Goal: Task Accomplishment & Management: Use online tool/utility

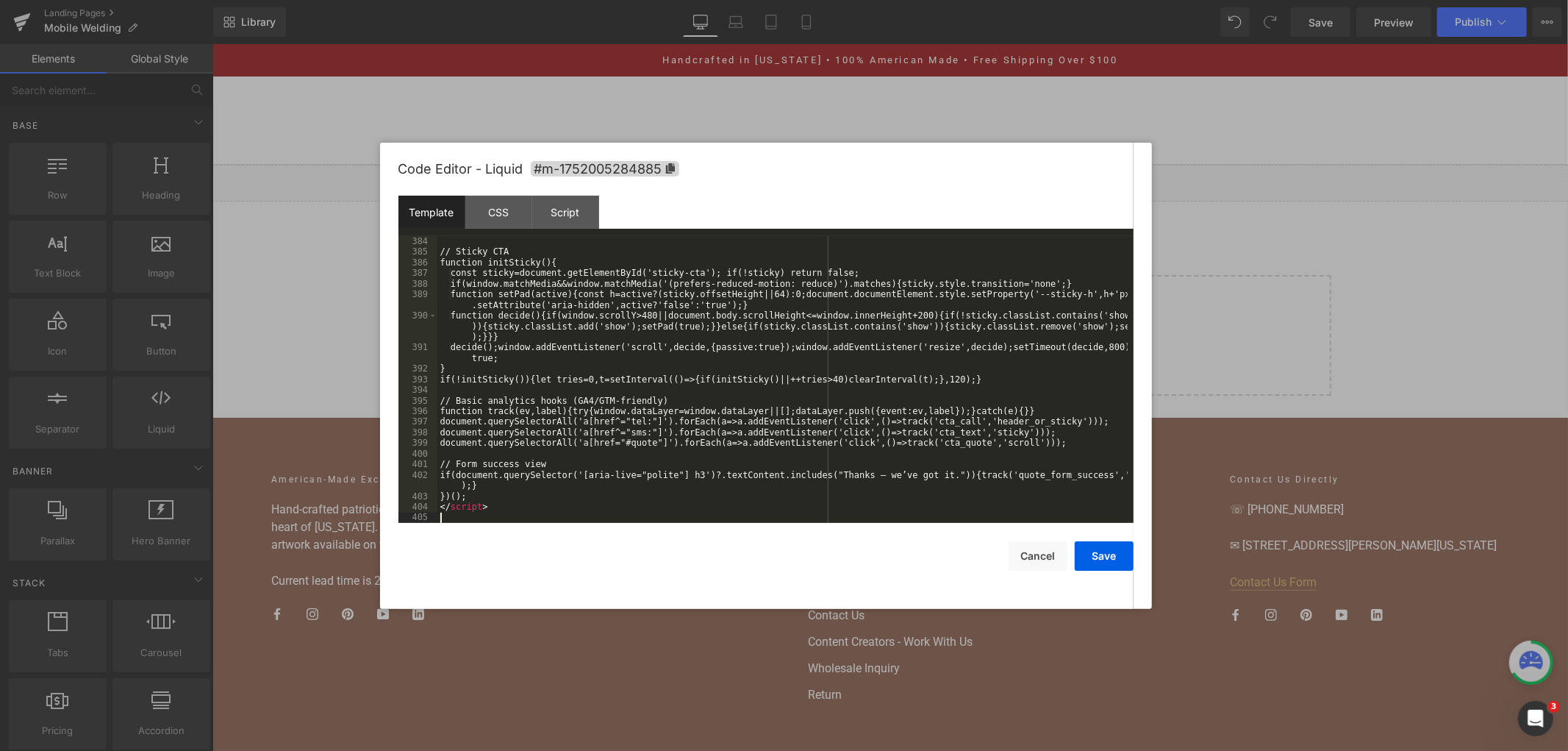
scroll to position [4685, 0]
click at [1097, 556] on button "Save" at bounding box center [1103, 557] width 59 height 30
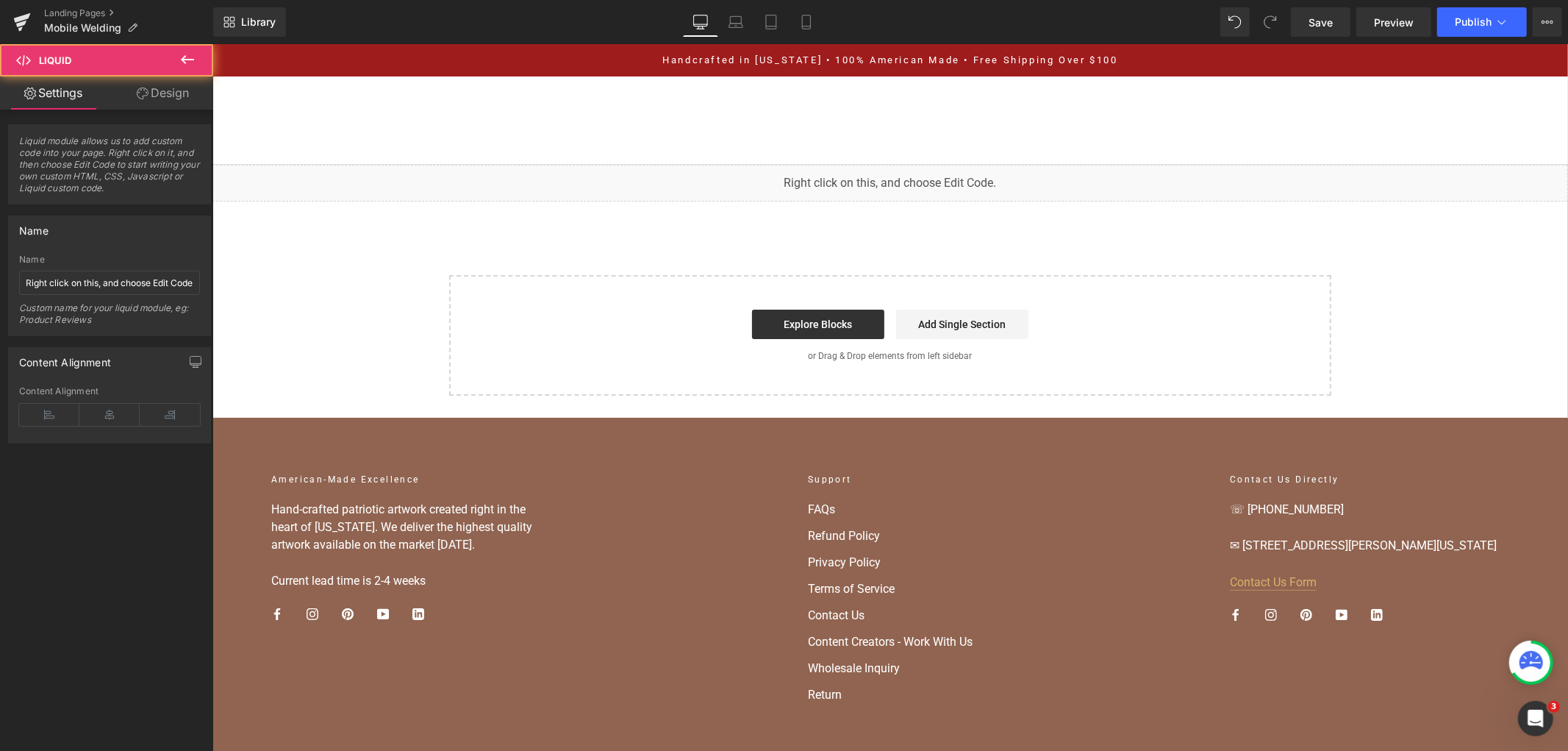
drag, startPoint x: 175, startPoint y: 63, endPoint x: 303, endPoint y: 30, distance: 132.2
click at [175, 63] on button at bounding box center [188, 60] width 51 height 32
click at [668, 0] on div "You are previewing how the will restyle your page. You can not edit Elements in…" at bounding box center [784, 0] width 1568 height 0
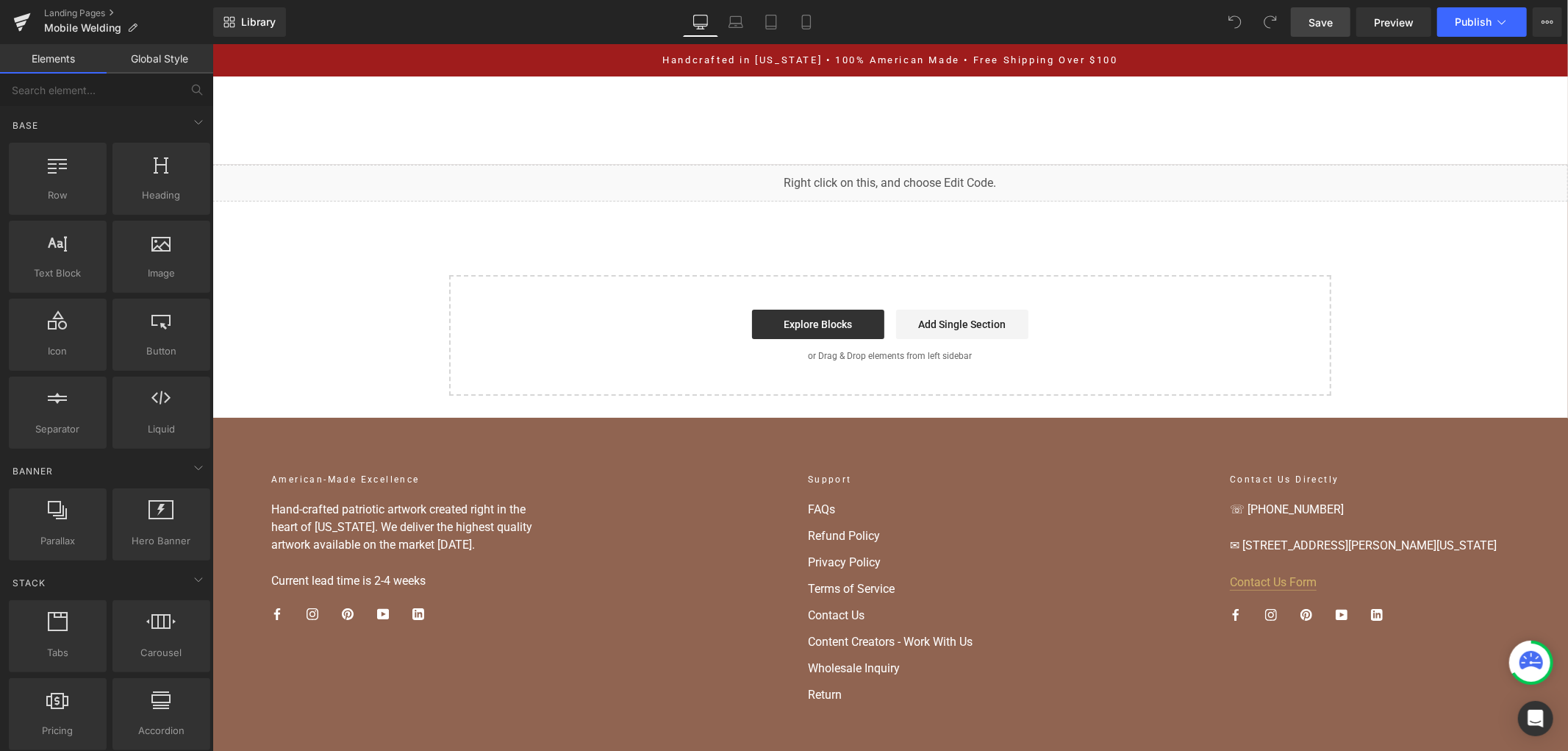
click at [1329, 18] on span "Save" at bounding box center [1320, 22] width 24 height 16
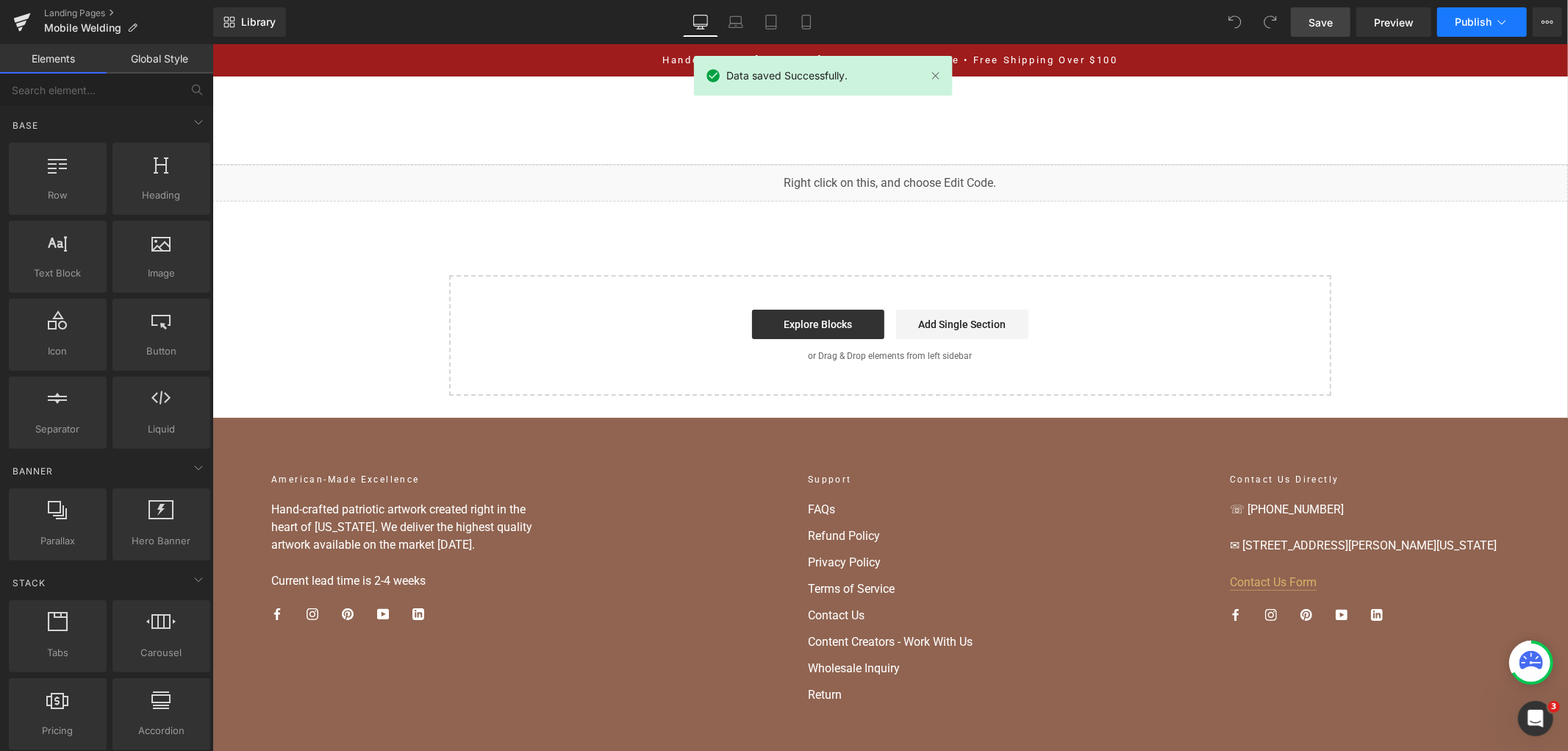
click at [1473, 24] on span "Publish" at bounding box center [1473, 22] width 36 height 12
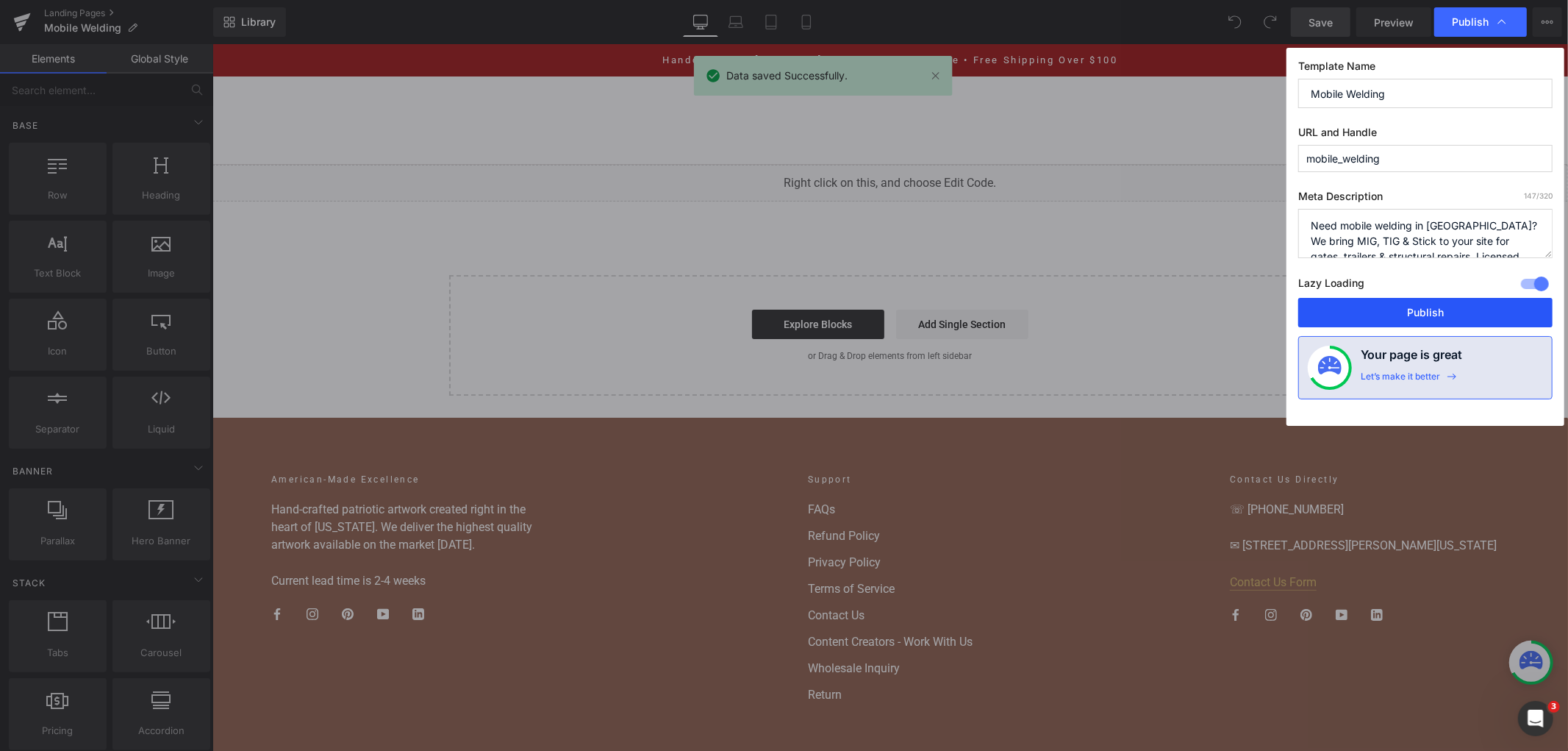
click at [1405, 309] on button "Publish" at bounding box center [1426, 313] width 255 height 30
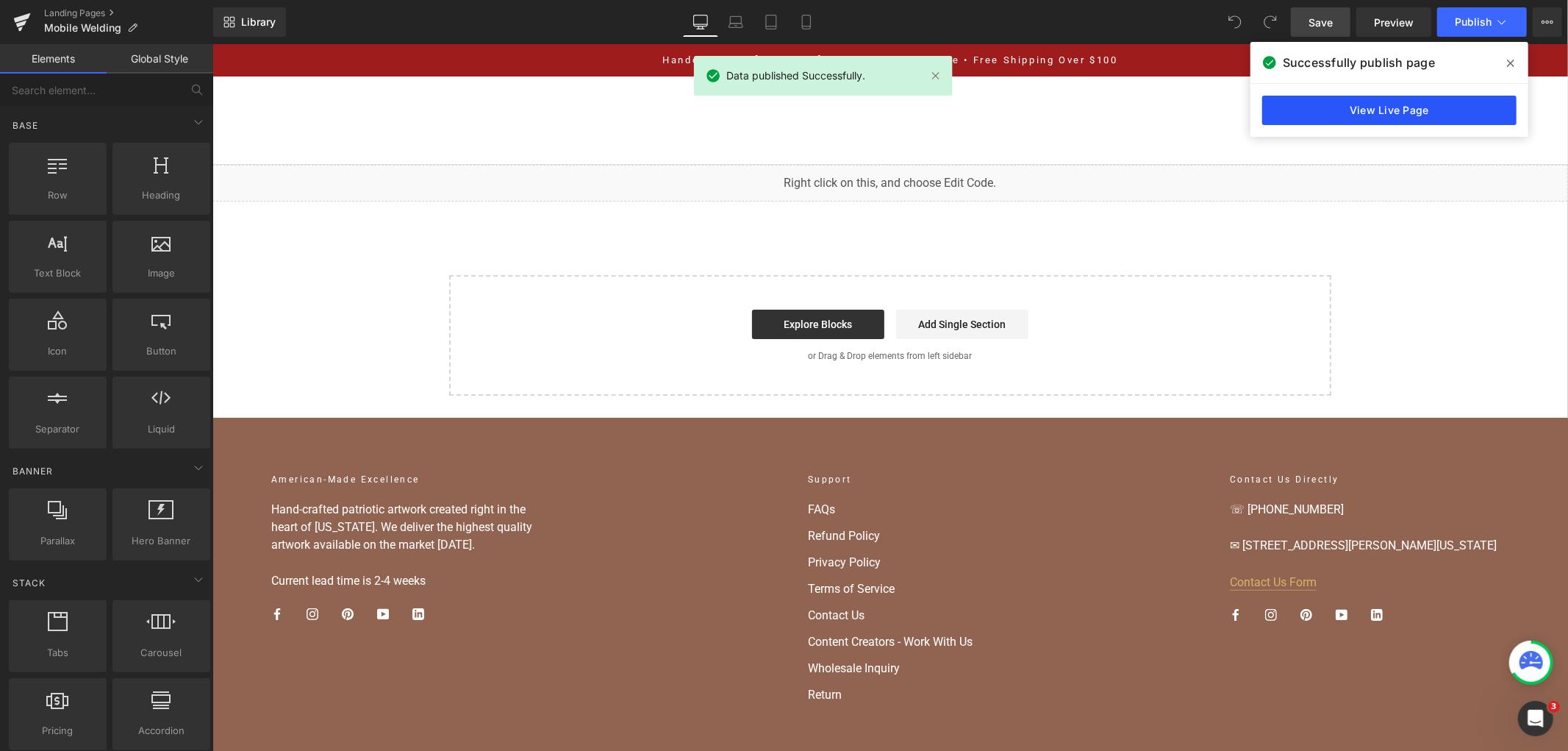
click at [1359, 100] on link "View Live Page" at bounding box center [1389, 111] width 255 height 30
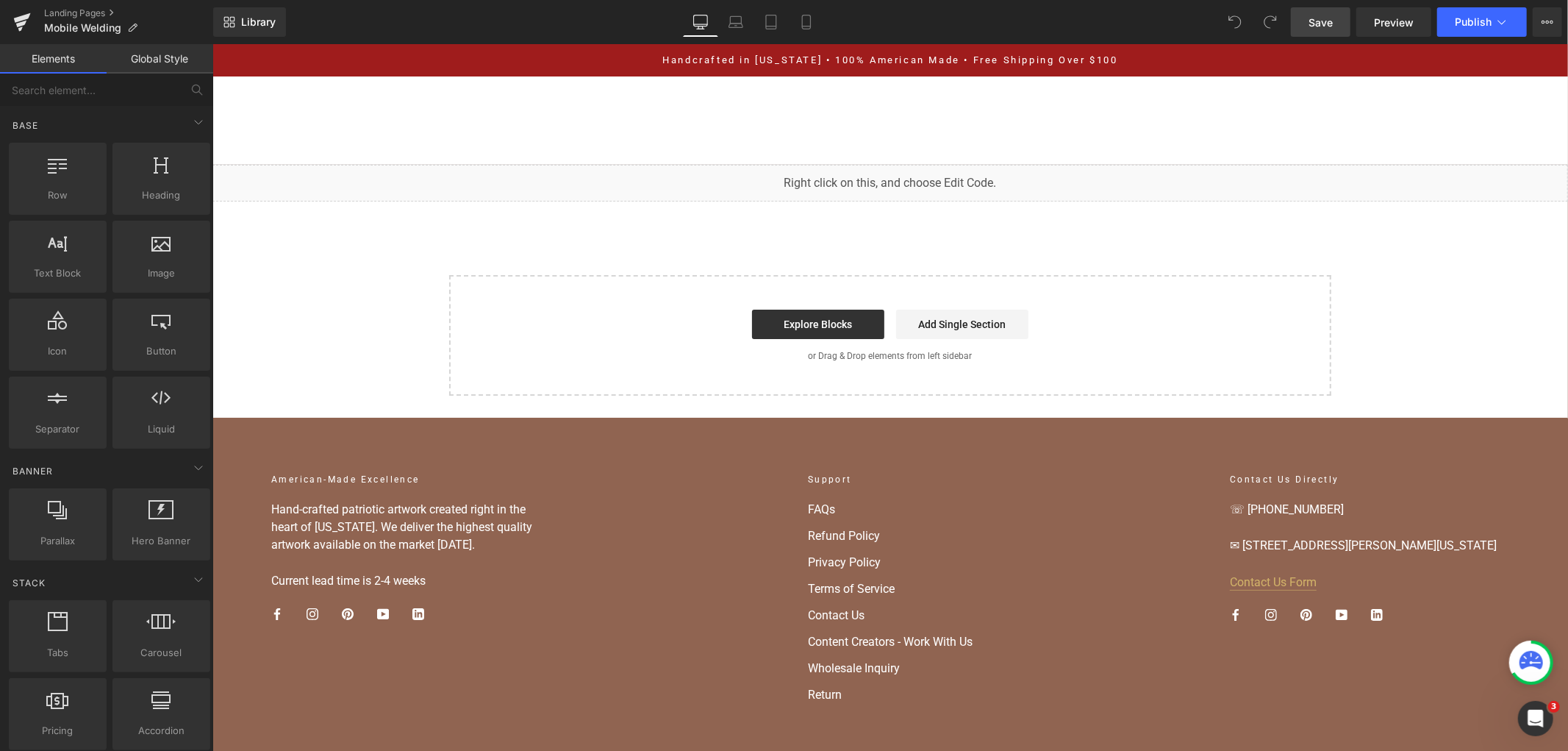
click at [1325, 17] on span "Save" at bounding box center [1320, 22] width 24 height 16
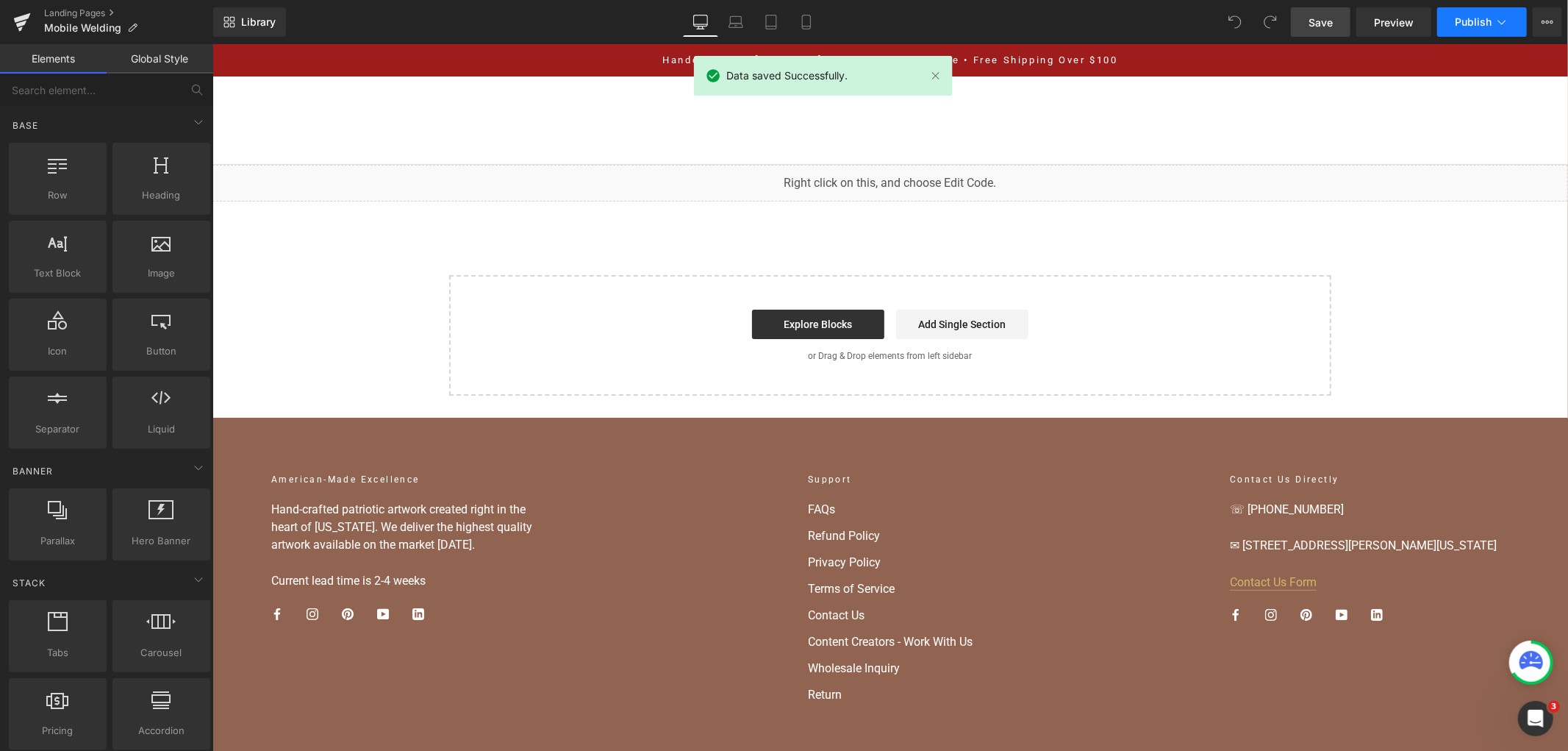
click at [1458, 28] on button "Publish" at bounding box center [1482, 22] width 90 height 30
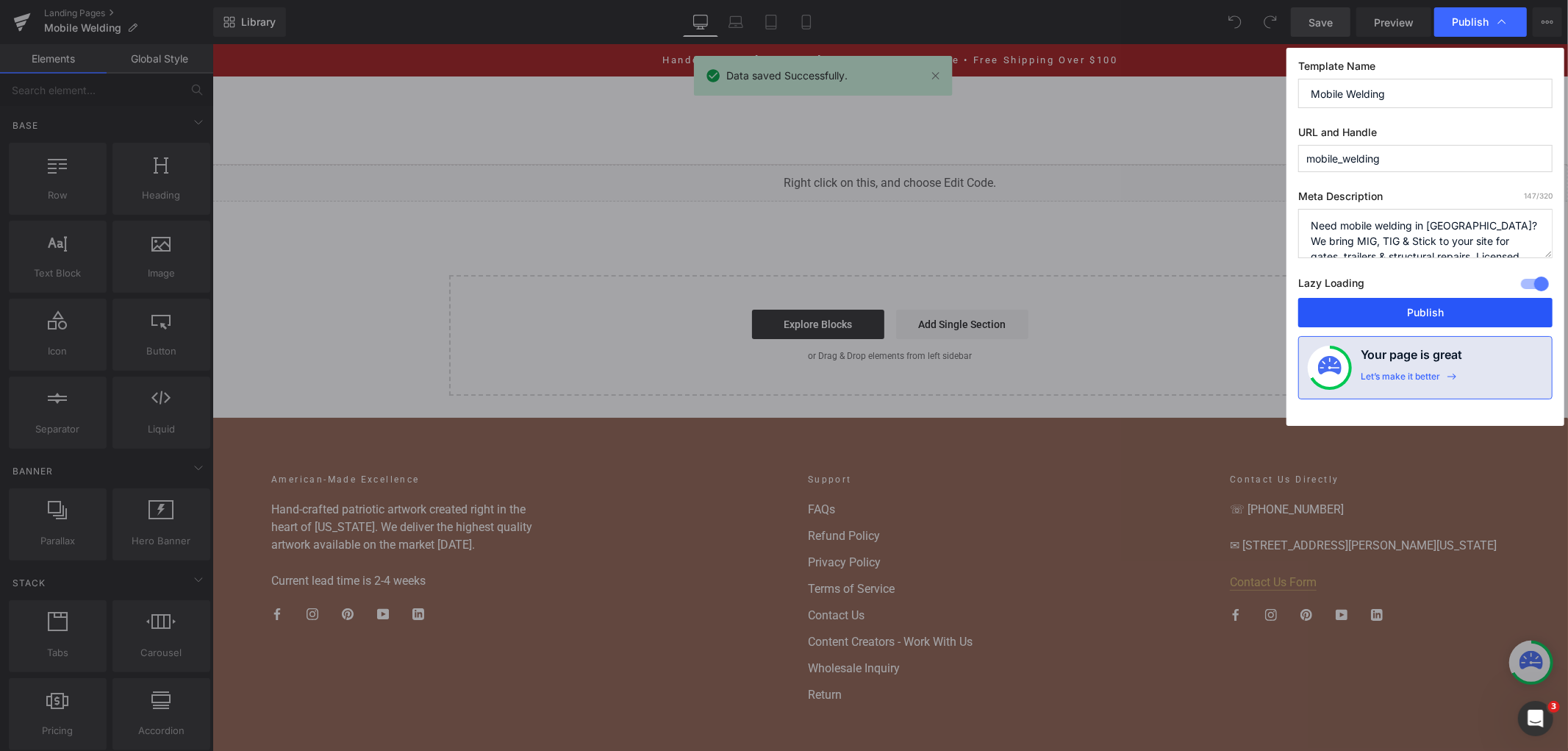
click at [1380, 320] on button "Publish" at bounding box center [1426, 313] width 255 height 30
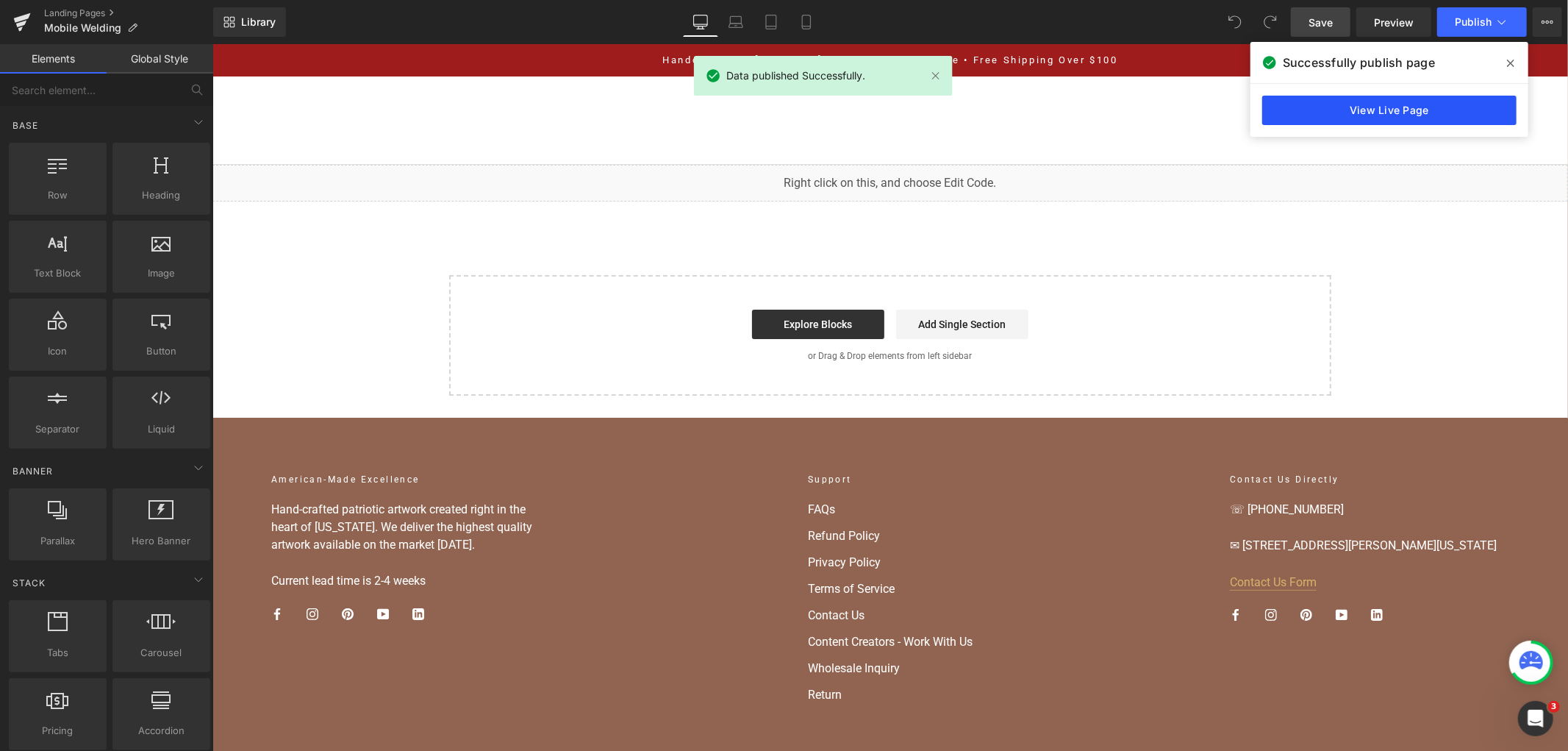
click at [1290, 114] on link "View Live Page" at bounding box center [1389, 111] width 255 height 30
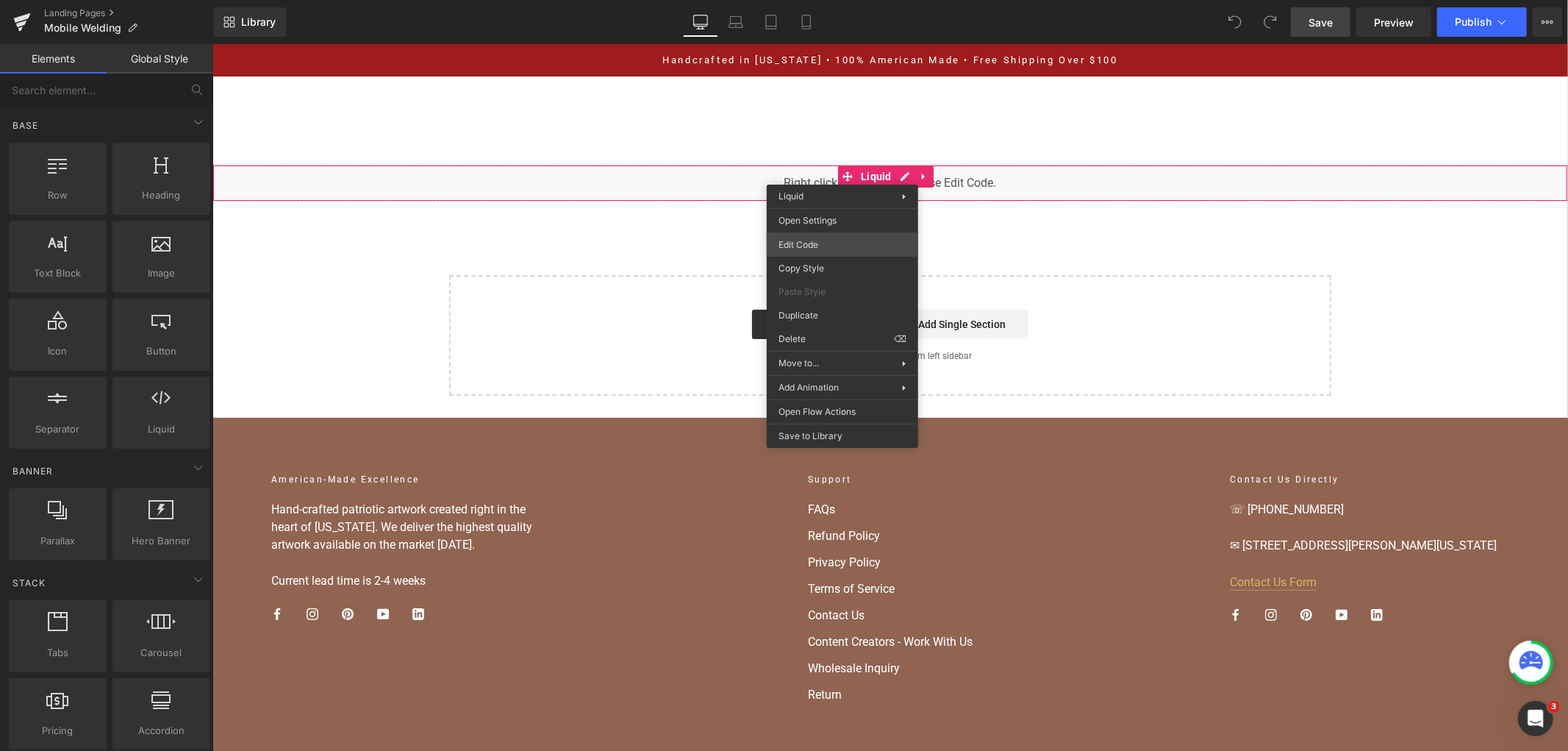
click at [820, 0] on div "You are previewing how the will restyle your page. You can not edit Elements in…" at bounding box center [784, 0] width 1568 height 0
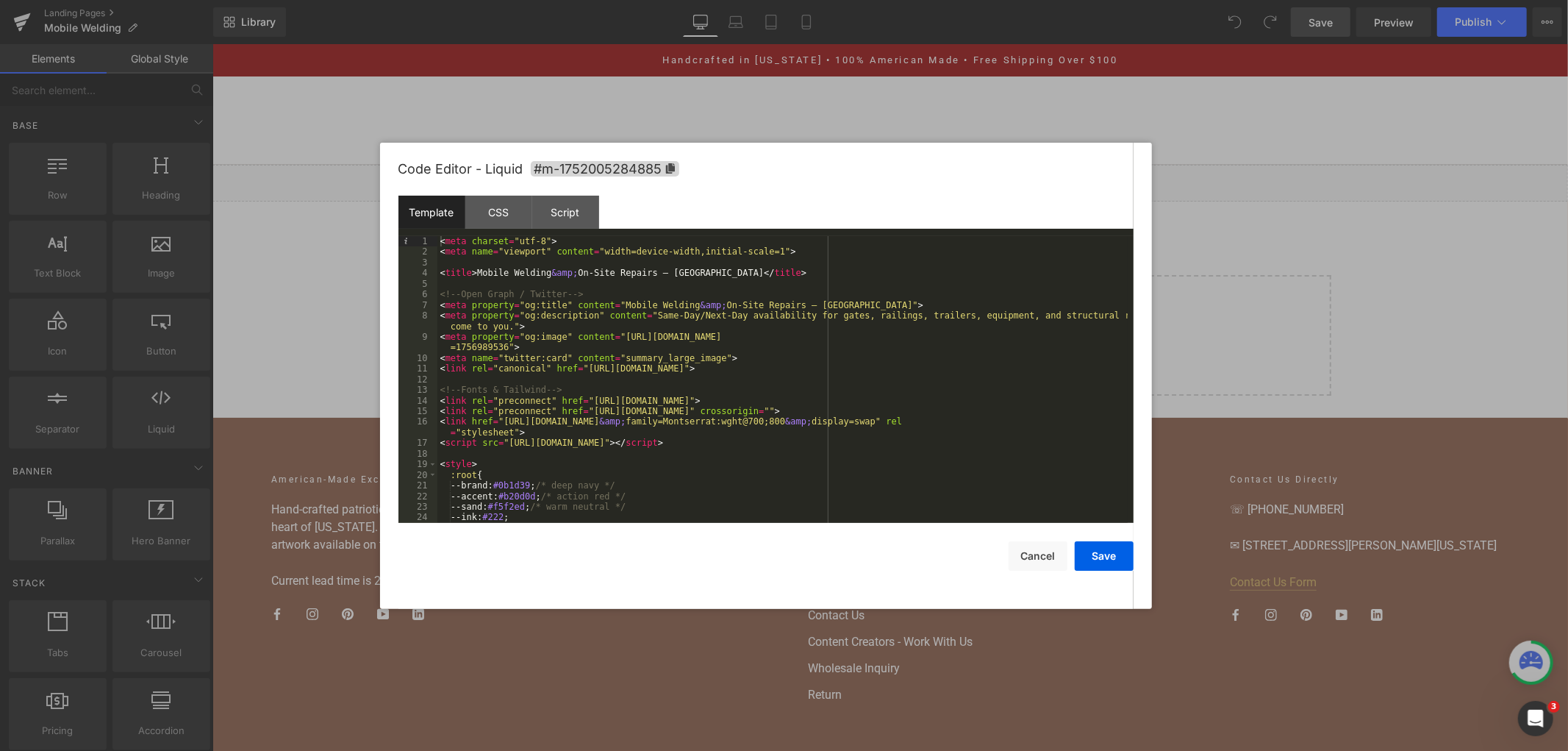
click at [714, 353] on div "< meta charset = "utf-8" > < meta name = "viewport" content = "width=device-wid…" at bounding box center [782, 390] width 690 height 309
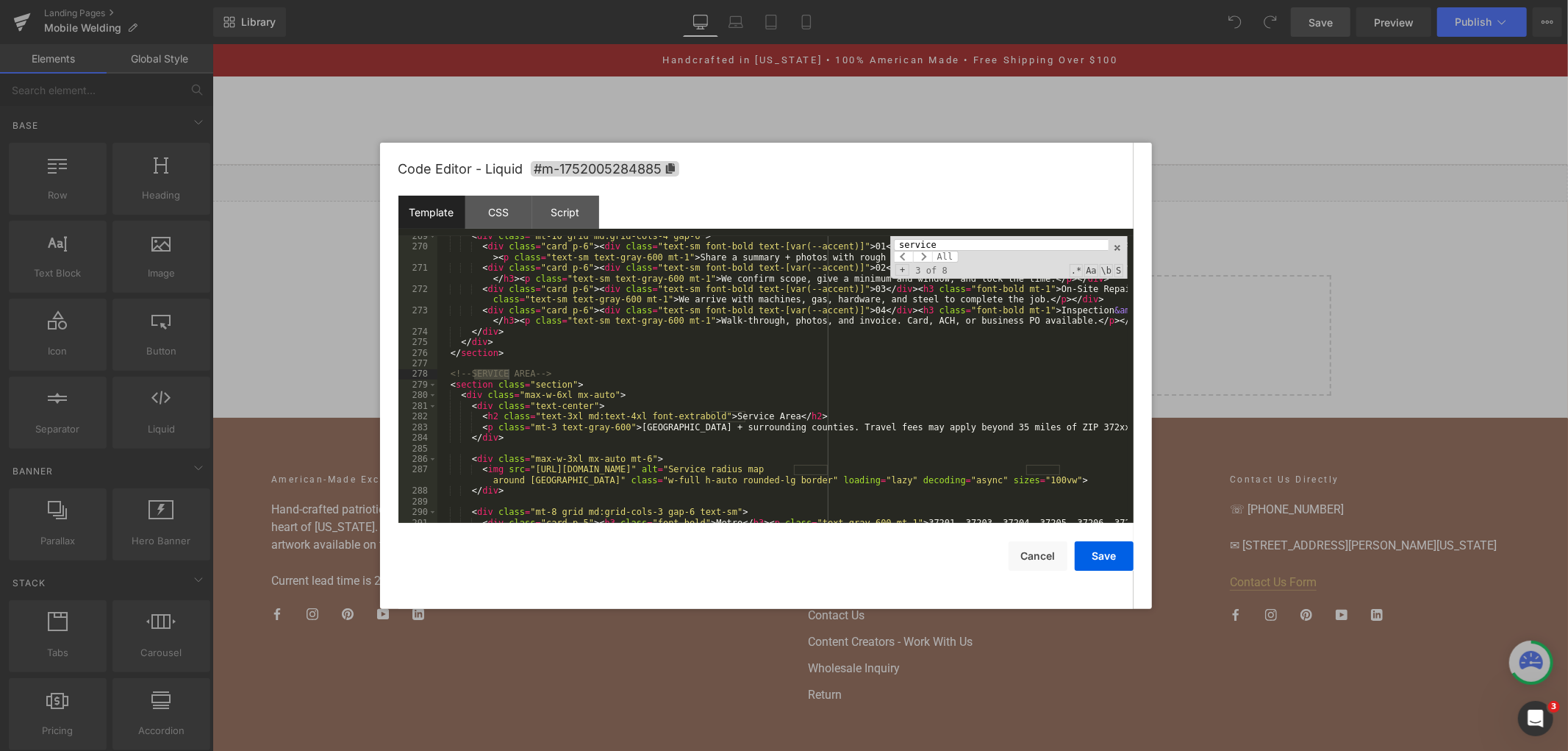
scroll to position [3055, 0]
type input "service"
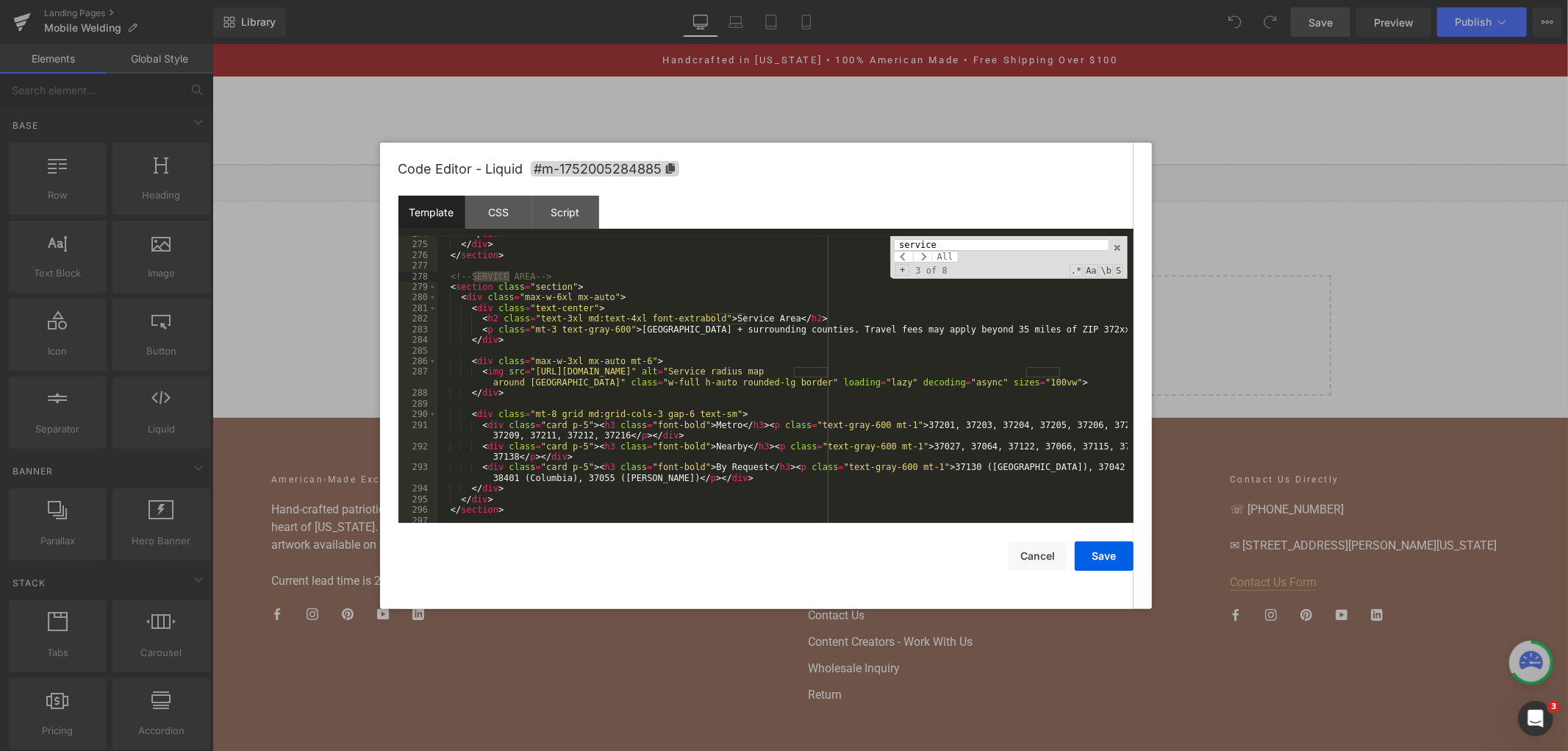
scroll to position [3152, 0]
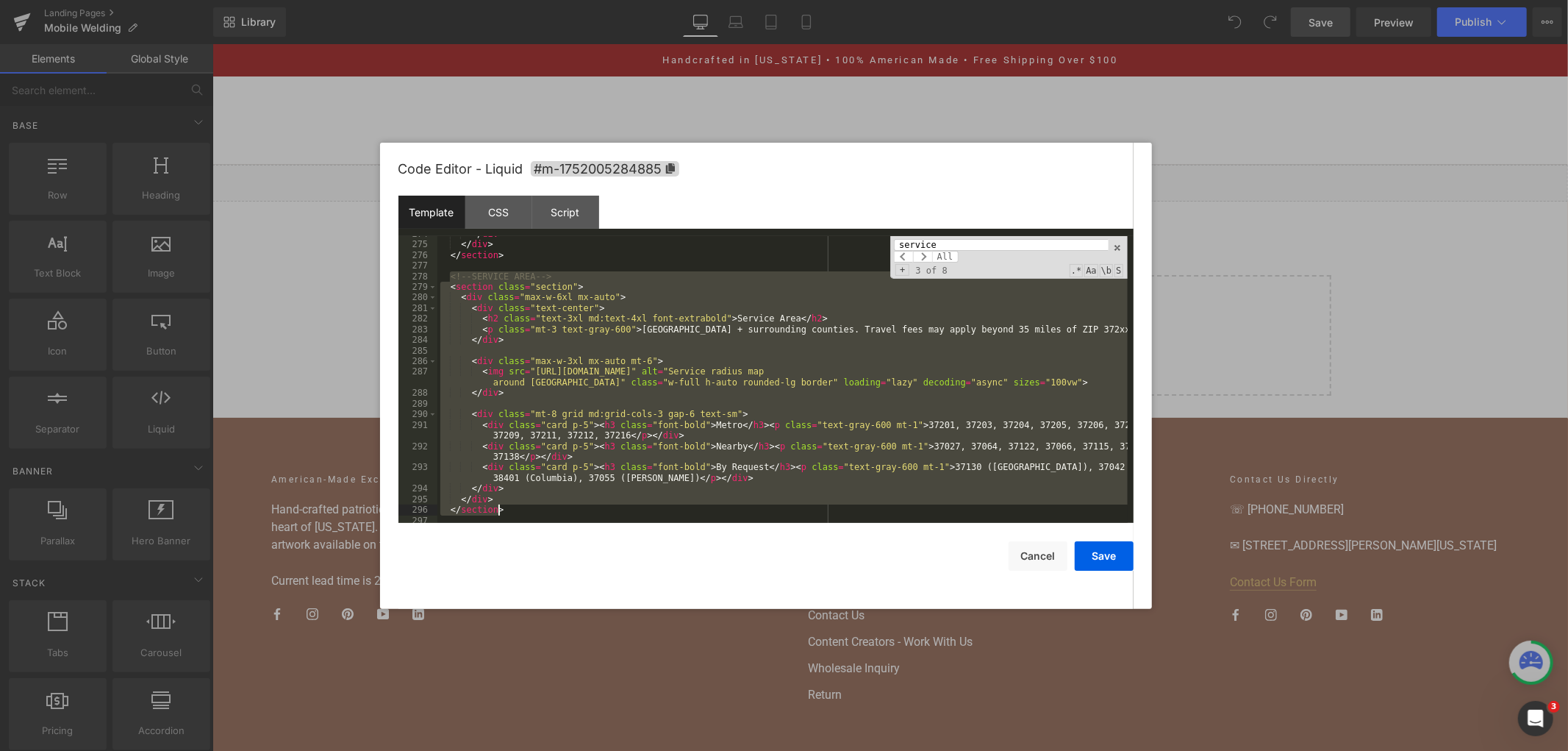
drag, startPoint x: 451, startPoint y: 275, endPoint x: 597, endPoint y: 509, distance: 275.8
click at [597, 509] on div "</ div > </ div > </ section > <!-- SERVICE AREA --> < section class = "section…" at bounding box center [782, 383] width 690 height 309
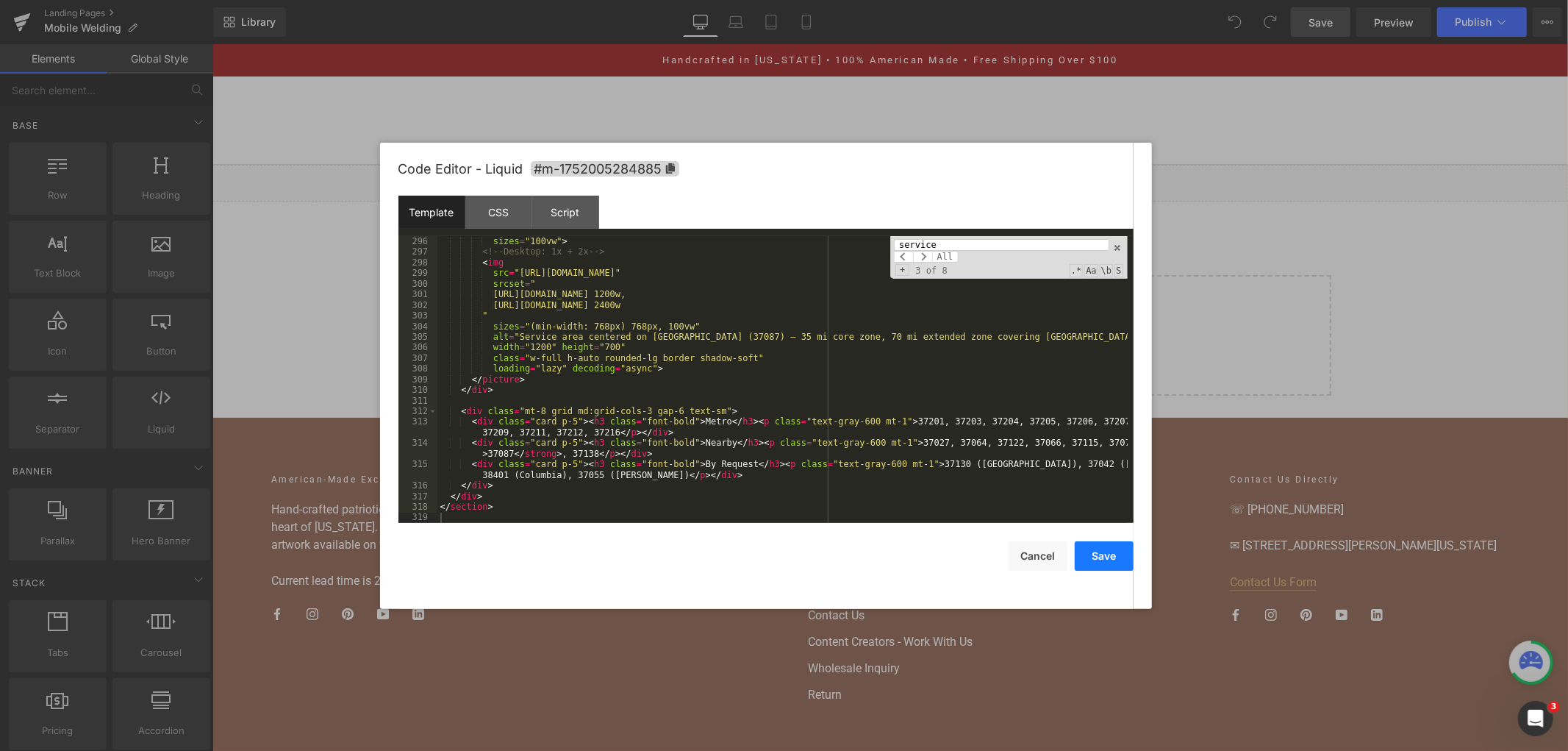
click at [1089, 553] on button "Save" at bounding box center [1103, 557] width 59 height 30
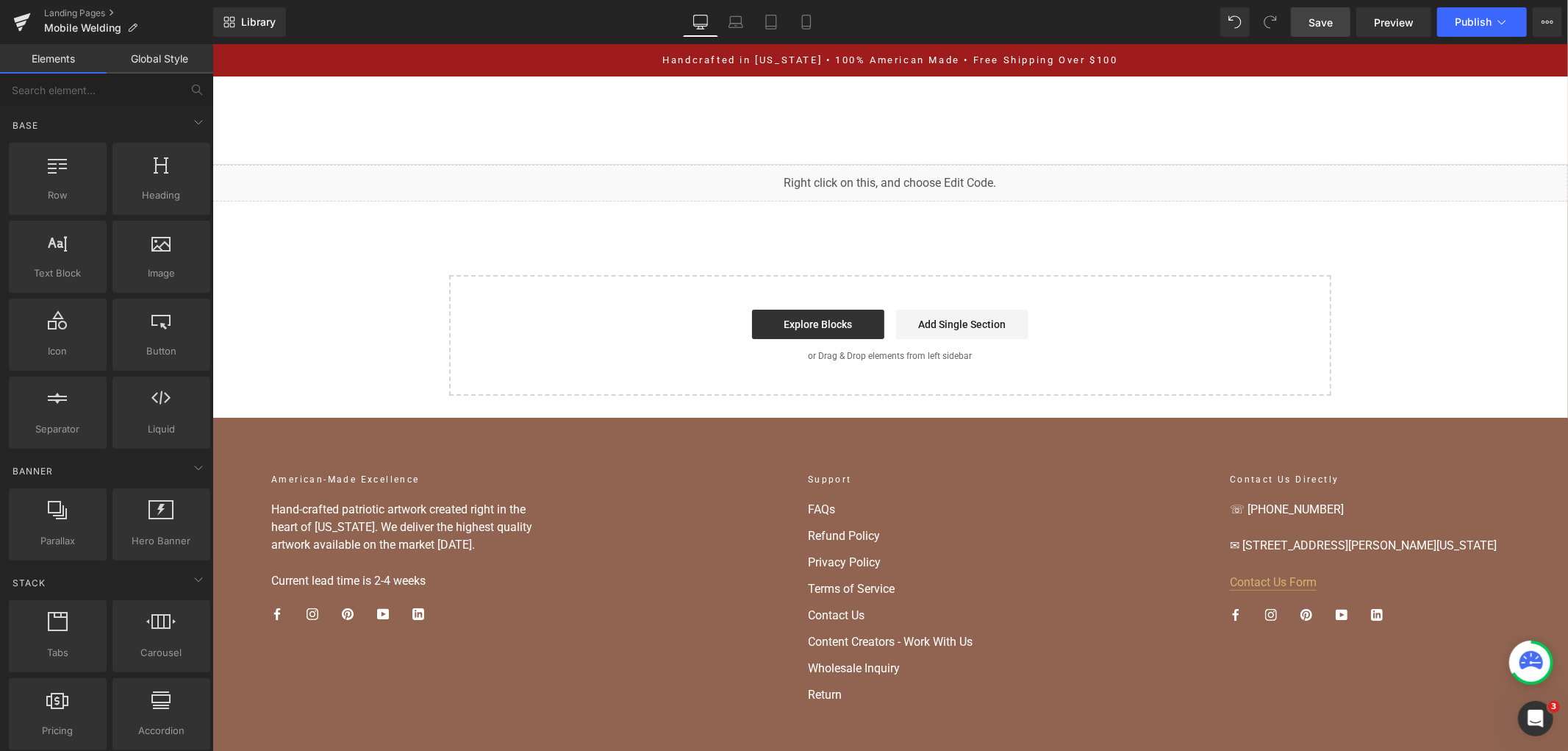
click at [1316, 21] on span "Save" at bounding box center [1320, 22] width 24 height 16
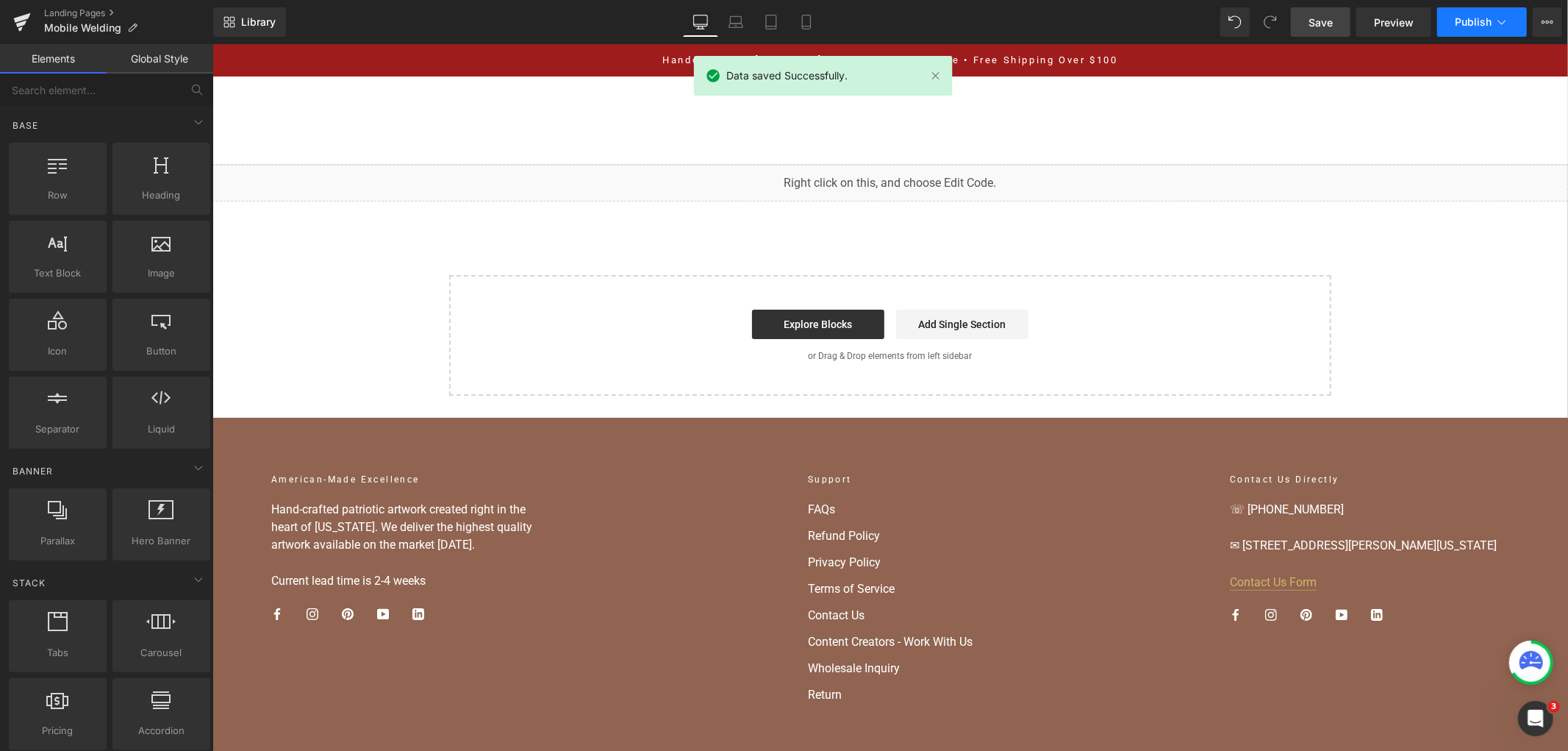
click at [1487, 17] on span "Publish" at bounding box center [1473, 22] width 36 height 12
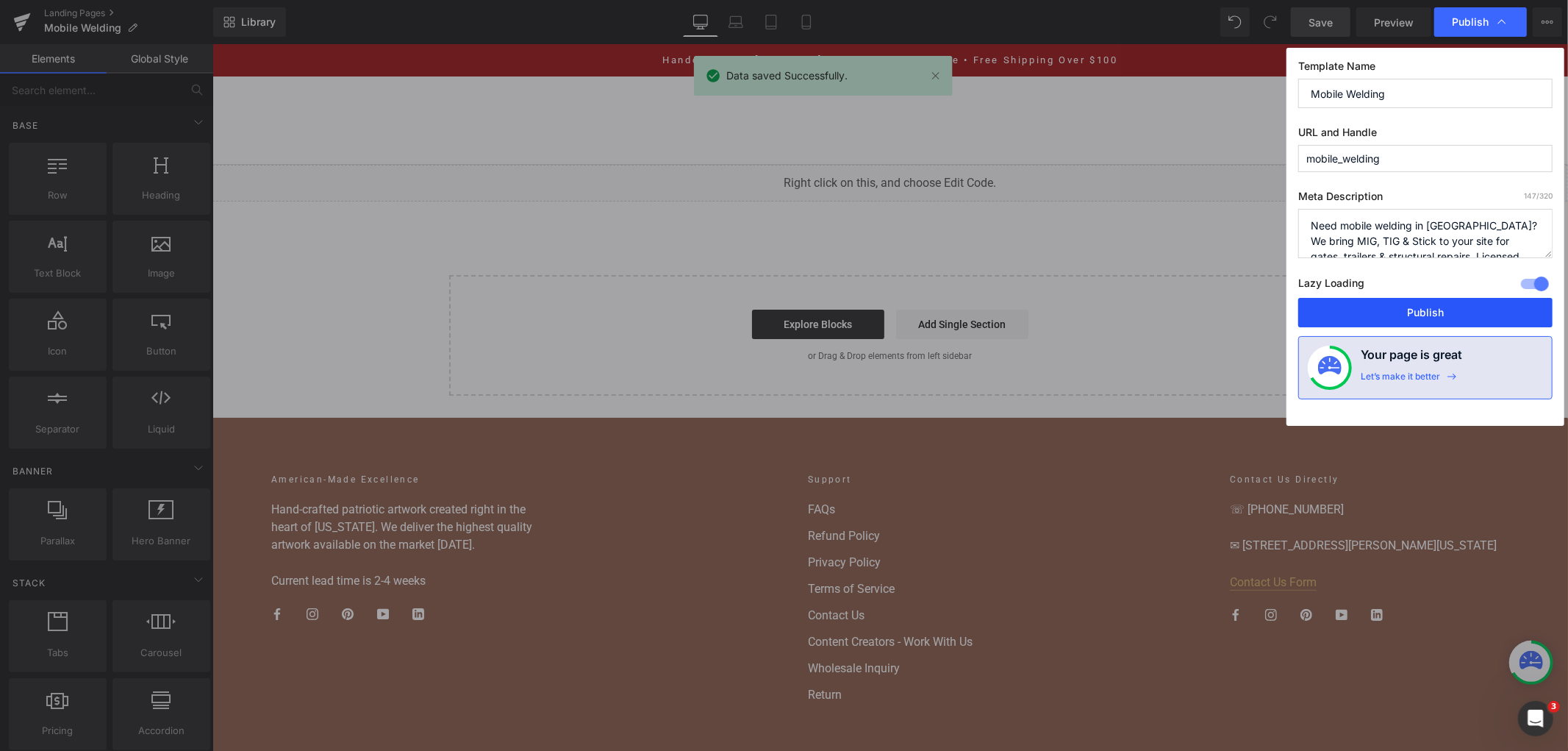
click at [1313, 305] on button "Publish" at bounding box center [1426, 313] width 255 height 30
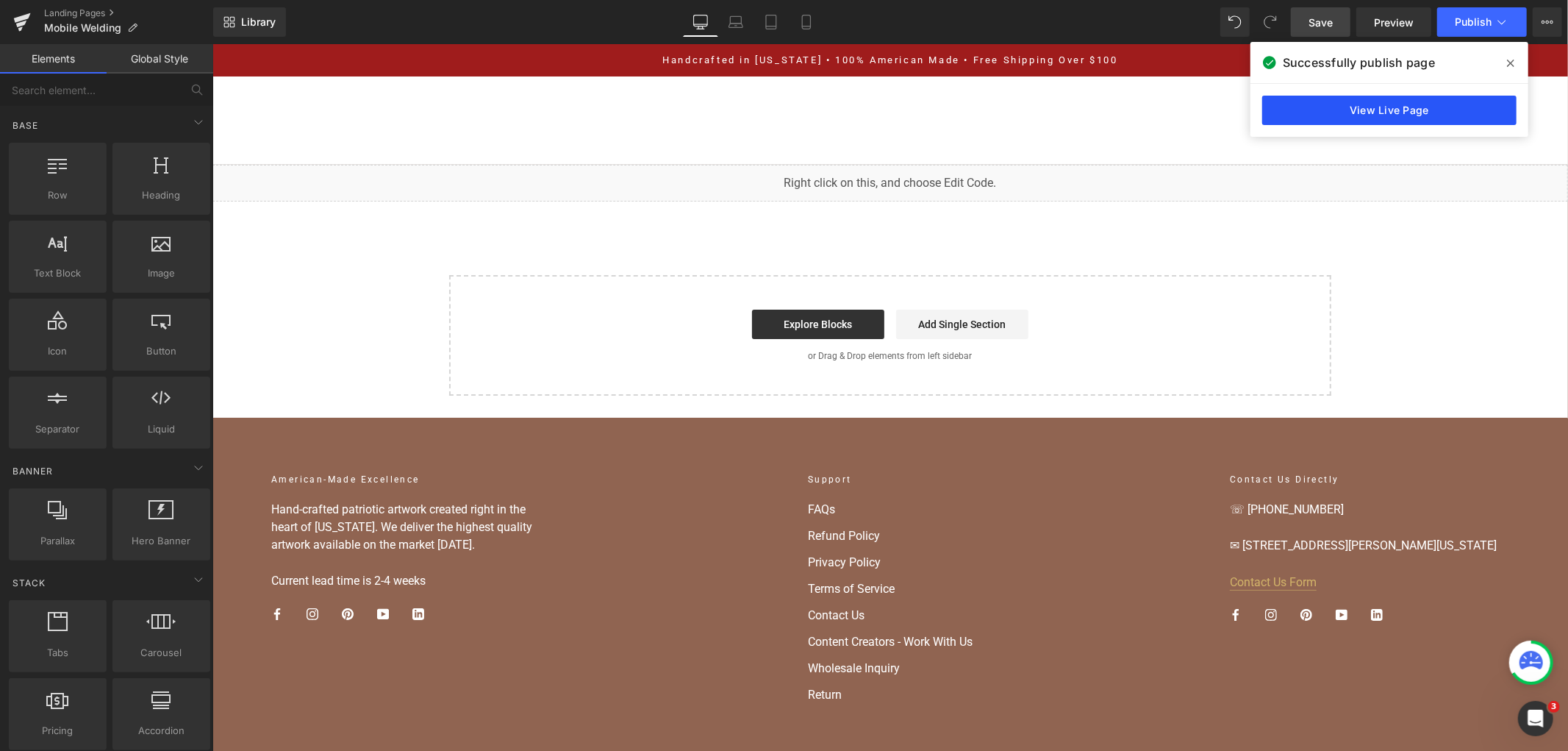
click at [1419, 101] on link "View Live Page" at bounding box center [1389, 111] width 255 height 30
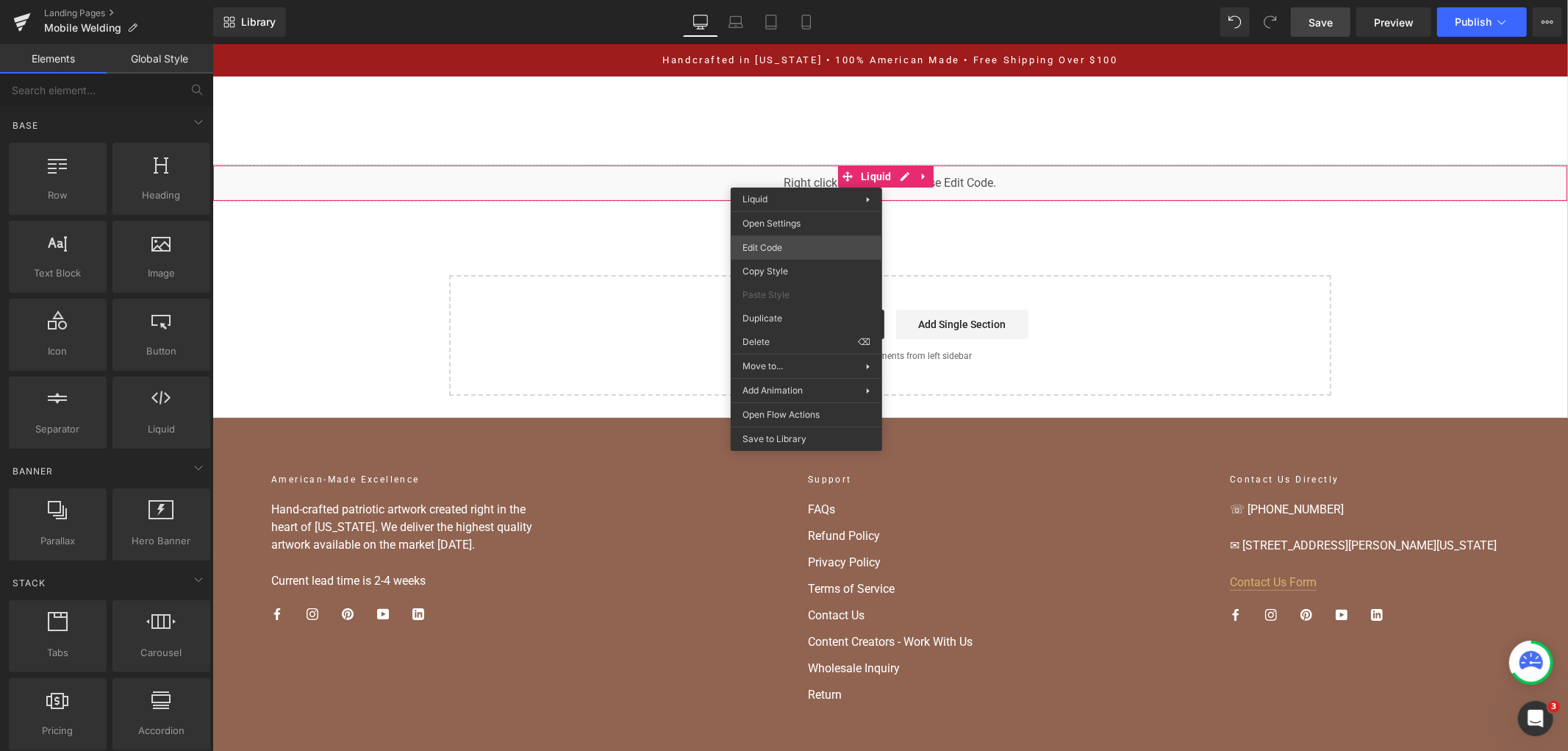
click at [819, 0] on div "You are previewing how the will restyle your page. You can not edit Elements in…" at bounding box center [784, 0] width 1568 height 0
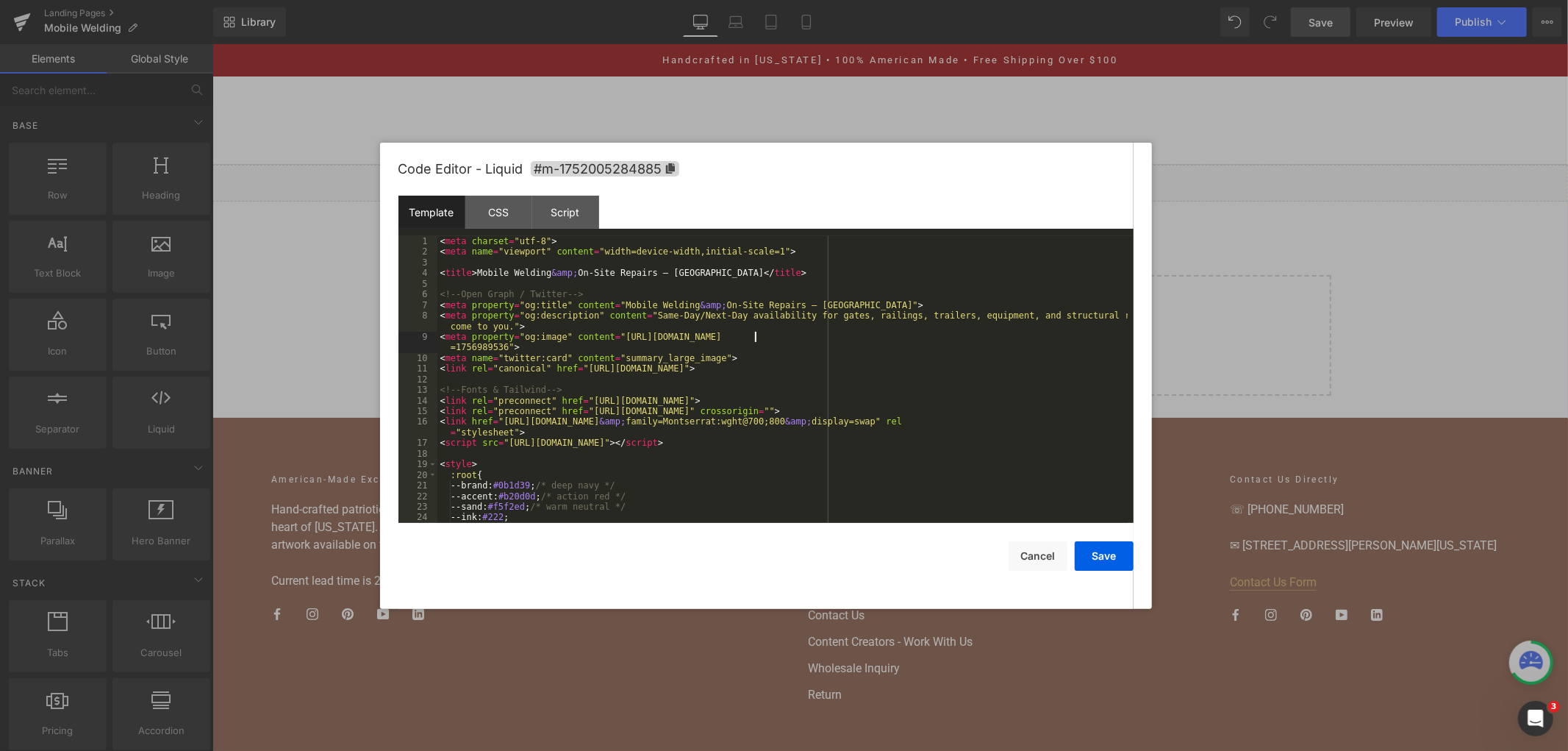
click at [753, 333] on div "< meta charset = "utf-8" > < meta name = "viewport" content = "width=device-wid…" at bounding box center [782, 390] width 690 height 309
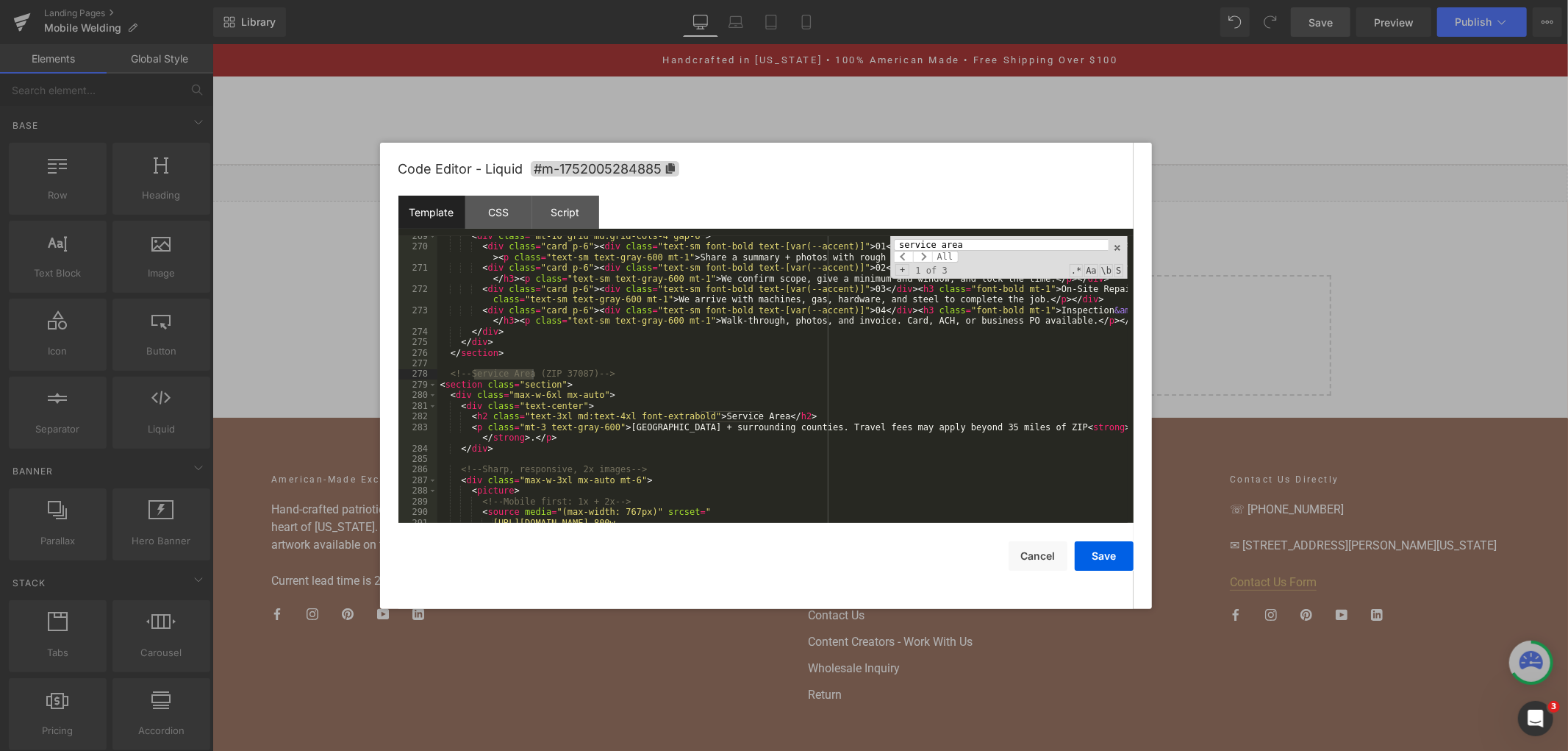
scroll to position [3102, 0]
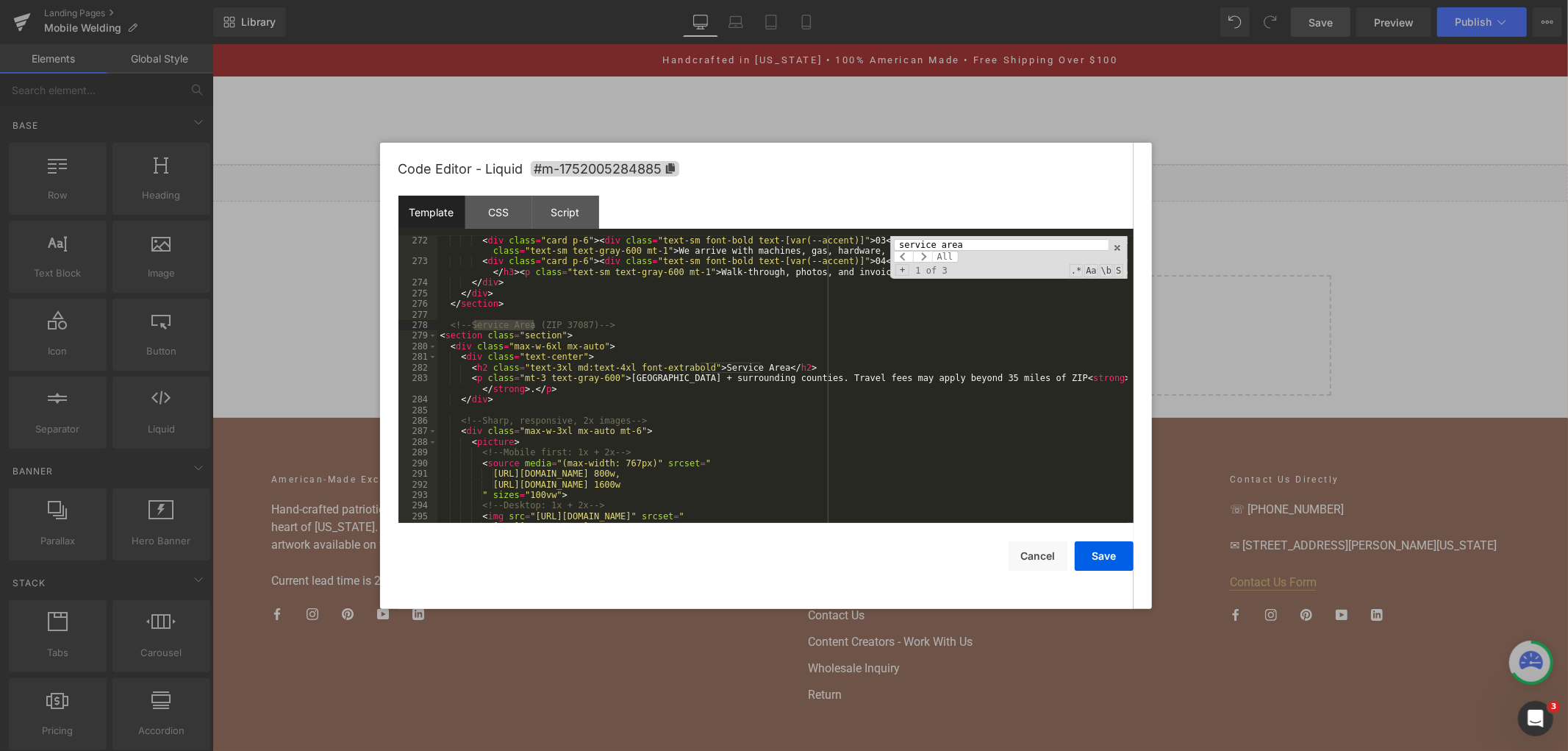
type input "service area"
click at [518, 356] on div "< div class = "card p-6" > < div class = "text-sm font-bold text-[var(--accent)…" at bounding box center [782, 395] width 690 height 318
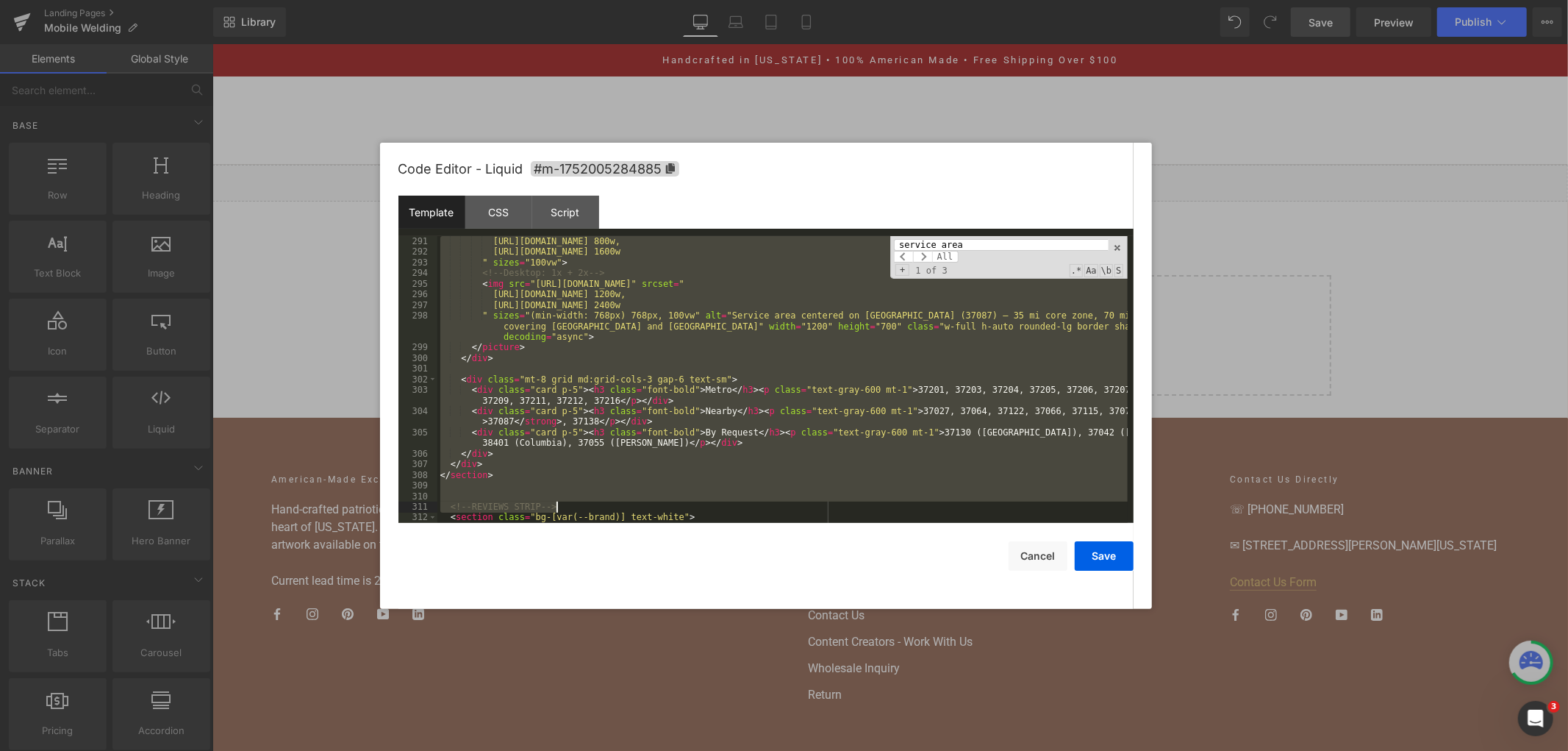
scroll to position [3336, 0]
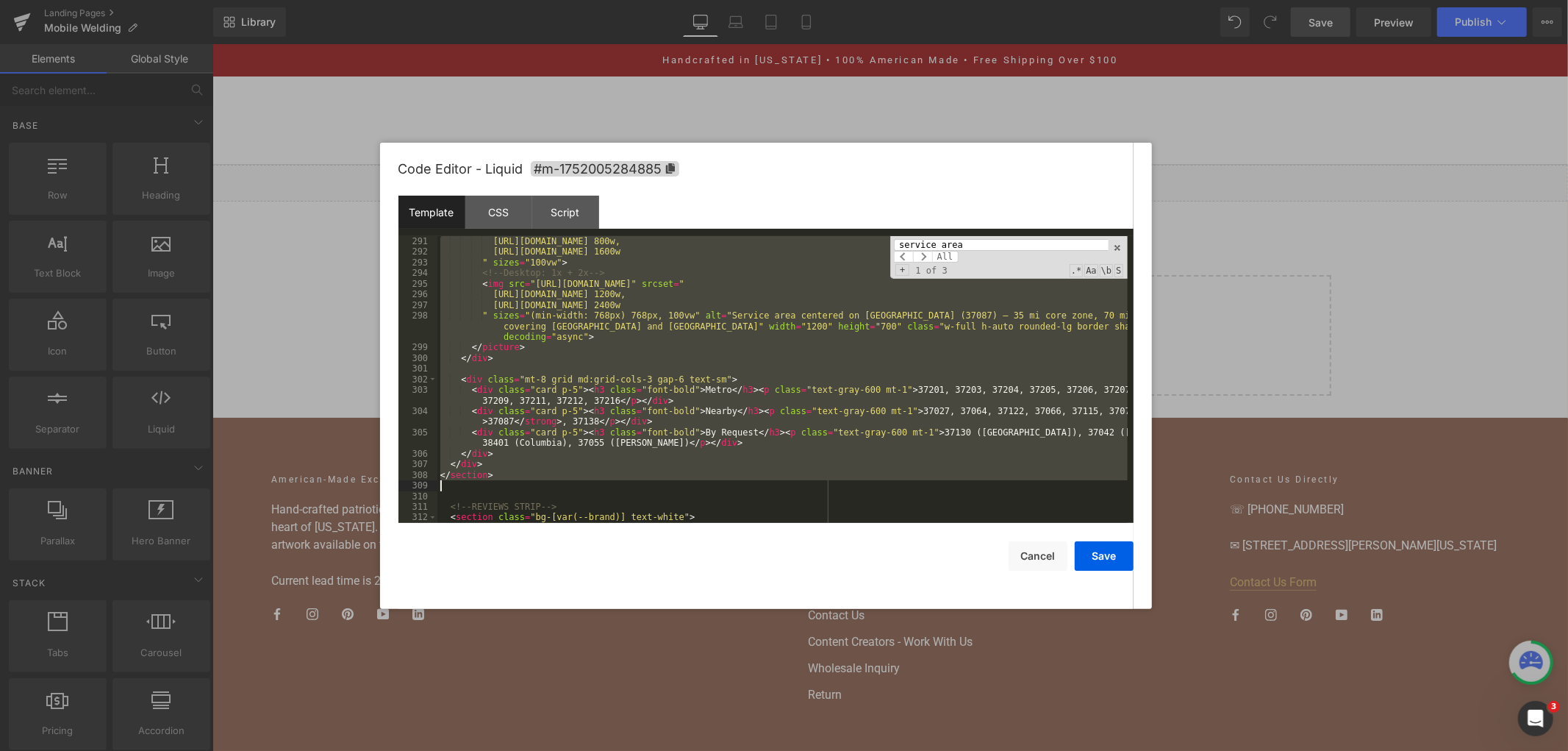
drag, startPoint x: 444, startPoint y: 326, endPoint x: 611, endPoint y: 482, distance: 228.5
click at [611, 482] on div "https://cdn.shopify.com/s/files/.../service_area_mobile.png 800w, https://cdn.s…" at bounding box center [782, 390] width 690 height 309
click at [519, 353] on div "https://cdn.shopify.com/s/files/.../service_area_mobile.png 800w, https://cdn.s…" at bounding box center [782, 379] width 690 height 287
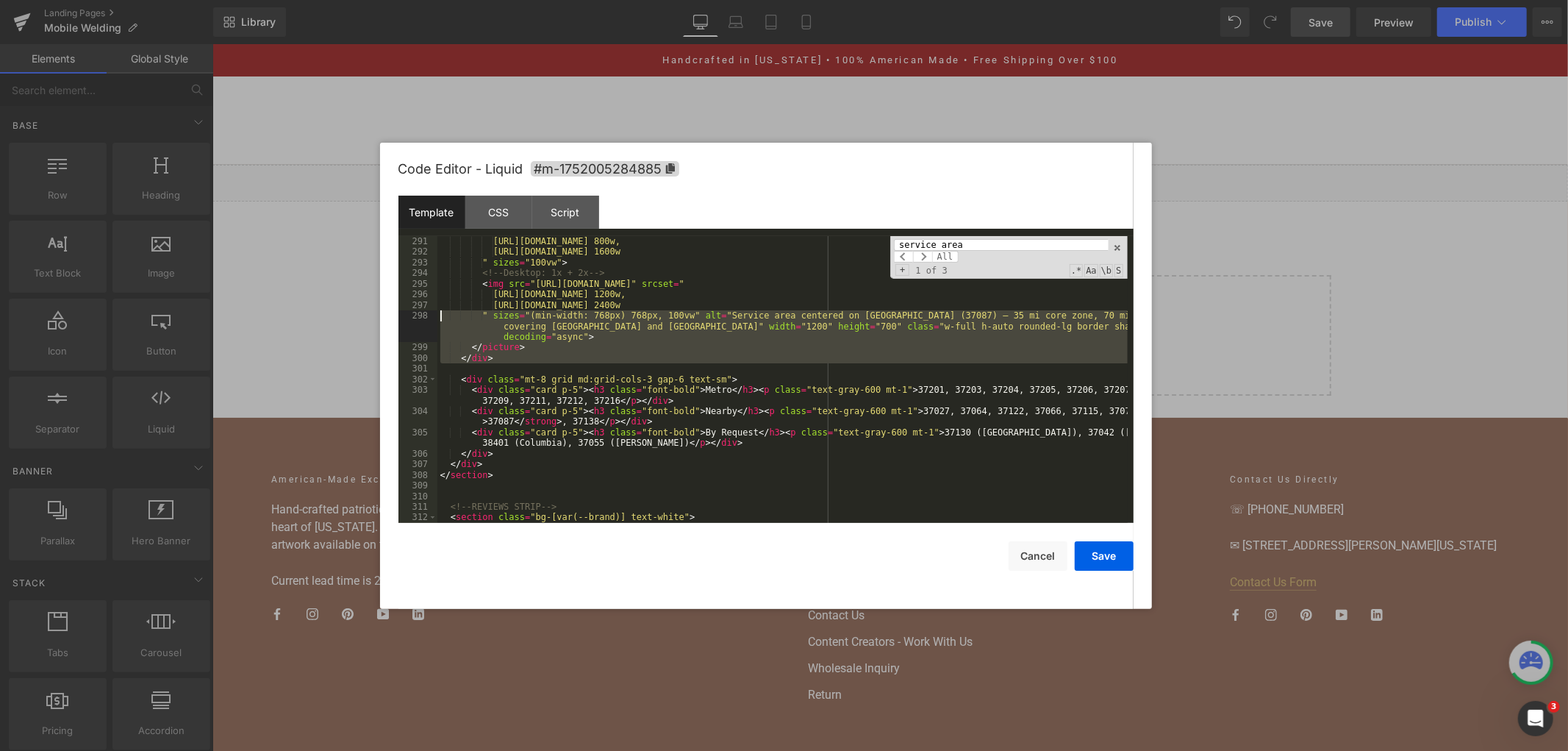
drag, startPoint x: 501, startPoint y: 365, endPoint x: 429, endPoint y: 313, distance: 88.8
click at [429, 313] on pre "291 292 293 294 295 296 297 298 299 300 301 302 303 304 305 306 307 308 309 310…" at bounding box center [765, 379] width 735 height 287
click at [626, 334] on div "https://cdn.shopify.com/s/files/.../service_area_mobile.png 800w, https://cdn.s…" at bounding box center [782, 379] width 690 height 287
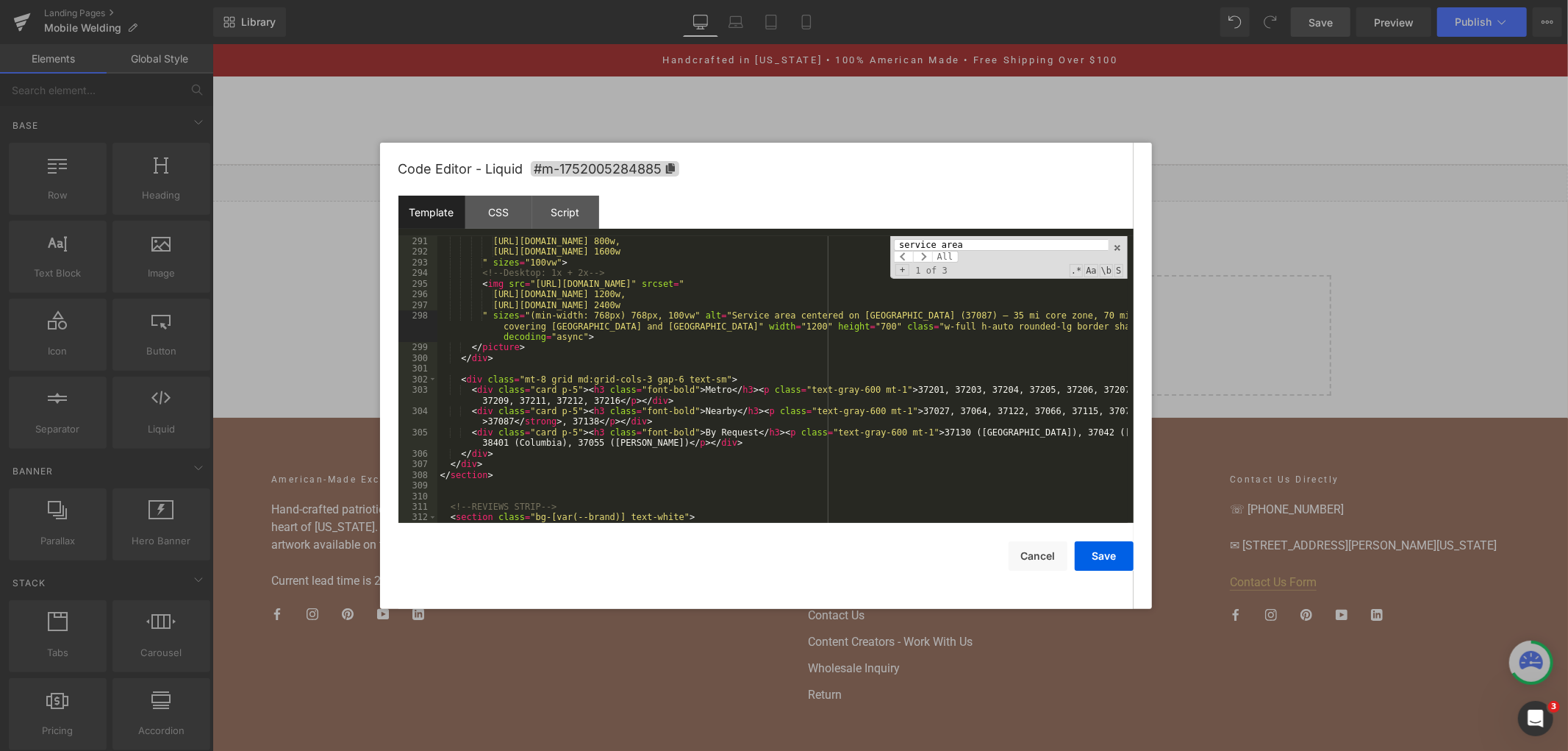
click at [536, 466] on div "https://cdn.shopify.com/s/files/.../service_area_mobile.png 800w, https://cdn.s…" at bounding box center [782, 390] width 690 height 309
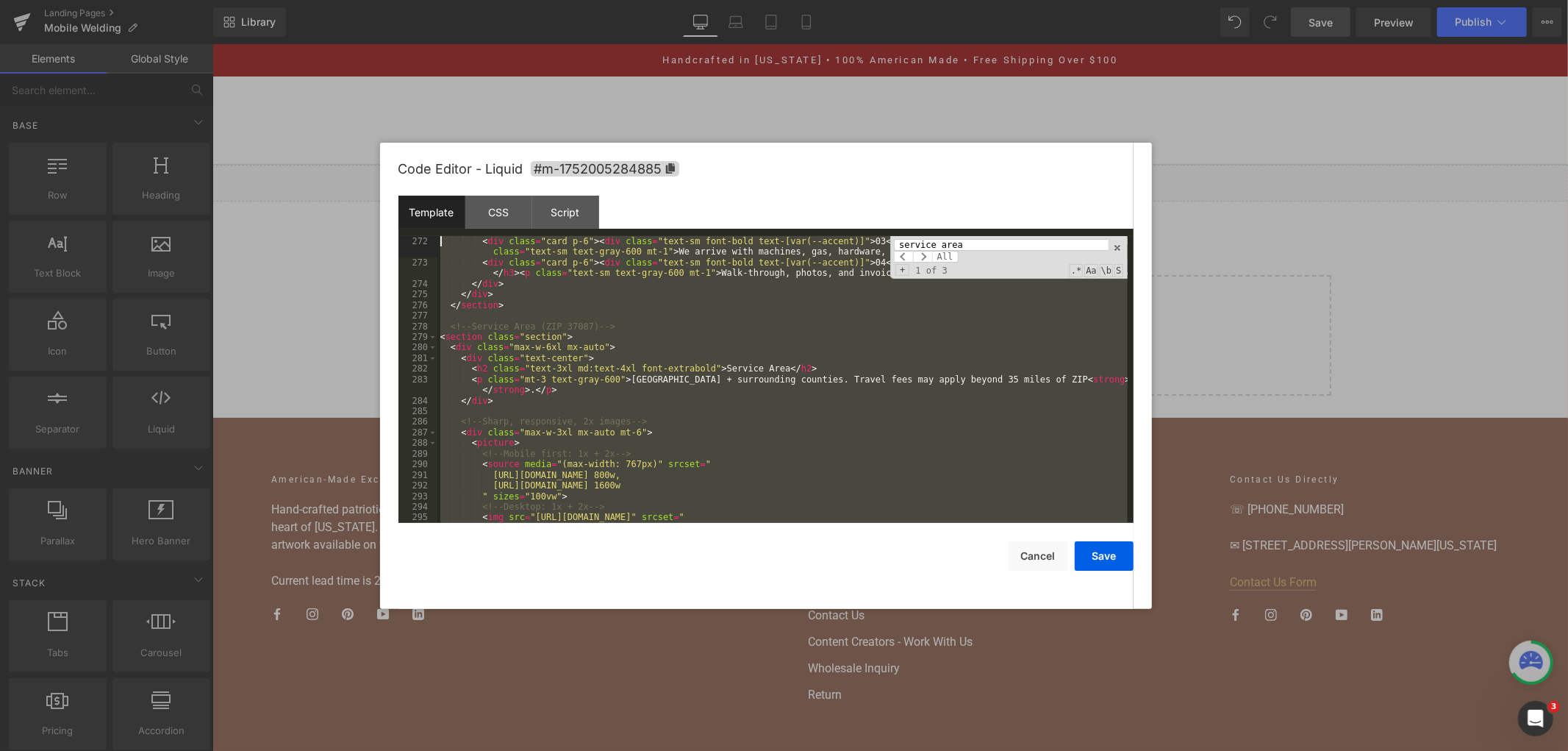
scroll to position [2985, 0]
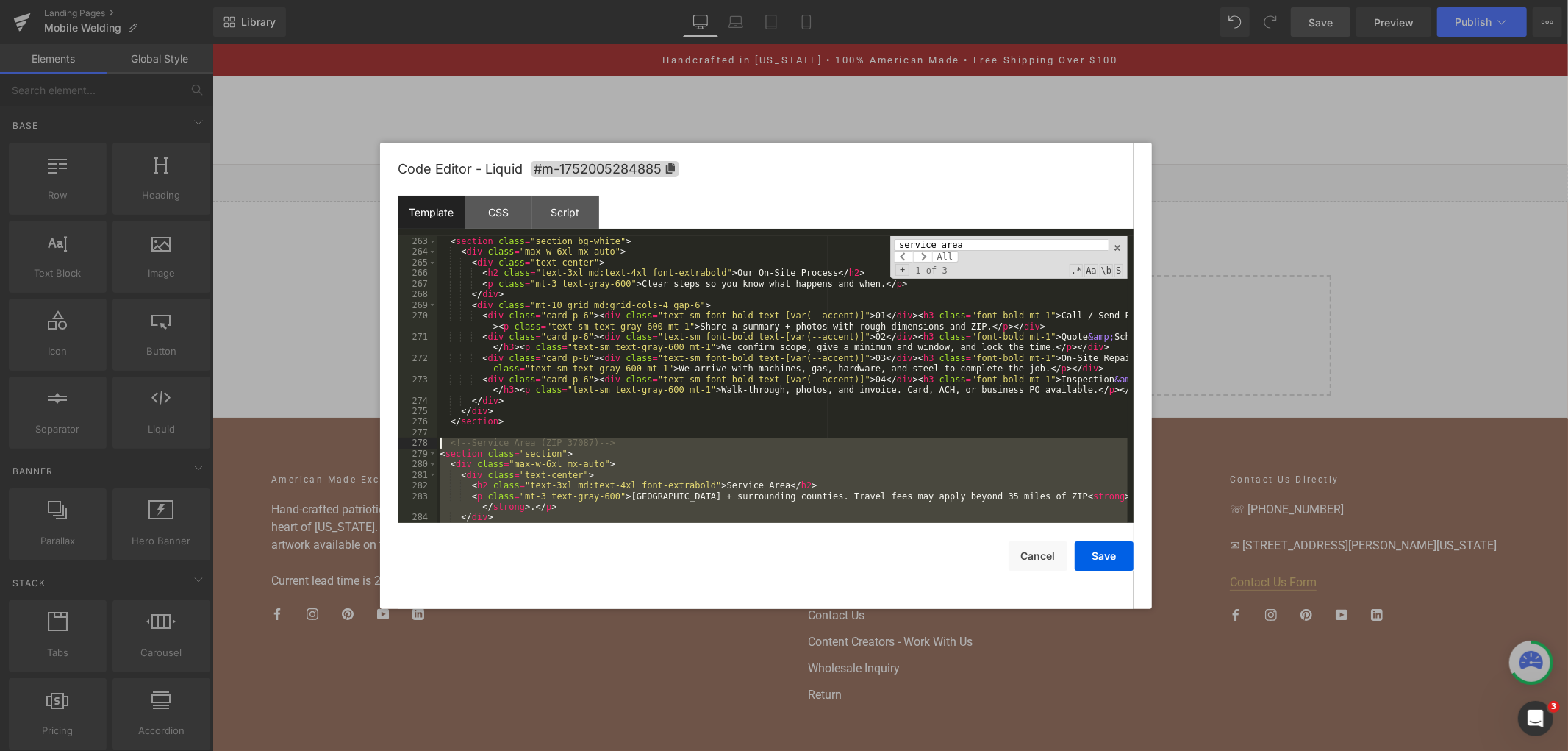
drag, startPoint x: 512, startPoint y: 476, endPoint x: 432, endPoint y: 445, distance: 85.8
click at [432, 445] on pre "263 264 265 266 267 268 269 270 271 272 273 274 275 276 277 278 279 280 281 282…" at bounding box center [765, 379] width 735 height 287
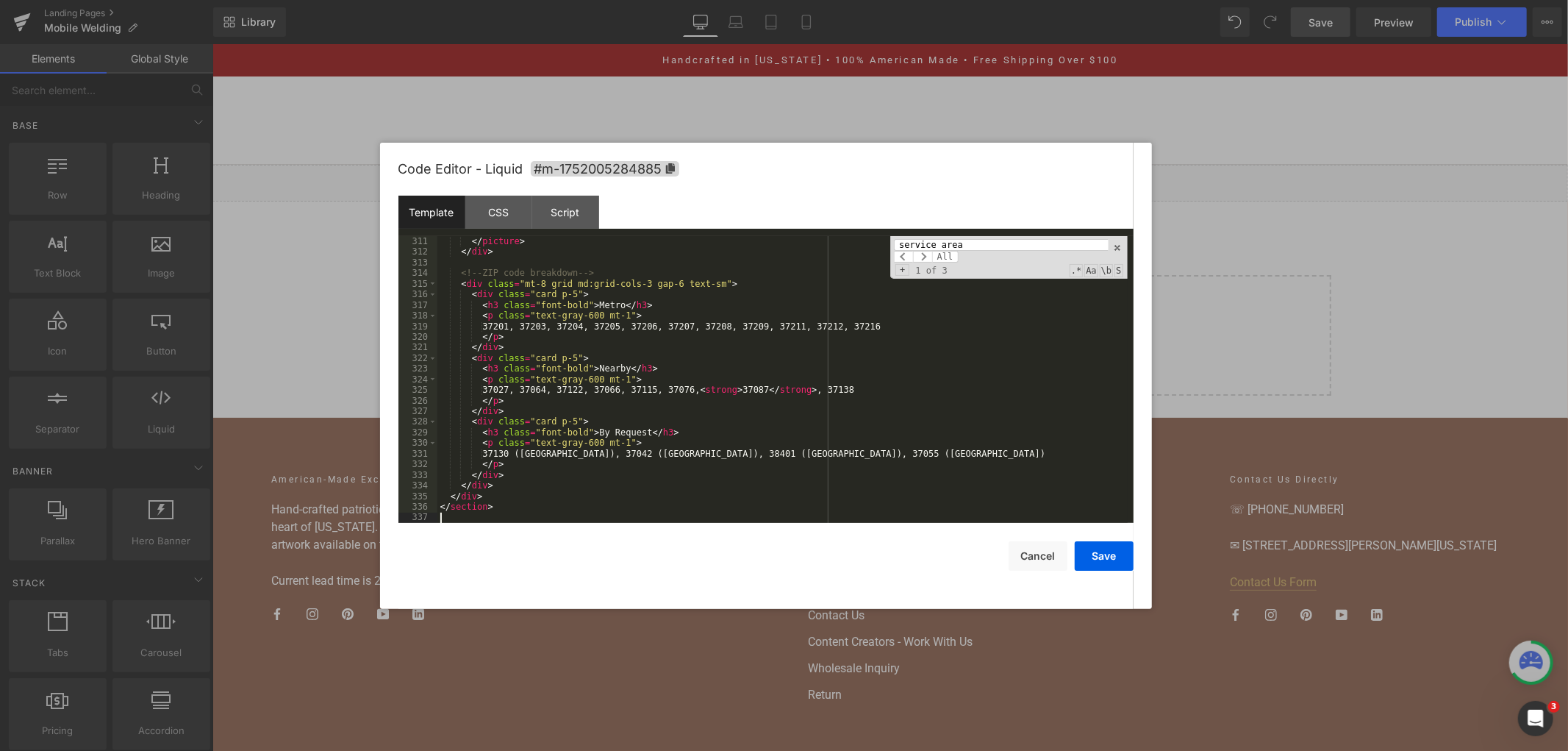
scroll to position [3570, 0]
click at [1090, 562] on button "Save" at bounding box center [1103, 557] width 59 height 30
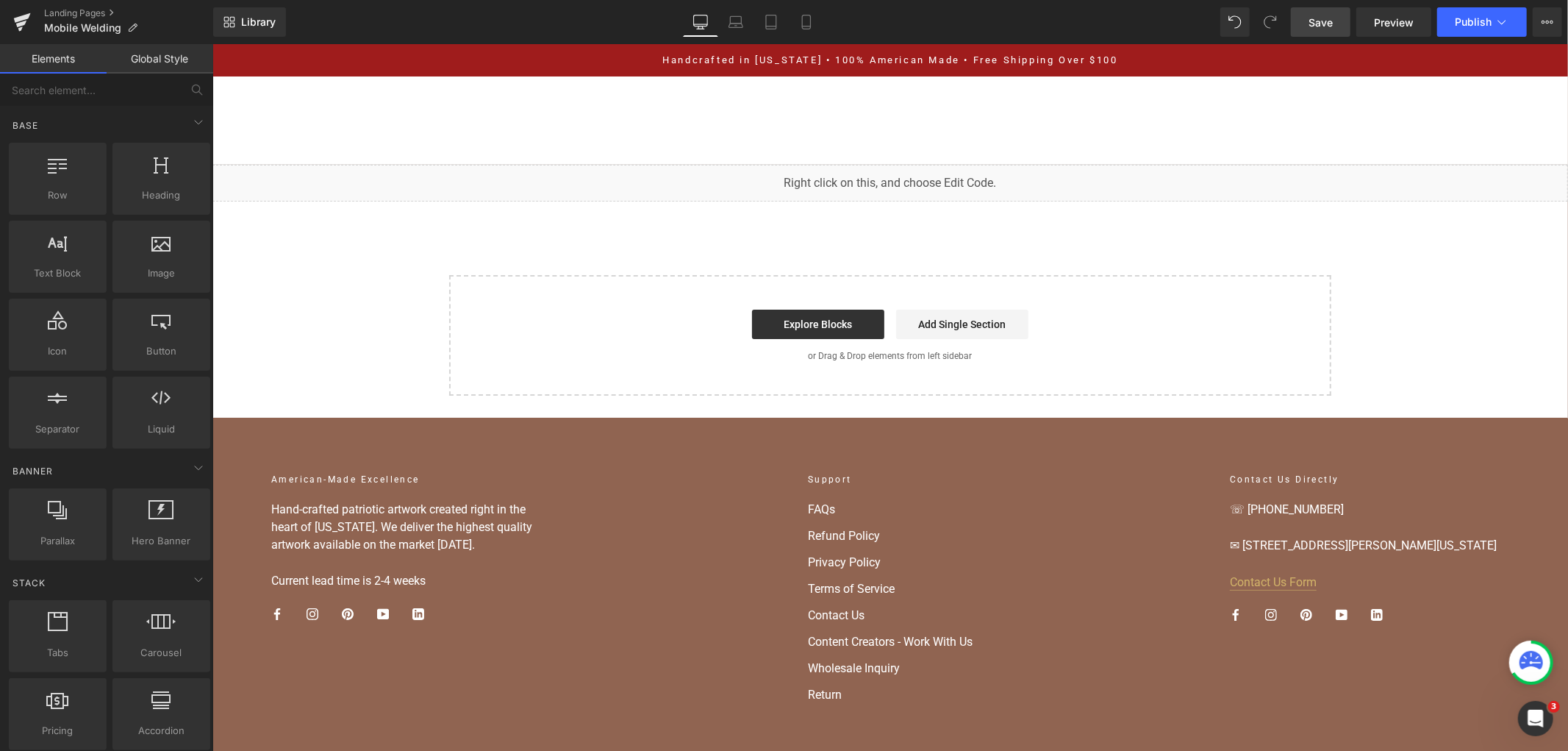
click at [1318, 23] on span "Save" at bounding box center [1320, 22] width 24 height 16
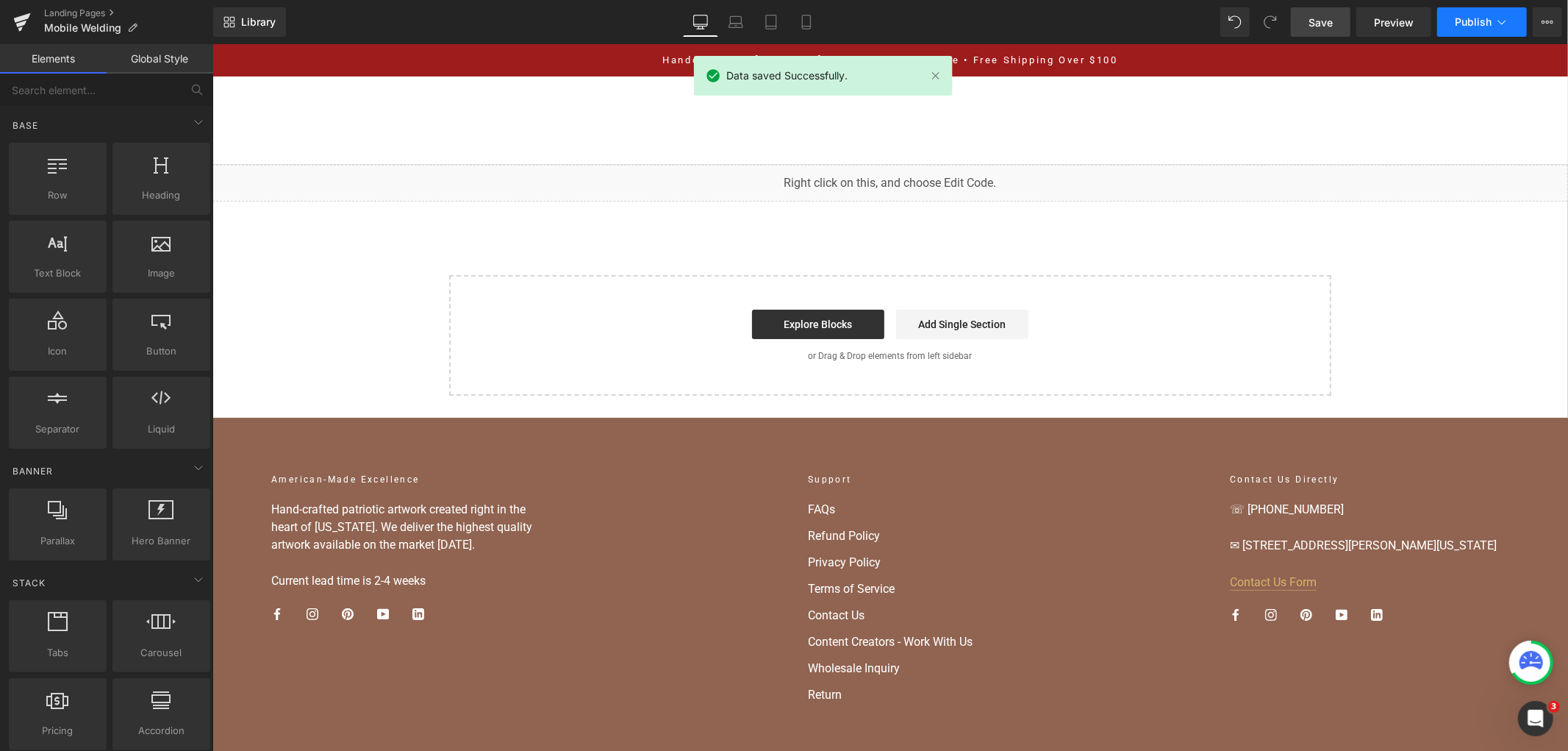
click at [1466, 23] on span "Publish" at bounding box center [1473, 22] width 36 height 12
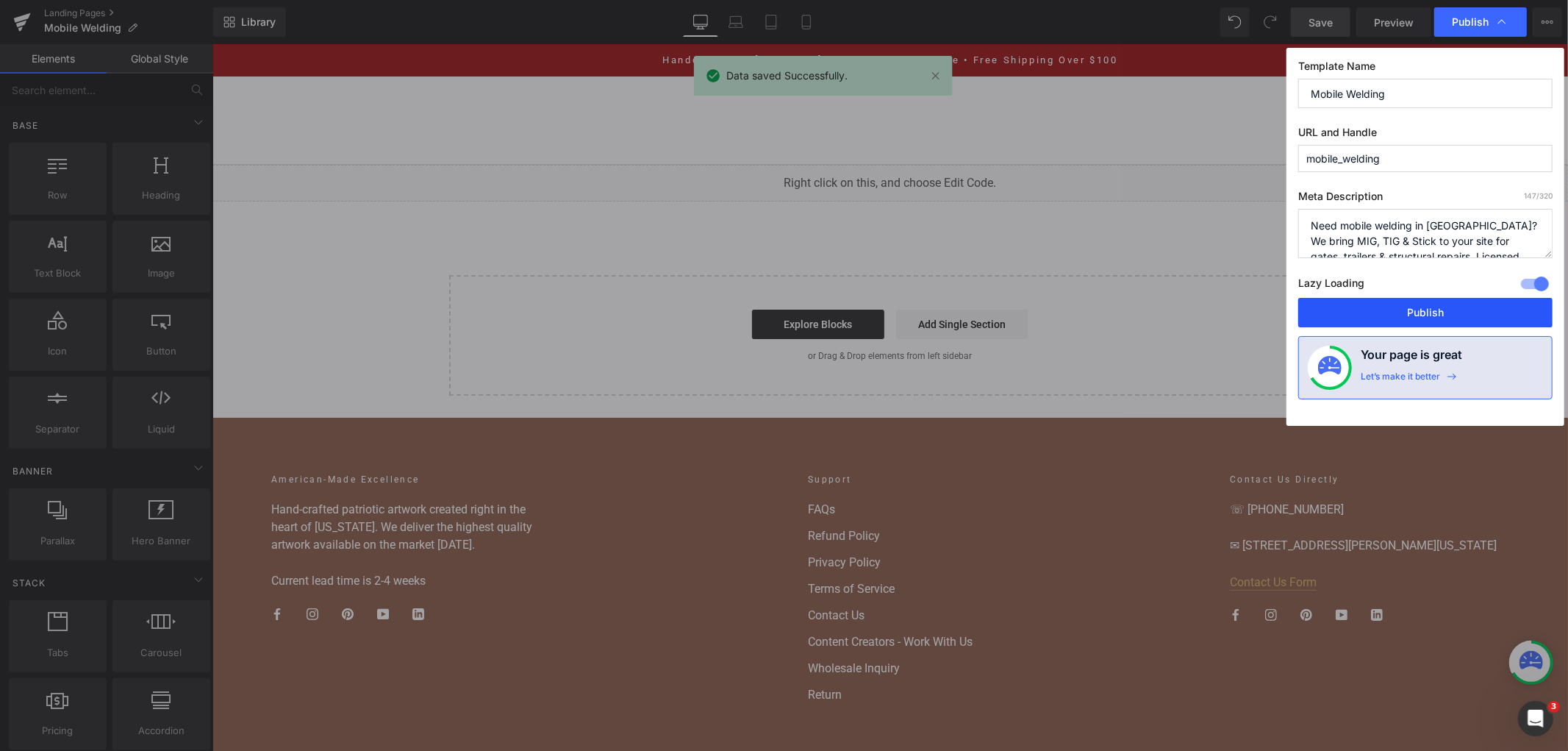
click at [1343, 318] on button "Publish" at bounding box center [1426, 313] width 255 height 30
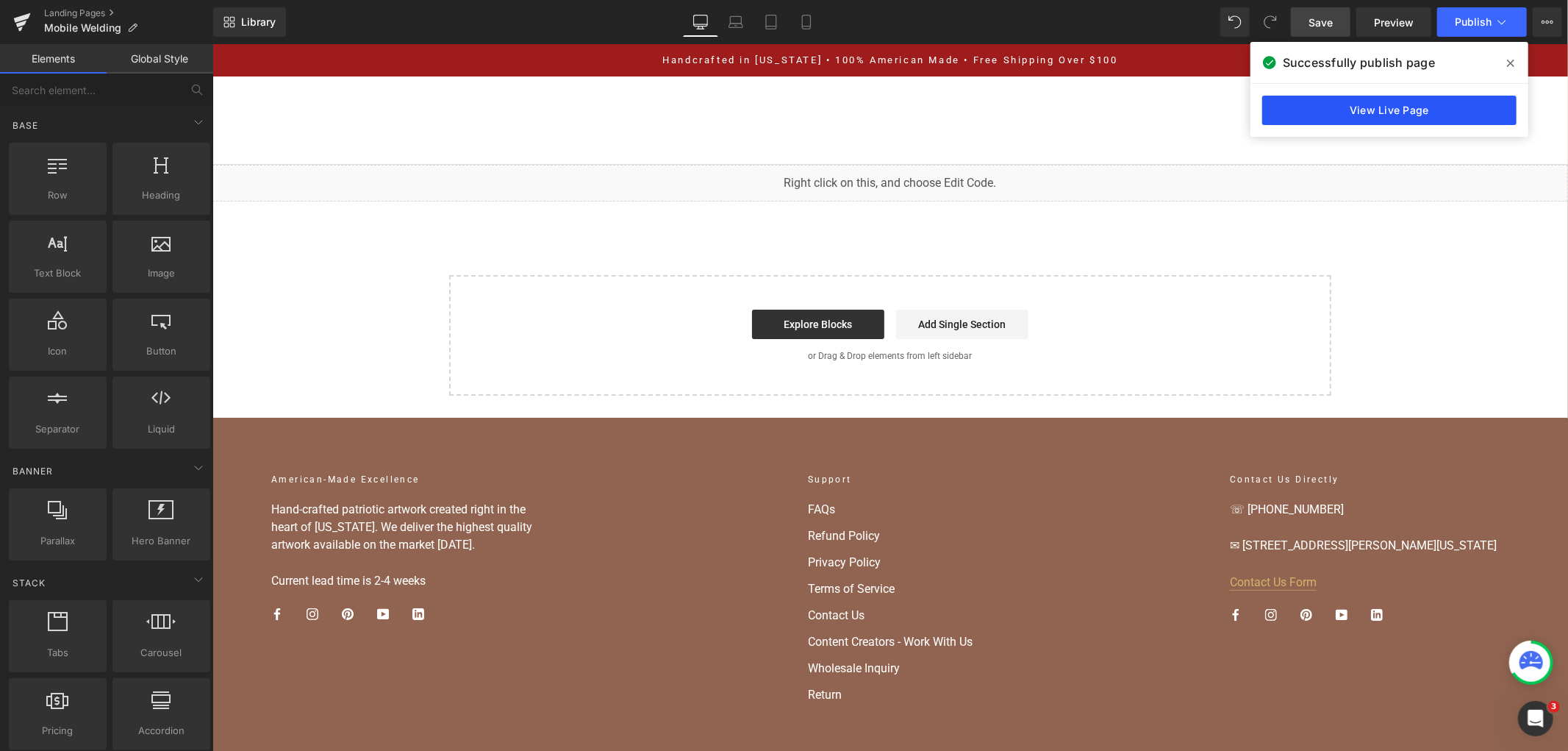
click at [1347, 116] on link "View Live Page" at bounding box center [1389, 111] width 255 height 30
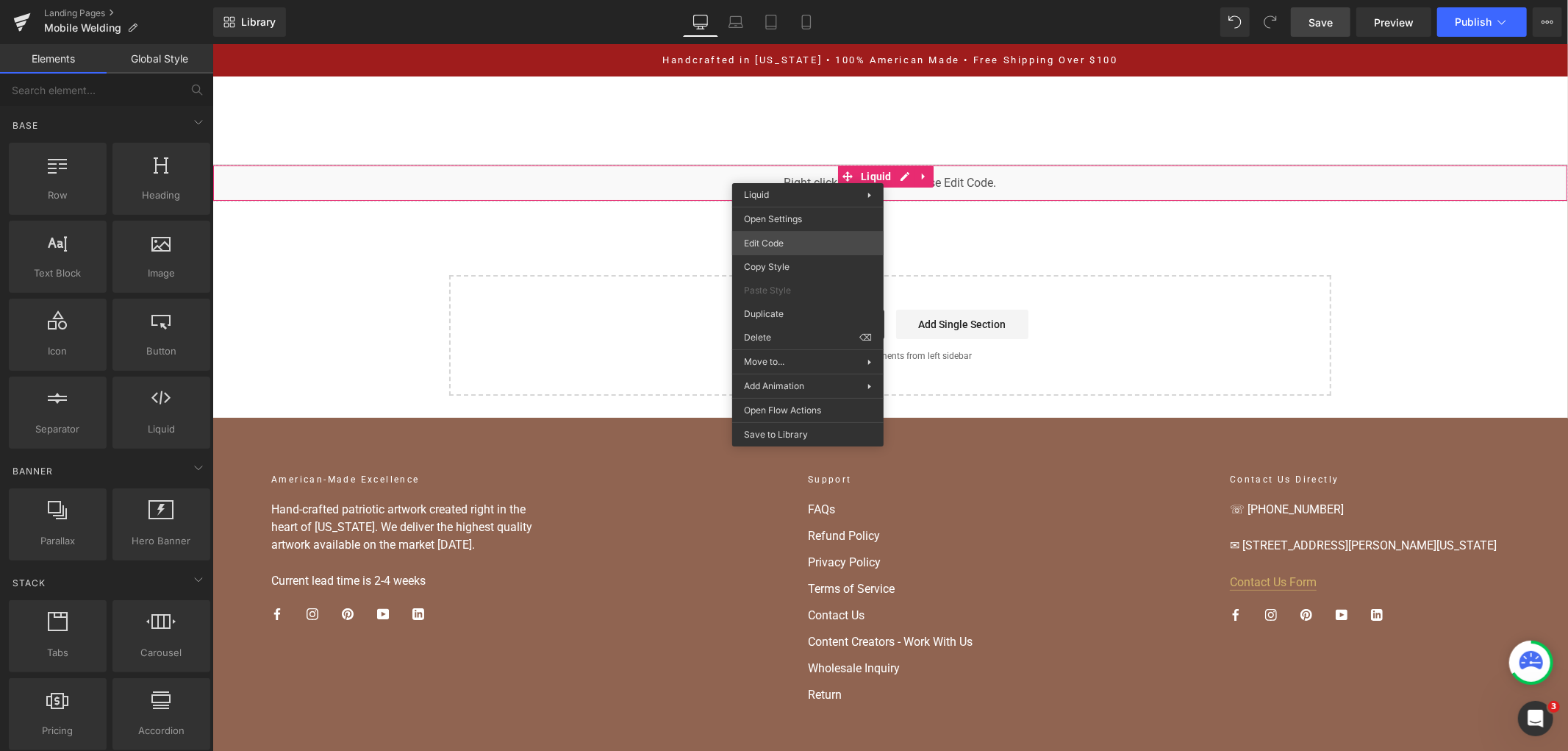
click at [808, 0] on div "You are previewing how the will restyle your page. You can not edit Elements in…" at bounding box center [784, 0] width 1568 height 0
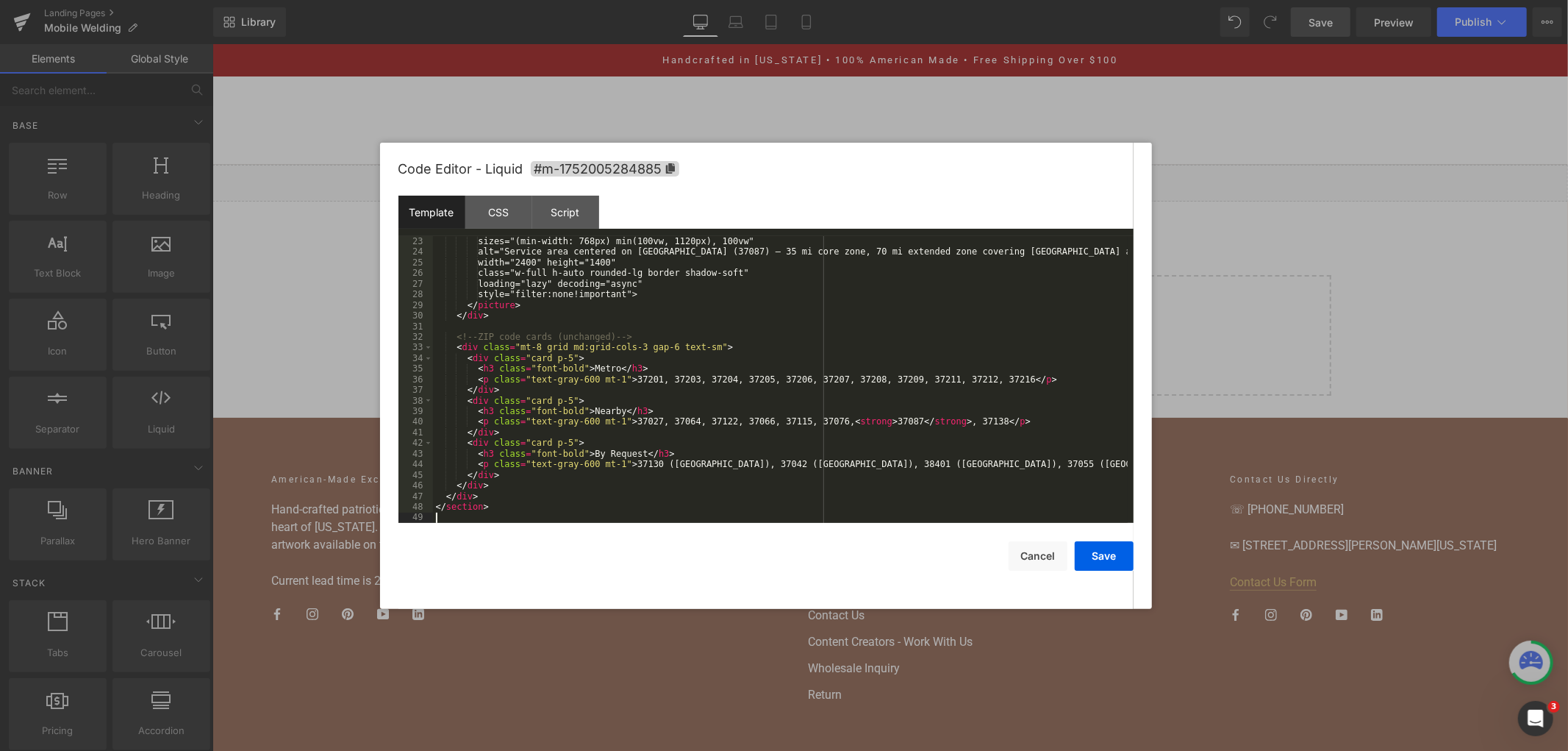
scroll to position [265, 0]
click at [1089, 553] on button "Save" at bounding box center [1103, 557] width 59 height 30
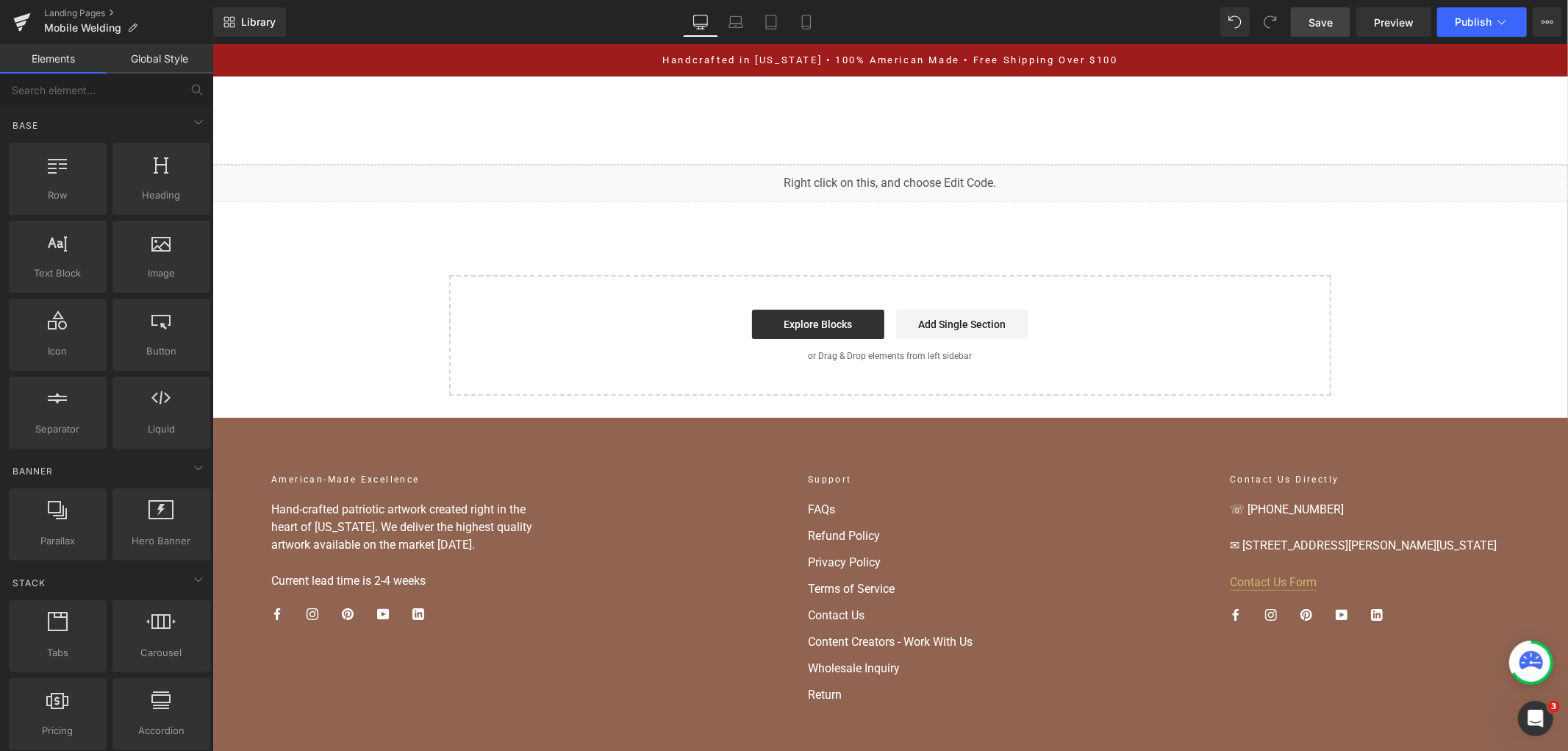
click at [1331, 17] on span "Save" at bounding box center [1320, 22] width 24 height 16
click at [1466, 31] on button "Publish" at bounding box center [1482, 22] width 90 height 30
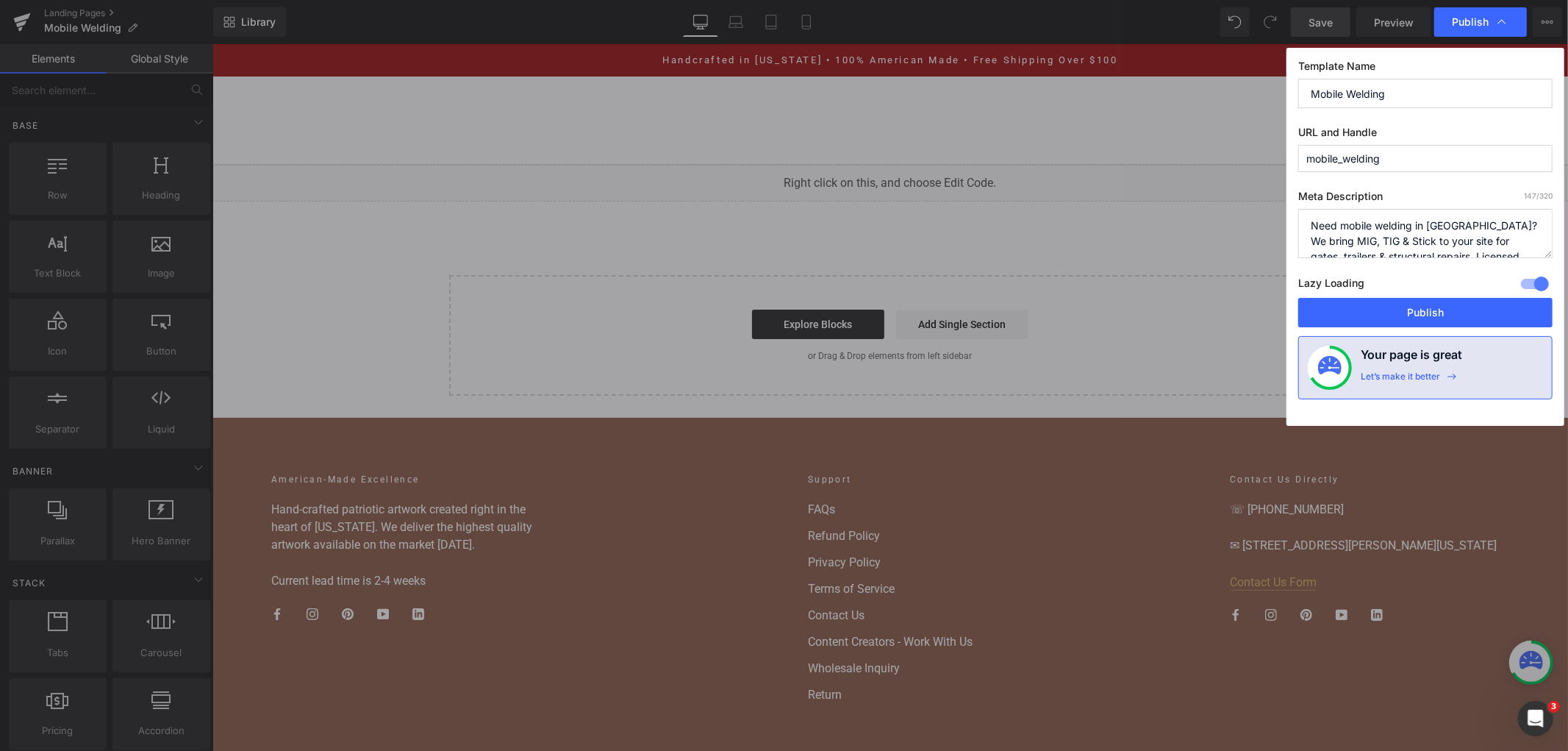
click at [1527, 287] on div at bounding box center [1535, 284] width 36 height 23
click at [1499, 324] on button "Publish" at bounding box center [1426, 313] width 255 height 30
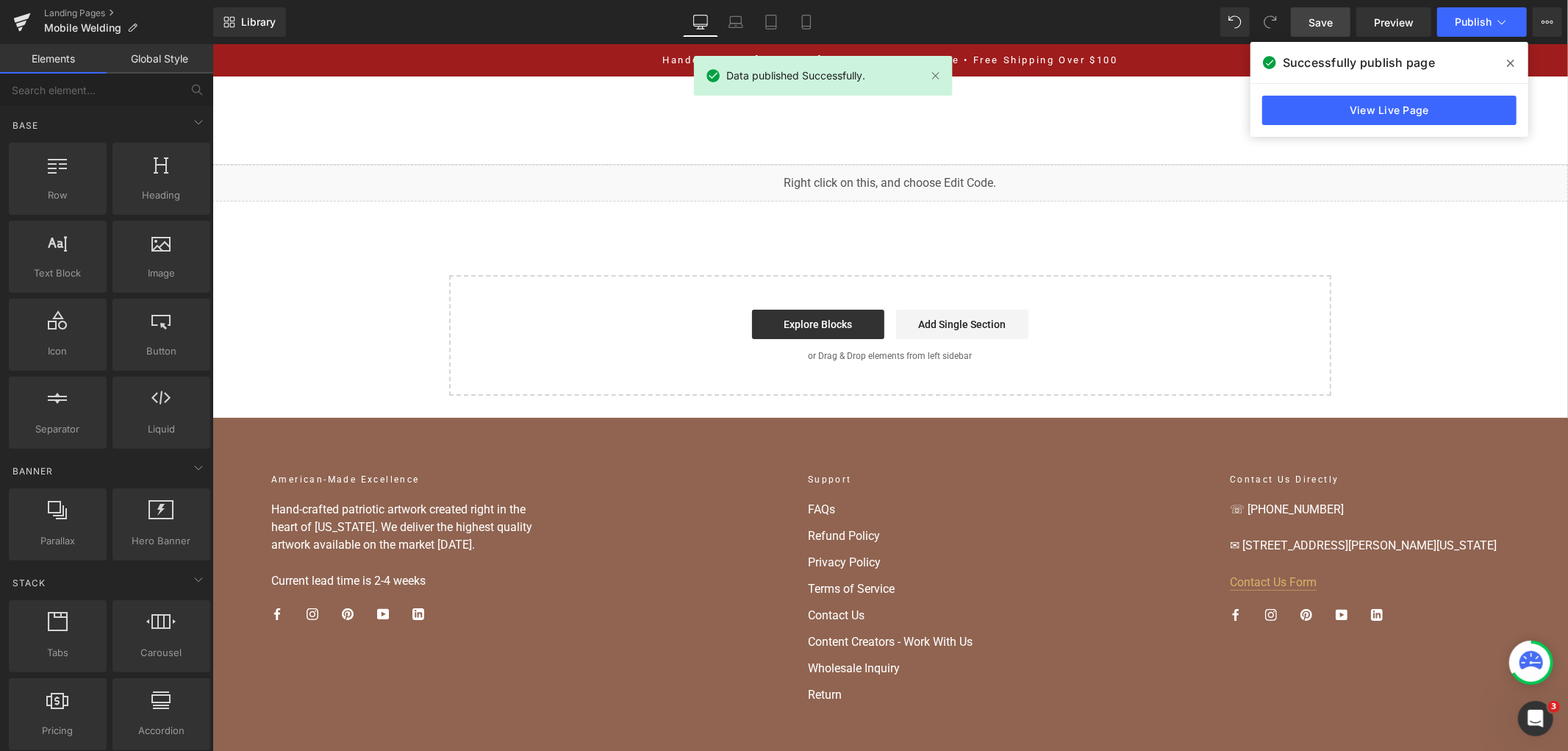
click at [1254, 112] on div "View Live Page" at bounding box center [1389, 110] width 278 height 53
click at [1266, 112] on link "View Live Page" at bounding box center [1389, 111] width 255 height 30
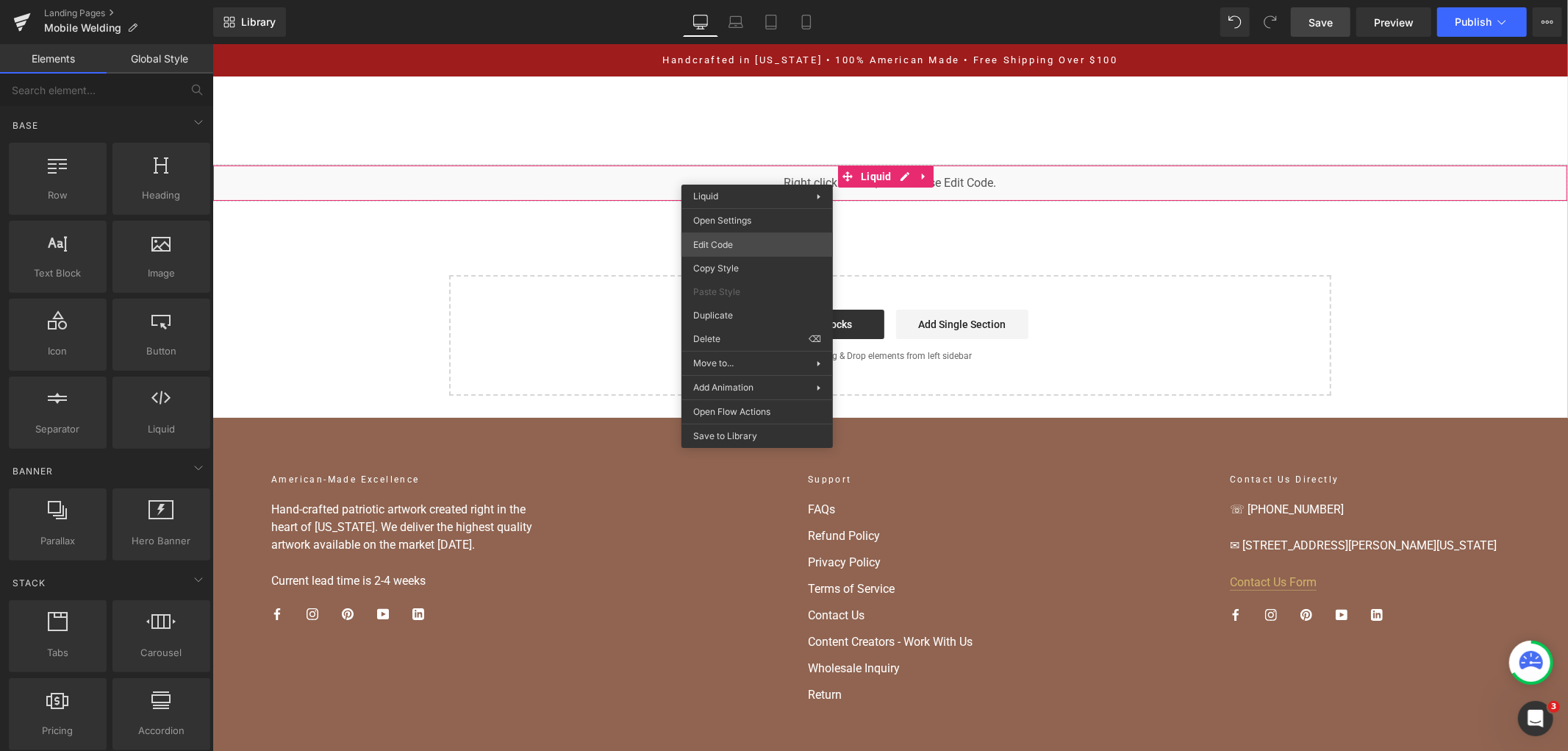
click at [770, 0] on div "You are previewing how the will restyle your page. You can not edit Elements in…" at bounding box center [784, 0] width 1568 height 0
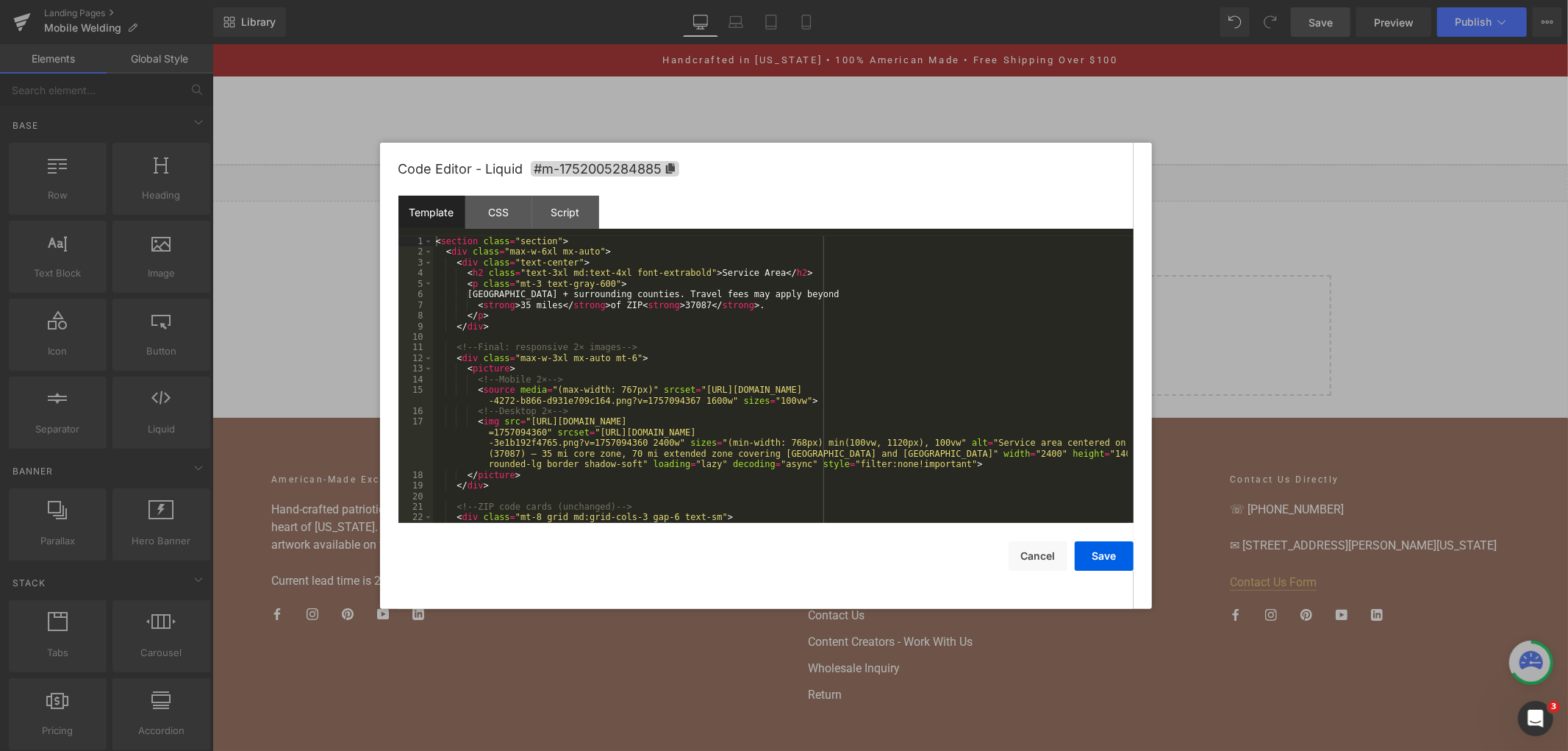
click at [755, 308] on div "< section class = "section" > < div class = "max-w-6xl mx-auto" > < div class =…" at bounding box center [780, 390] width 694 height 309
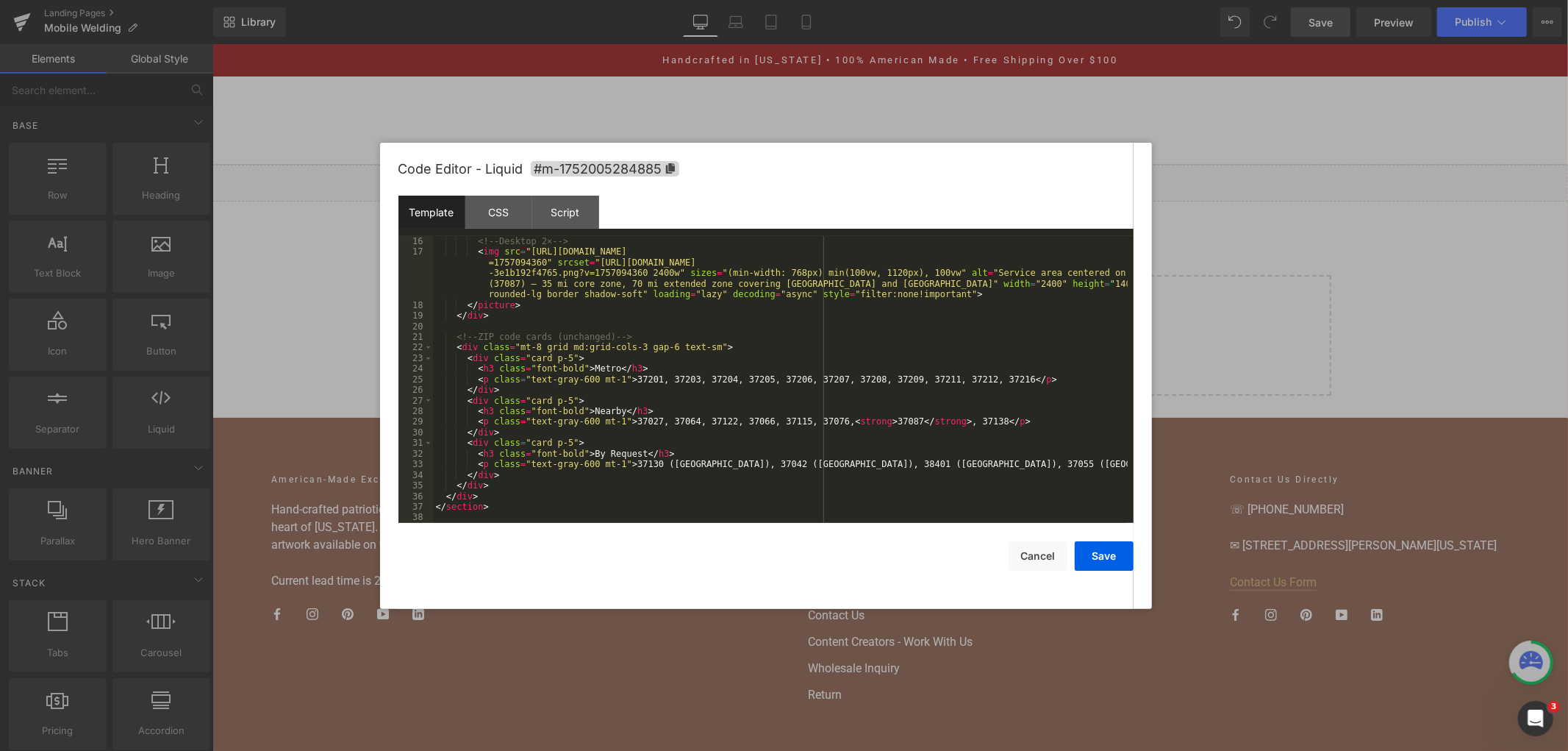
click at [740, 319] on div "<!-- Desktop 2× --> < img src = "https://cdn.shopify.com/s/files/1/0072/9412/40…" at bounding box center [780, 390] width 694 height 309
click at [694, 346] on div "<!-- Desktop 2× --> < img src = "https://cdn.shopify.com/s/files/1/0072/9412/40…" at bounding box center [780, 390] width 694 height 309
click at [664, 319] on div "<!-- Desktop 2× --> < img src = "https://cdn.shopify.com/s/files/1/0072/9412/40…" at bounding box center [780, 390] width 694 height 309
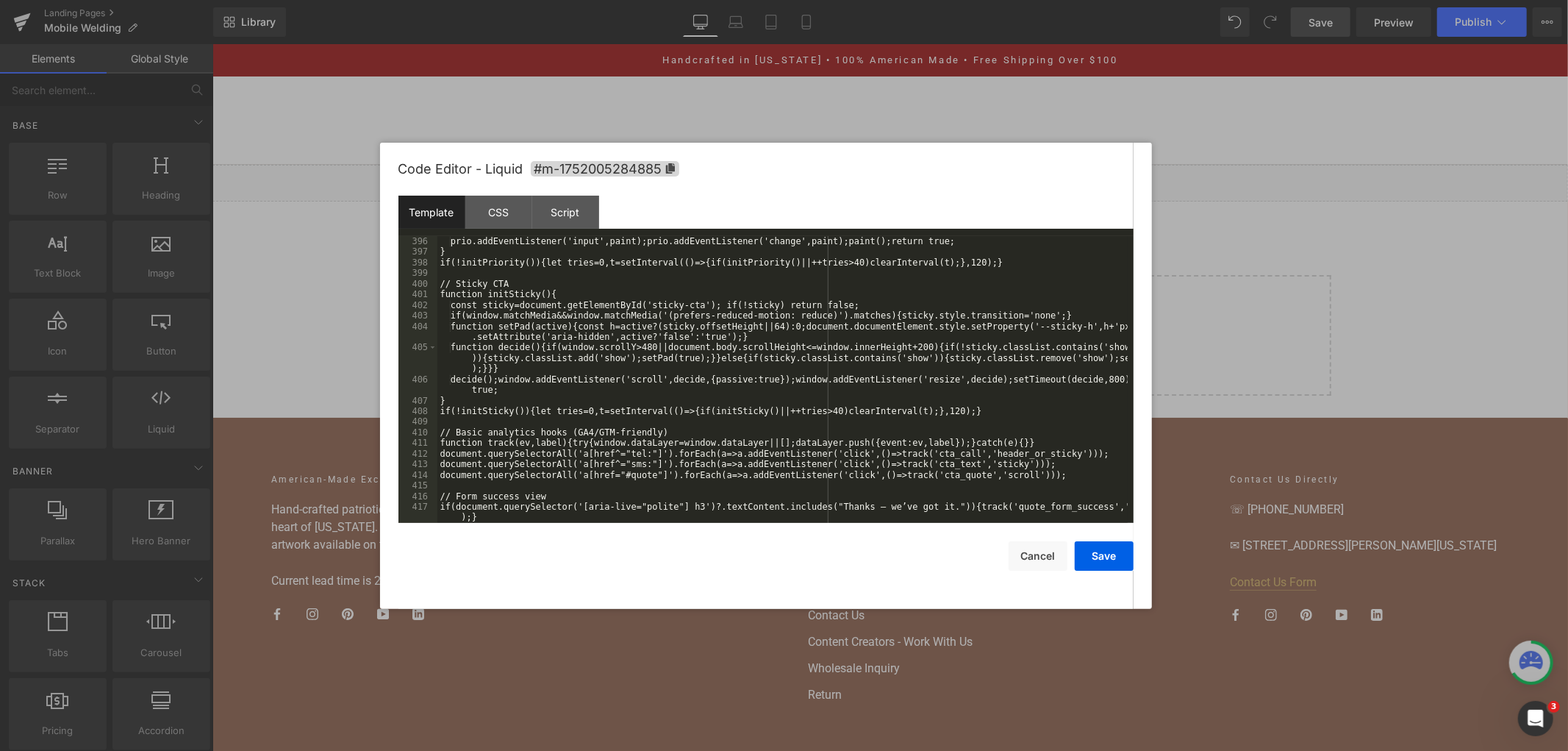
scroll to position [4824, 0]
click at [1089, 557] on button "Save" at bounding box center [1103, 557] width 59 height 30
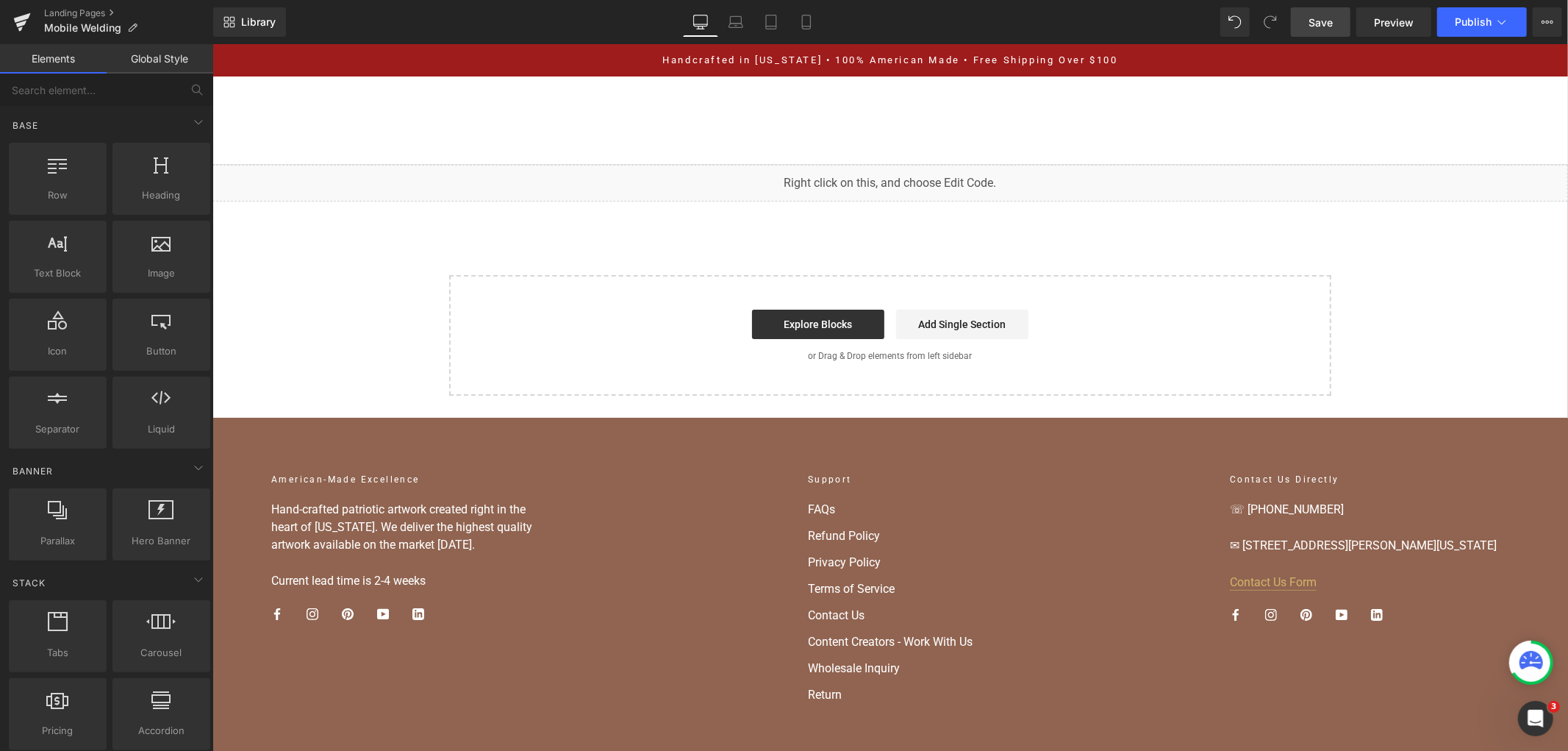
click at [1316, 23] on span "Save" at bounding box center [1320, 22] width 24 height 16
click at [1340, 26] on link "Save" at bounding box center [1321, 22] width 60 height 30
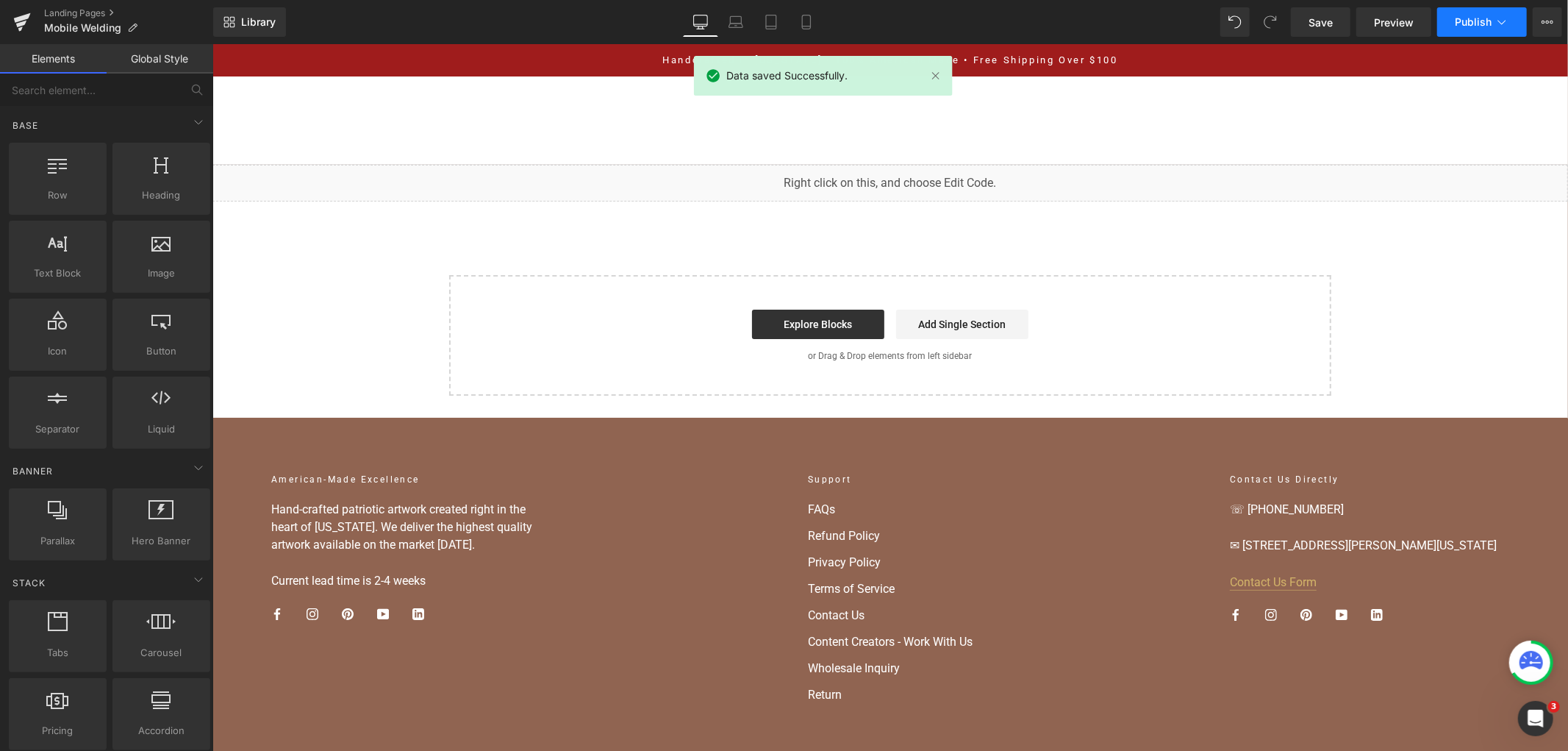
click at [1460, 30] on button "Publish" at bounding box center [1482, 22] width 90 height 30
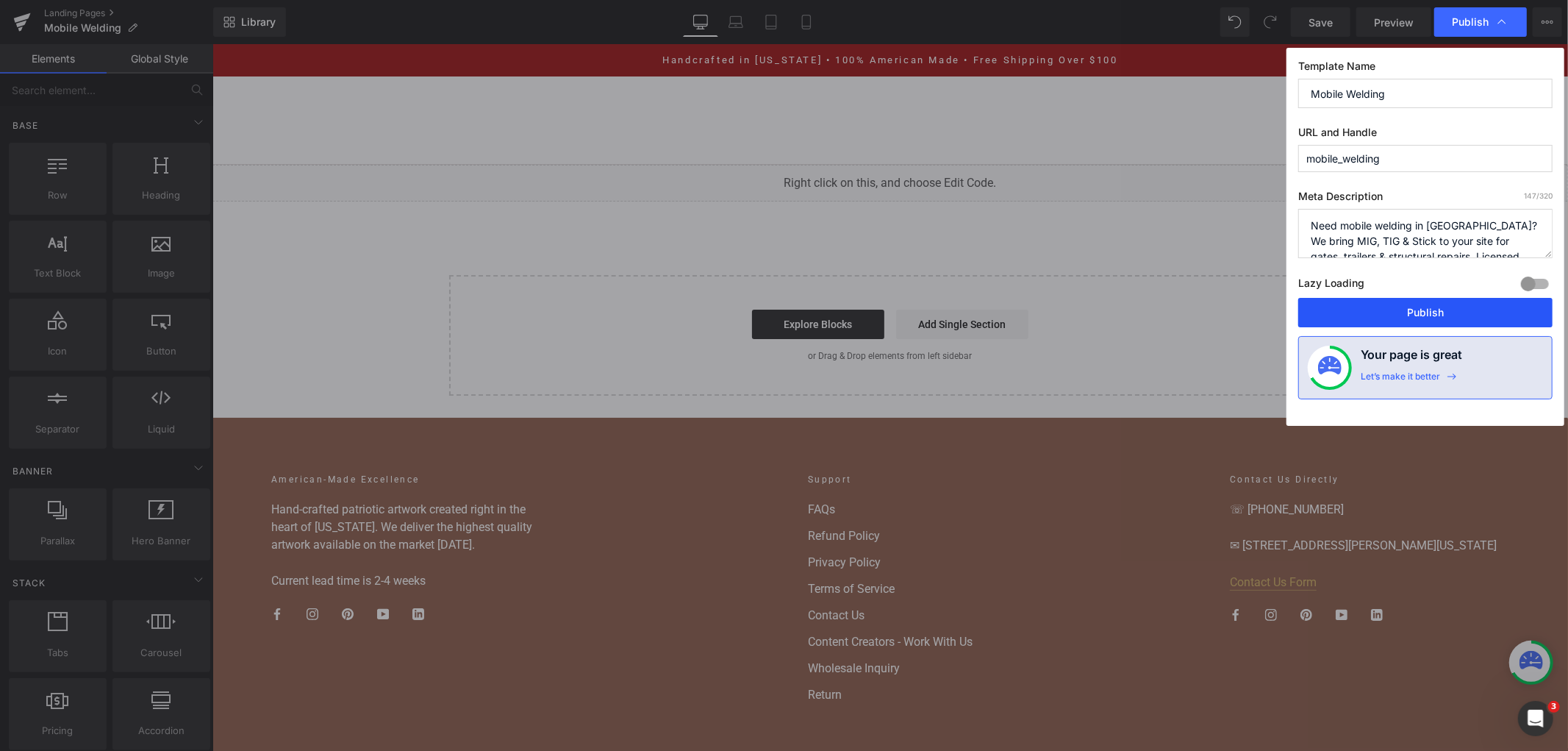
click at [1378, 303] on button "Publish" at bounding box center [1426, 313] width 255 height 30
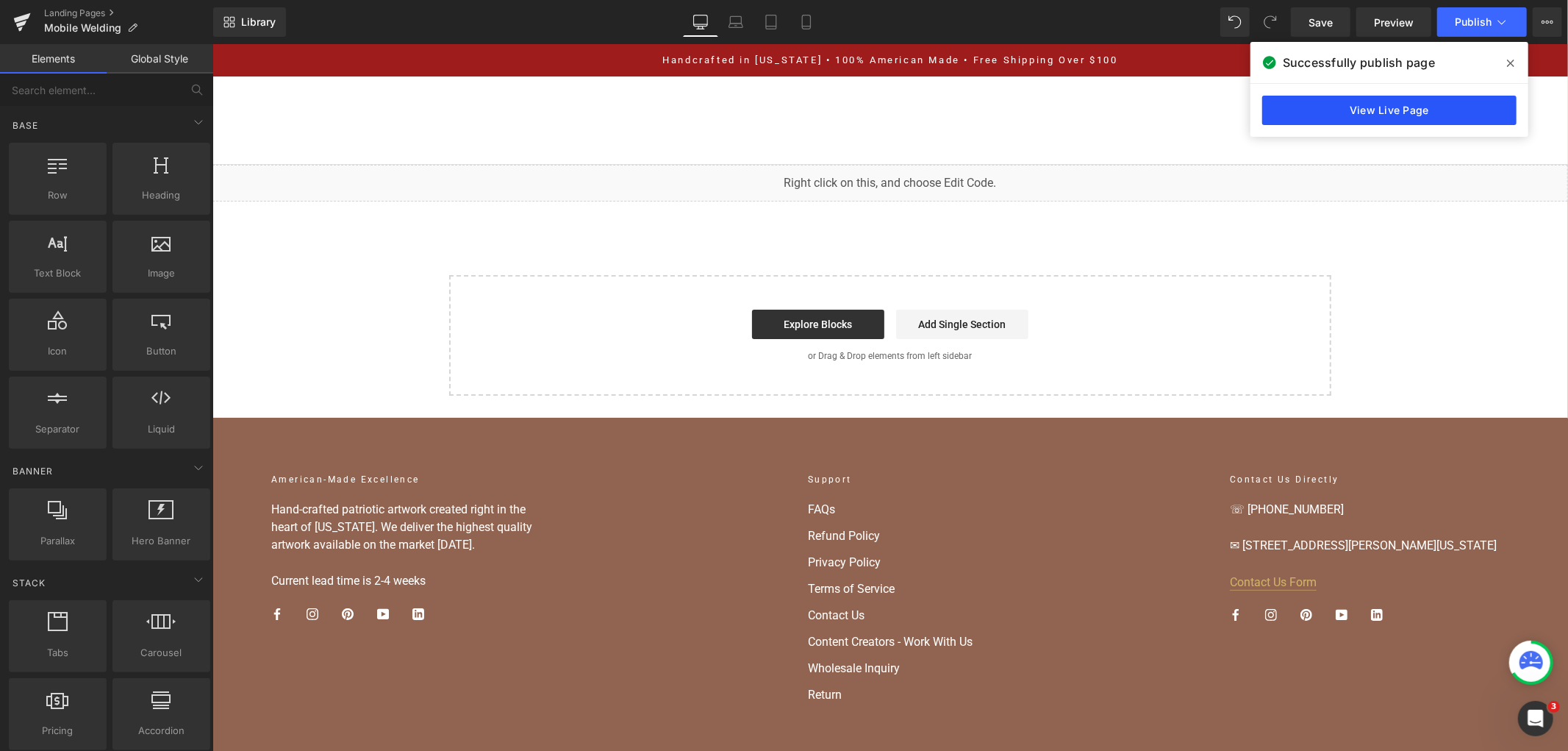
click at [1387, 104] on link "View Live Page" at bounding box center [1389, 111] width 255 height 30
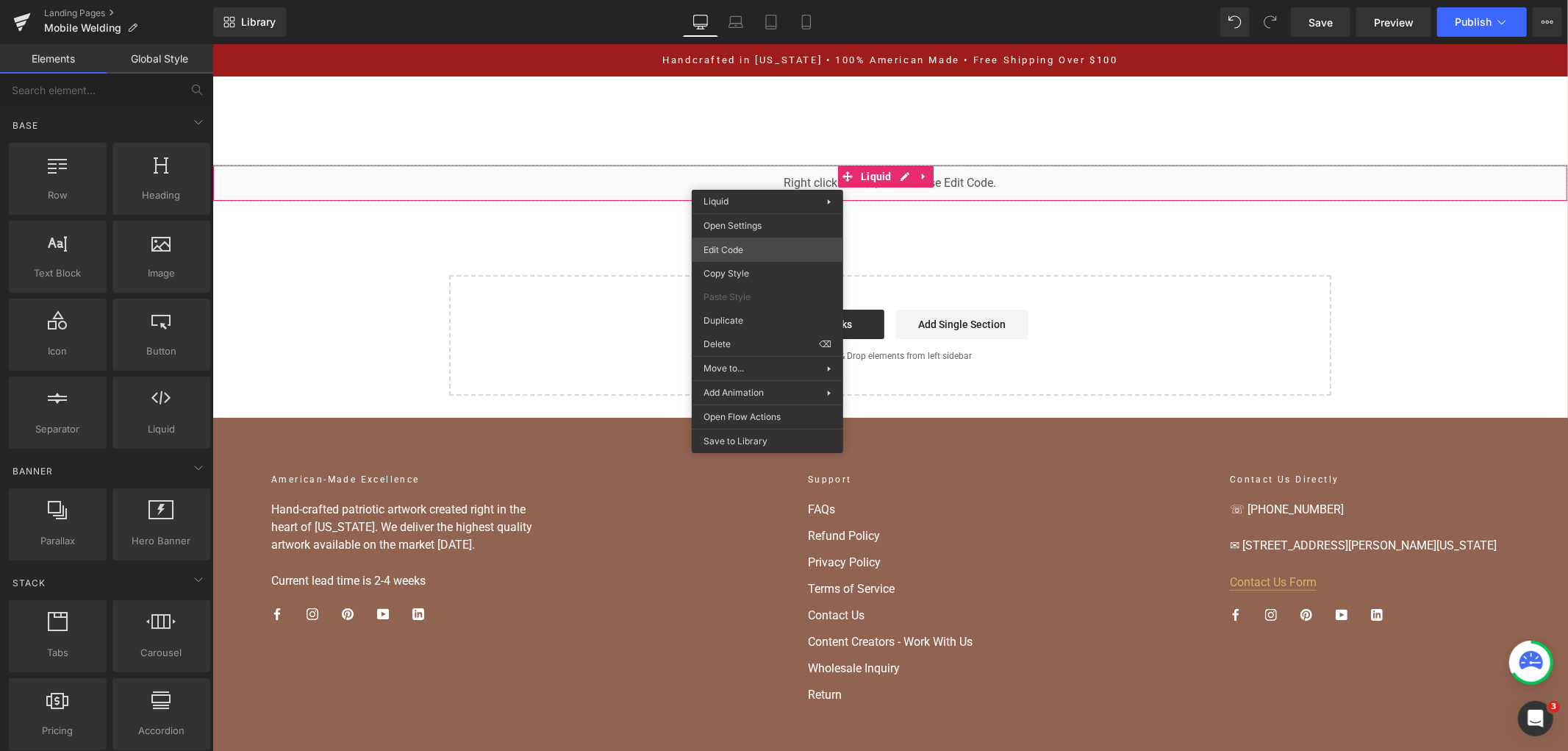
click at [746, 0] on div "You are previewing how the will restyle your page. You can not edit Elements in…" at bounding box center [784, 0] width 1568 height 0
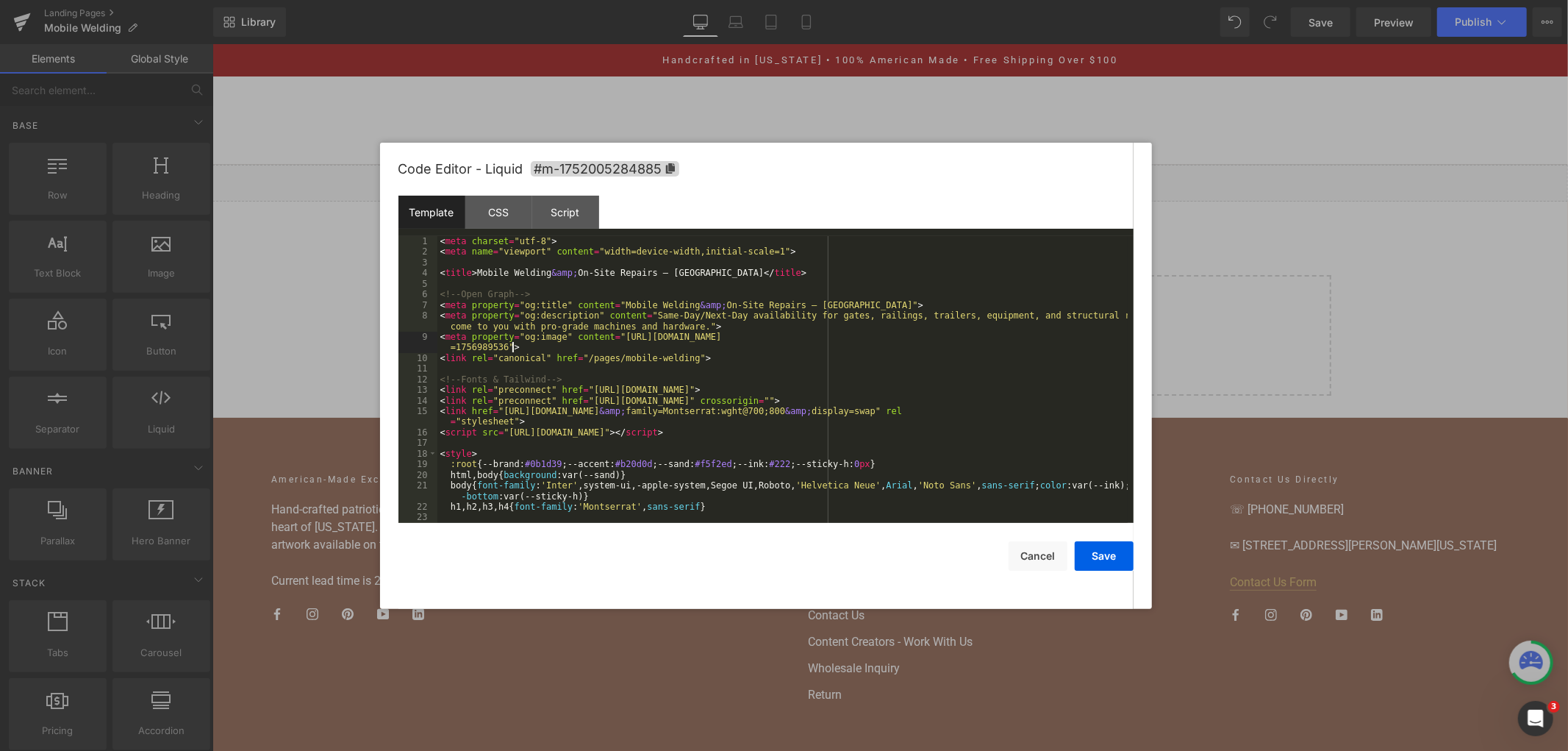
click at [725, 350] on div "< meta charset = "utf-8" > < meta name = "viewport" content = "width=device-wid…" at bounding box center [782, 390] width 690 height 309
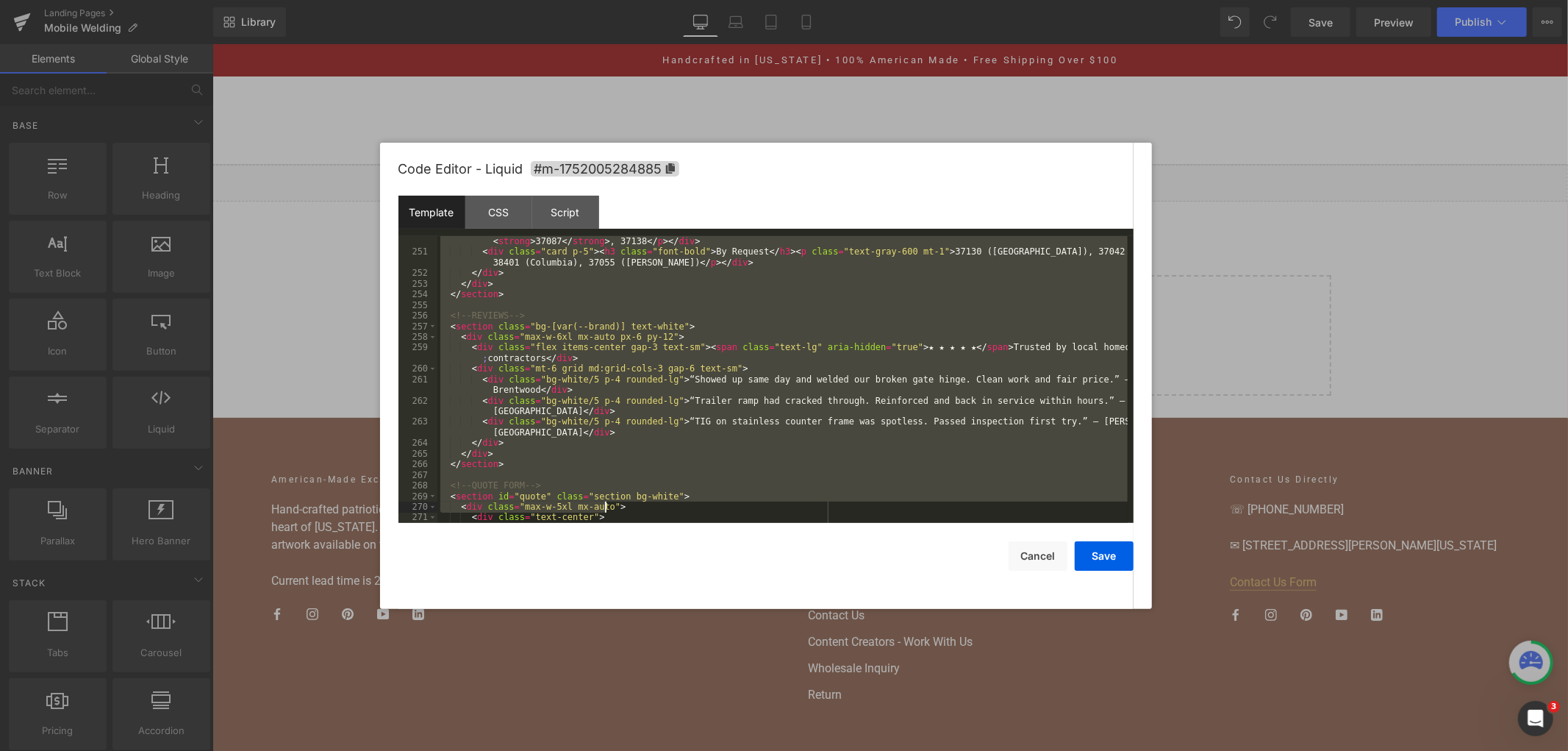
scroll to position [3006, 0]
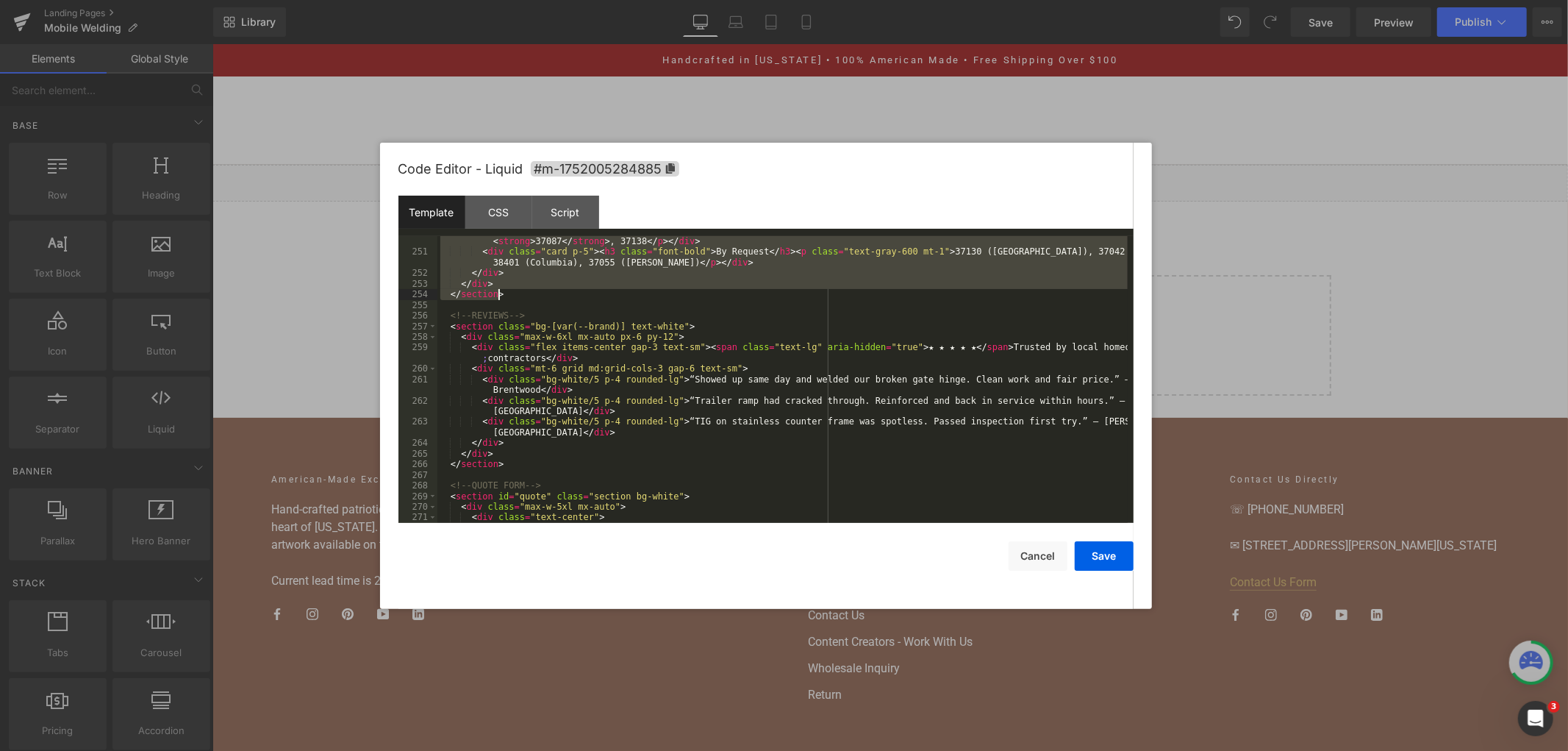
drag, startPoint x: 446, startPoint y: 368, endPoint x: 597, endPoint y: 293, distance: 168.6
click at [597, 293] on div "< div class = "card p-5" > < h3 class = "font-bold" > Nearby </ h3 > < p class …" at bounding box center [782, 385] width 690 height 318
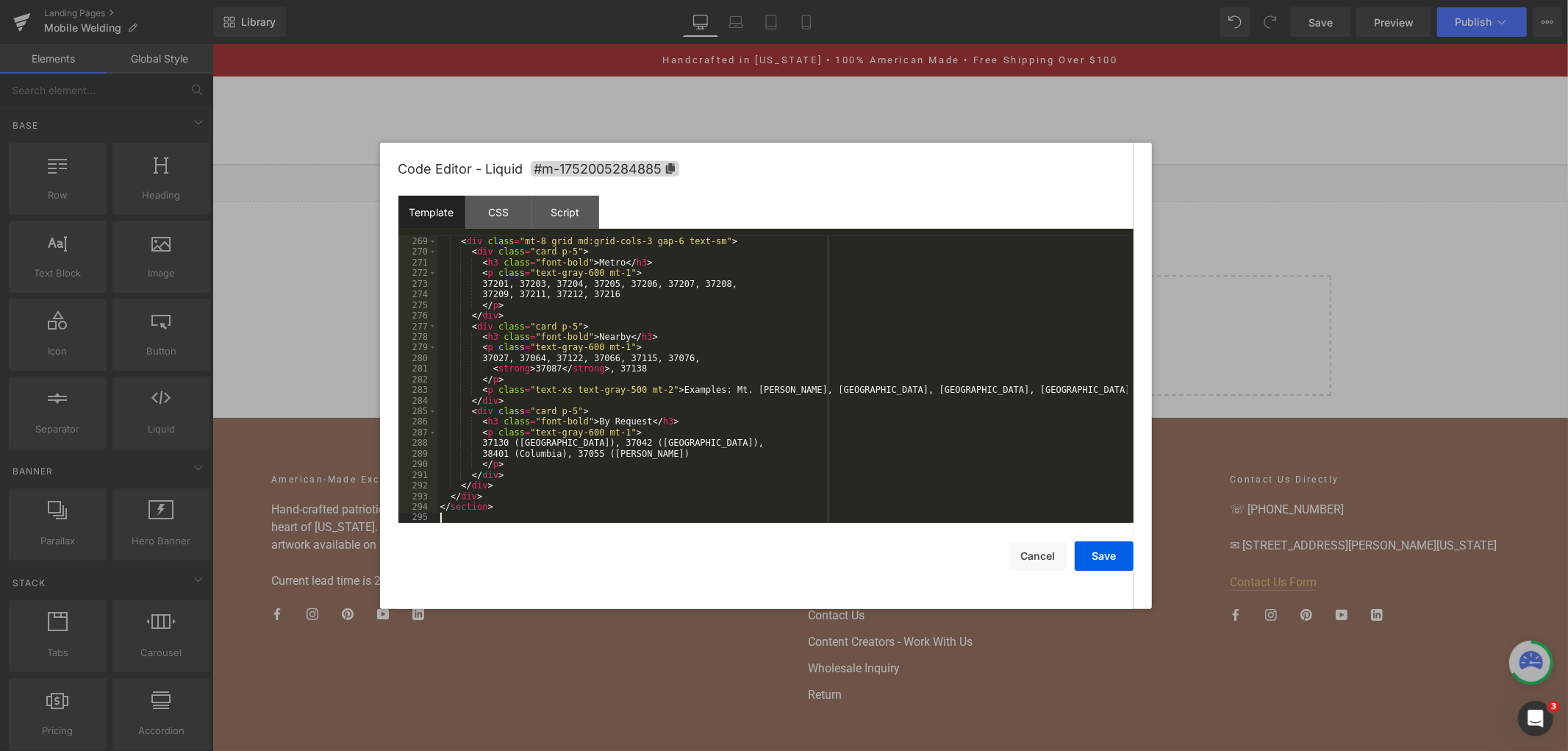
scroll to position [3155, 0]
click at [1094, 562] on button "Save" at bounding box center [1103, 557] width 59 height 30
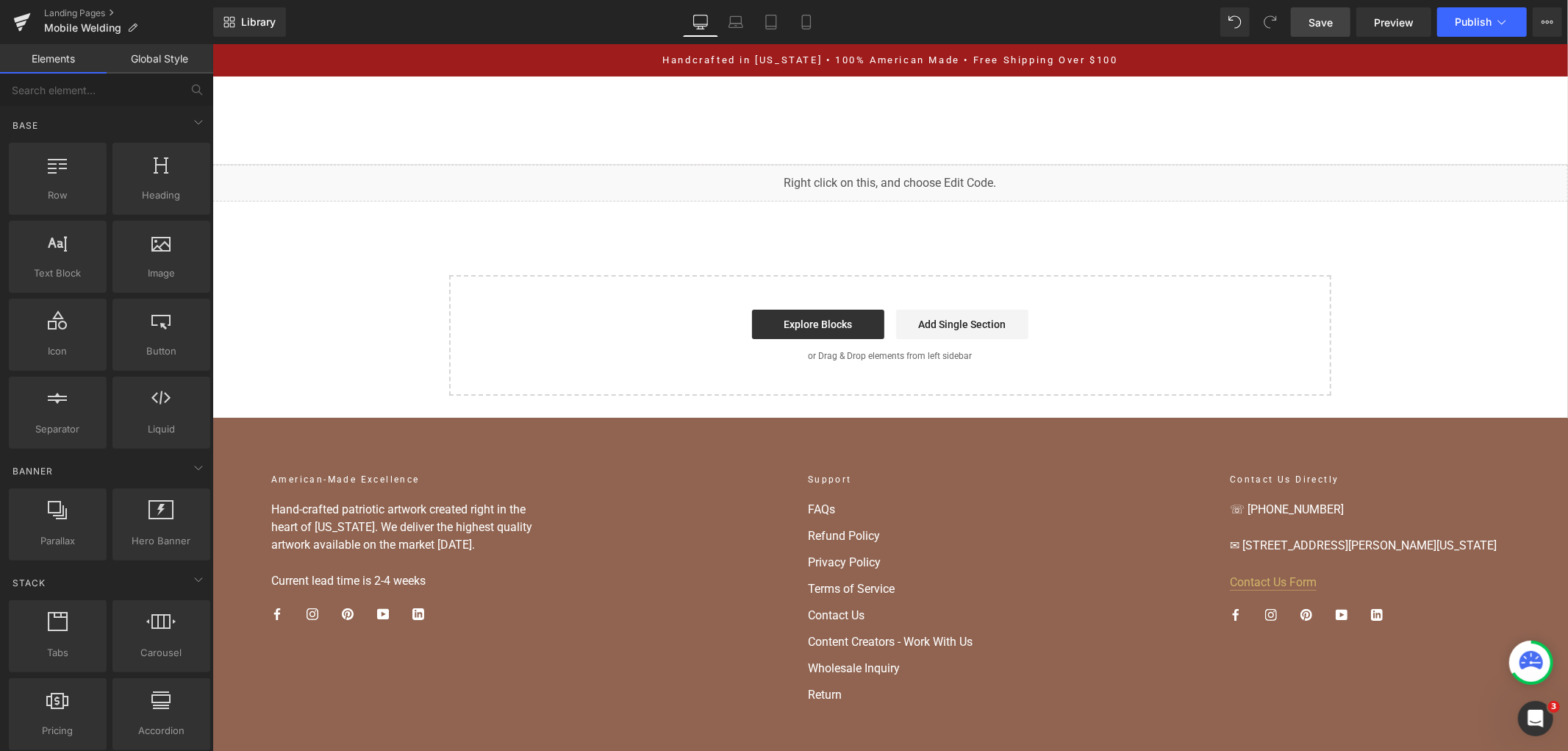
click at [1326, 26] on span "Save" at bounding box center [1320, 22] width 24 height 16
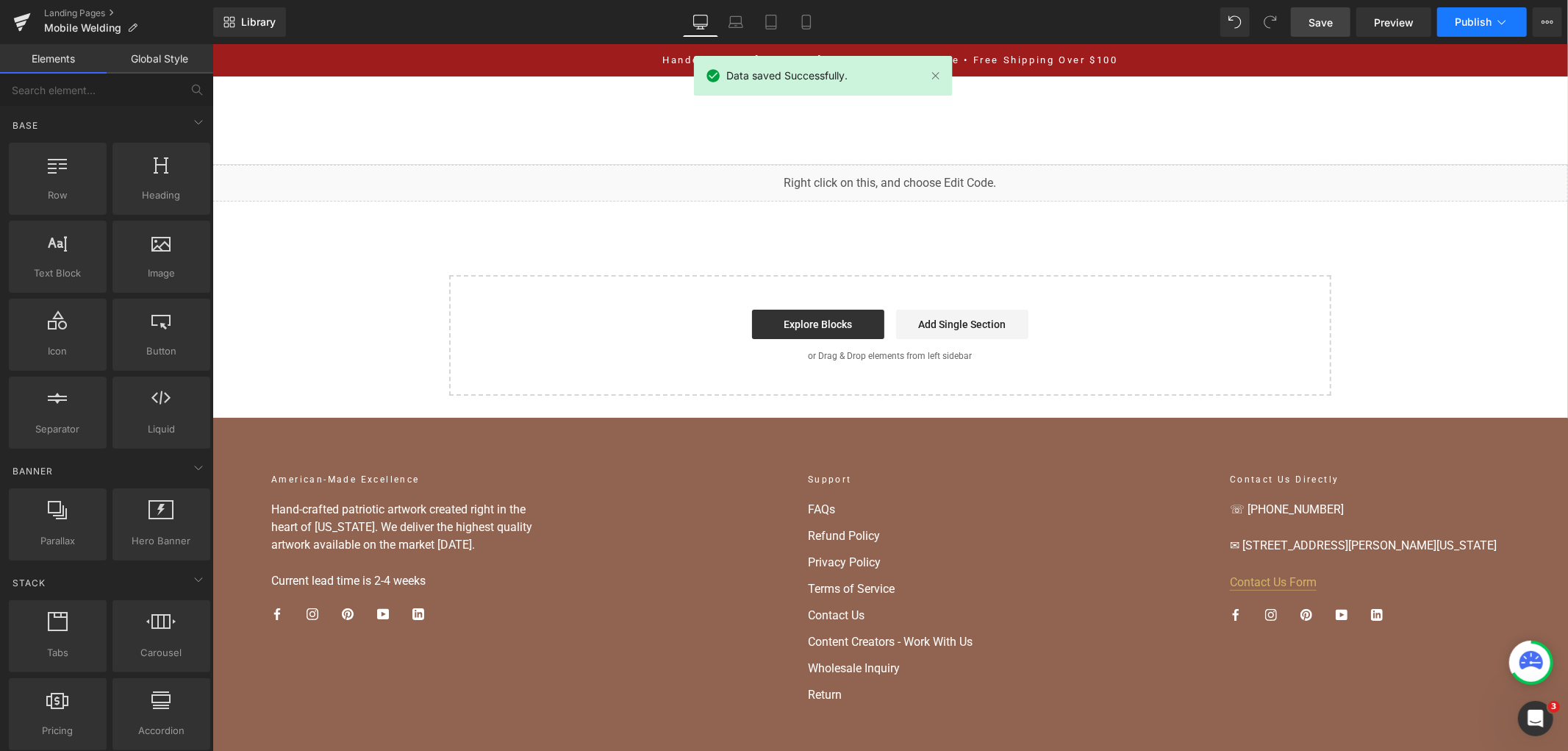
click at [1464, 18] on span "Publish" at bounding box center [1473, 22] width 36 height 12
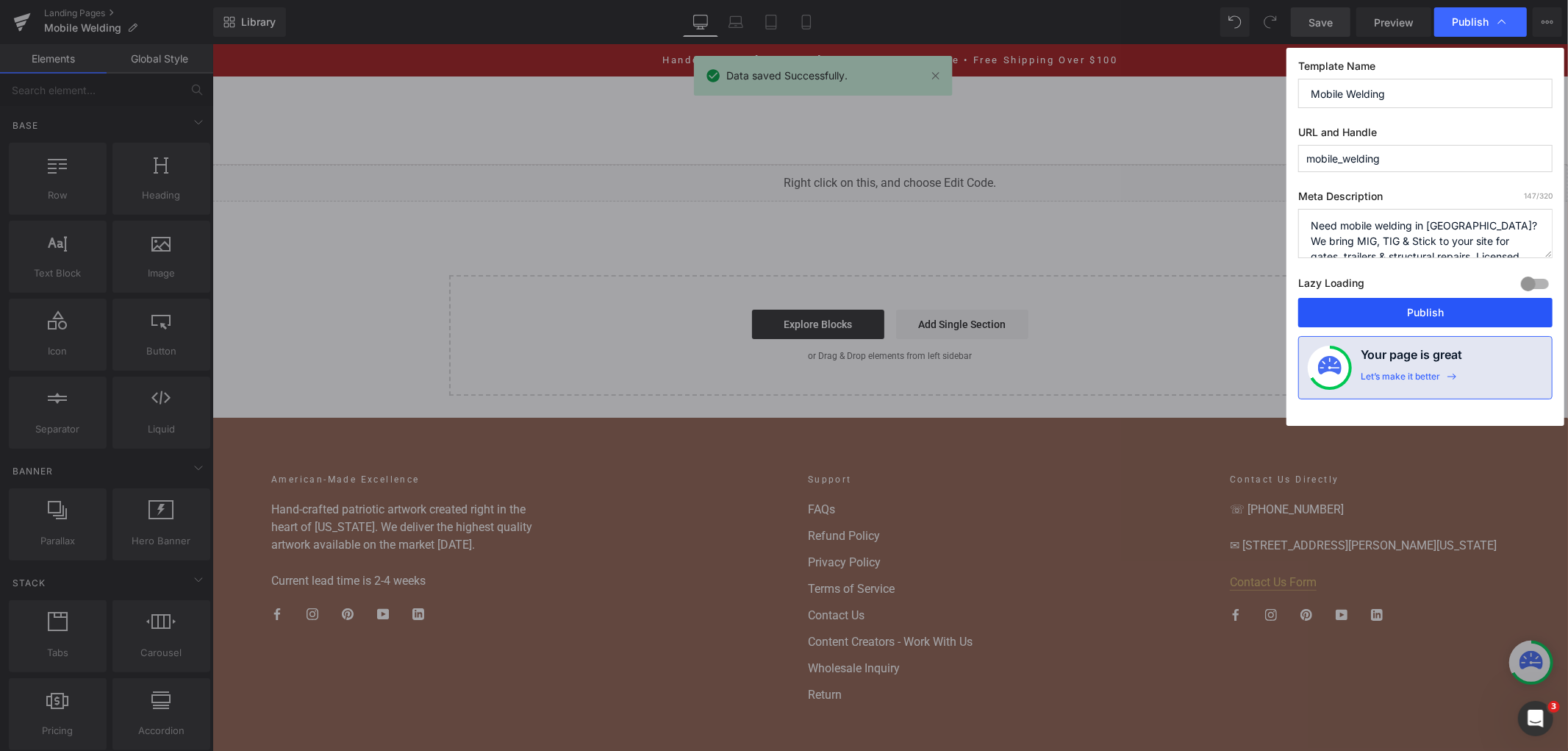
click at [1449, 310] on button "Publish" at bounding box center [1426, 313] width 255 height 30
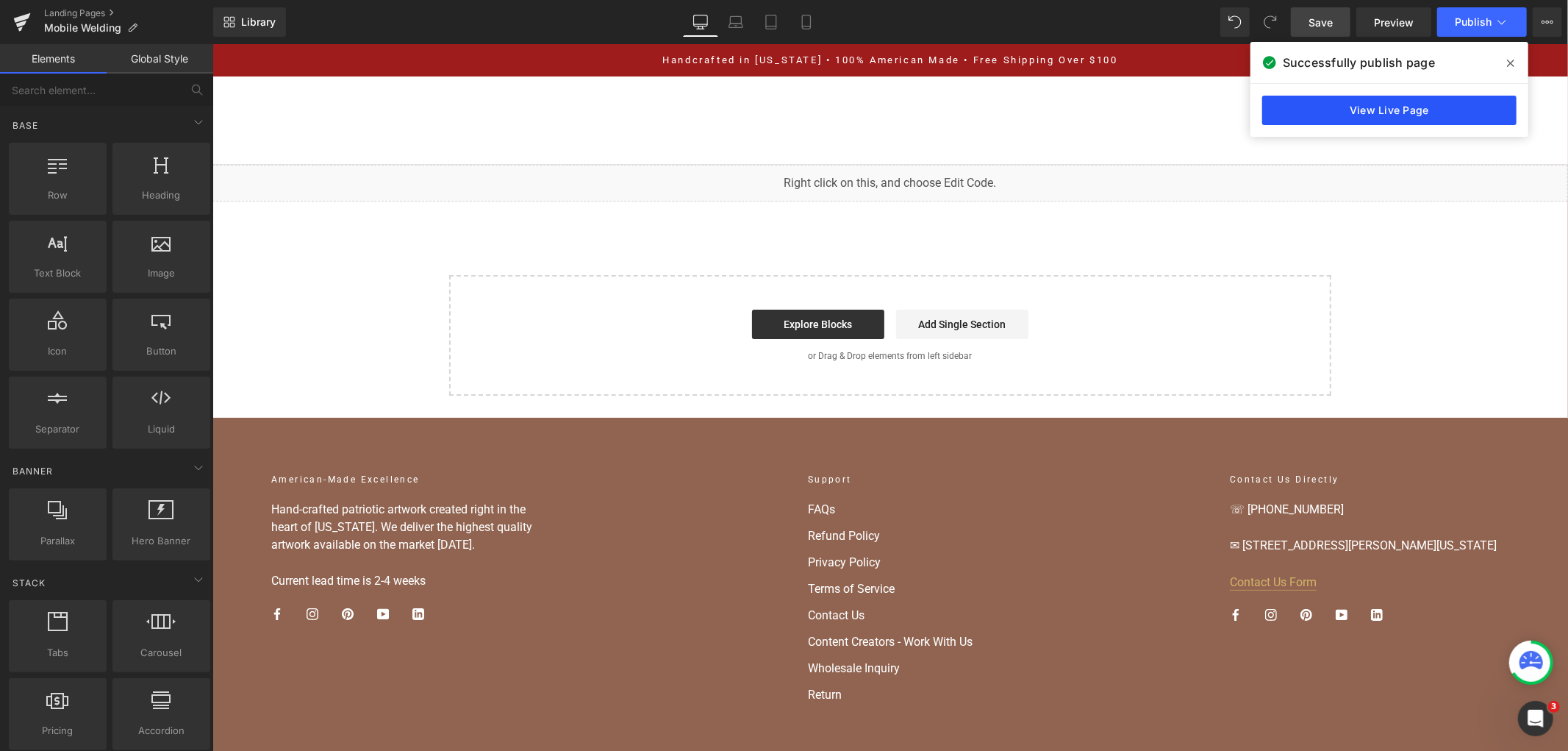
click at [1412, 115] on link "View Live Page" at bounding box center [1389, 111] width 255 height 30
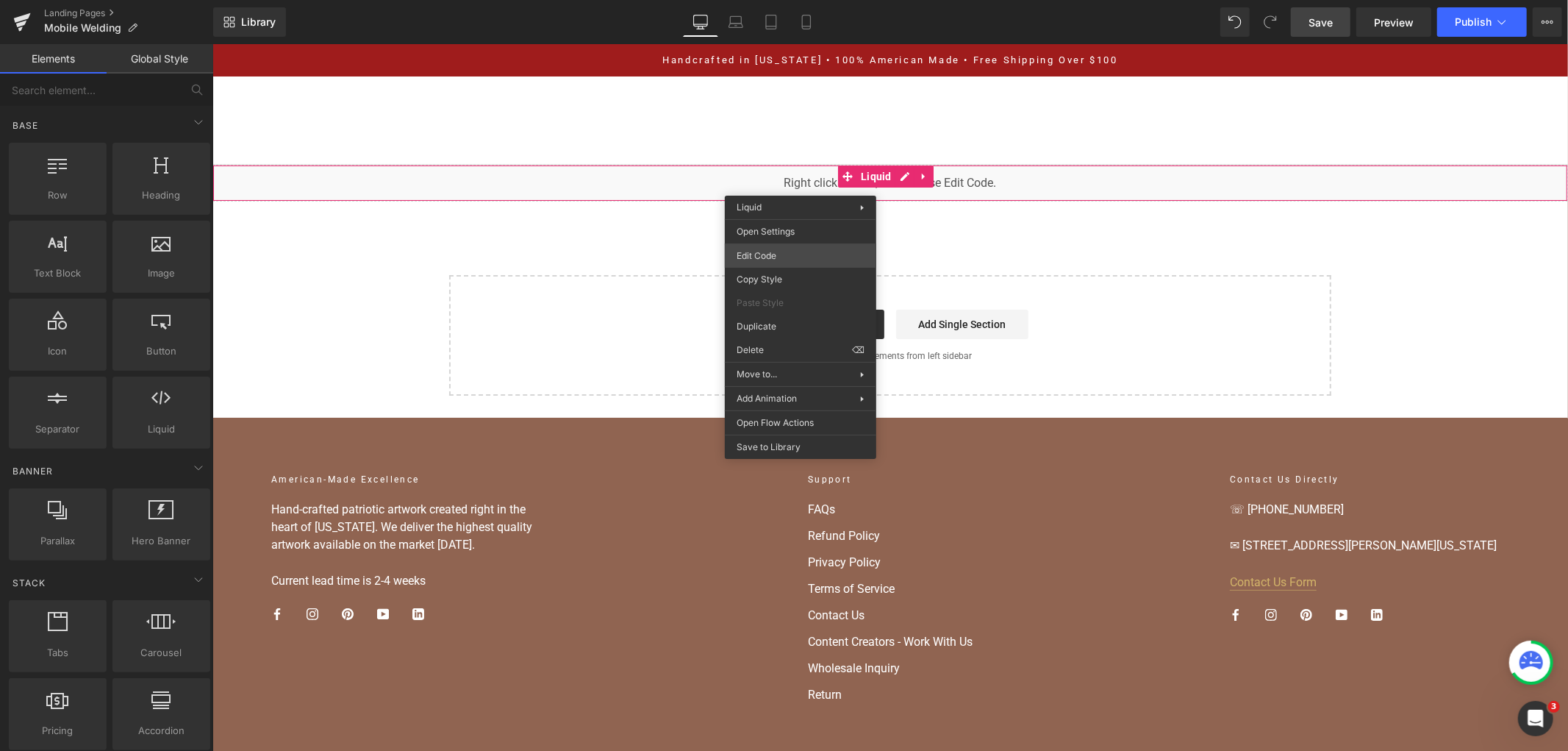
click at [776, 0] on div "You are previewing how the will restyle your page. You can not edit Elements in…" at bounding box center [784, 0] width 1568 height 0
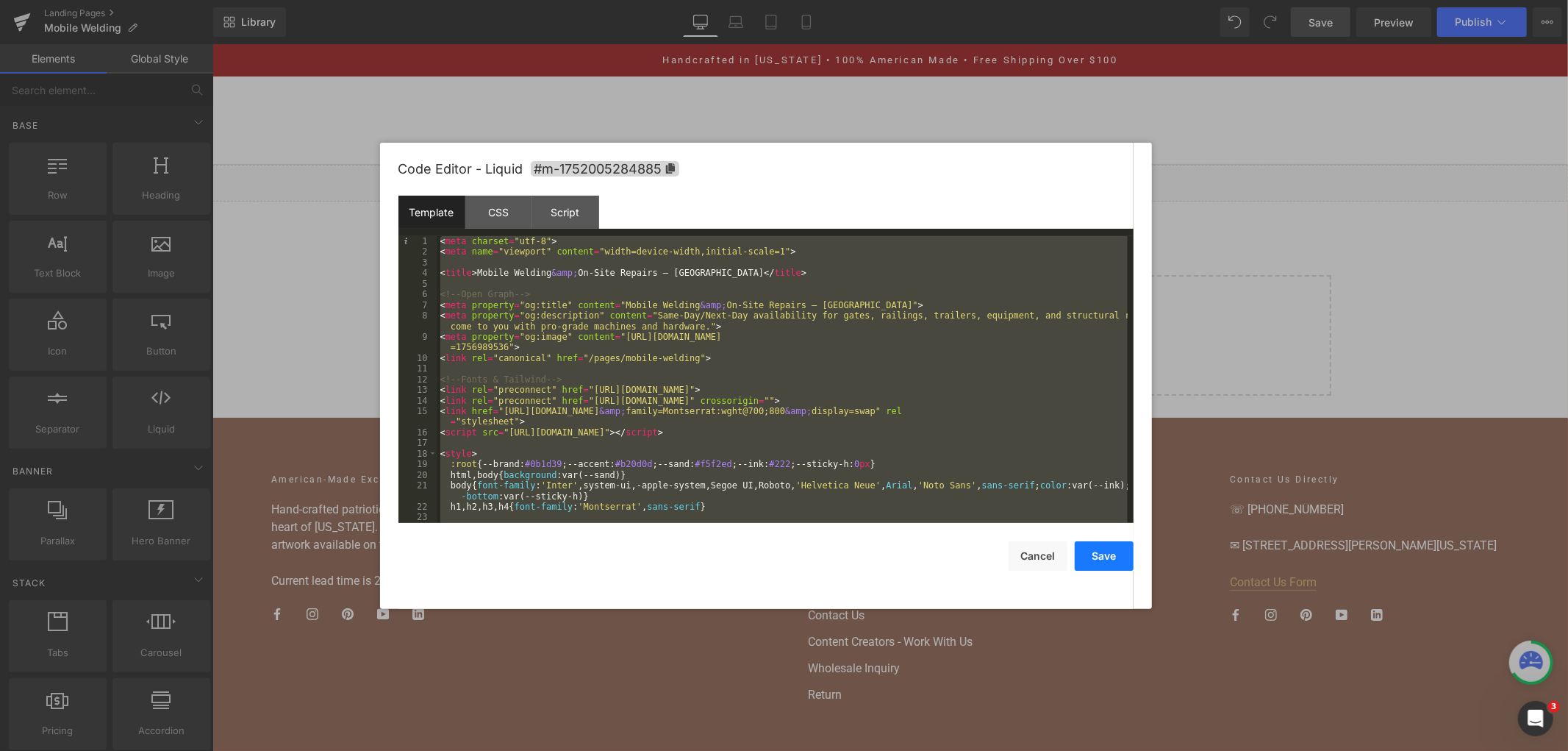
scroll to position [5291, 0]
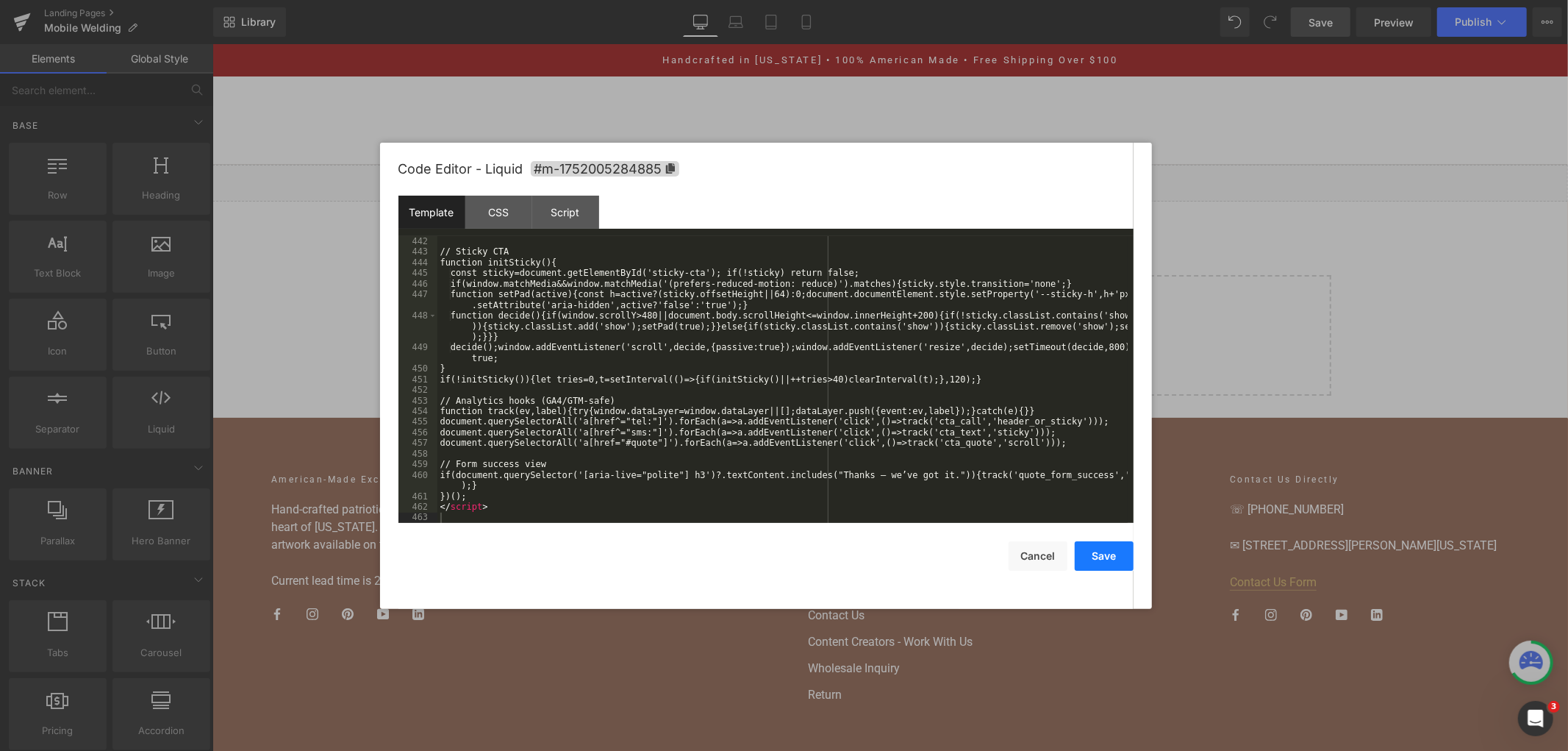
click at [1113, 555] on button "Save" at bounding box center [1103, 557] width 59 height 30
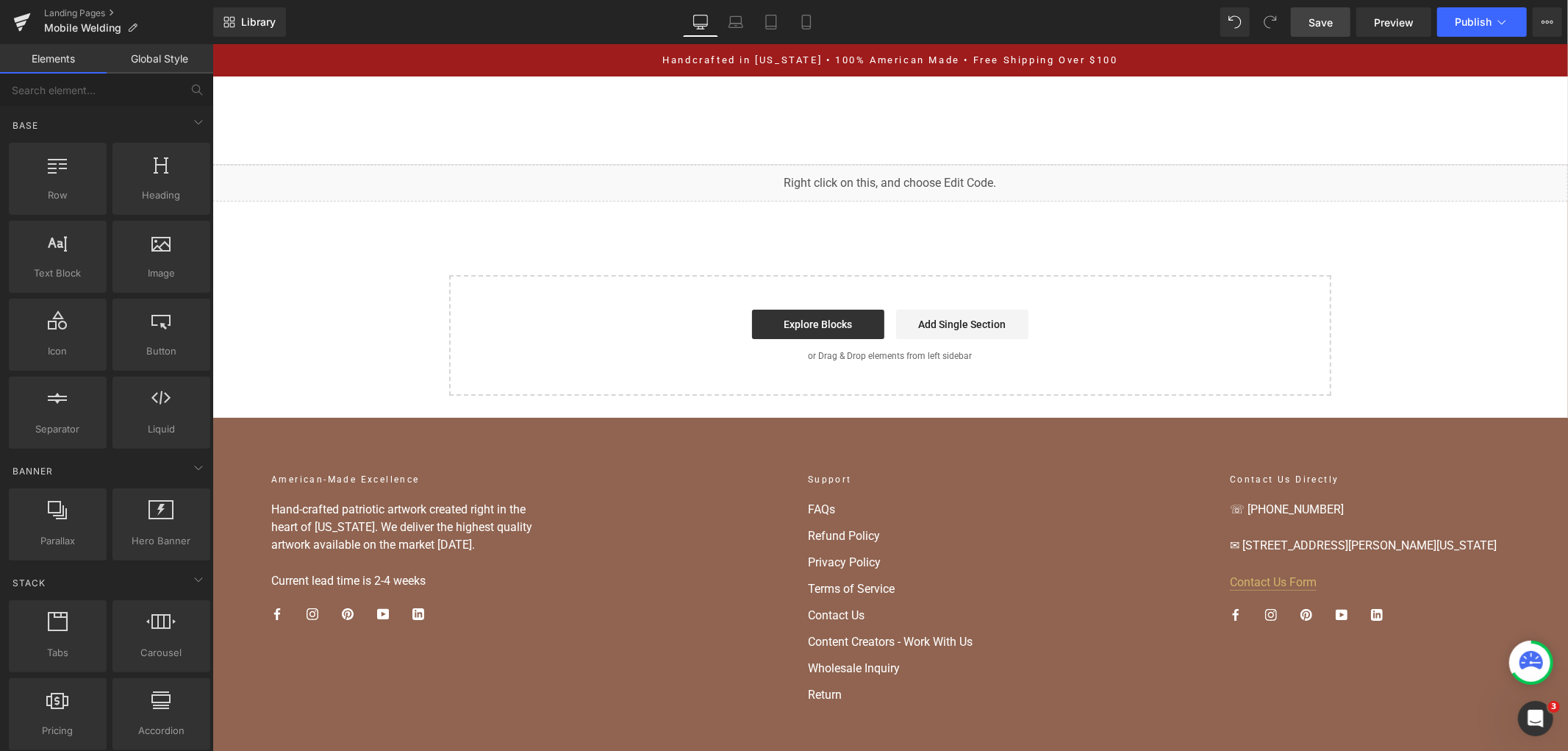
click at [1313, 23] on span "Save" at bounding box center [1320, 22] width 24 height 16
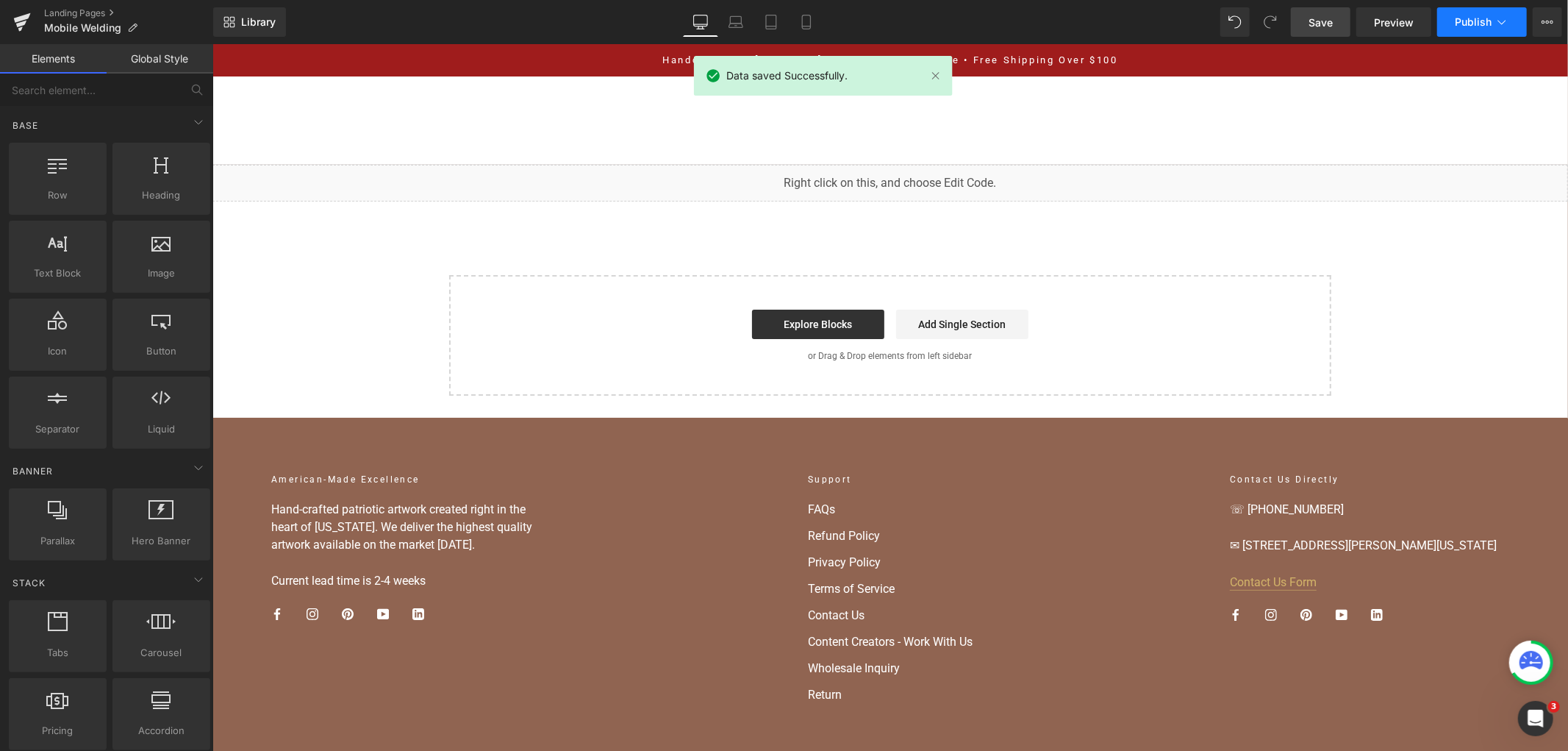
click at [1490, 30] on button "Publish" at bounding box center [1482, 22] width 90 height 30
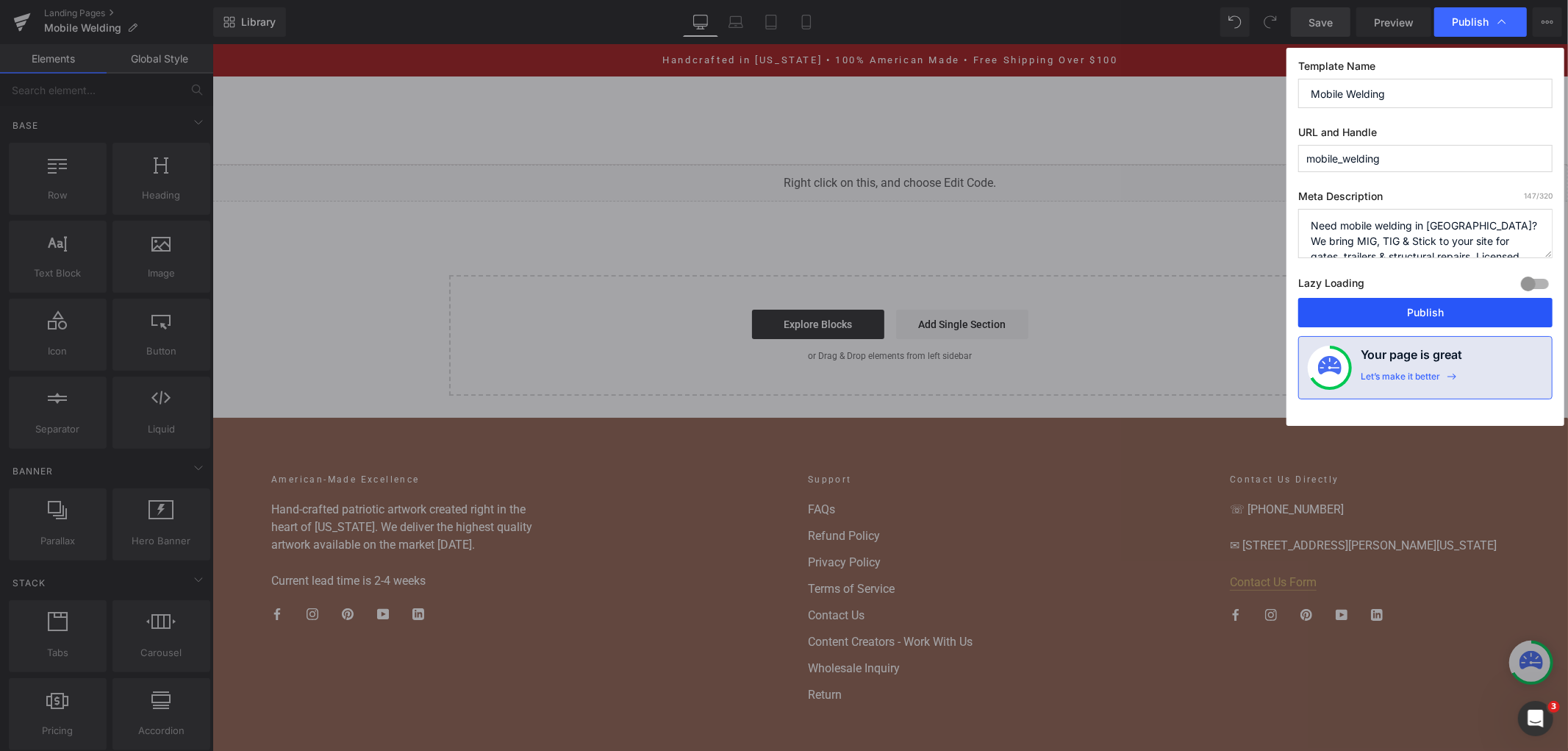
click at [1392, 313] on button "Publish" at bounding box center [1426, 313] width 255 height 30
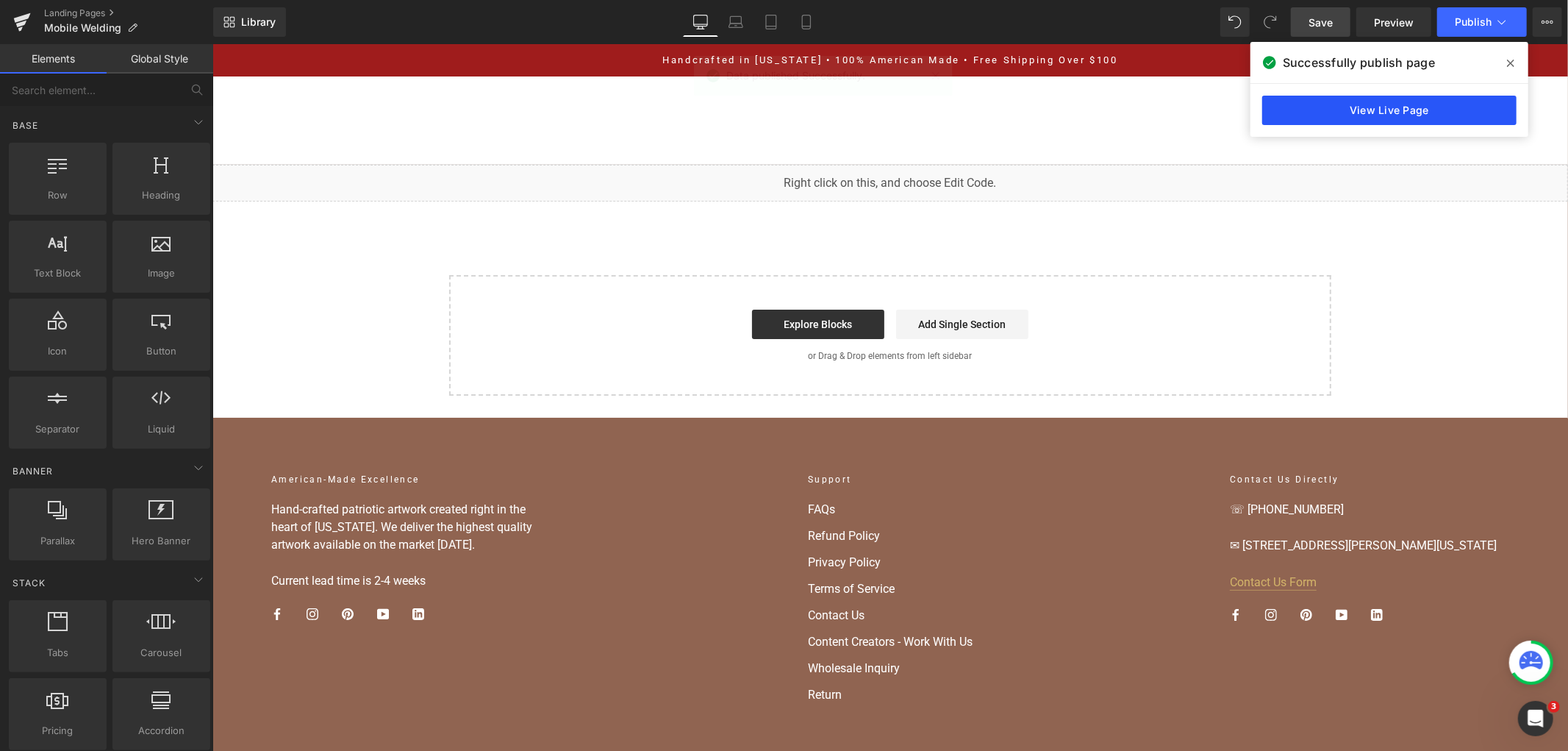
click at [1398, 112] on link "View Live Page" at bounding box center [1389, 111] width 255 height 30
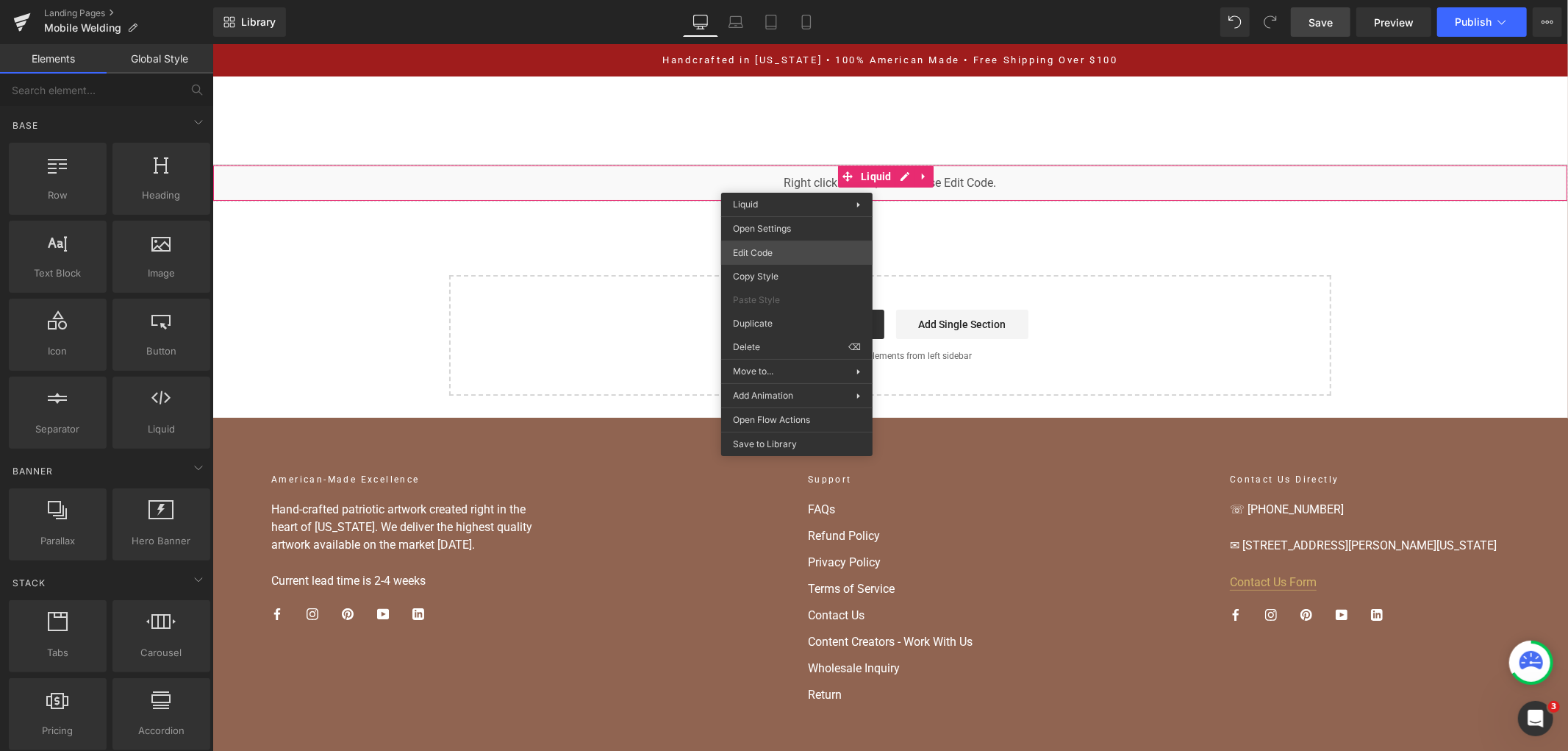
click at [816, 0] on div "You are previewing how the will restyle your page. You can not edit Elements in…" at bounding box center [784, 0] width 1568 height 0
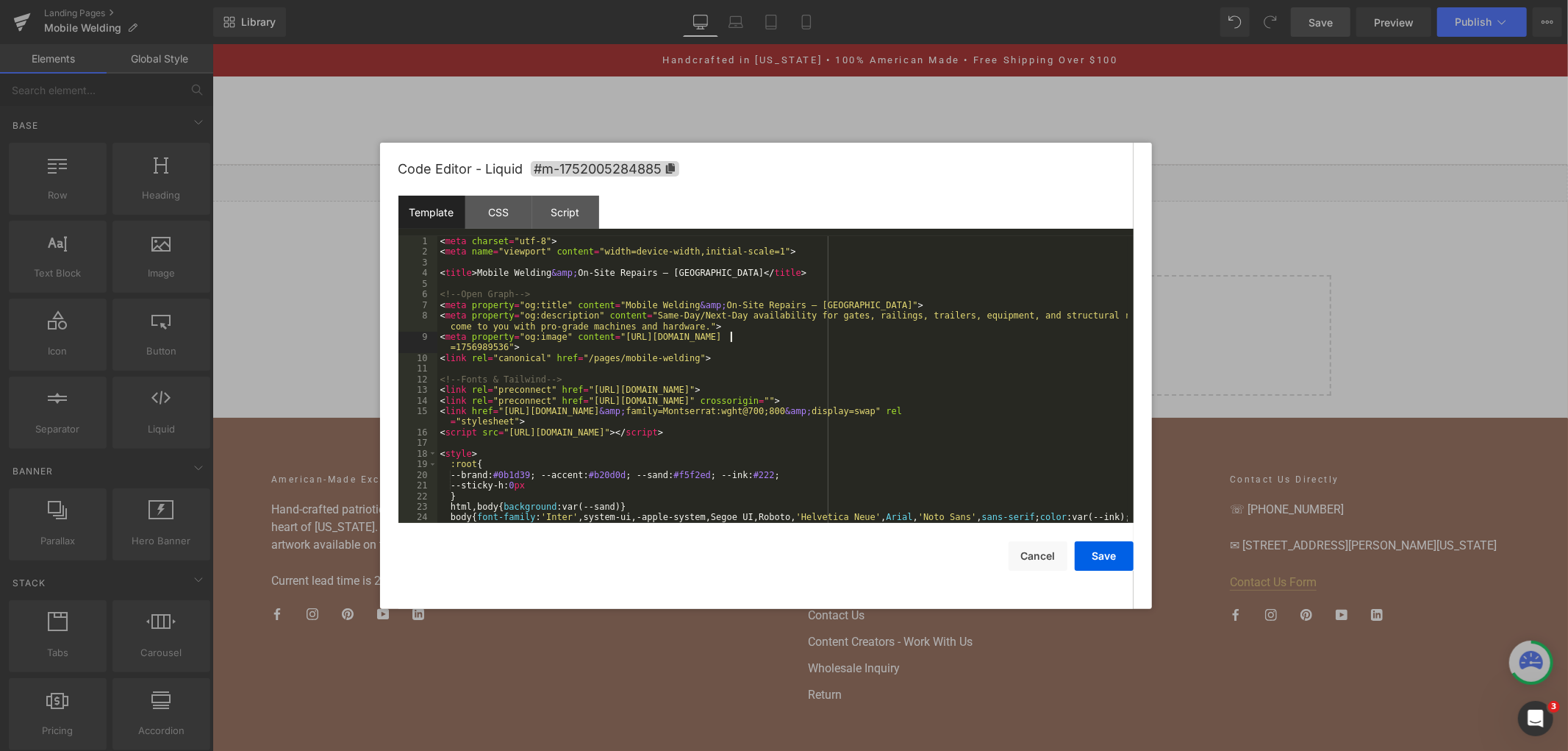
click at [730, 336] on div "< meta charset = "utf-8" > < meta name = "viewport" content = "width=device-wid…" at bounding box center [782, 395] width 690 height 318
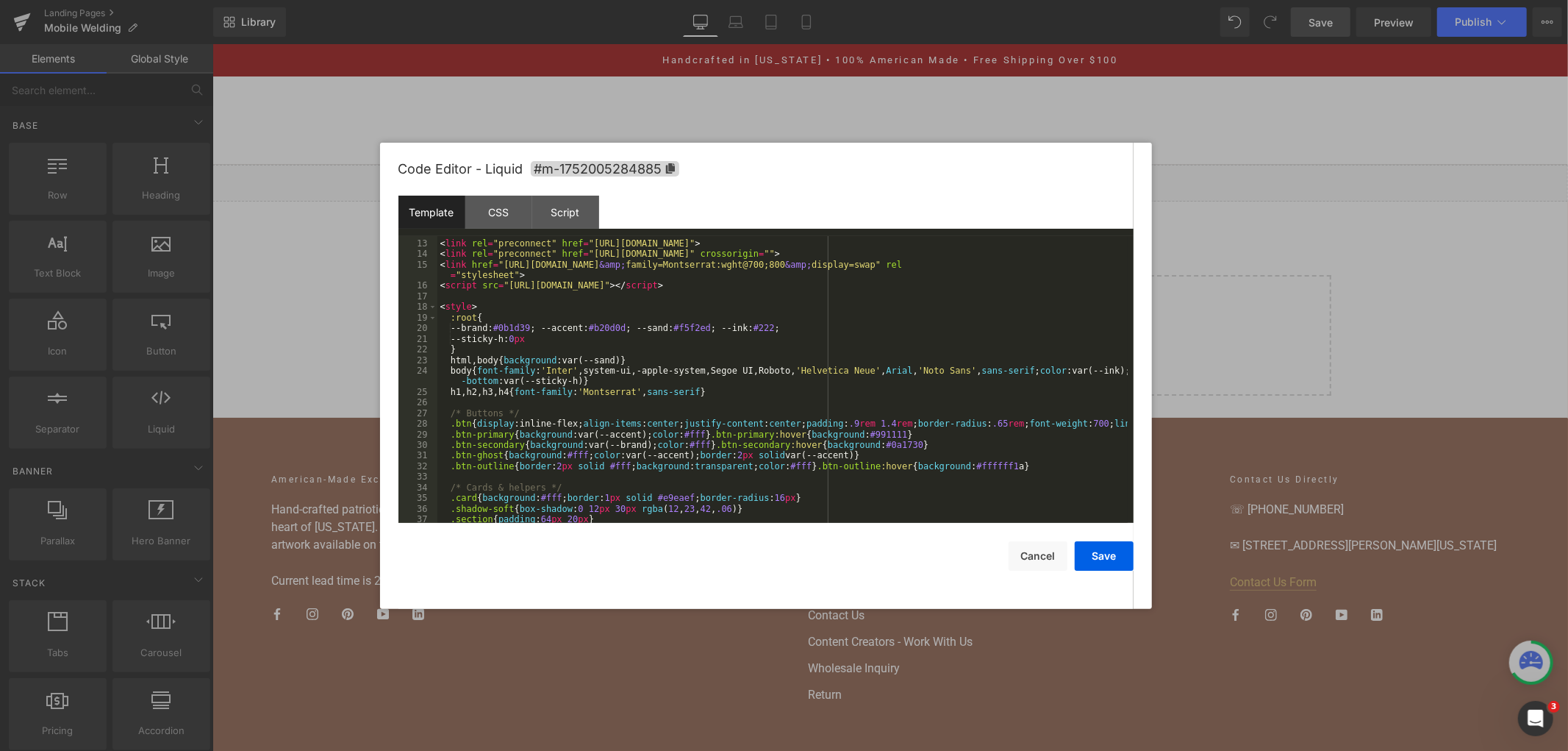
scroll to position [147, 0]
click at [508, 299] on div "<!-- Fonts & Tailwind --> < link rel = "preconnect" href = "https://fonts.googl…" at bounding box center [782, 381] width 690 height 309
click at [508, 305] on div "<!-- Fonts & Tailwind --> < link rel = "preconnect" href = "https://fonts.googl…" at bounding box center [782, 381] width 690 height 309
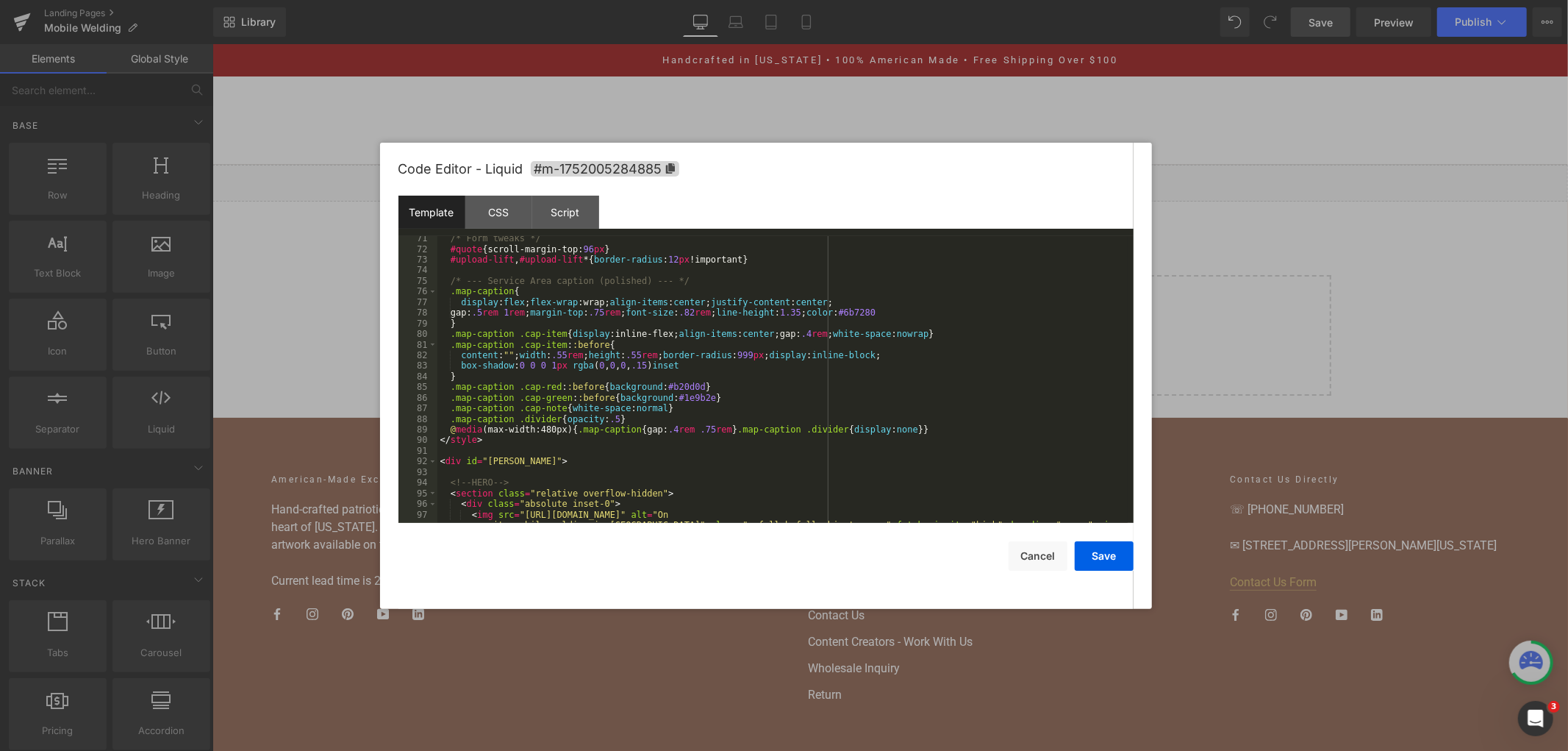
scroll to position [929, 0]
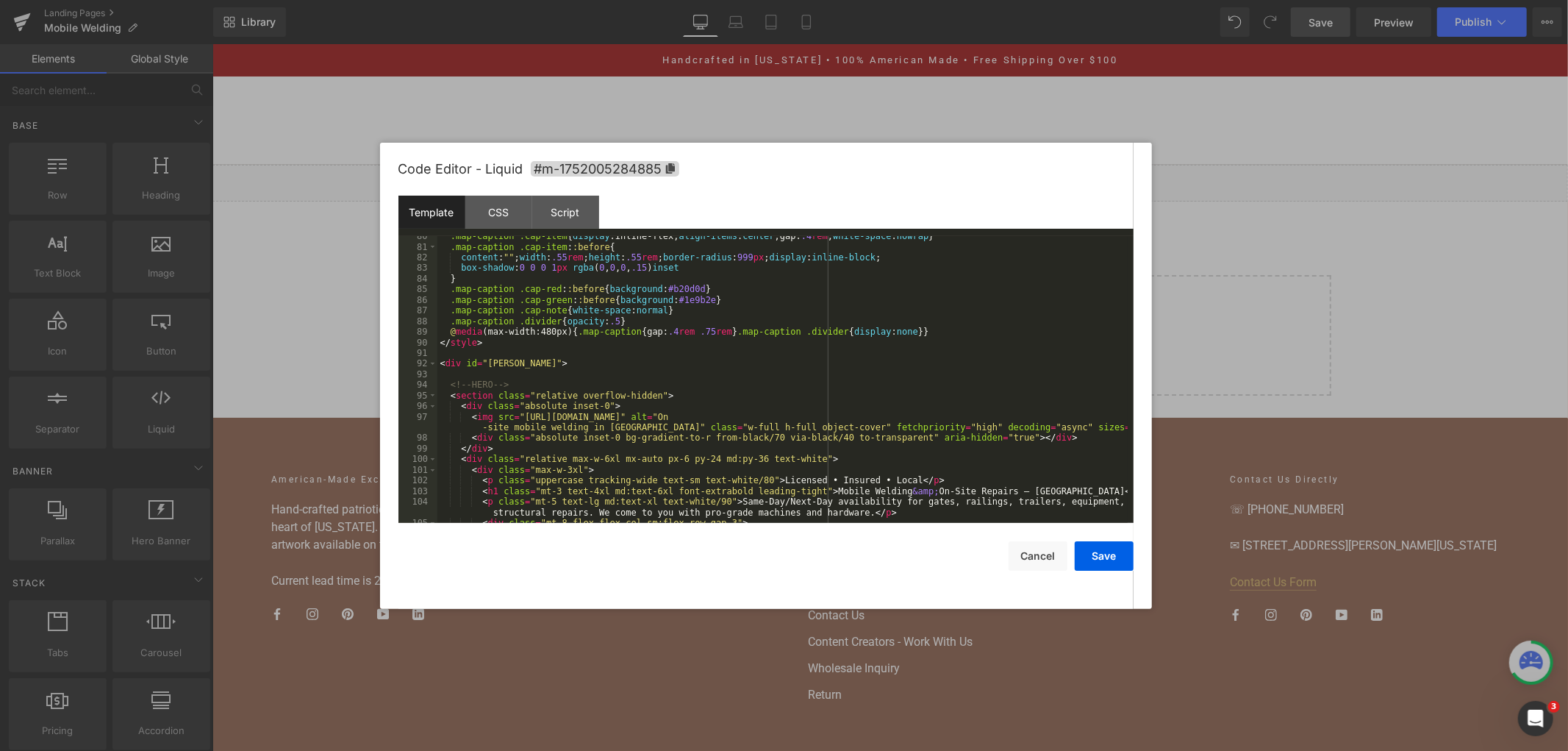
click at [548, 335] on div ".map-caption .cap-item { display :inline-flex; align-items : center ;gap: .4 re…" at bounding box center [782, 385] width 690 height 309
click at [903, 326] on div ".map-caption .cap-item { display :inline-flex; align-items : center ;gap: .4 re…" at bounding box center [782, 385] width 690 height 309
click at [903, 328] on div ".map-caption .cap-item { display :inline-flex; align-items : center ;gap: .4 re…" at bounding box center [782, 385] width 690 height 309
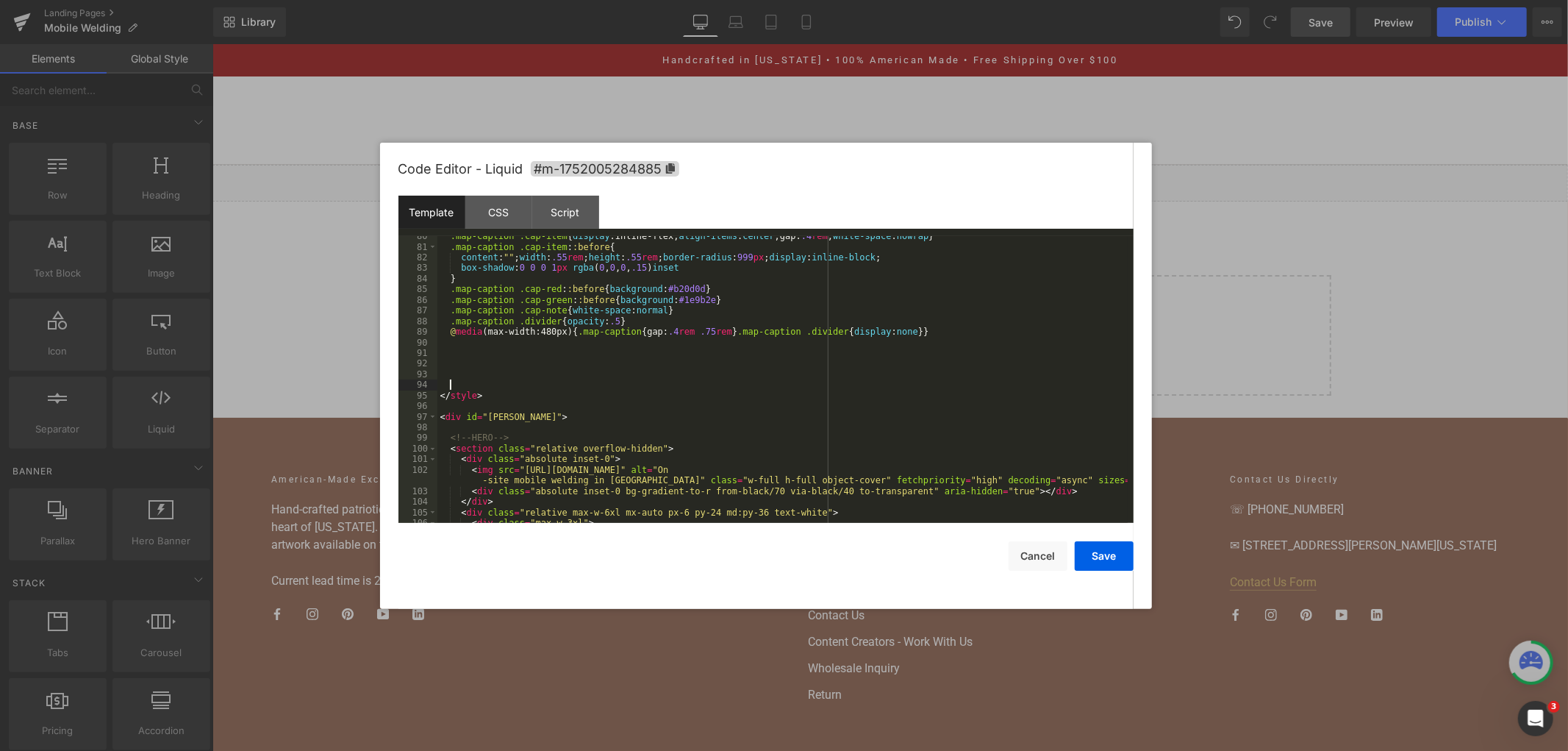
click at [453, 371] on div ".map-caption .cap-item { display :inline-flex; align-items : center ;gap: .4 re…" at bounding box center [782, 385] width 690 height 309
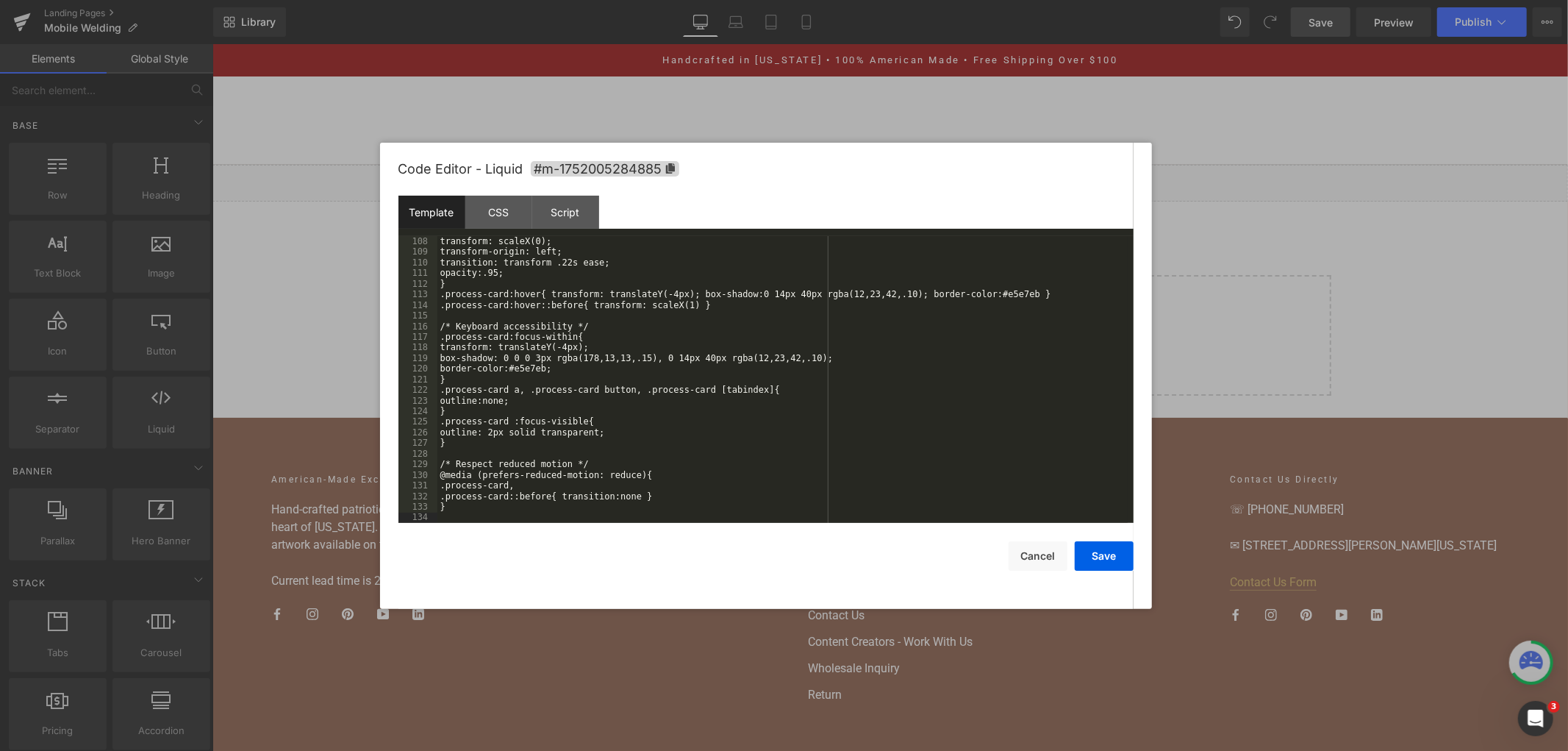
scroll to position [1270, 0]
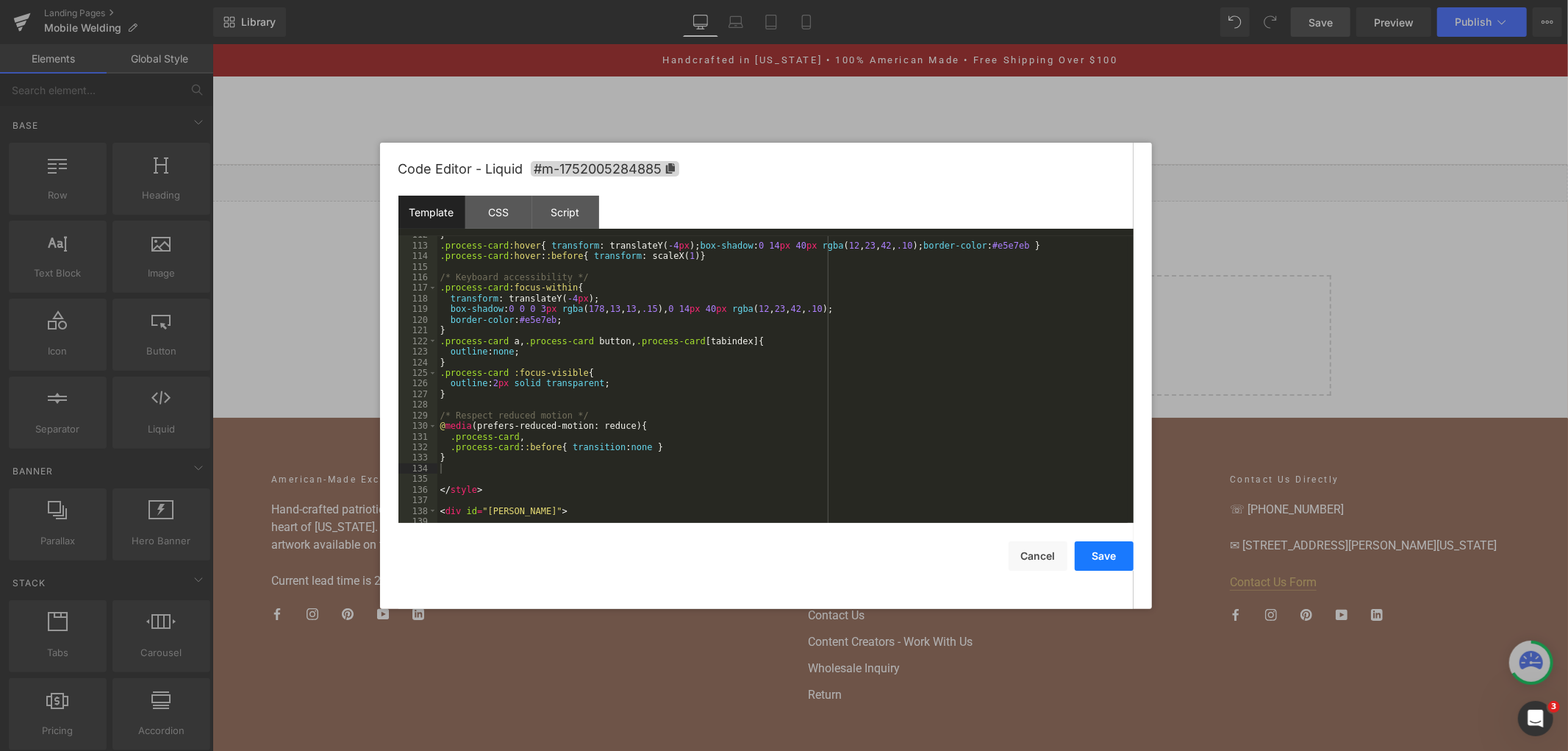
click at [1093, 554] on button "Save" at bounding box center [1103, 557] width 59 height 30
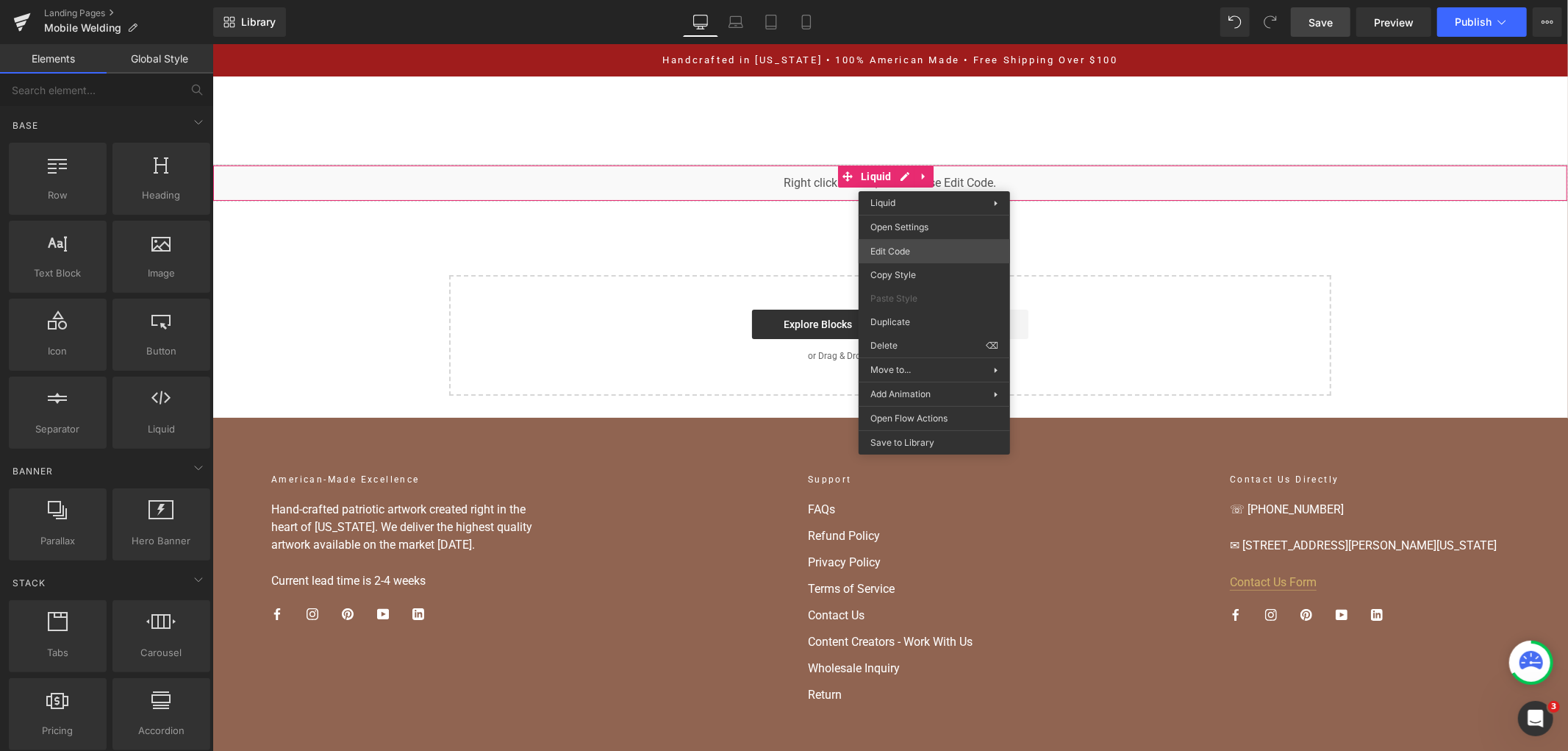
click at [894, 0] on div "You are previewing how the will restyle your page. You can not edit Elements in…" at bounding box center [784, 0] width 1568 height 0
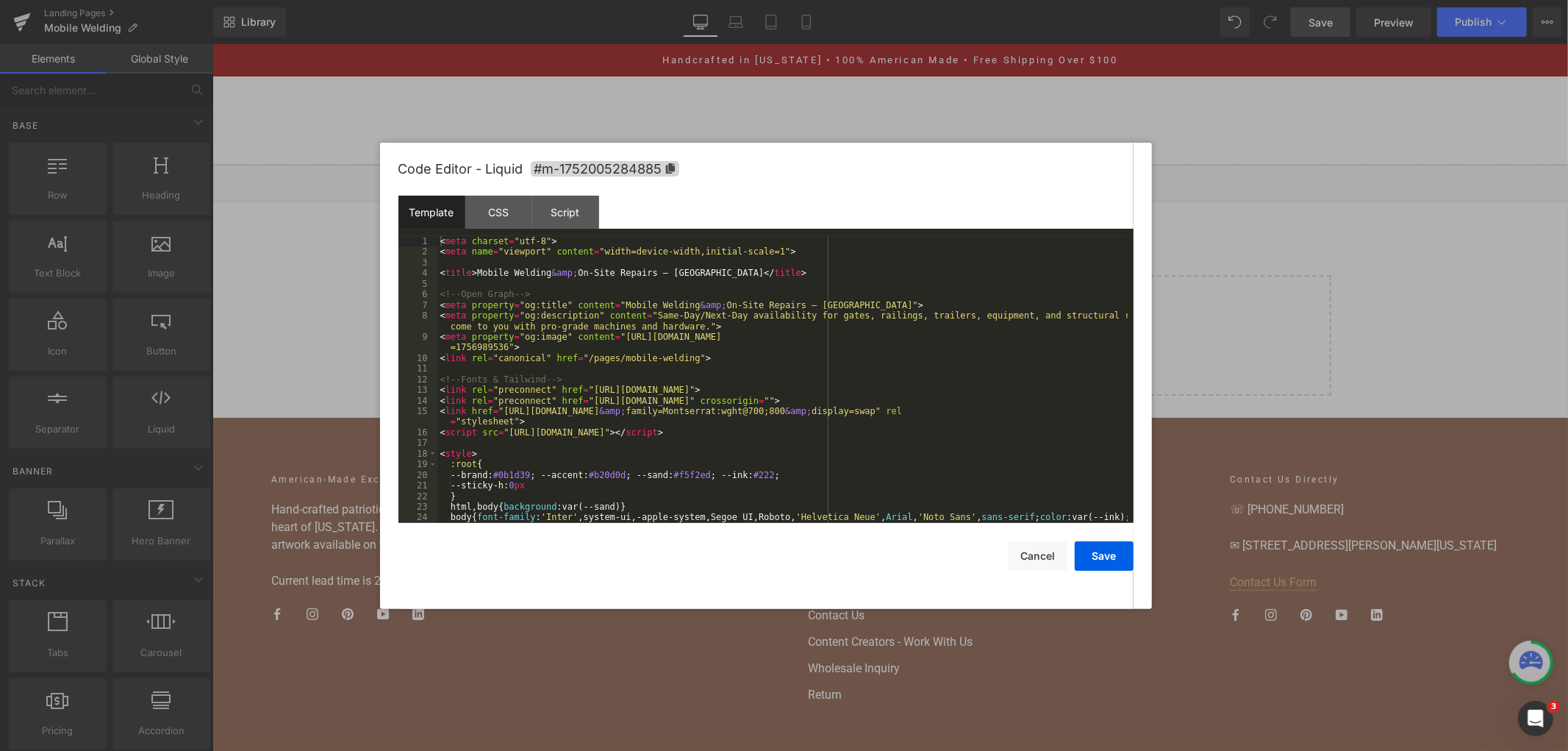
click at [816, 344] on div "< meta charset = "utf-8" > < meta name = "viewport" content = "width=device-wid…" at bounding box center [782, 395] width 690 height 318
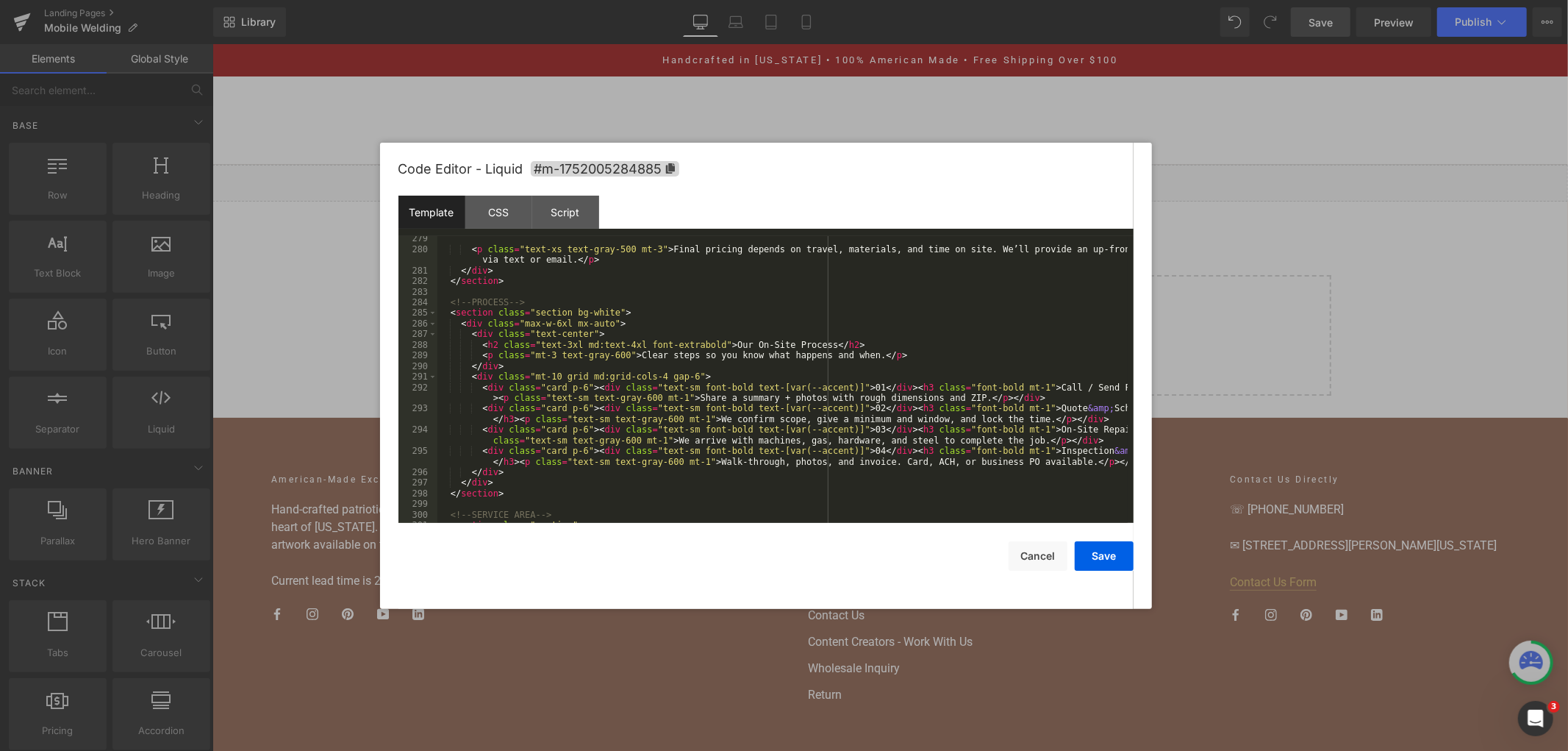
scroll to position [3179, 0]
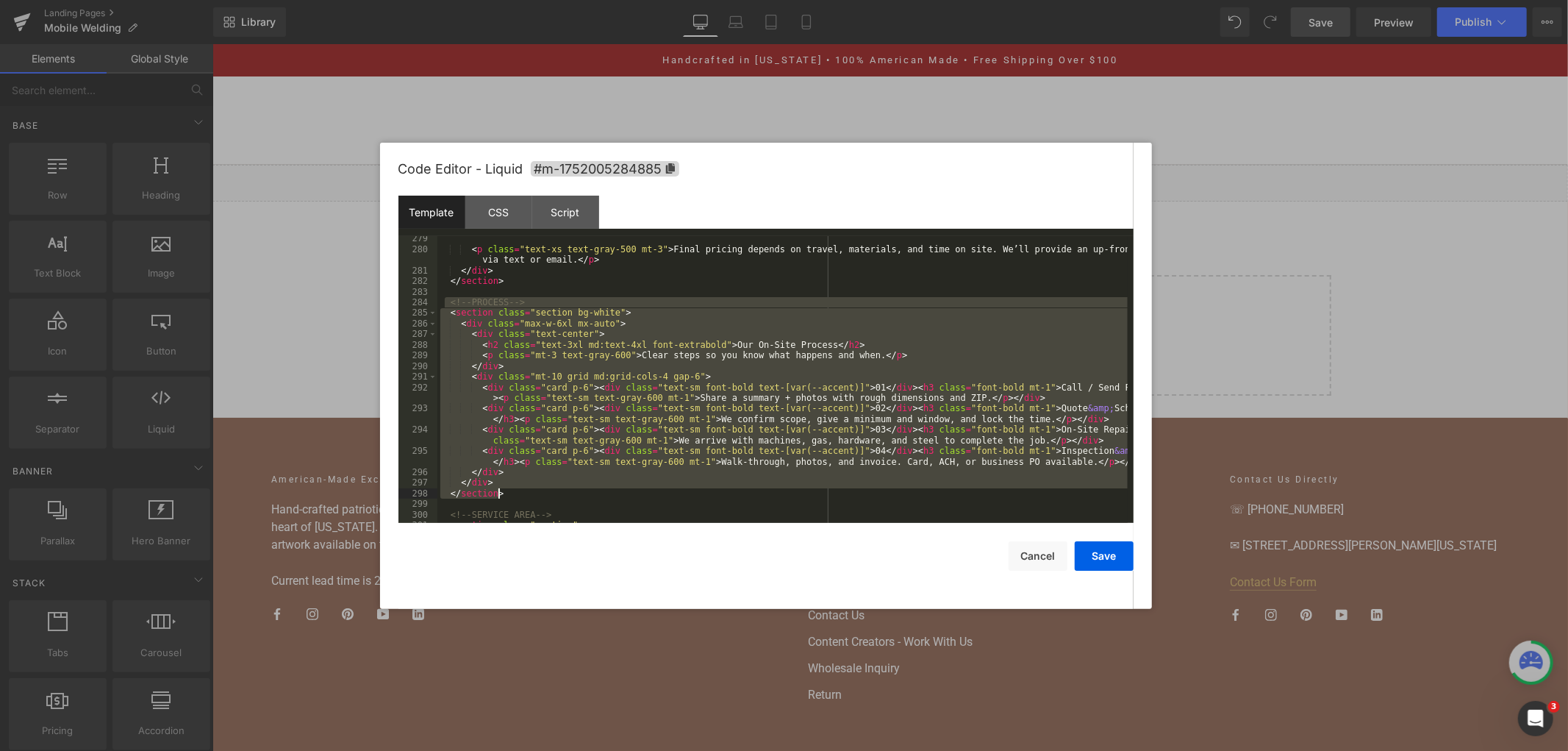
drag, startPoint x: 446, startPoint y: 304, endPoint x: 583, endPoint y: 498, distance: 237.5
click at [583, 498] on div "< p class = "text-xs text-gray-500 mt-3" > Final pricing depends on travel, mat…" at bounding box center [782, 387] width 690 height 309
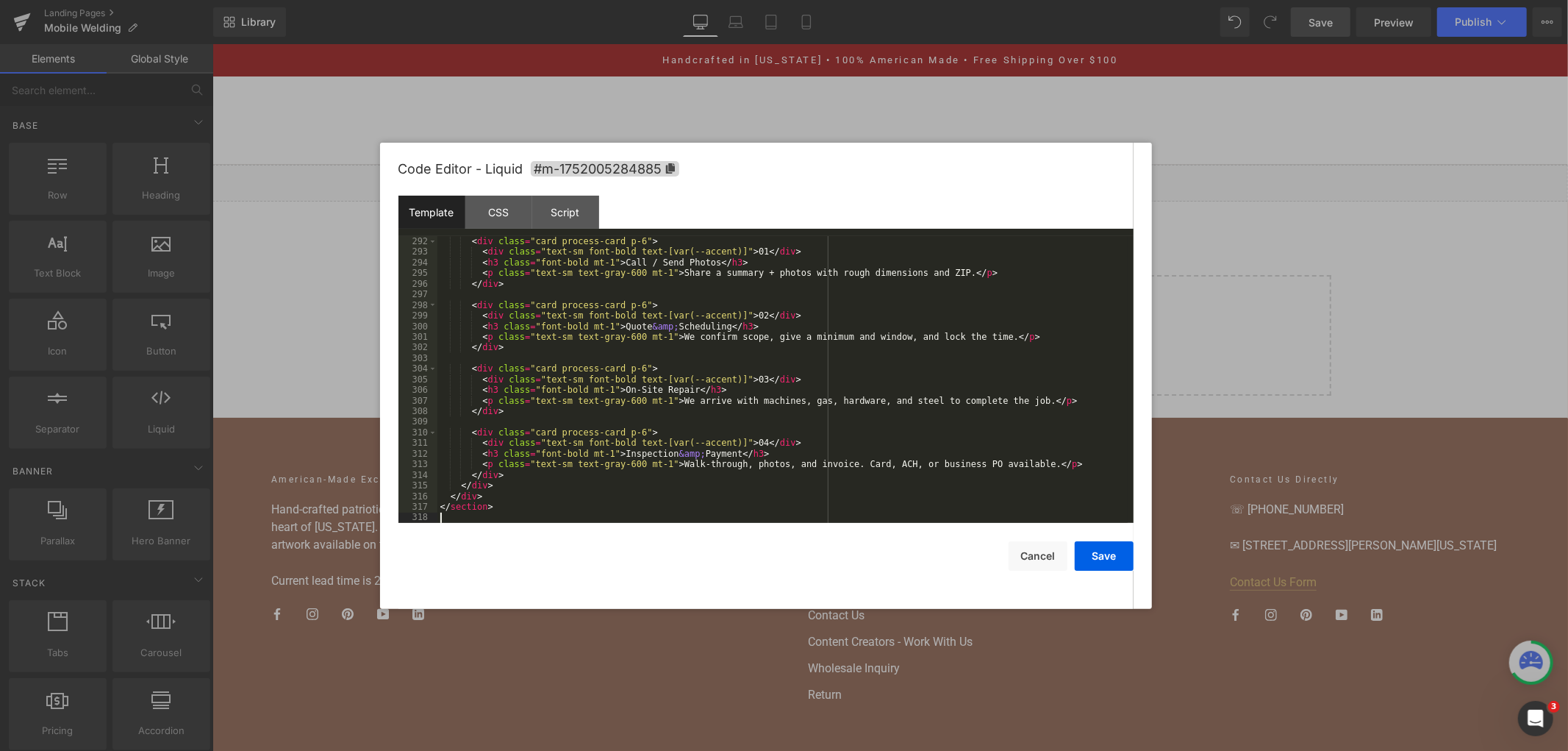
scroll to position [3326, 0]
click at [1105, 568] on button "Save" at bounding box center [1103, 557] width 59 height 30
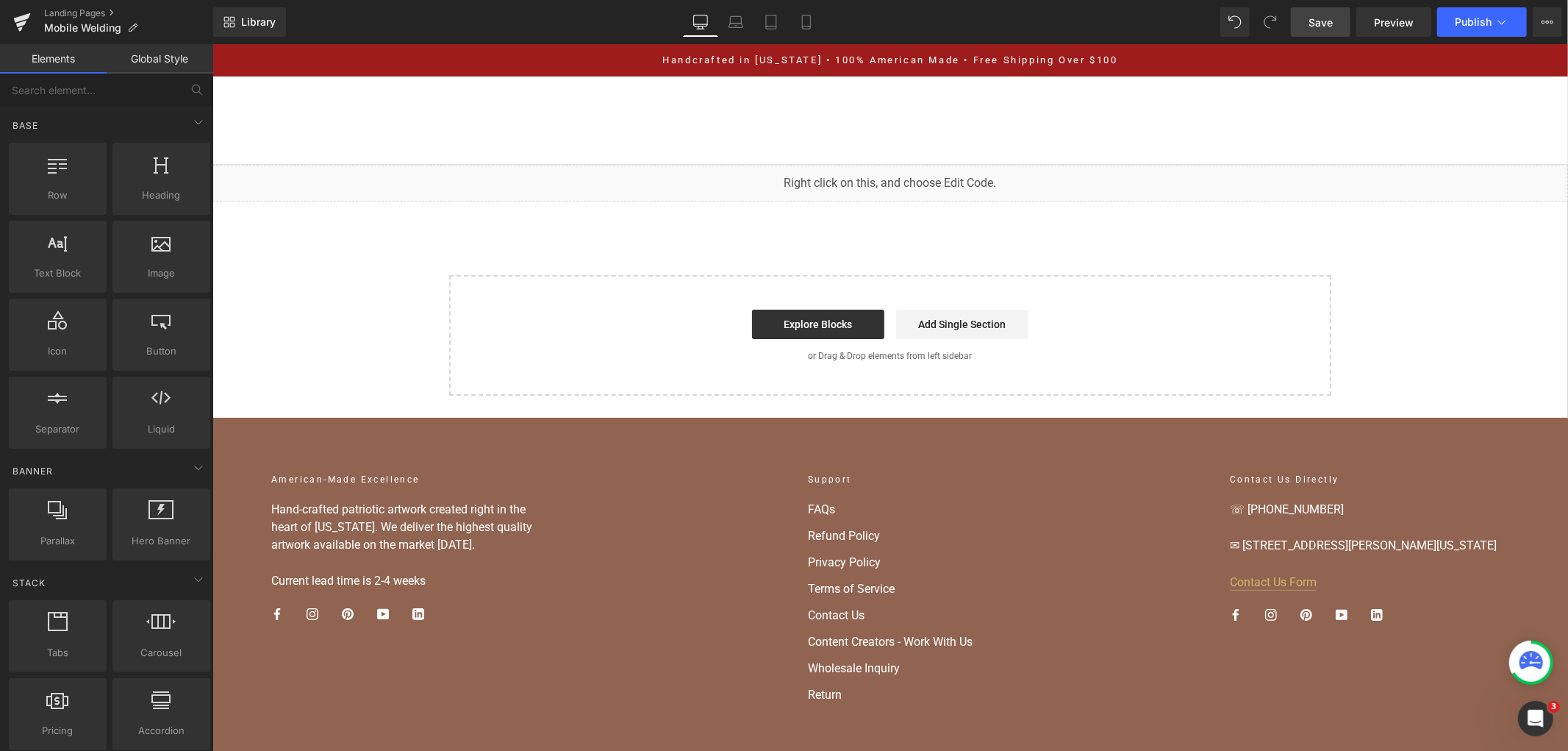
click at [1303, 32] on link "Save" at bounding box center [1321, 22] width 60 height 30
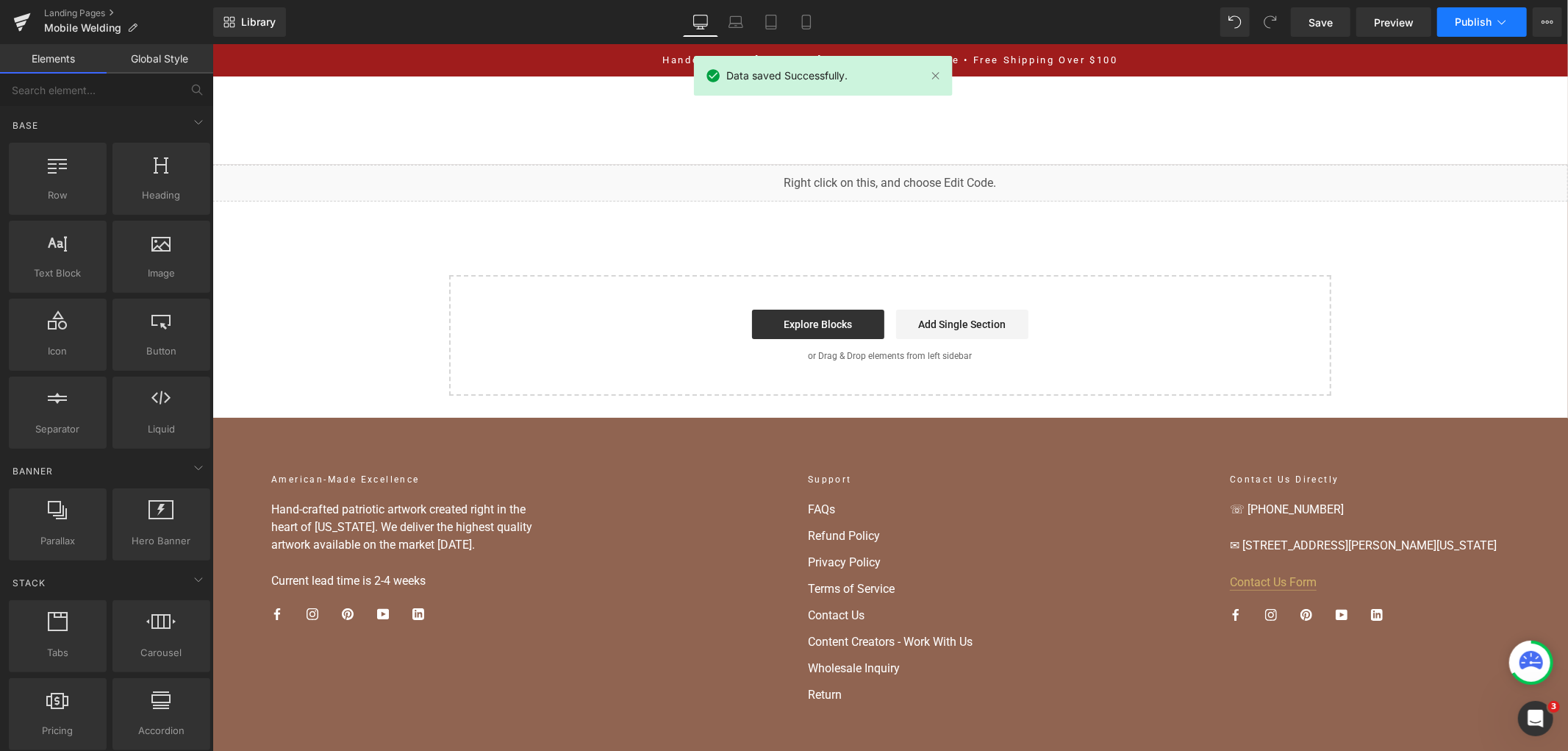
click at [1470, 26] on span "Publish" at bounding box center [1473, 22] width 36 height 12
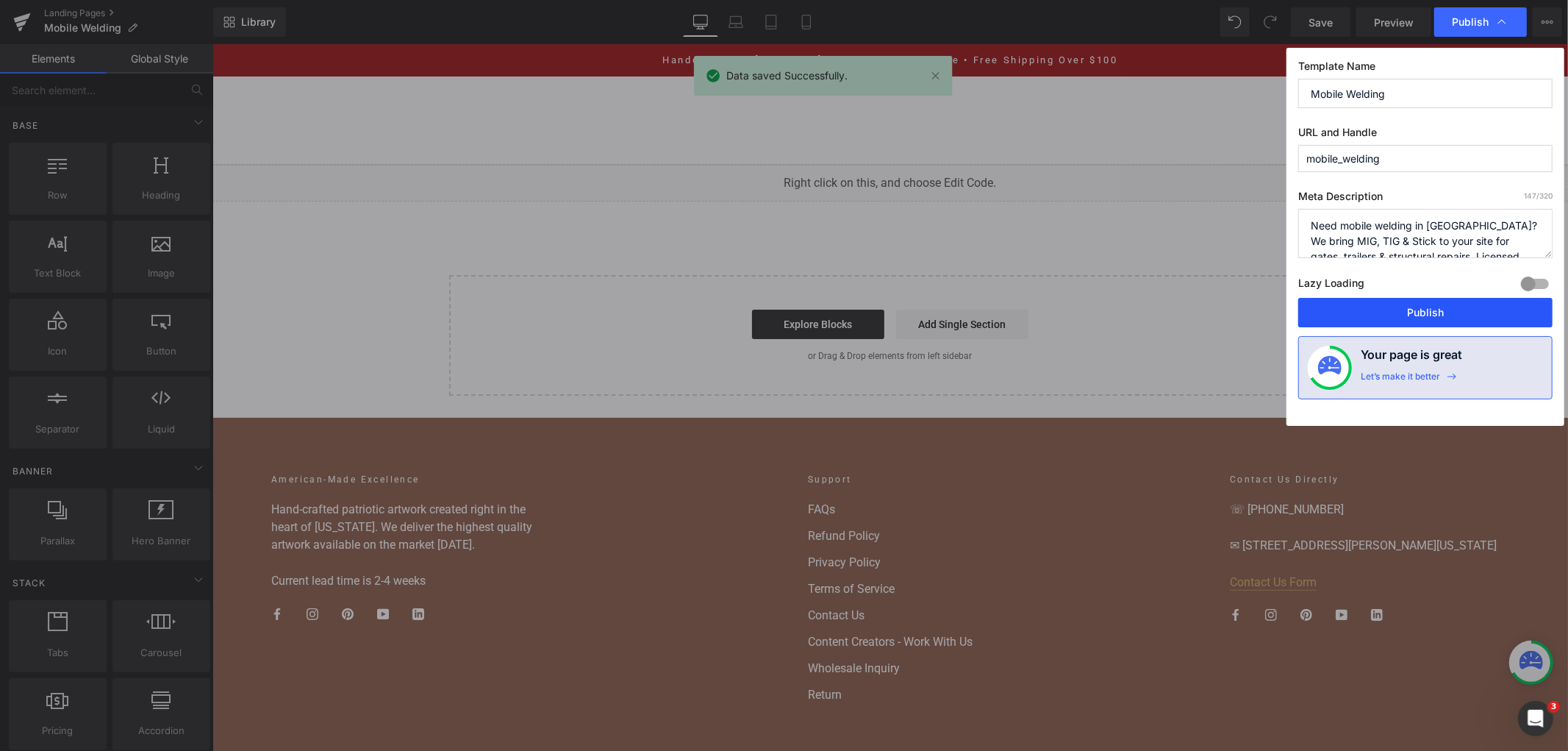
click at [1409, 304] on button "Publish" at bounding box center [1426, 313] width 255 height 30
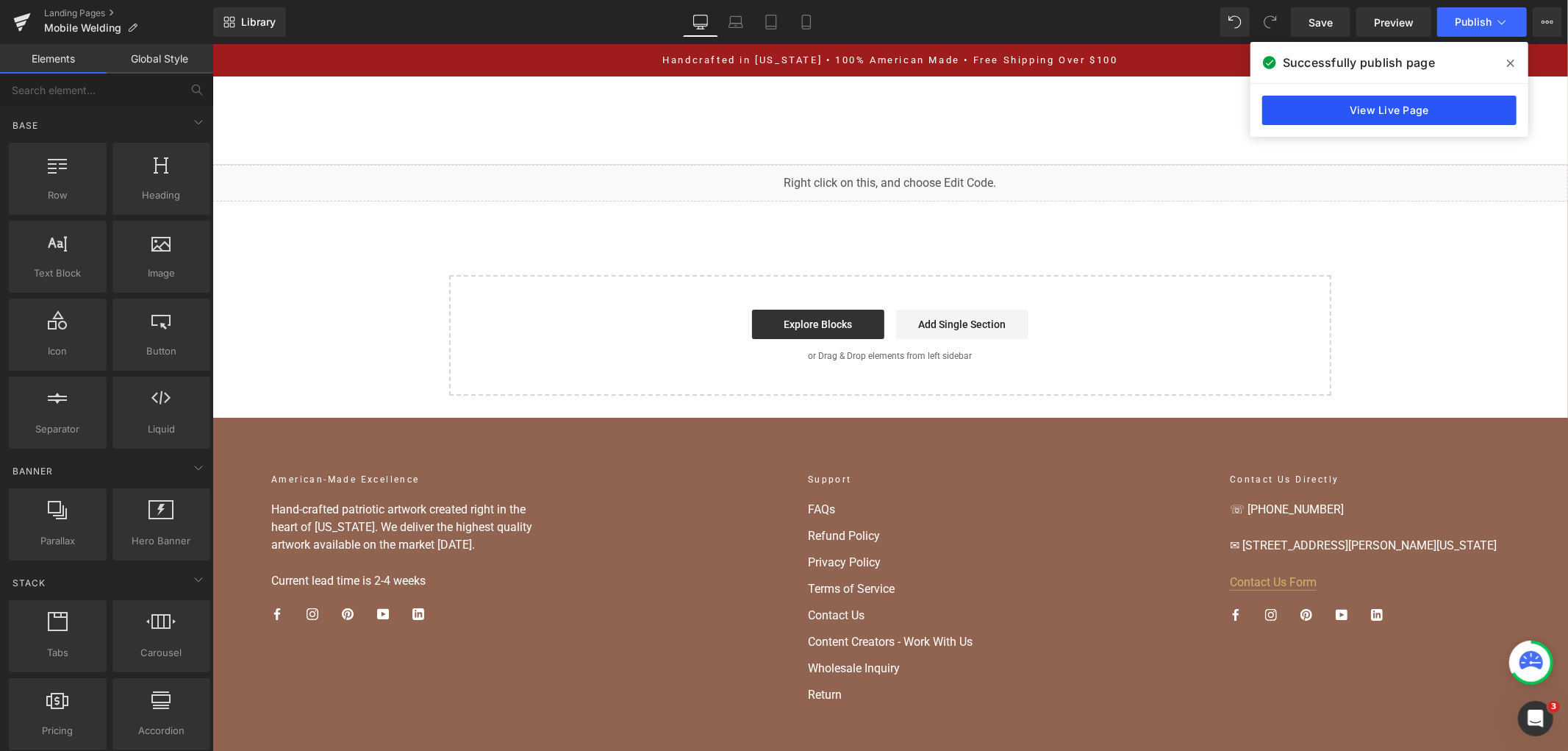
click at [1402, 101] on link "View Live Page" at bounding box center [1389, 111] width 255 height 30
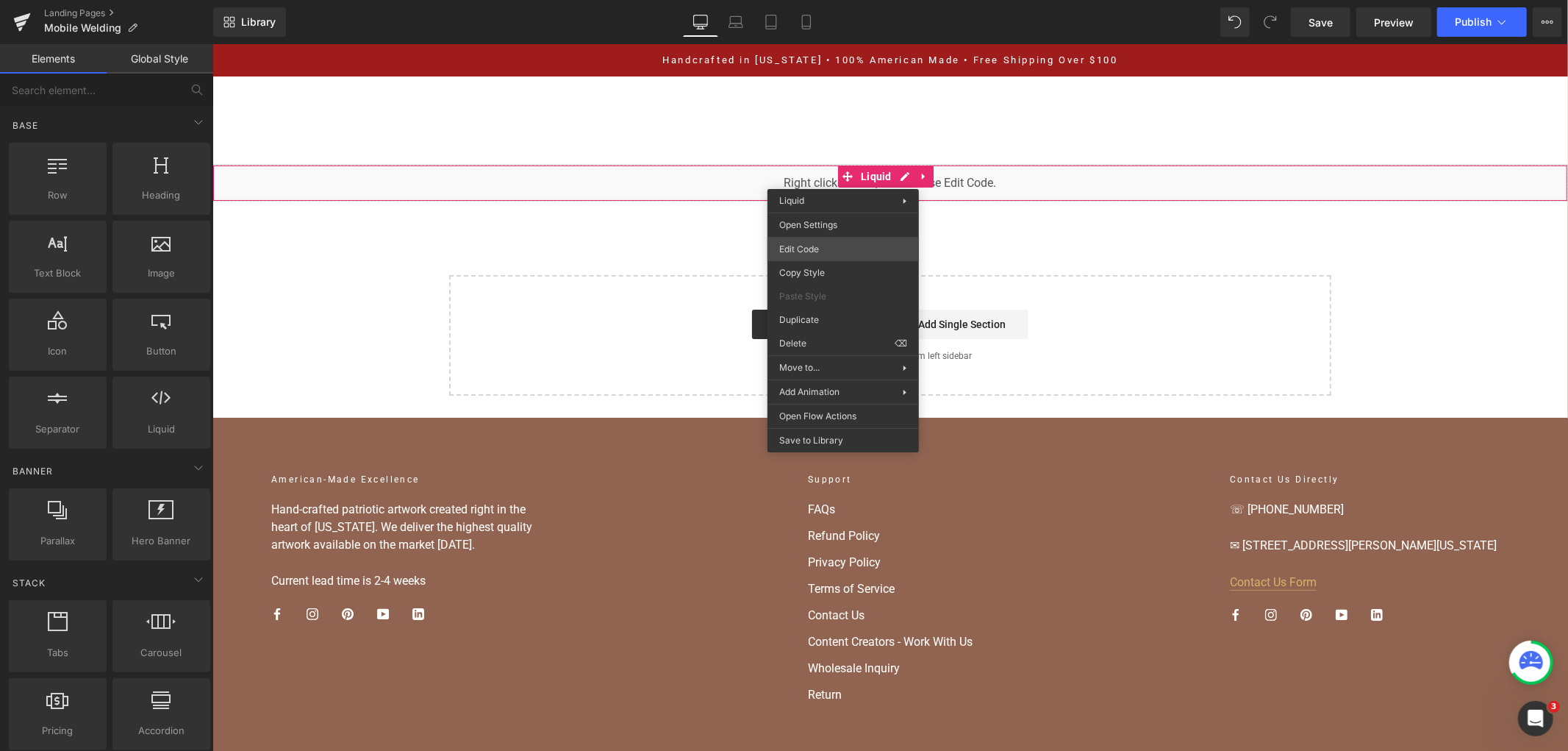
click at [827, 0] on div "You are previewing how the will restyle your page. You can not edit Elements in…" at bounding box center [784, 0] width 1568 height 0
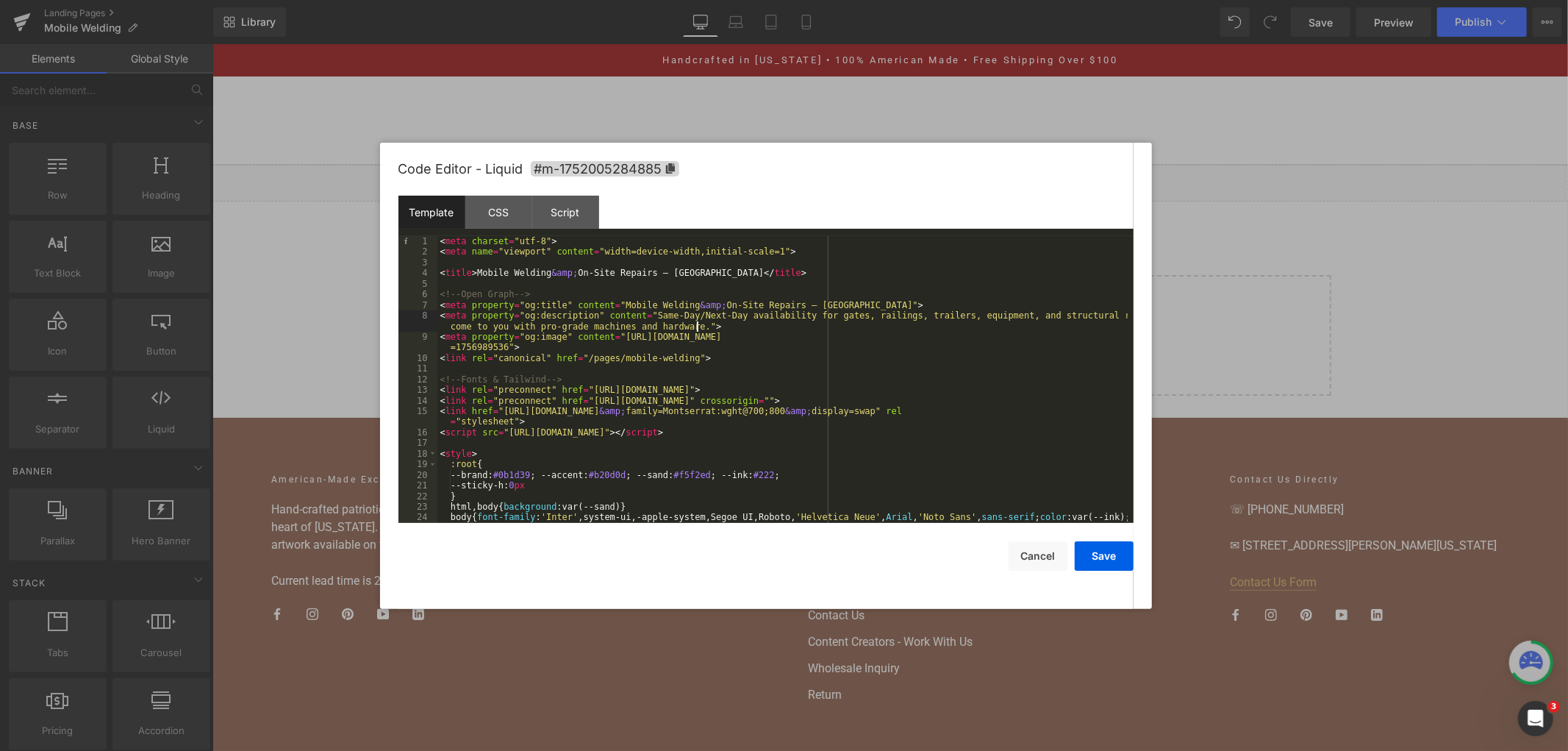
click at [766, 328] on div "< meta charset = "utf-8" > < meta name = "viewport" content = "width=device-wid…" at bounding box center [782, 395] width 690 height 318
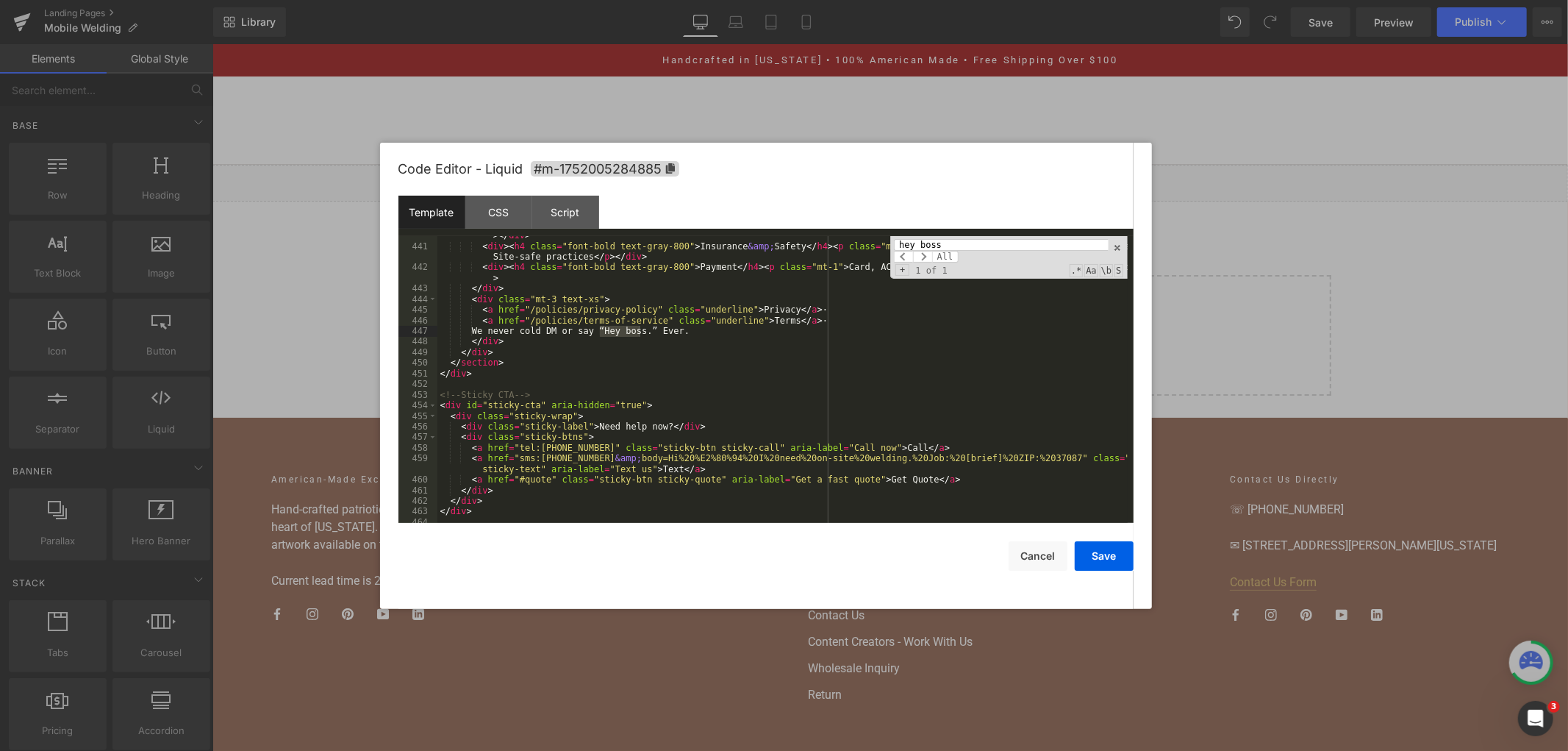
scroll to position [5180, 0]
type input "hey boss"
drag, startPoint x: 684, startPoint y: 332, endPoint x: 455, endPoint y: 333, distance: 229.0
click at [455, 333] on div "< div > < h4 class = "font-bold text-gray-800" > Hours </ h4 > < p class = "mt-…" at bounding box center [782, 379] width 690 height 318
click at [1118, 246] on span at bounding box center [1118, 247] width 10 height 10
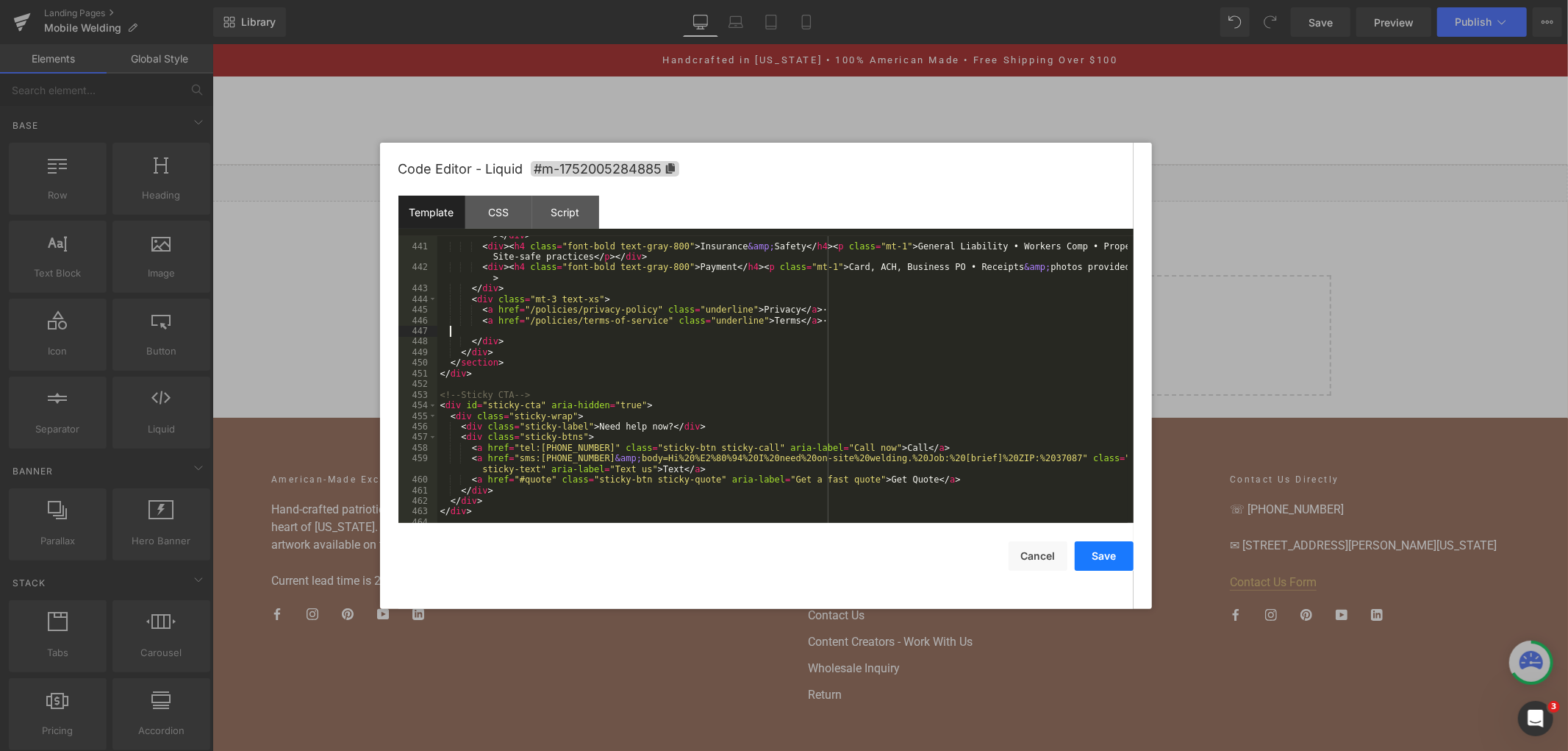
click at [1100, 567] on button "Save" at bounding box center [1103, 557] width 59 height 30
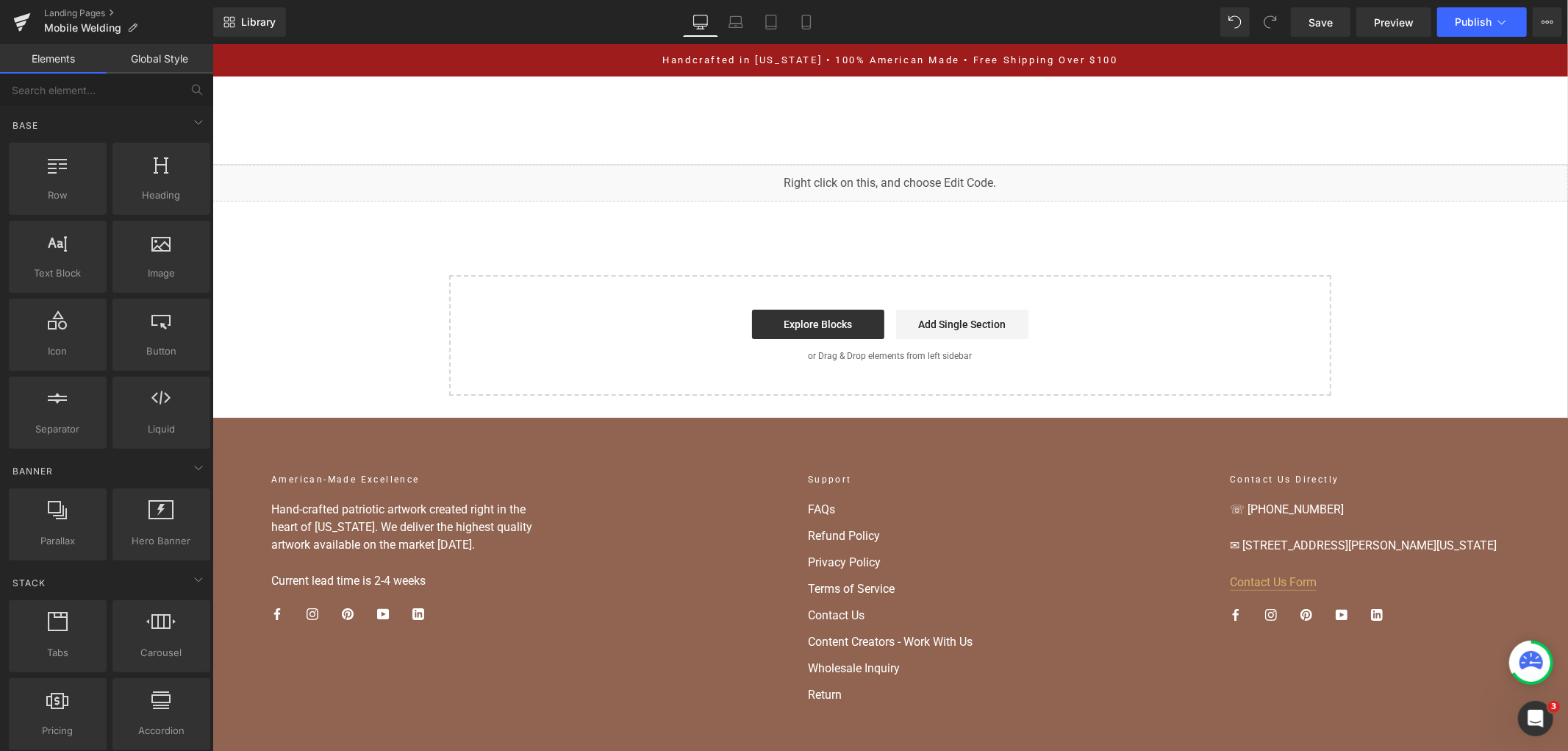
click at [1316, 37] on div "Library Desktop Desktop Laptop Tablet Mobile Save Preview Publish Scheduled Vie…" at bounding box center [890, 22] width 1355 height 44
click at [1313, 15] on span "Save" at bounding box center [1320, 22] width 24 height 16
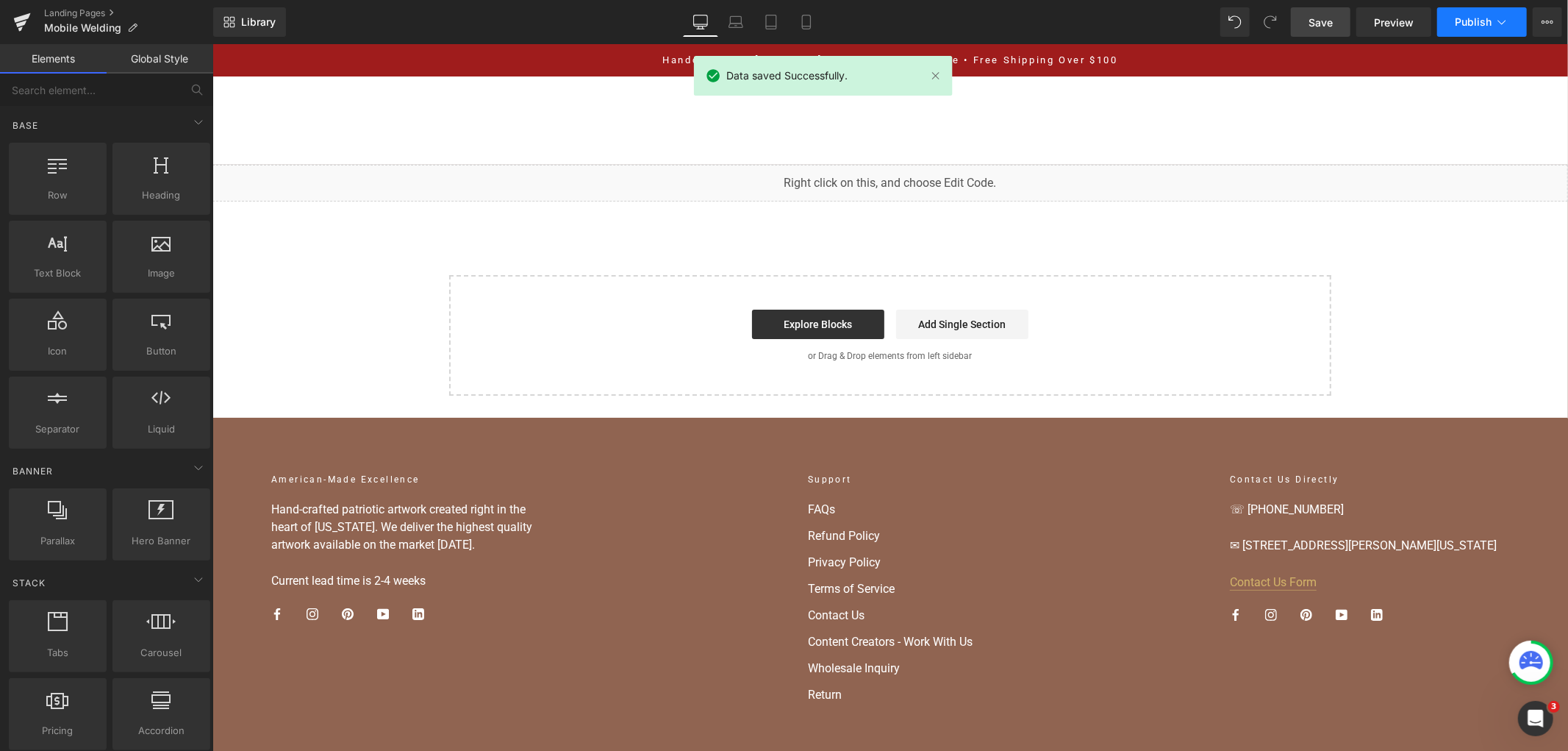
click at [1472, 20] on span "Publish" at bounding box center [1473, 22] width 36 height 12
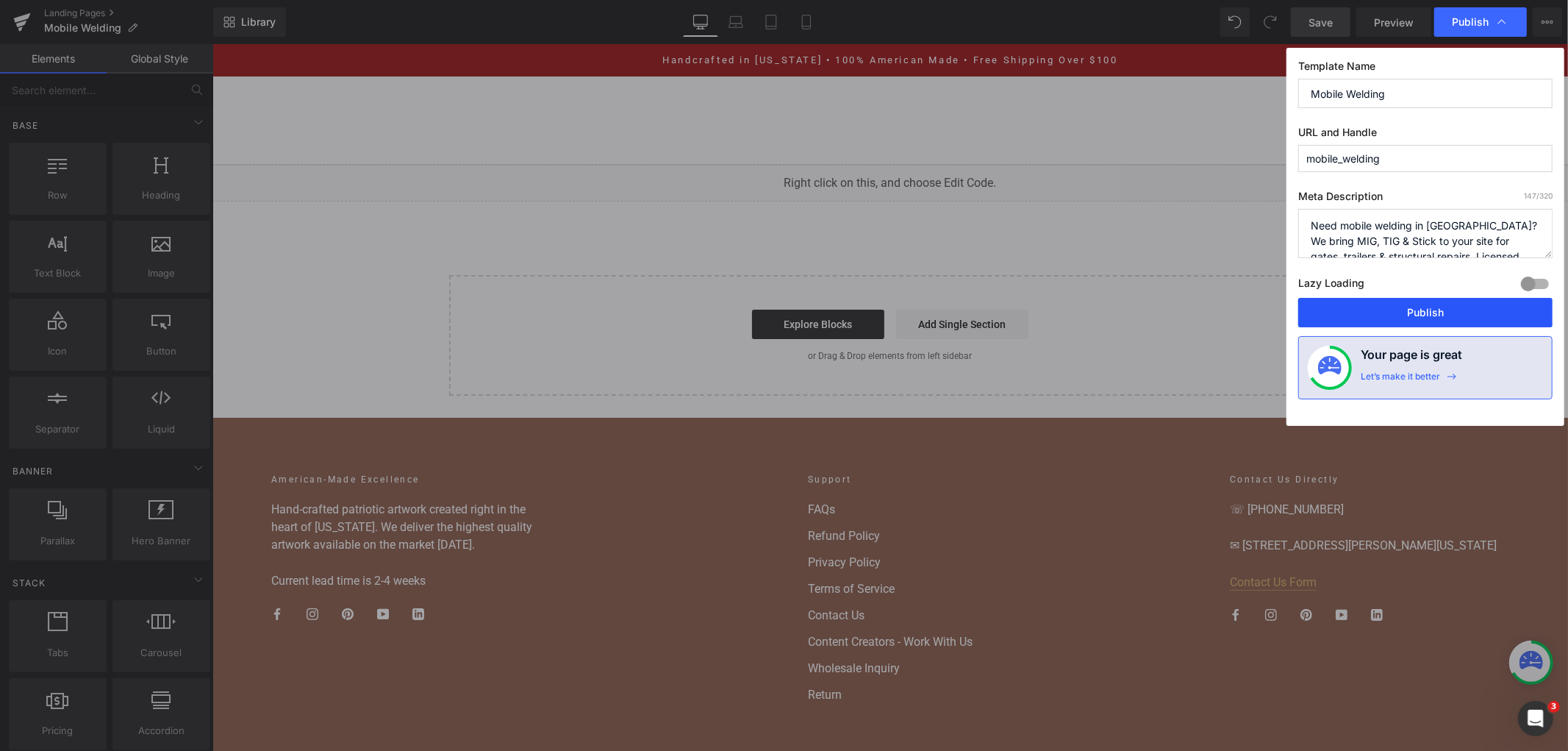
drag, startPoint x: 1409, startPoint y: 327, endPoint x: 1175, endPoint y: 259, distance: 243.7
click at [1409, 327] on button "Publish" at bounding box center [1426, 313] width 255 height 30
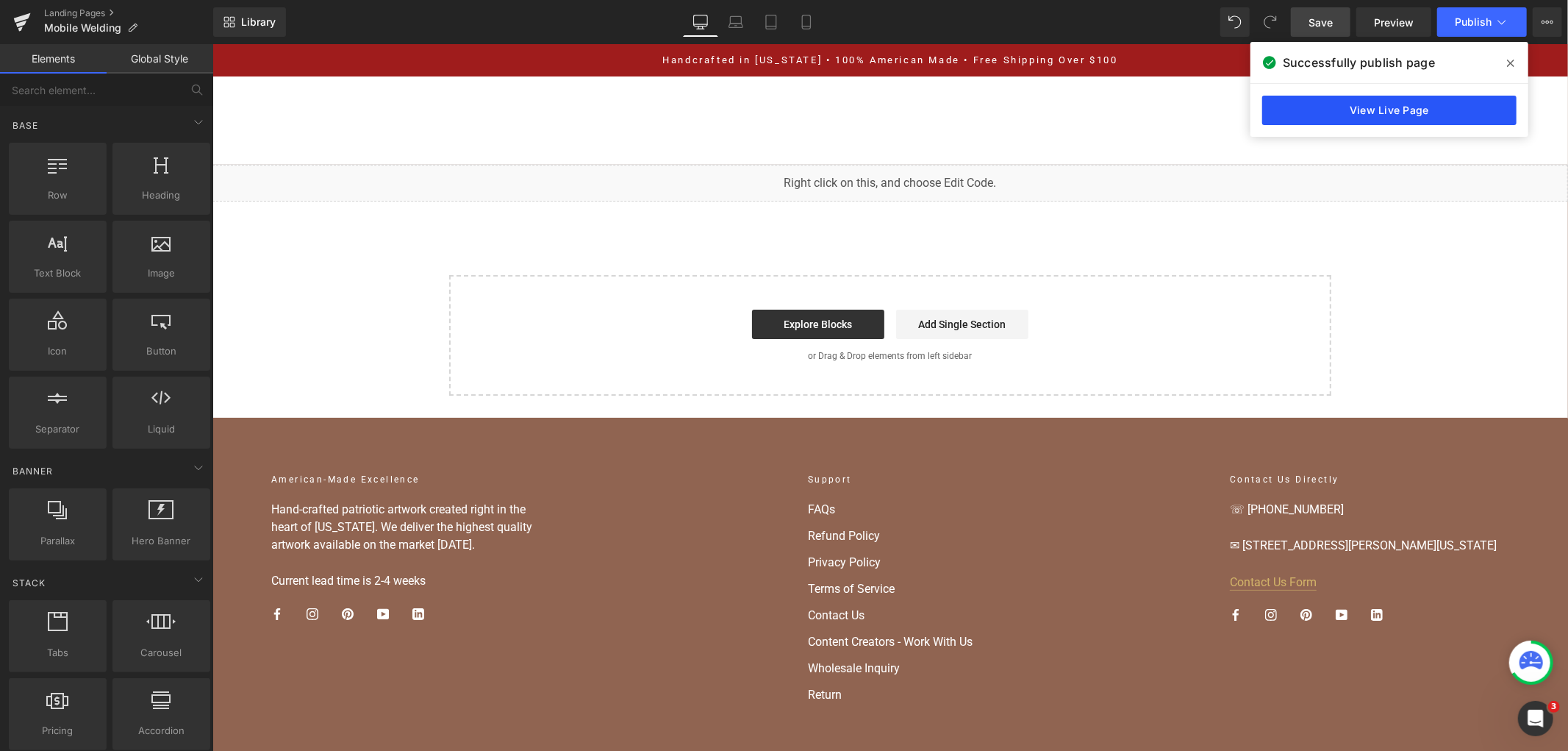
click at [1399, 107] on link "View Live Page" at bounding box center [1389, 111] width 255 height 30
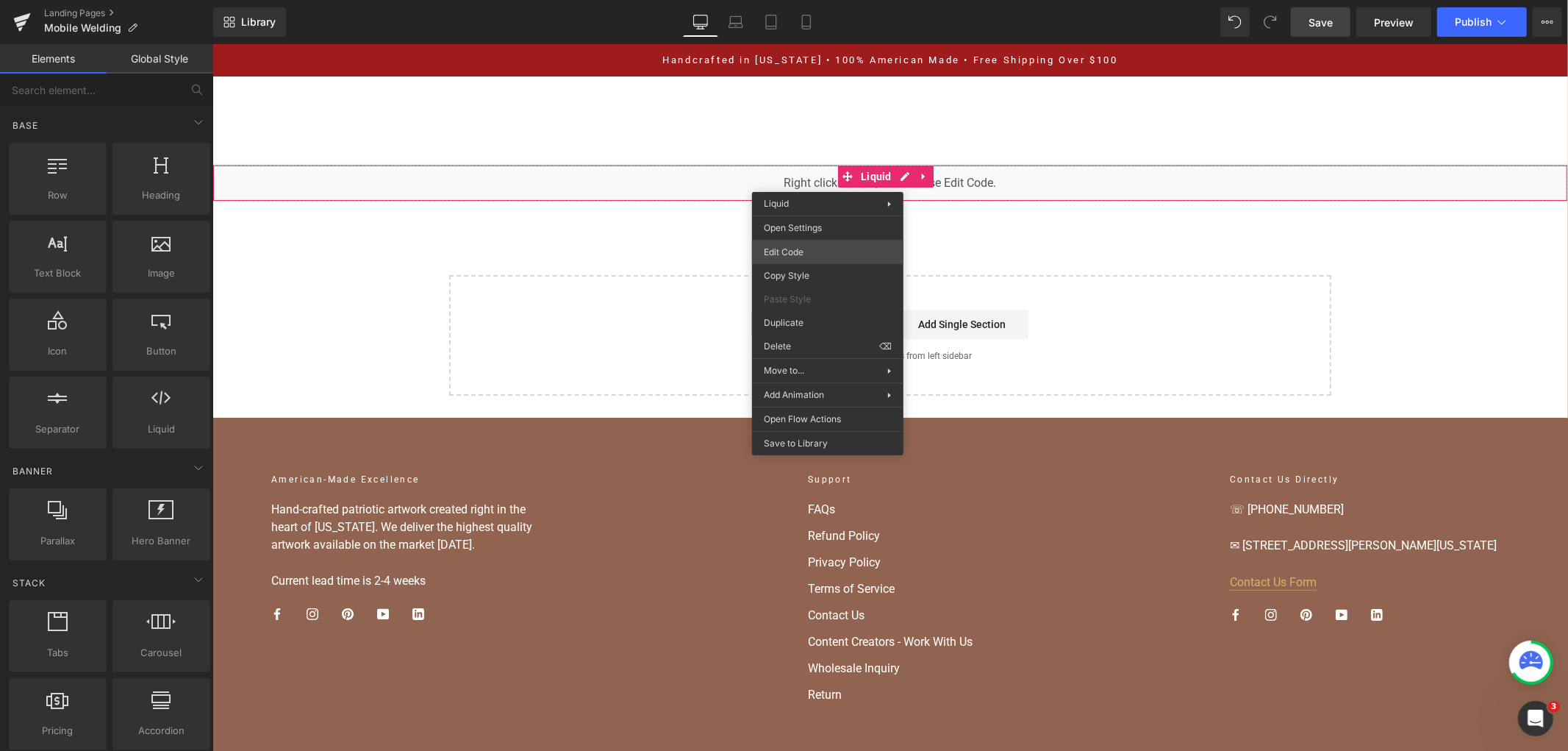
click at [809, 0] on div "You are previewing how the will restyle your page. You can not edit Elements in…" at bounding box center [784, 0] width 1568 height 0
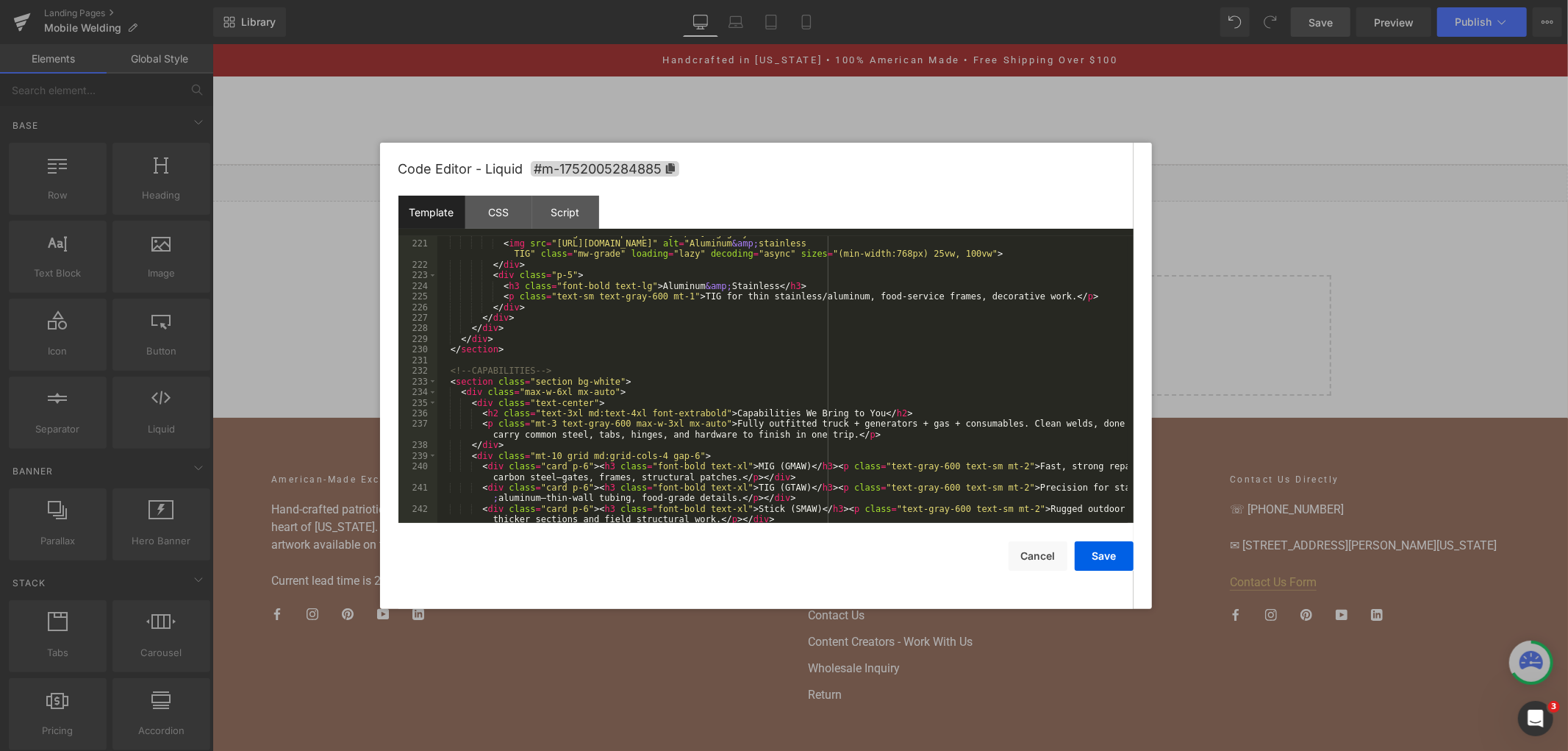
scroll to position [2495, 0]
click at [694, 359] on div "< div class = "mw-grade-wrap aspect-[16/10] bg-gray-100" > < img src = "https:/…" at bounding box center [782, 387] width 690 height 318
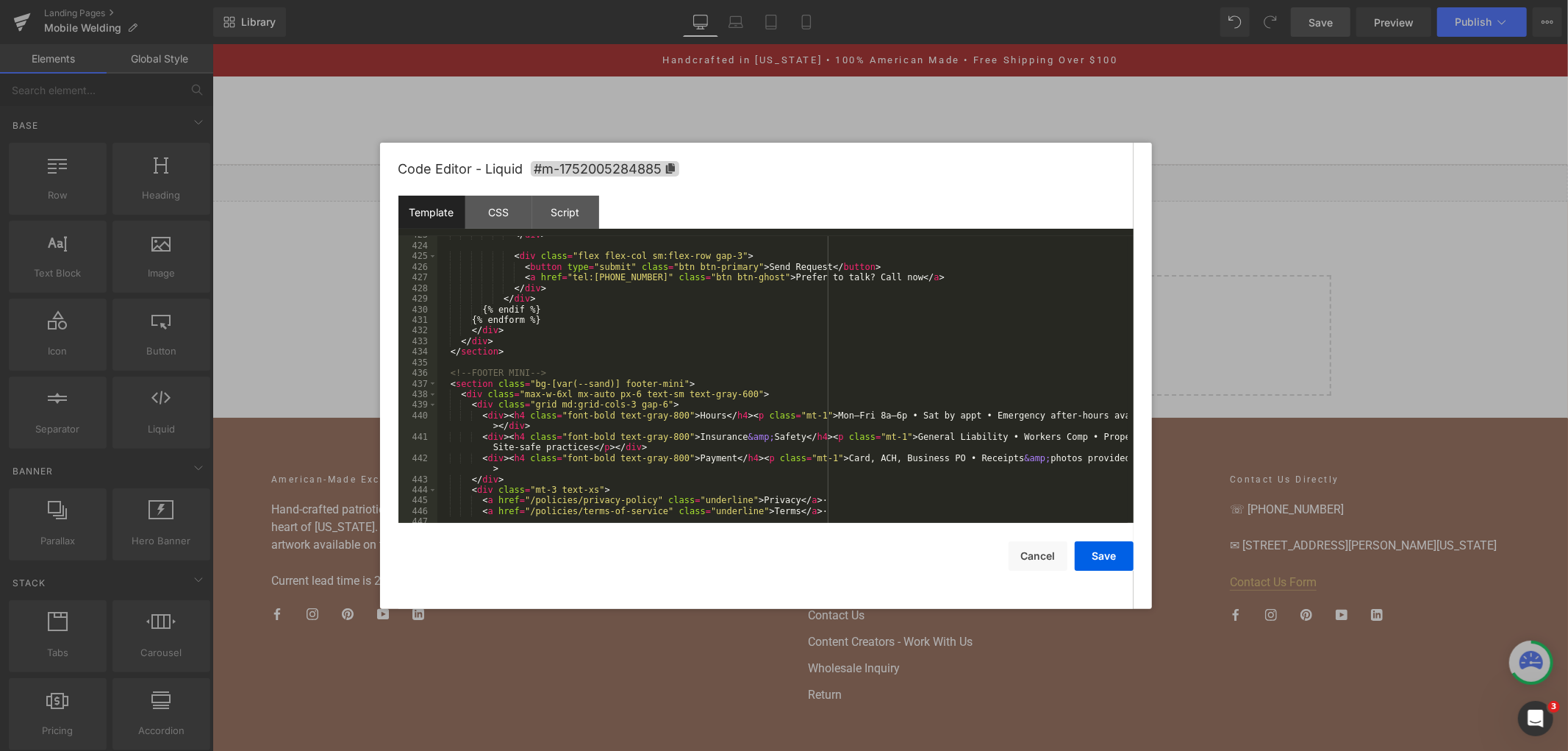
scroll to position [5039, 0]
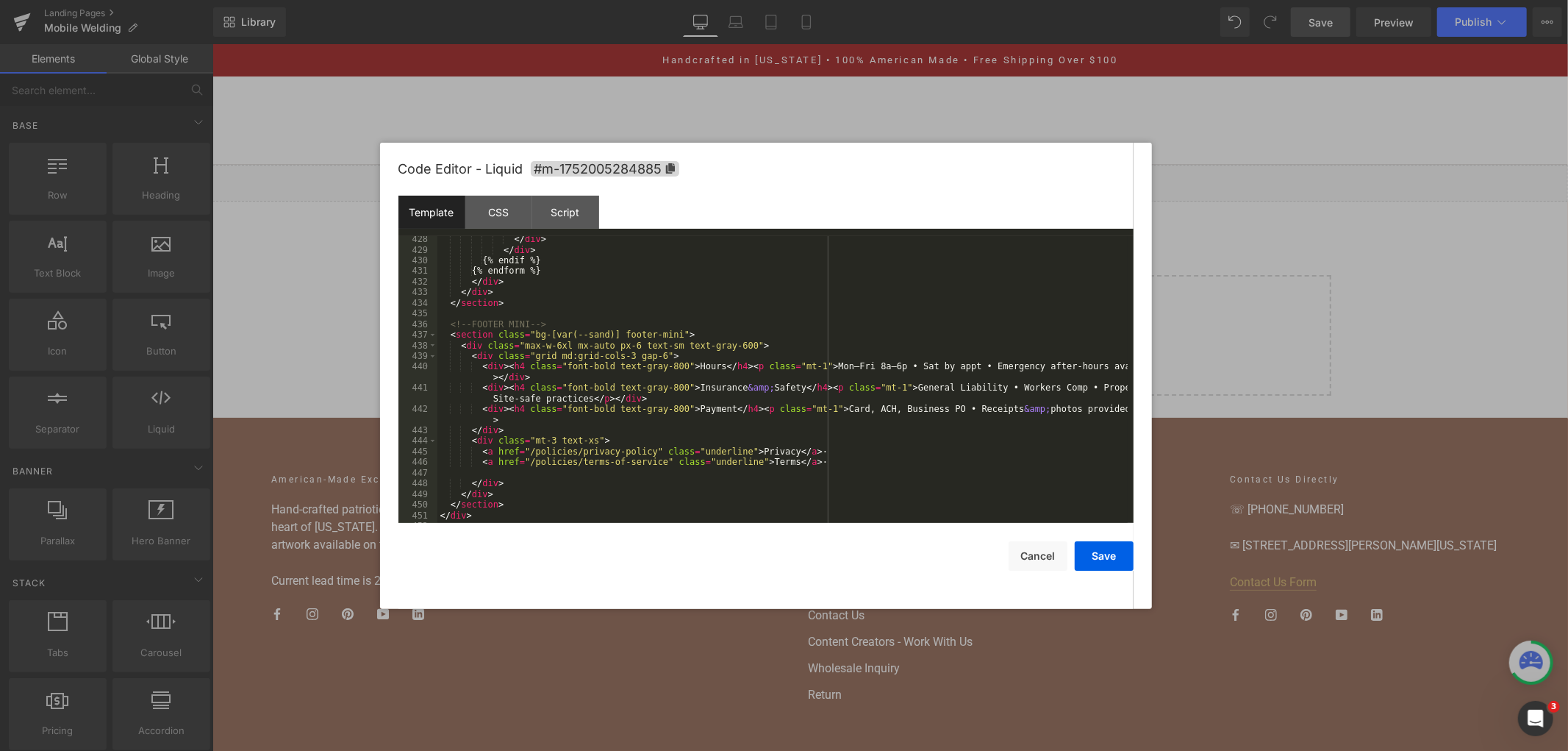
click at [811, 459] on div "</ div > </ div > {% endif %} {% endform %} </ div > </ div > </ section > <!--…" at bounding box center [782, 388] width 690 height 309
click at [819, 462] on div "</ div > </ div > {% endif %} {% endform %} </ div > </ div > </ section > <!--…" at bounding box center [782, 388] width 690 height 309
click at [1123, 555] on button "Save" at bounding box center [1103, 557] width 59 height 30
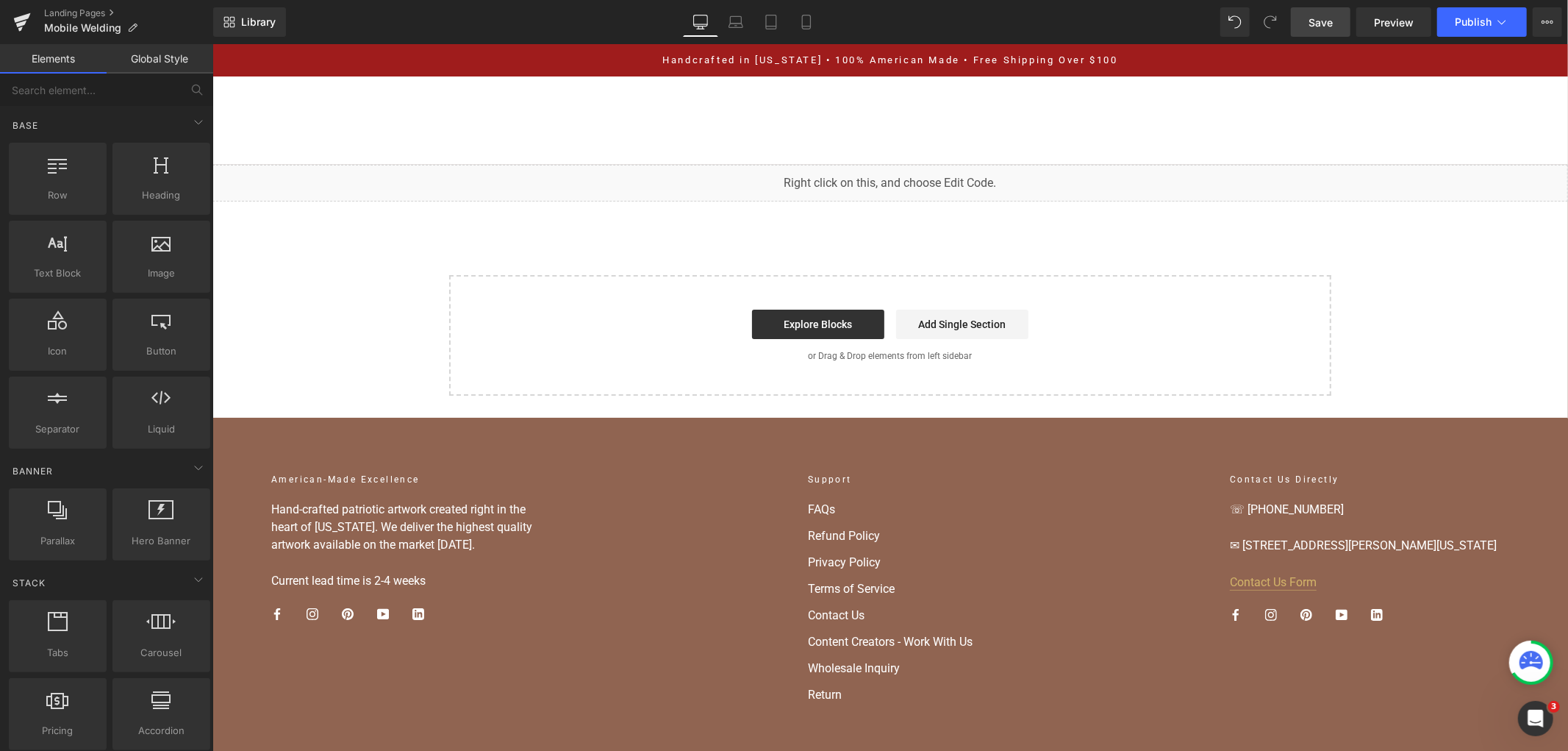
click at [1302, 25] on link "Save" at bounding box center [1321, 22] width 60 height 30
click at [1313, 23] on span "Save" at bounding box center [1320, 22] width 24 height 16
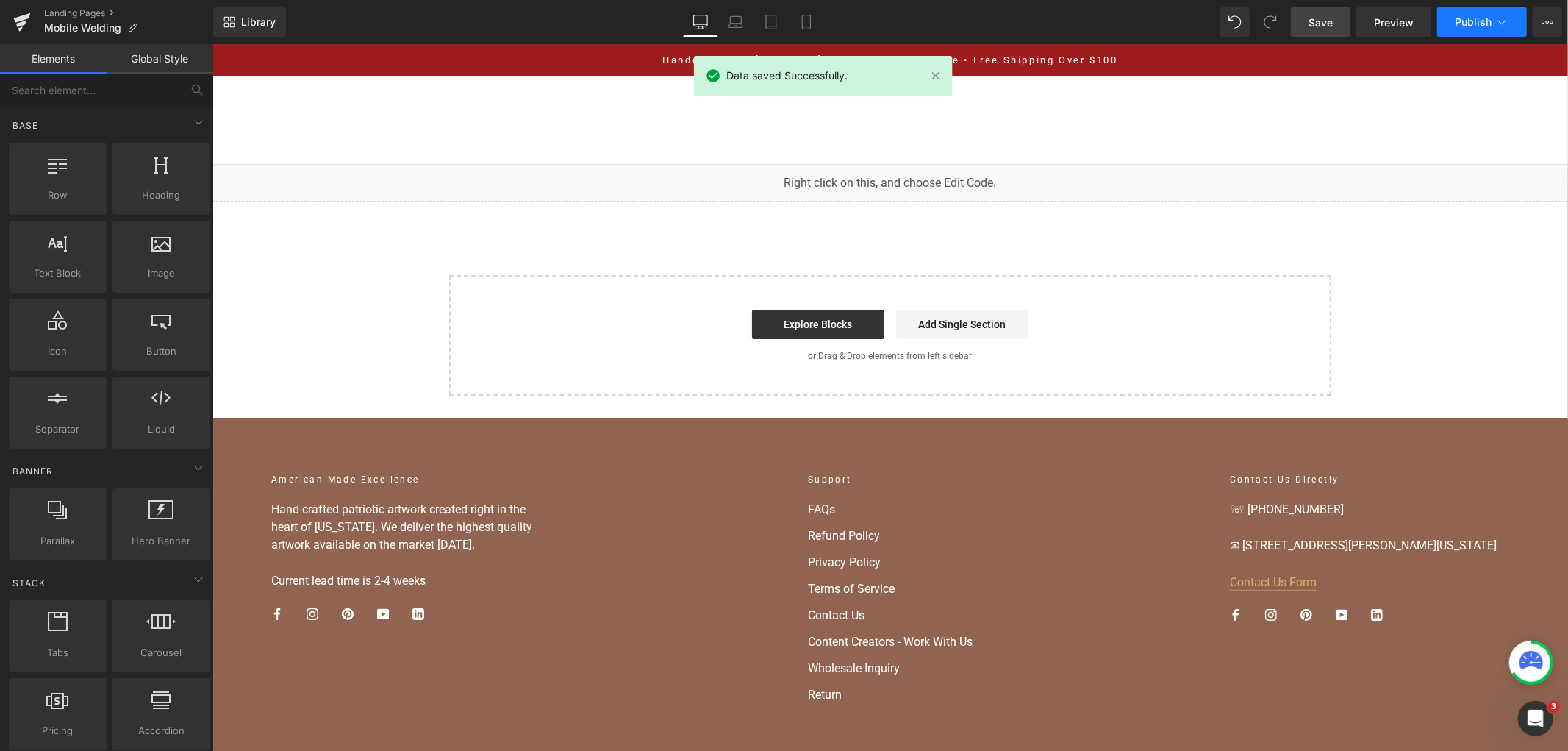
click at [1510, 18] on button "Publish" at bounding box center [1482, 22] width 90 height 30
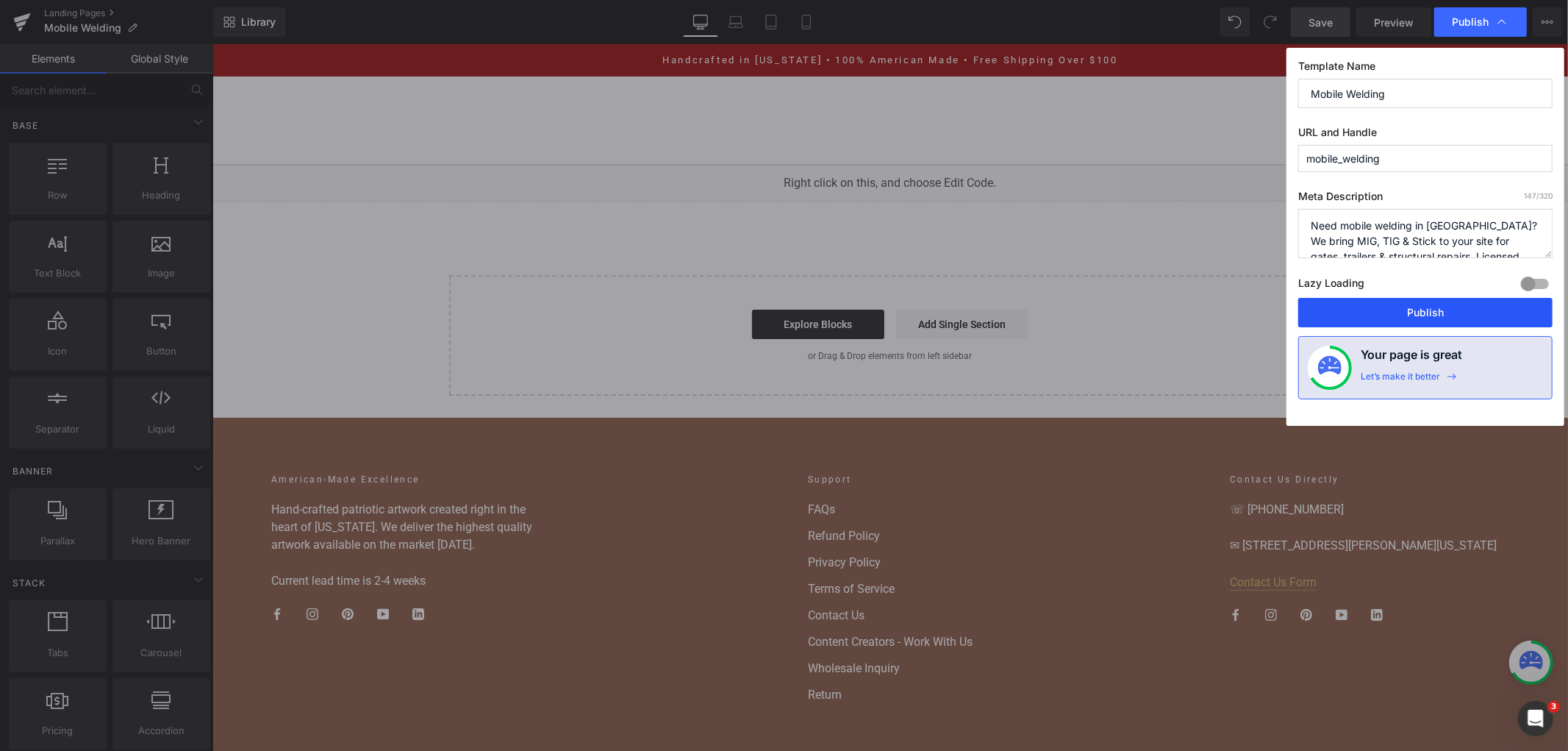
click at [1465, 313] on button "Publish" at bounding box center [1426, 313] width 255 height 30
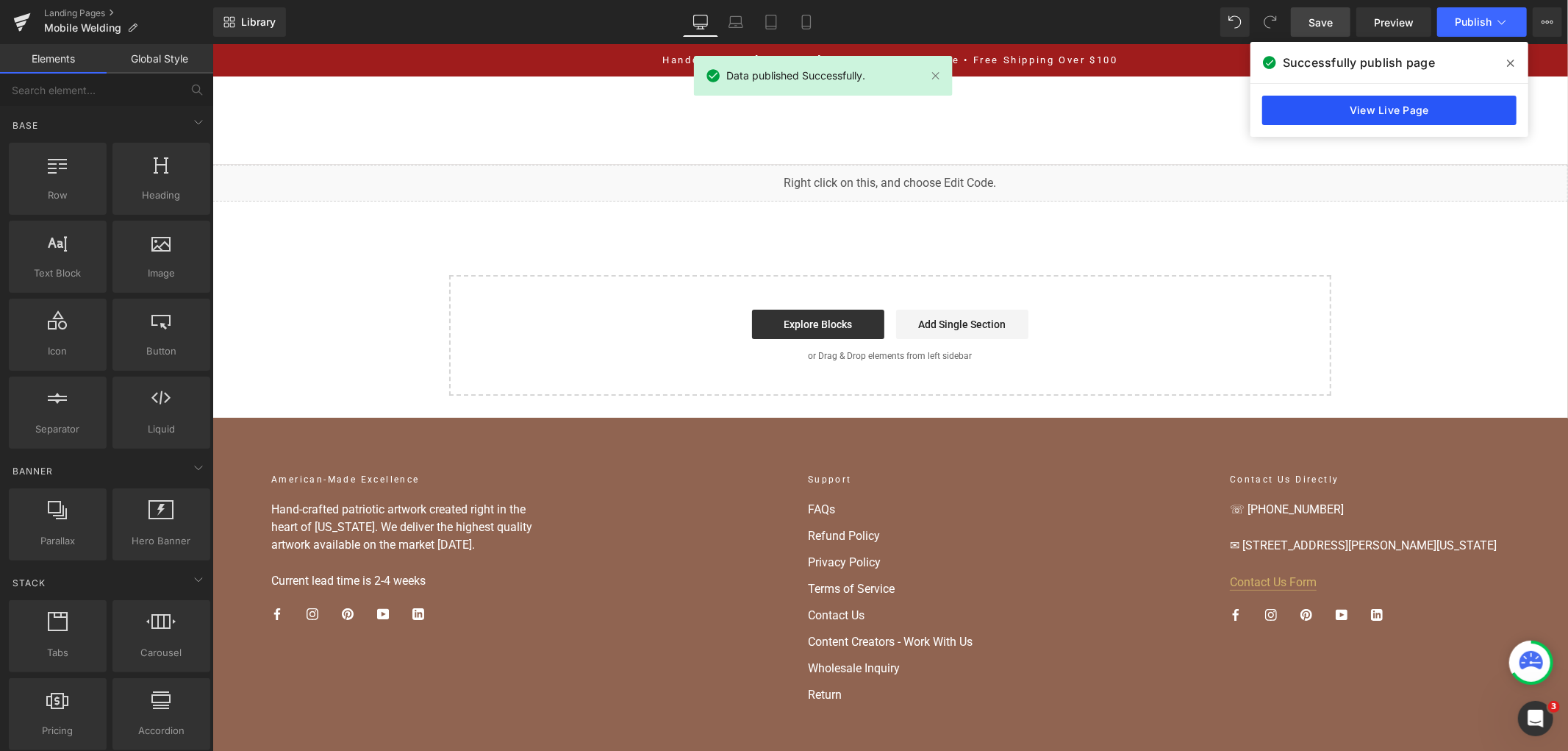
click at [1299, 104] on link "View Live Page" at bounding box center [1389, 111] width 255 height 30
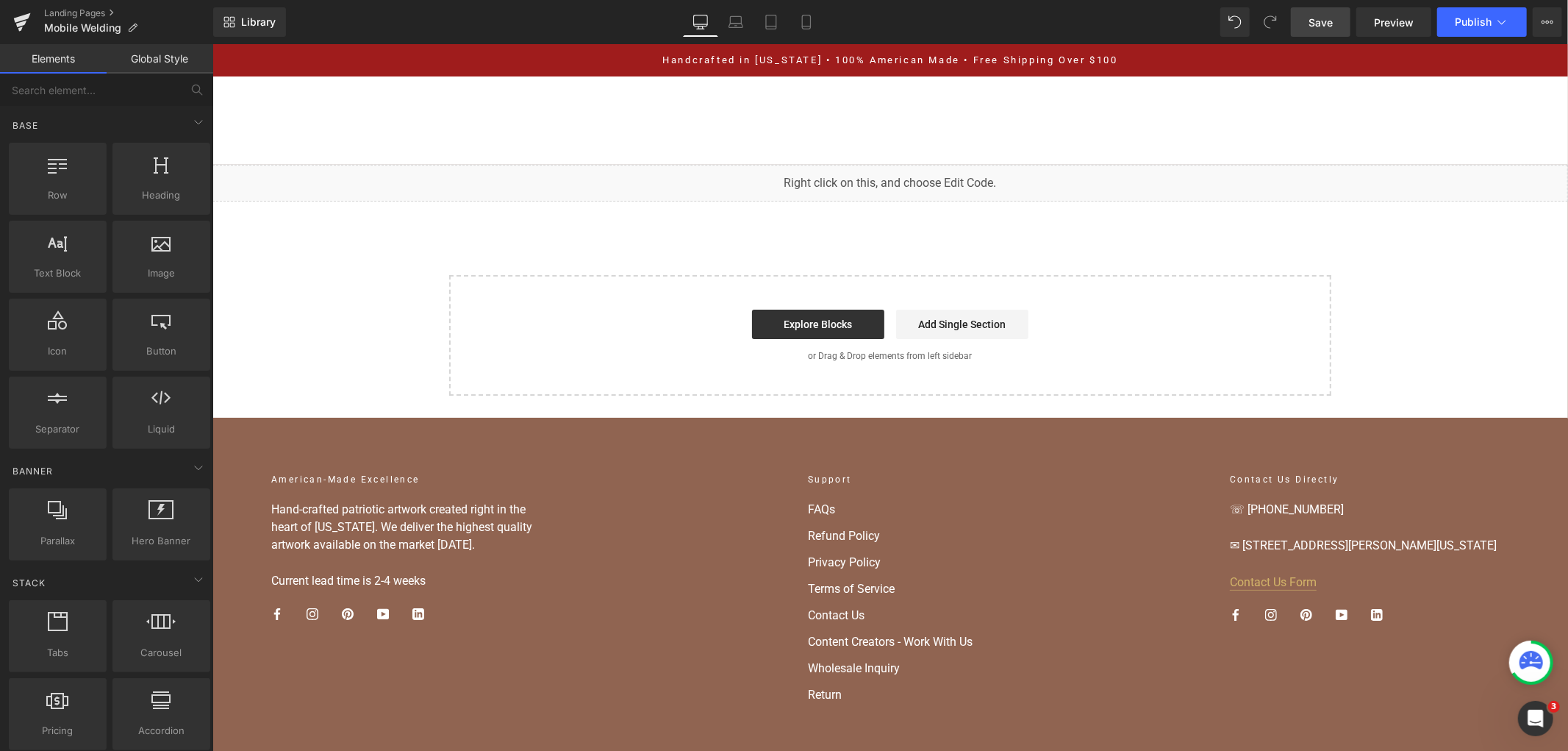
click at [1324, 30] on span "Save" at bounding box center [1320, 22] width 24 height 16
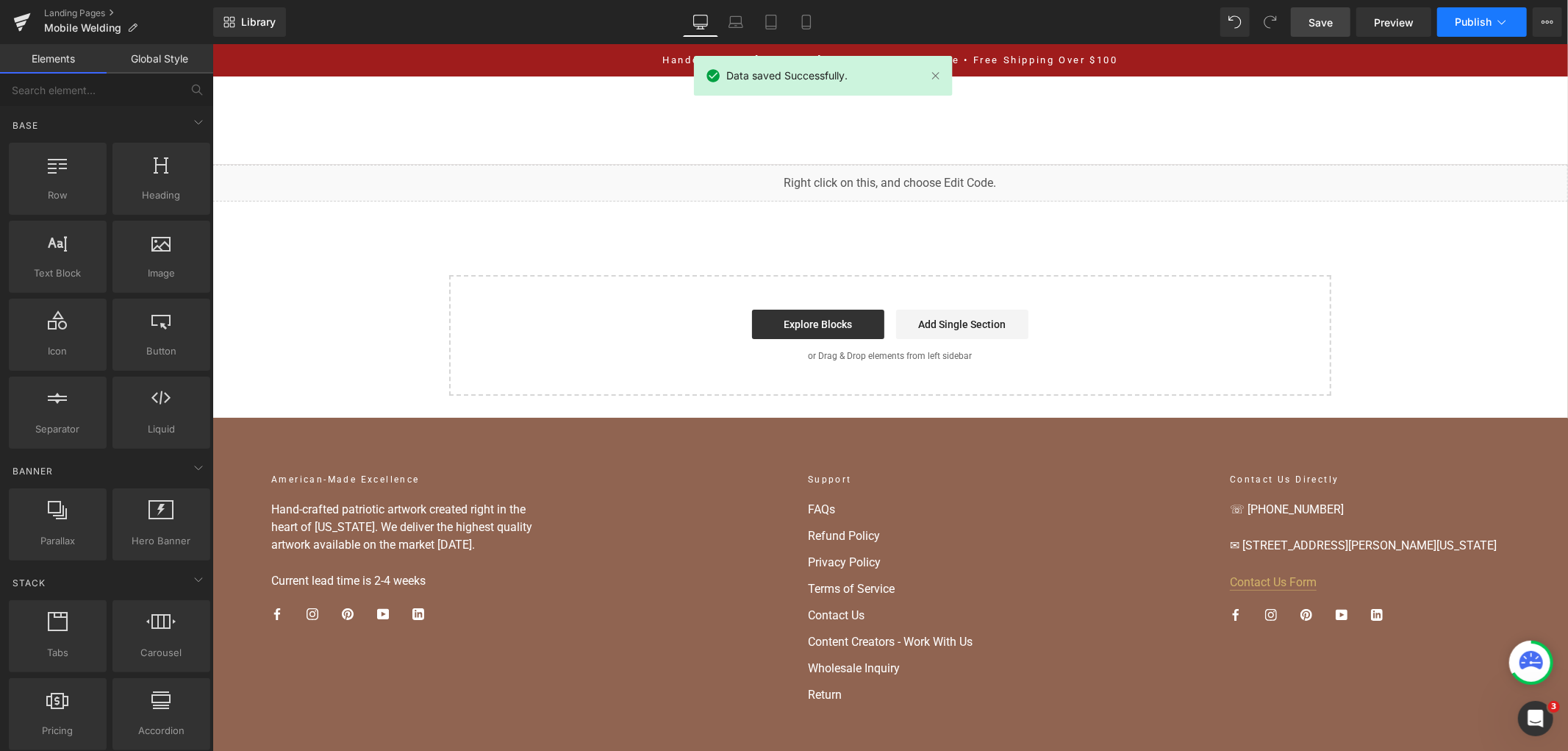
click at [1485, 17] on span "Publish" at bounding box center [1473, 22] width 36 height 12
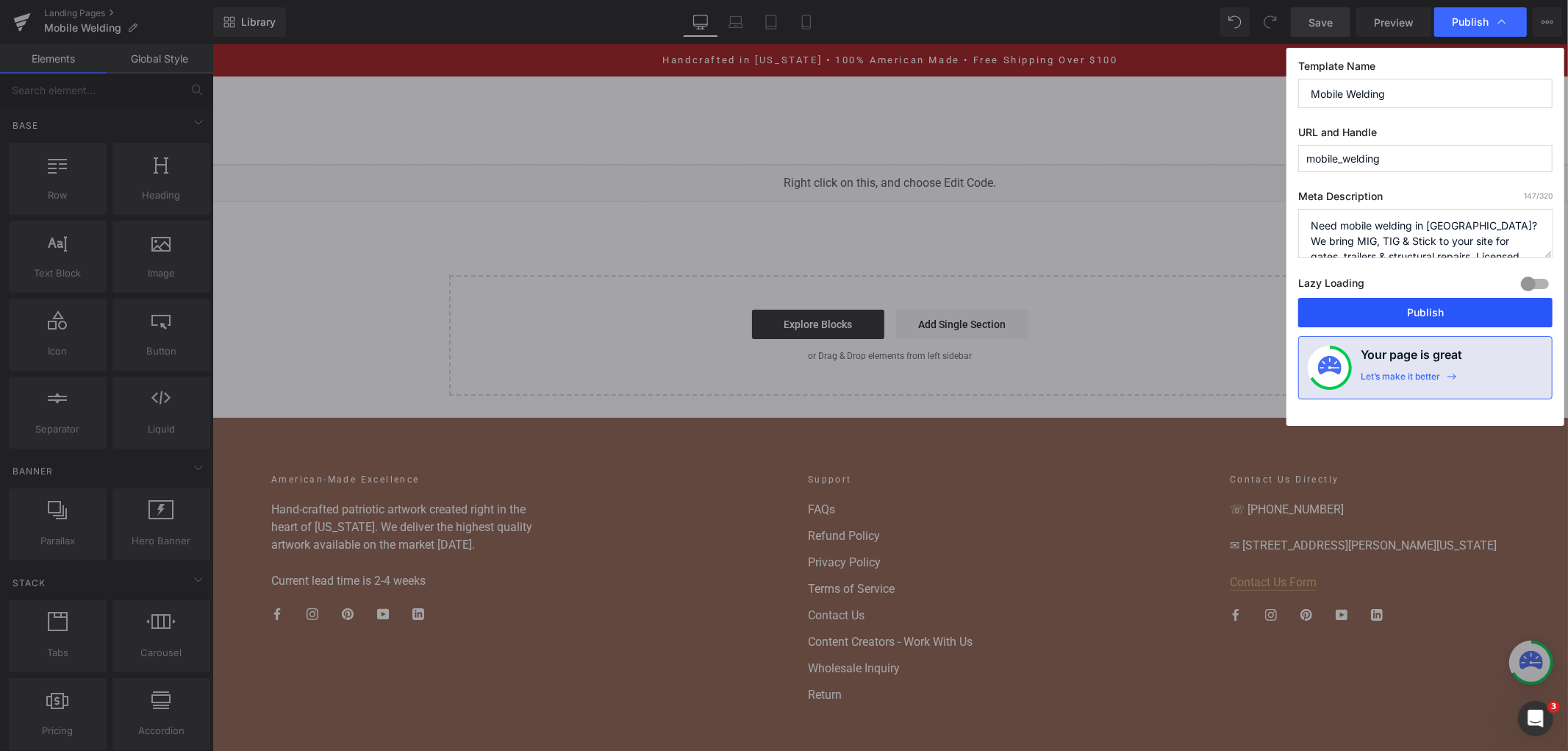
click at [1413, 304] on button "Publish" at bounding box center [1426, 313] width 255 height 30
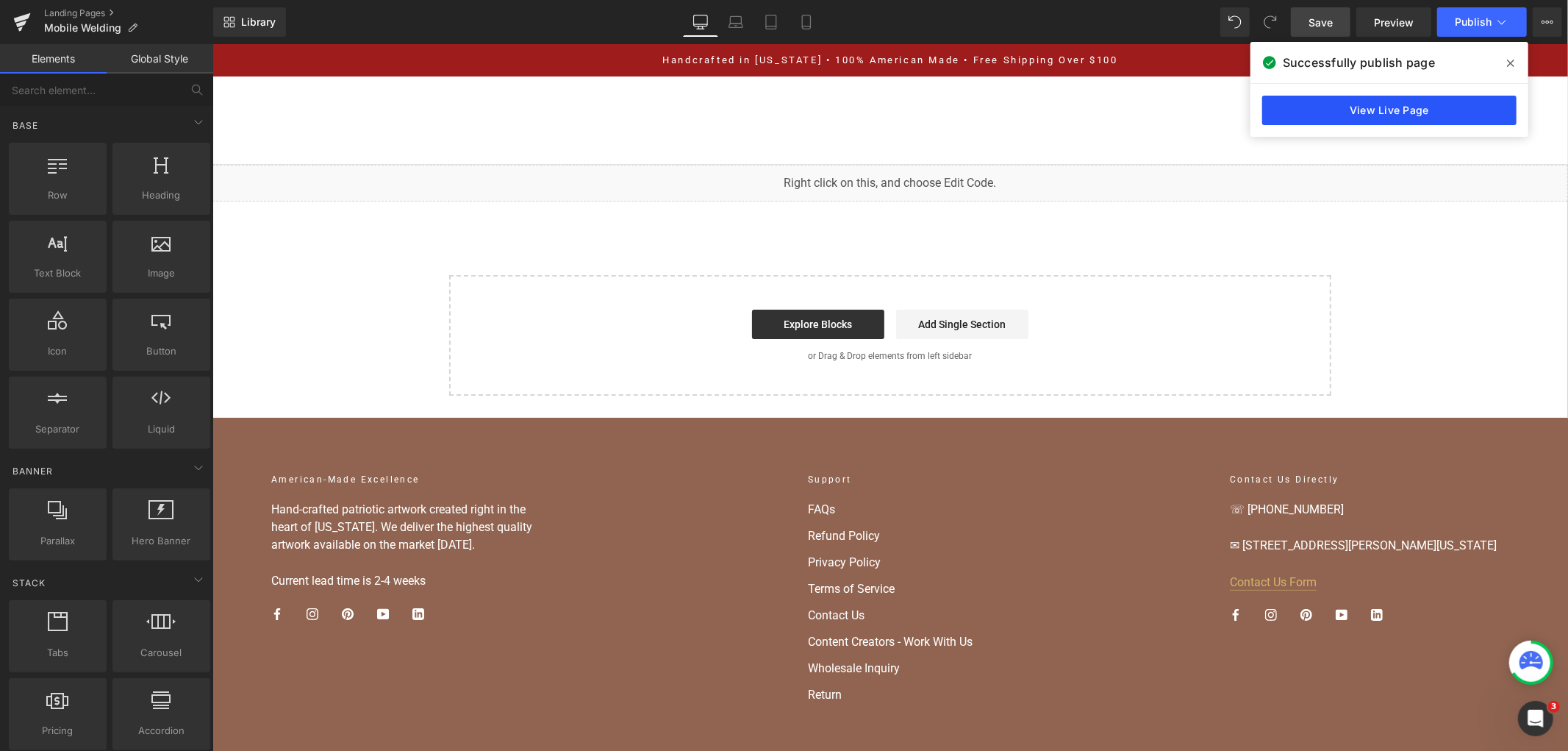
click at [1437, 97] on link "View Live Page" at bounding box center [1389, 111] width 255 height 30
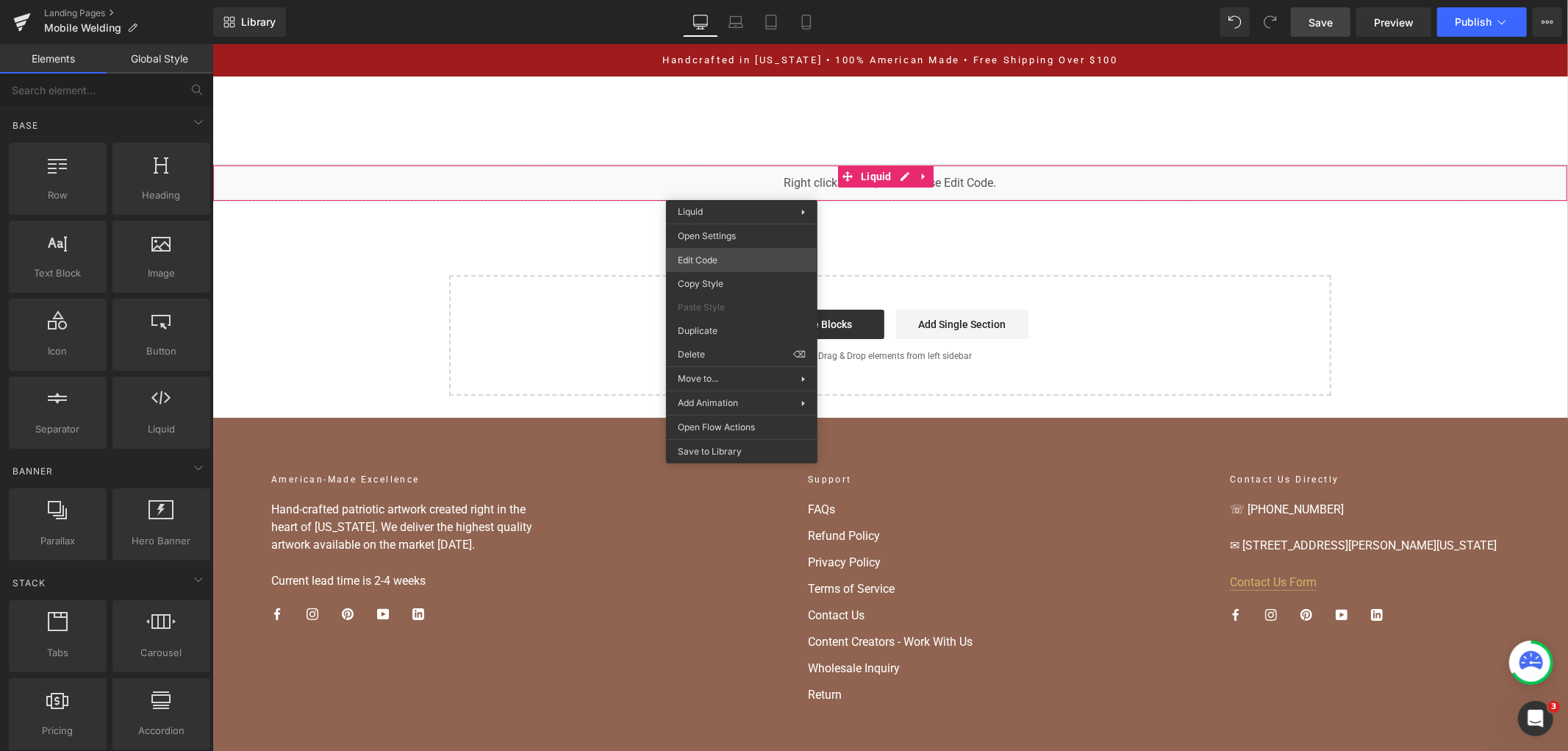
click at [782, 0] on div "You are previewing how the will restyle your page. You can not edit Elements in…" at bounding box center [784, 0] width 1568 height 0
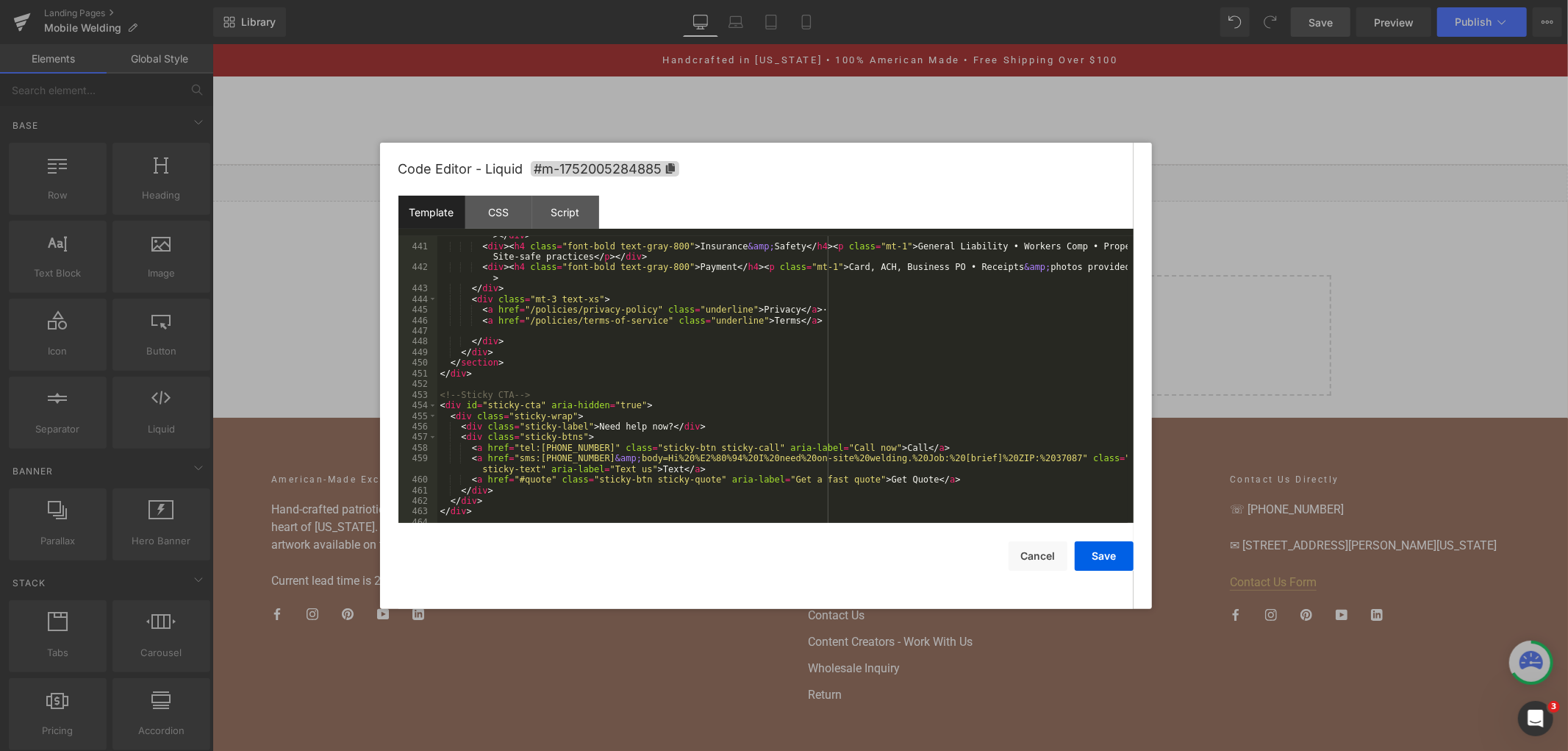
scroll to position [5130, 0]
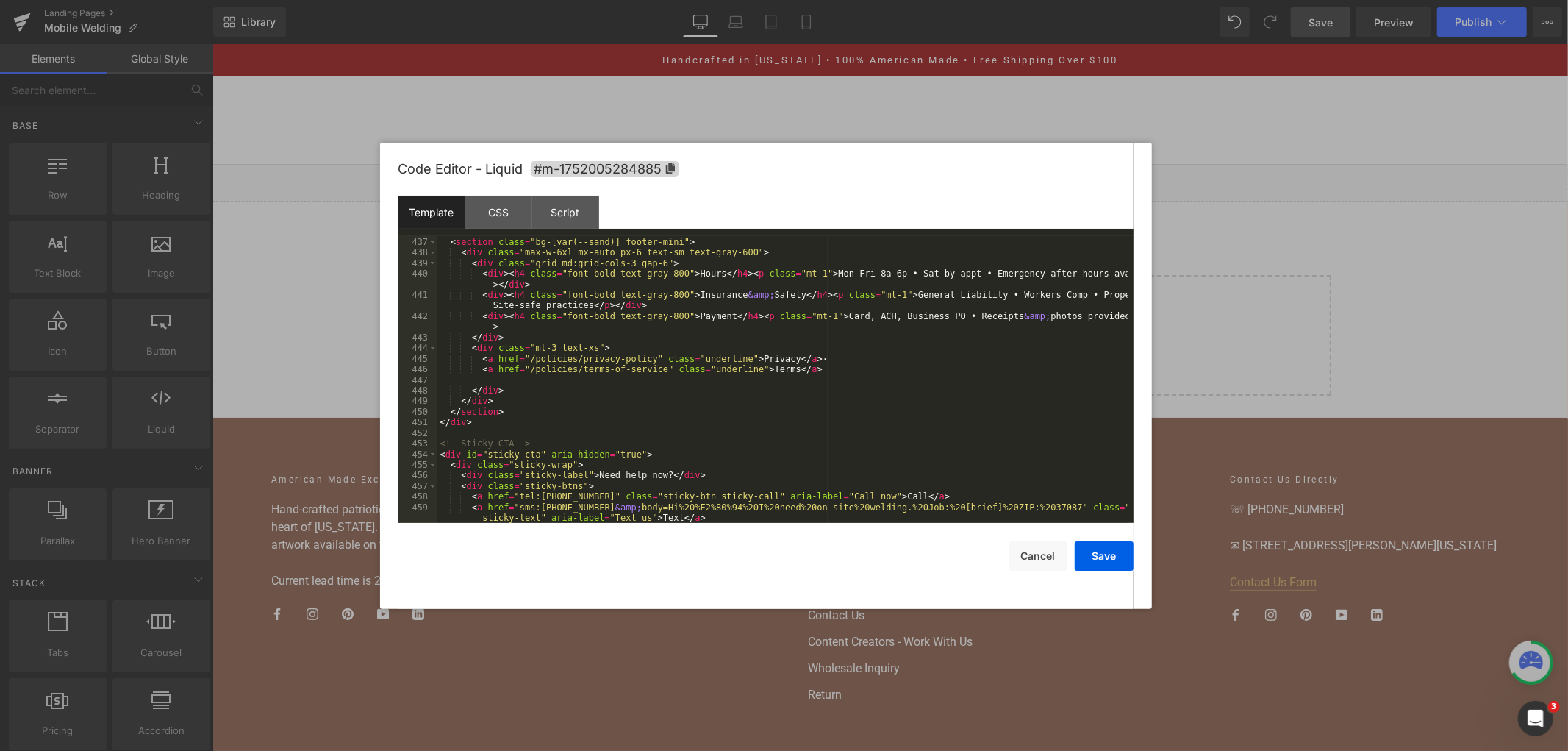
drag, startPoint x: 502, startPoint y: 394, endPoint x: 475, endPoint y: 369, distance: 36.8
click at [498, 391] on div "<!-- FOOTER MINI --> < section class = "bg-[var(--sand)] footer-mini" > < div c…" at bounding box center [782, 385] width 690 height 318
click at [465, 349] on div "<!-- FOOTER MINI --> < section class = "bg-[var(--sand)] footer-mini" > < div c…" at bounding box center [782, 385] width 690 height 318
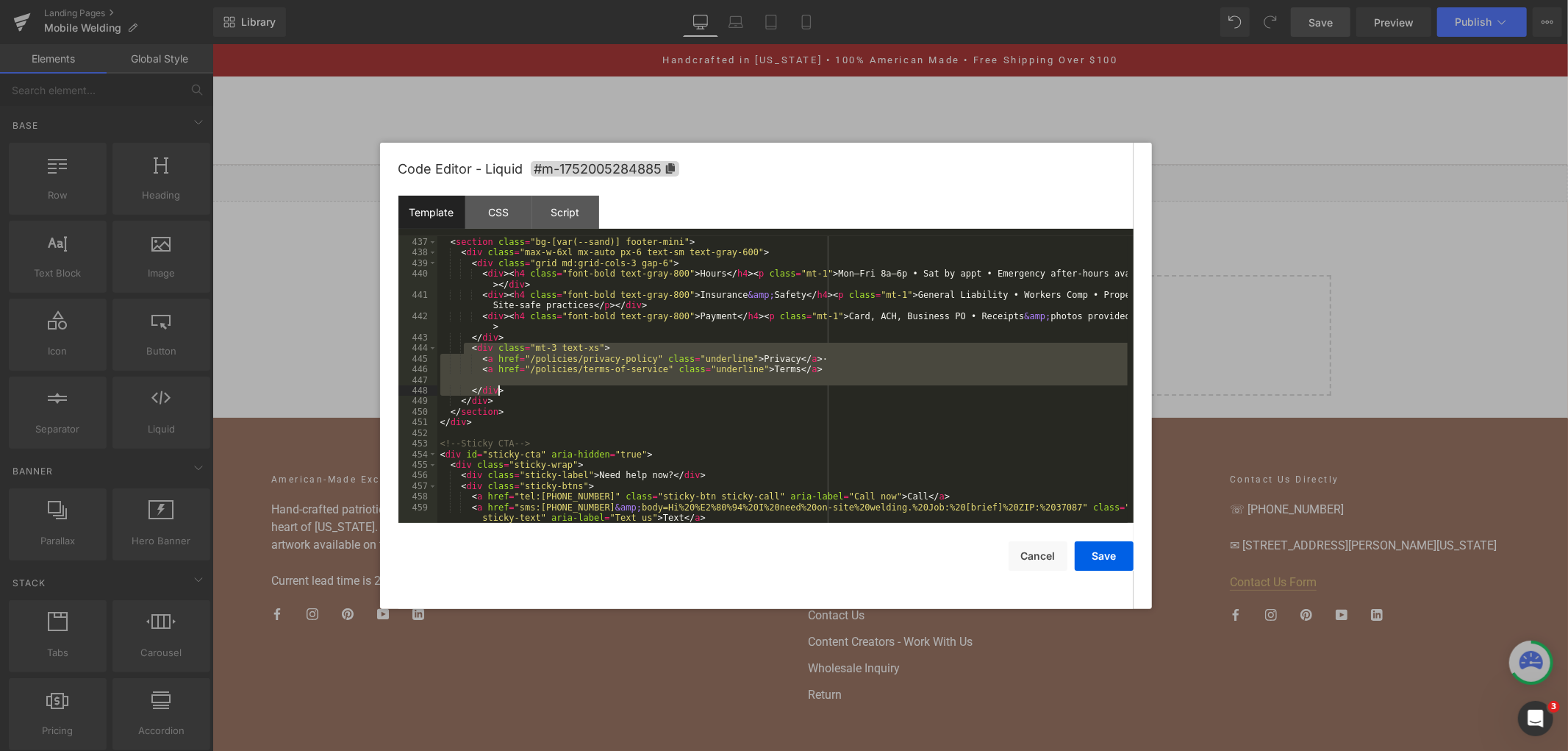
drag, startPoint x: 466, startPoint y: 347, endPoint x: 561, endPoint y: 395, distance: 106.4
click at [561, 395] on div "<!-- FOOTER MINI --> < section class = "bg-[var(--sand)] footer-mini" > < div c…" at bounding box center [782, 385] width 690 height 318
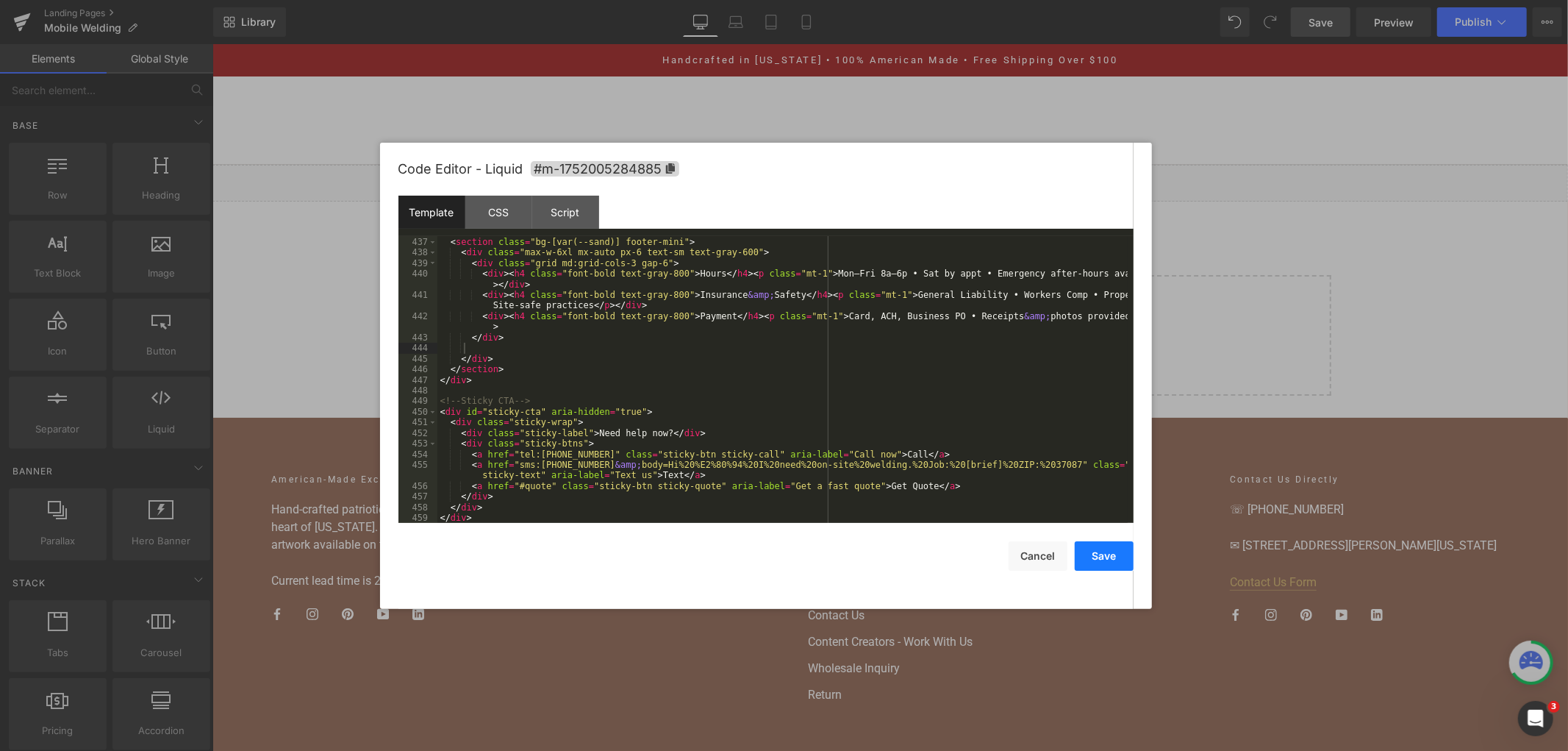
click at [1089, 552] on button "Save" at bounding box center [1103, 557] width 59 height 30
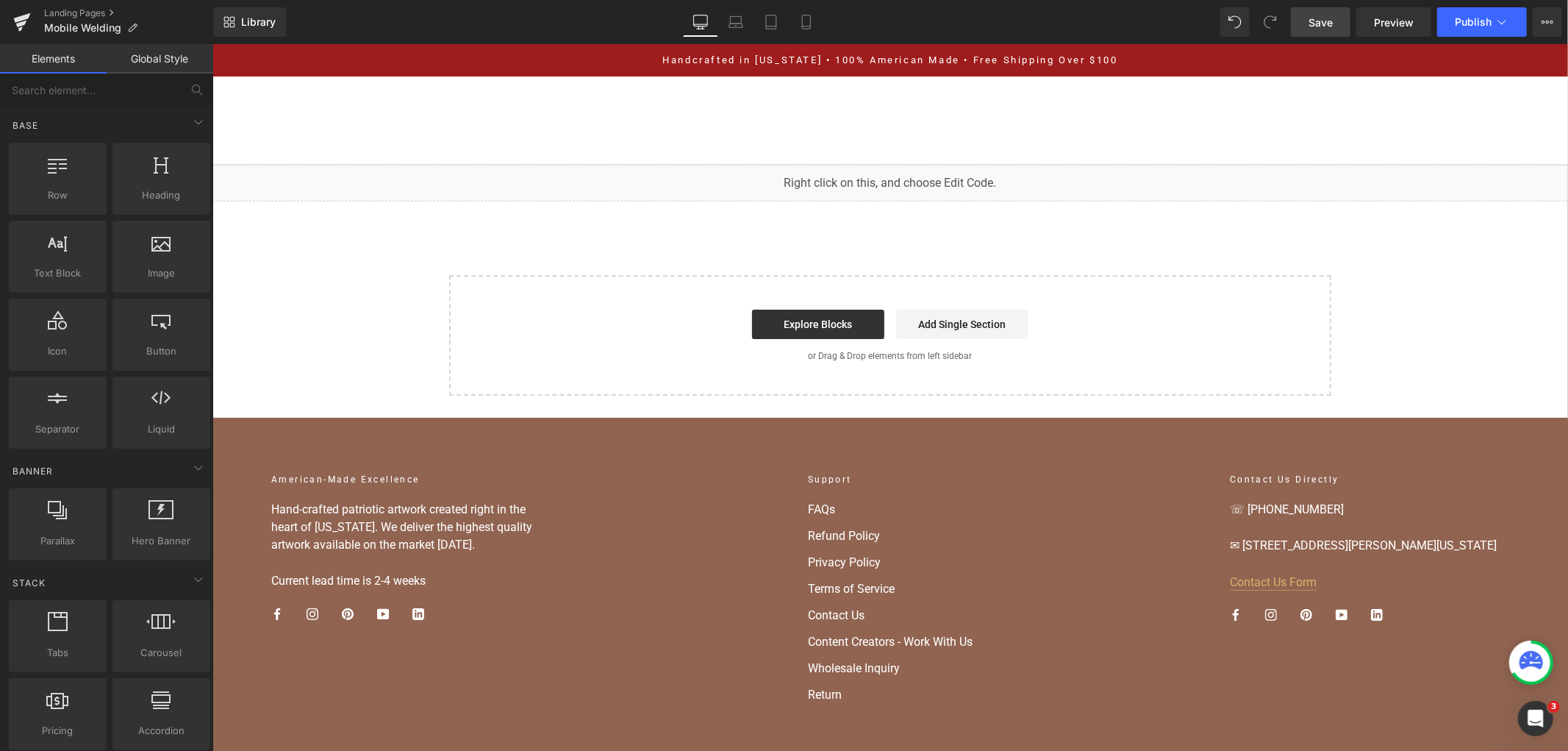
click at [1319, 23] on span "Save" at bounding box center [1320, 22] width 24 height 16
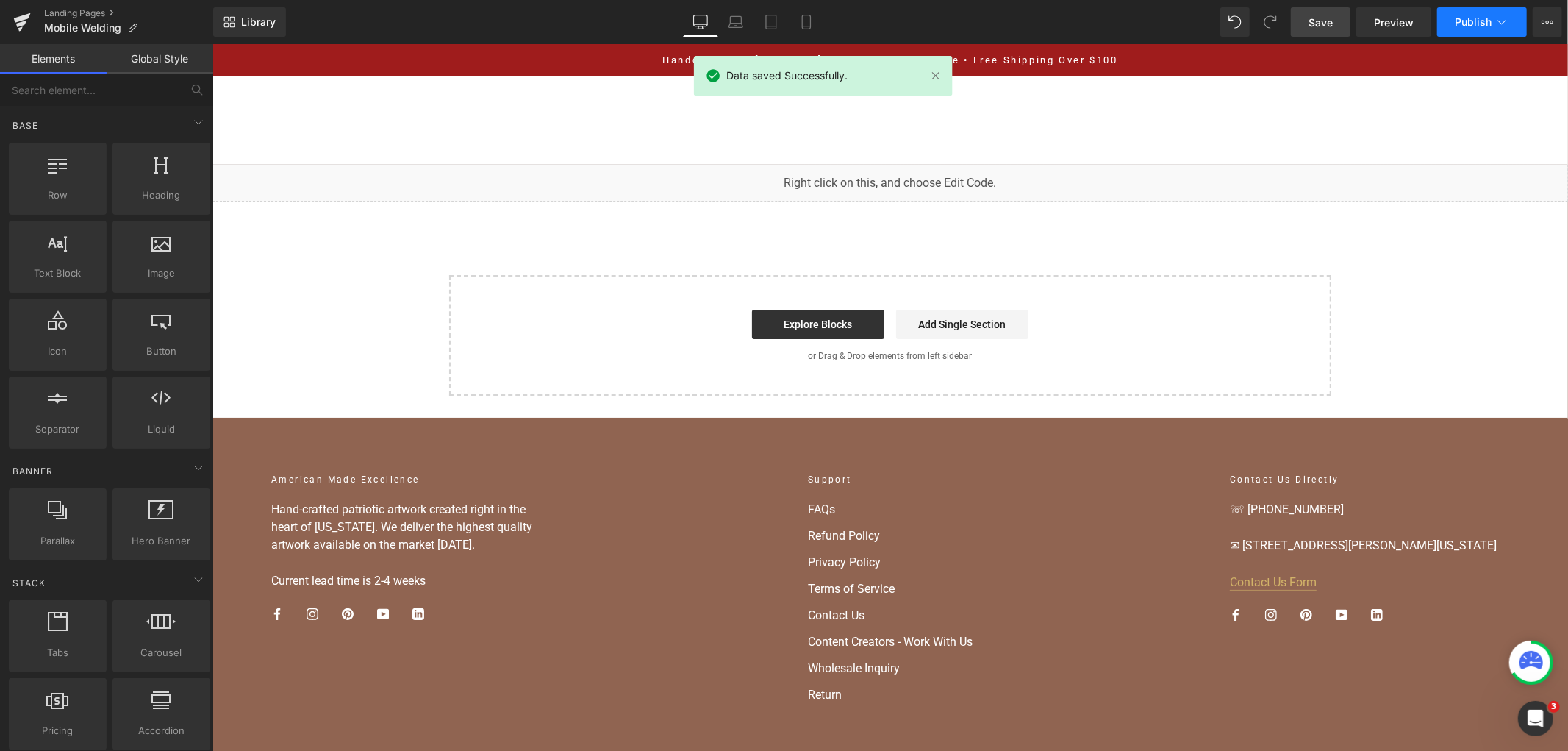
click at [1491, 24] on span "Publish" at bounding box center [1473, 22] width 36 height 12
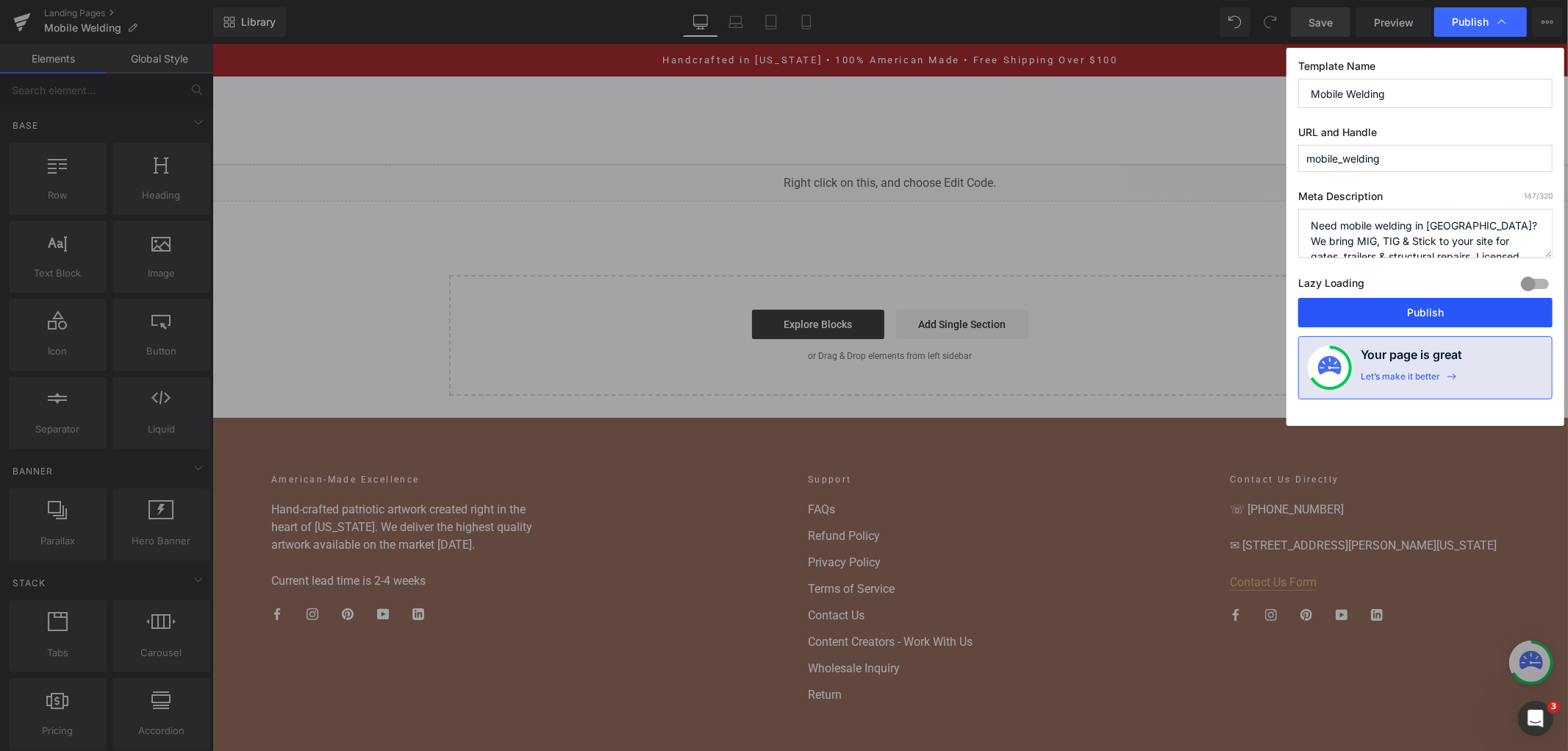
click at [1454, 318] on button "Publish" at bounding box center [1426, 313] width 255 height 30
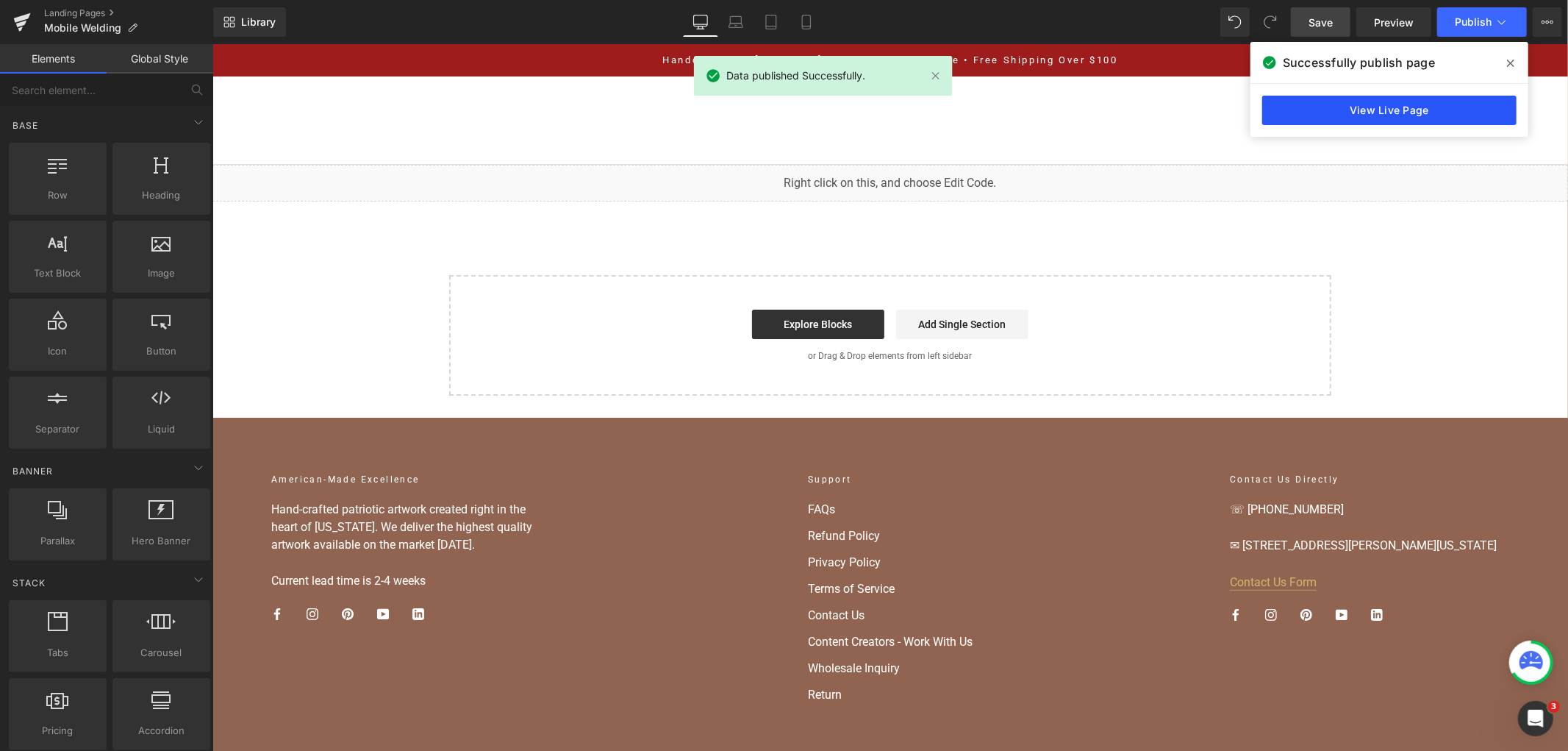
click at [1331, 108] on link "View Live Page" at bounding box center [1389, 111] width 255 height 30
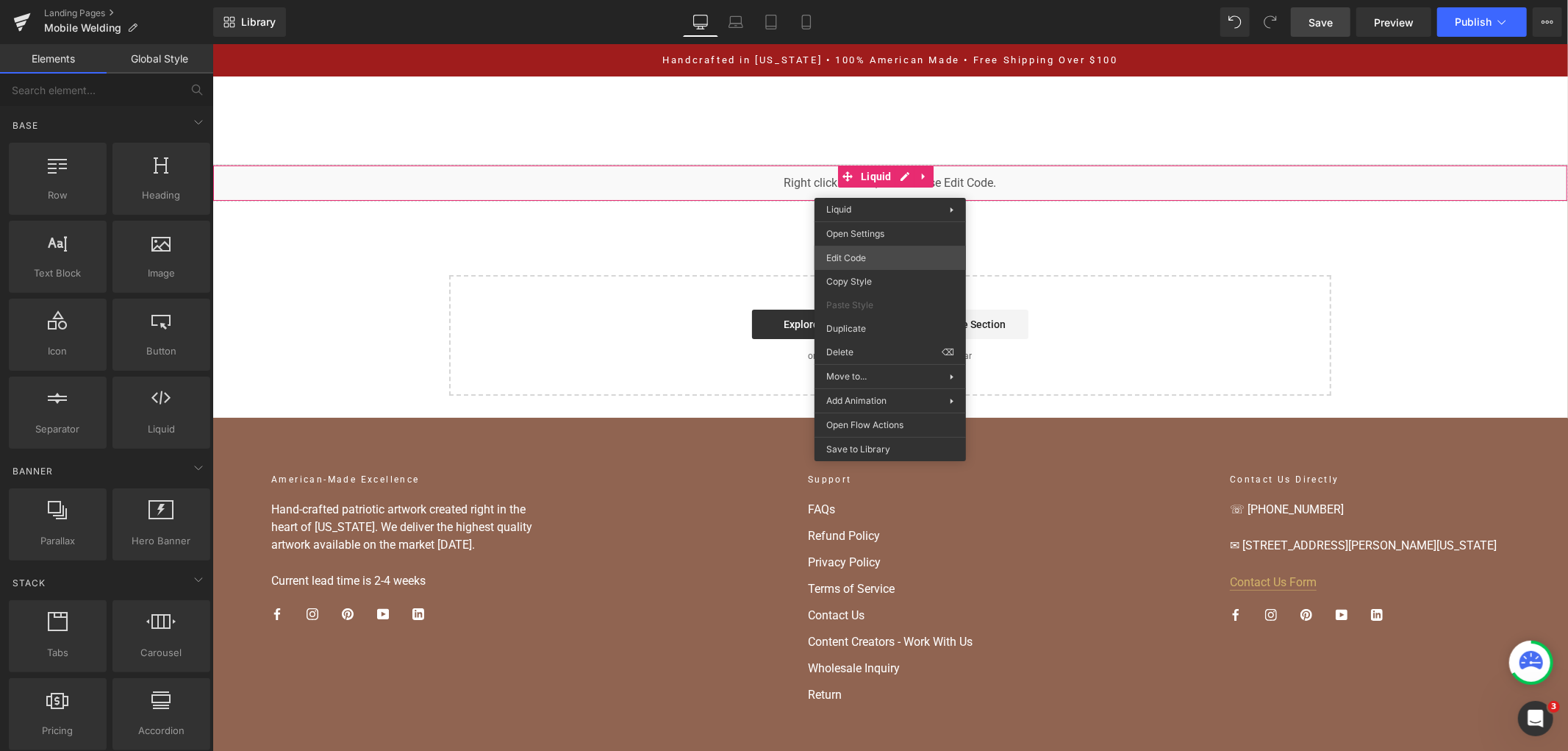
click at [871, 0] on div "You are previewing how the will restyle your page. You can not edit Elements in…" at bounding box center [784, 0] width 1568 height 0
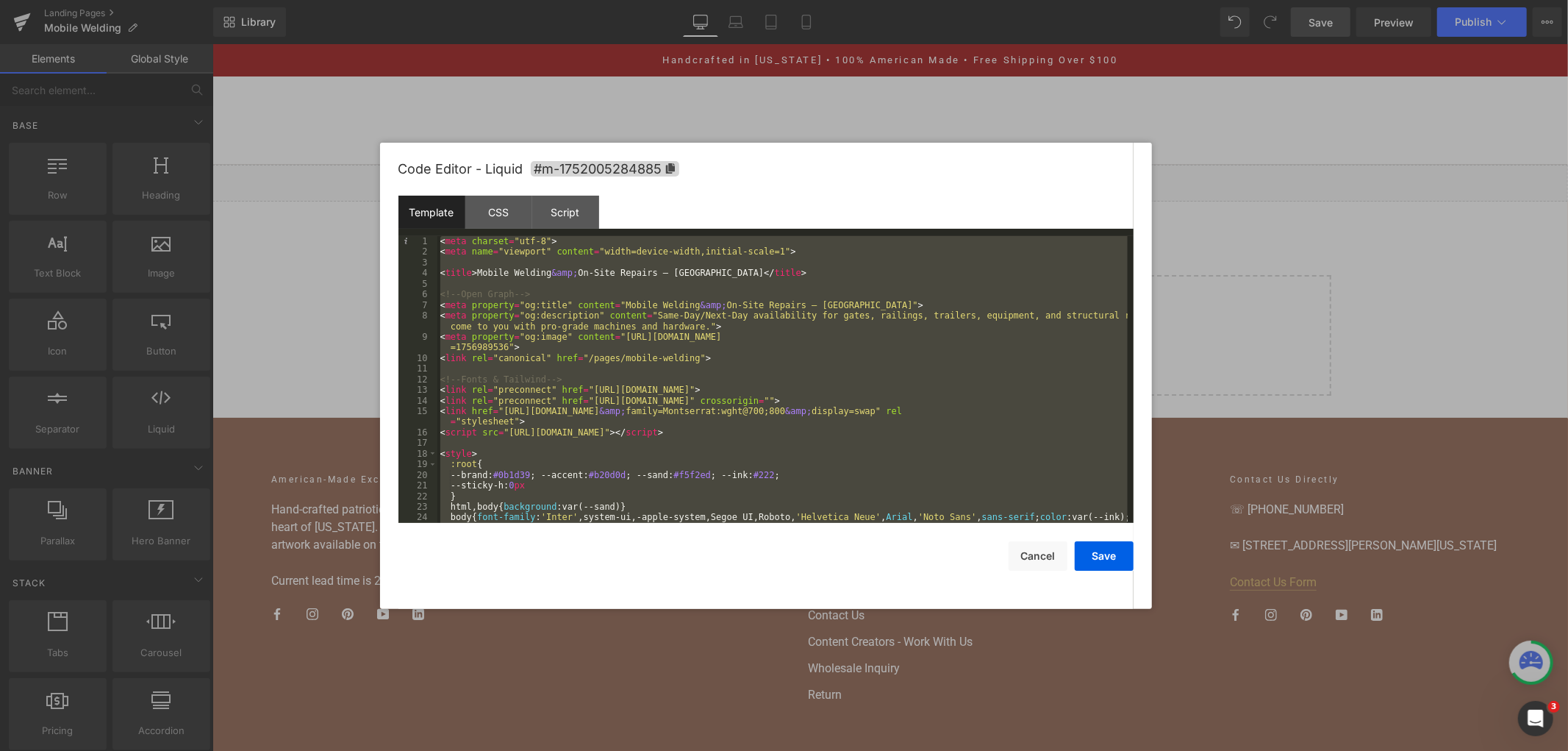
click at [1251, 217] on div at bounding box center [784, 376] width 1568 height 751
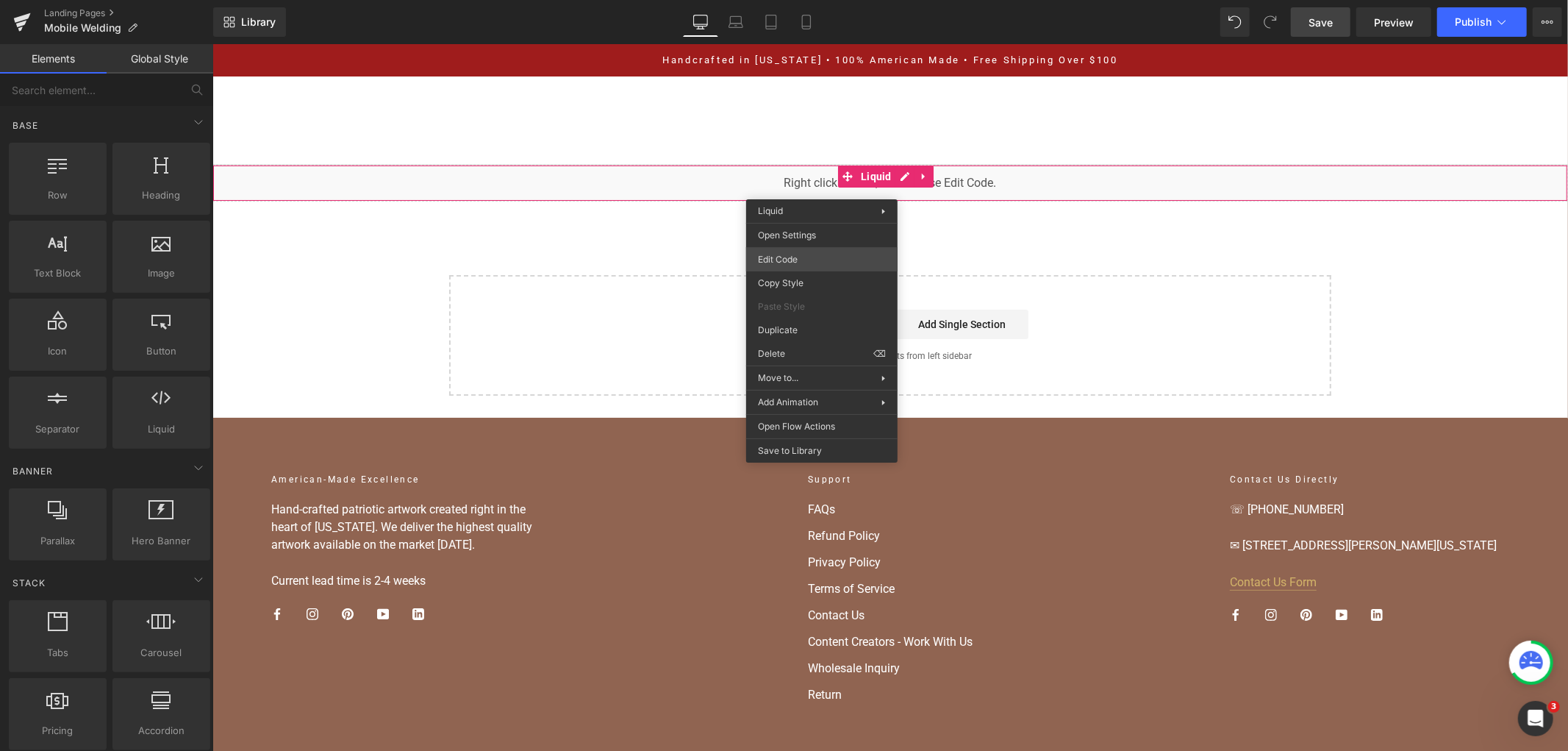
click at [849, 0] on div "You are previewing how the will restyle your page. You can not edit Elements in…" at bounding box center [784, 0] width 1568 height 0
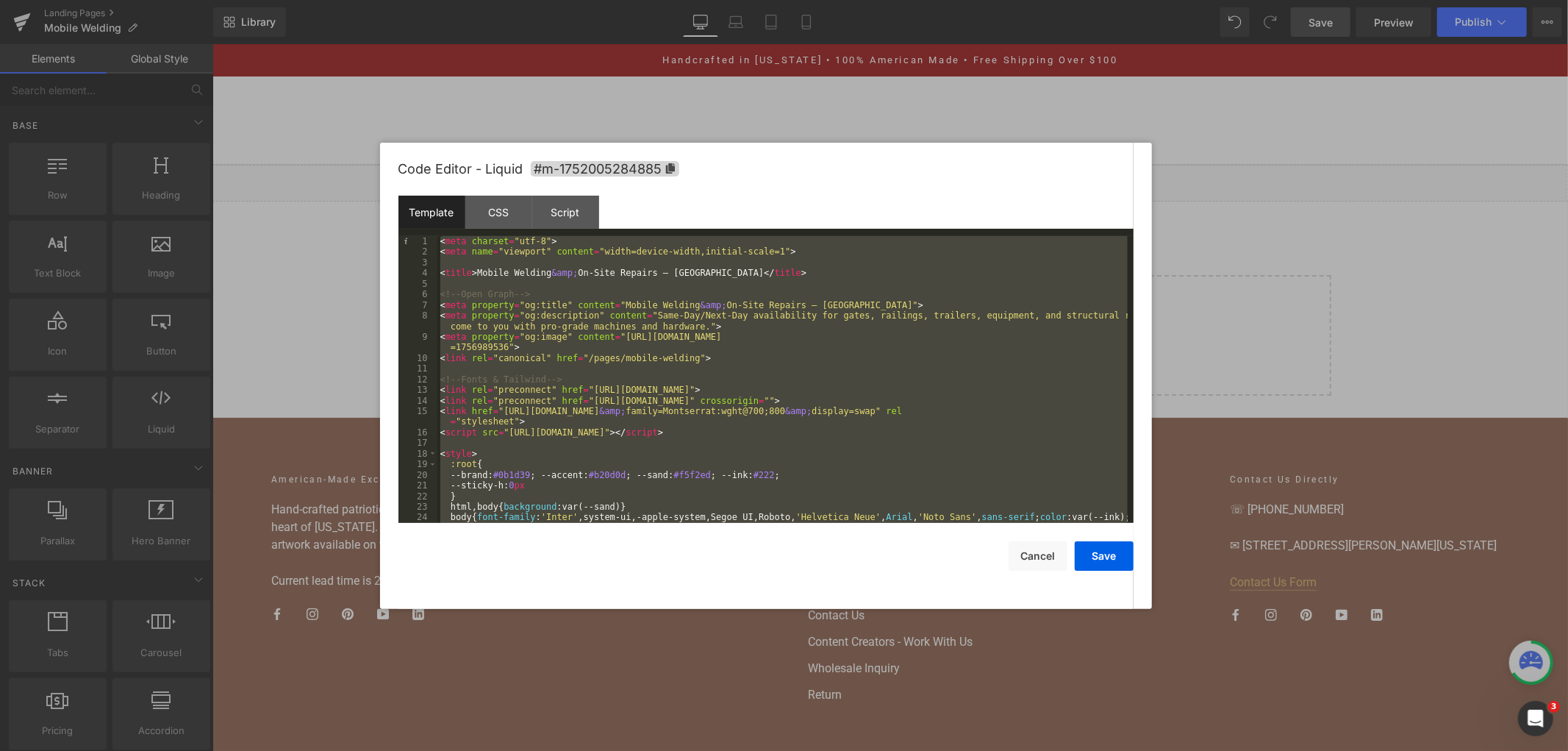
scroll to position [6152, 0]
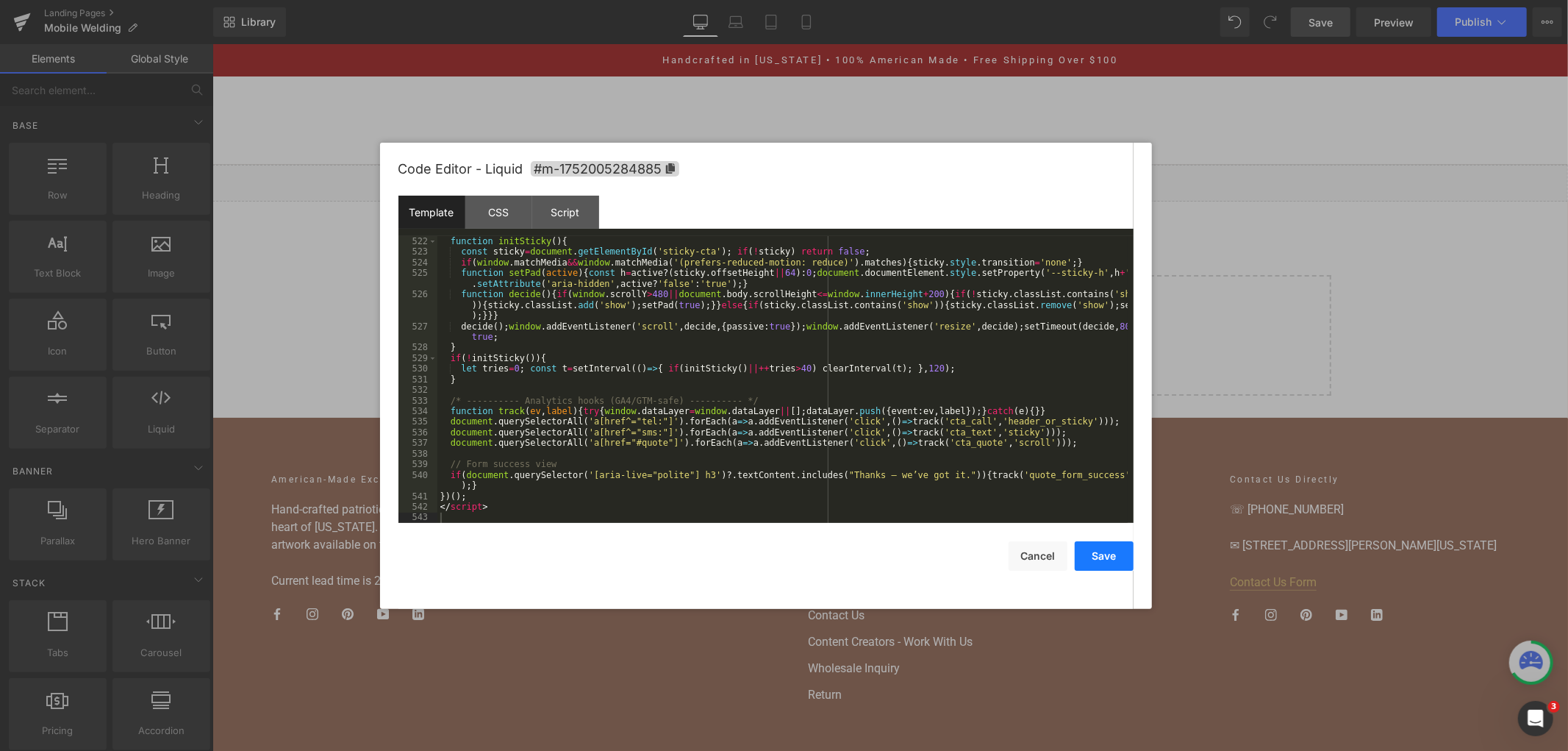
drag, startPoint x: 1108, startPoint y: 567, endPoint x: 1182, endPoint y: 172, distance: 401.9
click at [1108, 567] on button "Save" at bounding box center [1103, 557] width 59 height 30
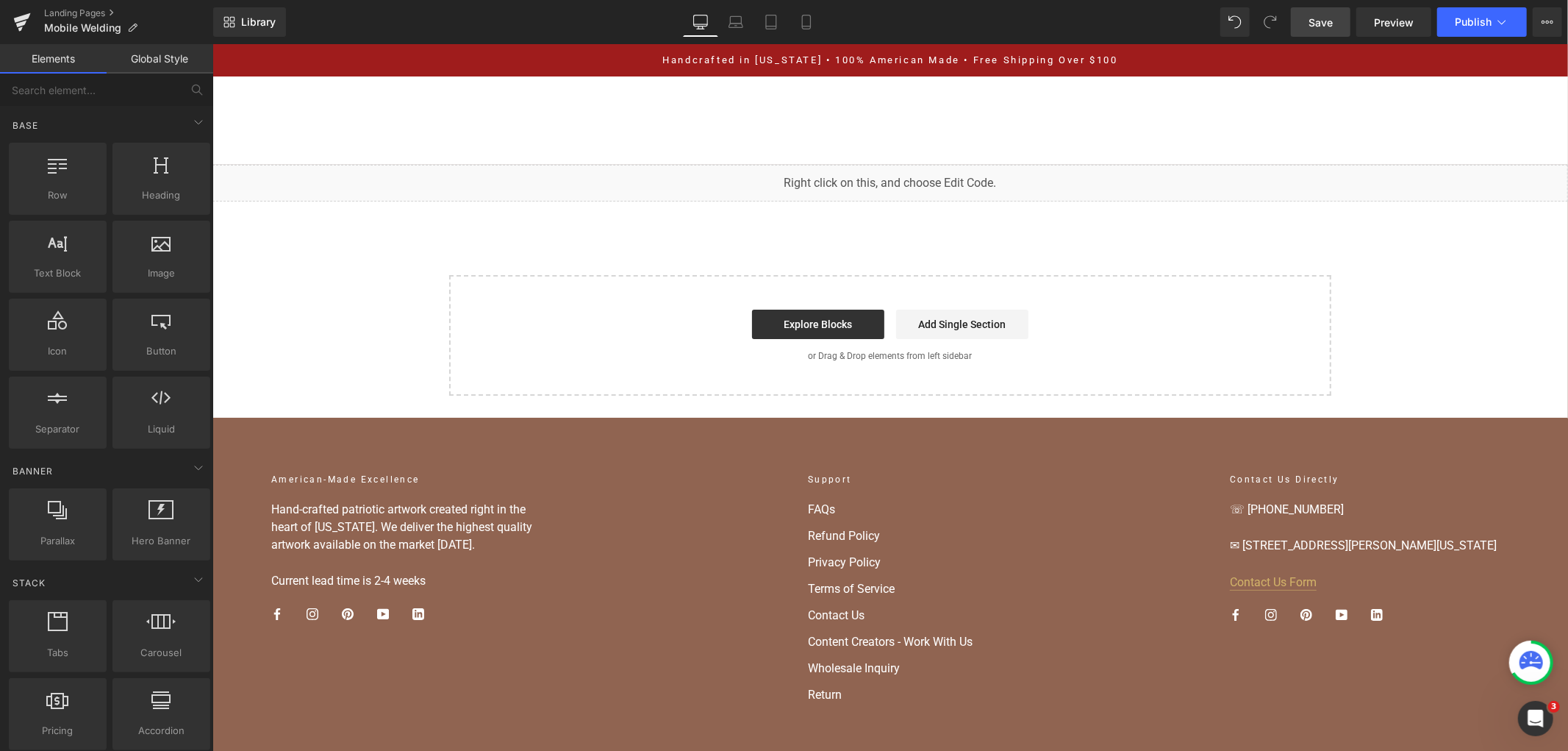
click at [1336, 31] on link "Save" at bounding box center [1321, 22] width 60 height 30
click at [1461, 38] on div "Library Desktop Desktop Laptop Tablet Mobile Save Preview Publish Scheduled Vie…" at bounding box center [890, 22] width 1355 height 44
click at [1456, 43] on div "Library Desktop Desktop Laptop Tablet Mobile Save Preview Publish Scheduled Vie…" at bounding box center [890, 22] width 1355 height 44
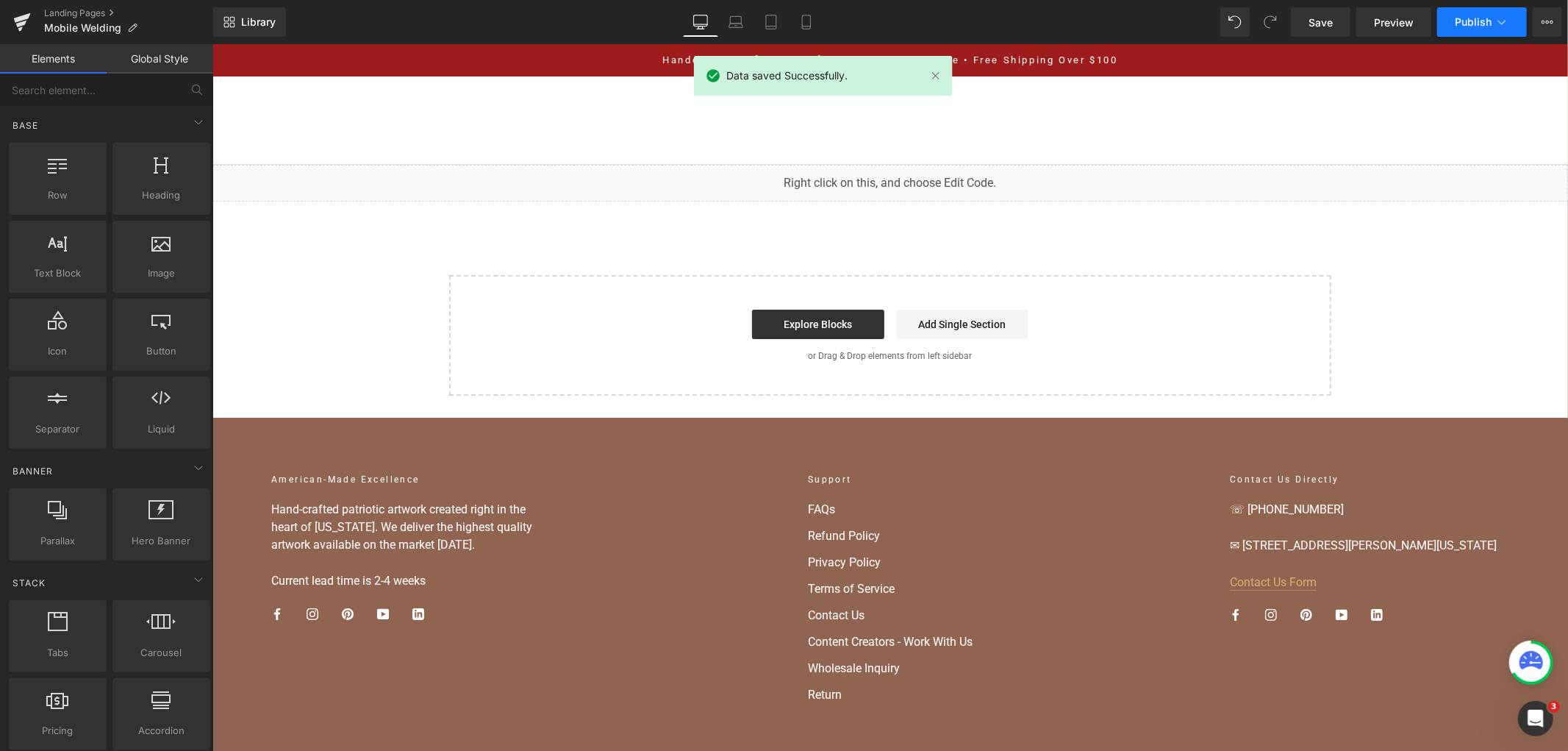
click at [1456, 30] on button "Publish" at bounding box center [1482, 22] width 90 height 30
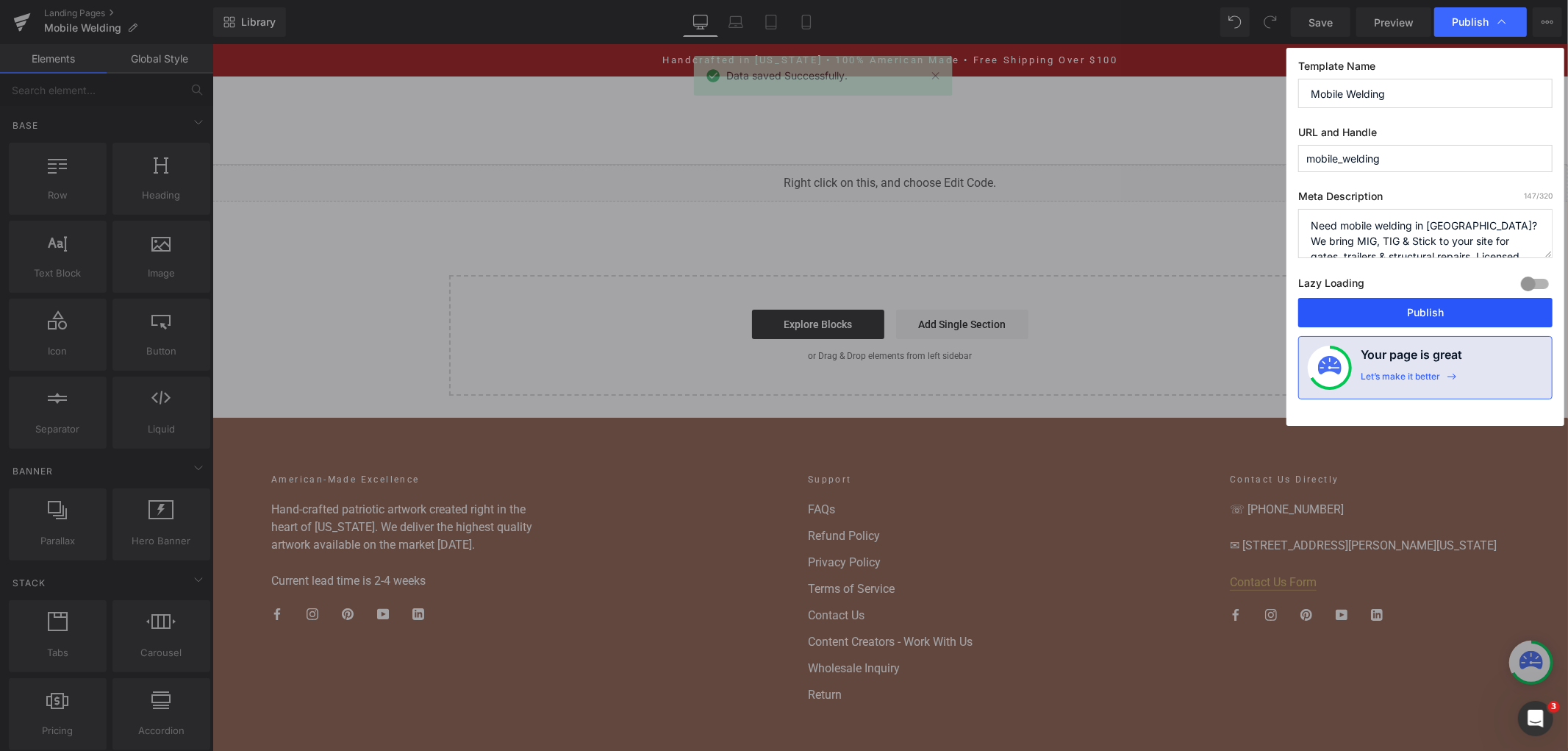
click at [1453, 323] on button "Publish" at bounding box center [1426, 313] width 255 height 30
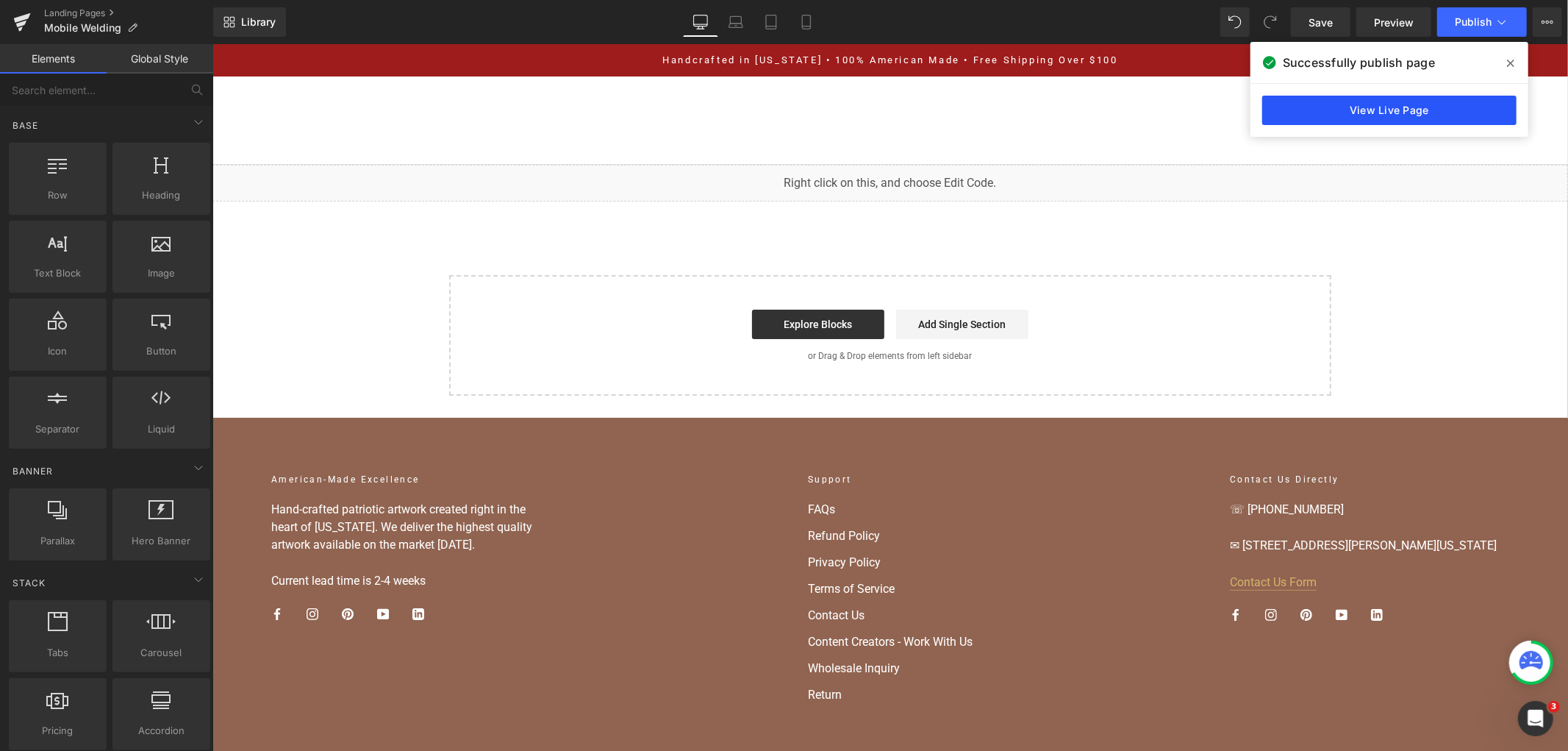
click at [1326, 119] on link "View Live Page" at bounding box center [1389, 111] width 255 height 30
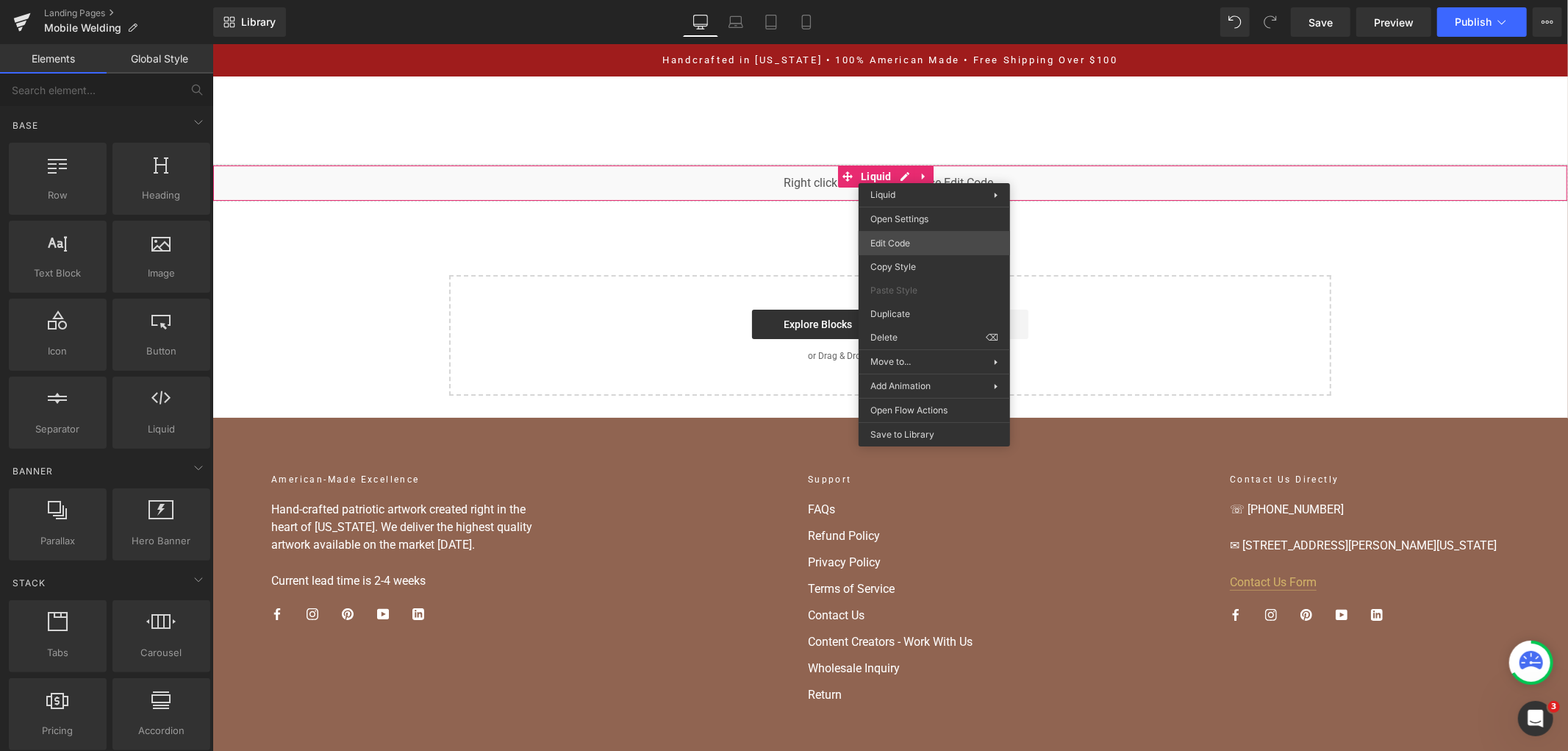
click at [935, 0] on div "You are previewing how the will restyle your page. You can not edit Elements in…" at bounding box center [784, 0] width 1568 height 0
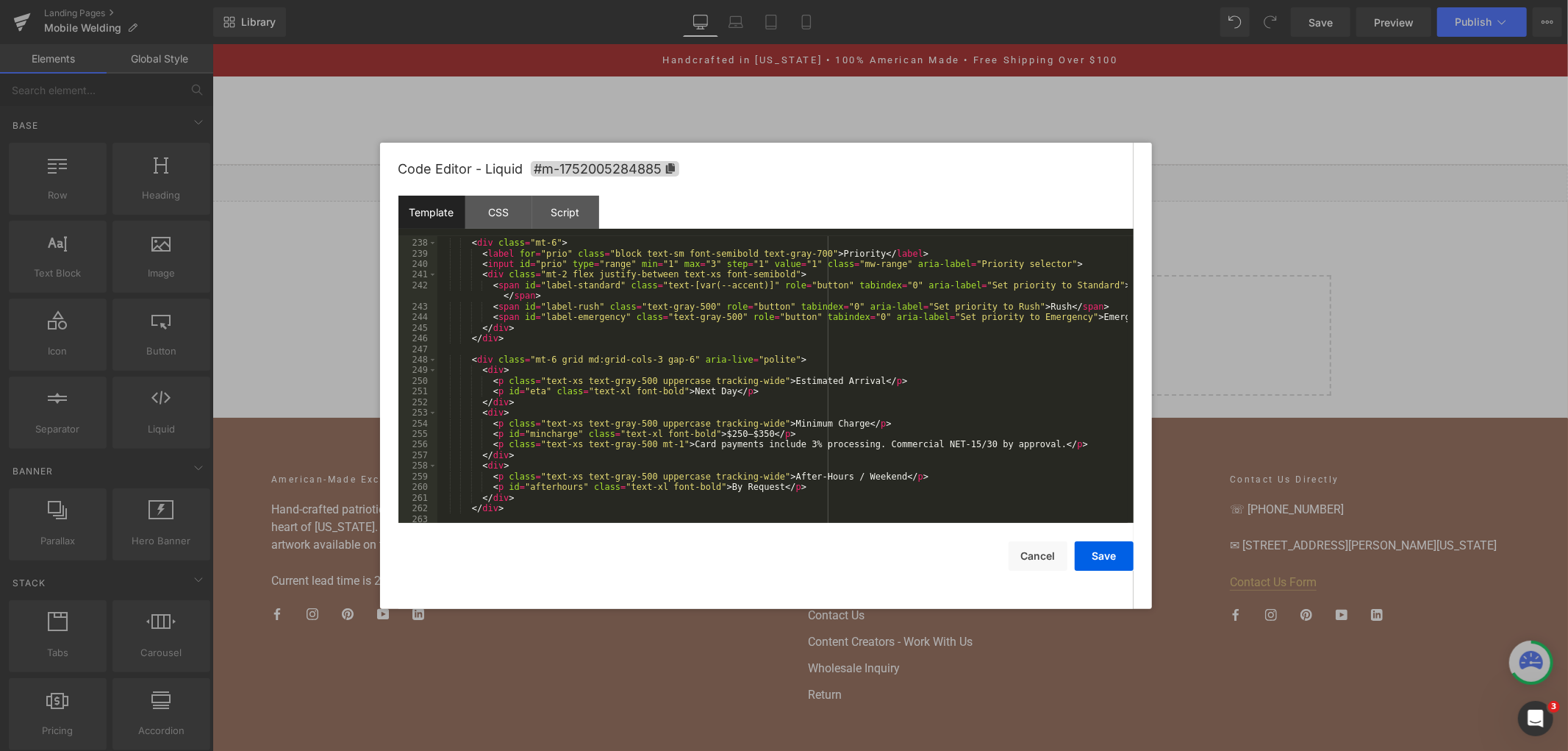
scroll to position [2837, 0]
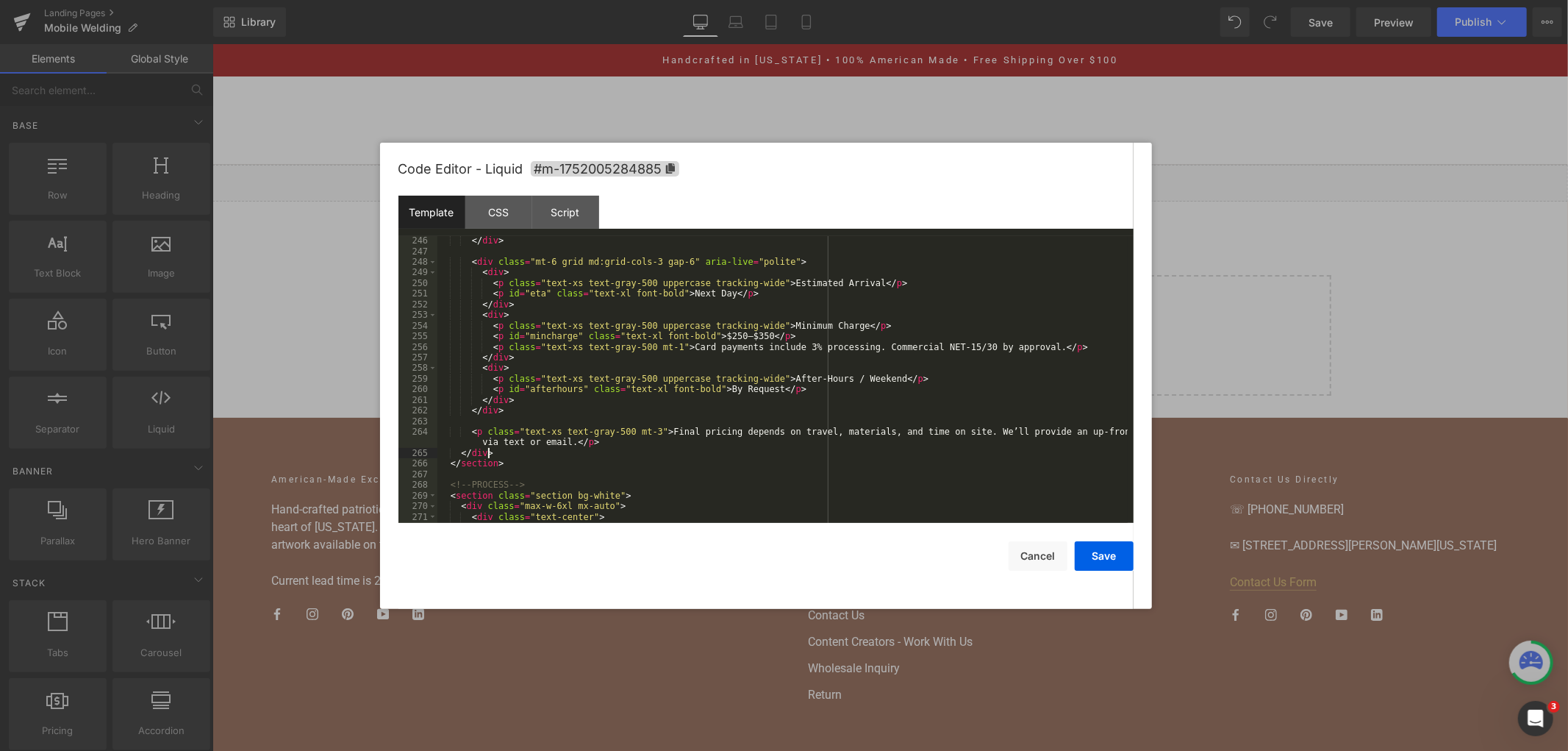
drag, startPoint x: 505, startPoint y: 456, endPoint x: 490, endPoint y: 451, distance: 15.8
click at [490, 451] on div "</ div > < div class = "mt-6 grid md:grid-cols-3 gap-6" aria-live = "polite" > …" at bounding box center [782, 390] width 690 height 309
click at [512, 455] on div "</ div > < div class = "mt-6 grid md:grid-cols-3 gap-6" aria-live = "polite" > …" at bounding box center [782, 390] width 690 height 309
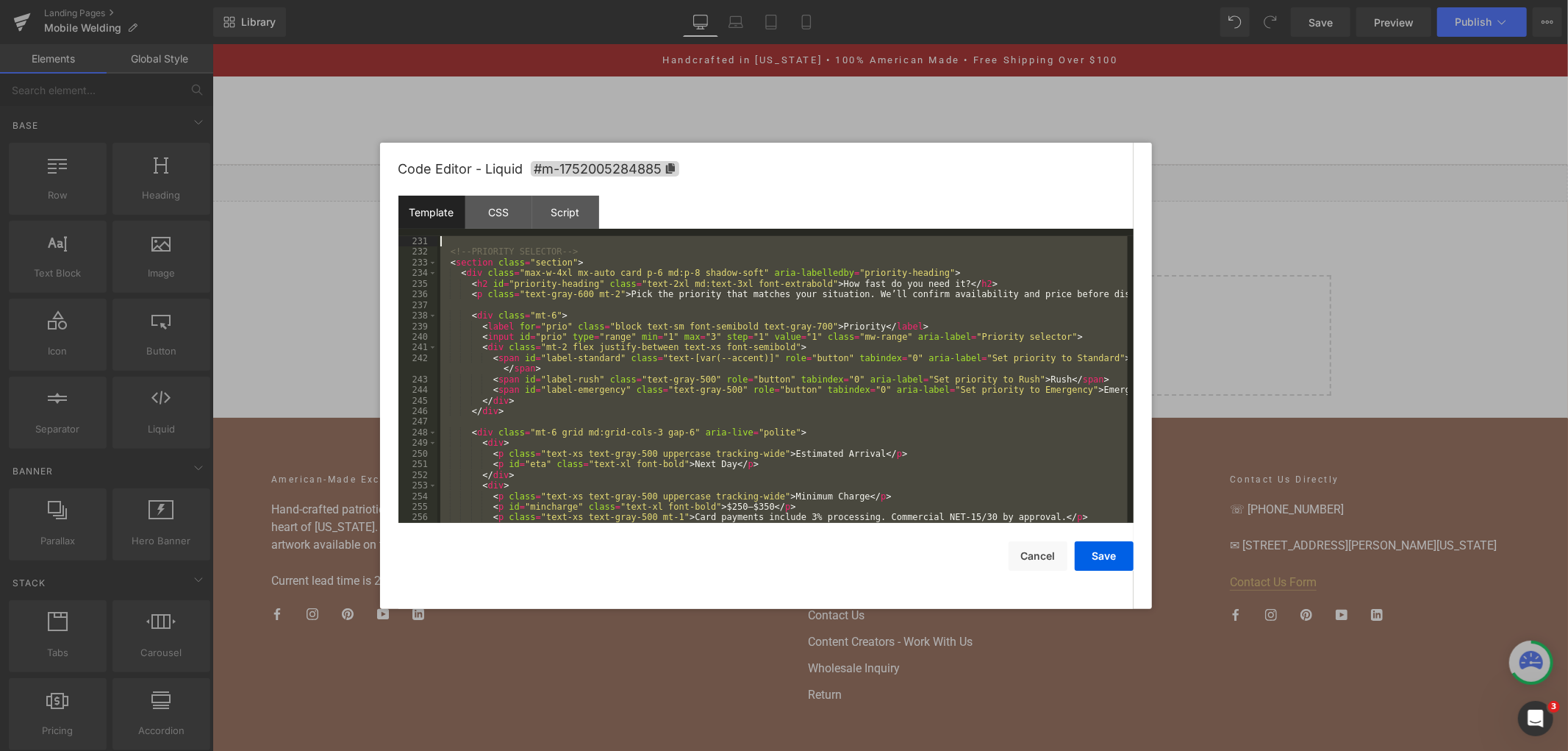
scroll to position [2645, 0]
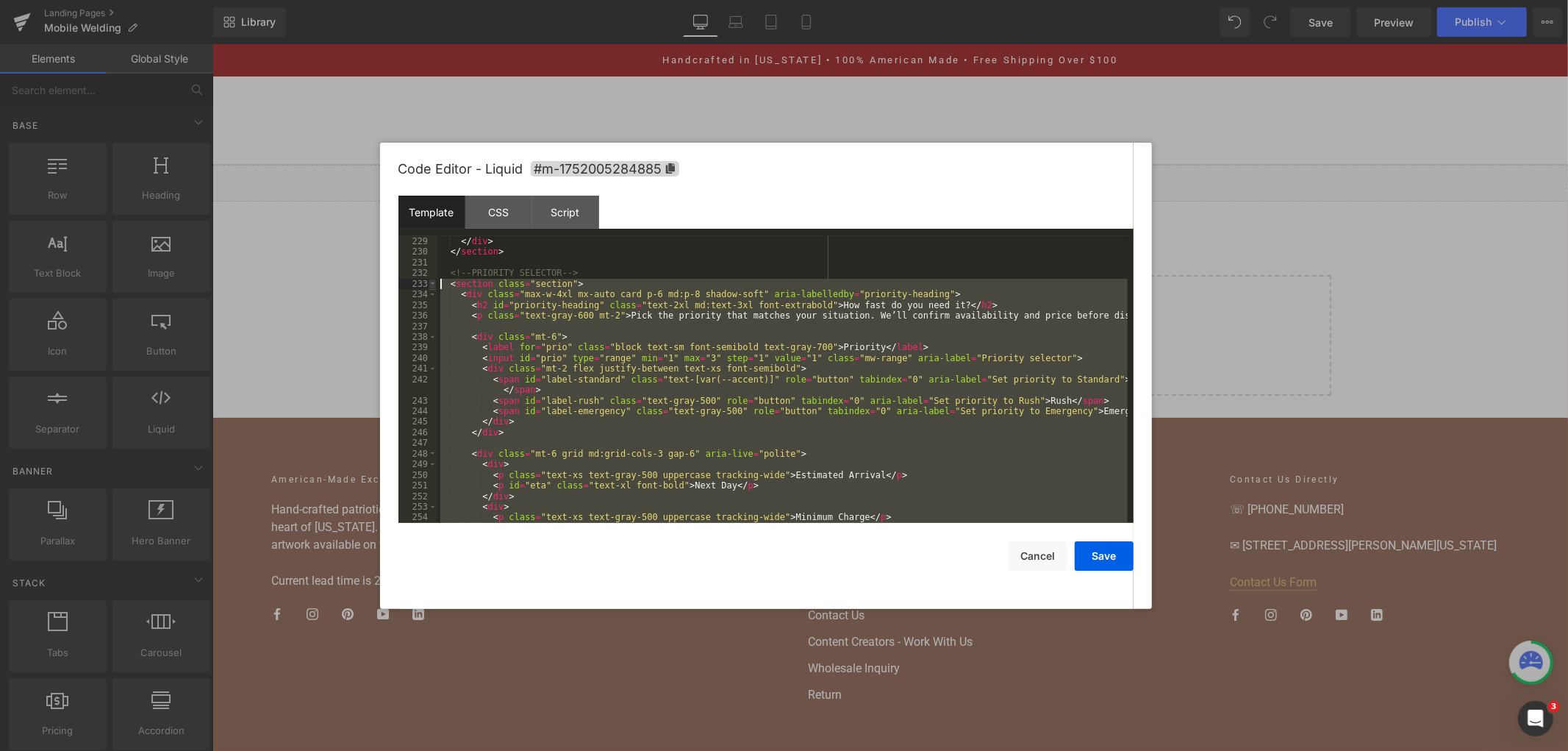
drag, startPoint x: 517, startPoint y: 469, endPoint x: 429, endPoint y: 280, distance: 208.5
click at [429, 280] on pre "229 230 231 232 233 234 235 236 237 238 239 240 241 242 243 244 245 246 247 248…" at bounding box center [765, 379] width 735 height 287
click at [453, 263] on div "</ div > </ section > <!-- PRIORITY SELECTOR --> < section class = "section" > …" at bounding box center [782, 390] width 690 height 309
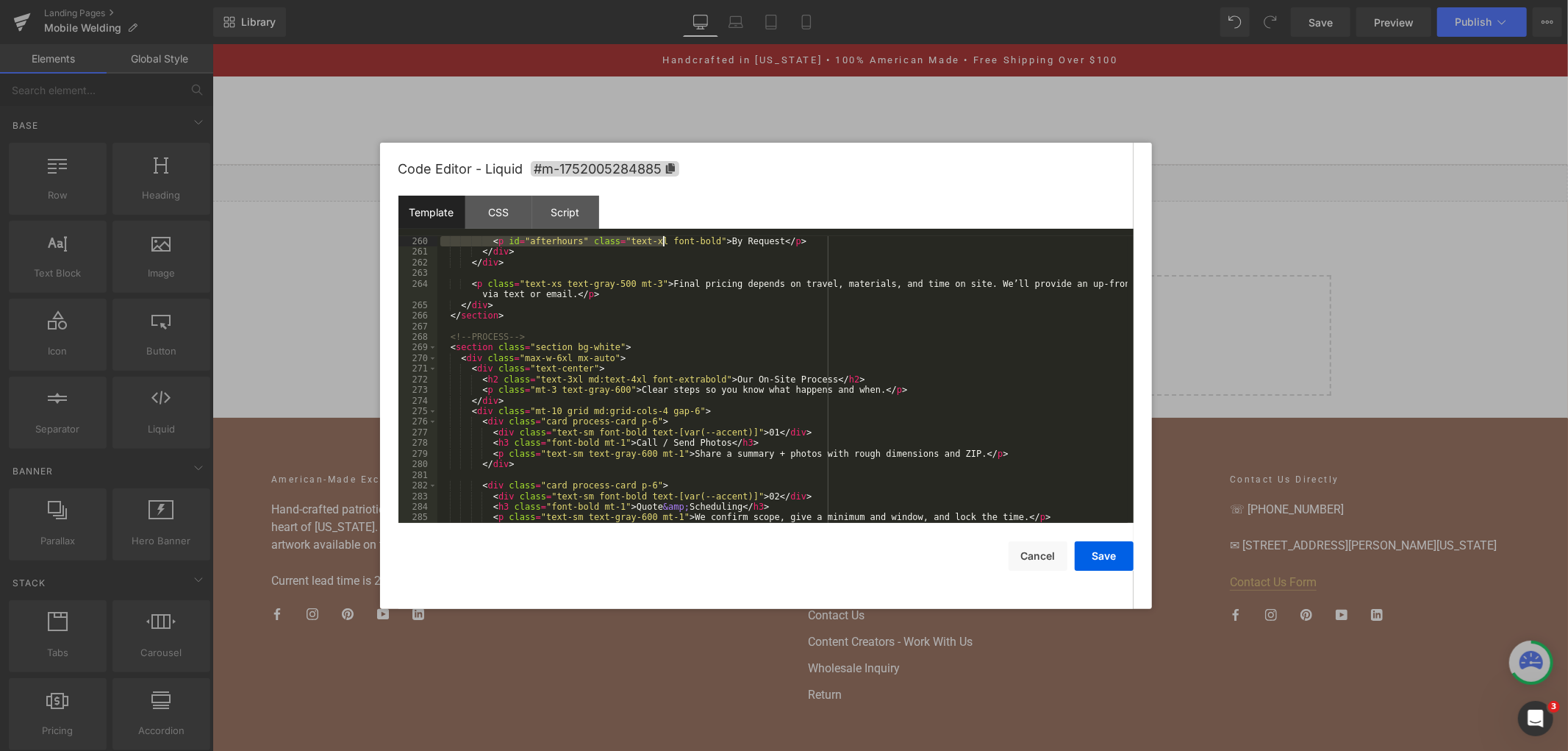
scroll to position [2964, 0]
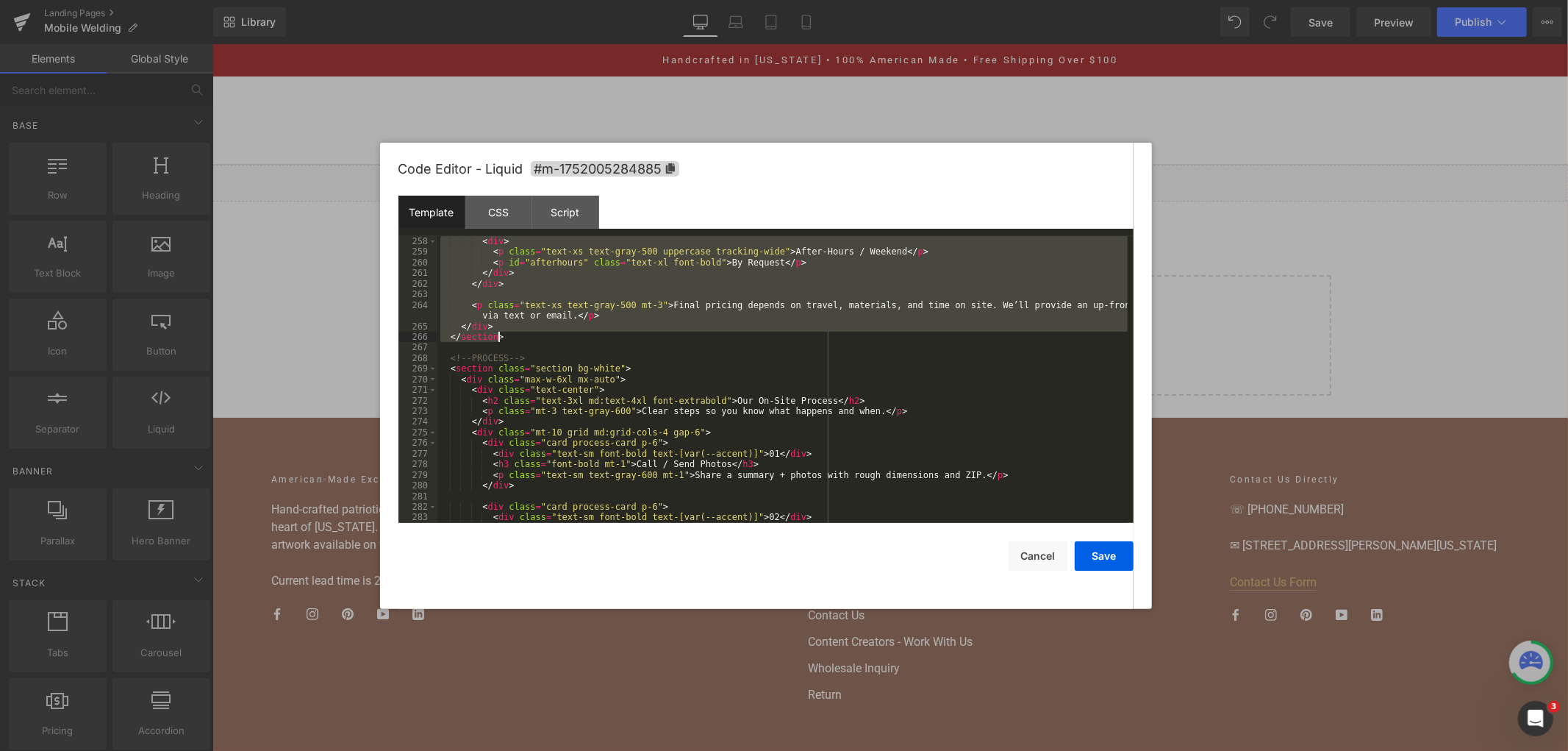
drag, startPoint x: 447, startPoint y: 275, endPoint x: 672, endPoint y: 337, distance: 233.4
click at [672, 337] on div "< div > < p class = "text-xs text-gray-500 uppercase tracking-wide" > After-Hou…" at bounding box center [782, 390] width 690 height 309
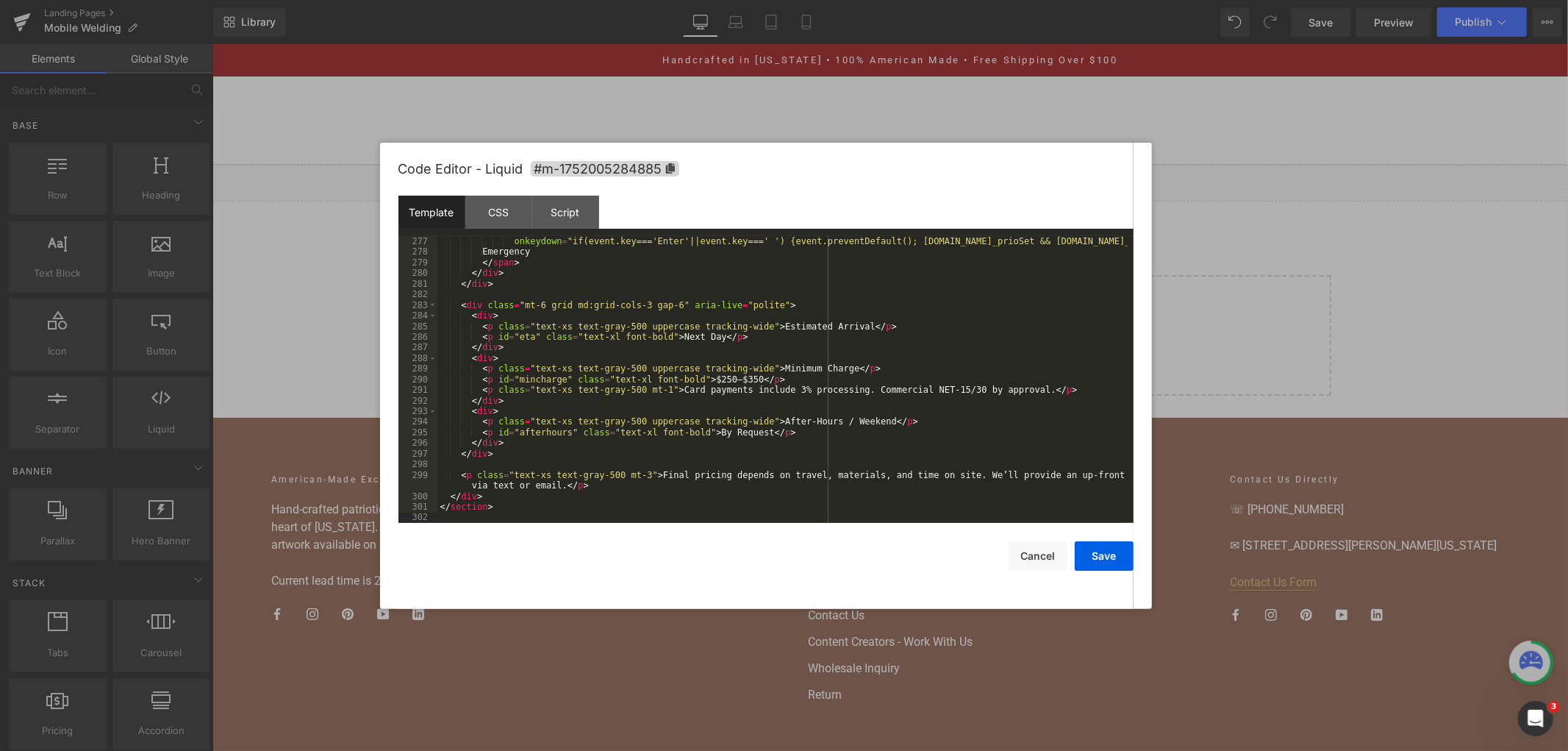
scroll to position [3204, 0]
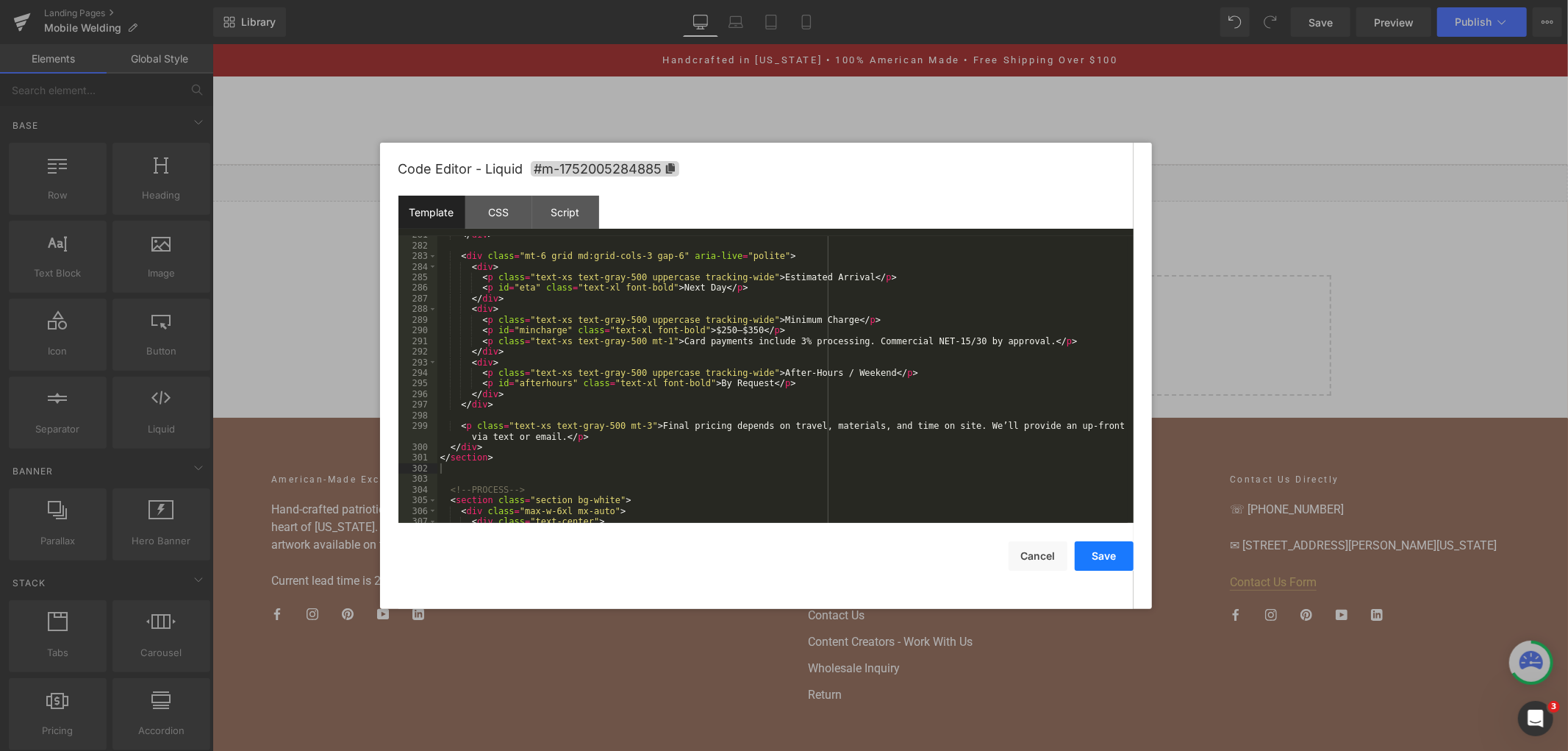
click at [1096, 560] on button "Save" at bounding box center [1103, 557] width 59 height 30
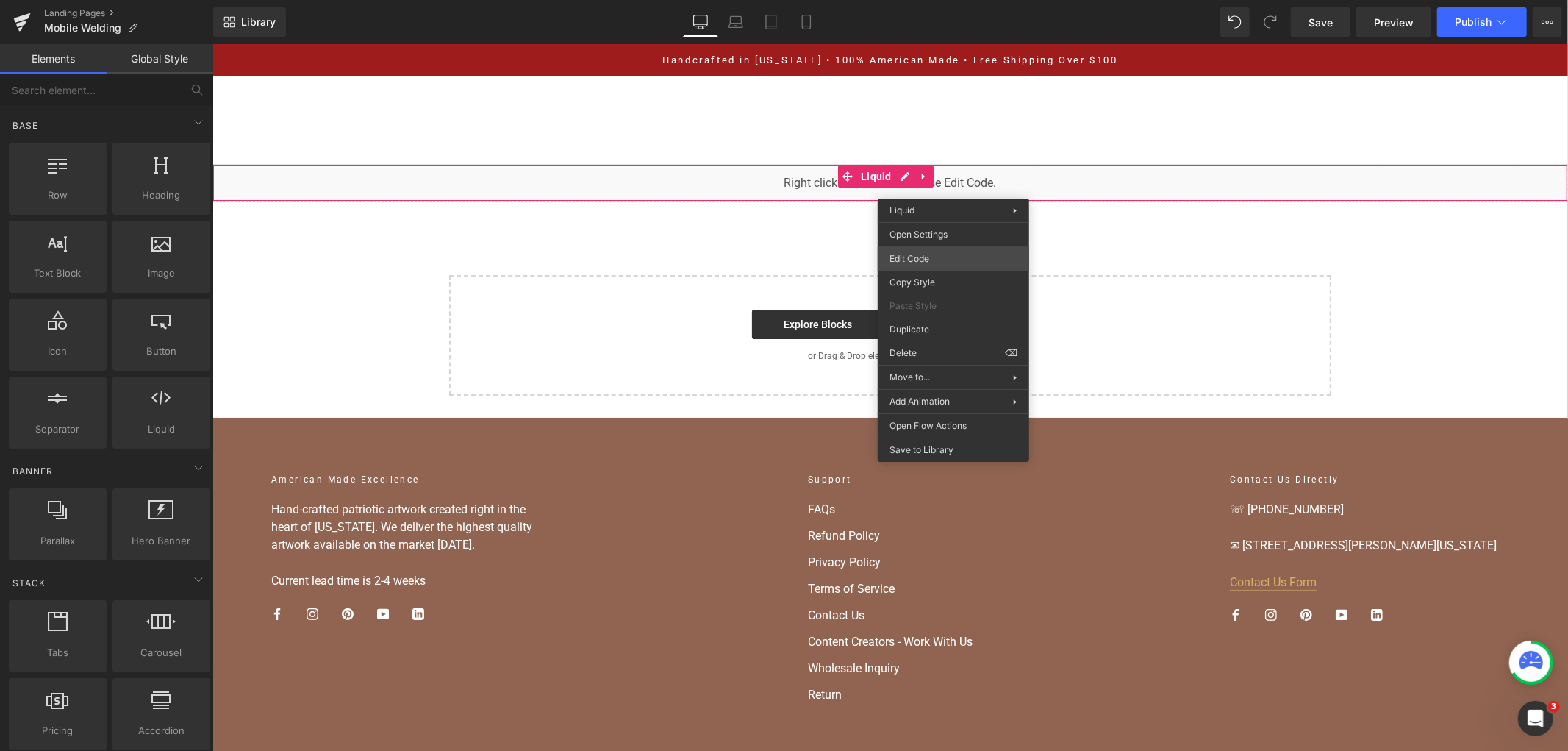
click at [937, 0] on div "You are previewing how the will restyle your page. You can not edit Elements in…" at bounding box center [784, 0] width 1568 height 0
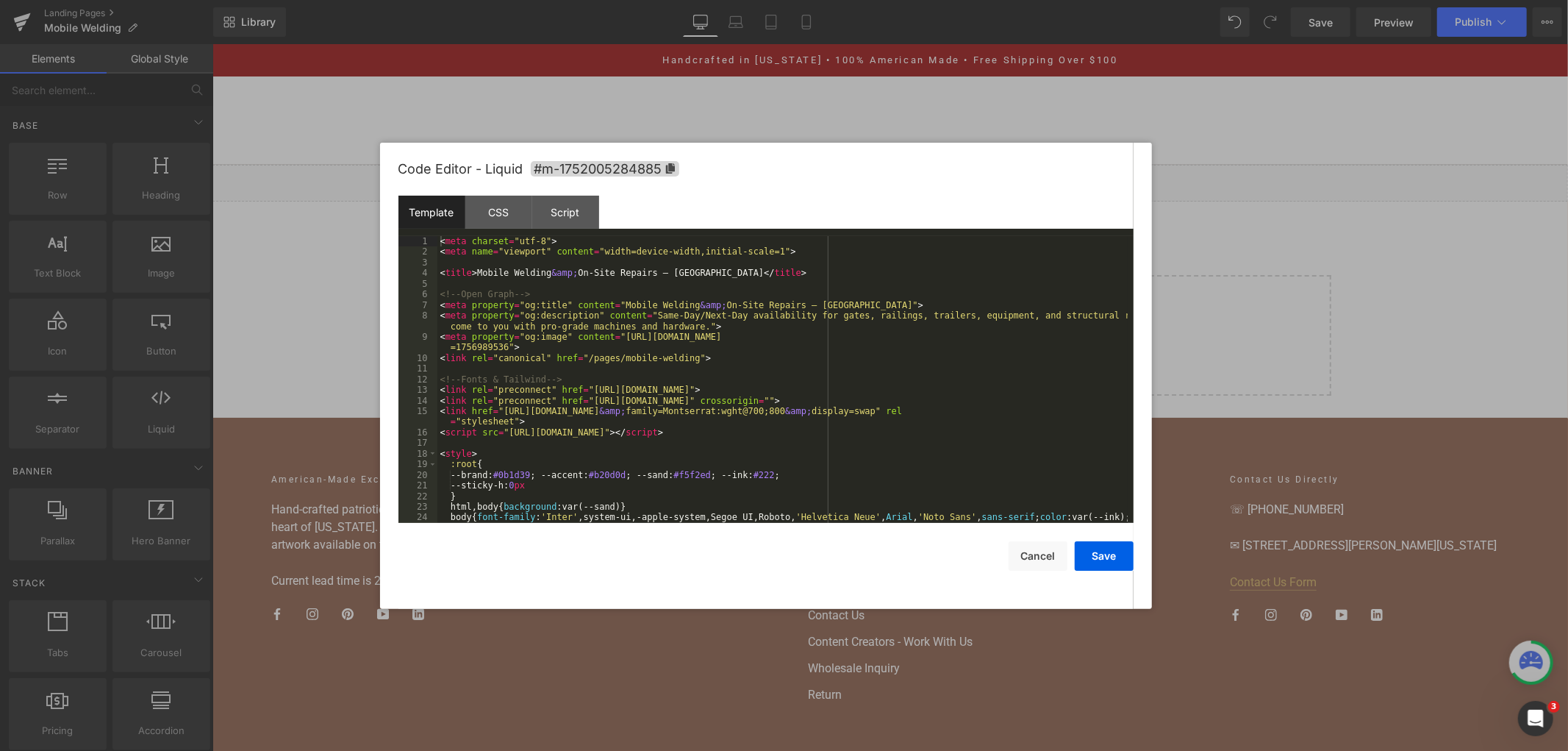
click at [861, 363] on div "< meta charset = "utf-8" > < meta name = "viewport" content = "width=device-wid…" at bounding box center [782, 395] width 690 height 318
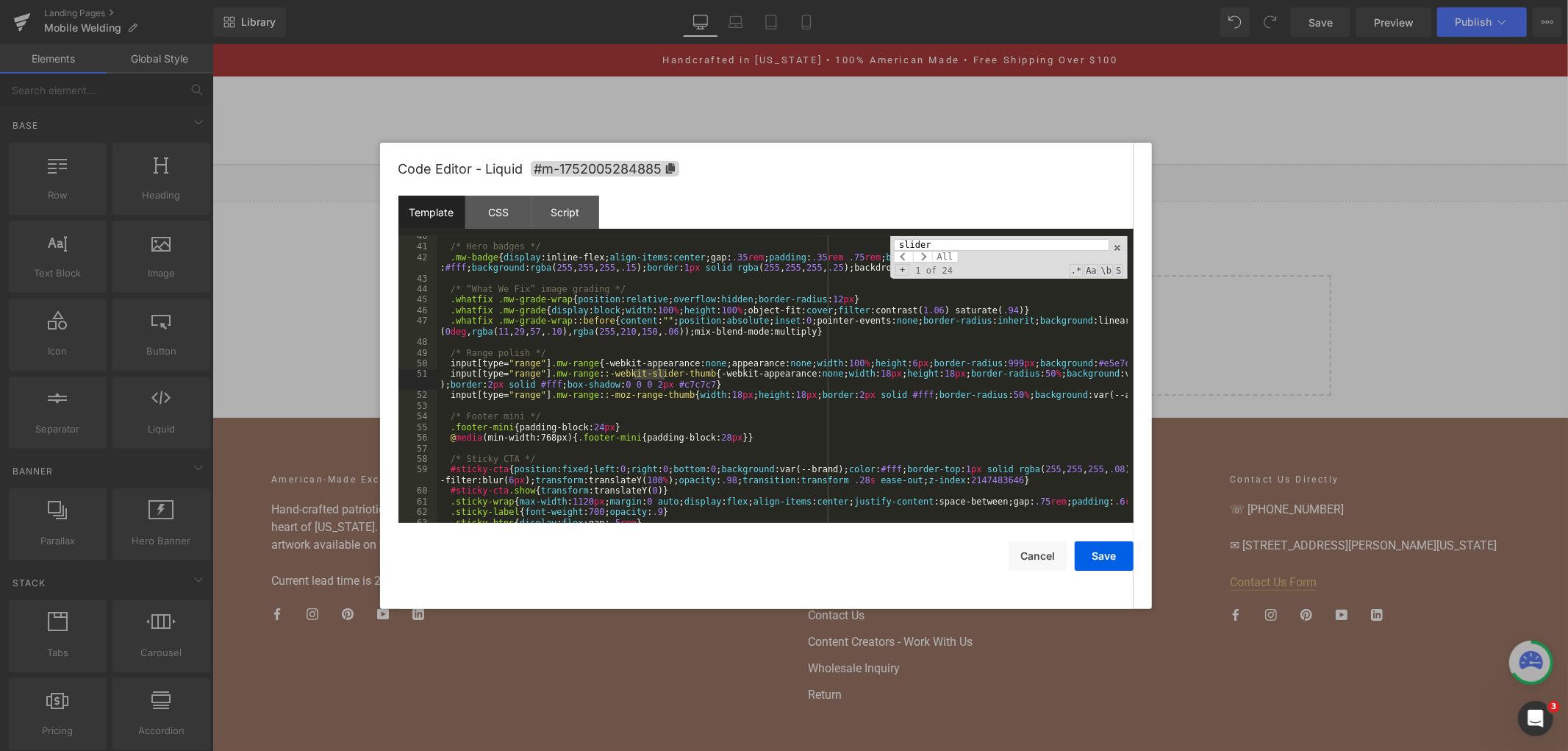
scroll to position [5382, 0]
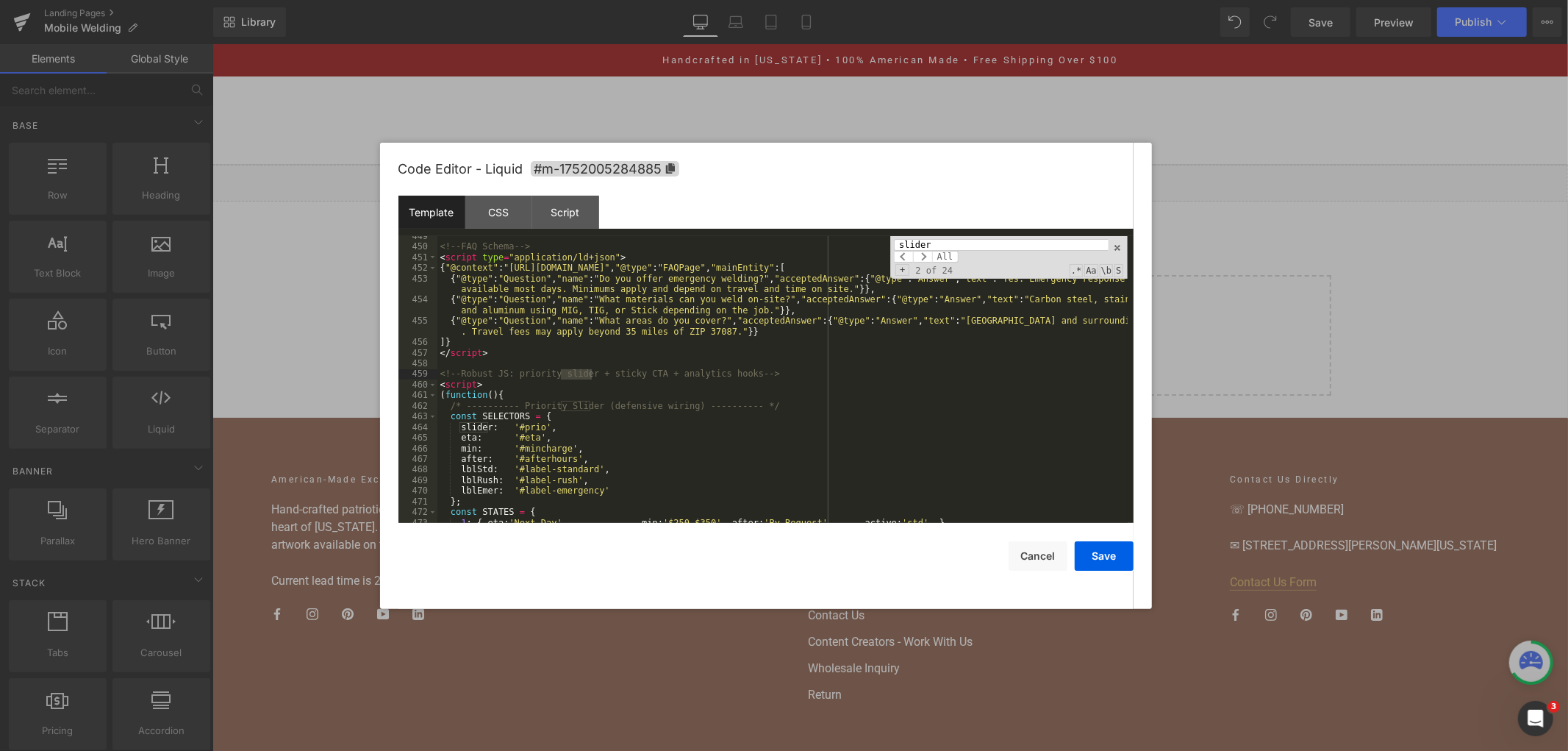
type input "slider"
click at [618, 395] on div "<!-- FAQ Schema --> < script type = "application/ld+json" > { "@context" : "htt…" at bounding box center [782, 385] width 690 height 309
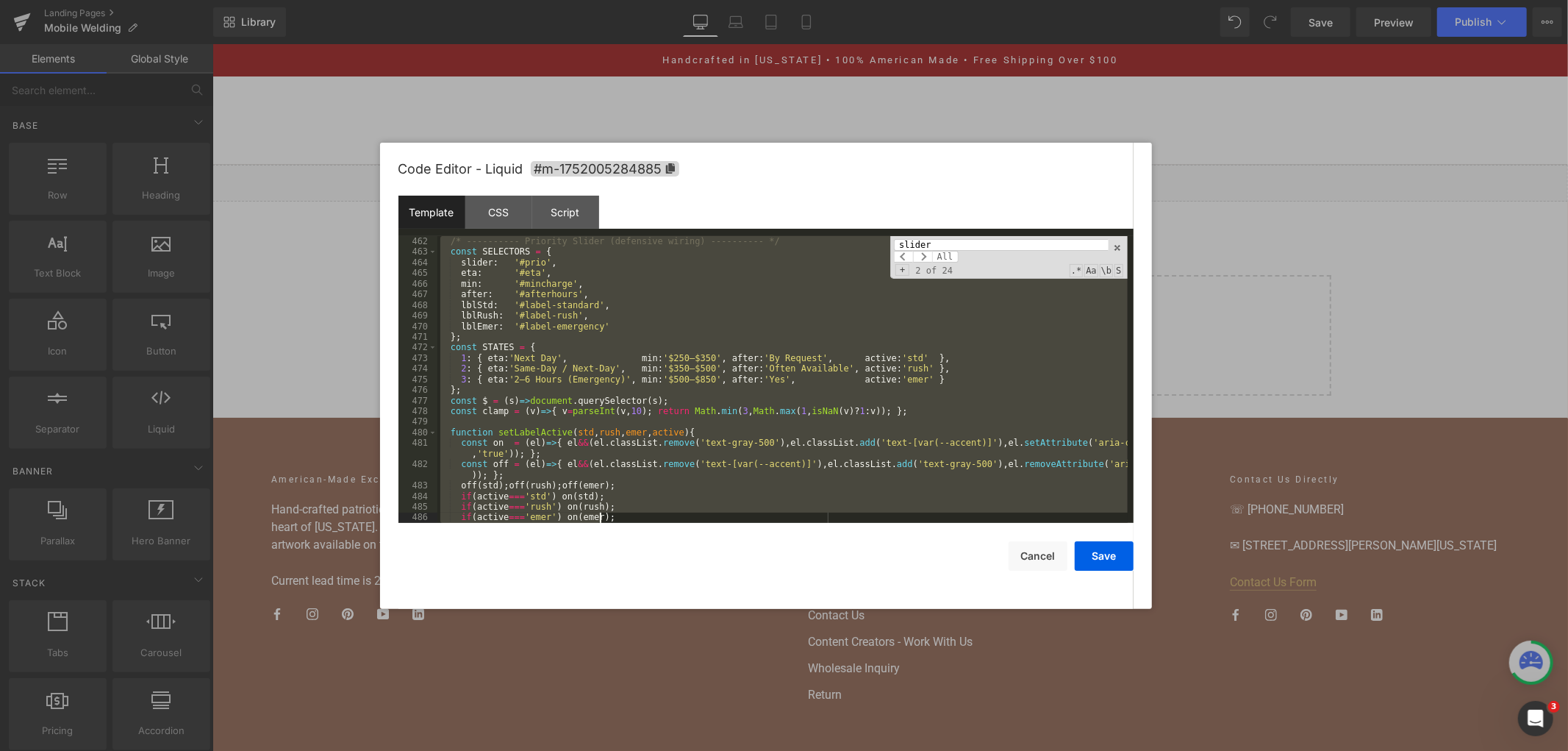
scroll to position [5621, 0]
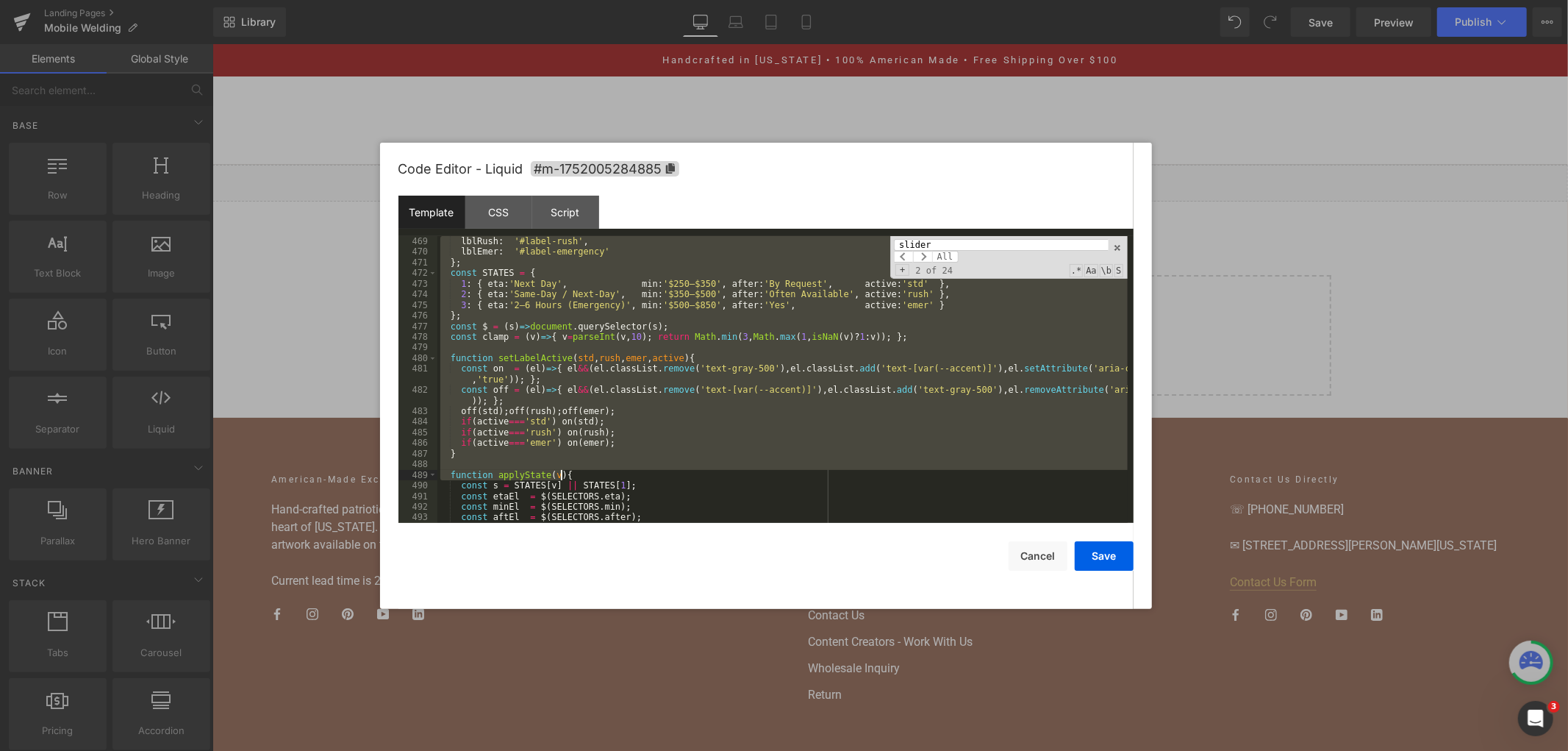
drag, startPoint x: 440, startPoint y: 333, endPoint x: 699, endPoint y: 471, distance: 293.5
click at [699, 471] on div "lblRush : '#label-rush' , lblEmer : '#label-emergency' } ; const STATES = { 1 :…" at bounding box center [782, 390] width 690 height 309
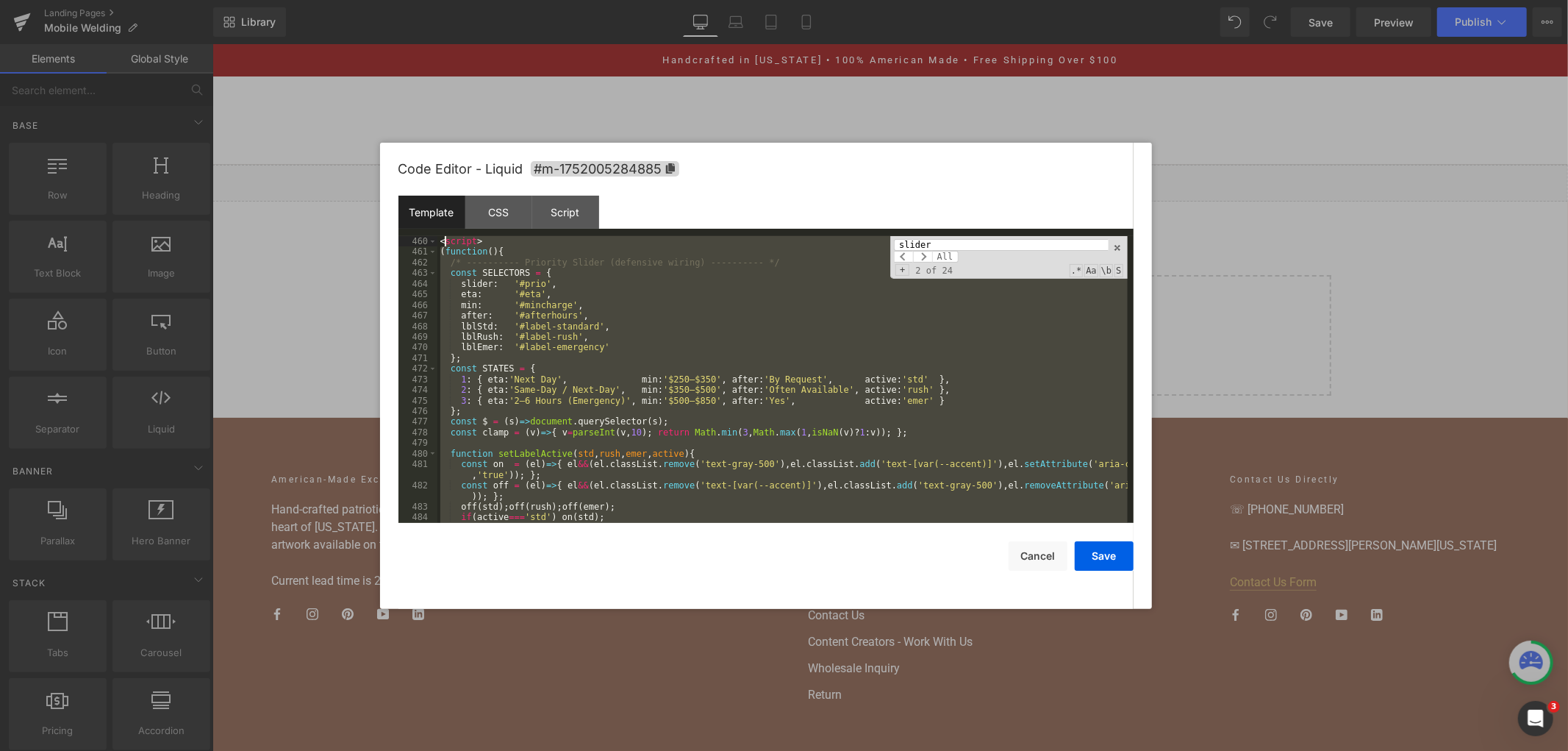
scroll to position [5493, 0]
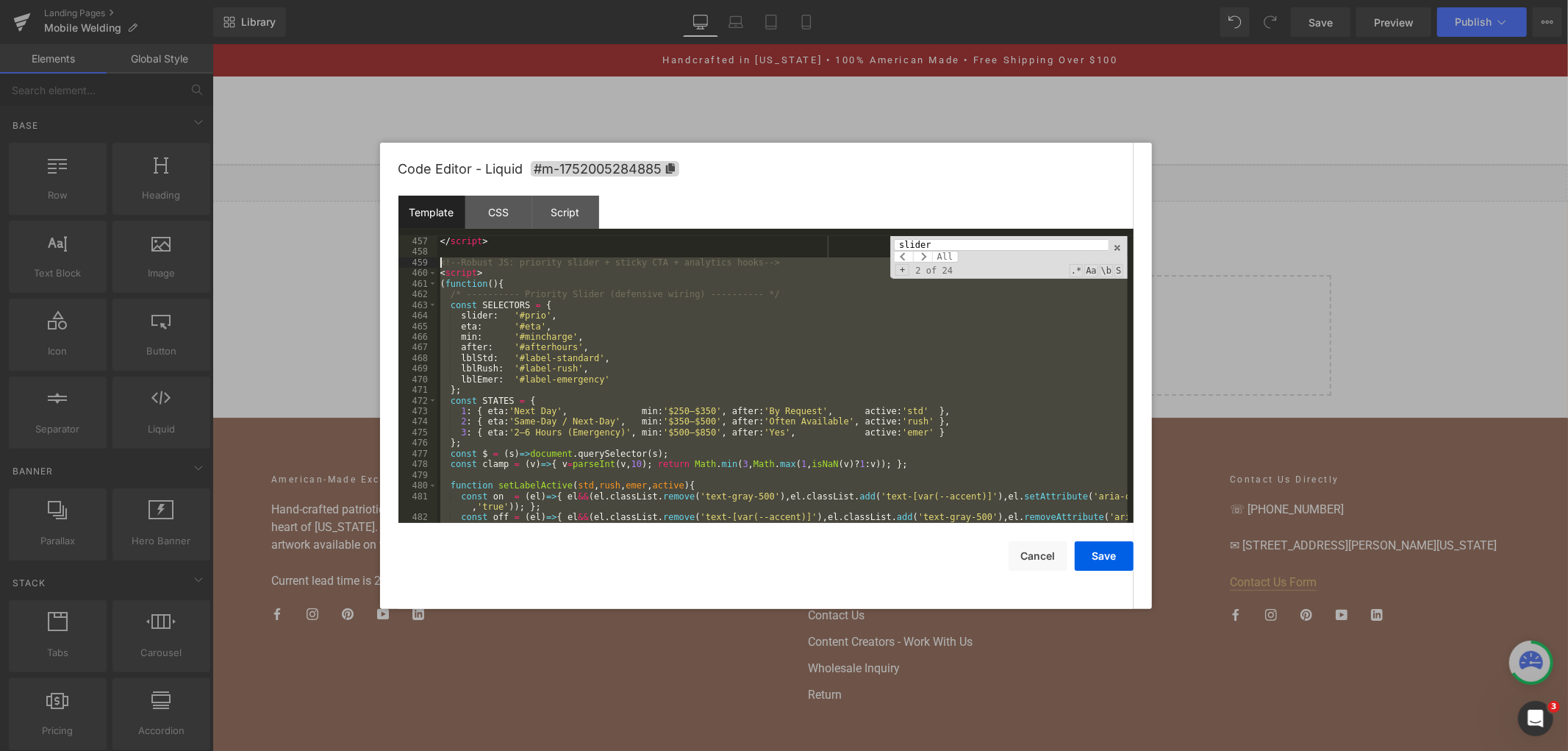
drag, startPoint x: 551, startPoint y: 431, endPoint x: 438, endPoint y: 260, distance: 205.0
click at [438, 260] on div "</ script > <!-- Robust JS: priority slider + sticky CTA + analytics hooks --> …" at bounding box center [782, 395] width 690 height 318
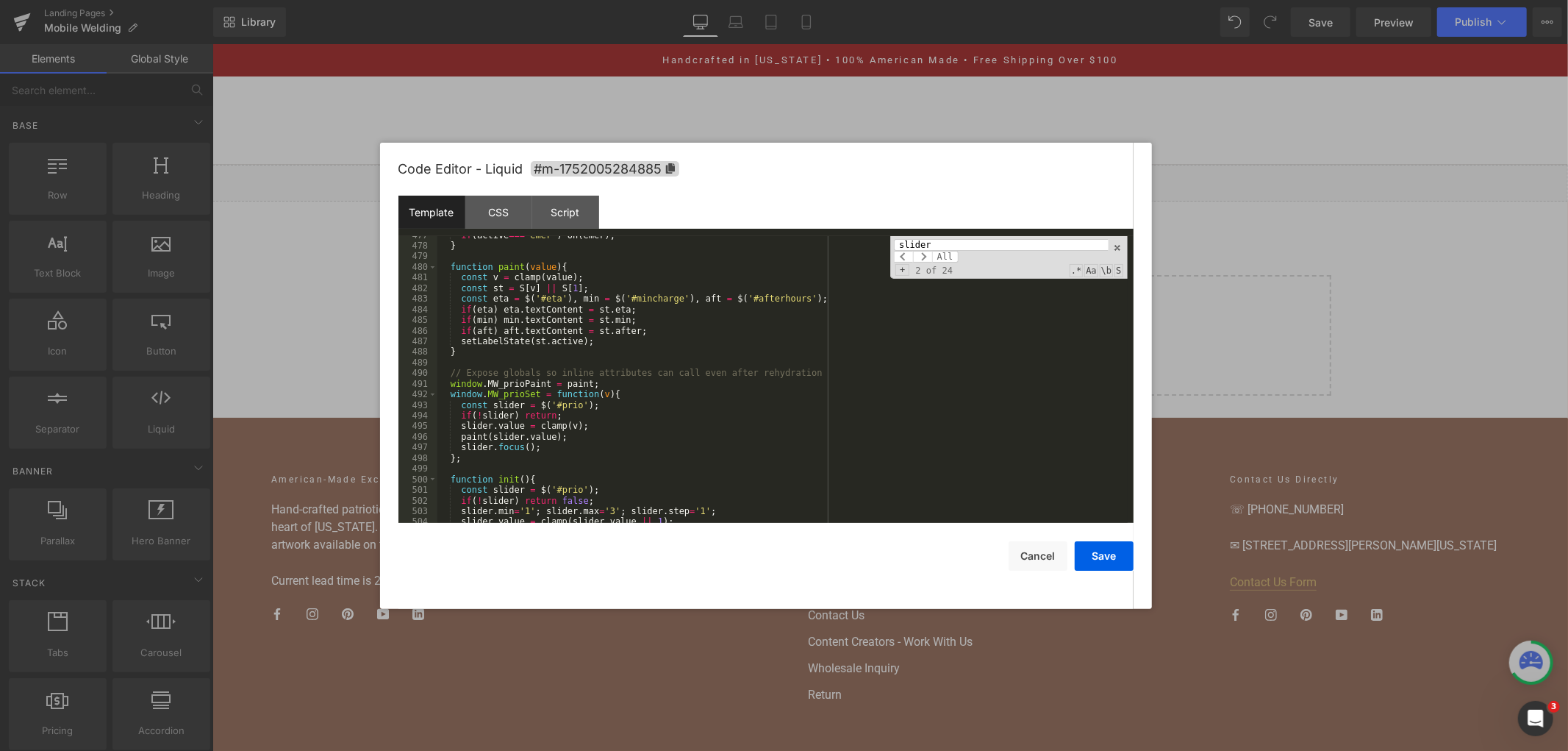
scroll to position [5586, 0]
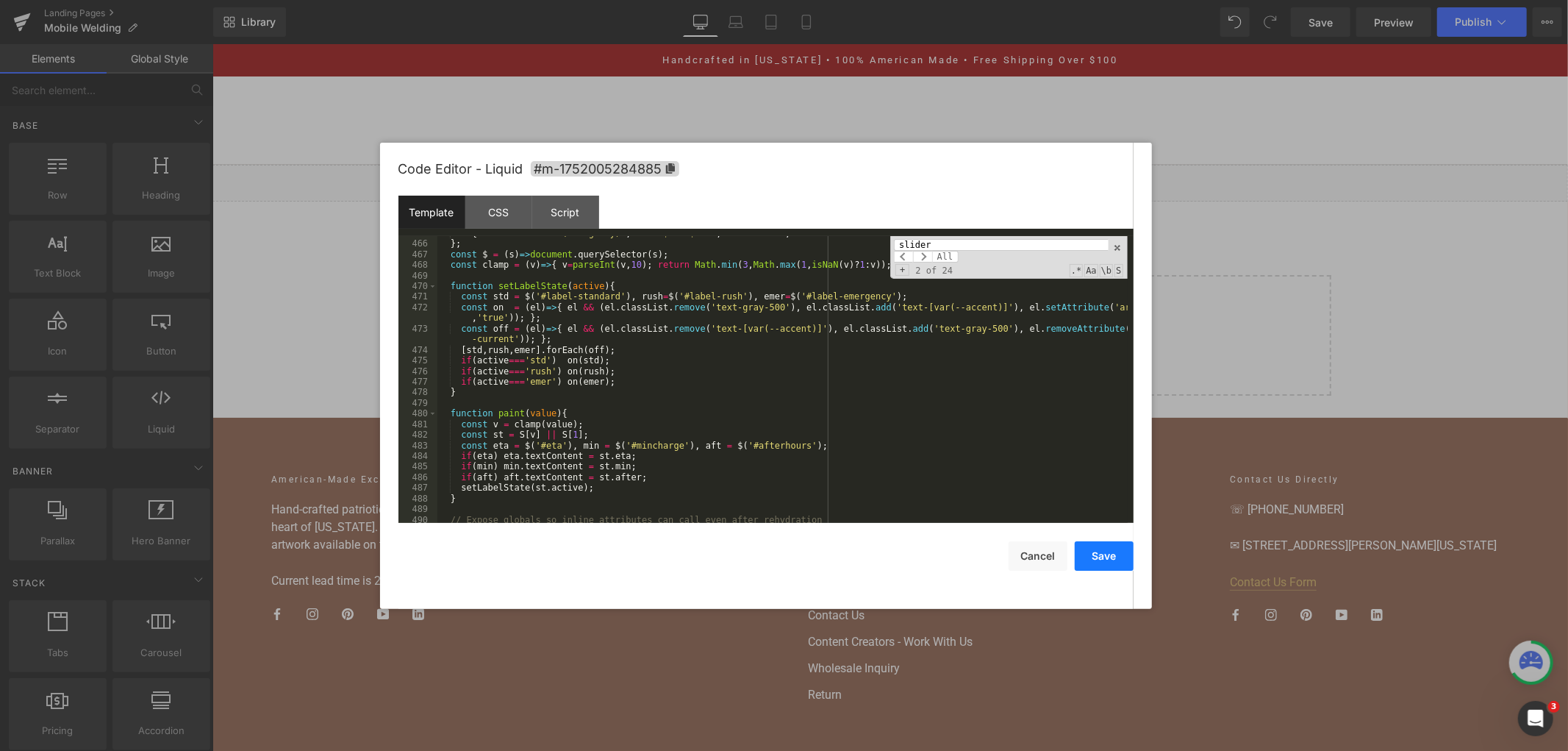
click at [1092, 559] on button "Save" at bounding box center [1103, 557] width 59 height 30
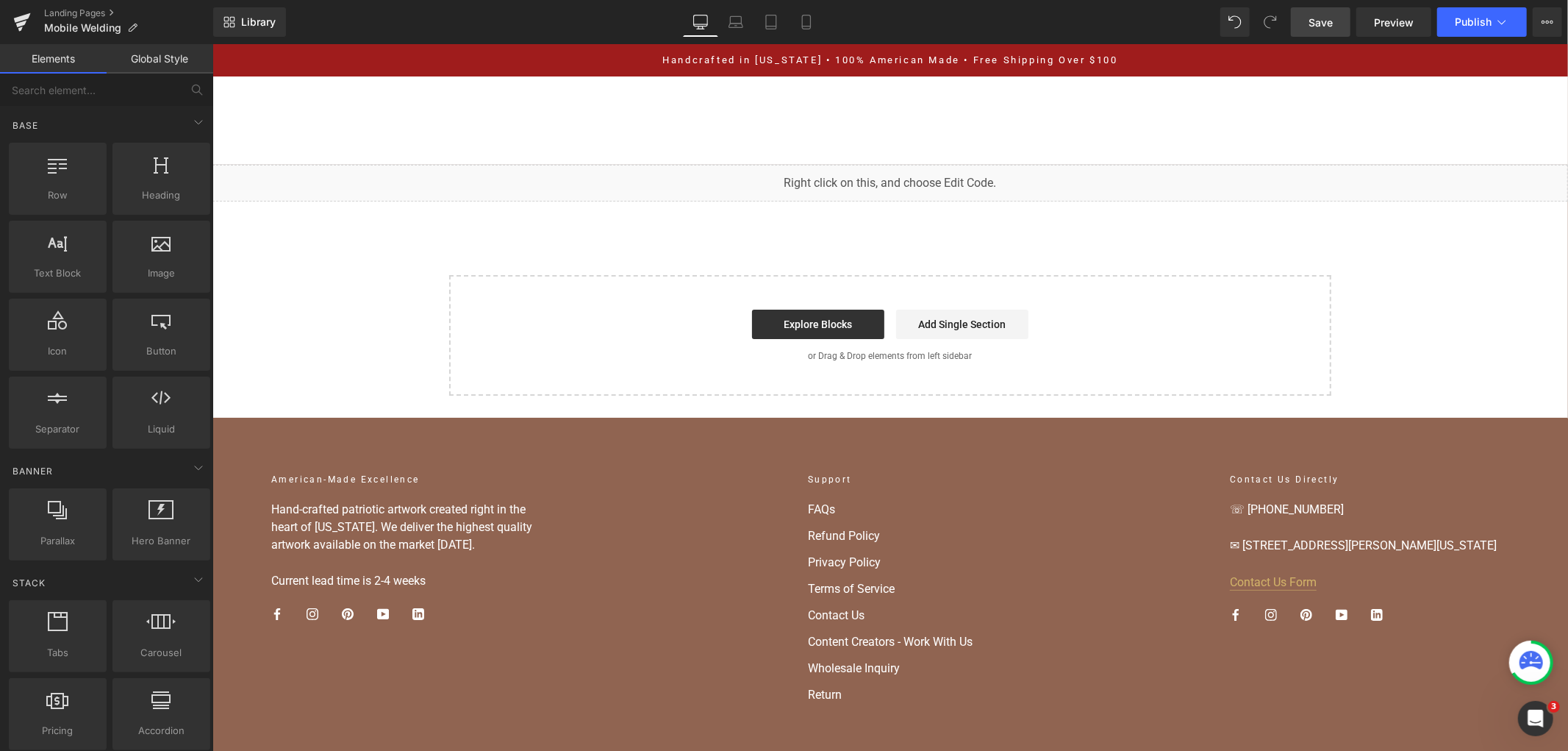
click at [1306, 26] on link "Save" at bounding box center [1321, 22] width 60 height 30
click at [1470, 17] on span "Publish" at bounding box center [1473, 22] width 36 height 12
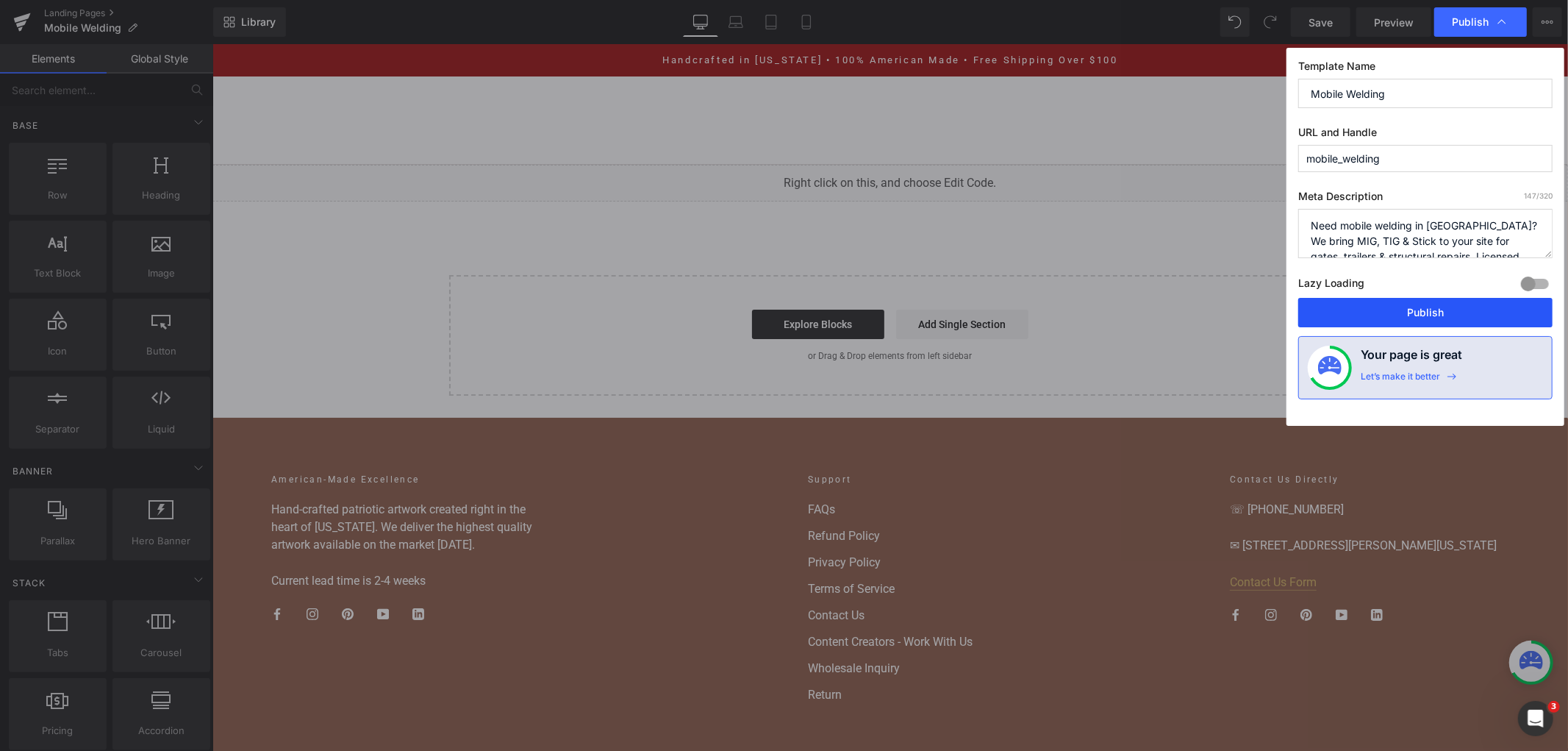
click at [1399, 309] on button "Publish" at bounding box center [1426, 313] width 255 height 30
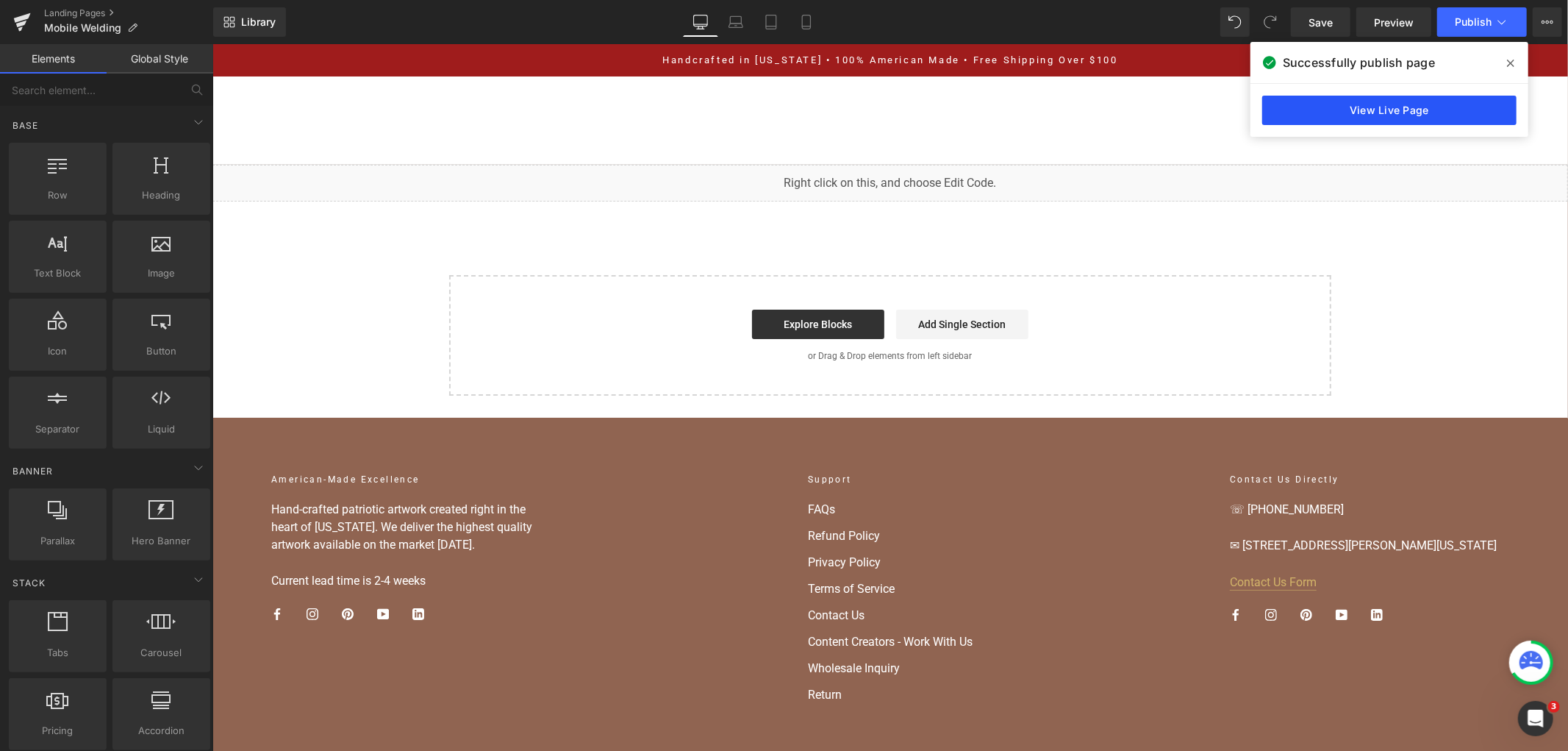
click at [1431, 117] on link "View Live Page" at bounding box center [1389, 111] width 255 height 30
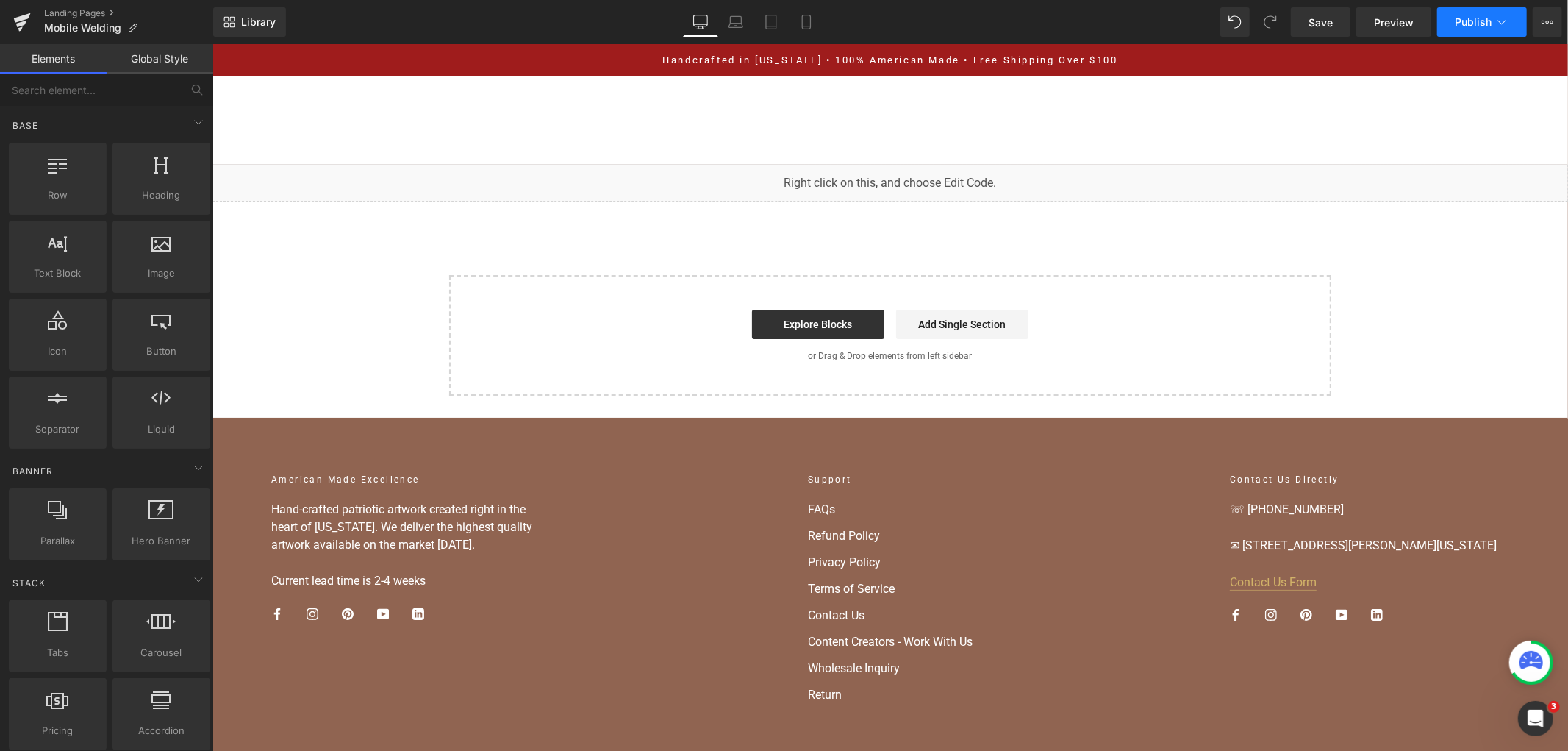
click at [1469, 26] on span "Publish" at bounding box center [1473, 22] width 36 height 12
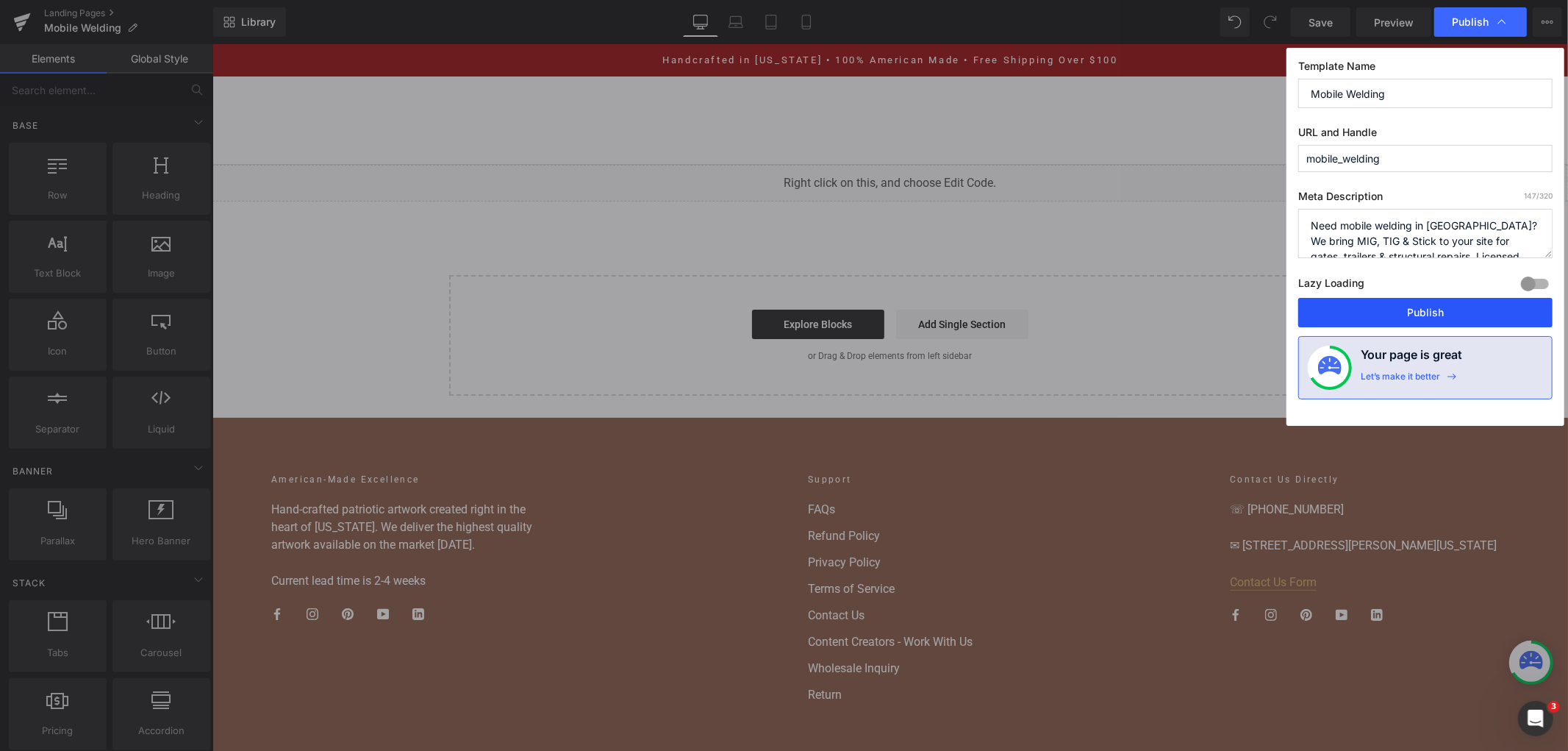
click at [1390, 304] on button "Publish" at bounding box center [1426, 313] width 255 height 30
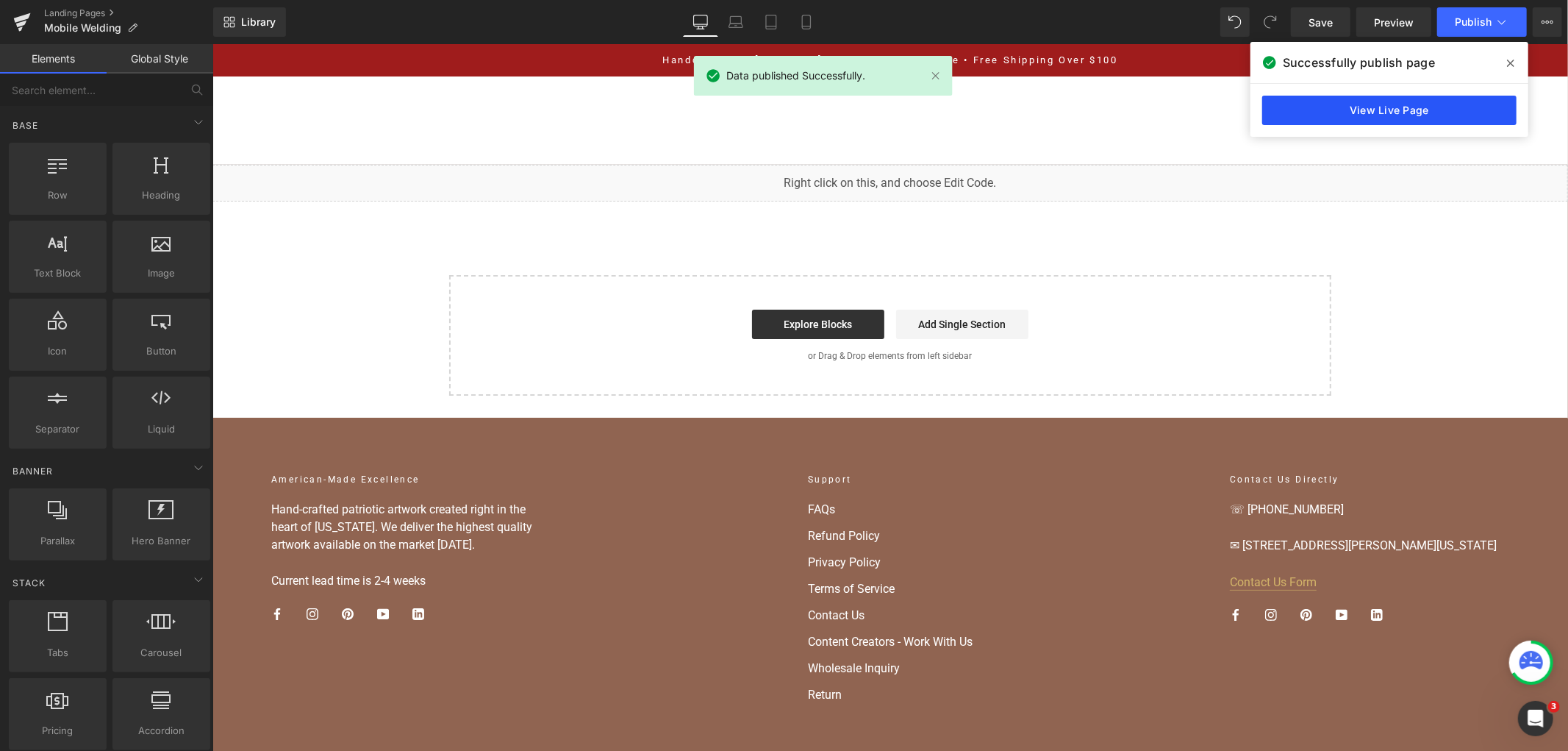
click at [1351, 100] on link "View Live Page" at bounding box center [1389, 111] width 255 height 30
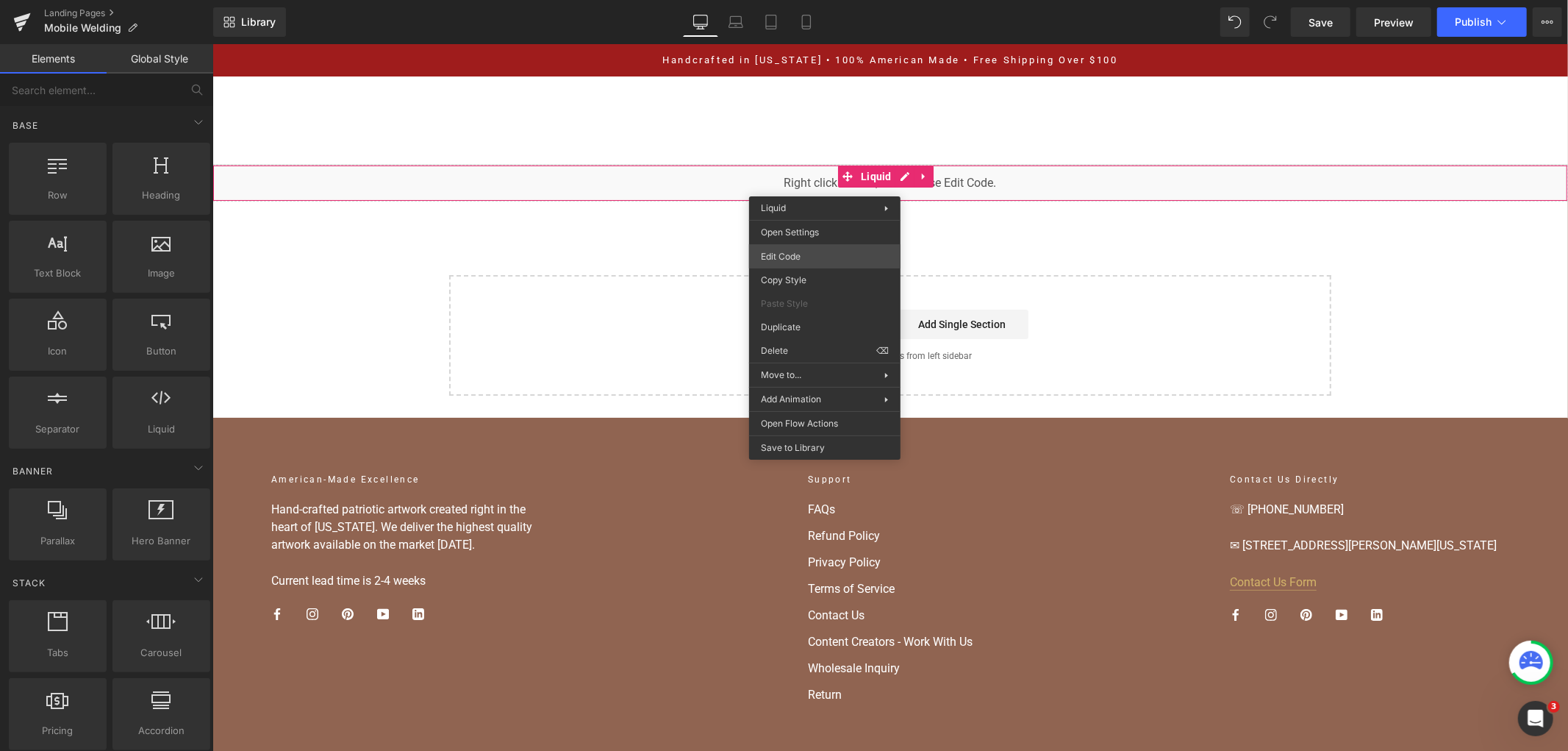
click at [834, 0] on div "You are previewing how the will restyle your page. You can not edit Elements in…" at bounding box center [784, 0] width 1568 height 0
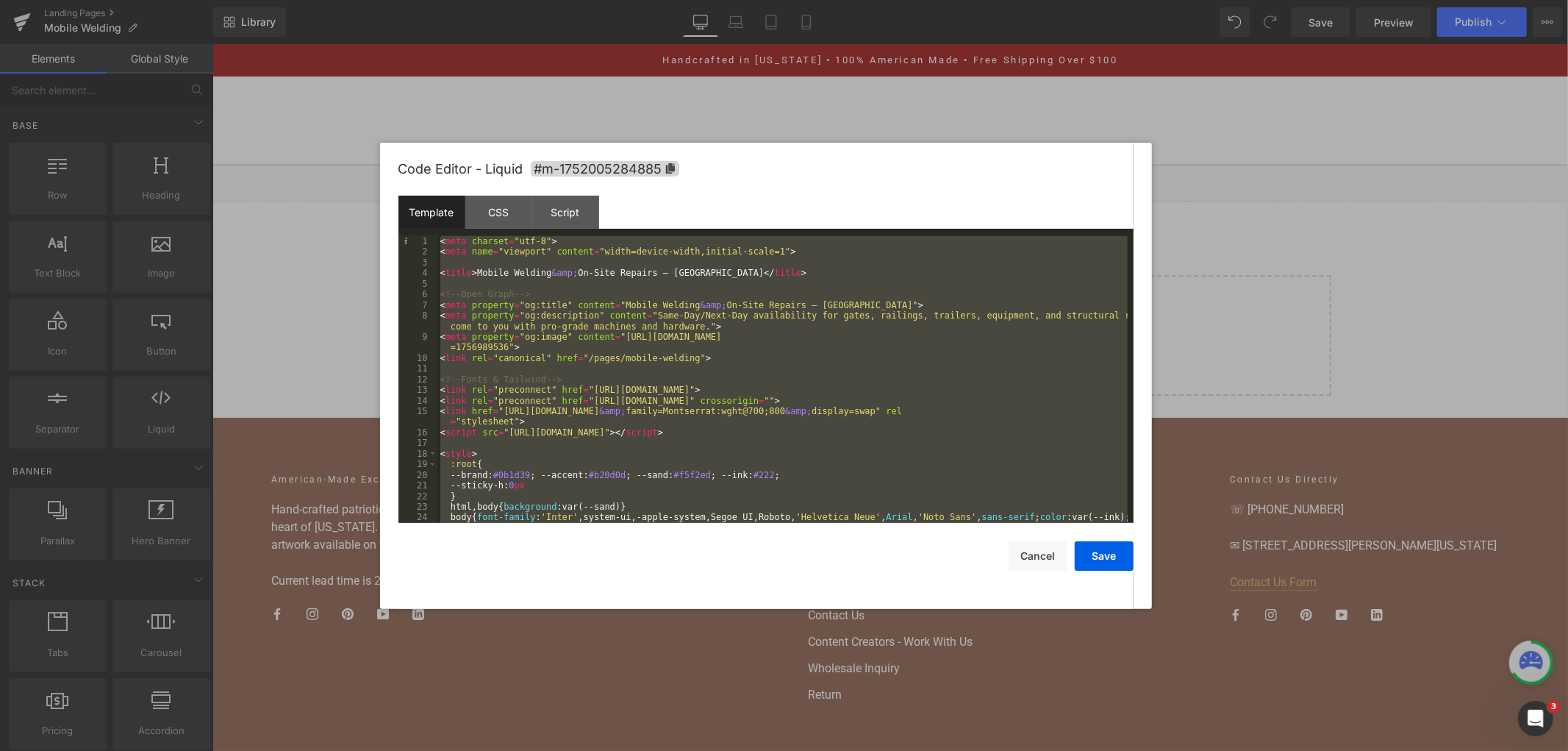
drag, startPoint x: 725, startPoint y: 320, endPoint x: 672, endPoint y: 303, distance: 55.7
click at [672, 303] on div "< meta charset = "utf-8" > < meta name = "viewport" content = "width=device-wid…" at bounding box center [782, 379] width 690 height 287
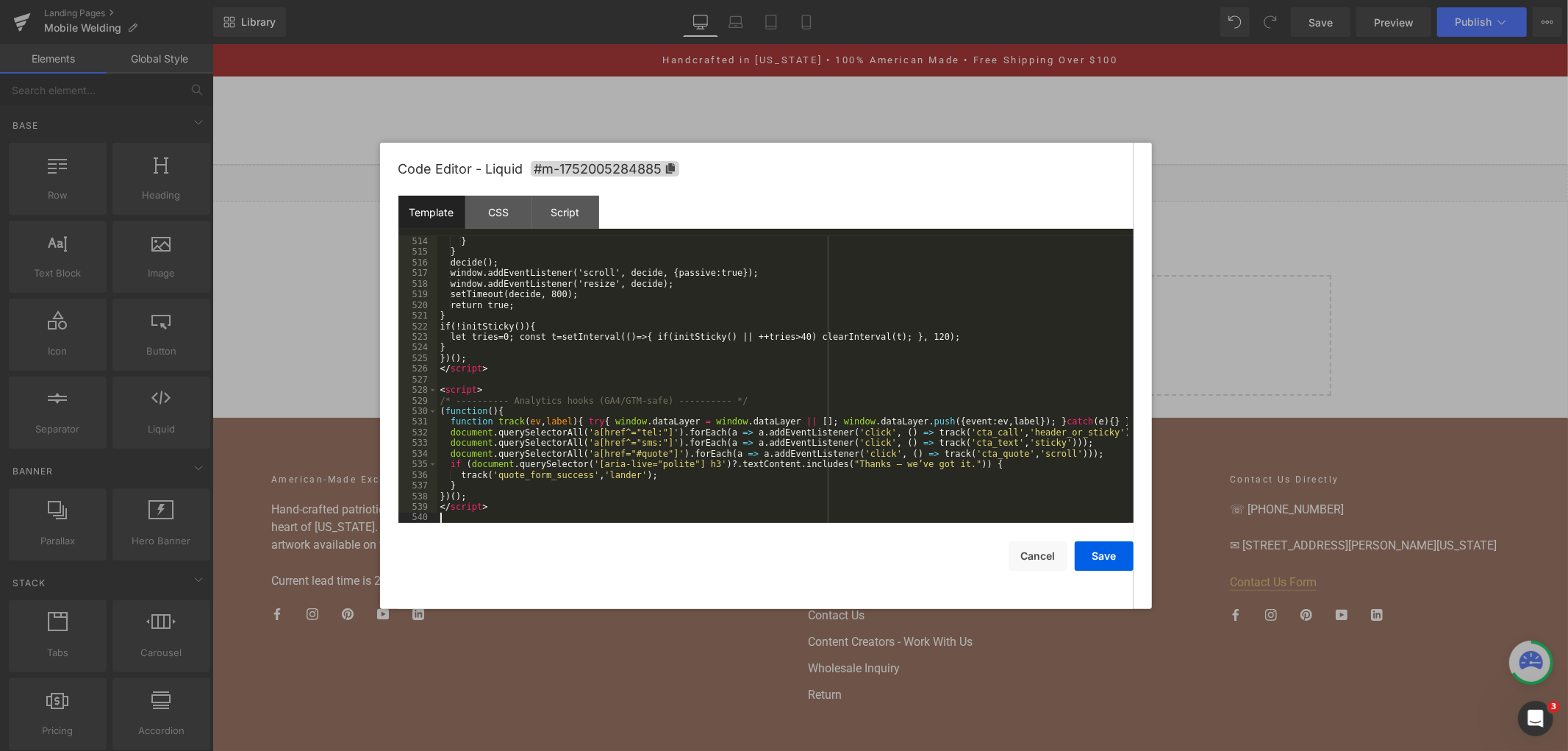
scroll to position [6099, 0]
click at [1097, 554] on button "Save" at bounding box center [1103, 557] width 59 height 30
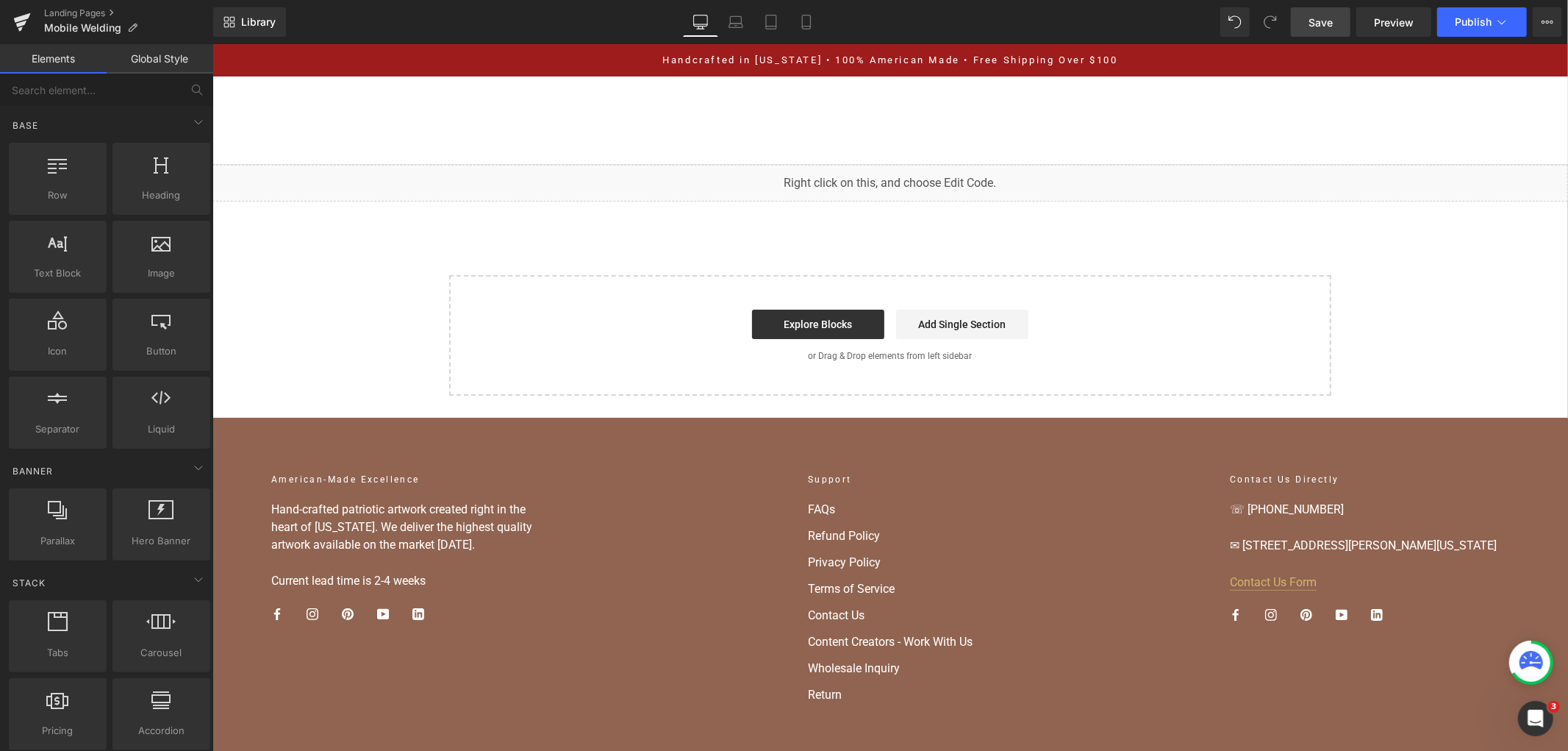
click at [1326, 12] on link "Save" at bounding box center [1321, 22] width 60 height 30
click at [1464, 17] on span "Publish" at bounding box center [1473, 22] width 36 height 12
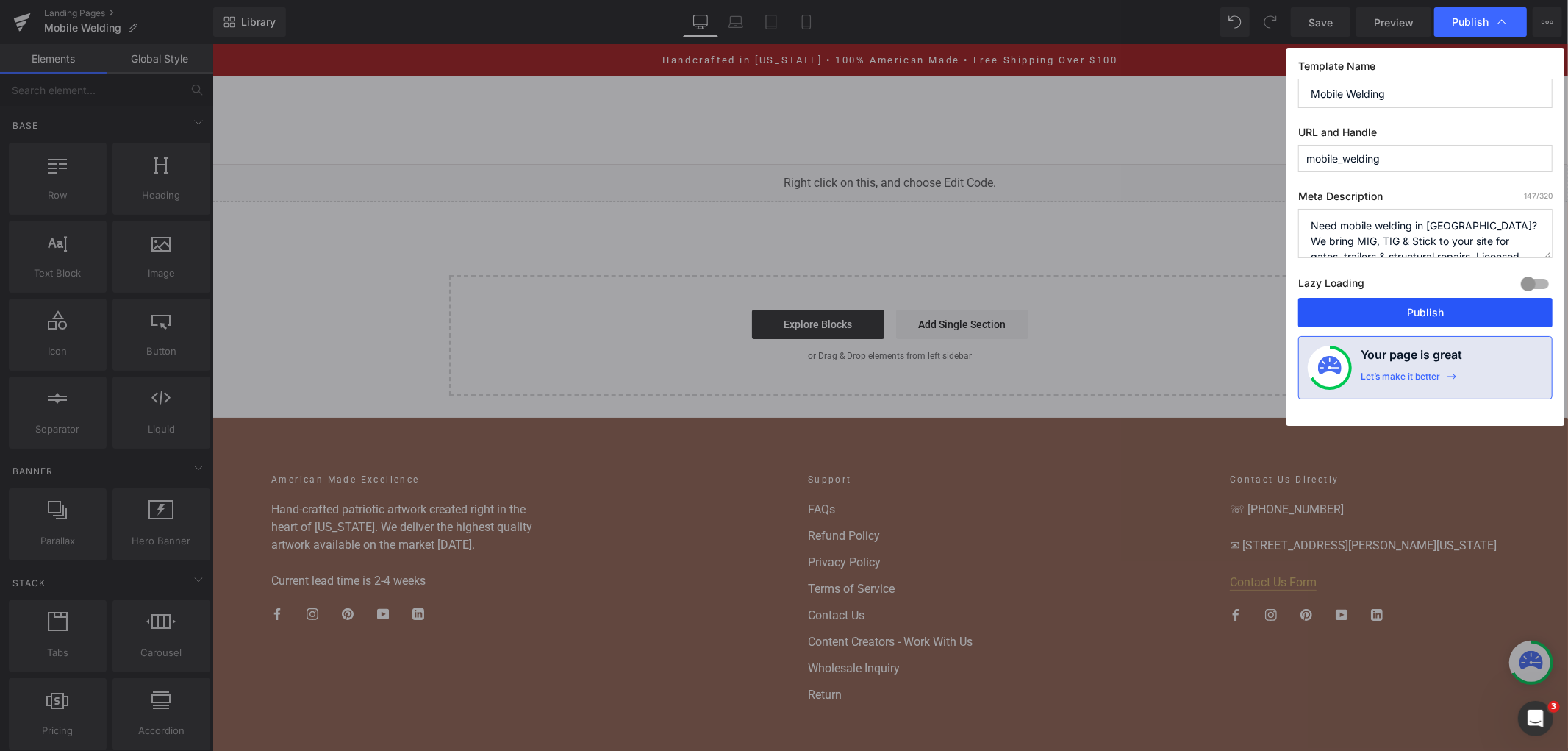
click at [1392, 303] on button "Publish" at bounding box center [1426, 313] width 255 height 30
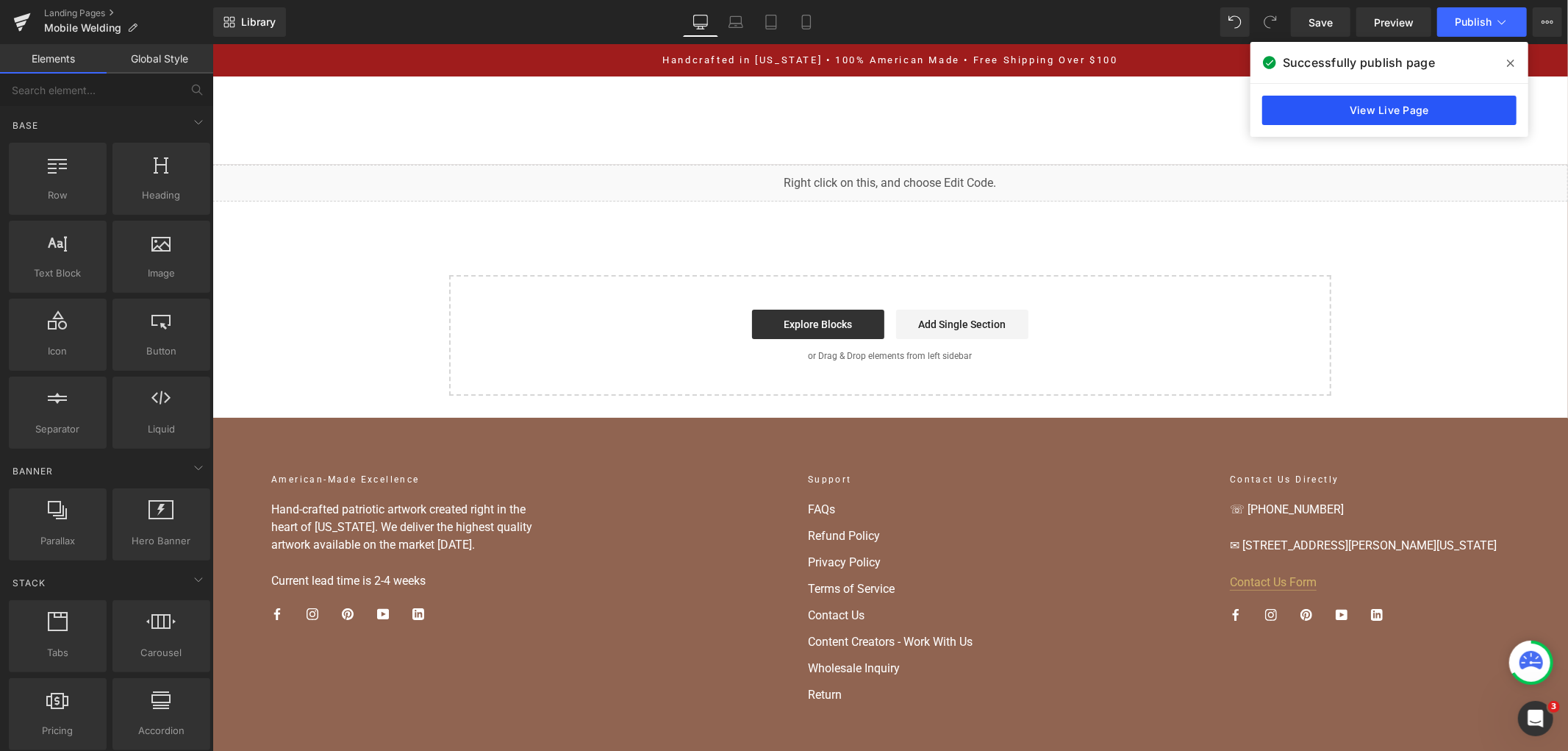
click at [1303, 107] on link "View Live Page" at bounding box center [1389, 111] width 255 height 30
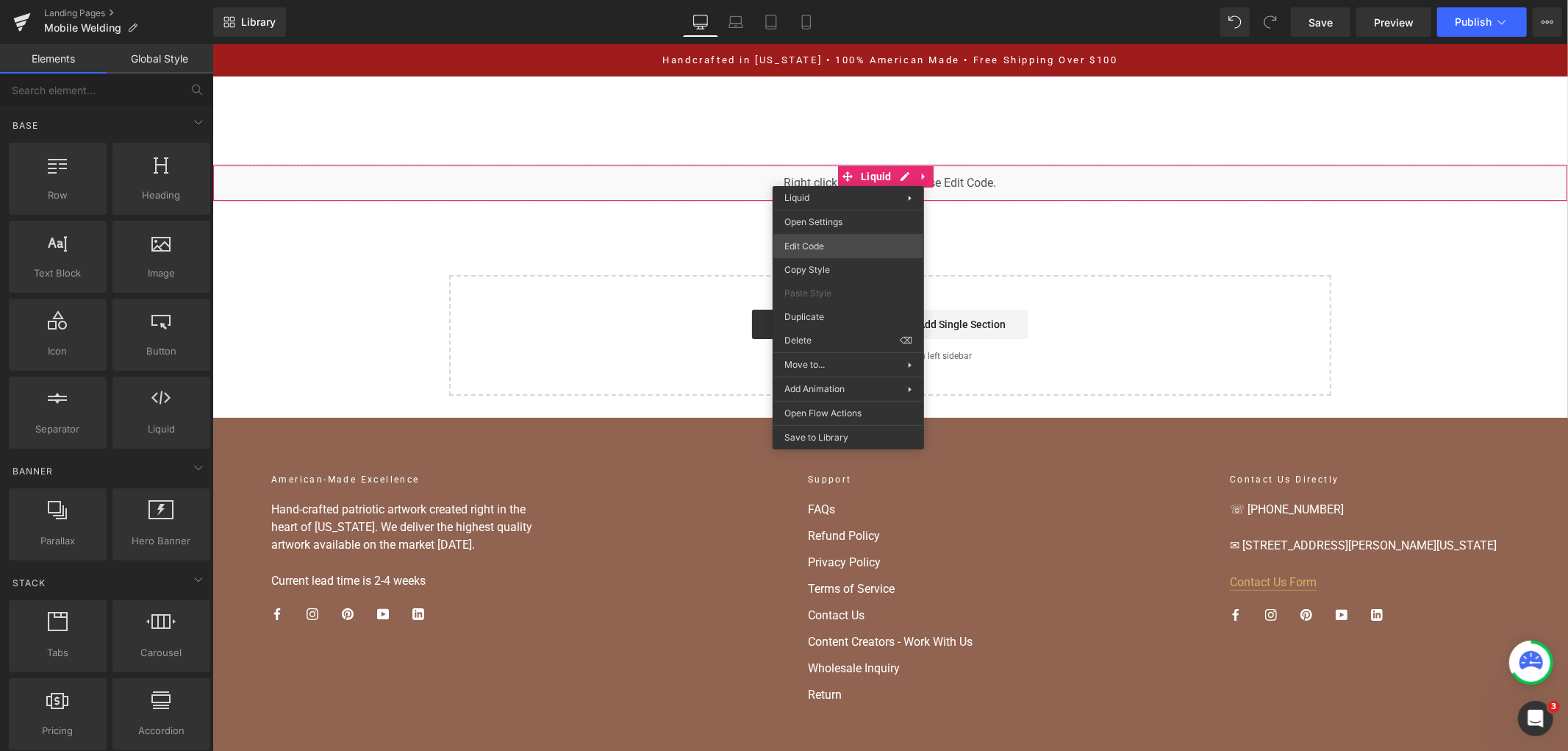
click at [819, 0] on div "You are previewing how the will restyle your page. You can not edit Elements in…" at bounding box center [784, 0] width 1568 height 0
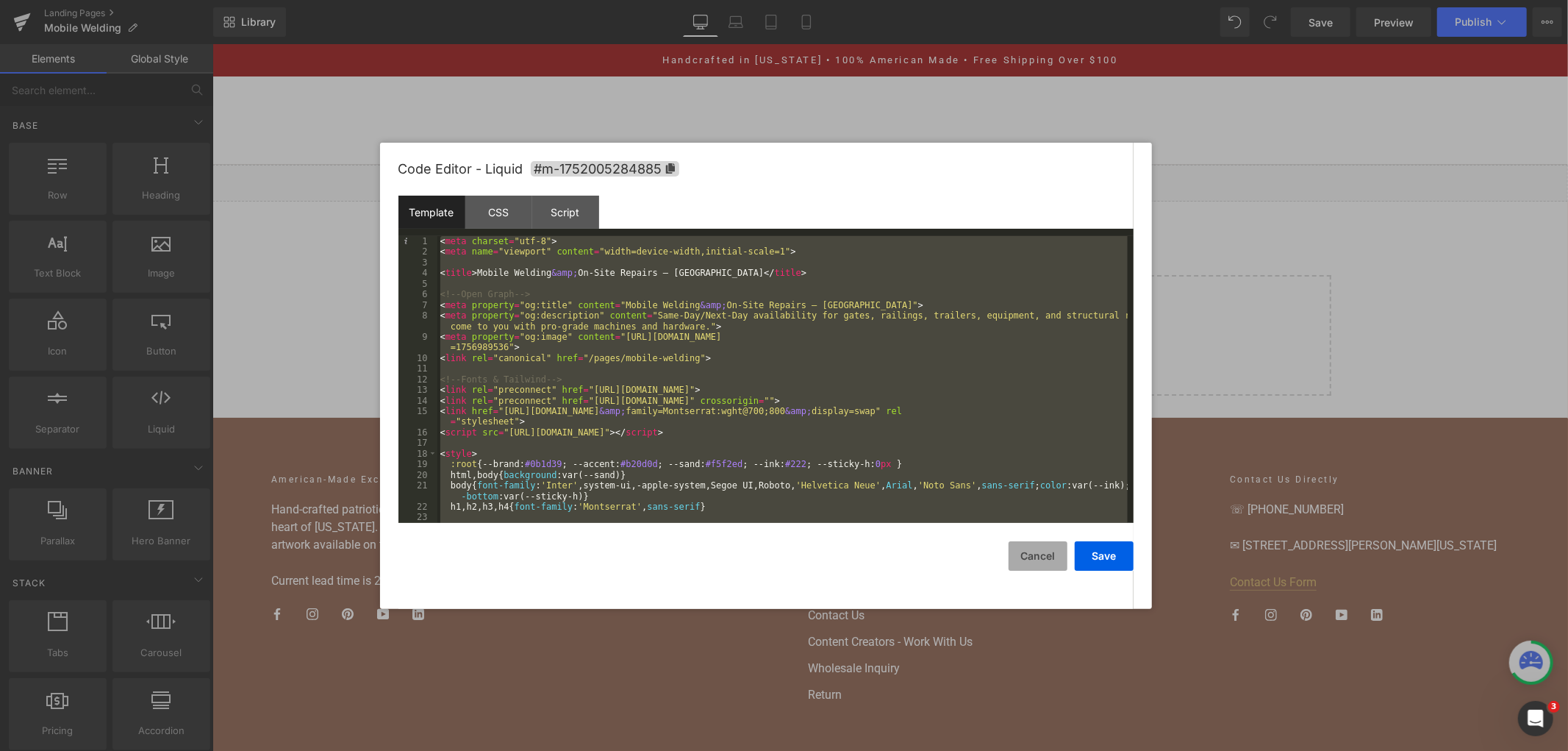
scroll to position [5971, 0]
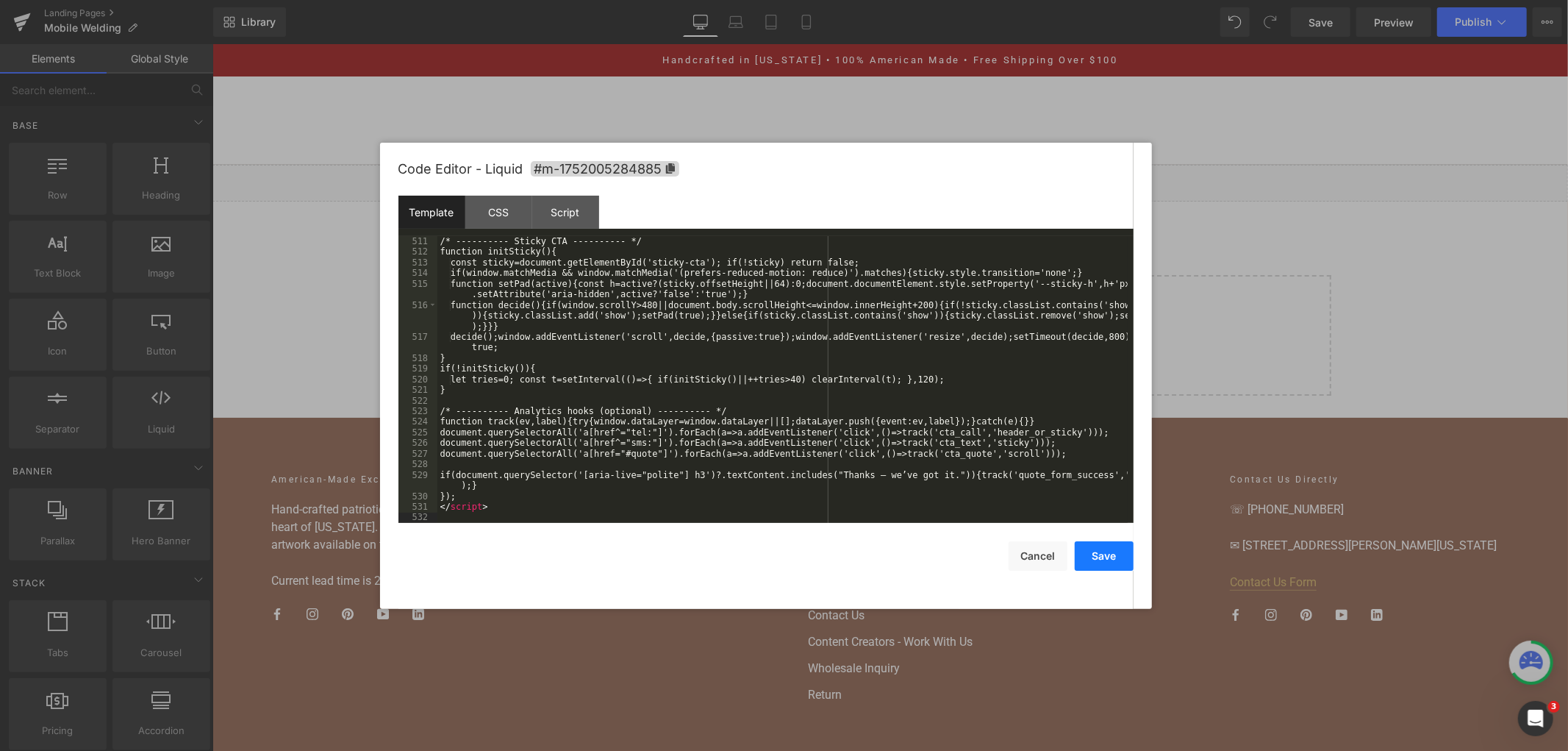
click at [1119, 563] on button "Save" at bounding box center [1103, 557] width 59 height 30
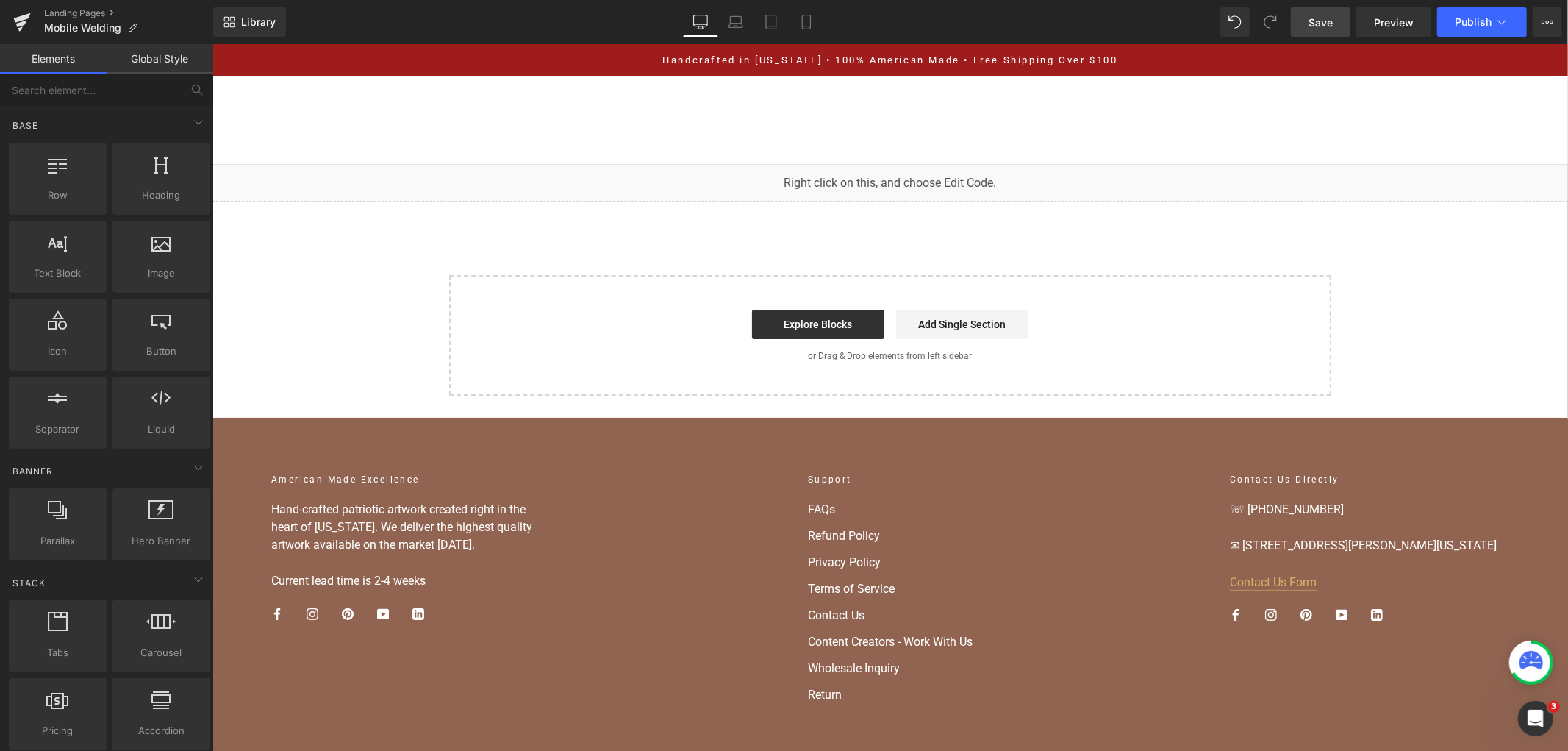
click at [1323, 31] on link "Save" at bounding box center [1321, 22] width 60 height 30
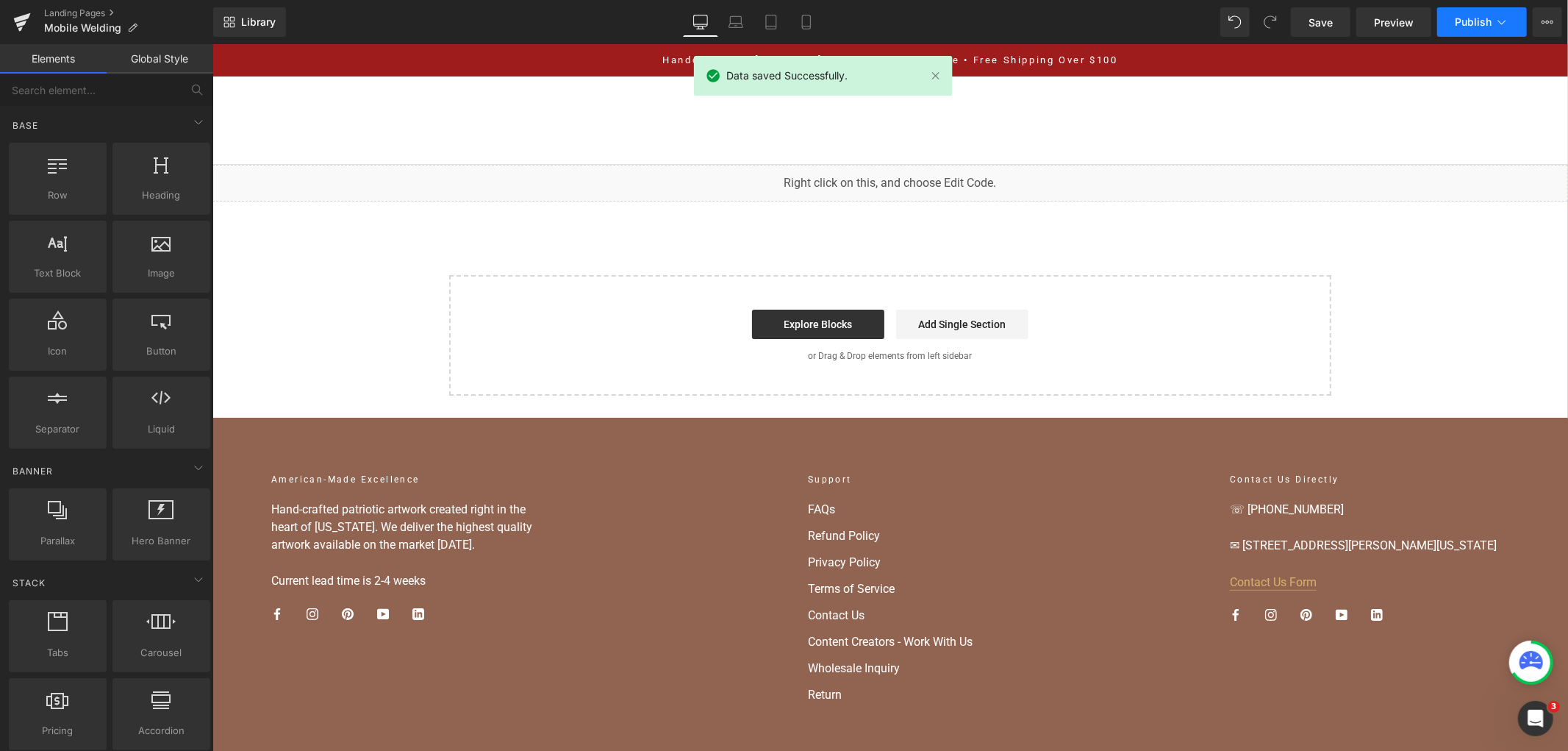
click at [1439, 36] on button "Publish" at bounding box center [1482, 22] width 90 height 30
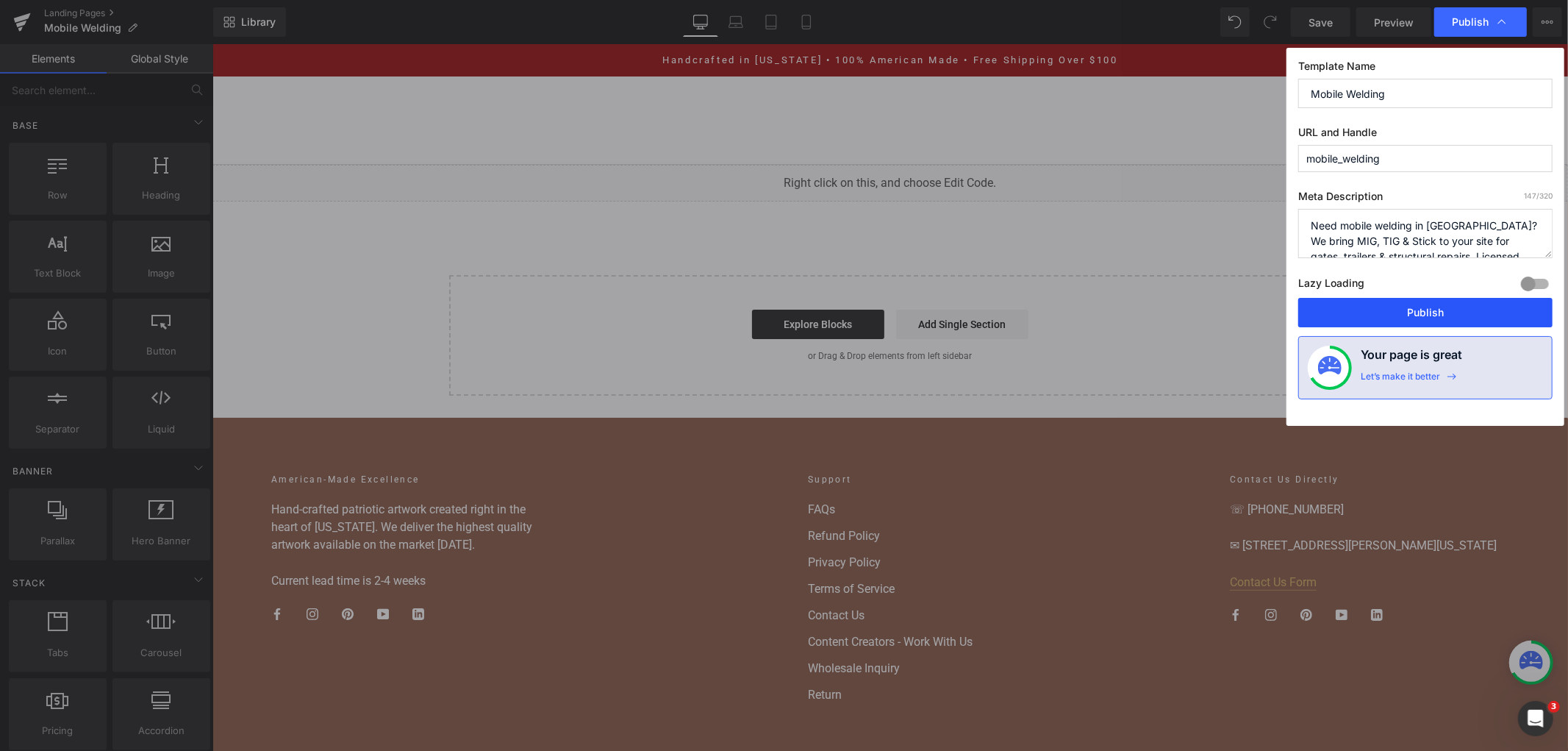
click at [1346, 315] on button "Publish" at bounding box center [1426, 313] width 255 height 30
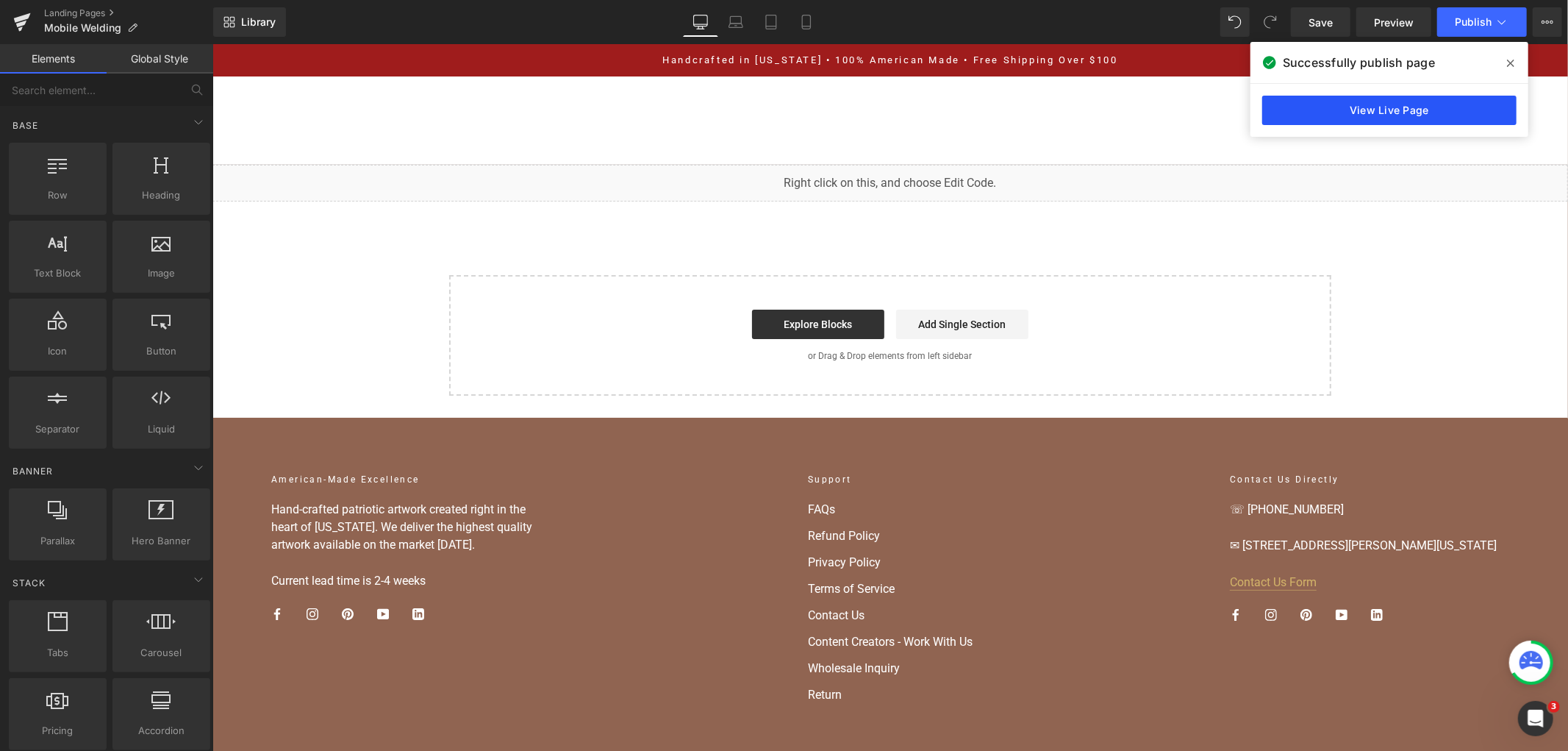
click at [1379, 112] on link "View Live Page" at bounding box center [1389, 111] width 255 height 30
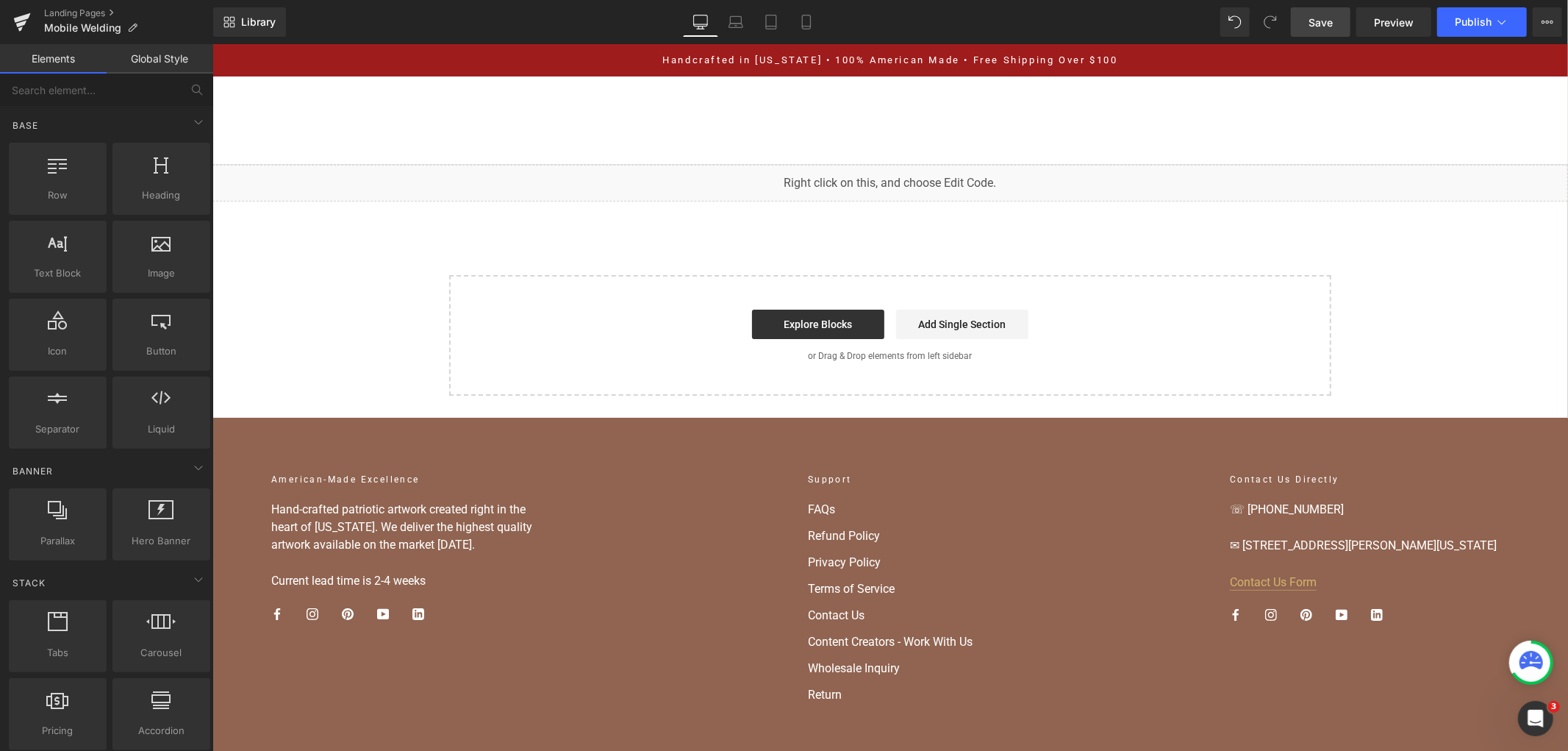
click at [1328, 30] on span "Save" at bounding box center [1320, 22] width 24 height 16
click at [1525, 27] on button "Publish" at bounding box center [1482, 22] width 90 height 30
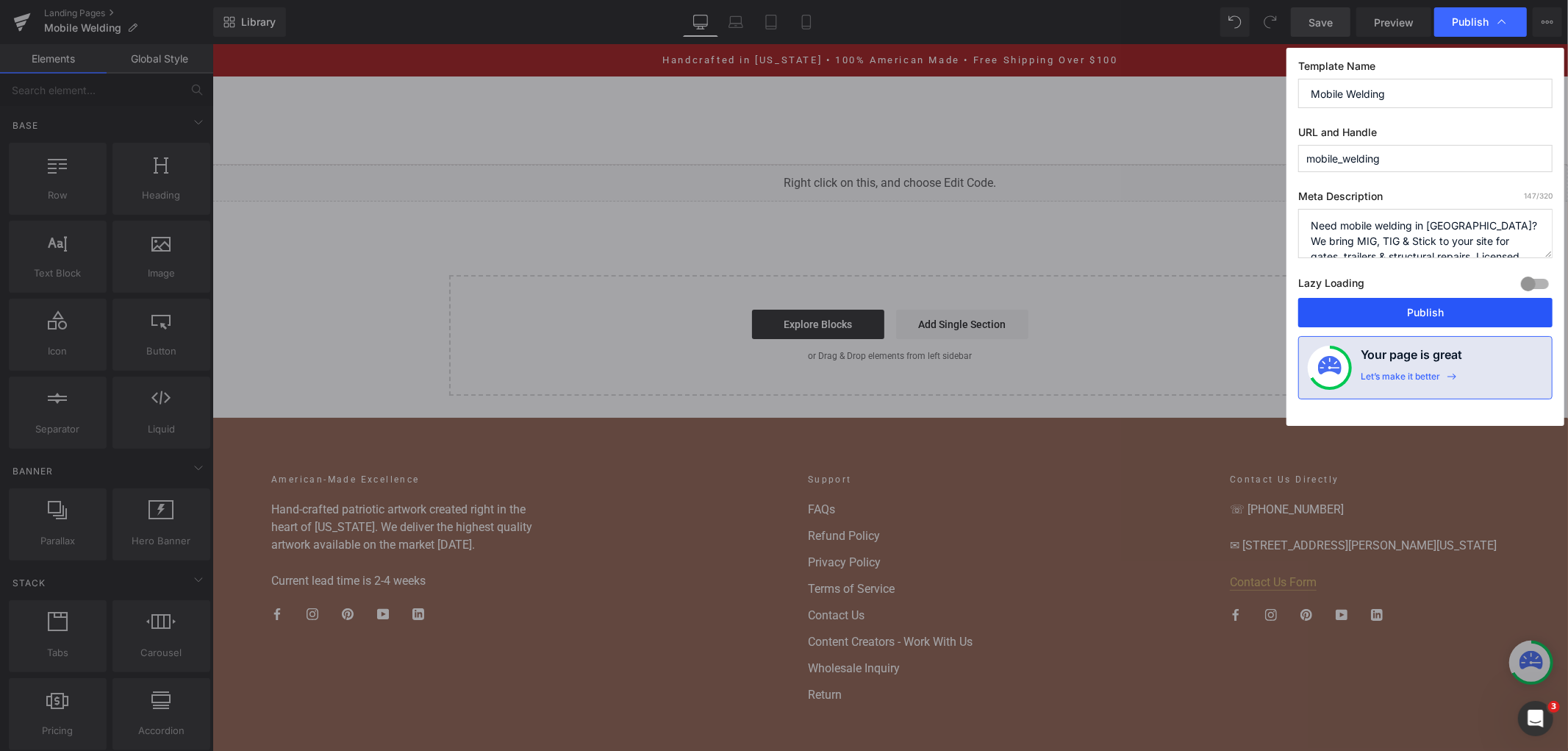
click at [1395, 312] on button "Publish" at bounding box center [1426, 313] width 255 height 30
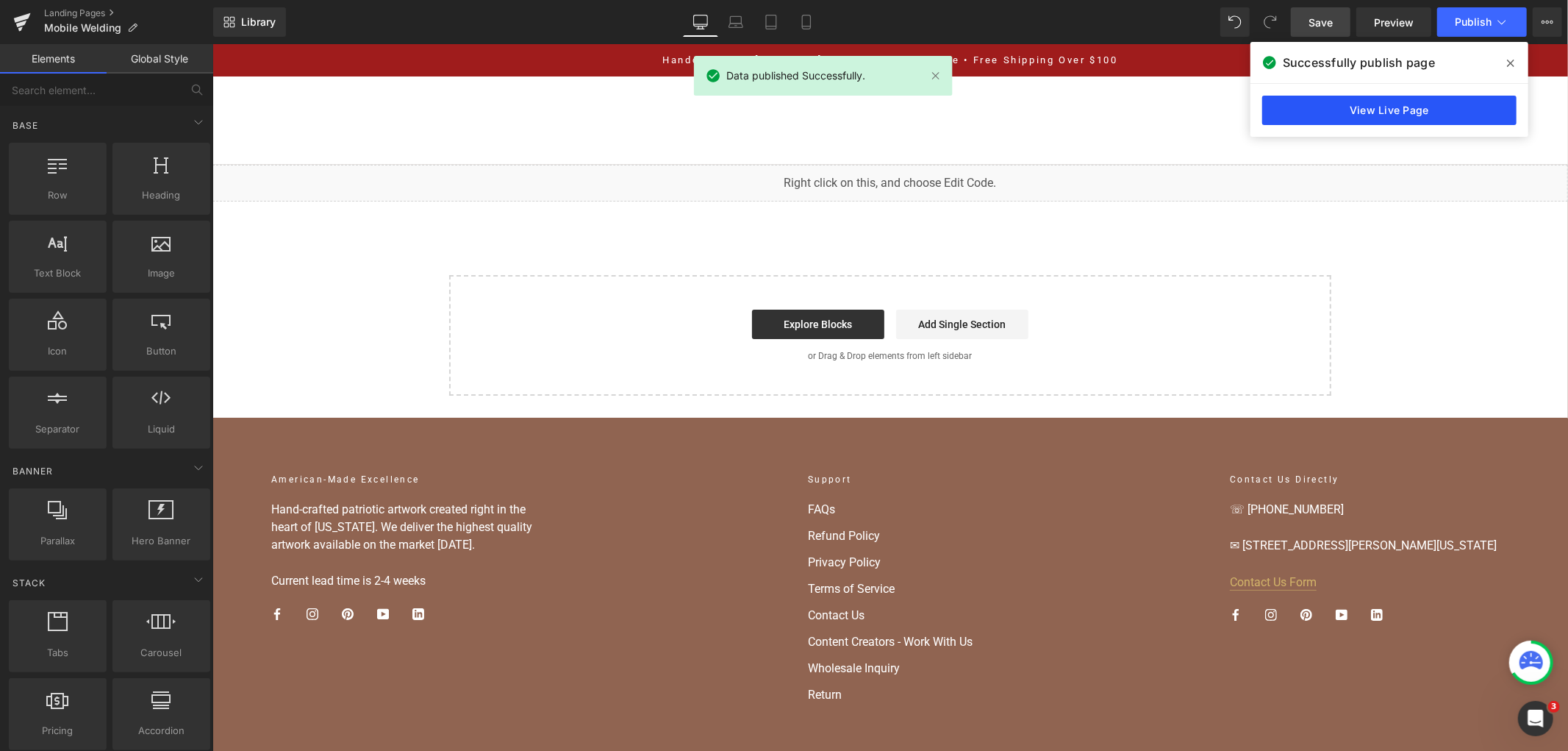
click at [1283, 104] on link "View Live Page" at bounding box center [1389, 111] width 255 height 30
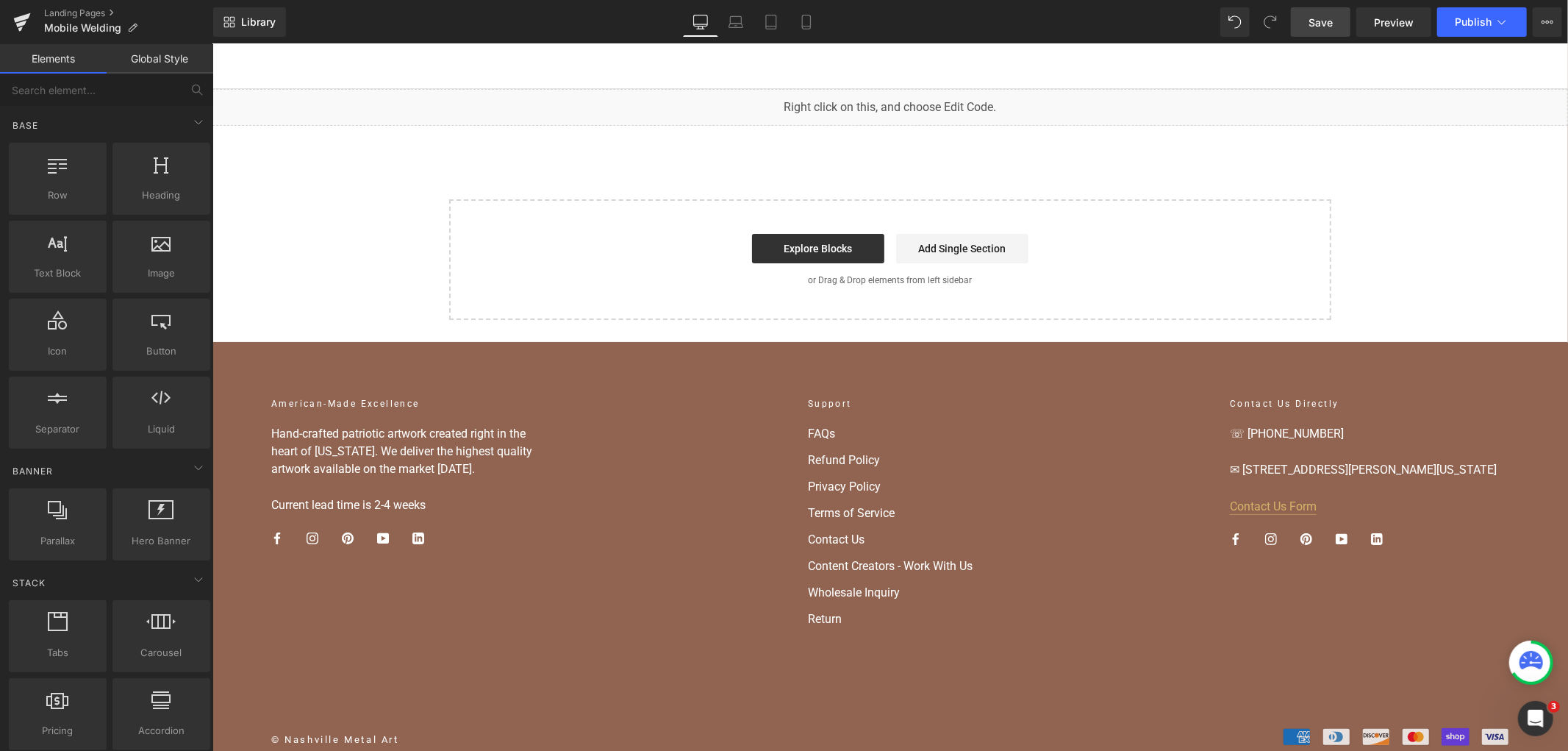
scroll to position [109, 0]
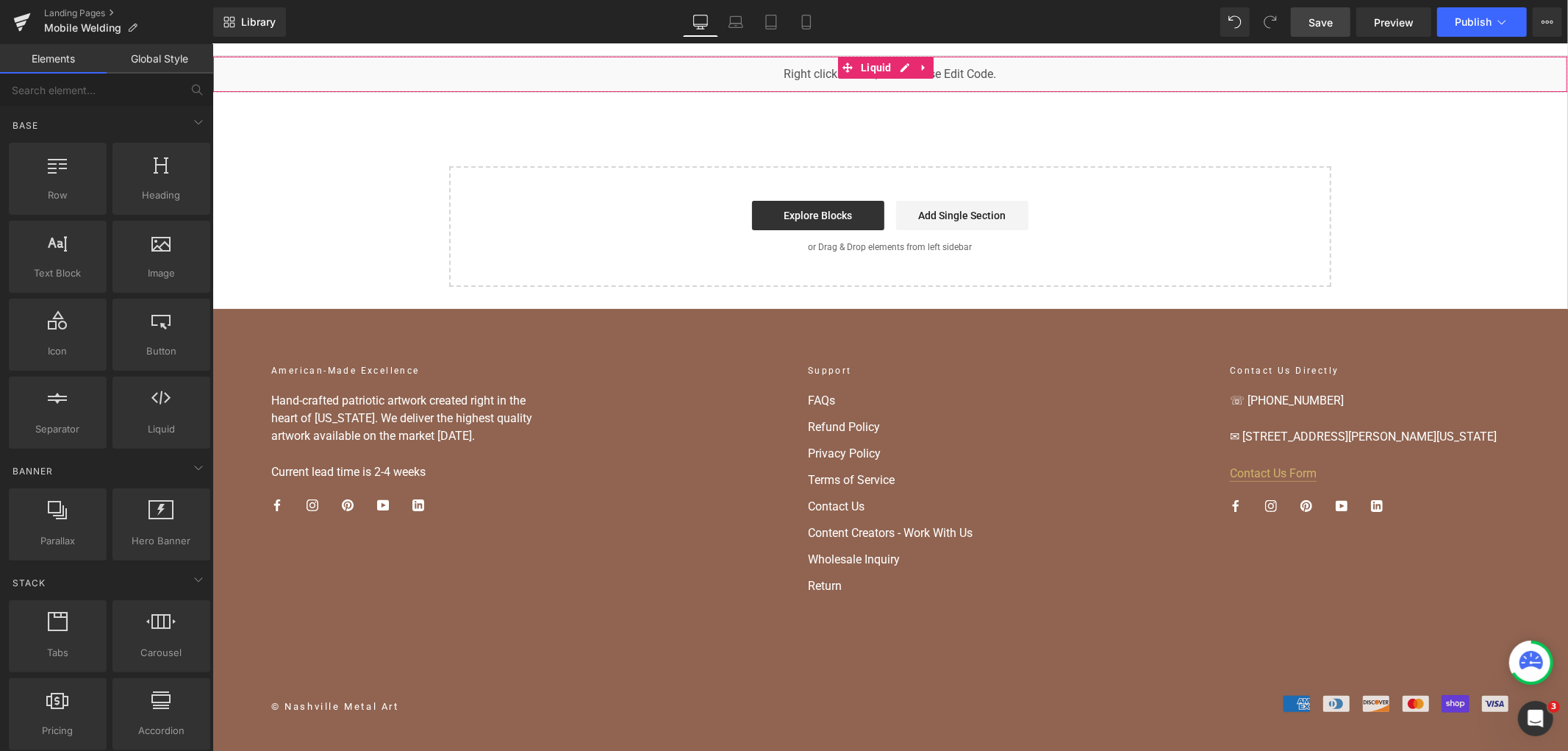
click at [891, 0] on div "You are previewing how the will restyle your page. You can not edit Elements in…" at bounding box center [784, 0] width 1568 height 0
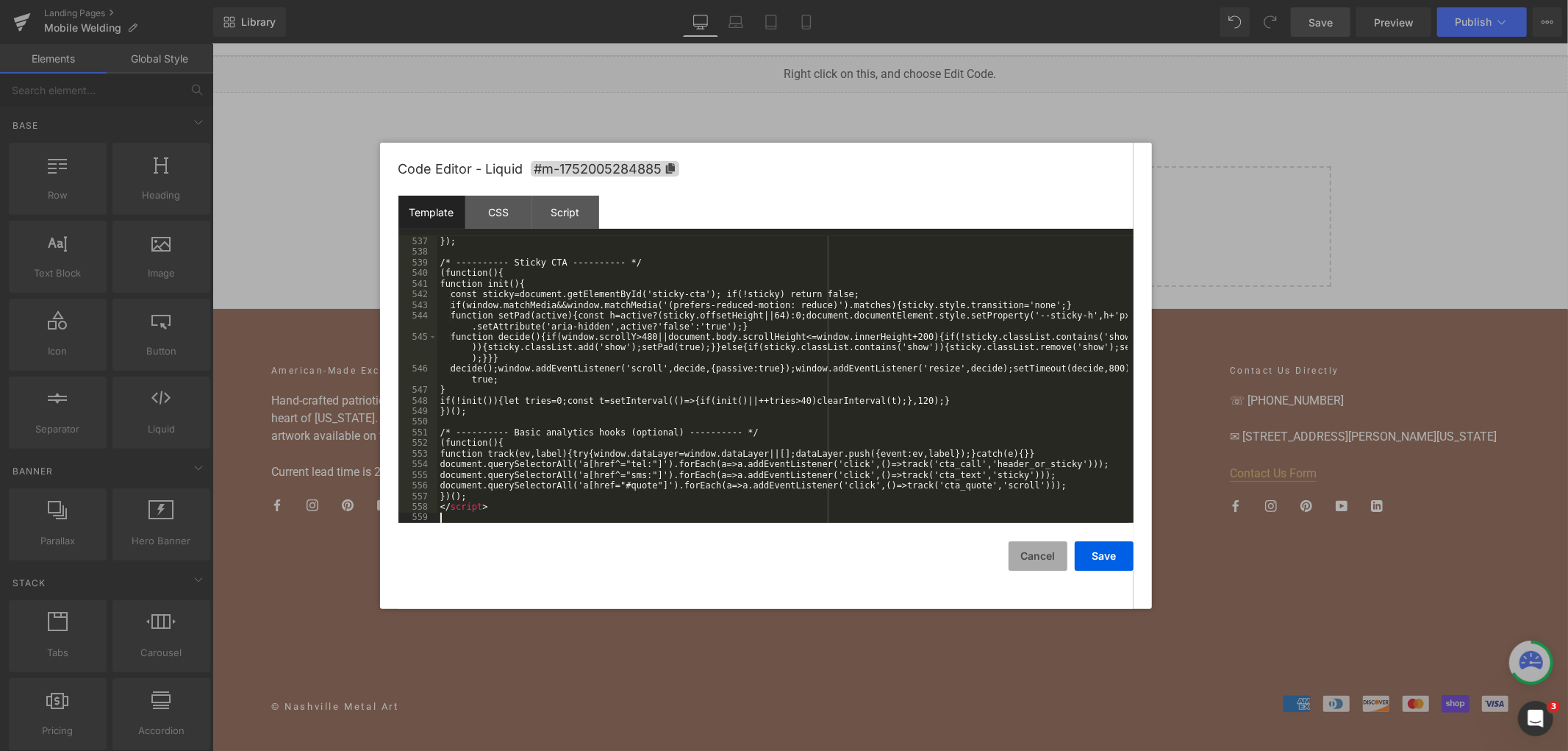
scroll to position [6258, 0]
click at [1095, 547] on button "Save" at bounding box center [1103, 557] width 59 height 30
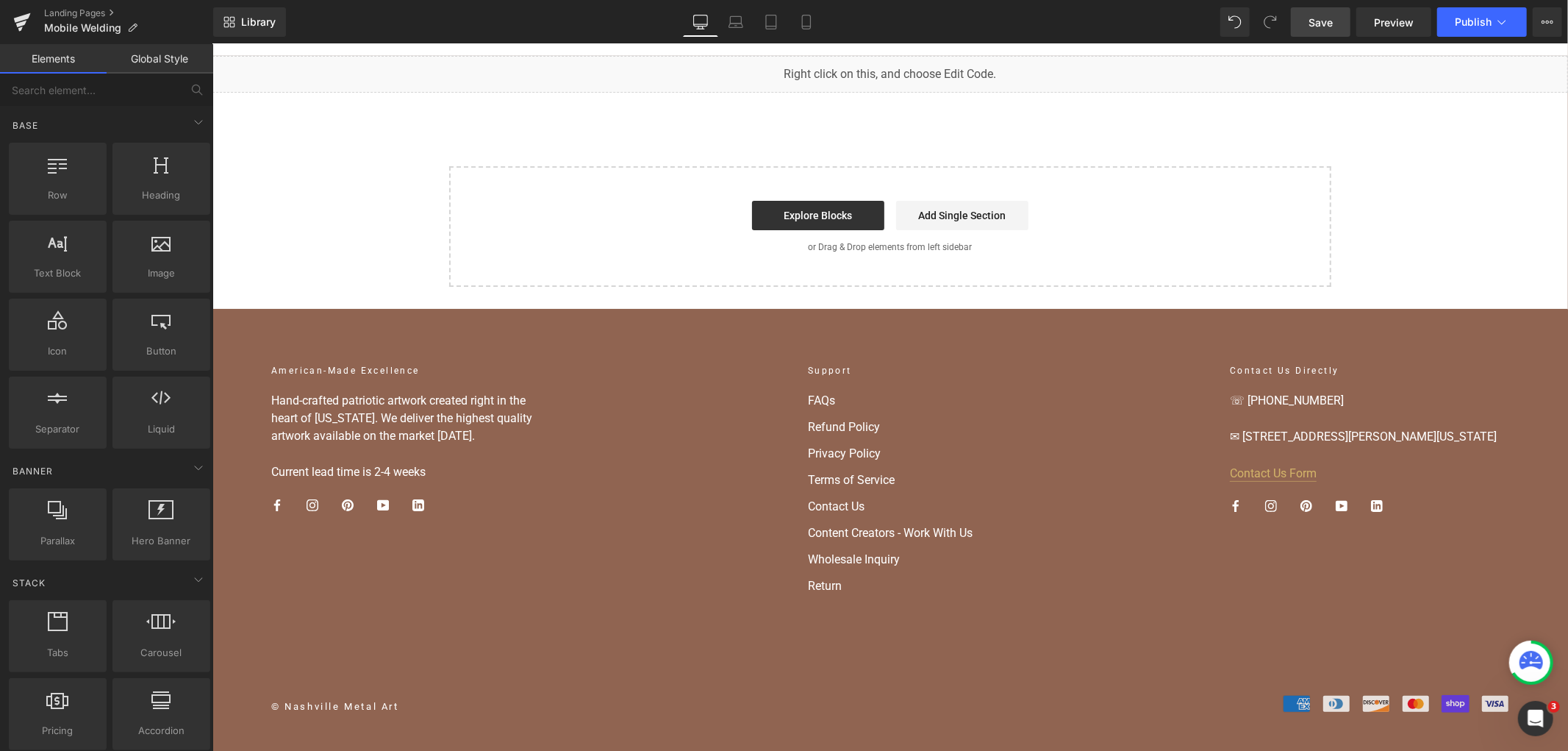
drag, startPoint x: 1313, startPoint y: 26, endPoint x: 1094, endPoint y: 0, distance: 220.5
click at [1313, 26] on span "Save" at bounding box center [1320, 22] width 24 height 16
click at [1460, 23] on span "Publish" at bounding box center [1473, 22] width 36 height 12
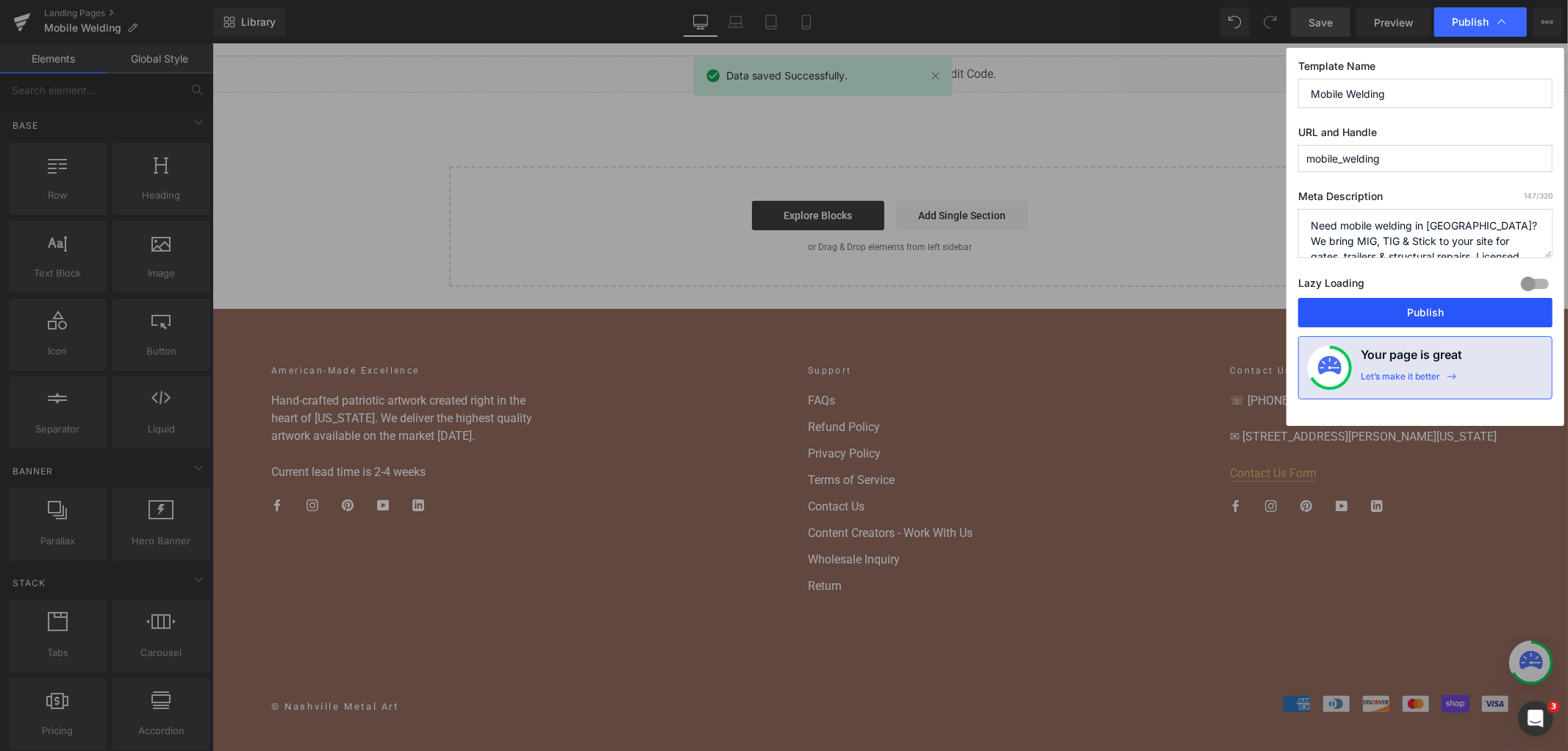
click at [1448, 312] on button "Publish" at bounding box center [1426, 313] width 255 height 30
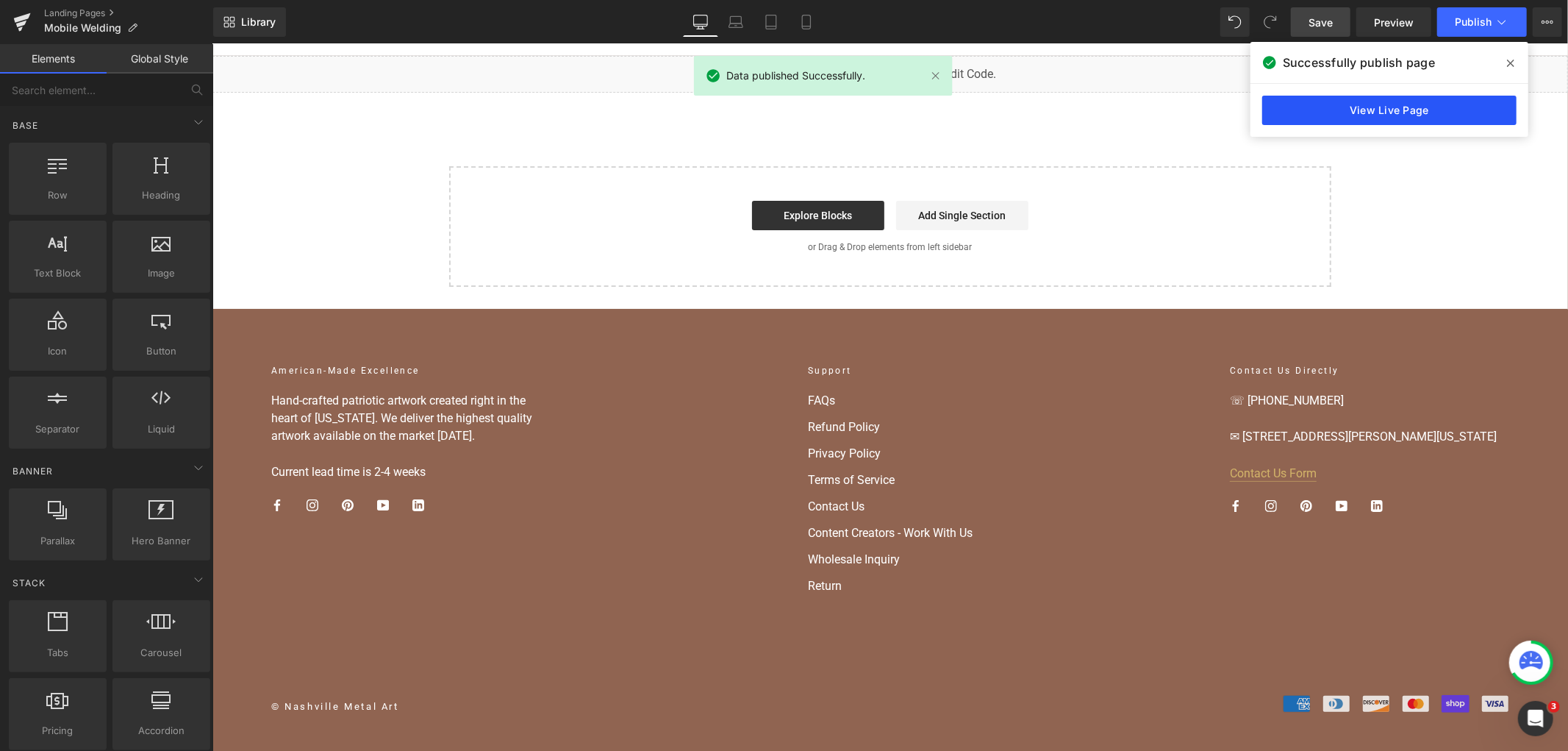
click at [1349, 117] on link "View Live Page" at bounding box center [1389, 111] width 255 height 30
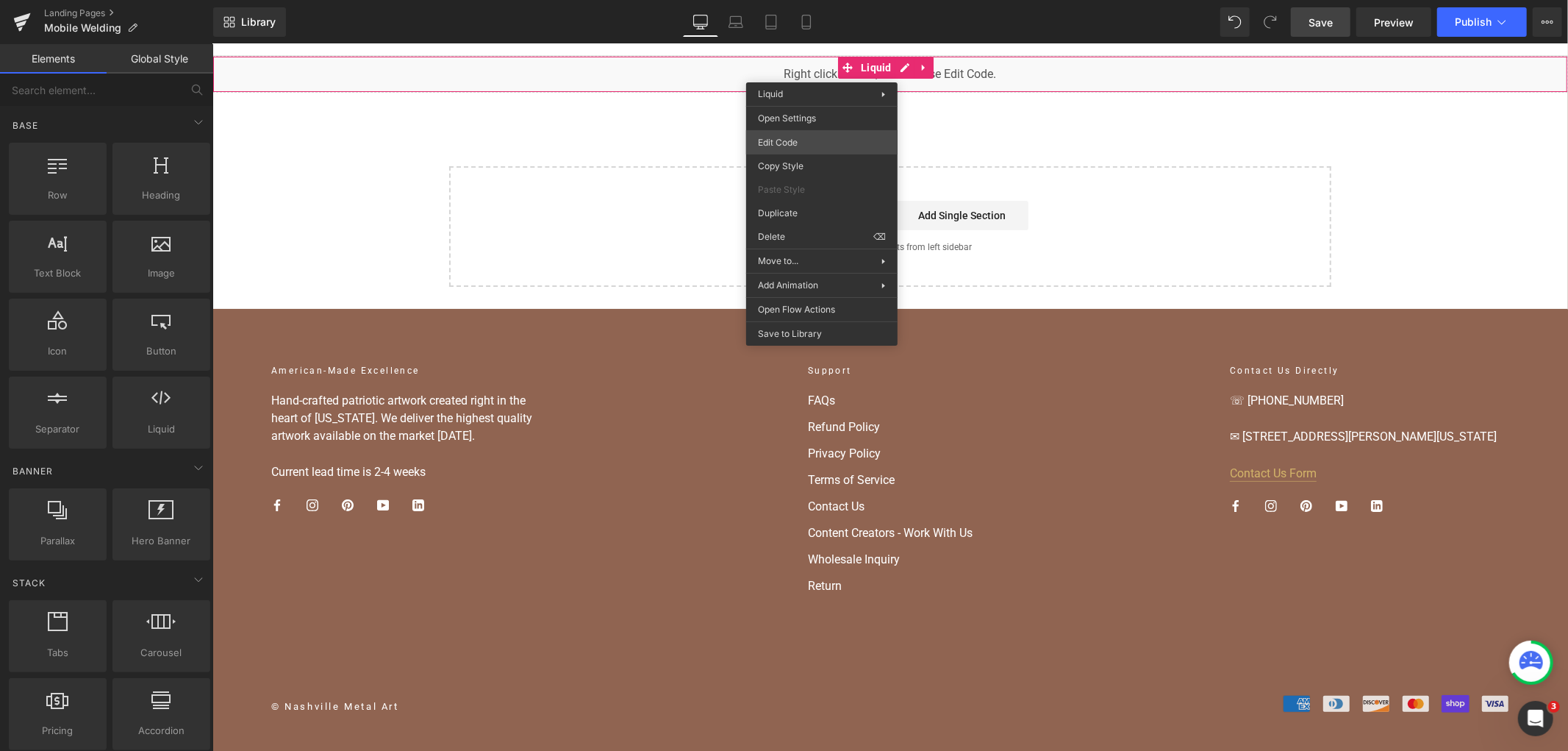
click at [798, 0] on div "You are previewing how the will restyle your page. You can not edit Elements in…" at bounding box center [784, 0] width 1568 height 0
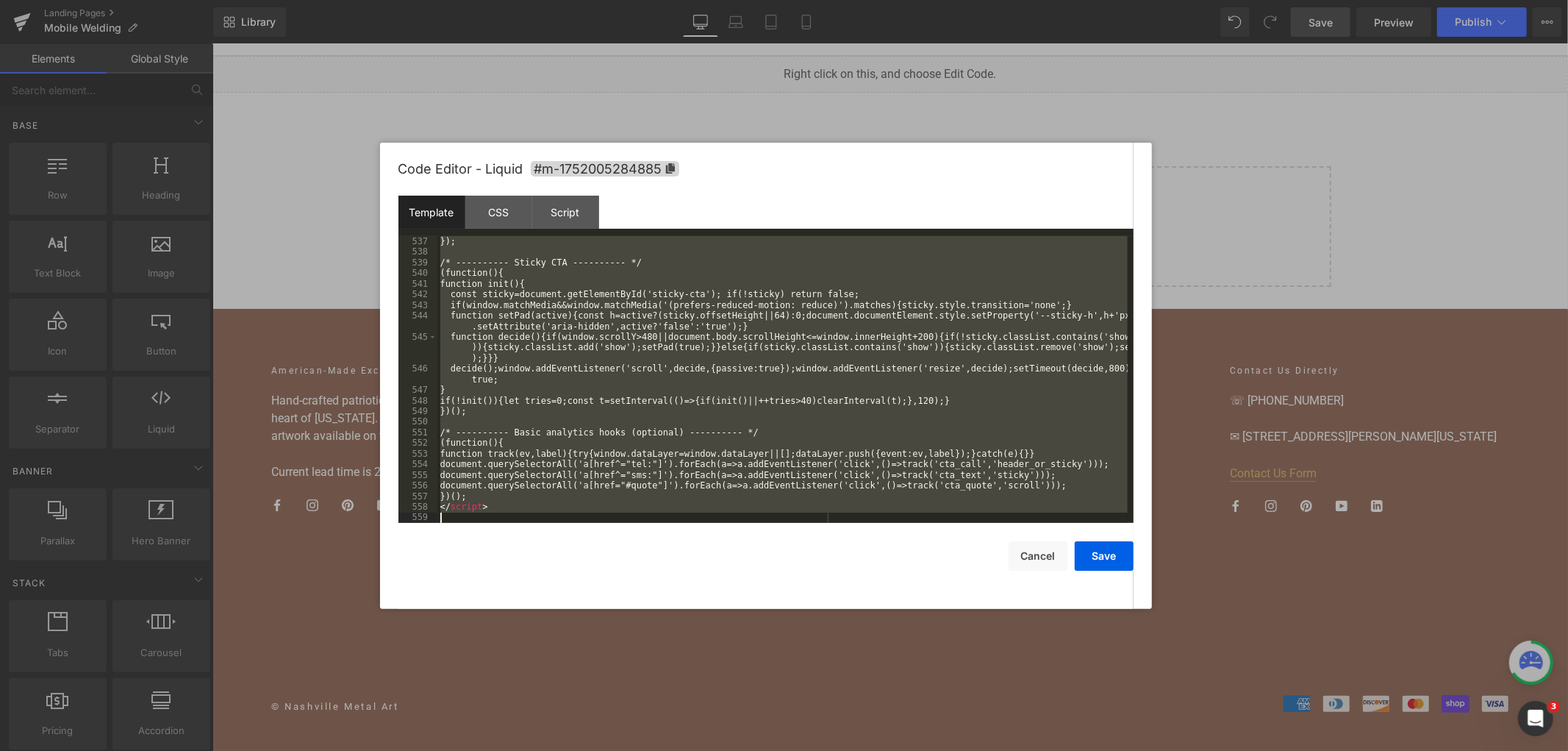
scroll to position [6269, 0]
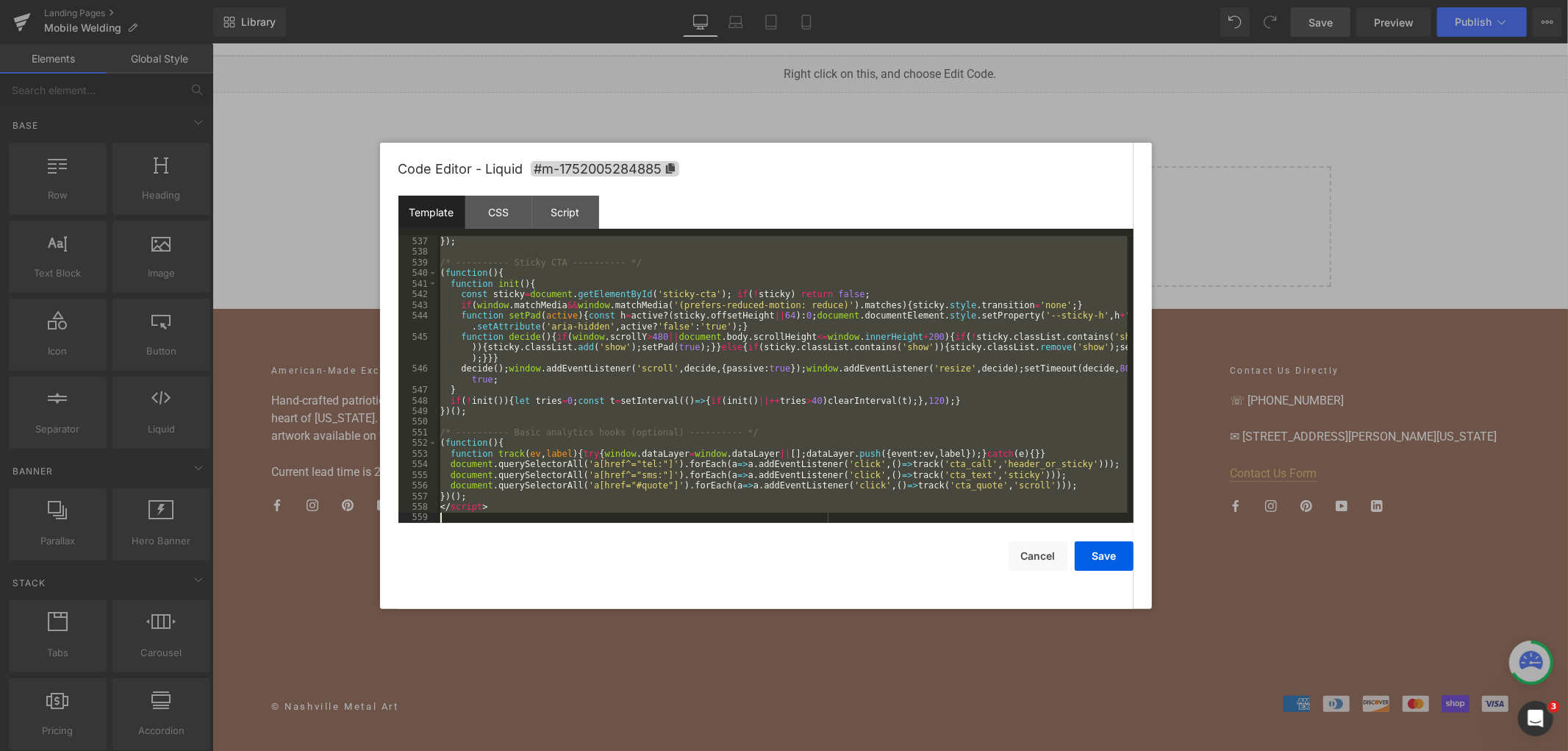
click at [838, 503] on div "}) ; /* ---------- Sticky CTA ---------- */ ( function ( ) { function init ( ) …" at bounding box center [782, 379] width 690 height 287
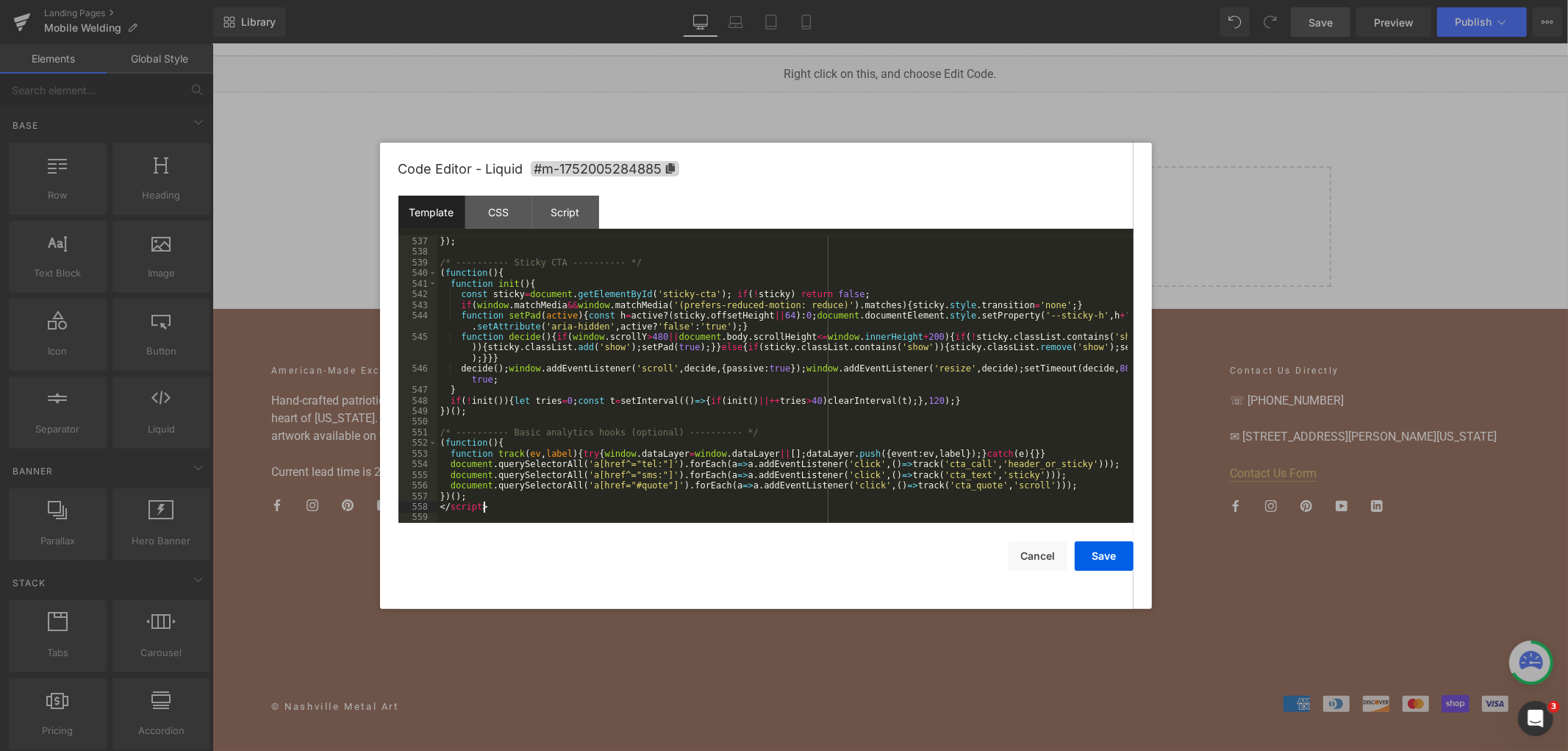
click at [680, 390] on div "}) ; /* ---------- Sticky CTA ---------- */ ( function ( ) { function init ( ) …" at bounding box center [782, 390] width 690 height 309
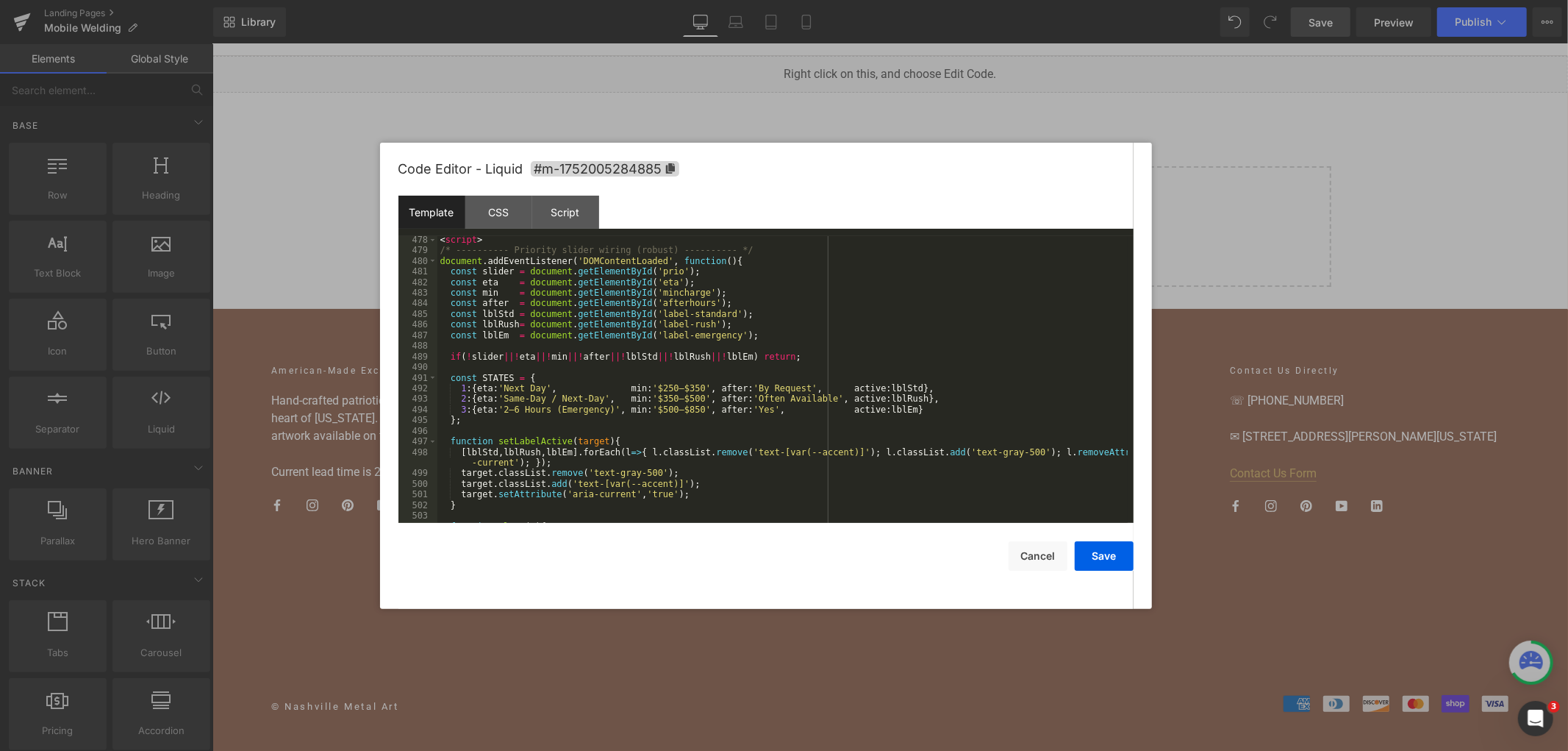
scroll to position [5584, 0]
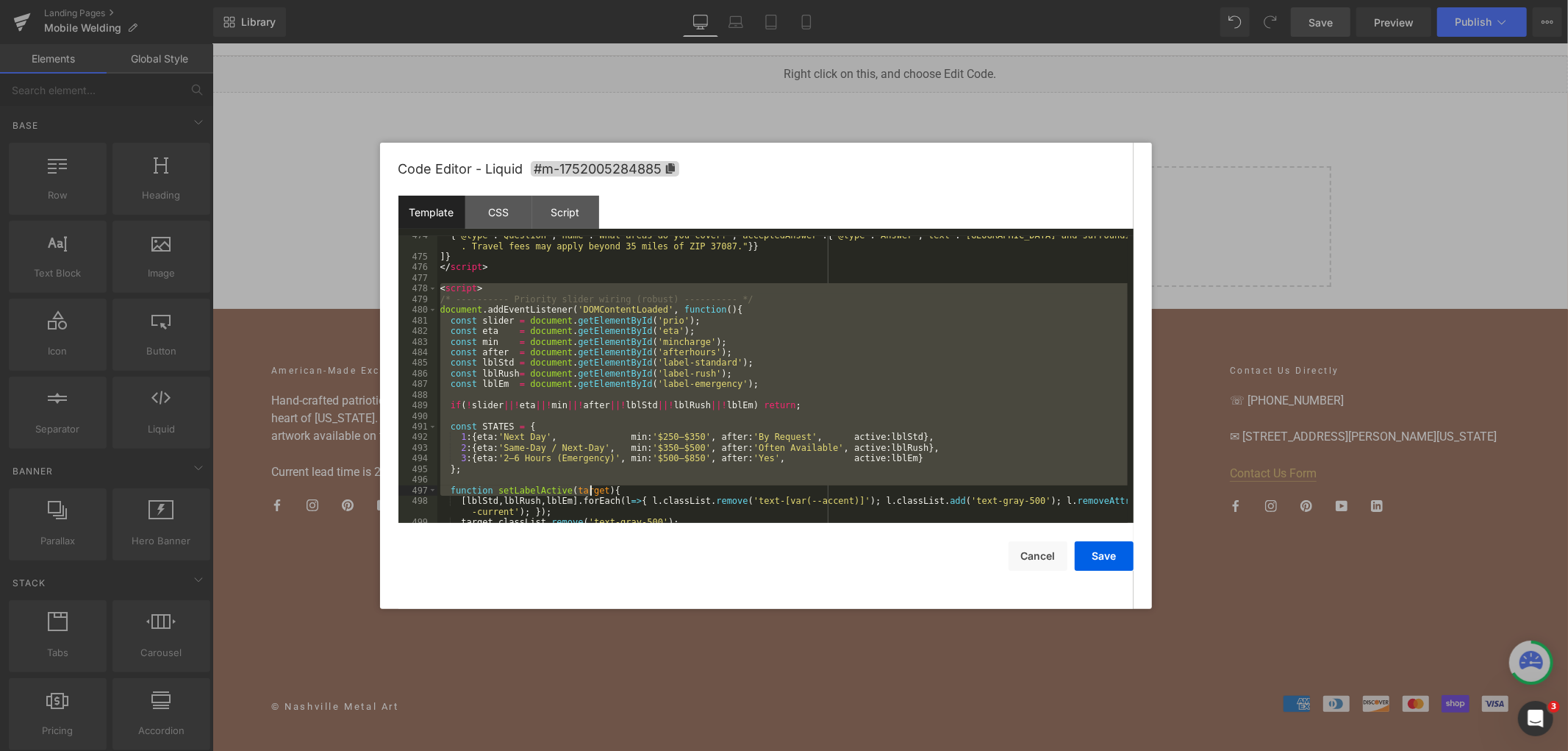
drag, startPoint x: 437, startPoint y: 288, endPoint x: 589, endPoint y: 489, distance: 252.0
click at [589, 489] on div "{ "@type" : "Question" , "name" : "What areas do you cover?" , "acceptedAnswer"…" at bounding box center [782, 389] width 690 height 318
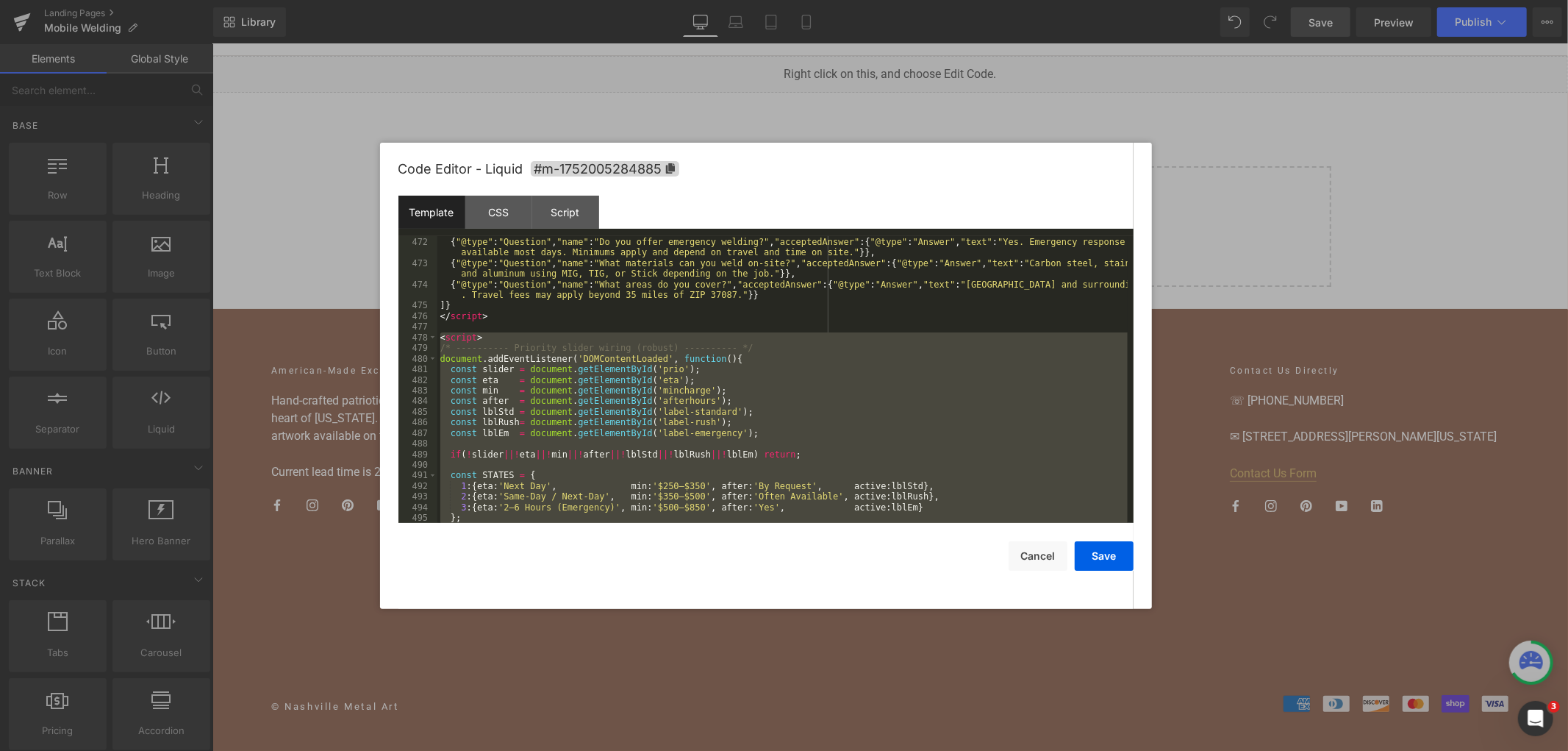
click at [478, 349] on div "{ "@context" : "https://schema.org" , "@type" : "FAQPage" , "mainEntity" : [ { …" at bounding box center [782, 379] width 690 height 287
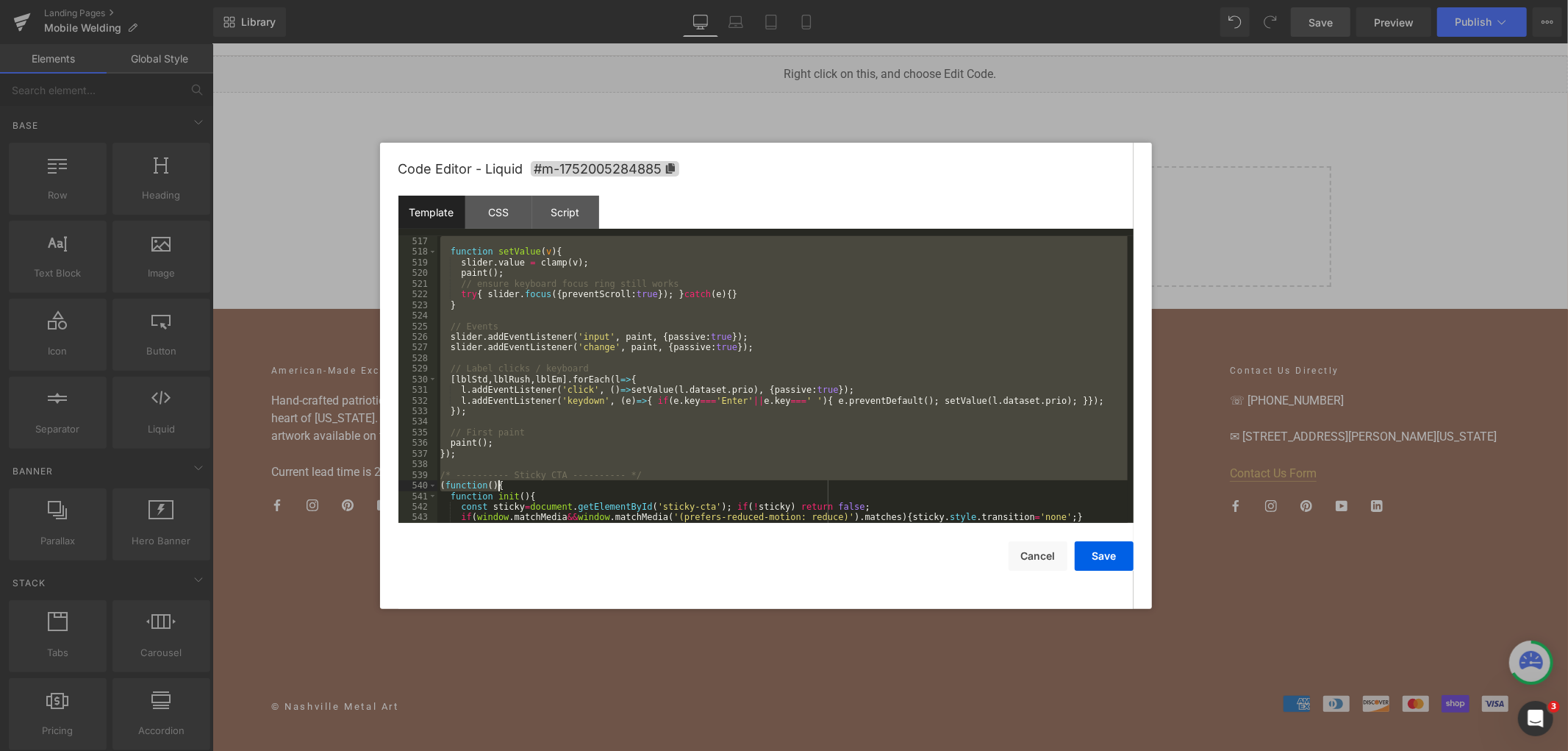
scroll to position [6056, 0]
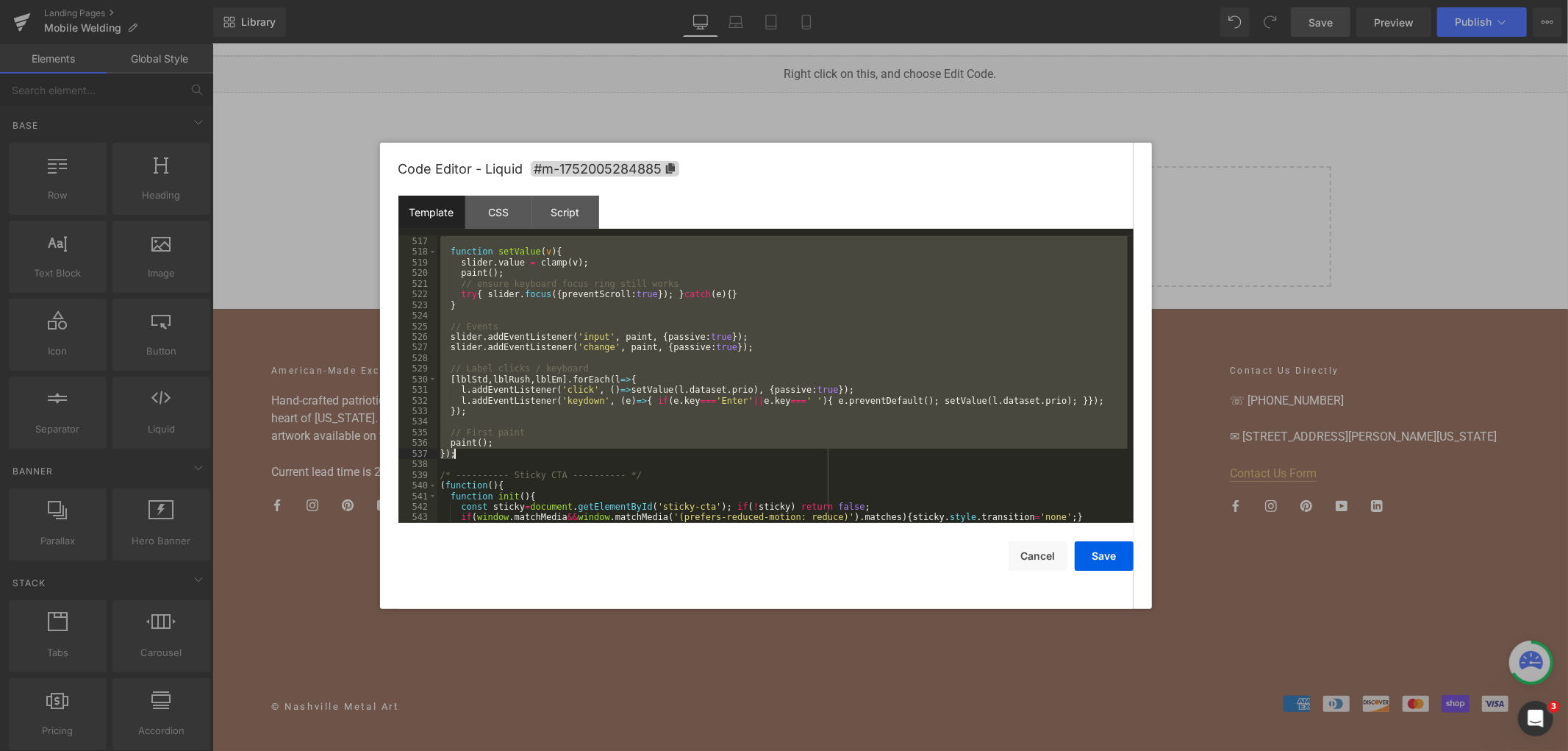
drag, startPoint x: 438, startPoint y: 340, endPoint x: 638, endPoint y: 456, distance: 231.2
click at [638, 456] on div "function setValue ( v ) { slider . value = clamp ( v ) ; paint ( ) ; // ensure …" at bounding box center [782, 395] width 690 height 318
click at [545, 380] on div "function setValue ( v ) { slider . value = clamp ( v ) ; paint ( ) ; // ensure …" at bounding box center [782, 379] width 690 height 287
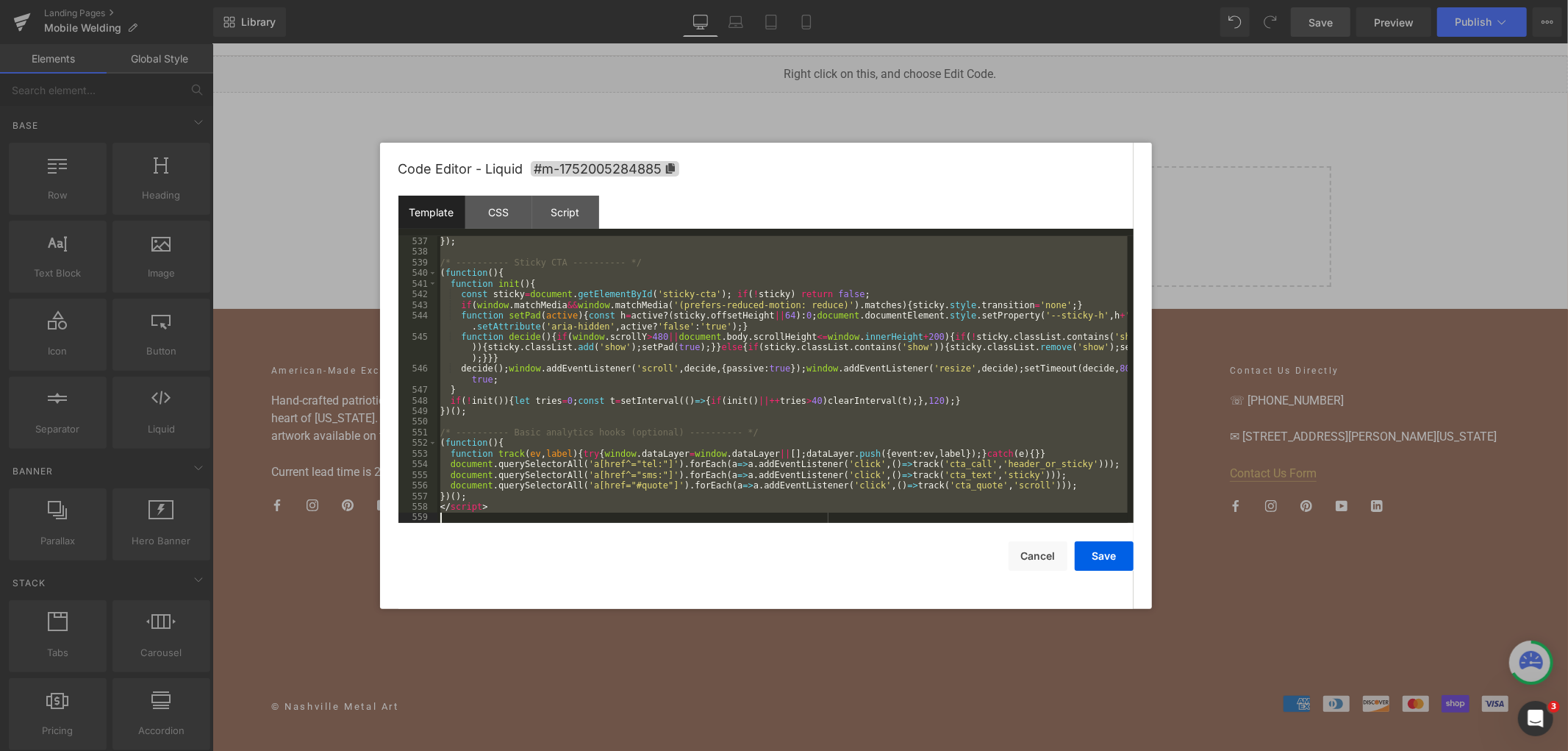
scroll to position [6269, 0]
drag, startPoint x: 440, startPoint y: 304, endPoint x: 598, endPoint y: 482, distance: 238.0
click at [598, 487] on div "}) ; /* ---------- Sticky CTA ---------- */ ( function ( ) { function init ( ) …" at bounding box center [782, 390] width 690 height 309
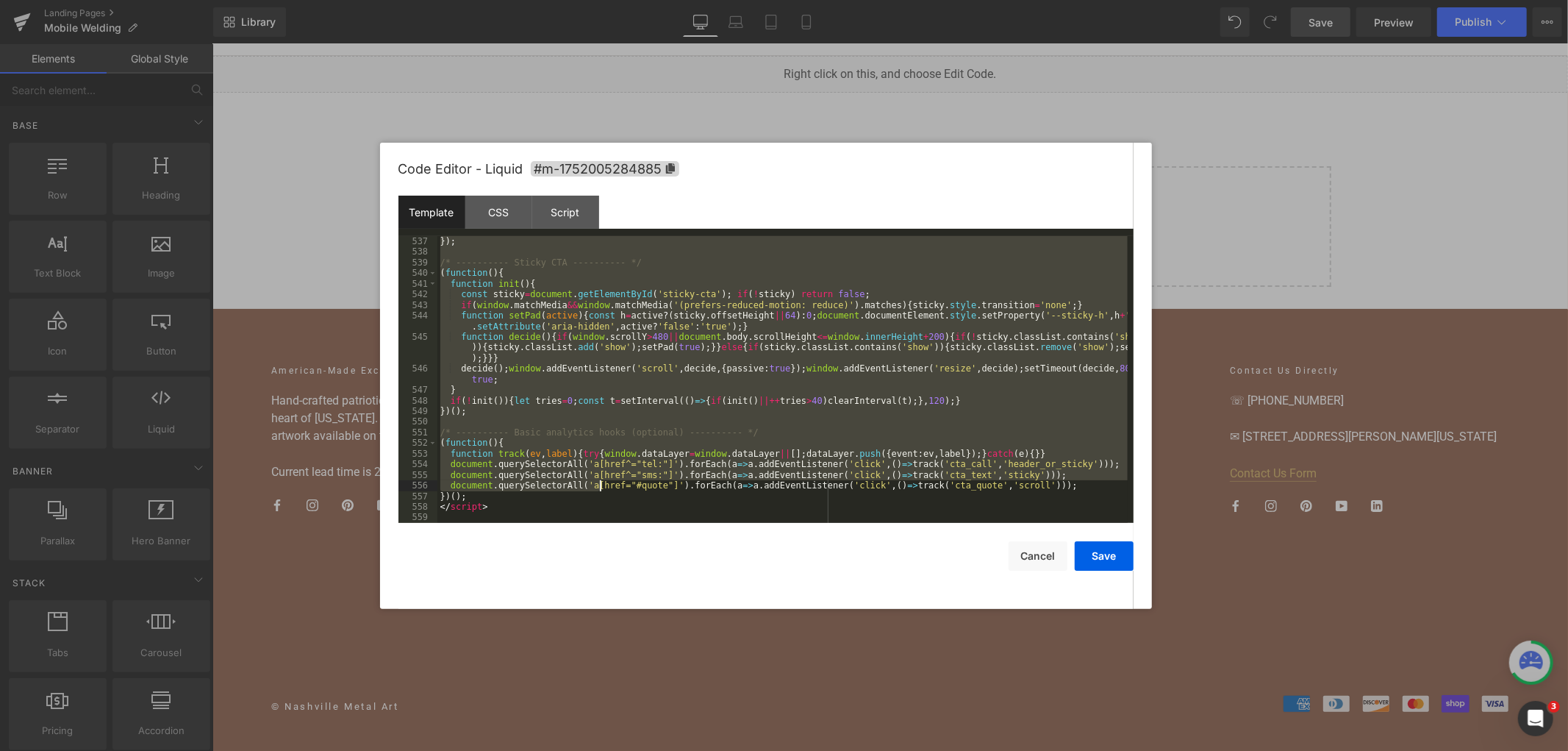
click at [495, 405] on div "}) ; /* ---------- Sticky CTA ---------- */ ( function ( ) { function init ( ) …" at bounding box center [782, 379] width 690 height 287
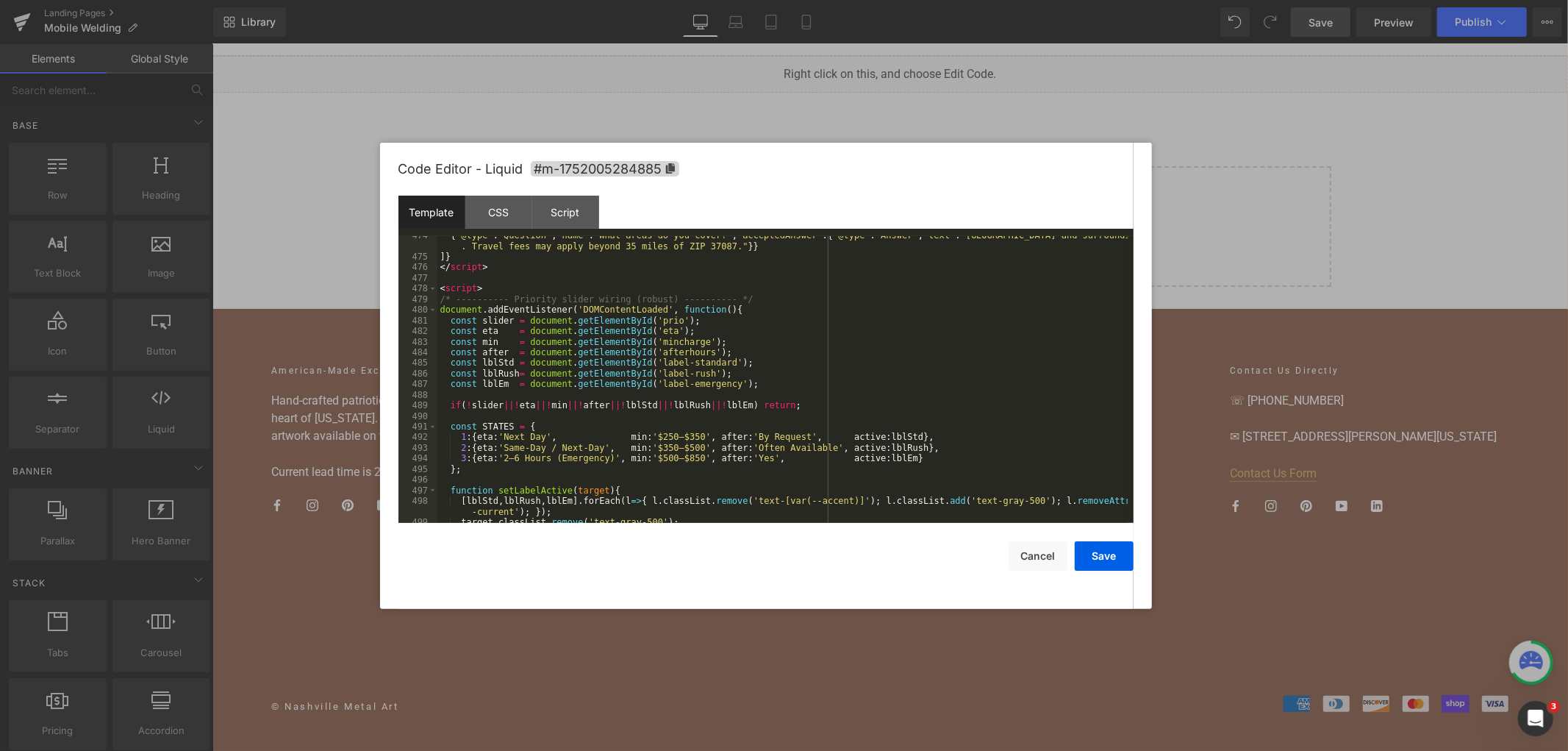
scroll to position [5584, 0]
click at [463, 437] on div "{ "@type" : "Question" , "name" : "What areas do you cover?" , "acceptedAnswer"…" at bounding box center [782, 389] width 690 height 318
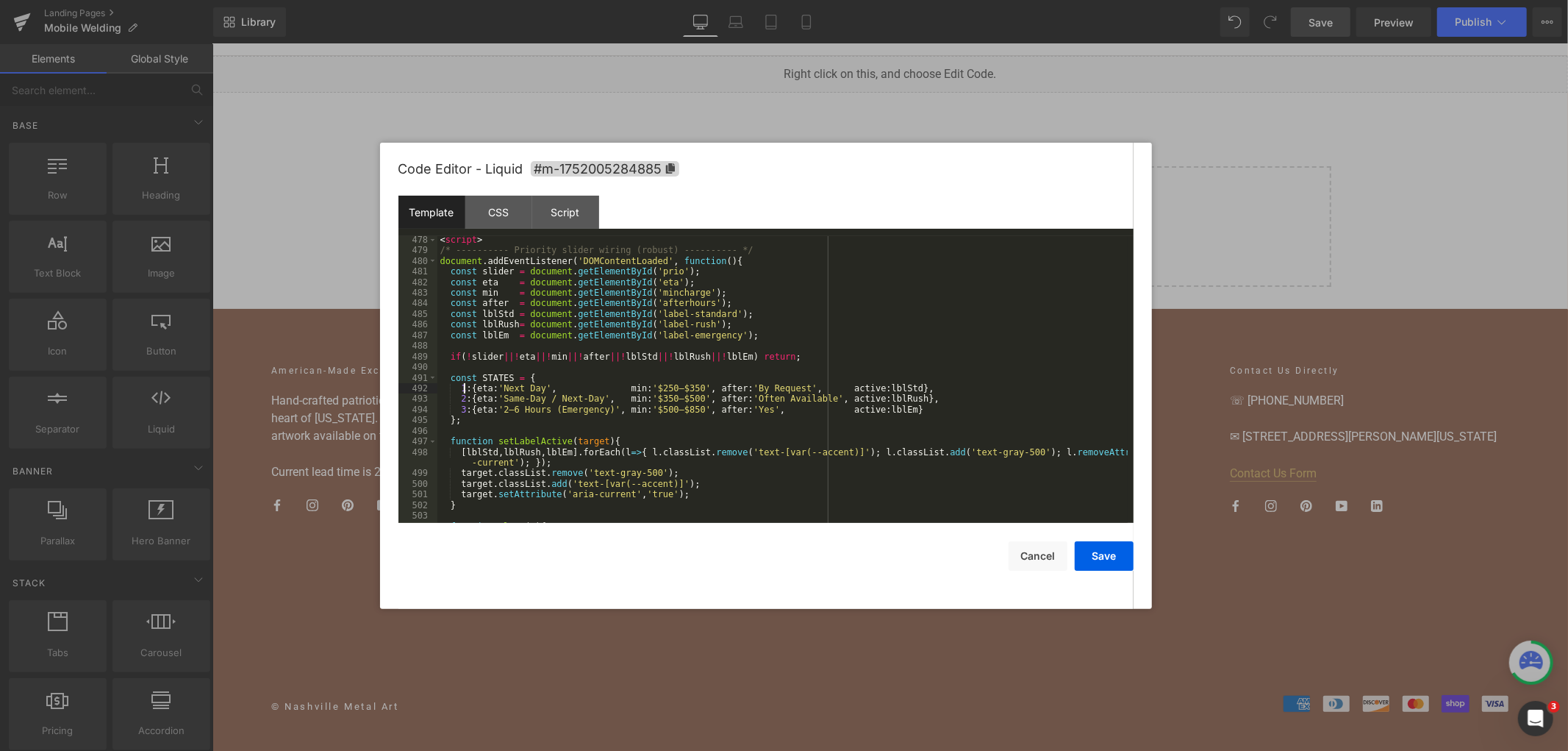
scroll to position [5632, 0]
click at [715, 371] on div "< script > /* ---------- Priority slider wiring (robust) ---------- */ document…" at bounding box center [782, 389] width 690 height 309
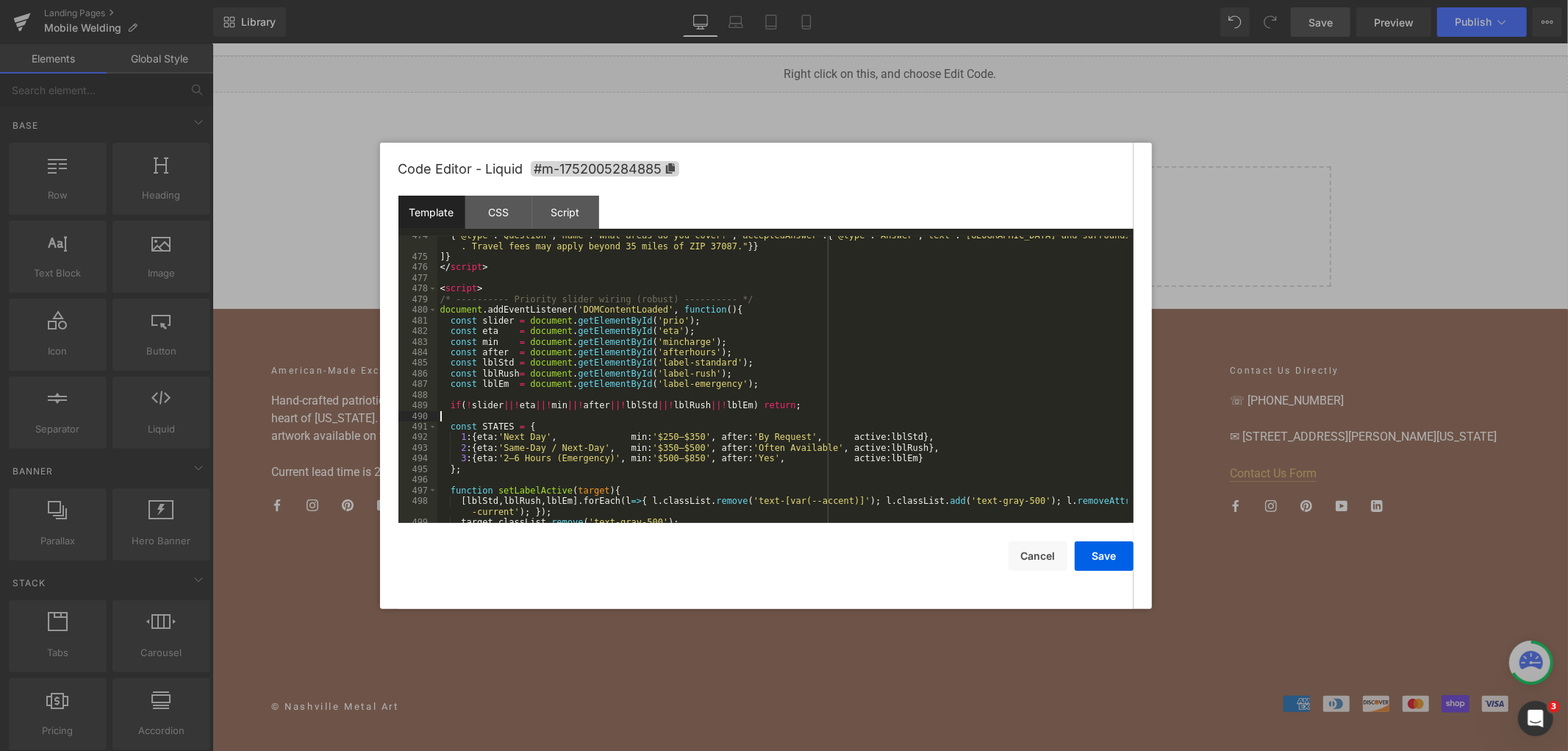
scroll to position [5584, 0]
click at [628, 307] on div "{ "@type" : "Question" , "name" : "What areas do you cover?" , "acceptedAnswer"…" at bounding box center [782, 389] width 690 height 318
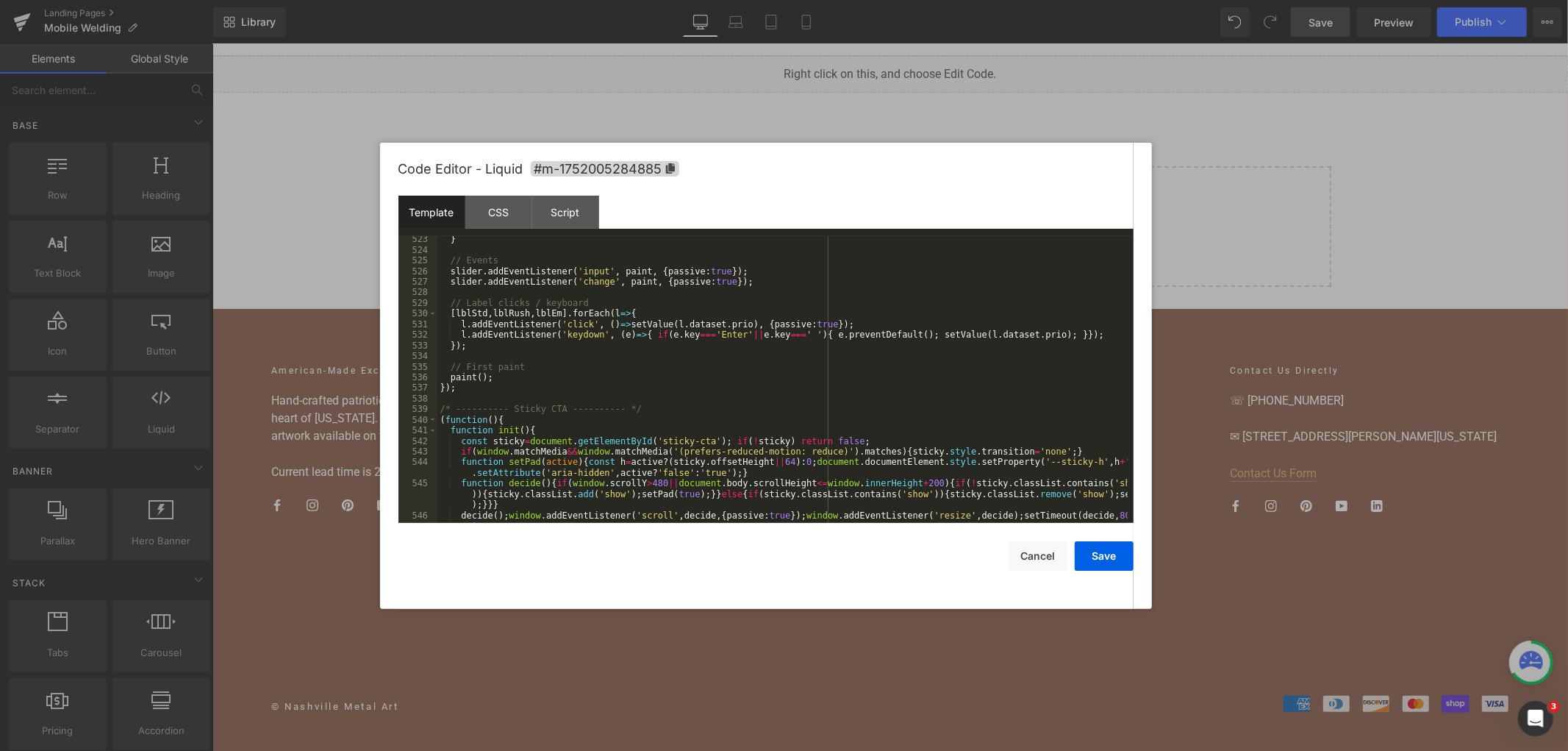
scroll to position [6170, 0]
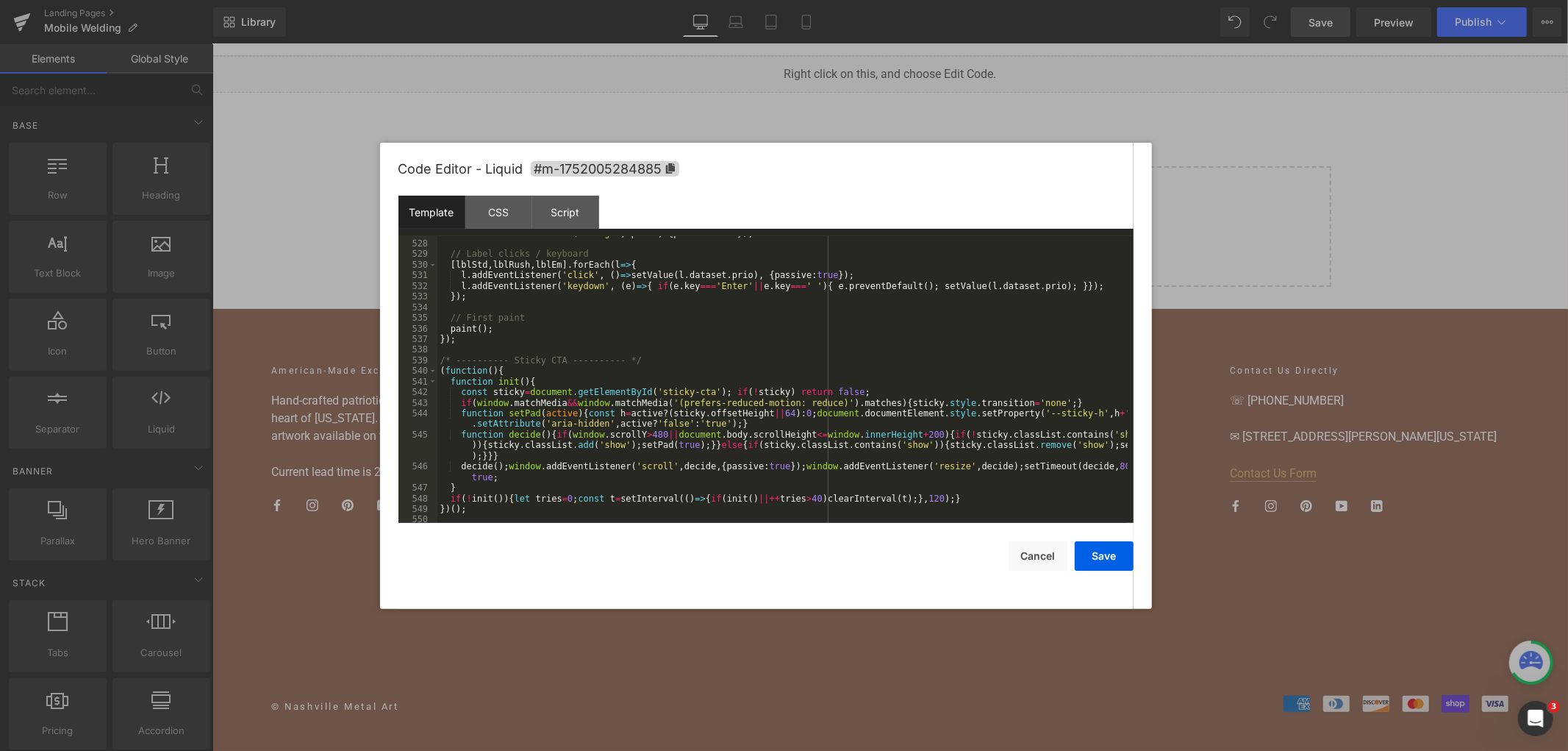
click at [665, 373] on div "slider . addEventListener ( 'change' , paint , { passive : true }) ; // Label c…" at bounding box center [782, 382] width 690 height 309
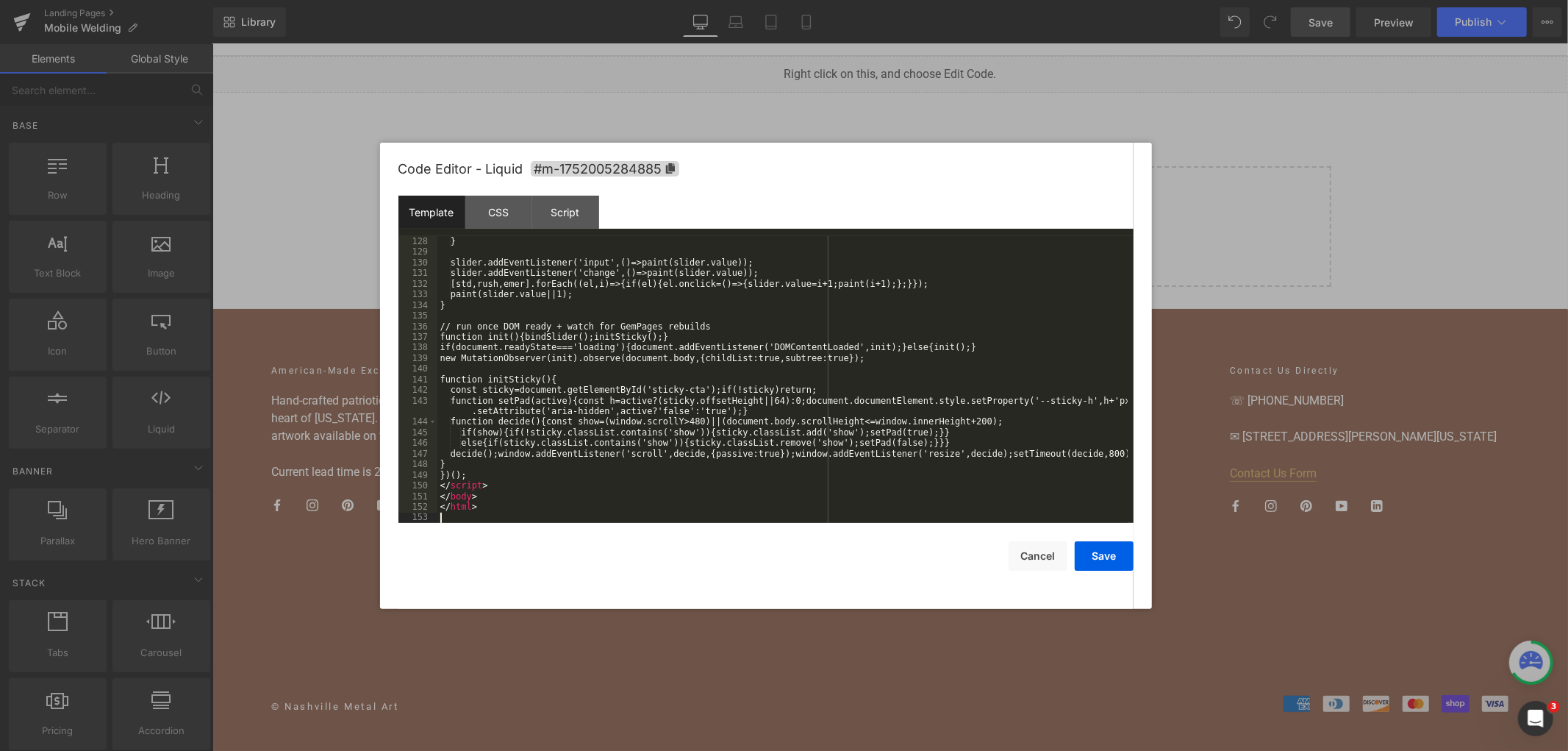
scroll to position [1434, 0]
drag, startPoint x: 1103, startPoint y: 554, endPoint x: 891, endPoint y: 174, distance: 435.1
click at [1103, 554] on button "Save" at bounding box center [1103, 557] width 59 height 30
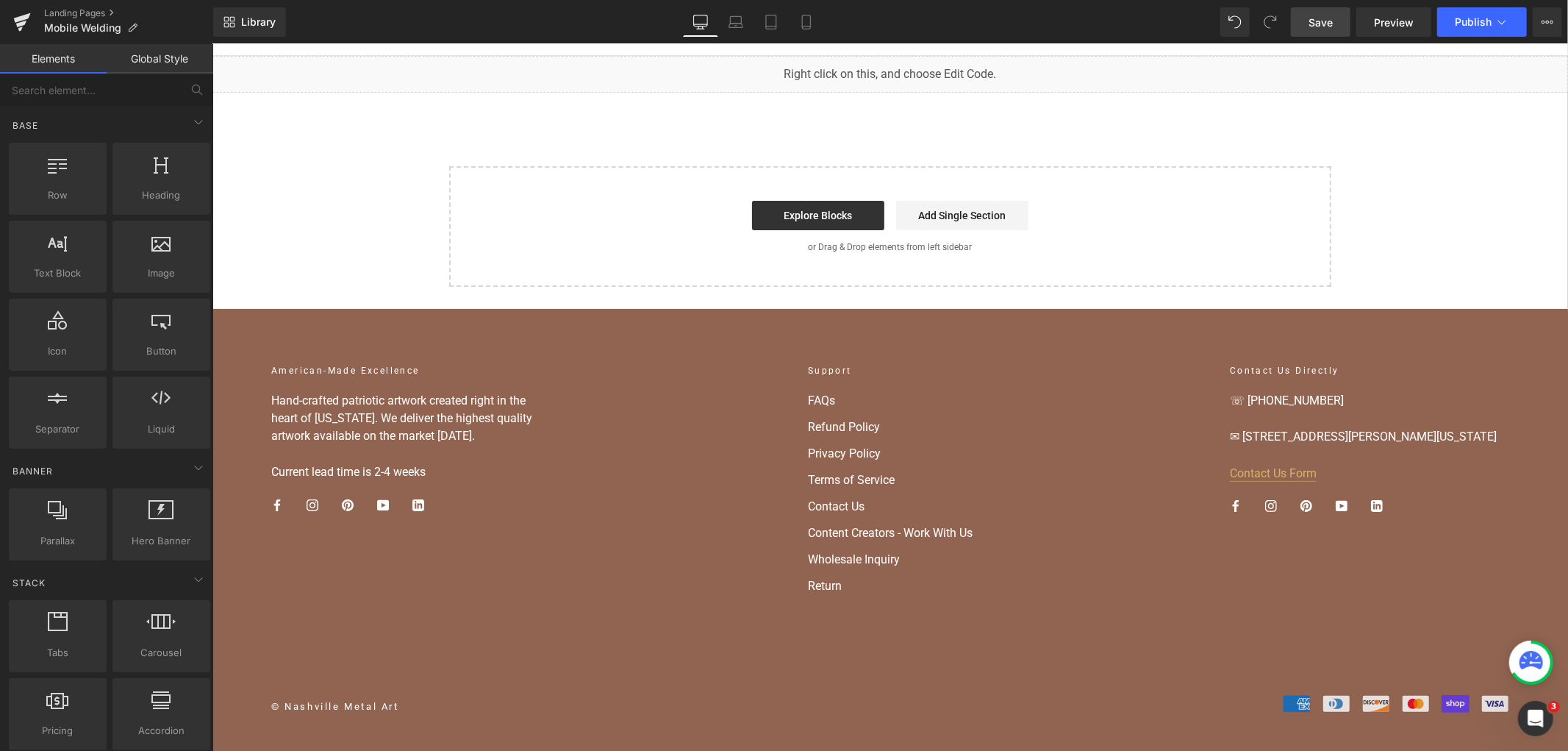
click at [1309, 22] on link "Save" at bounding box center [1321, 22] width 60 height 30
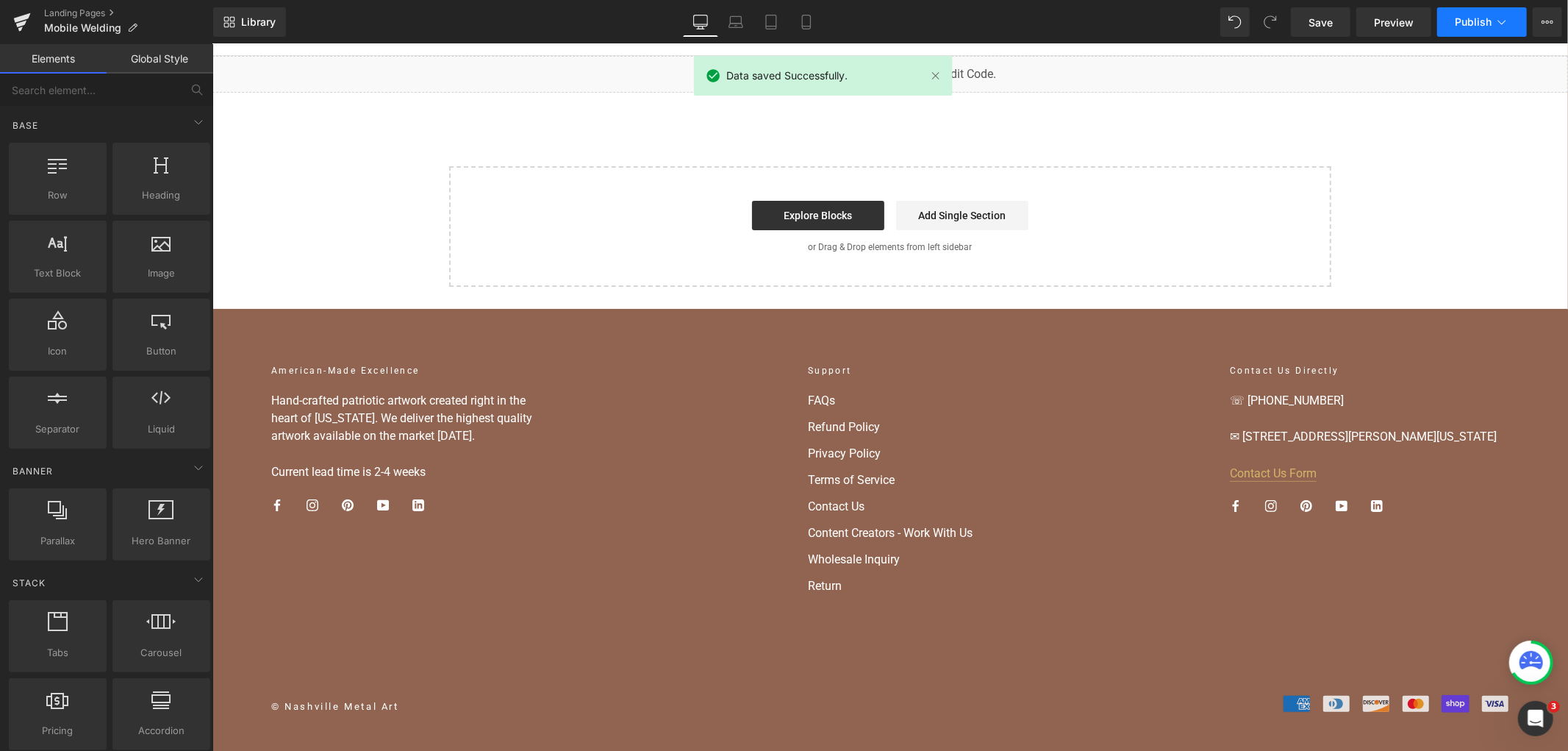
click at [1490, 18] on span "Publish" at bounding box center [1473, 22] width 36 height 12
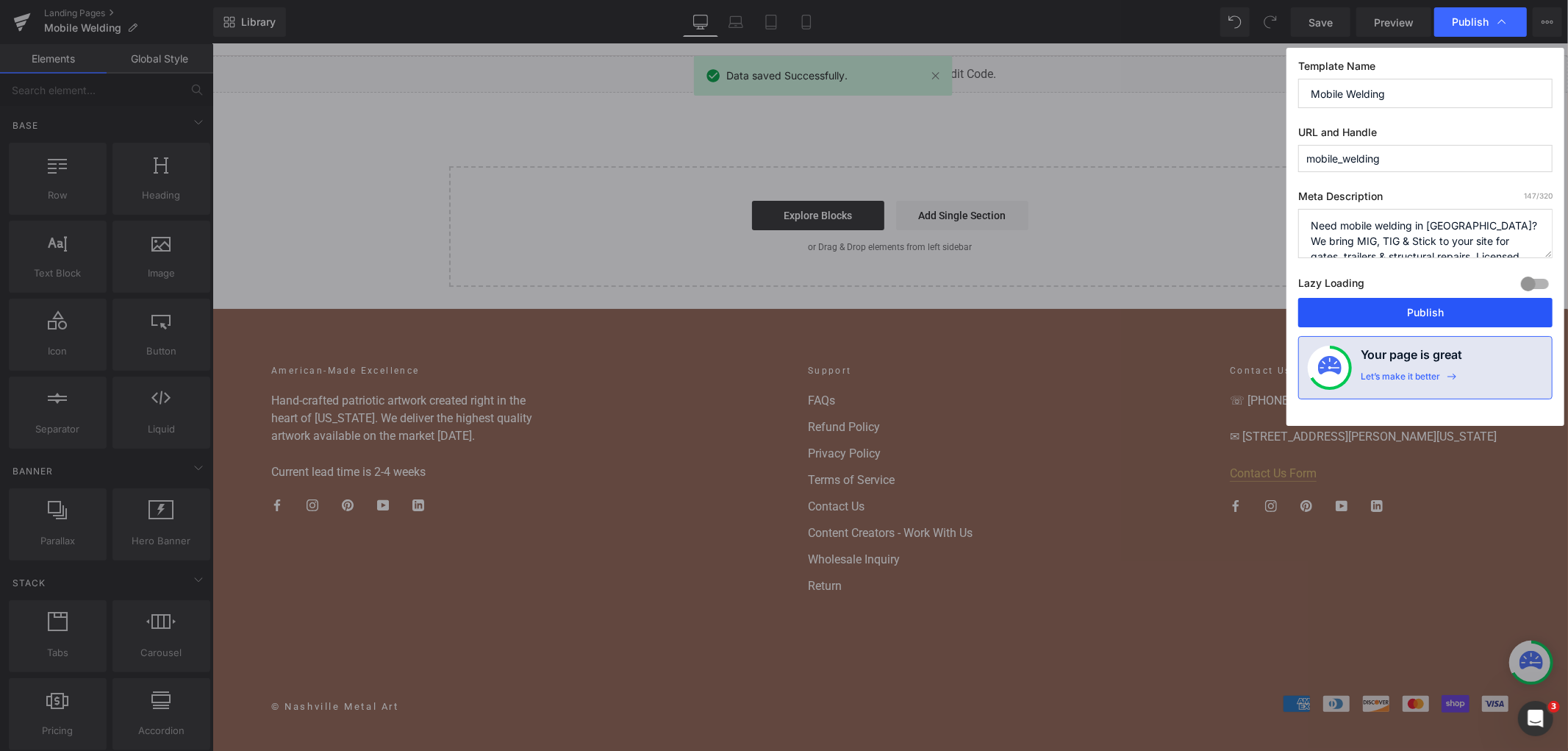
click at [1364, 310] on button "Publish" at bounding box center [1426, 313] width 255 height 30
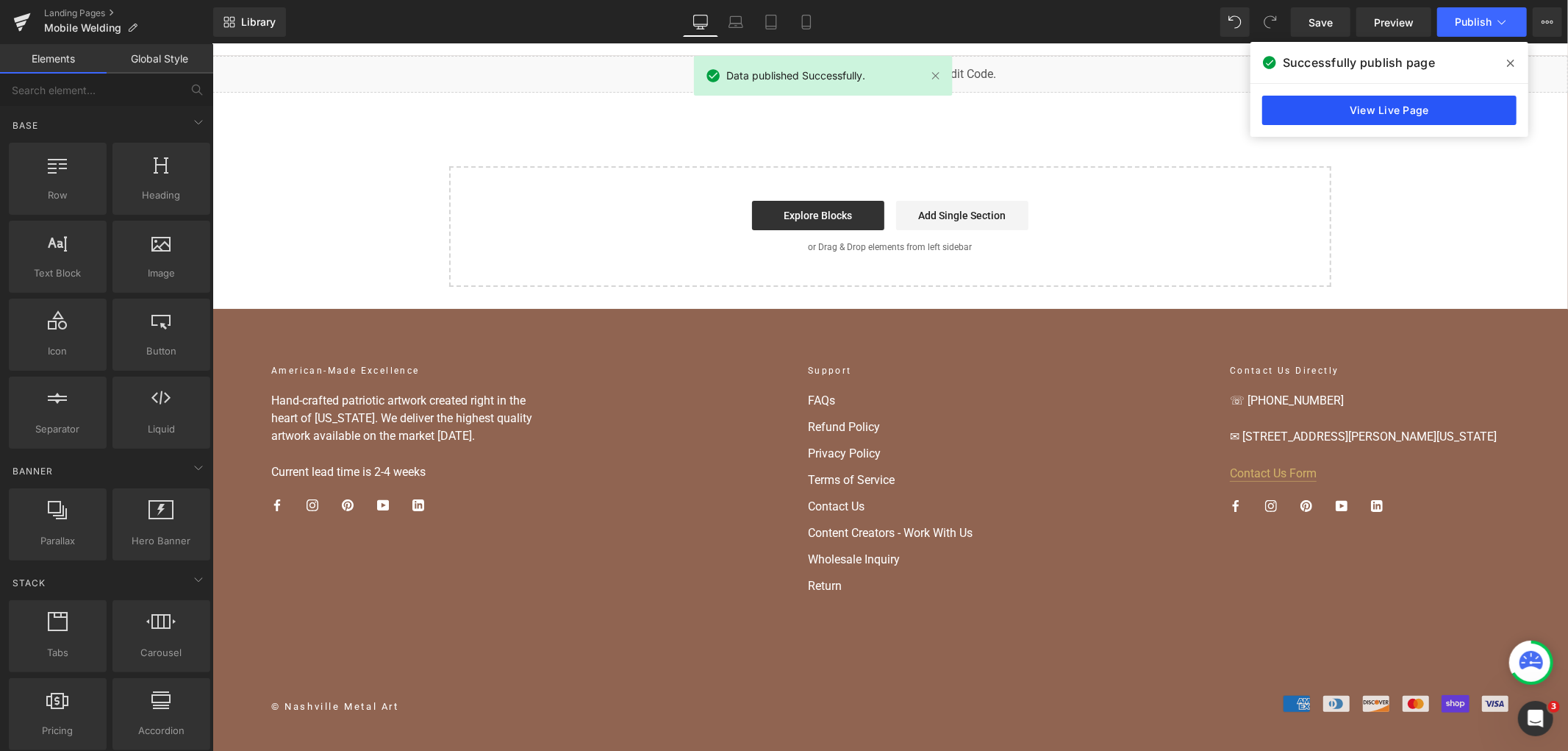
click at [1339, 108] on link "View Live Page" at bounding box center [1389, 111] width 255 height 30
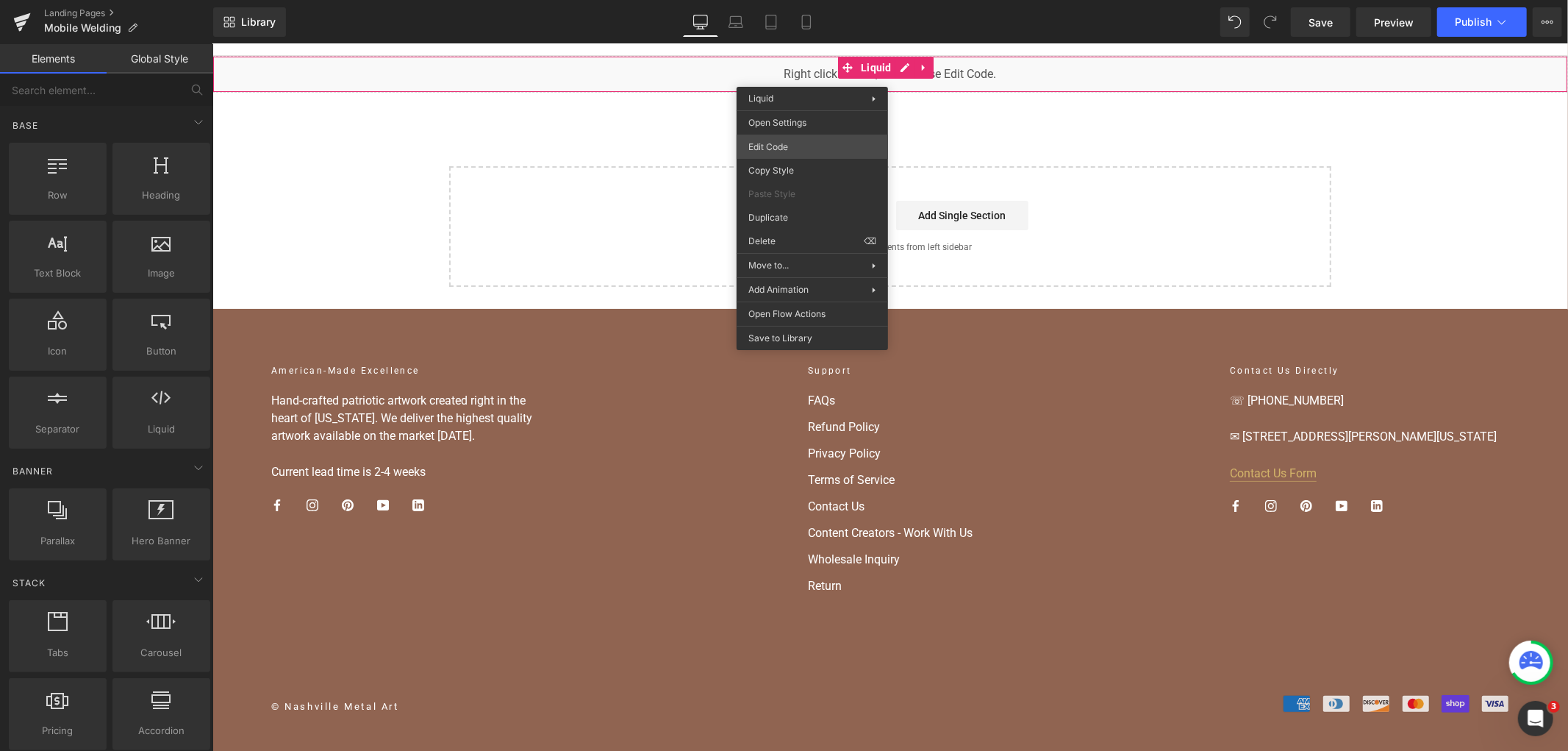
click at [805, 0] on div "You are previewing how the will restyle your page. You can not edit Elements in…" at bounding box center [784, 0] width 1568 height 0
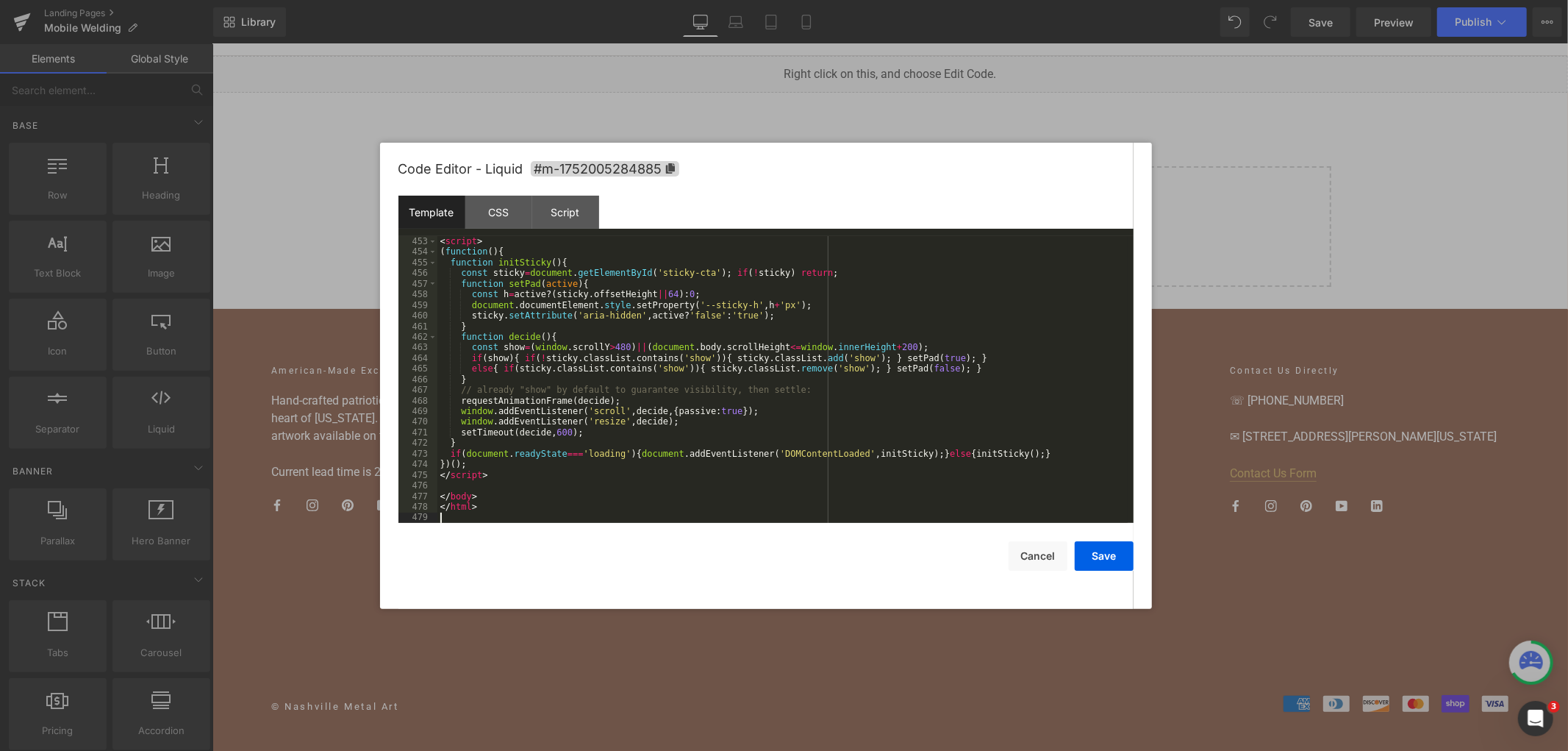
scroll to position [5503, 0]
click at [1097, 535] on div "Save Cancel" at bounding box center [765, 547] width 735 height 48
click at [1097, 575] on div "Code Editor - Liquid #m-1752005284885 Template CSS Script Data 453 454 455 456 …" at bounding box center [765, 376] width 735 height 466
click at [1095, 546] on button "Save" at bounding box center [1103, 557] width 59 height 30
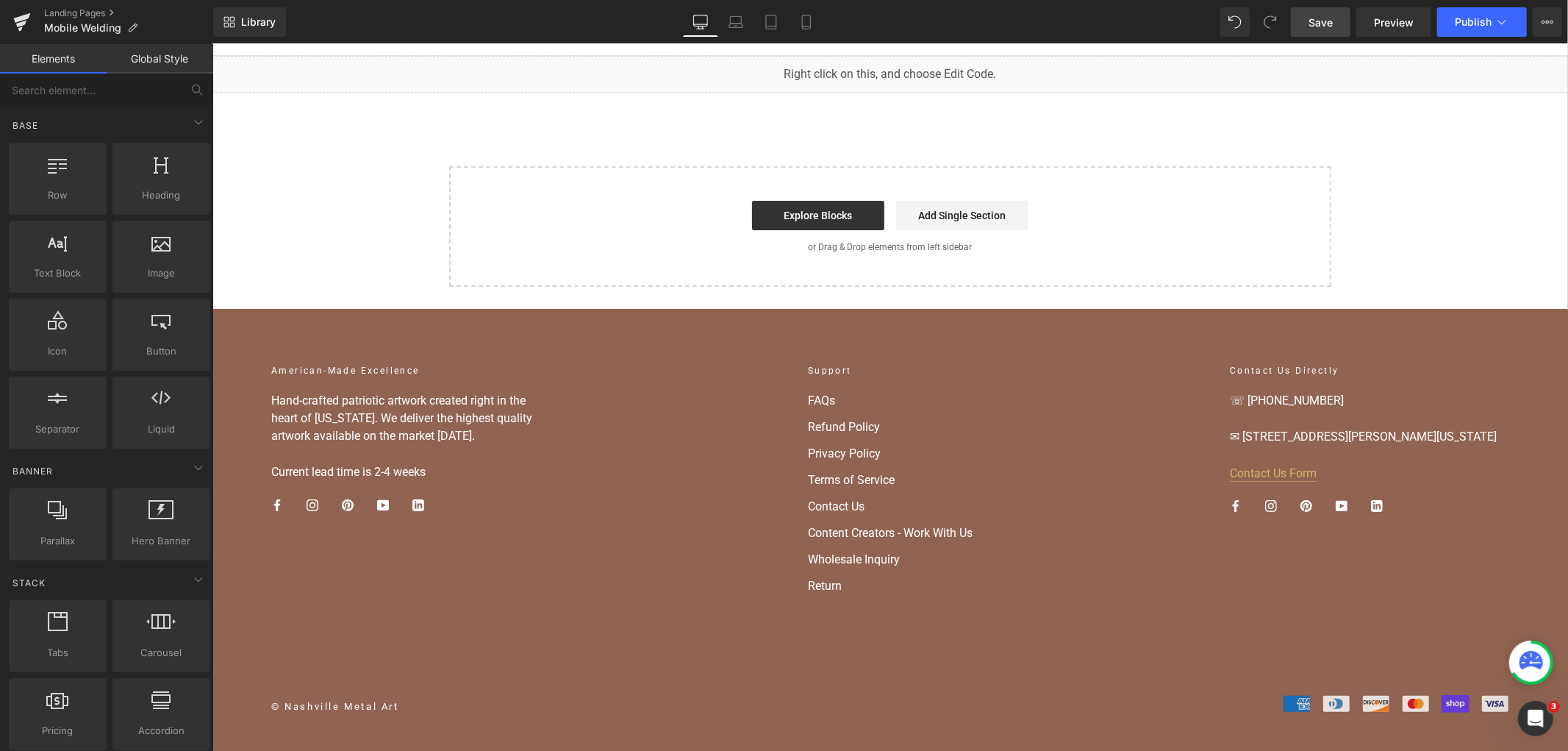
click at [1317, 26] on span "Save" at bounding box center [1320, 22] width 24 height 16
click at [1466, 17] on span "Publish" at bounding box center [1473, 22] width 36 height 12
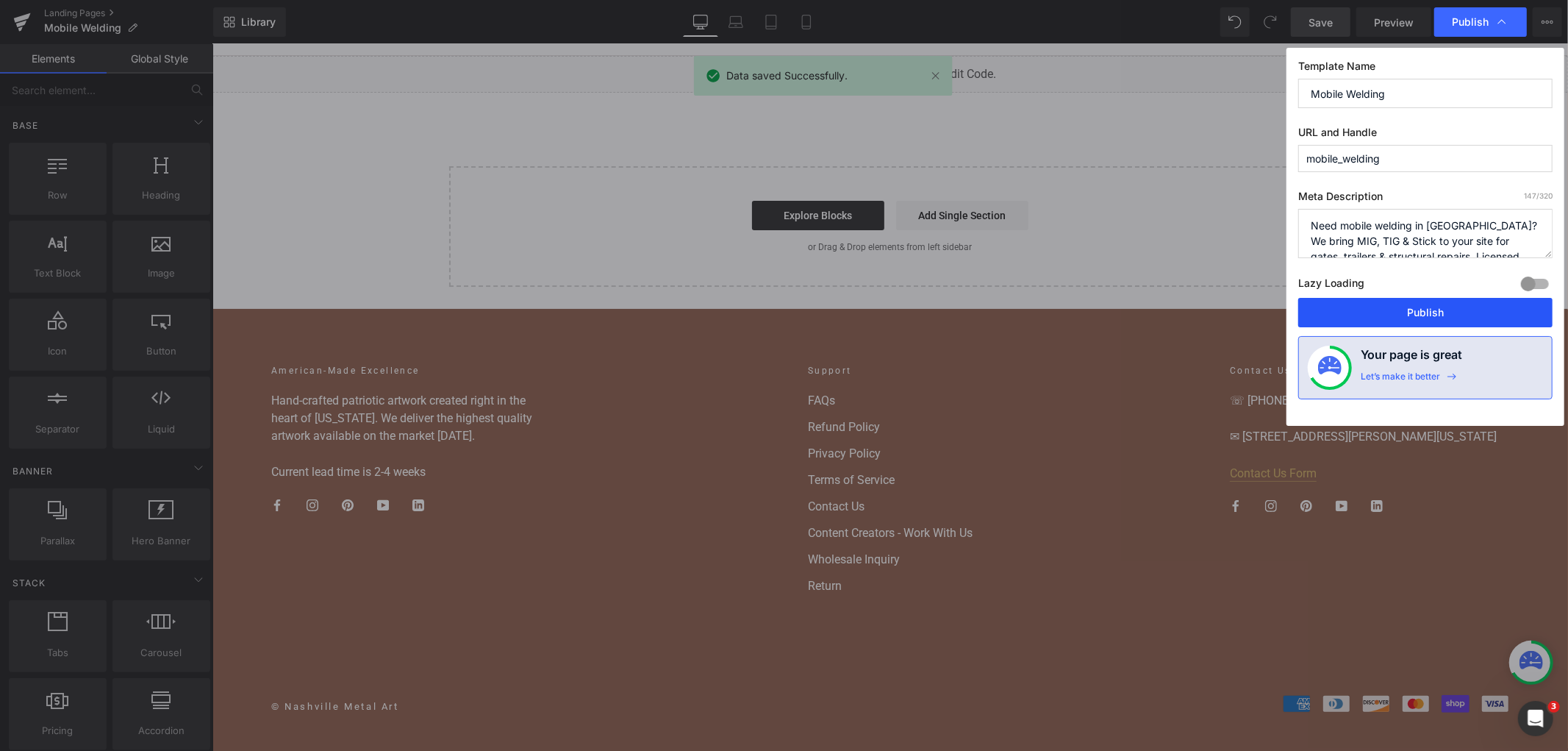
click at [1343, 308] on button "Publish" at bounding box center [1426, 313] width 255 height 30
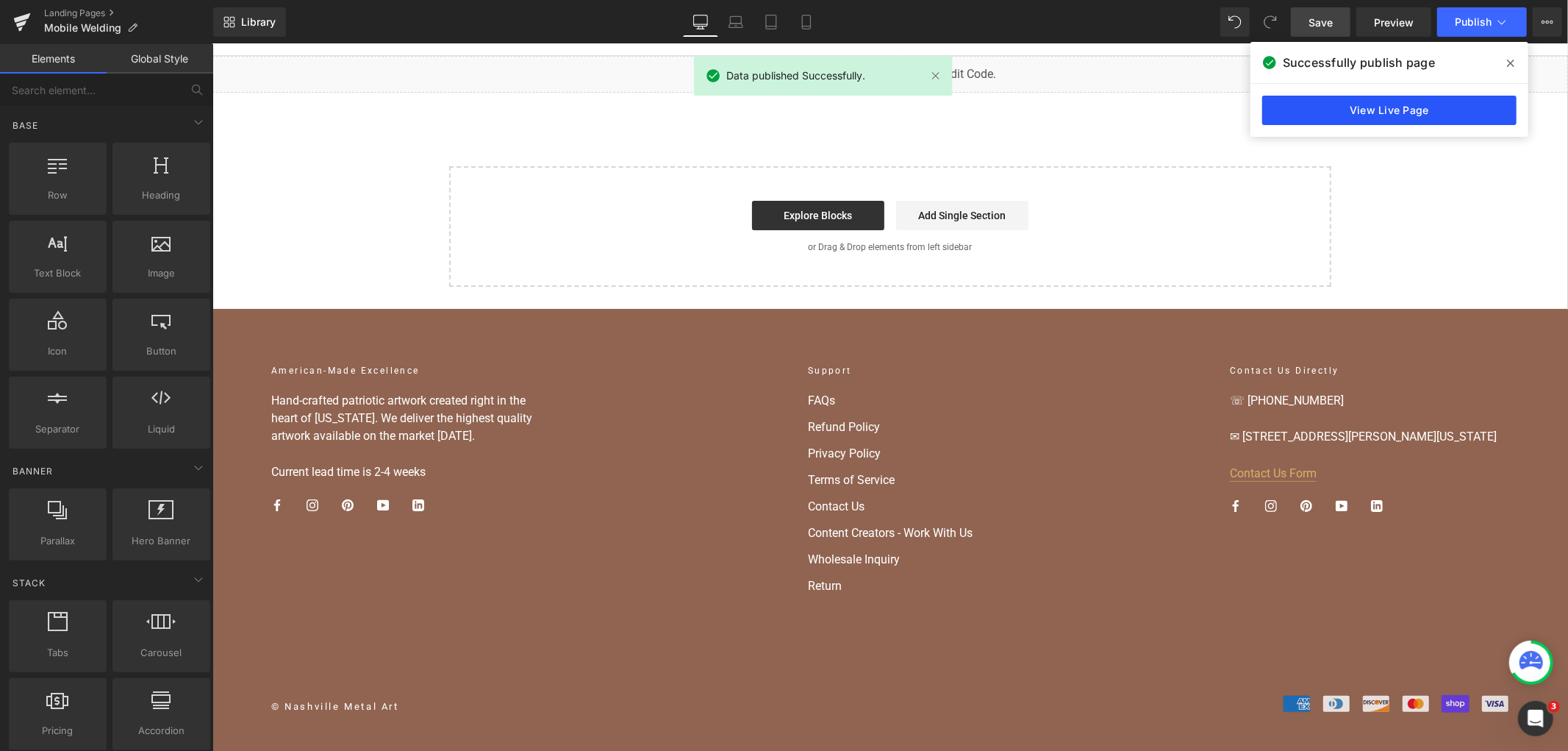
click at [1383, 119] on link "View Live Page" at bounding box center [1389, 111] width 255 height 30
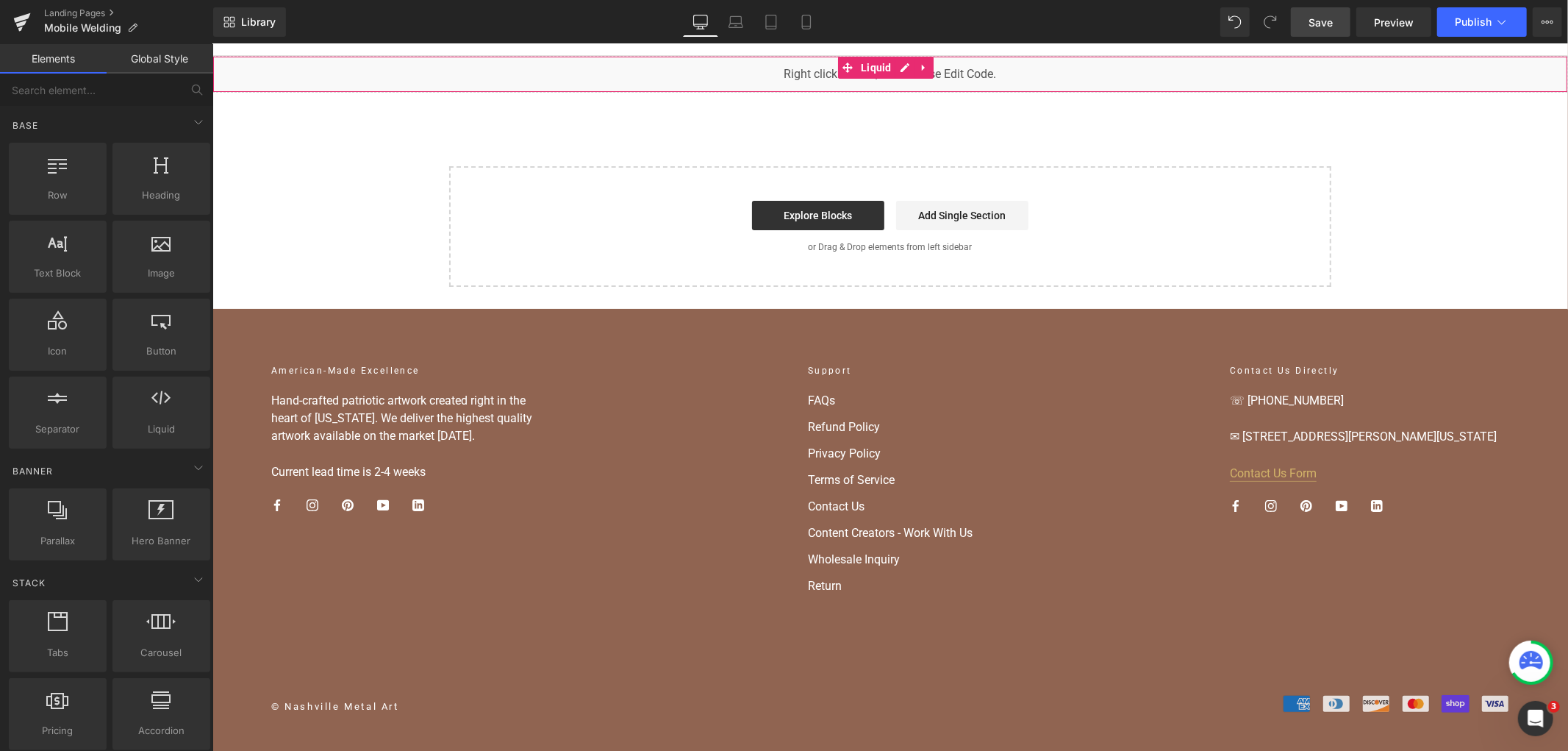
click at [895, 0] on div "You are previewing how the will restyle your page. You can not edit Elements in…" at bounding box center [784, 0] width 1568 height 0
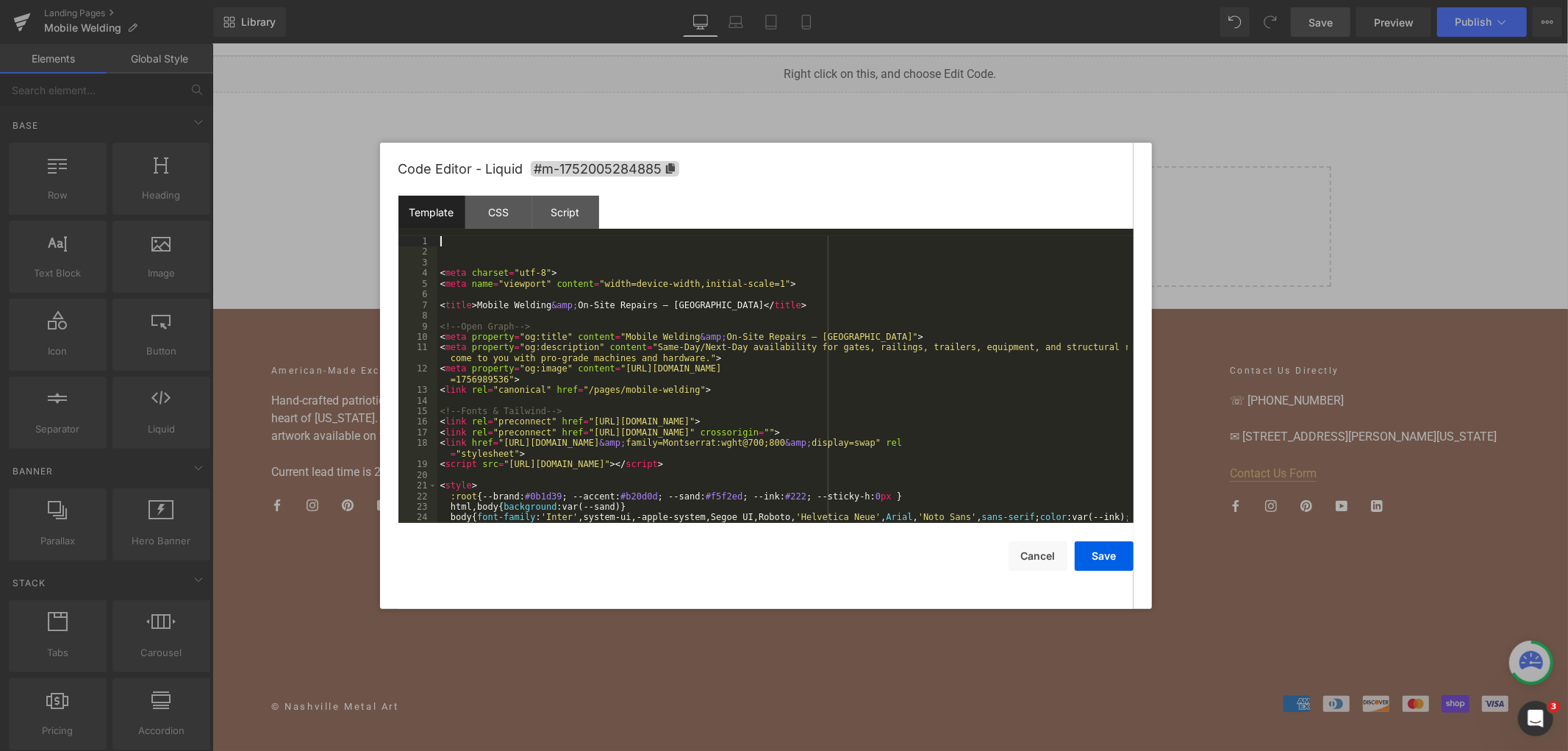
drag, startPoint x: 846, startPoint y: 222, endPoint x: 765, endPoint y: 340, distance: 143.1
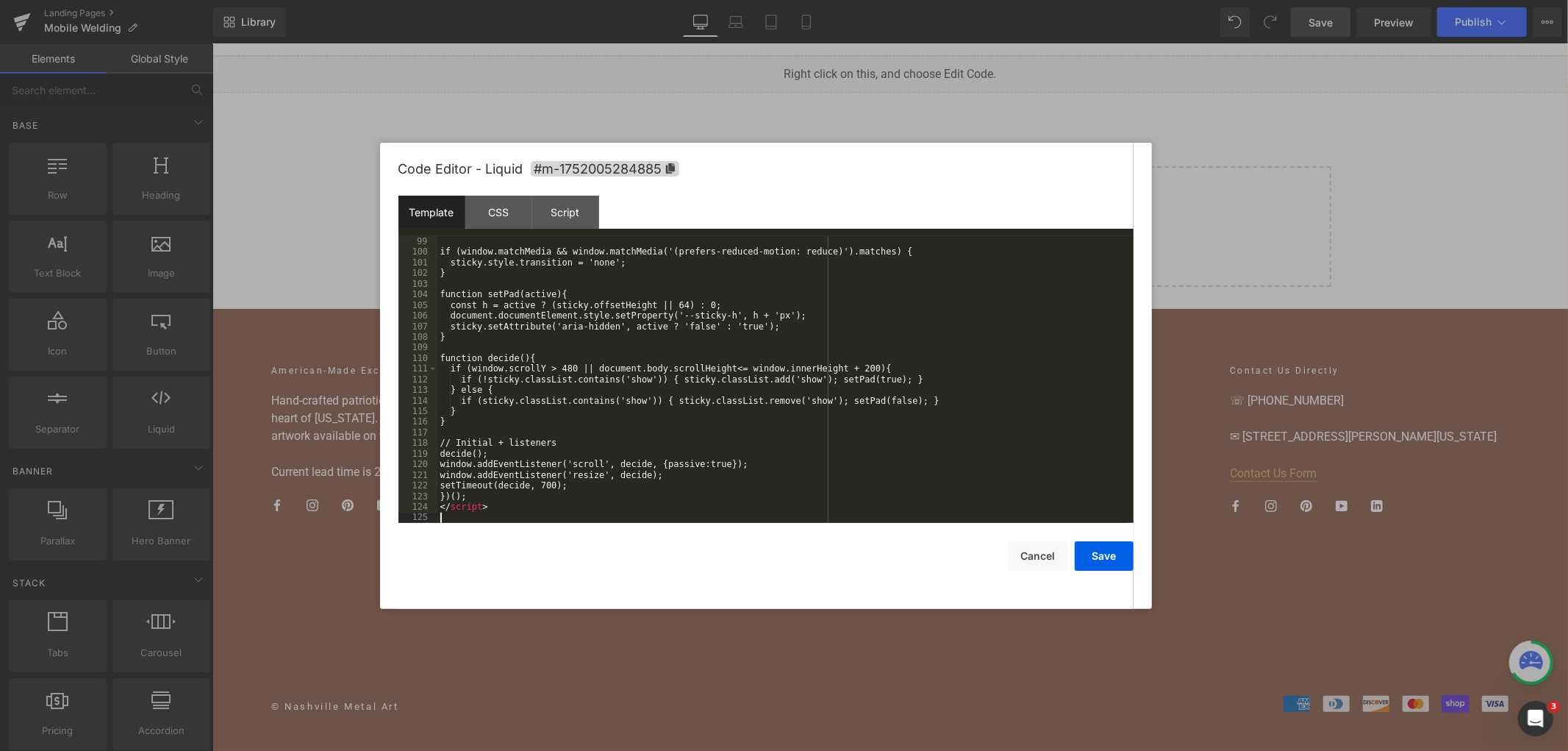
scroll to position [1062, 0]
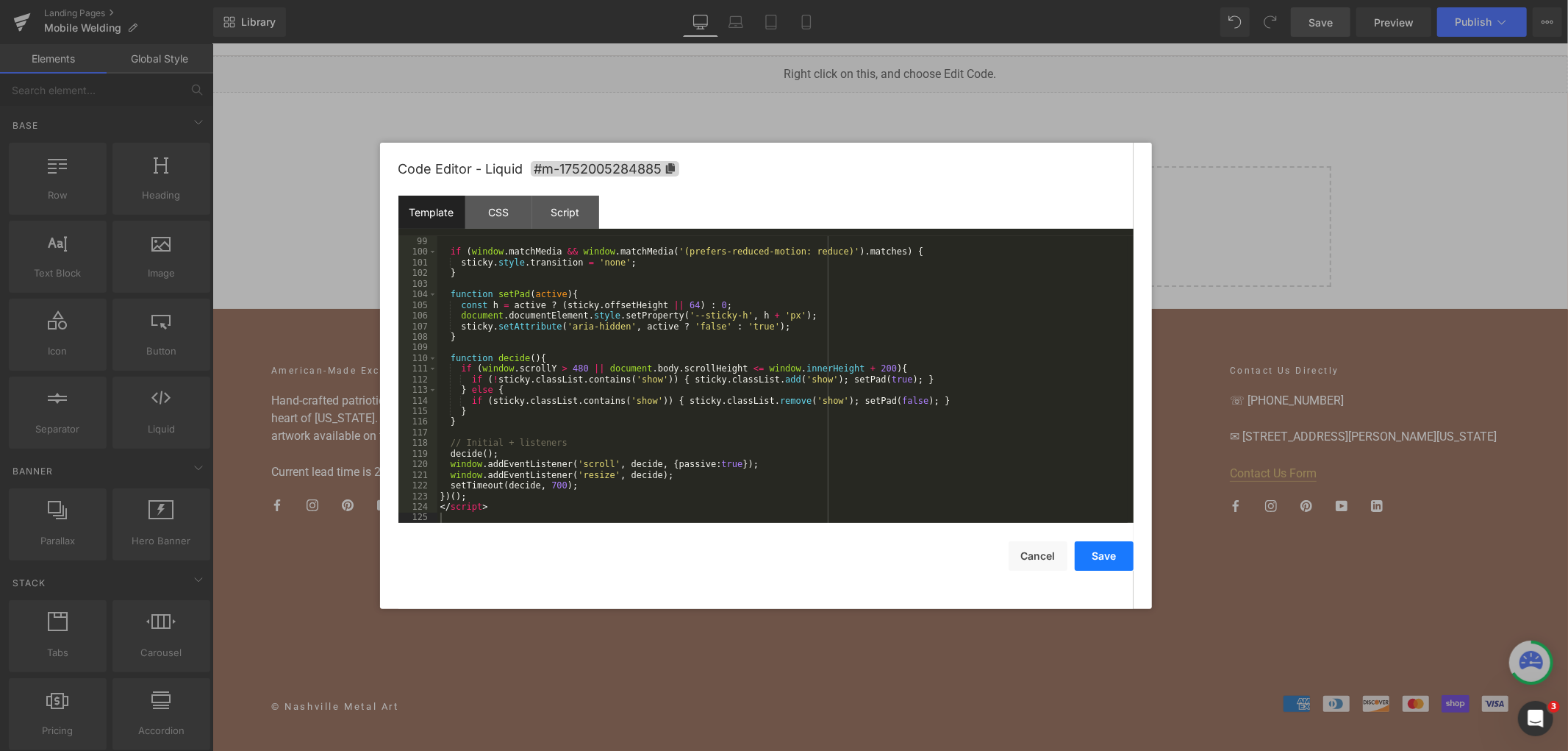
click at [1088, 563] on button "Save" at bounding box center [1103, 557] width 59 height 30
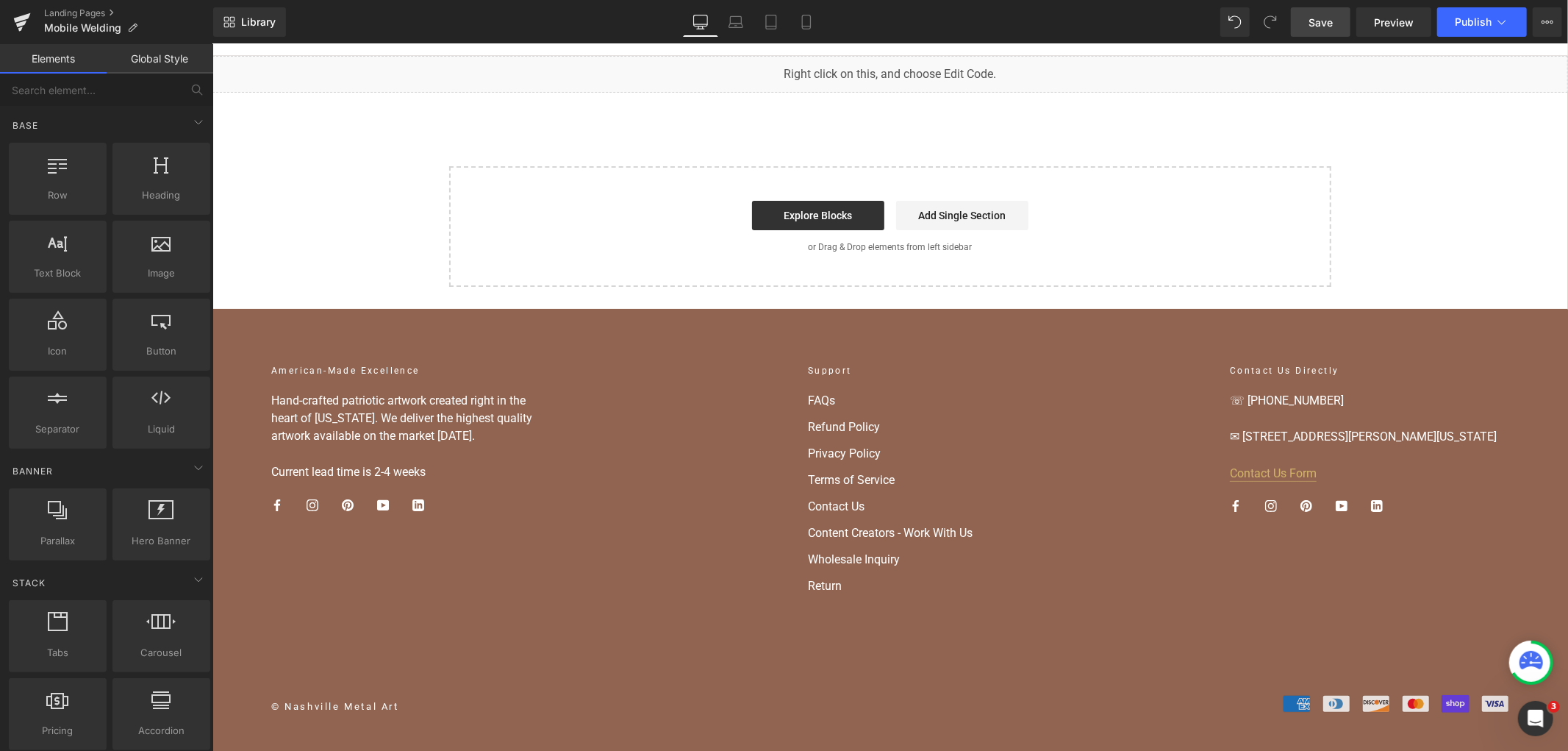
click at [1325, 23] on span "Save" at bounding box center [1320, 22] width 24 height 16
click at [1460, 23] on span "Publish" at bounding box center [1473, 22] width 36 height 12
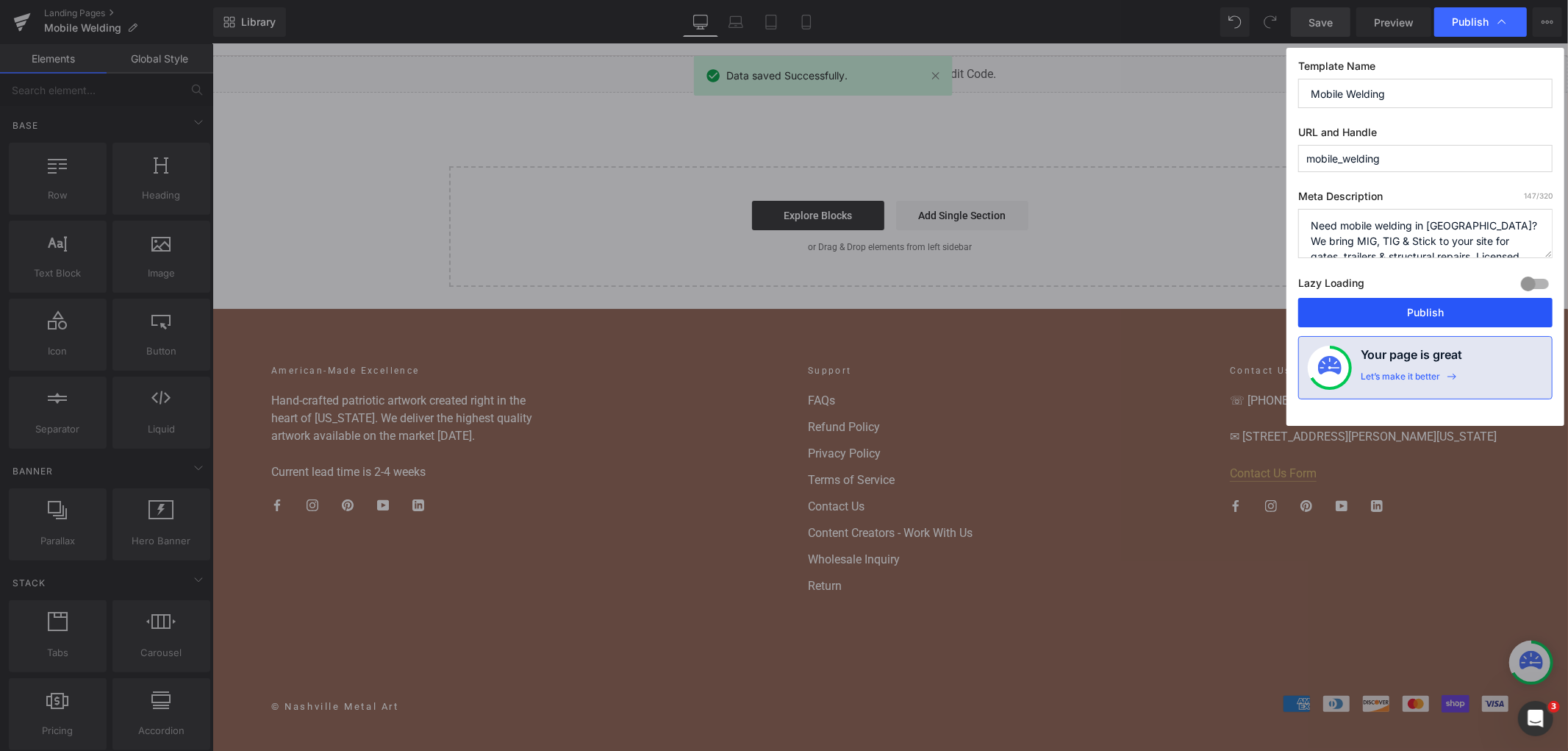
click at [1417, 317] on button "Publish" at bounding box center [1426, 313] width 255 height 30
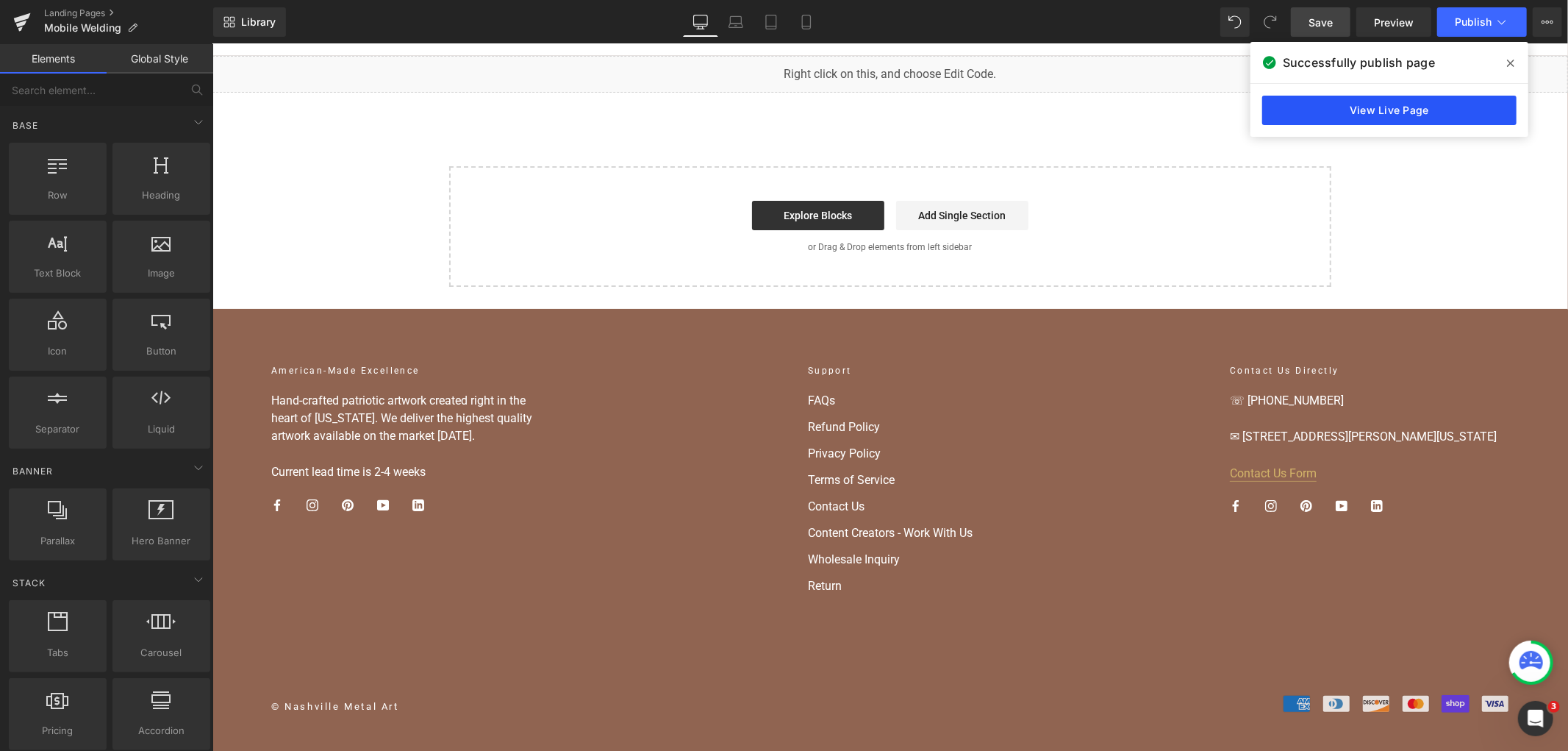
click at [1368, 98] on link "View Live Page" at bounding box center [1389, 111] width 255 height 30
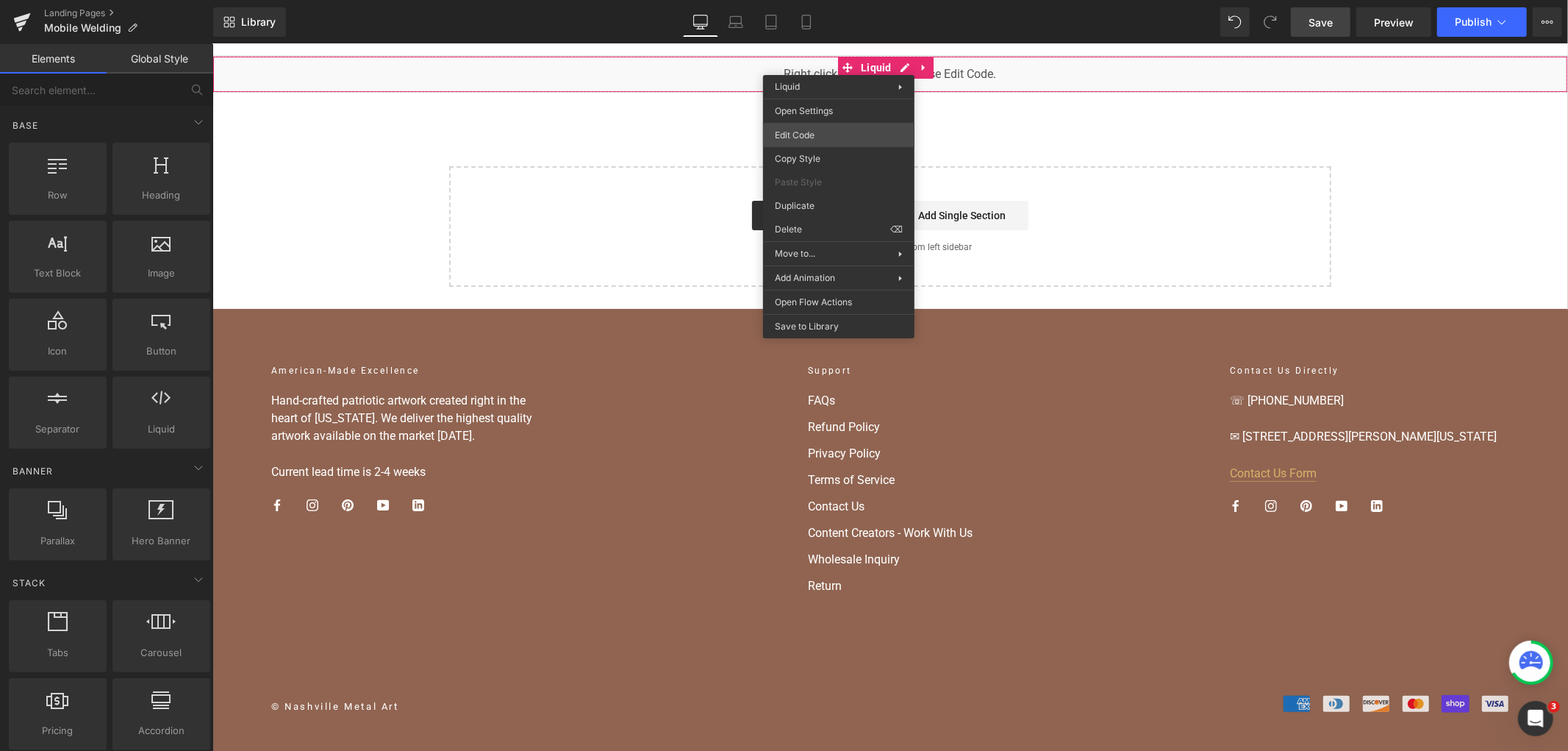
click at [820, 136] on body "You are previewing how the will restyle your page. You can not edit Elements in…" at bounding box center [784, 376] width 1568 height 751
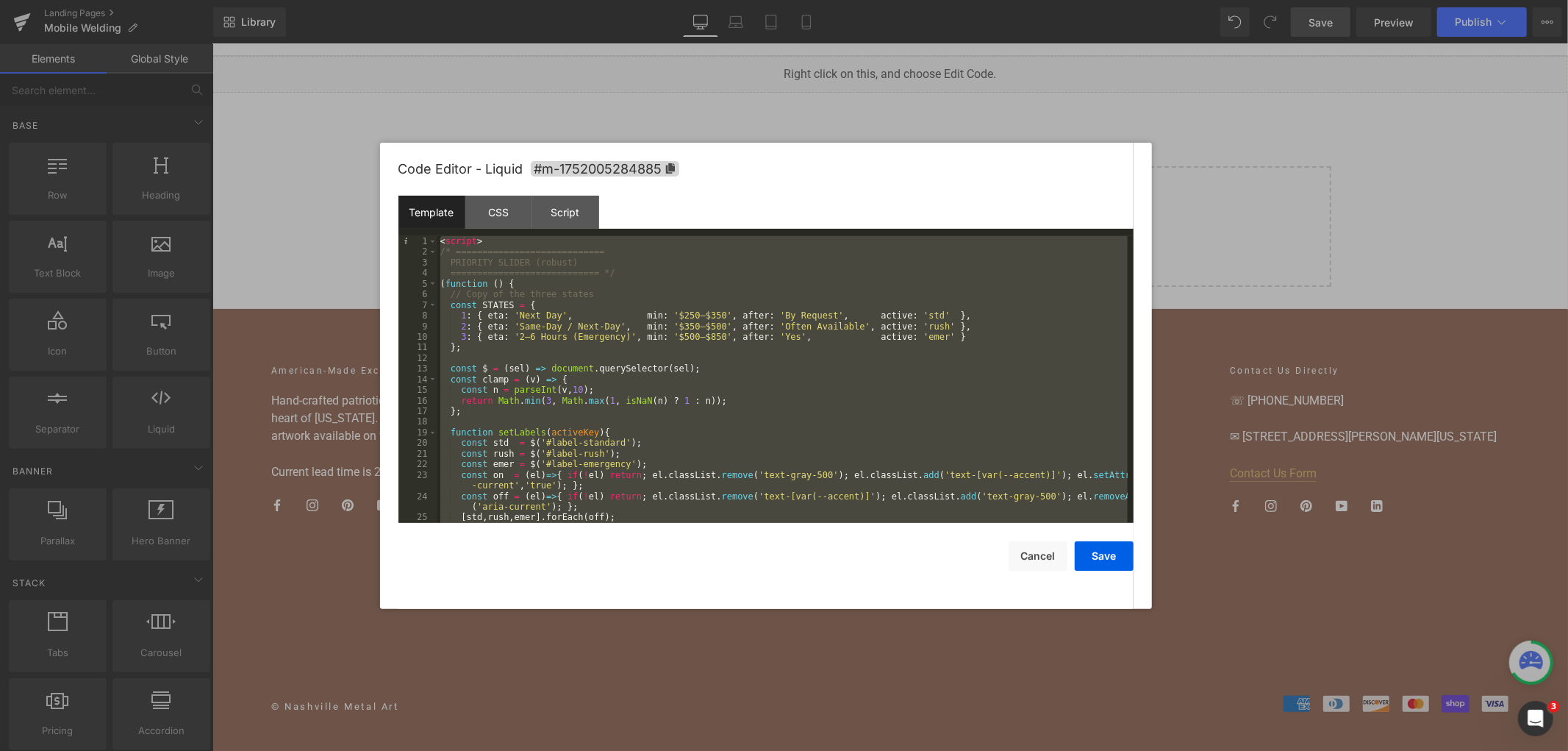
scroll to position [5503, 0]
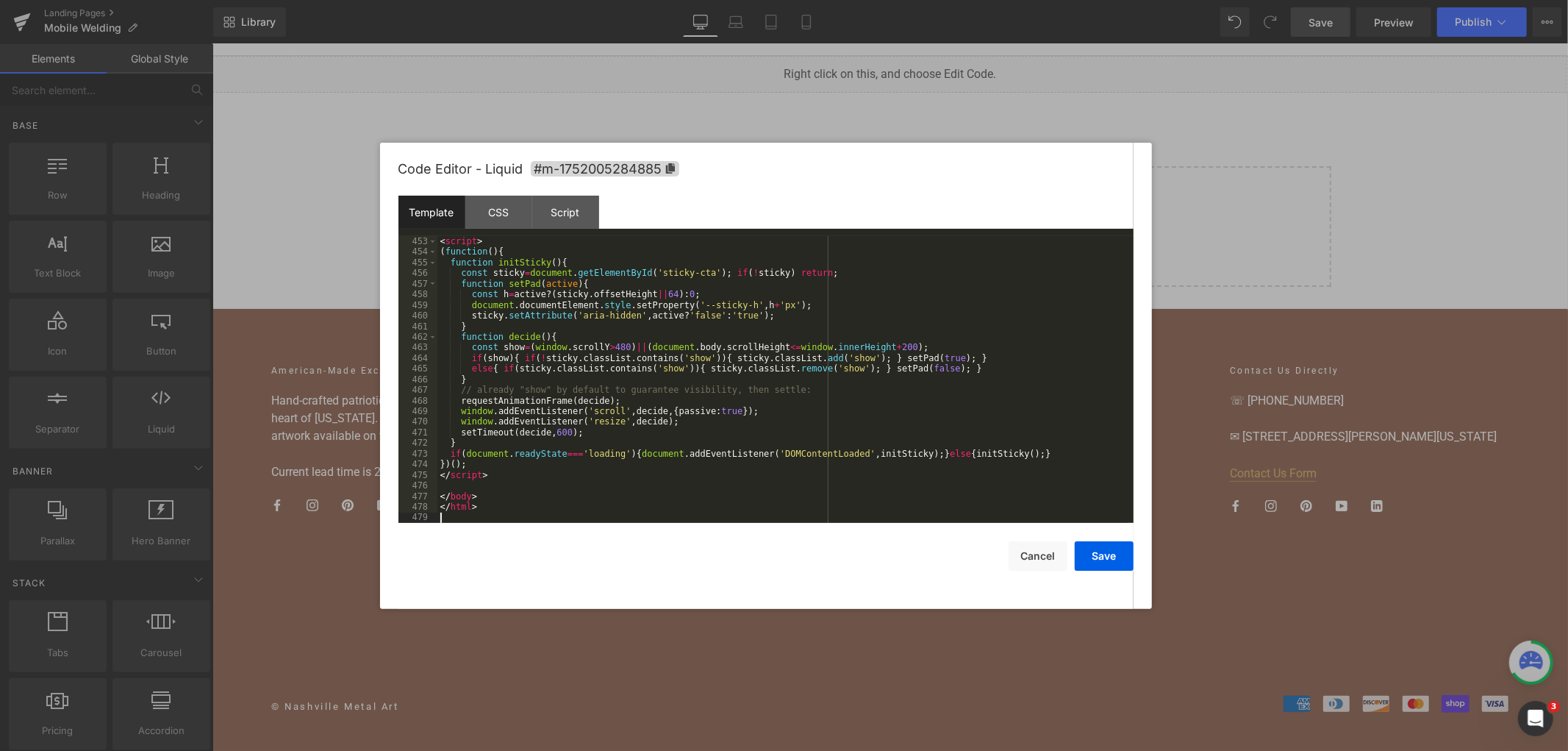
click at [941, 349] on div "< script > ( function ( ) { function initSticky ( ) { const sticky = document .…" at bounding box center [782, 390] width 690 height 309
click at [706, 371] on div "< script > ( function ( ) { function initSticky ( ) { const sticky = document .…" at bounding box center [782, 390] width 690 height 309
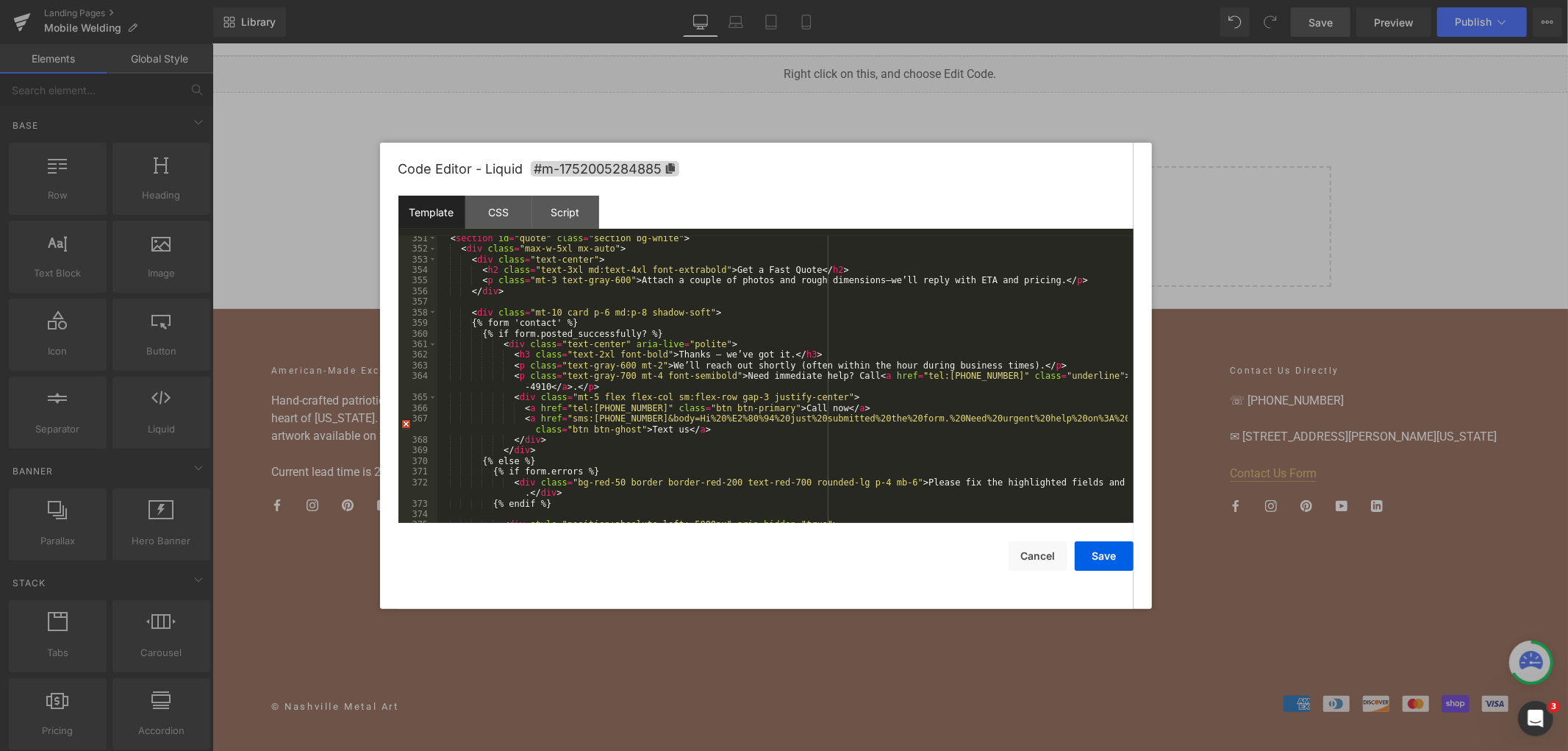
scroll to position [4183, 0]
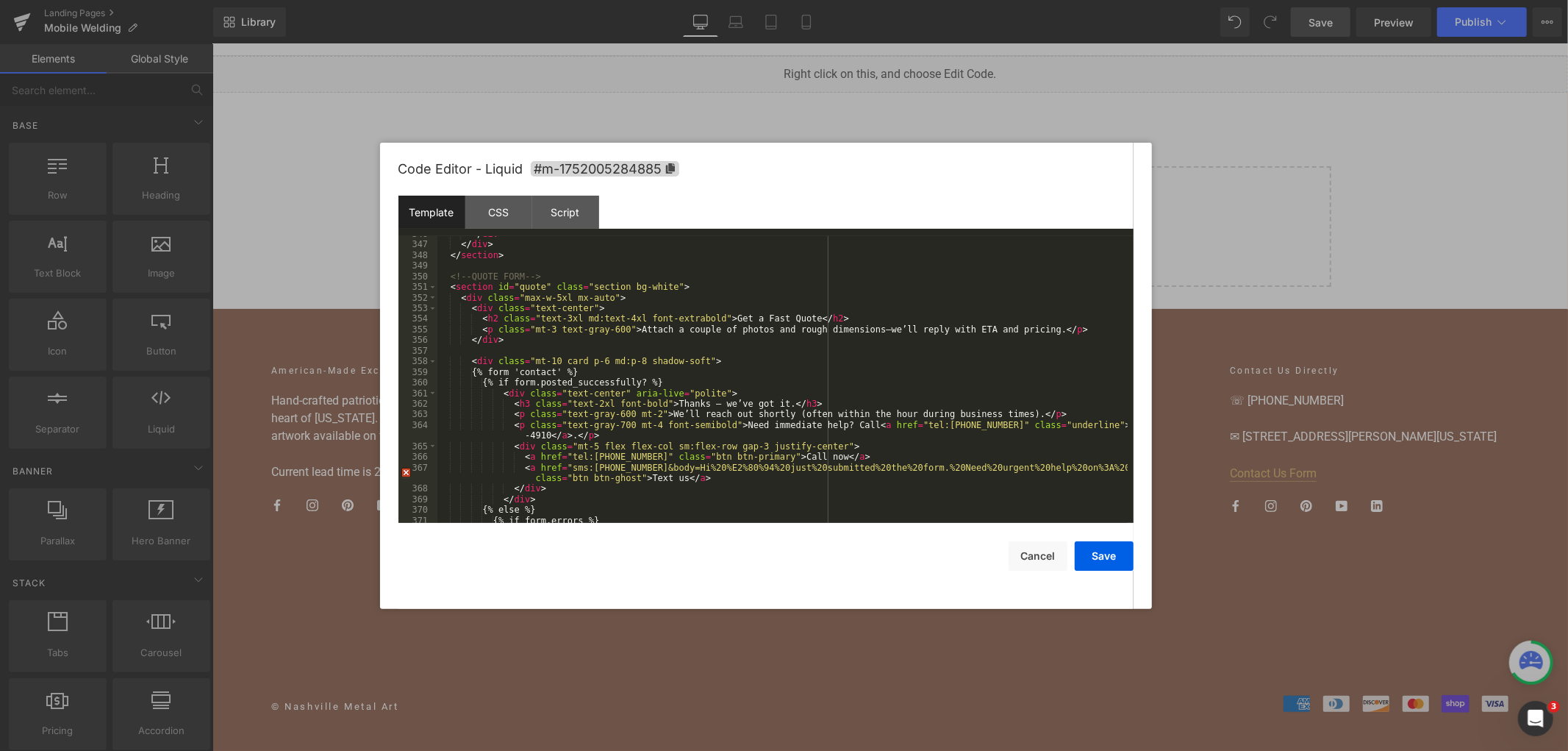
click at [493, 362] on div "</ div > </ div > </ section > <!-- QUOTE FORM --> < section id = "quote" class…" at bounding box center [782, 383] width 690 height 309
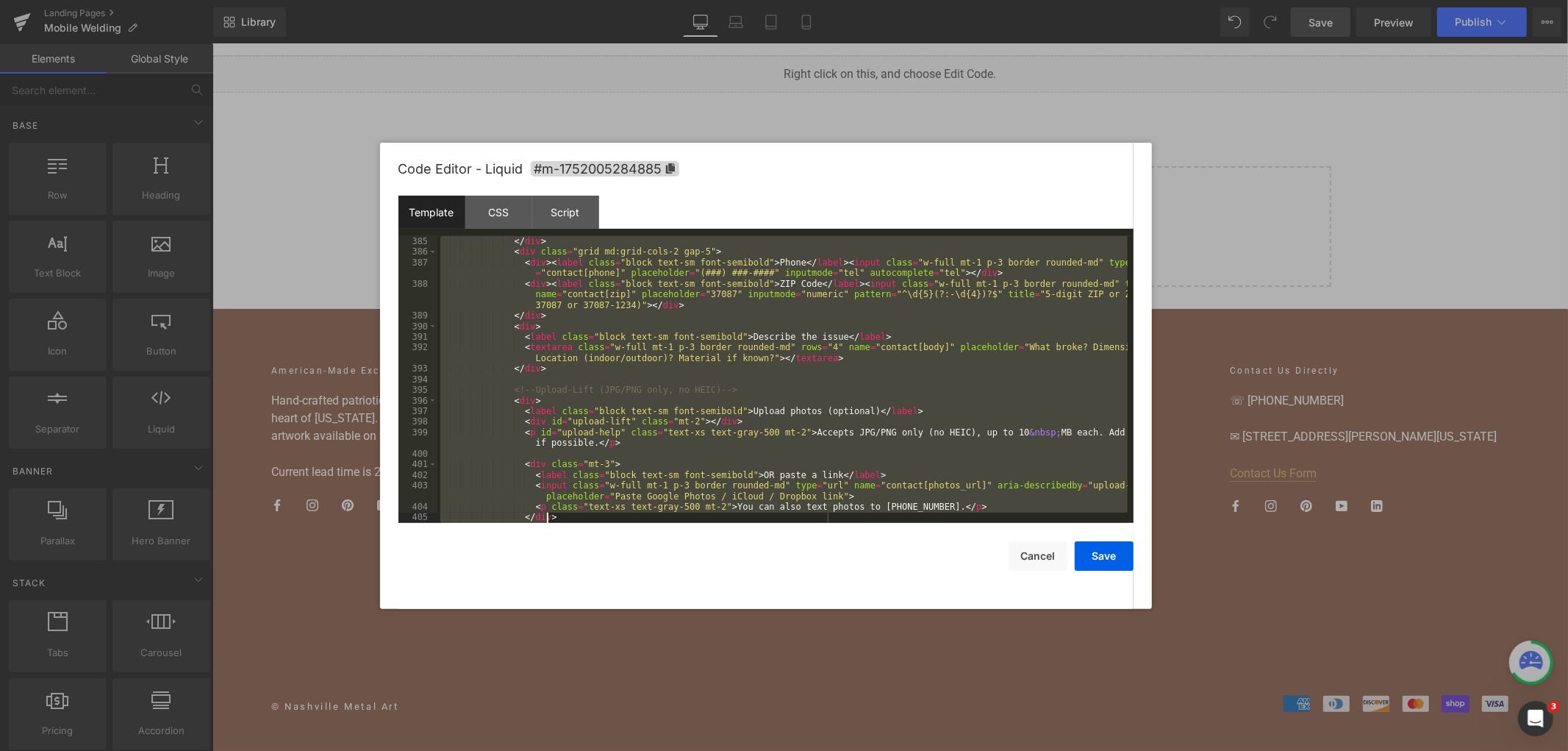
scroll to position [4728, 0]
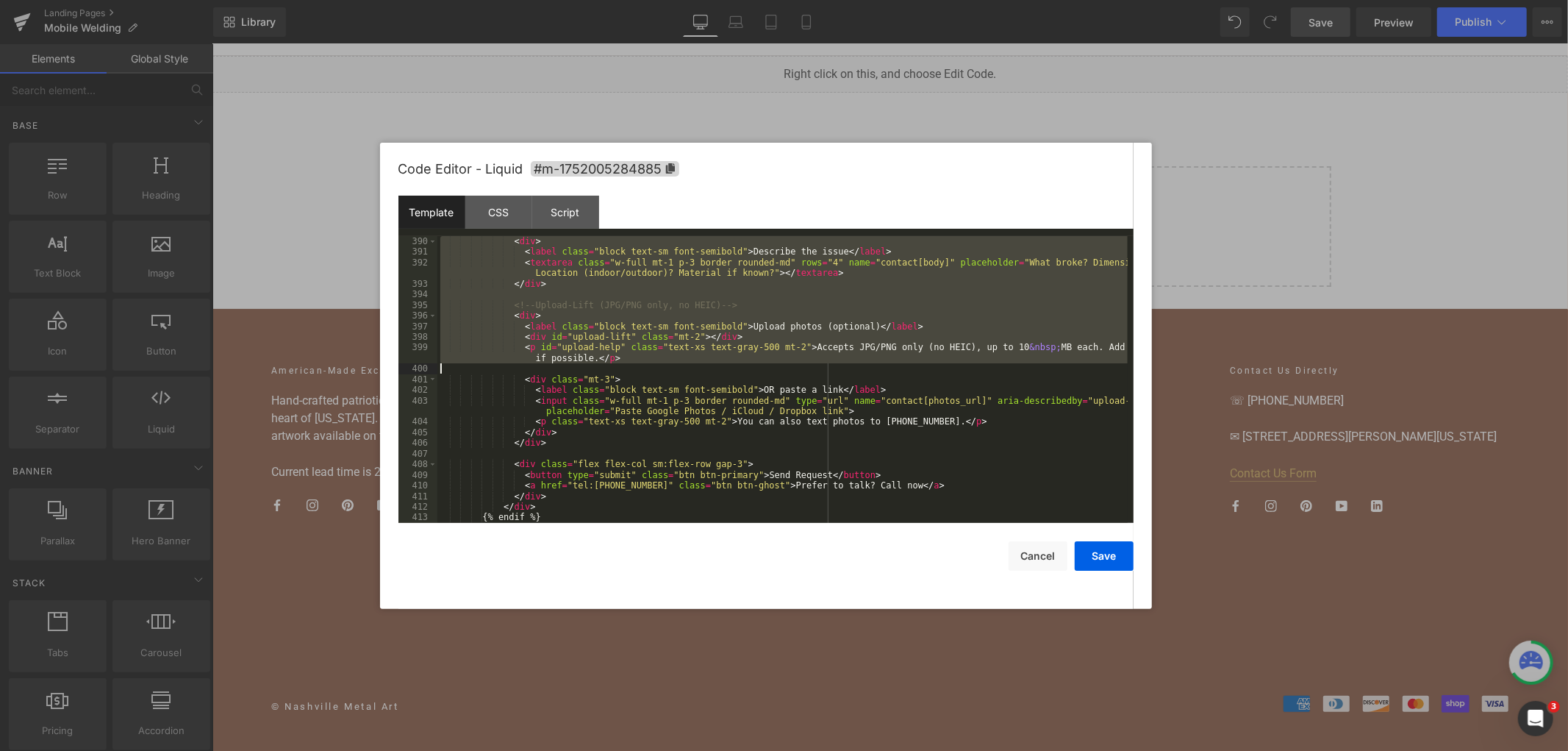
drag, startPoint x: 450, startPoint y: 300, endPoint x: 751, endPoint y: 369, distance: 308.8
click at [751, 369] on div "< div > < label class = "block text-sm font-semibold" > Describe the issue </ l…" at bounding box center [782, 390] width 690 height 309
click at [851, 329] on div "< div > < label class = "block text-sm font-semibold" > Describe the issue </ l…" at bounding box center [782, 379] width 690 height 287
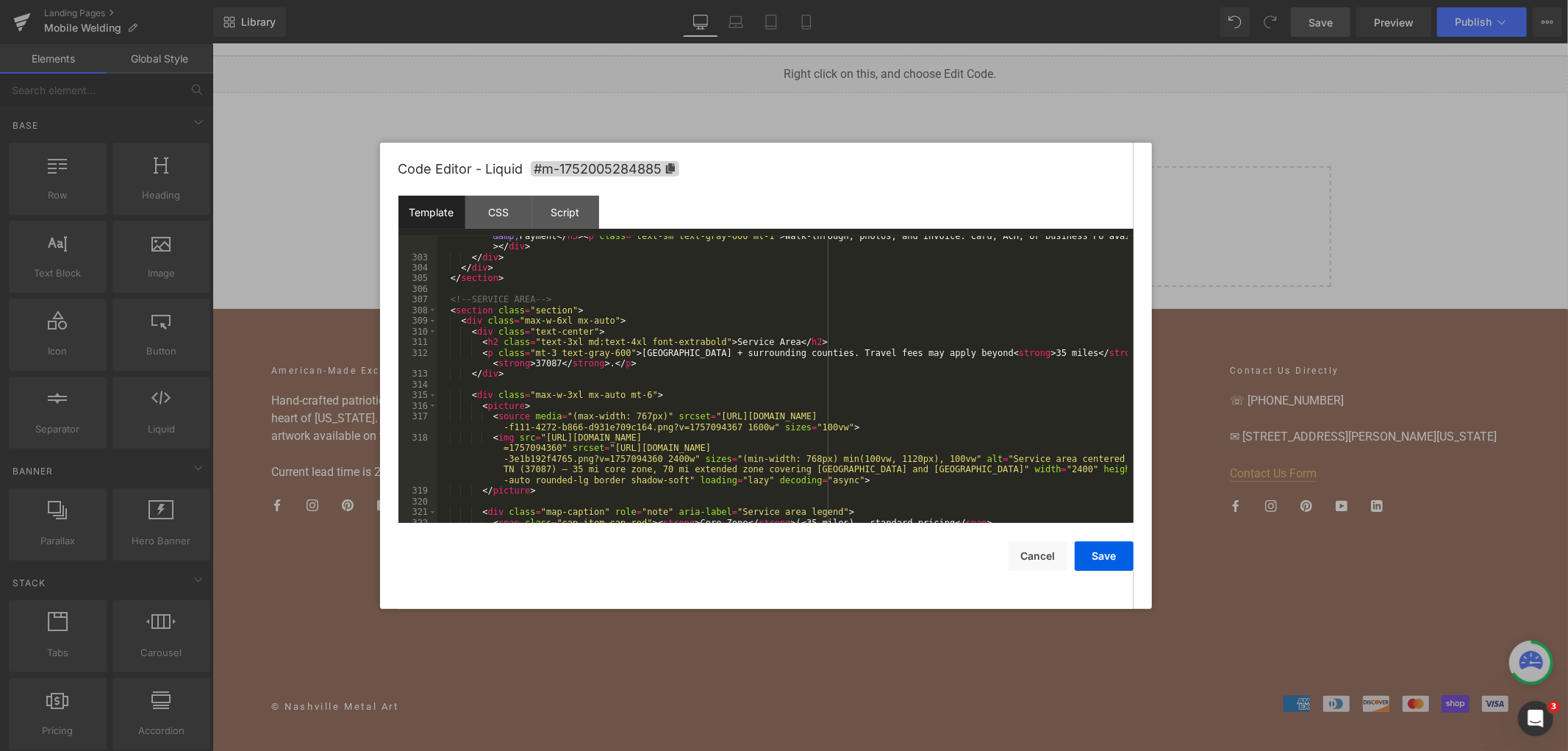
scroll to position [3408, 0]
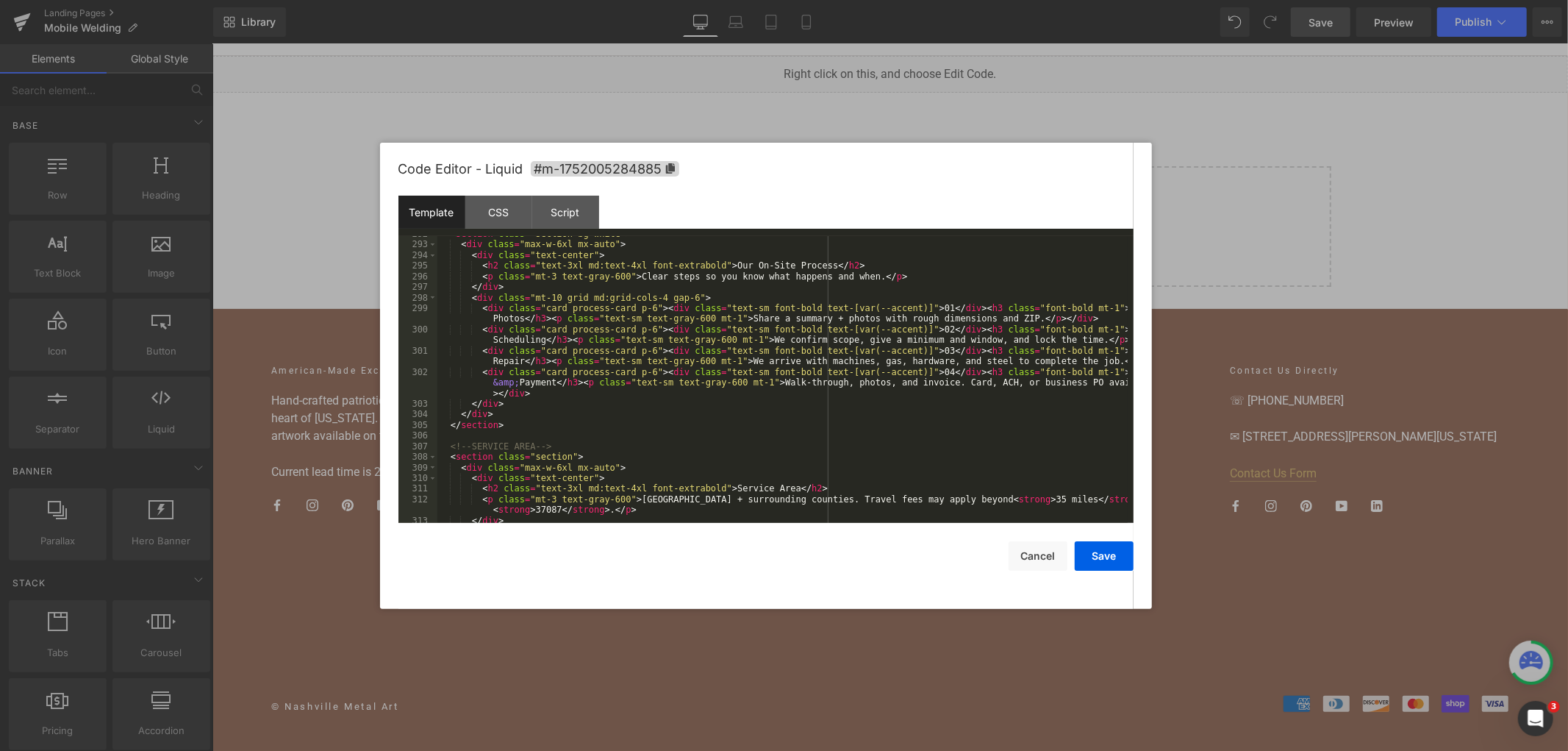
click at [589, 401] on div "< section class = "section bg-white" > < div class = "max-w-6xl mx-auto" > < di…" at bounding box center [782, 383] width 690 height 309
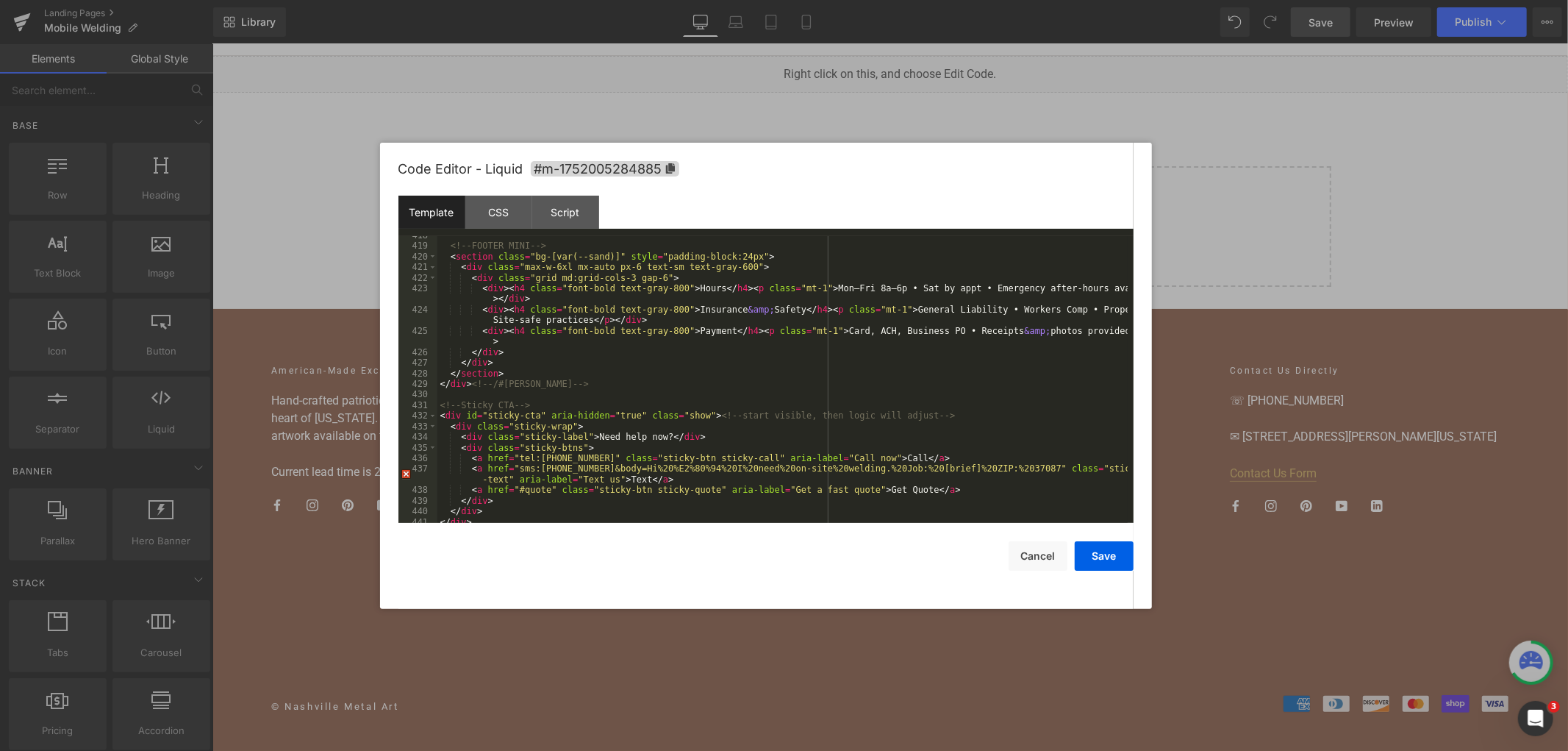
scroll to position [5210, 0]
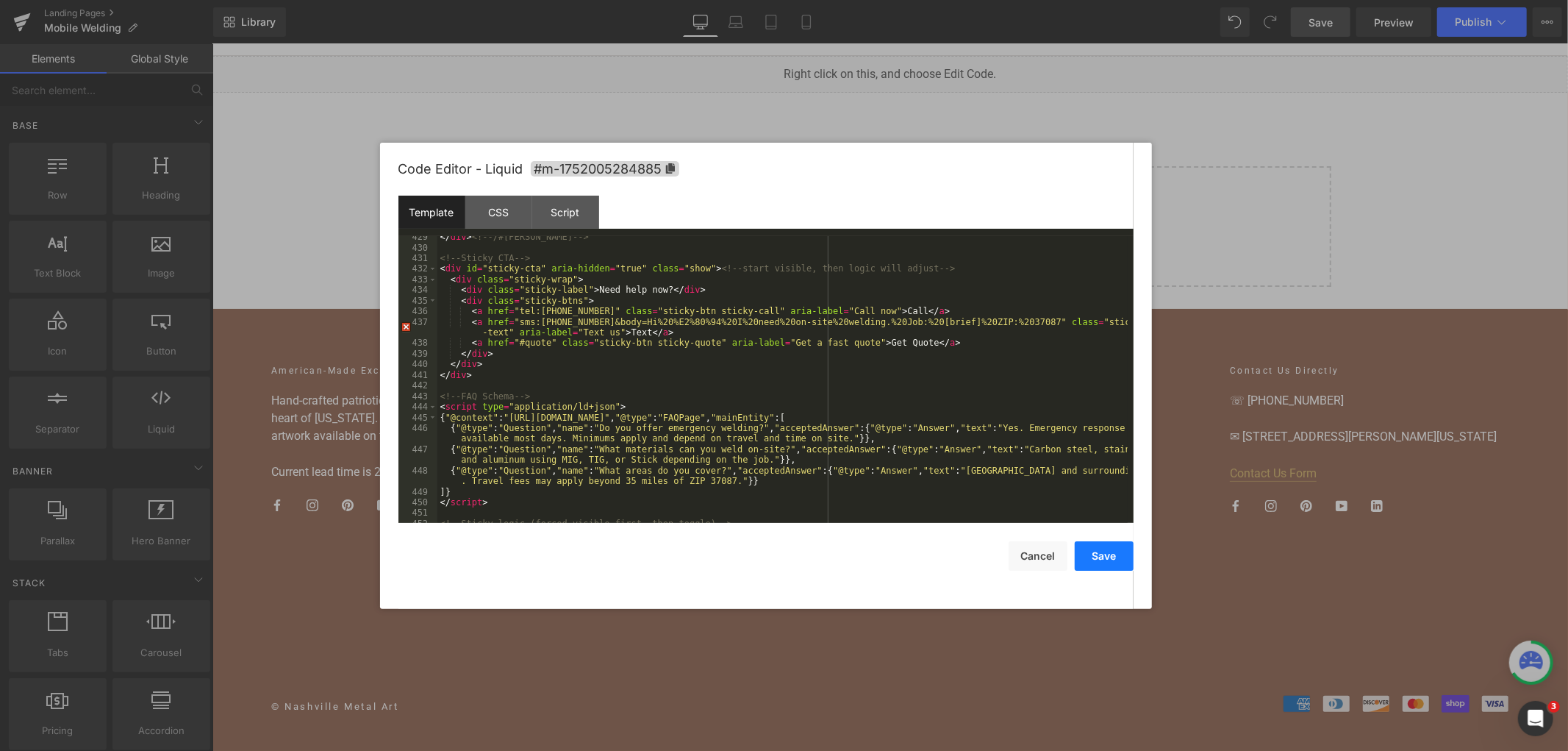
click at [1098, 550] on button "Save" at bounding box center [1103, 557] width 59 height 30
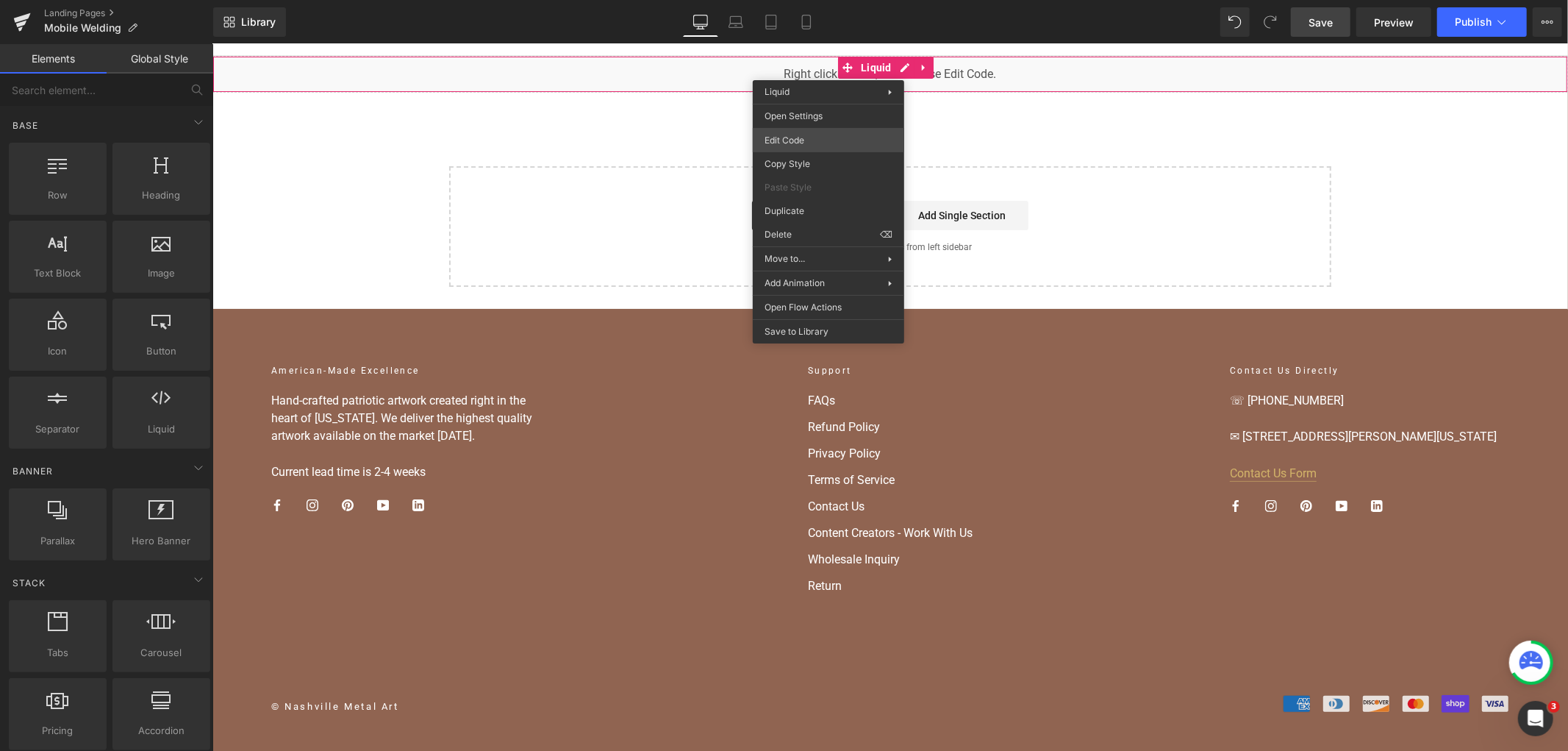
click at [831, 0] on div "You are previewing how the will restyle your page. You can not edit Elements in…" at bounding box center [784, 0] width 1568 height 0
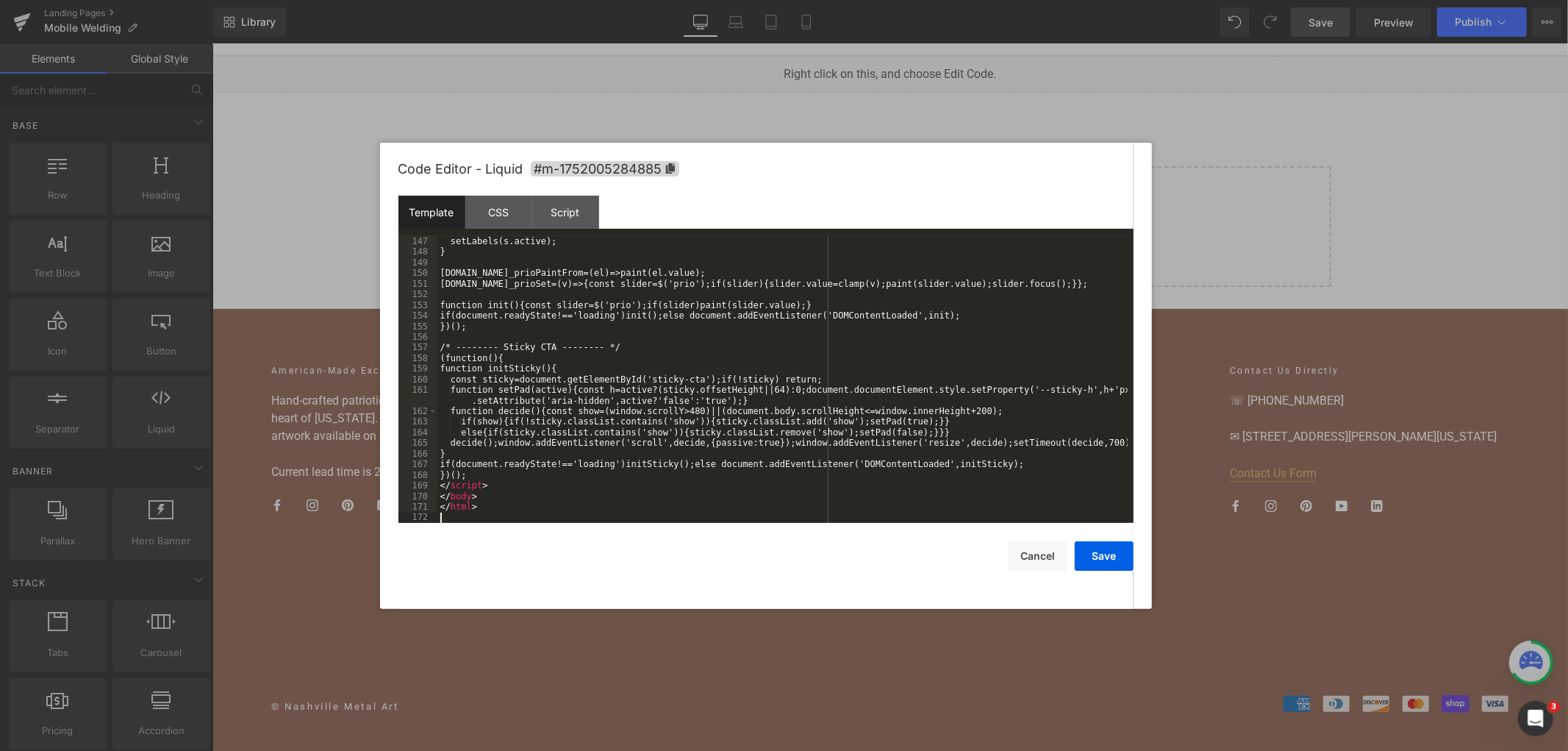
scroll to position [1657, 0]
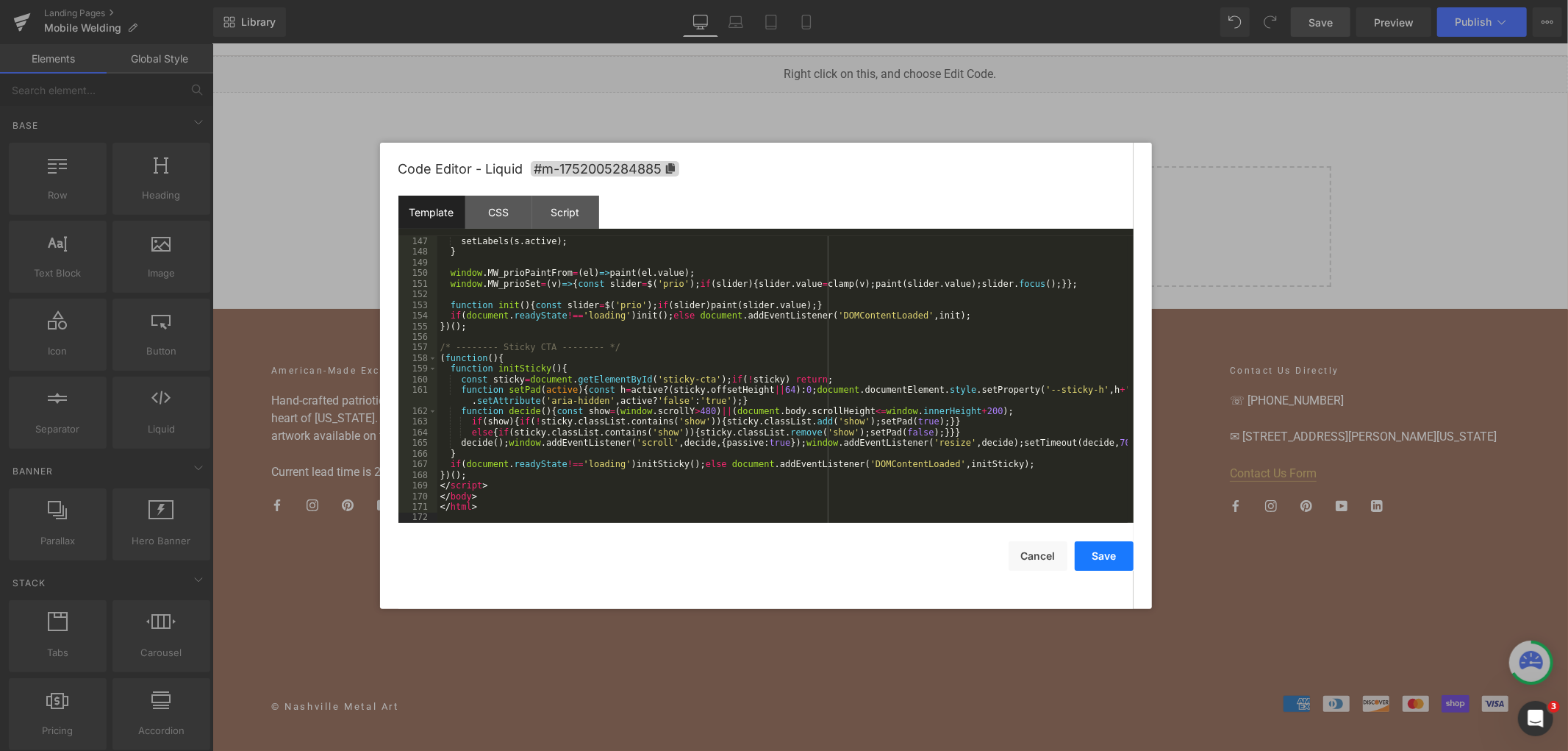
click at [1104, 549] on button "Save" at bounding box center [1103, 557] width 59 height 30
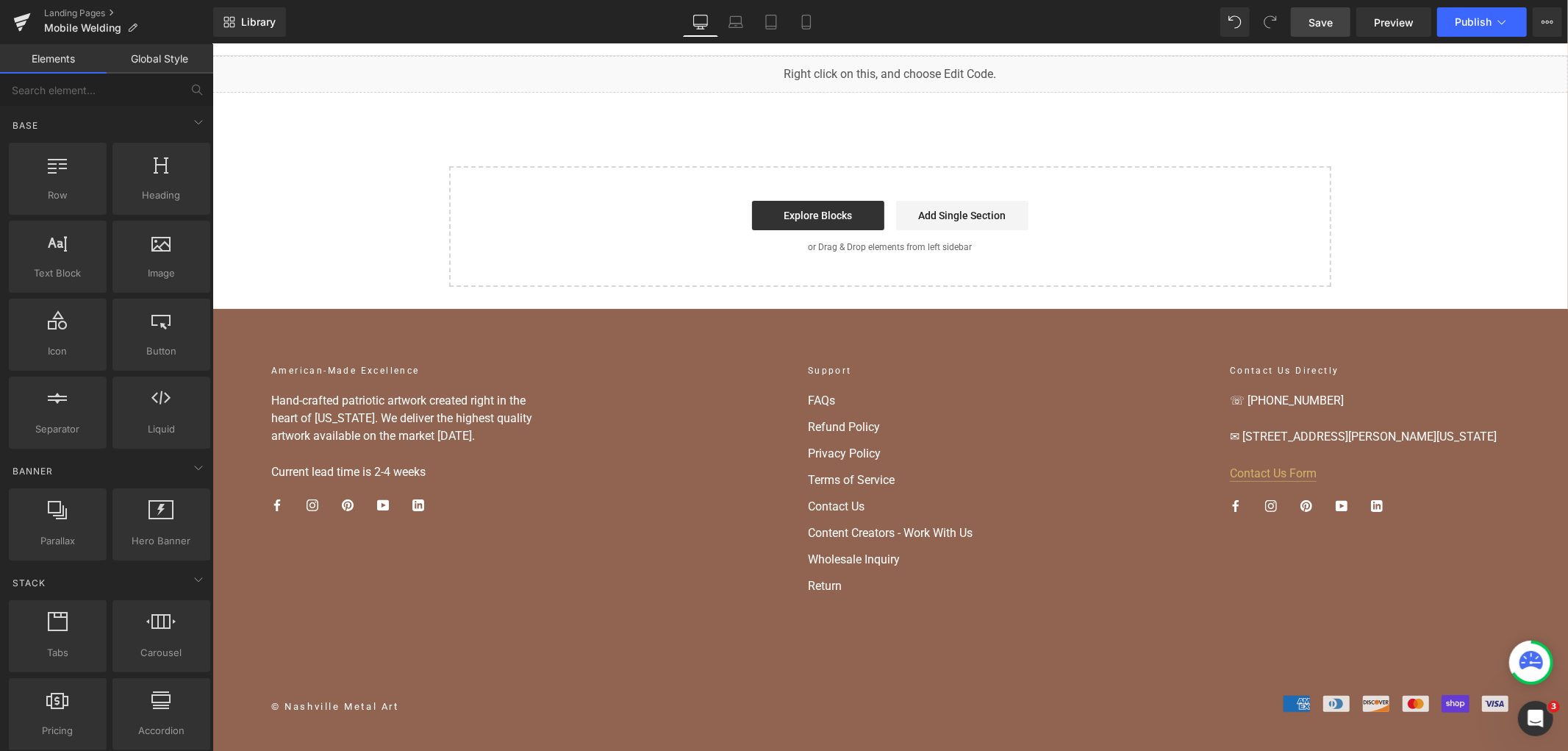
click at [1303, 27] on link "Save" at bounding box center [1321, 22] width 60 height 30
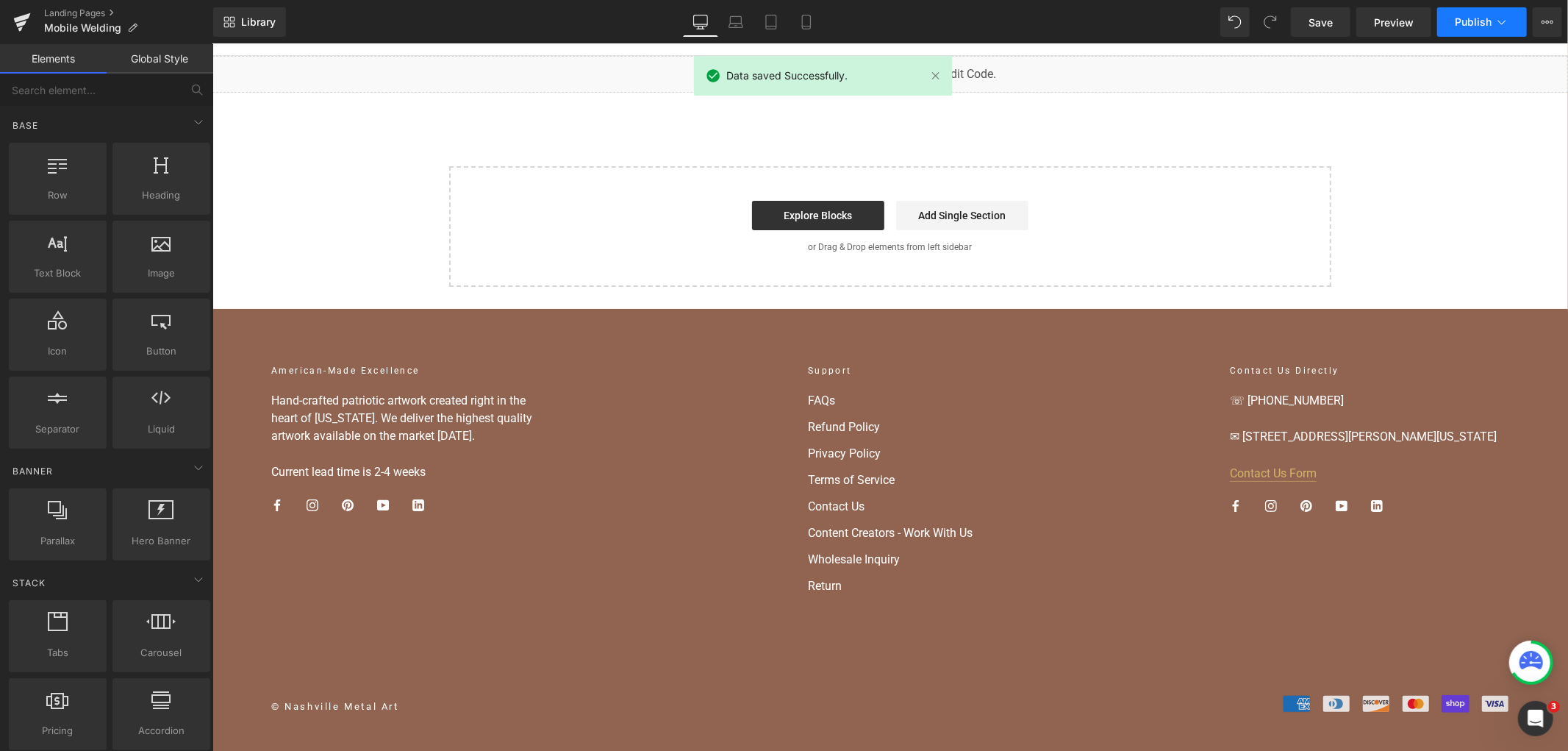
click at [1490, 36] on button "Publish" at bounding box center [1482, 22] width 90 height 30
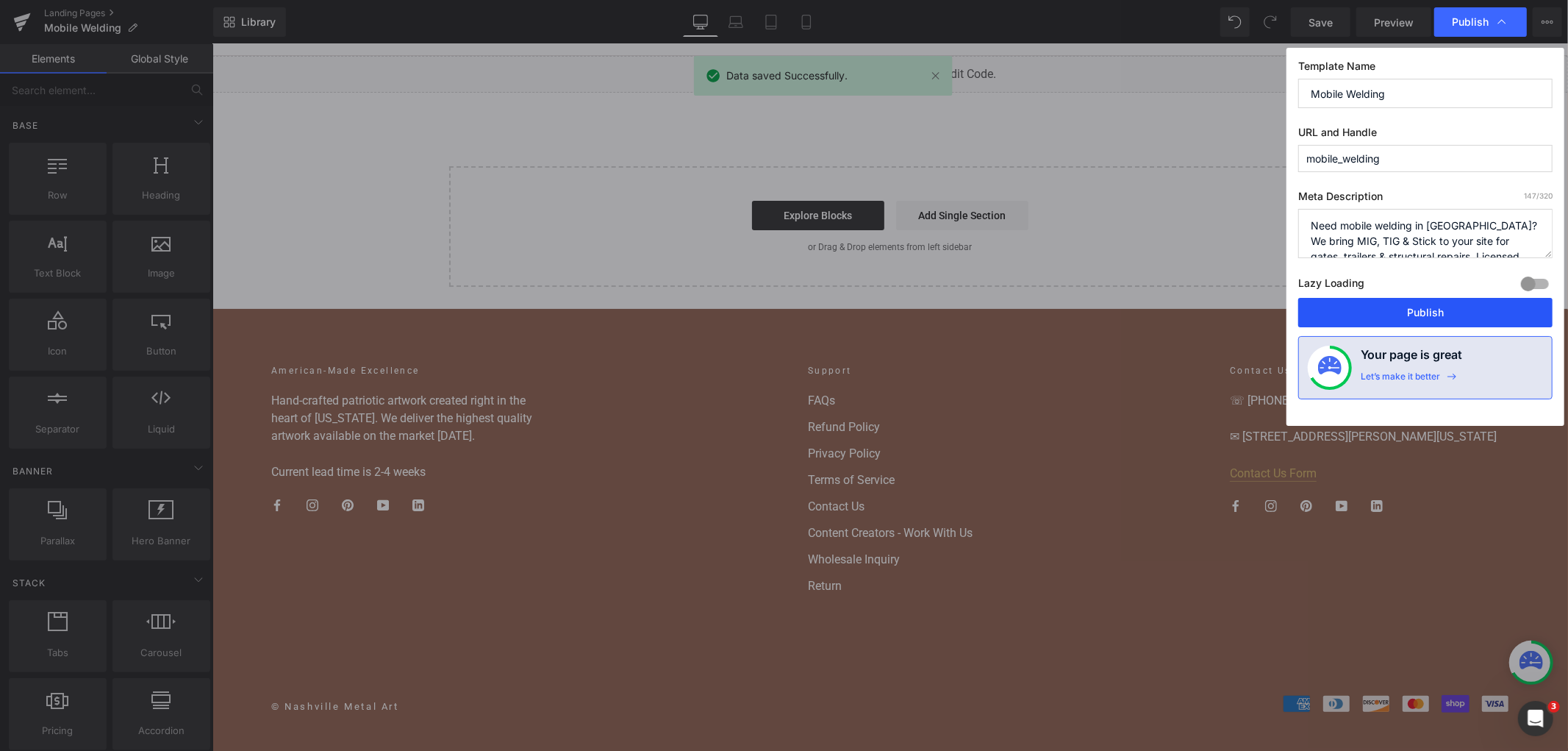
click at [1390, 310] on button "Publish" at bounding box center [1426, 313] width 255 height 30
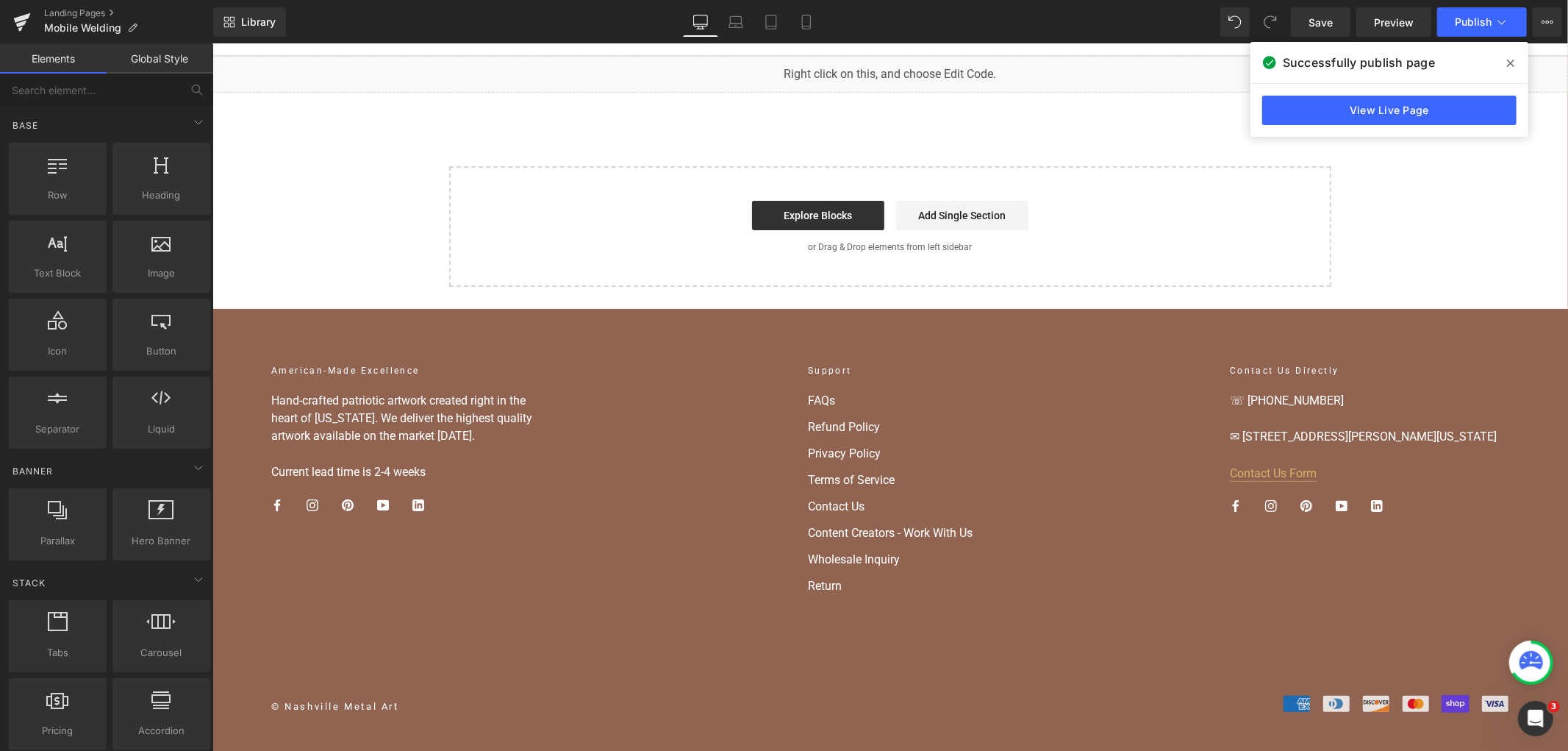
click at [1388, 127] on div "View Live Page" at bounding box center [1389, 110] width 278 height 53
click at [1384, 115] on link "View Live Page" at bounding box center [1389, 111] width 255 height 30
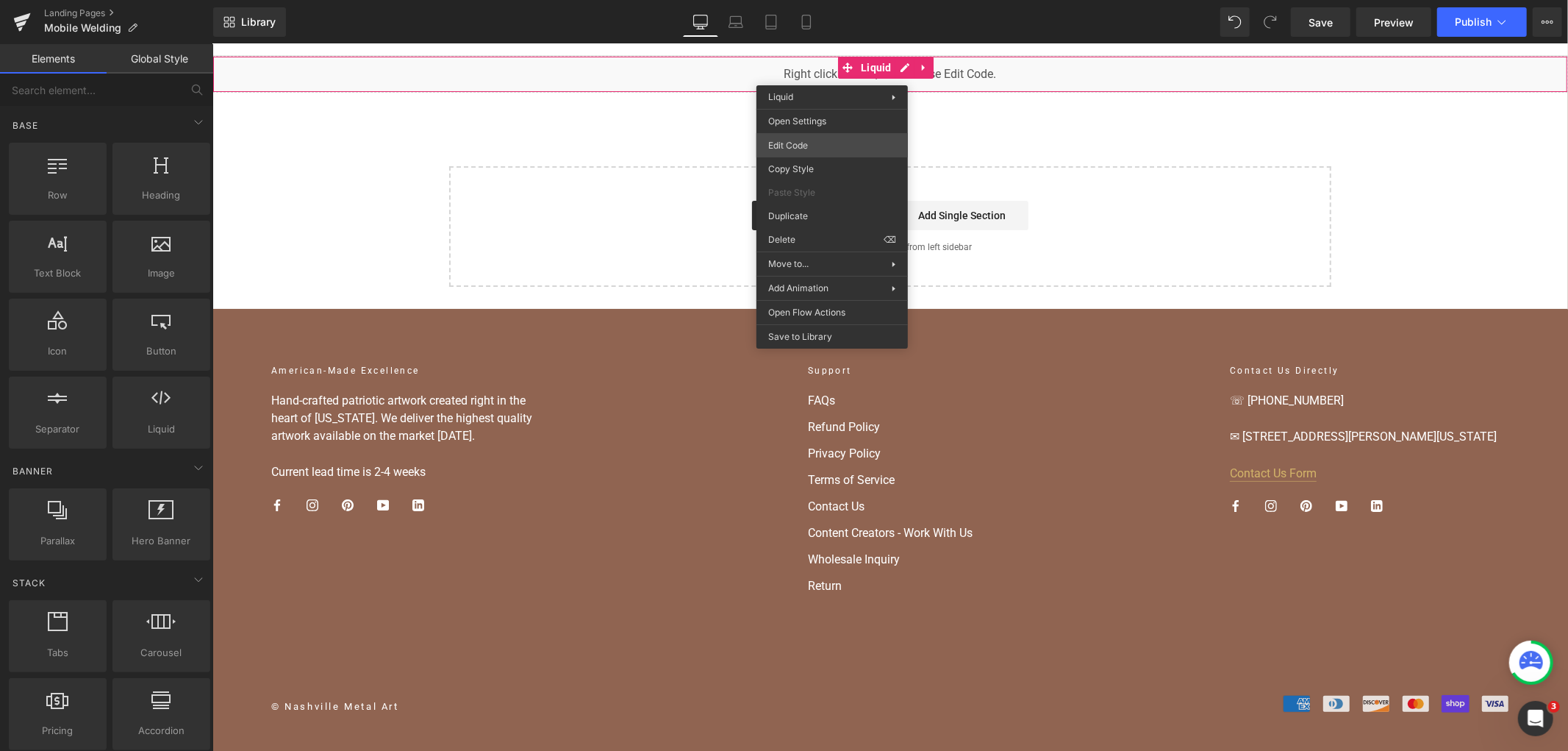
click at [809, 141] on body "You are previewing how the will restyle your page. You can not edit Elements in…" at bounding box center [784, 376] width 1568 height 751
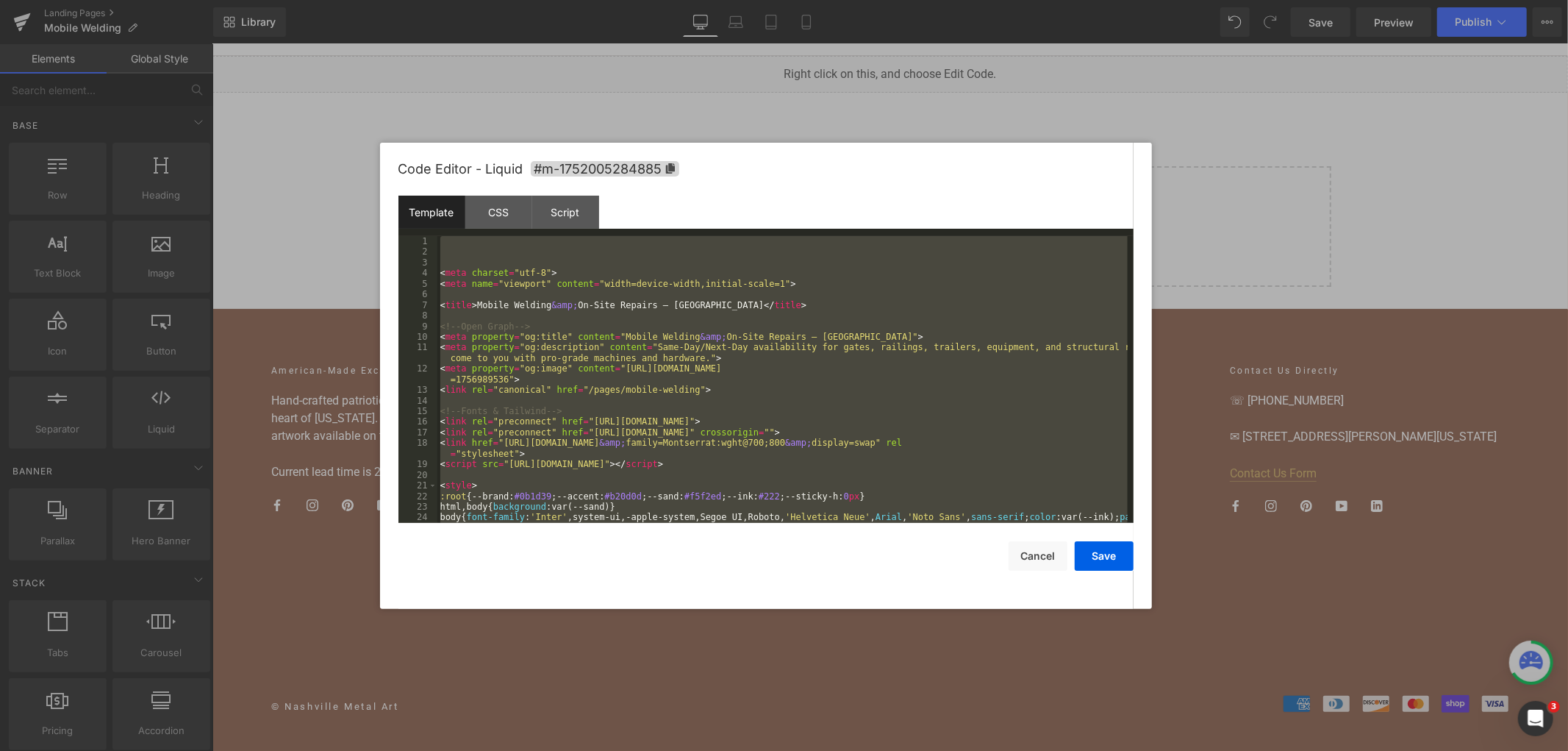
scroll to position [5536, 0]
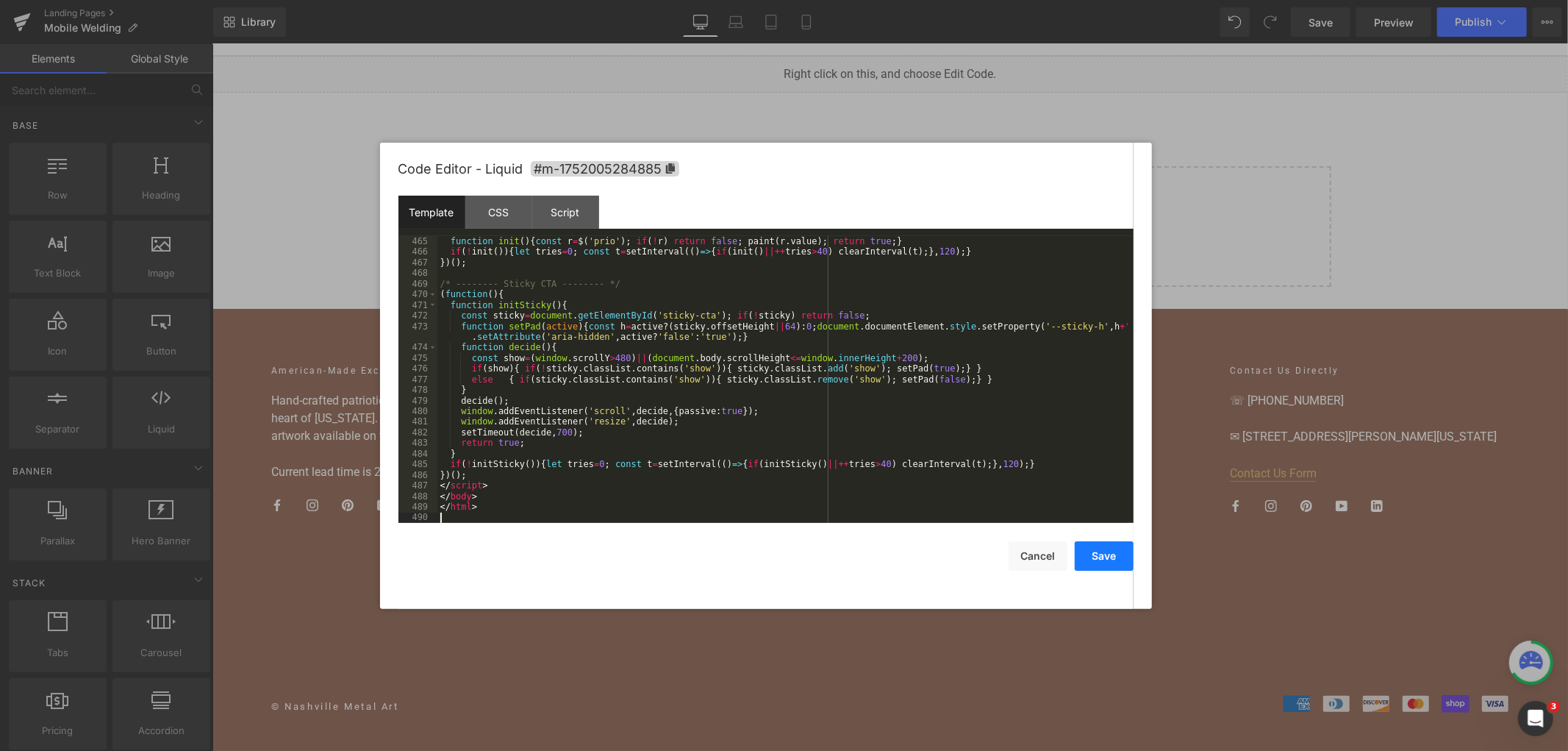
drag, startPoint x: 1114, startPoint y: 562, endPoint x: 1034, endPoint y: 256, distance: 316.3
click at [1114, 562] on button "Save" at bounding box center [1103, 557] width 59 height 30
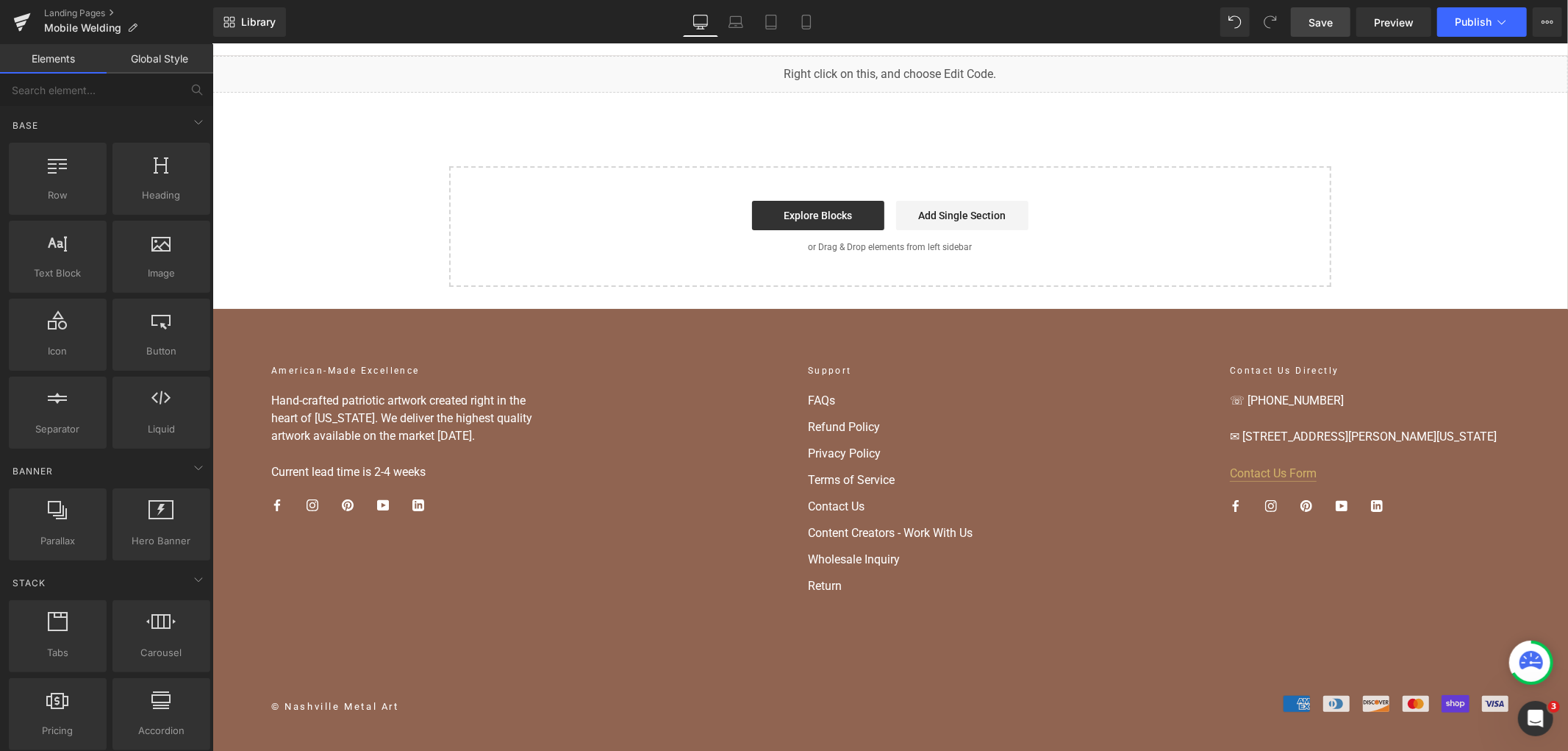
click at [1312, 27] on span "Save" at bounding box center [1320, 22] width 24 height 16
click at [1475, 36] on button "Publish" at bounding box center [1482, 22] width 90 height 30
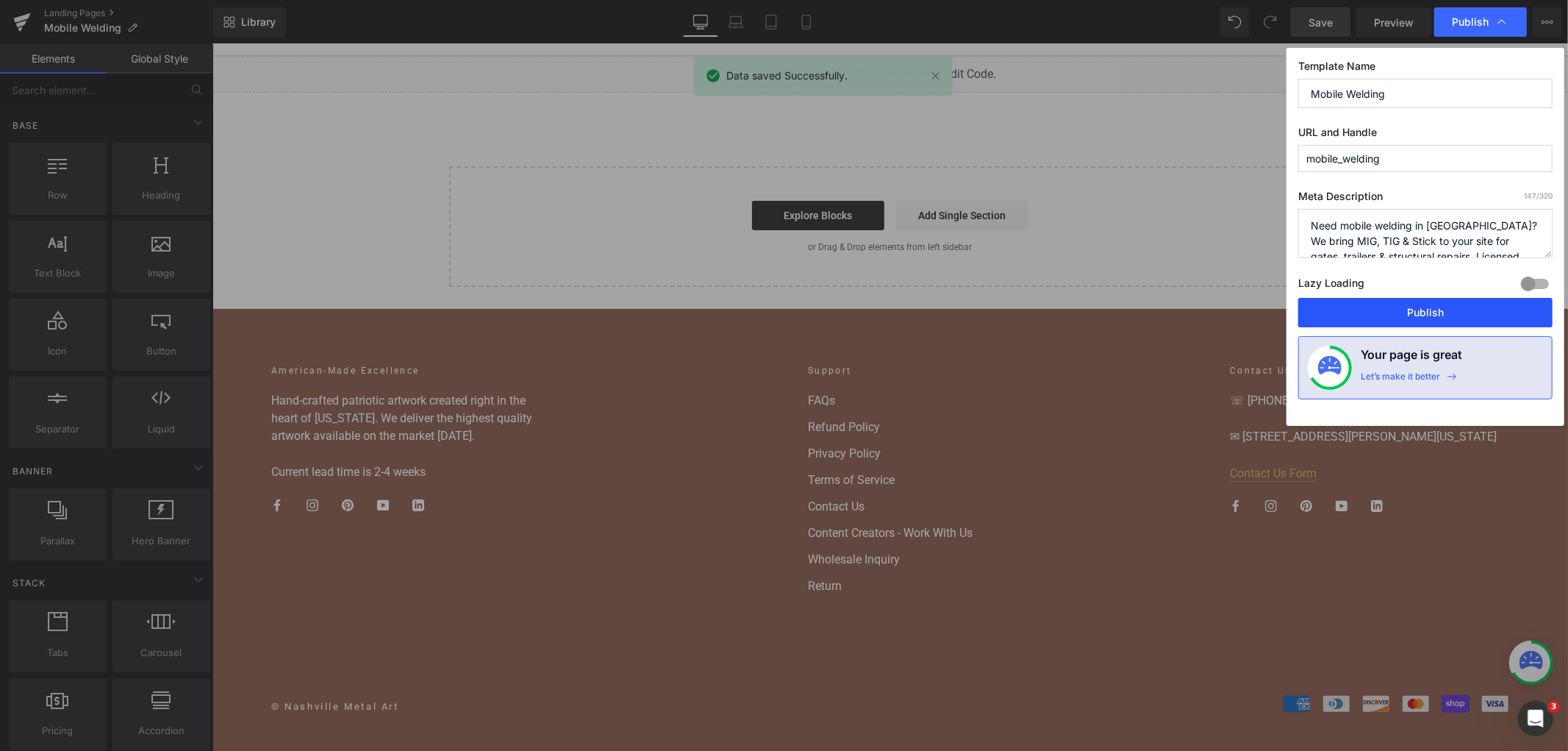
click at [1399, 316] on button "Publish" at bounding box center [1426, 313] width 255 height 30
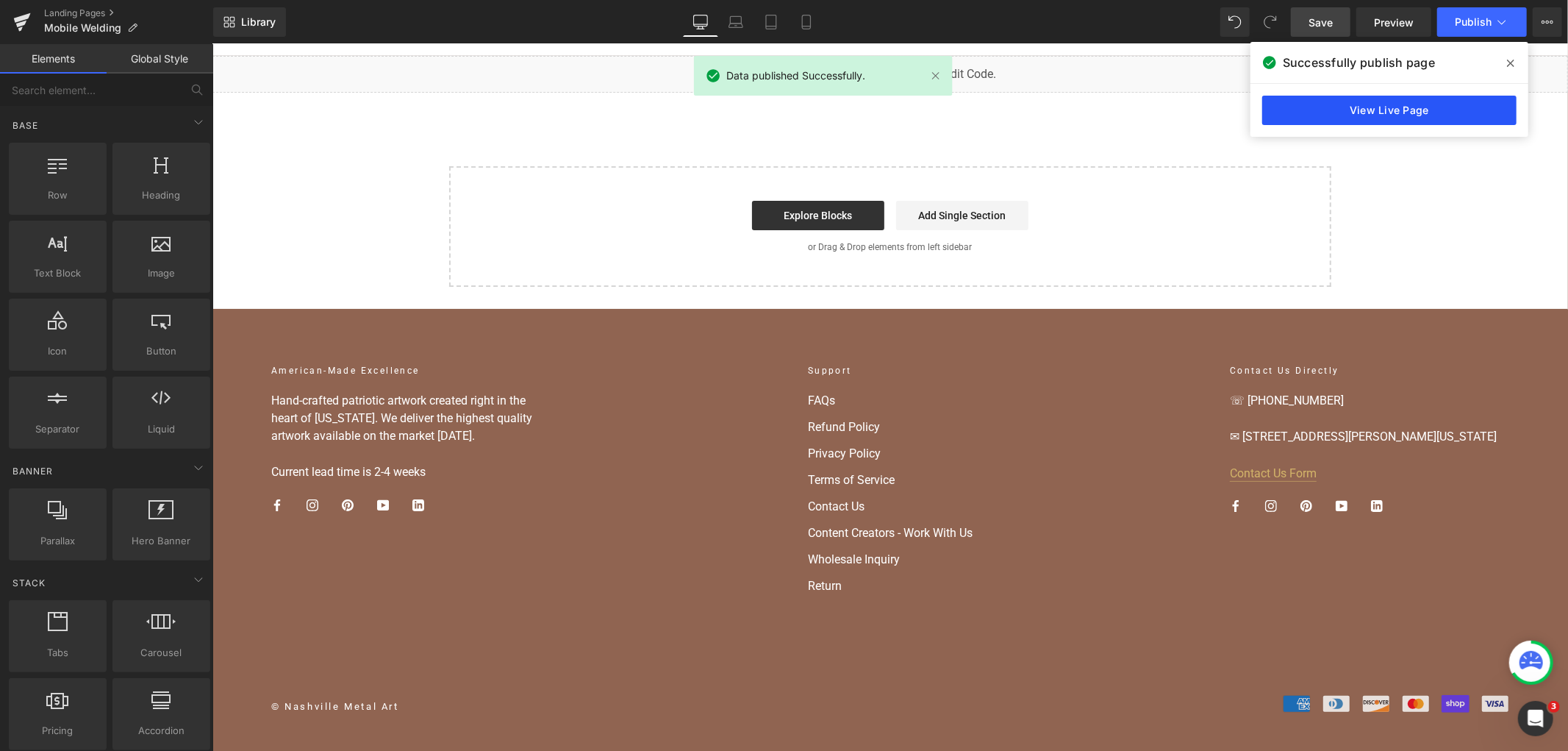
click at [1319, 118] on link "View Live Page" at bounding box center [1389, 111] width 255 height 30
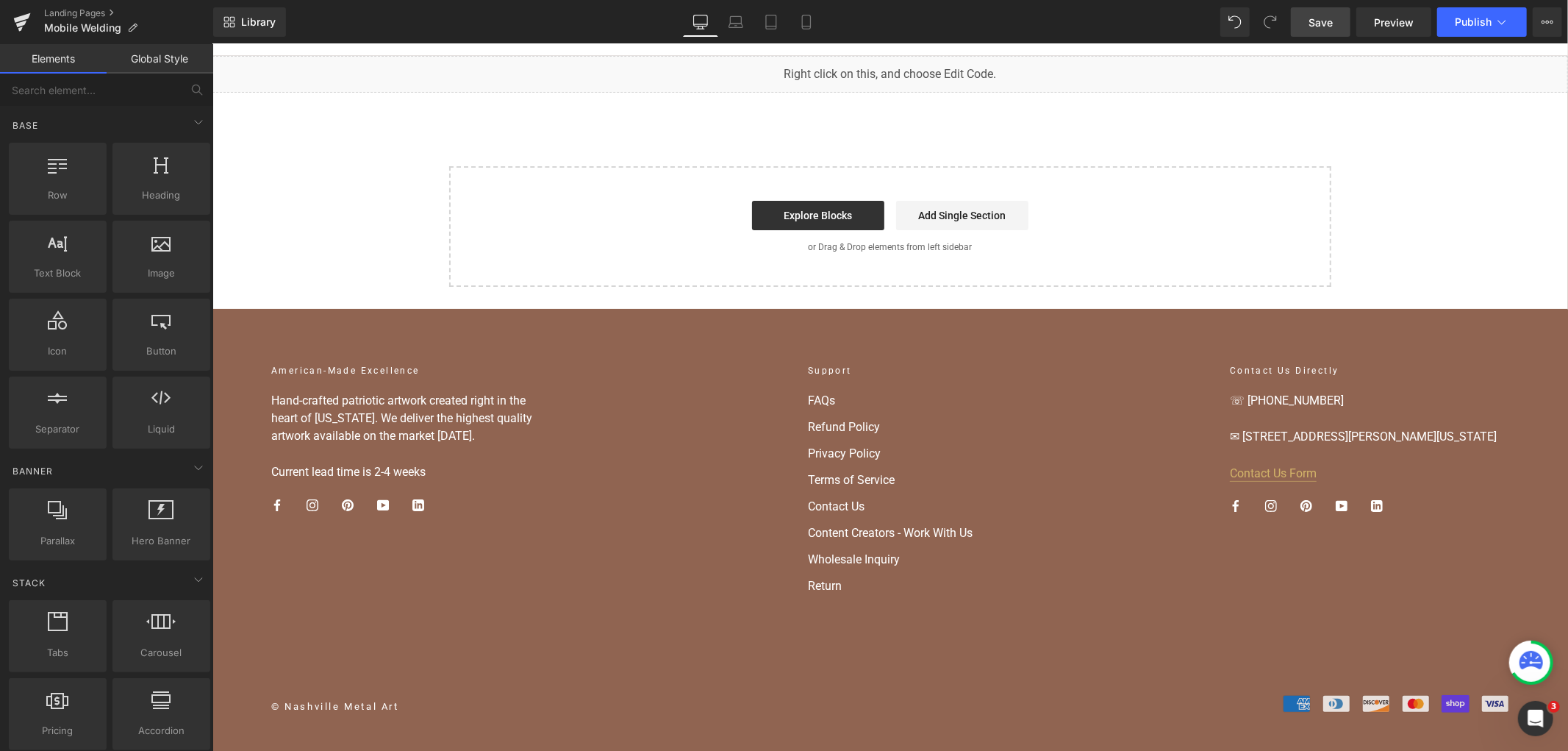
click at [728, 138] on body "You are previewing how the will restyle your page. You can not edit Elements in…" at bounding box center [784, 376] width 1568 height 751
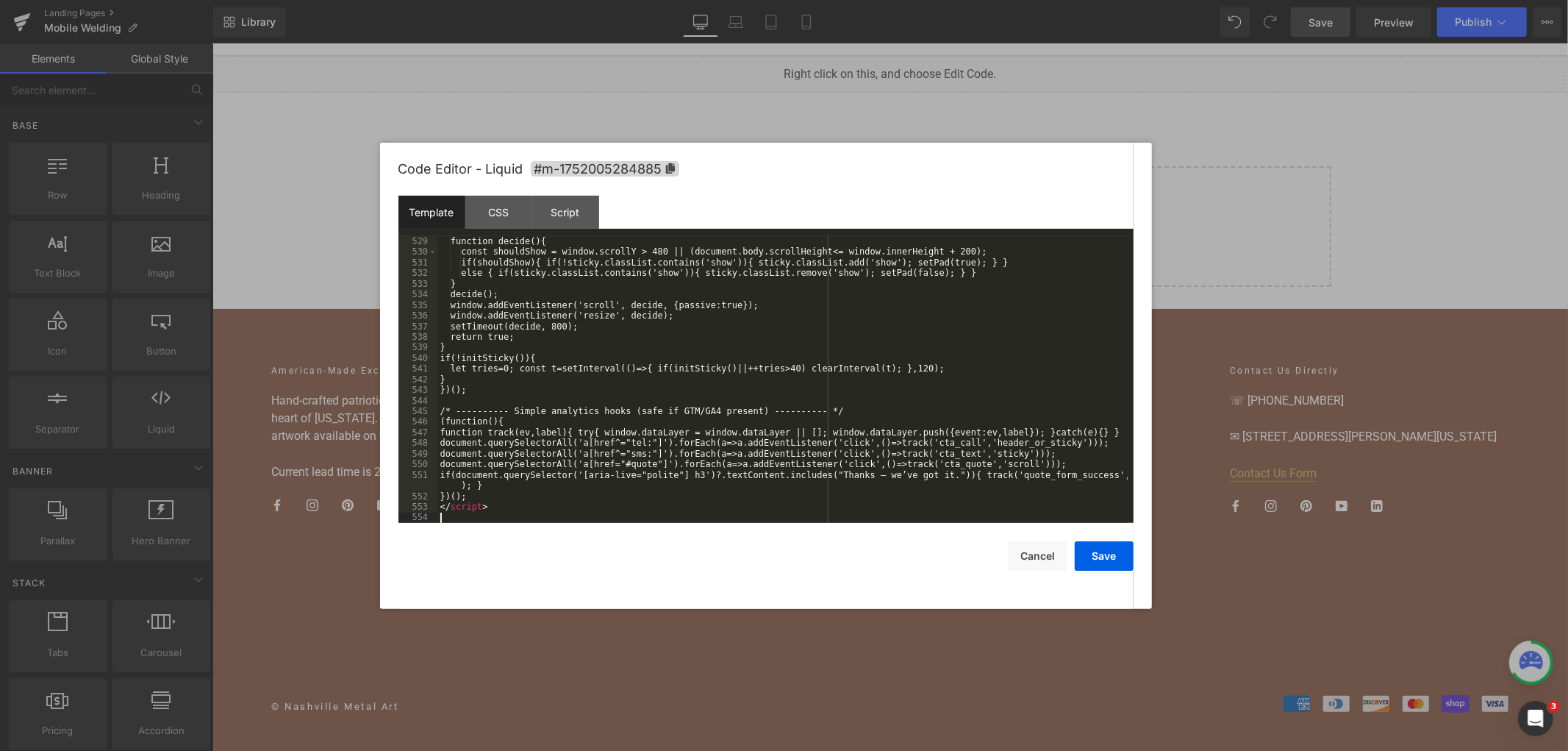
click at [1093, 553] on button "Save" at bounding box center [1103, 557] width 59 height 30
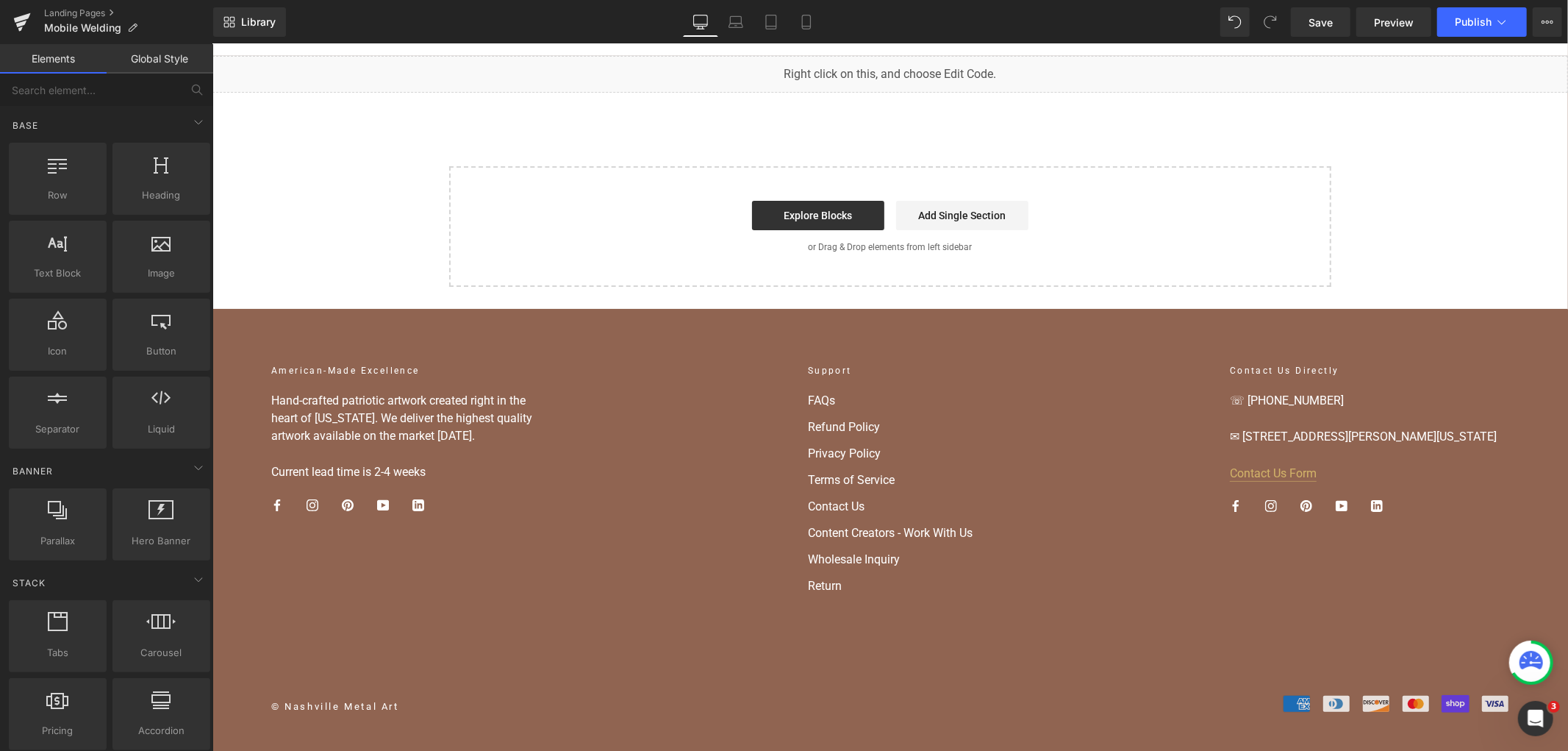
click at [1319, 26] on span "Save" at bounding box center [1320, 22] width 24 height 16
click at [1487, 17] on span "Publish" at bounding box center [1473, 22] width 36 height 12
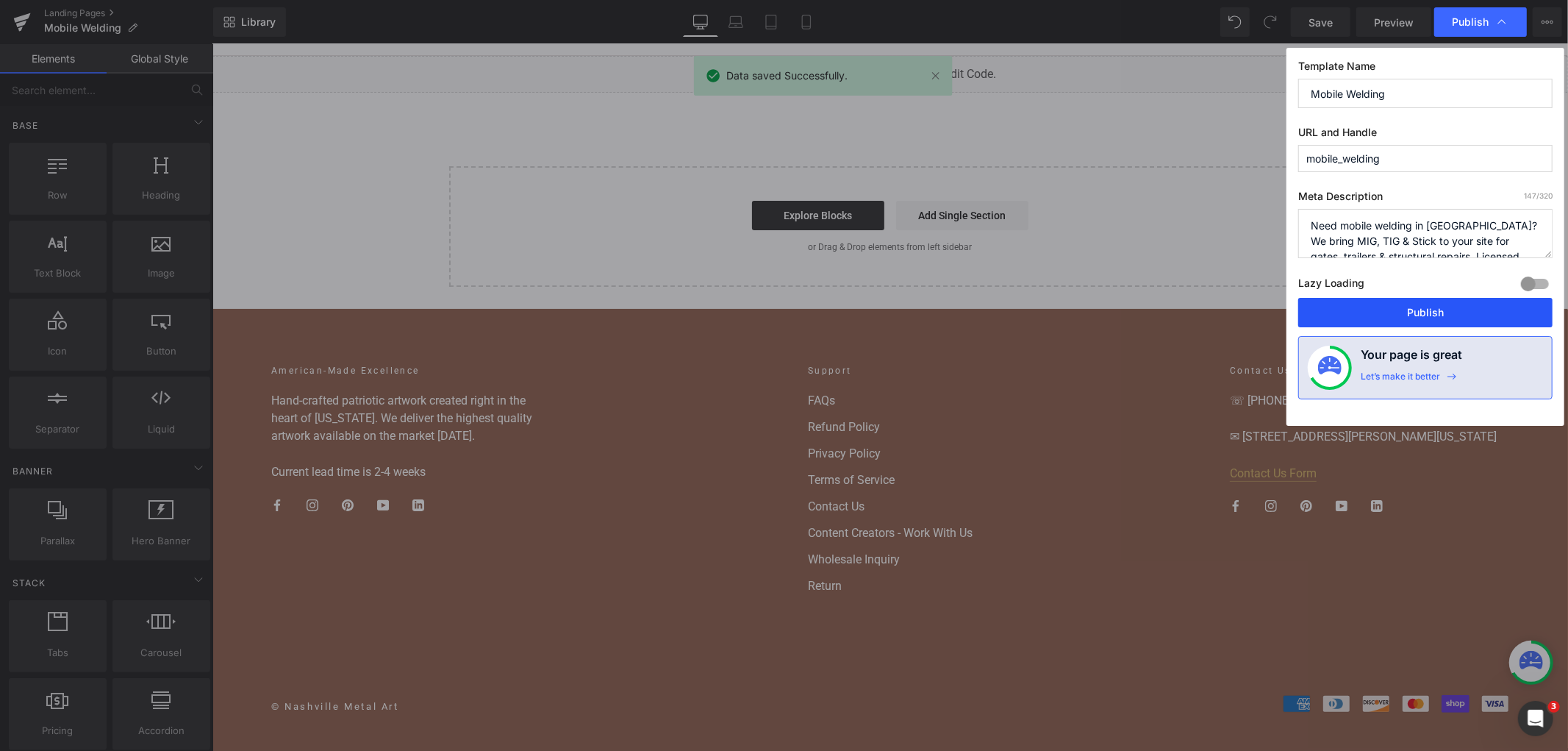
click at [1432, 313] on button "Publish" at bounding box center [1426, 313] width 255 height 30
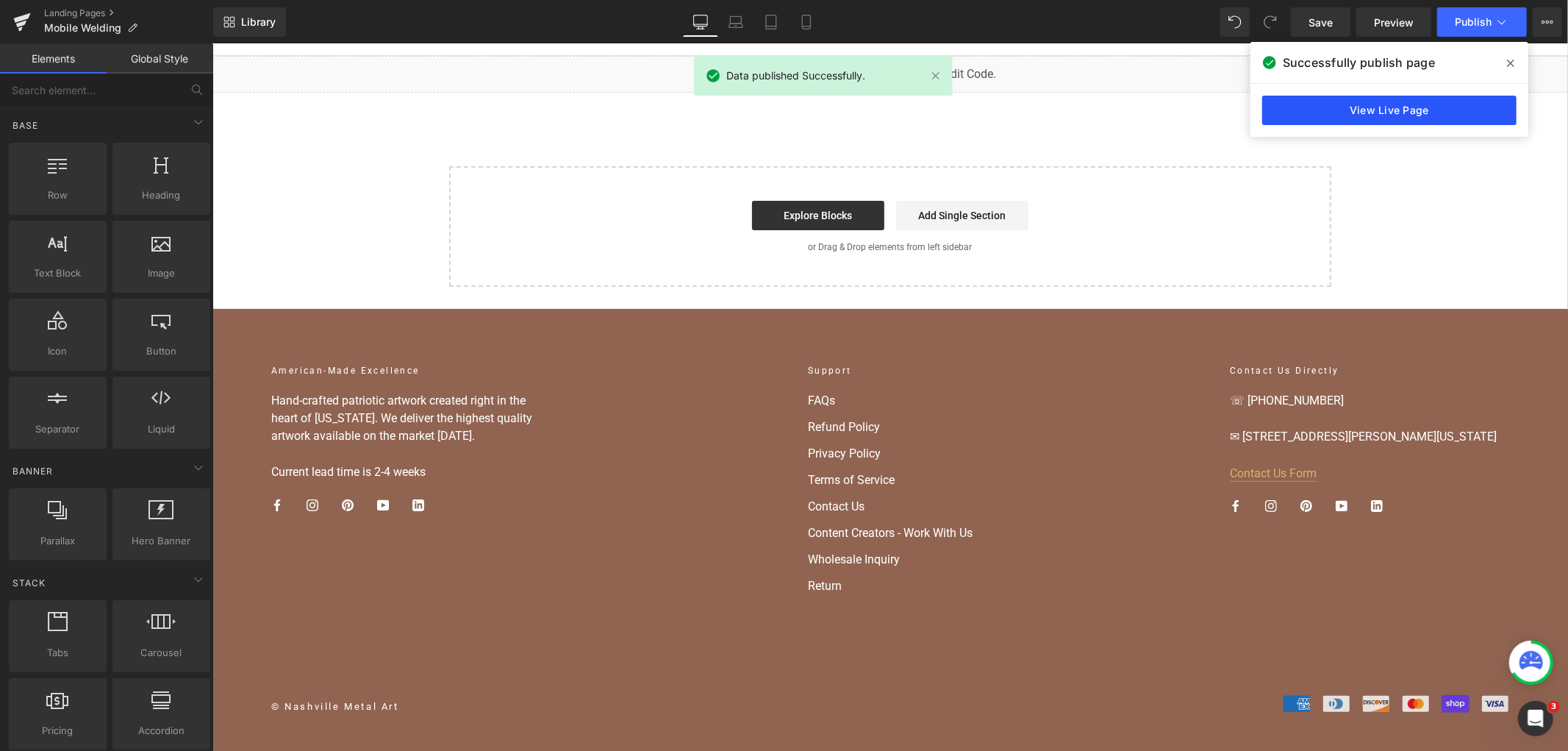
click at [1319, 109] on link "View Live Page" at bounding box center [1389, 111] width 255 height 30
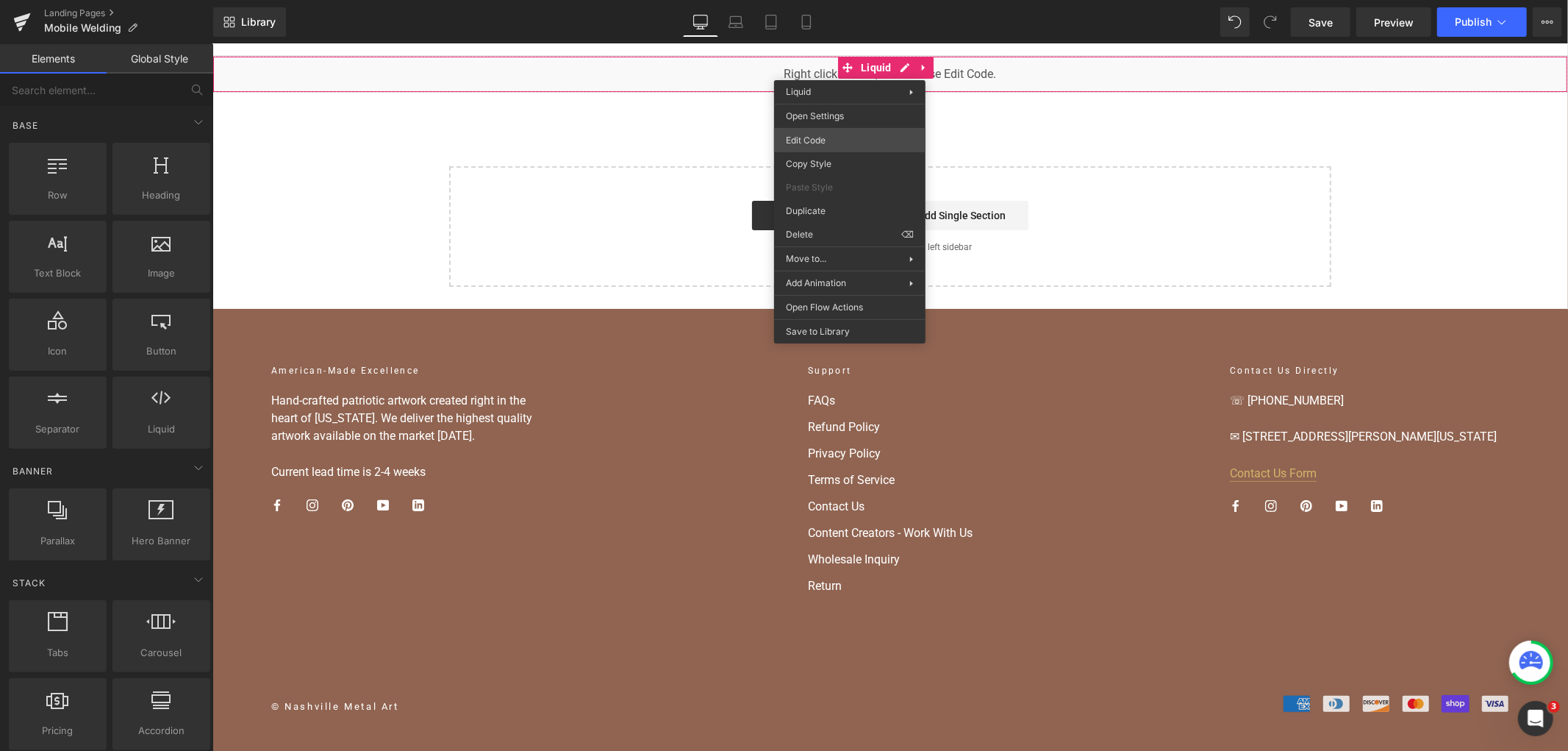
click at [827, 137] on body "You are previewing how the will restyle your page. You can not edit Elements in…" at bounding box center [784, 376] width 1568 height 751
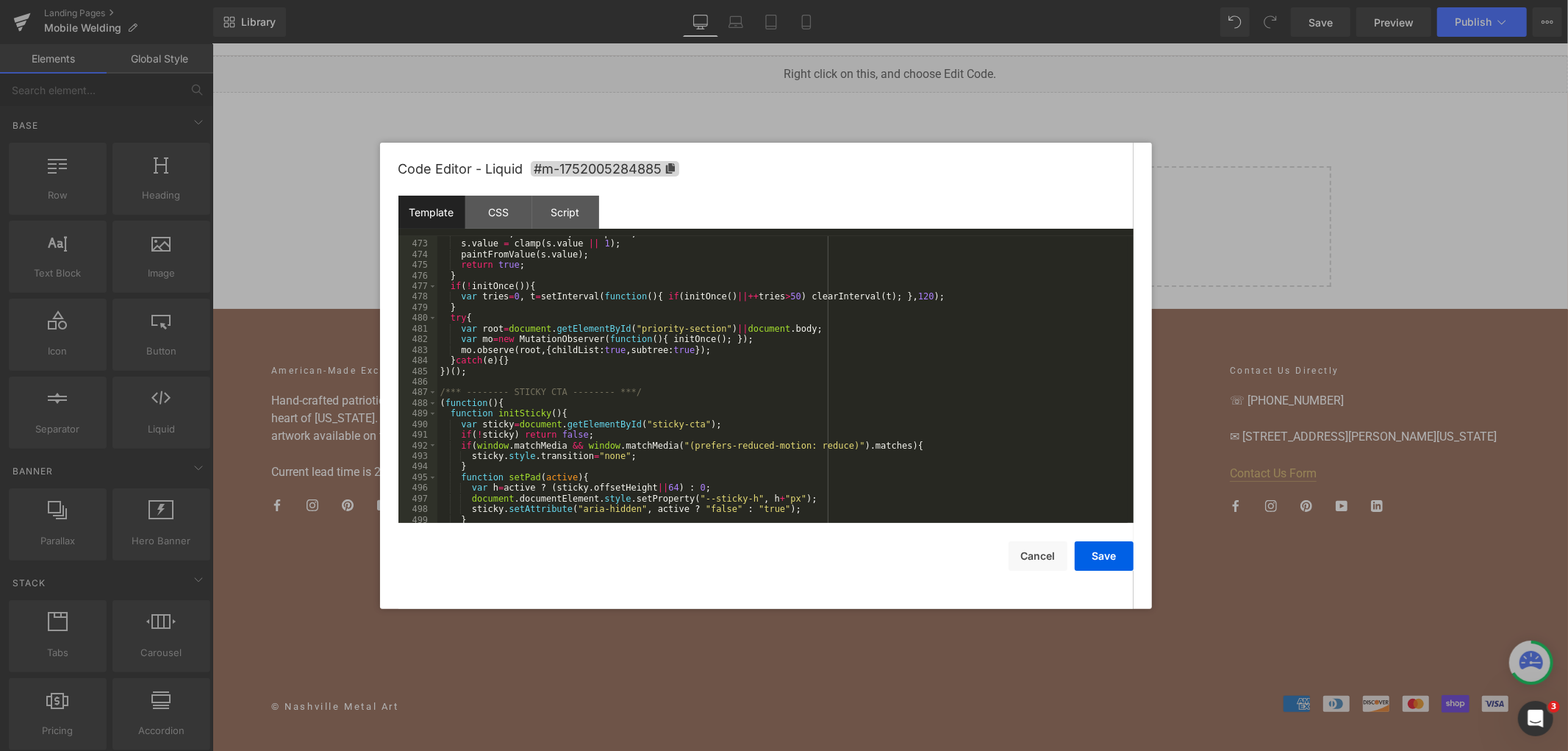
scroll to position [5499, 0]
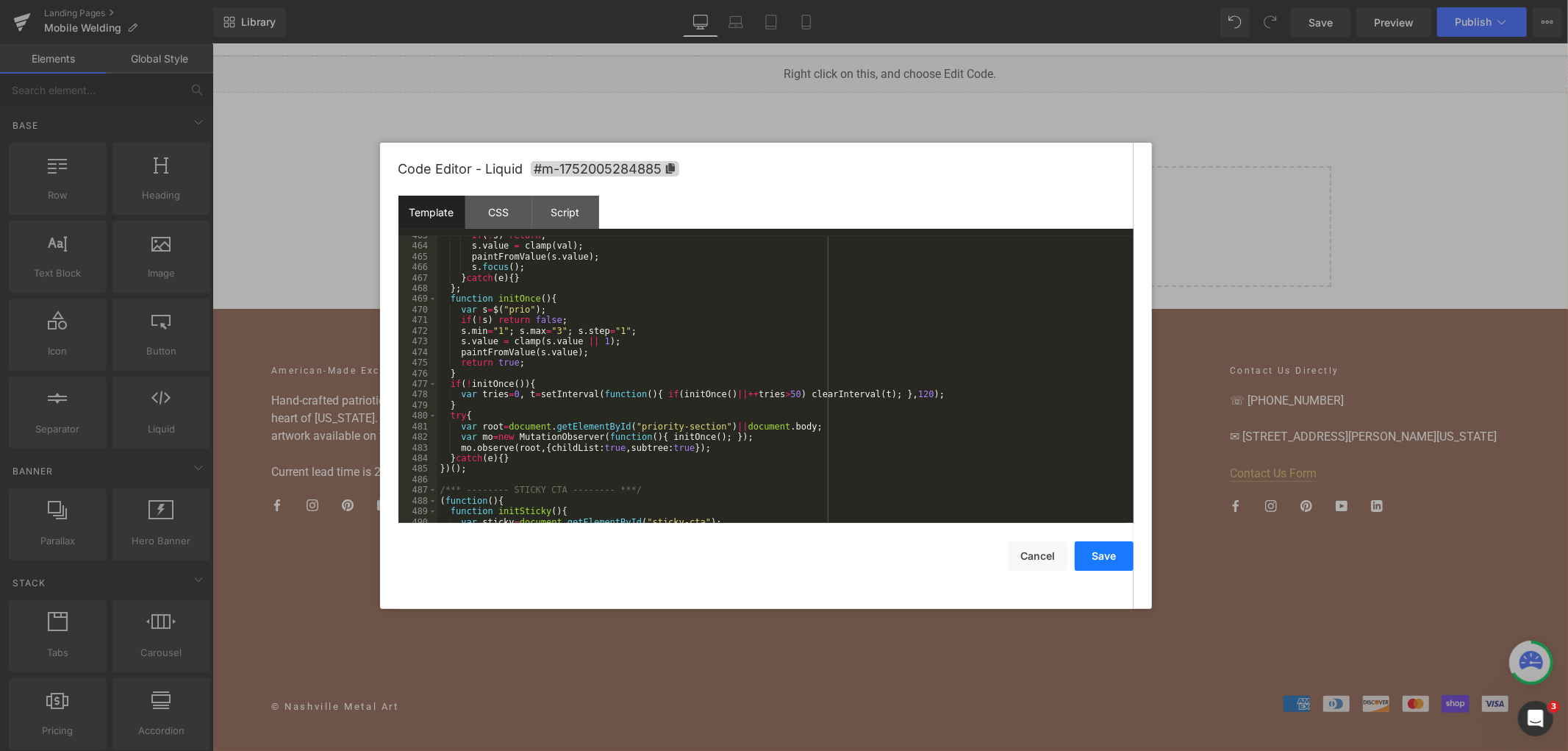
click at [1093, 552] on button "Save" at bounding box center [1103, 557] width 59 height 30
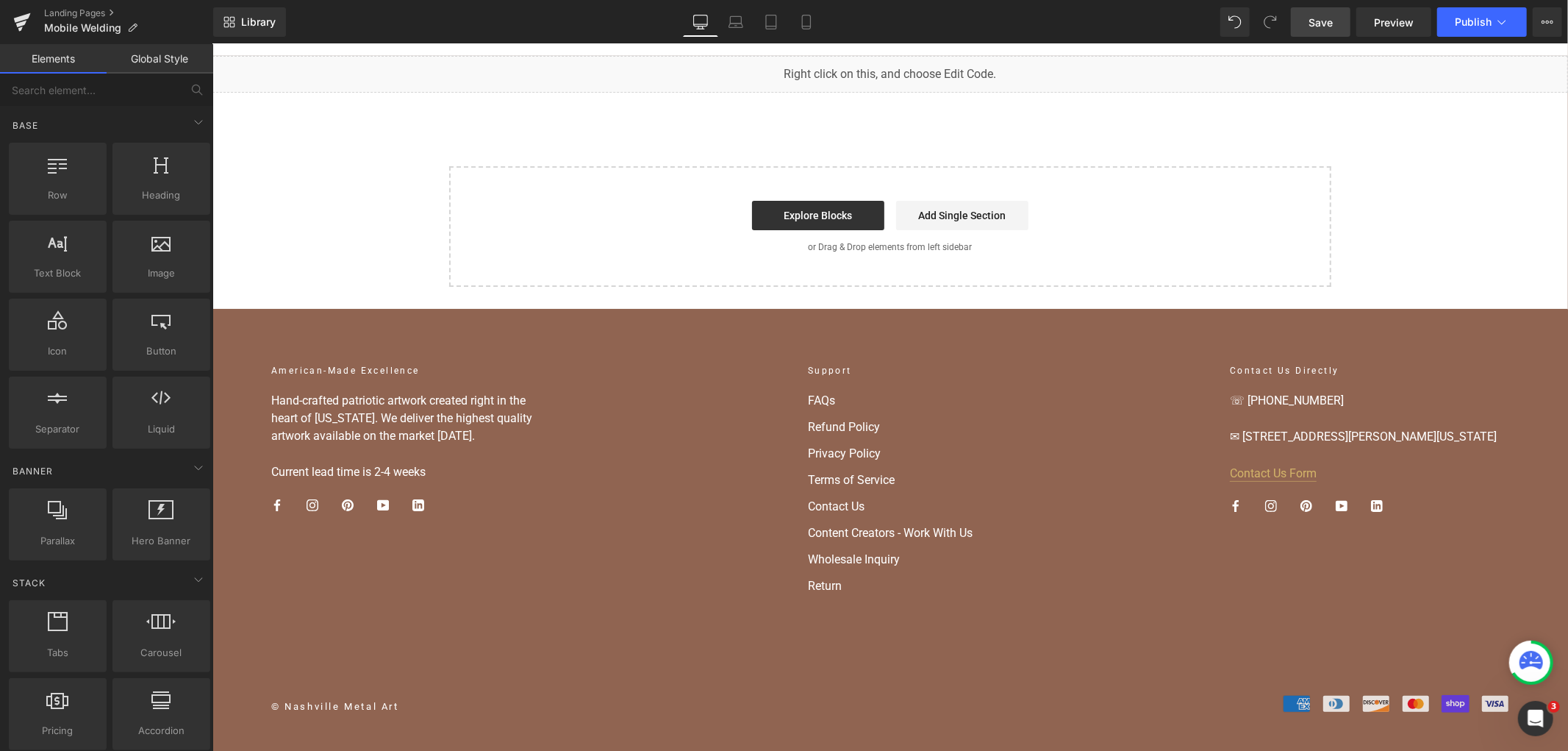
click at [1319, 20] on span "Save" at bounding box center [1320, 22] width 24 height 16
click at [1480, 26] on span "Publish" at bounding box center [1473, 22] width 36 height 12
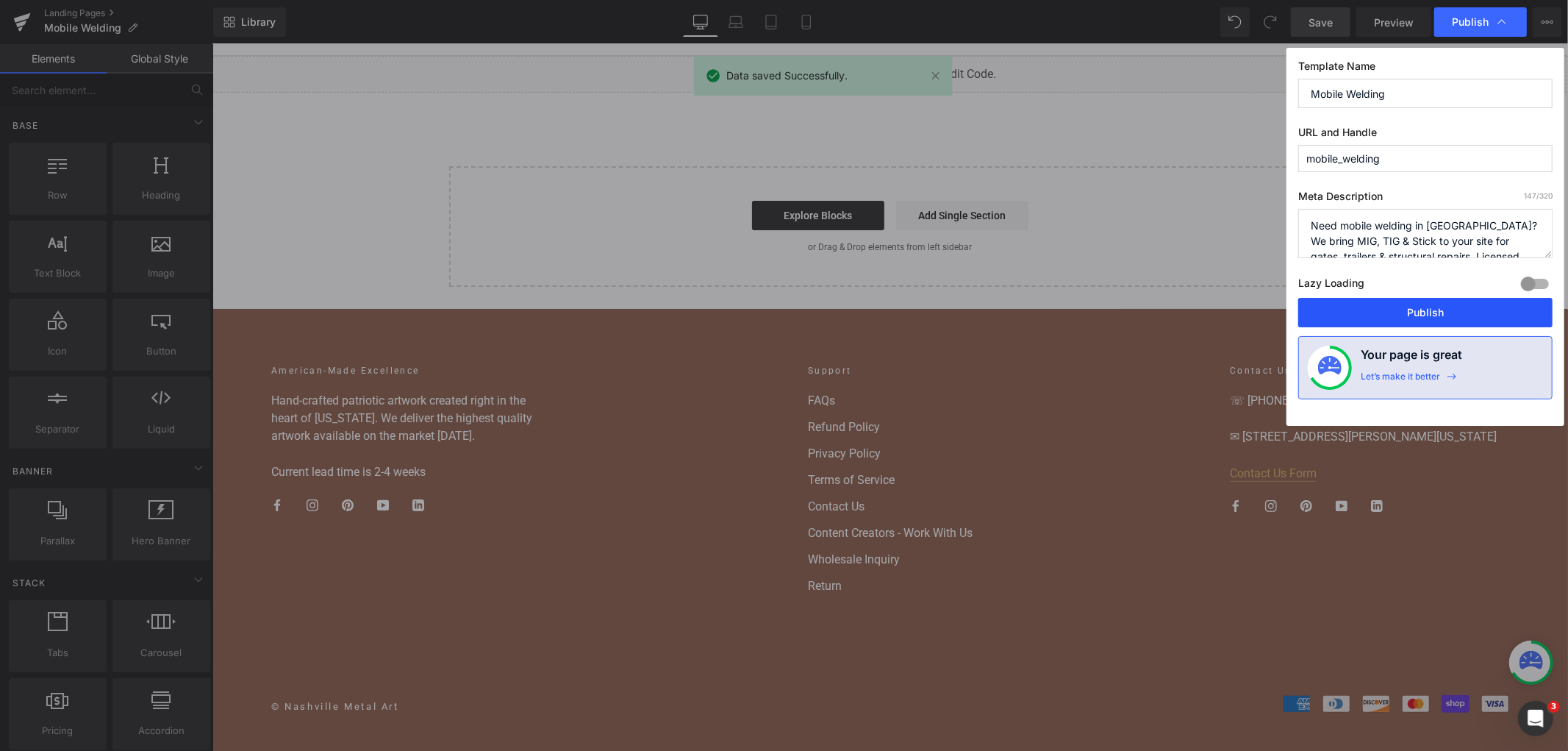
click at [1416, 312] on button "Publish" at bounding box center [1426, 313] width 255 height 30
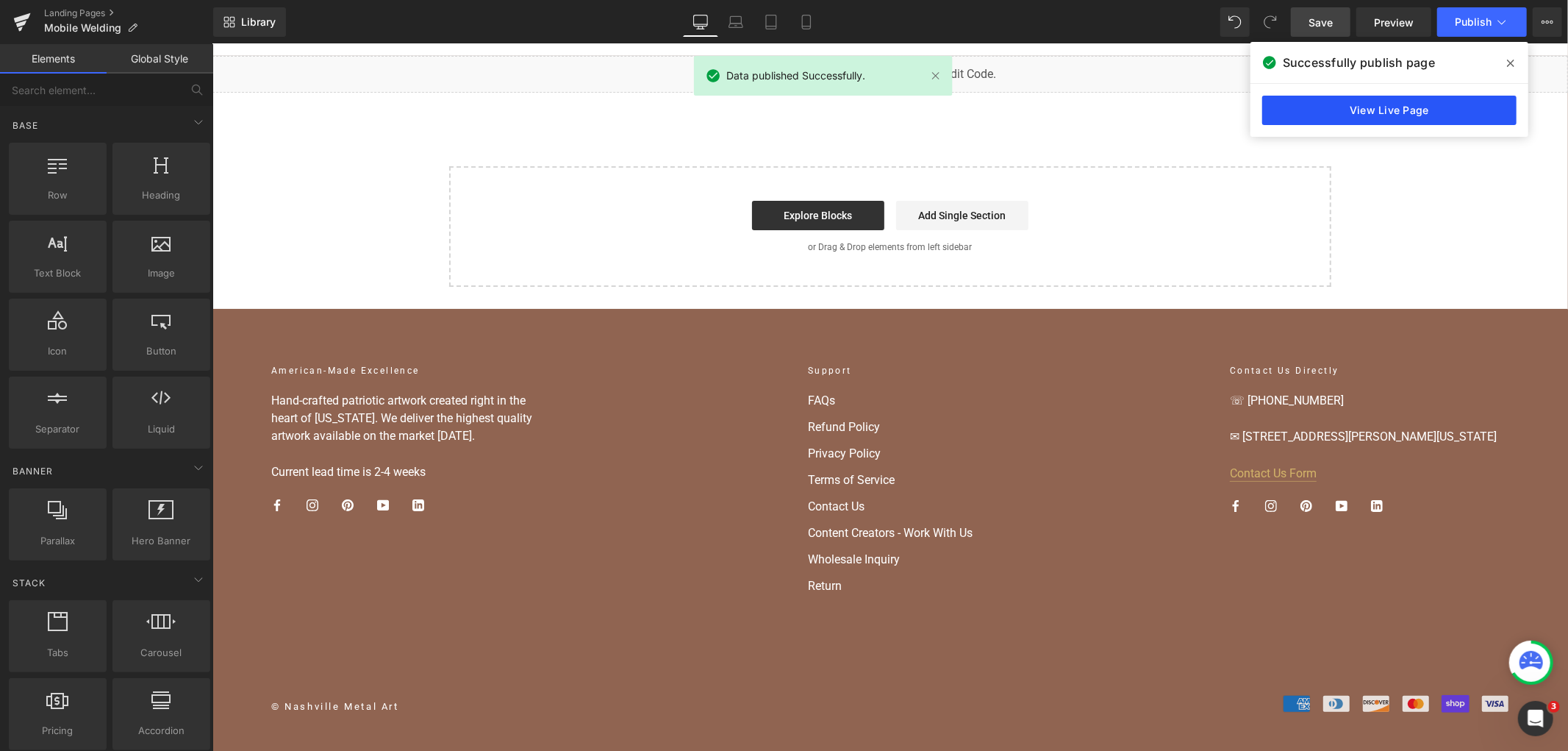
click at [1357, 102] on link "View Live Page" at bounding box center [1389, 111] width 255 height 30
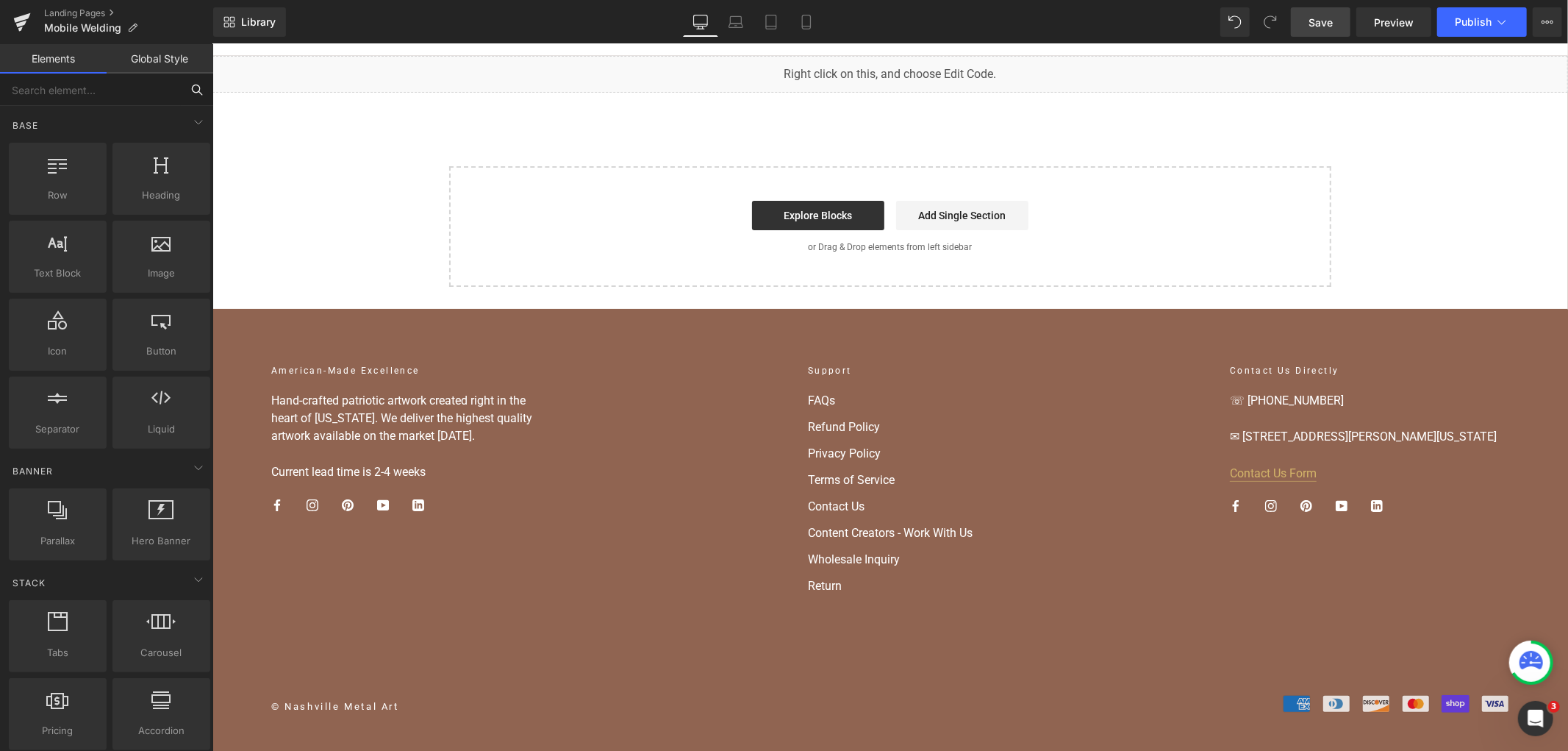
click at [106, 94] on input "text" at bounding box center [90, 89] width 181 height 32
click at [832, 0] on div "You are previewing how the will restyle your page. You can not edit Elements in…" at bounding box center [784, 0] width 1568 height 0
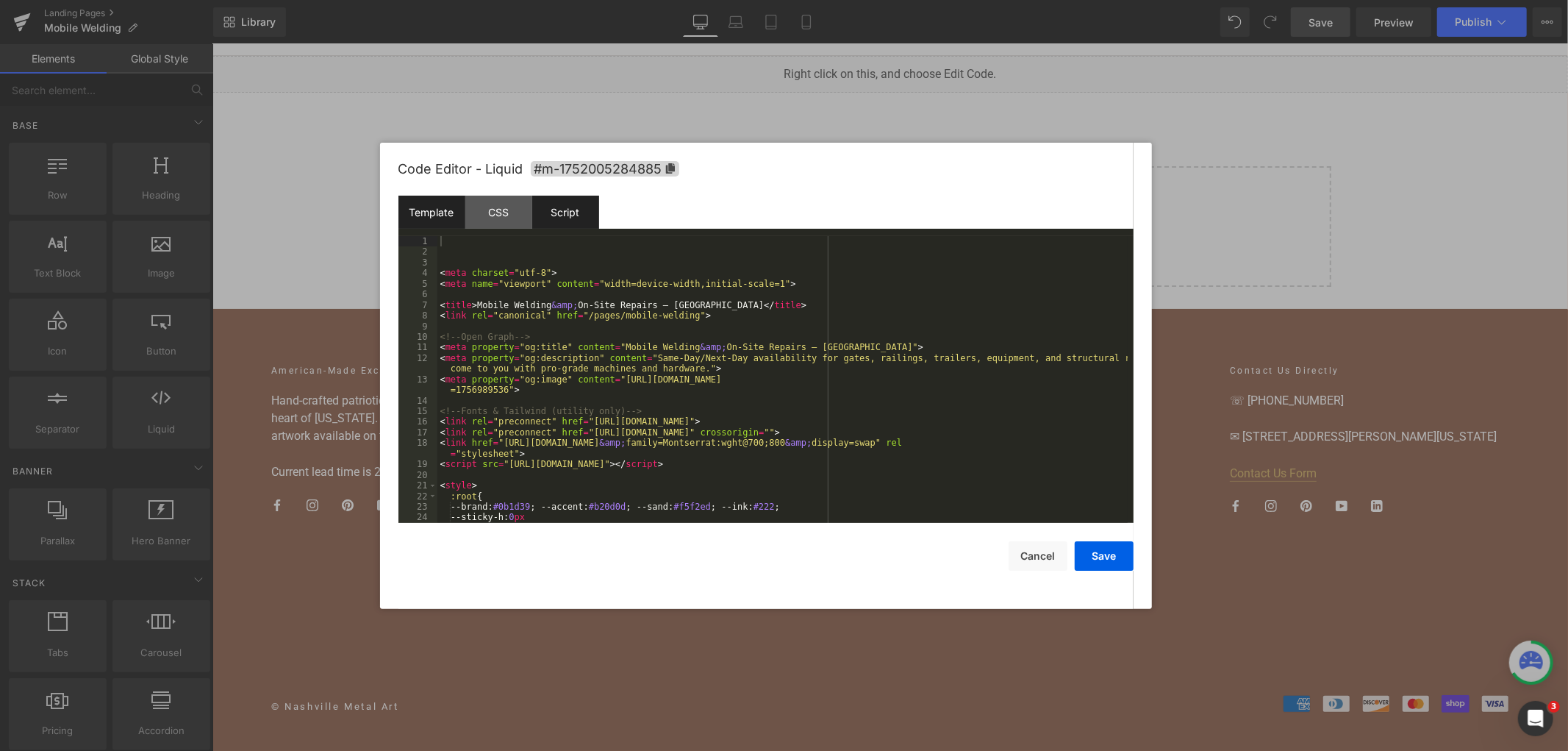
click at [574, 216] on div "Script" at bounding box center [565, 213] width 67 height 33
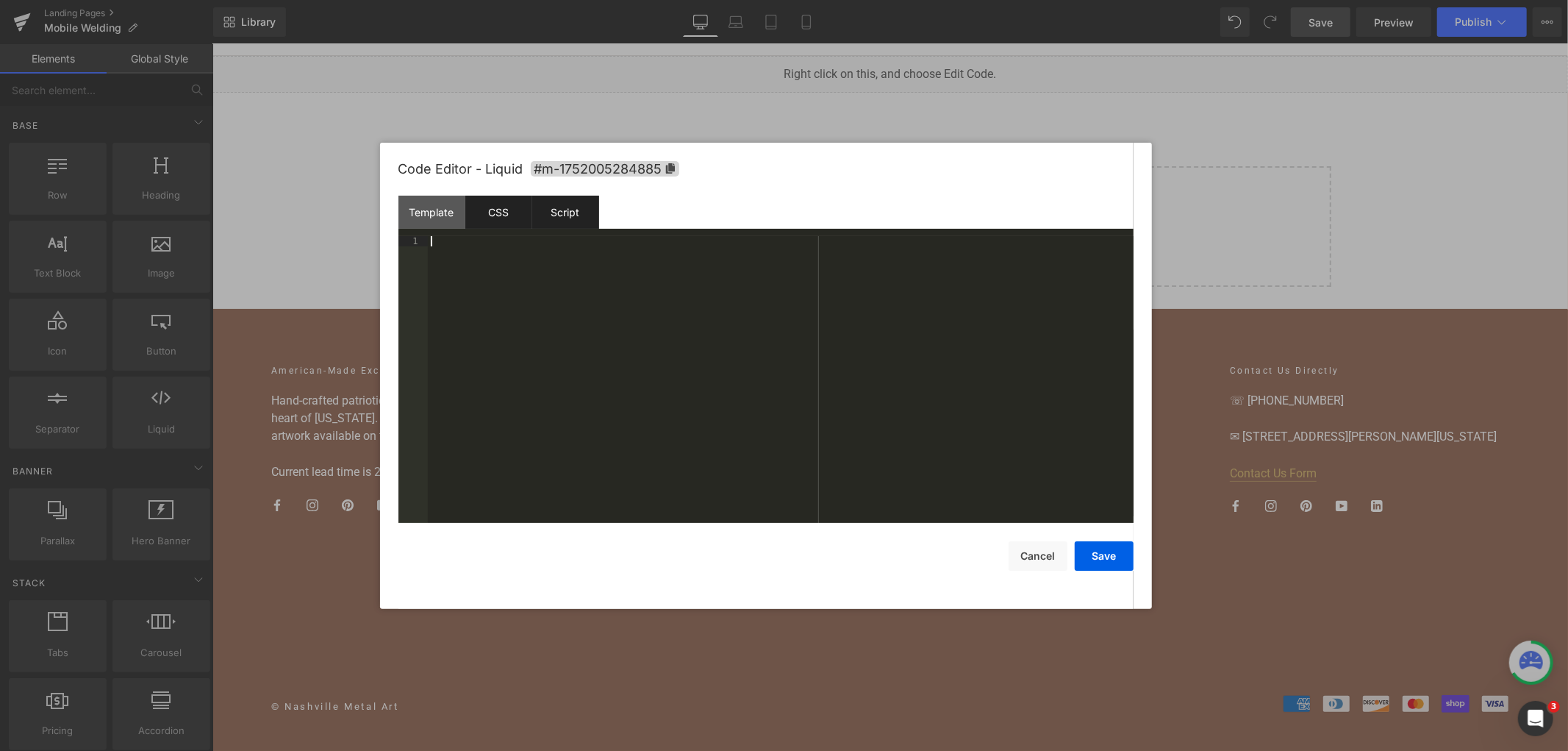
click at [513, 203] on div "CSS" at bounding box center [498, 213] width 67 height 33
click at [443, 202] on div "Template" at bounding box center [431, 213] width 67 height 33
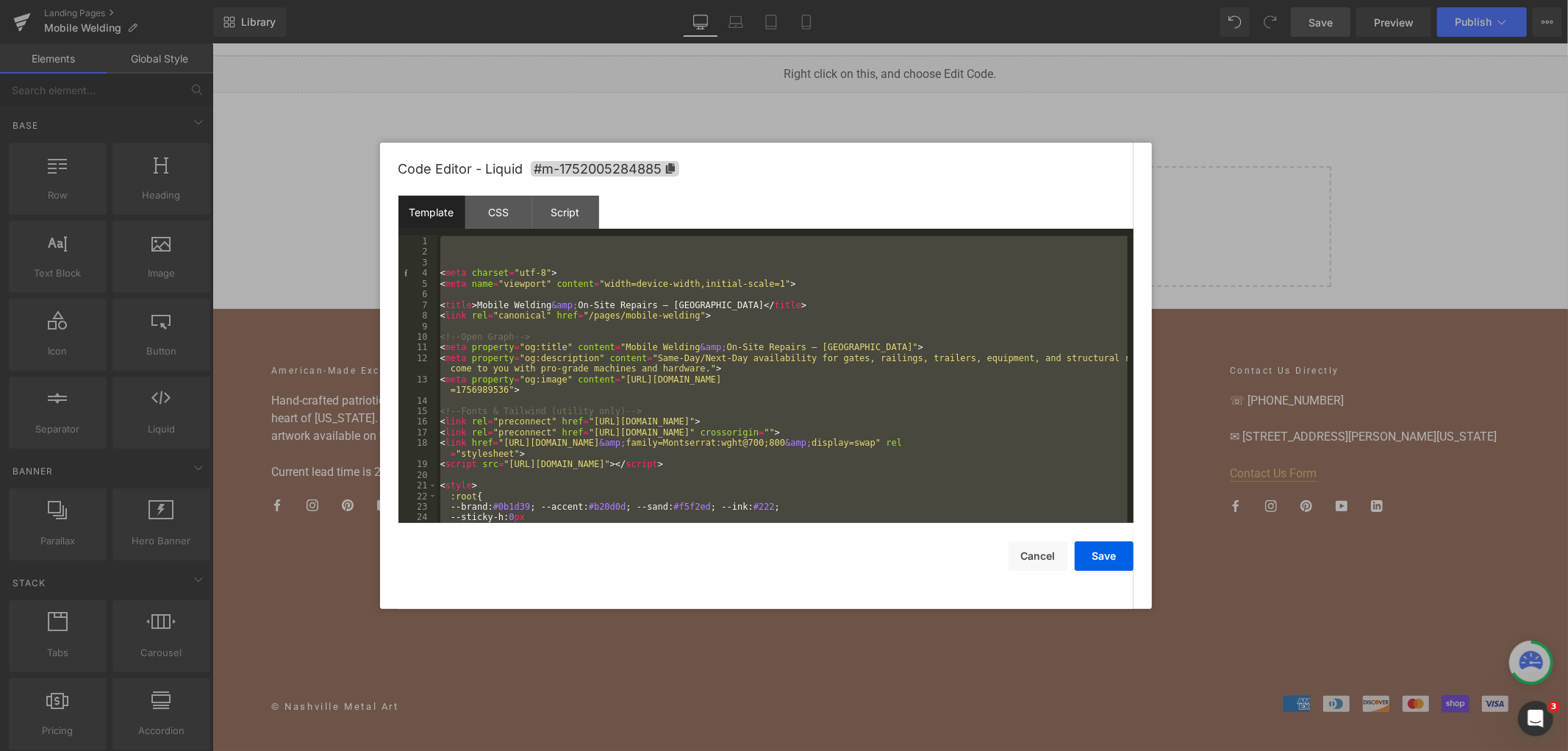
scroll to position [6034, 0]
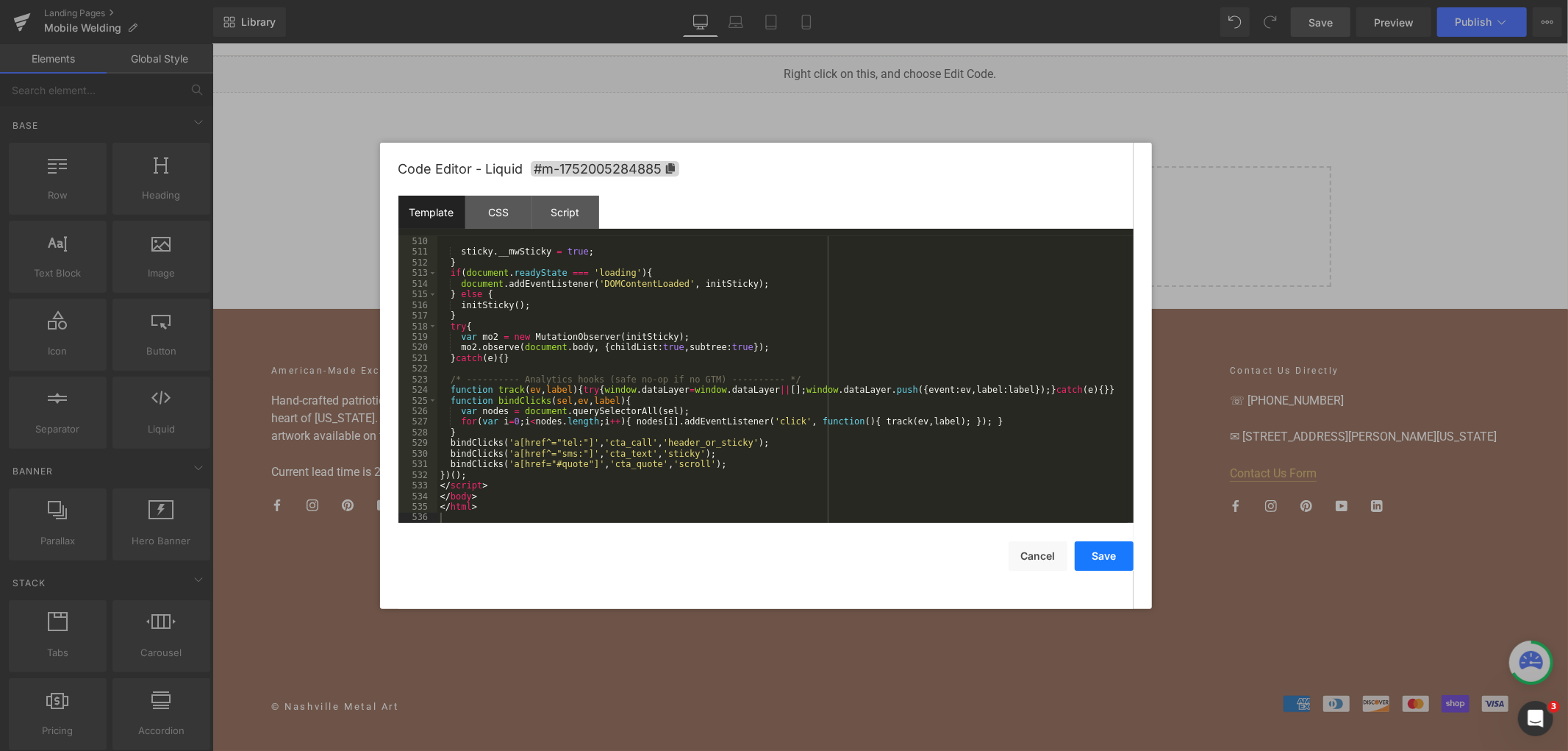
drag, startPoint x: 1101, startPoint y: 567, endPoint x: 896, endPoint y: 490, distance: 219.0
click at [1101, 567] on button "Save" at bounding box center [1103, 557] width 59 height 30
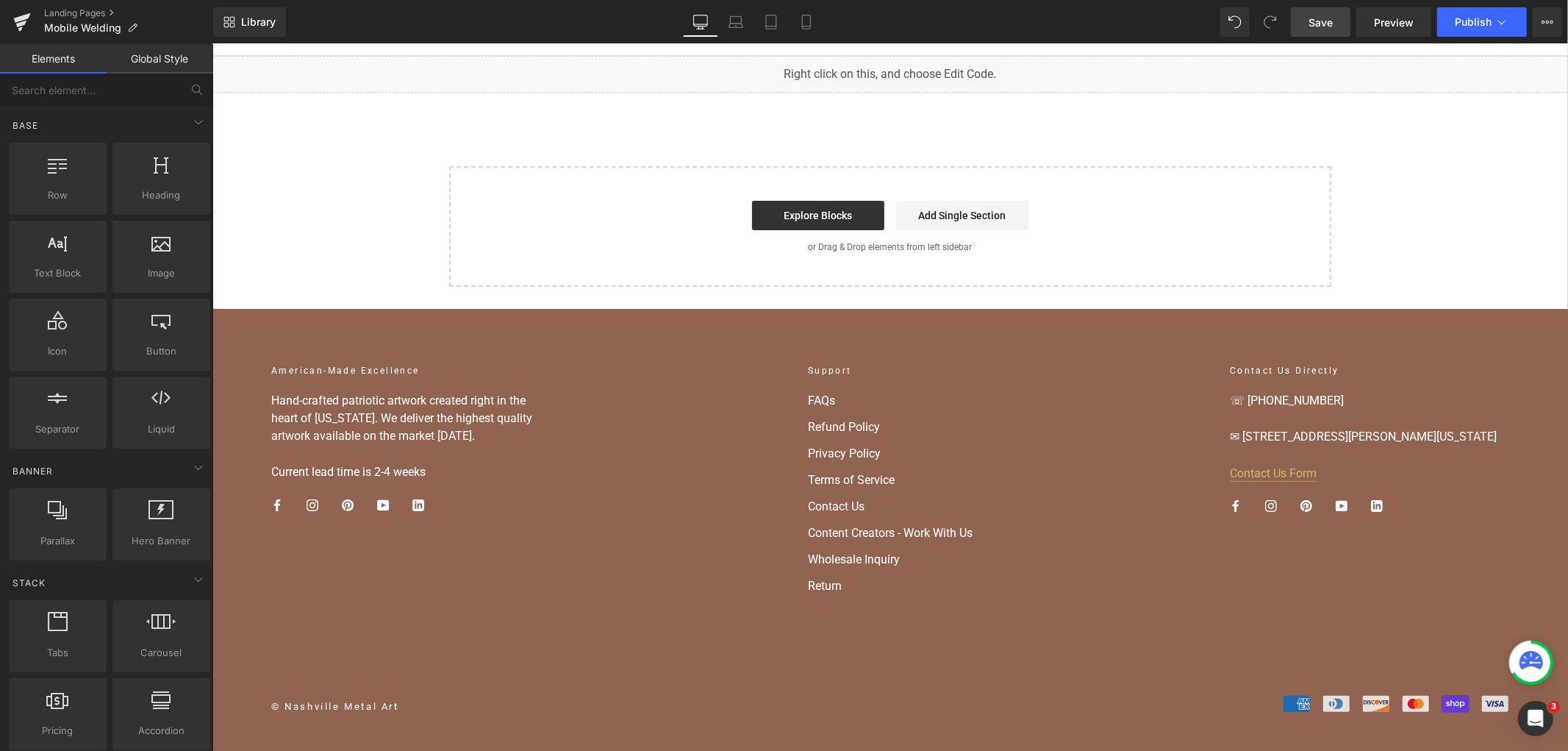
click at [1332, 25] on span "Save" at bounding box center [1320, 22] width 24 height 16
click at [1459, 19] on span "Publish" at bounding box center [1473, 22] width 36 height 12
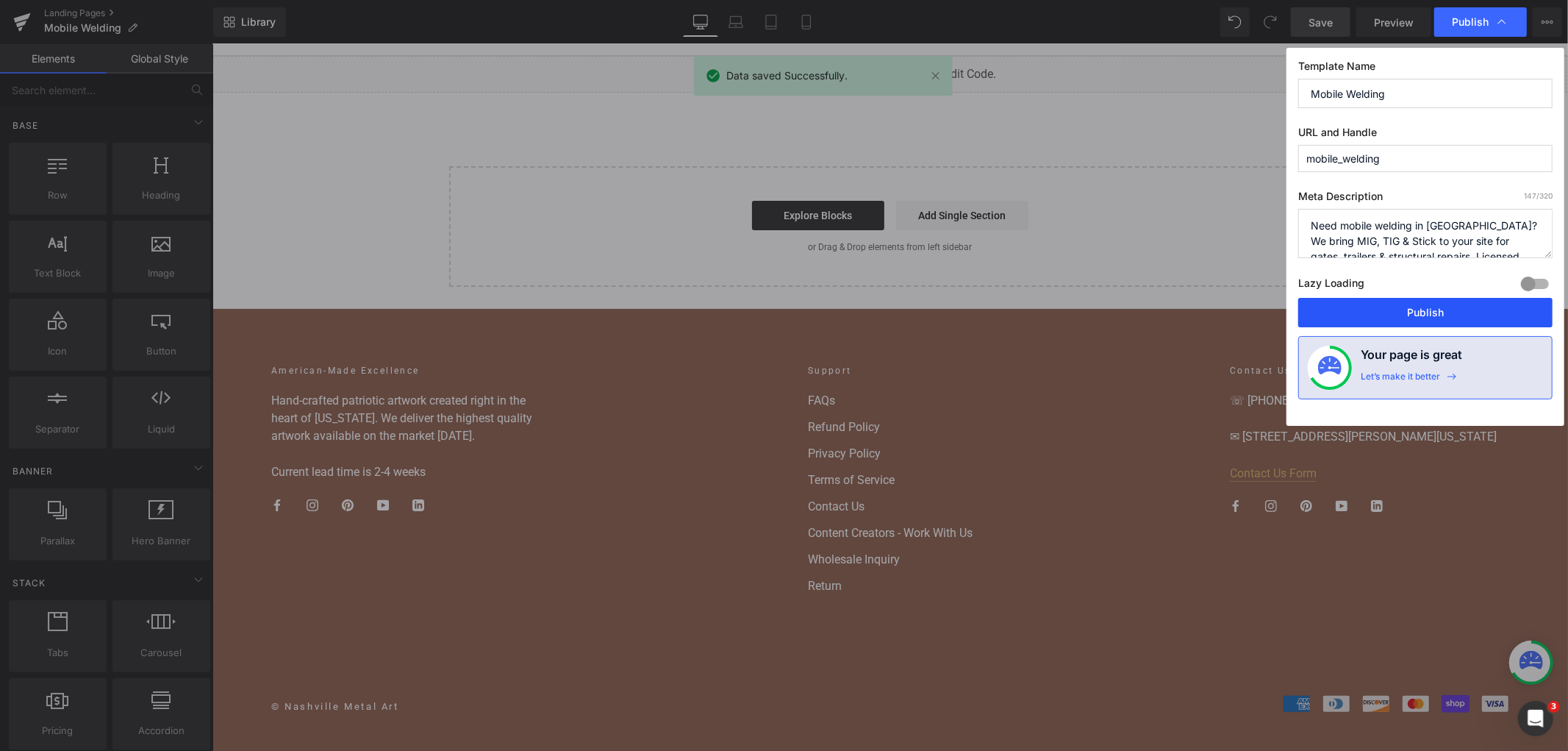
click at [1369, 314] on button "Publish" at bounding box center [1426, 313] width 255 height 30
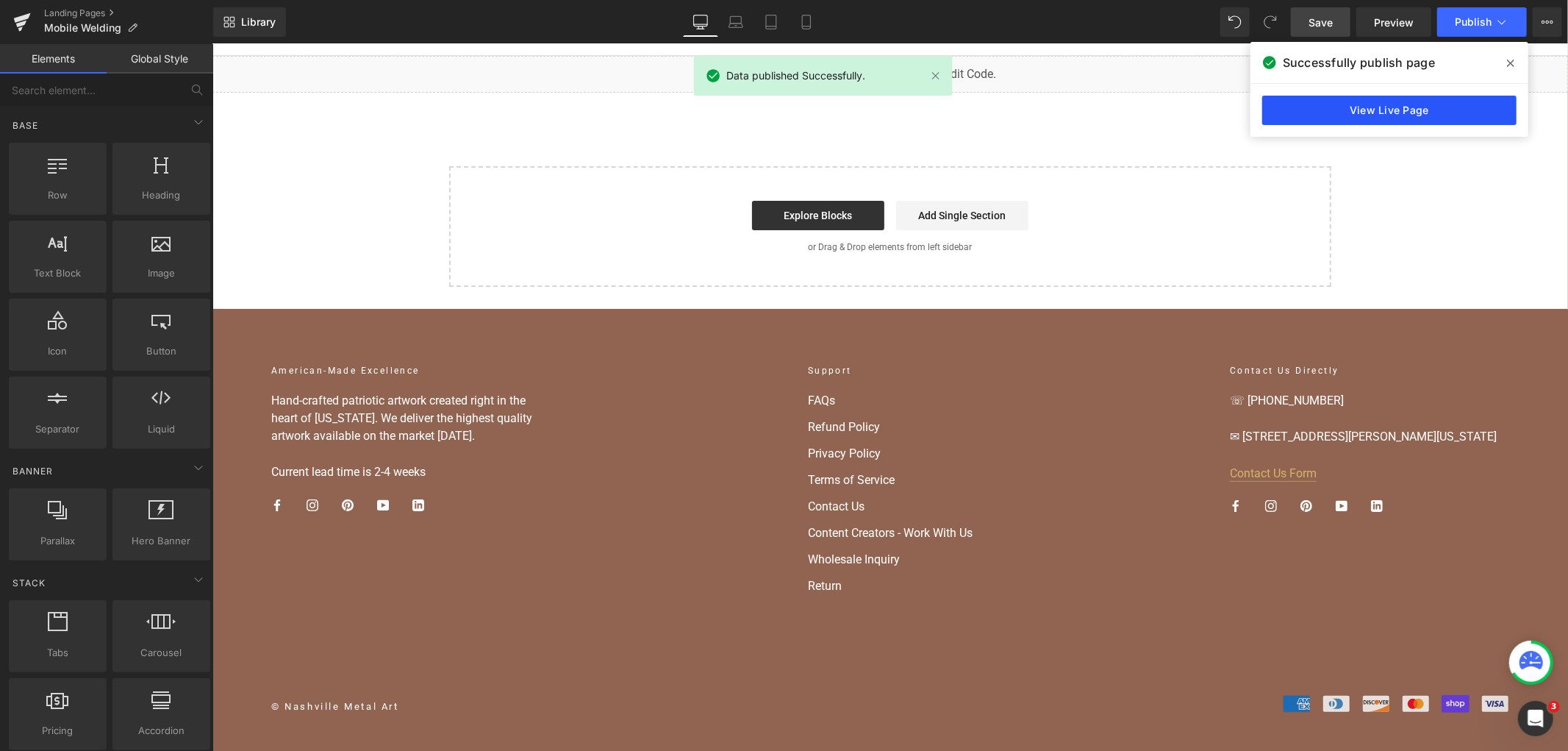
click at [1375, 112] on link "View Live Page" at bounding box center [1389, 111] width 255 height 30
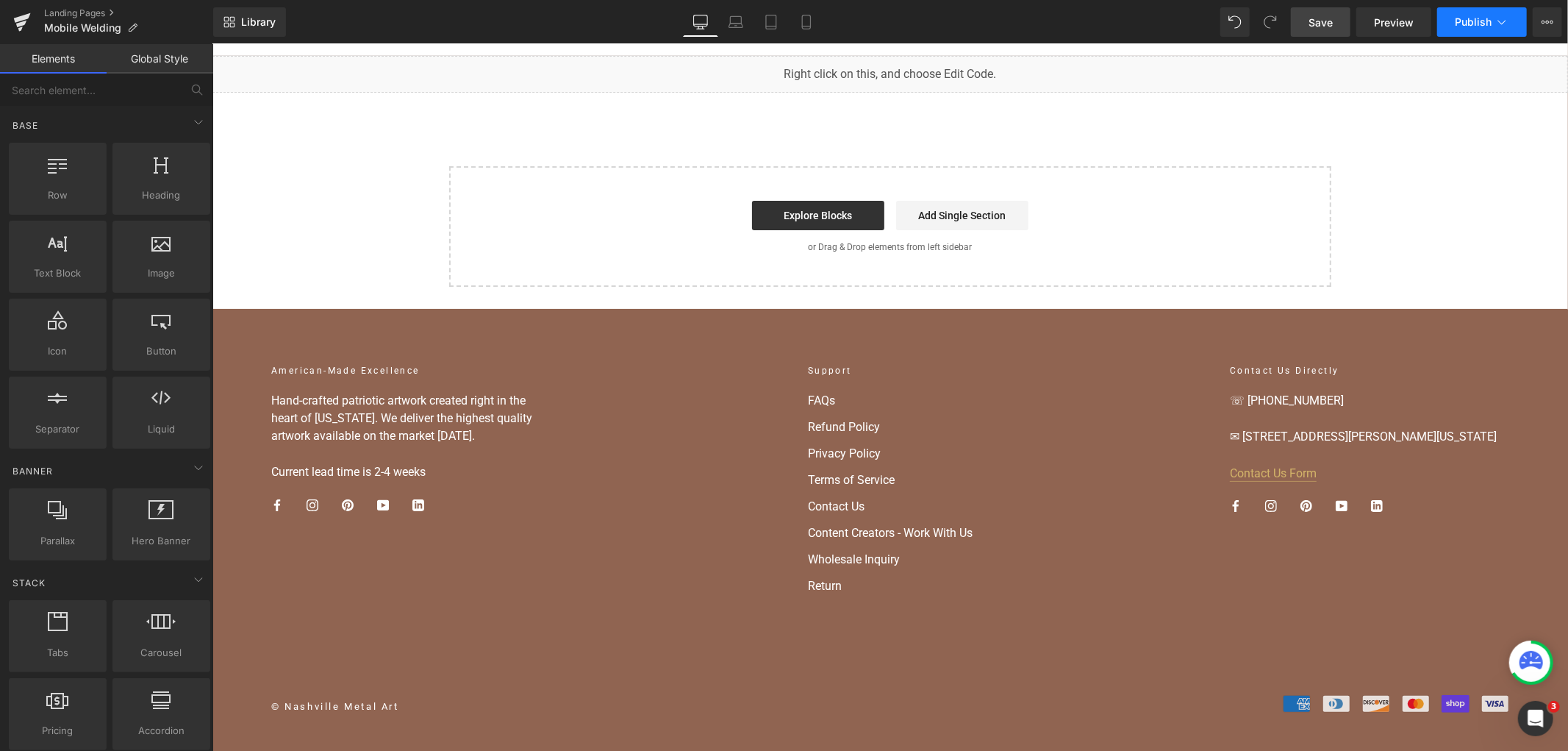
click at [1488, 28] on button "Publish" at bounding box center [1482, 22] width 90 height 30
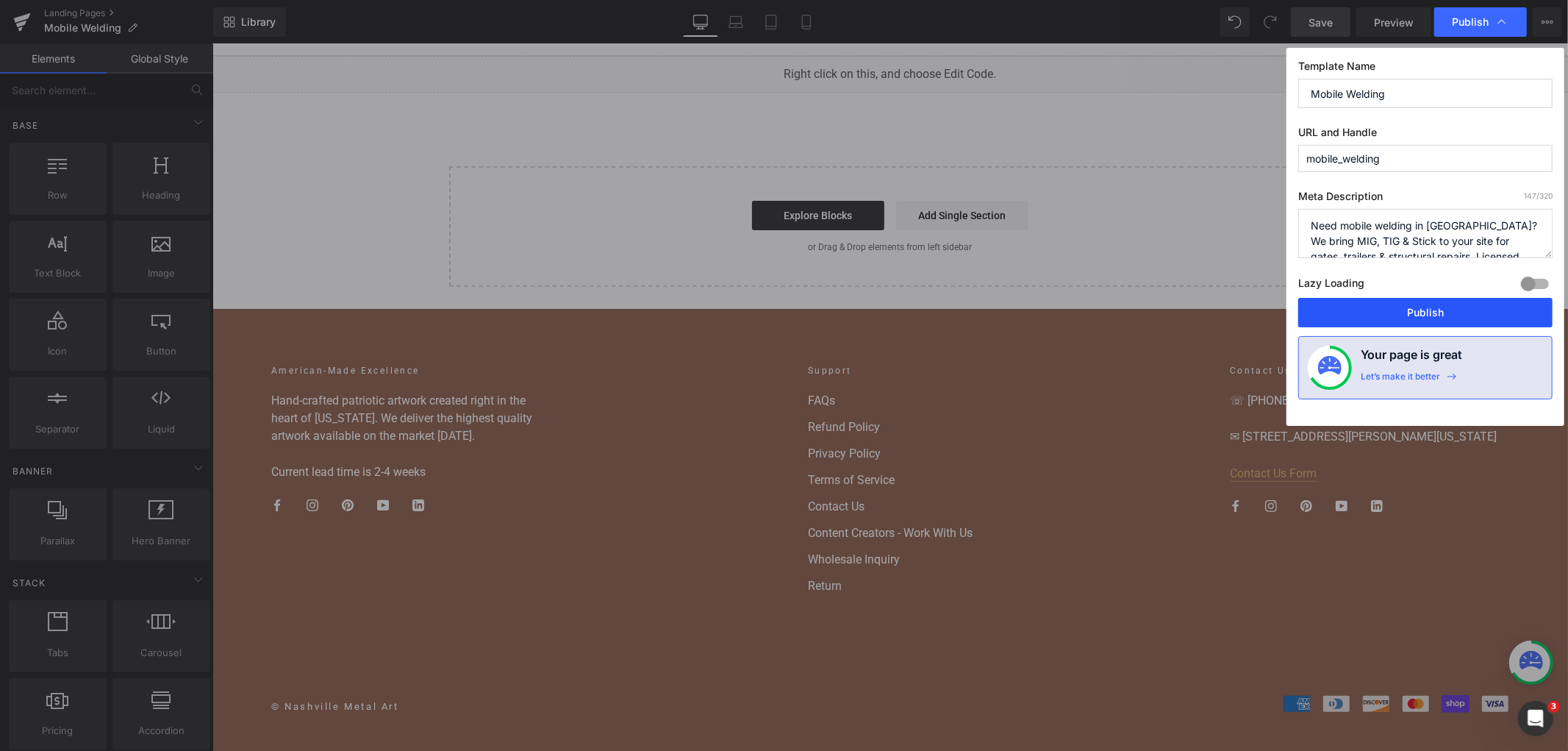
click at [1453, 307] on button "Publish" at bounding box center [1426, 313] width 255 height 30
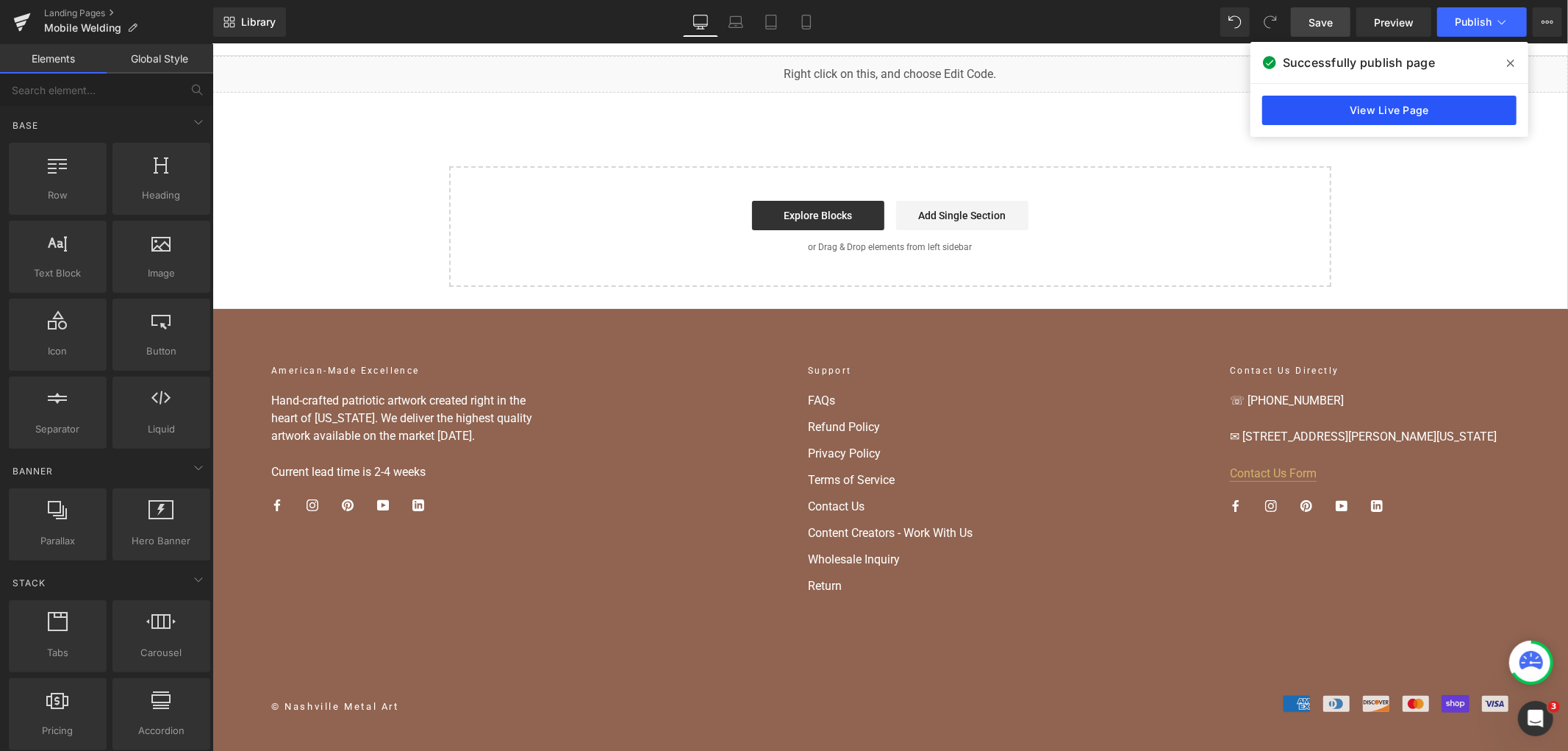
click at [1280, 103] on link "View Live Page" at bounding box center [1389, 111] width 255 height 30
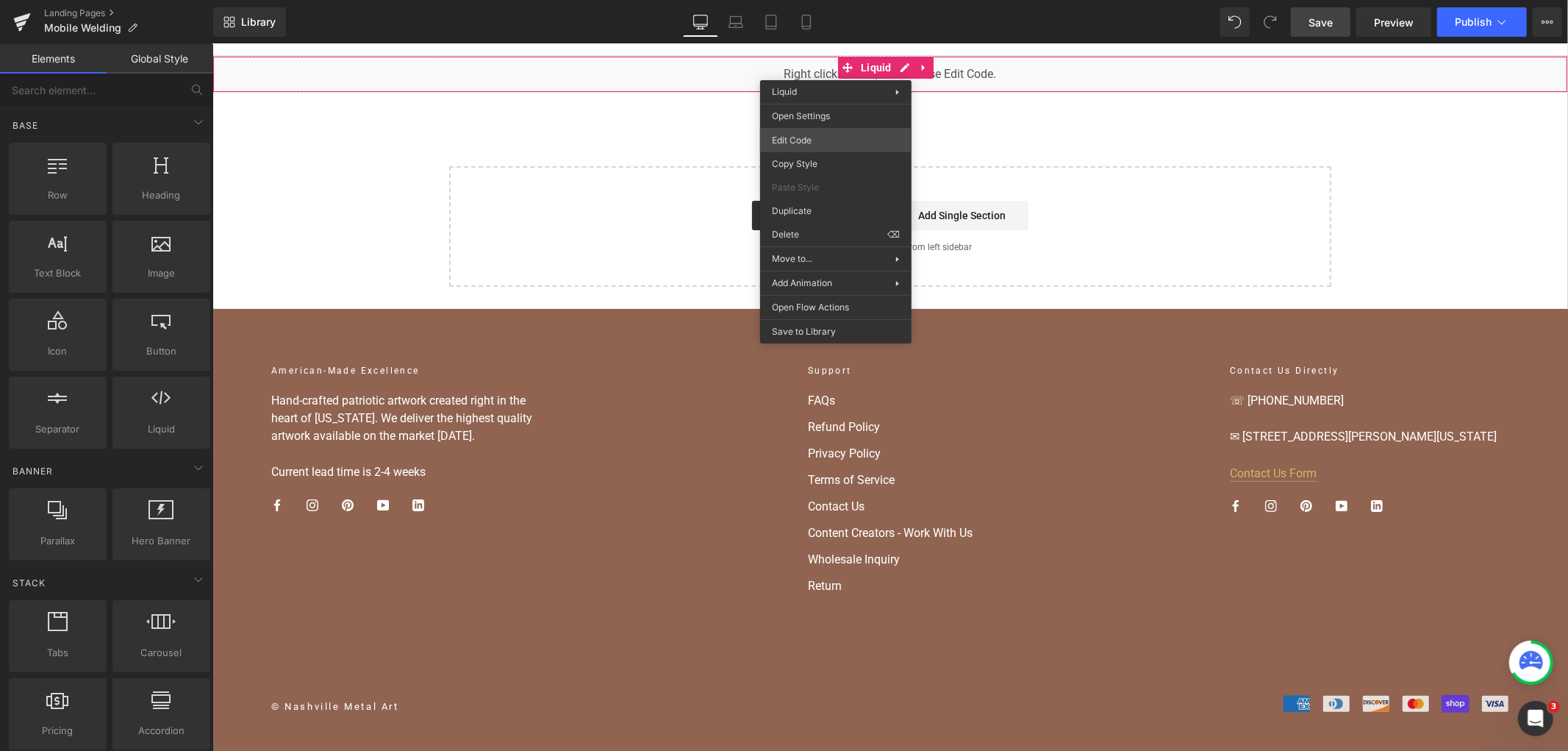
click at [836, 133] on body "You are previewing how the will restyle your page. You can not edit Elements in…" at bounding box center [784, 376] width 1568 height 751
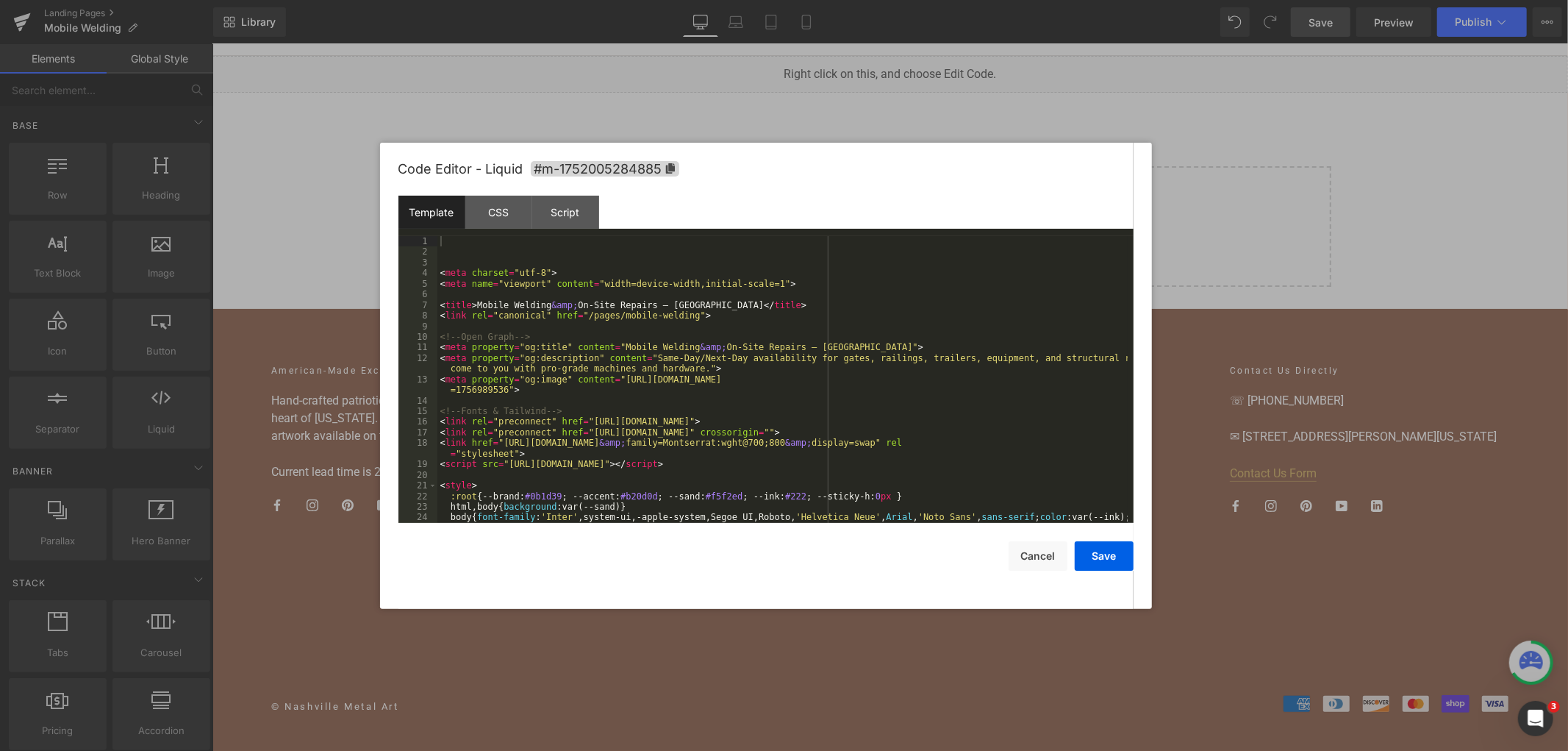
click at [567, 209] on div "Script" at bounding box center [565, 213] width 67 height 33
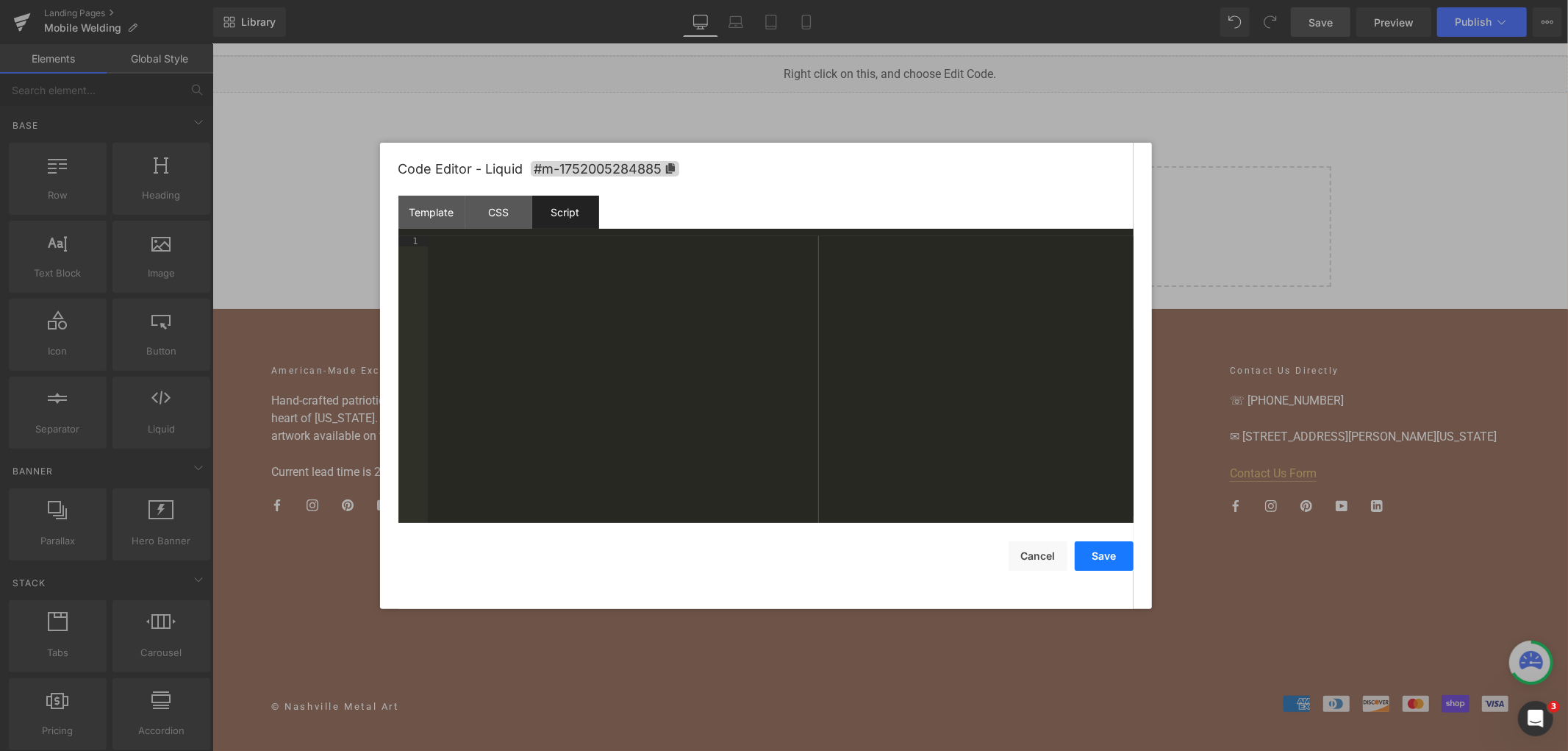
click at [1086, 557] on button "Save" at bounding box center [1103, 557] width 59 height 30
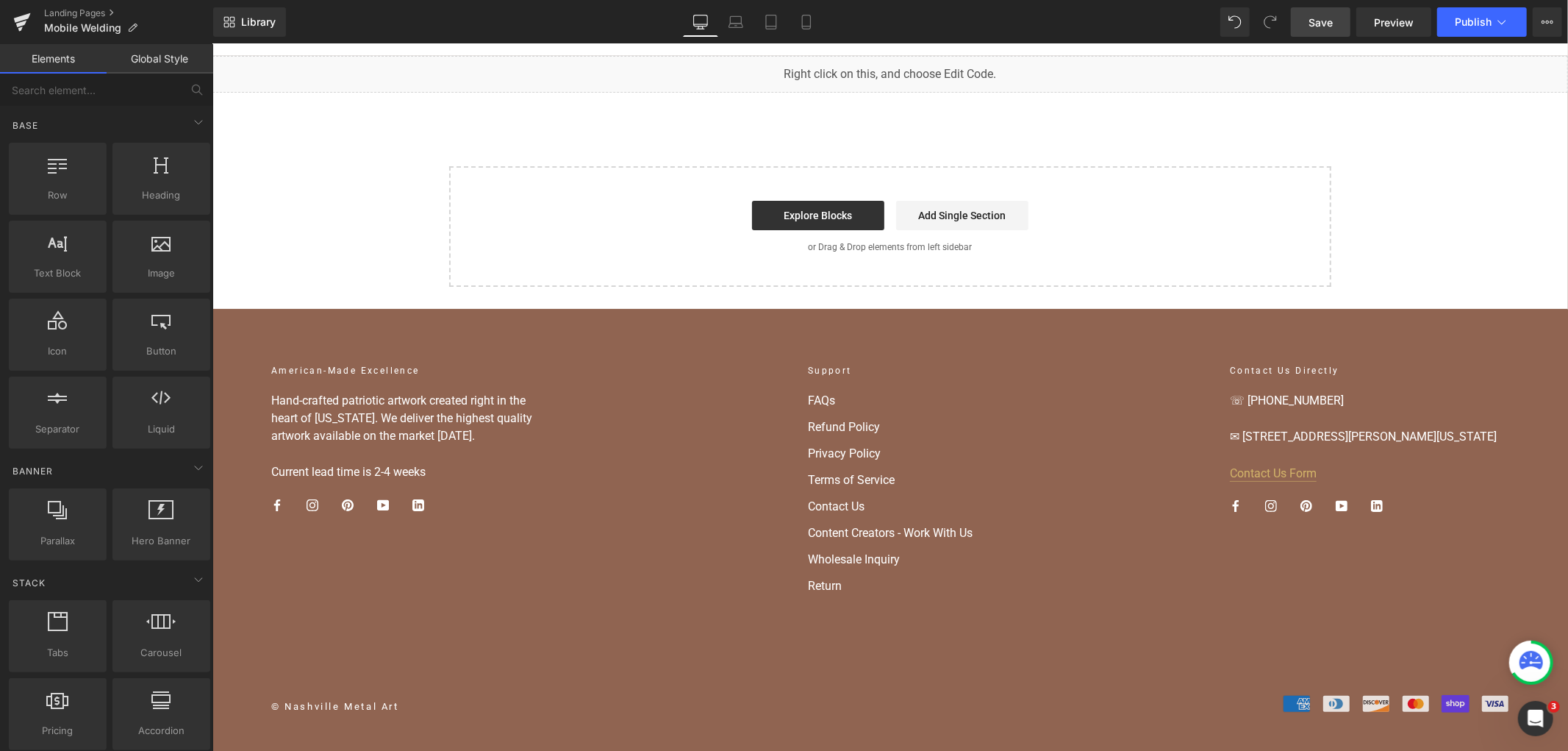
click at [1331, 20] on span "Save" at bounding box center [1320, 22] width 24 height 16
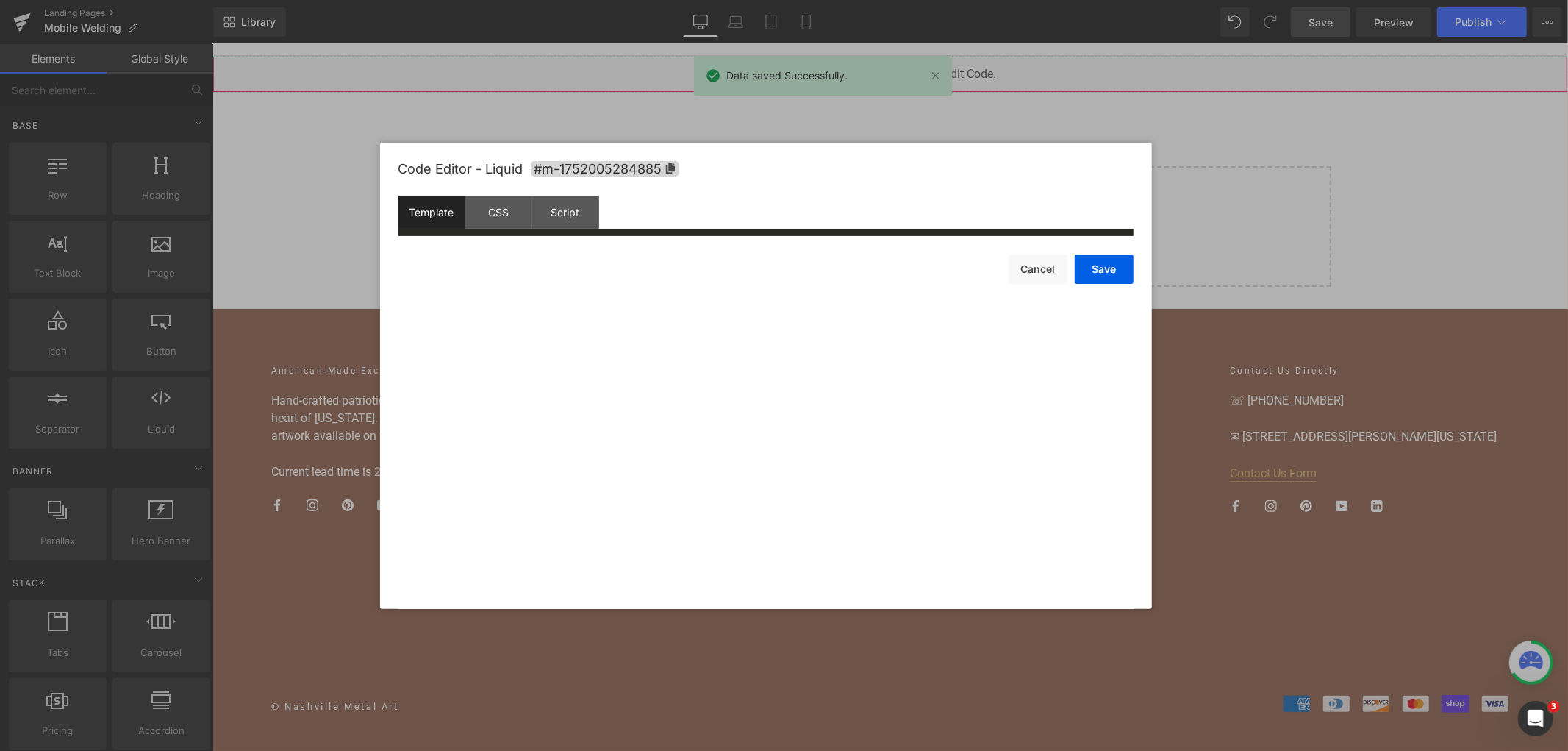
click at [996, 138] on body "You are previewing how the will restyle your page. You can not edit Elements in…" at bounding box center [784, 376] width 1568 height 751
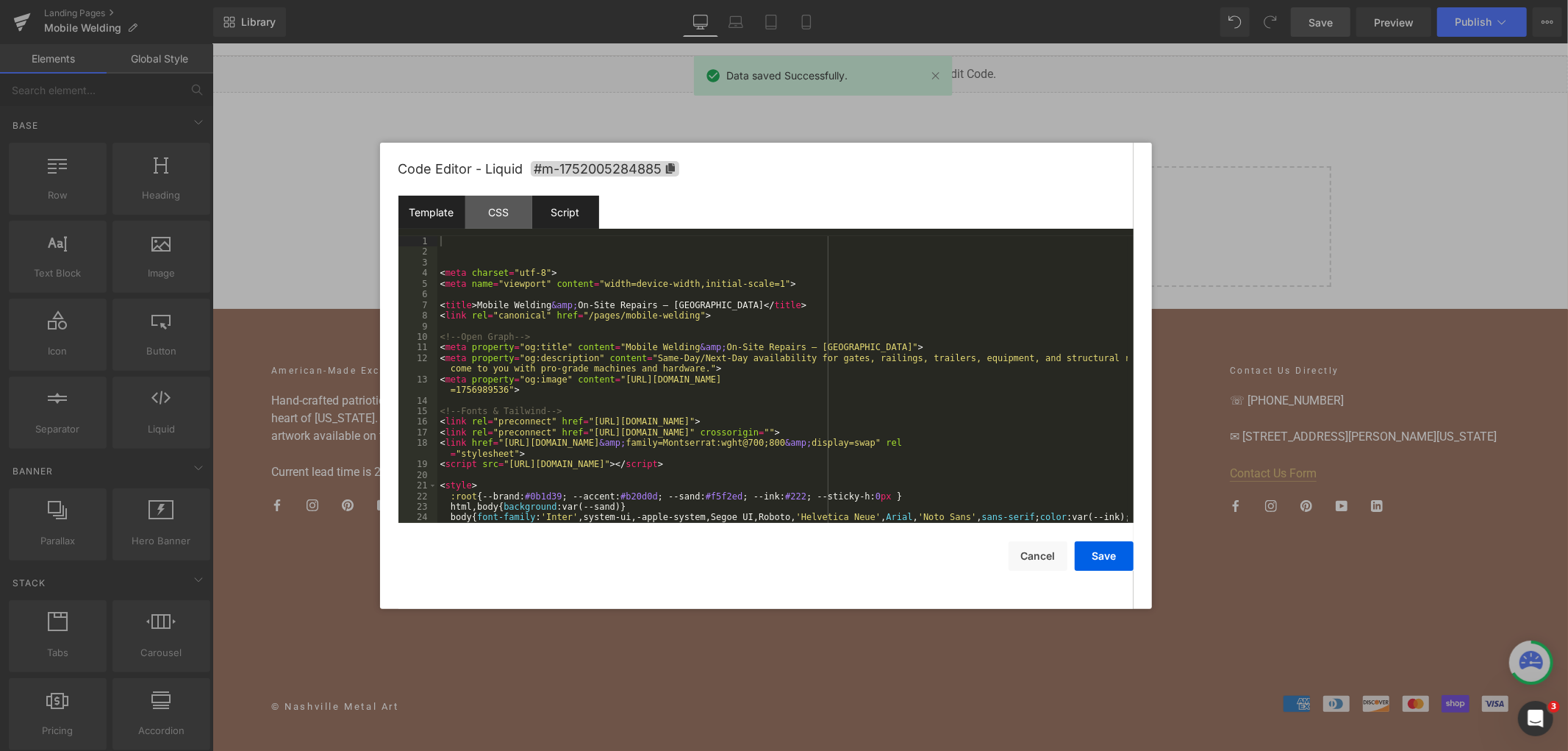
click at [561, 202] on div "Script" at bounding box center [565, 213] width 67 height 33
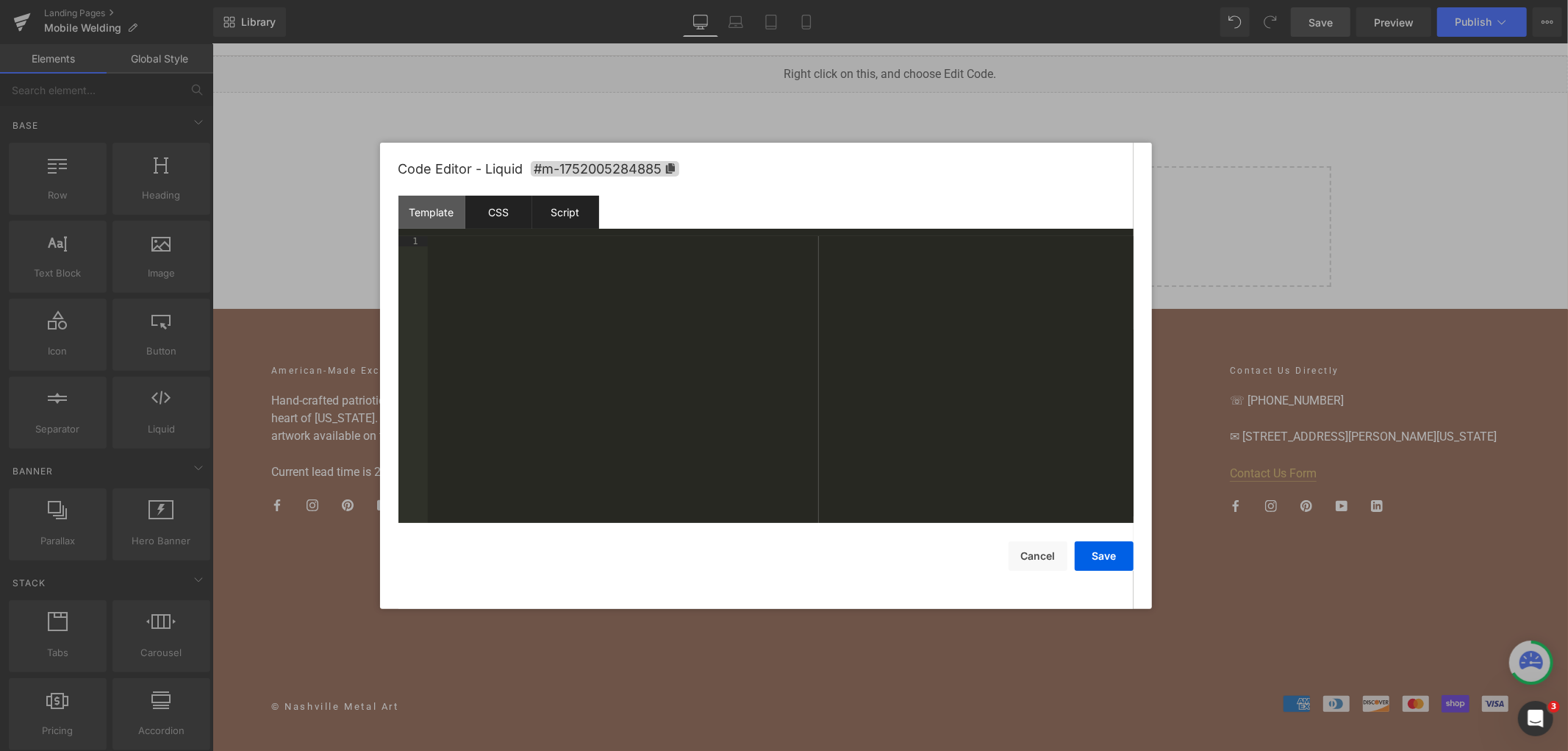
click at [487, 219] on div "CSS" at bounding box center [498, 213] width 67 height 33
click at [1101, 559] on button "Save" at bounding box center [1103, 557] width 59 height 30
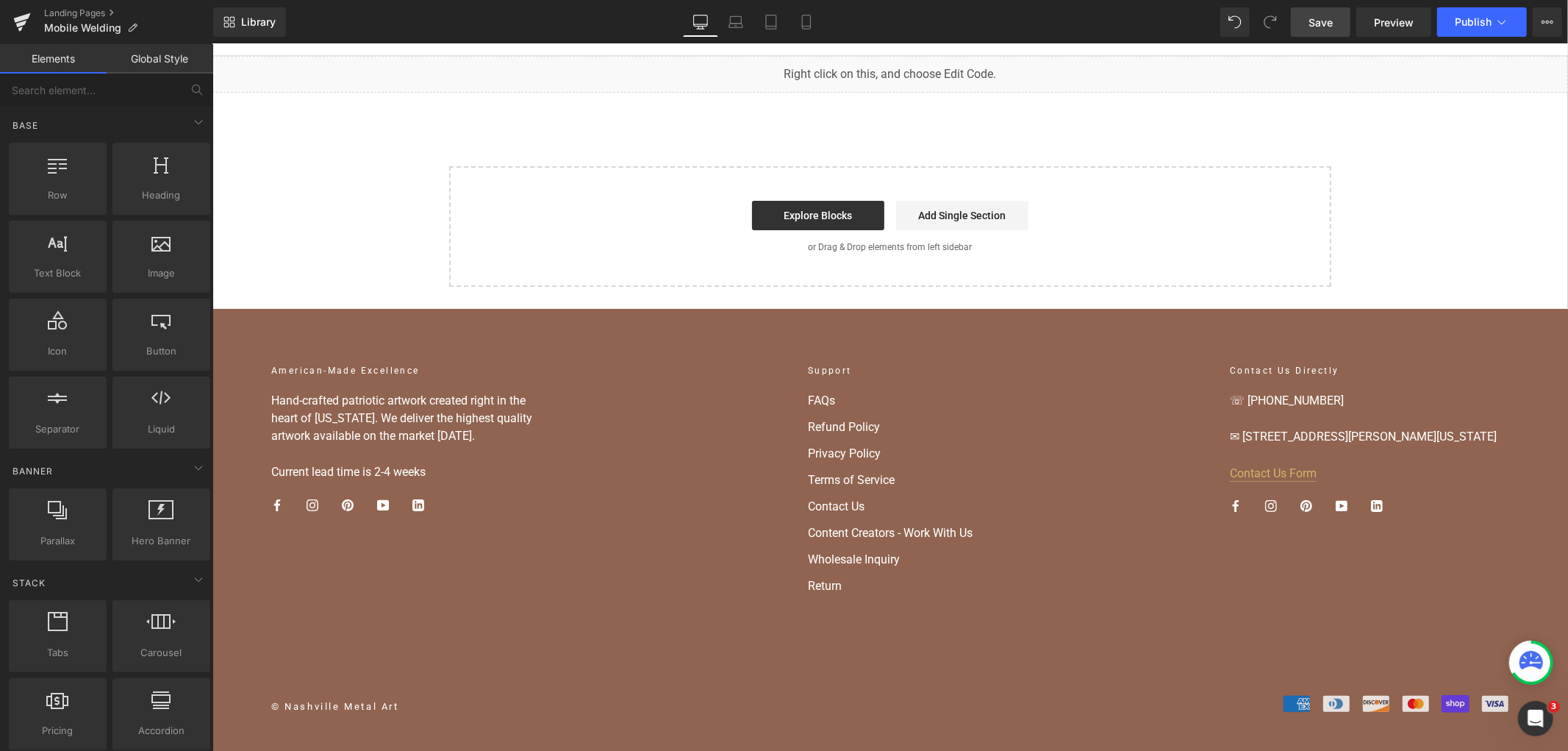
click at [1320, 18] on span "Save" at bounding box center [1320, 22] width 24 height 16
click at [1481, 31] on button "Publish" at bounding box center [1482, 22] width 90 height 30
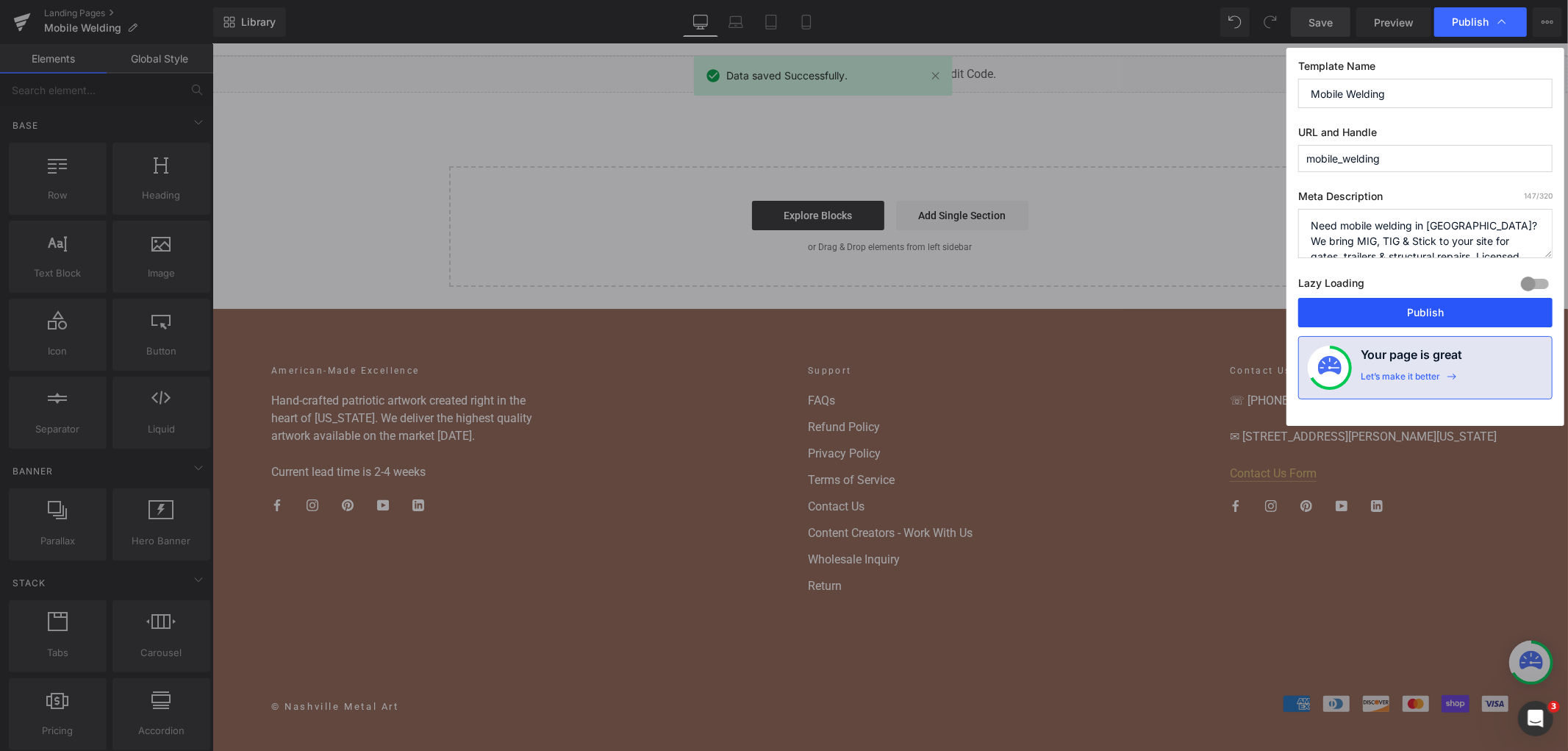
click at [1379, 303] on button "Publish" at bounding box center [1426, 313] width 255 height 30
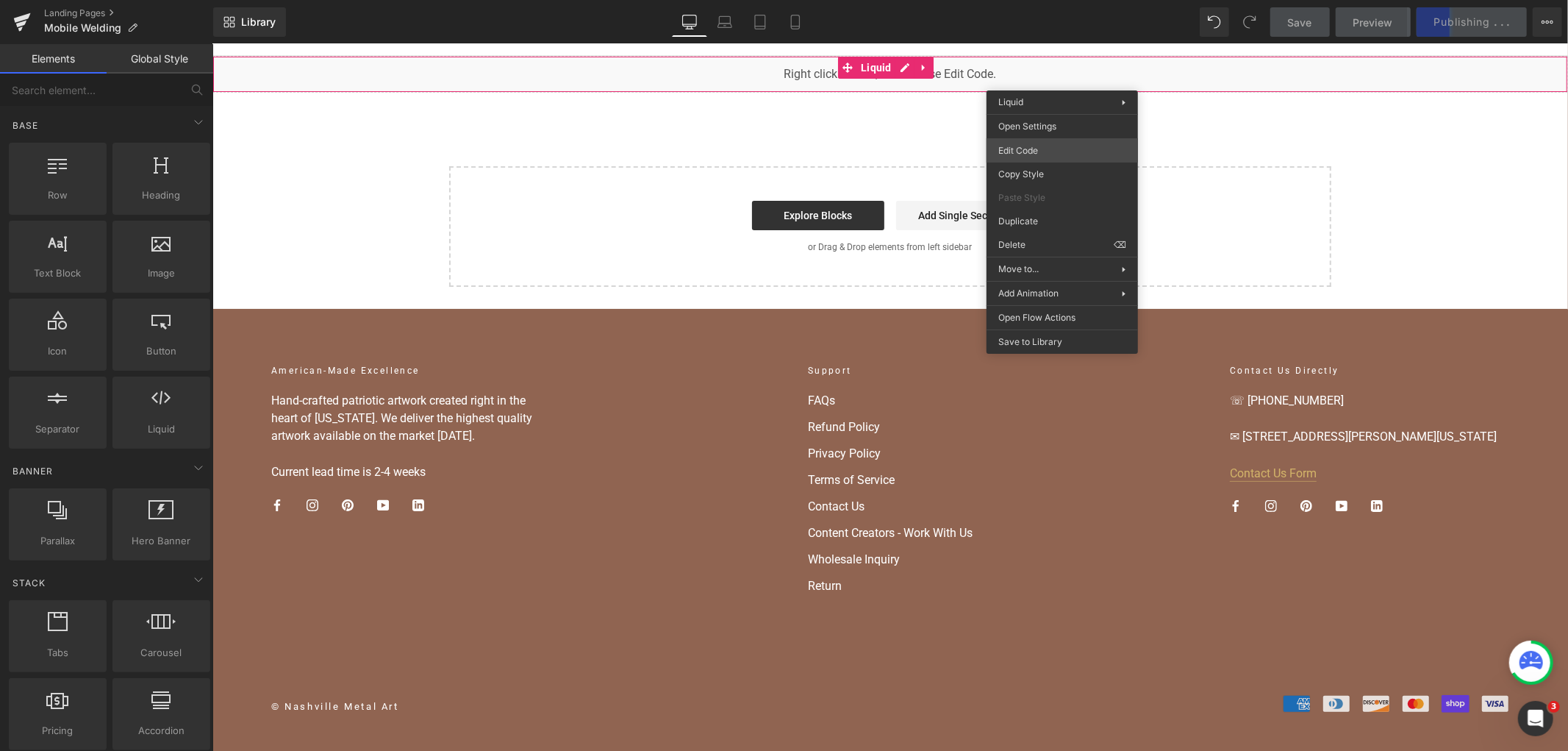
click at [1038, 0] on div "You are previewing how the will restyle your page. You can not edit Elements in…" at bounding box center [784, 0] width 1568 height 0
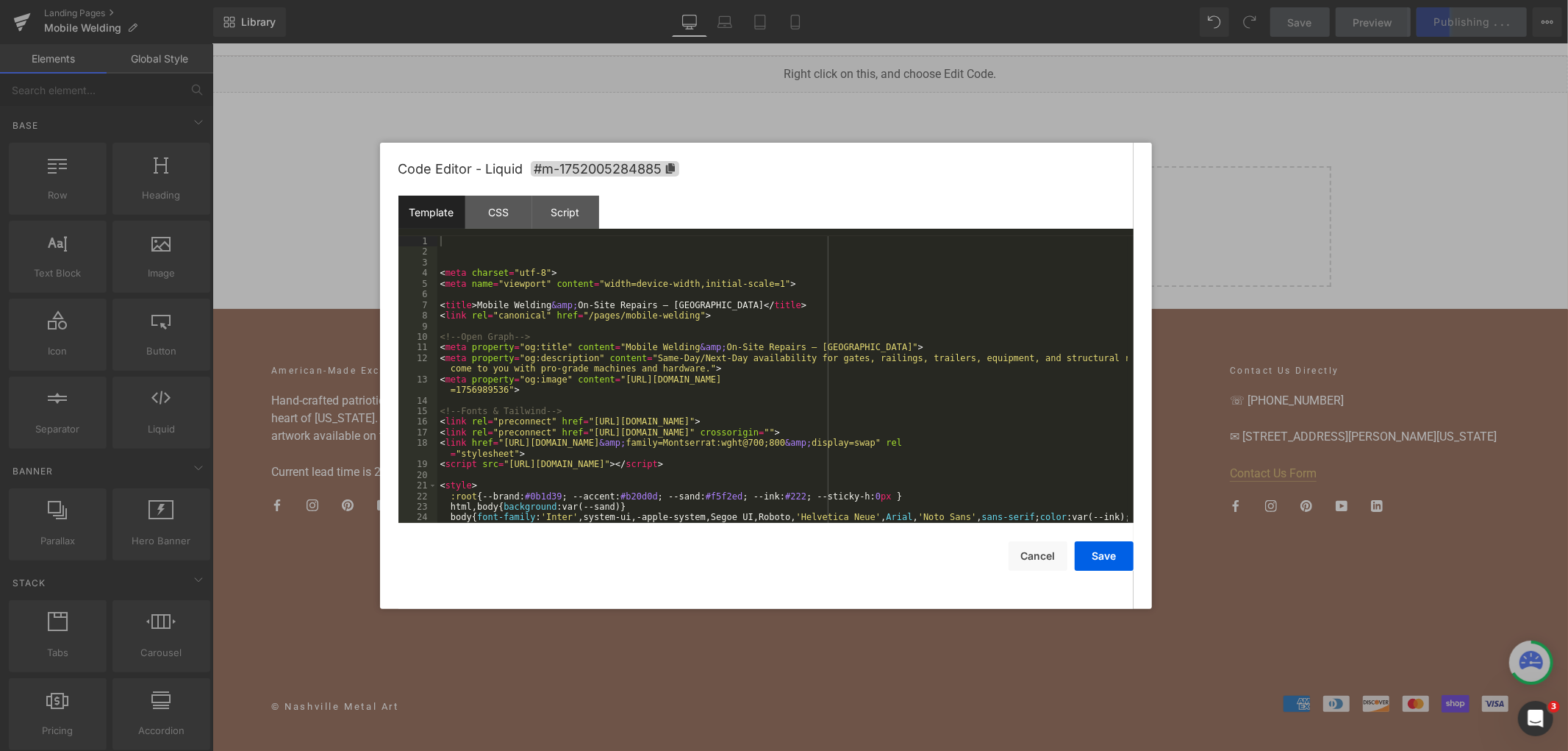
drag, startPoint x: 1038, startPoint y: 145, endPoint x: 602, endPoint y: 215, distance: 441.6
click at [602, 215] on div "Template CSS Script Data" at bounding box center [765, 216] width 735 height 41
click at [584, 208] on div "Script" at bounding box center [565, 213] width 67 height 33
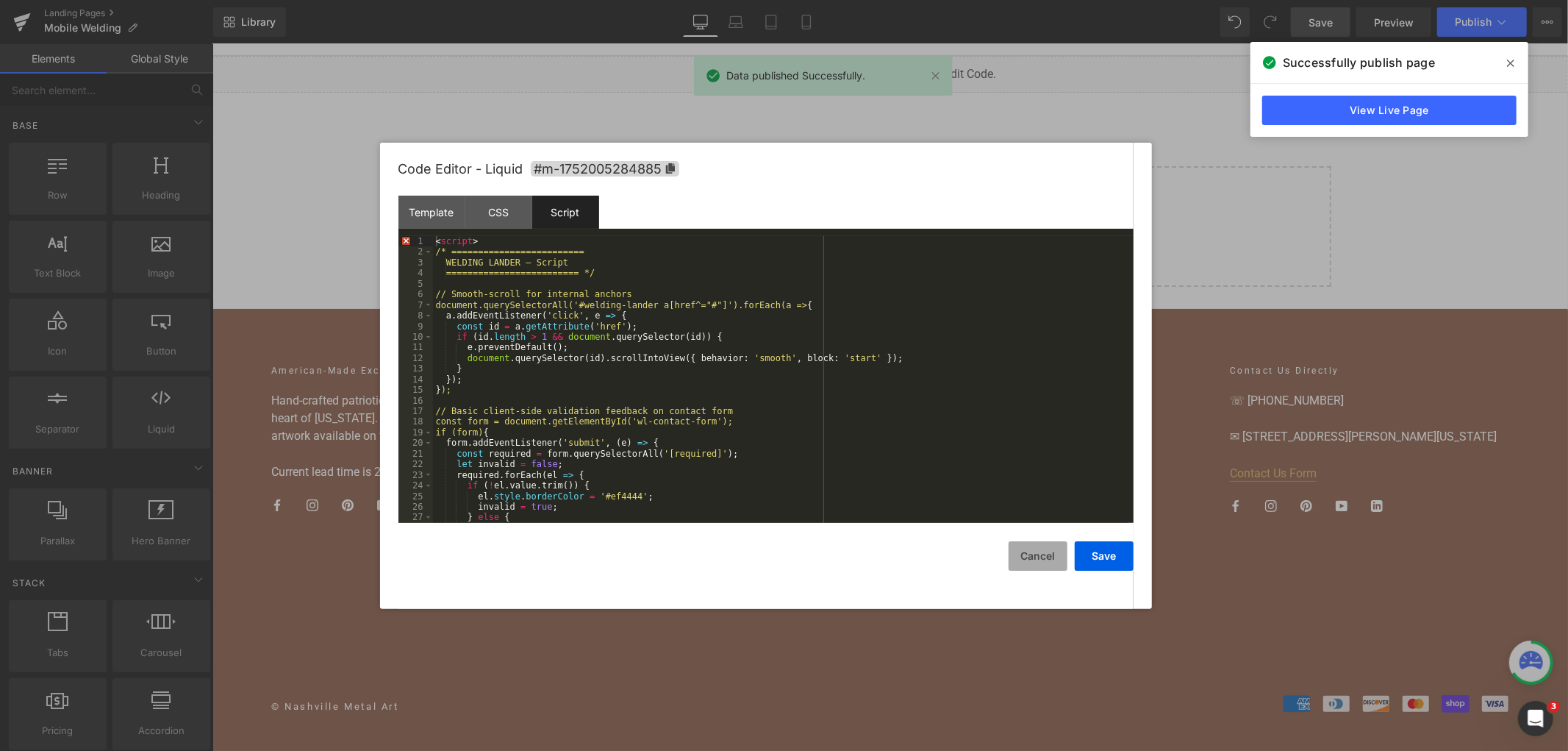
click at [1037, 550] on button "Cancel" at bounding box center [1037, 557] width 59 height 30
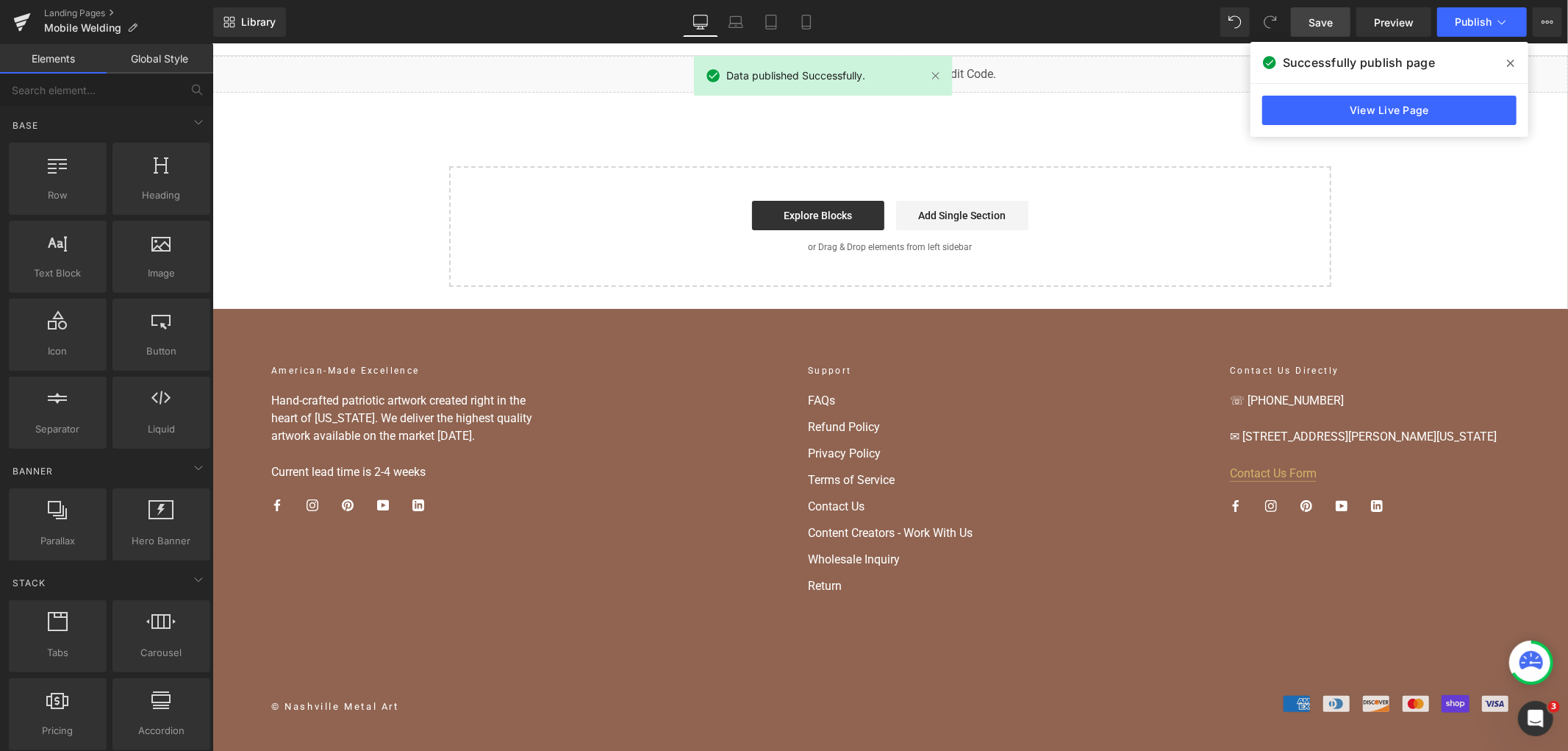
click at [1512, 62] on icon at bounding box center [1510, 63] width 7 height 7
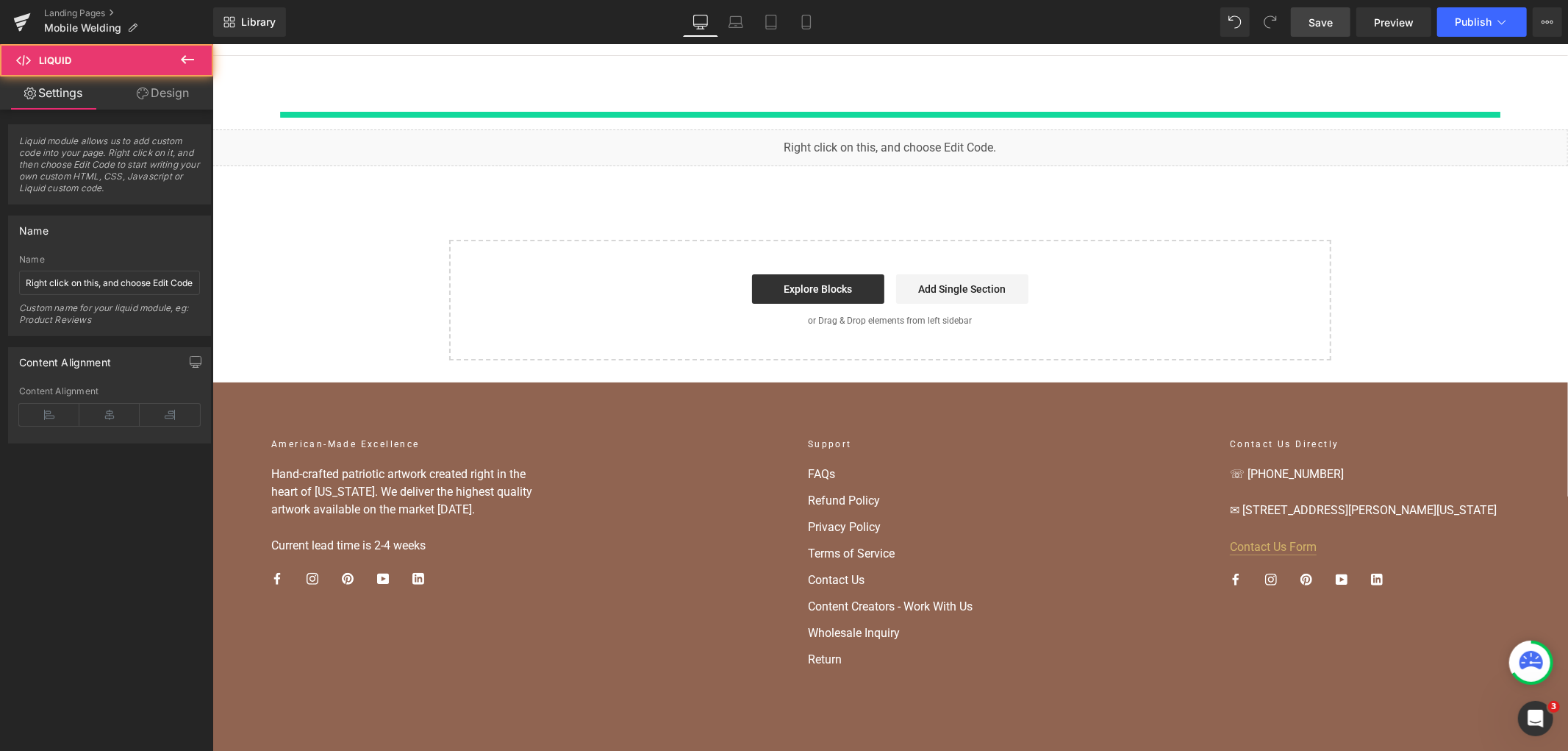
click at [907, 165] on div "Liquid" at bounding box center [889, 147] width 1356 height 36
click at [936, 117] on div at bounding box center [889, 113] width 1220 height 6
click at [926, 227] on div "Liquid Select your layout" at bounding box center [889, 208] width 1356 height 304
click at [916, 117] on div at bounding box center [889, 113] width 1220 height 6
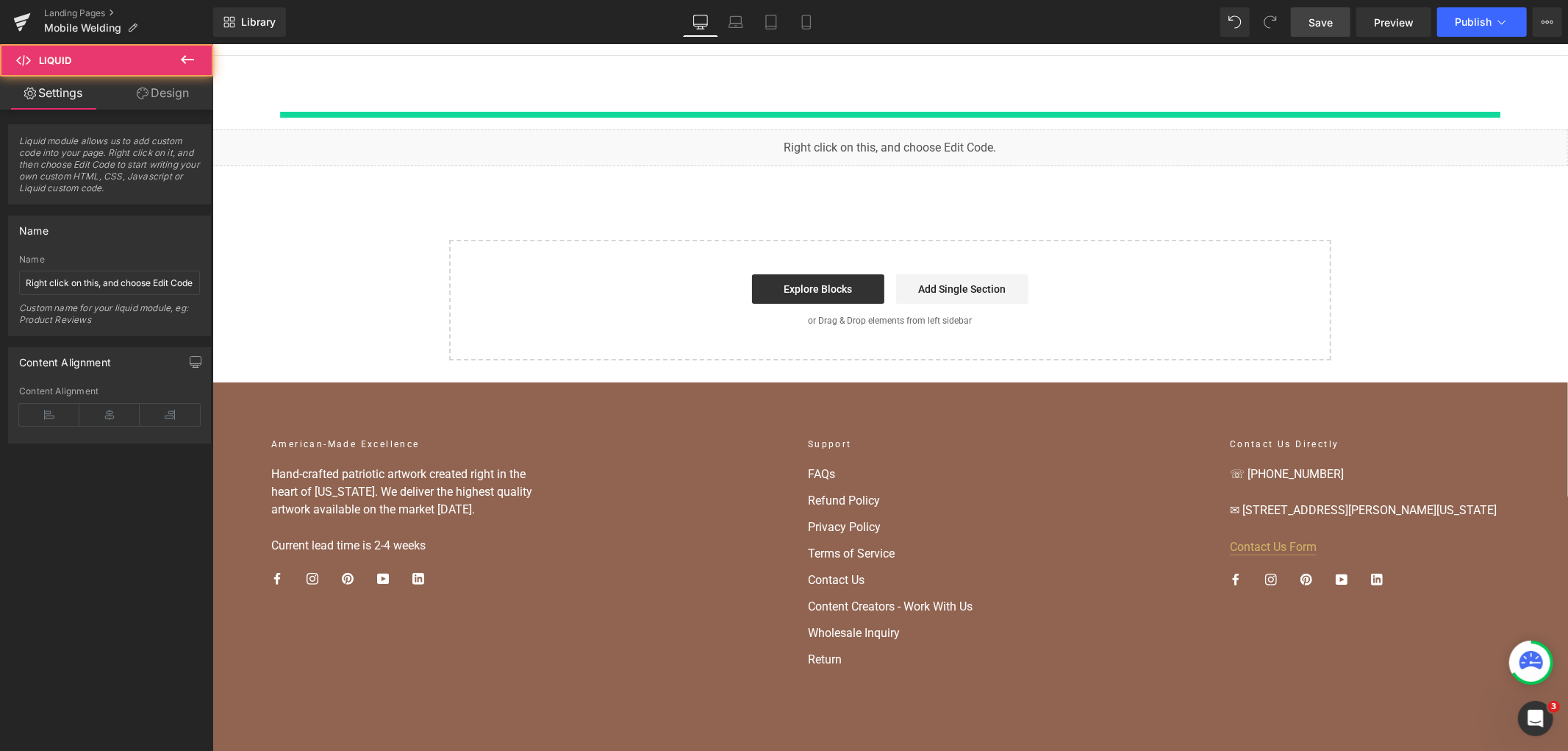
click at [913, 165] on div "Liquid" at bounding box center [889, 147] width 1356 height 36
click at [918, 146] on icon at bounding box center [923, 140] width 10 height 11
click at [932, 146] on icon at bounding box center [932, 140] width 10 height 11
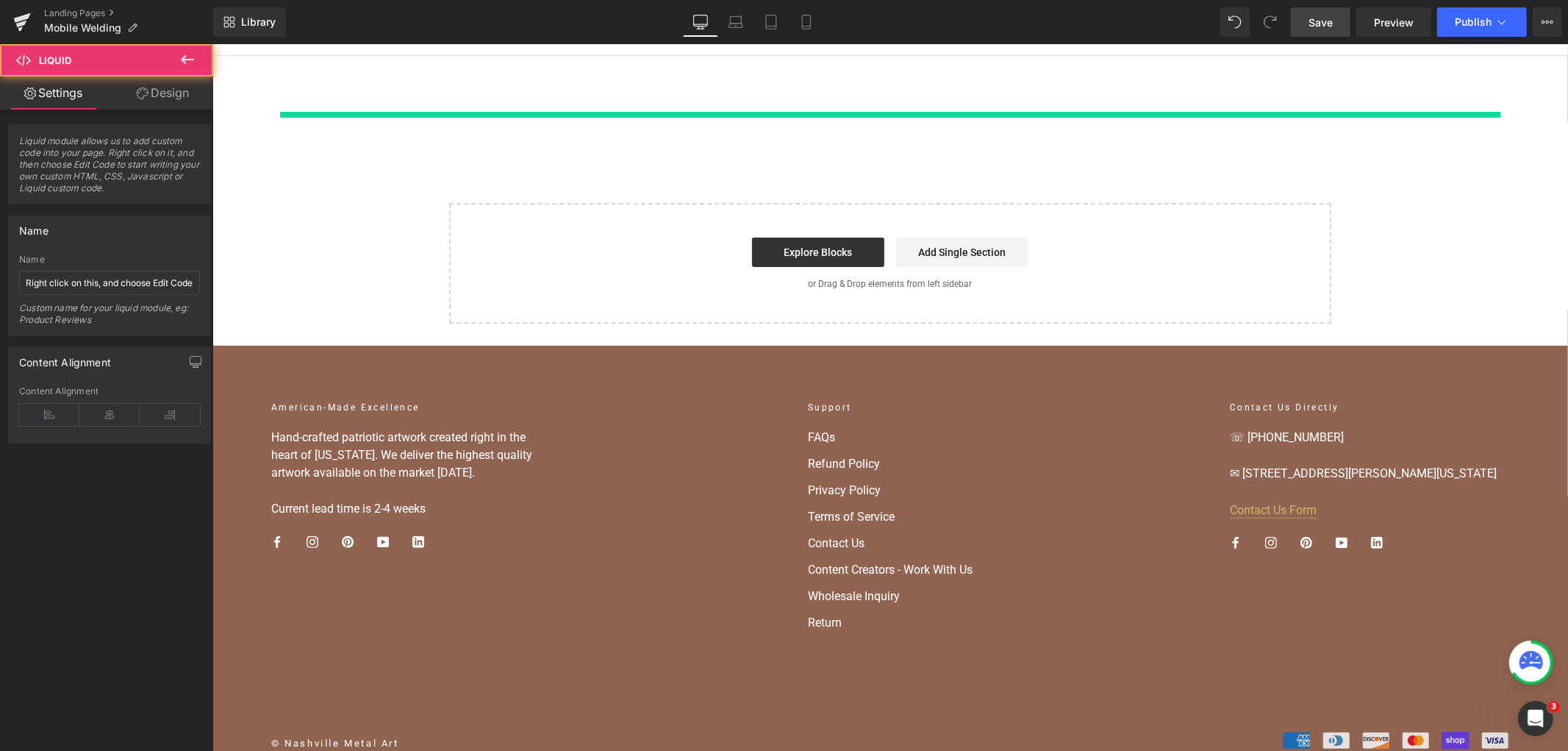
drag, startPoint x: 887, startPoint y: 213, endPoint x: 355, endPoint y: 428, distance: 573.8
click at [887, 117] on div at bounding box center [889, 113] width 1220 height 6
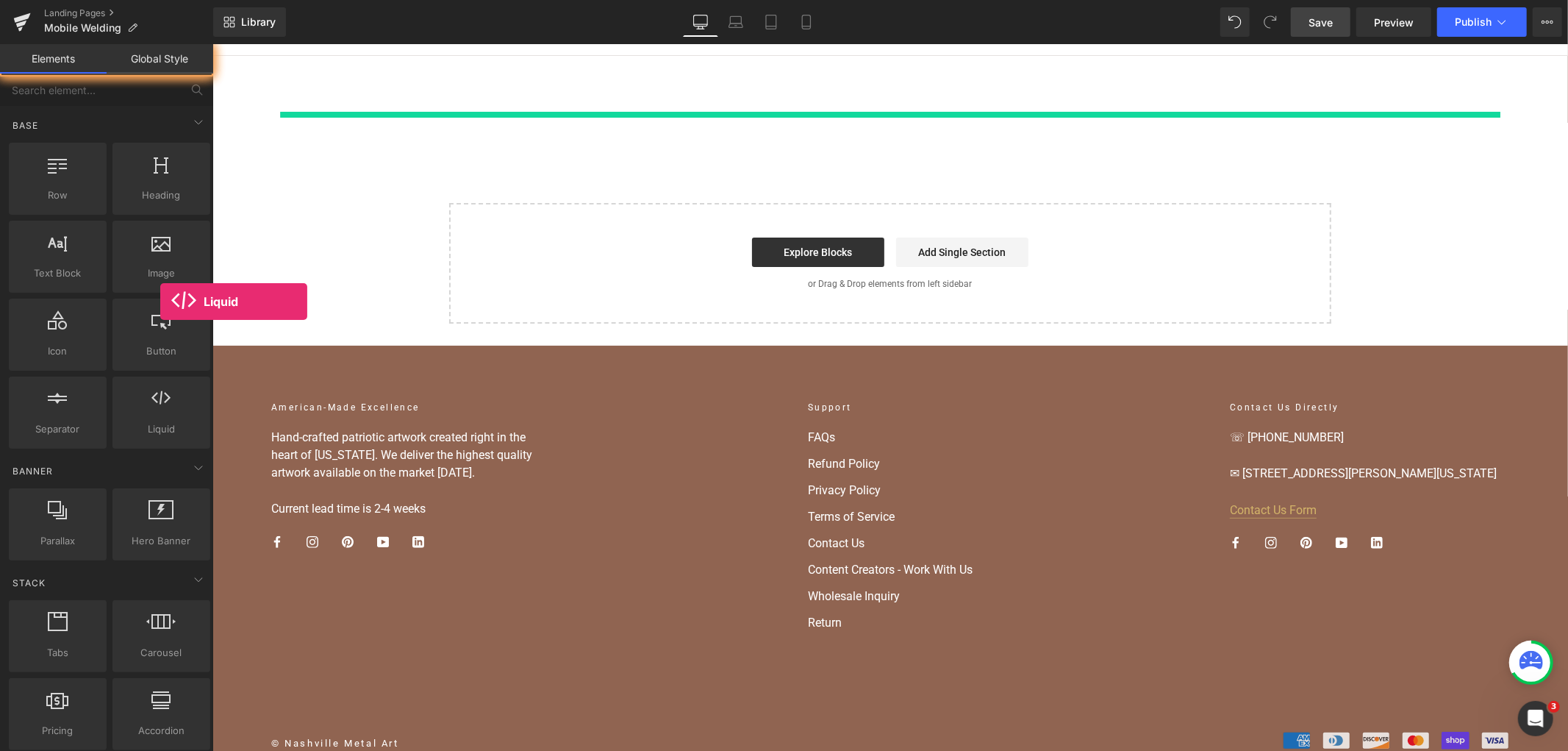
drag, startPoint x: 160, startPoint y: 302, endPoint x: 171, endPoint y: 141, distance: 161.4
click at [160, 300] on div "Row rows, columns, layouts, div Heading headings, titles, h1,h2,h3,h4,h5,h6 Tex…" at bounding box center [109, 295] width 207 height 312
click at [525, 129] on div at bounding box center [889, 92] width 1356 height 74
click at [522, 129] on div at bounding box center [889, 92] width 1356 height 74
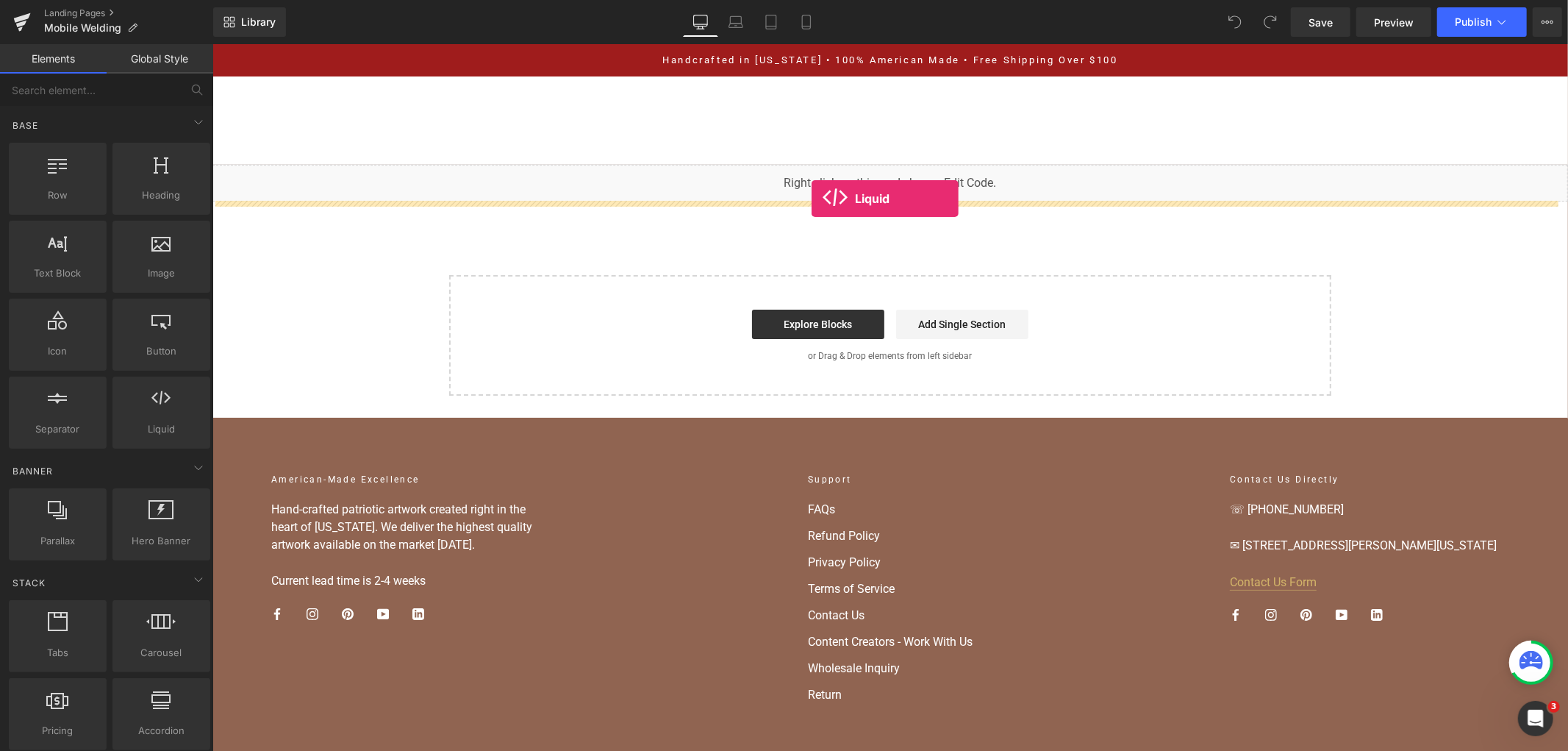
drag, startPoint x: 375, startPoint y: 438, endPoint x: 811, endPoint y: 198, distance: 497.7
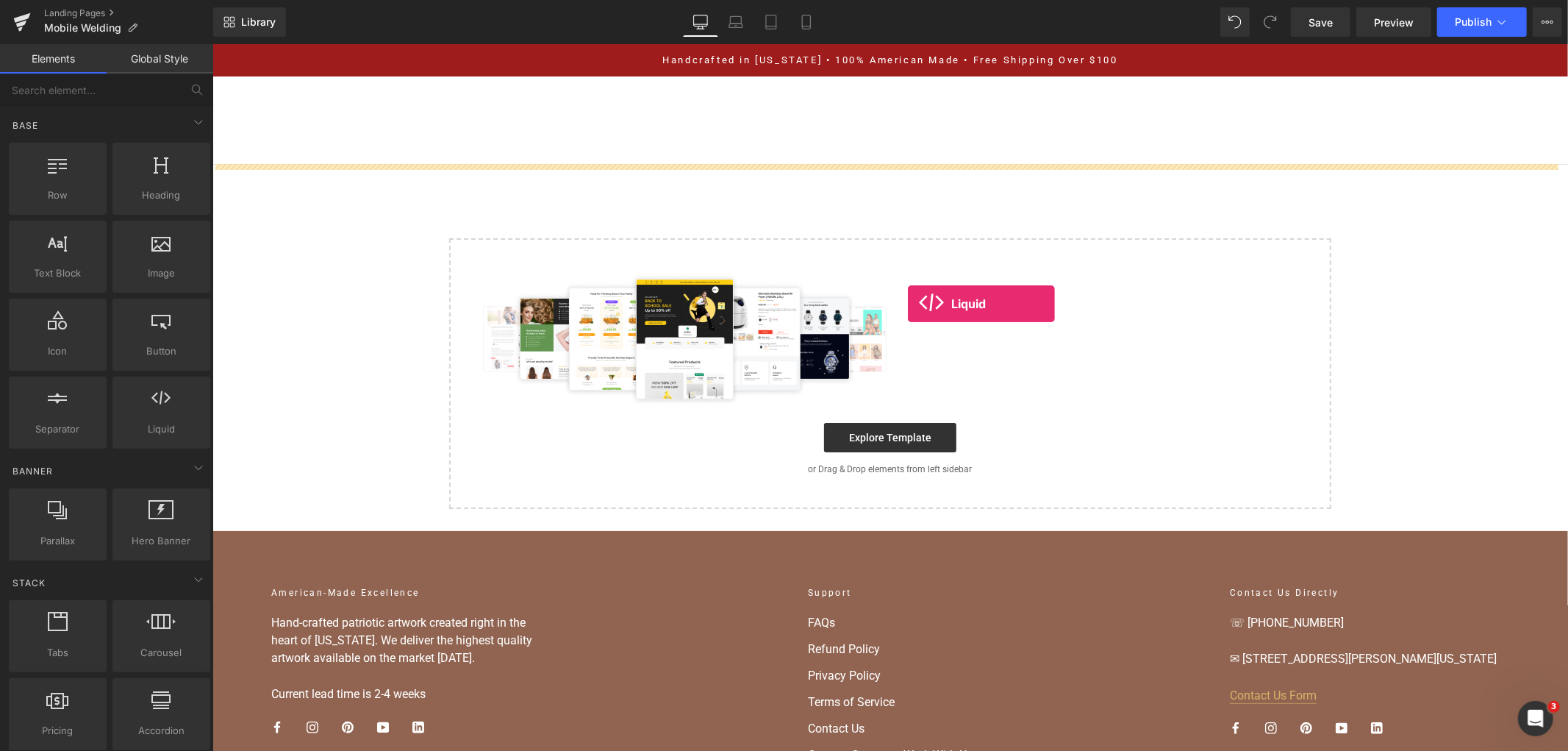
drag, startPoint x: 598, startPoint y: 356, endPoint x: 907, endPoint y: 303, distance: 313.5
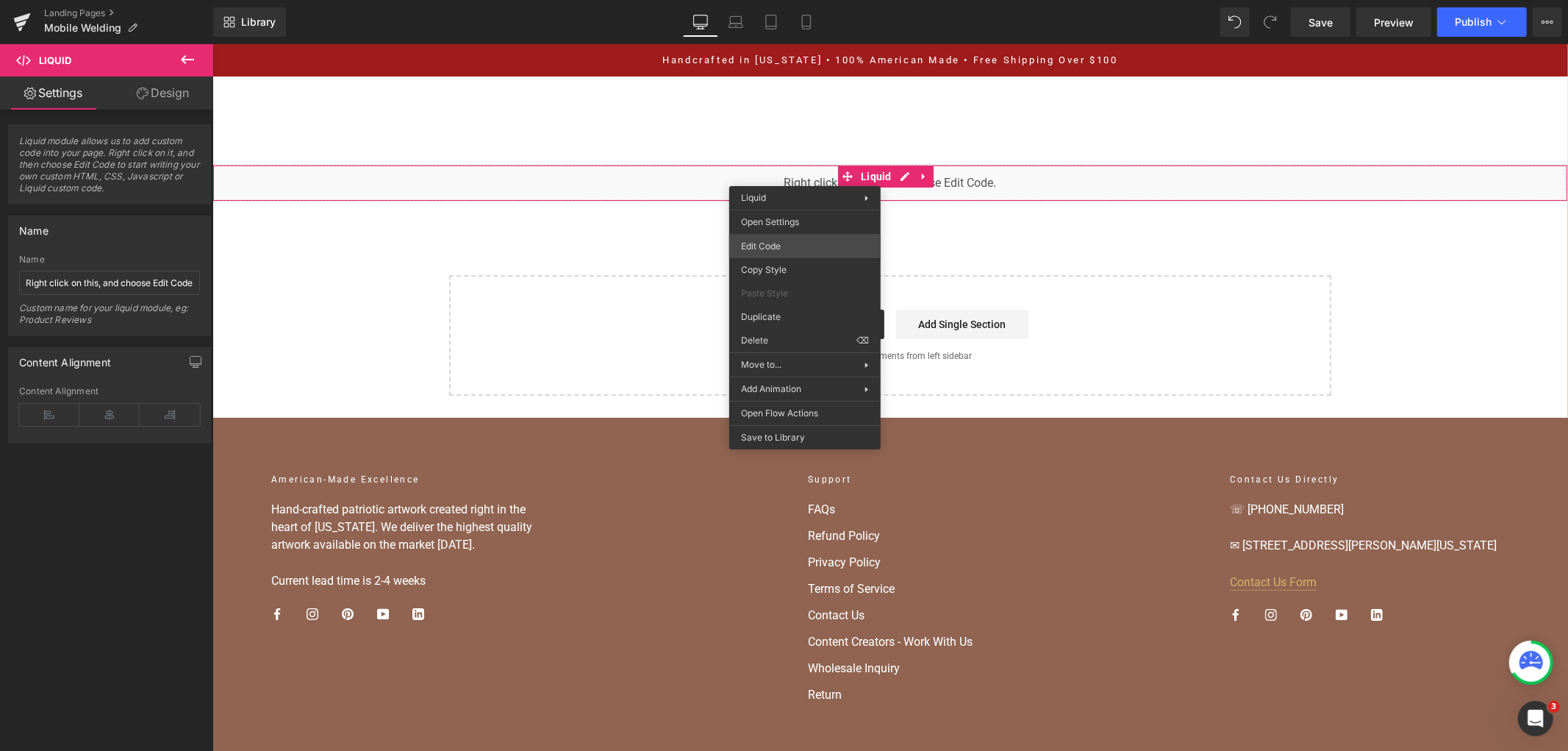
click at [808, 0] on div "Liquid You are previewing how the will restyle your page. You can not edit Elem…" at bounding box center [784, 0] width 1568 height 0
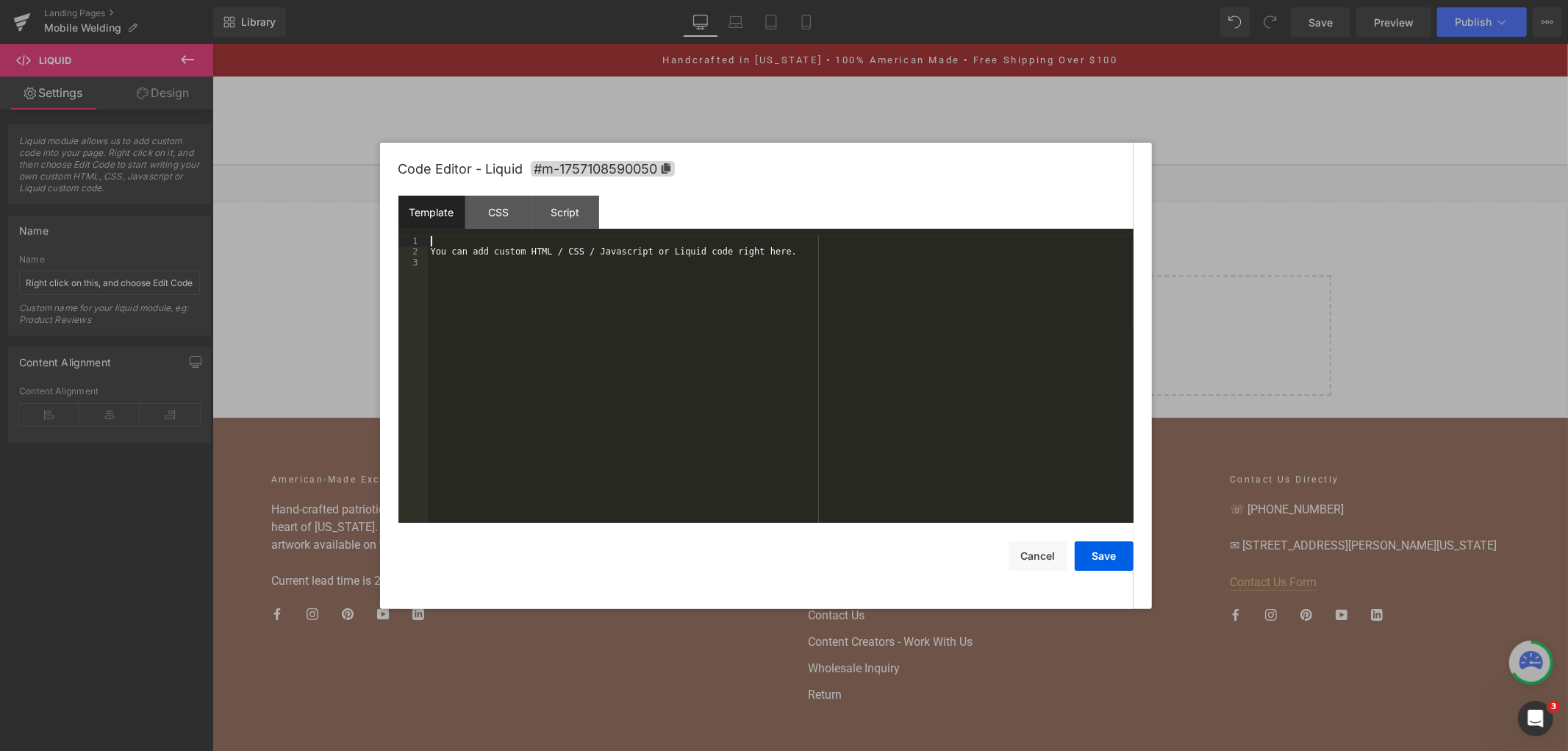
click at [808, 237] on div "You can add custom HTML / CSS / Javascript or Liquid code right here." at bounding box center [781, 390] width 706 height 309
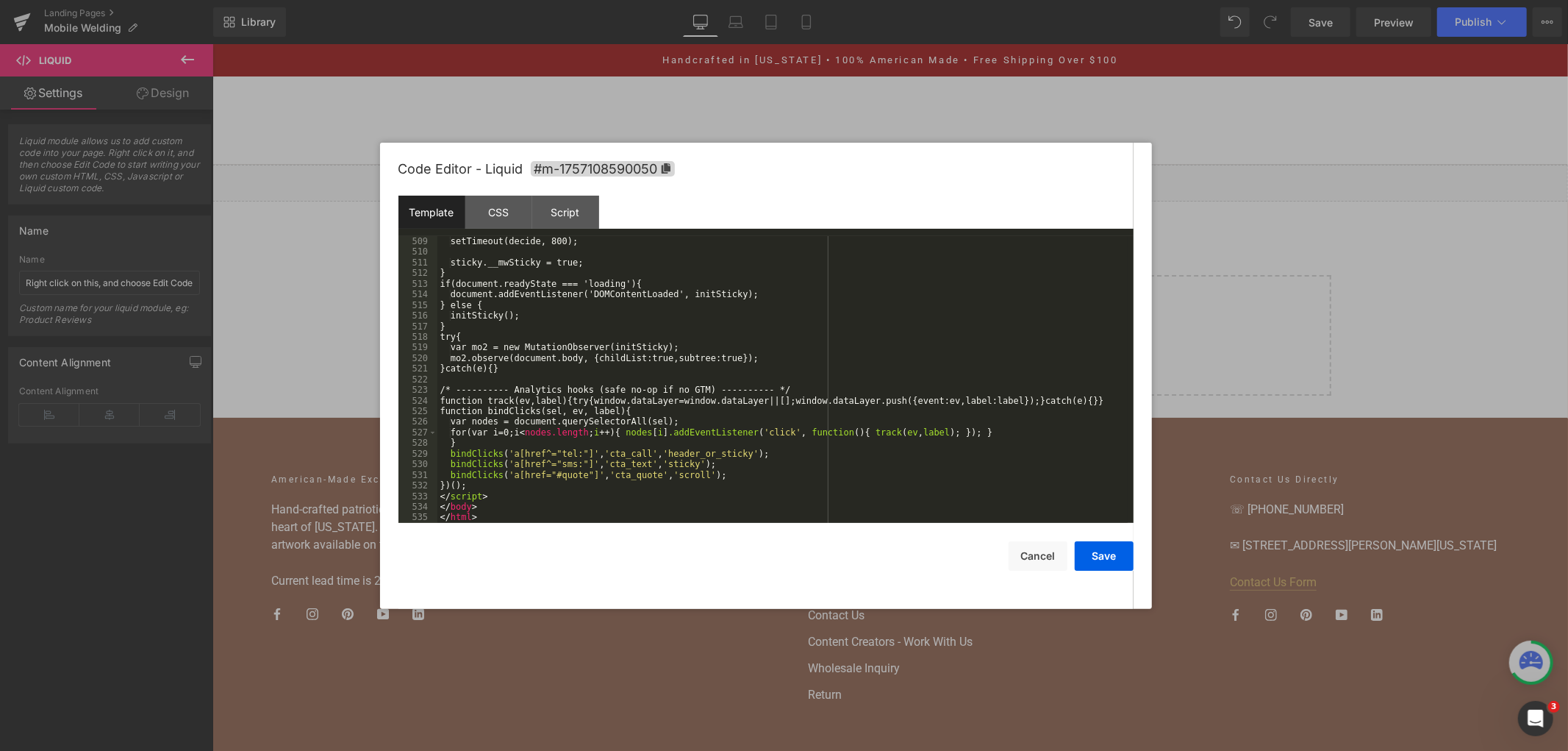
scroll to position [6025, 0]
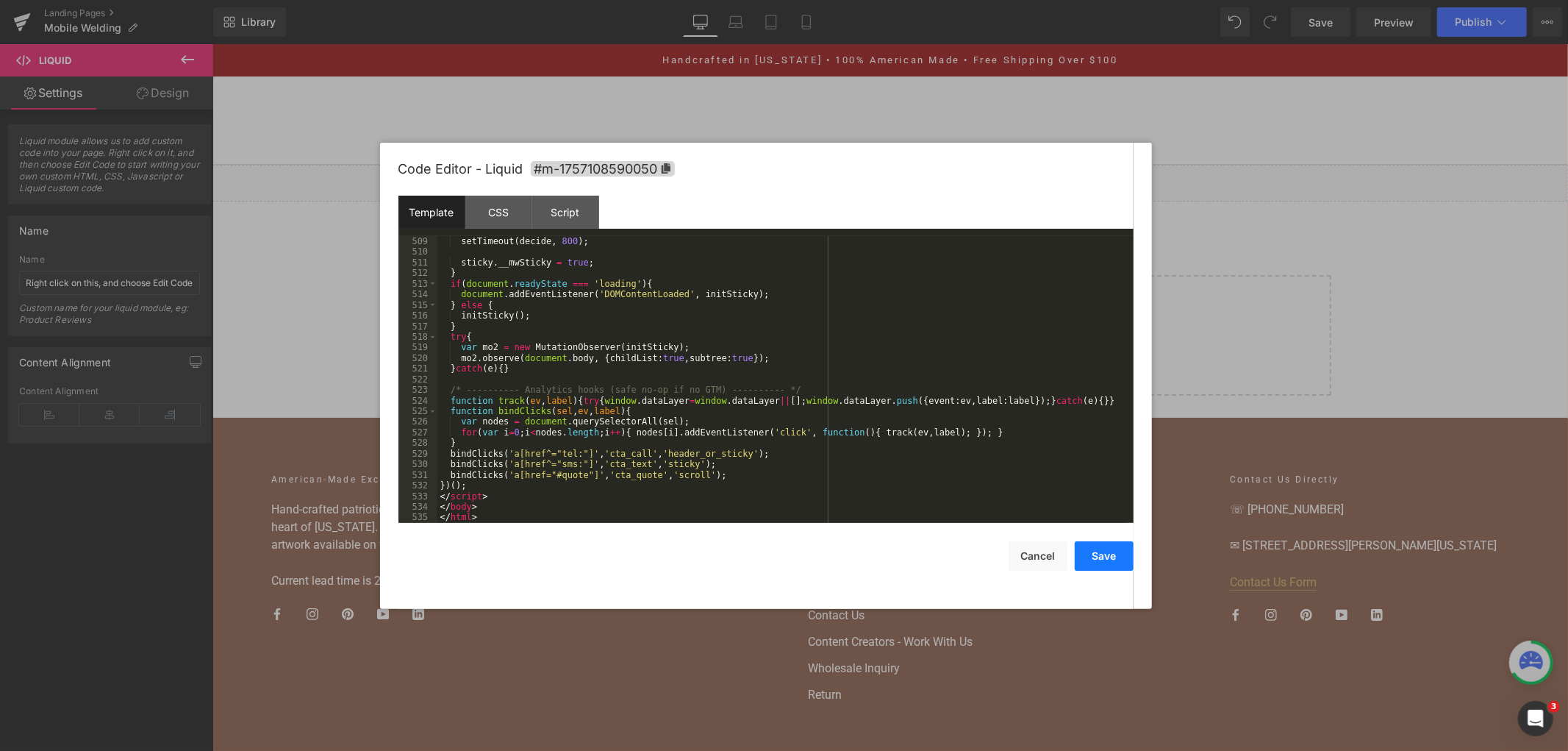
click at [1105, 547] on button "Save" at bounding box center [1103, 557] width 59 height 30
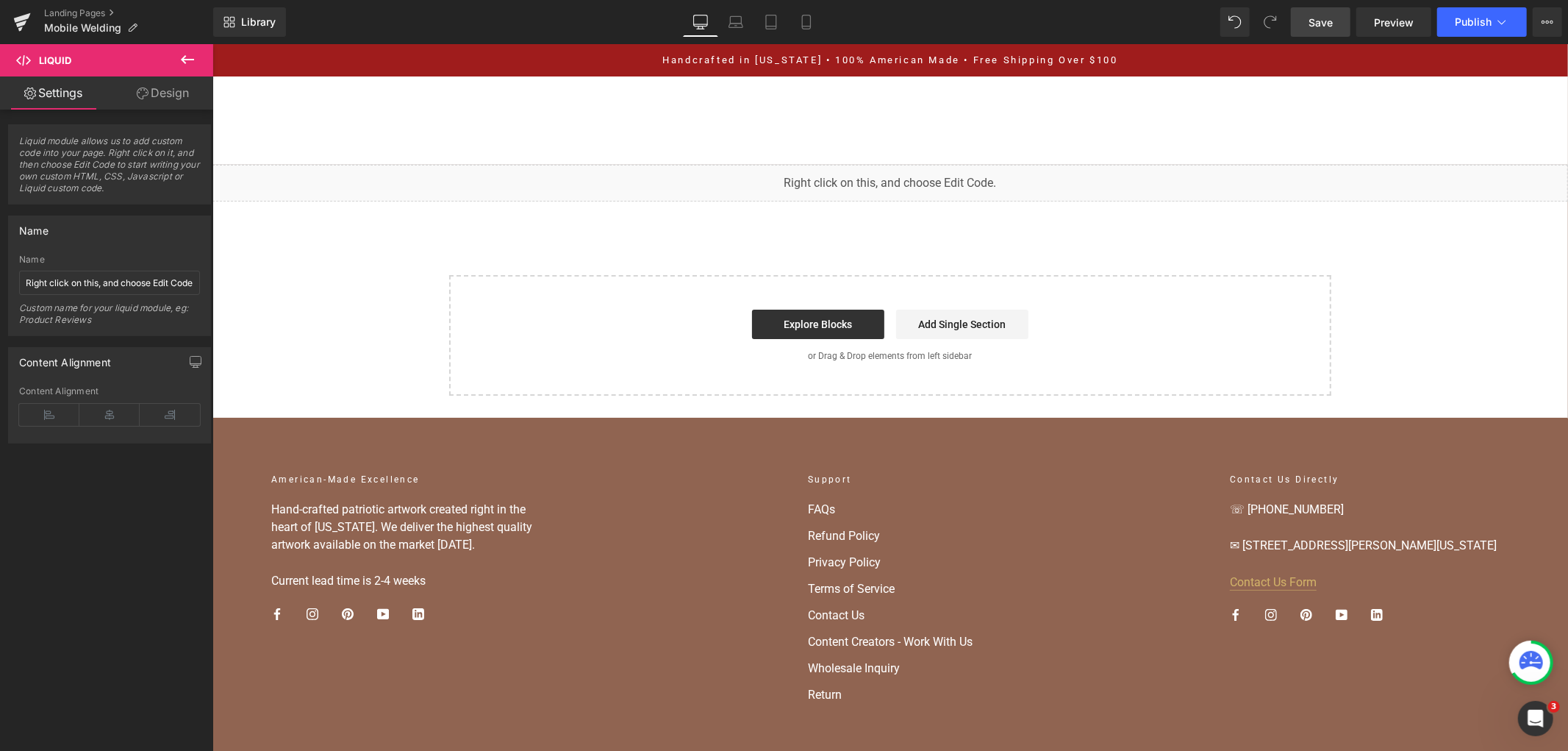
click at [1321, 17] on span "Save" at bounding box center [1320, 22] width 24 height 16
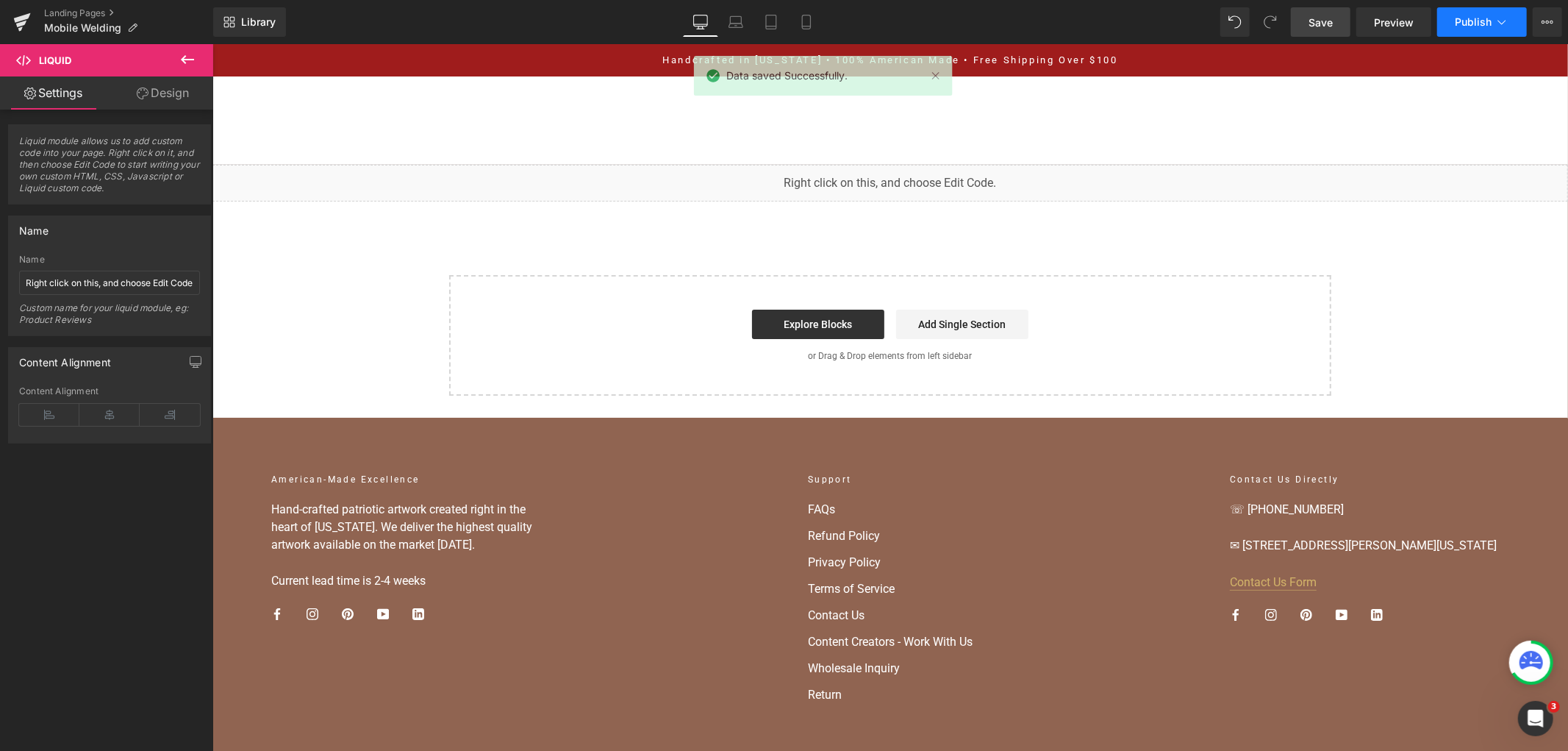
click at [1512, 25] on button "Publish" at bounding box center [1482, 22] width 90 height 30
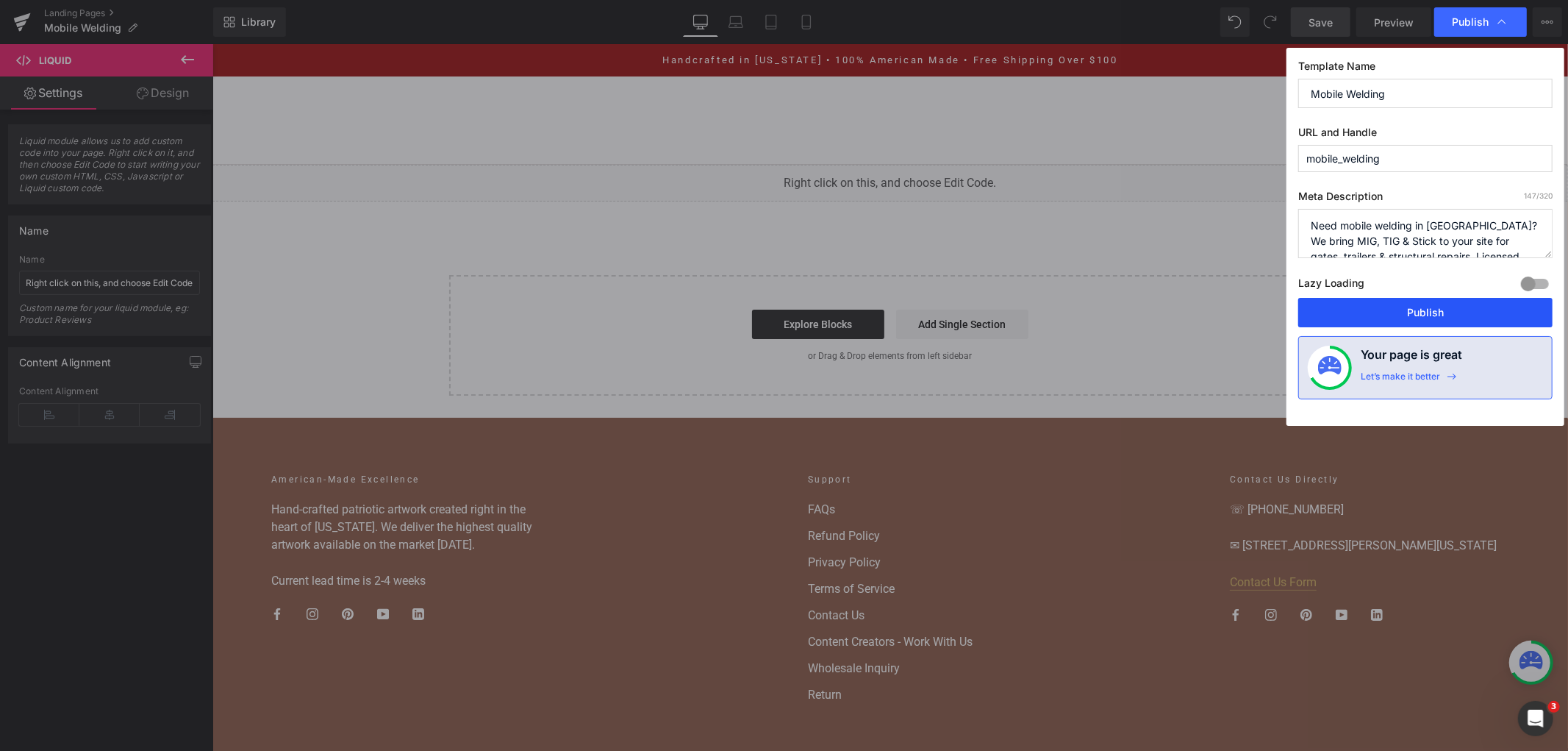
click at [1449, 315] on button "Publish" at bounding box center [1426, 313] width 255 height 30
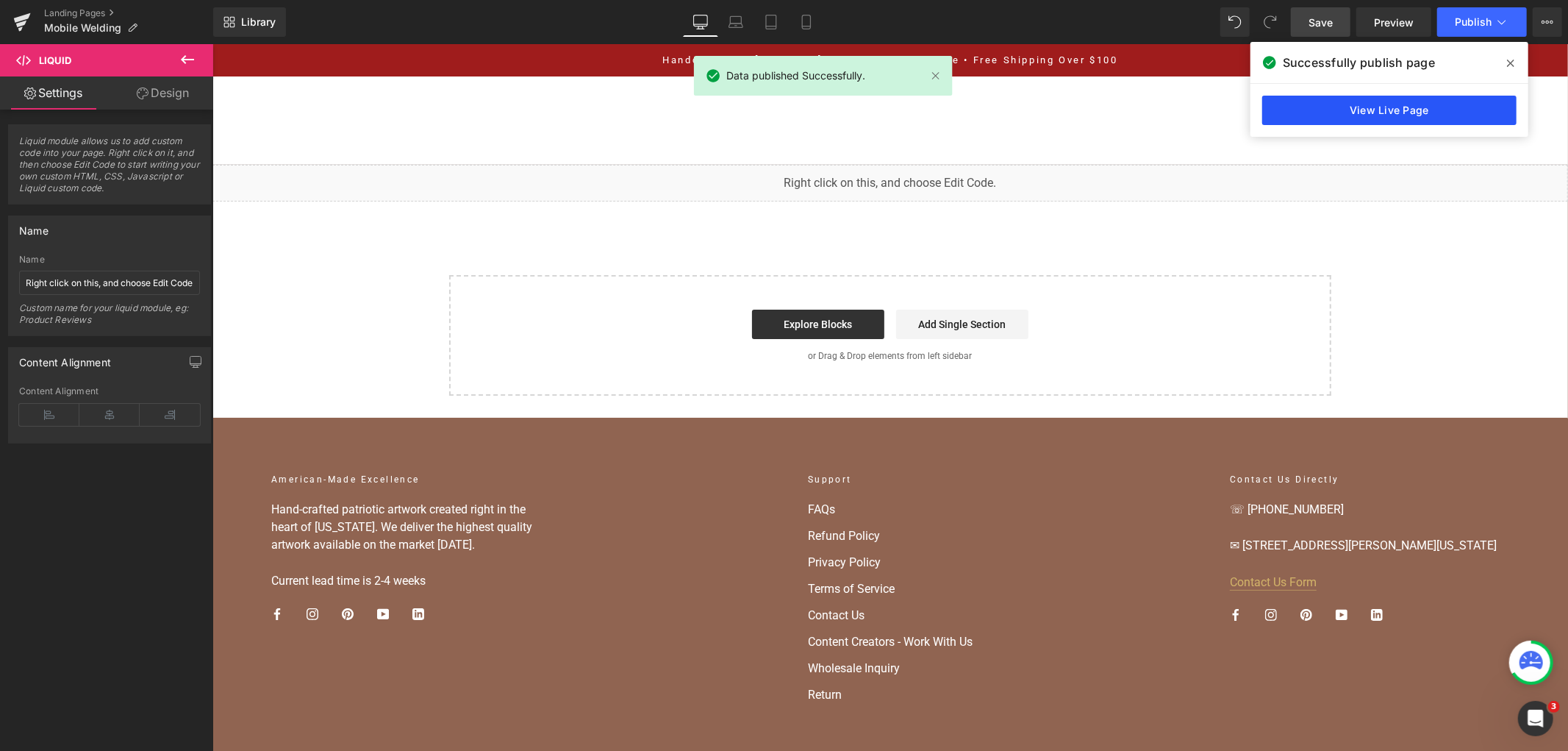
click at [1389, 103] on link "View Live Page" at bounding box center [1389, 111] width 255 height 30
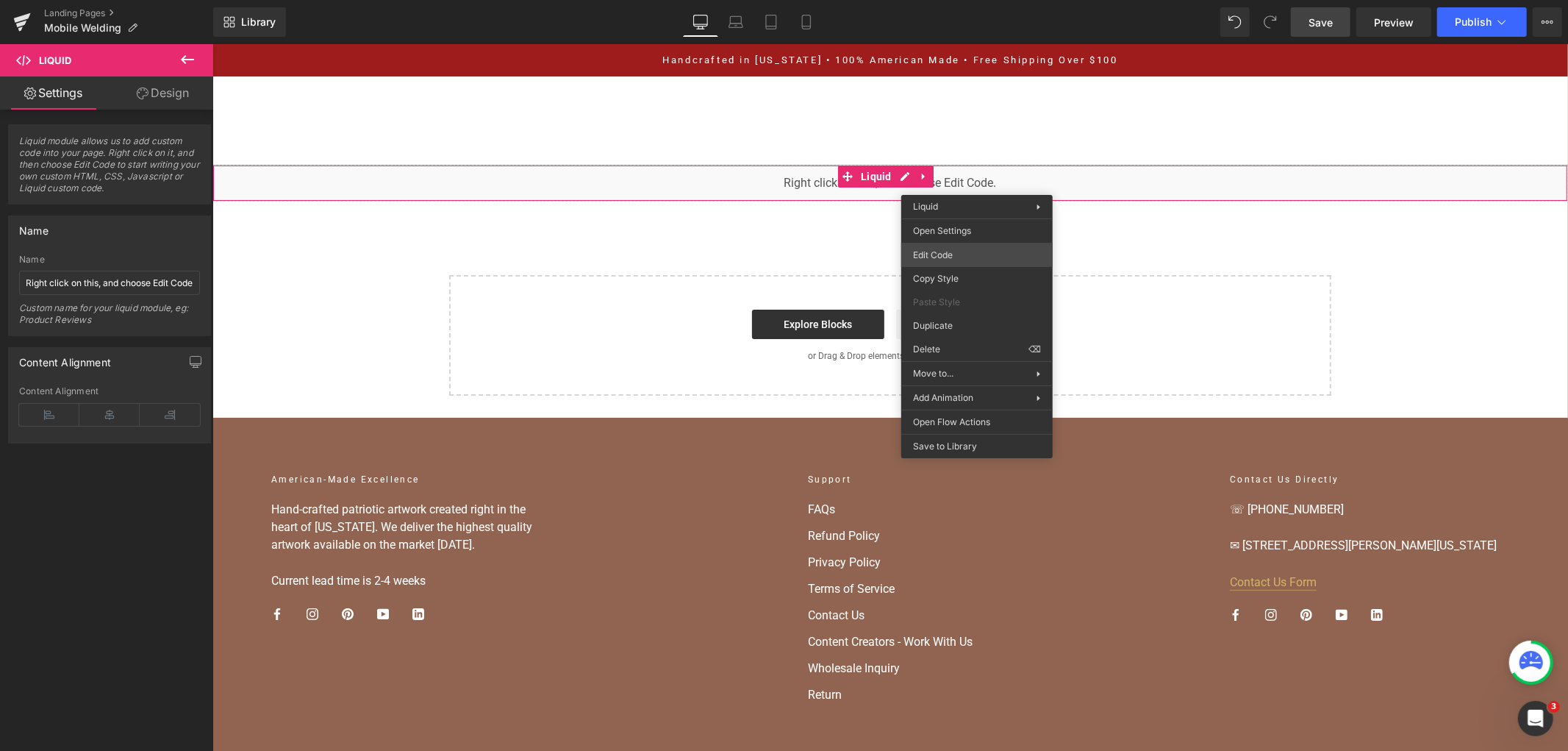
click at [956, 0] on div "Liquid You are previewing how the will restyle your page. You can not edit Elem…" at bounding box center [784, 0] width 1568 height 0
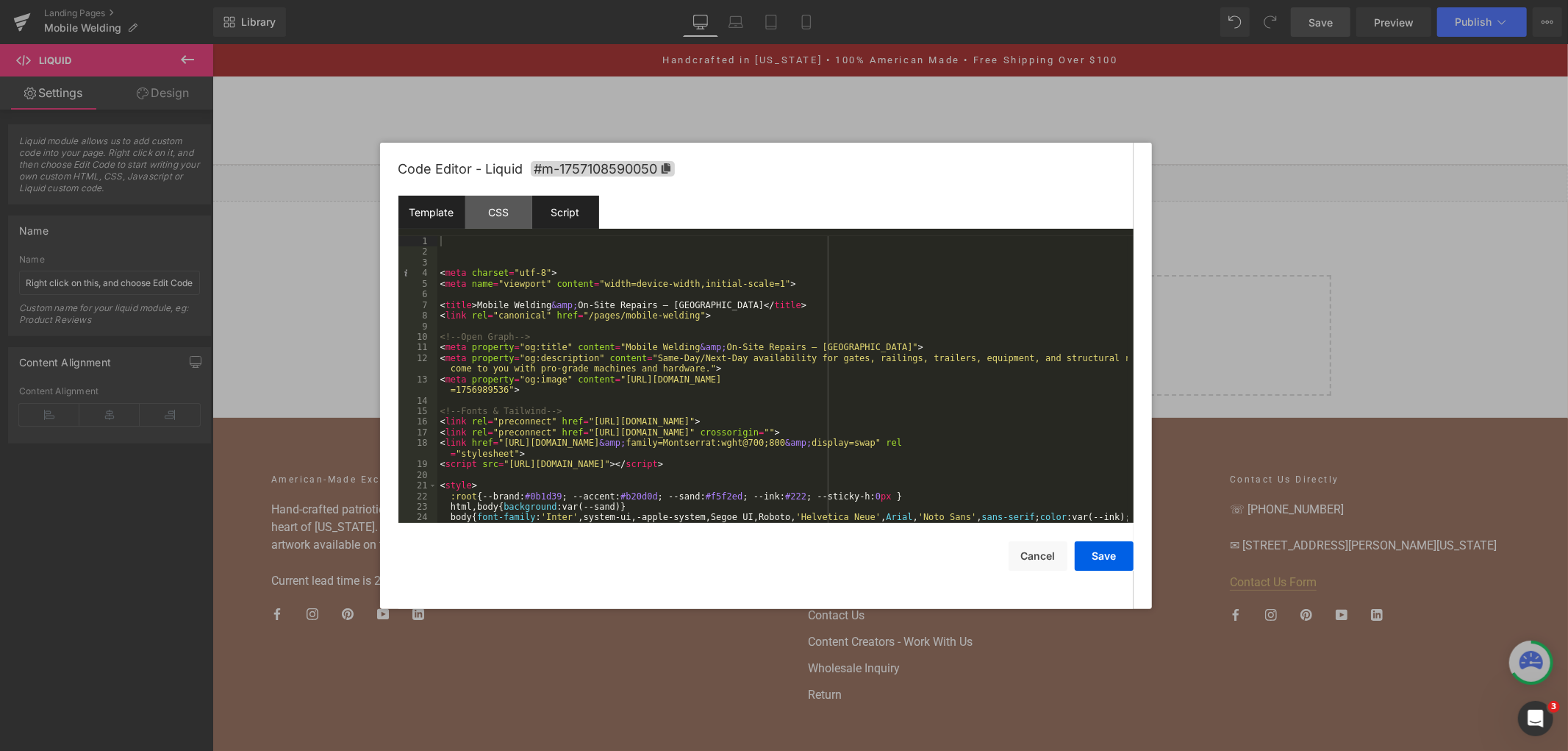
click at [545, 206] on div "Script" at bounding box center [565, 213] width 67 height 33
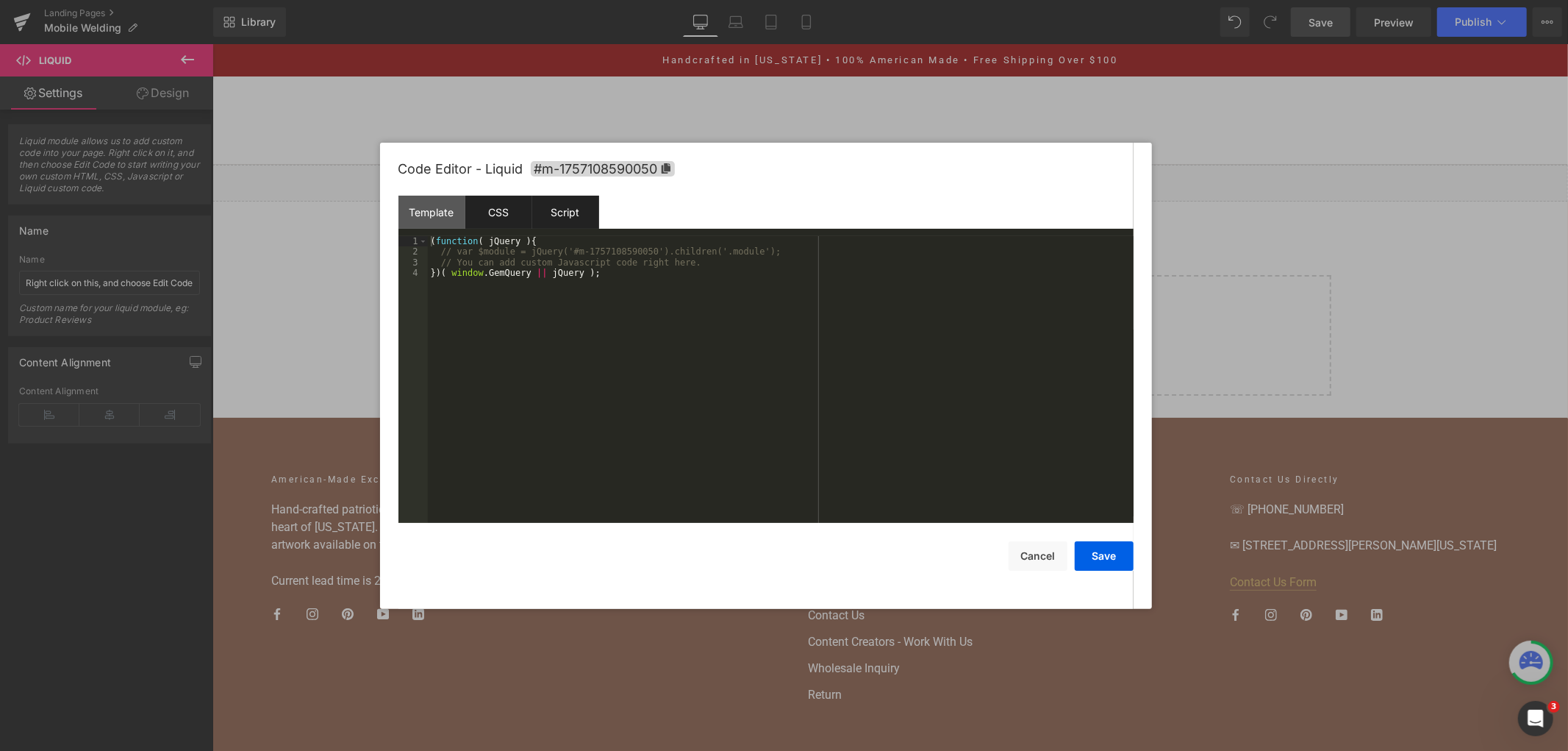
click at [516, 208] on div "CSS" at bounding box center [498, 213] width 67 height 33
click at [452, 202] on div "Template" at bounding box center [431, 213] width 67 height 33
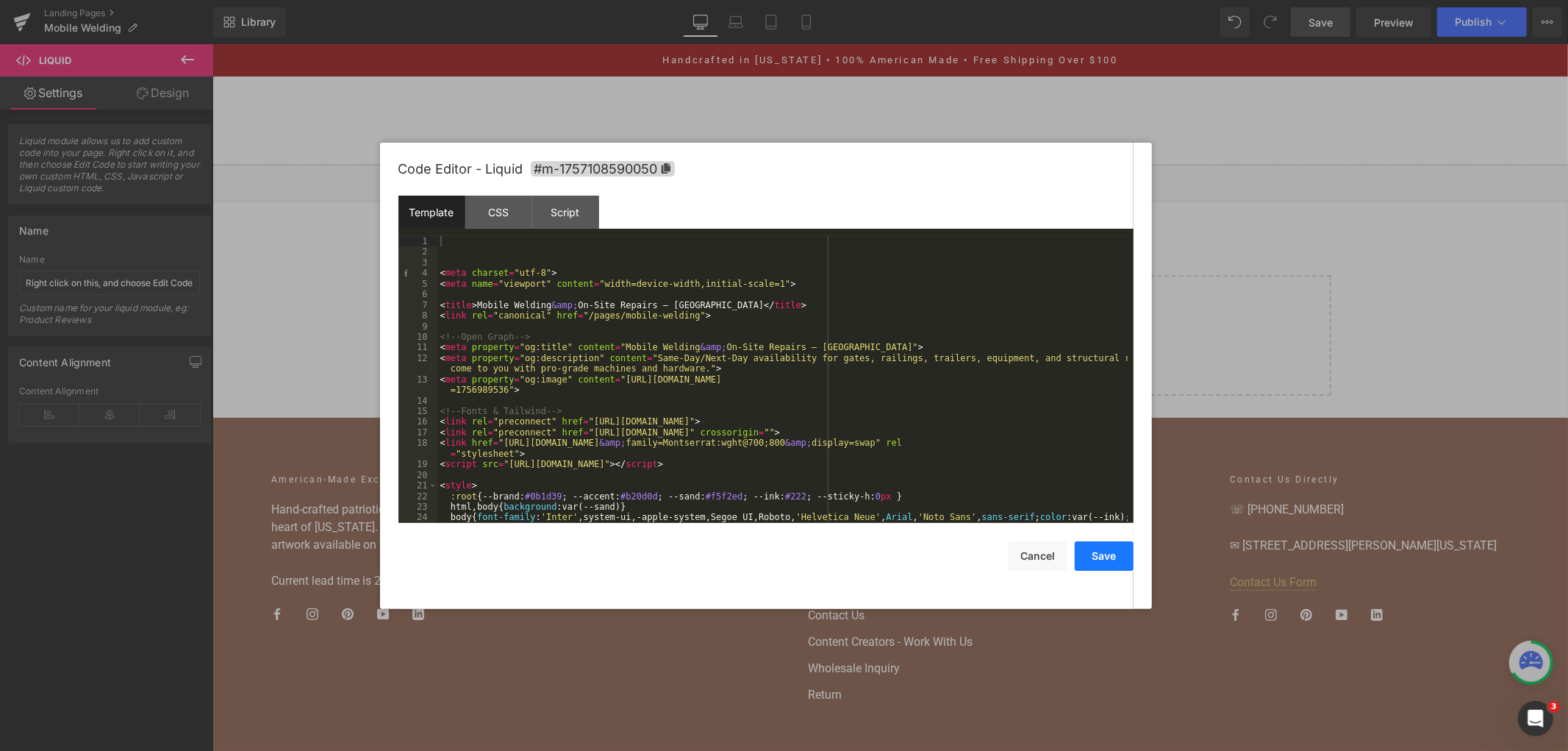
click at [1093, 545] on button "Save" at bounding box center [1103, 557] width 59 height 30
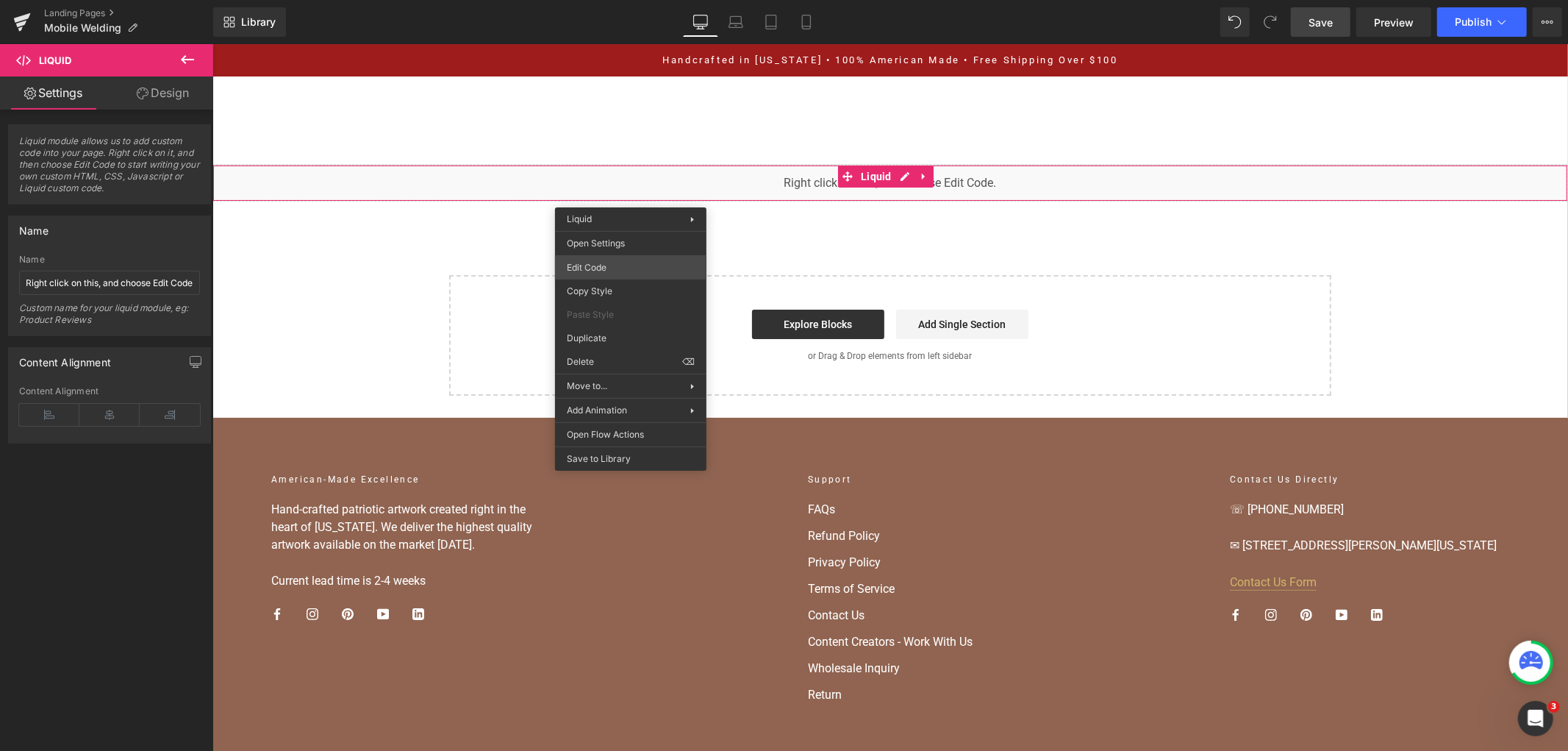
click at [612, 0] on div "Liquid You are previewing how the will restyle your page. You can not edit Elem…" at bounding box center [784, 0] width 1568 height 0
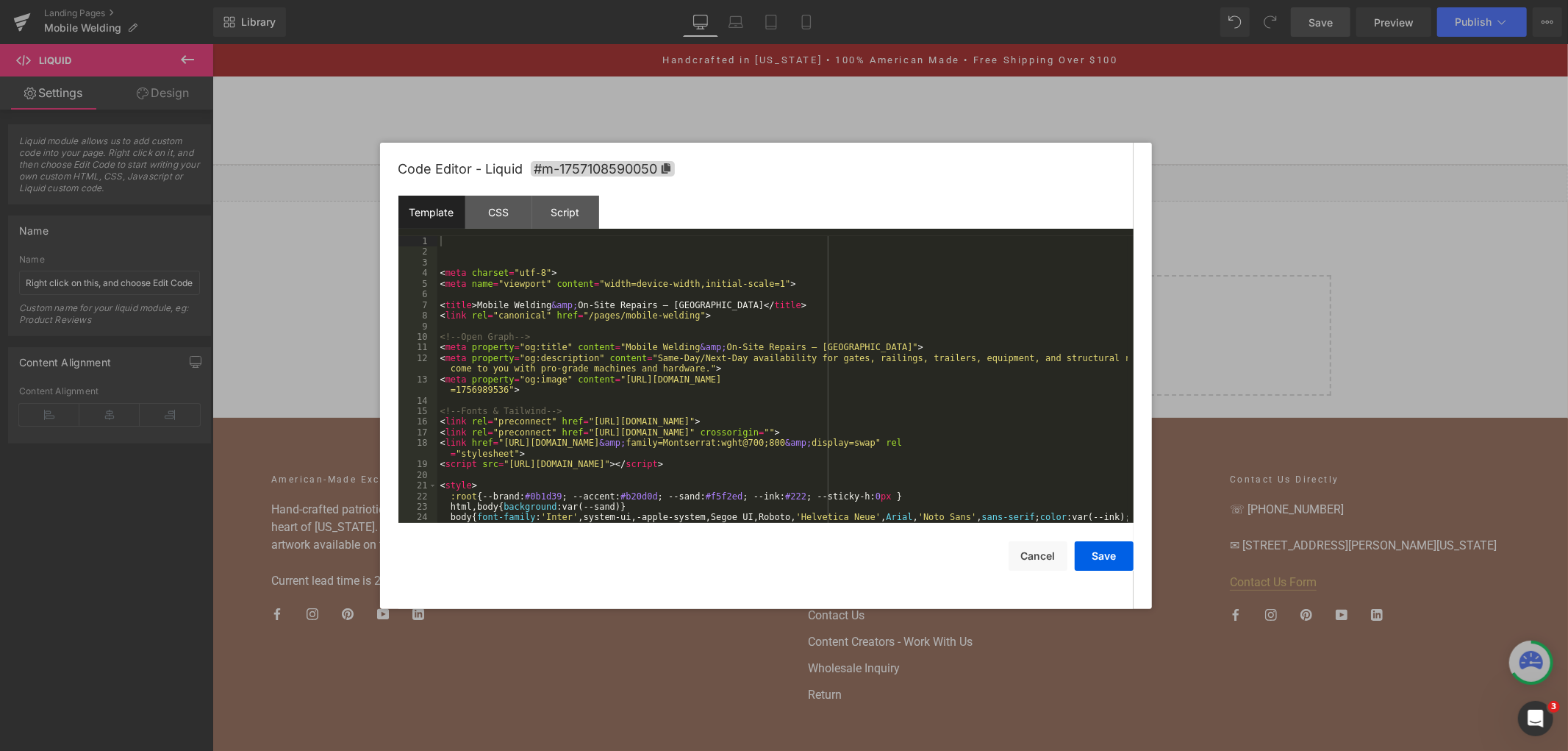
click at [667, 331] on div "< meta charset = "utf-8" > < meta name = "viewport" content = "width=device-wid…" at bounding box center [782, 395] width 690 height 318
drag, startPoint x: 386, startPoint y: 145, endPoint x: 961, endPoint y: 468, distance: 659.5
click at [998, 486] on div "Code Editor - Liquid #m-1757108590050 Template CSS Script Data 1 2 3 4 5 6 7 8 …" at bounding box center [766, 376] width 772 height 466
click at [746, 402] on div "< meta charset = "utf-8" > < meta name = "viewport" content = "width=device-wid…" at bounding box center [782, 395] width 690 height 318
drag, startPoint x: 1343, startPoint y: 309, endPoint x: 1103, endPoint y: 234, distance: 251.4
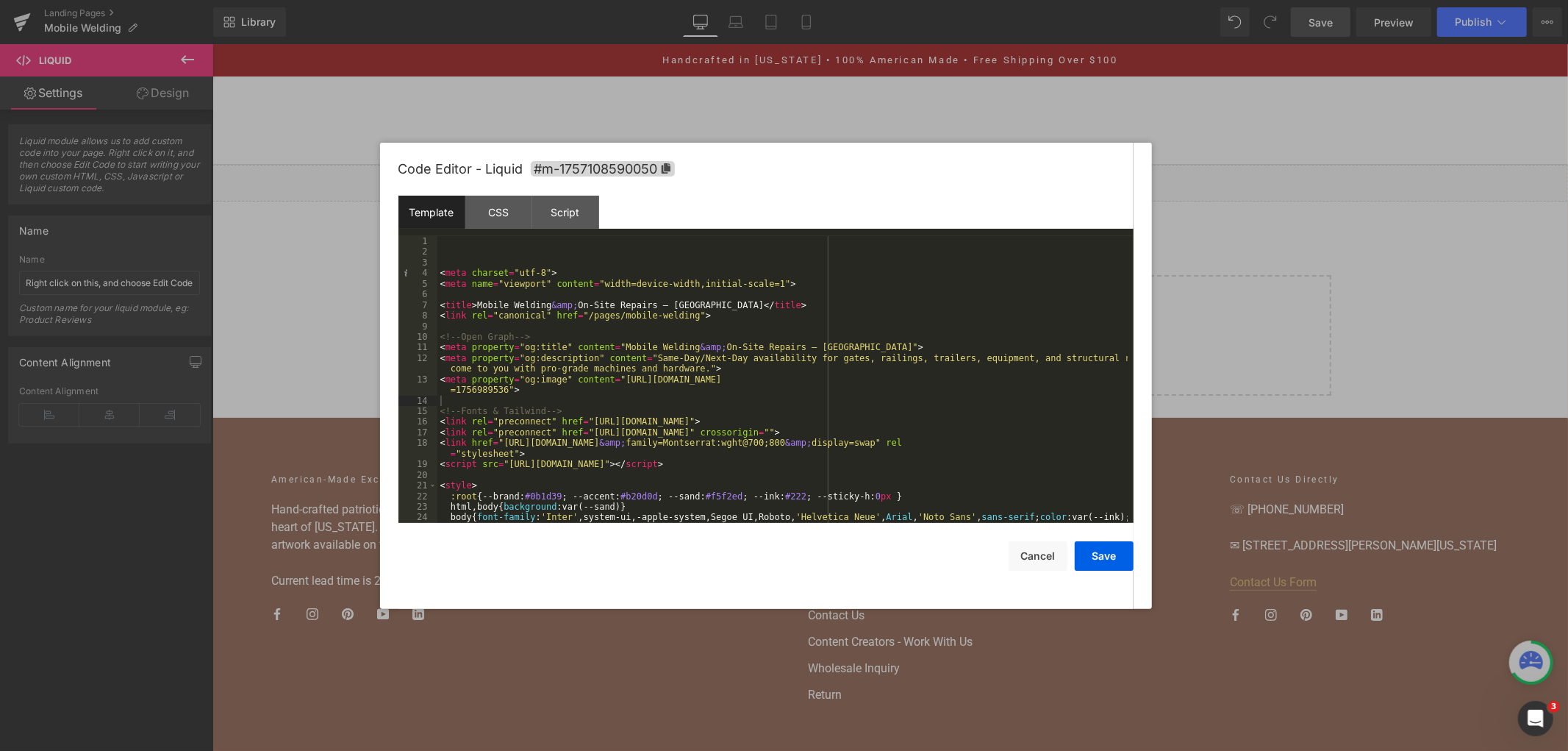
click at [1343, 309] on div at bounding box center [784, 376] width 1568 height 751
drag, startPoint x: 684, startPoint y: 128, endPoint x: 744, endPoint y: 237, distance: 124.4
click at [744, 237] on div "< meta charset = "utf-8" > < meta name = "viewport" content = "width=device-wid…" at bounding box center [782, 395] width 690 height 318
click at [491, 199] on div "CSS" at bounding box center [498, 213] width 67 height 33
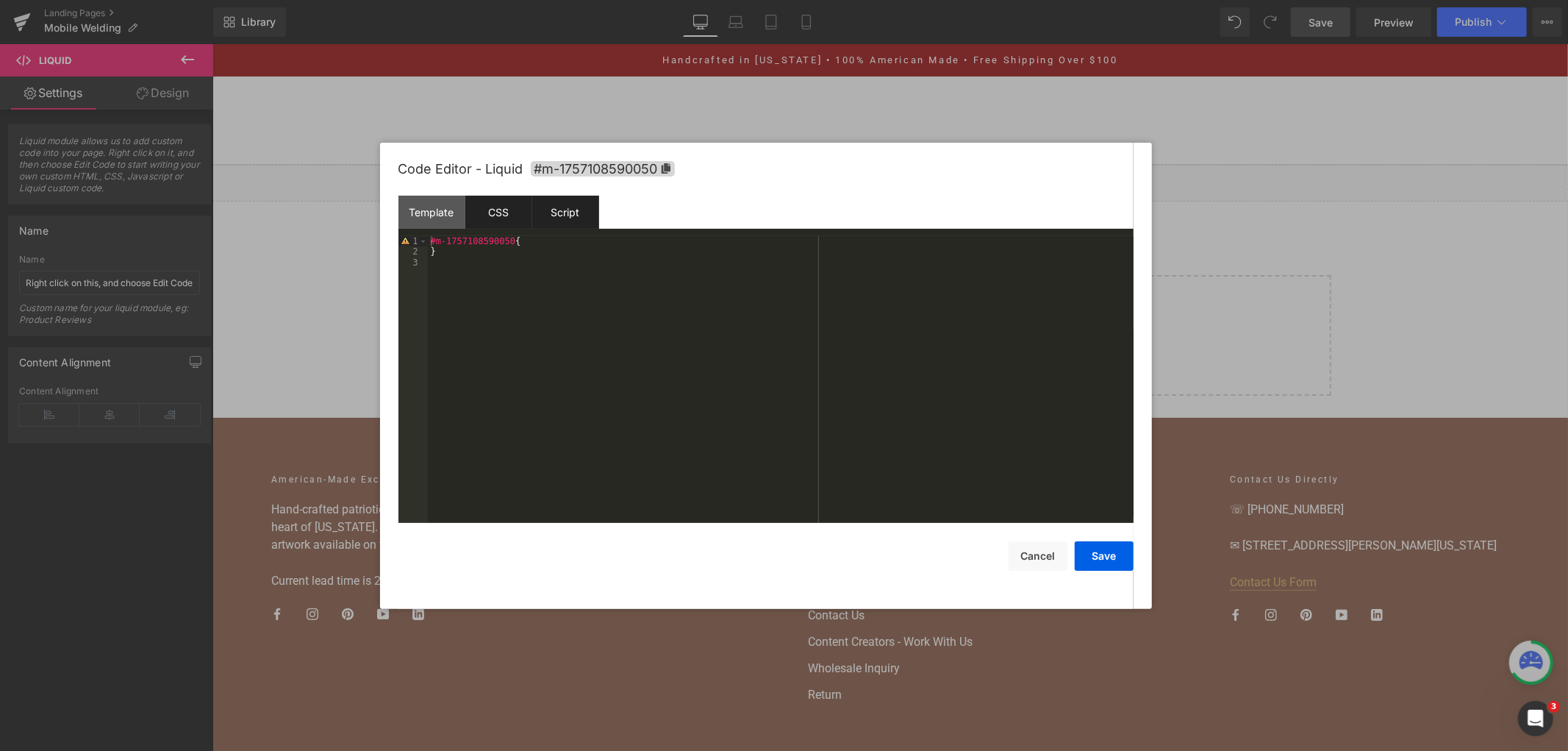
click at [555, 197] on div "Script" at bounding box center [565, 213] width 67 height 33
drag, startPoint x: 1421, startPoint y: 296, endPoint x: 1336, endPoint y: 16, distance: 292.6
click at [1421, 296] on div at bounding box center [784, 376] width 1568 height 751
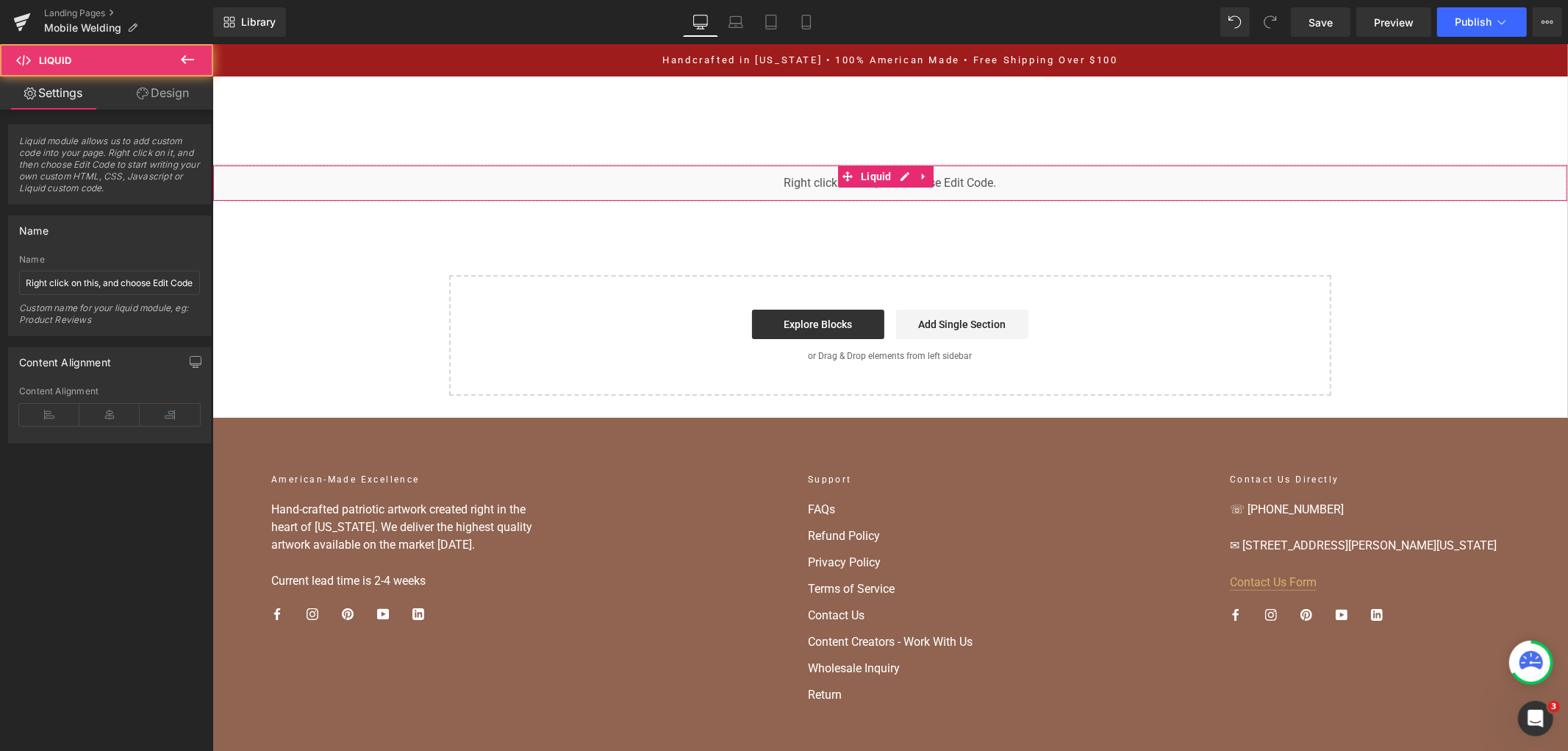
click at [1033, 189] on div "Liquid" at bounding box center [889, 182] width 1356 height 36
click at [169, 102] on link "Design" at bounding box center [163, 93] width 107 height 33
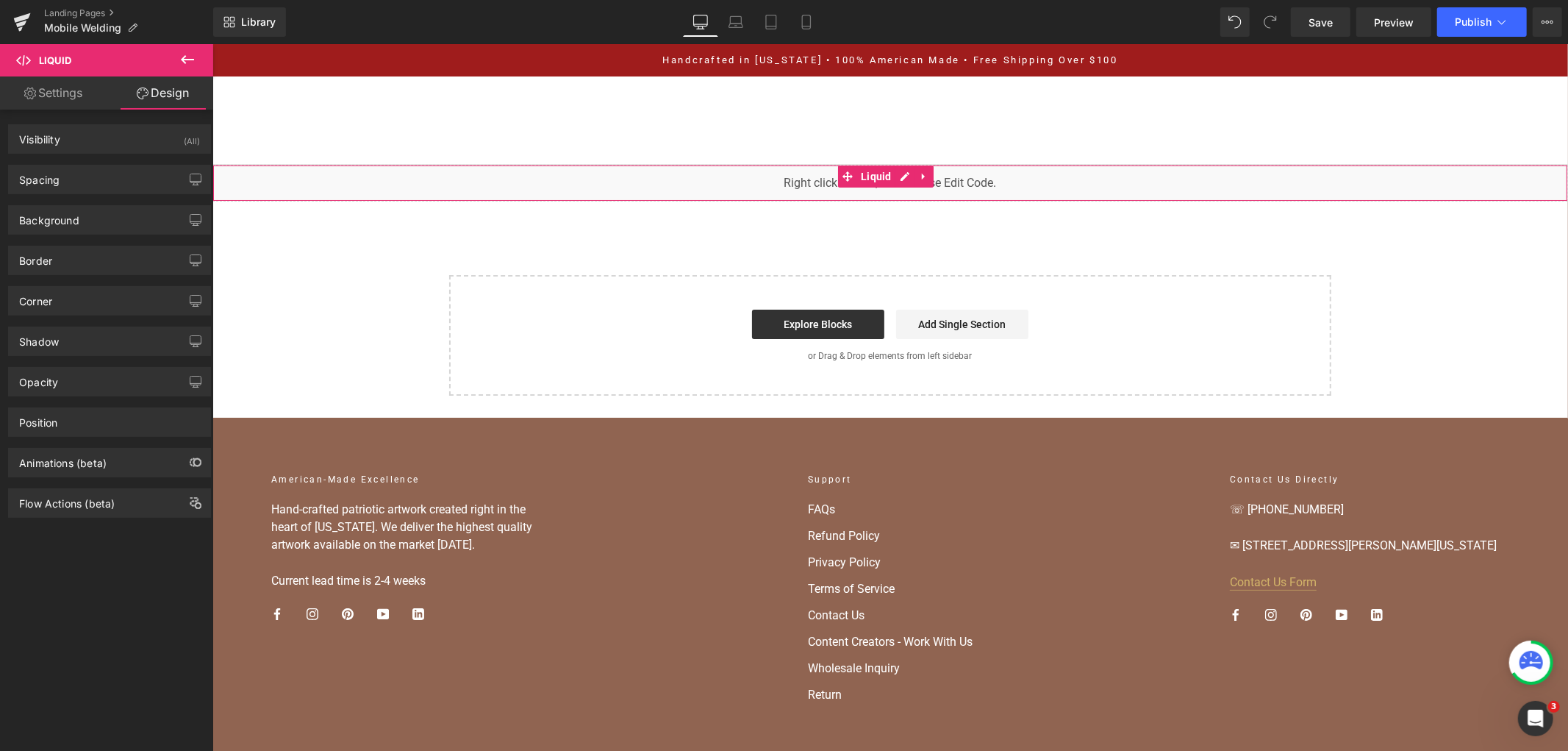
click at [64, 84] on link "Settings" at bounding box center [53, 93] width 107 height 33
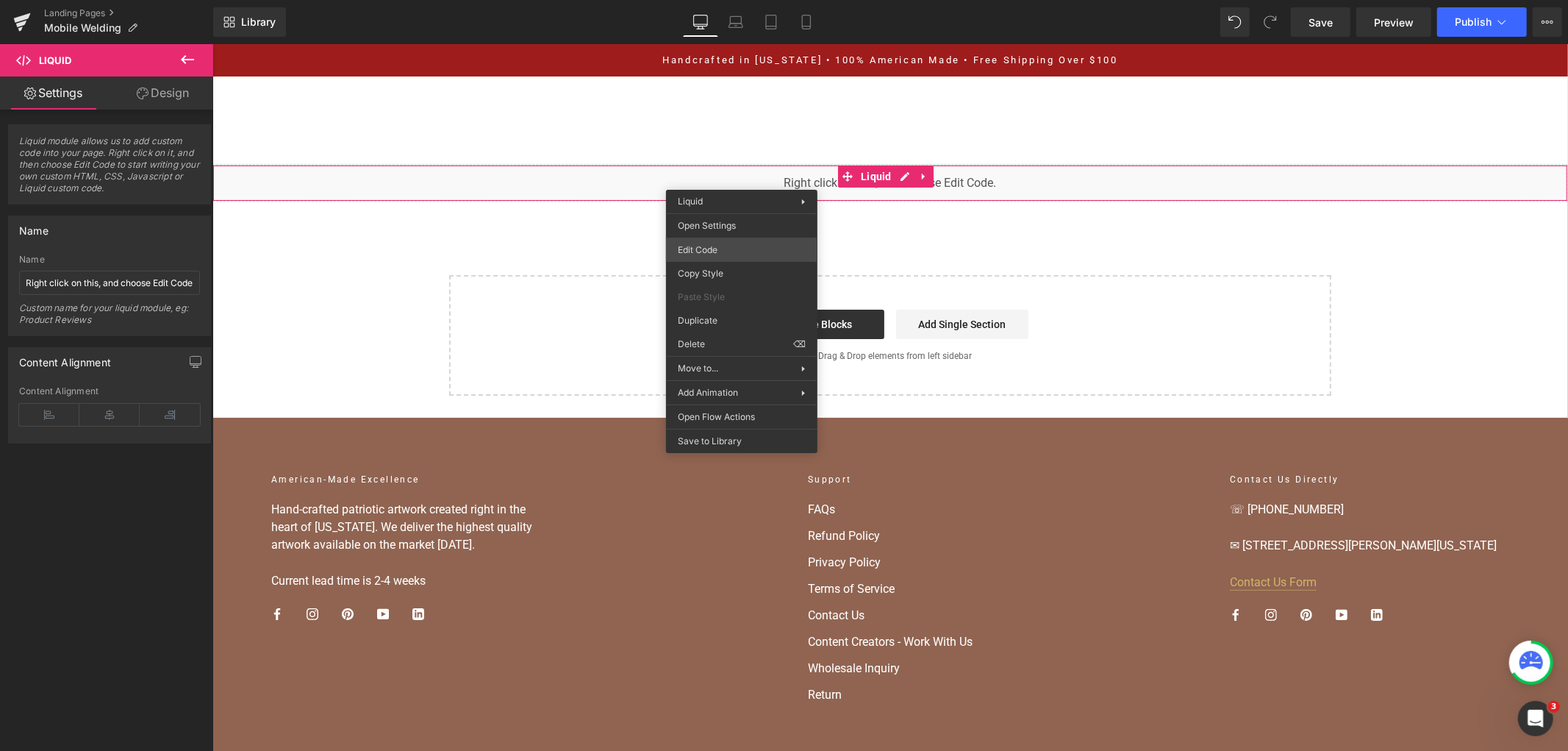
click at [745, 0] on div "Liquid You are previewing how the will restyle your page. You can not edit Elem…" at bounding box center [784, 0] width 1568 height 0
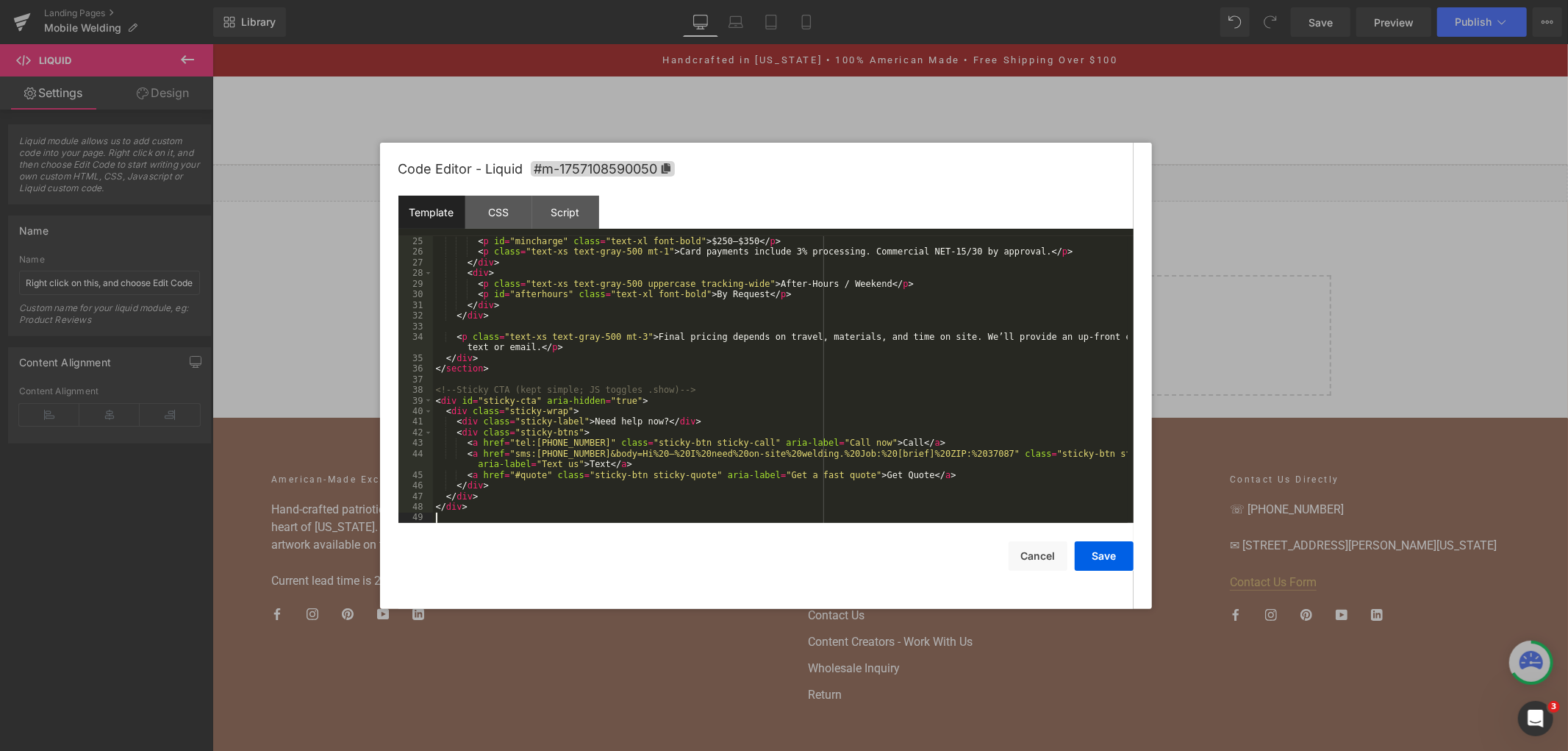
scroll to position [255, 0]
click at [508, 222] on div "CSS" at bounding box center [498, 213] width 67 height 33
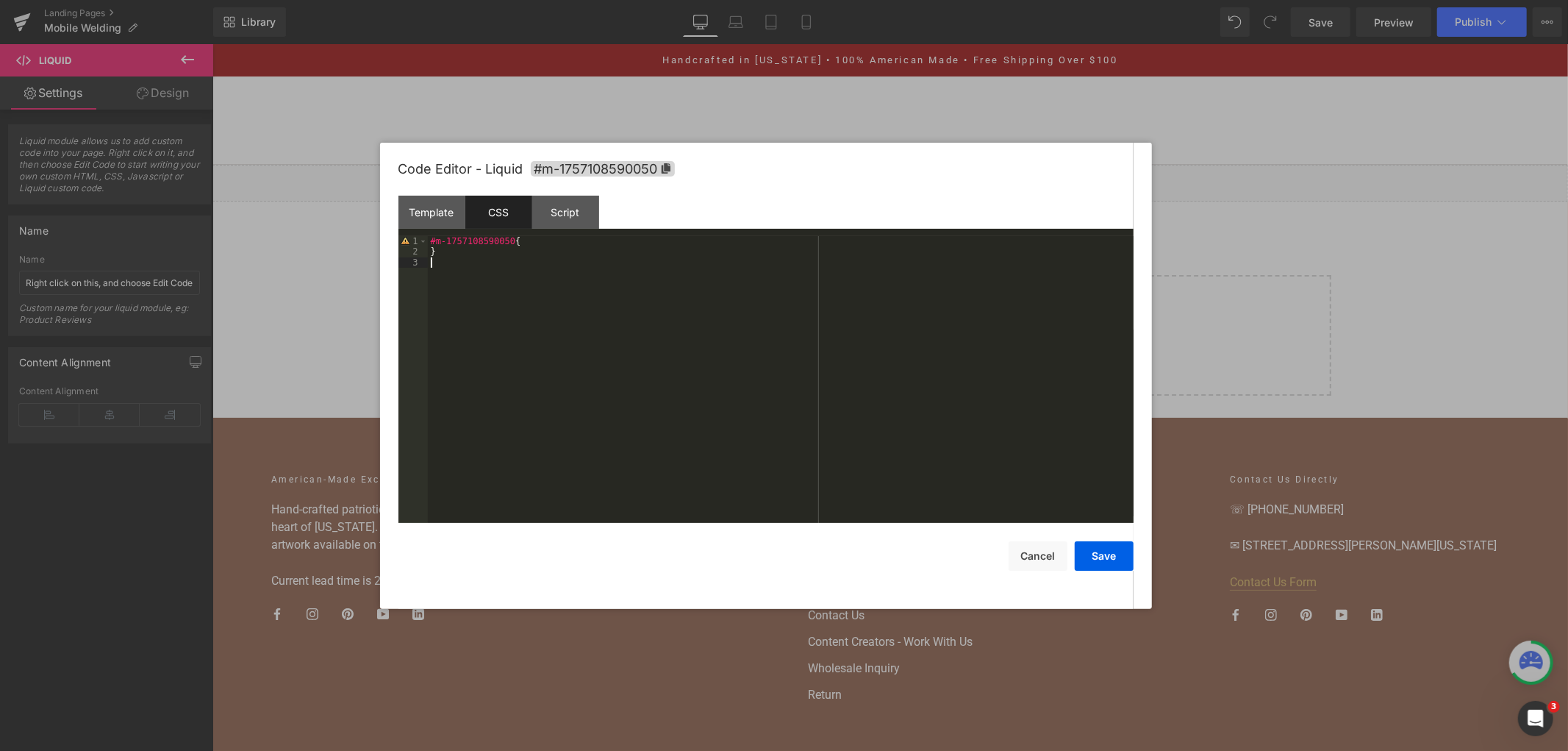
drag, startPoint x: 528, startPoint y: 357, endPoint x: 521, endPoint y: 306, distance: 51.5
click at [521, 306] on div "#m-1757108590050 { }" at bounding box center [781, 390] width 706 height 309
drag, startPoint x: 522, startPoint y: 303, endPoint x: 283, endPoint y: 163, distance: 277.0
click at [518, 303] on div "#m-1757108590050 { }" at bounding box center [781, 390] width 706 height 309
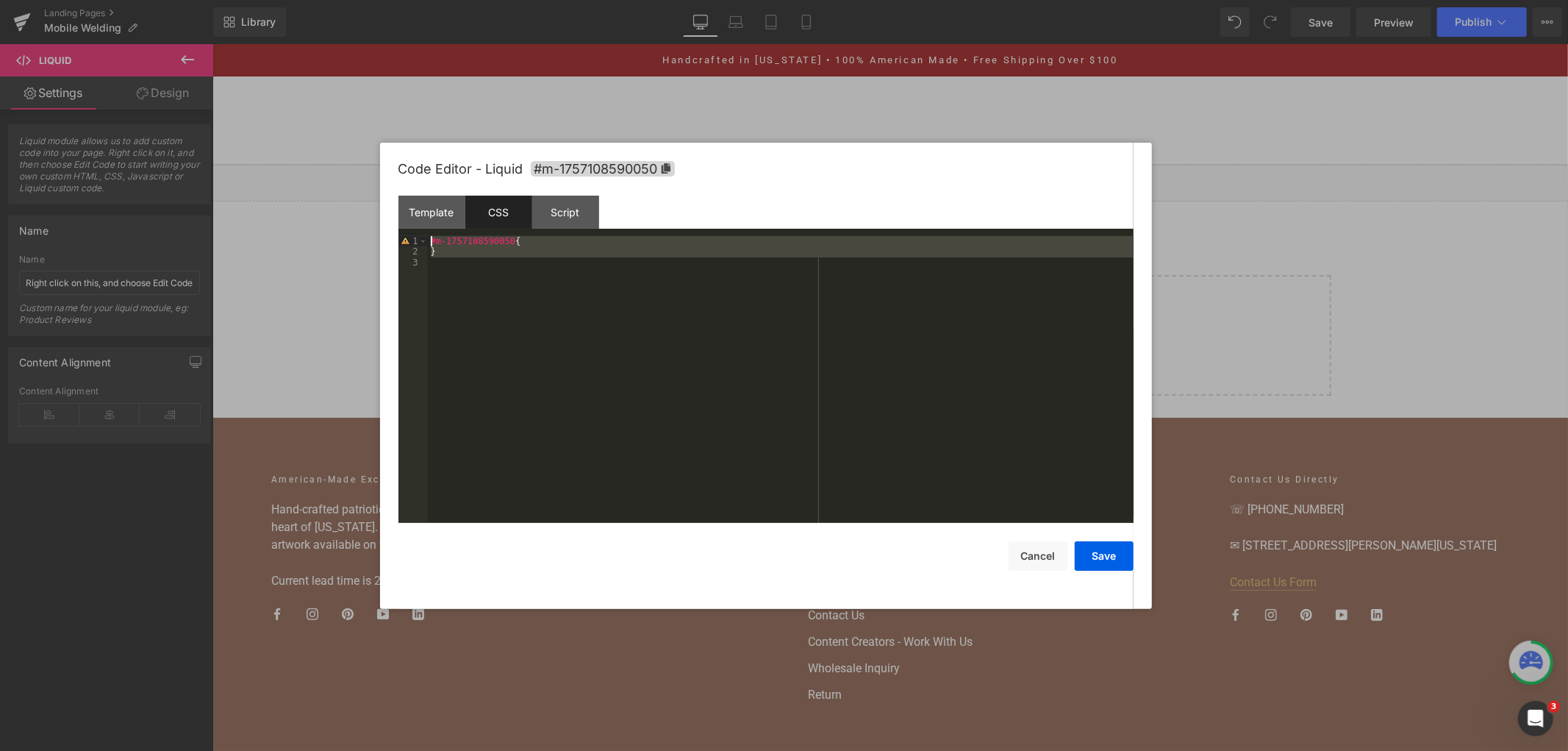
drag, startPoint x: 456, startPoint y: 265, endPoint x: 346, endPoint y: 180, distance: 139.0
click at [346, 180] on body "Liquid You are previewing how the will restyle your page. You can not edit Elem…" at bounding box center [784, 376] width 1568 height 751
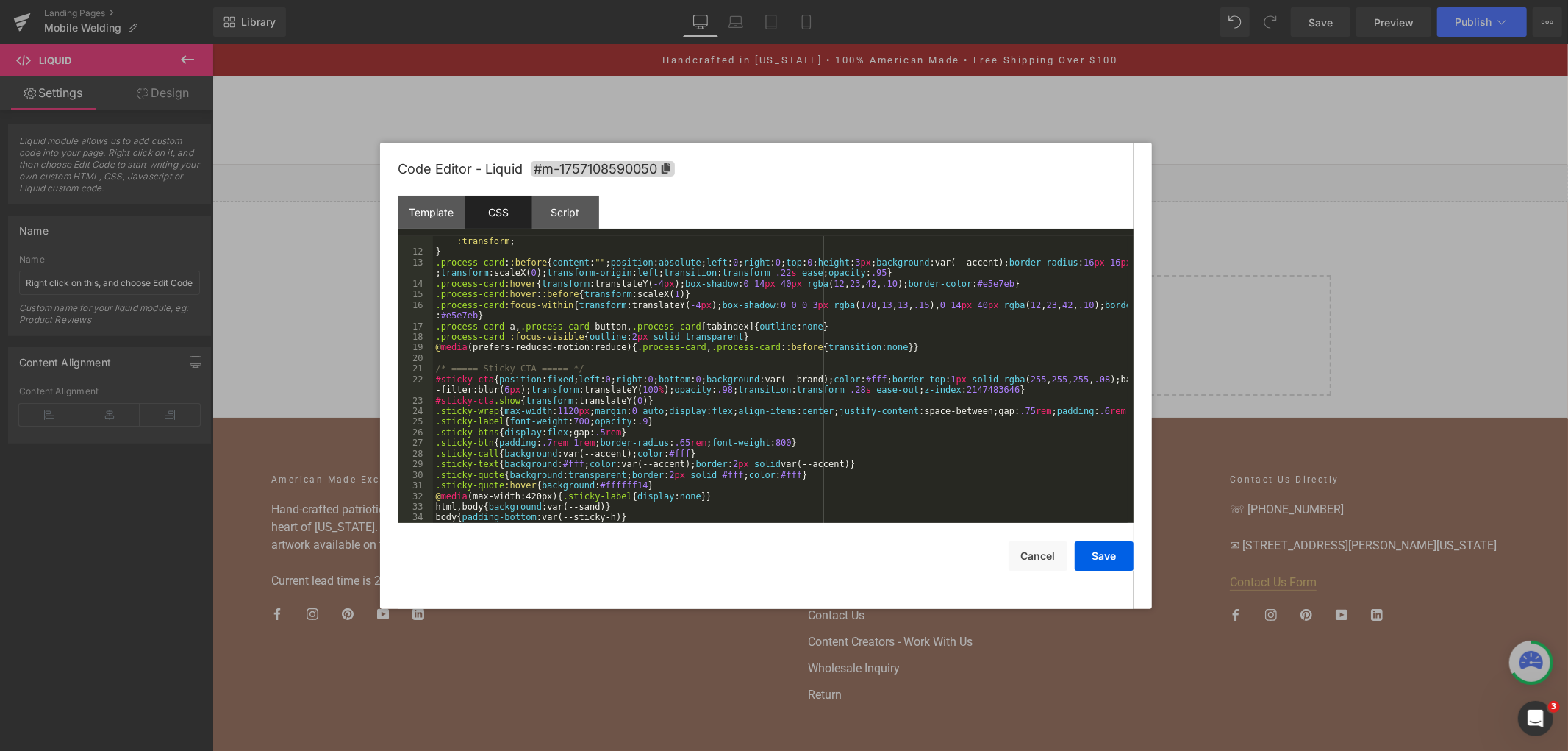
scroll to position [127, 0]
click at [560, 208] on div "Script" at bounding box center [565, 213] width 67 height 33
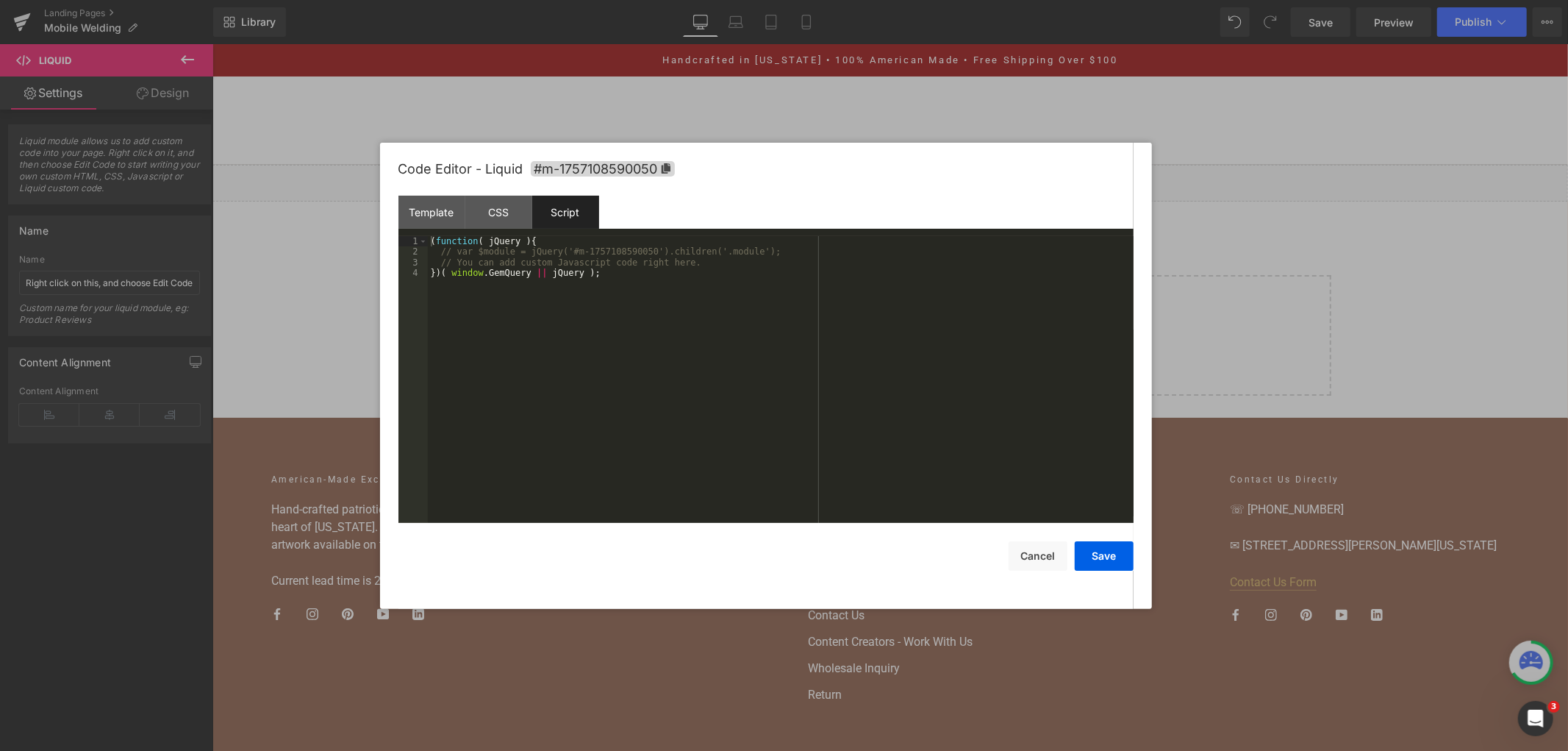
click at [549, 213] on div "Script" at bounding box center [565, 213] width 67 height 33
drag, startPoint x: 648, startPoint y: 306, endPoint x: 77, endPoint y: 152, distance: 591.4
click at [77, 152] on body "Liquid You are previewing how the will restyle your page. You can not edit Elem…" at bounding box center [784, 376] width 1568 height 751
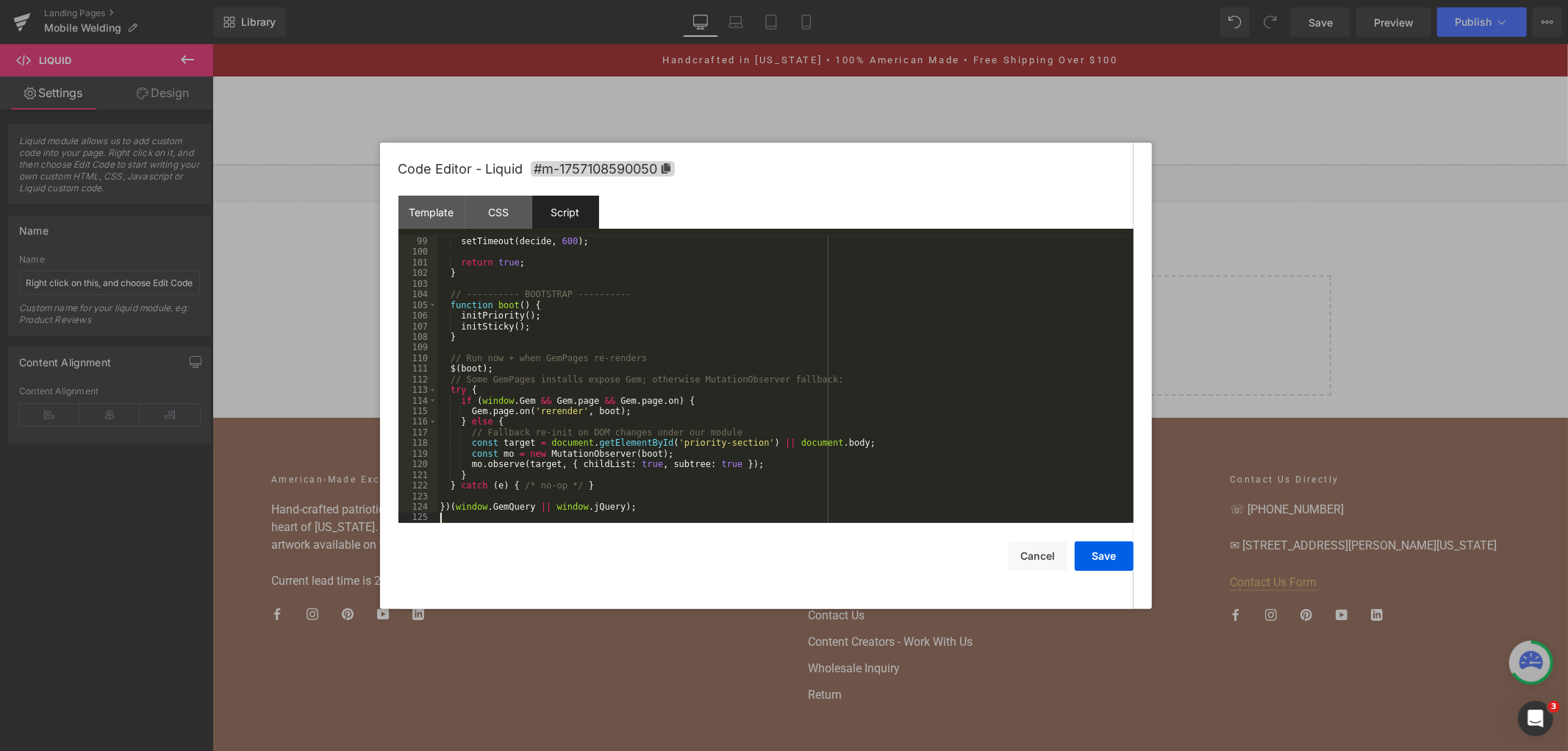
scroll to position [1040, 0]
click at [1110, 555] on button "Save" at bounding box center [1103, 557] width 59 height 30
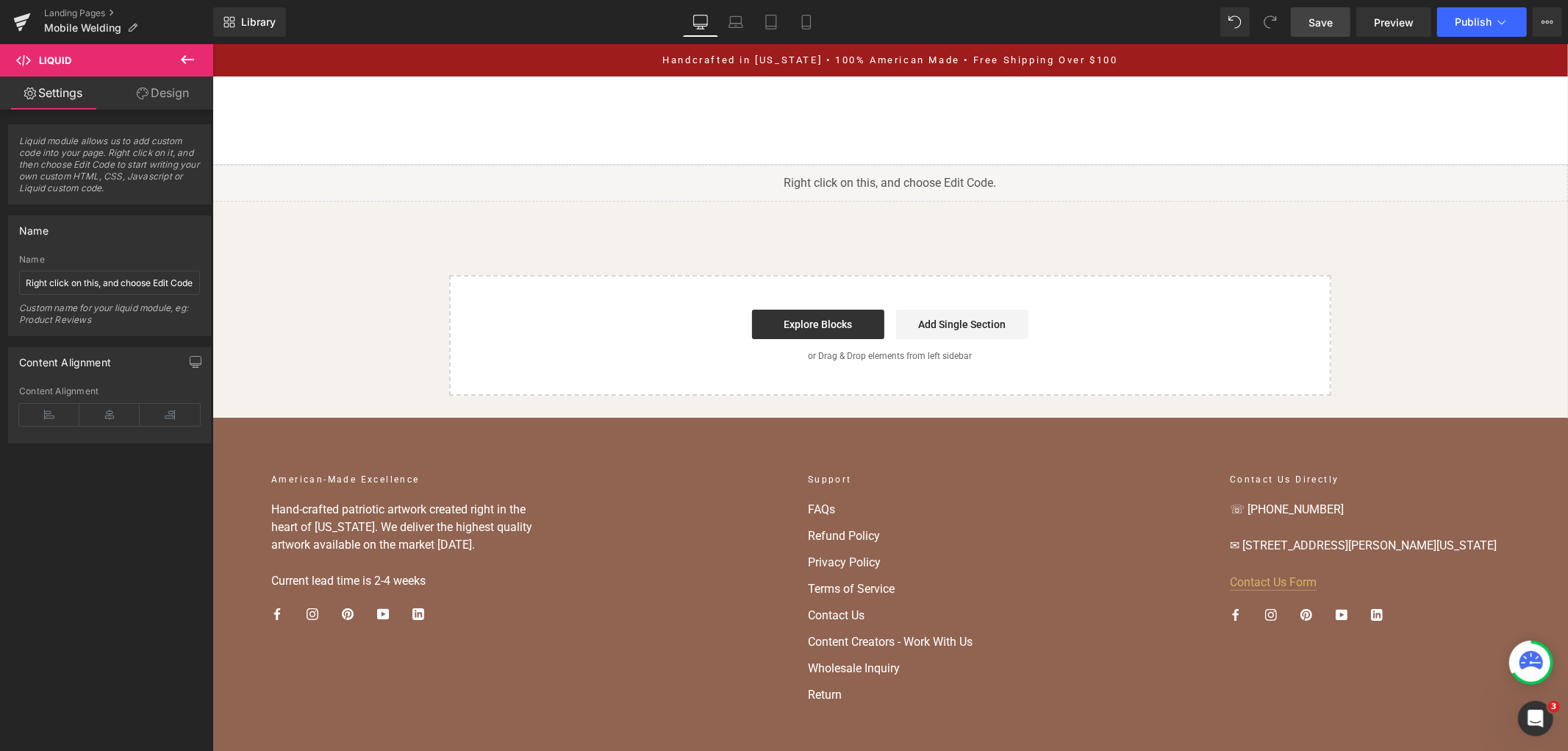
click at [1313, 23] on span "Save" at bounding box center [1320, 22] width 24 height 16
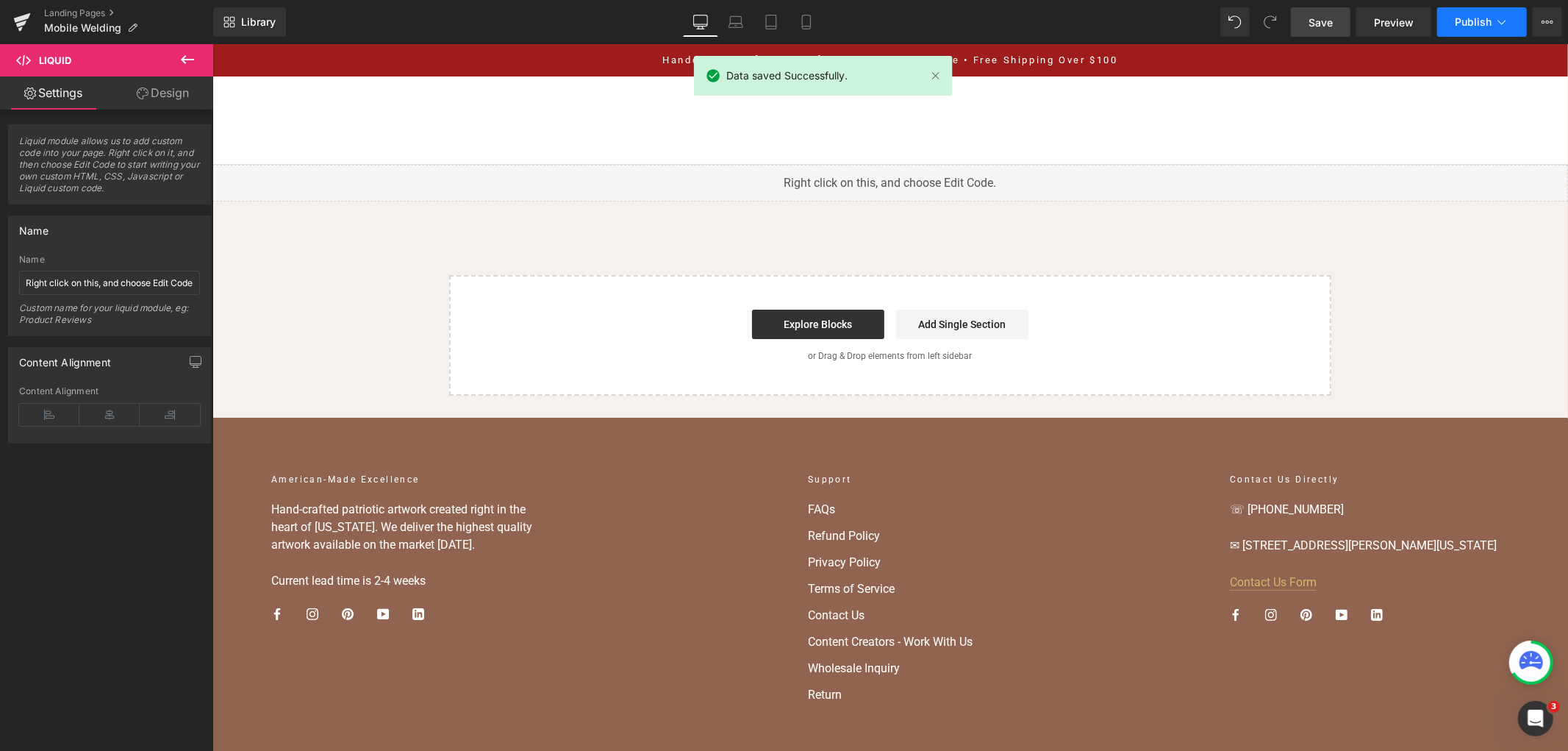
click at [1451, 30] on button "Publish" at bounding box center [1482, 22] width 90 height 30
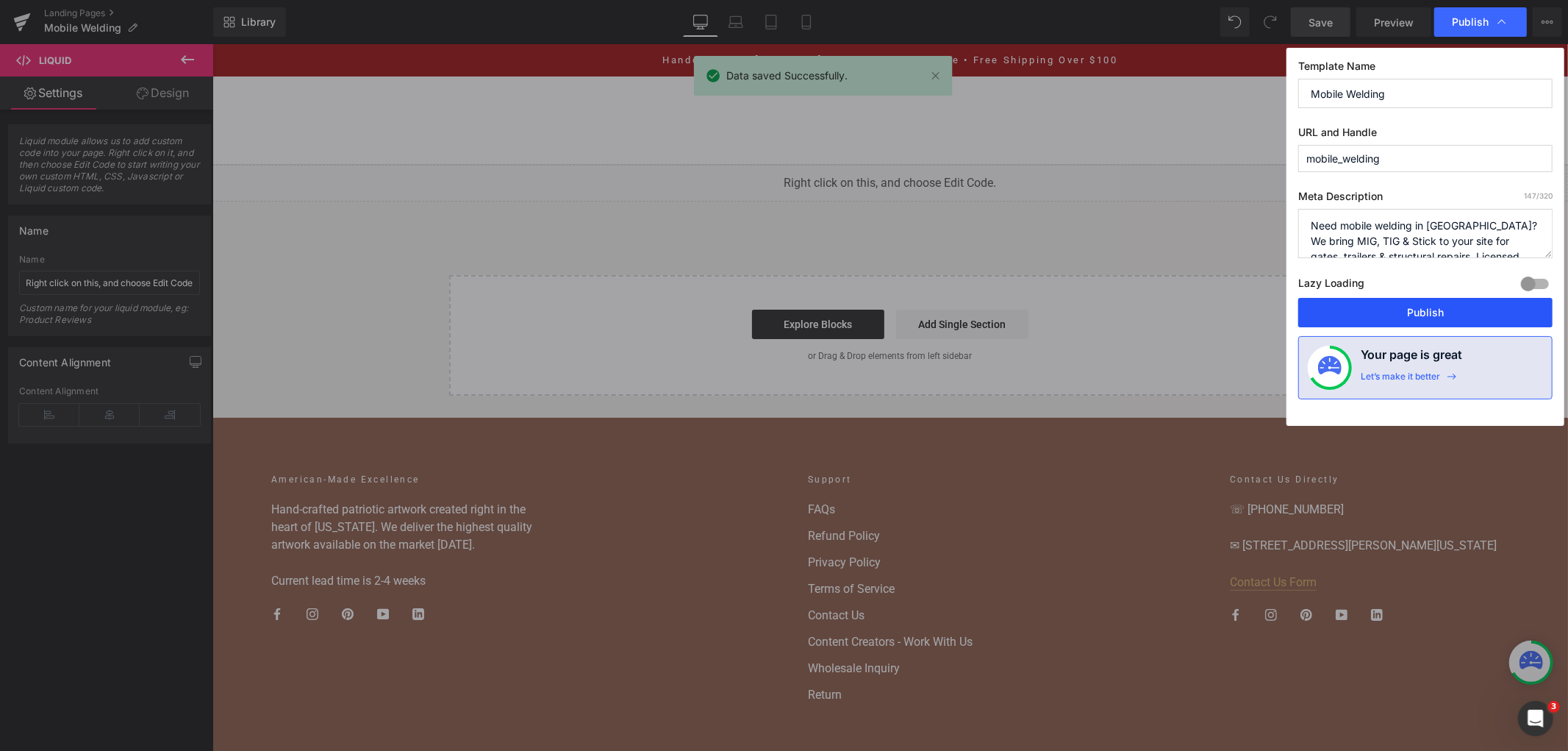
click at [1327, 313] on button "Publish" at bounding box center [1426, 313] width 255 height 30
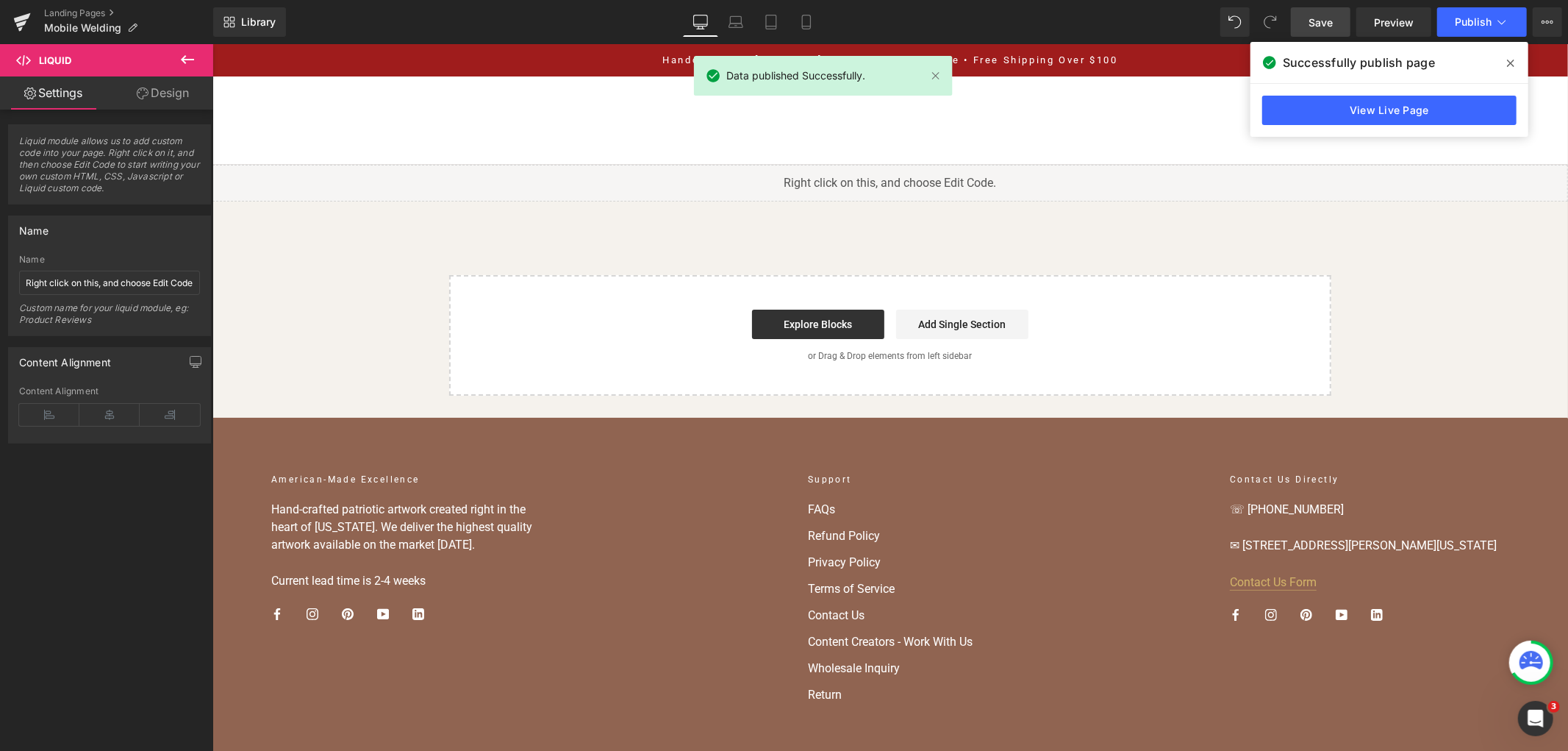
click at [1466, 24] on span "Publish" at bounding box center [1473, 22] width 36 height 12
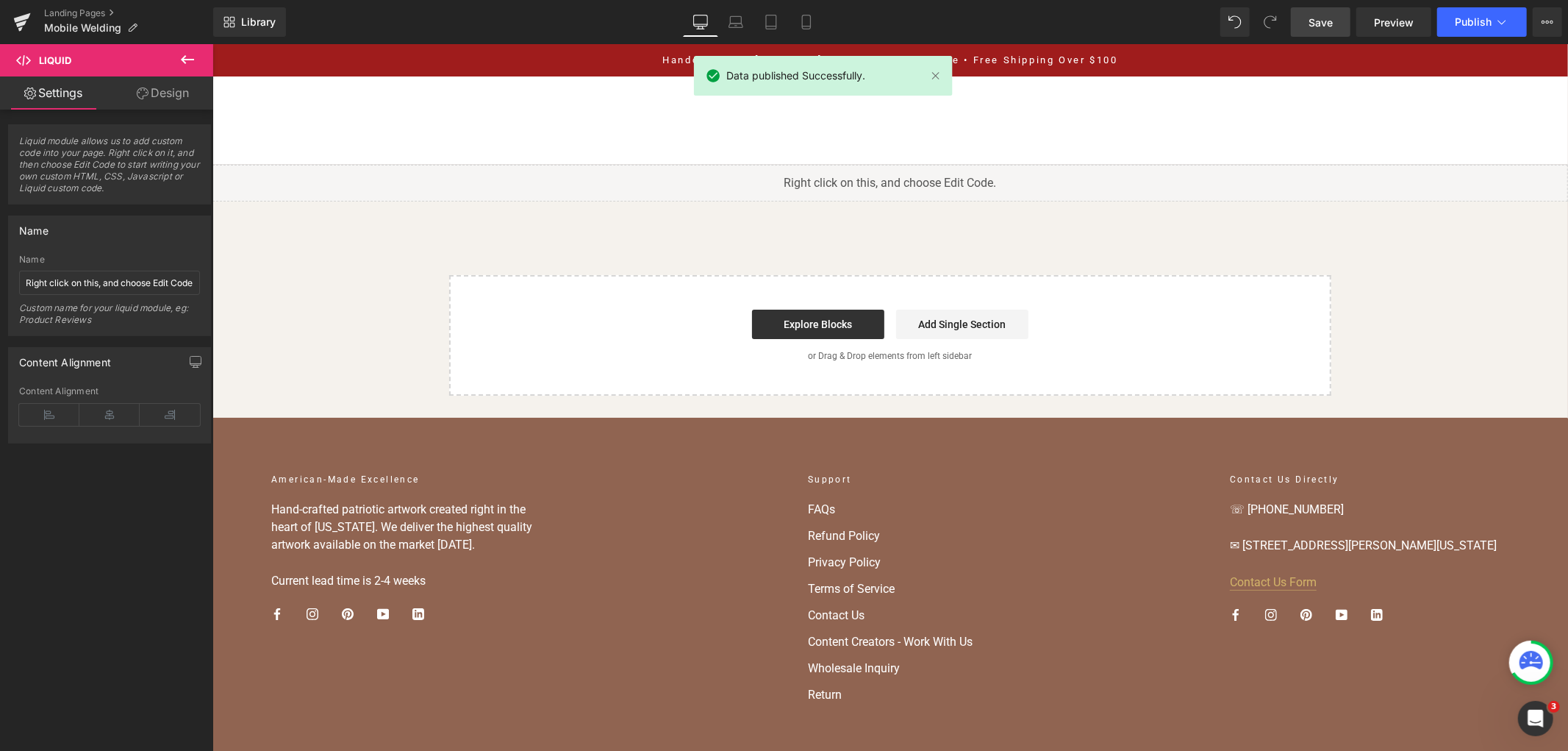
drag, startPoint x: 1680, startPoint y: 93, endPoint x: 1466, endPoint y: 75, distance: 214.8
click at [1454, 17] on button "Publish" at bounding box center [1482, 22] width 90 height 30
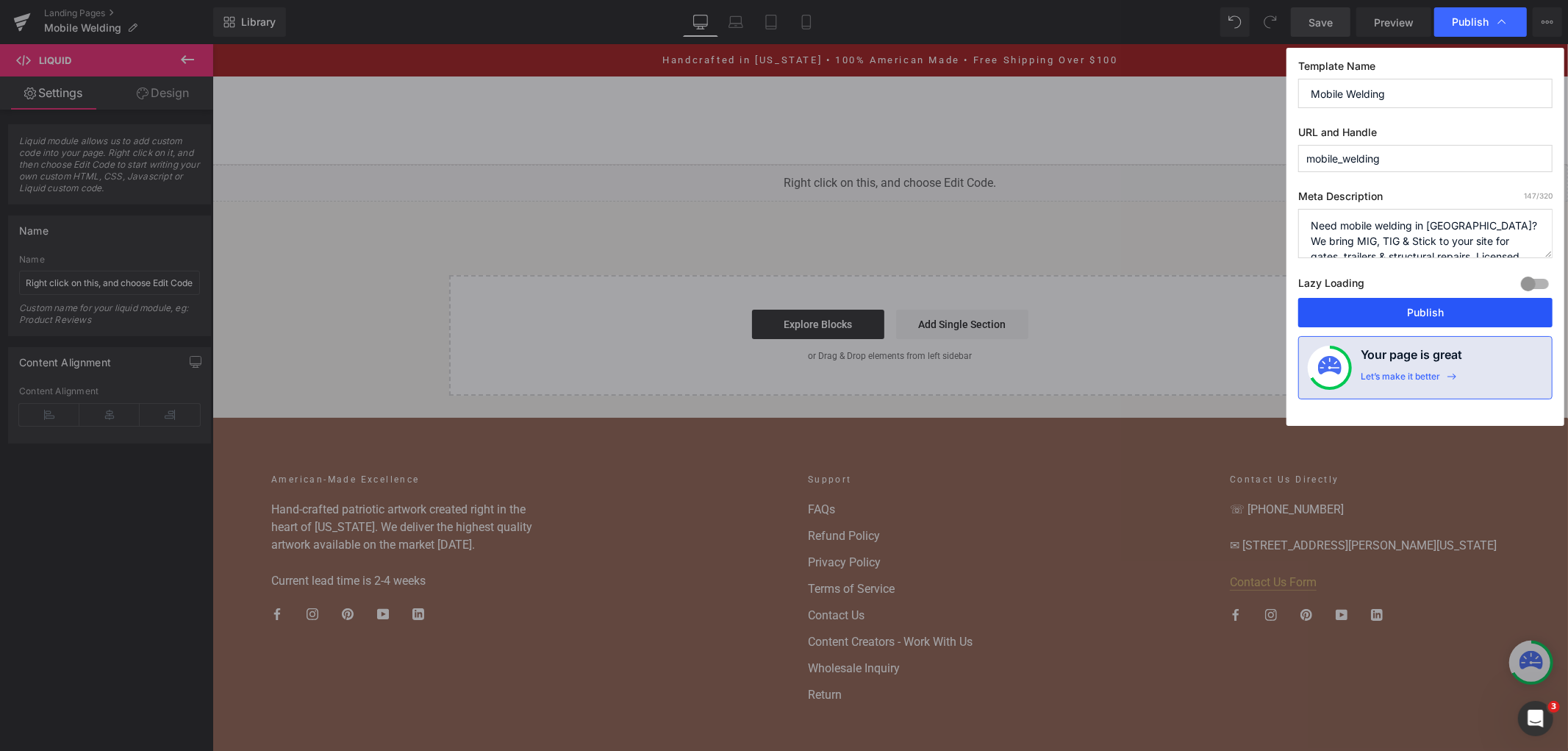
click at [1418, 316] on button "Publish" at bounding box center [1426, 313] width 255 height 30
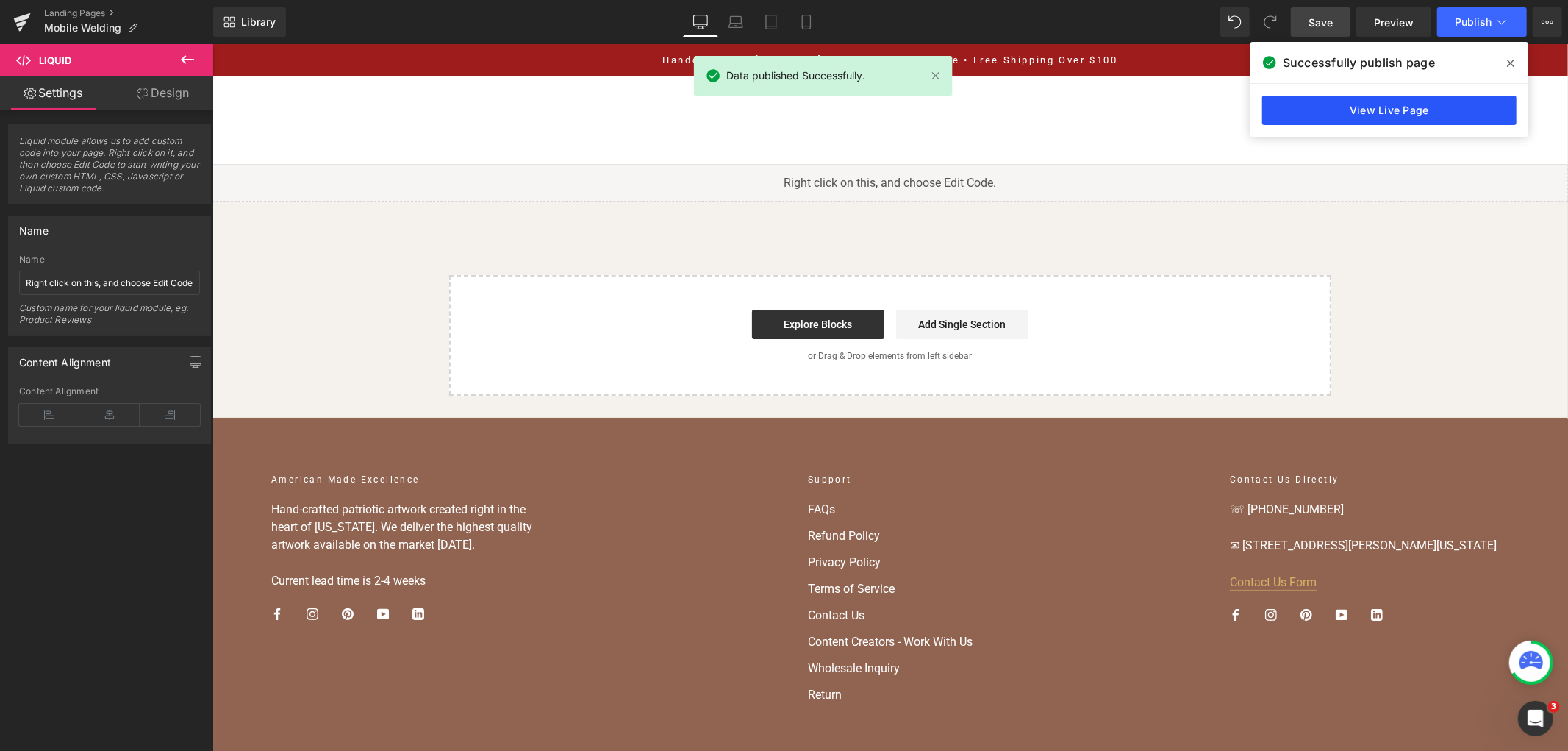
click at [1418, 101] on link "View Live Page" at bounding box center [1389, 111] width 255 height 30
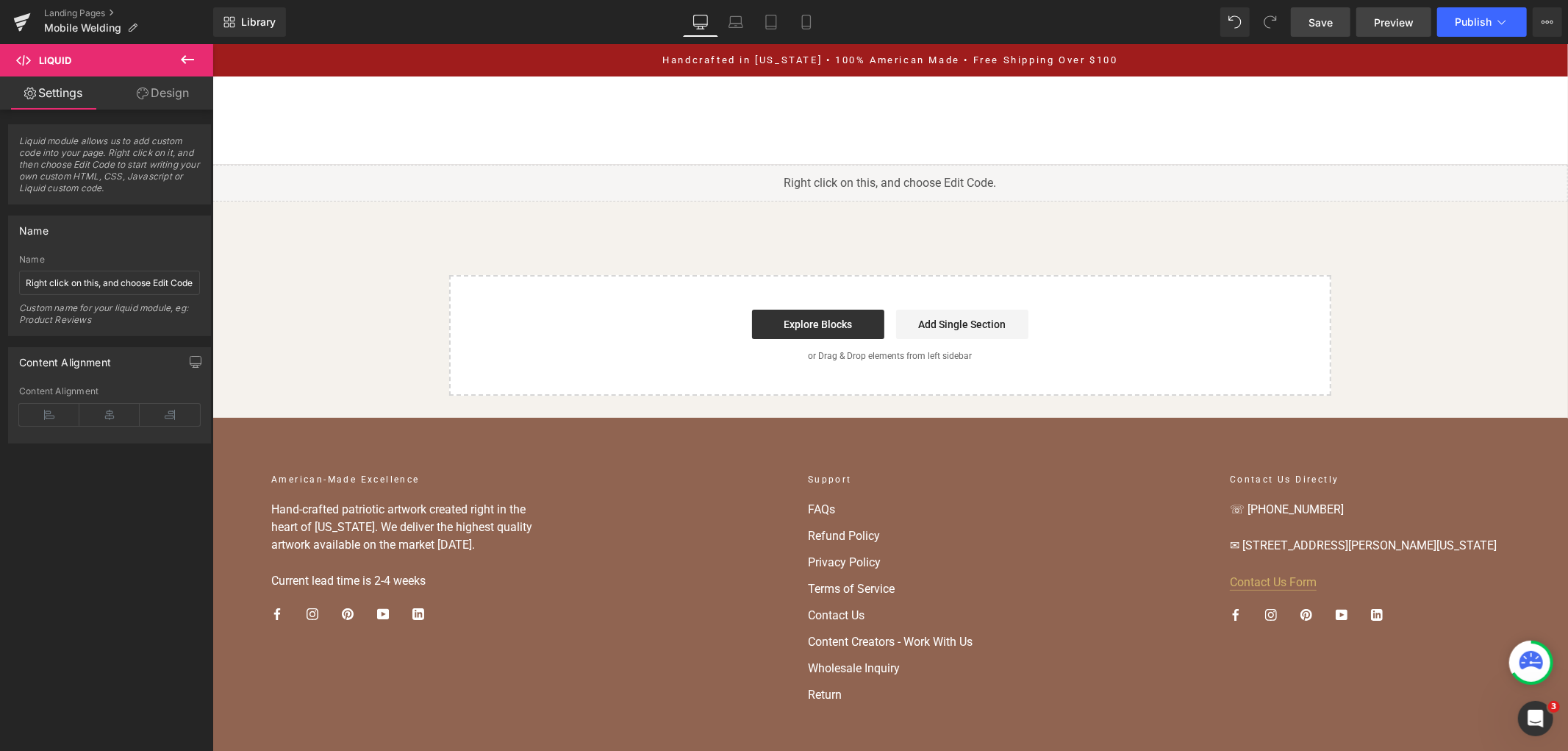
click at [1399, 18] on span "Preview" at bounding box center [1394, 22] width 40 height 16
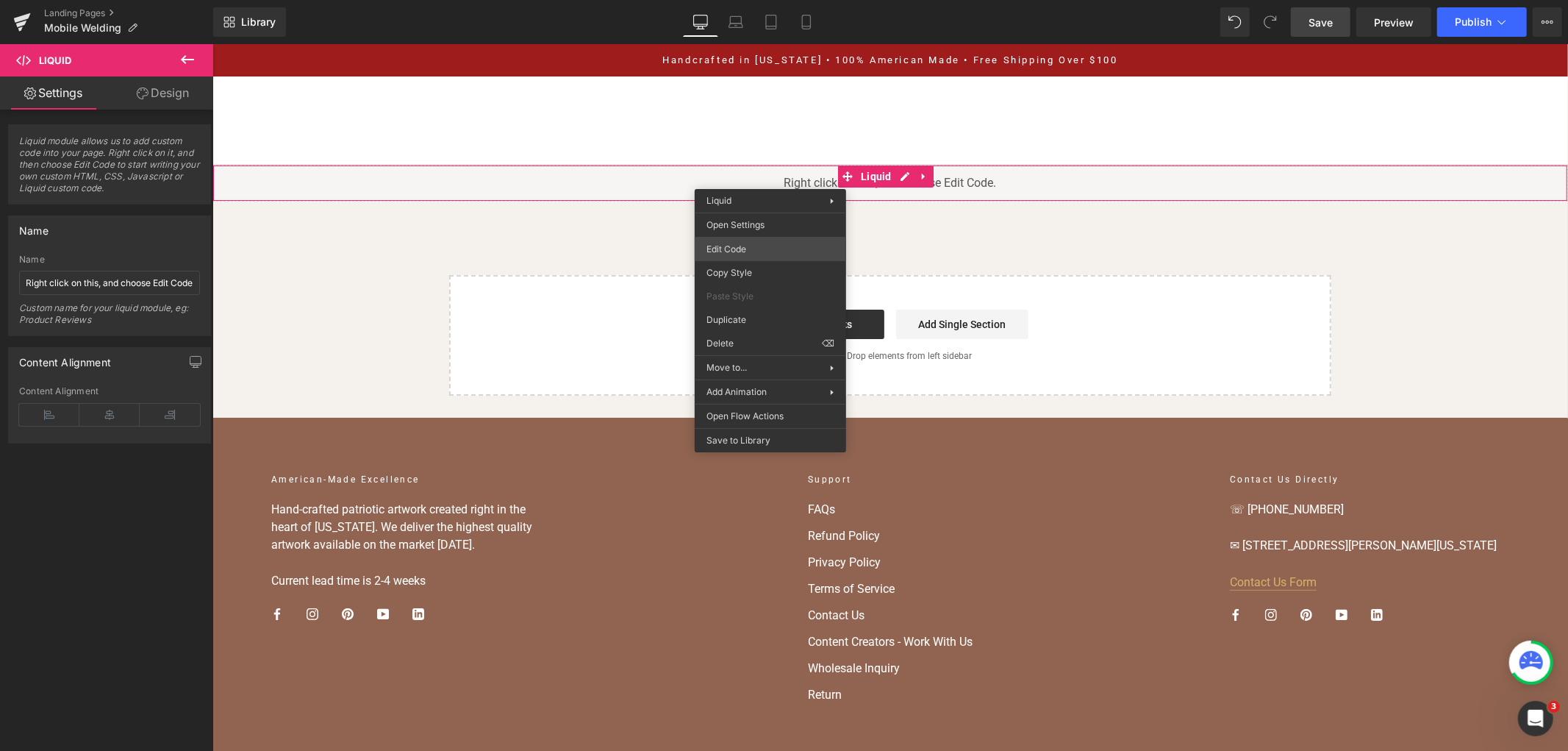
click at [784, 0] on div "Liquid You are previewing how the will restyle your page. You can not edit Elem…" at bounding box center [784, 0] width 1568 height 0
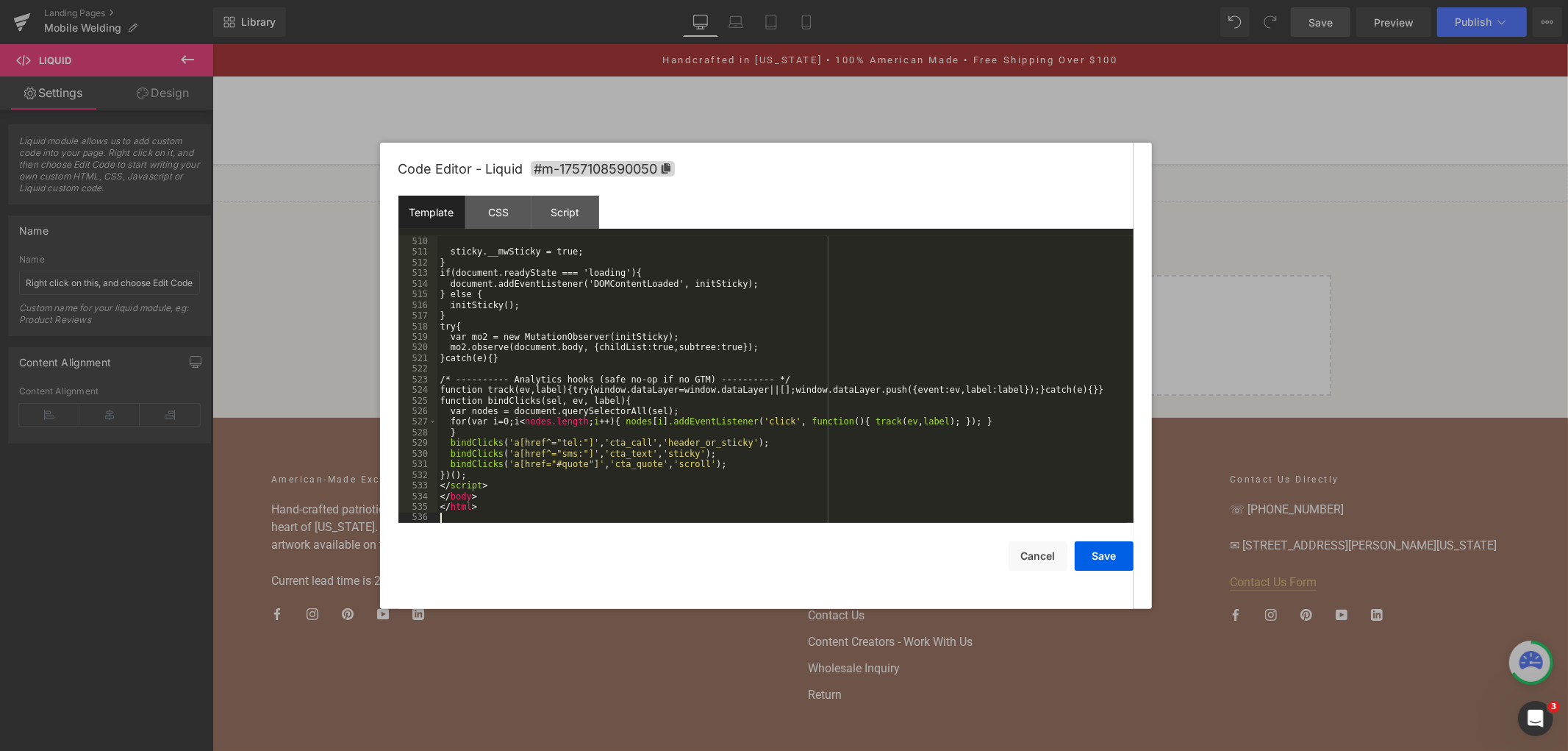
scroll to position [6034, 0]
click at [1107, 544] on button "Save" at bounding box center [1103, 557] width 59 height 30
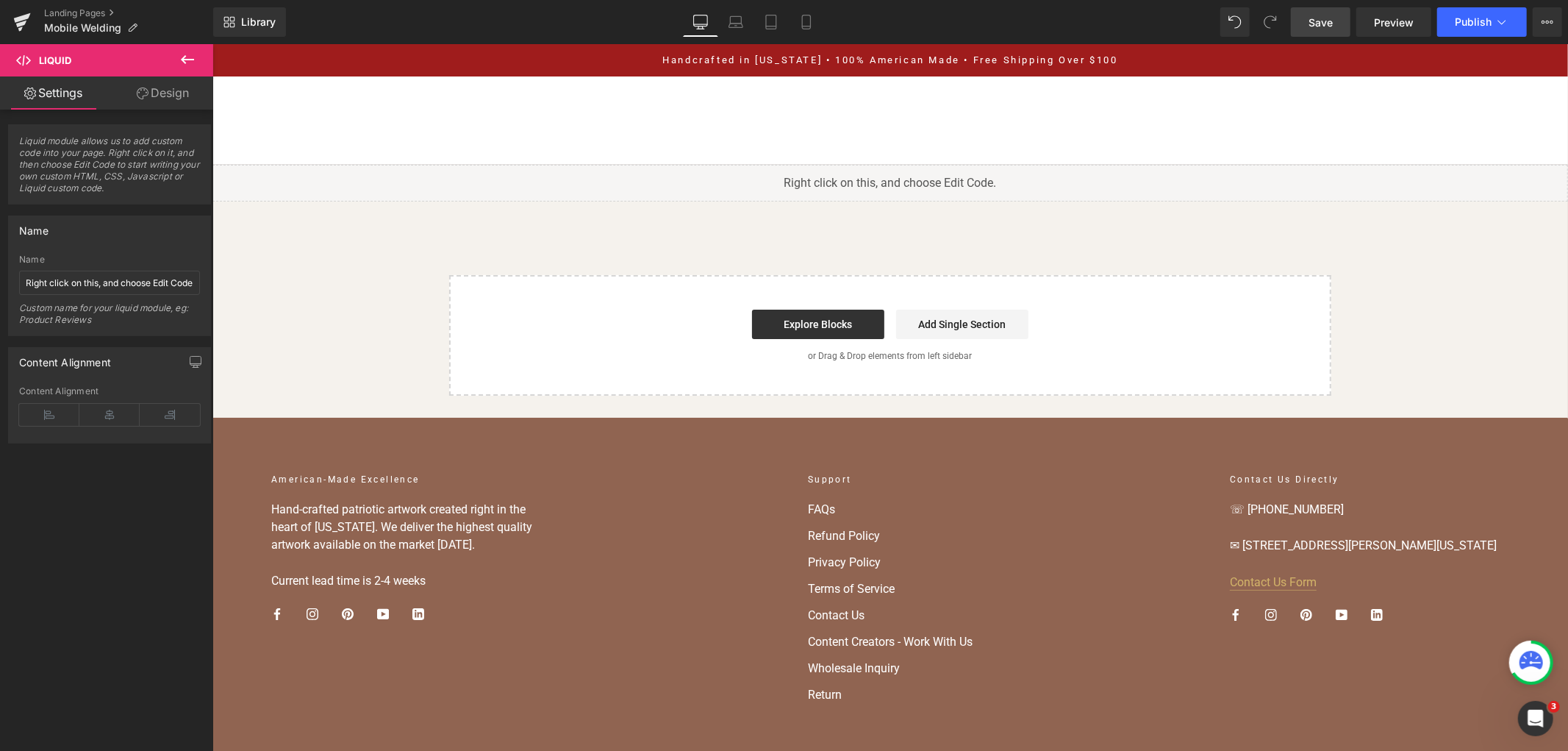
click at [1342, 15] on link "Save" at bounding box center [1321, 22] width 60 height 30
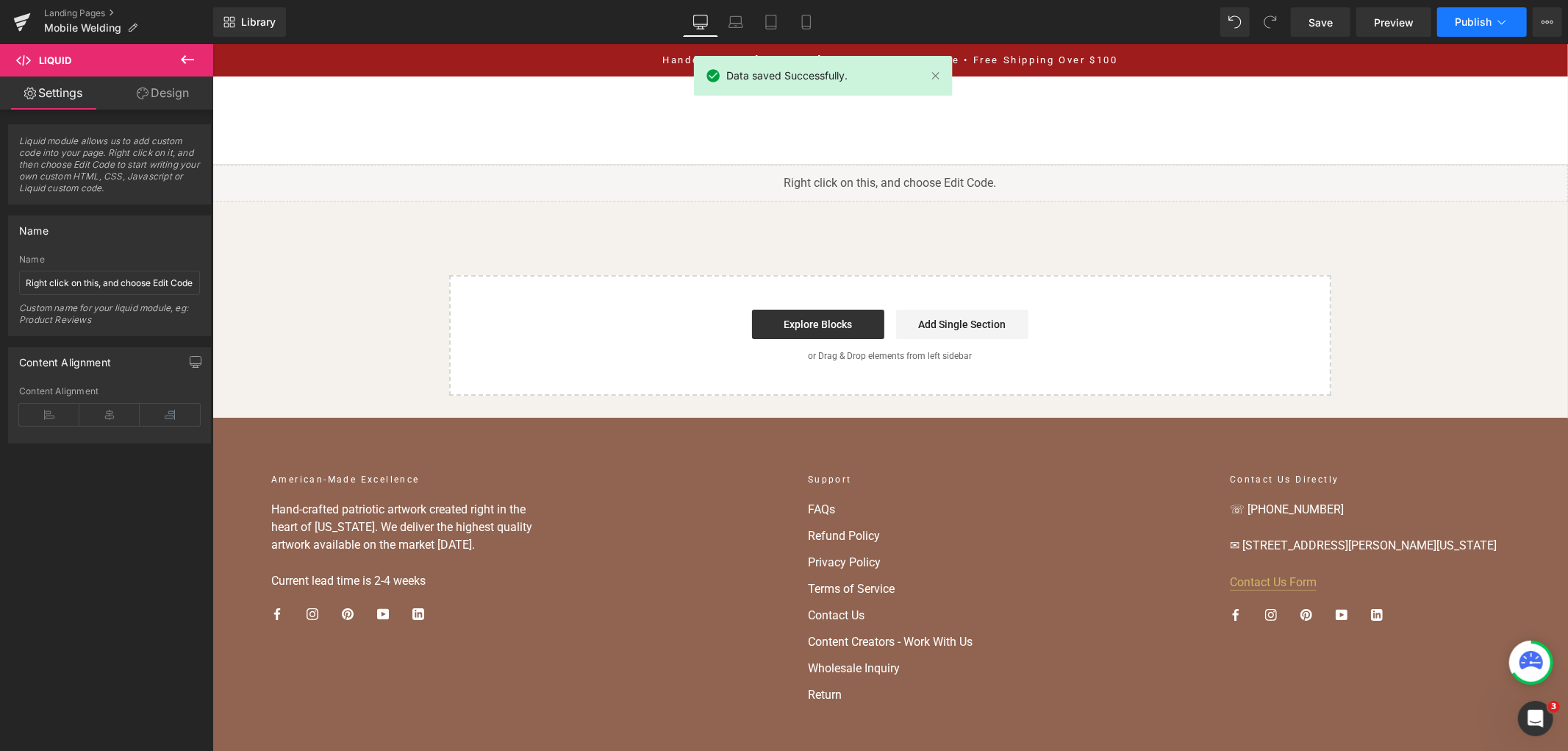
click at [1475, 24] on span "Publish" at bounding box center [1473, 22] width 36 height 12
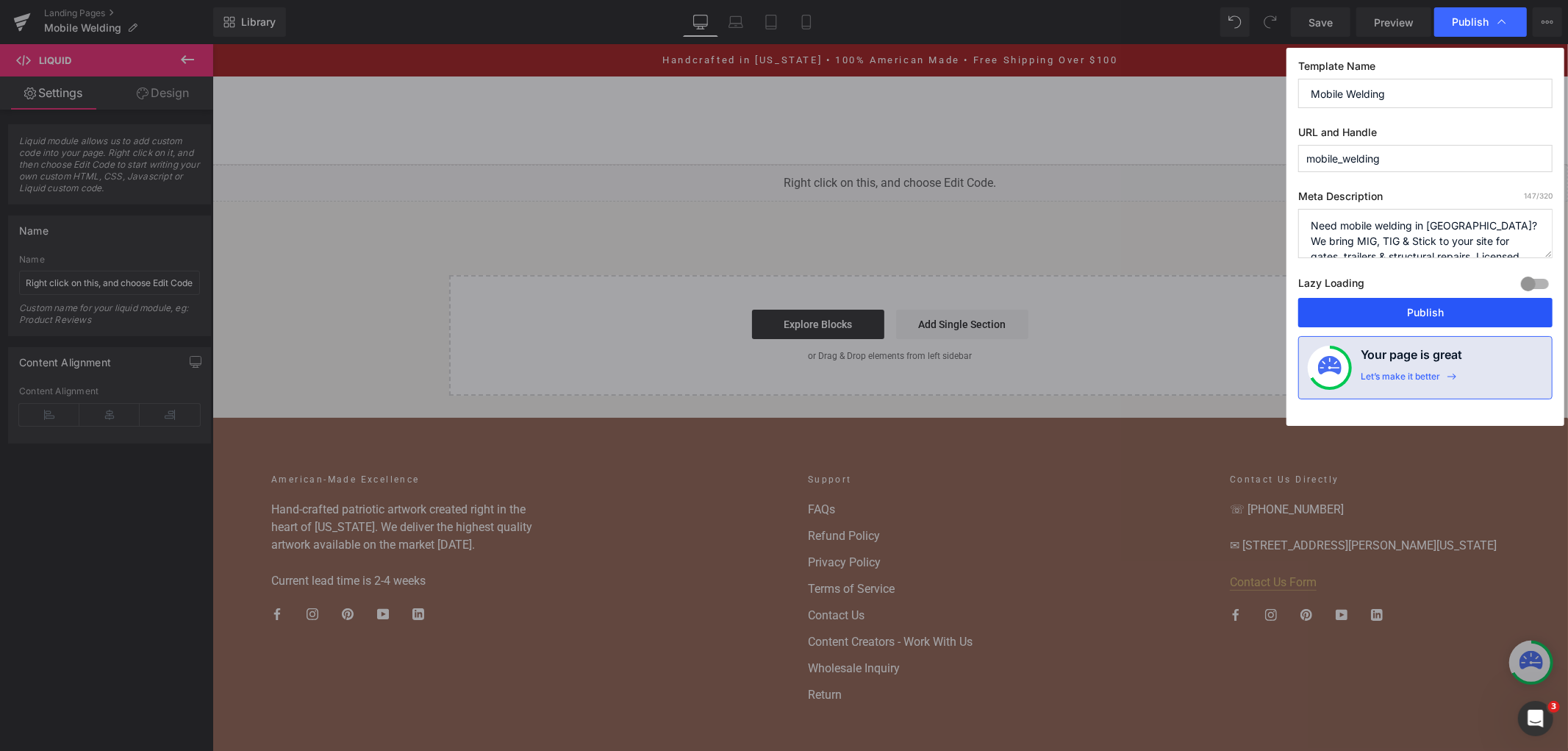
click at [1449, 306] on button "Publish" at bounding box center [1426, 313] width 255 height 30
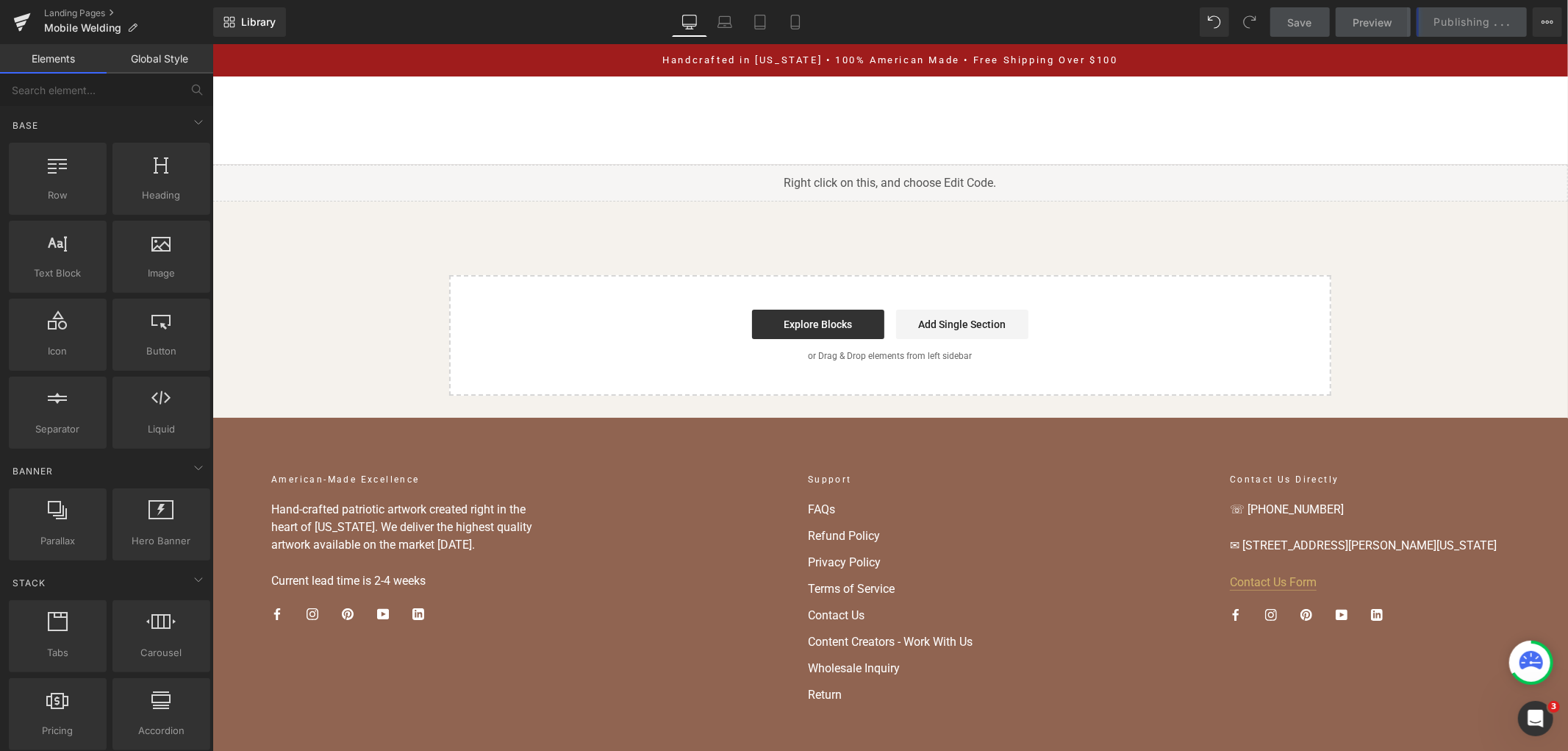
drag, startPoint x: 1661, startPoint y: 349, endPoint x: 1446, endPoint y: 305, distance: 219.5
click at [1446, 305] on div "Liquid Select your layout" at bounding box center [889, 279] width 1356 height 231
drag, startPoint x: 1446, startPoint y: 305, endPoint x: 1437, endPoint y: 313, distance: 12.0
click at [1443, 309] on div "Liquid Select your layout" at bounding box center [889, 279] width 1356 height 231
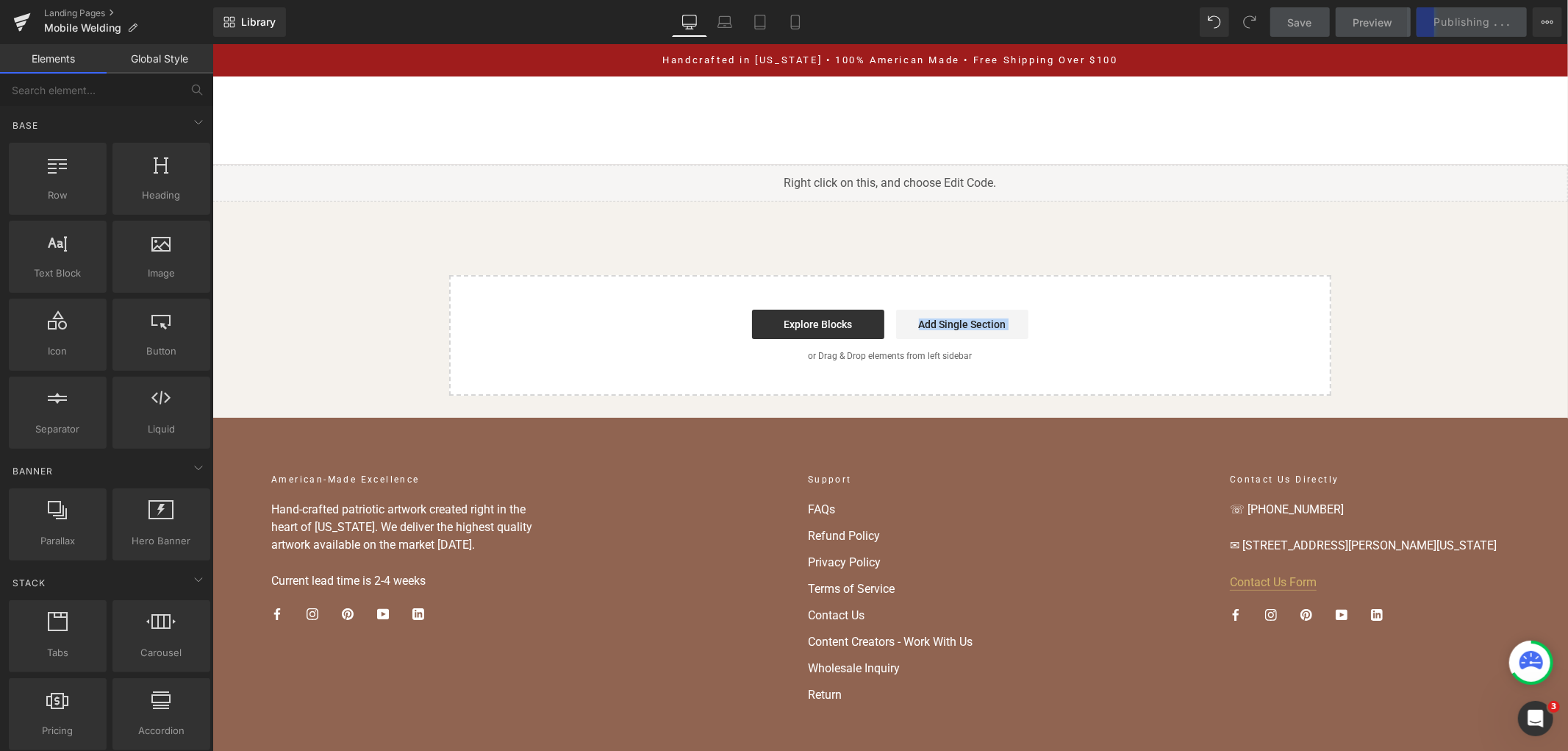
click at [1419, 317] on div "Liquid Select your layout" at bounding box center [889, 279] width 1356 height 231
drag, startPoint x: 1419, startPoint y: 317, endPoint x: 1413, endPoint y: 312, distance: 7.8
click at [1418, 316] on div "Liquid Select your layout" at bounding box center [889, 279] width 1356 height 231
click at [1410, 310] on div "Liquid Select your layout" at bounding box center [889, 279] width 1356 height 231
click at [1409, 309] on div "Liquid Select your layout" at bounding box center [889, 279] width 1356 height 231
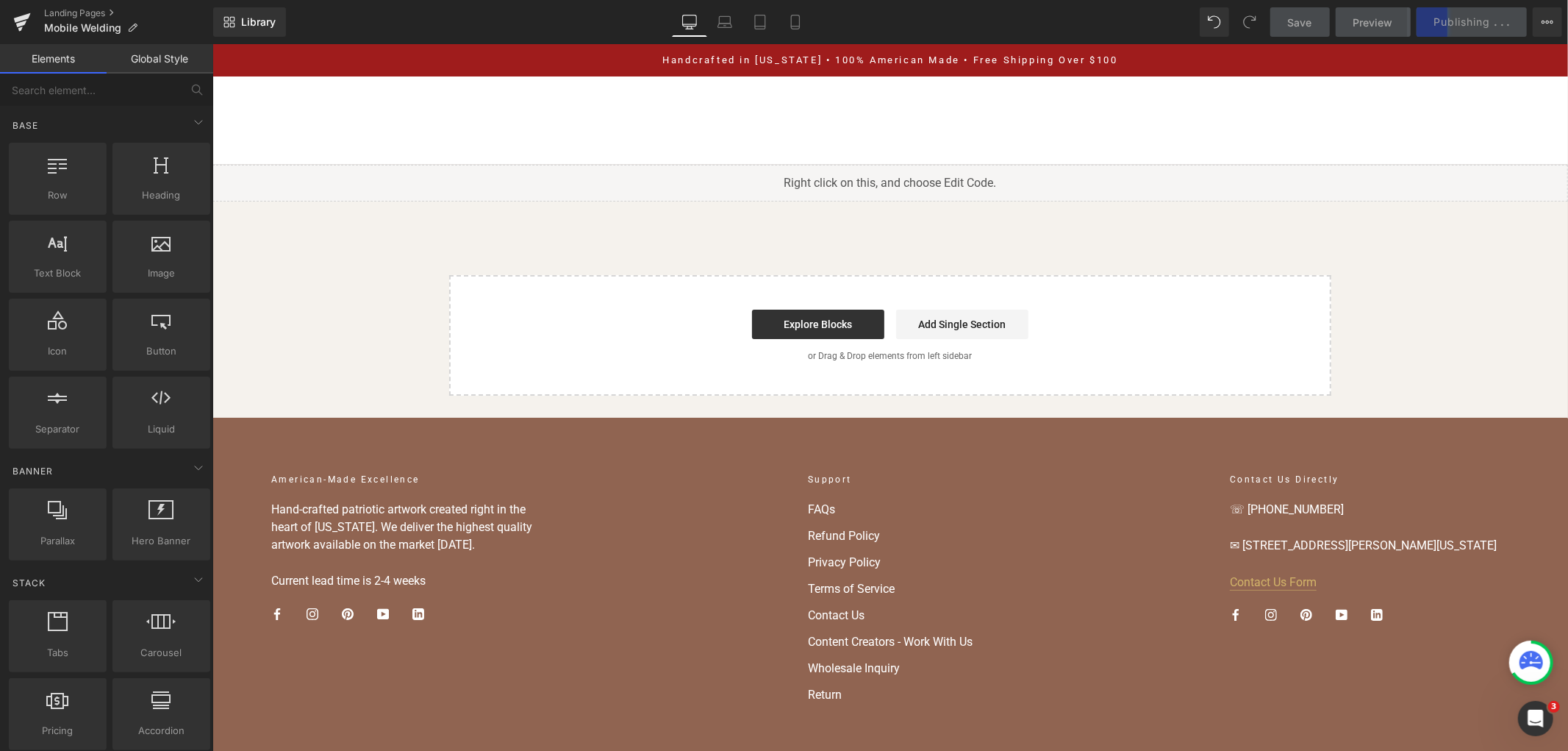
click at [1409, 309] on div "Liquid Select your layout" at bounding box center [889, 279] width 1356 height 231
click at [1410, 309] on div "Liquid Select your layout" at bounding box center [889, 279] width 1356 height 231
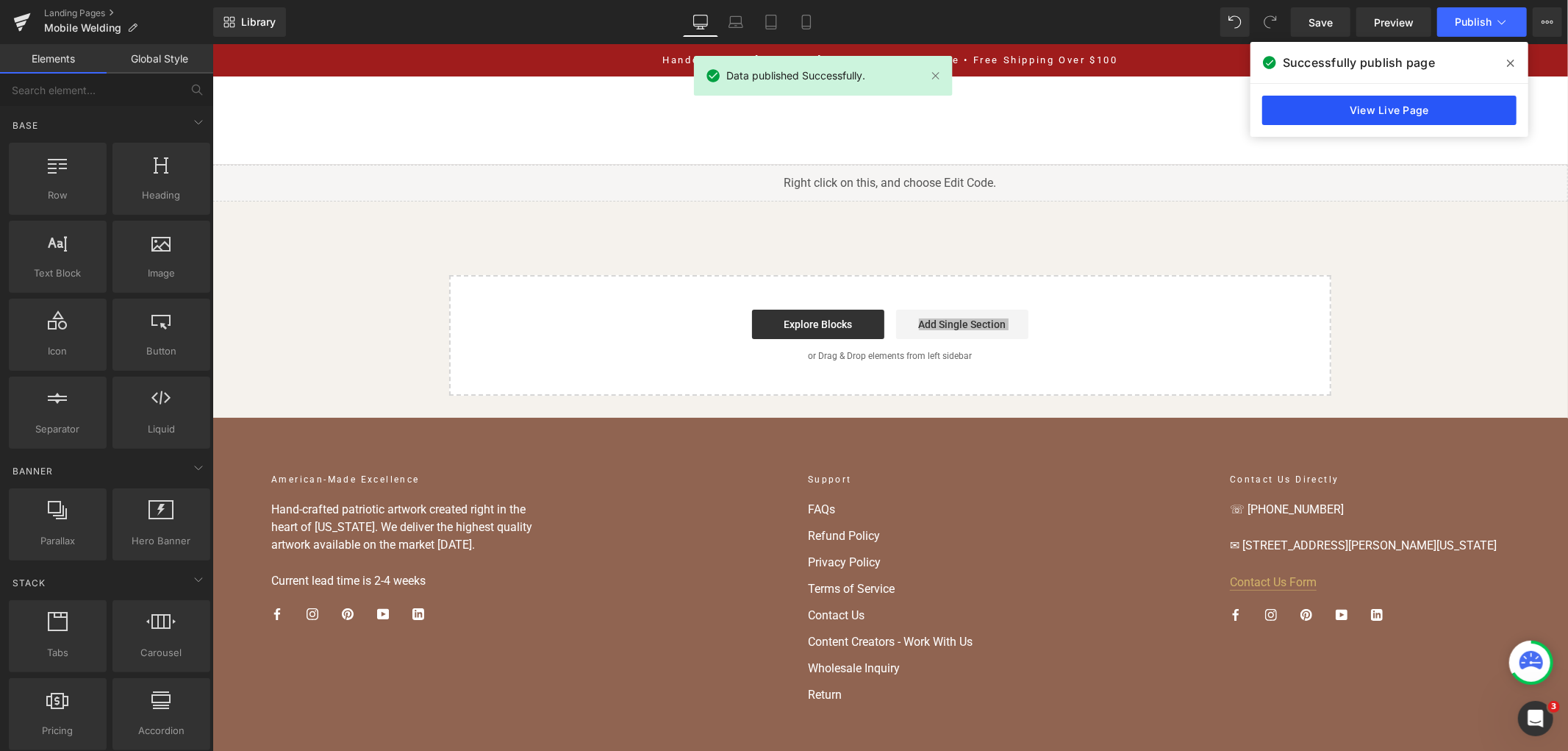
click at [1380, 106] on link "View Live Page" at bounding box center [1389, 111] width 255 height 30
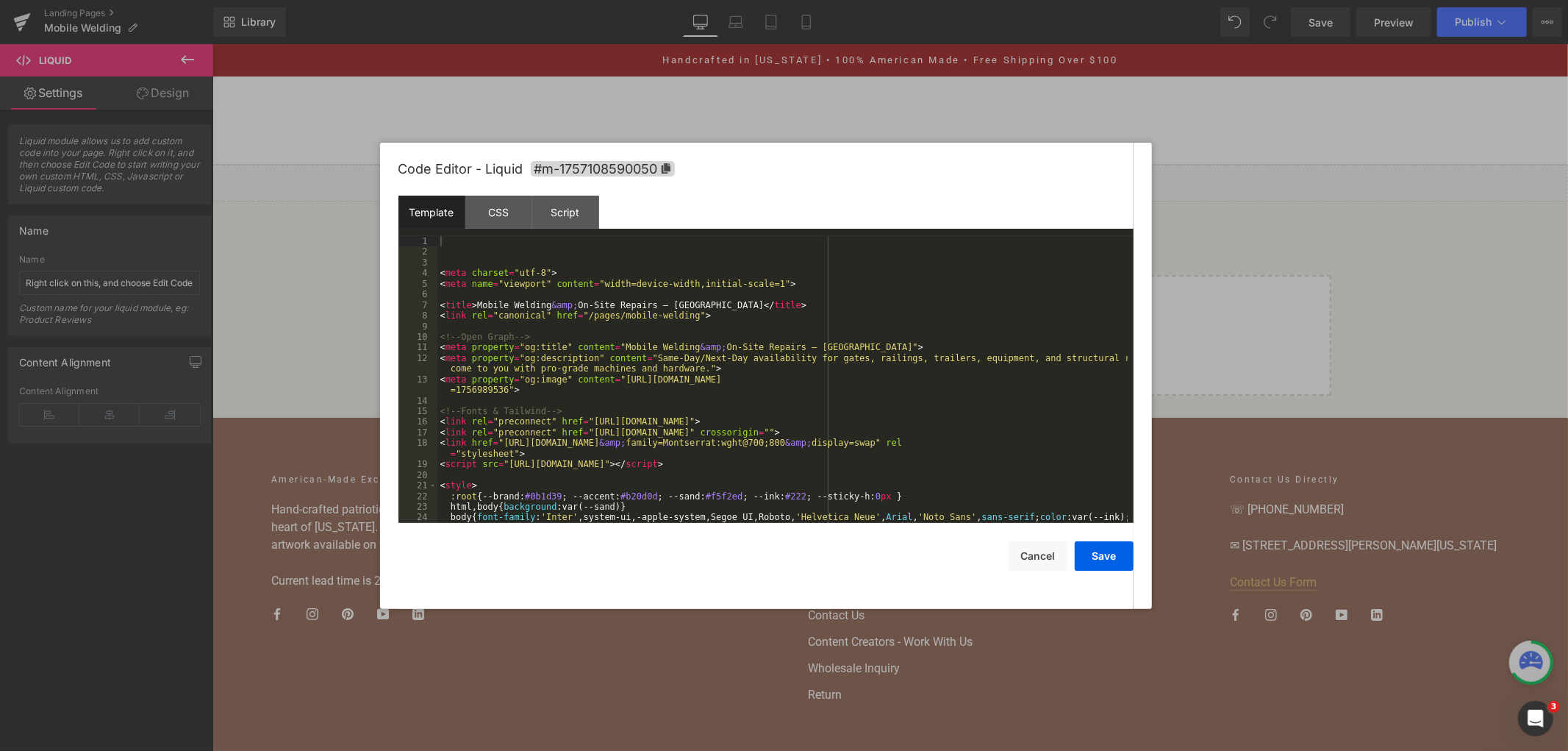
click at [785, 0] on div "Liquid You are previewing how the will restyle your page. You can not edit Elem…" at bounding box center [784, 0] width 1568 height 0
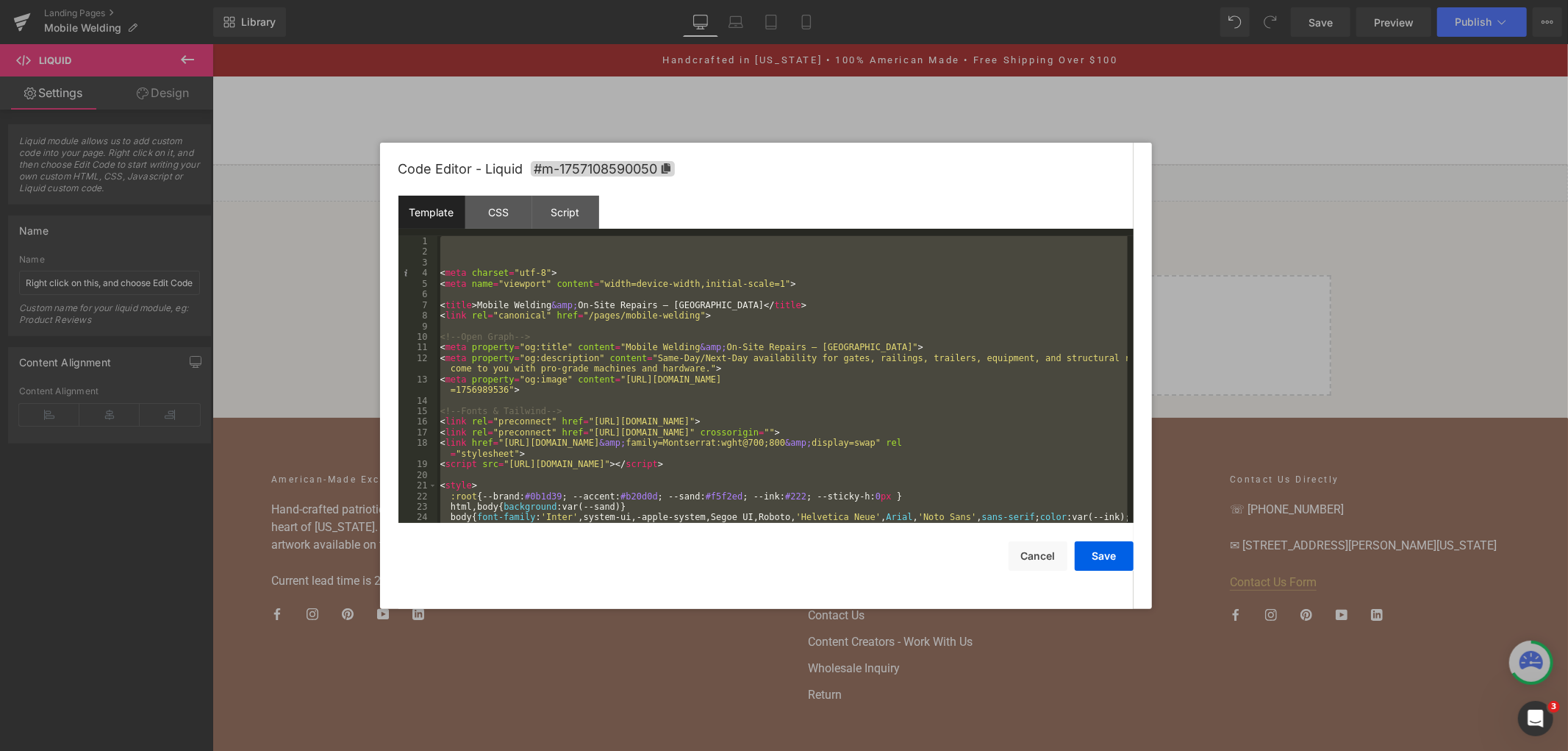
drag, startPoint x: 1261, startPoint y: 151, endPoint x: 1064, endPoint y: 75, distance: 211.2
click at [1261, 151] on div at bounding box center [784, 376] width 1568 height 751
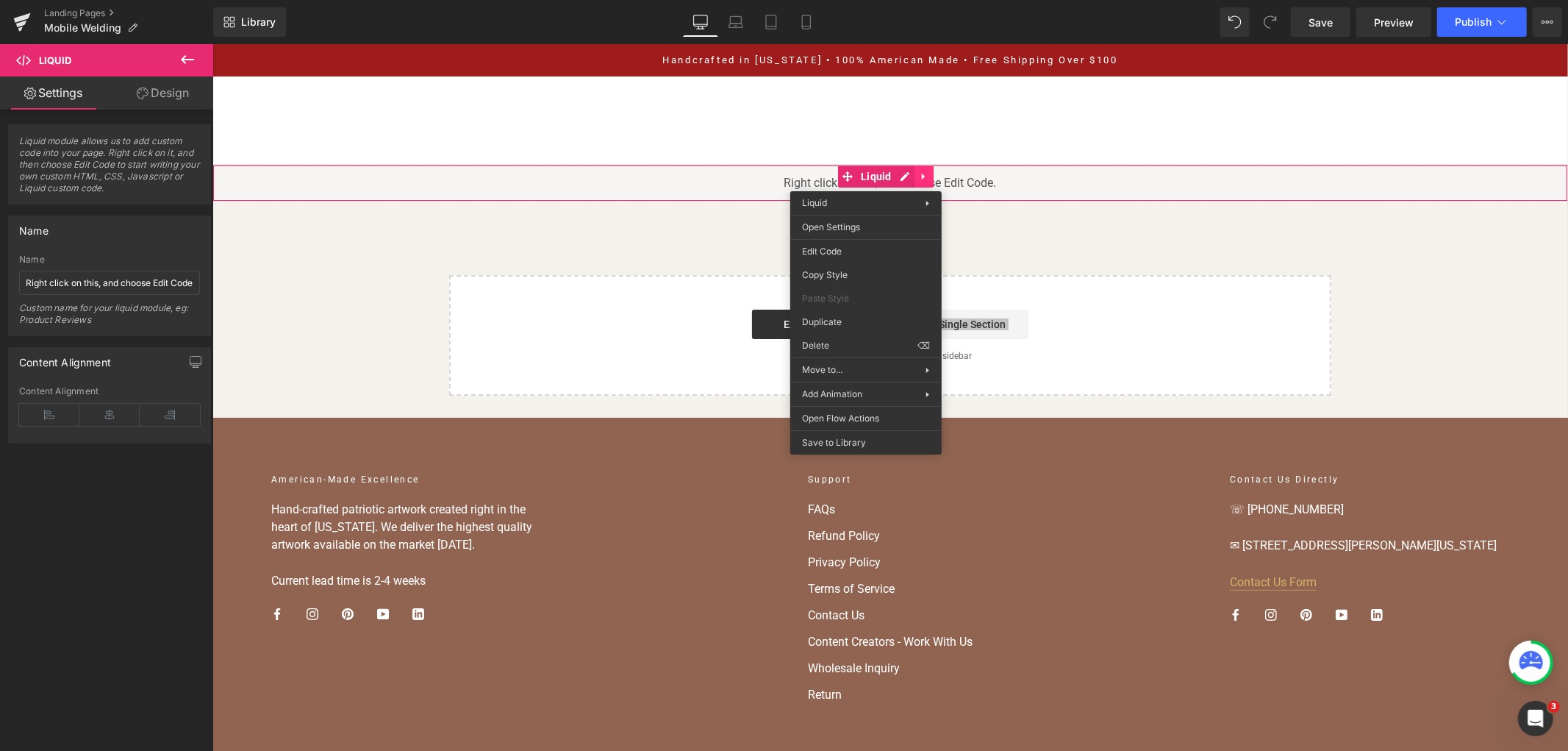
click at [922, 174] on icon at bounding box center [922, 175] width 3 height 7
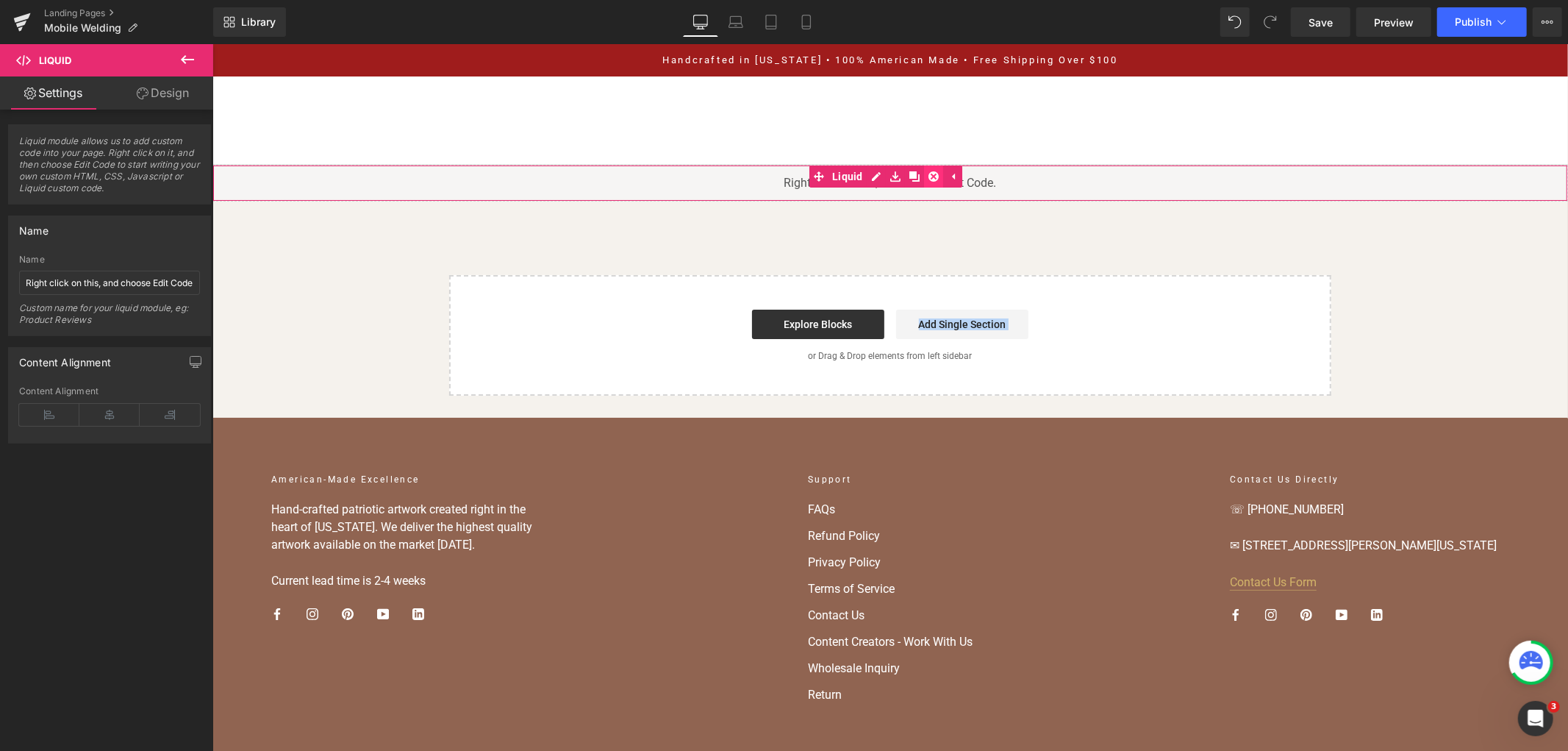
click at [927, 179] on icon at bounding box center [932, 175] width 10 height 11
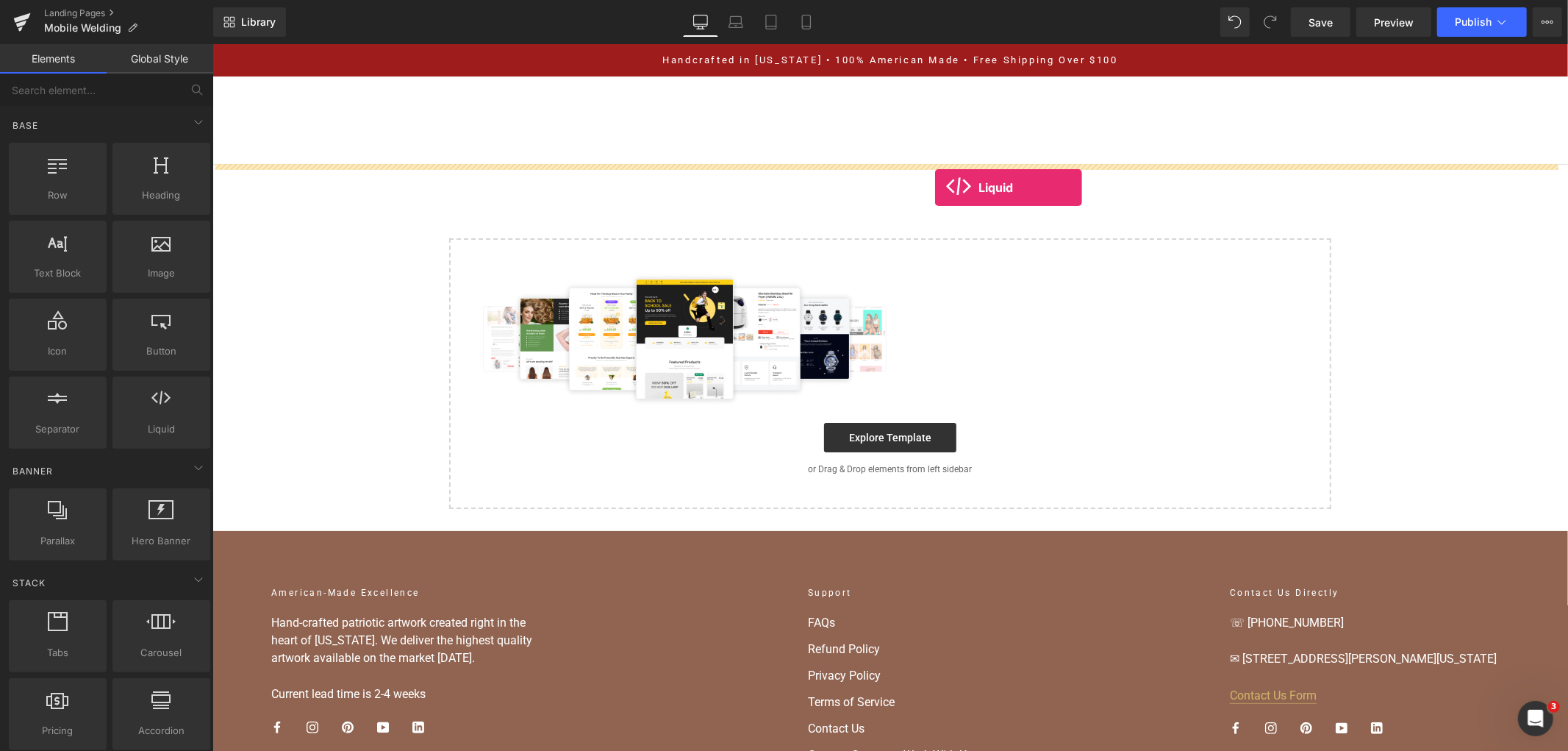
drag, startPoint x: 368, startPoint y: 452, endPoint x: 934, endPoint y: 187, distance: 625.0
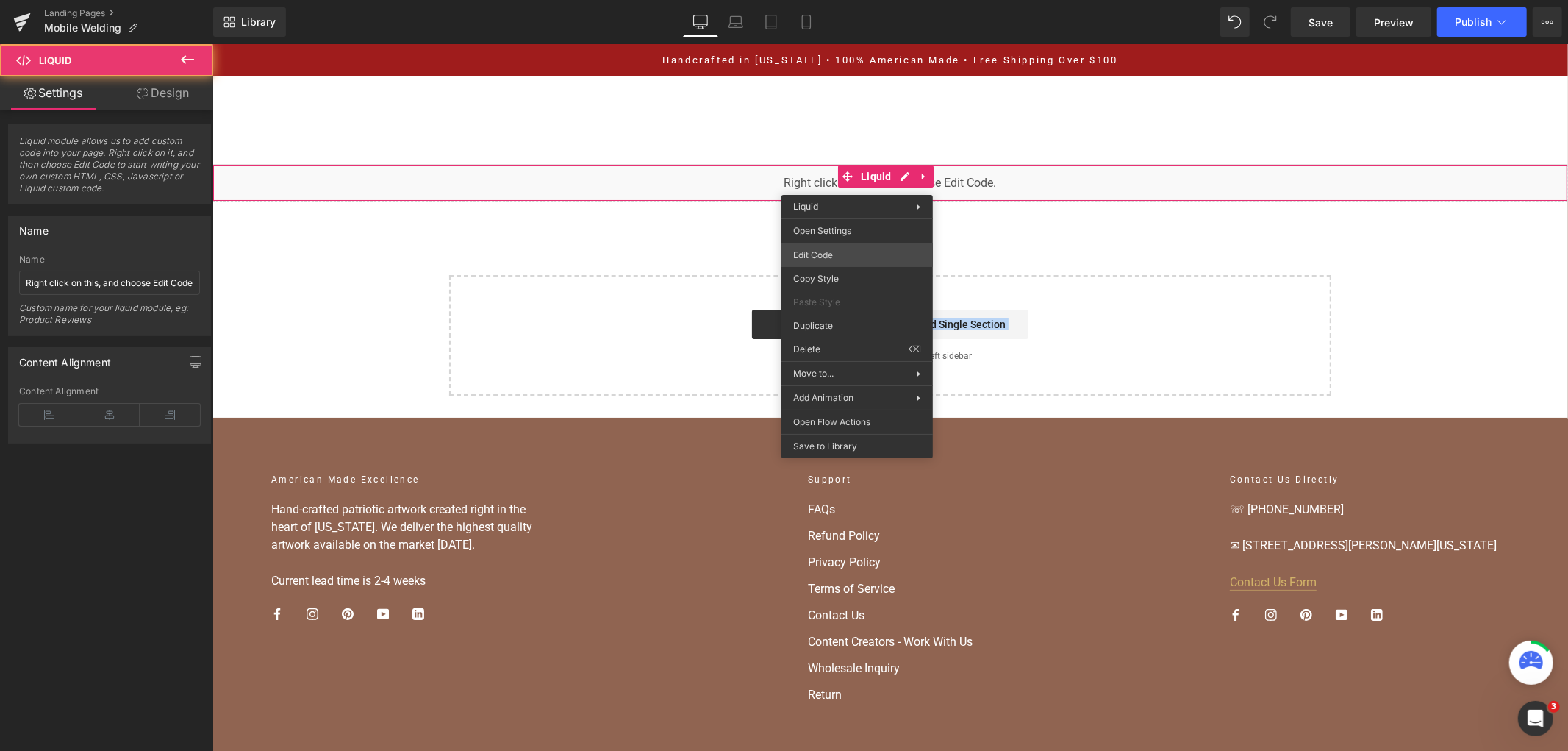
click at [885, 0] on div "Liquid You are previewing how the will restyle your page. You can not edit Elem…" at bounding box center [784, 0] width 1568 height 0
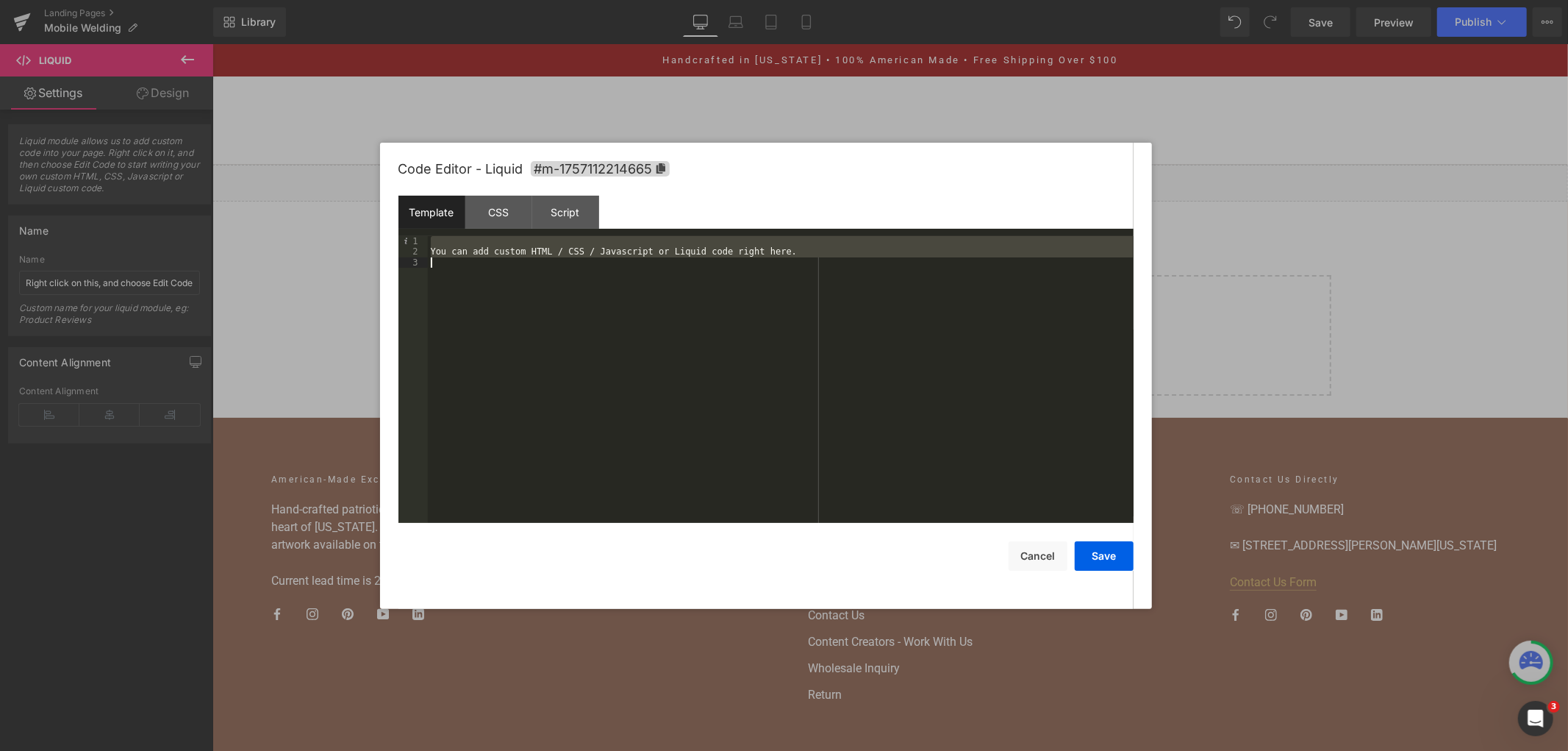
scroll to position [4165, 0]
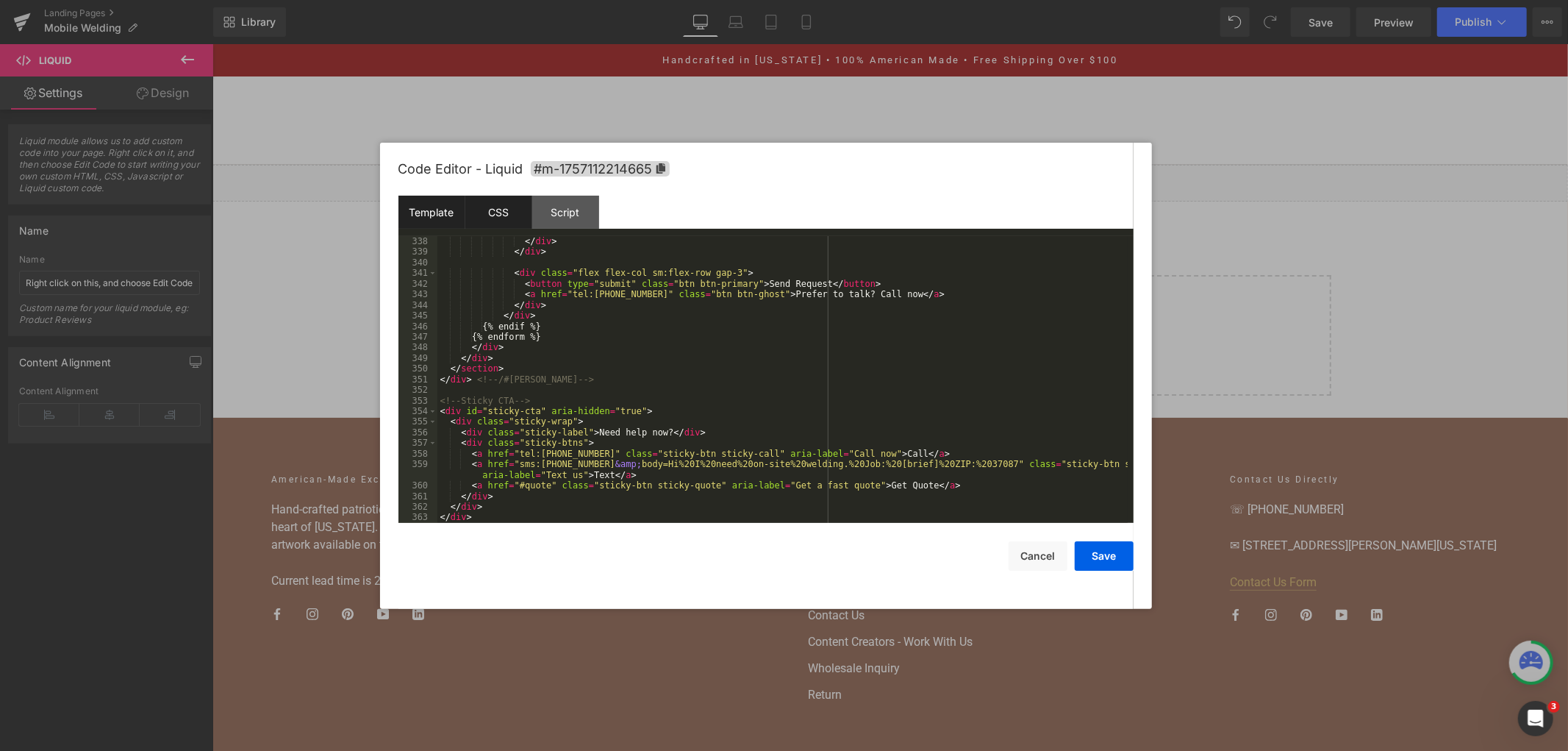
click at [498, 211] on div "CSS" at bounding box center [498, 213] width 67 height 33
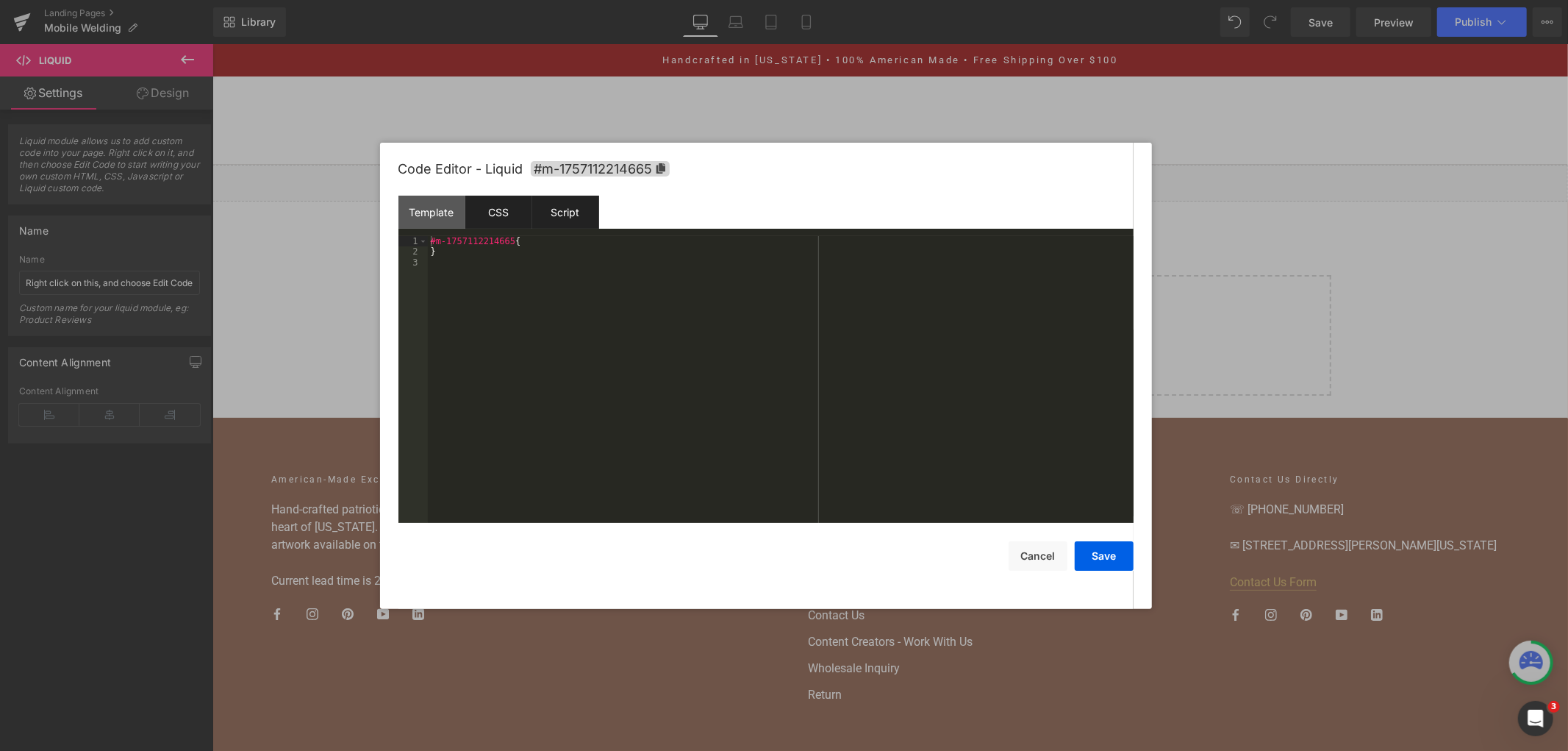
click at [574, 200] on div "Script" at bounding box center [565, 213] width 67 height 33
click at [555, 211] on div "Script" at bounding box center [565, 213] width 67 height 33
drag, startPoint x: 619, startPoint y: 296, endPoint x: 245, endPoint y: 156, distance: 399.3
click at [245, 156] on body "Liquid You are previewing how the will restyle your page. You can not edit Elem…" at bounding box center [784, 376] width 1568 height 751
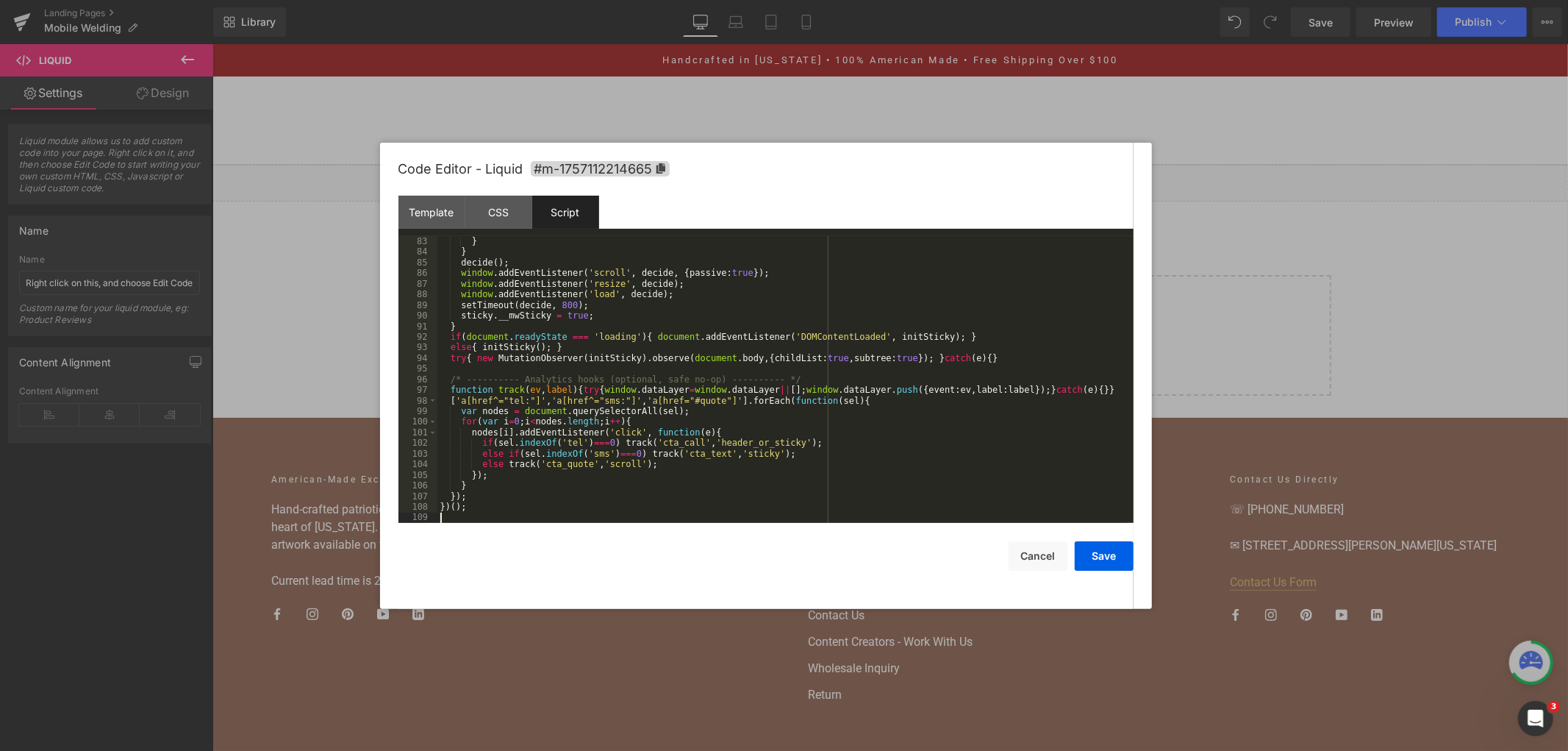
scroll to position [871, 0]
drag, startPoint x: 1105, startPoint y: 556, endPoint x: 1002, endPoint y: 196, distance: 374.4
click at [1105, 556] on button "Save" at bounding box center [1103, 557] width 59 height 30
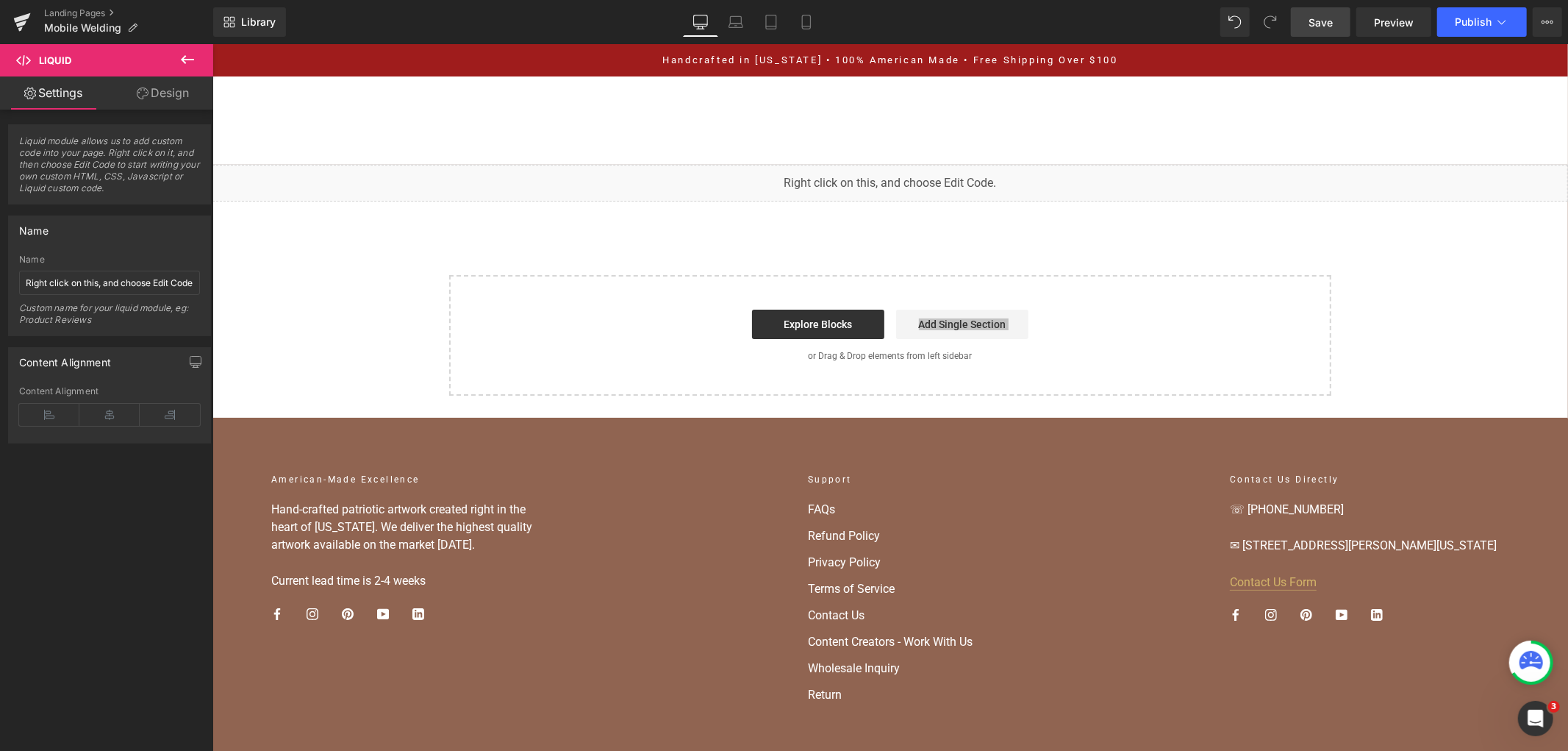
click at [1316, 31] on link "Save" at bounding box center [1321, 22] width 60 height 30
click at [1344, 20] on link "Save" at bounding box center [1321, 22] width 60 height 30
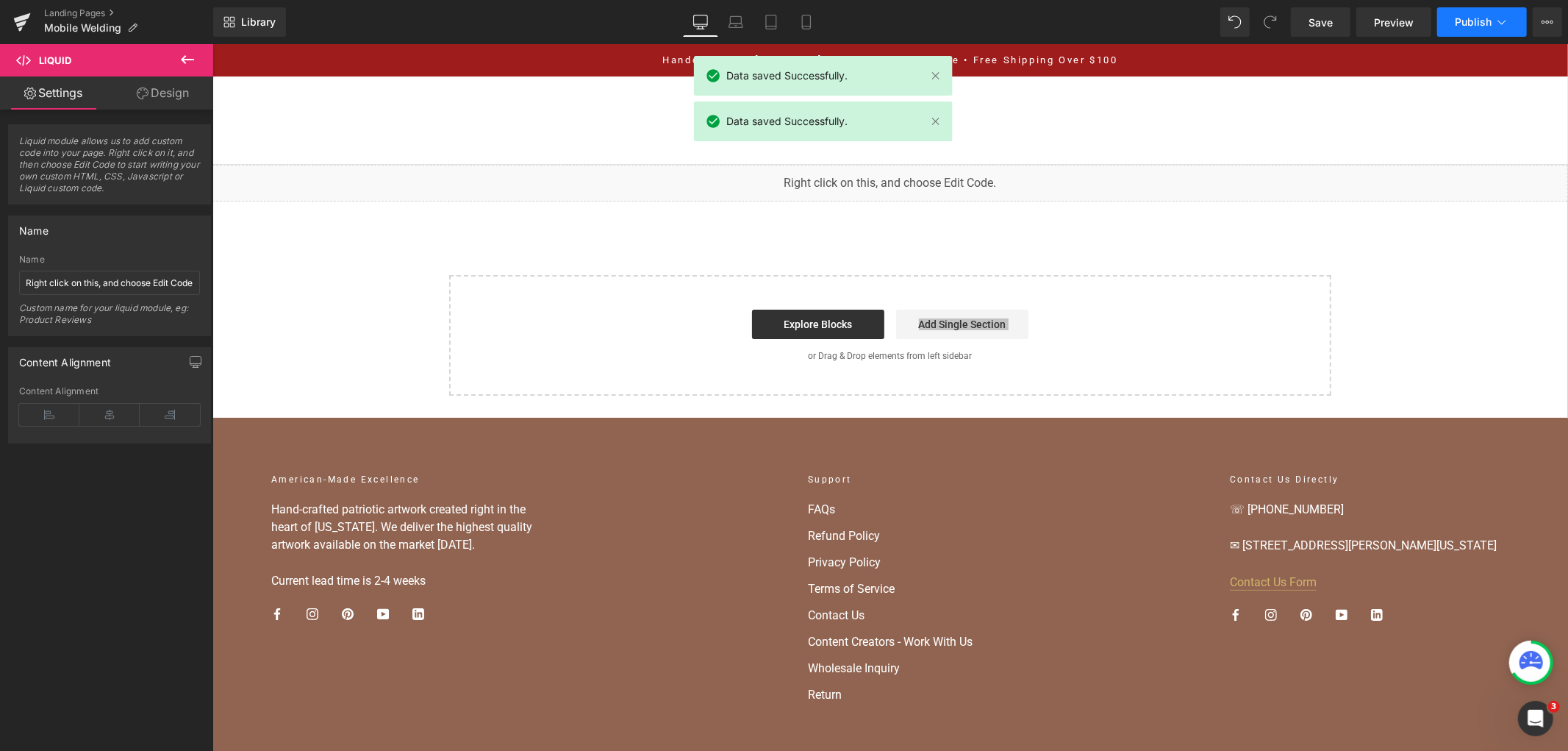
click at [1444, 27] on button "Publish" at bounding box center [1482, 22] width 90 height 30
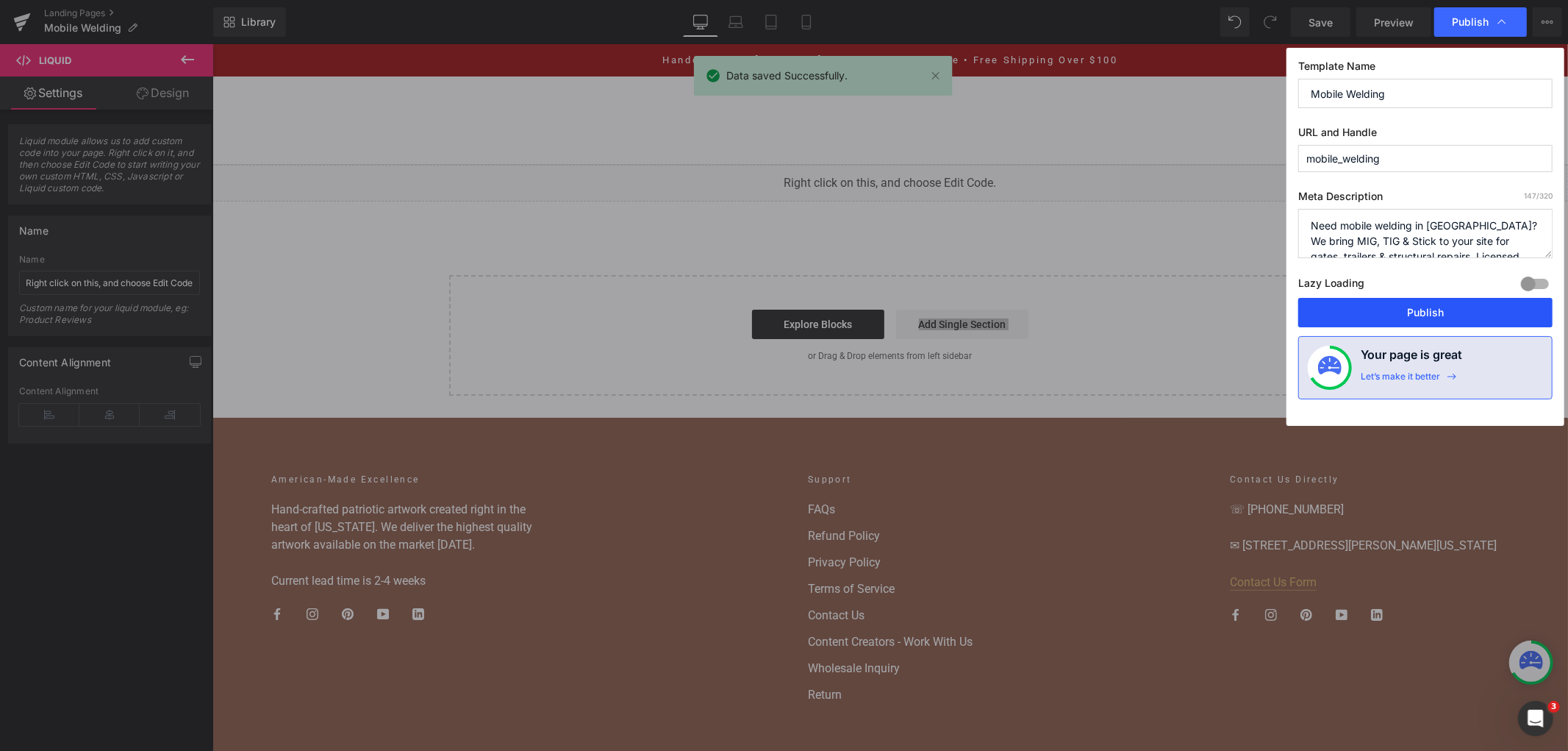
drag, startPoint x: 1388, startPoint y: 309, endPoint x: 1175, endPoint y: 265, distance: 217.5
click at [1388, 309] on button "Publish" at bounding box center [1426, 313] width 255 height 30
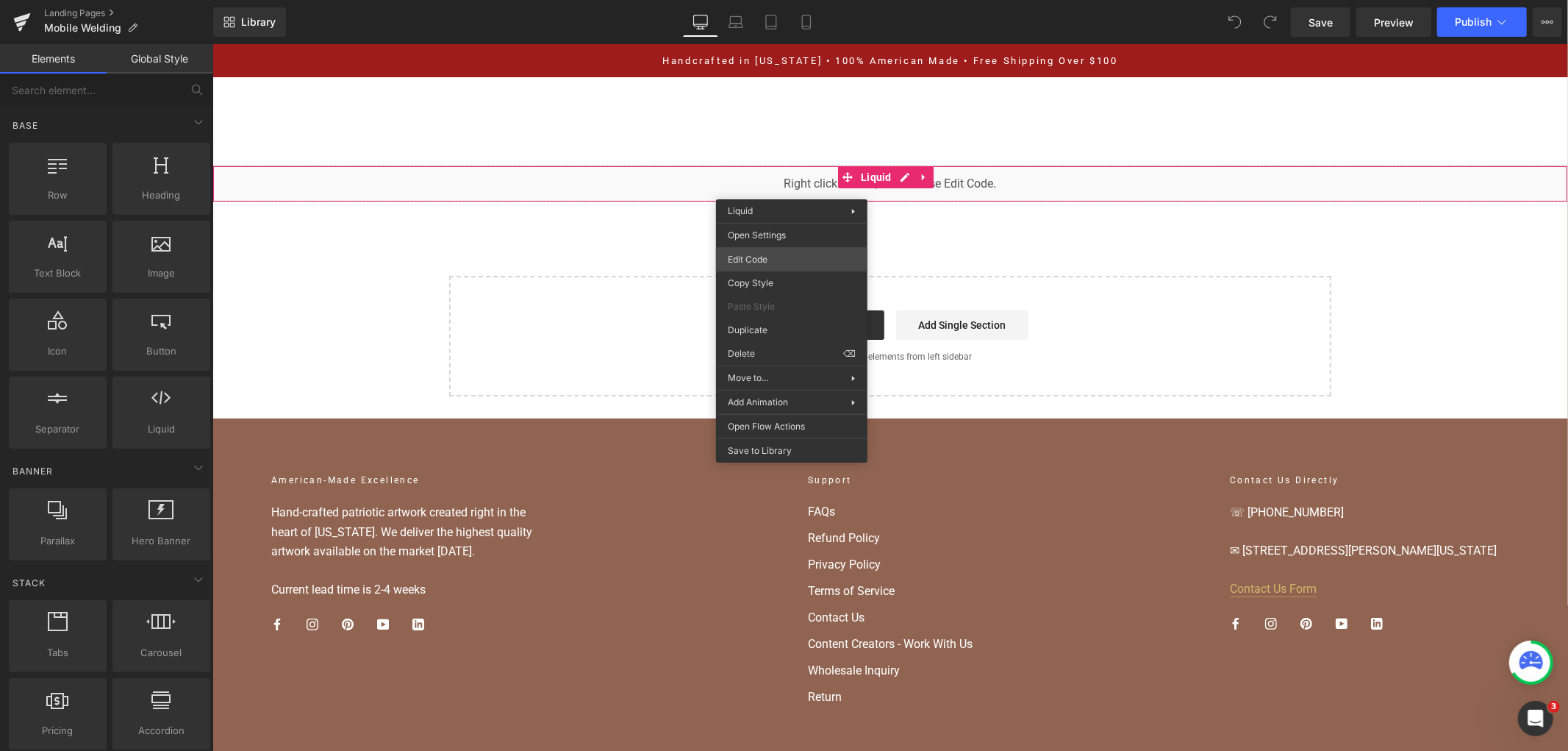
click at [768, 0] on div "You are previewing how the will restyle your page. You can not edit Elements in…" at bounding box center [784, 0] width 1568 height 0
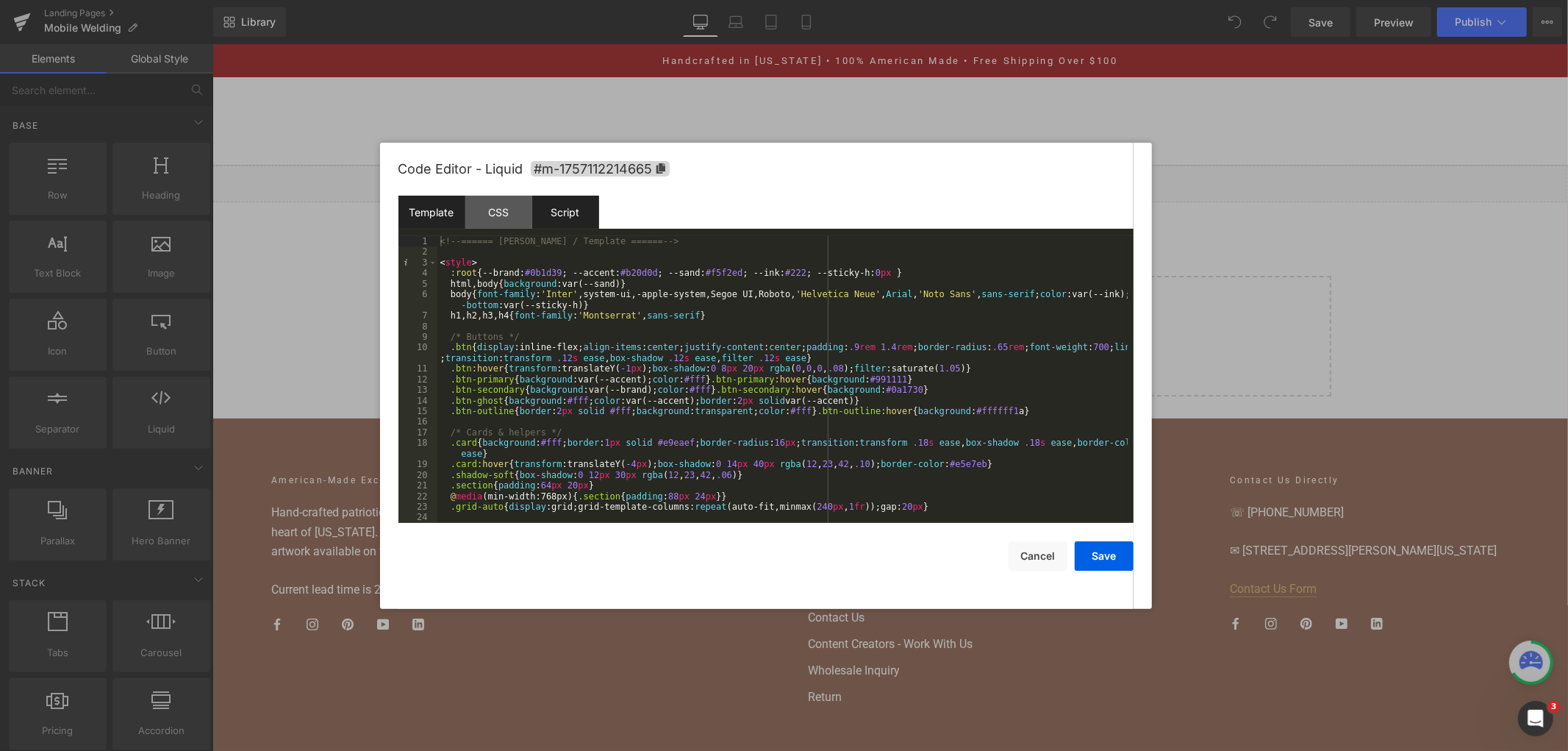
click at [577, 218] on div "Script" at bounding box center [565, 213] width 67 height 33
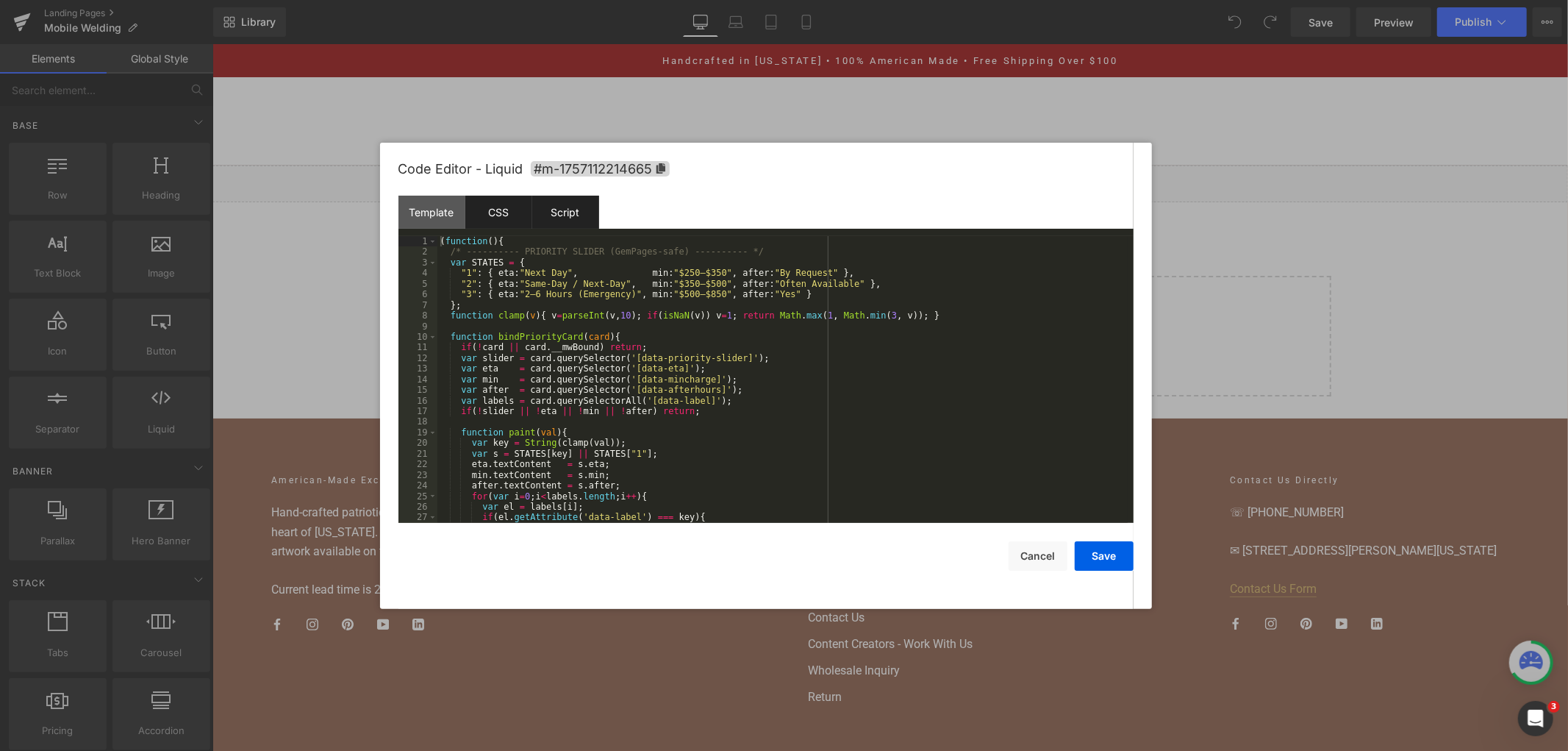
click at [470, 208] on div "CSS" at bounding box center [498, 213] width 67 height 33
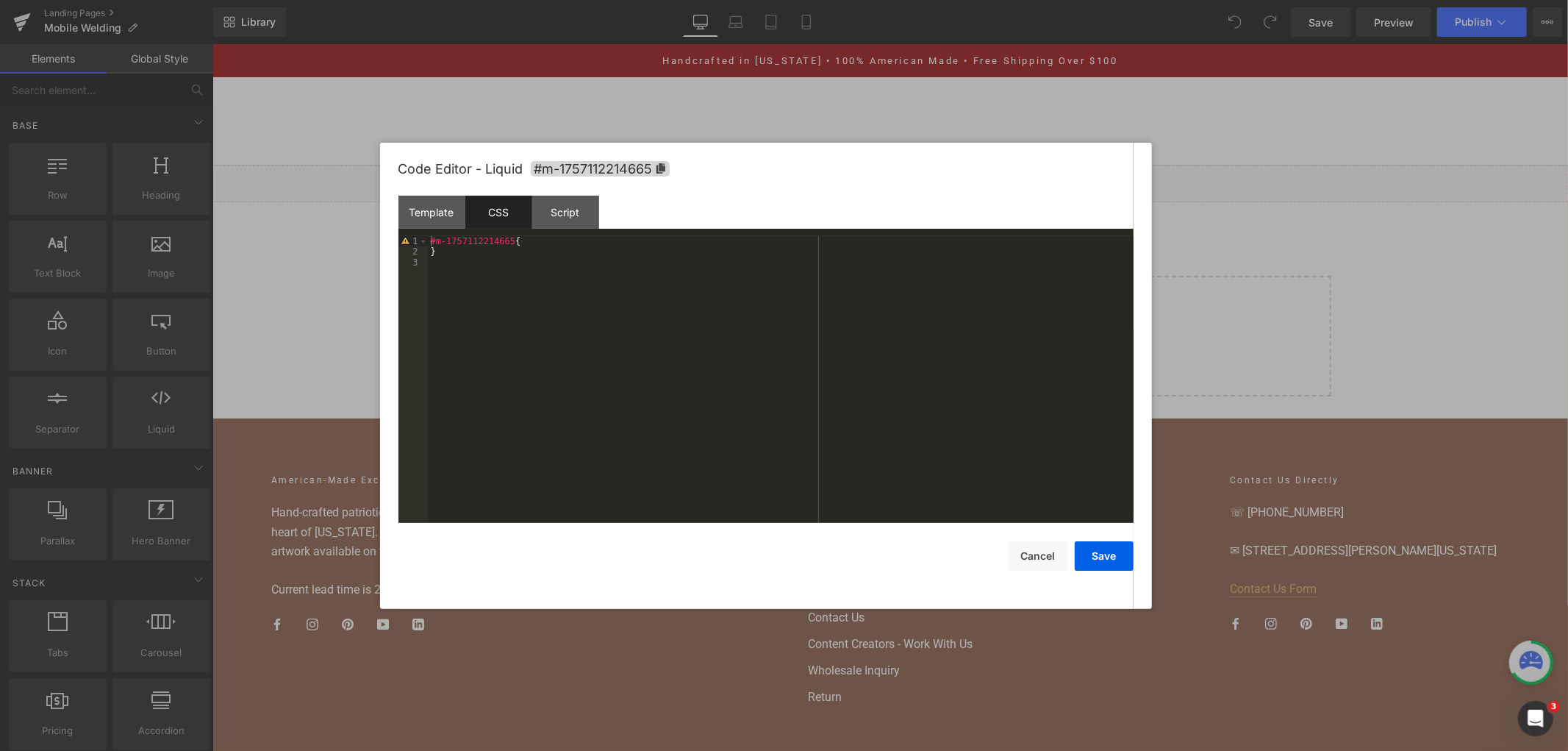
drag, startPoint x: 1304, startPoint y: 376, endPoint x: 1068, endPoint y: 342, distance: 238.4
click at [1304, 376] on div at bounding box center [784, 376] width 1568 height 751
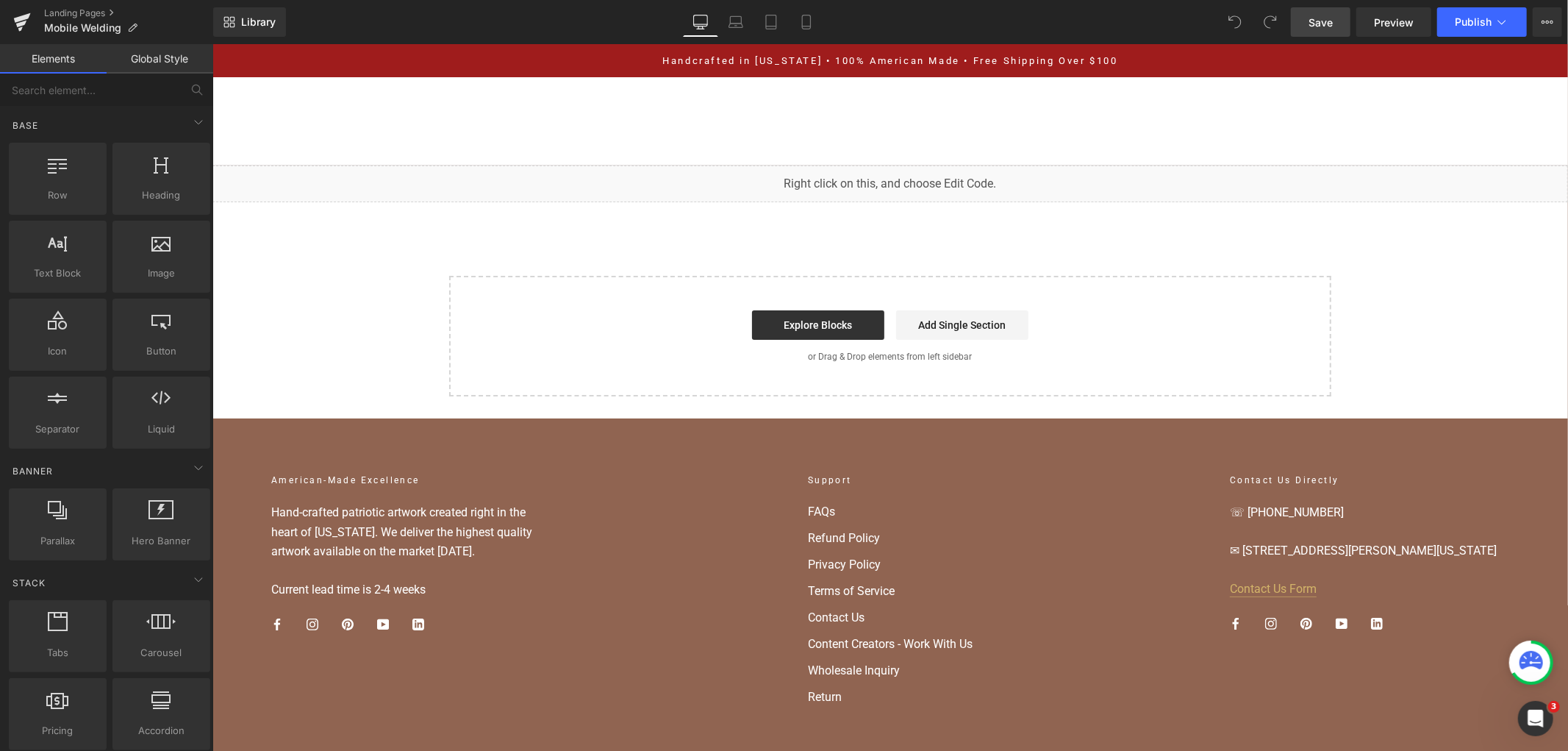
click at [1321, 26] on span "Save" at bounding box center [1320, 22] width 24 height 16
click at [1502, 0] on div "Library Desktop Desktop Laptop Tablet Mobile Save Preview Publish Scheduled Vie…" at bounding box center [890, 22] width 1355 height 44
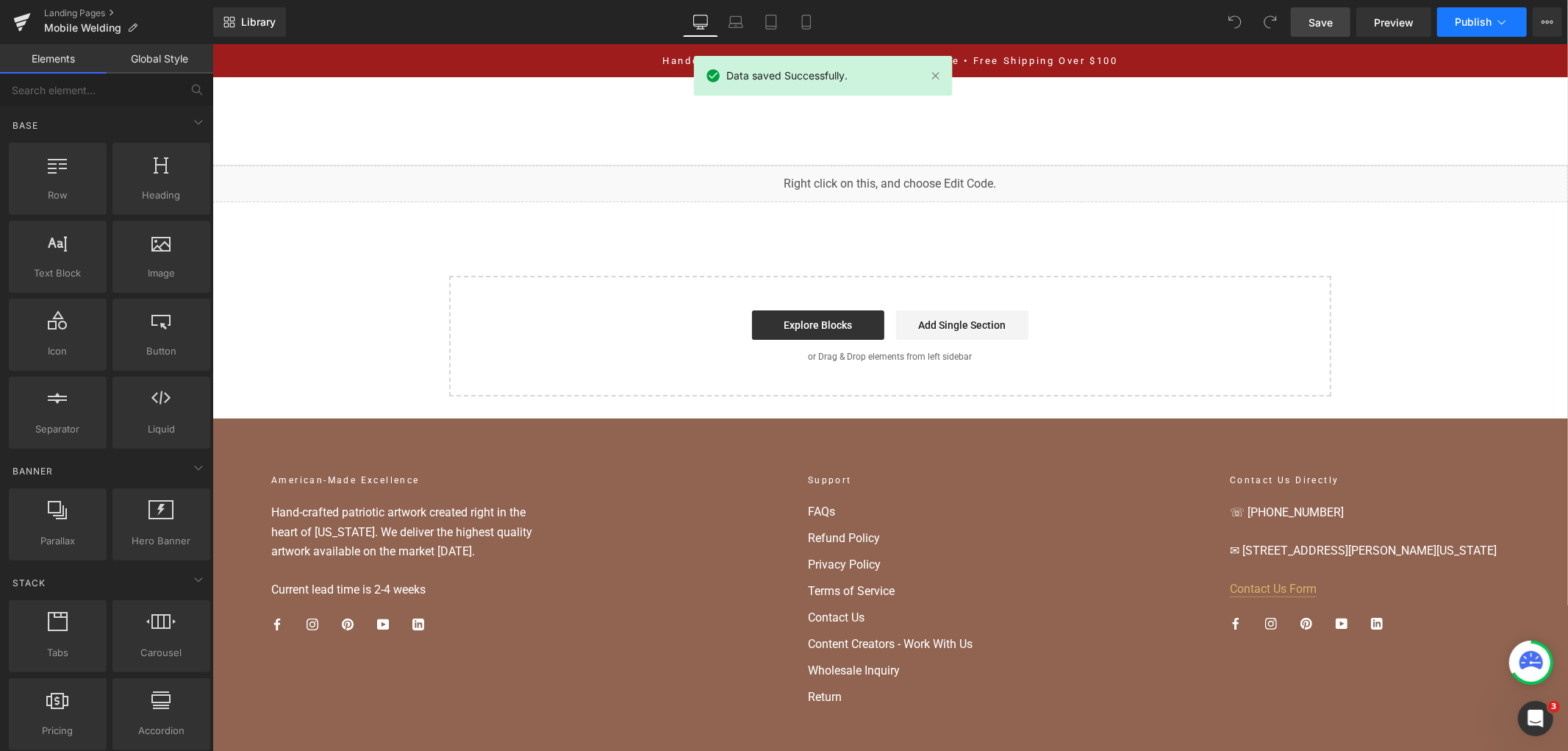
click at [1495, 11] on button "Publish" at bounding box center [1482, 22] width 90 height 30
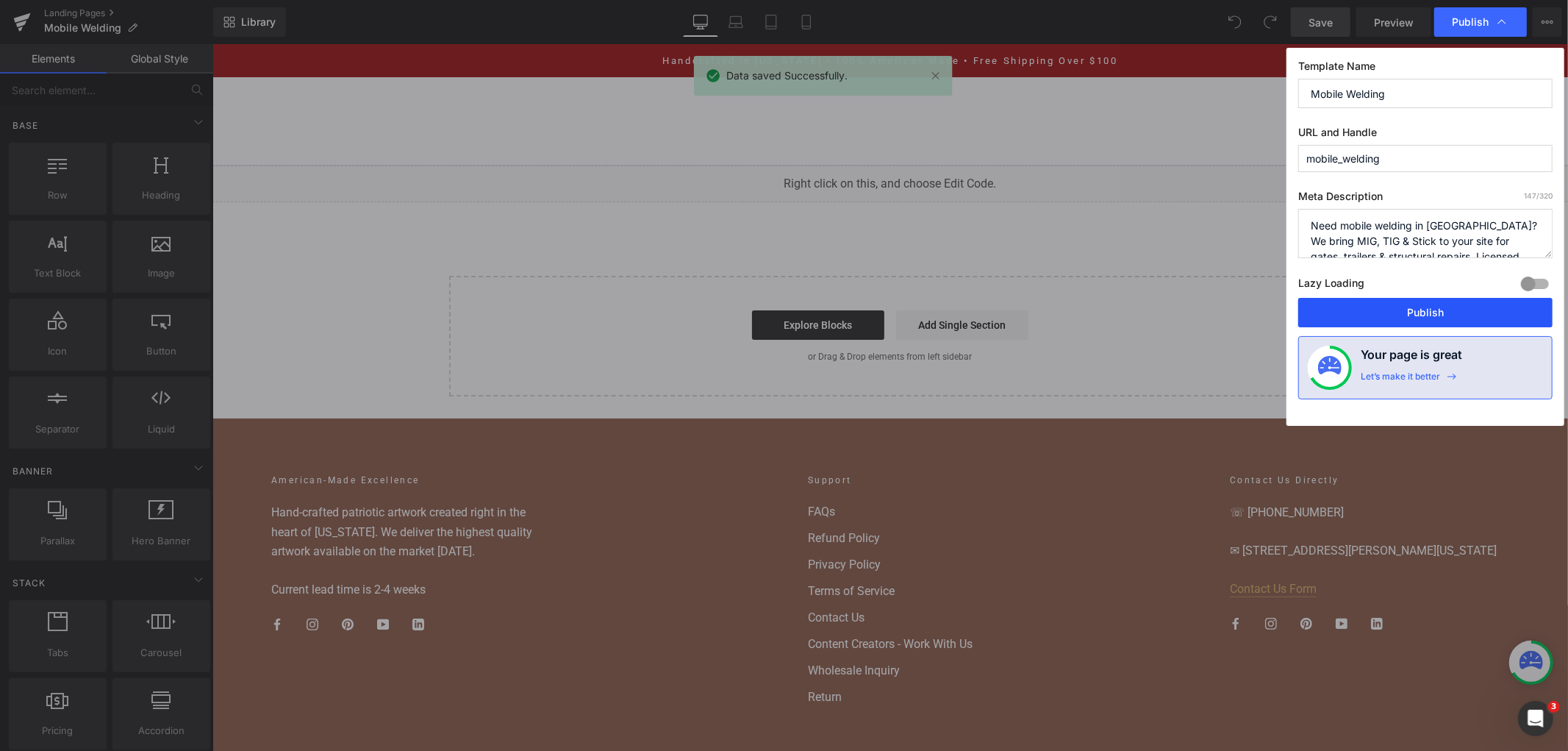
click at [1412, 312] on button "Publish" at bounding box center [1426, 313] width 255 height 30
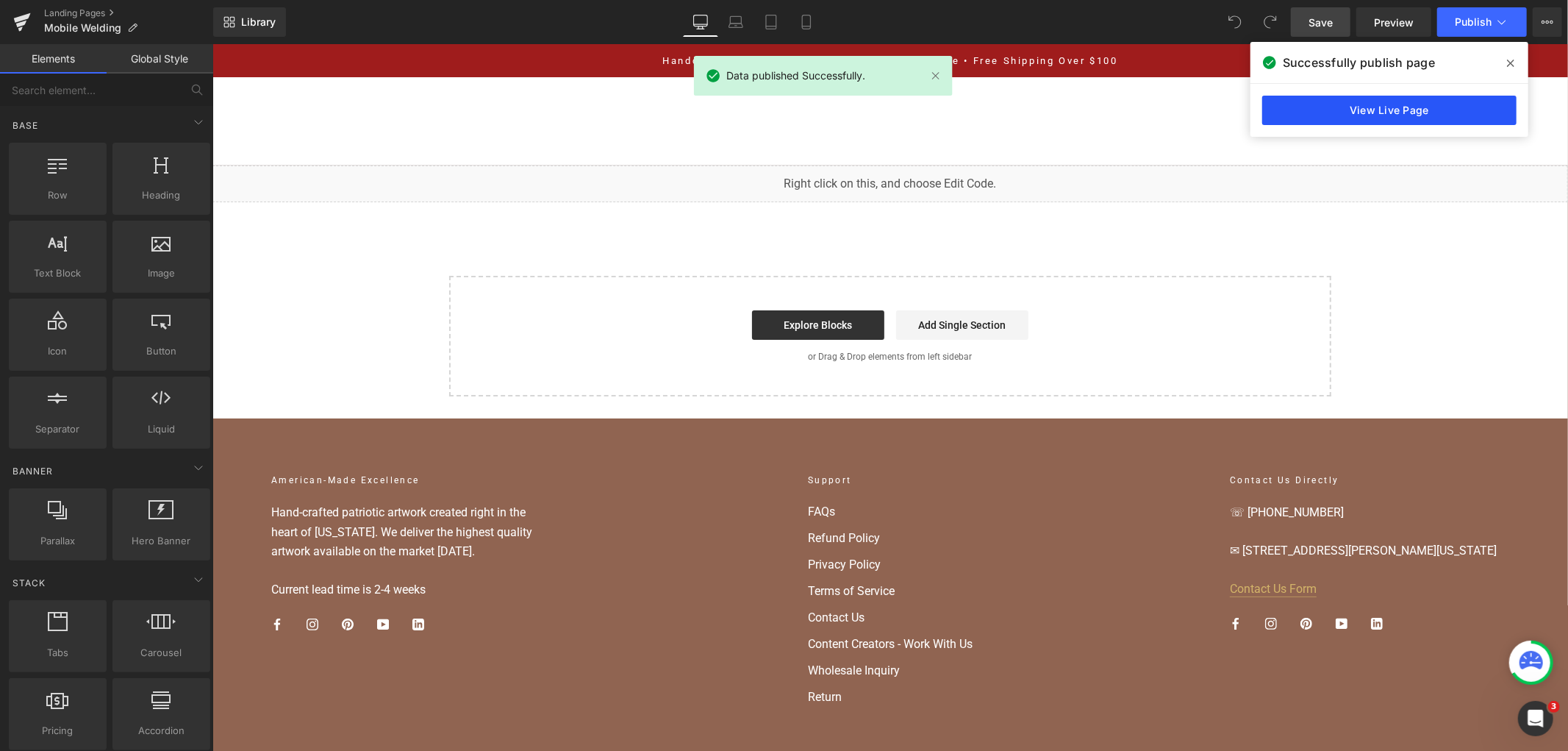
click at [1431, 103] on link "View Live Page" at bounding box center [1389, 111] width 255 height 30
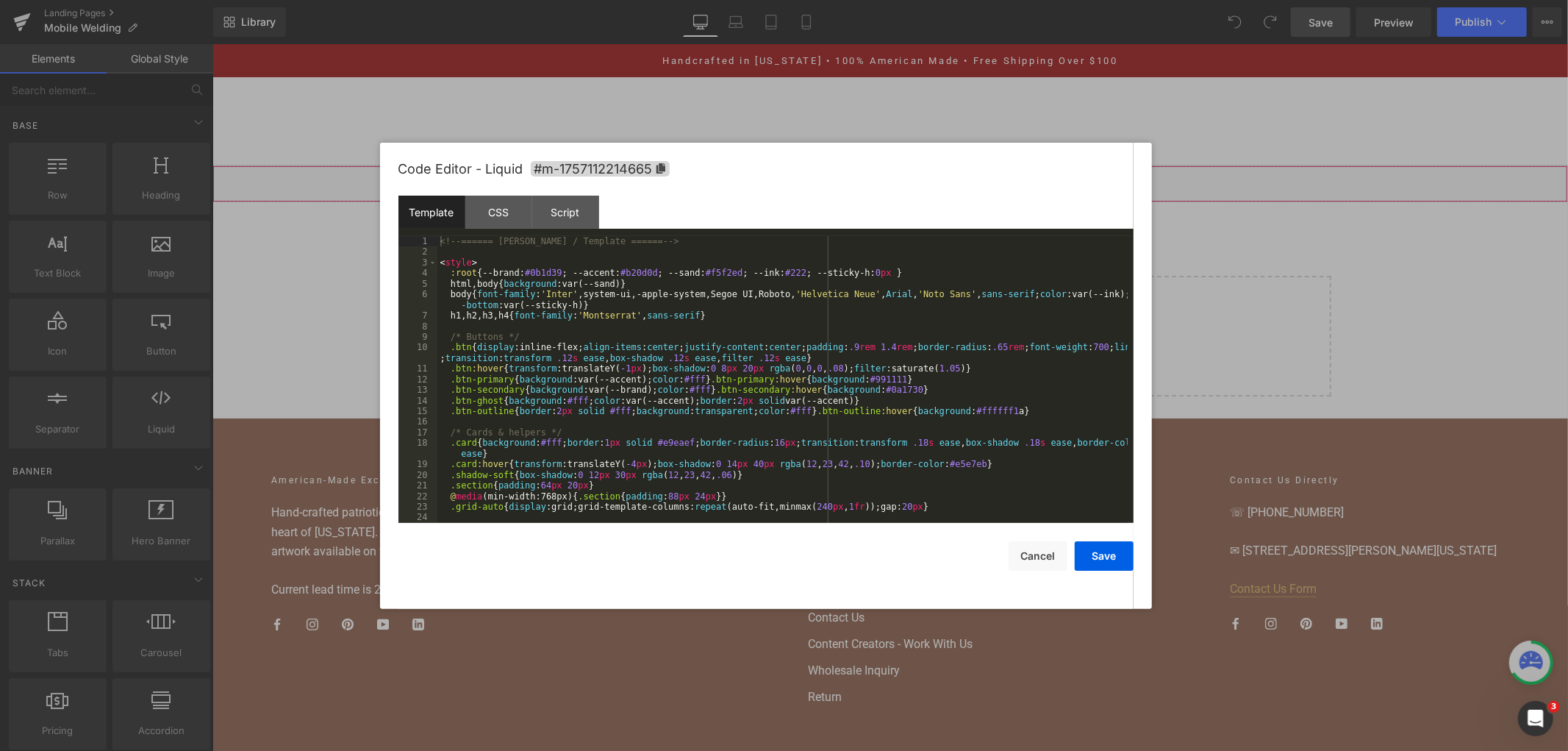
click at [818, 0] on div "You are previewing how the will restyle your page. You can not edit Elements in…" at bounding box center [784, 0] width 1568 height 0
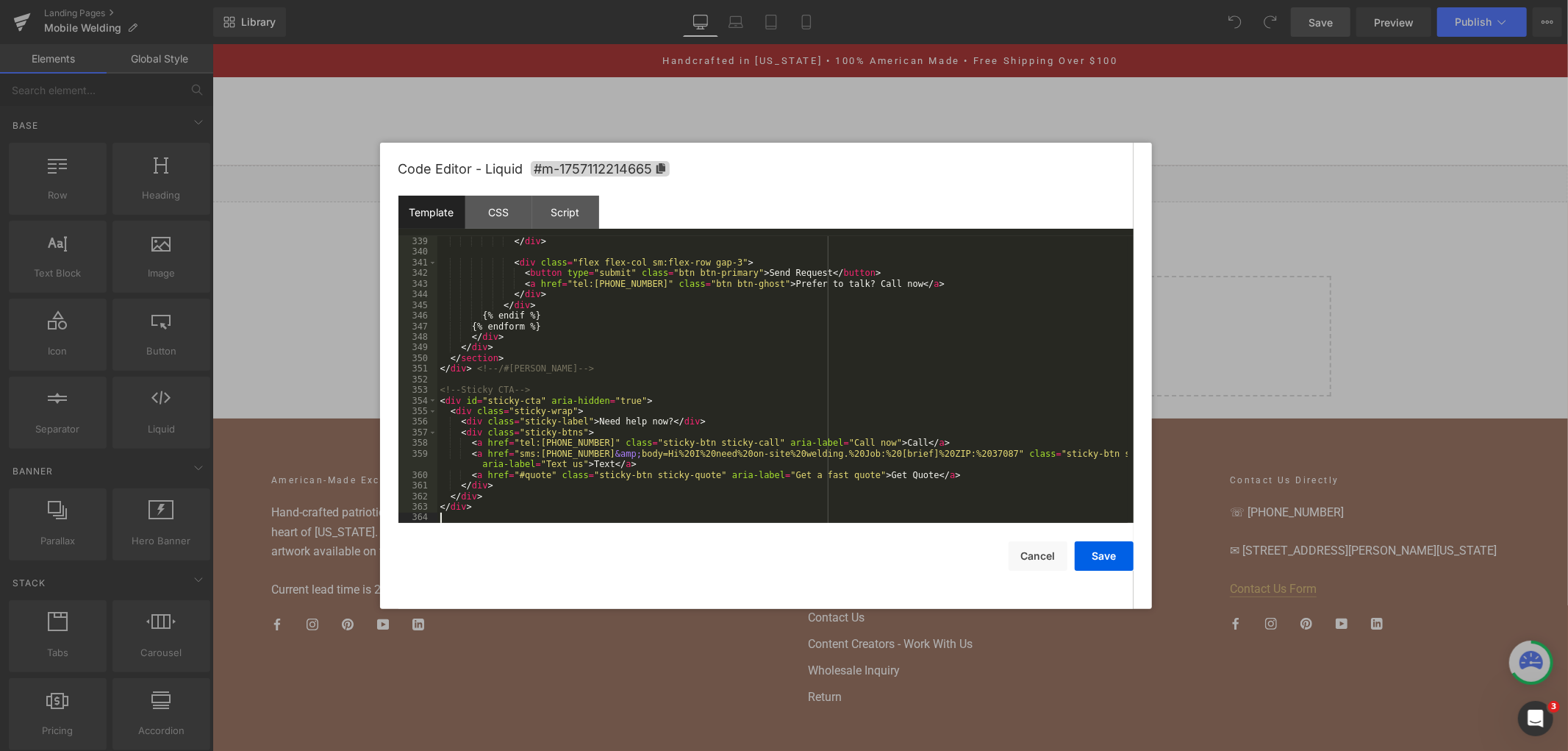
scroll to position [4175, 0]
click at [1030, 547] on button "Cancel" at bounding box center [1037, 557] width 59 height 30
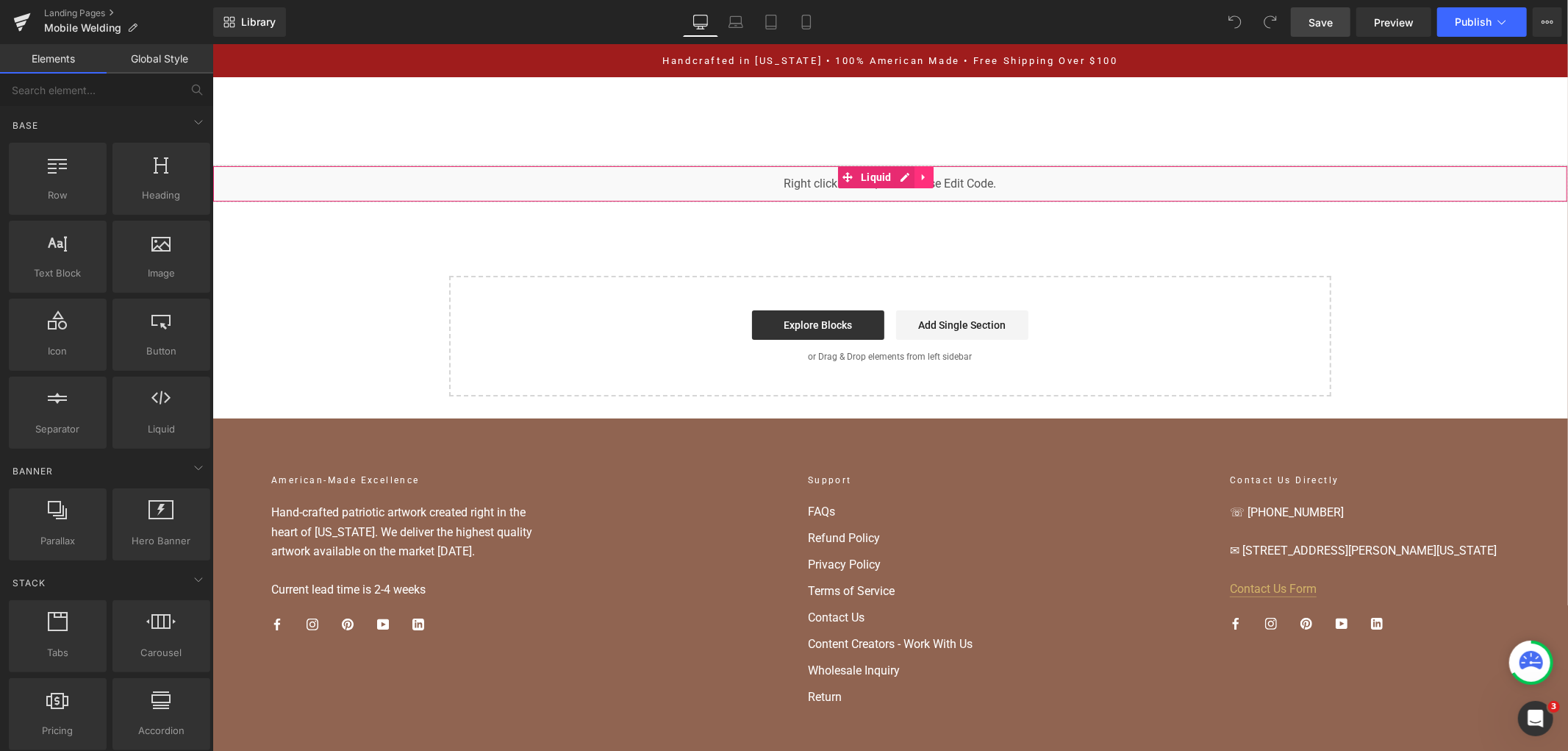
click at [921, 184] on link at bounding box center [923, 176] width 19 height 22
click at [937, 178] on icon at bounding box center [932, 176] width 10 height 10
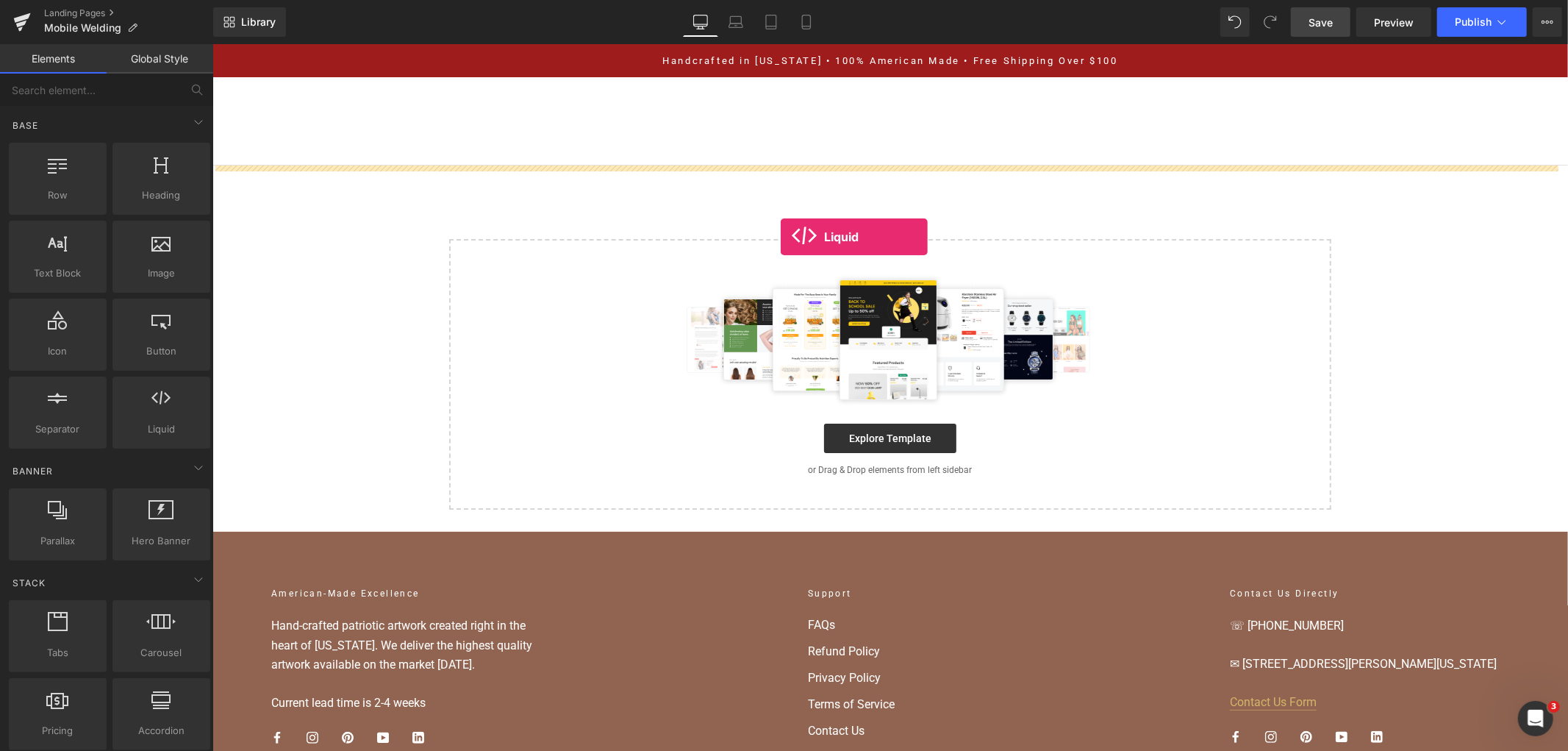
drag, startPoint x: 382, startPoint y: 457, endPoint x: 780, endPoint y: 236, distance: 455.2
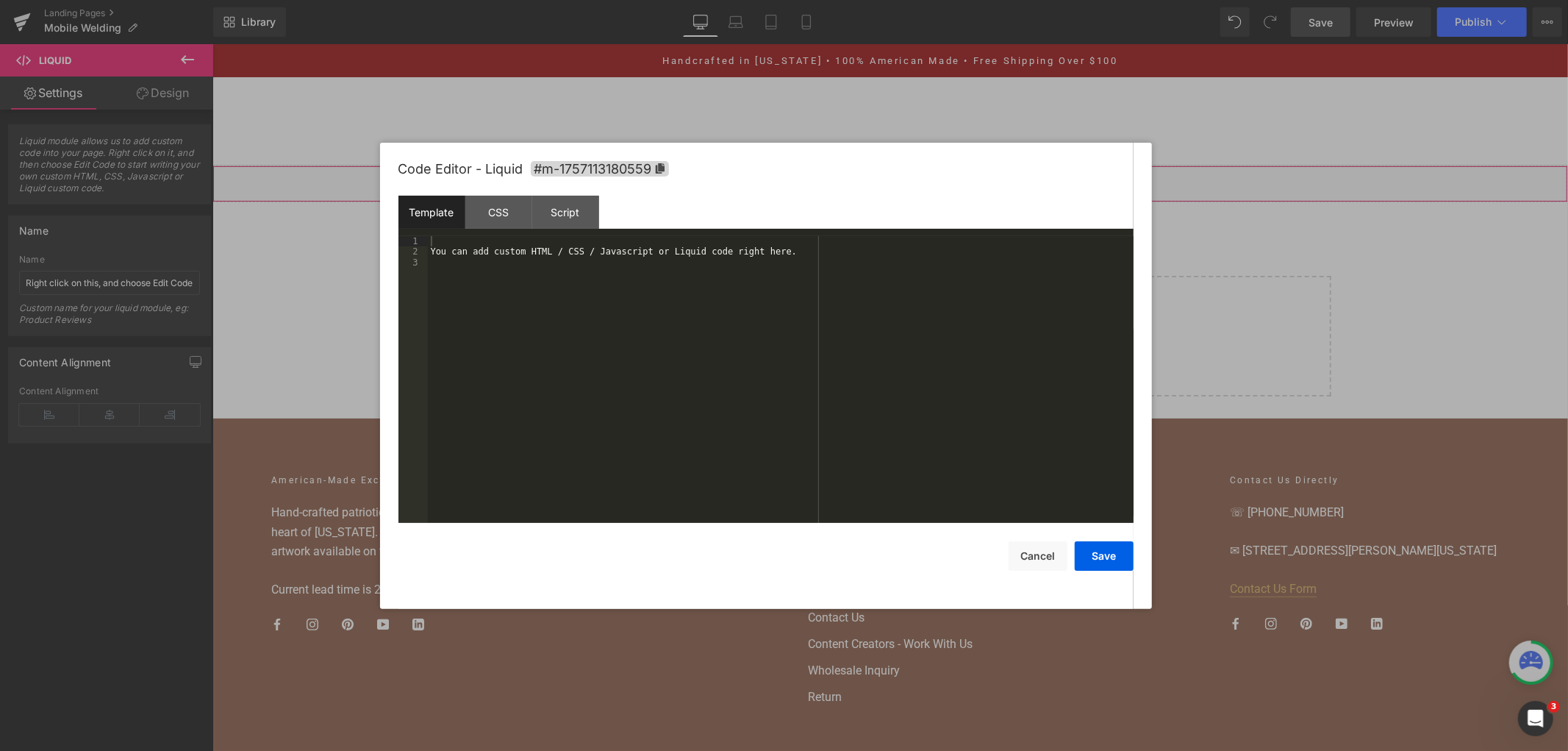
click at [798, 0] on div "Liquid You are previewing how the will restyle your page. You can not edit Elem…" at bounding box center [784, 0] width 1568 height 0
click at [768, 304] on div "You can add custom HTML / CSS / Javascript or Liquid code right here." at bounding box center [781, 390] width 706 height 309
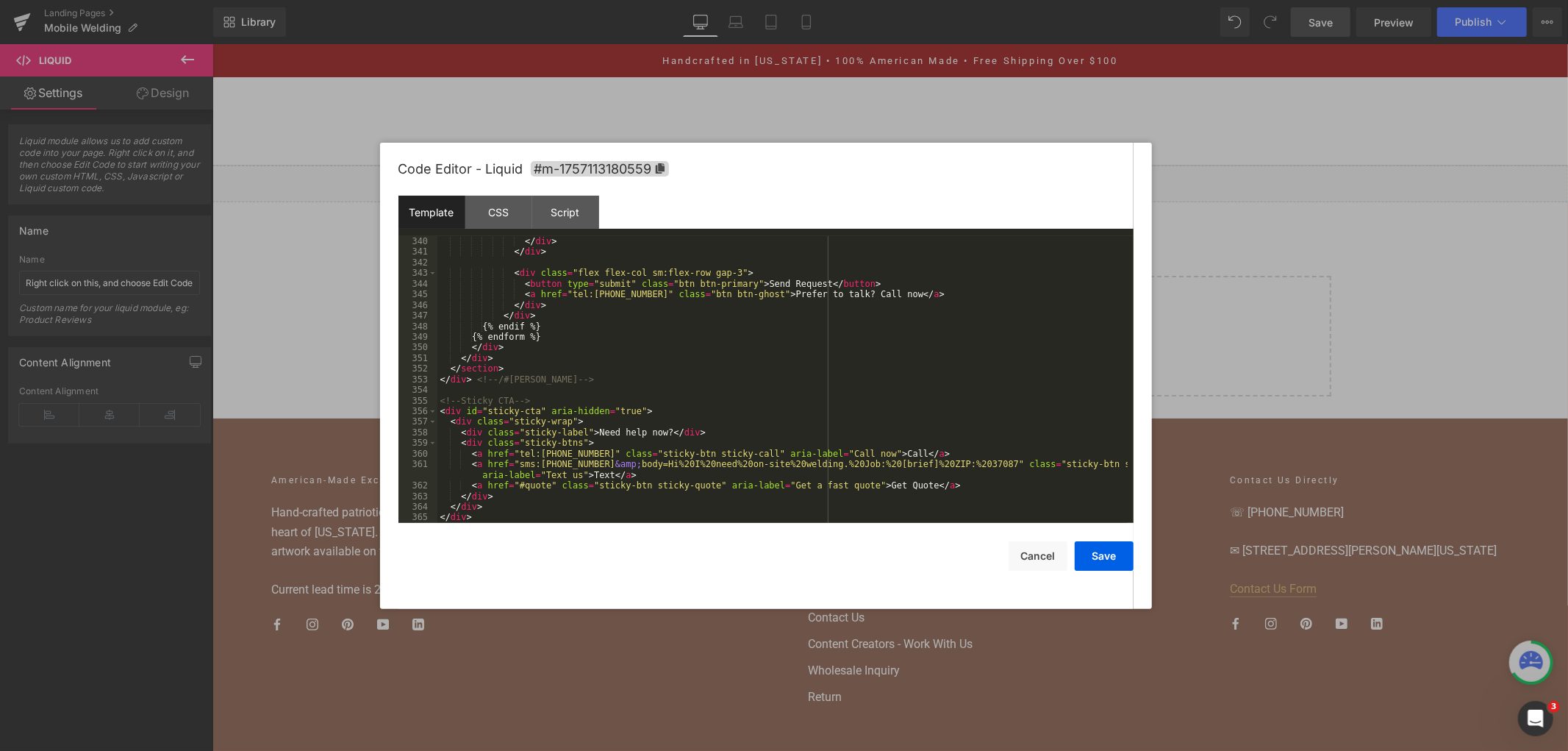
scroll to position [4186, 0]
click at [555, 215] on div "Script" at bounding box center [565, 213] width 67 height 33
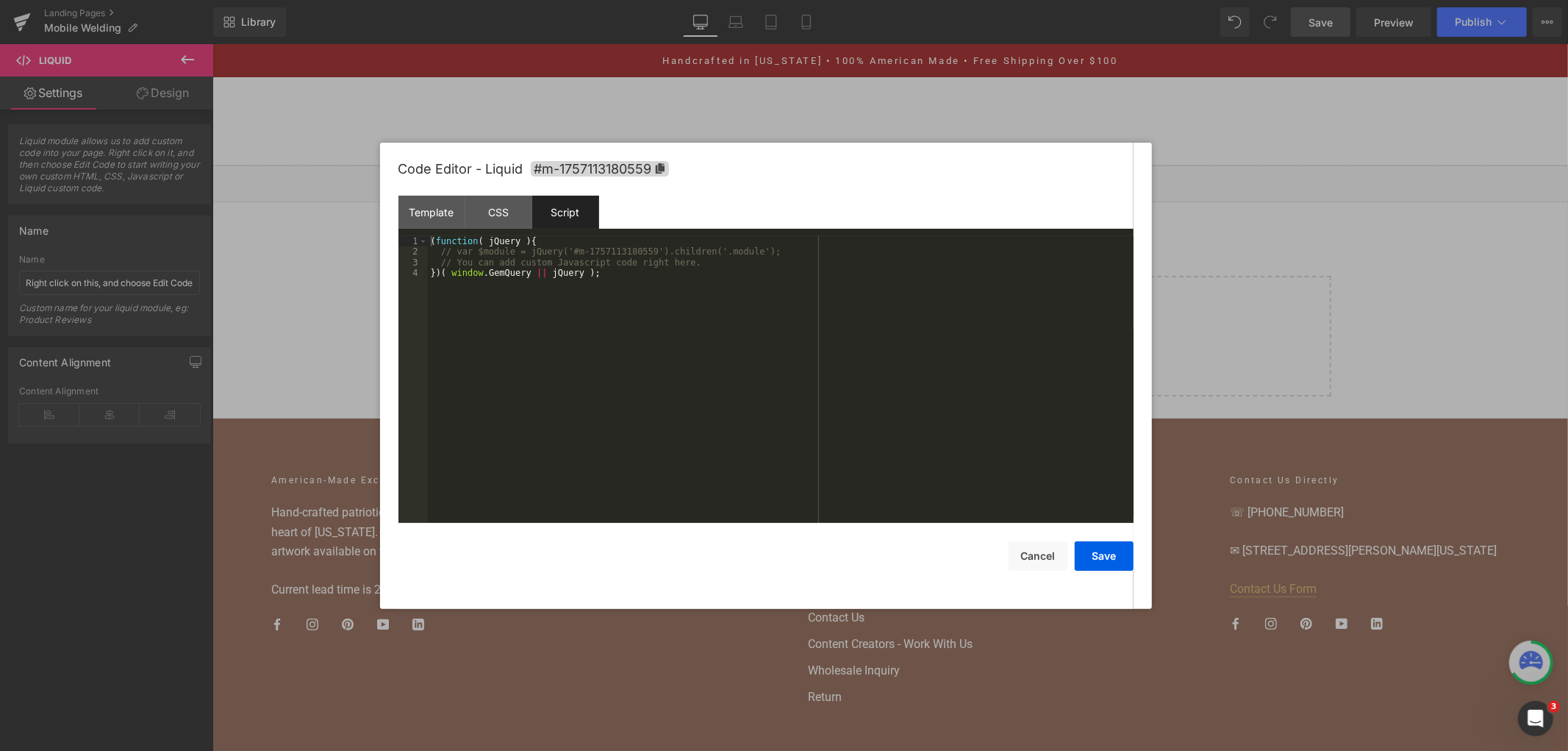
click at [584, 211] on div "Script" at bounding box center [565, 213] width 67 height 33
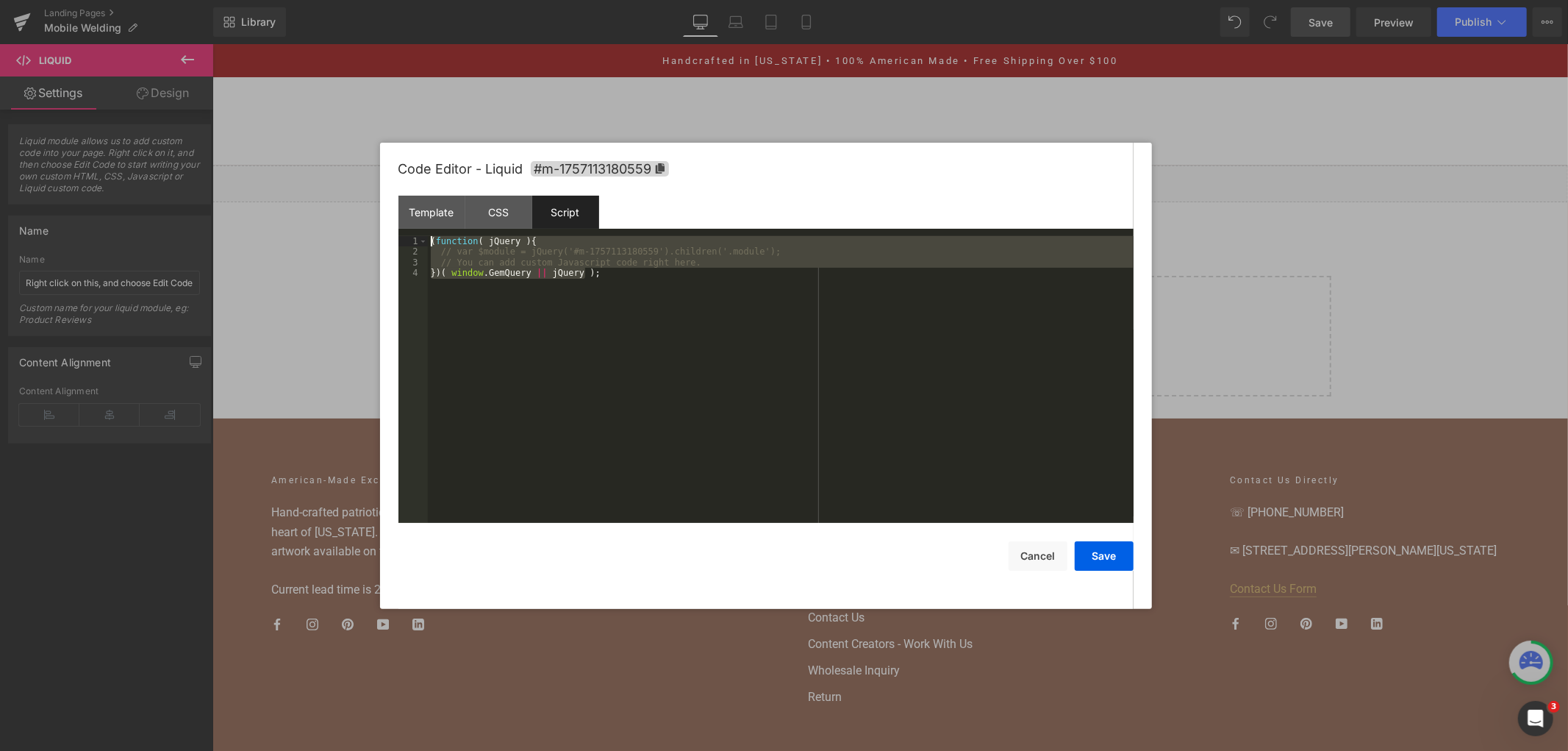
drag, startPoint x: 641, startPoint y: 333, endPoint x: 255, endPoint y: 128, distance: 437.1
click at [255, 128] on body "Liquid You are previewing how the will restyle your page. You can not edit Elem…" at bounding box center [784, 376] width 1568 height 751
paste textarea
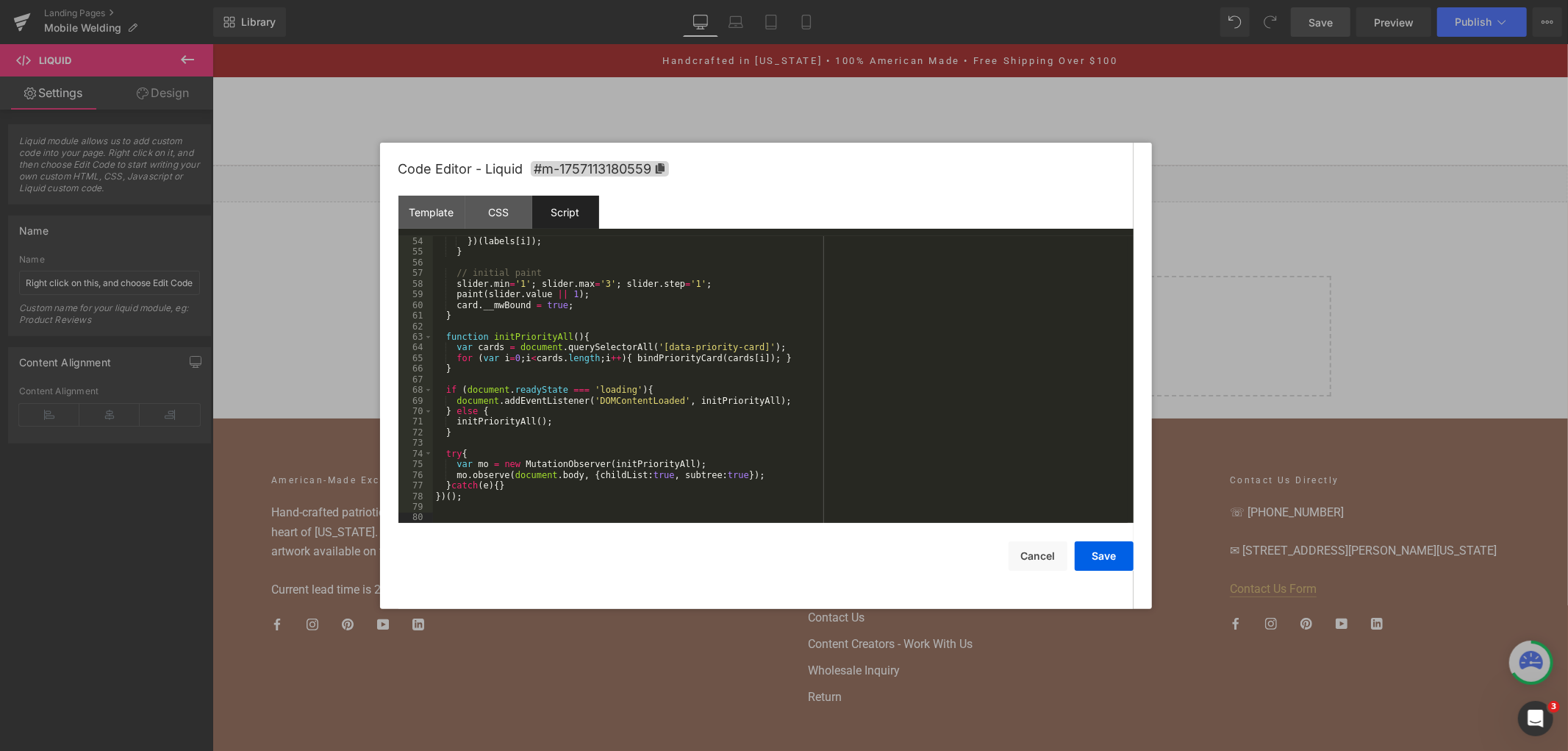
scroll to position [1115, 0]
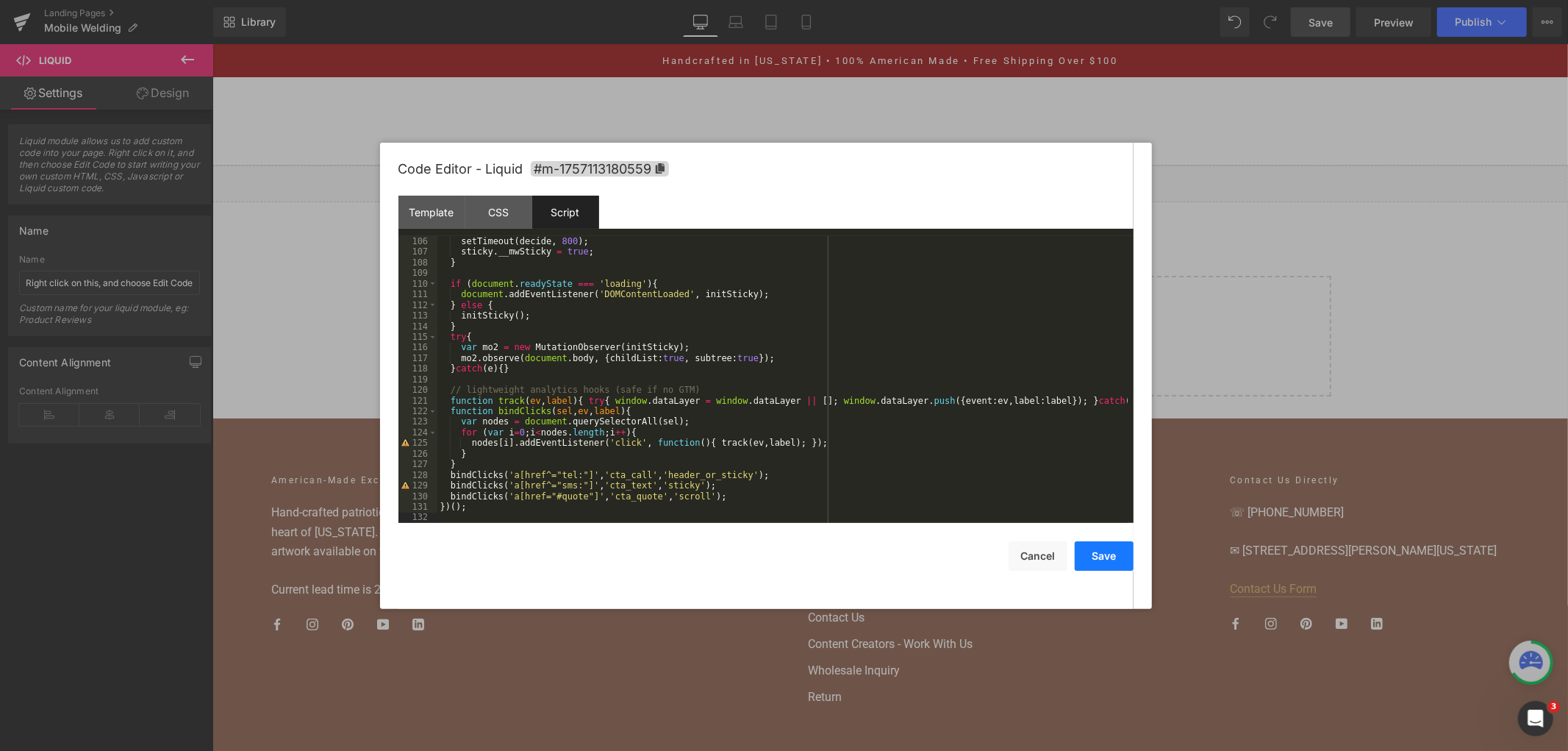
click at [1104, 552] on button "Save" at bounding box center [1103, 557] width 59 height 30
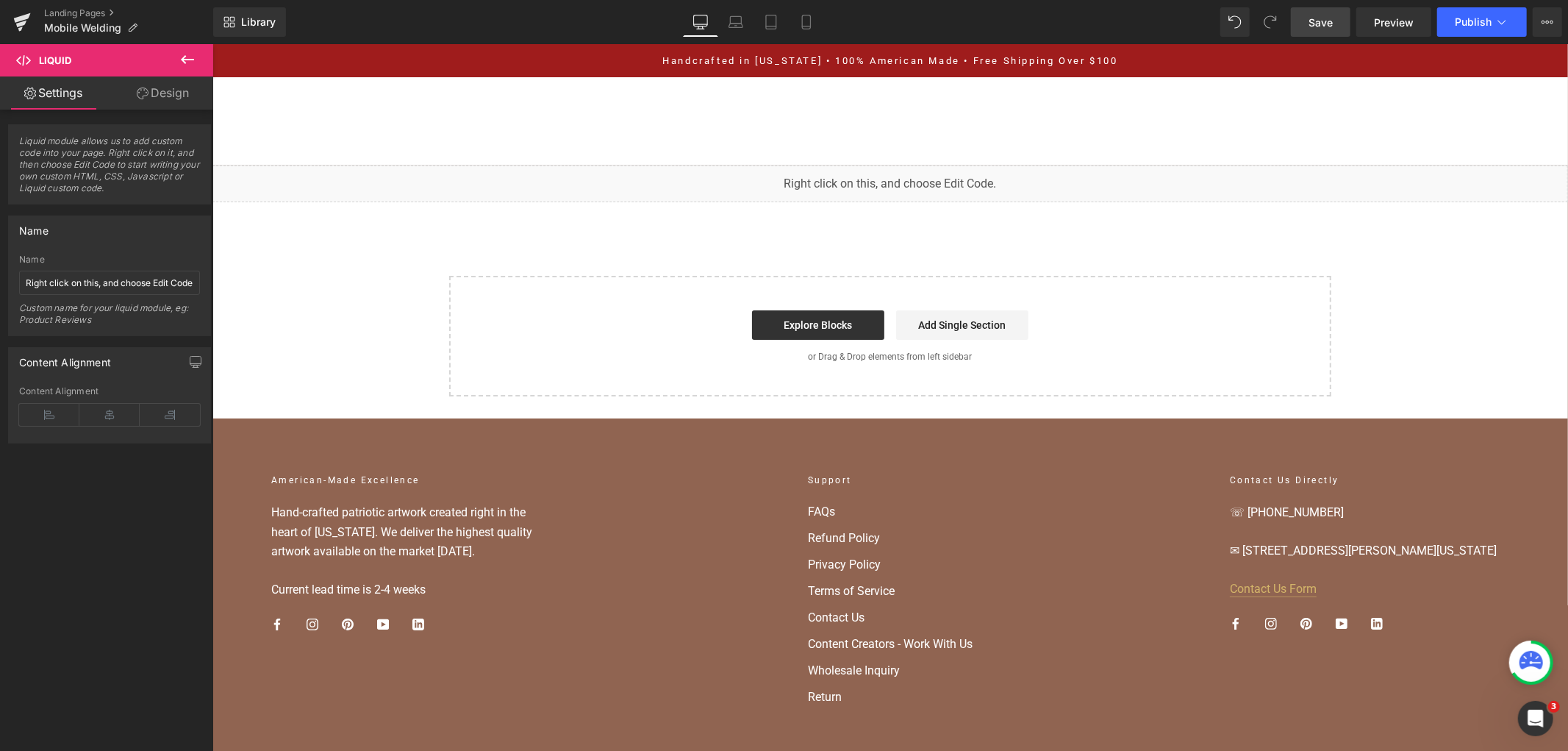
click at [1335, 17] on link "Save" at bounding box center [1321, 22] width 60 height 30
click at [1532, 31] on button "View Live Page View with current Template Save Template to Library Schedule Pub…" at bounding box center [1547, 22] width 30 height 30
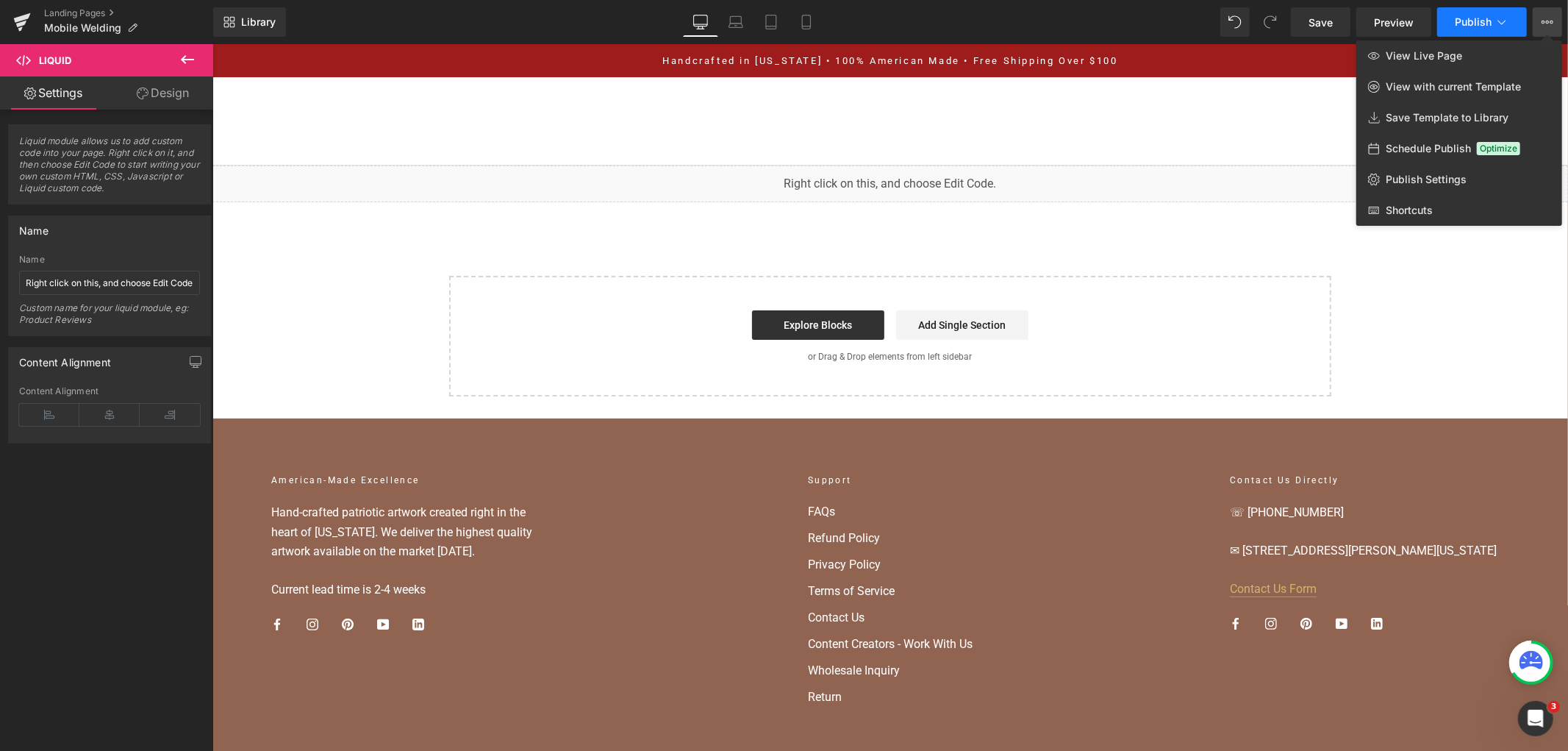
click at [1512, 24] on button "Publish" at bounding box center [1482, 22] width 90 height 30
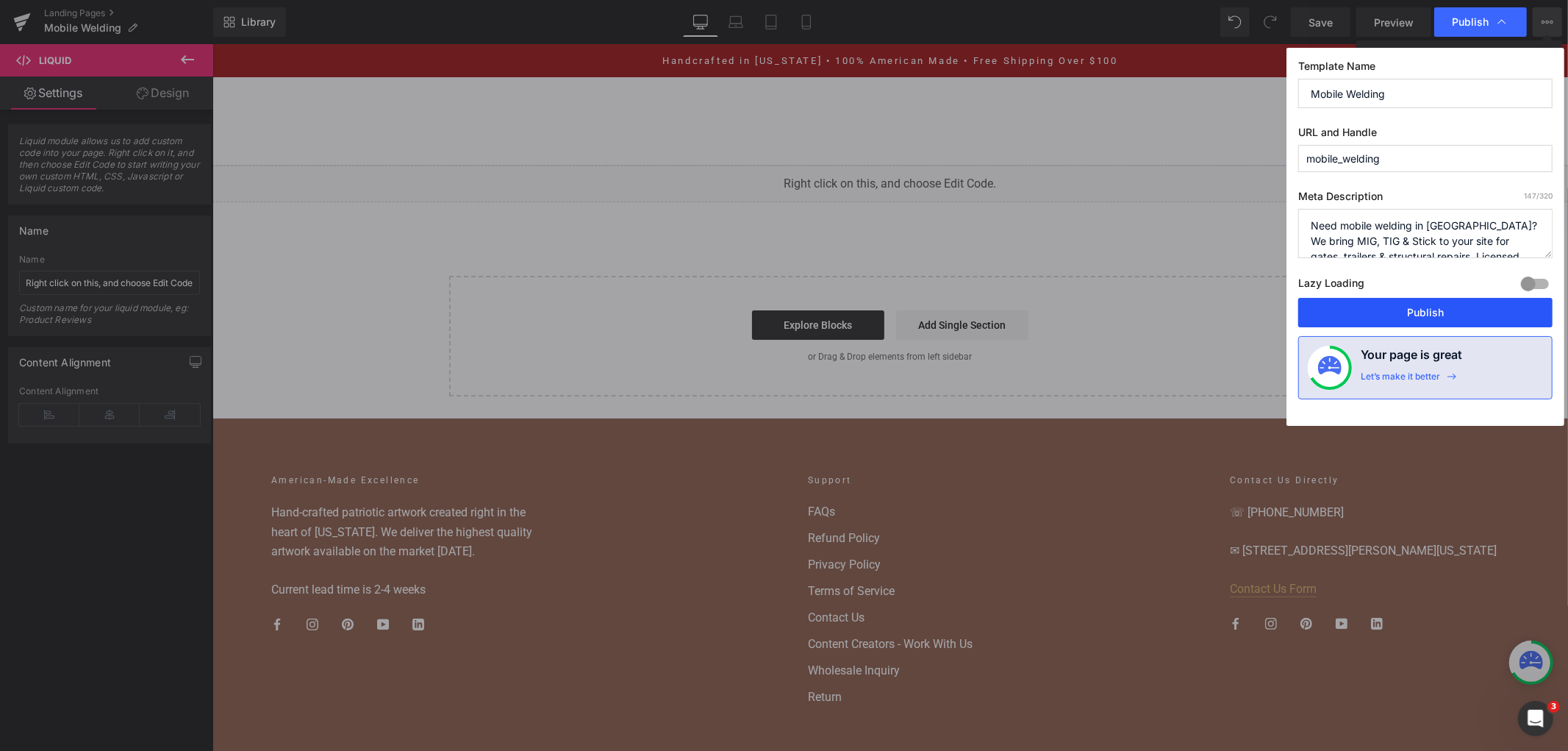
click at [1346, 309] on button "Publish" at bounding box center [1426, 313] width 255 height 30
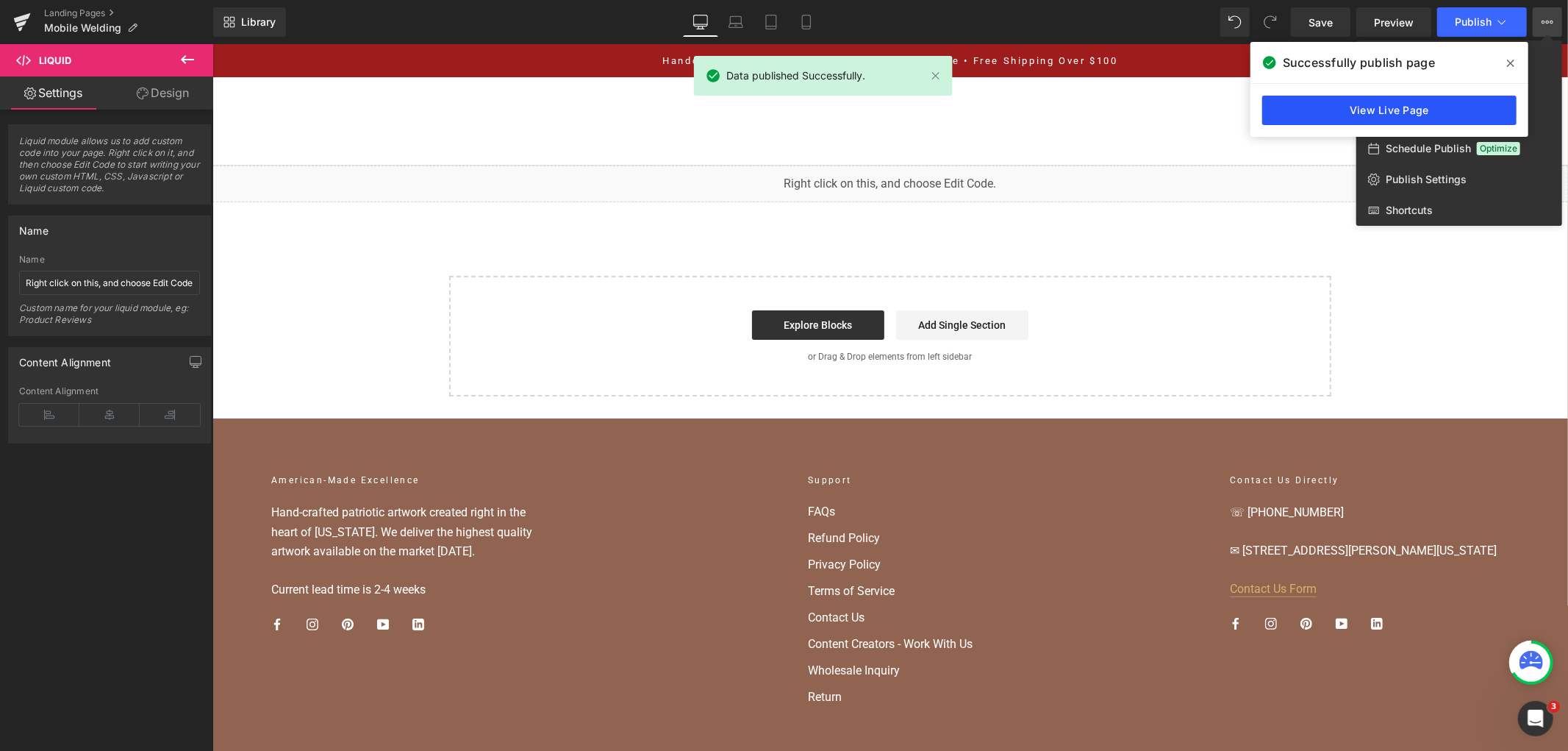
click at [1429, 103] on link "View Live Page" at bounding box center [1389, 111] width 255 height 30
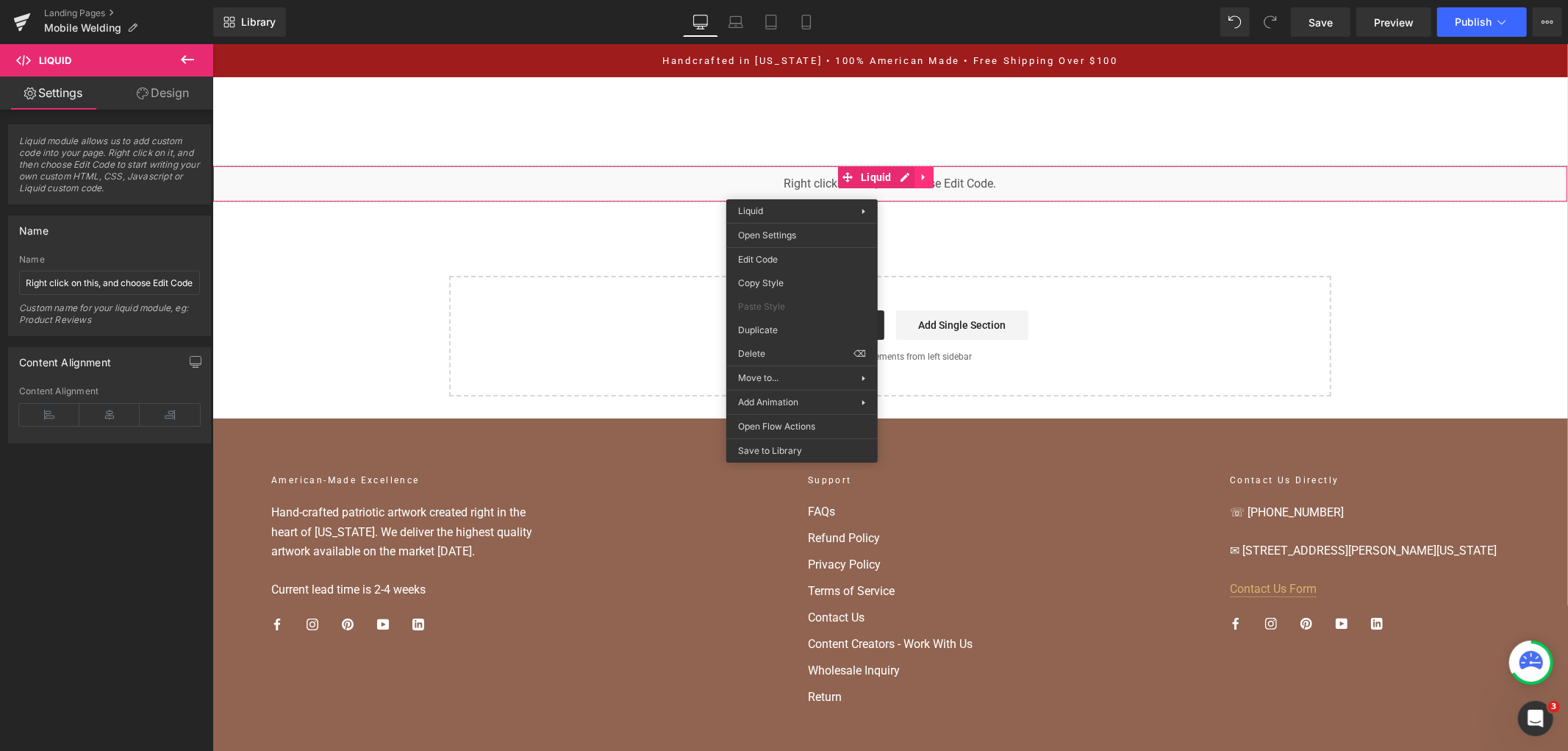
click at [927, 174] on div "Liquid" at bounding box center [889, 183] width 1356 height 36
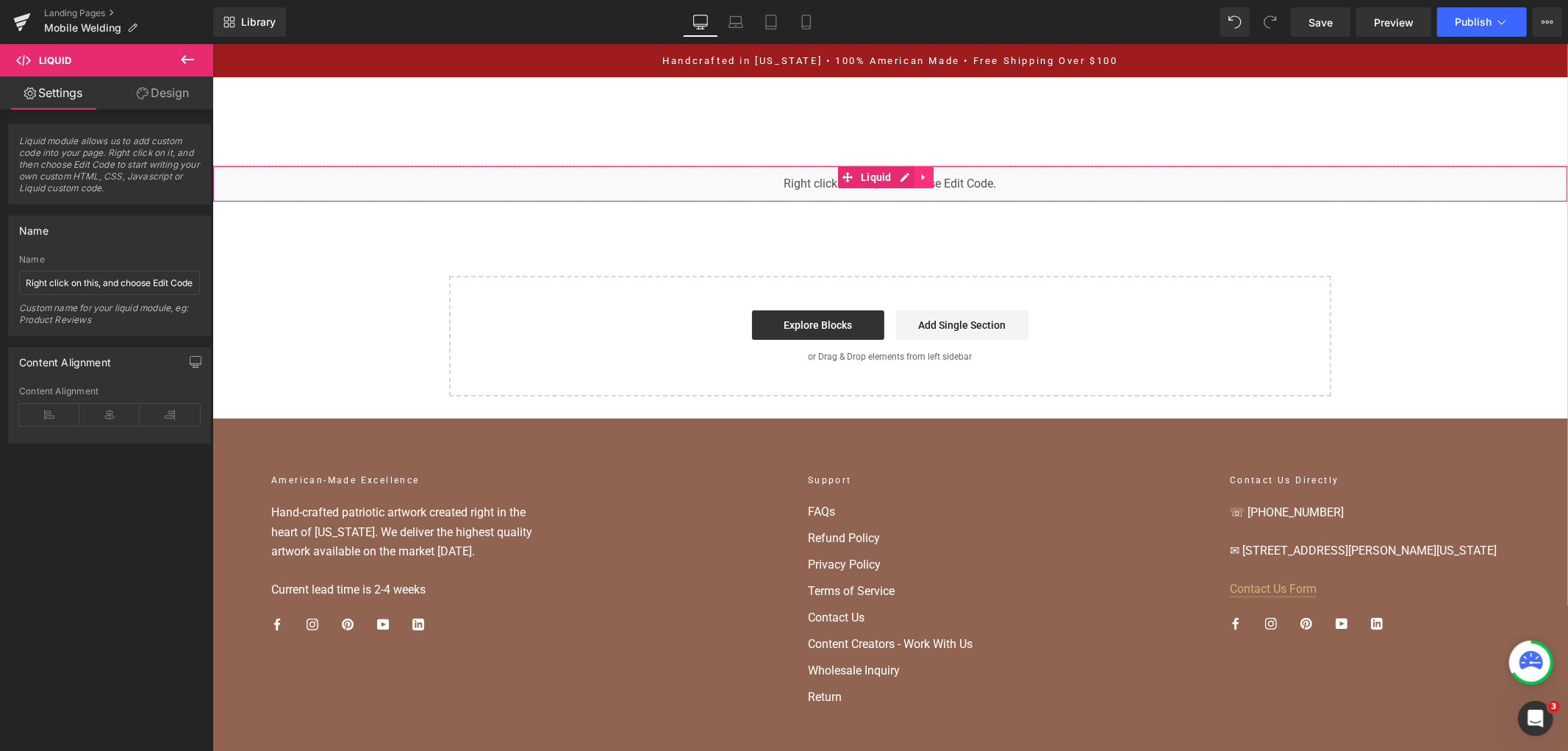
click at [920, 181] on icon at bounding box center [923, 176] width 10 height 11
click at [927, 180] on icon at bounding box center [932, 176] width 10 height 11
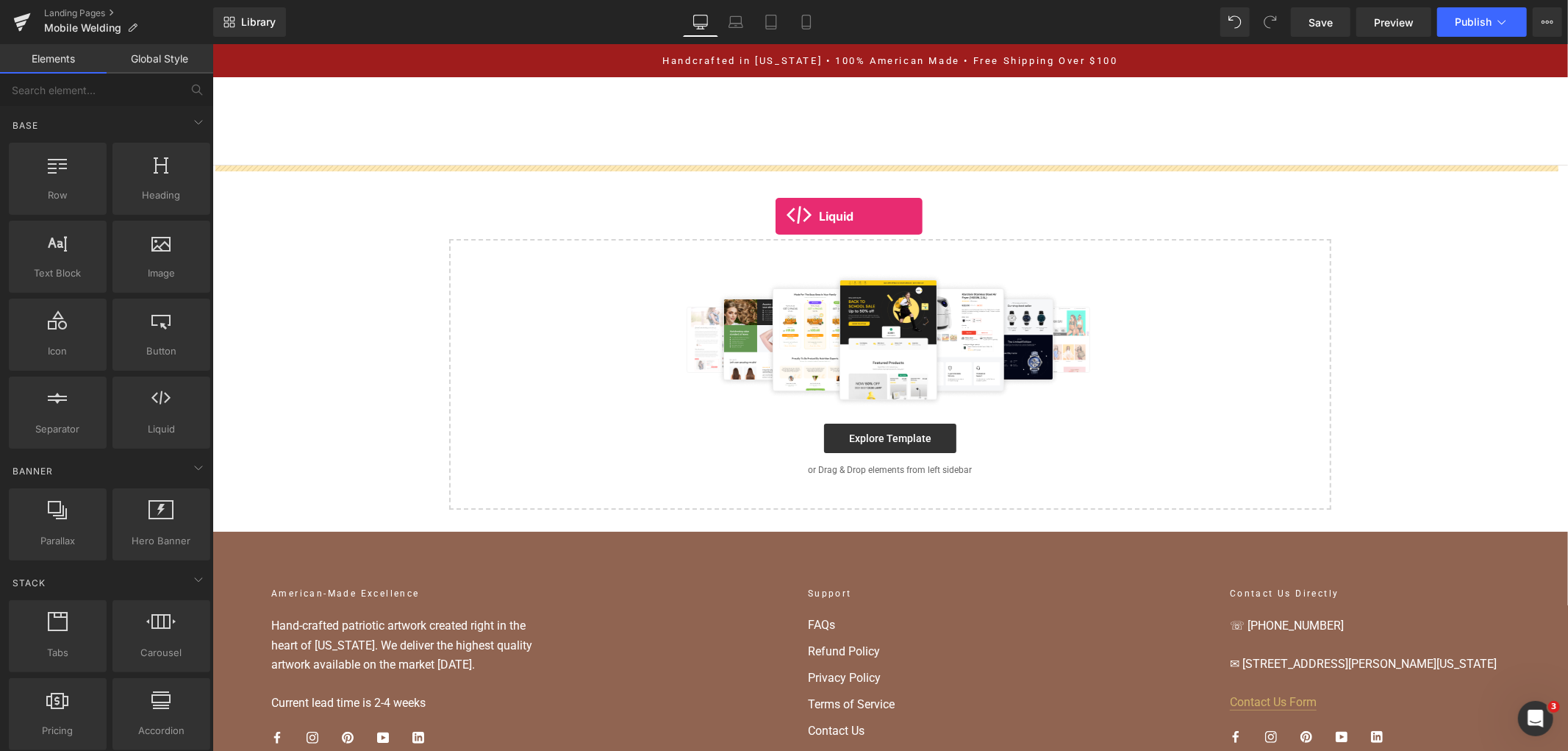
drag, startPoint x: 382, startPoint y: 443, endPoint x: 774, endPoint y: 216, distance: 453.0
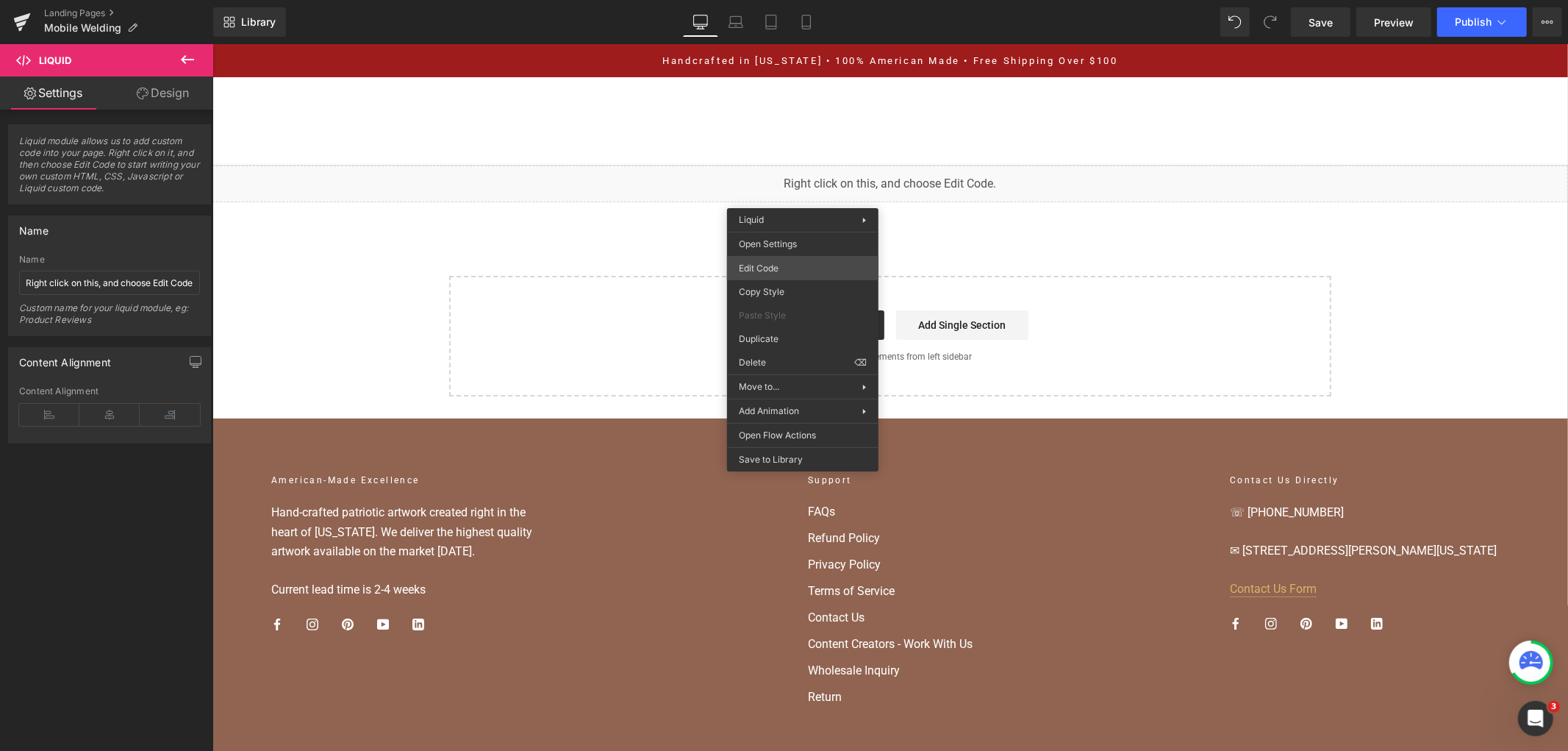
click at [795, 0] on div "Liquid You are previewing how the will restyle your page. You can not edit Elem…" at bounding box center [784, 0] width 1568 height 0
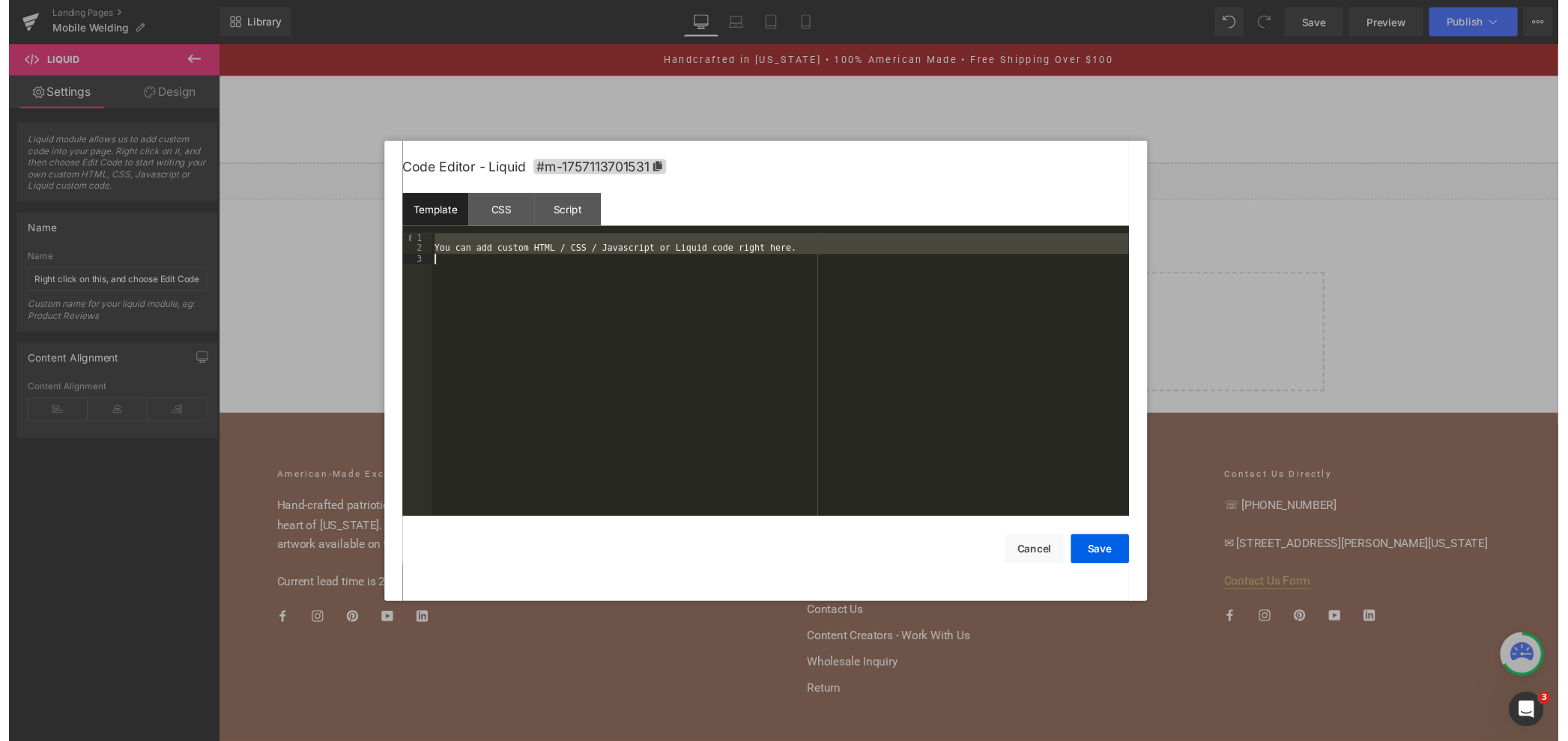
scroll to position [5408, 0]
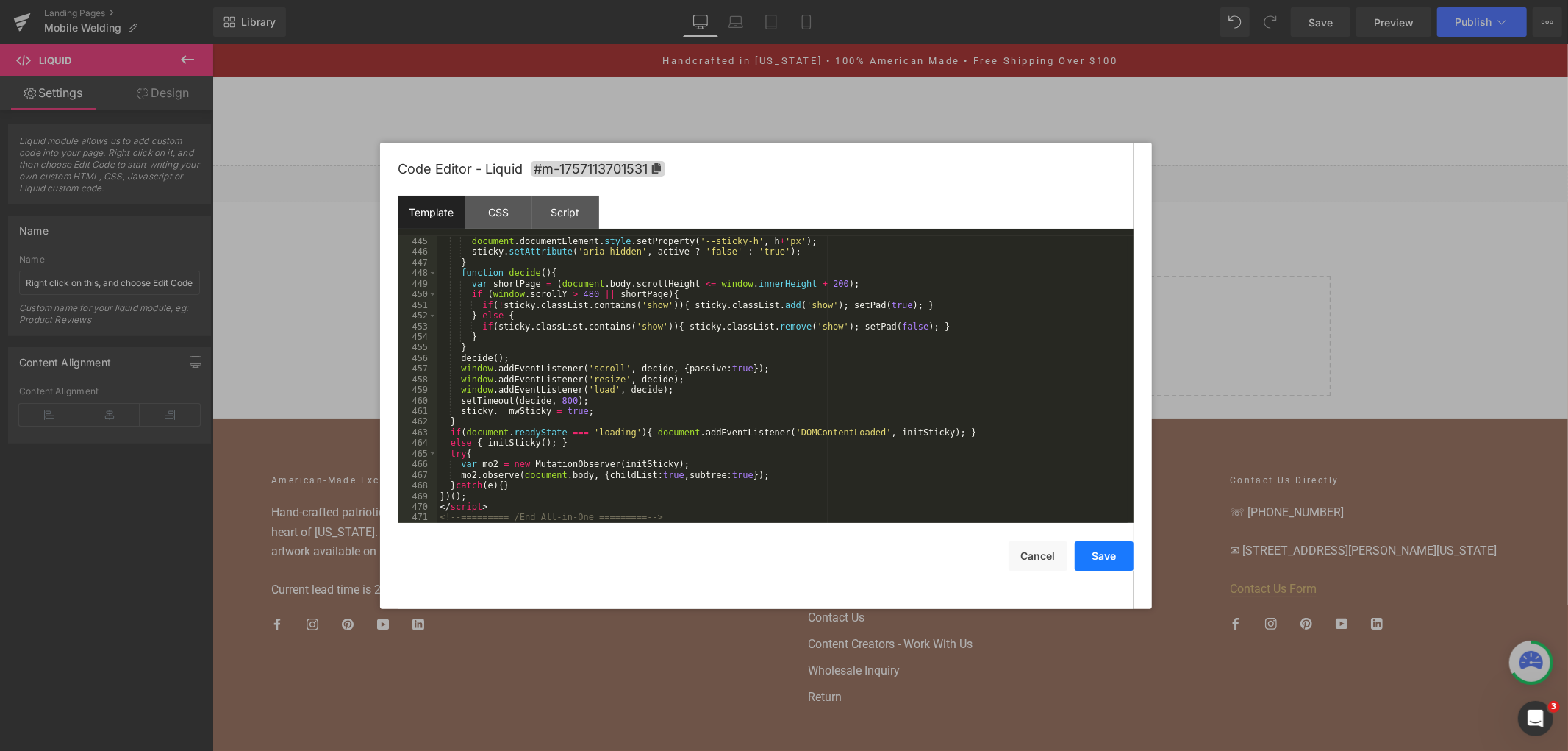
click at [1114, 556] on button "Save" at bounding box center [1103, 557] width 59 height 30
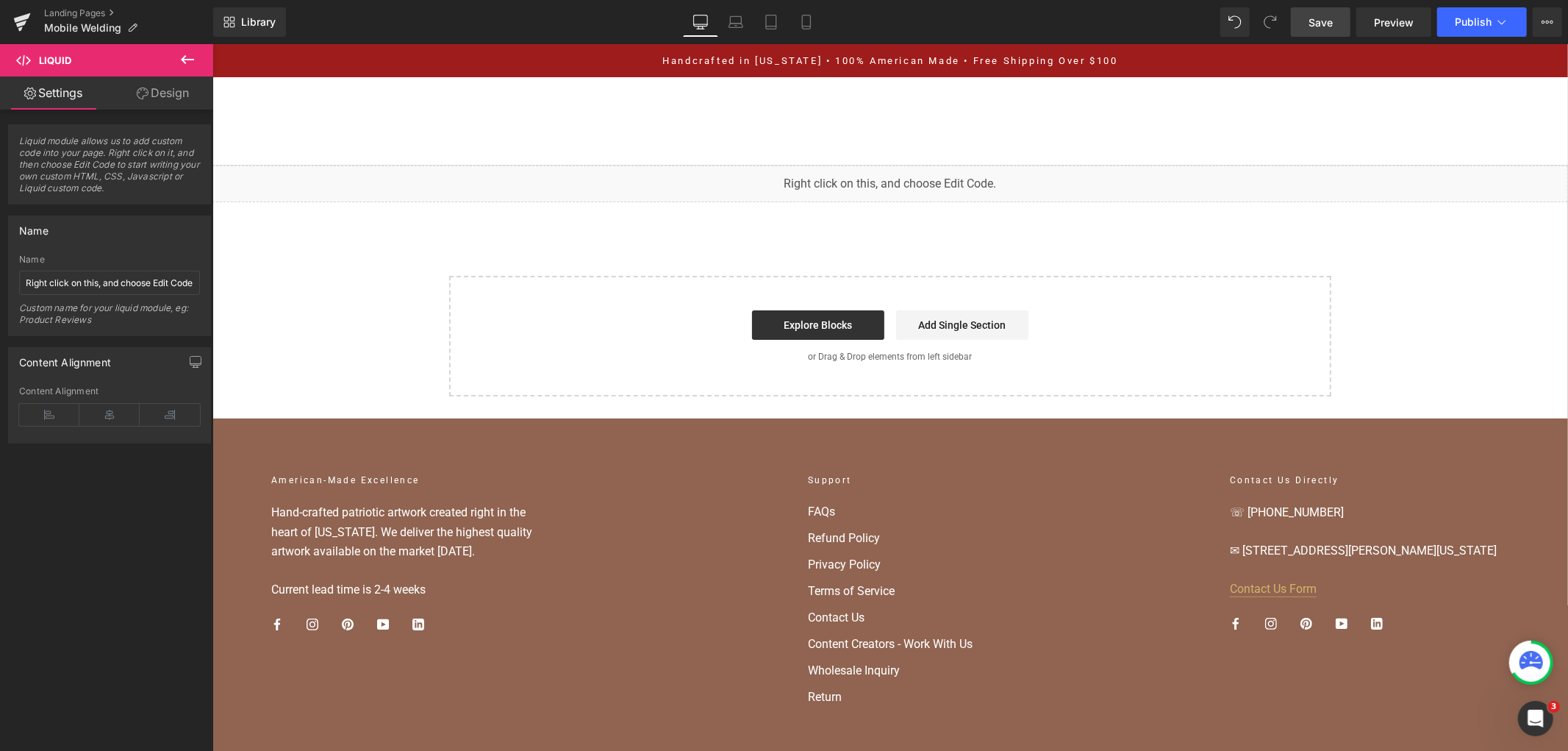
click at [1339, 13] on link "Save" at bounding box center [1321, 22] width 60 height 30
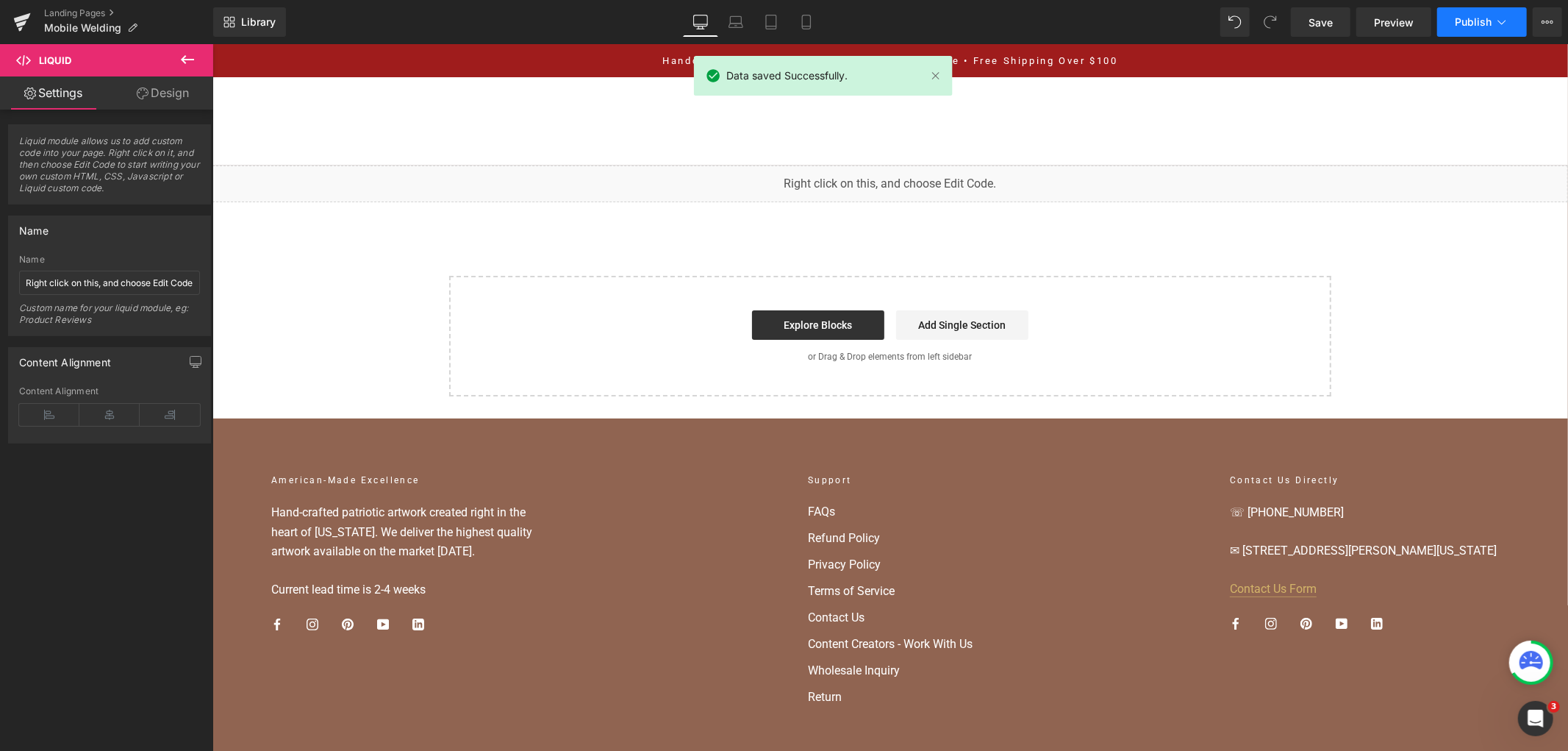
click at [1454, 31] on button "Publish" at bounding box center [1482, 22] width 90 height 30
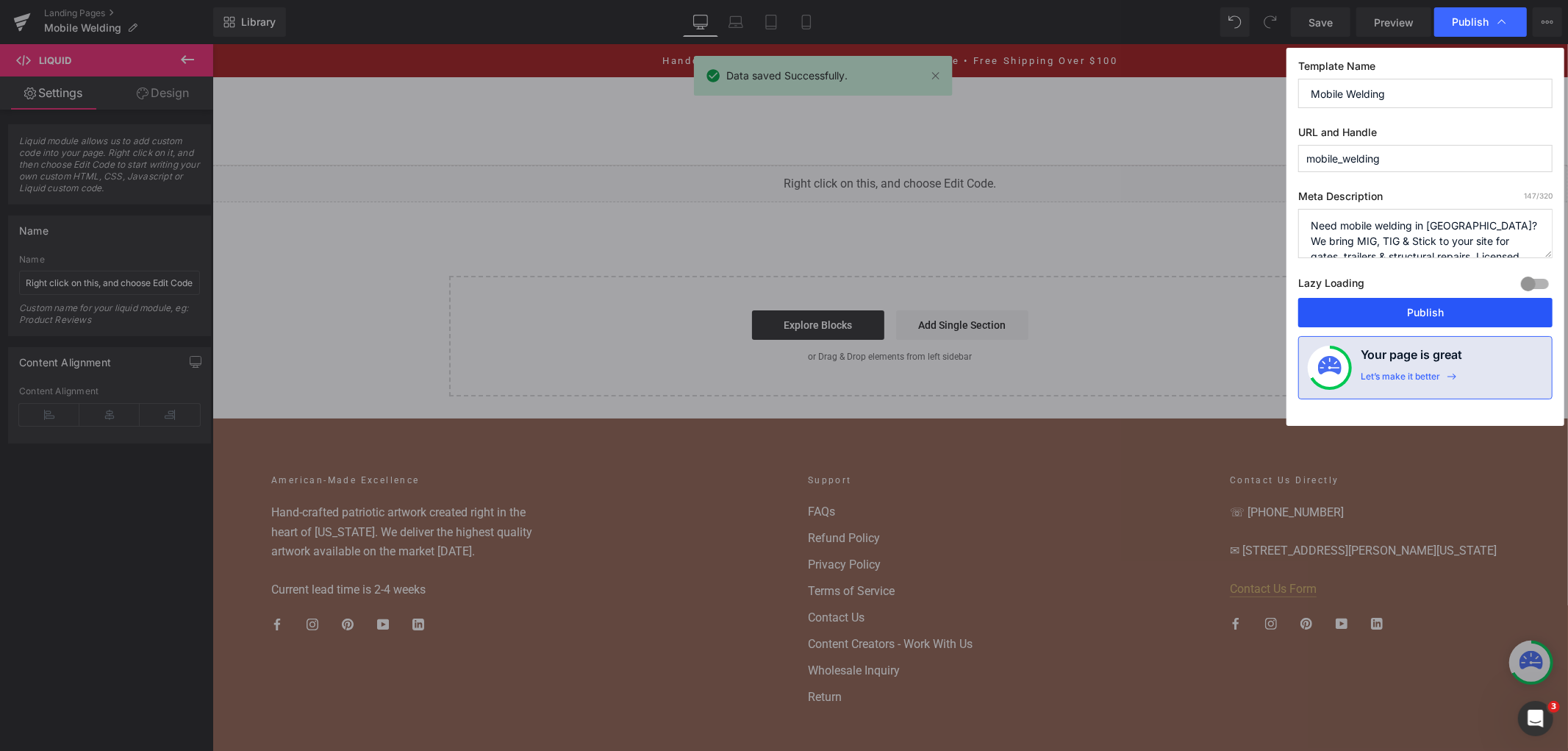
click at [1394, 310] on button "Publish" at bounding box center [1426, 313] width 255 height 30
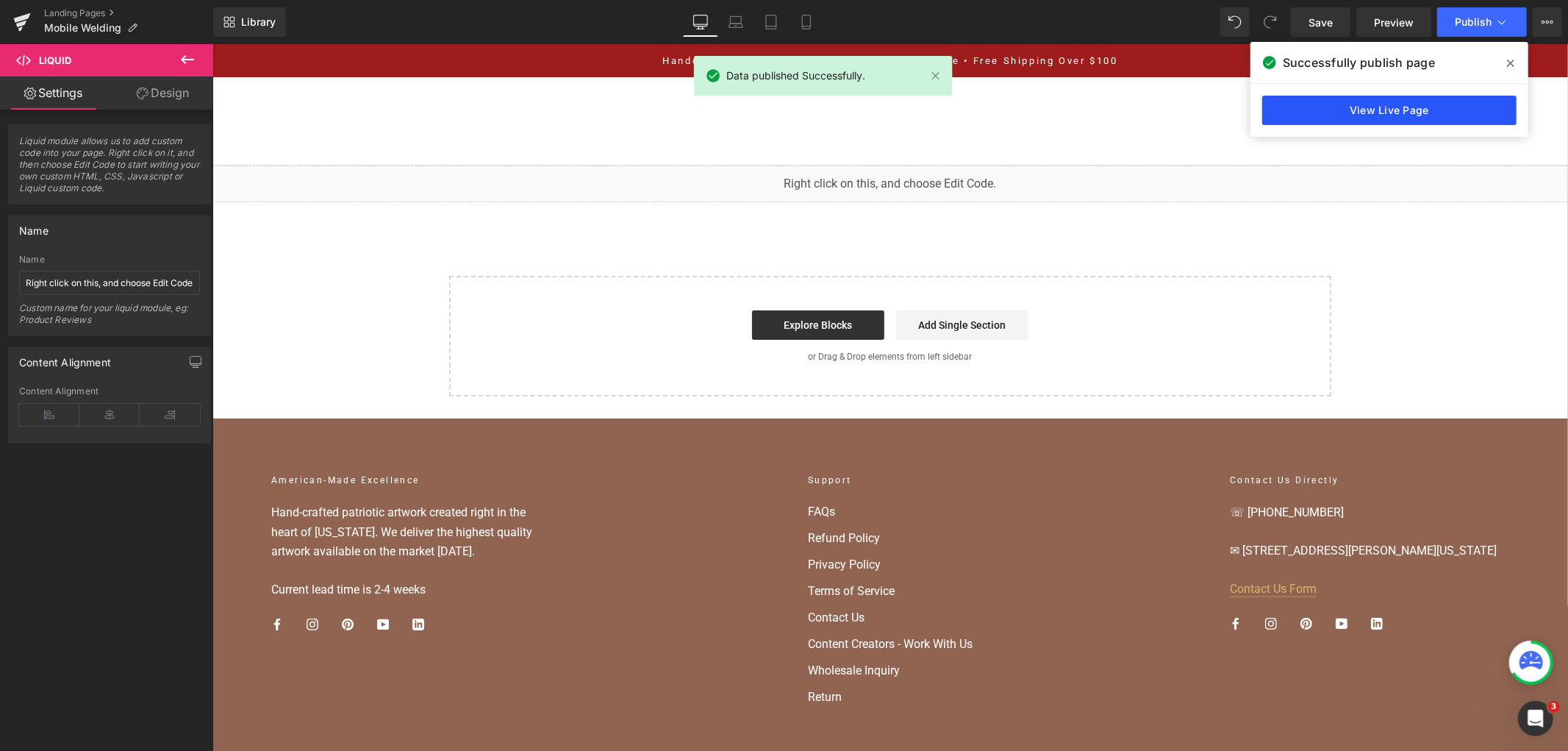
click at [1448, 97] on link "View Live Page" at bounding box center [1389, 111] width 255 height 30
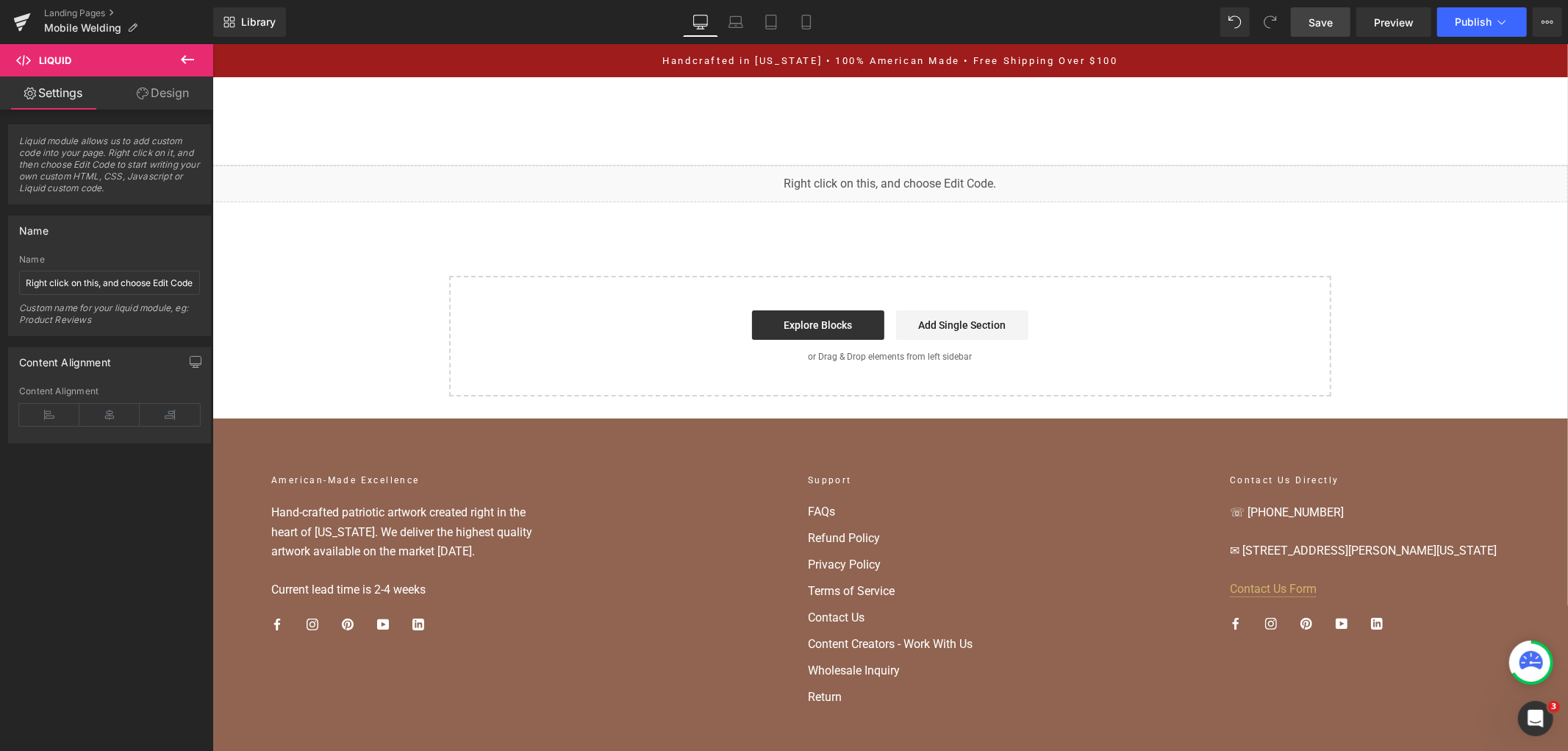
click at [1311, 17] on span "Save" at bounding box center [1320, 22] width 24 height 16
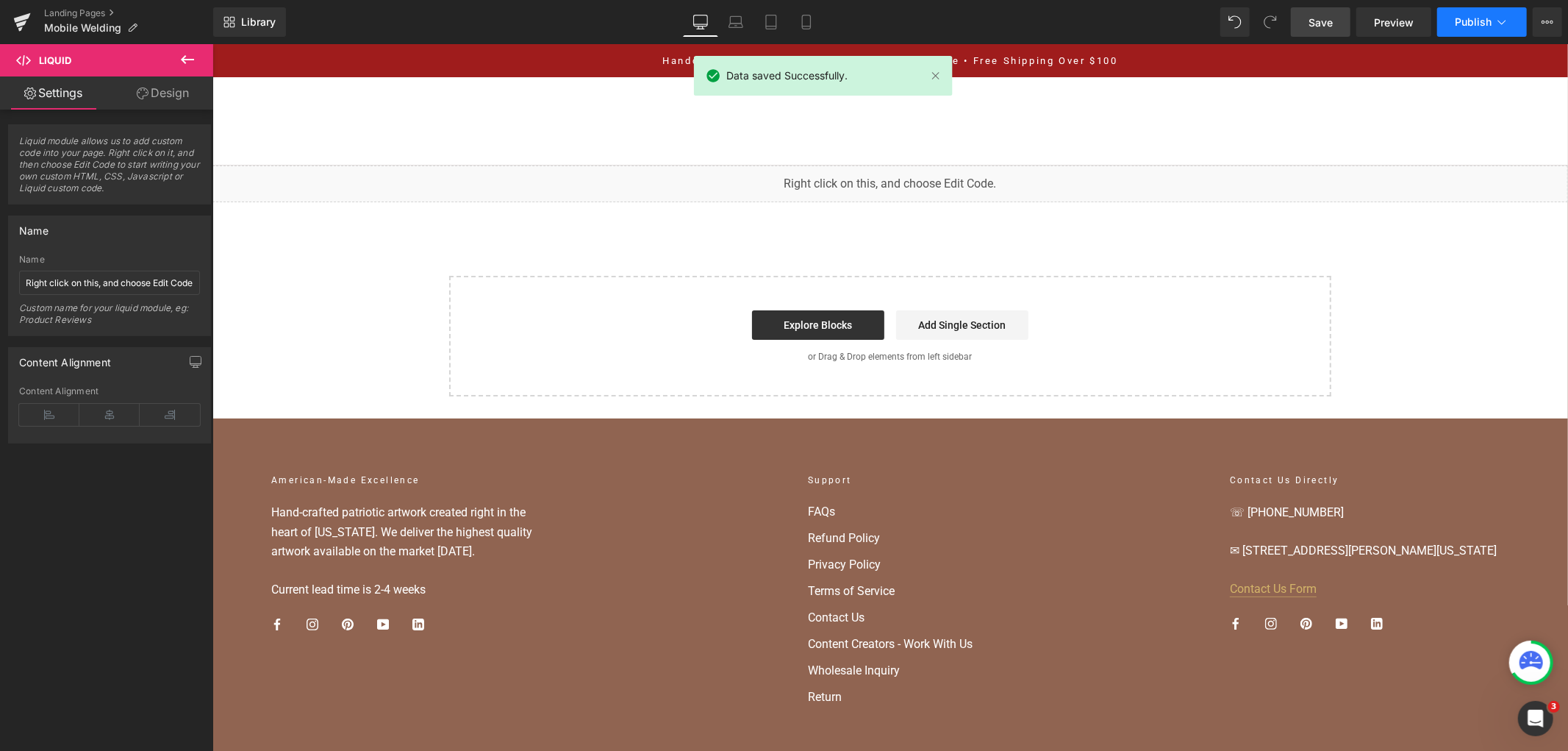
click at [1458, 30] on button "Publish" at bounding box center [1482, 22] width 90 height 30
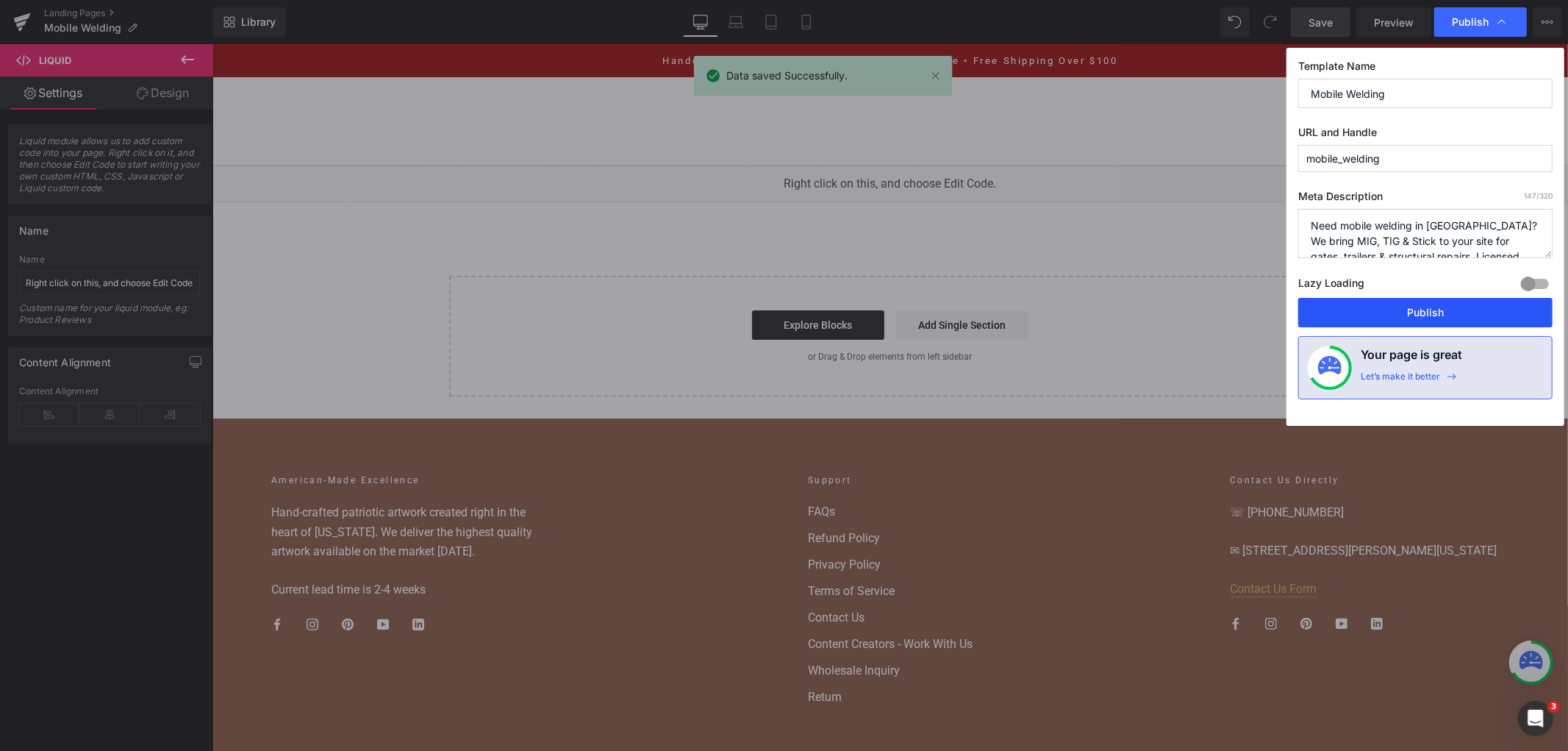
click at [1406, 328] on button "Publish" at bounding box center [1426, 313] width 255 height 30
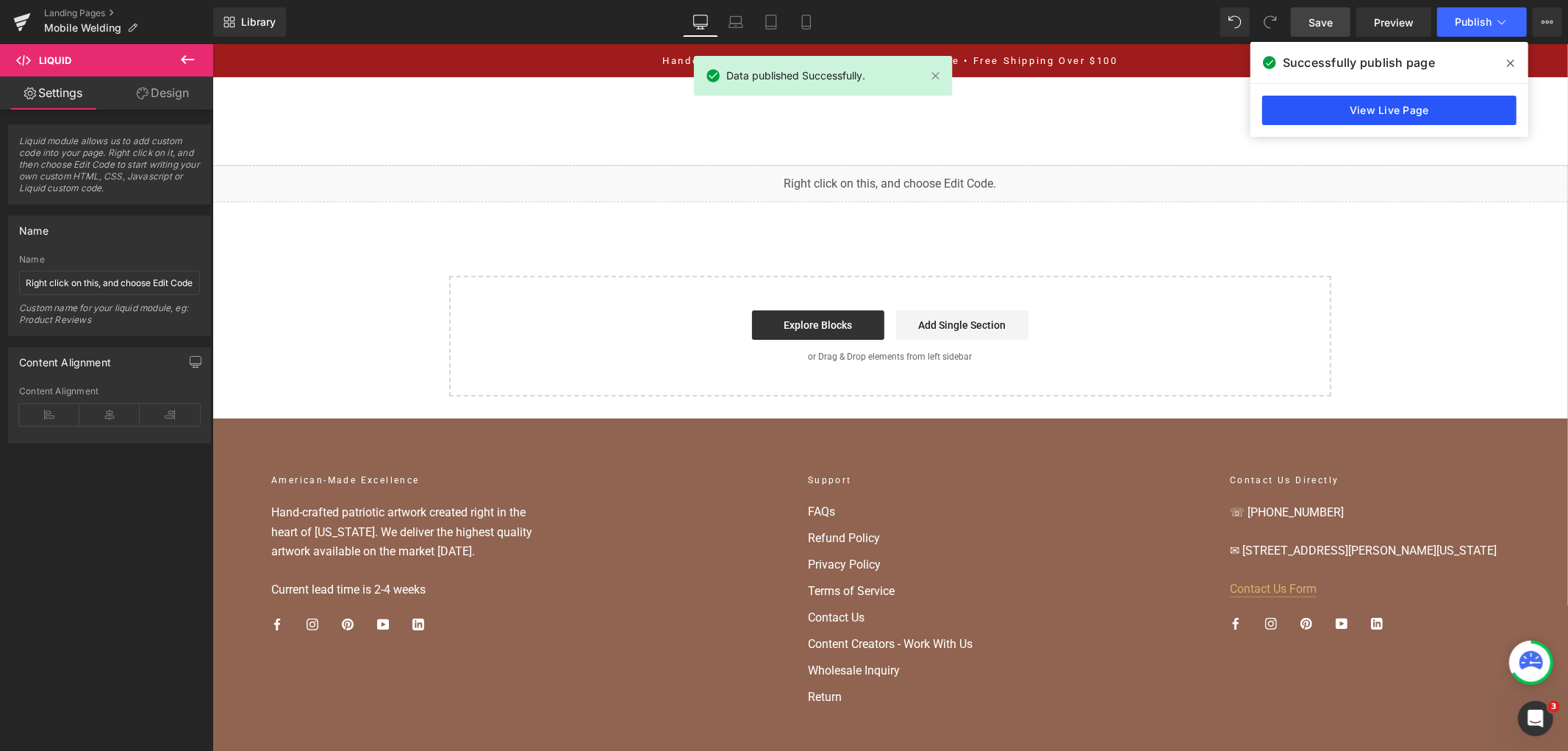
click at [1359, 114] on link "View Live Page" at bounding box center [1389, 111] width 255 height 30
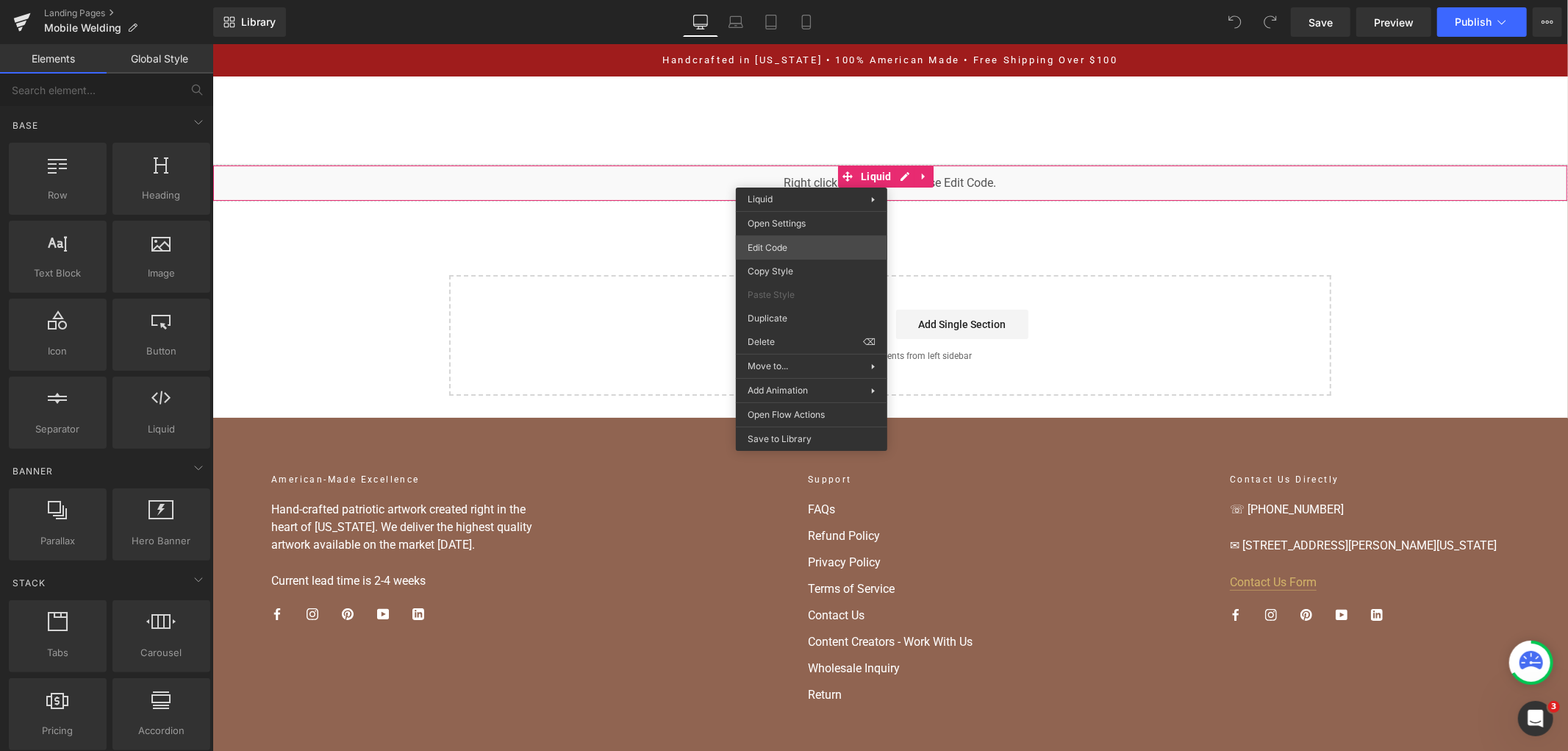
click at [846, 0] on div "You are previewing how the will restyle your page. You can not edit Elements in…" at bounding box center [784, 0] width 1568 height 0
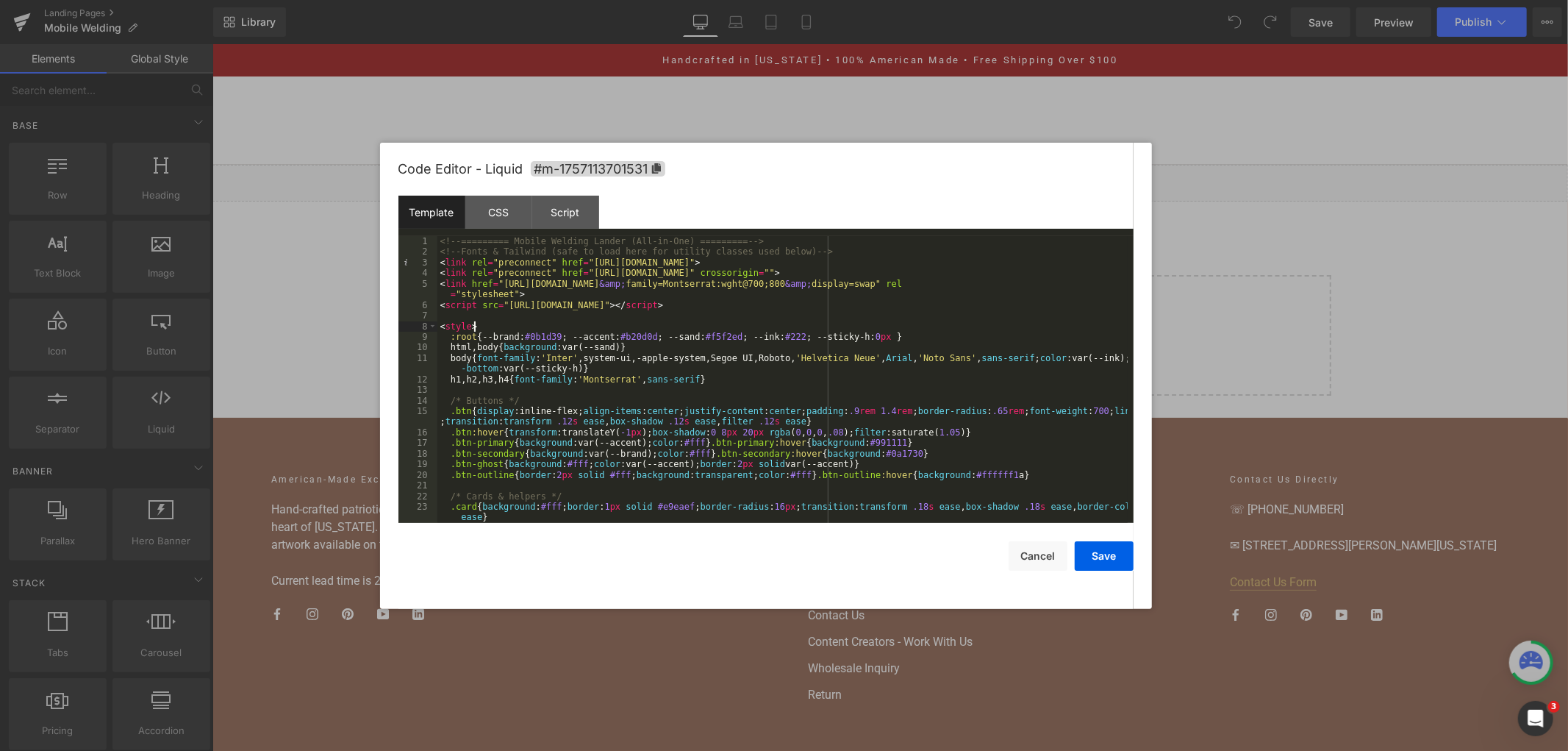
drag, startPoint x: 841, startPoint y: 311, endPoint x: 703, endPoint y: 332, distance: 139.6
click at [703, 332] on div "<!-- ========= Mobile Welding Lander (All-in-One) ========= --> <!-- Fonts & Ta…" at bounding box center [782, 390] width 690 height 309
click at [579, 204] on div "Script" at bounding box center [565, 213] width 67 height 33
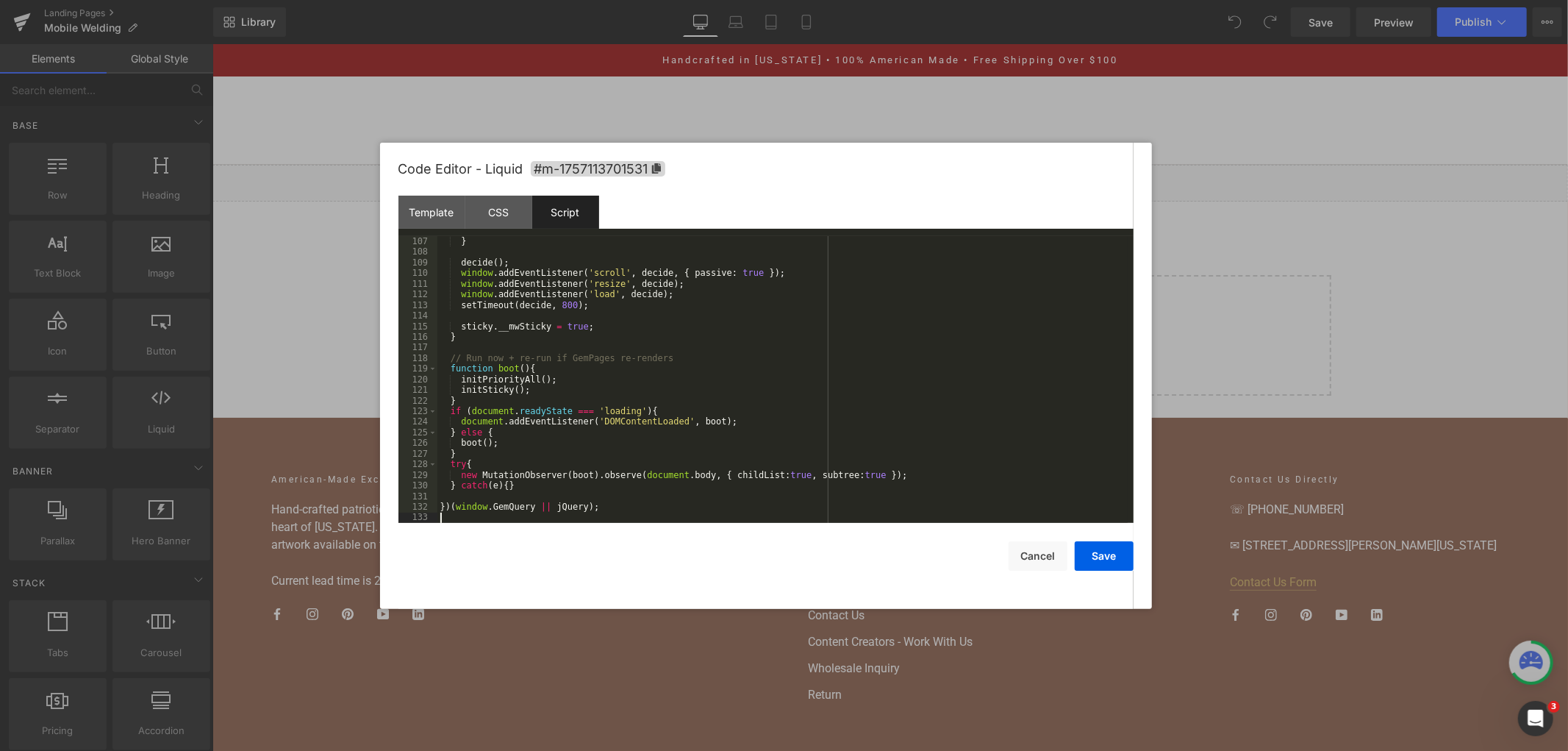
scroll to position [1126, 0]
click at [1111, 548] on button "Save" at bounding box center [1103, 557] width 59 height 30
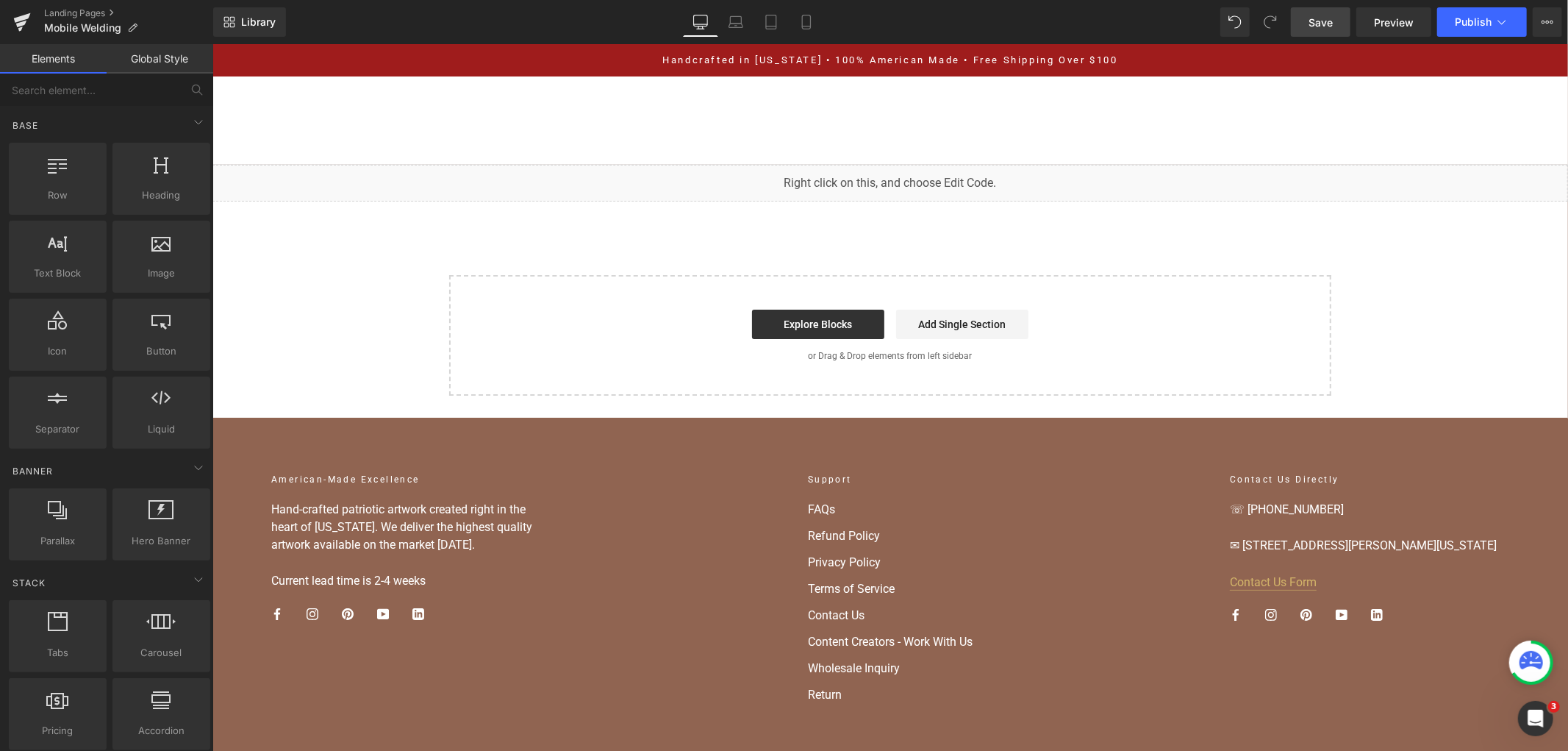
click at [1328, 26] on span "Save" at bounding box center [1320, 22] width 24 height 16
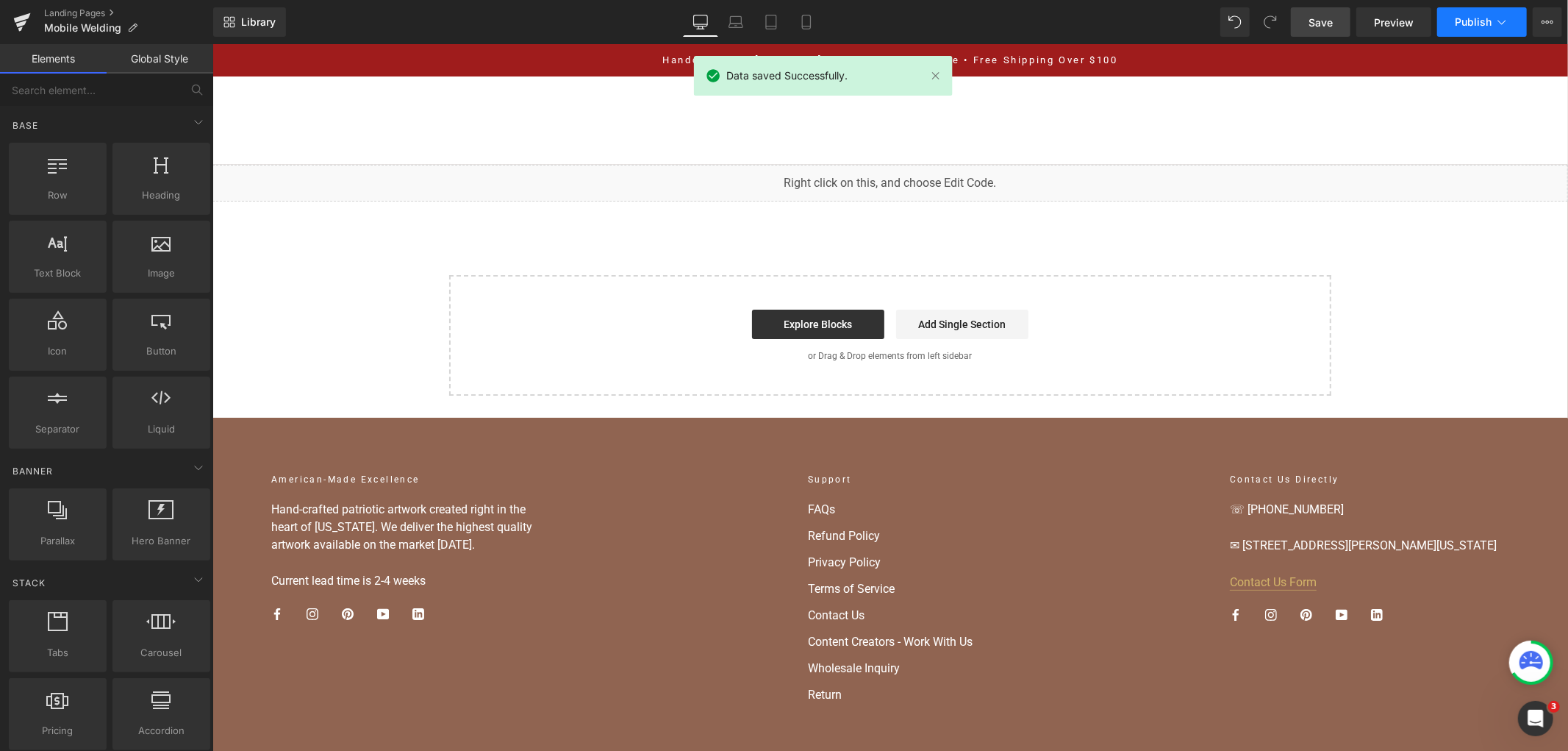
click at [1472, 18] on span "Publish" at bounding box center [1473, 22] width 36 height 12
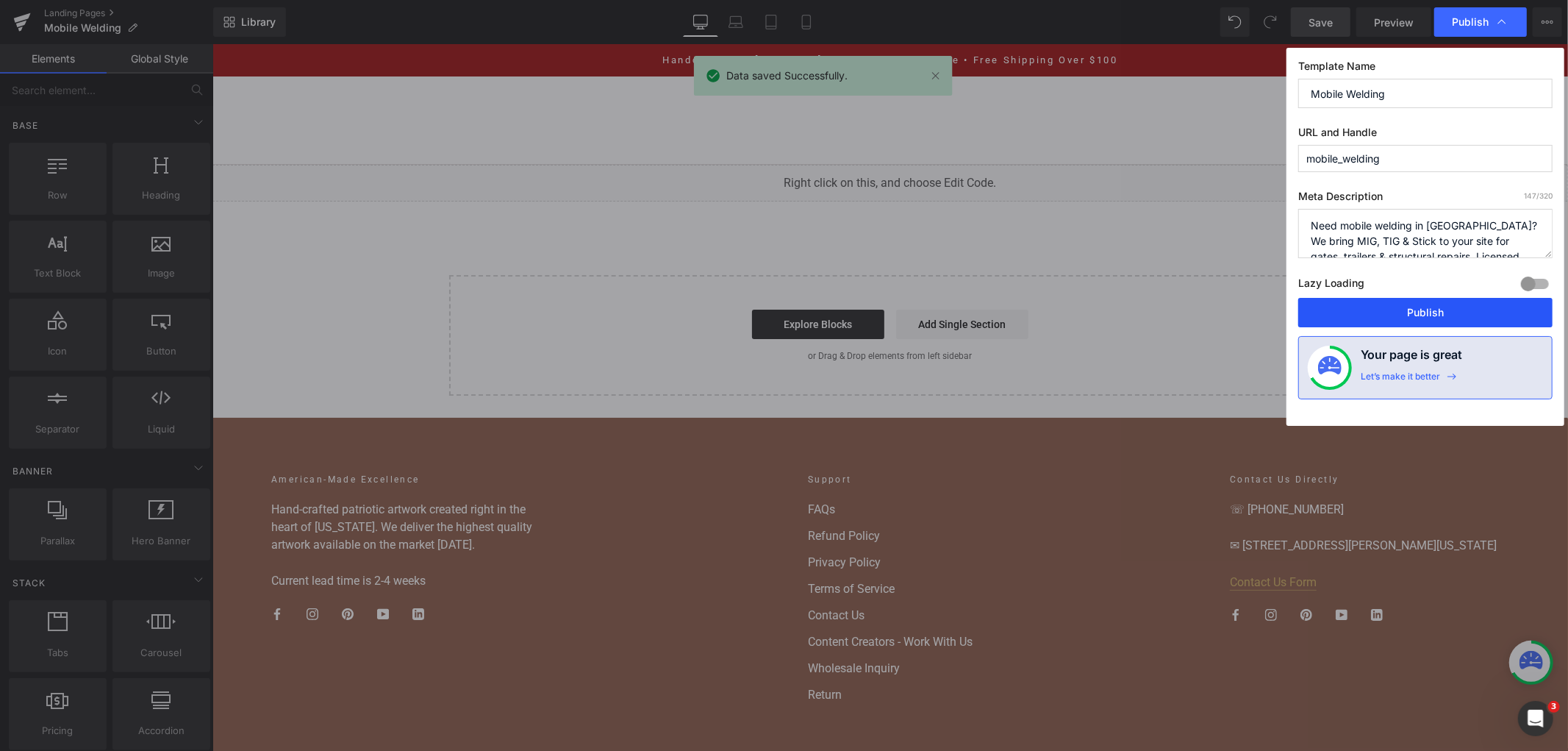
click at [1436, 300] on button "Publish" at bounding box center [1426, 313] width 255 height 30
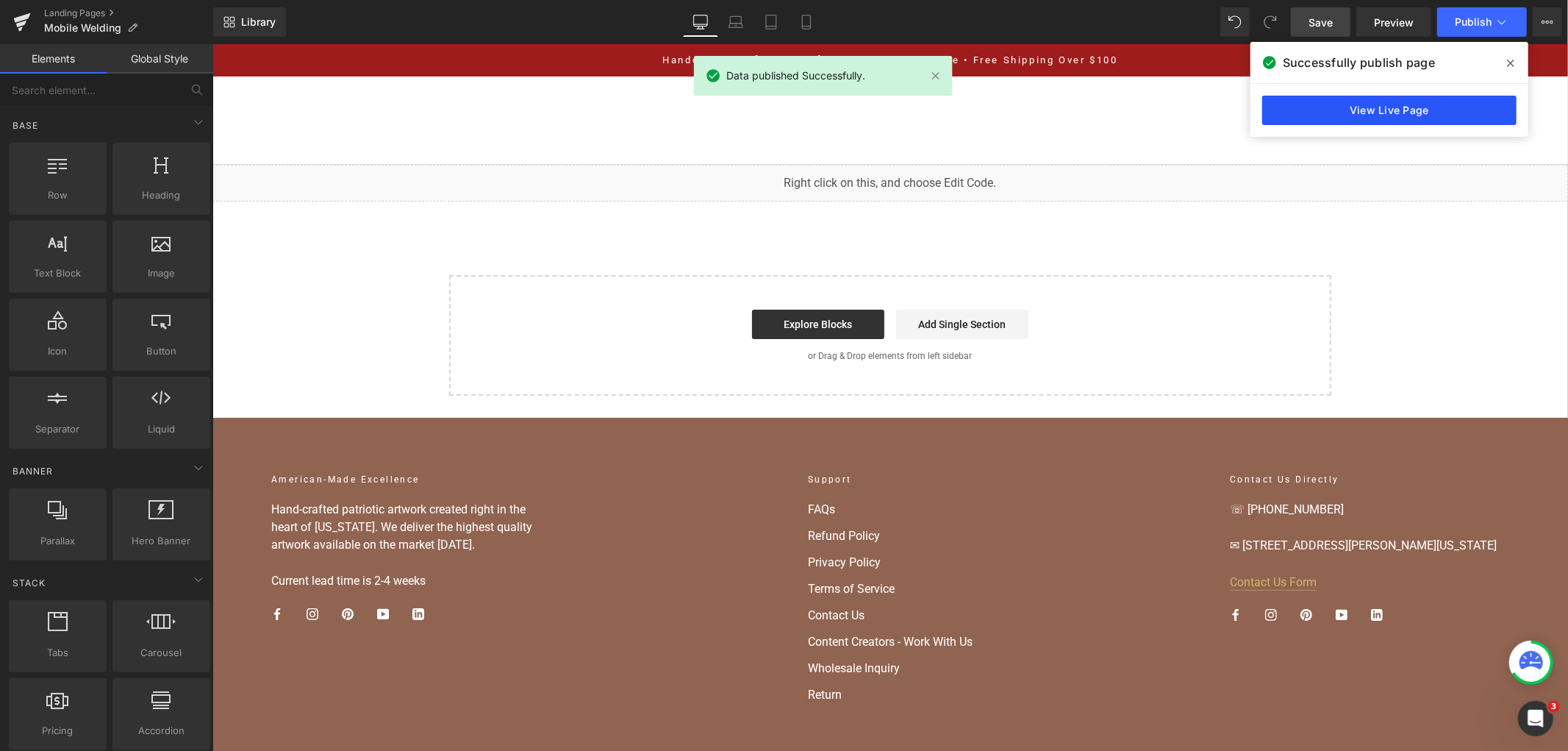
click at [1382, 111] on link "View Live Page" at bounding box center [1389, 111] width 255 height 30
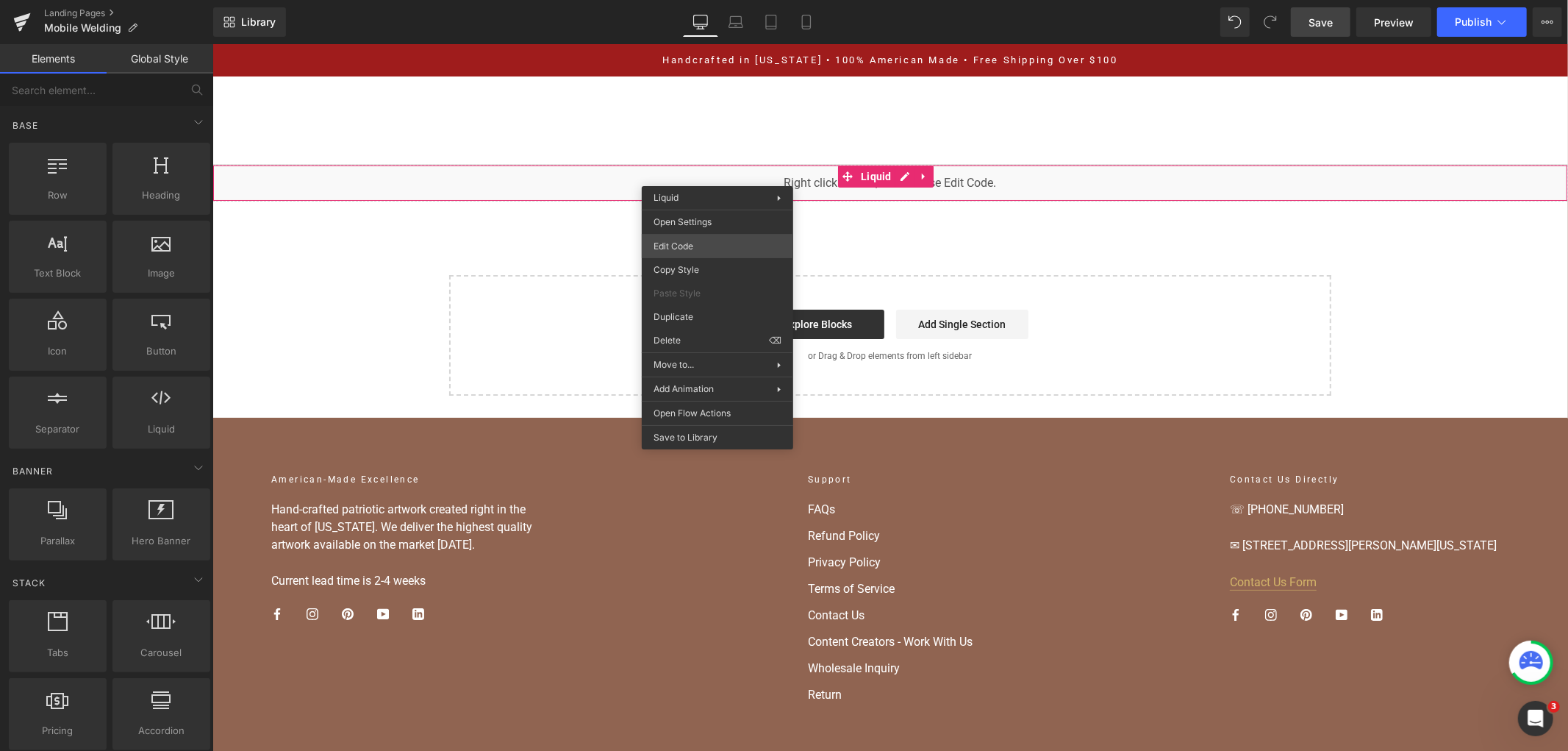
click at [733, 0] on div "You are previewing how the will restyle your page. You can not edit Elements in…" at bounding box center [784, 0] width 1568 height 0
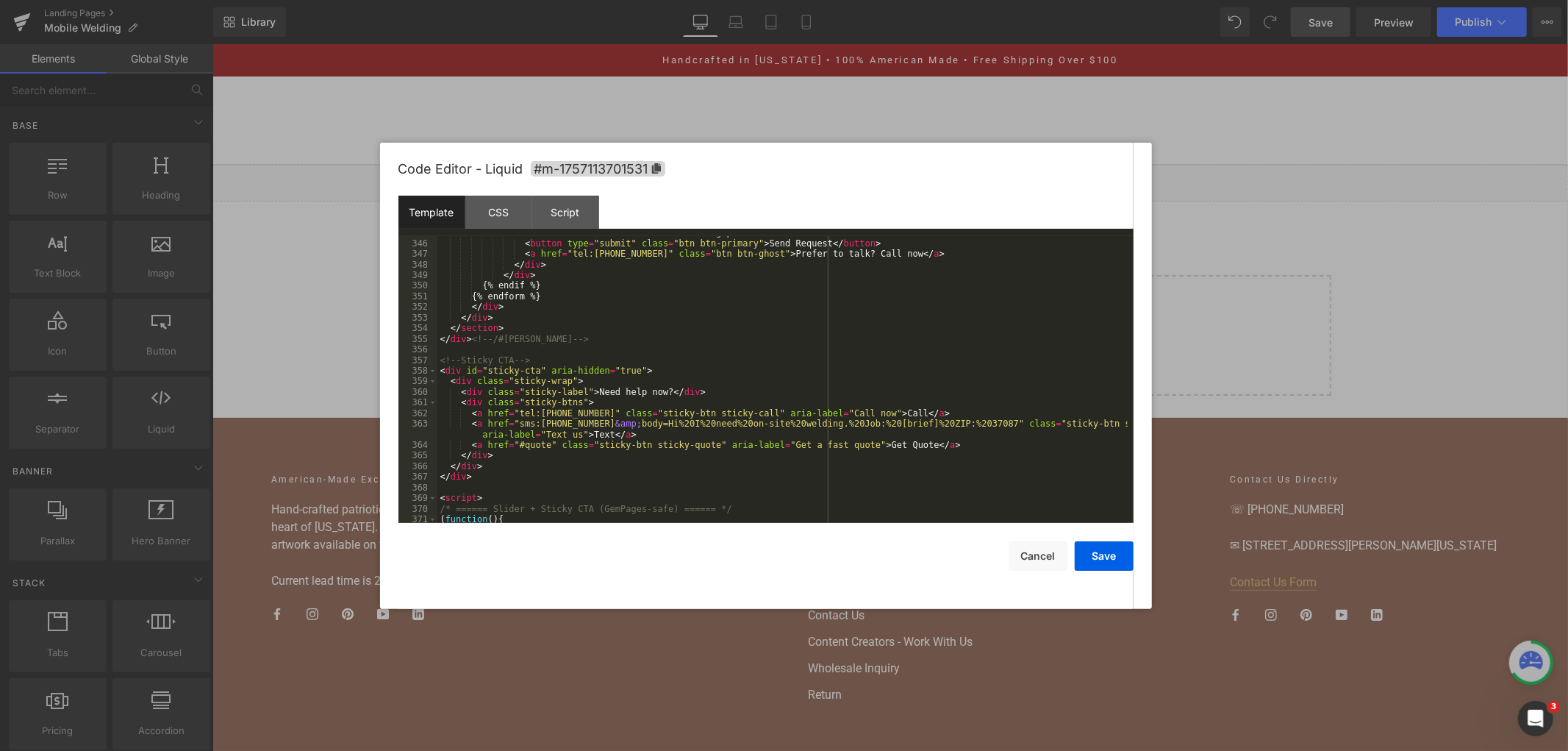
scroll to position [4260, 0]
click at [575, 336] on div "< div class = "flex flex-col sm:flex-row gap-3" > < button type = "submit" clas…" at bounding box center [782, 381] width 690 height 309
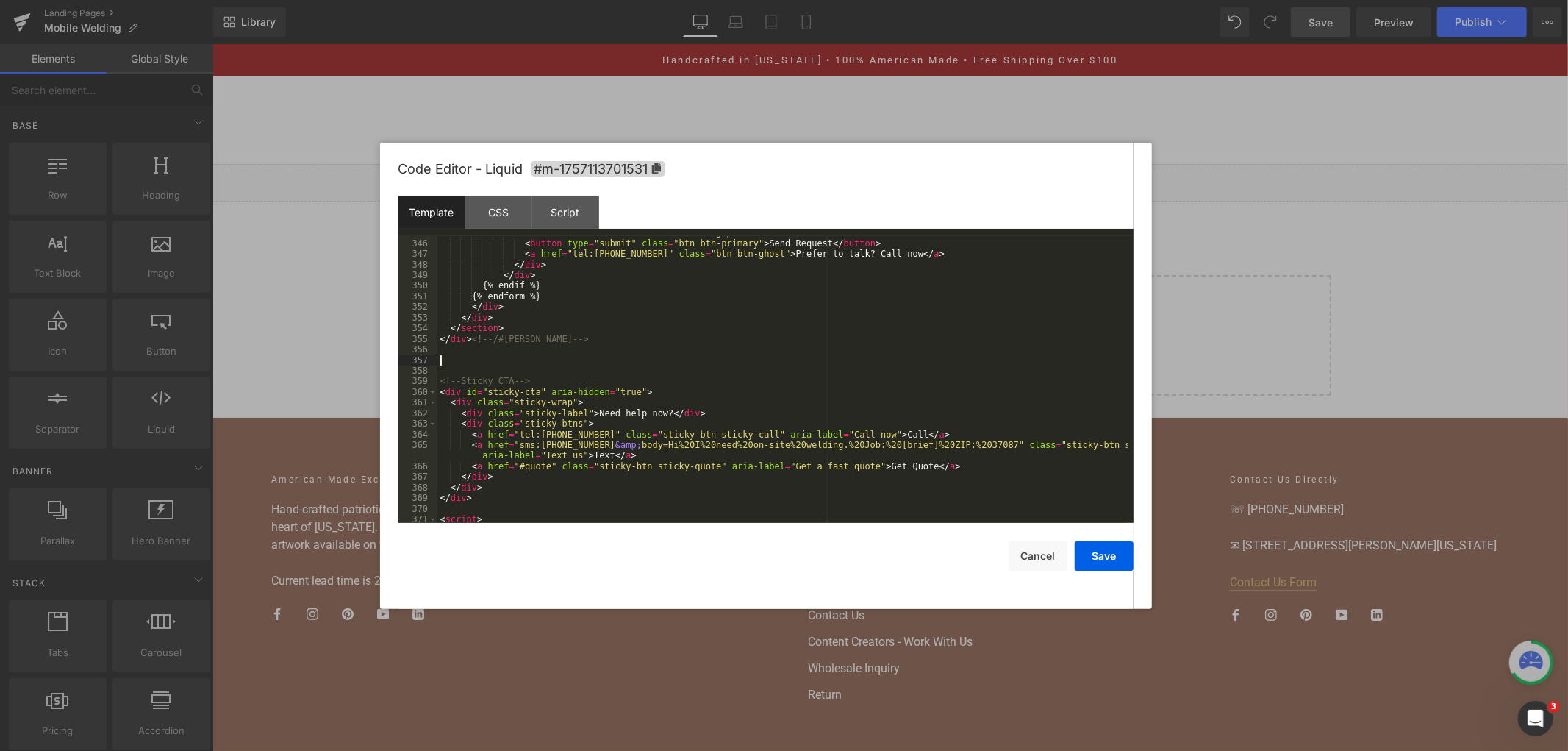
scroll to position [4366, 0]
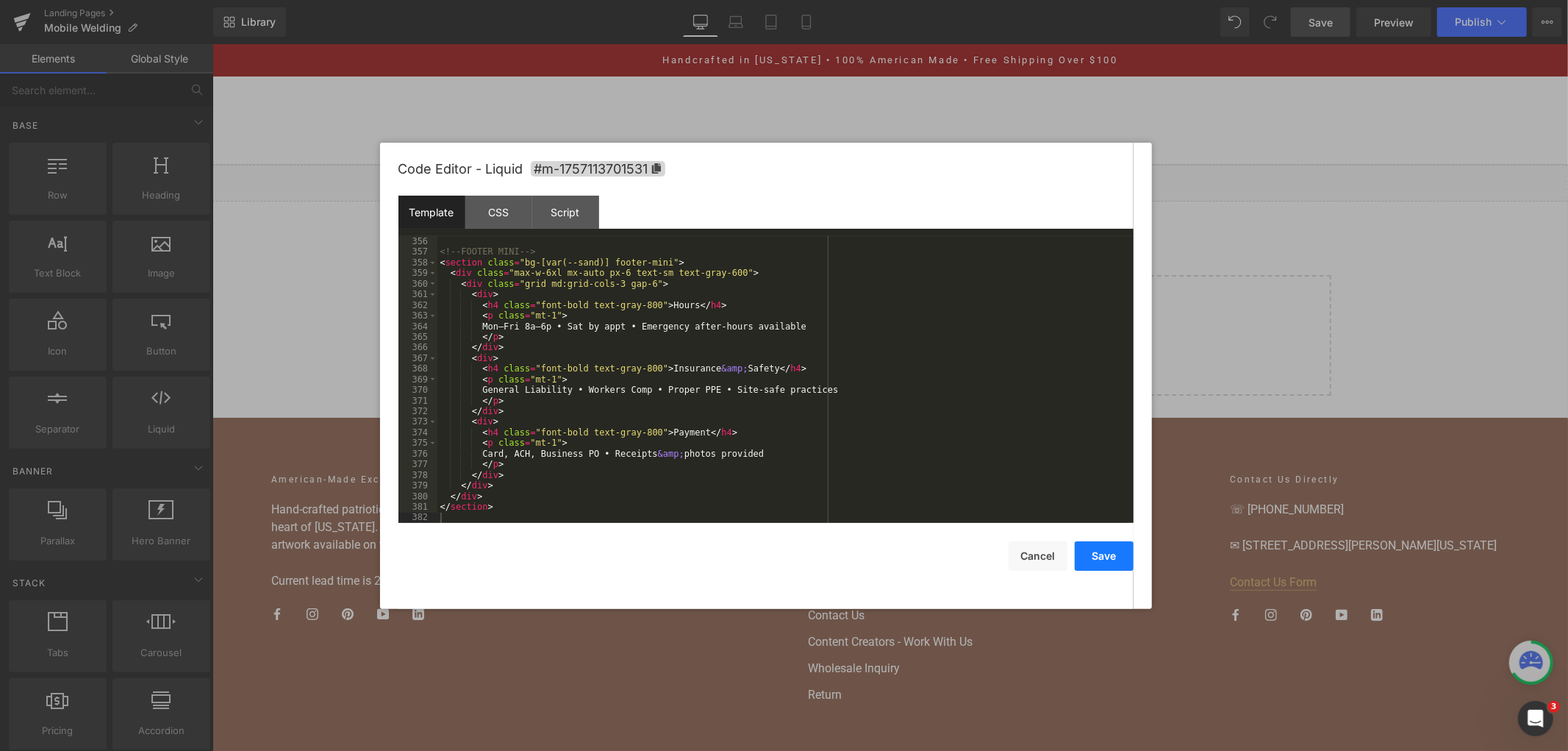
click at [1082, 556] on button "Save" at bounding box center [1103, 557] width 59 height 30
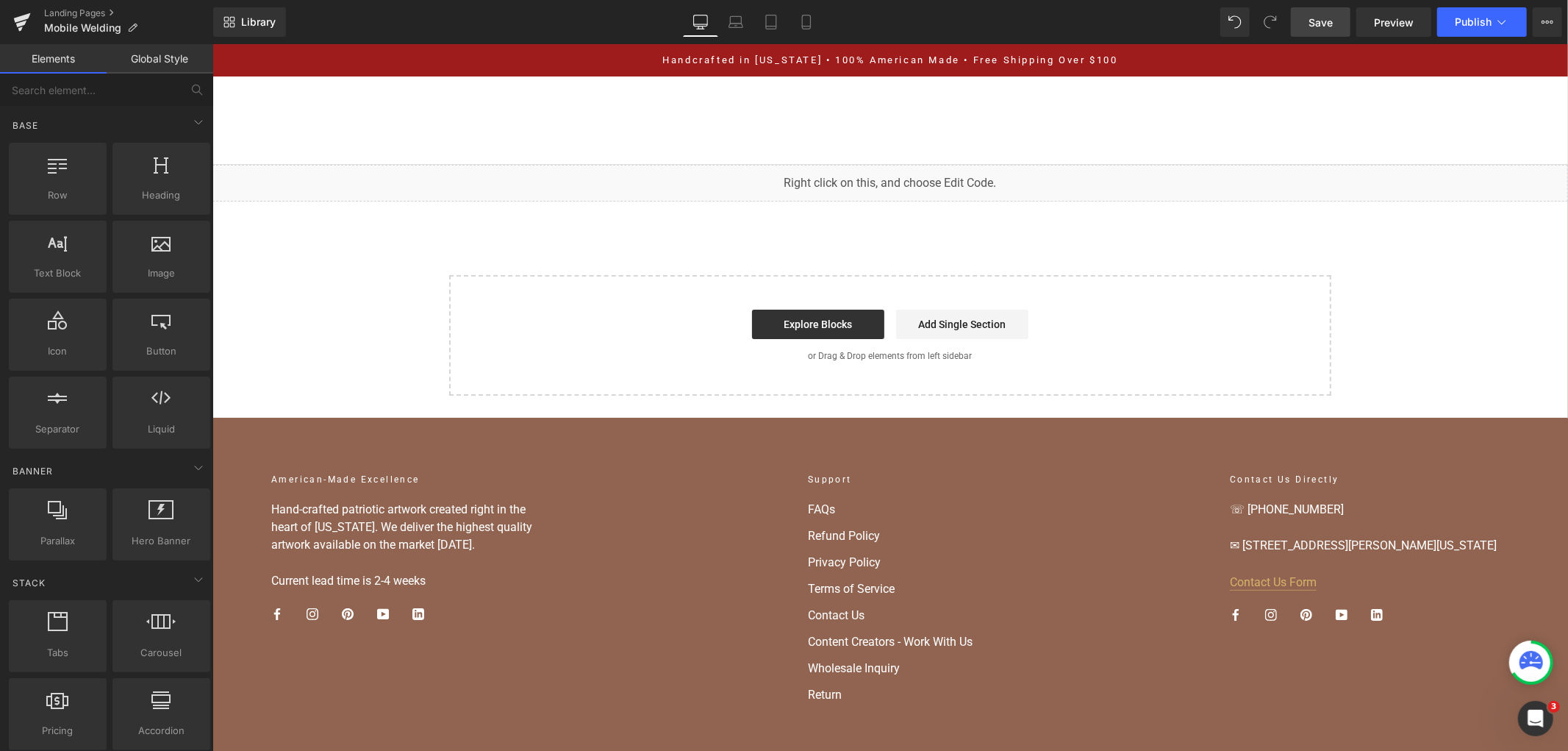
click at [1325, 28] on span "Save" at bounding box center [1320, 22] width 24 height 16
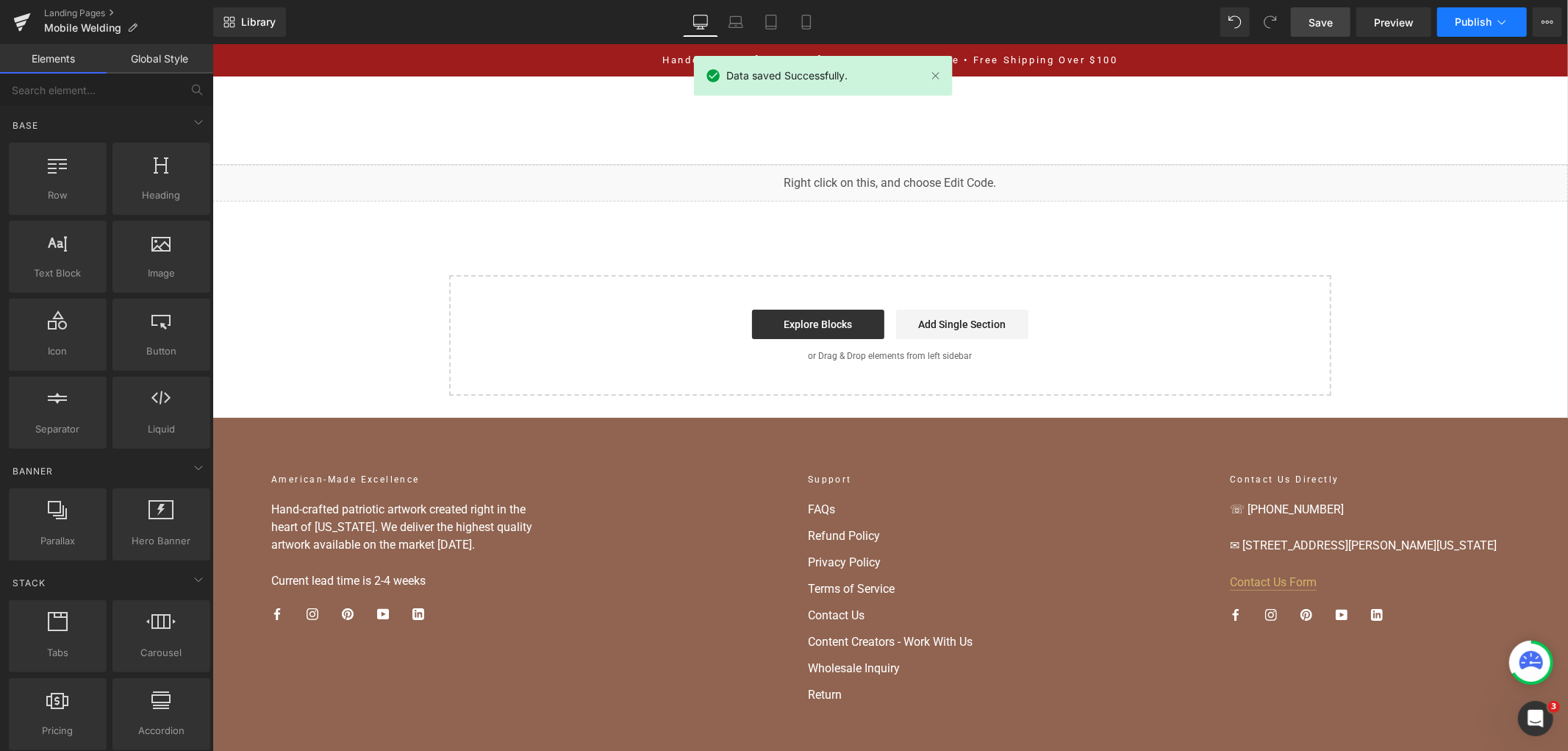
click at [1466, 13] on button "Publish" at bounding box center [1482, 22] width 90 height 30
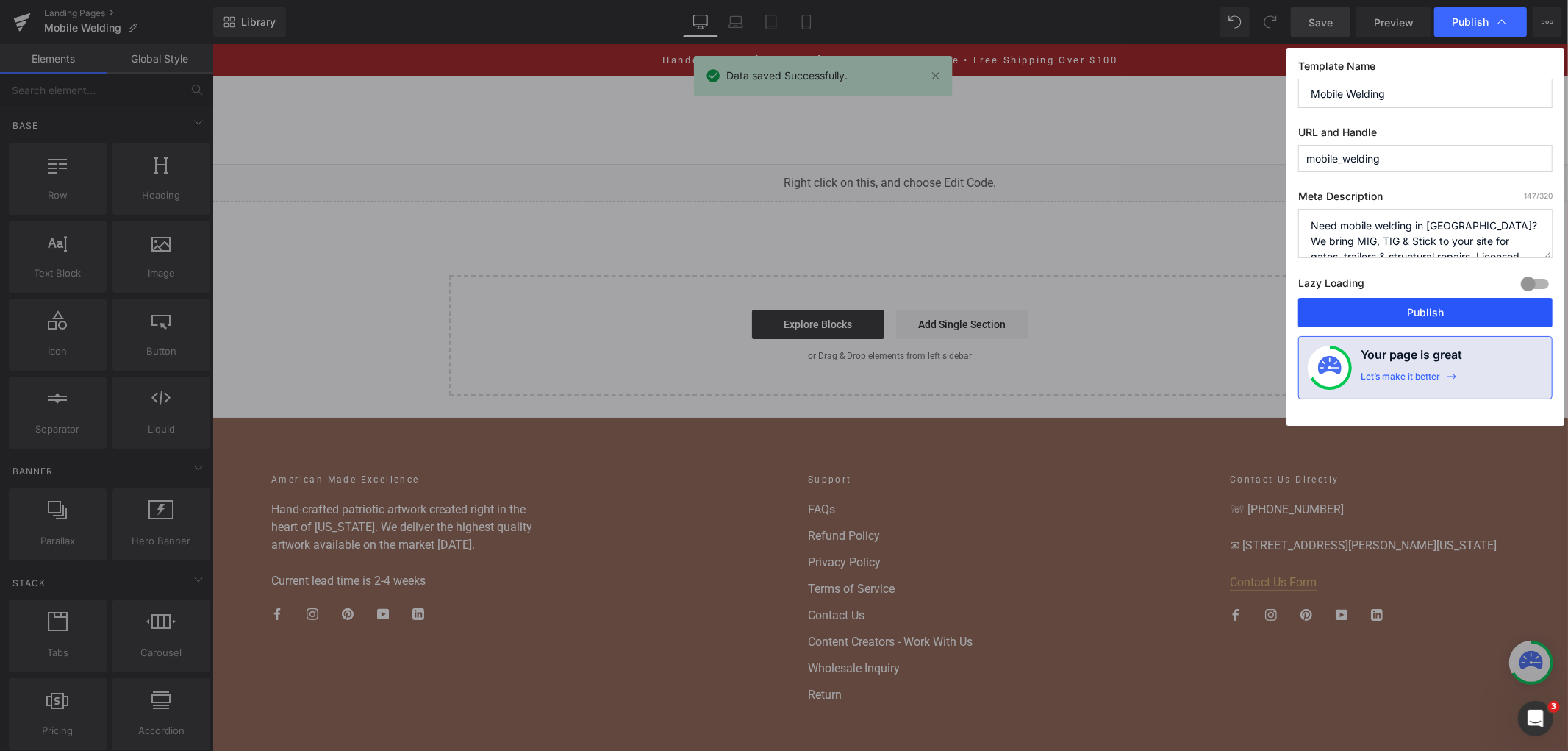
click at [1442, 307] on button "Publish" at bounding box center [1426, 313] width 255 height 30
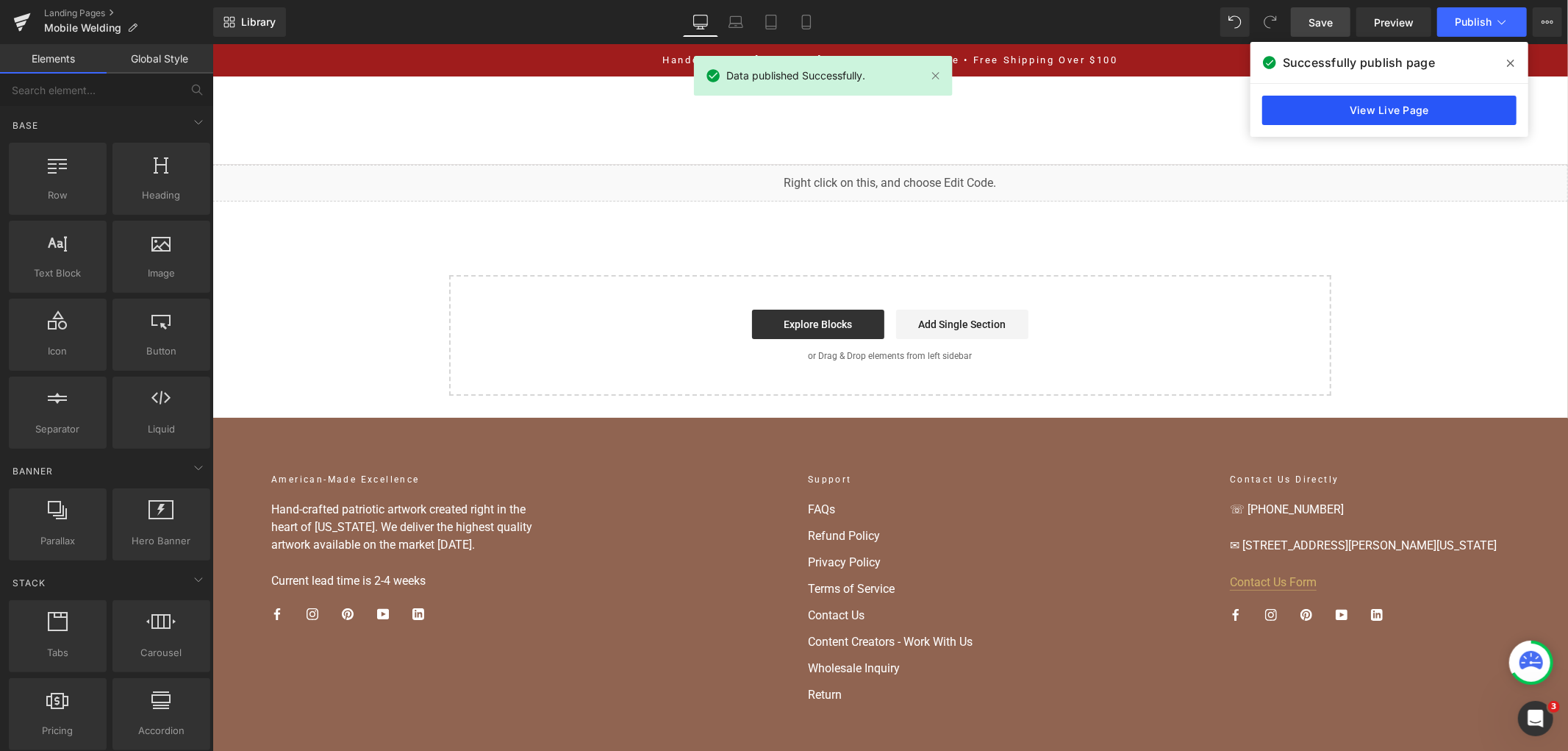
click at [1352, 104] on link "View Live Page" at bounding box center [1389, 111] width 255 height 30
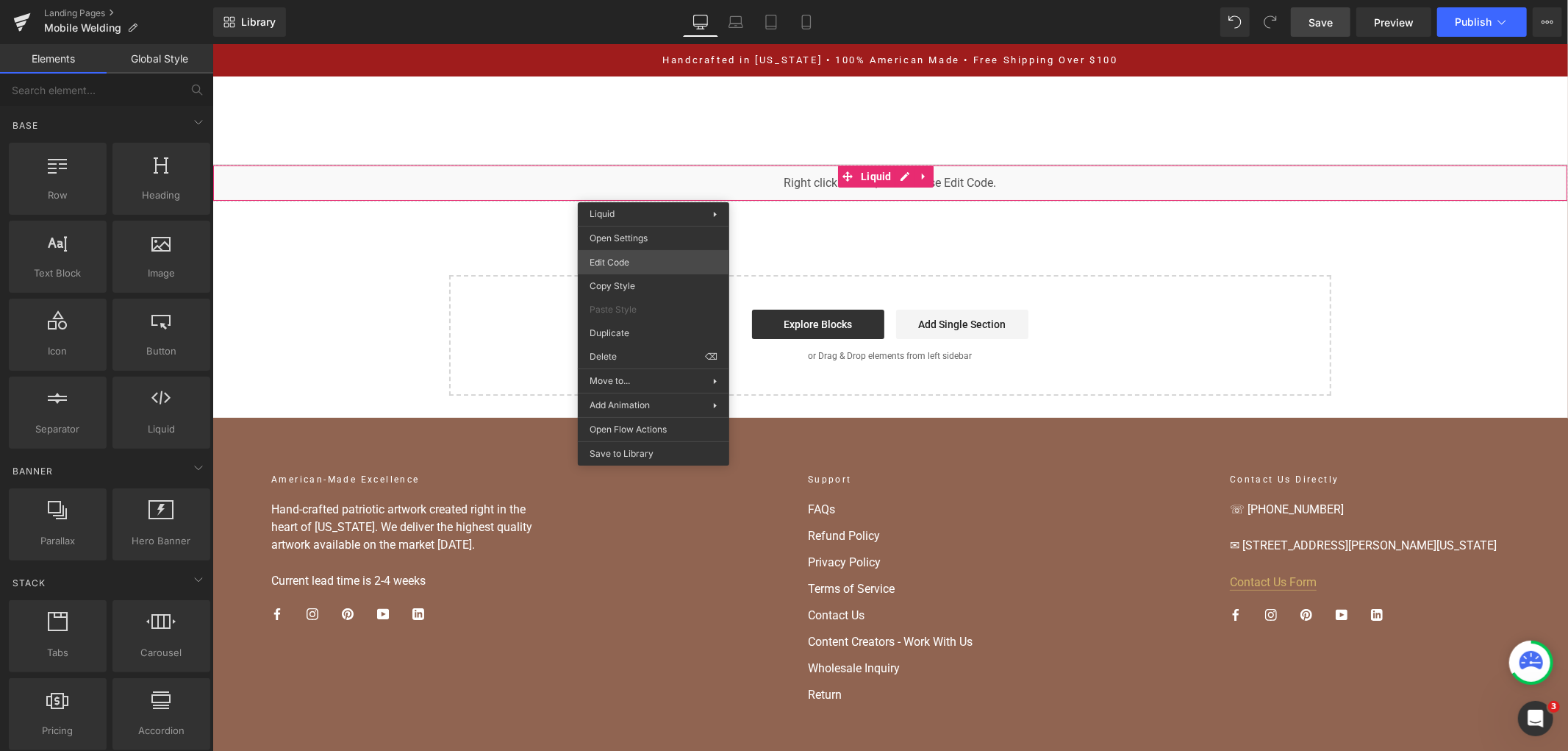
click at [641, 0] on div "You are previewing how the will restyle your page. You can not edit Elements in…" at bounding box center [784, 0] width 1568 height 0
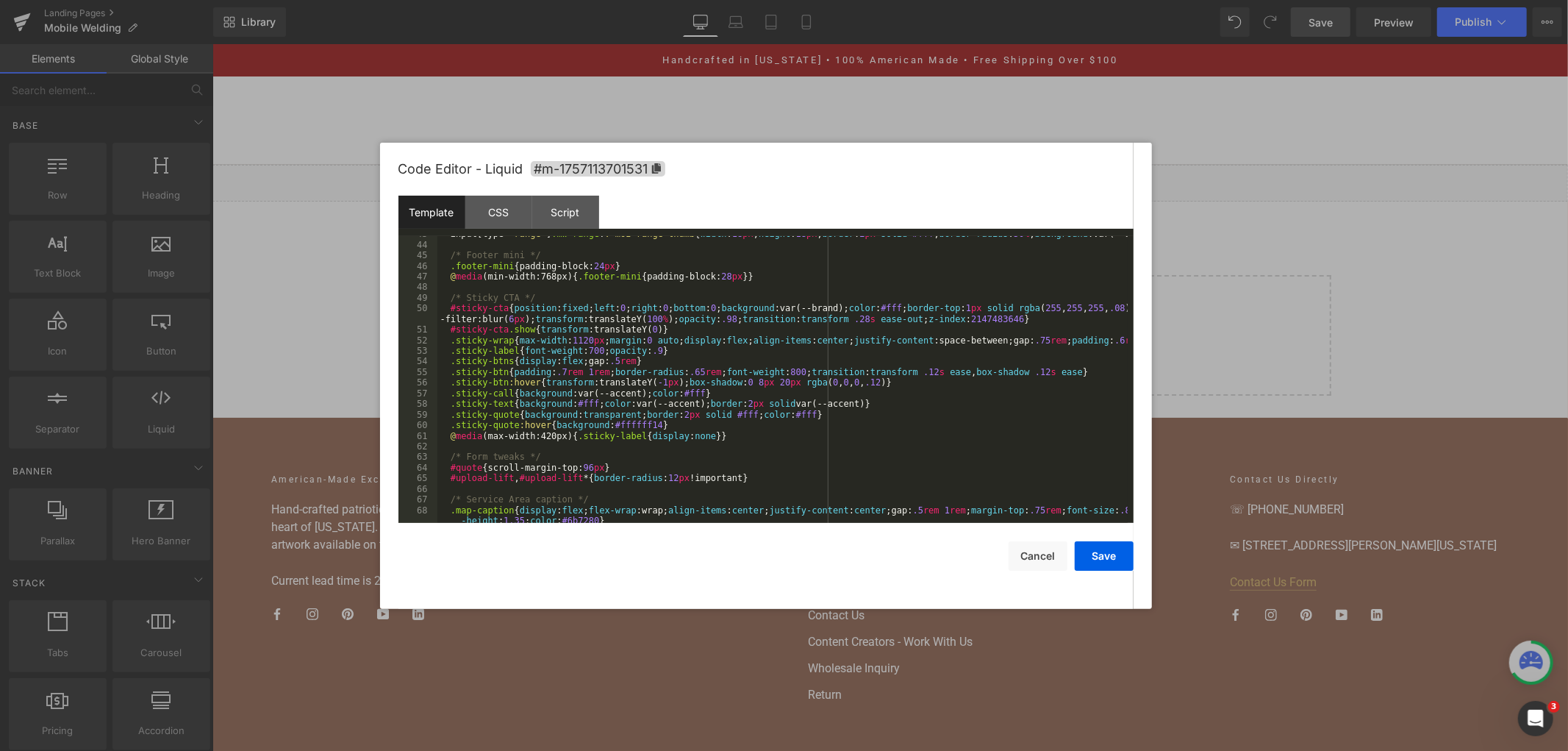
scroll to position [538, 0]
click at [745, 353] on div "input [ type = " range " ] .mw-range : :-moz-range-thumb { width : 18 px ; heig…" at bounding box center [782, 388] width 690 height 318
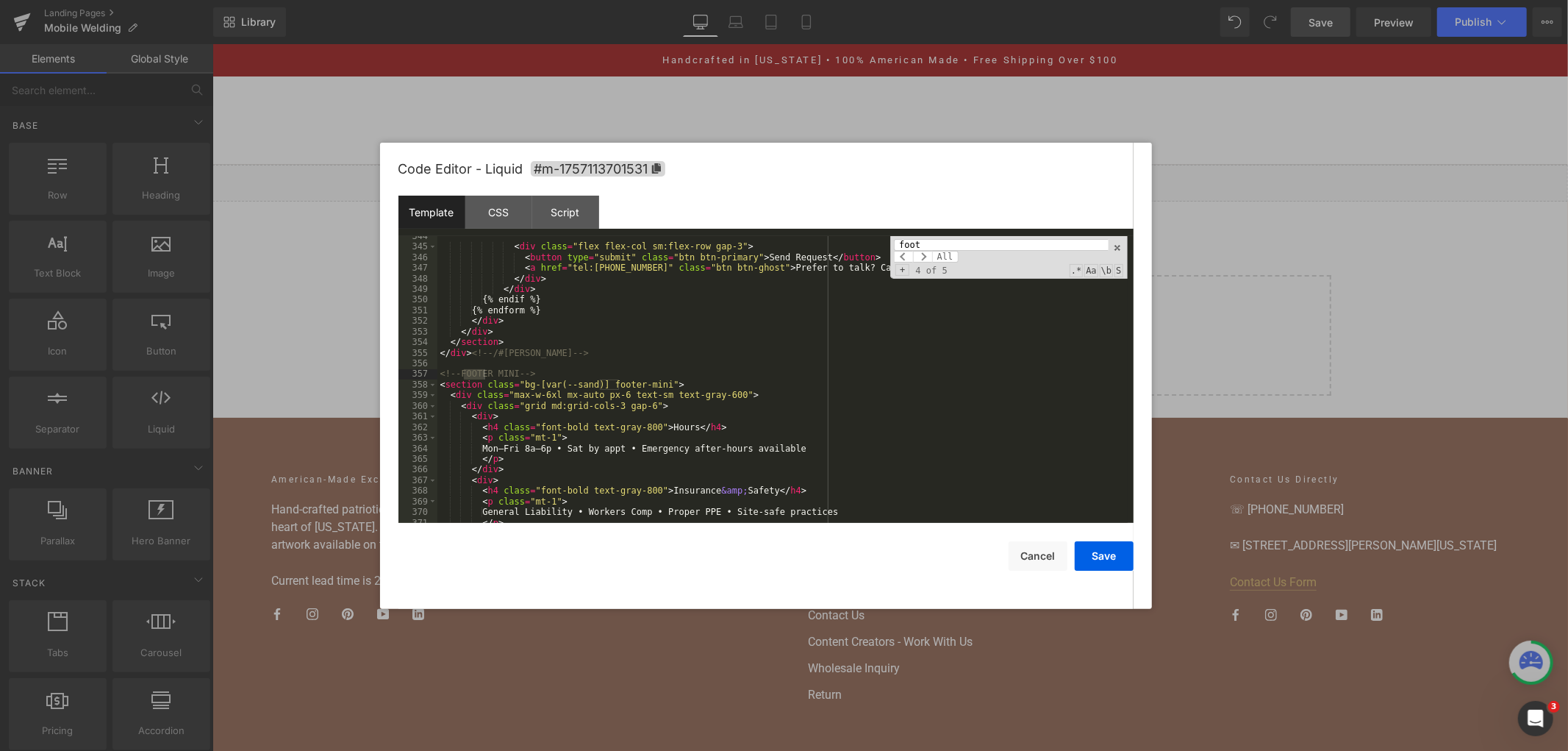
scroll to position [4245, 0]
type input "footer"
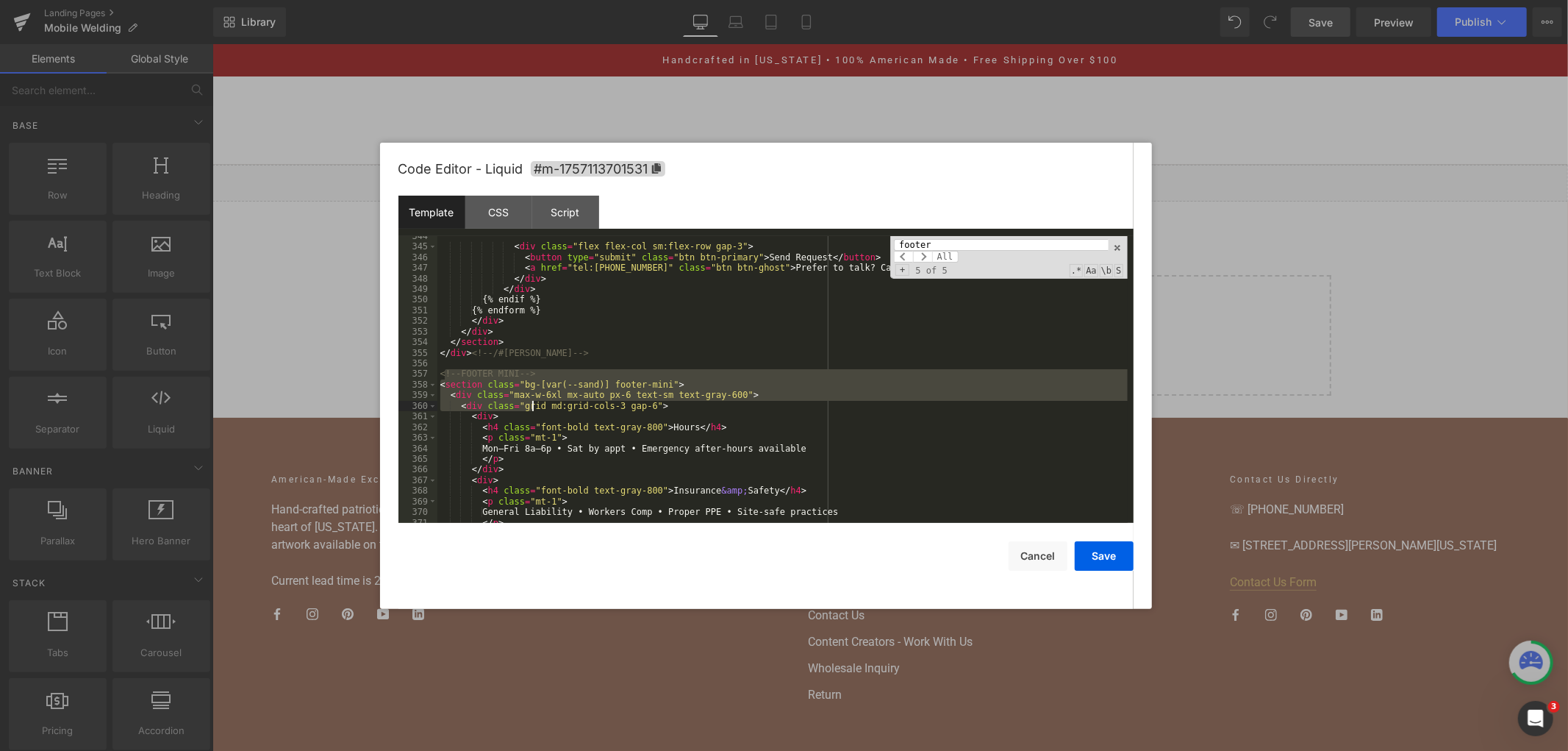
drag, startPoint x: 444, startPoint y: 376, endPoint x: 548, endPoint y: 414, distance: 110.7
click at [548, 414] on div "< div class = "flex flex-col sm:flex-row gap-3" > < button type = "submit" clas…" at bounding box center [782, 385] width 690 height 309
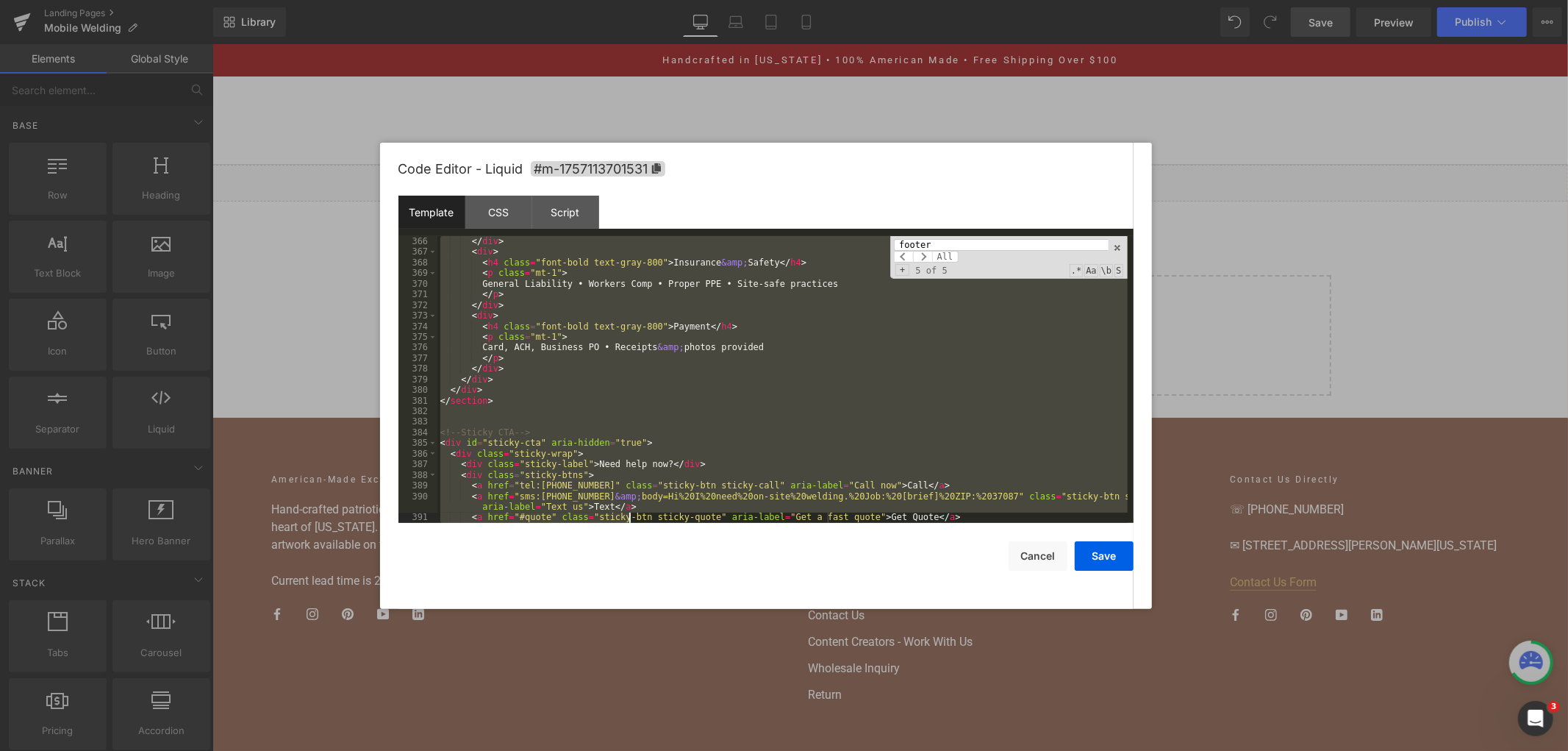
scroll to position [4473, 0]
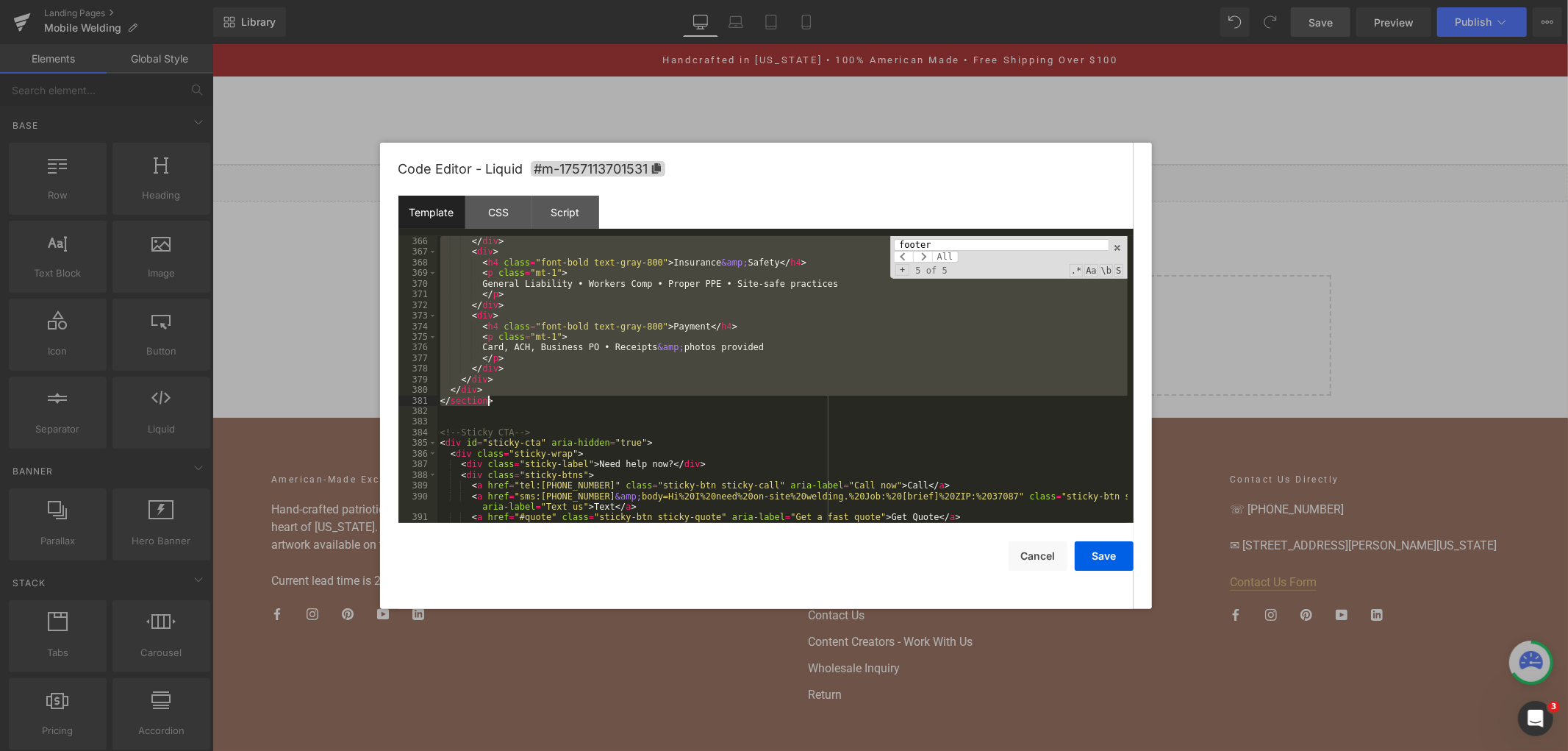
drag, startPoint x: 440, startPoint y: 376, endPoint x: 647, endPoint y: 397, distance: 208.1
click at [647, 397] on div "</ div > < div > < h4 class = "font-bold text-gray-800" > Insurance &amp; Safet…" at bounding box center [782, 390] width 690 height 309
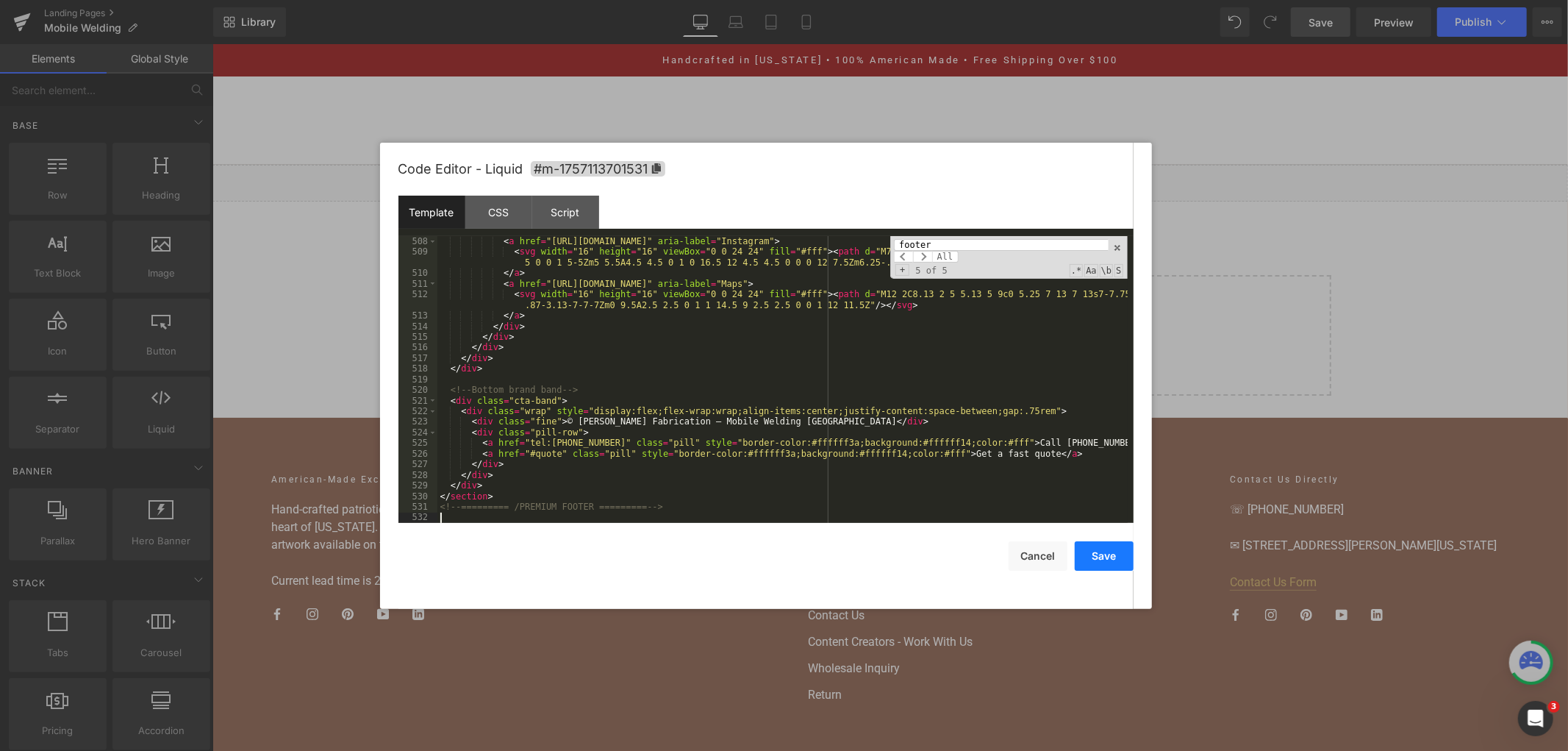
click at [1089, 549] on button "Save" at bounding box center [1103, 557] width 59 height 30
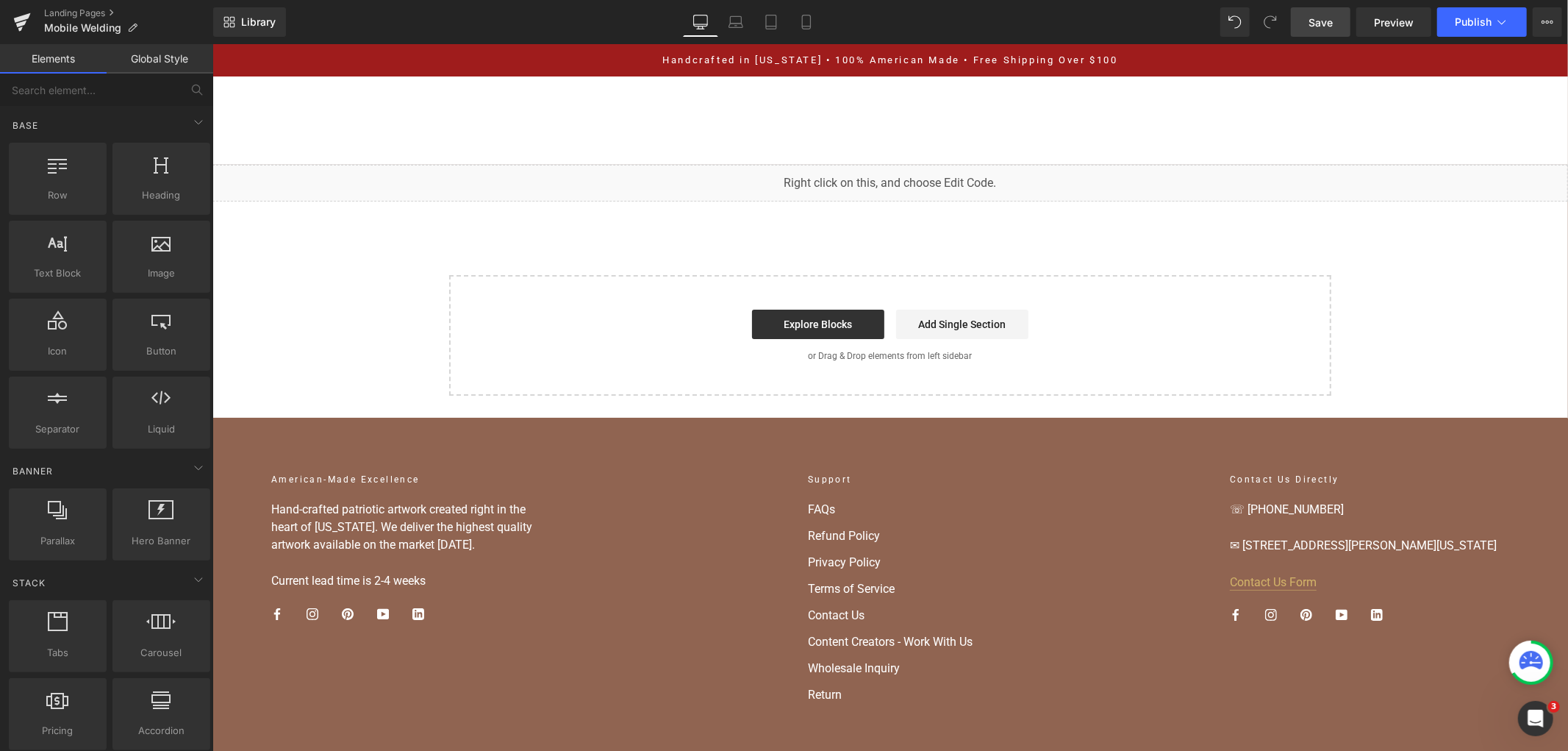
click at [1299, 26] on link "Save" at bounding box center [1321, 22] width 60 height 30
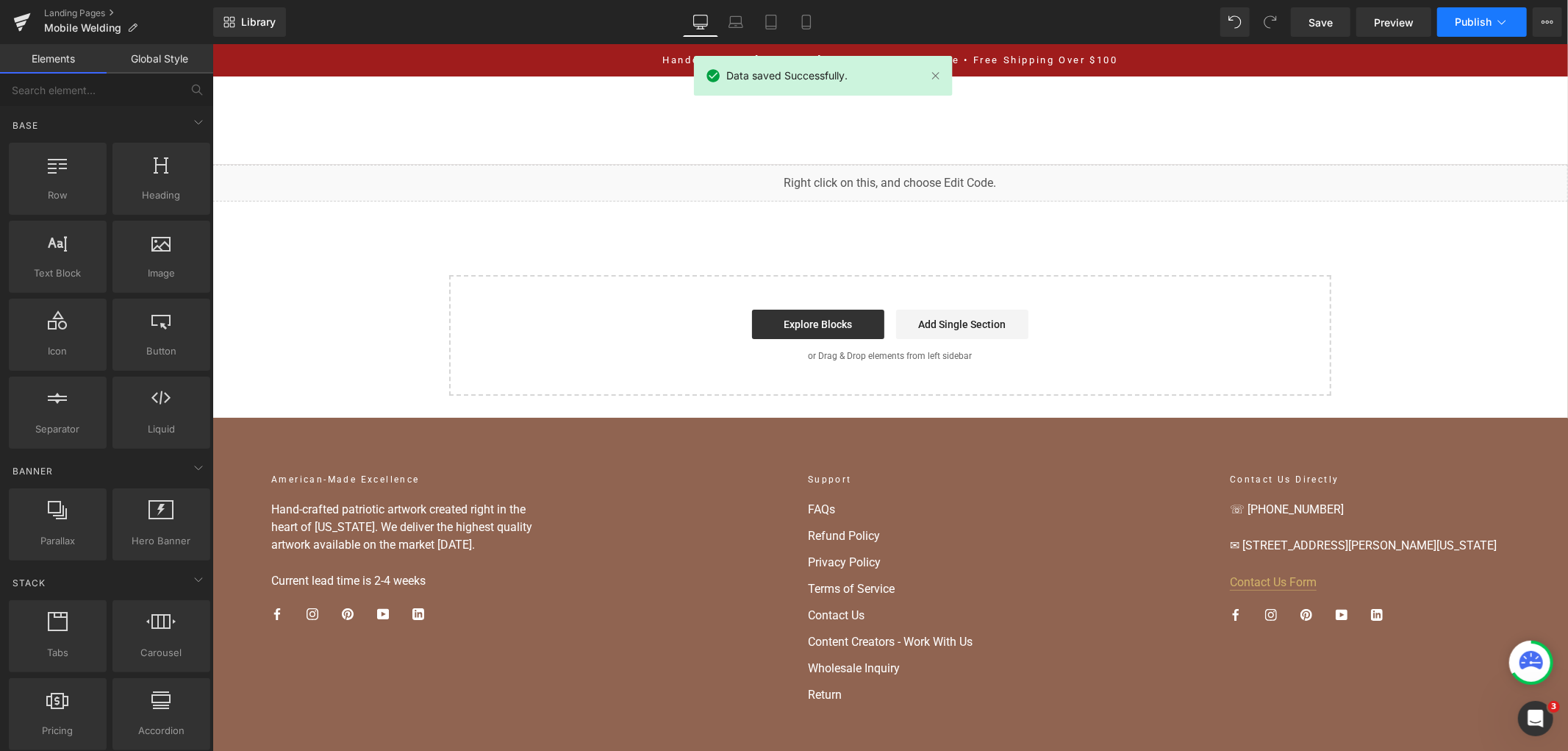
click at [1456, 26] on span "Publish" at bounding box center [1473, 22] width 36 height 12
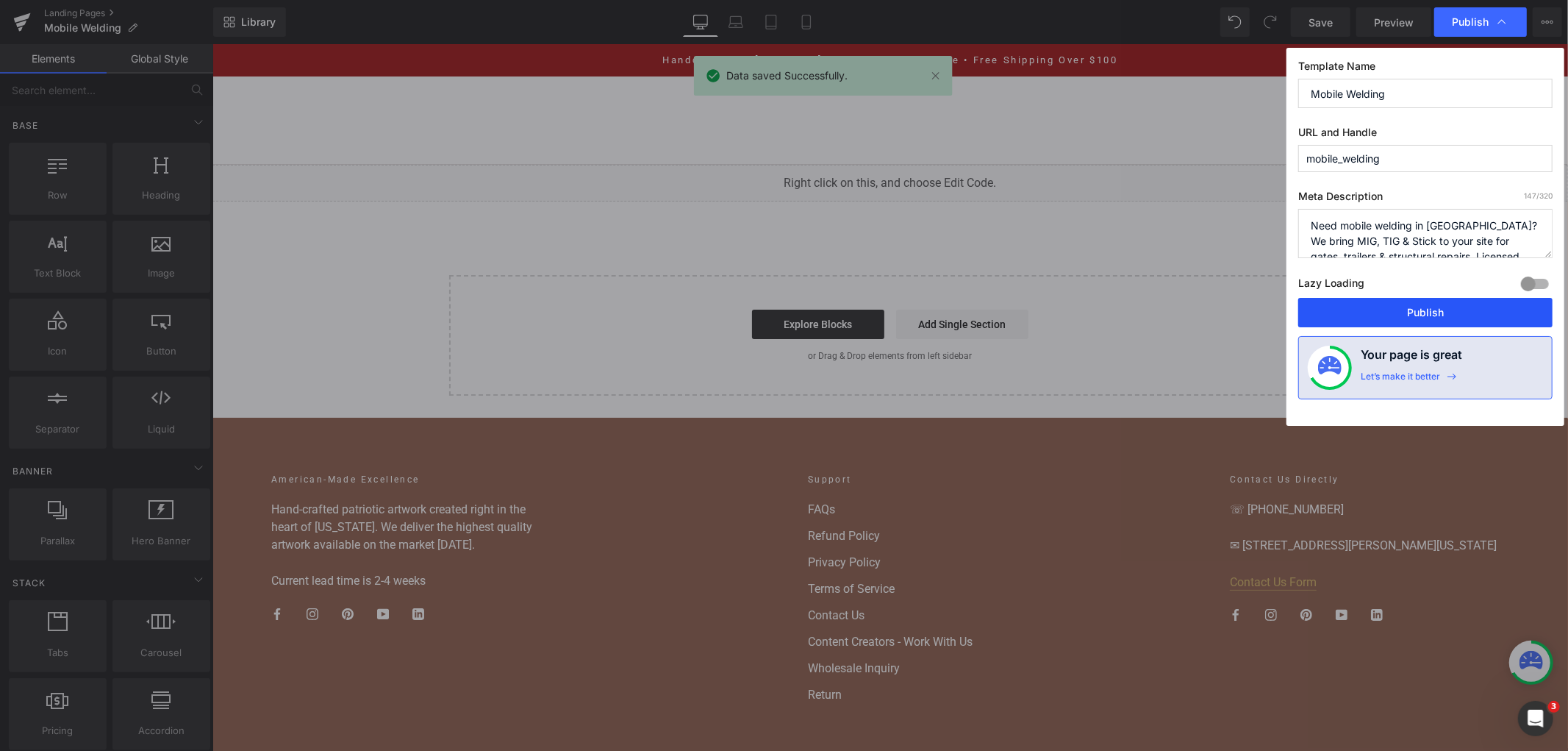
click at [1386, 307] on button "Publish" at bounding box center [1426, 313] width 255 height 30
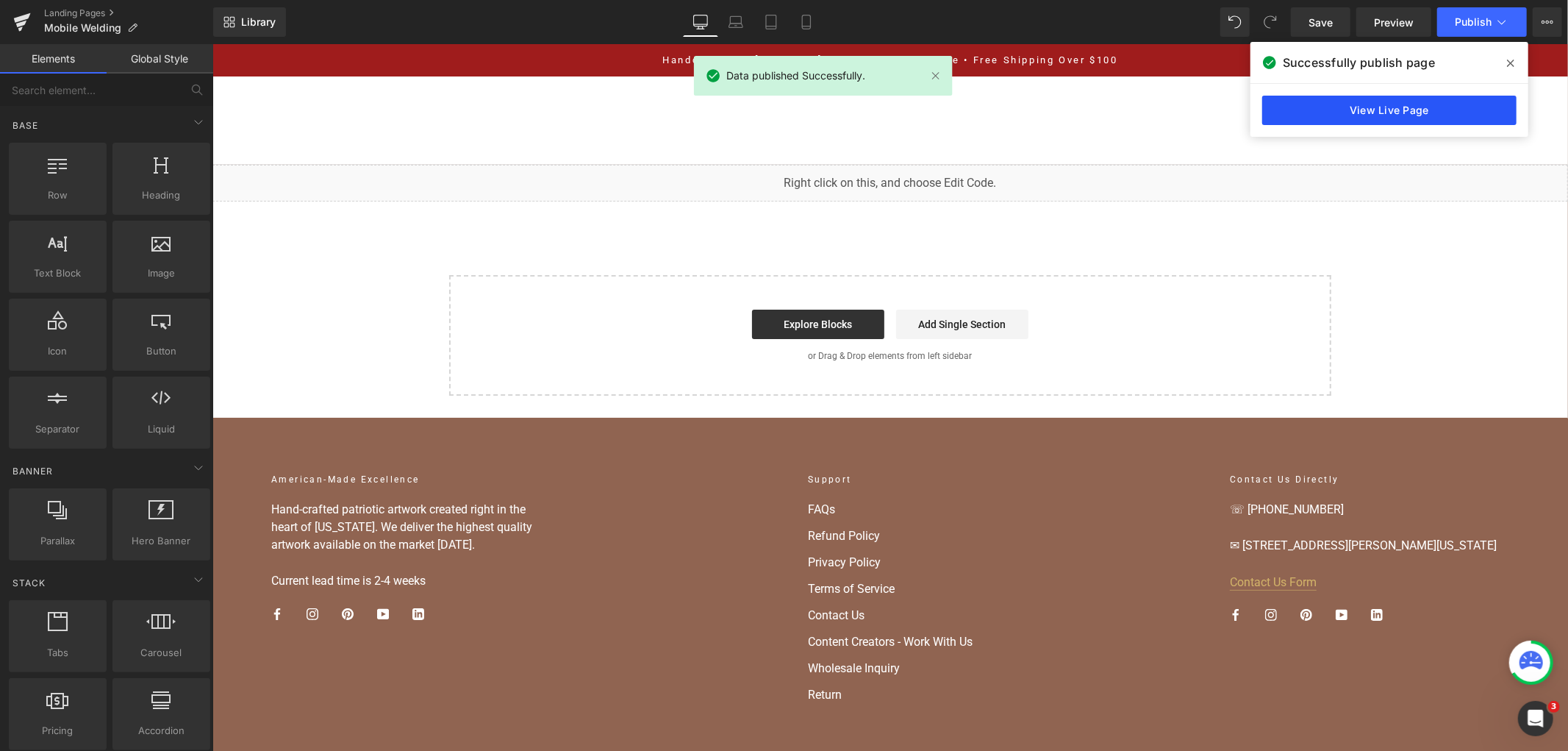
click at [1347, 119] on link "View Live Page" at bounding box center [1389, 111] width 255 height 30
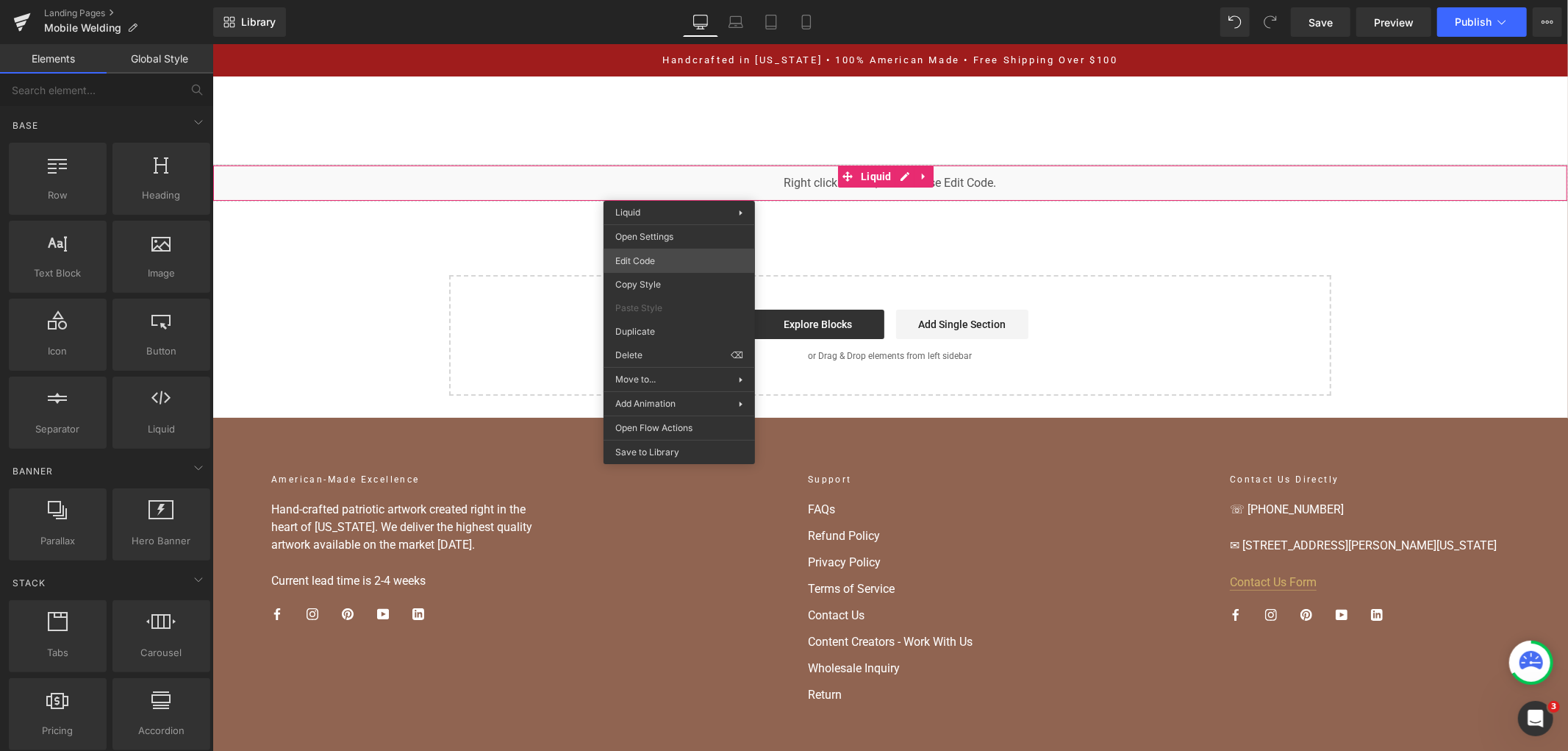
click at [668, 0] on div "You are previewing how the will restyle your page. You can not edit Elements in…" at bounding box center [784, 0] width 1568 height 0
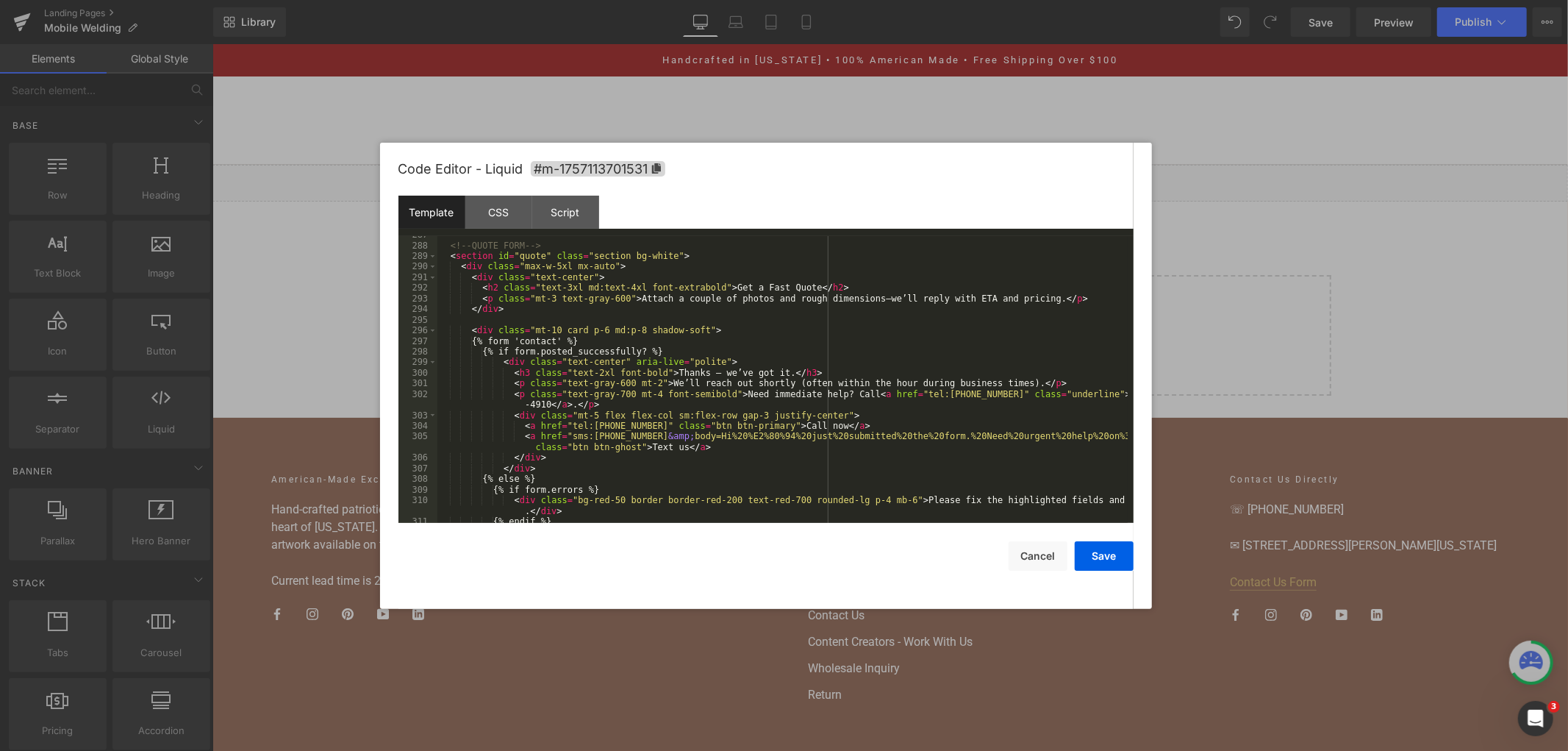
scroll to position [3425, 0]
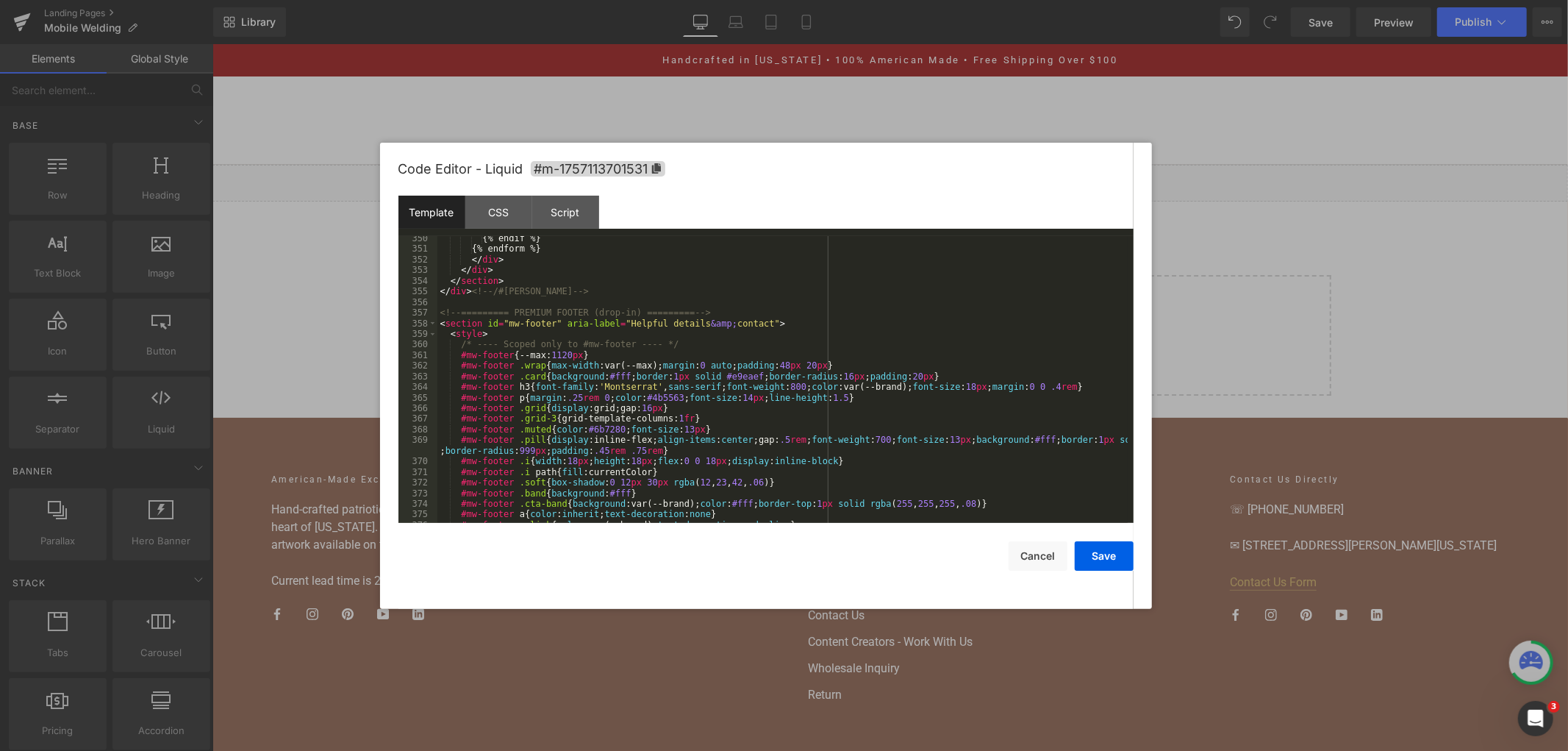
click at [598, 356] on div "{% endif %} {% endform %} </ div > </ div > </ section > </ div > <!-- /#[PERSO…" at bounding box center [782, 387] width 690 height 309
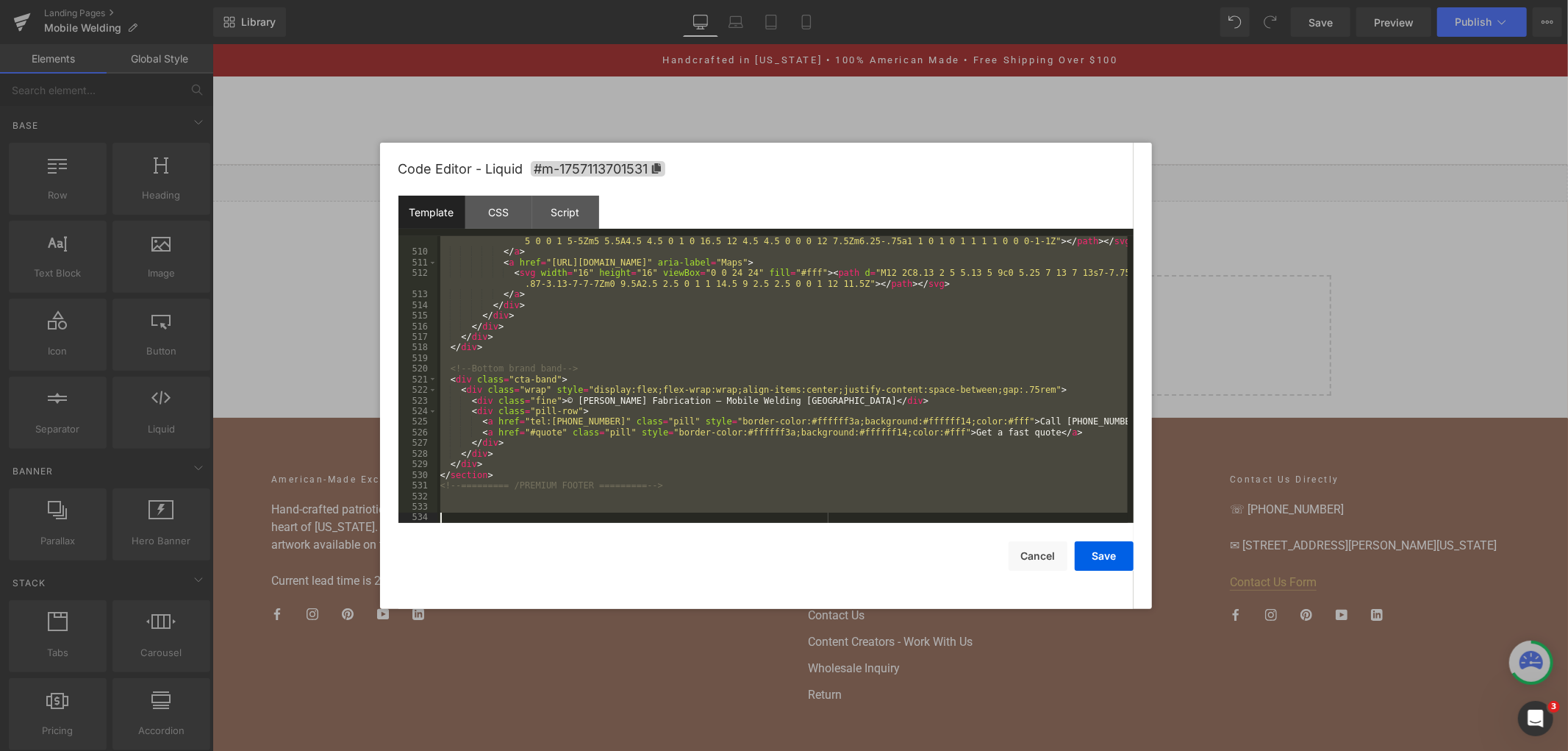
scroll to position [6183, 0]
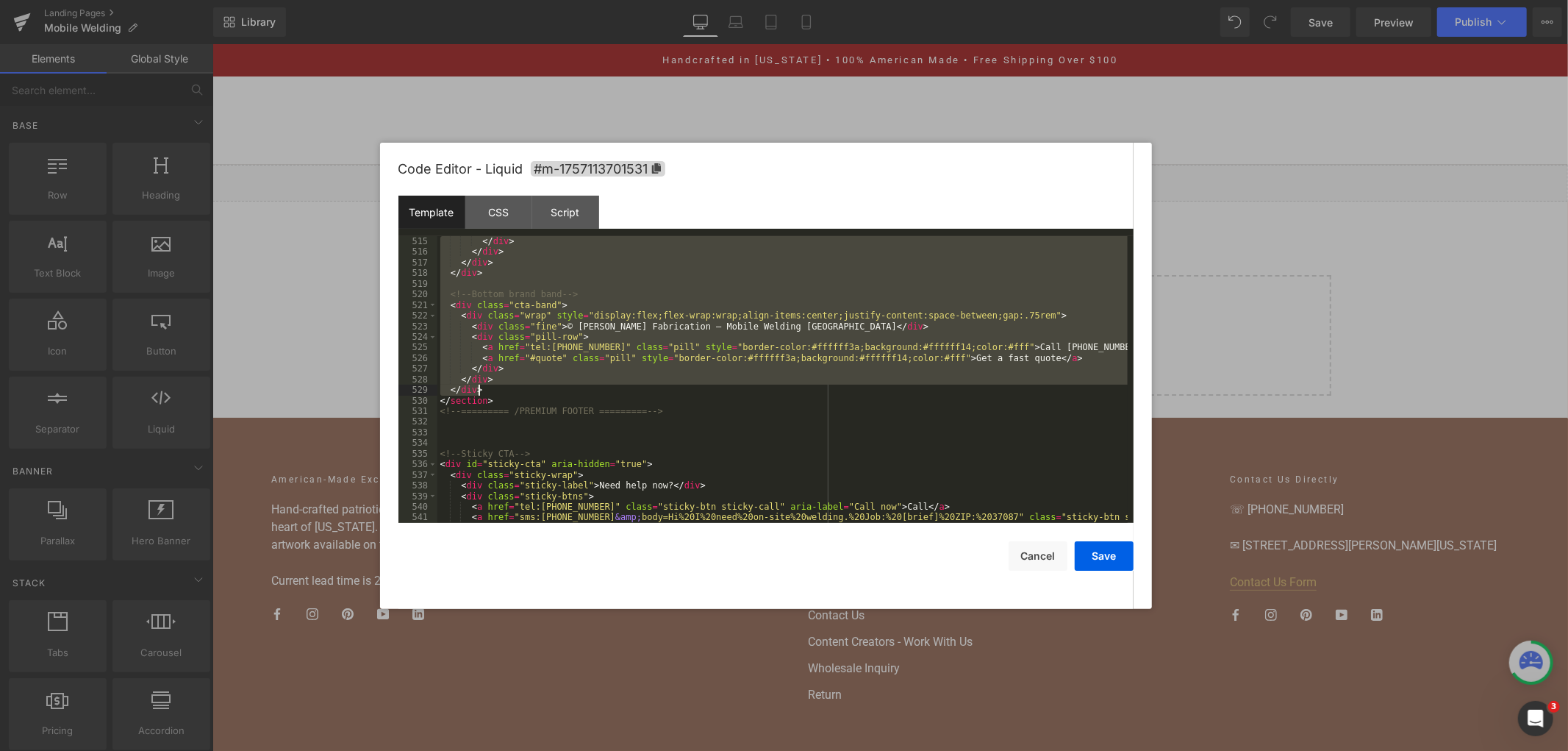
drag, startPoint x: 449, startPoint y: 427, endPoint x: 707, endPoint y: 394, distance: 260.1
click at [707, 394] on div "</ div > </ div > </ div > </ div > <!-- Bottom brand band --> < div class = "c…" at bounding box center [782, 395] width 690 height 318
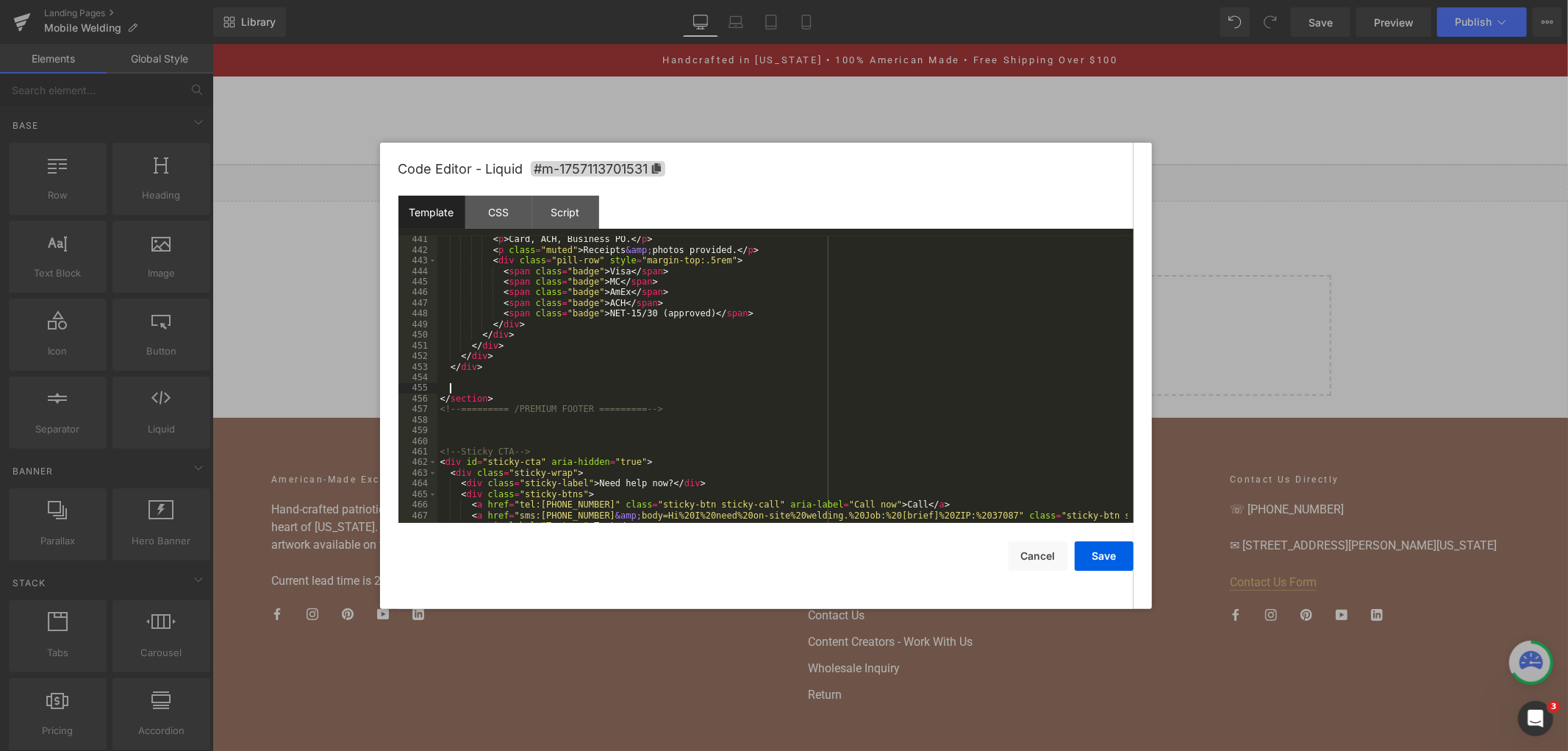
scroll to position [5367, 0]
click at [1100, 557] on button "Save" at bounding box center [1103, 557] width 59 height 30
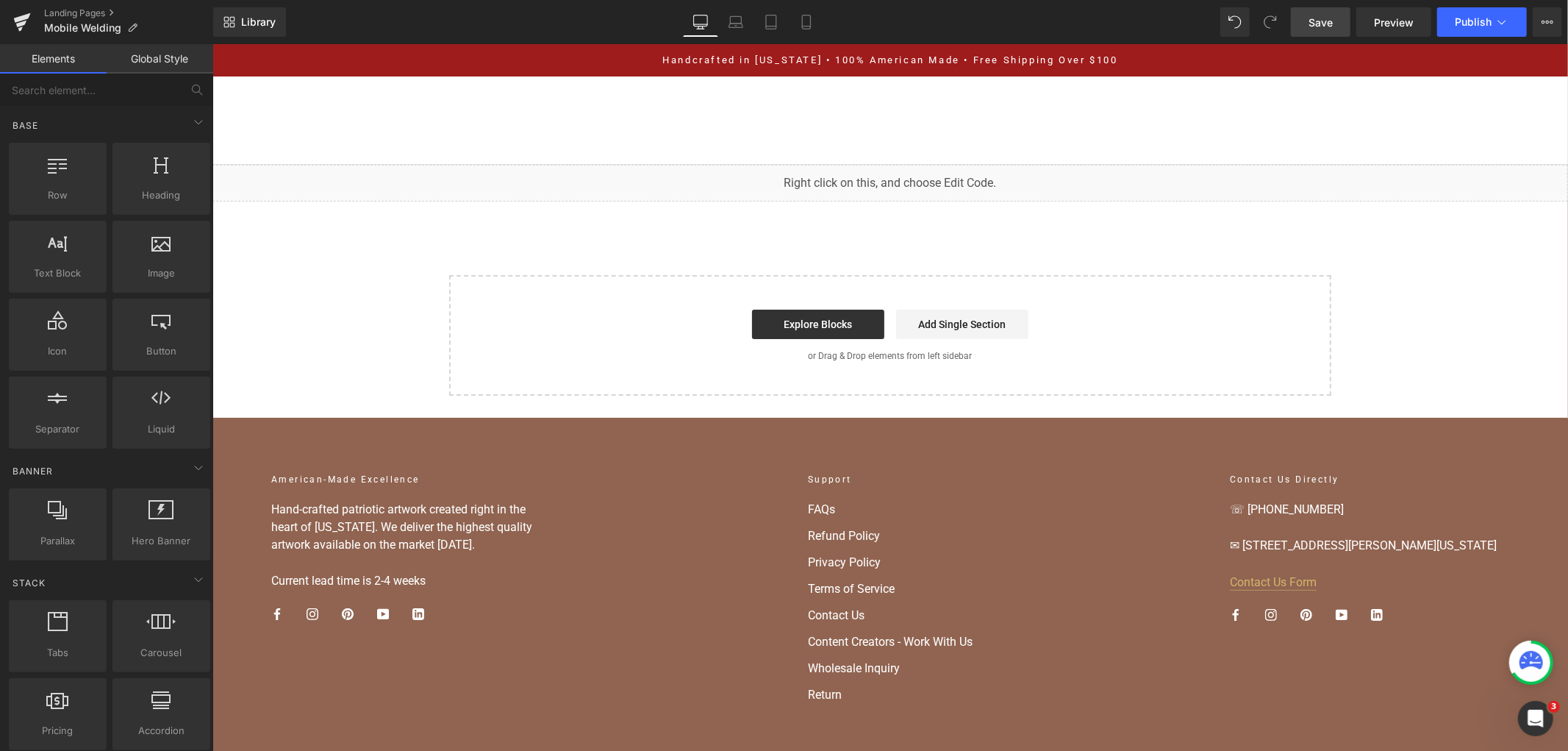
click at [1336, 15] on link "Save" at bounding box center [1321, 22] width 60 height 30
click at [1313, 24] on span "Save" at bounding box center [1320, 22] width 24 height 16
click at [1529, 25] on div "Save Preview Publish Scheduled View Live Page View with current Template Save T…" at bounding box center [1427, 22] width 283 height 30
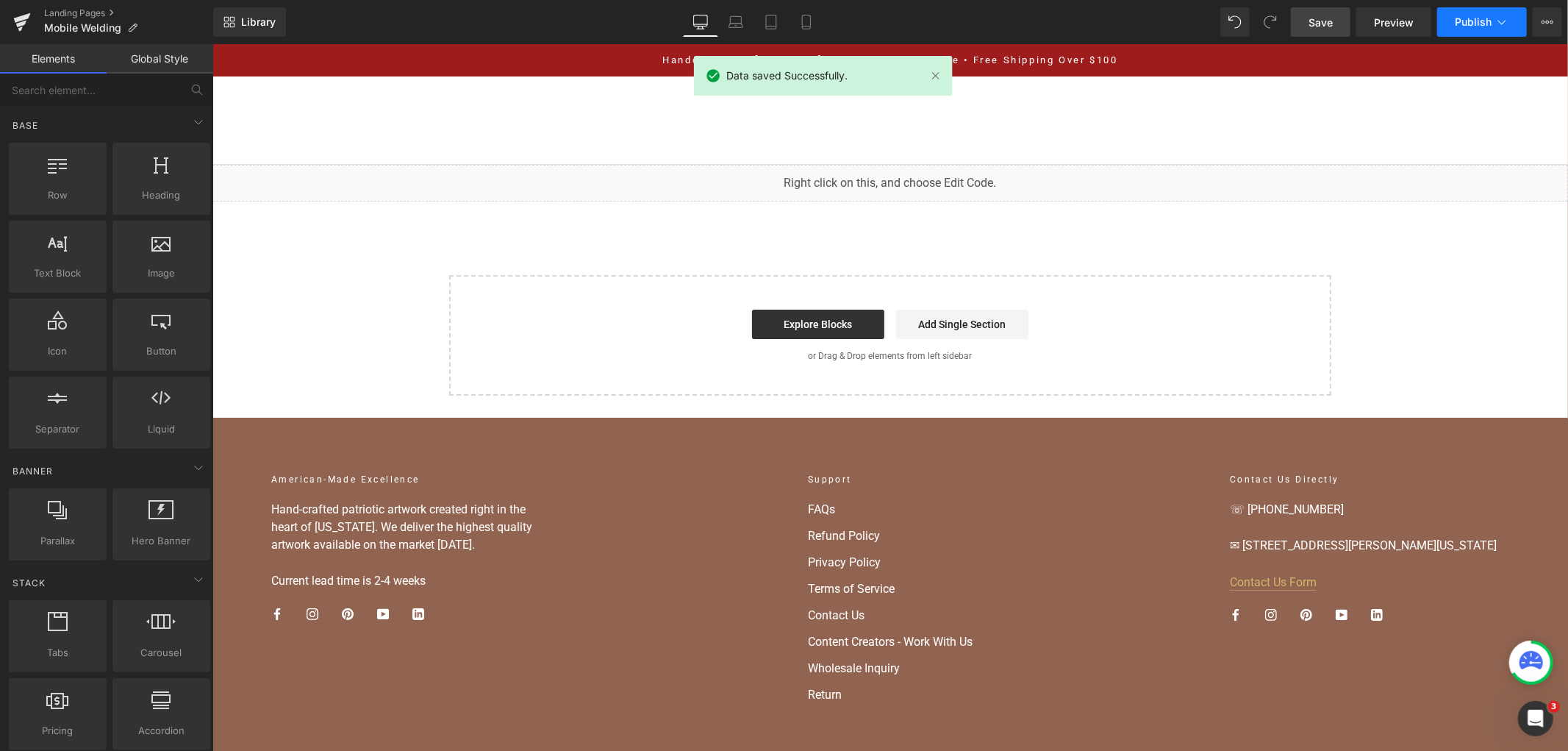
click at [1522, 25] on button "Publish" at bounding box center [1482, 22] width 90 height 30
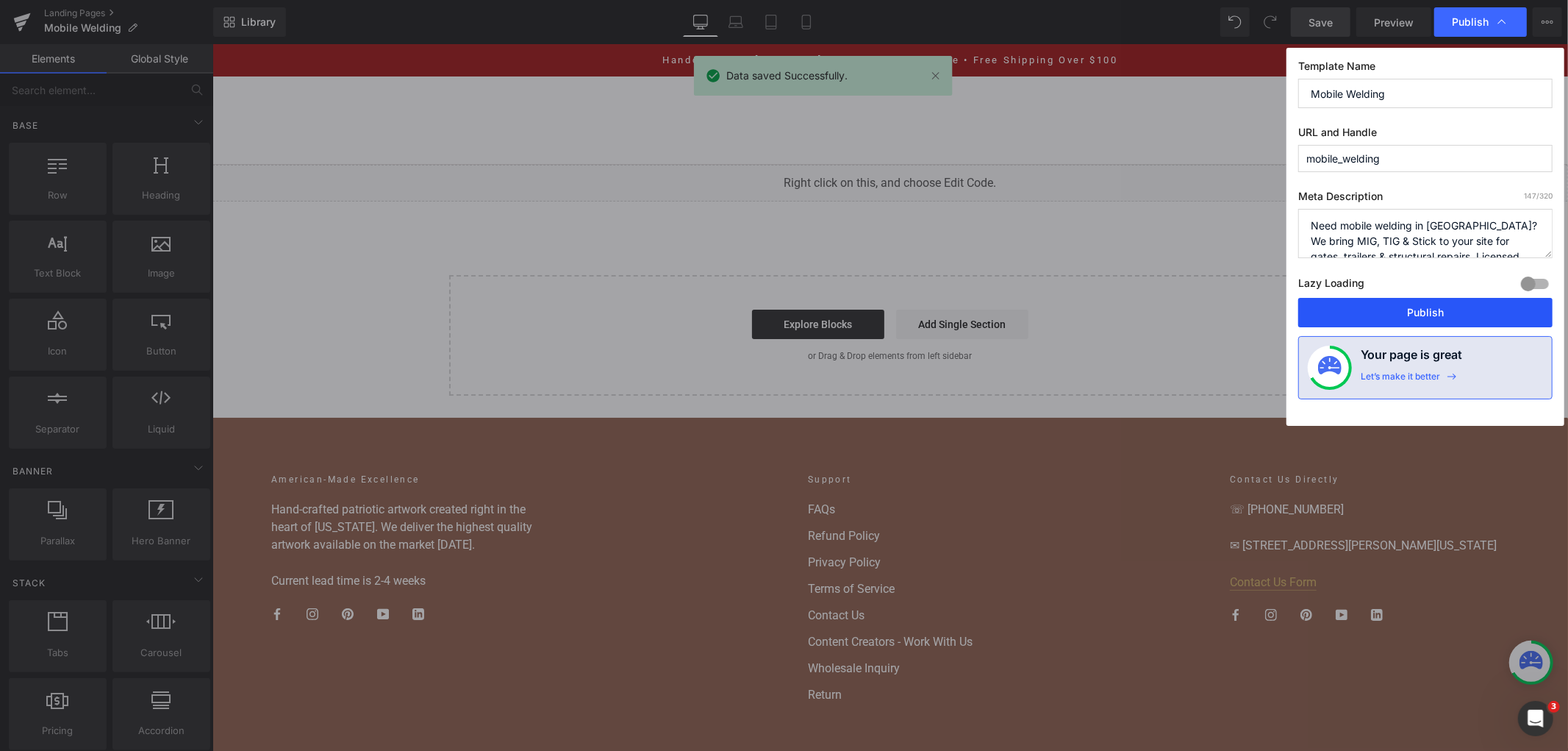
click at [1394, 321] on button "Publish" at bounding box center [1426, 313] width 255 height 30
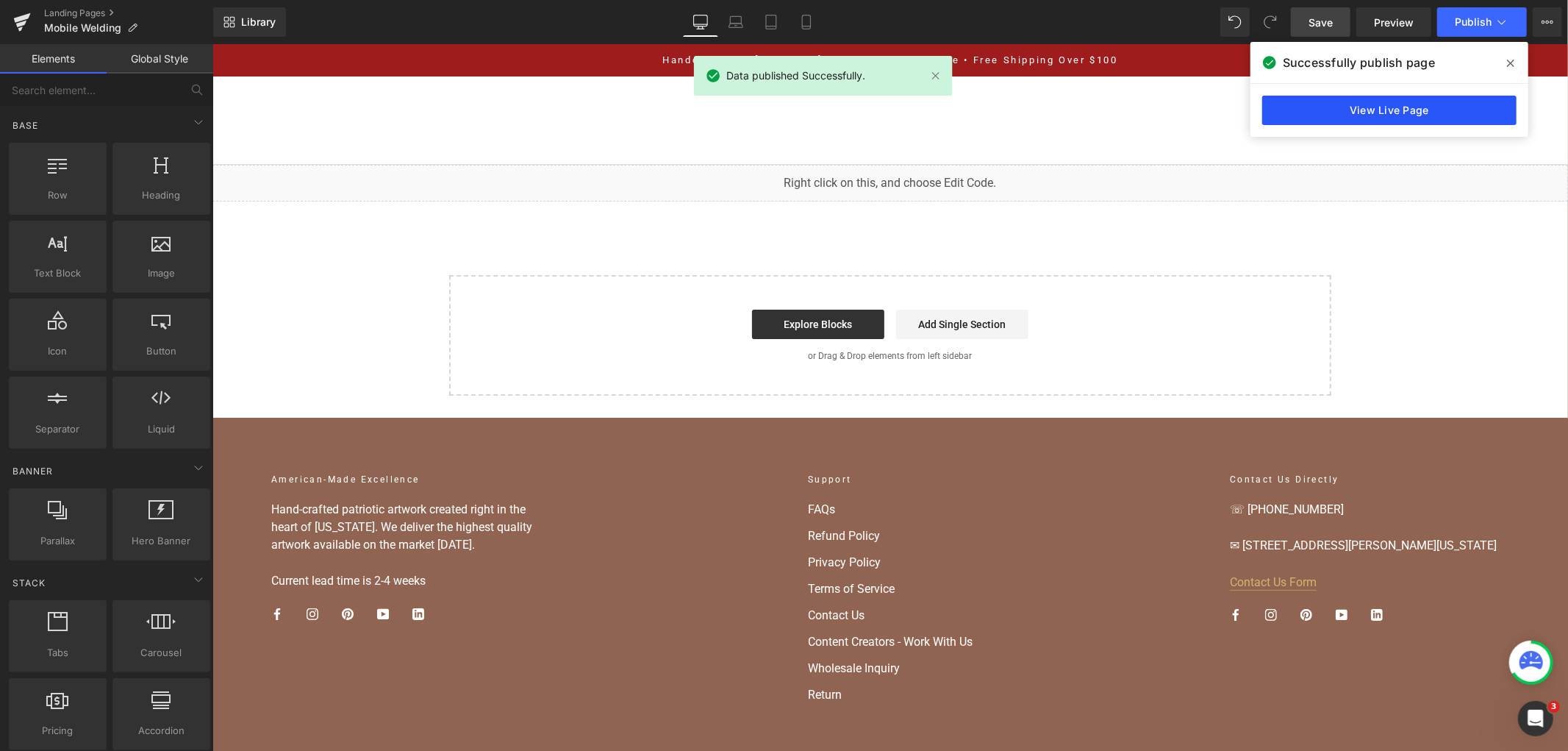
click at [1341, 115] on link "View Live Page" at bounding box center [1389, 111] width 255 height 30
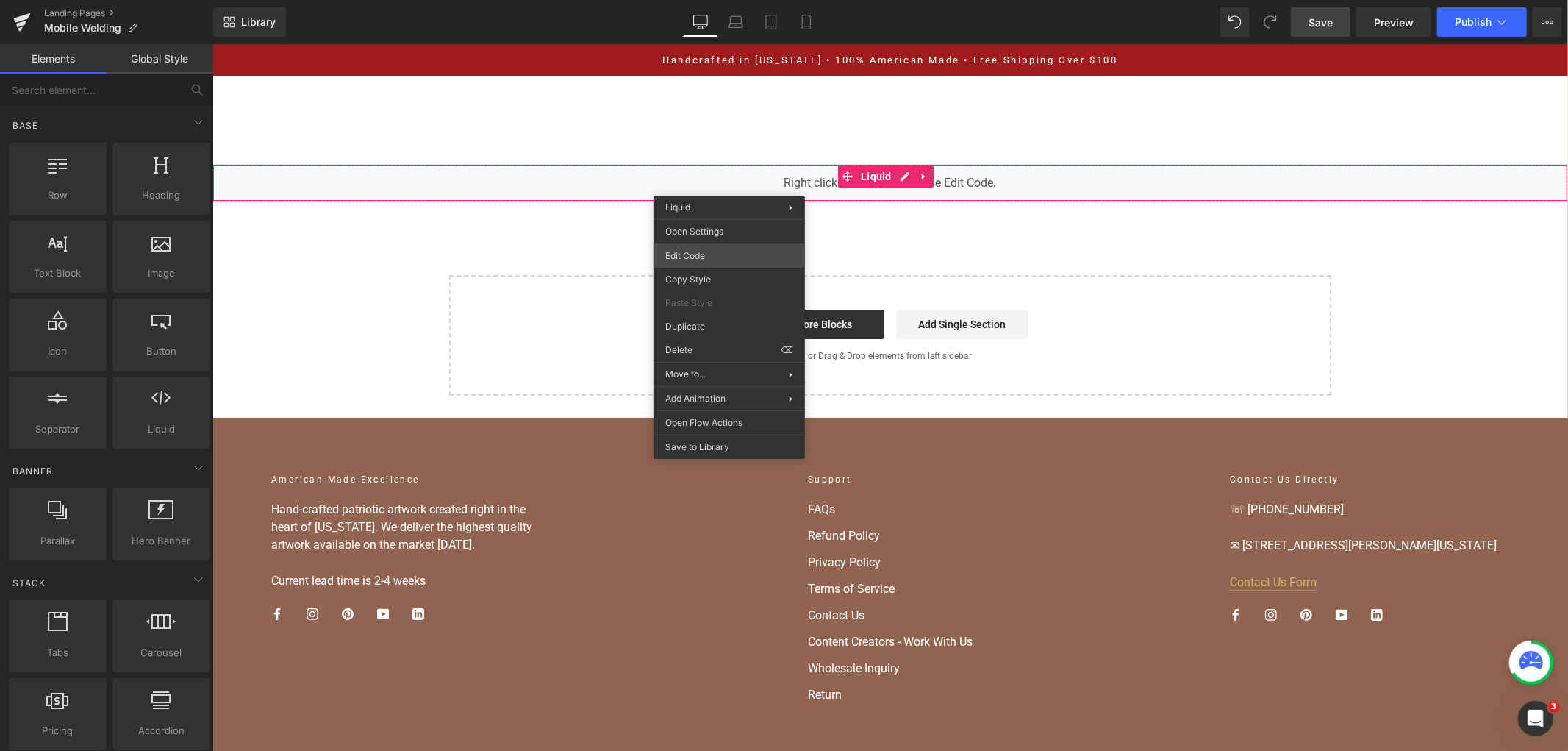
click at [745, 0] on div "You are previewing how the will restyle your page. You can not edit Elements in…" at bounding box center [784, 0] width 1568 height 0
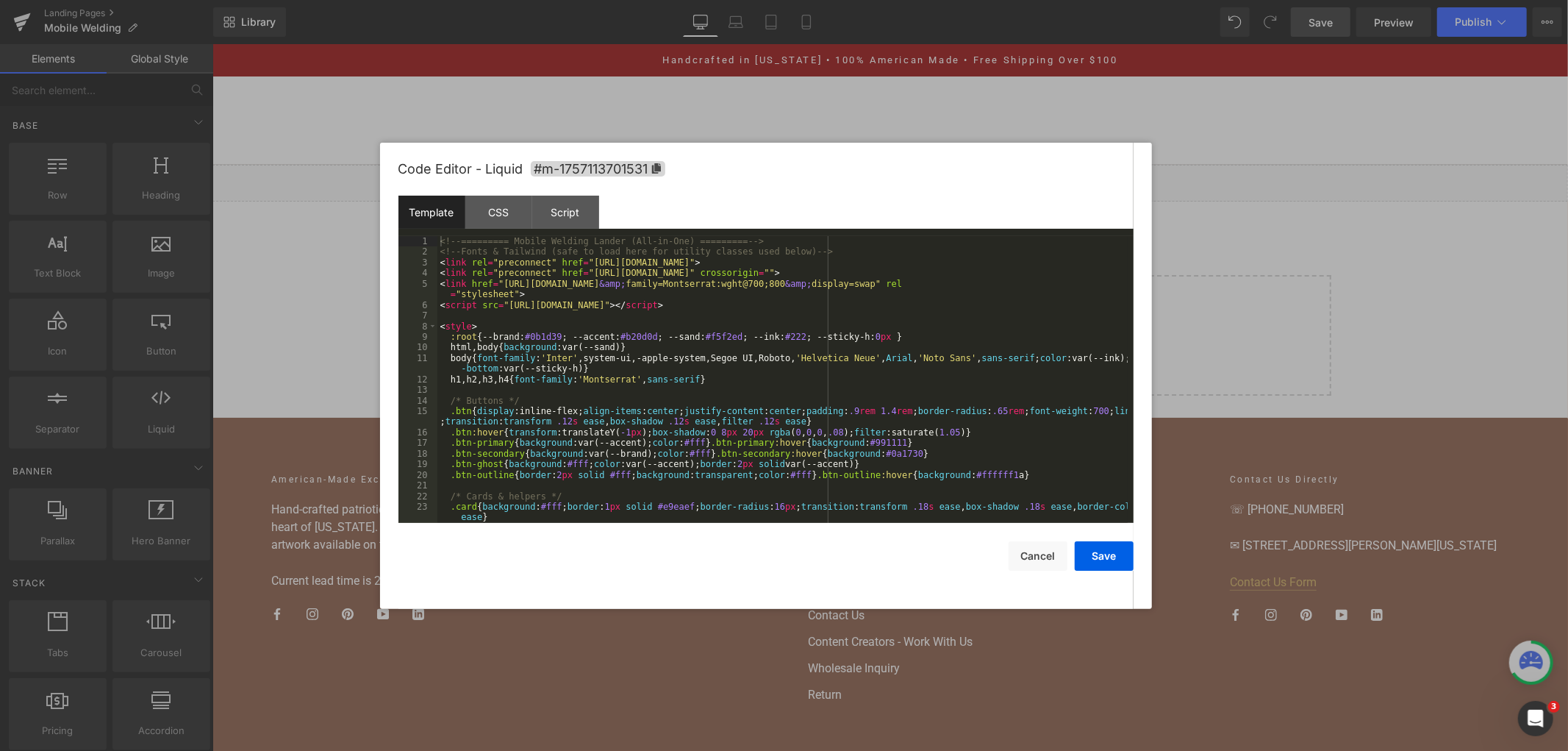
click at [821, 370] on div "<!-- ========= Mobile Welding Lander (All-in-One) ========= --> <!-- Fonts & Ta…" at bounding box center [782, 390] width 690 height 309
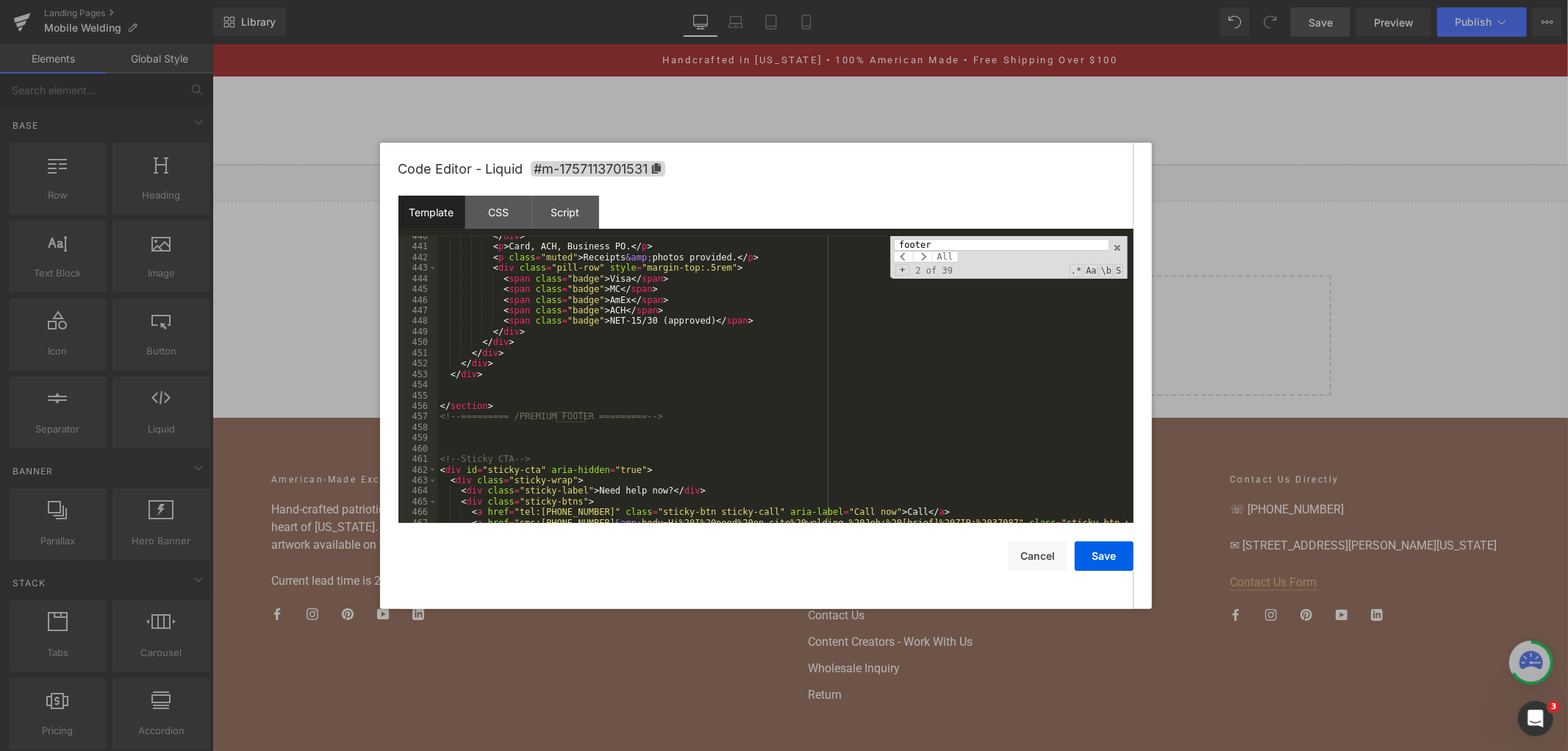
scroll to position [5360, 0]
type input "footer"
drag, startPoint x: 682, startPoint y: 423, endPoint x: 414, endPoint y: 410, distance: 268.3
click at [414, 410] on pre "440 441 442 443 444 445 446 447 448 449 450 451 452 453 454 455 456 457 458 459…" at bounding box center [765, 379] width 735 height 287
click at [1118, 555] on button "Save" at bounding box center [1103, 557] width 59 height 30
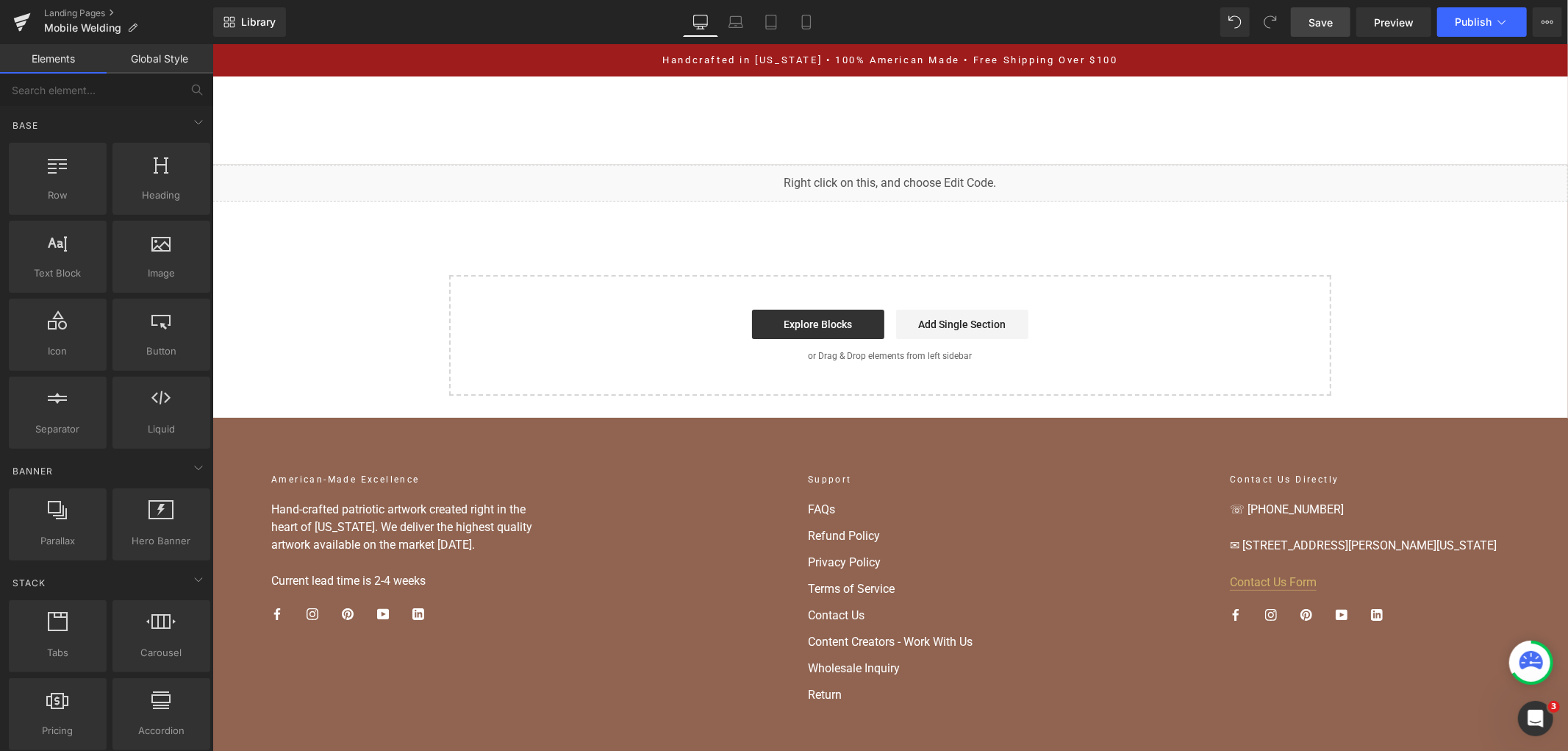
click at [1301, 20] on link "Save" at bounding box center [1321, 22] width 60 height 30
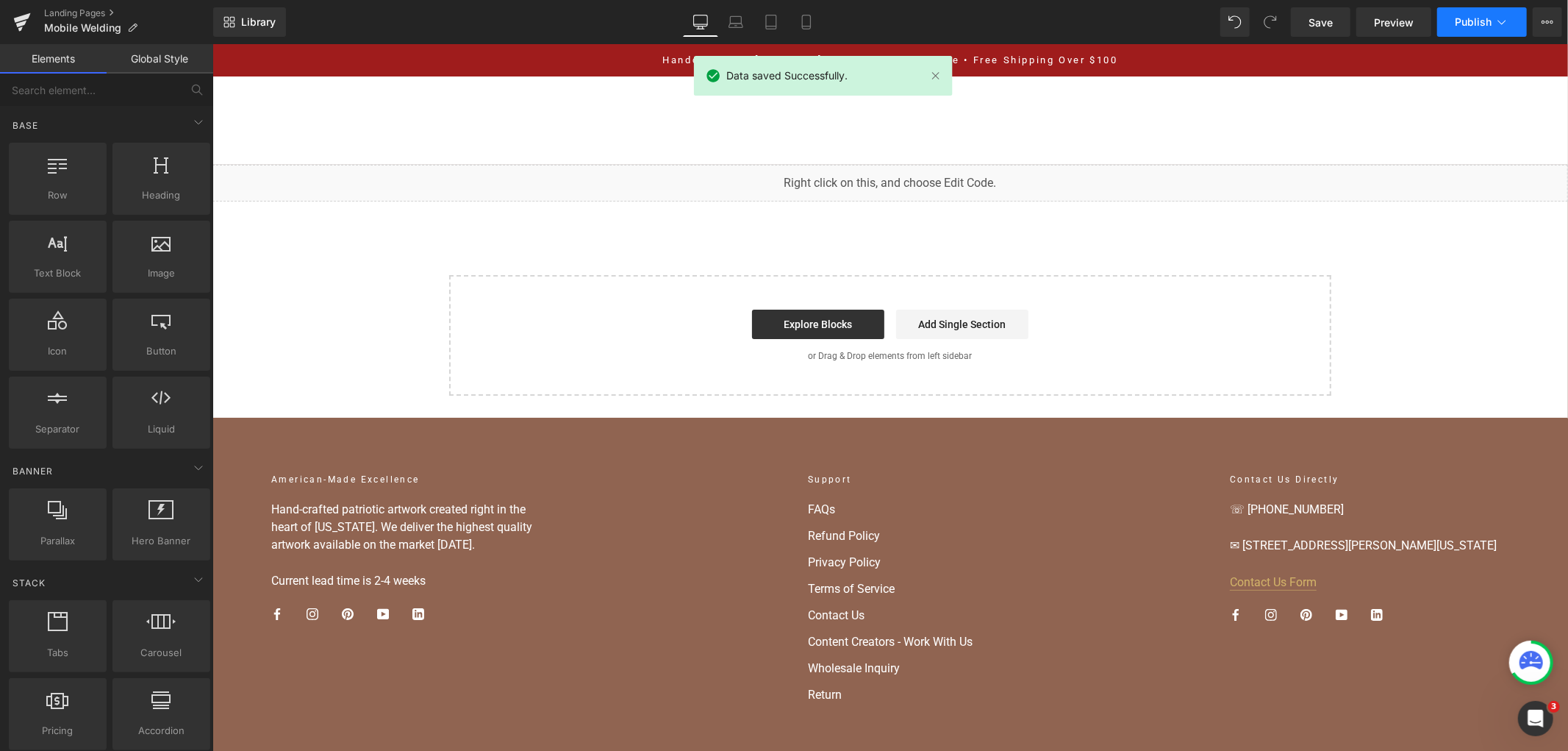
click at [1478, 17] on span "Publish" at bounding box center [1473, 22] width 36 height 12
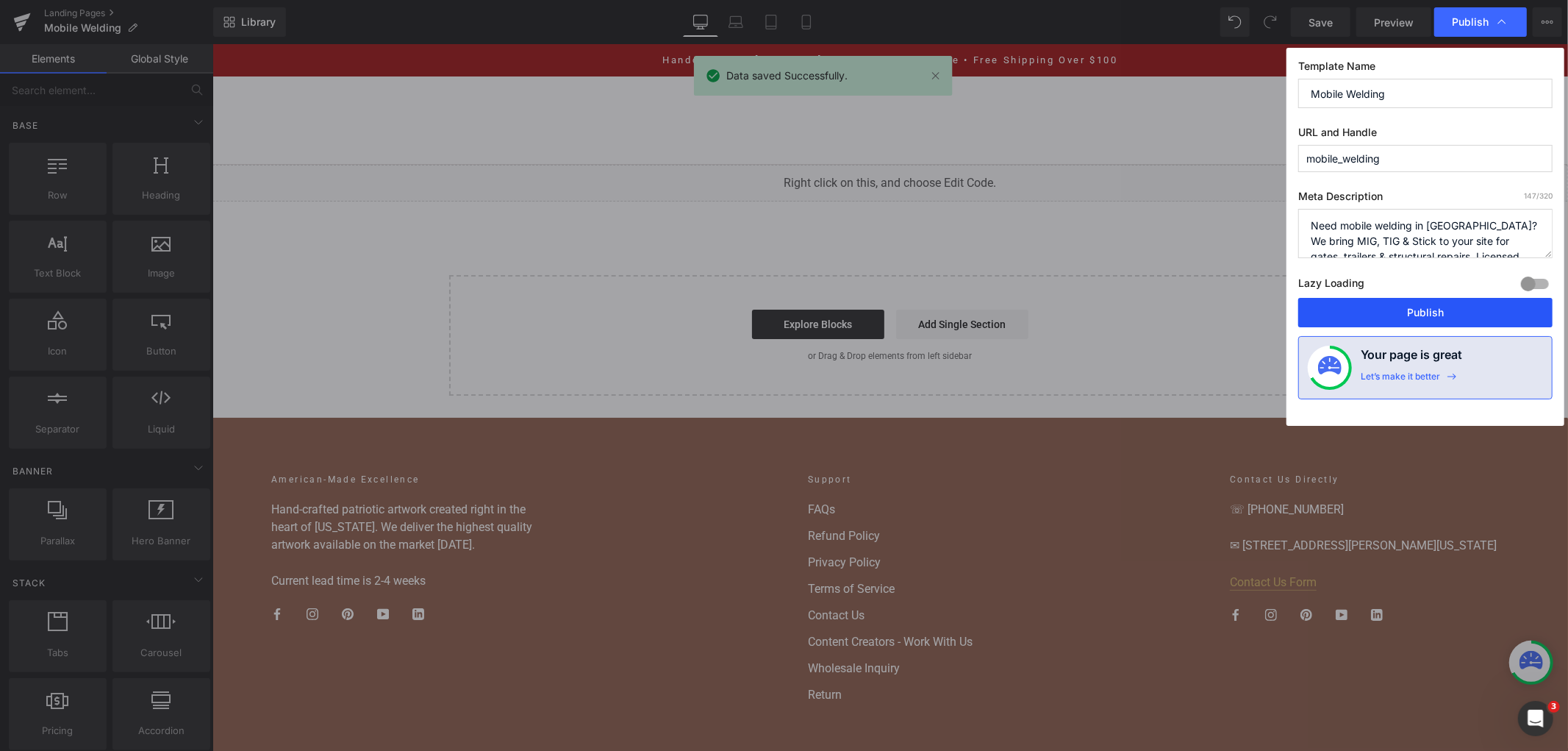
click at [1446, 307] on button "Publish" at bounding box center [1426, 313] width 255 height 30
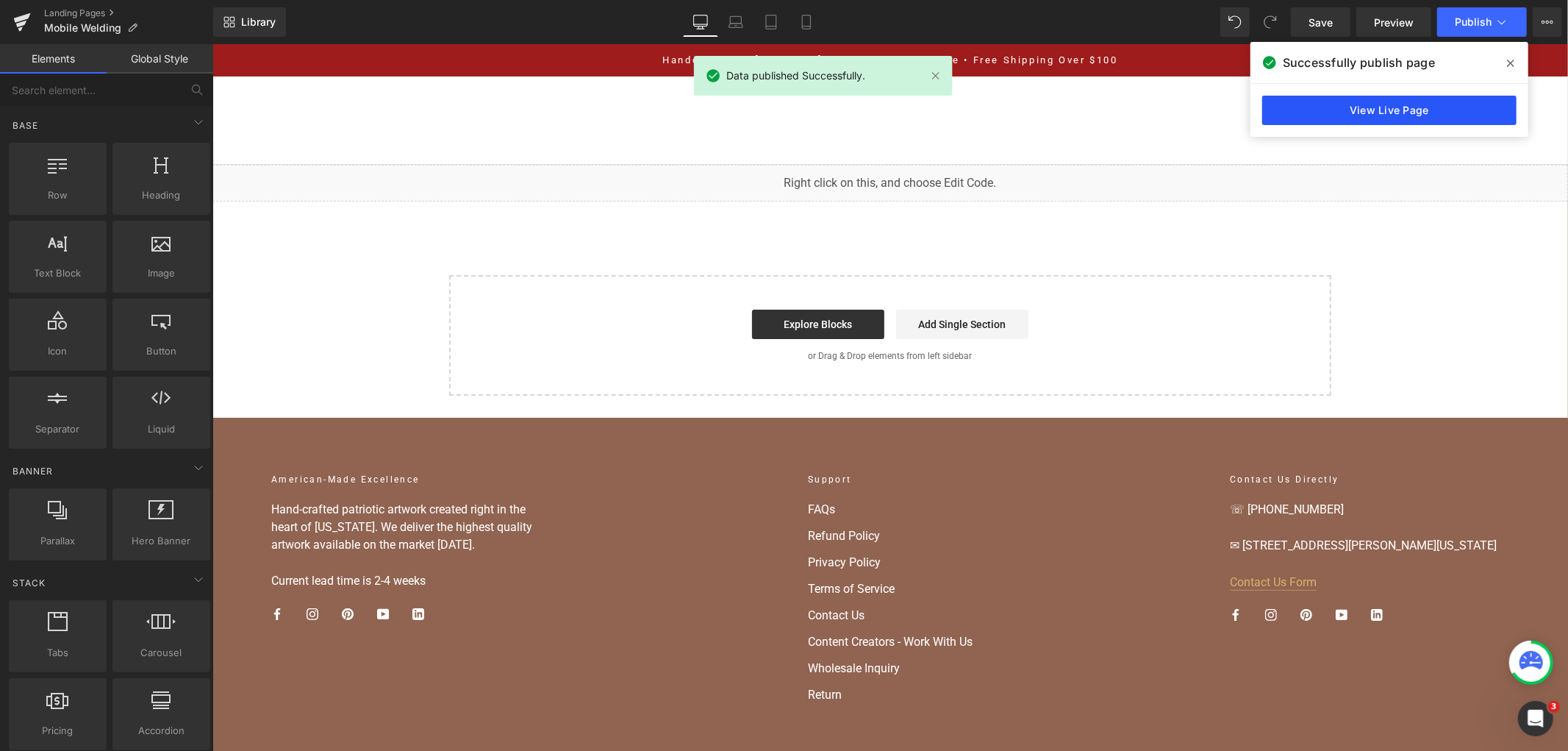
click at [1464, 117] on link "View Live Page" at bounding box center [1389, 111] width 255 height 30
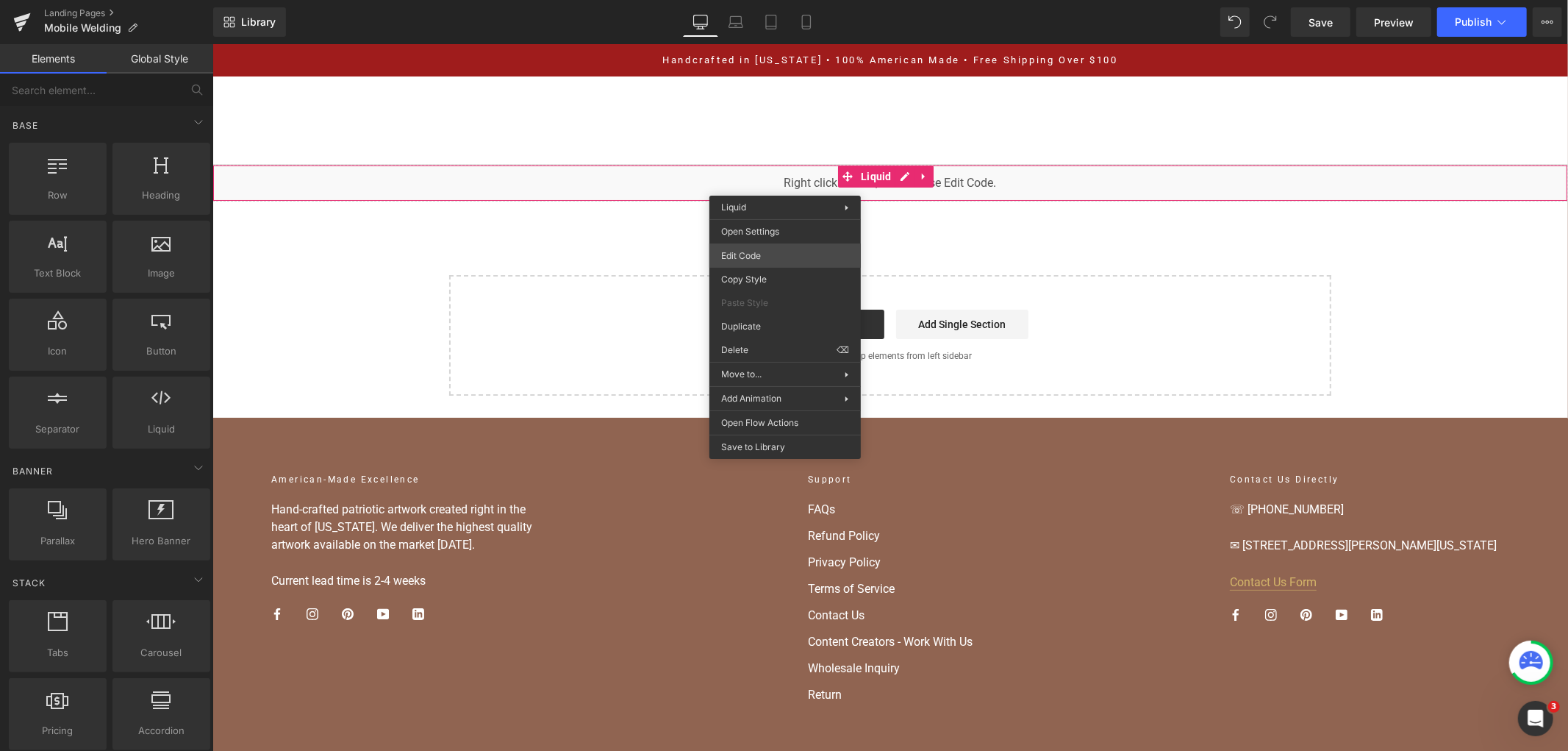
click at [774, 0] on div "You are previewing how the will restyle your page. You can not edit Elements in…" at bounding box center [784, 0] width 1568 height 0
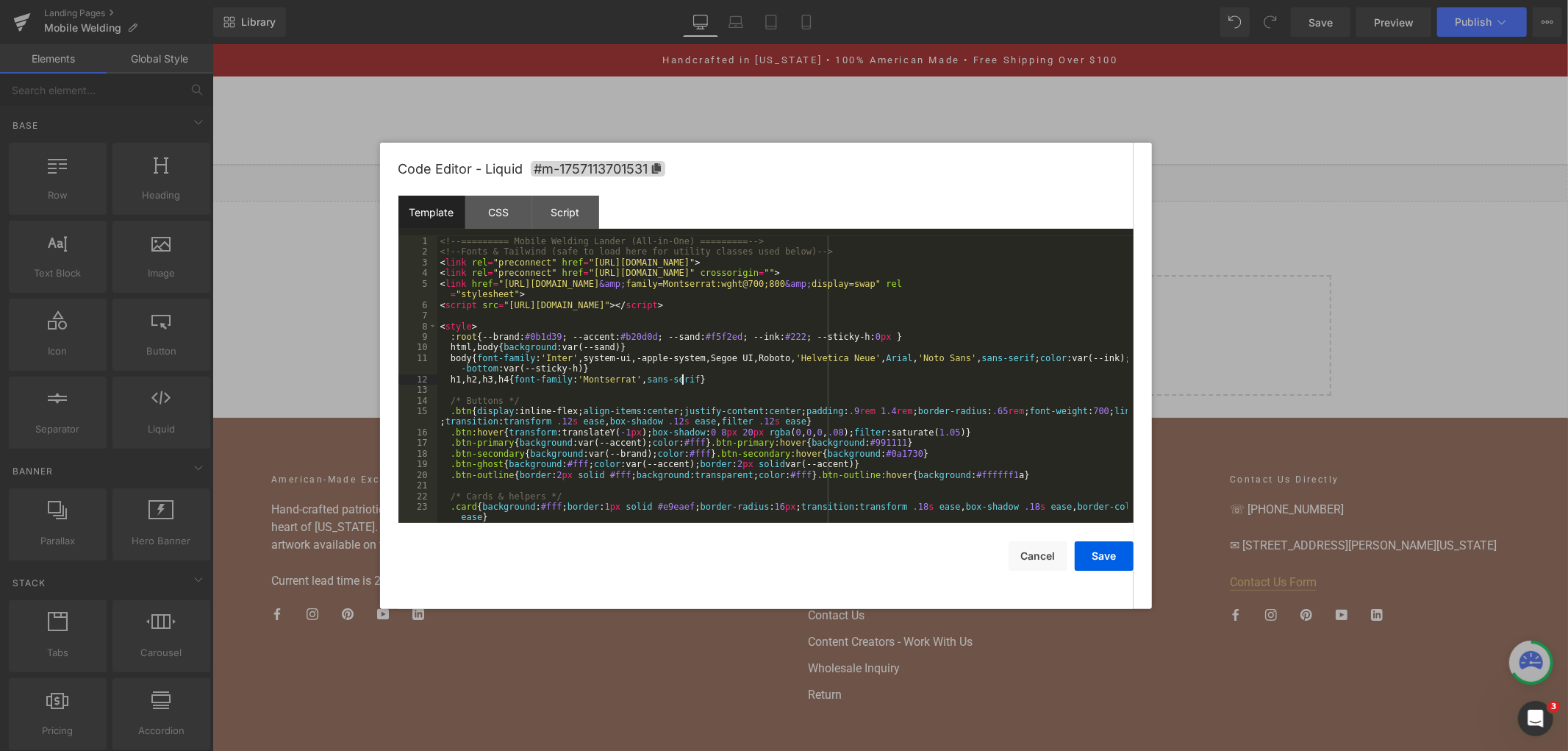
click at [708, 380] on div "<!-- ========= Mobile Welding Lander (All-in-One) ========= --> <!-- Fonts & Ta…" at bounding box center [782, 390] width 690 height 309
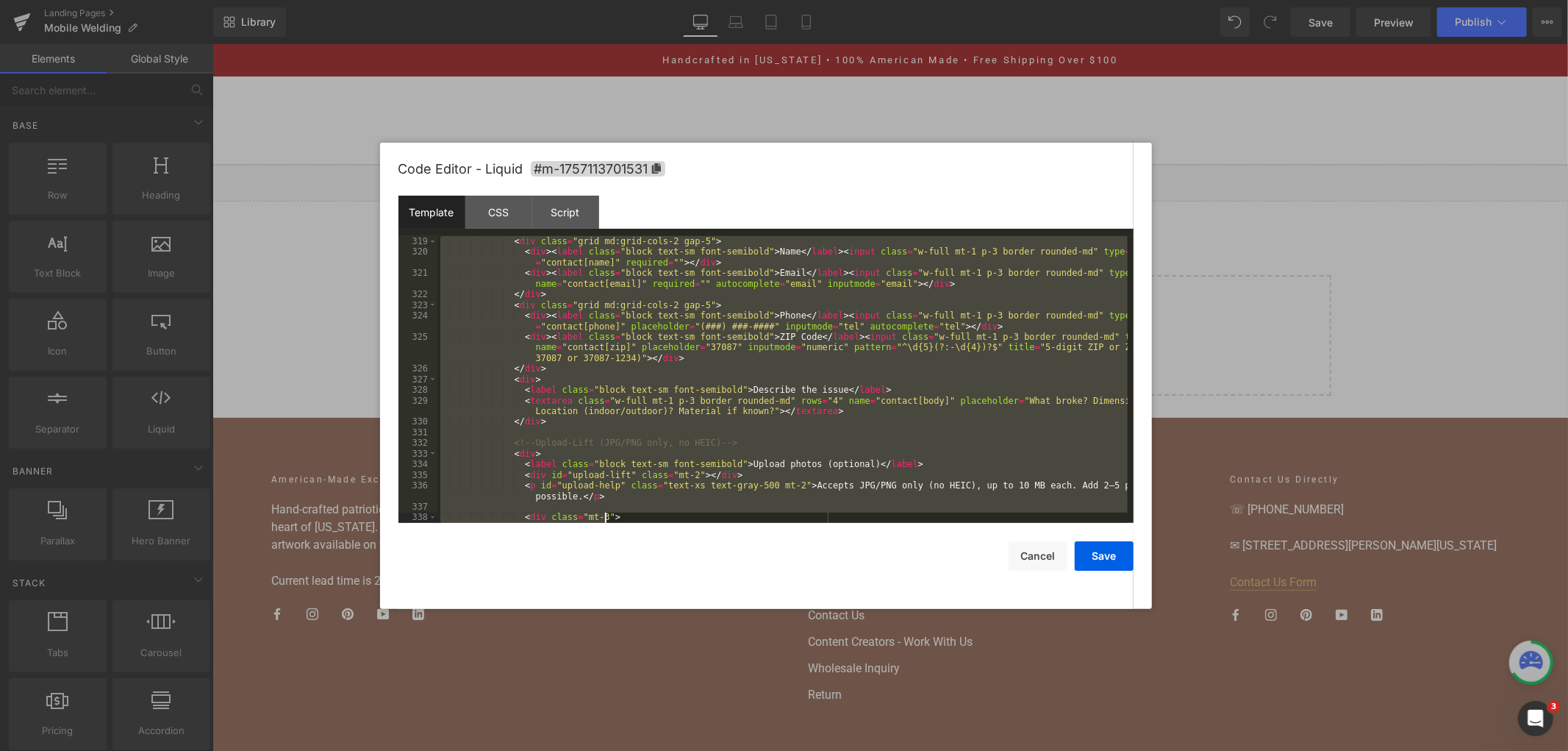
scroll to position [3888, 0]
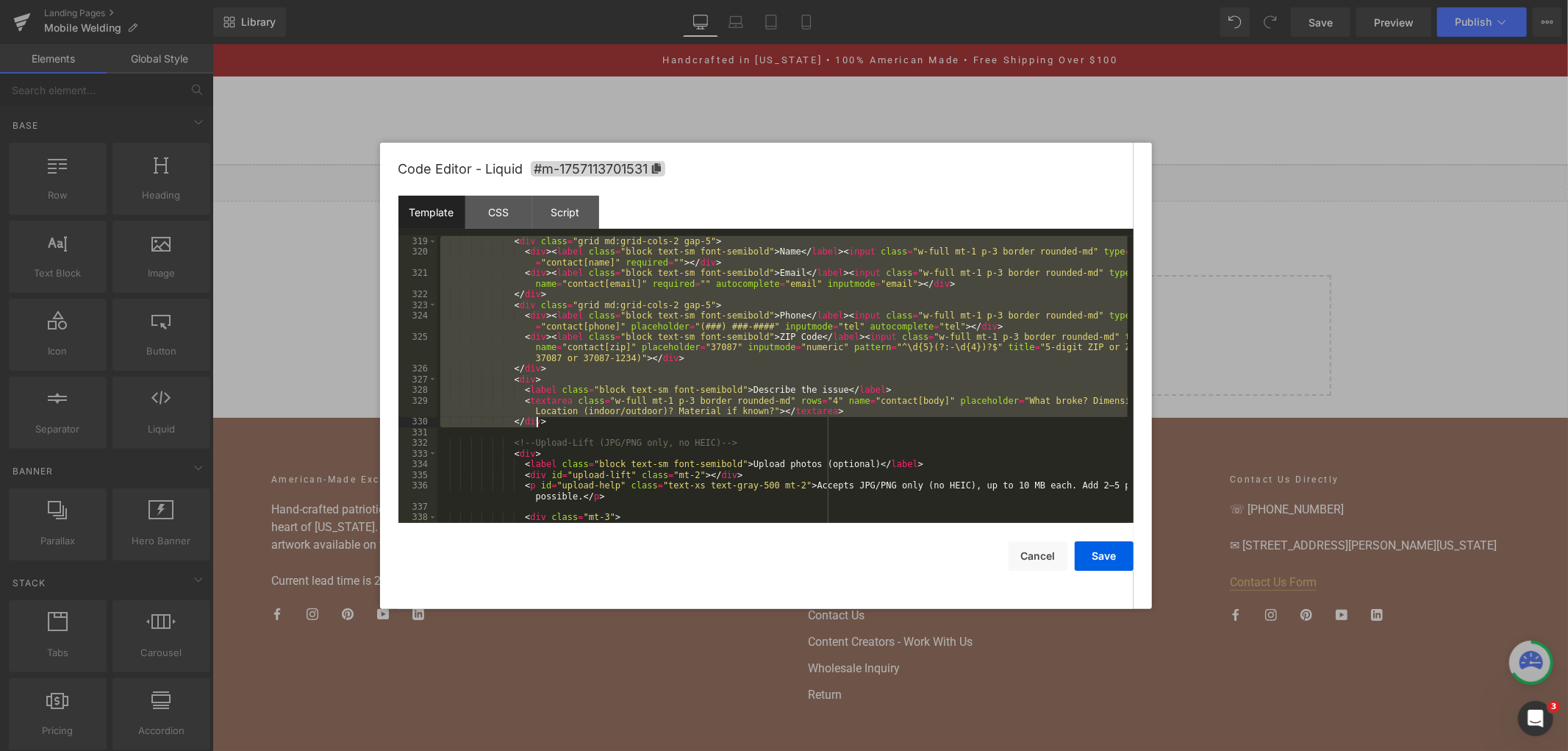
drag, startPoint x: 445, startPoint y: 293, endPoint x: 660, endPoint y: 425, distance: 252.3
click at [660, 425] on div "< div class = "grid md:grid-cols-2 gap-5" > < div > < label class = "block text…" at bounding box center [782, 390] width 690 height 309
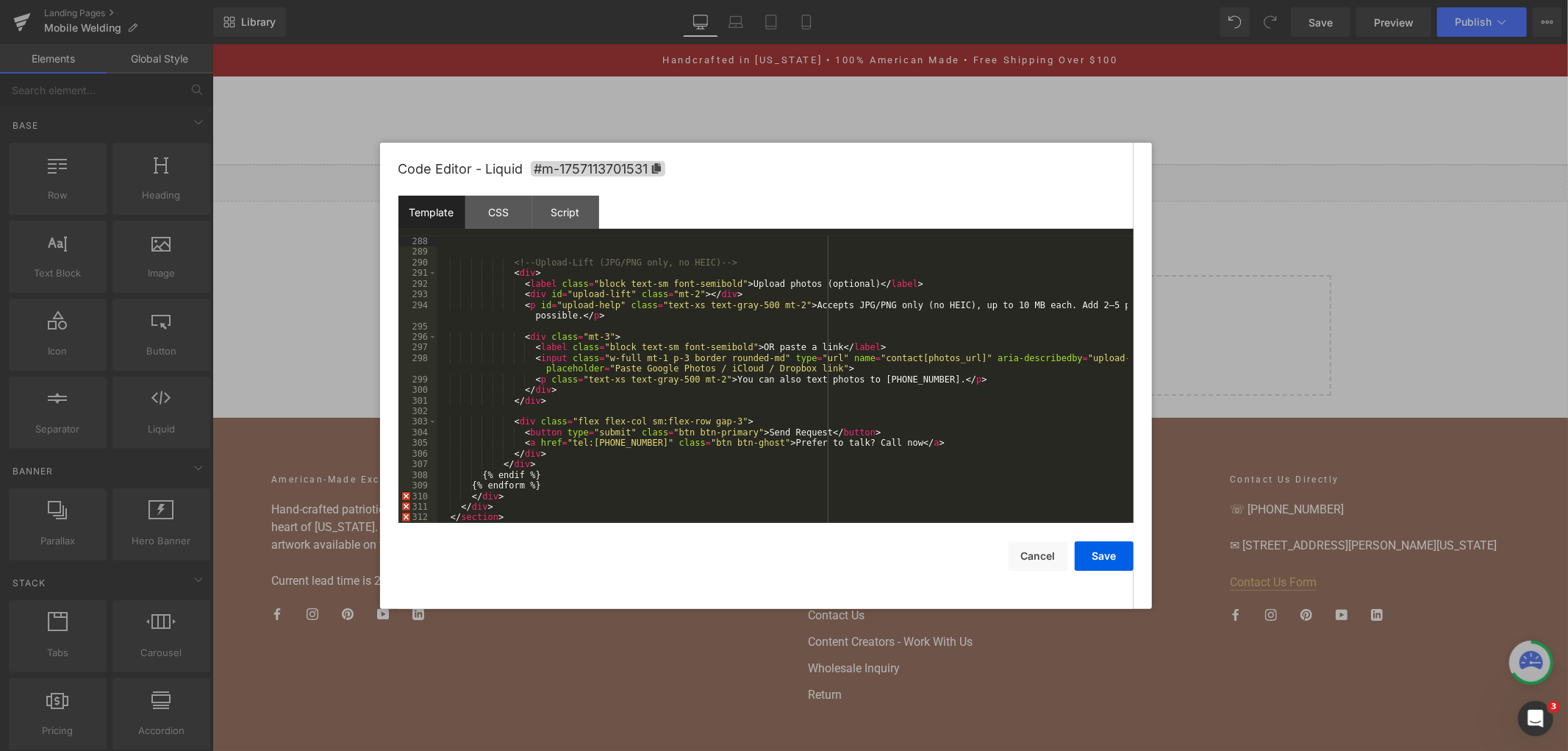
scroll to position [3576, 0]
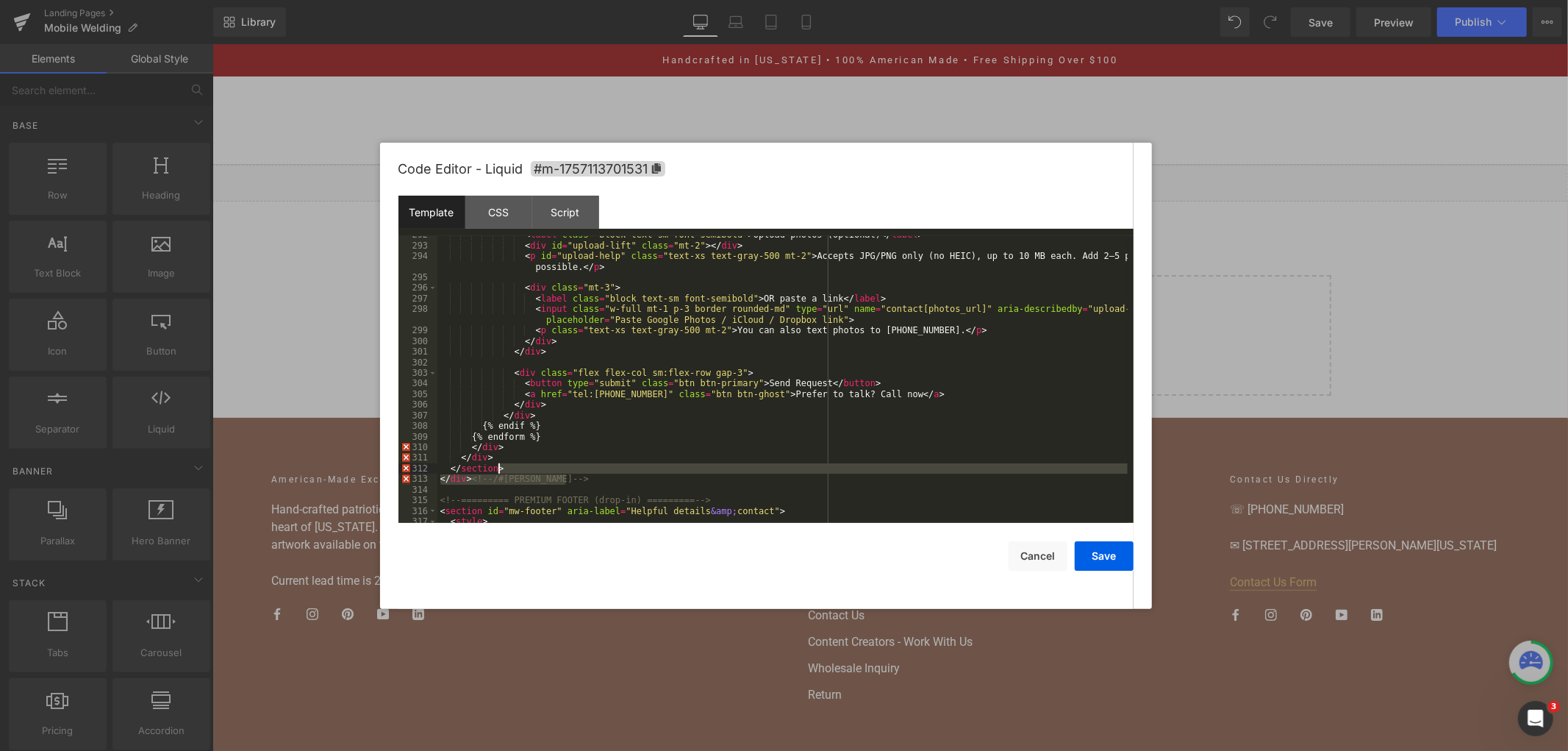
drag, startPoint x: 576, startPoint y: 480, endPoint x: 539, endPoint y: 468, distance: 38.9
click at [539, 468] on div "< label class = "block text-sm font-semibold" > Upload photos (optional) </ lab…" at bounding box center [782, 383] width 690 height 309
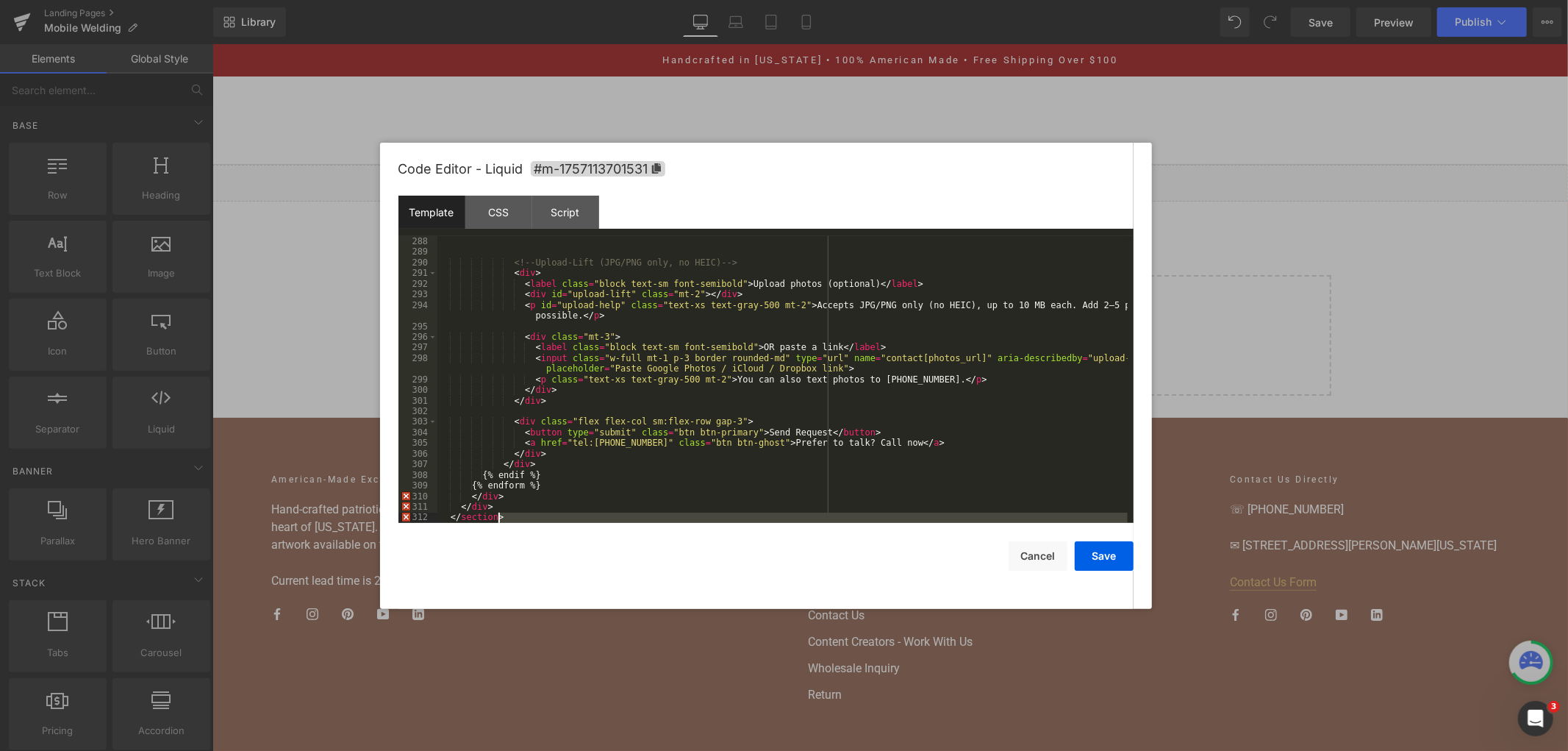
scroll to position [3528, 0]
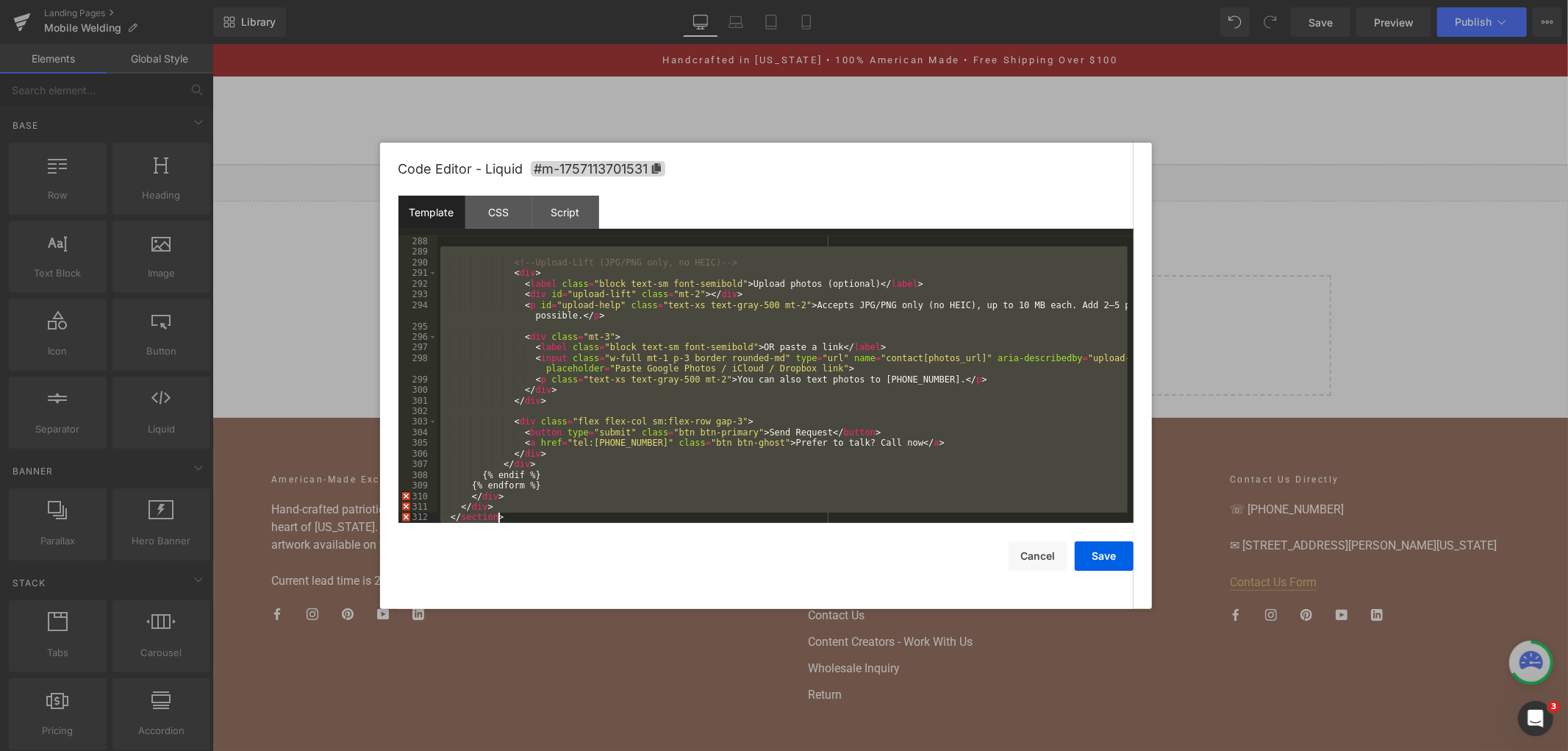
drag, startPoint x: 482, startPoint y: 257, endPoint x: 617, endPoint y: 521, distance: 296.5
click at [617, 521] on div "<!-- Upload-Lift (JPG/PNG only, no HEIC) --> < div > < label class = "block tex…" at bounding box center [782, 390] width 690 height 309
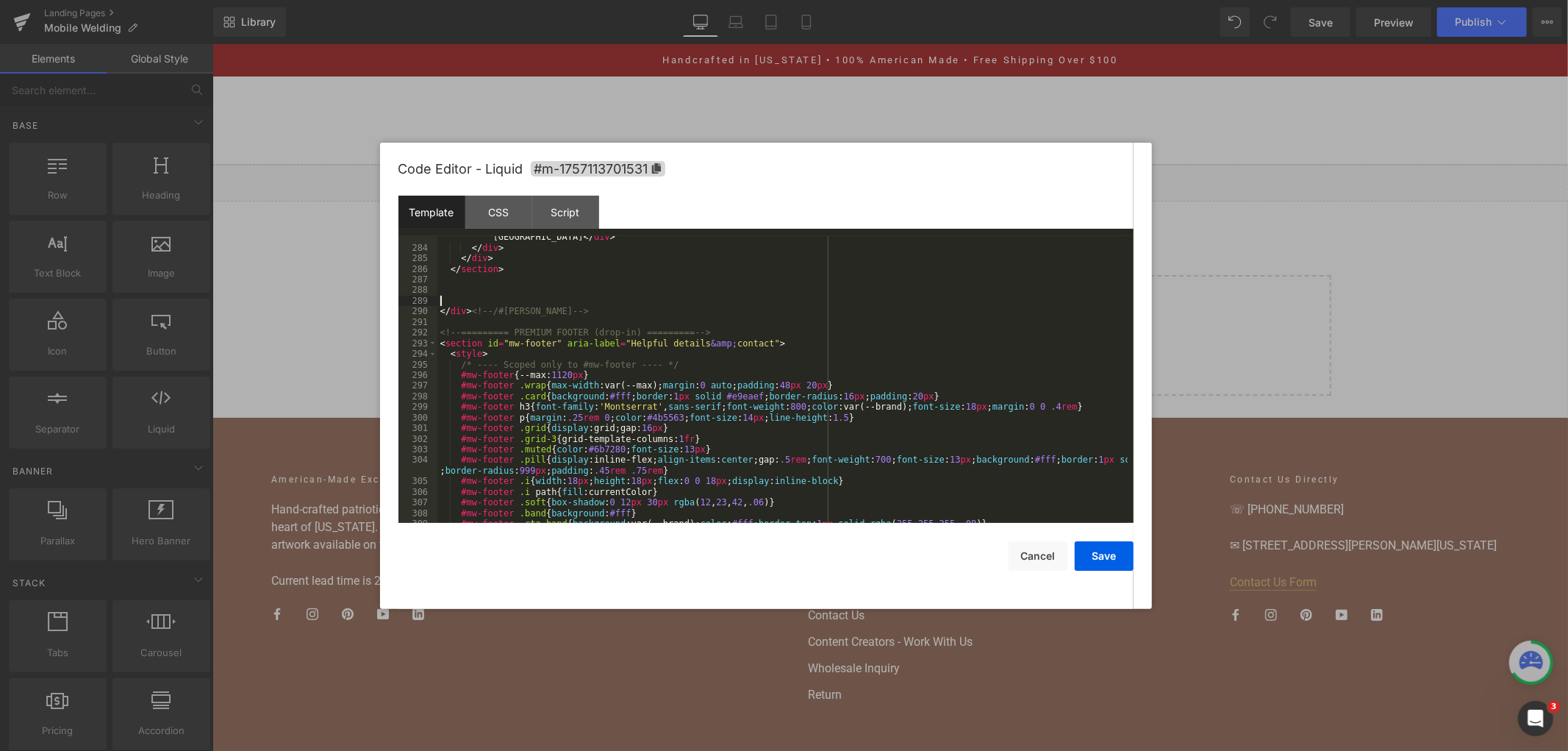
scroll to position [3478, 0]
drag, startPoint x: 571, startPoint y: 314, endPoint x: 417, endPoint y: 313, distance: 154.0
click at [417, 313] on pre "283 284 285 286 287 288 289 290 291 292 293 294 295 296 297 298 299 300 301 302…" at bounding box center [765, 379] width 735 height 287
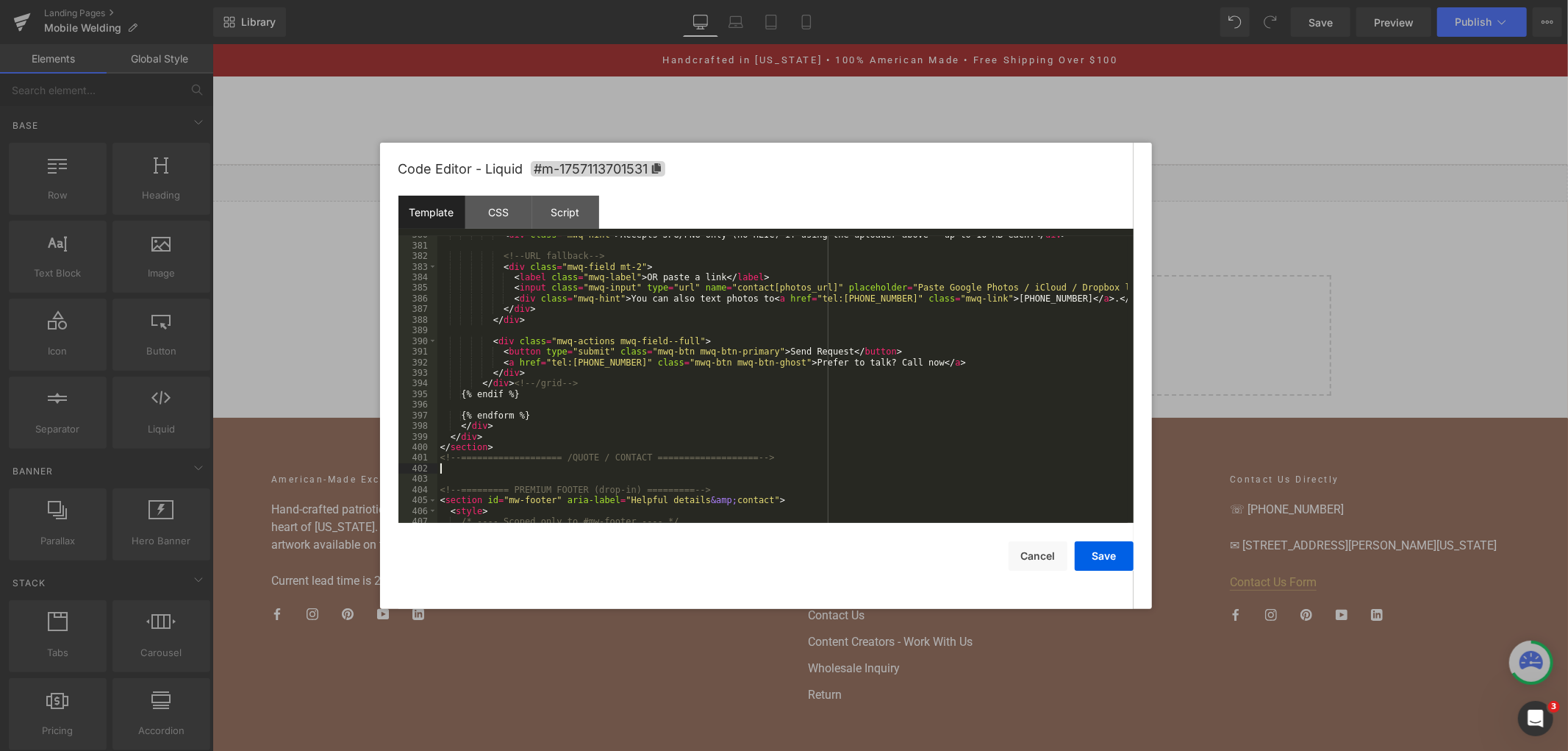
scroll to position [4543, 0]
click at [627, 444] on div "< div class = "mwq-hint" > Accepts JPG/PNG only (no HEIC) if using the uploader…" at bounding box center [782, 383] width 690 height 309
click at [489, 222] on div "CSS" at bounding box center [498, 213] width 67 height 33
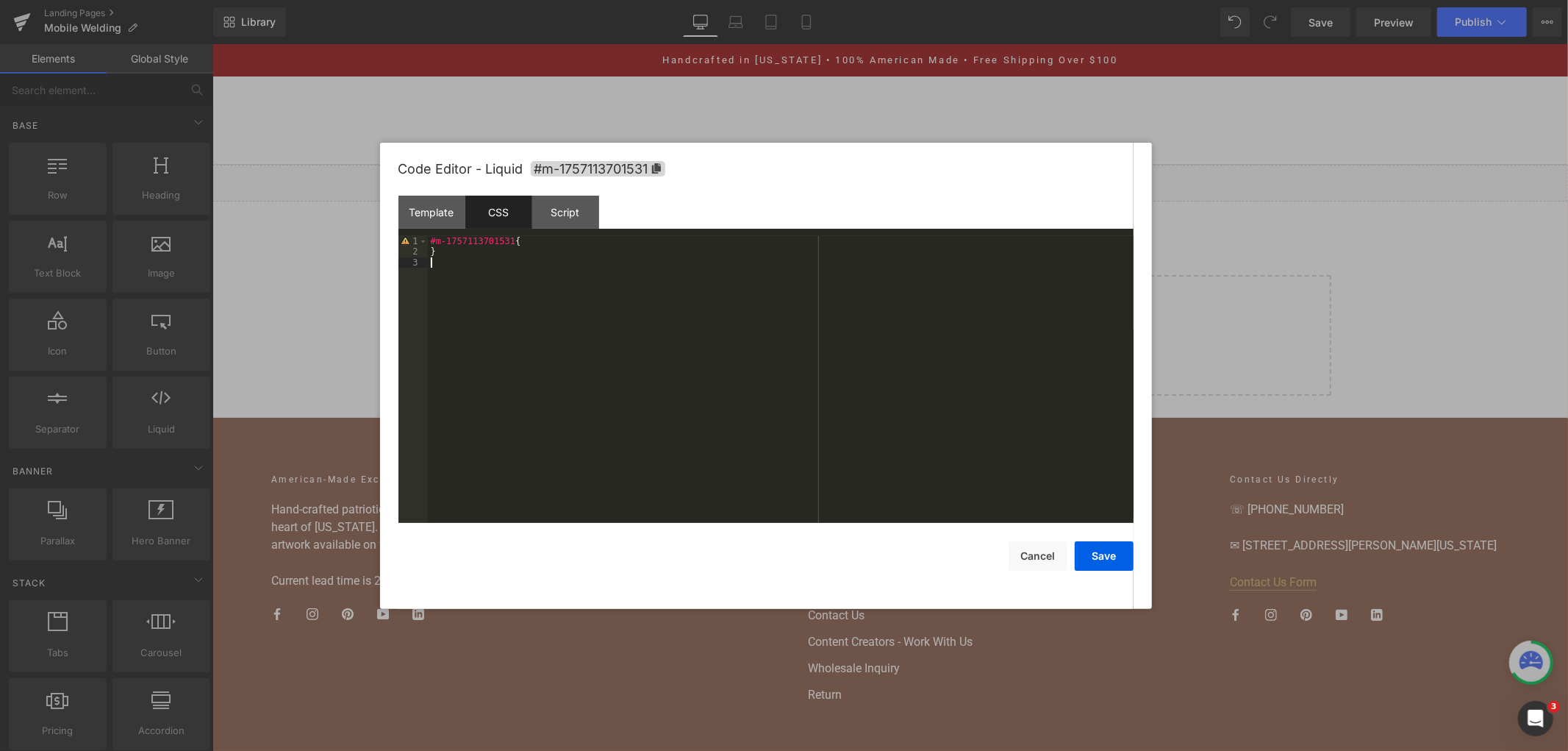
drag, startPoint x: 561, startPoint y: 317, endPoint x: 297, endPoint y: 197, distance: 290.0
click at [297, 197] on body "You are previewing how the will restyle your page. You can not edit Elements in…" at bounding box center [784, 376] width 1568 height 751
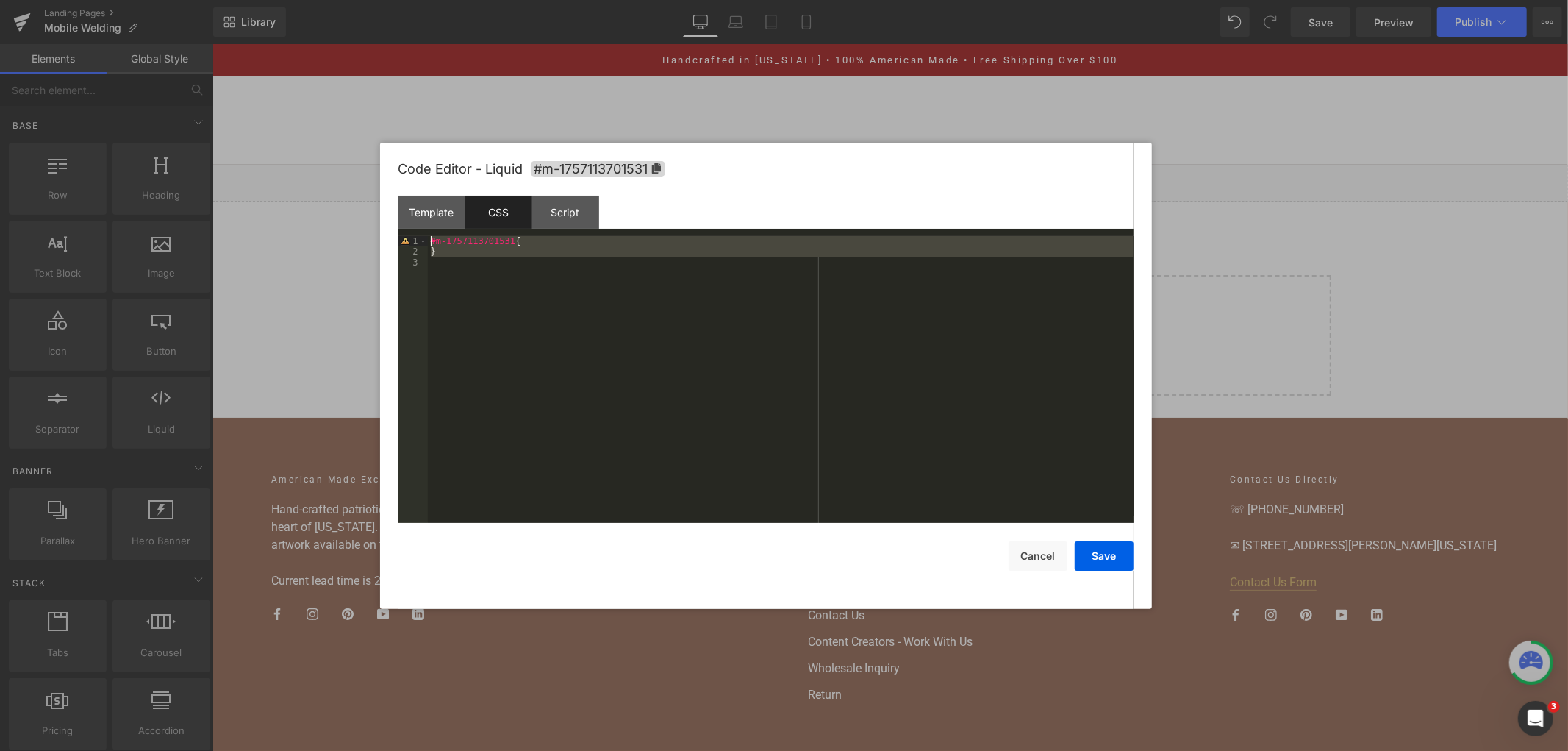
scroll to position [276, 0]
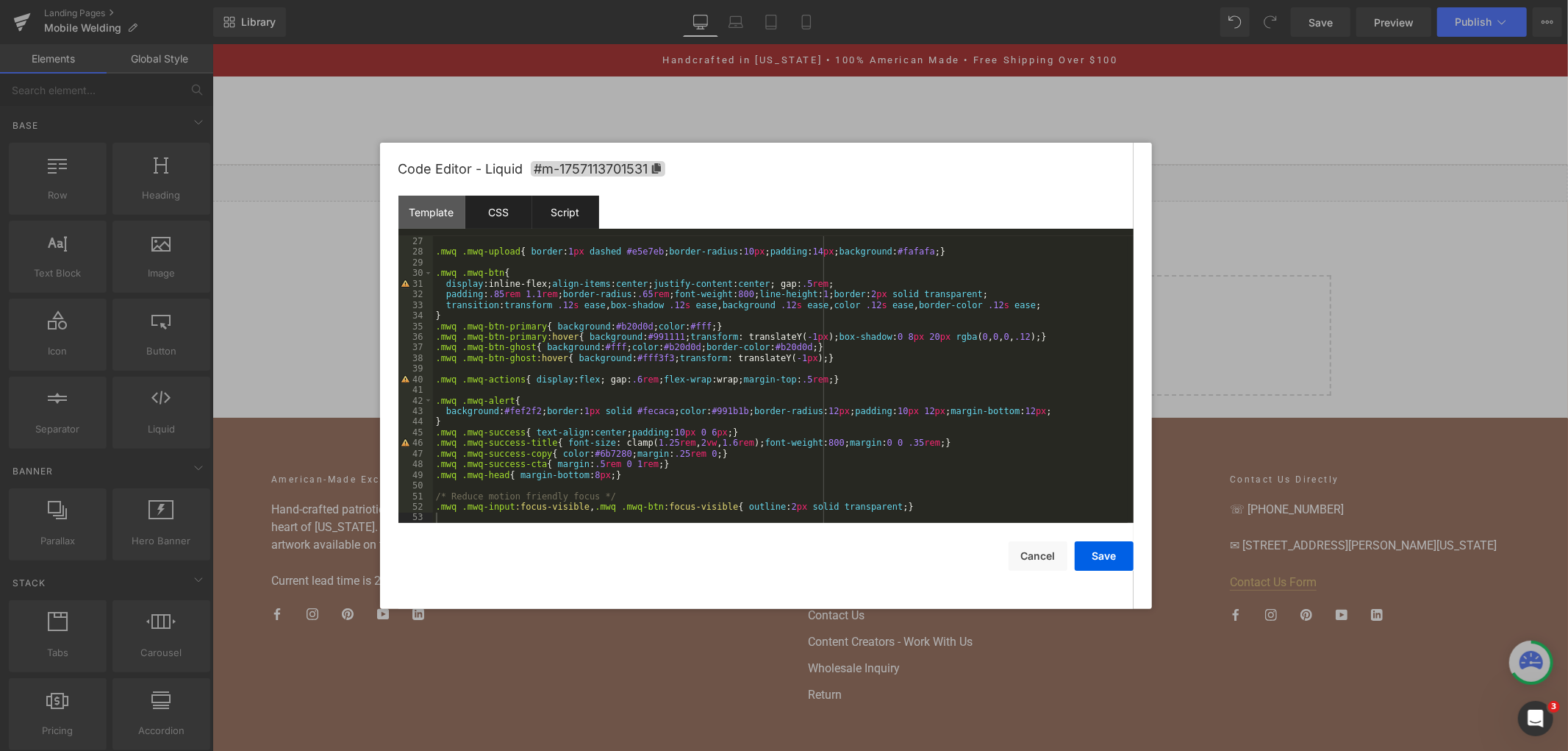
click at [578, 203] on div "Script" at bounding box center [565, 213] width 67 height 33
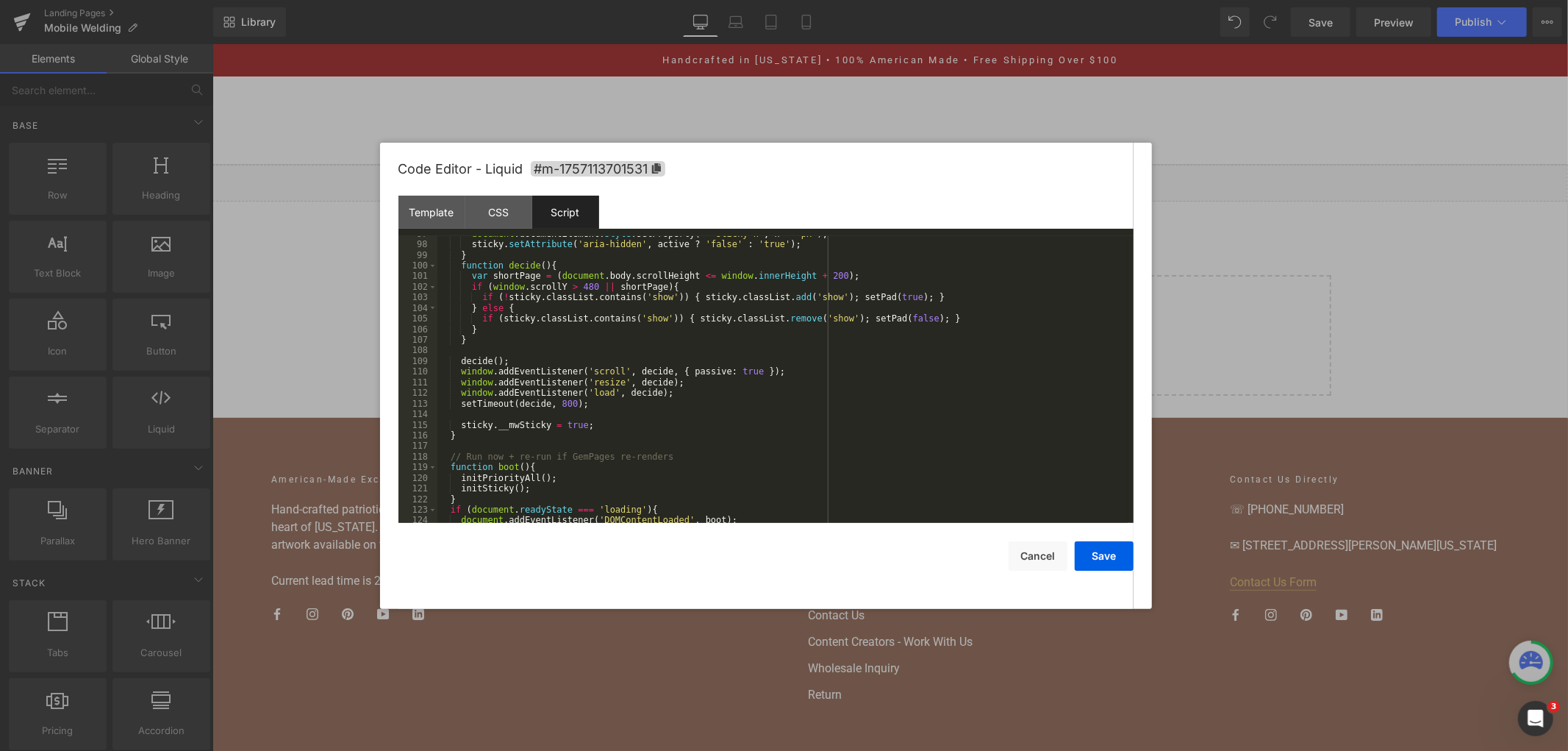
scroll to position [1115, 0]
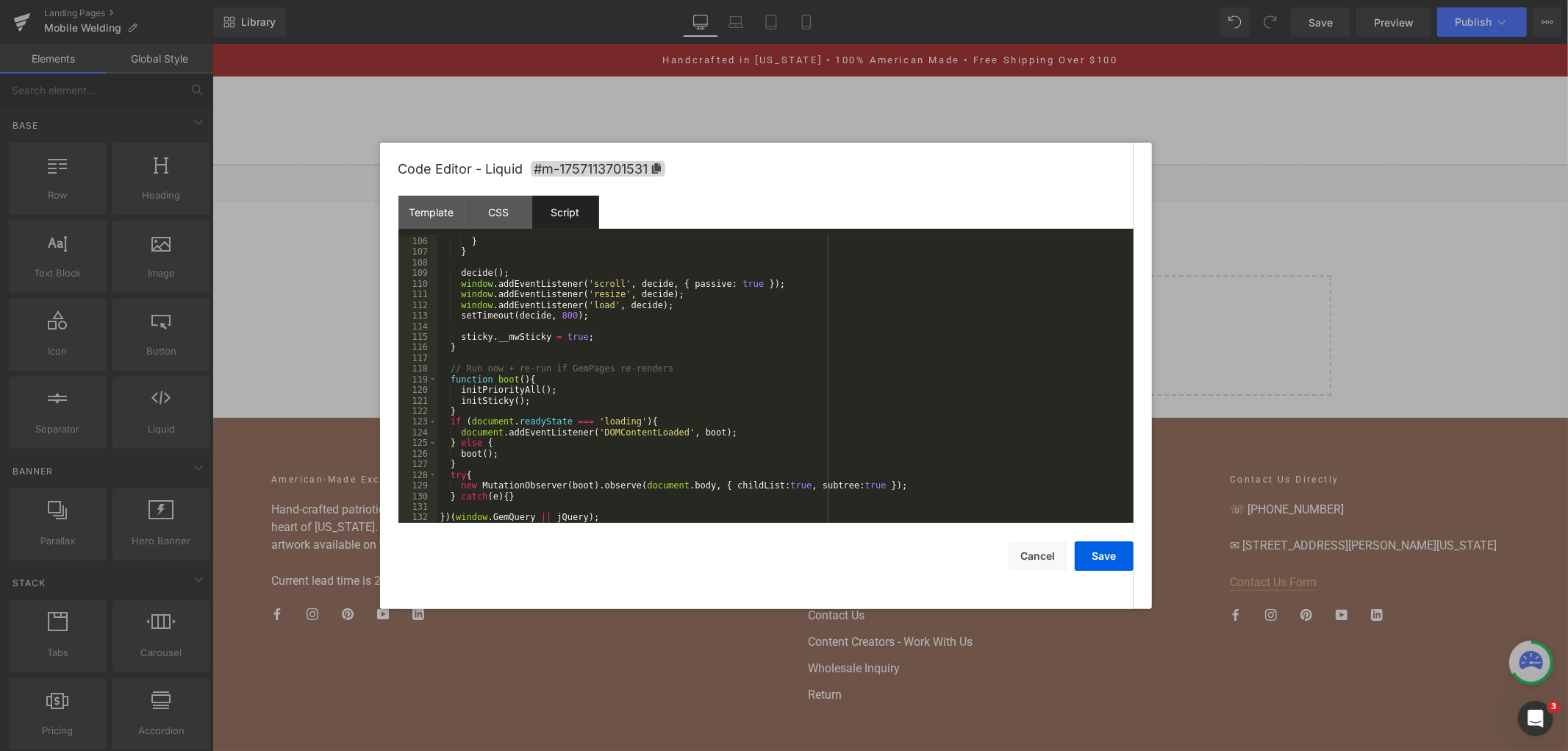
click at [641, 510] on div "} } decide ( ) ; window . addEventListener ( 'scroll' , decide , { passive : tr…" at bounding box center [782, 390] width 690 height 309
click at [702, 509] on div "} } decide ( ) ; window . addEventListener ( 'scroll' , decide , { passive : tr…" at bounding box center [782, 390] width 690 height 309
click at [635, 514] on div "} } decide ( ) ; window . addEventListener ( 'scroll' , decide , { passive : tr…" at bounding box center [782, 390] width 690 height 309
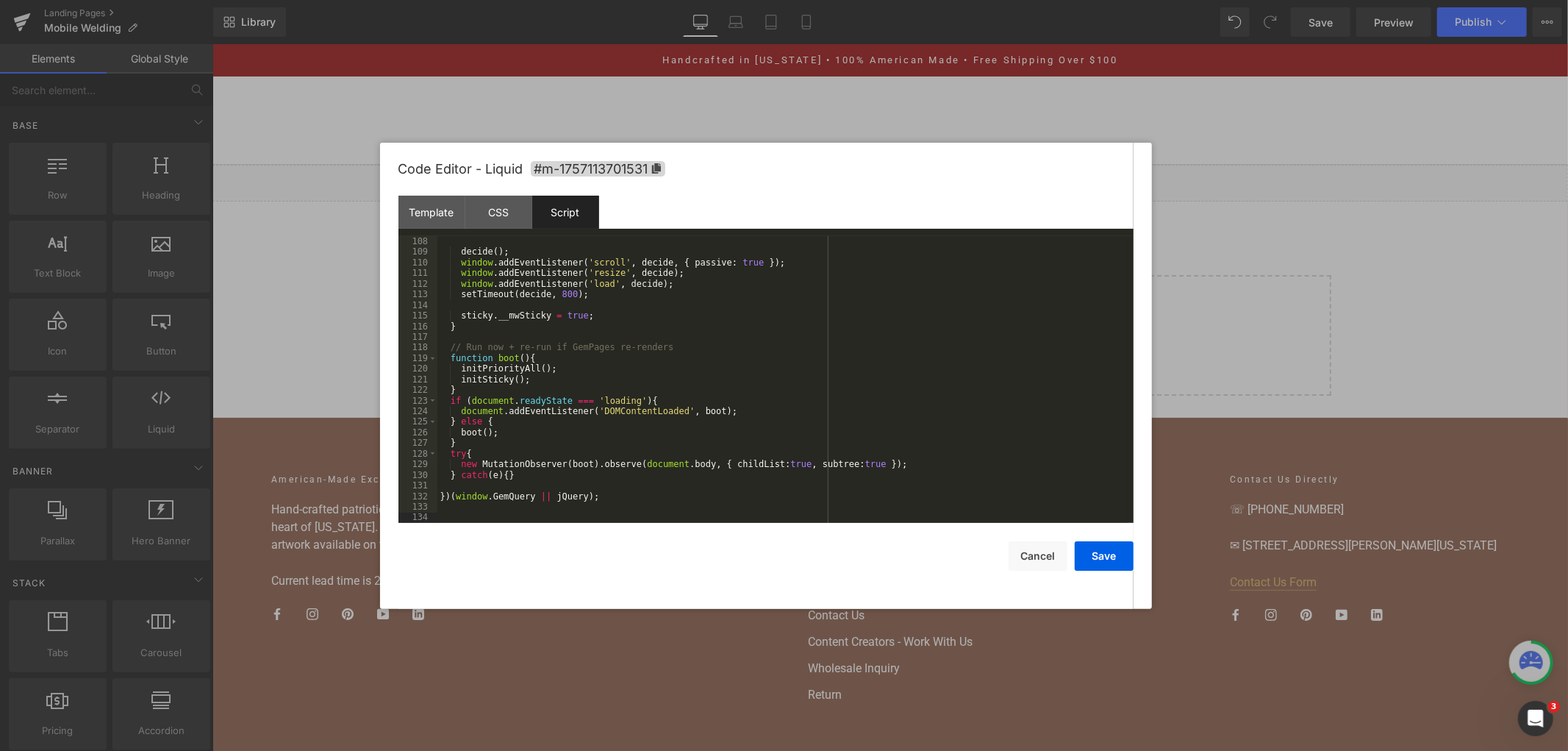
scroll to position [1667, 0]
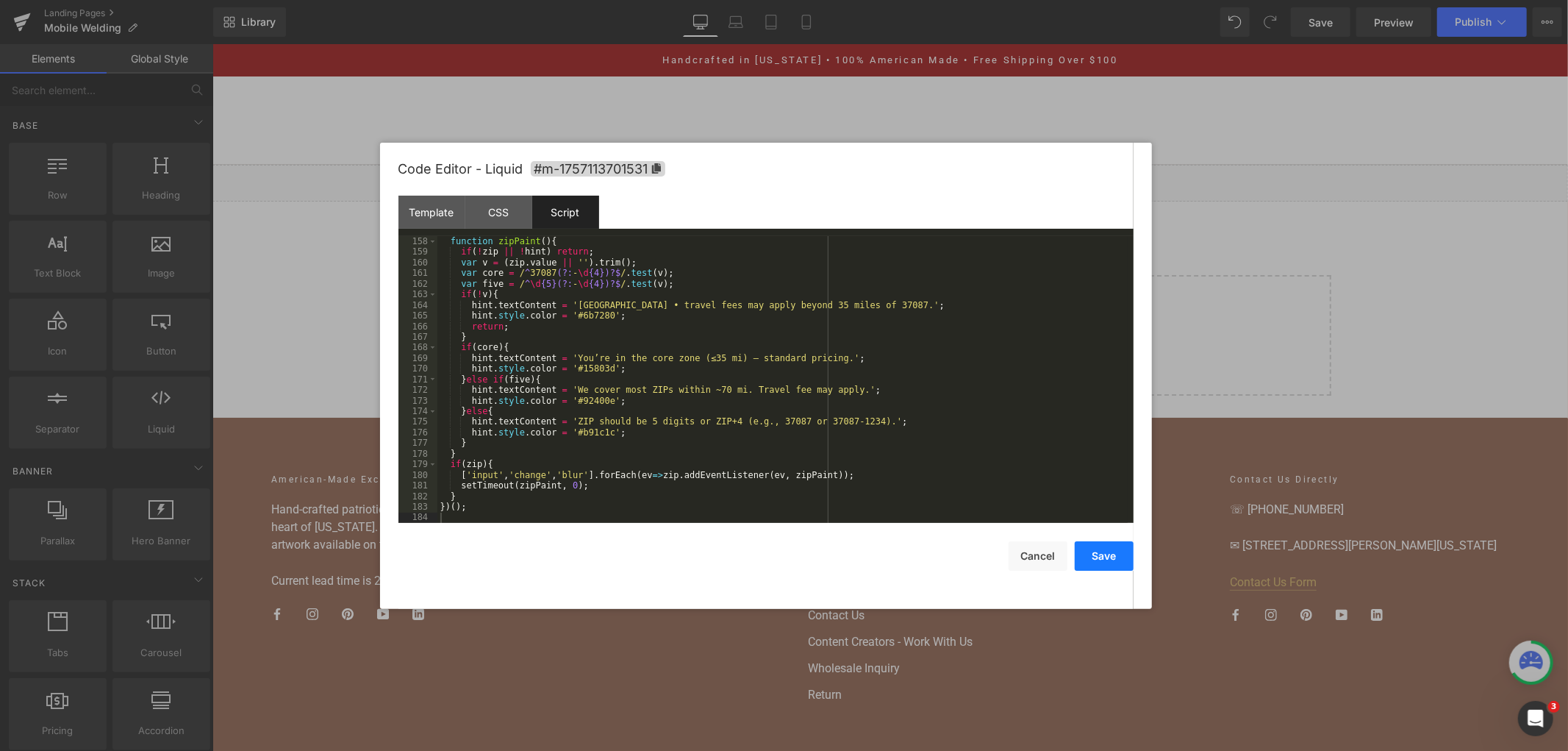
click at [1089, 562] on button "Save" at bounding box center [1103, 557] width 59 height 30
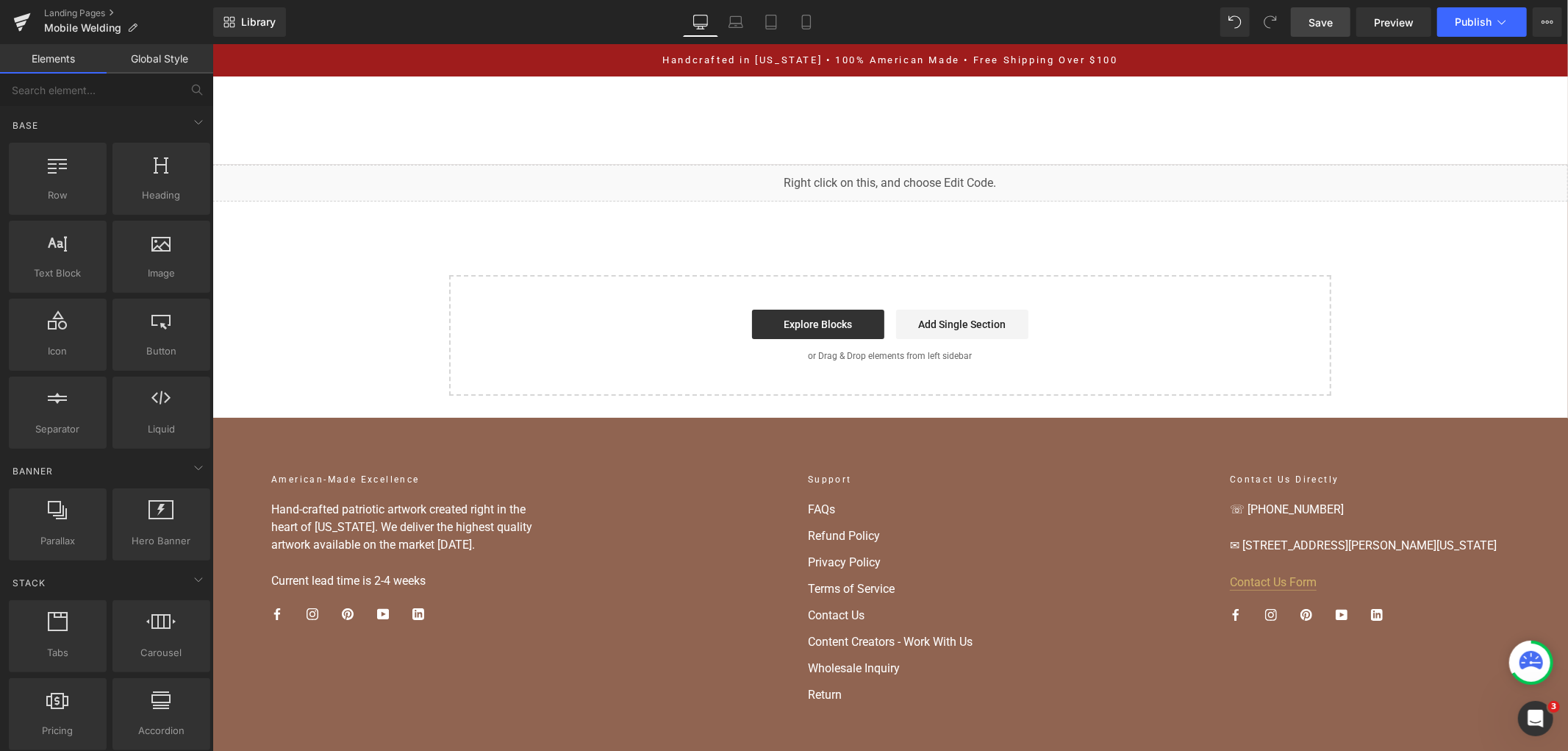
click at [1324, 10] on link "Save" at bounding box center [1321, 22] width 60 height 30
click at [1454, 46] on div "Handcrafted in [US_STATE] • 100% American Made • Free Shipping Over $100" at bounding box center [889, 59] width 1356 height 32
click at [1454, 45] on div "Handcrafted in [US_STATE] • 100% American Made • Free Shipping Over $100" at bounding box center [889, 59] width 1356 height 32
click at [1449, 17] on button "Publish" at bounding box center [1482, 22] width 90 height 30
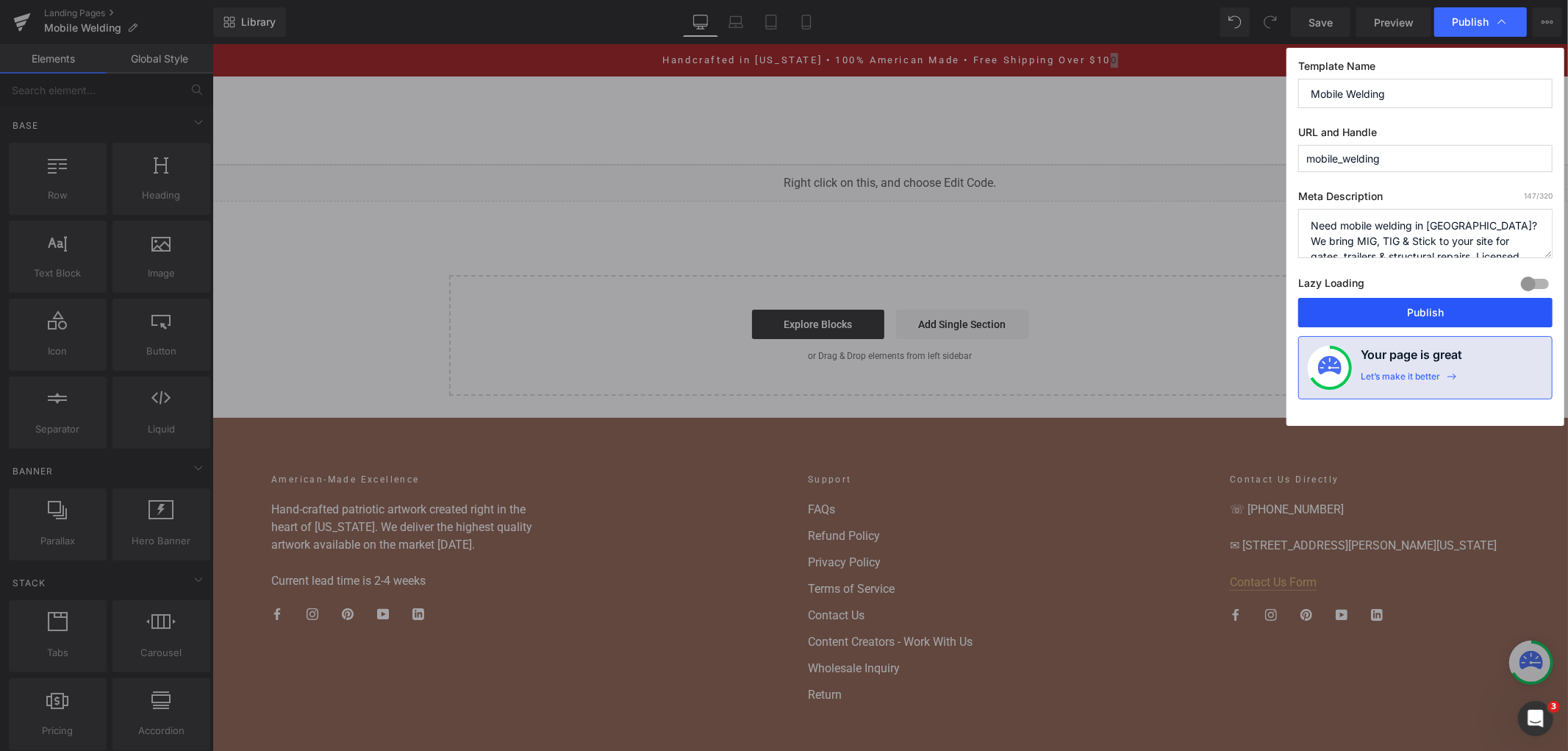
click at [1359, 309] on button "Publish" at bounding box center [1426, 313] width 255 height 30
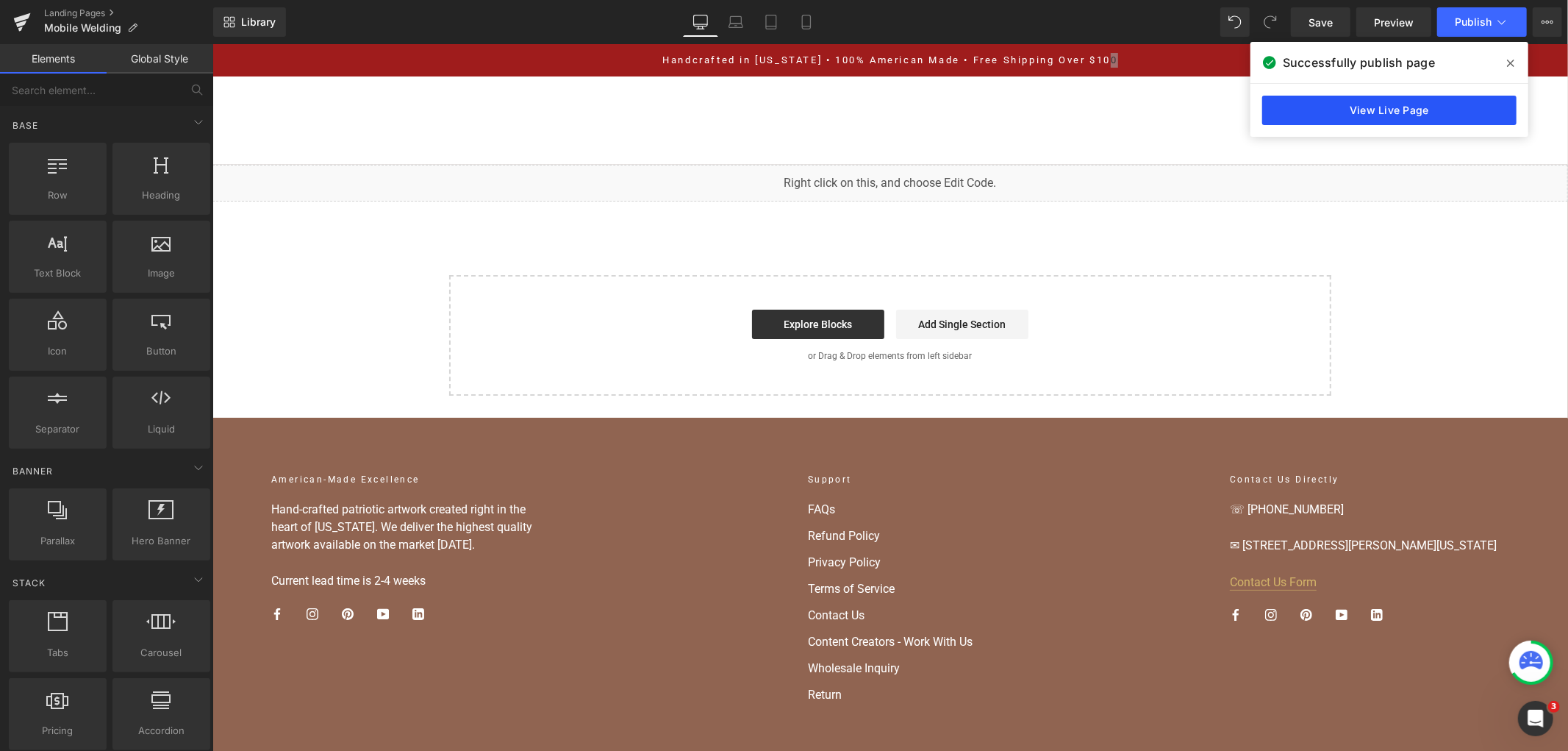
click at [1337, 116] on link "View Live Page" at bounding box center [1389, 111] width 255 height 30
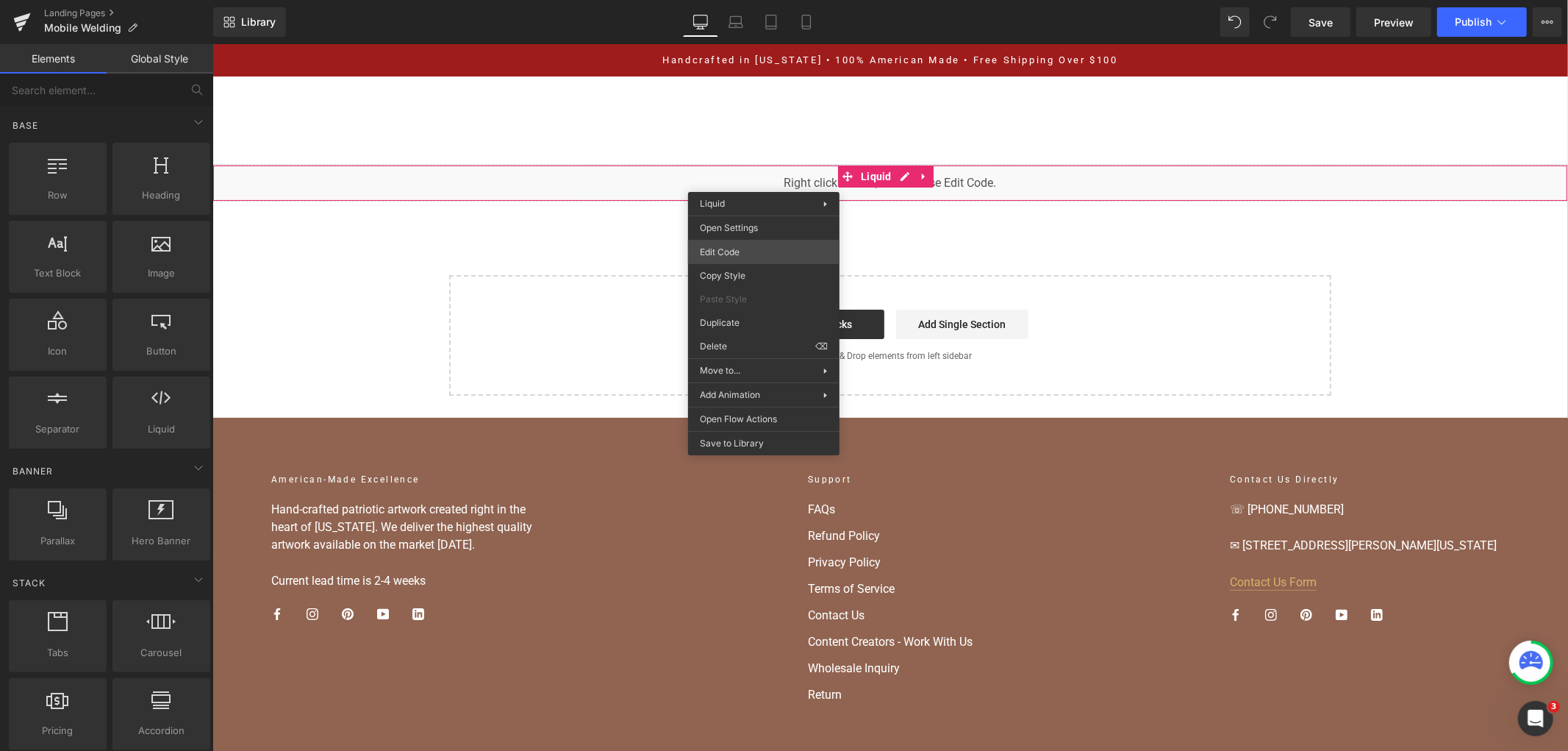
click at [760, 0] on div "You are previewing how the will restyle your page. You can not edit Elements in…" at bounding box center [784, 0] width 1568 height 0
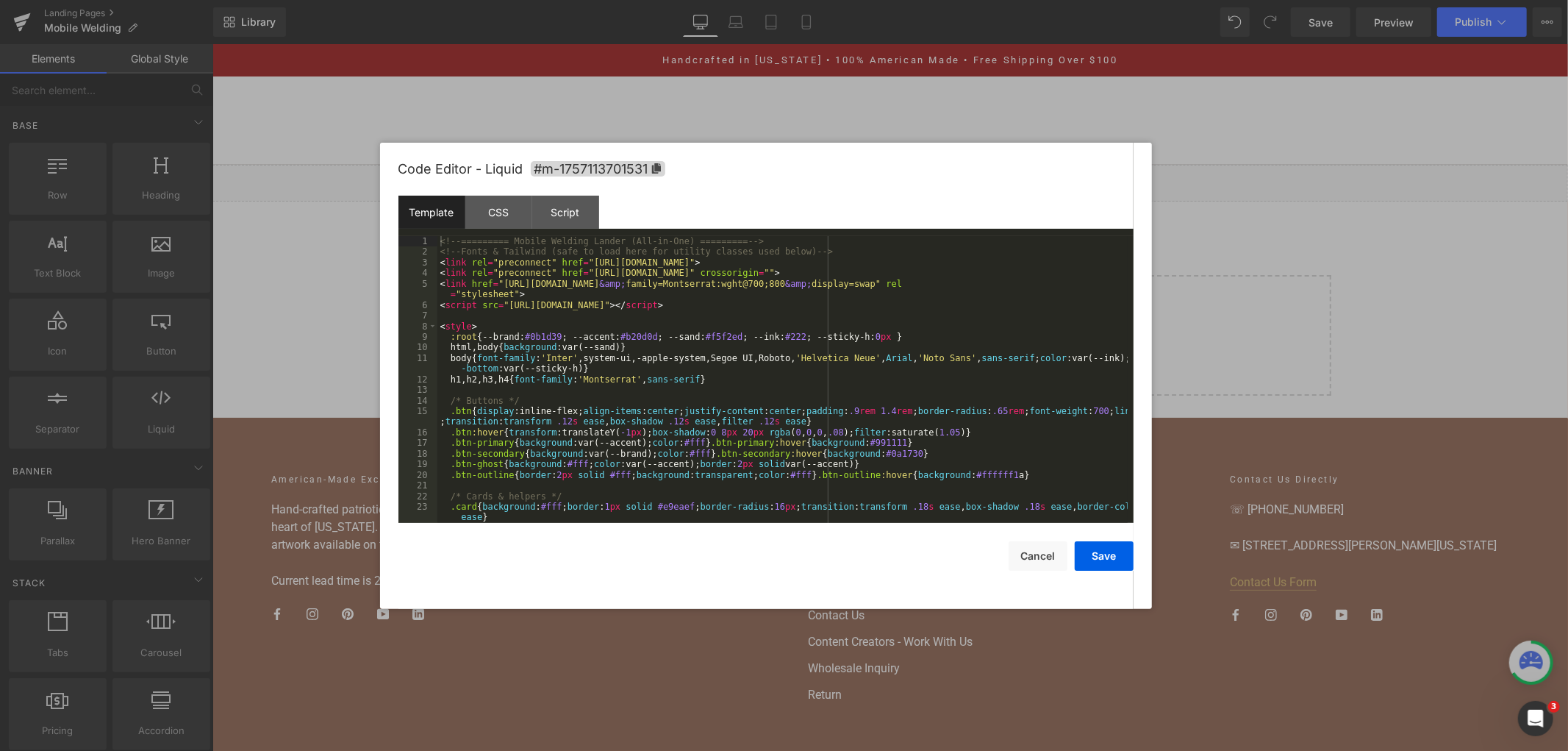
click at [817, 399] on div "<!-- ========= Mobile Welding Lander (All-in-One) ========= --> <!-- Fonts & Ta…" at bounding box center [782, 390] width 690 height 309
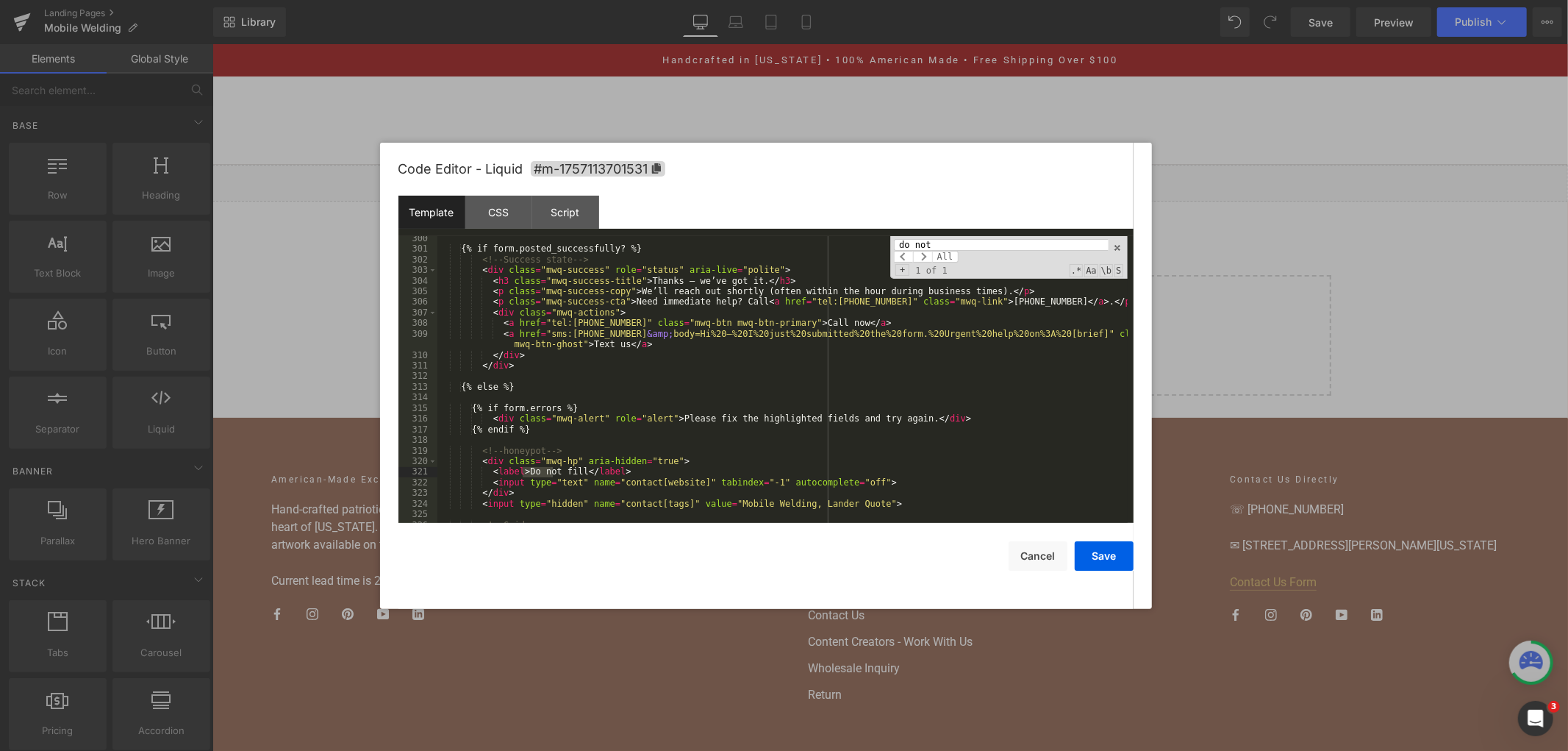
scroll to position [3658, 0]
type input "do not"
click at [758, 376] on div "{% if form.posted_successfully? %} <!-- Success state --> < div class = "mwq-su…" at bounding box center [782, 387] width 690 height 309
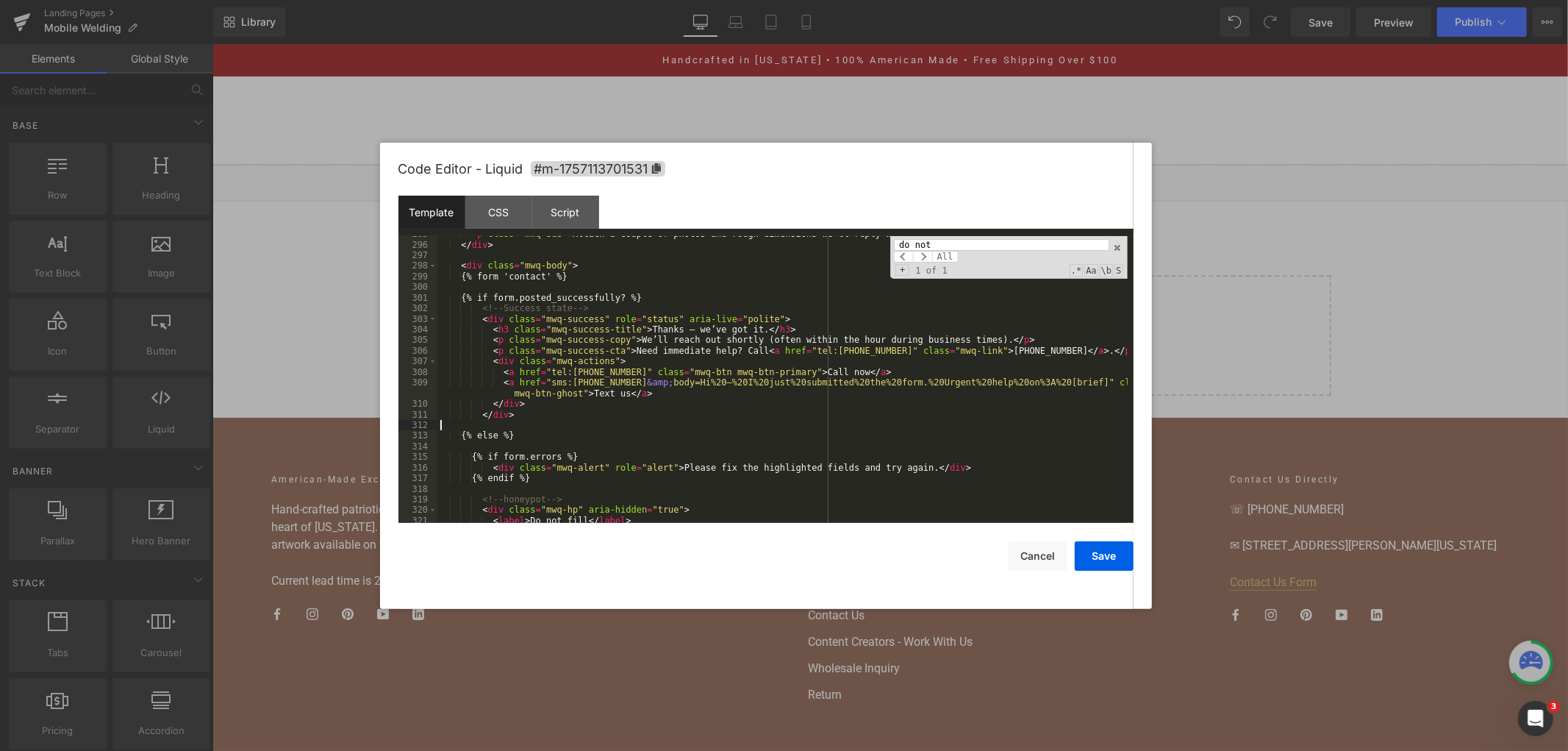
scroll to position [3609, 0]
click at [963, 246] on input "do not" at bounding box center [1000, 245] width 214 height 12
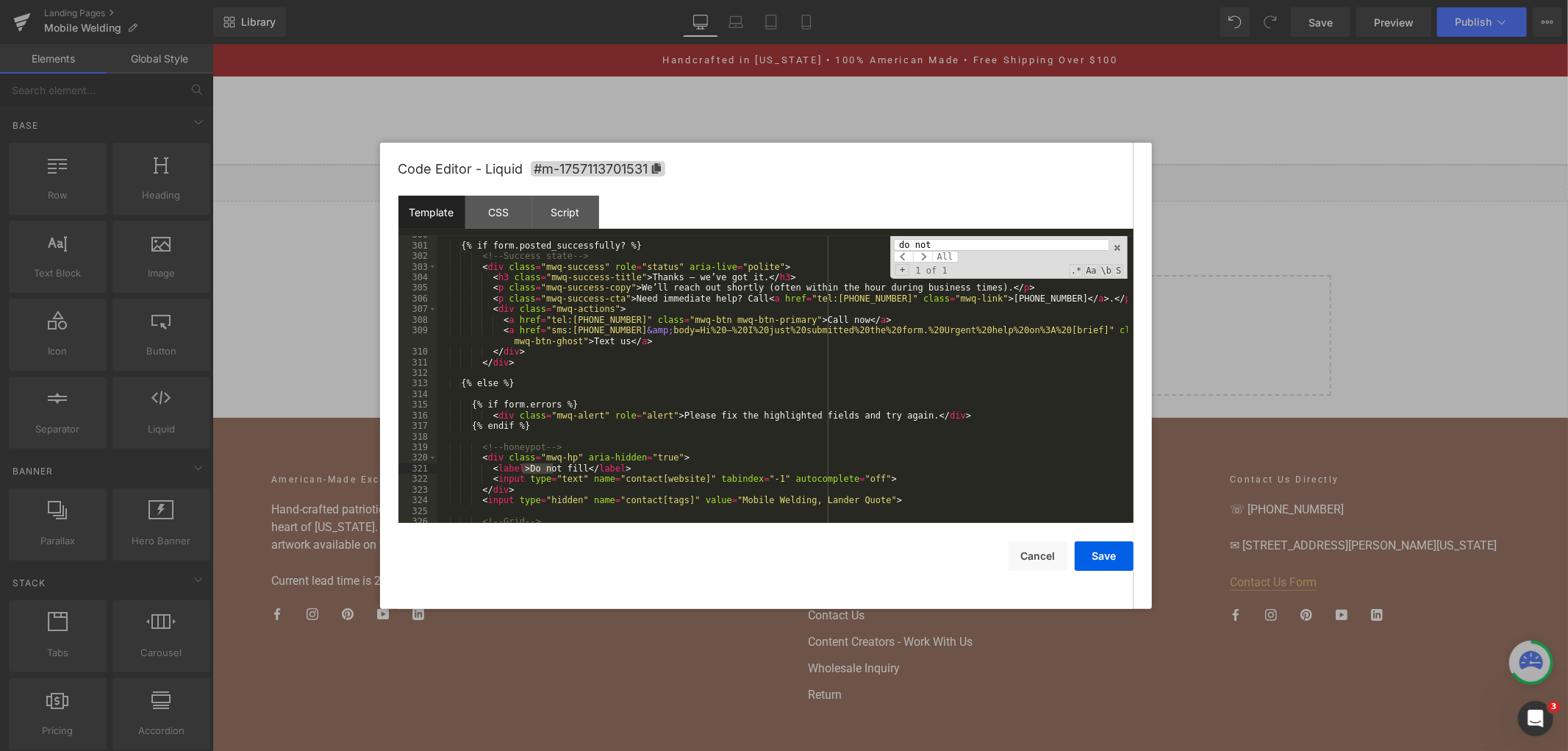
click at [603, 466] on div "{% if form.posted_successfully? %} <!-- Success state --> < div class = "mwq-su…" at bounding box center [782, 383] width 690 height 309
drag, startPoint x: 482, startPoint y: 467, endPoint x: 470, endPoint y: 467, distance: 12.0
click at [470, 467] on div "{% if form.posted_successfully? %} <!-- Success state --> < div class = "mwq-su…" at bounding box center [782, 383] width 690 height 309
drag, startPoint x: 625, startPoint y: 466, endPoint x: 467, endPoint y: 468, distance: 158.0
click at [467, 468] on div "{% if form.posted_successfully? %} <!-- Success state --> < div class = "mwq-su…" at bounding box center [782, 383] width 690 height 309
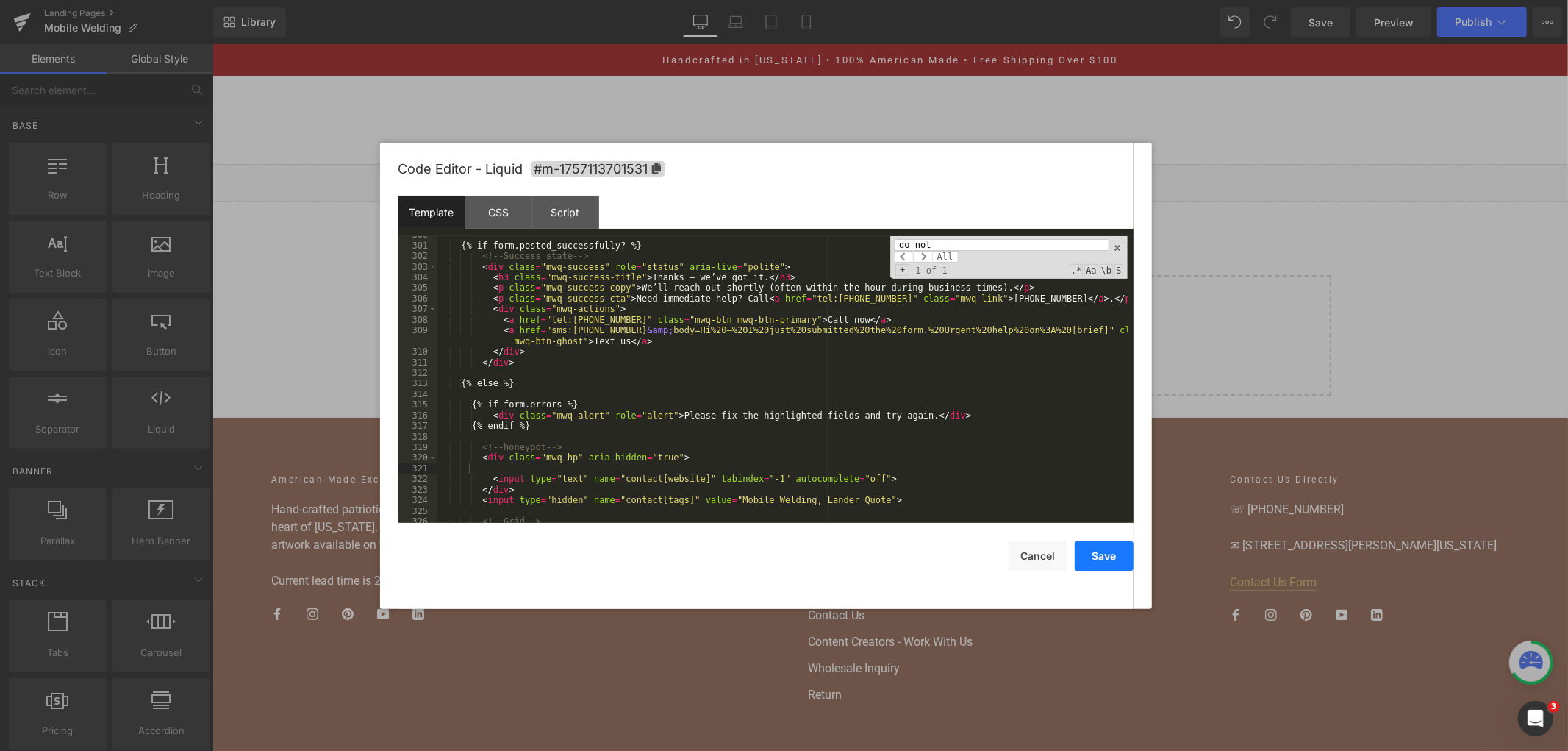
click at [1089, 559] on button "Save" at bounding box center [1103, 557] width 59 height 30
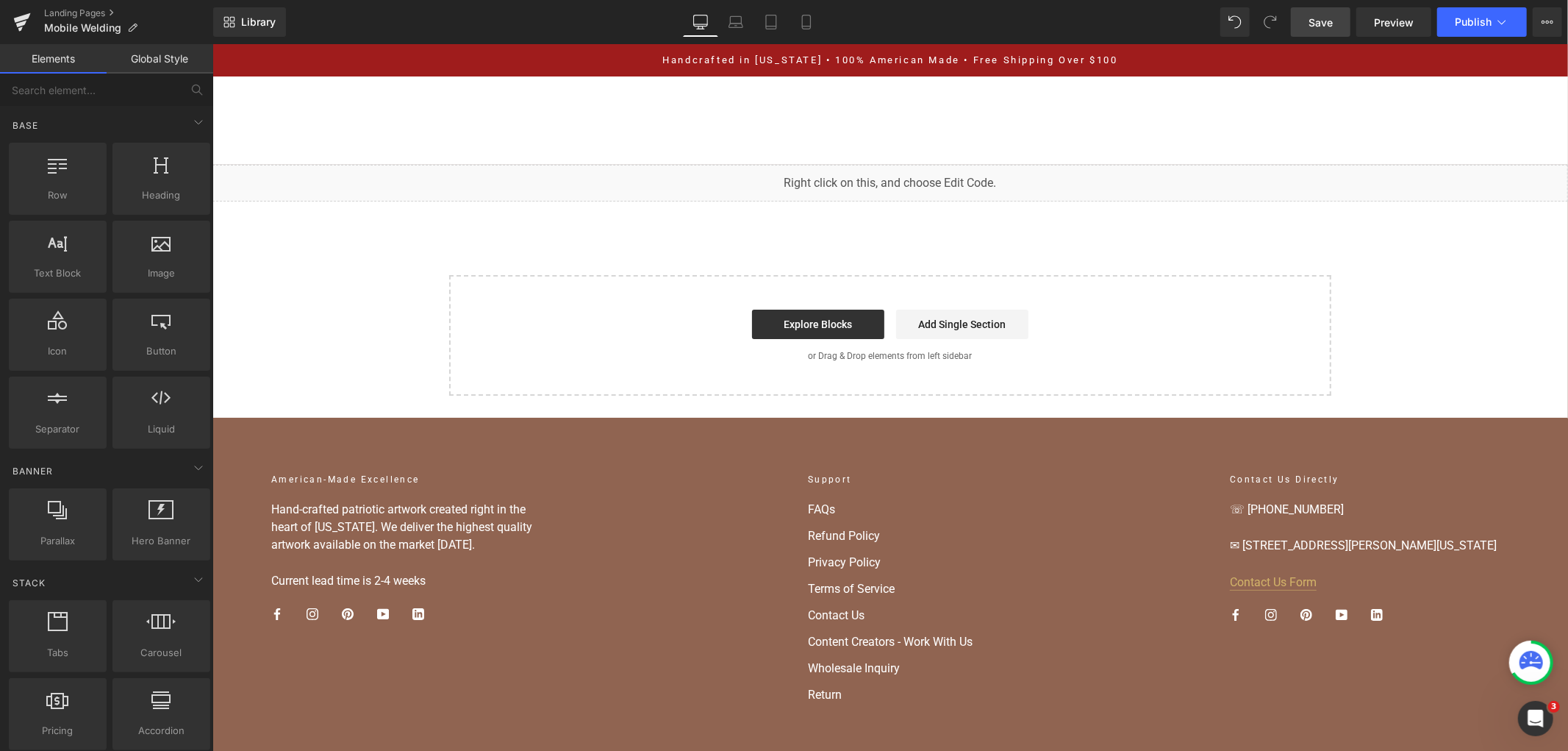
click at [1332, 23] on span "Save" at bounding box center [1320, 22] width 24 height 16
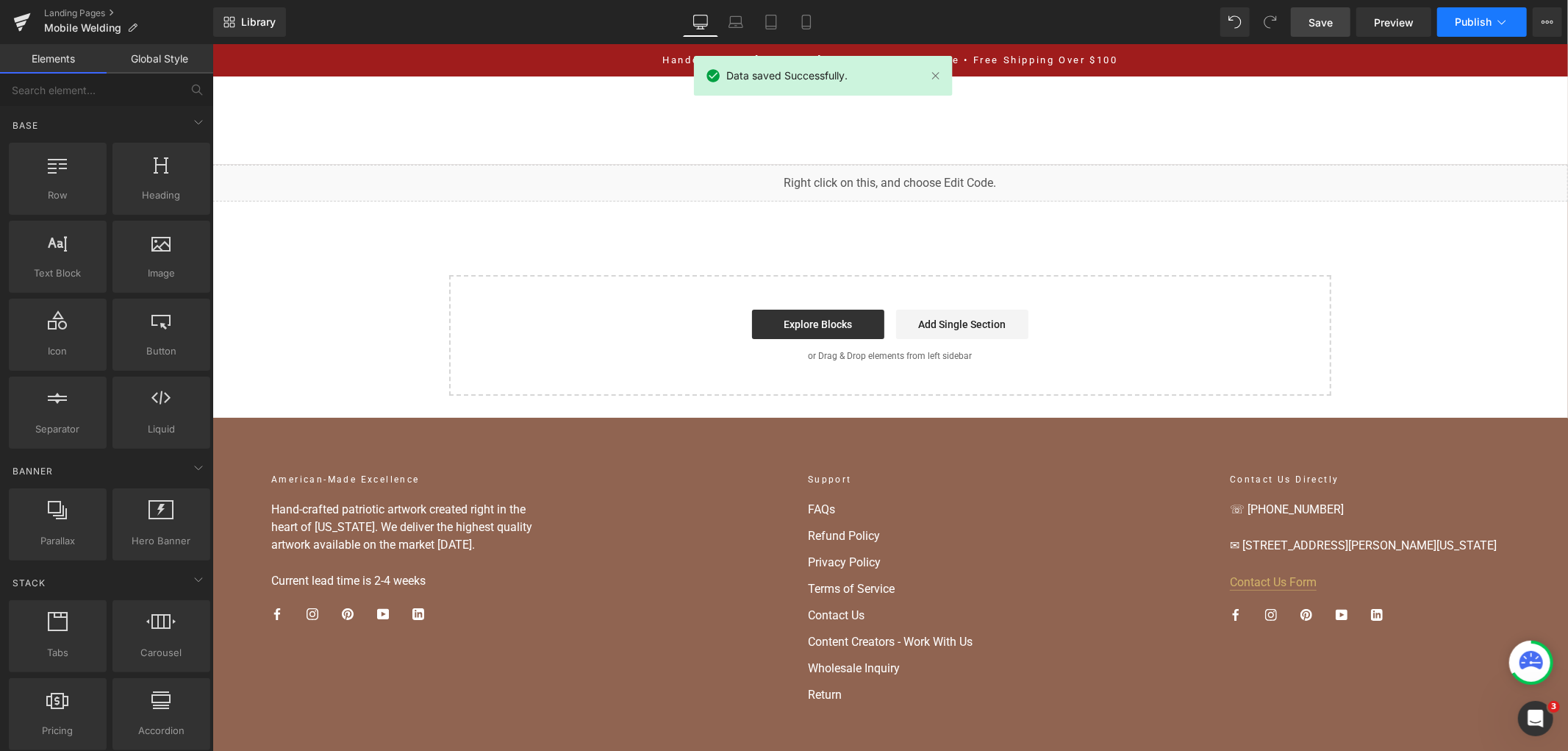
click at [1488, 15] on button "Publish" at bounding box center [1482, 22] width 90 height 30
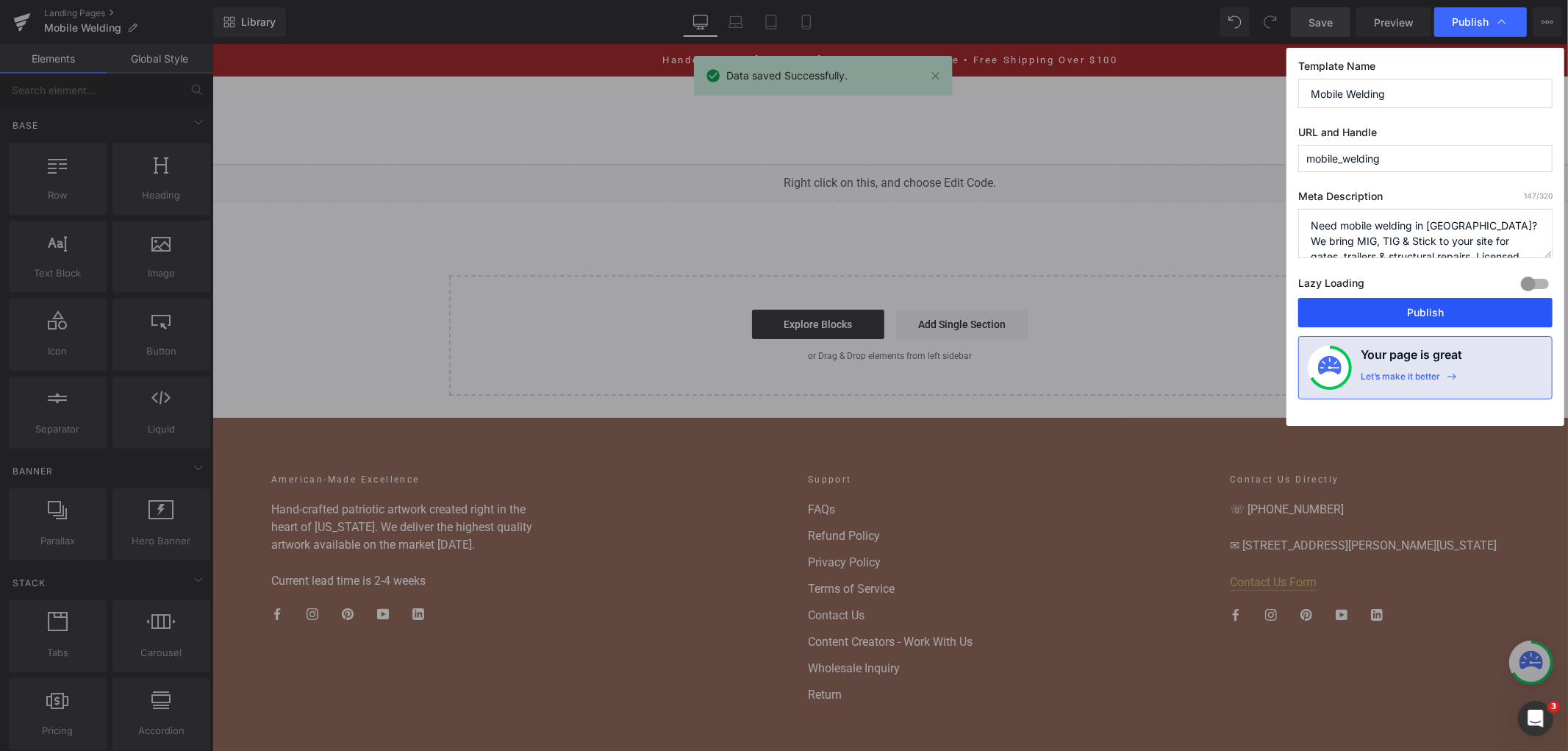
click at [1402, 310] on button "Publish" at bounding box center [1426, 313] width 255 height 30
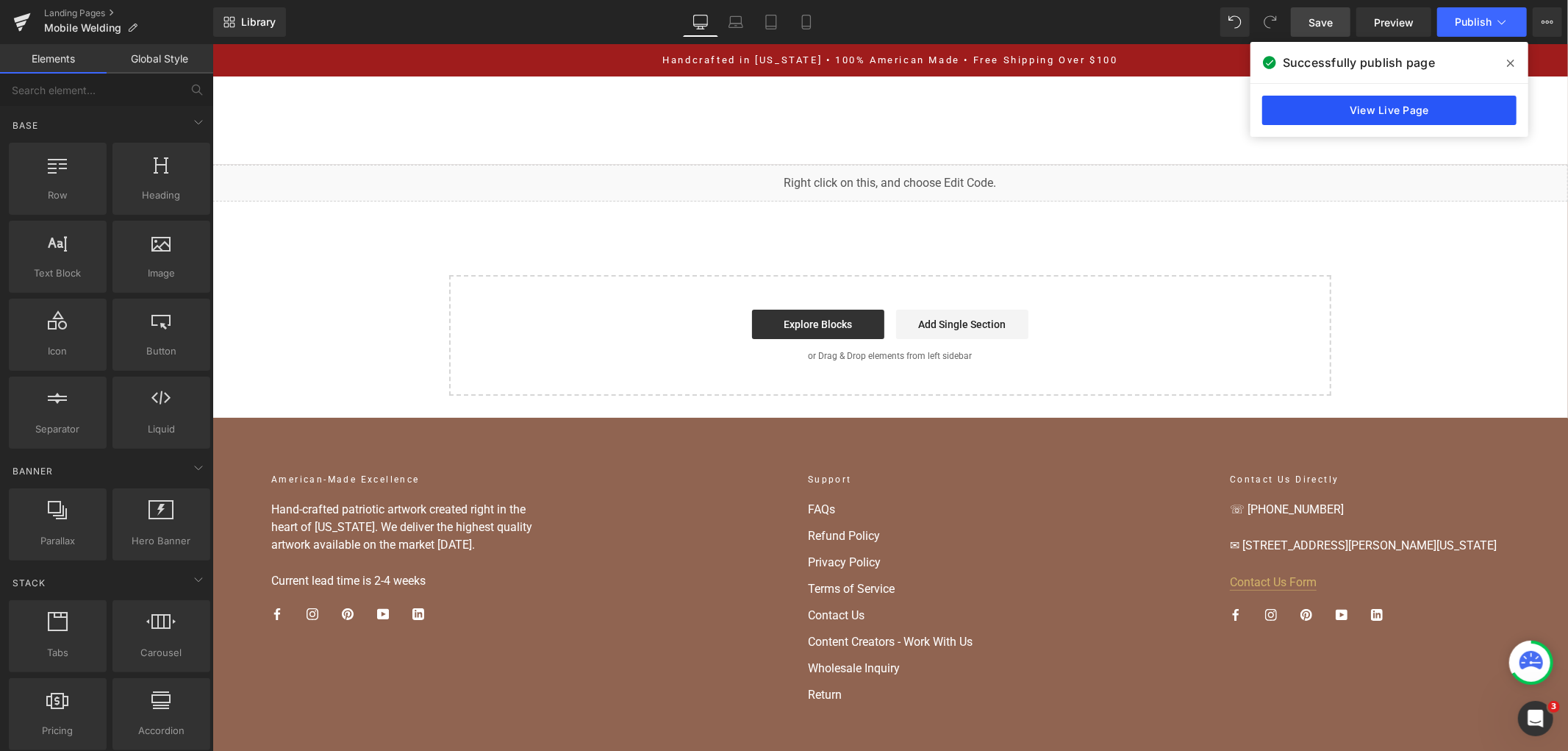
click at [1364, 113] on link "View Live Page" at bounding box center [1389, 111] width 255 height 30
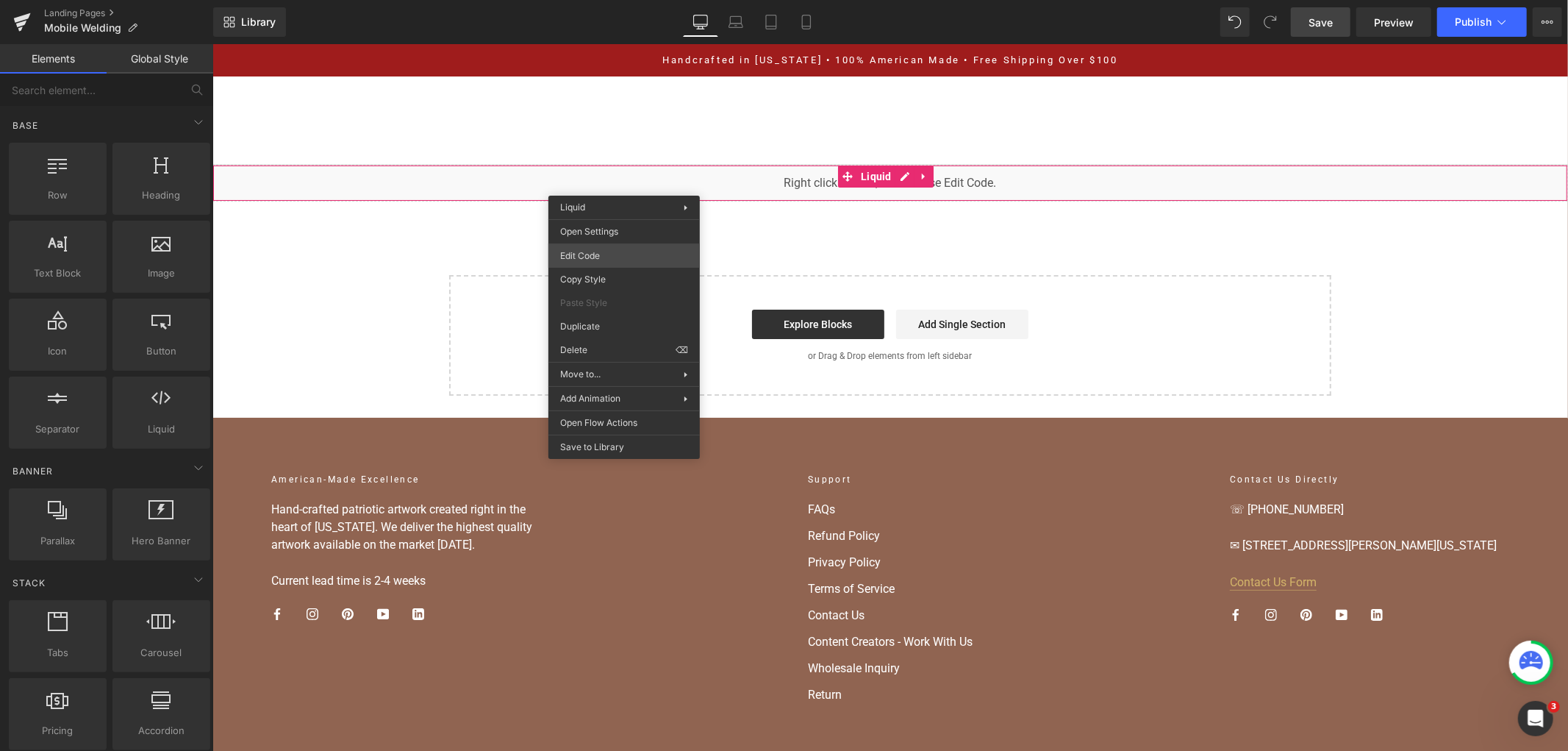
click at [626, 0] on div "You are previewing how the will restyle your page. You can not edit Elements in…" at bounding box center [784, 0] width 1568 height 0
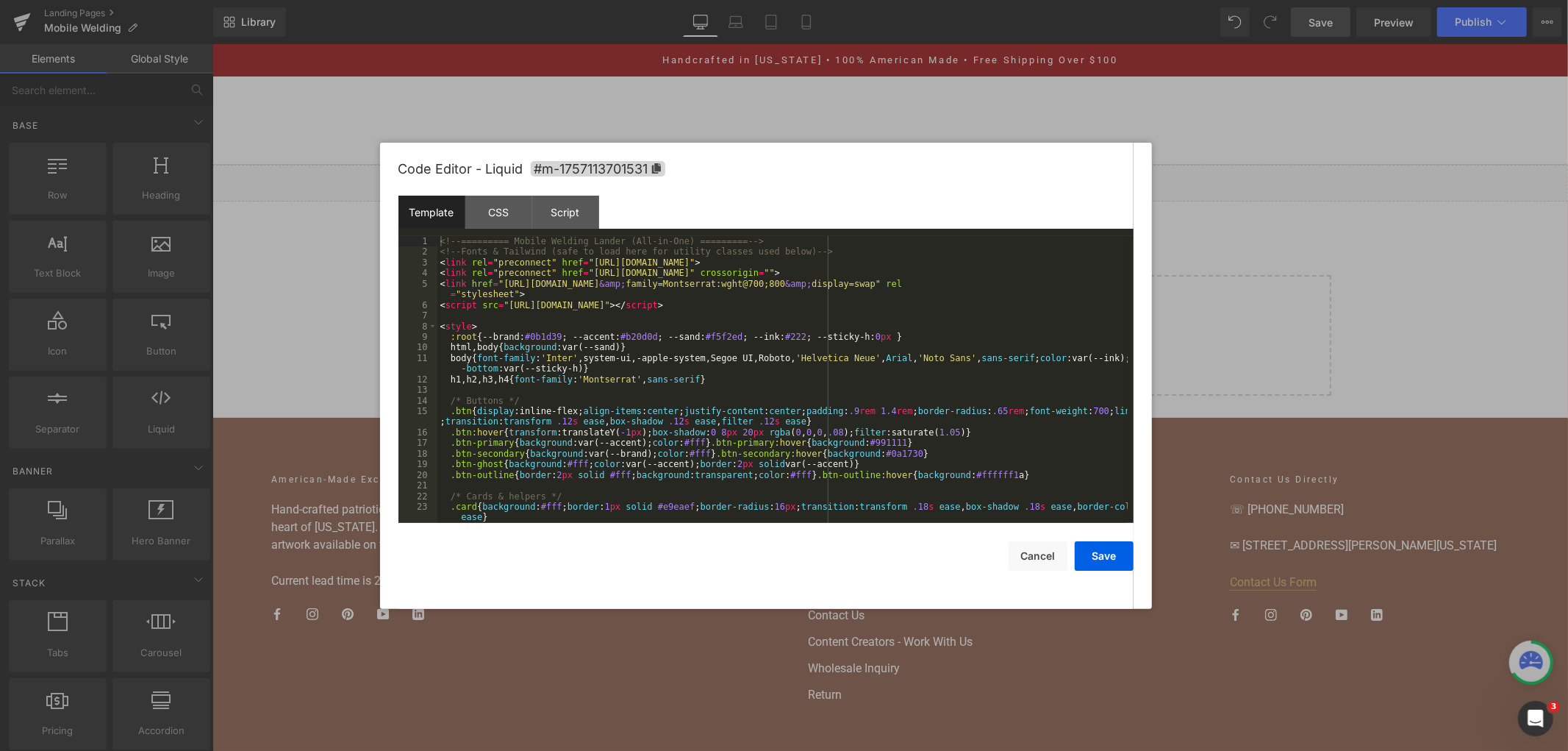
click at [584, 363] on div "<!-- ========= Mobile Welding Lander (All-in-One) ========= --> <!-- Fonts & Ta…" at bounding box center [782, 390] width 690 height 309
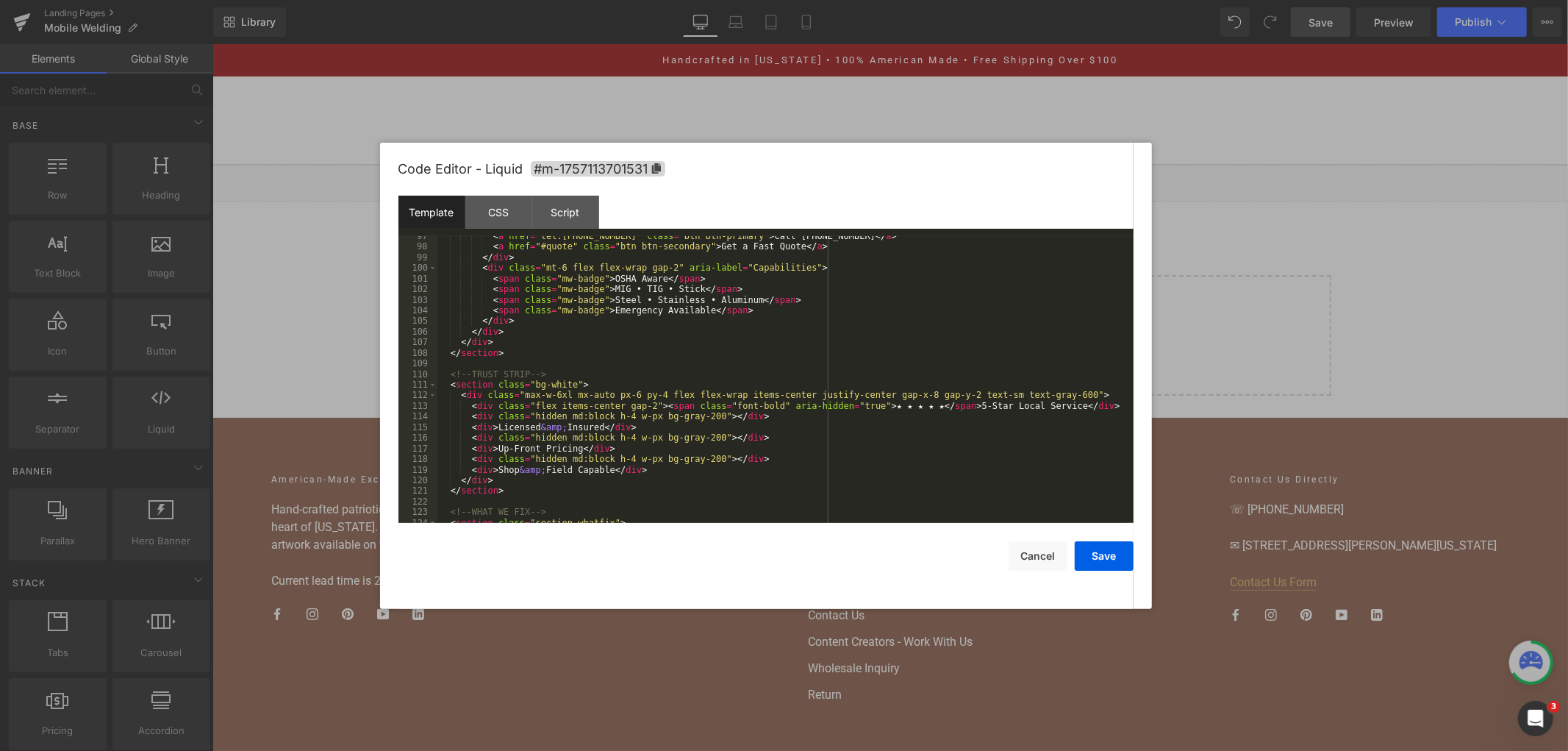
scroll to position [1271, 0]
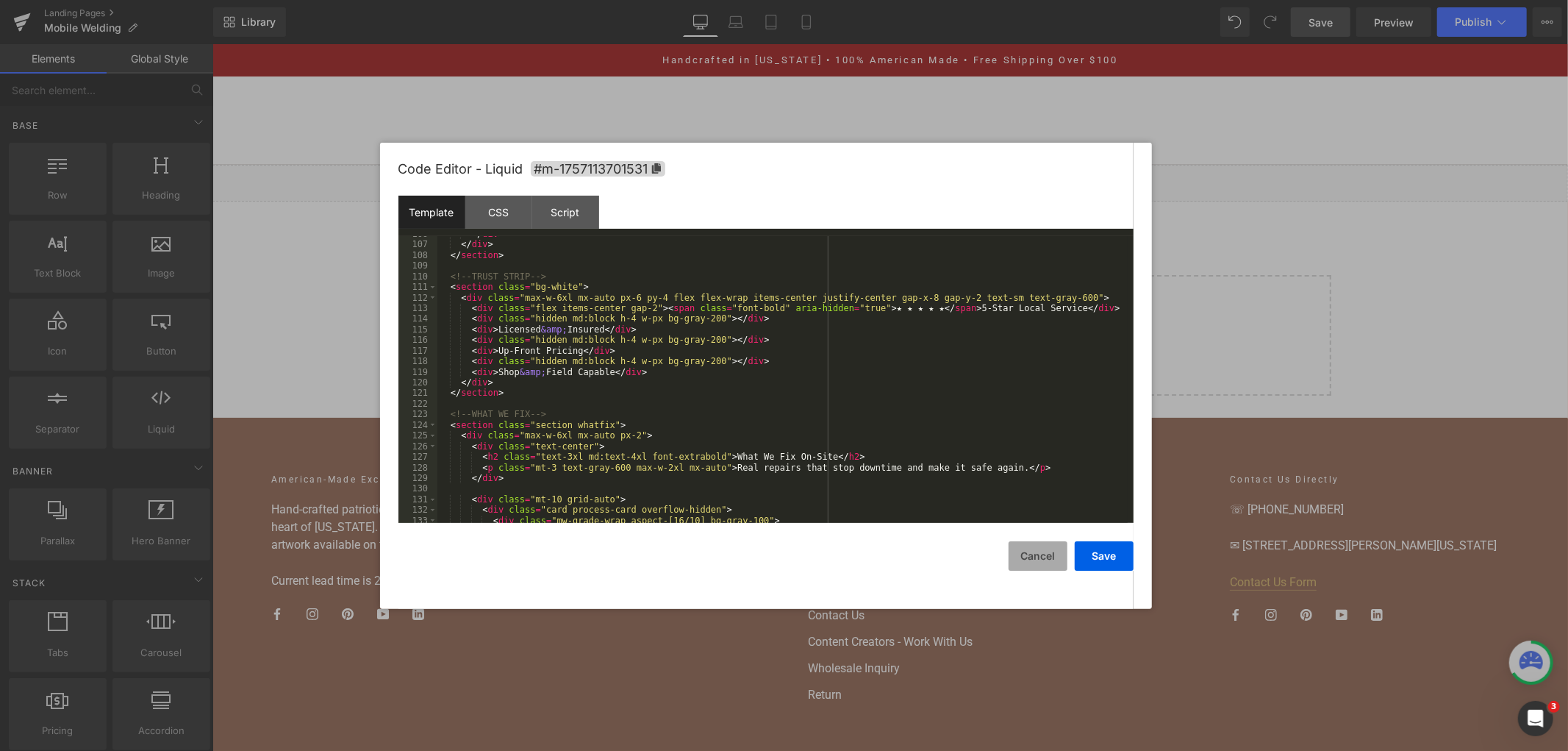
click at [1032, 548] on button "Cancel" at bounding box center [1037, 557] width 59 height 30
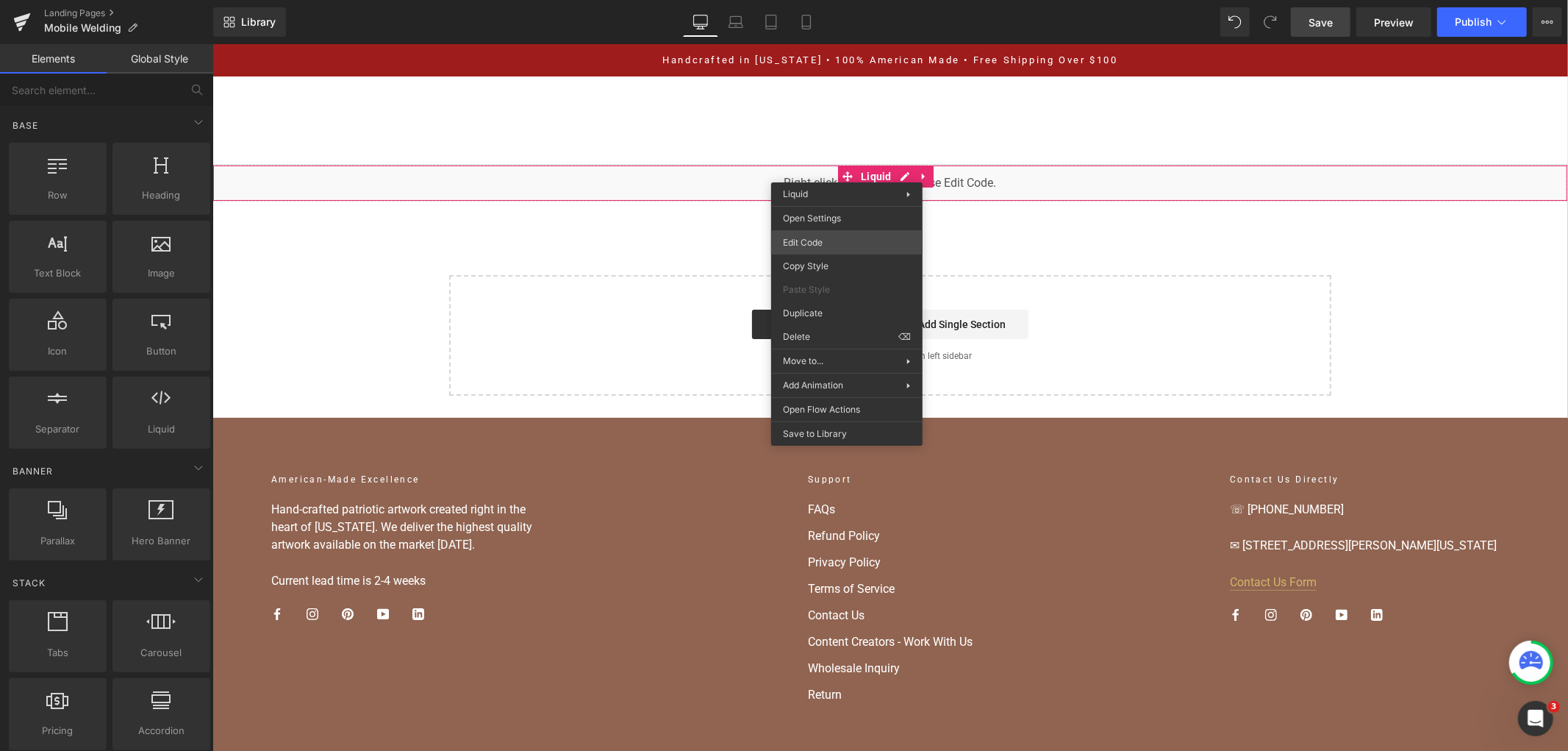
click at [855, 0] on div "You are previewing how the will restyle your page. You can not edit Elements in…" at bounding box center [784, 0] width 1568 height 0
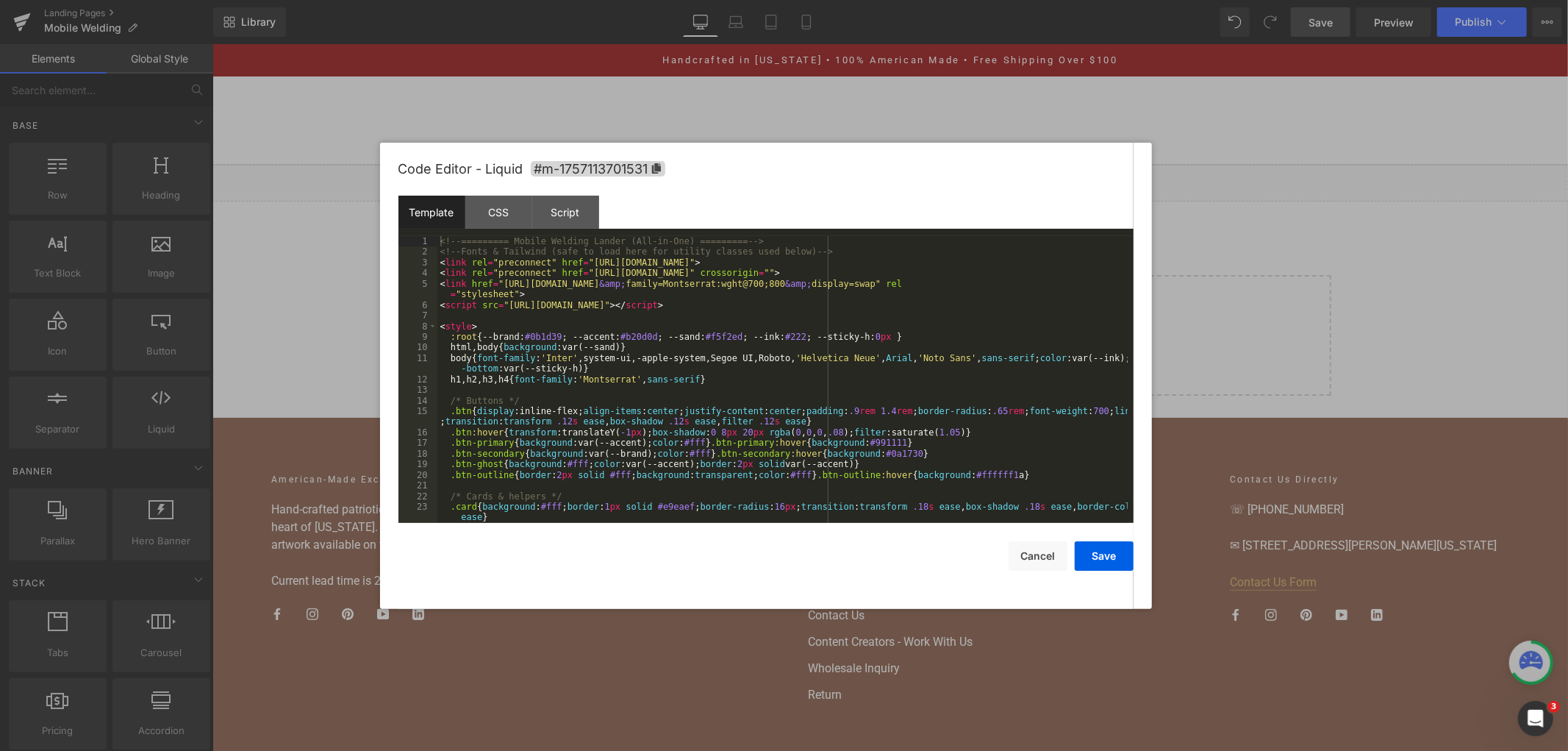
click at [789, 312] on div "<!-- ========= Mobile Welding Lander (All-in-One) ========= --> <!-- Fonts & Ta…" at bounding box center [782, 390] width 690 height 309
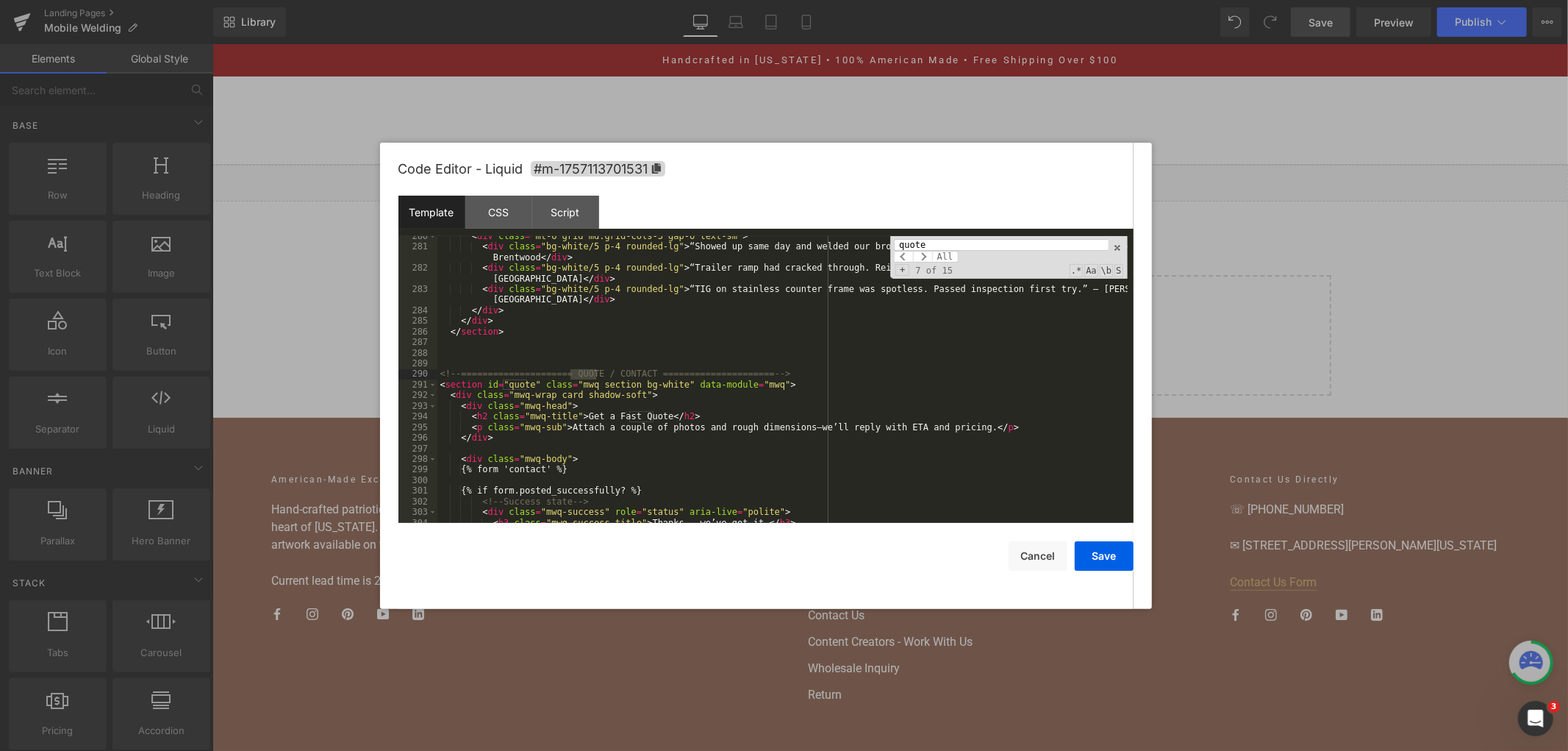
scroll to position [3465, 0]
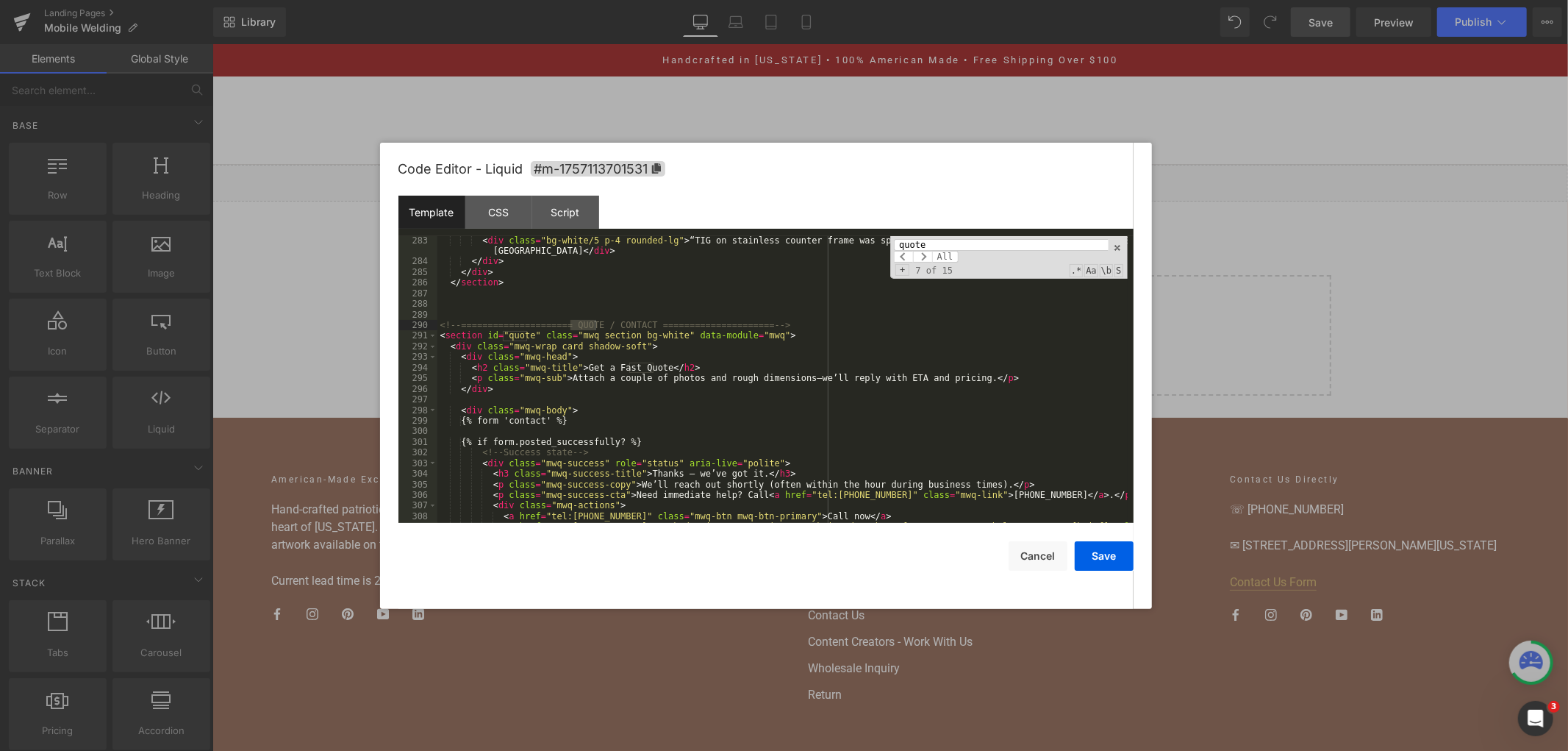
type input "quote"
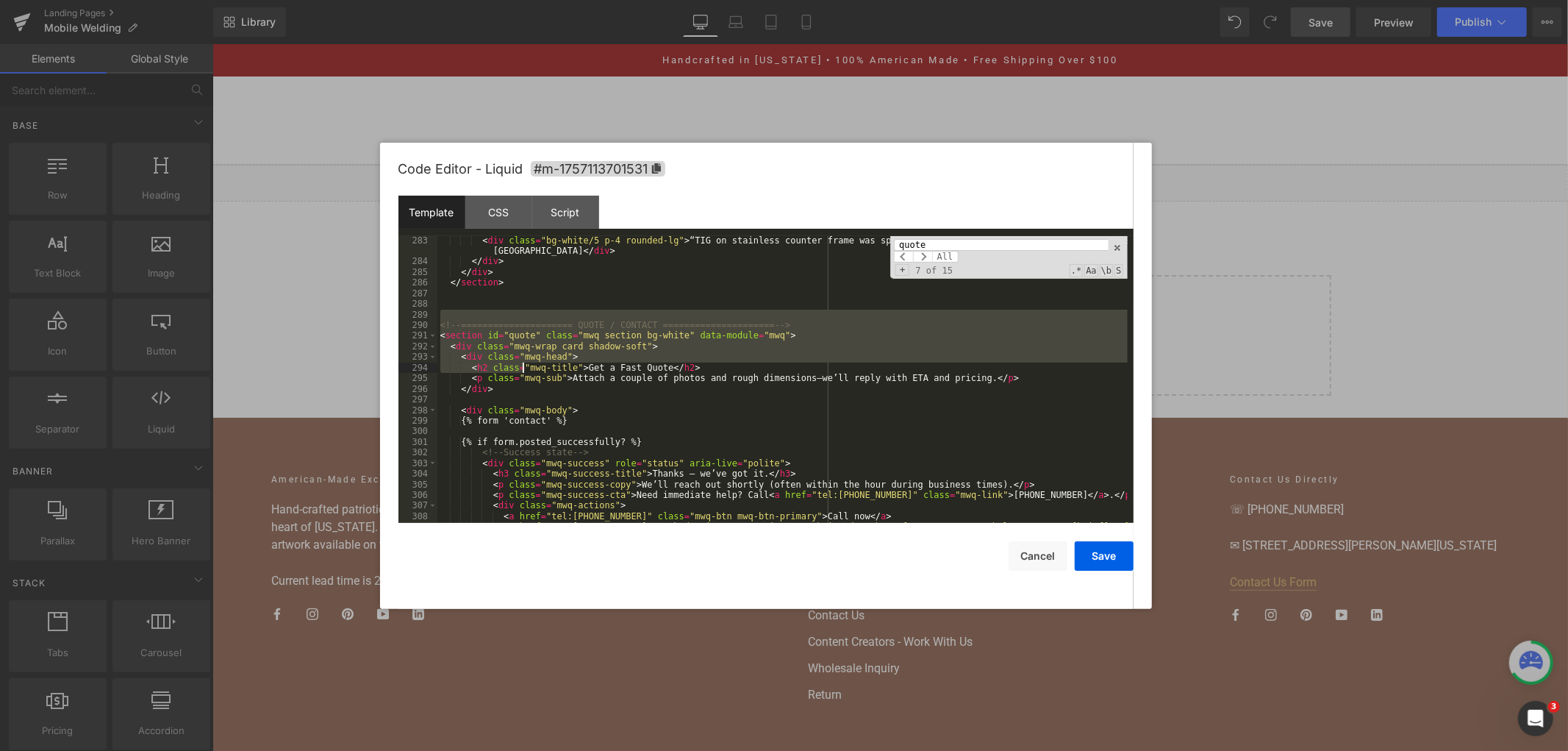
drag, startPoint x: 439, startPoint y: 318, endPoint x: 546, endPoint y: 382, distance: 124.7
click at [546, 382] on div "< div class = "bg-white/5 p-4 rounded-lg" > “TIG on stainless counter frame was…" at bounding box center [782, 400] width 690 height 329
click at [546, 382] on div "< div class = "bg-white/5 p-4 rounded-lg" > “TIG on stainless counter frame was…" at bounding box center [782, 379] width 690 height 287
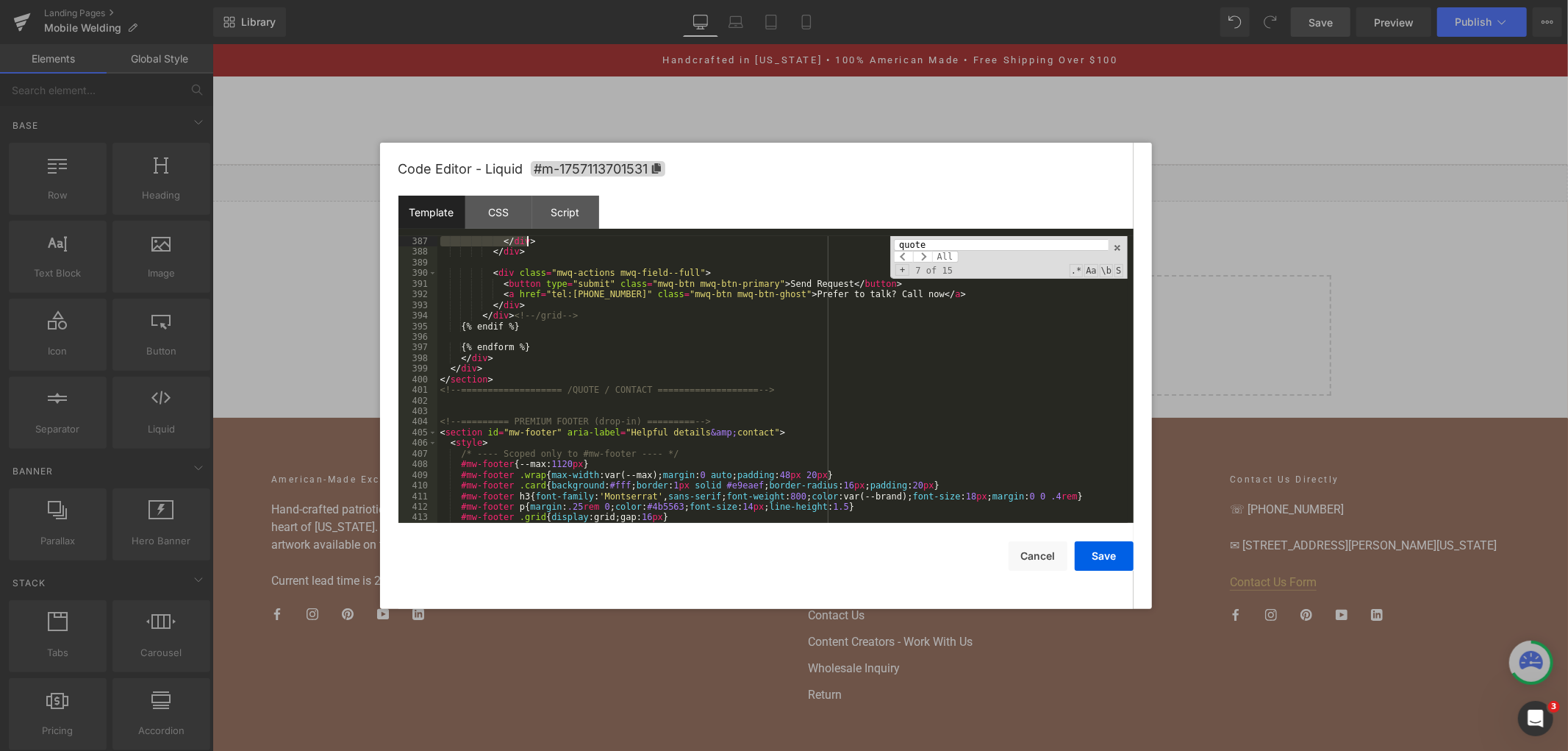
scroll to position [4558, 0]
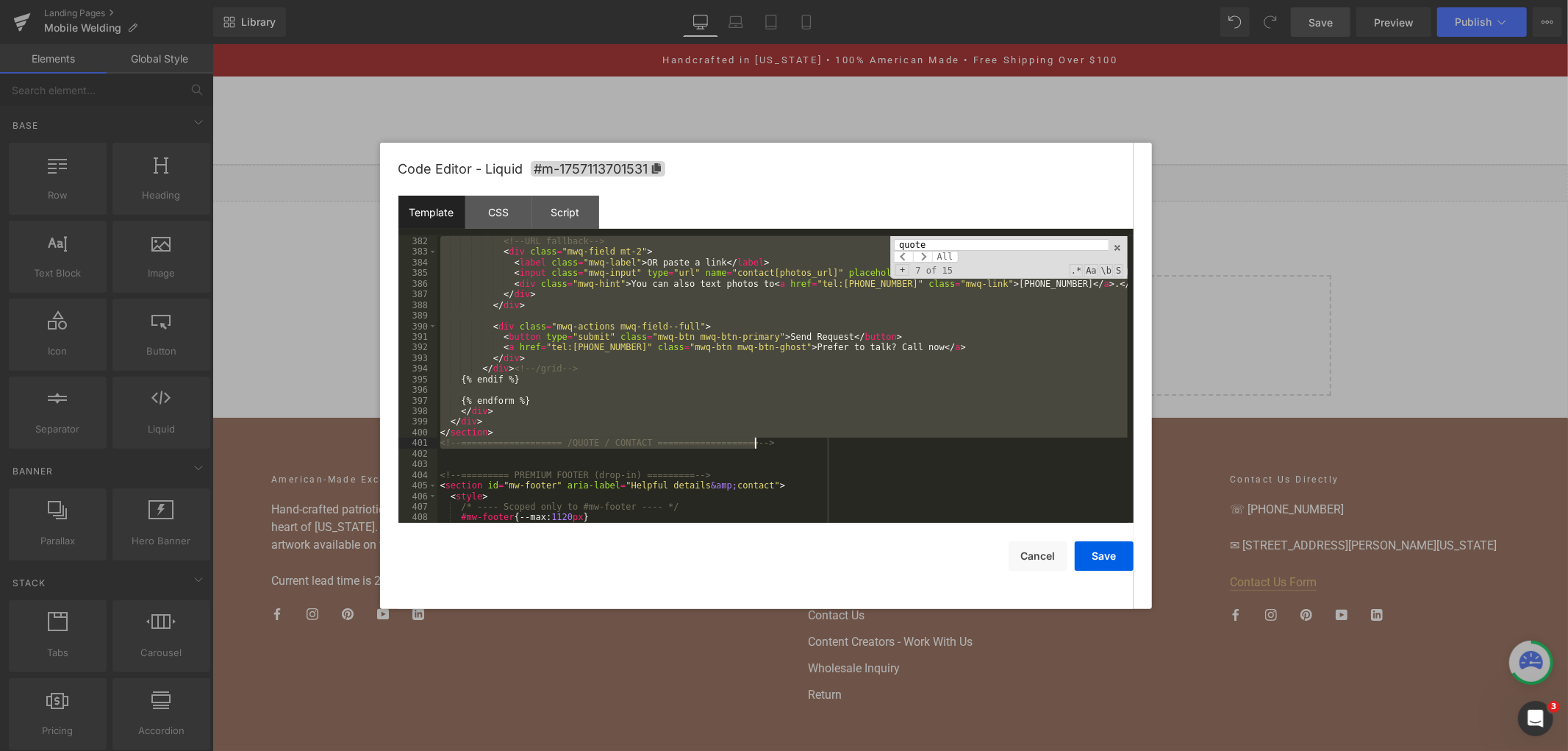
drag, startPoint x: 439, startPoint y: 324, endPoint x: 805, endPoint y: 449, distance: 386.8
click at [805, 449] on div "<!-- URL fallback --> < div class = "mwq-field mt-2" > < label class = "mwq-lab…" at bounding box center [782, 390] width 690 height 309
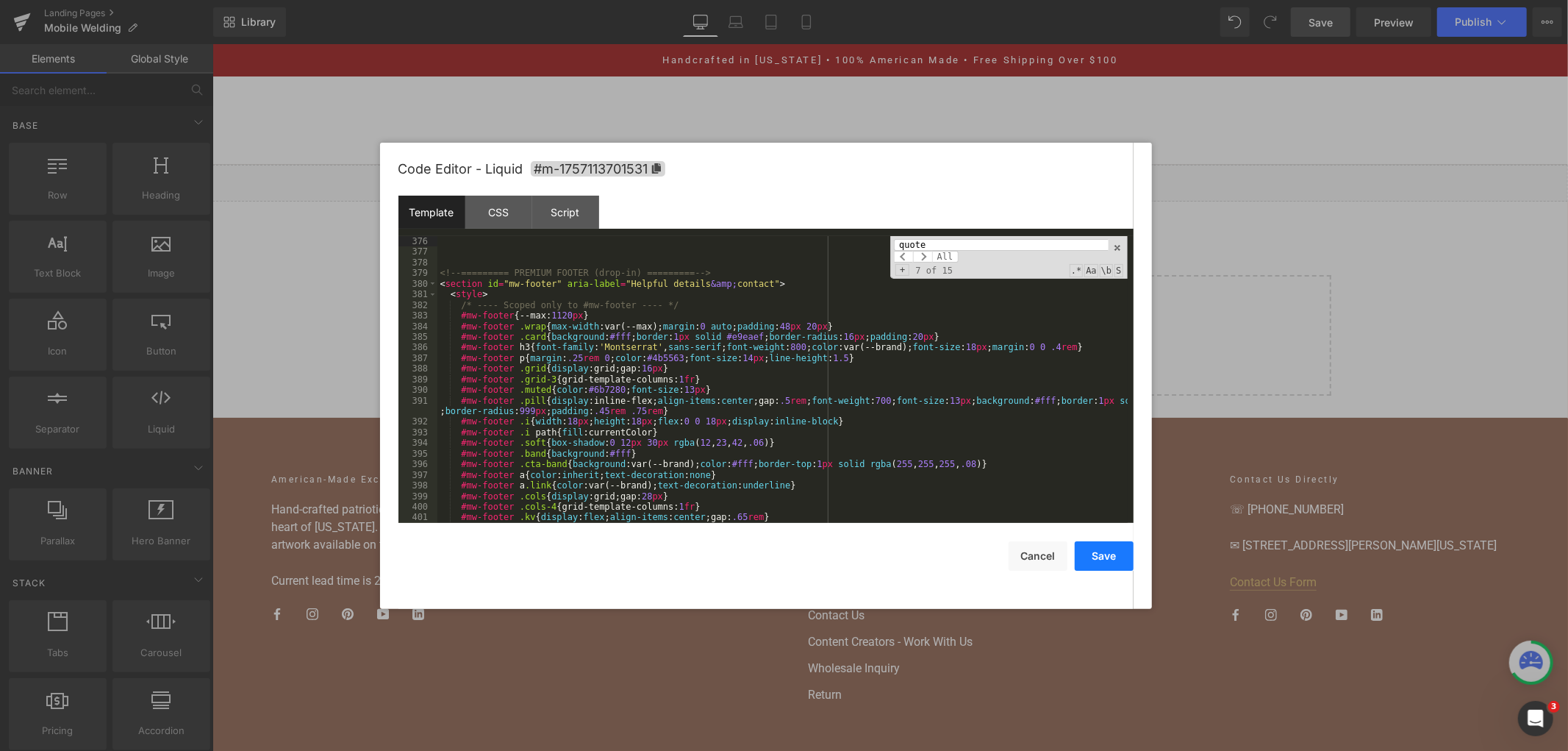
click at [1113, 552] on button "Save" at bounding box center [1103, 557] width 59 height 30
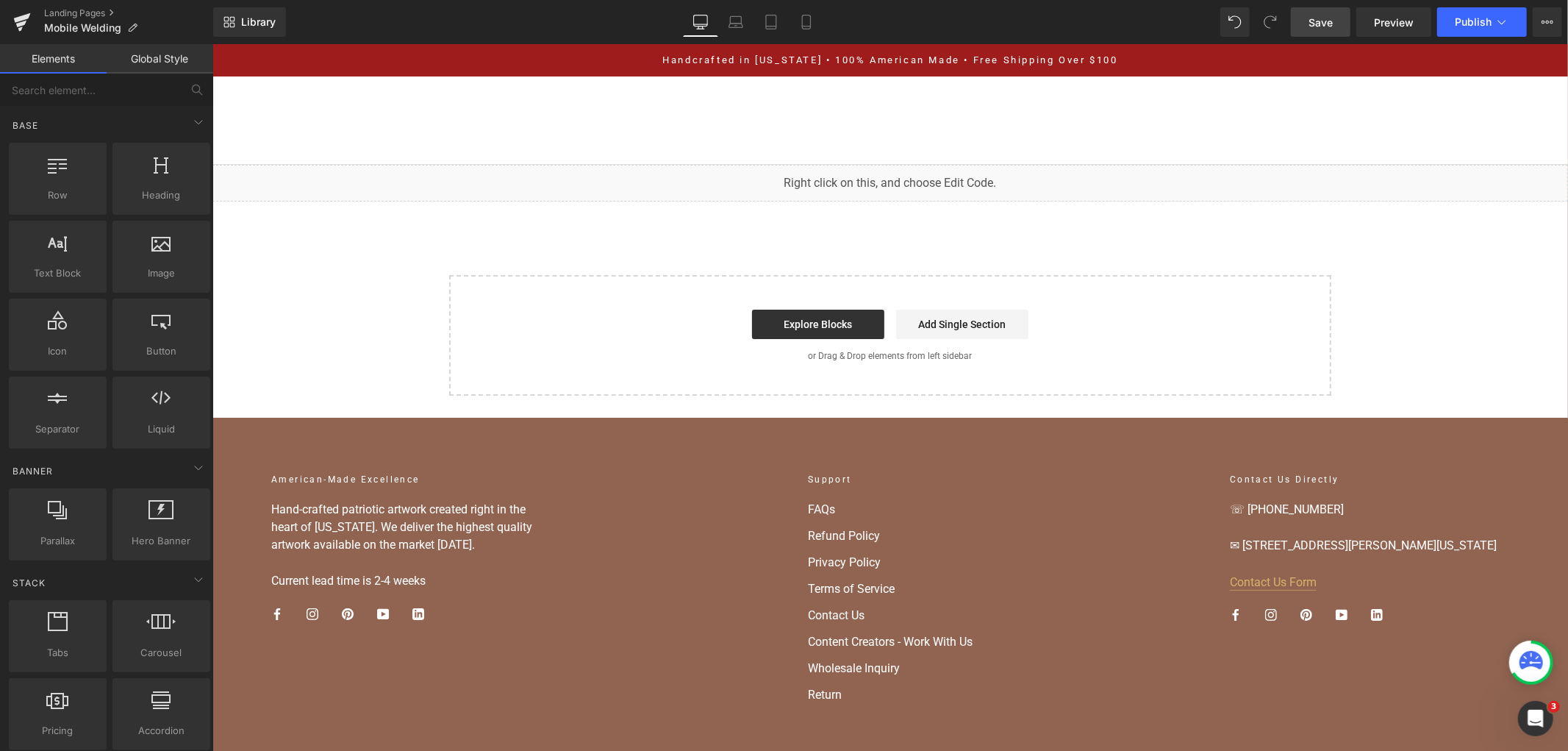
click at [1319, 20] on span "Save" at bounding box center [1320, 22] width 24 height 16
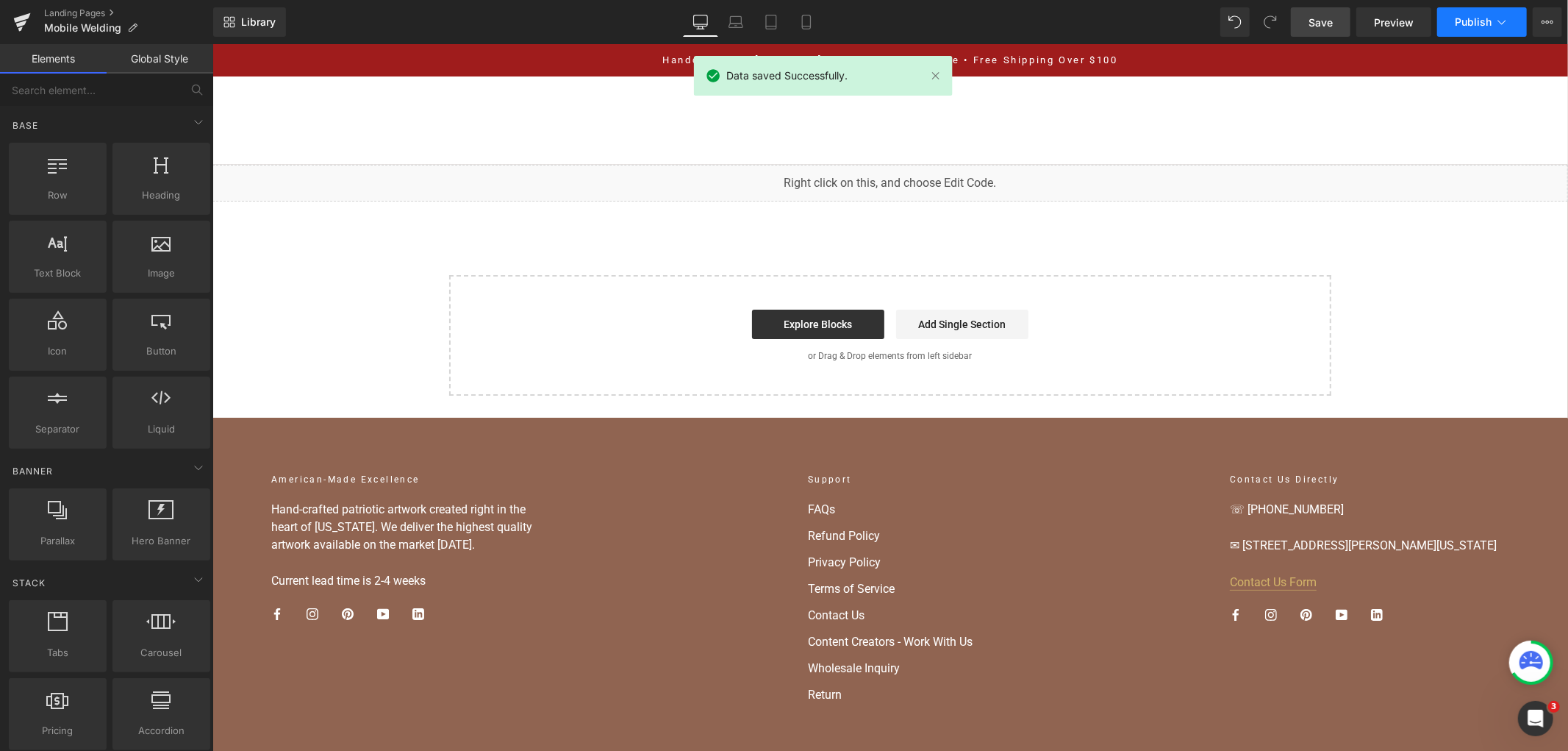
click at [1483, 22] on span "Publish" at bounding box center [1473, 22] width 36 height 12
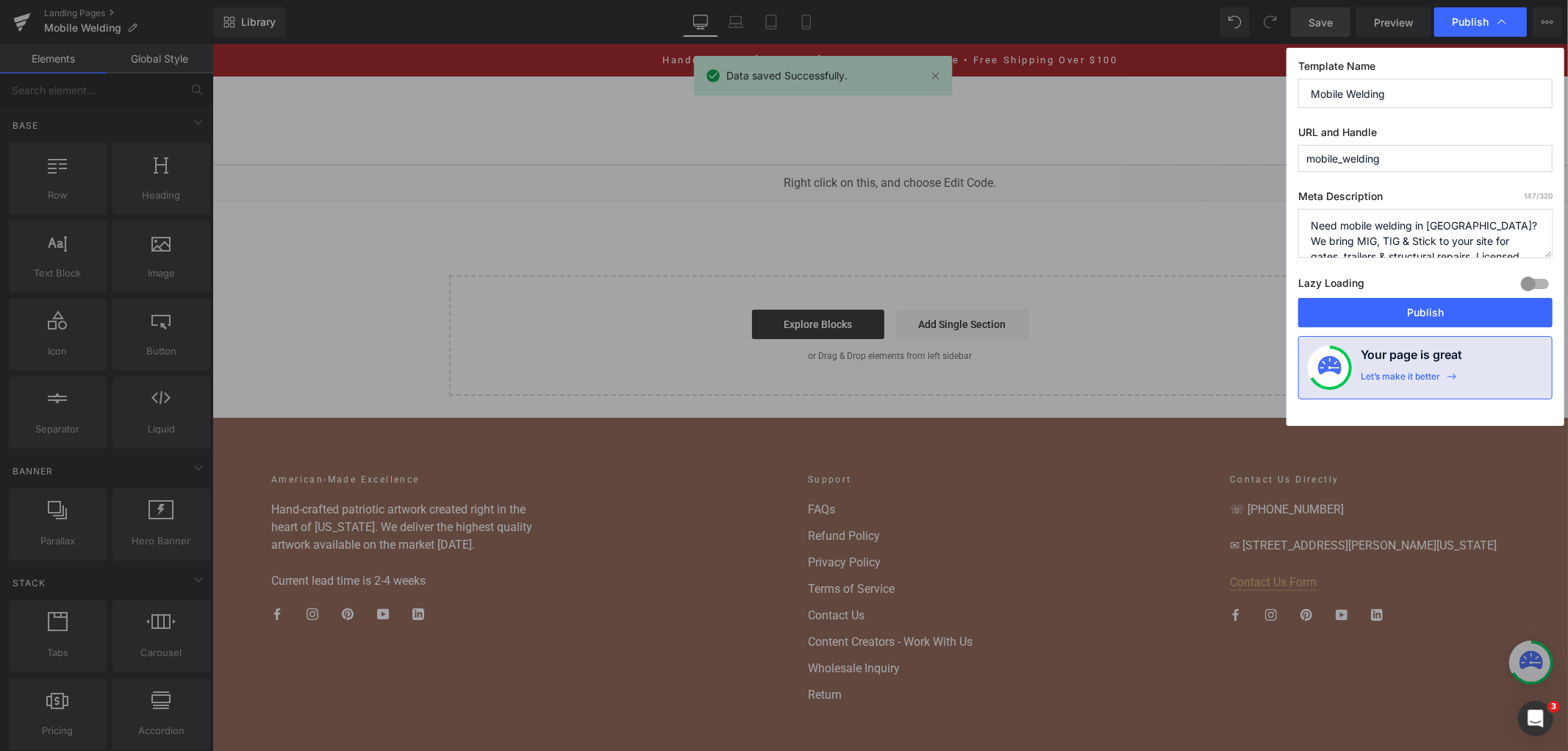
click at [1456, 298] on div "Lazy Loading Build Upgrade plan to unlock" at bounding box center [1426, 285] width 255 height 24
click at [1452, 306] on button "Publish" at bounding box center [1426, 313] width 255 height 30
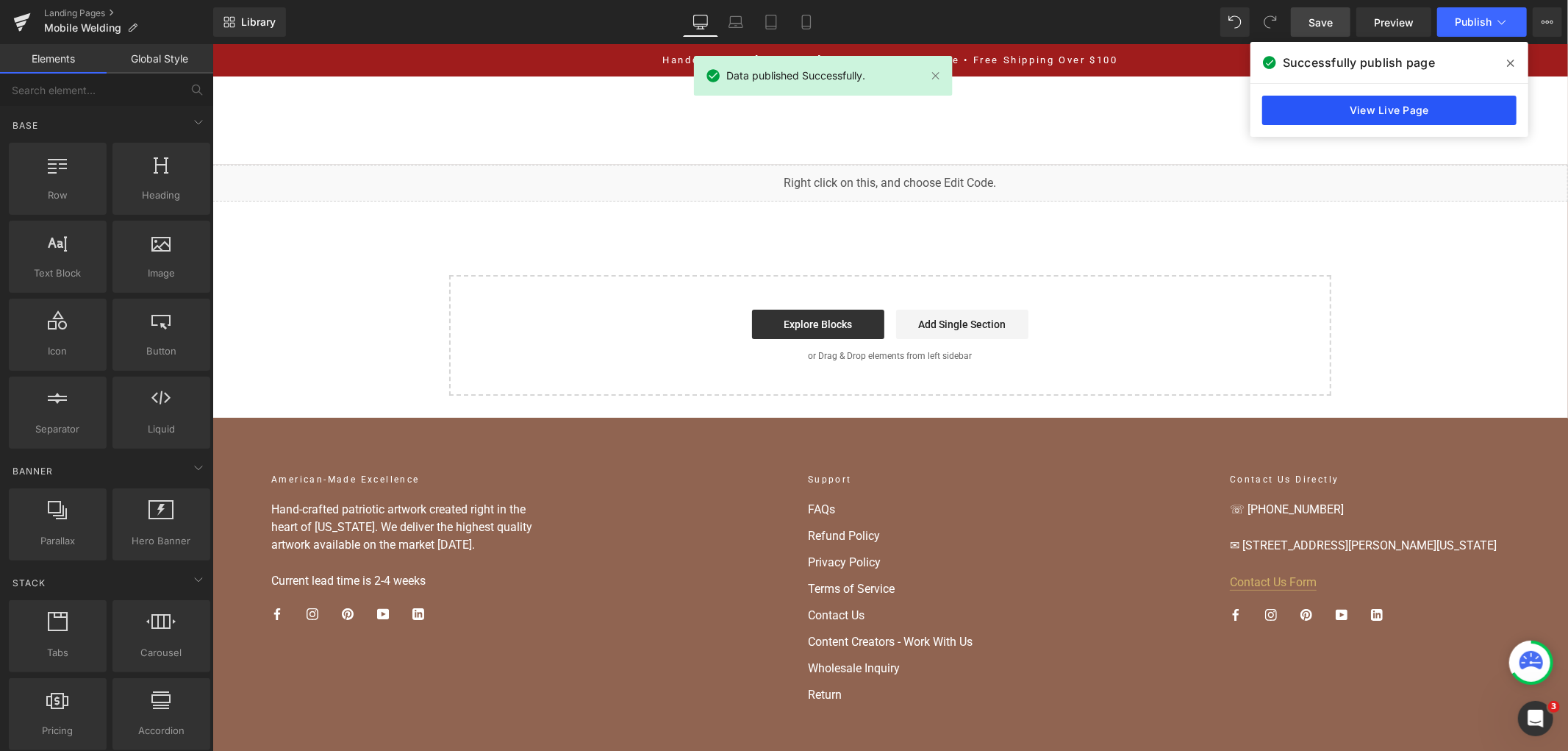
click at [1272, 103] on link "View Live Page" at bounding box center [1389, 111] width 255 height 30
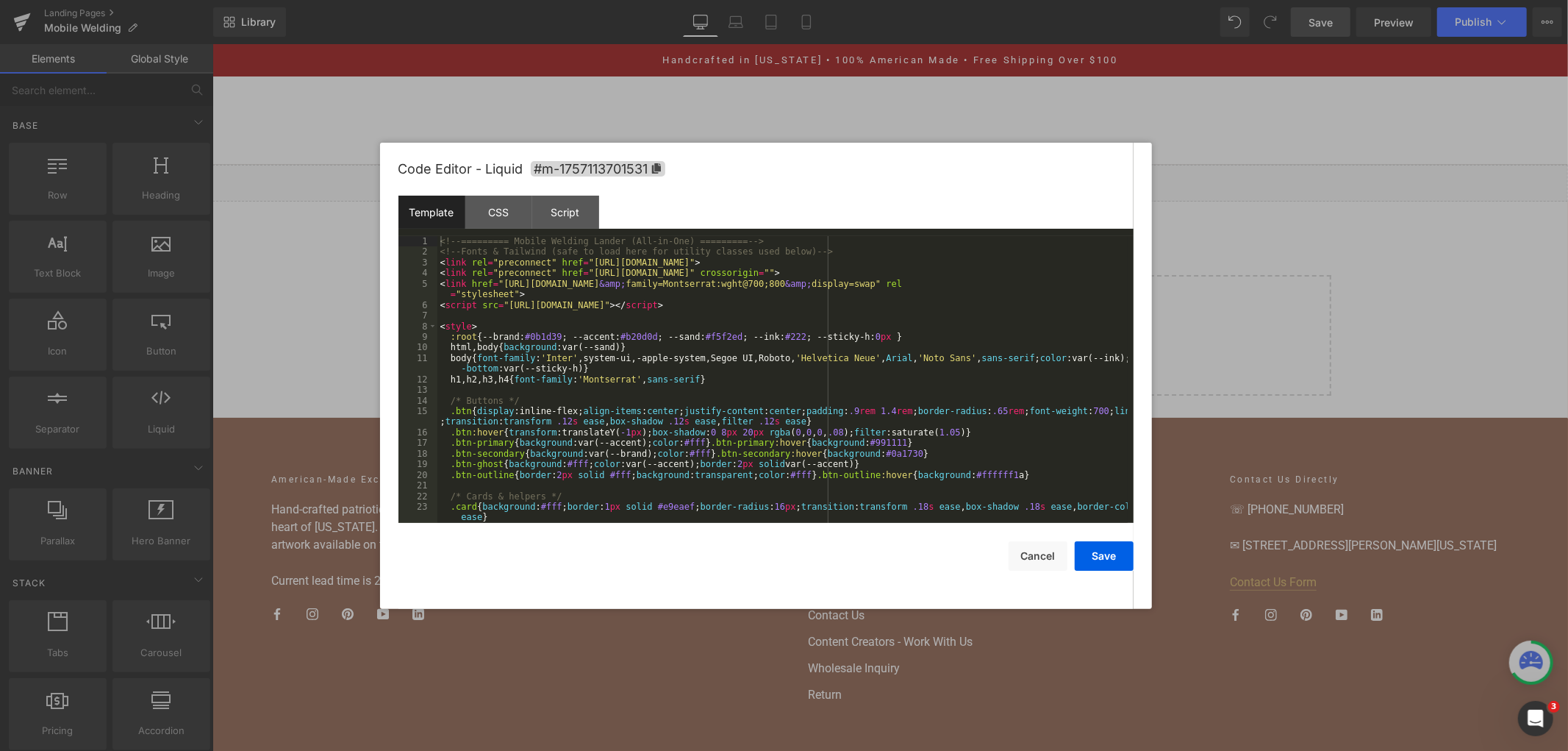
click at [789, 0] on div "You are previewing how the will restyle your page. You can not edit Elements in…" at bounding box center [784, 0] width 1568 height 0
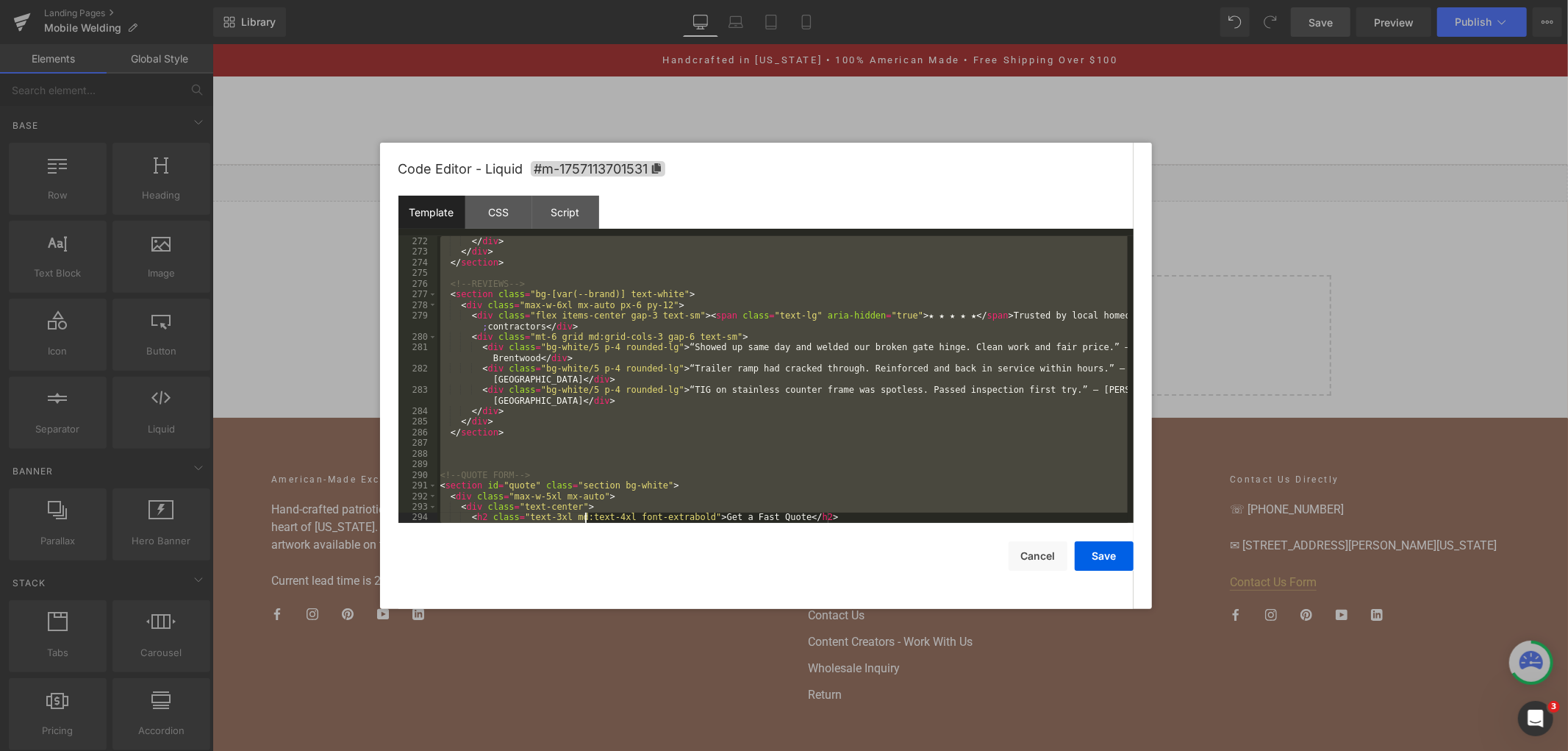
scroll to position [3347, 0]
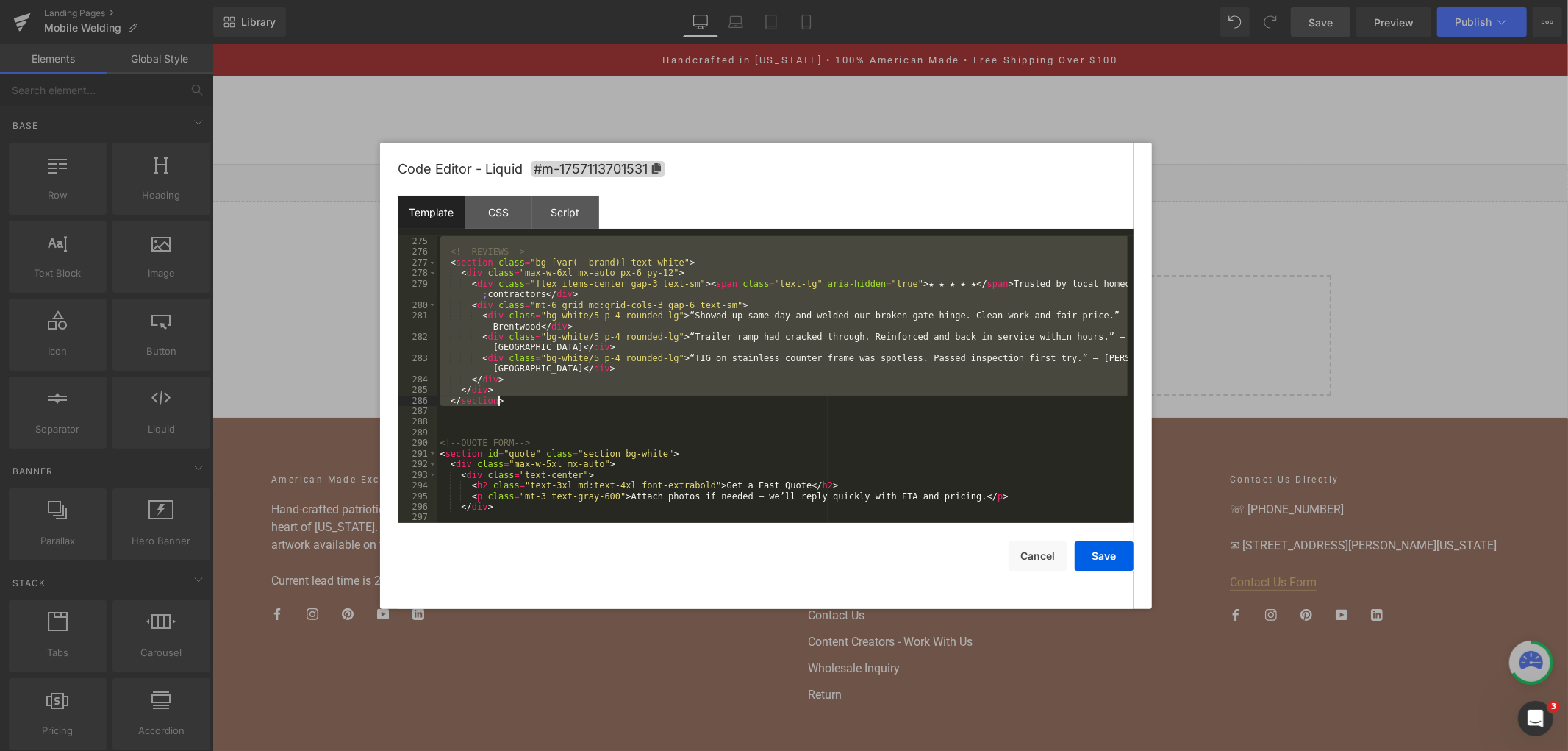
drag, startPoint x: 443, startPoint y: 376, endPoint x: 574, endPoint y: 402, distance: 133.6
click at [574, 402] on div "<!-- REVIEWS --> < section class = "bg-[var(--brand)] text-white" > < div class…" at bounding box center [782, 390] width 690 height 309
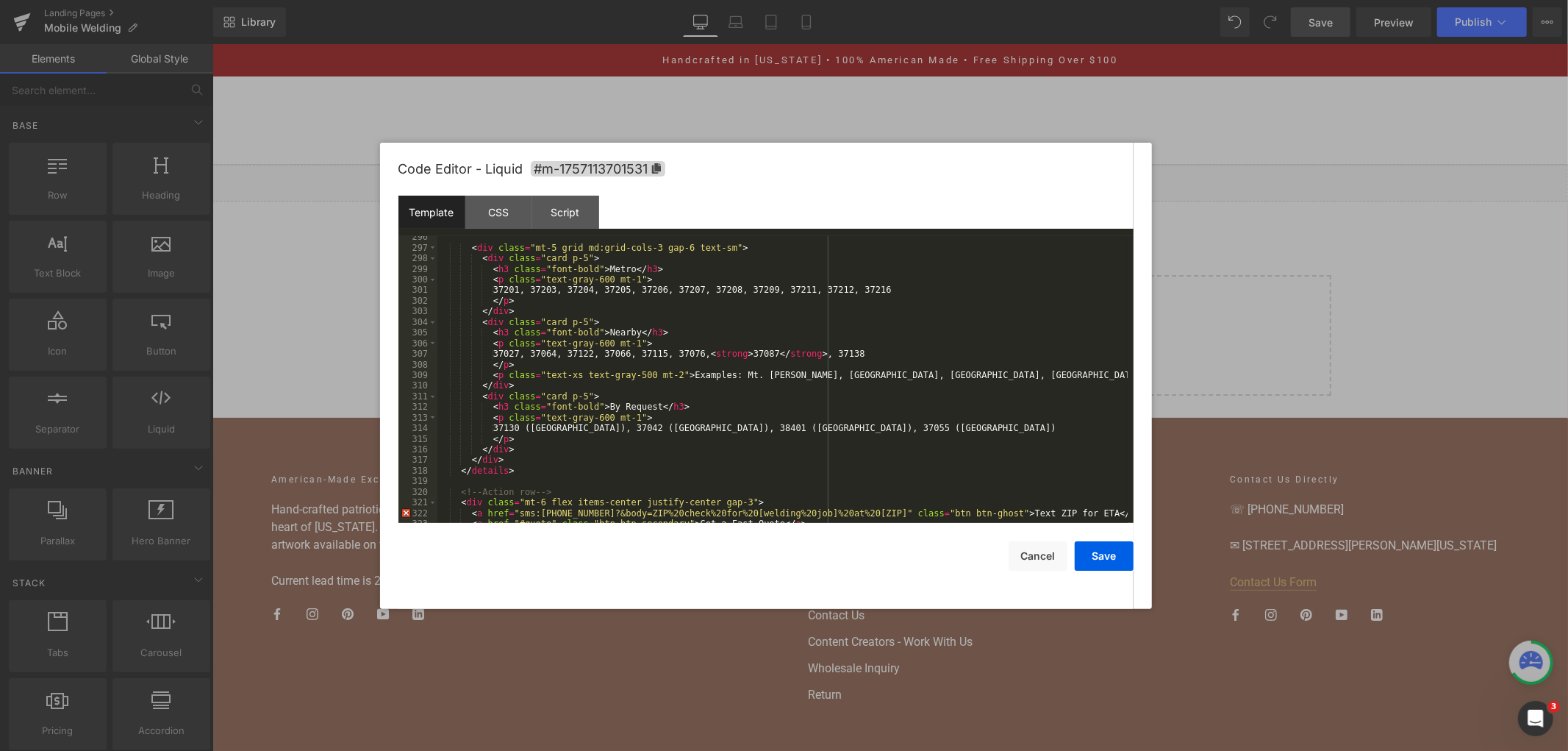
scroll to position [3570, 0]
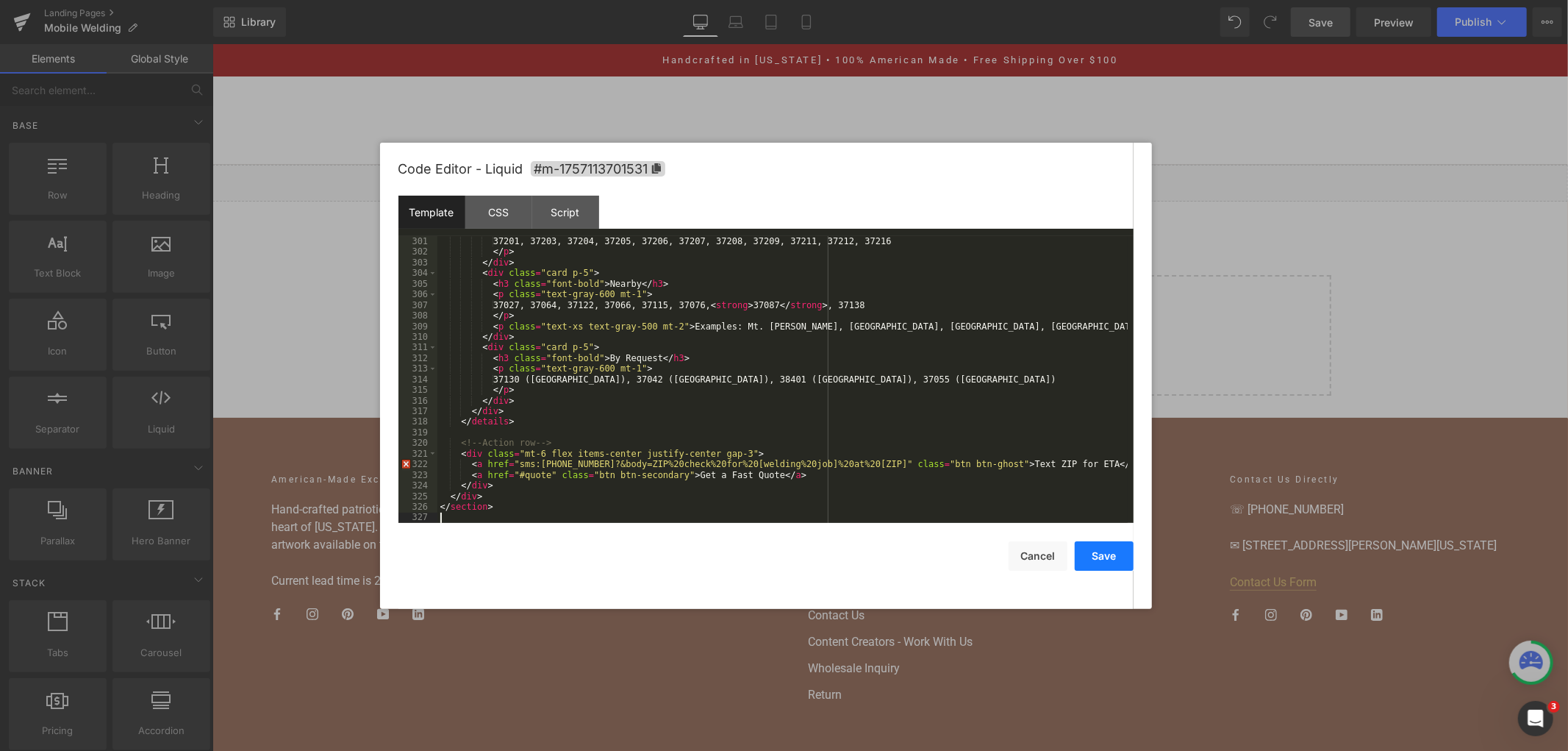
click at [1103, 548] on button "Save" at bounding box center [1103, 557] width 59 height 30
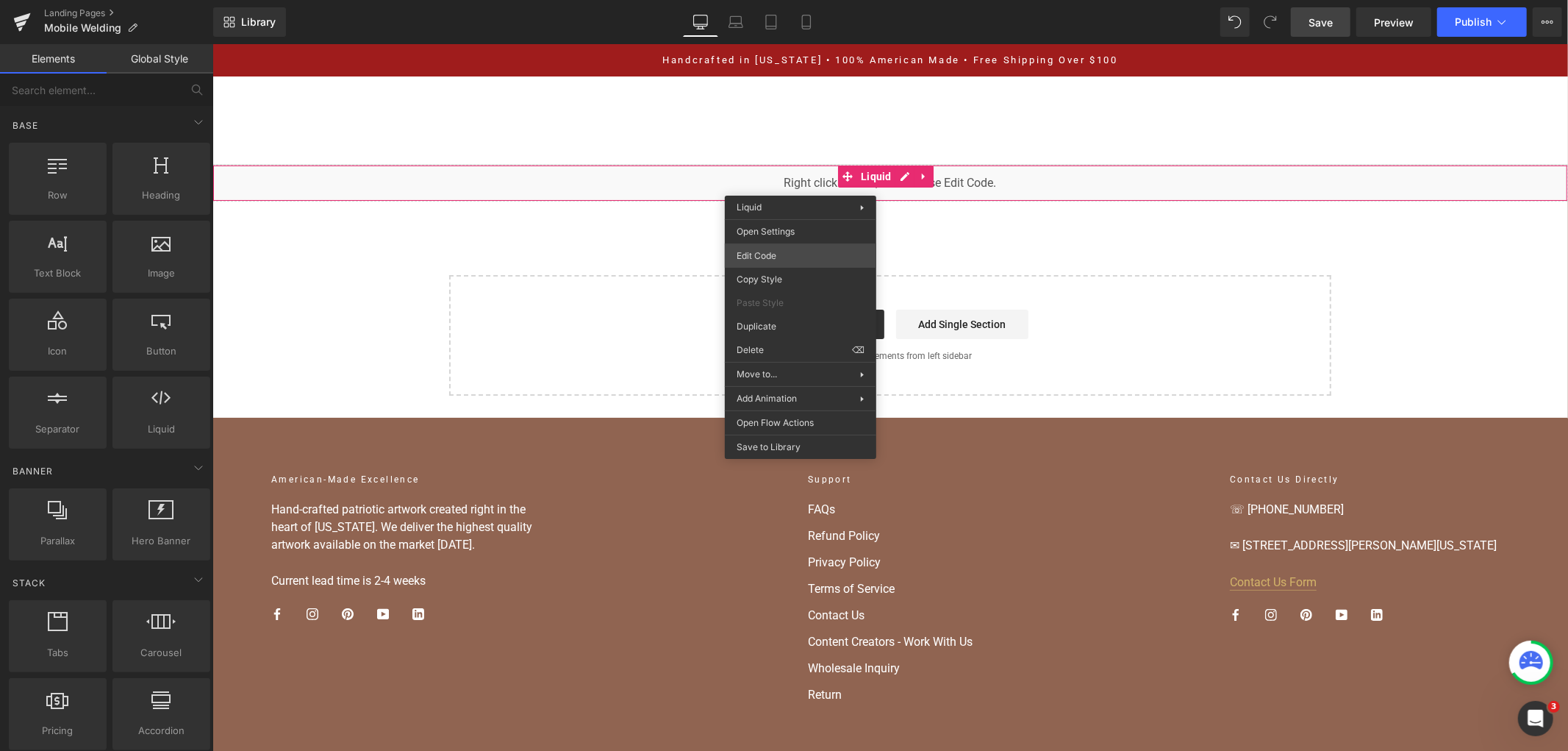
click at [774, 0] on div "You are previewing how the will restyle your page. You can not edit Elements in…" at bounding box center [784, 0] width 1568 height 0
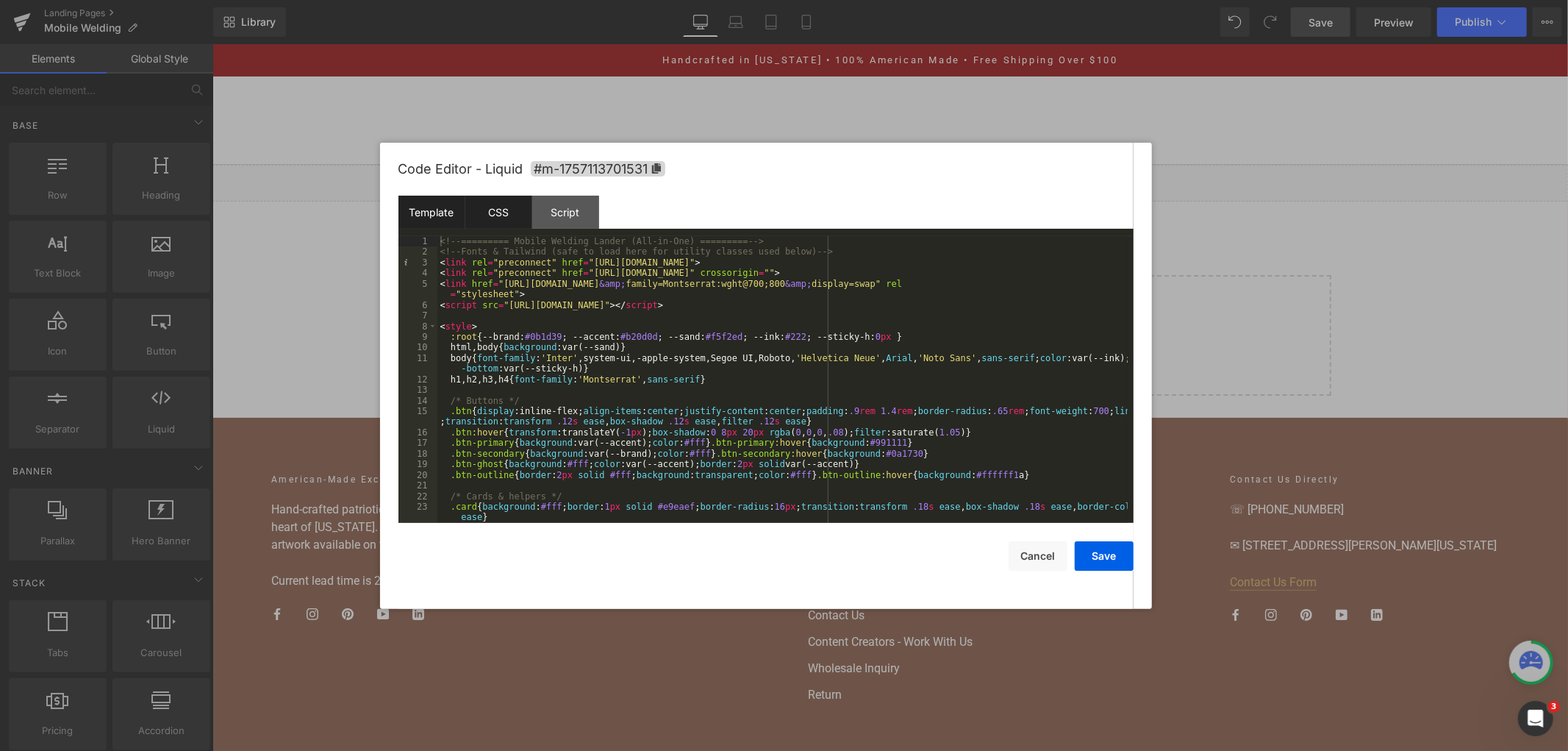
click at [510, 207] on div "CSS" at bounding box center [498, 213] width 67 height 33
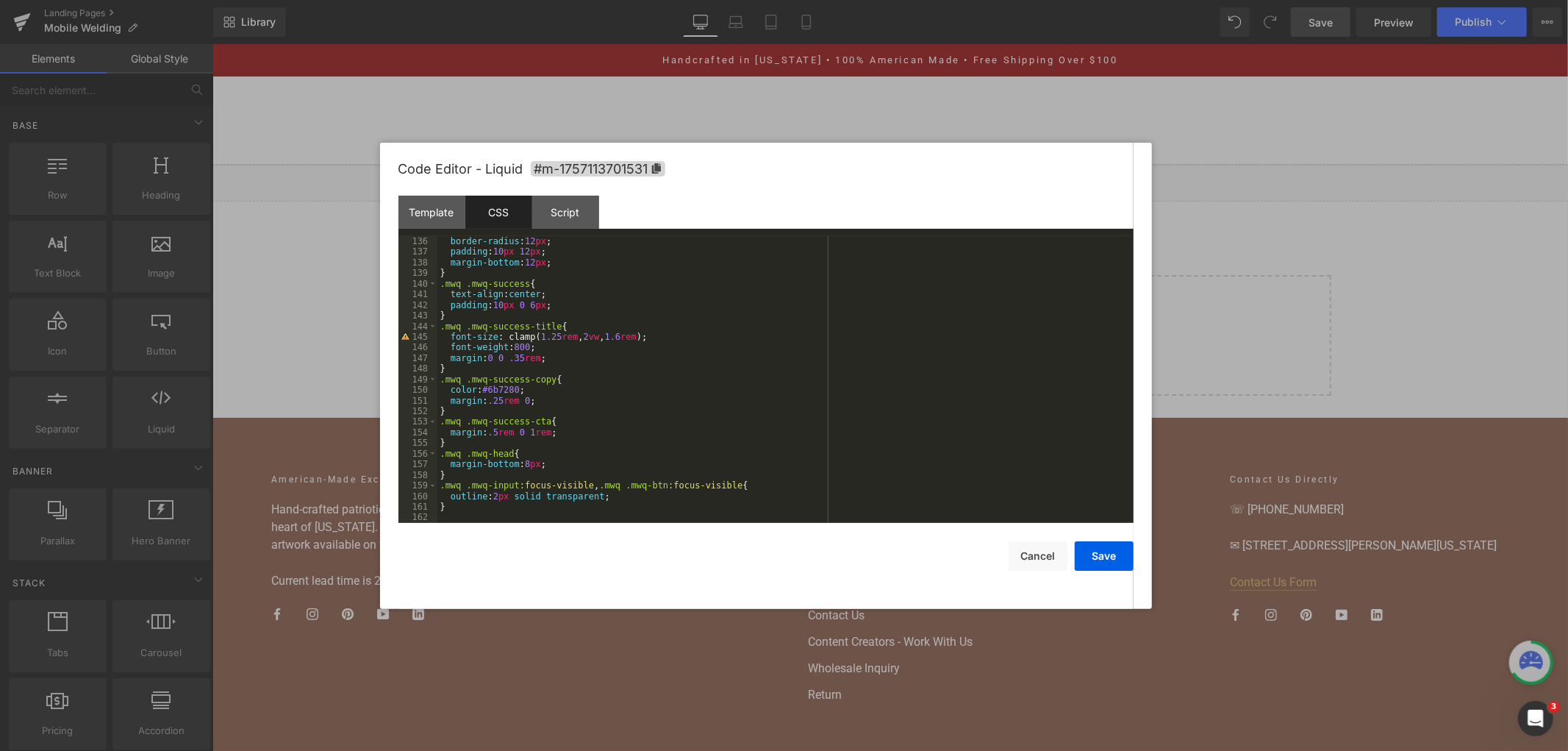
scroll to position [1434, 0]
click at [621, 505] on div "color : #991b1b ; border-radius : 12 px ; padding : 10 px 12 px ; margin-bottom…" at bounding box center [782, 380] width 690 height 309
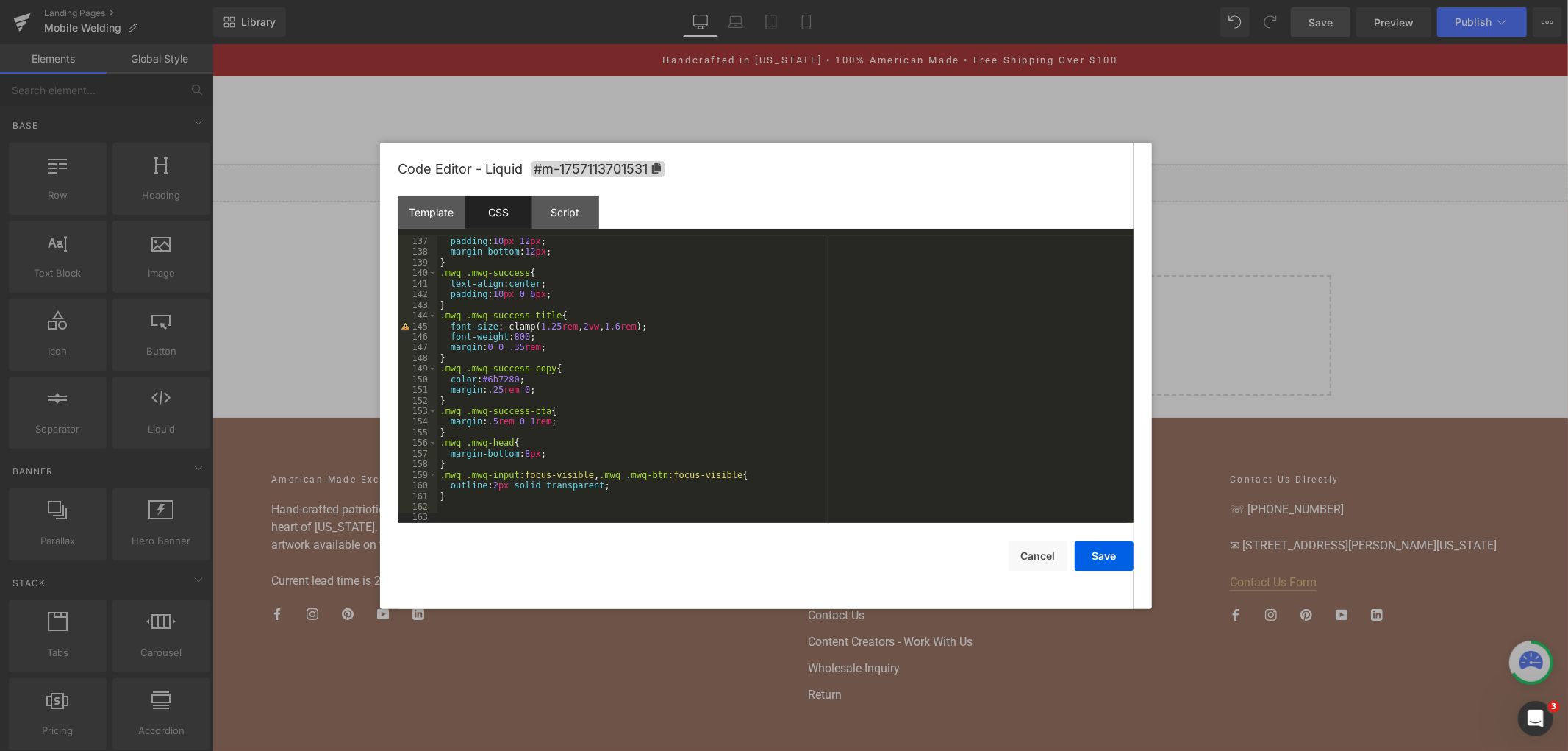
scroll to position [1466, 0]
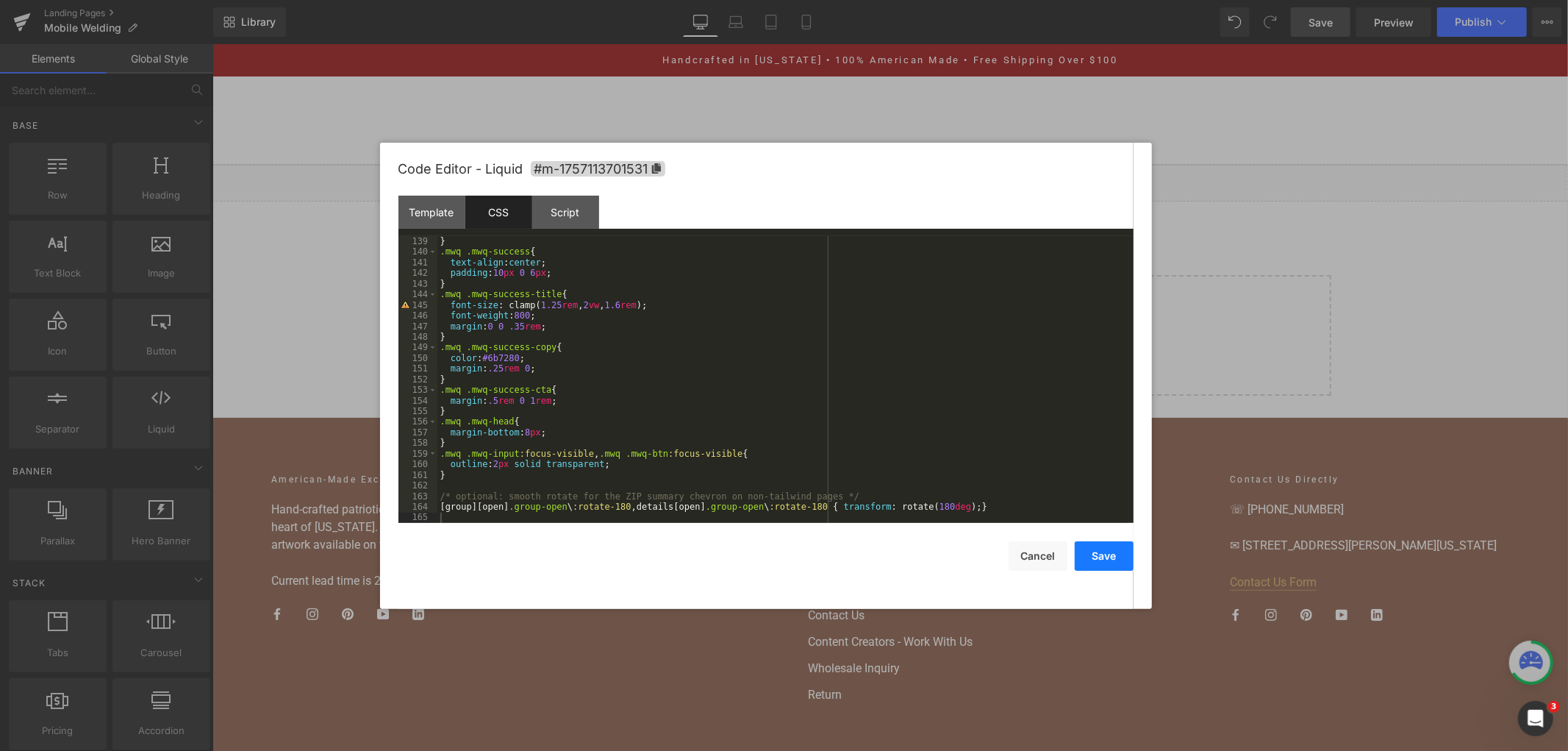
click at [1099, 561] on button "Save" at bounding box center [1103, 557] width 59 height 30
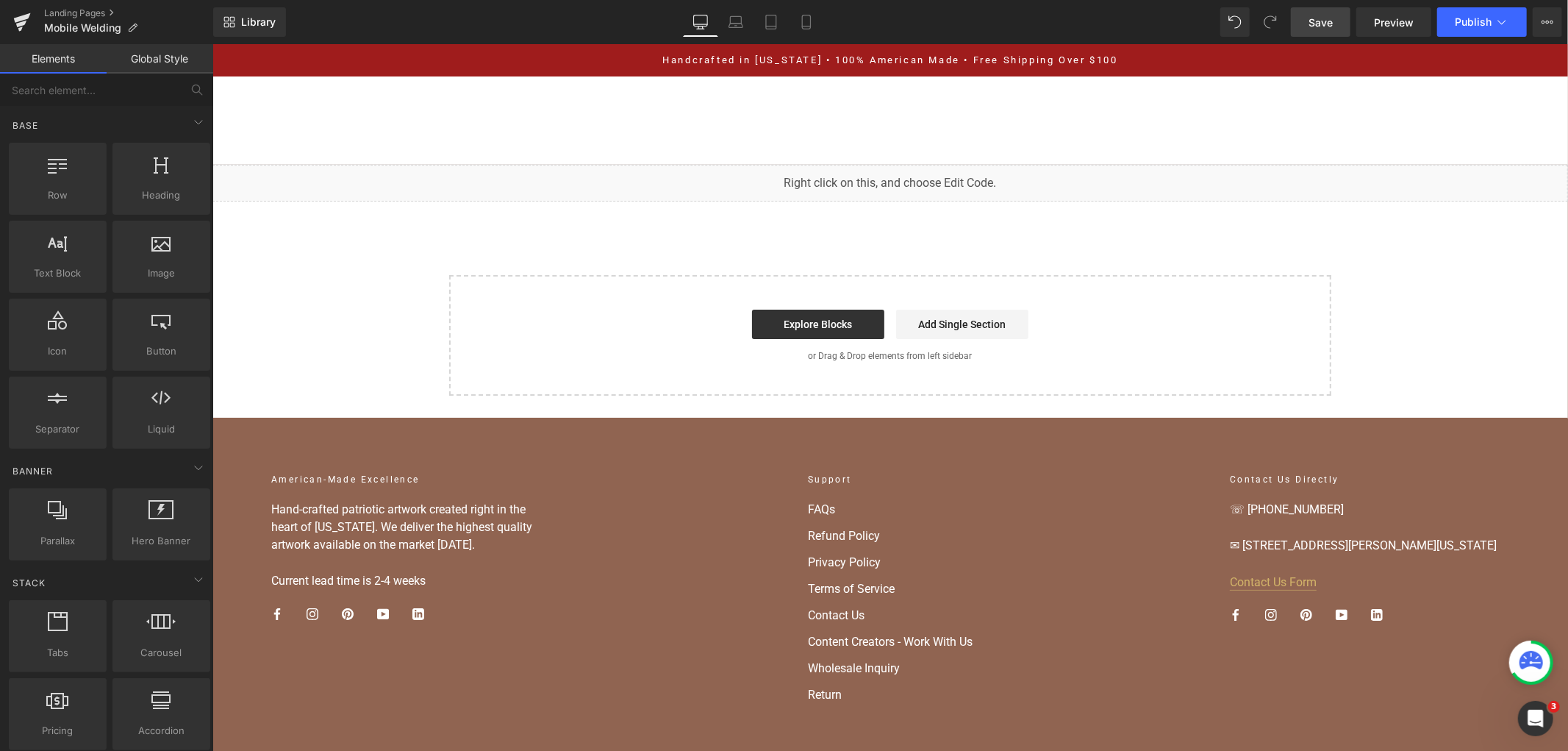
click at [1320, 19] on span "Save" at bounding box center [1320, 22] width 24 height 16
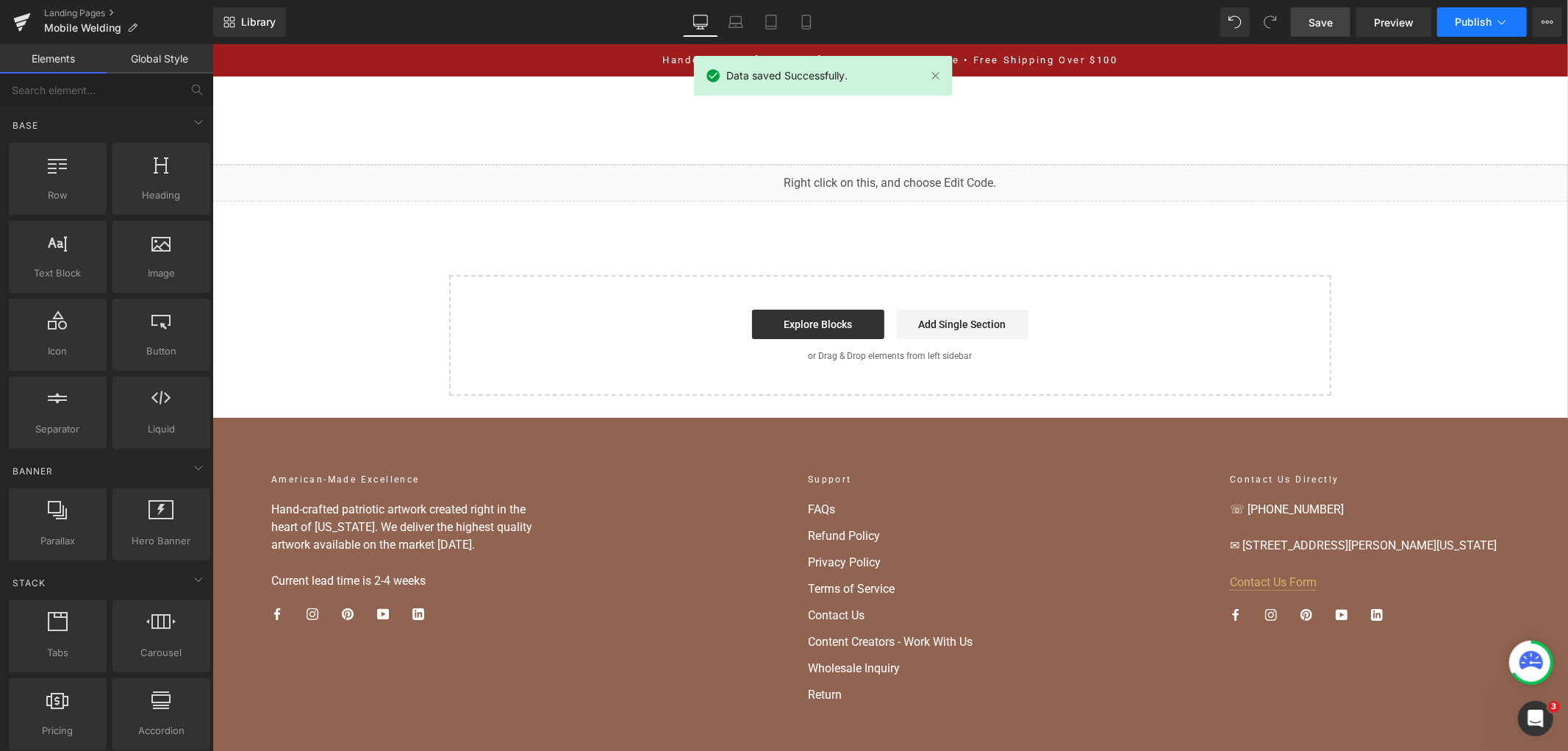
click at [1483, 24] on span "Publish" at bounding box center [1473, 22] width 36 height 12
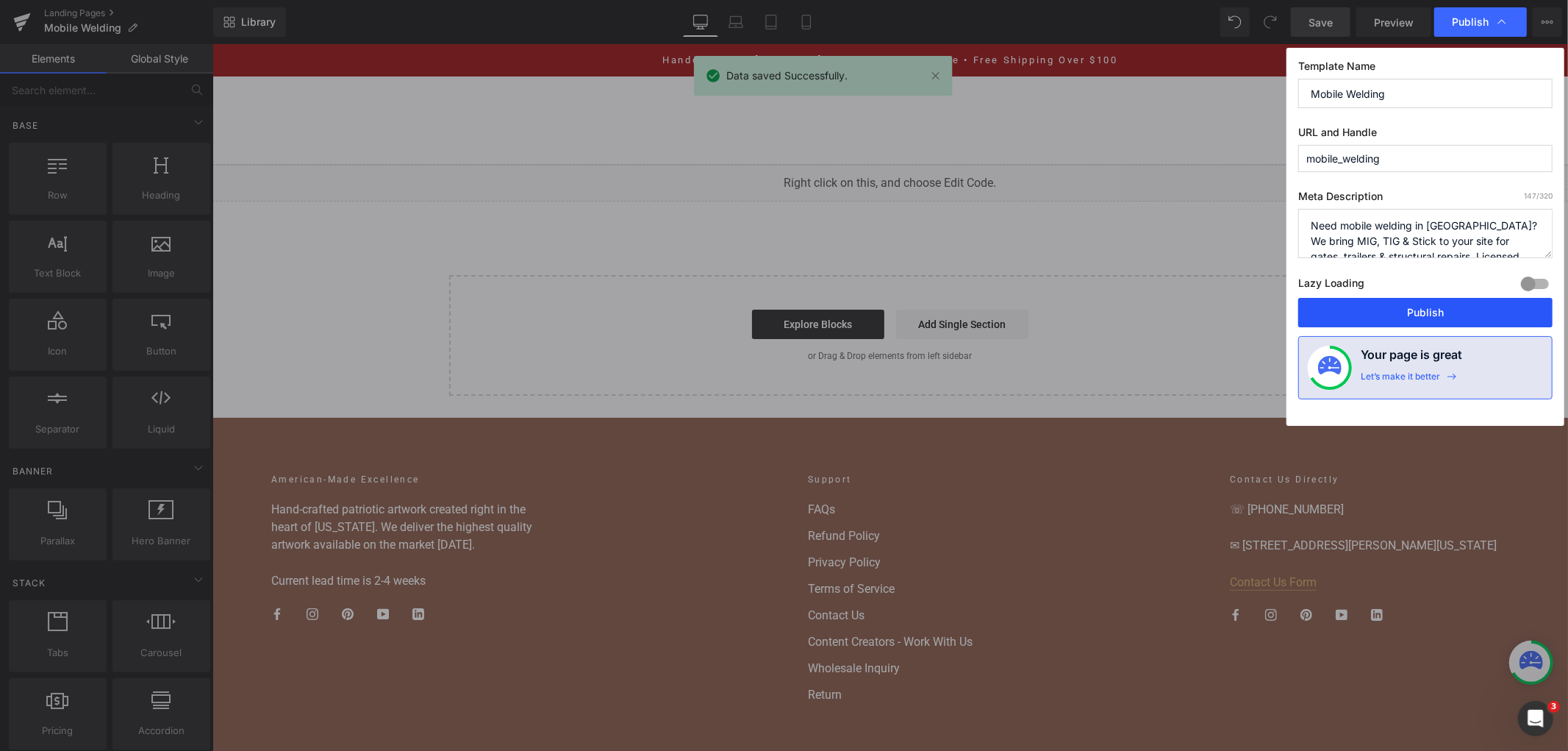
click at [1405, 303] on button "Publish" at bounding box center [1426, 313] width 255 height 30
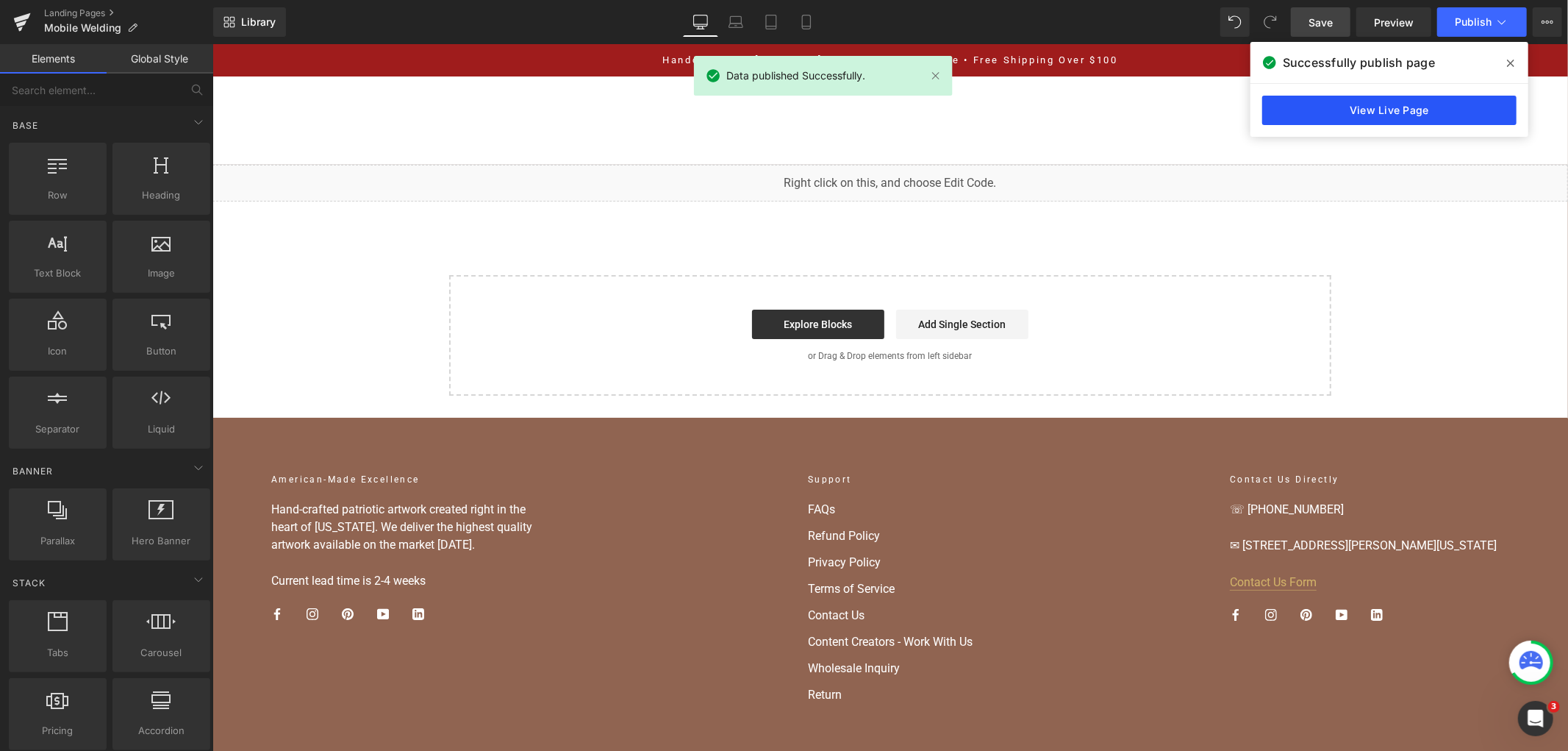
click at [1346, 119] on link "View Live Page" at bounding box center [1389, 111] width 255 height 30
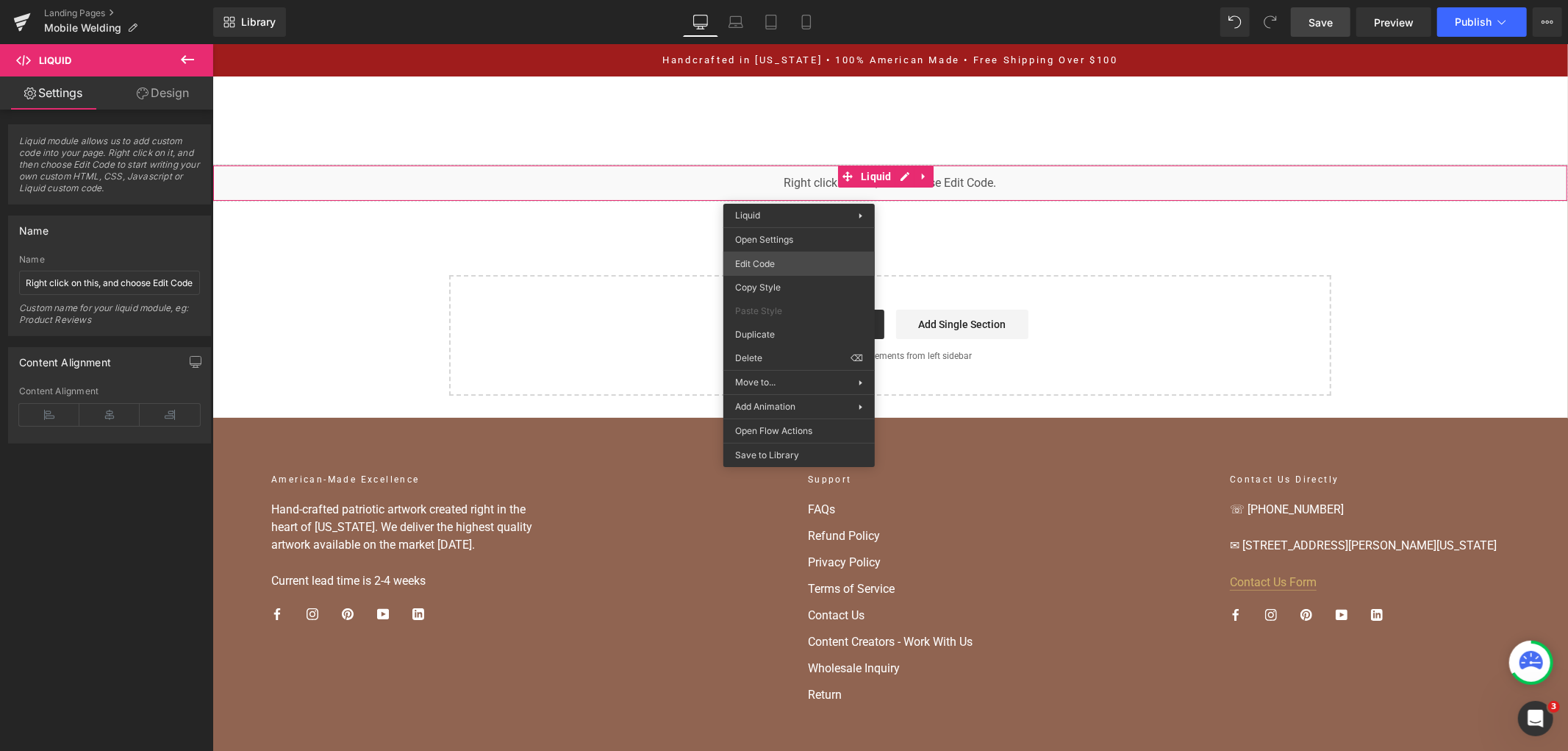
click at [789, 0] on div "You are previewing how the will restyle your page. You can not edit Elements in…" at bounding box center [784, 0] width 1568 height 0
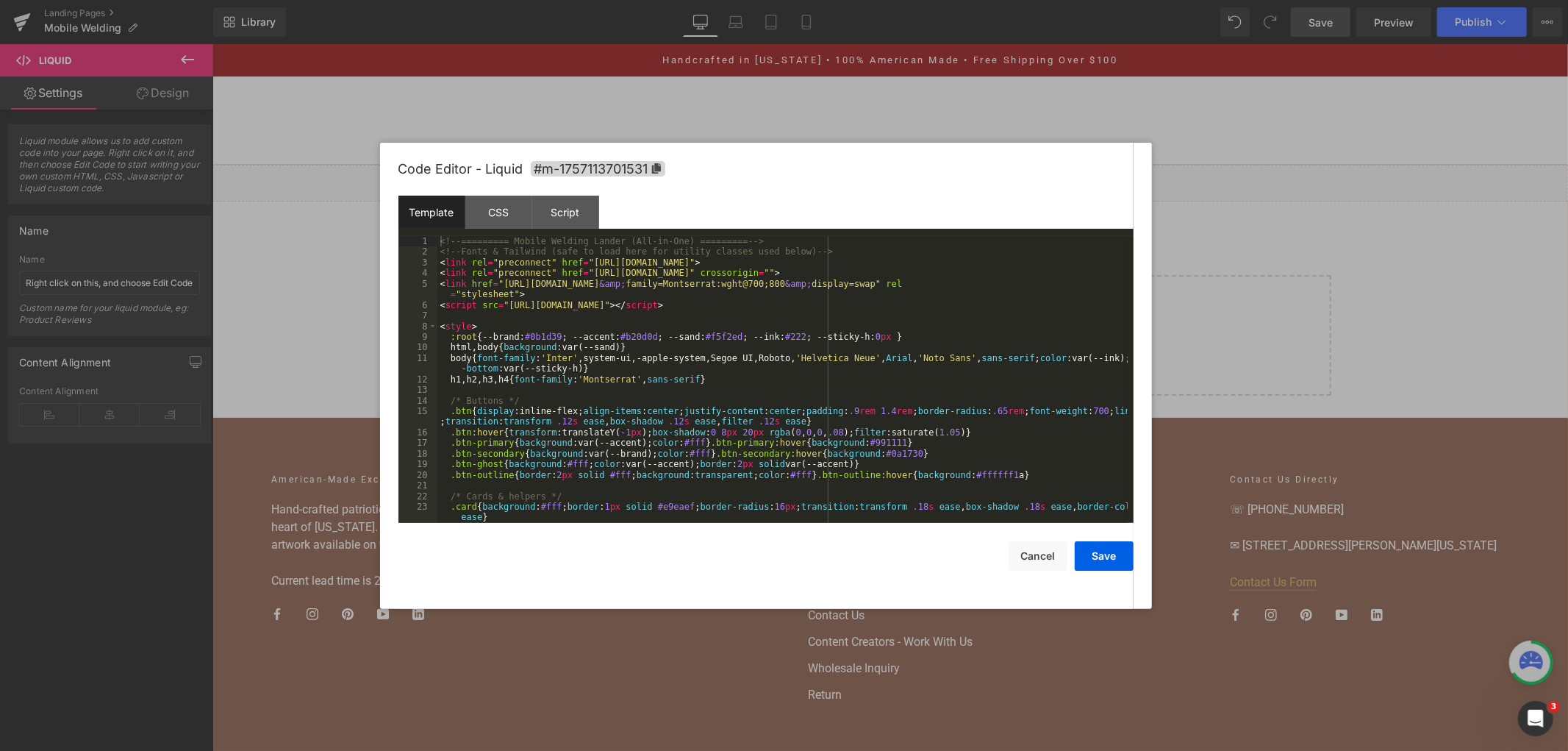
click at [784, 320] on div "<!-- ========= Mobile Welding Lander (All-in-One) ========= --> <!-- Fonts & Ta…" at bounding box center [782, 390] width 690 height 309
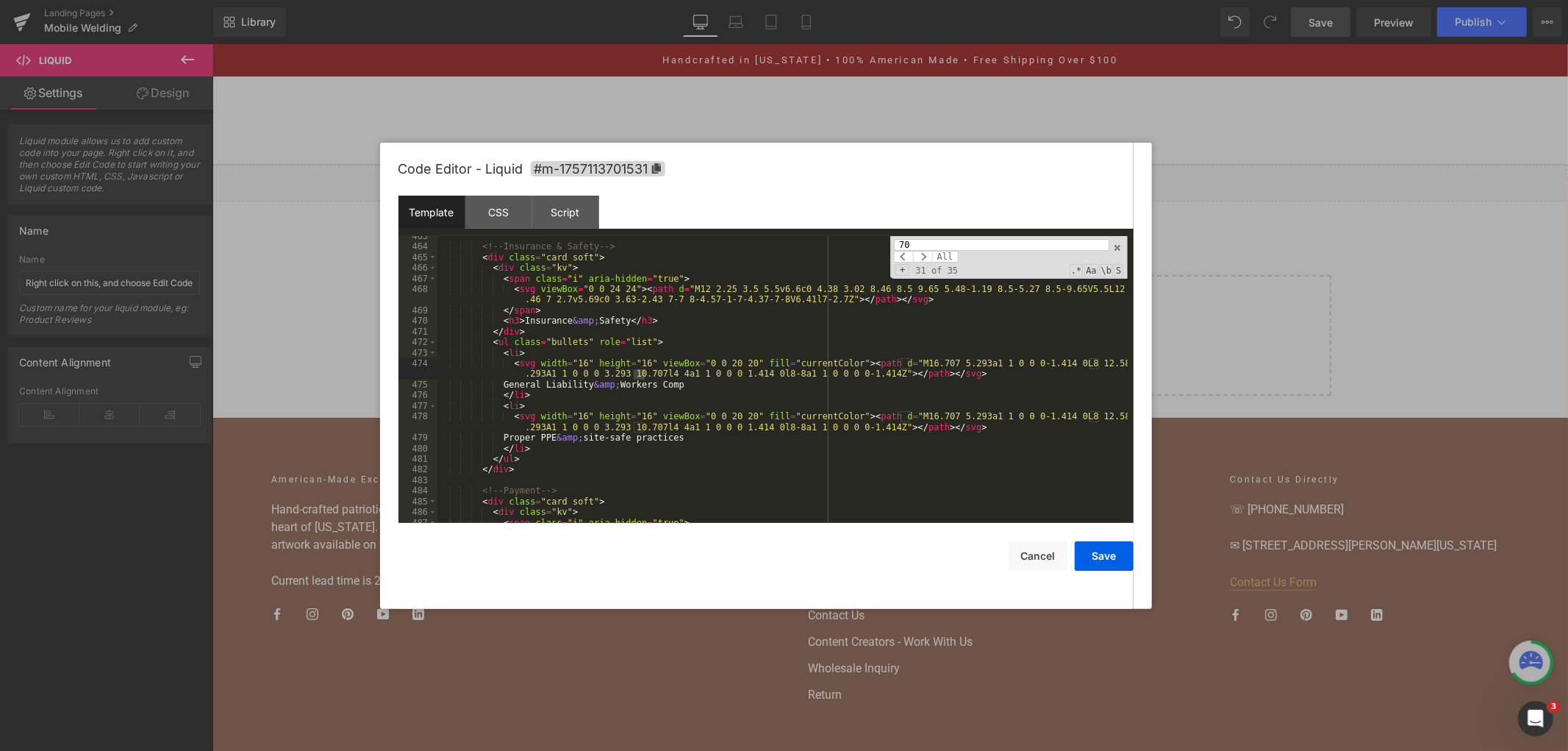
scroll to position [5424, 0]
click at [885, 374] on div "<!-- Insurance & Safety --> < div class = "card soft" > < div class = "kv" > < …" at bounding box center [782, 385] width 690 height 309
click at [936, 242] on input "70" at bounding box center [1000, 245] width 214 height 12
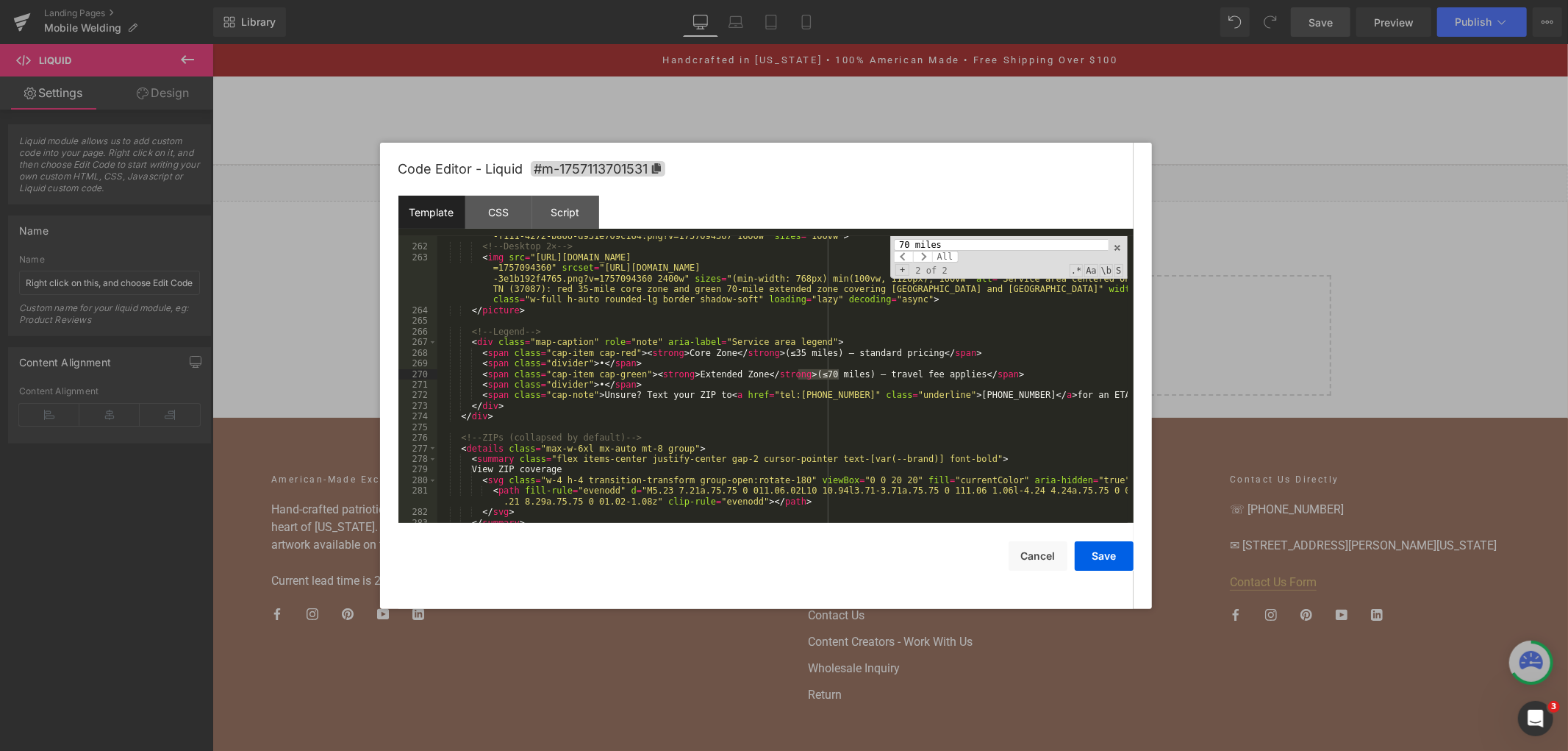
scroll to position [3108, 0]
type input "70 miles"
click at [802, 379] on div "< source media = "(max-width: 767px)" srcset = "[URL][DOMAIN_NAME] -f111-4272-b…" at bounding box center [782, 379] width 690 height 287
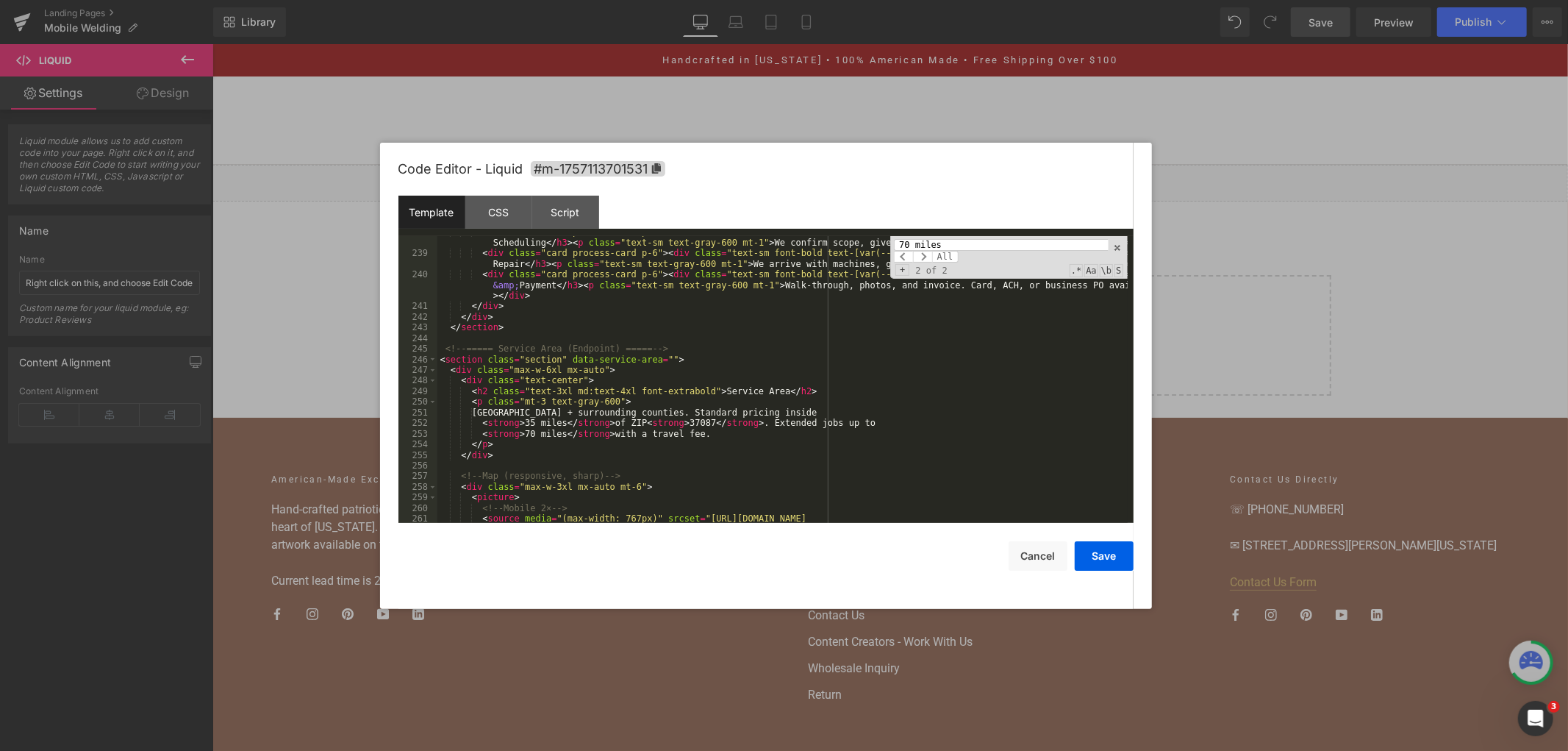
scroll to position [2814, 0]
click at [863, 421] on div "< div class = "card process-card p-6" > < div class = "text-sm font-bold text-[…" at bounding box center [782, 391] width 690 height 329
click at [1095, 562] on button "Save" at bounding box center [1103, 557] width 59 height 30
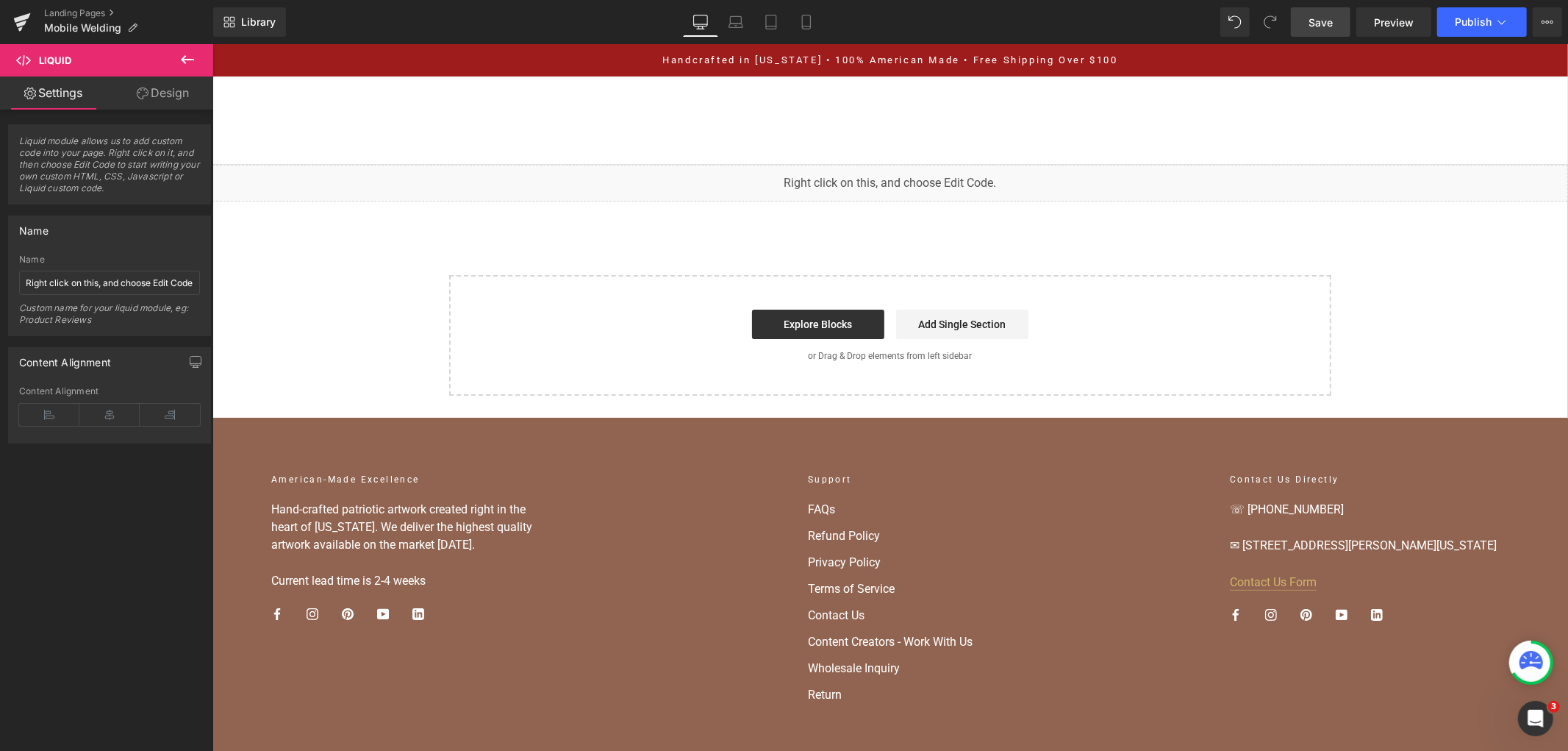
click at [1334, 20] on link "Save" at bounding box center [1321, 22] width 60 height 30
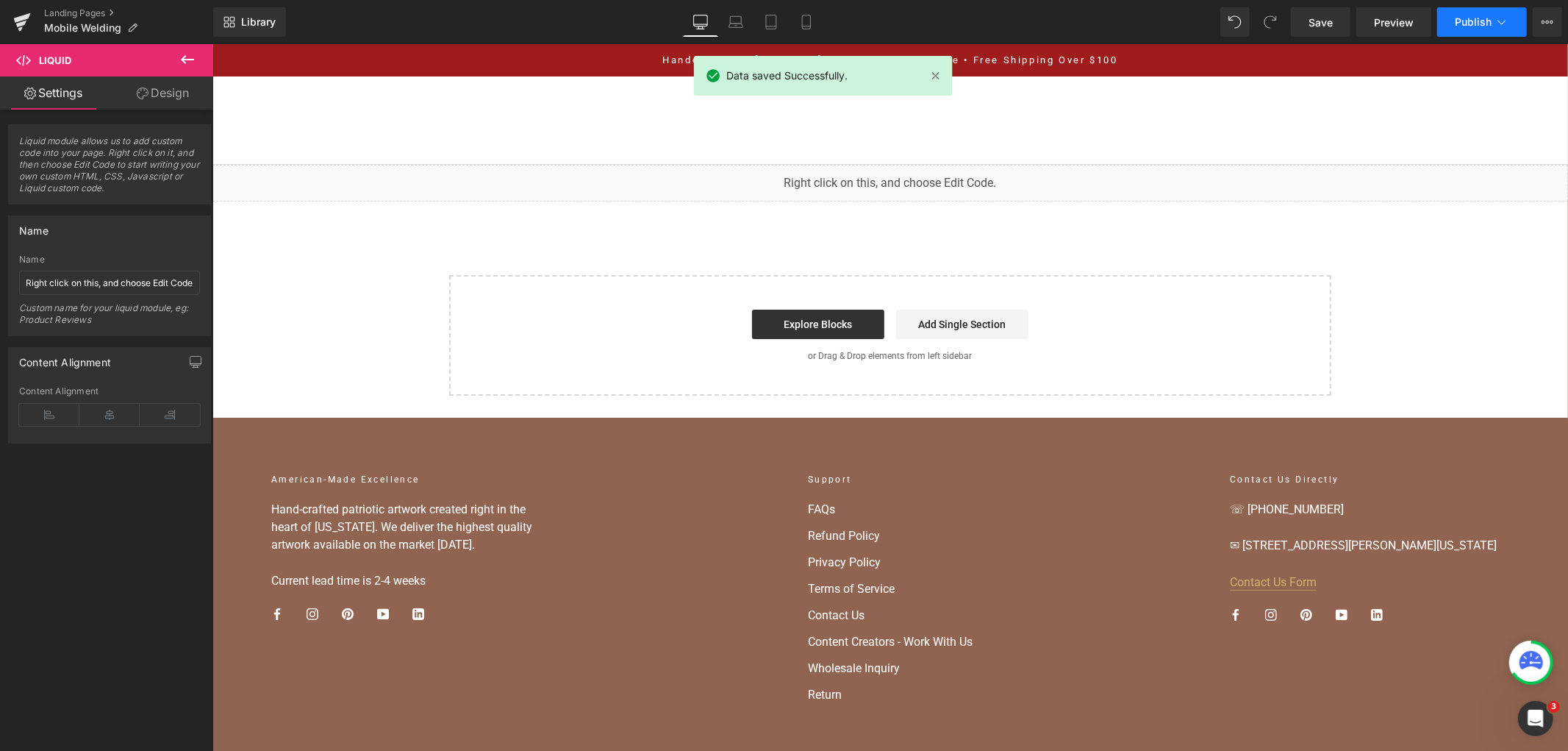
click at [1466, 21] on span "Publish" at bounding box center [1473, 22] width 36 height 12
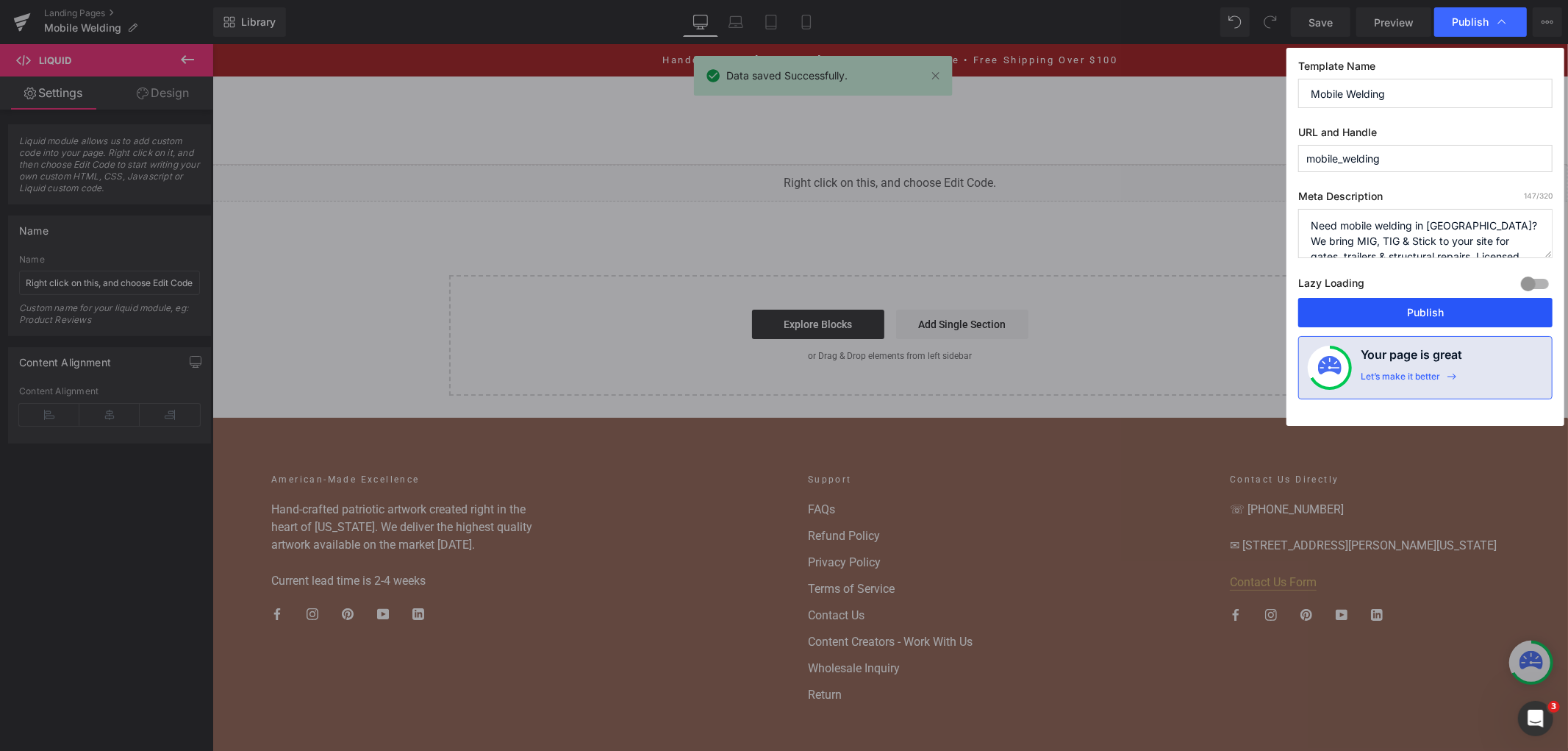
click at [1437, 313] on button "Publish" at bounding box center [1426, 313] width 255 height 30
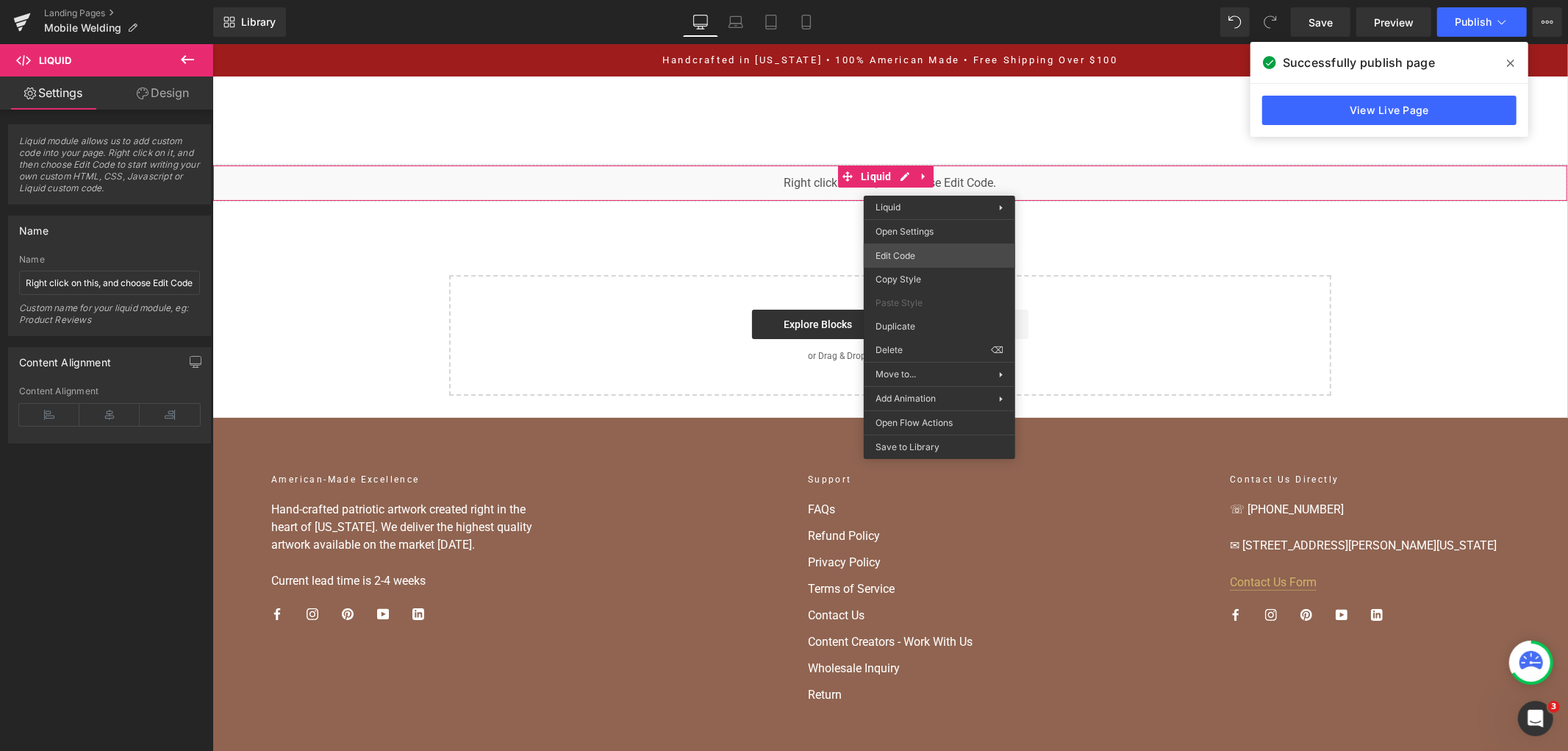
click at [917, 0] on div "You are previewing how the will restyle your page. You can not edit Elements in…" at bounding box center [784, 0] width 1568 height 0
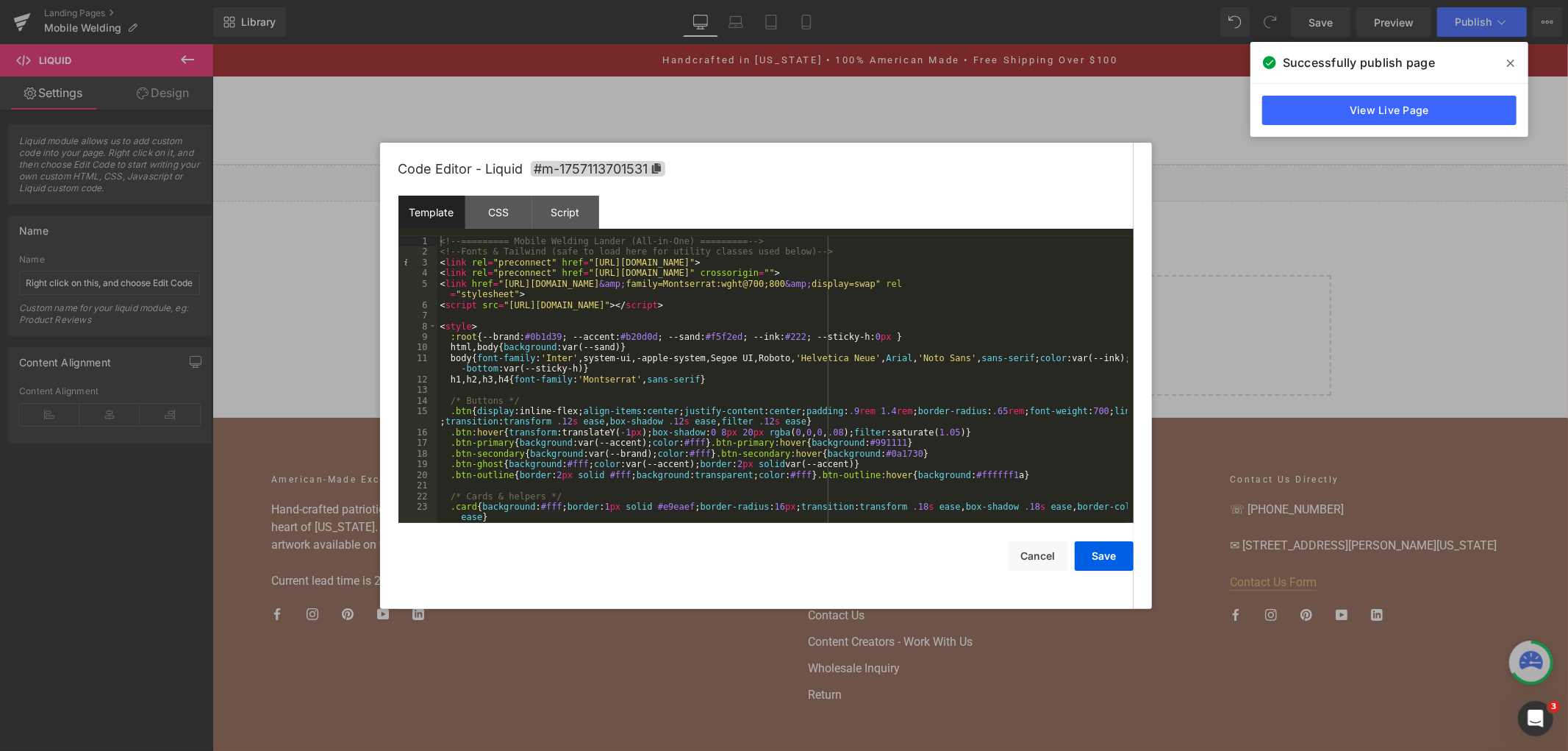
drag, startPoint x: 921, startPoint y: 368, endPoint x: 989, endPoint y: 509, distance: 156.5
click at [921, 368] on div "<!-- ========= Mobile Welding Lander (All-in-One) ========= --> <!-- Fonts & Ta…" at bounding box center [782, 390] width 690 height 309
click at [1038, 548] on button "Cancel" at bounding box center [1037, 557] width 59 height 30
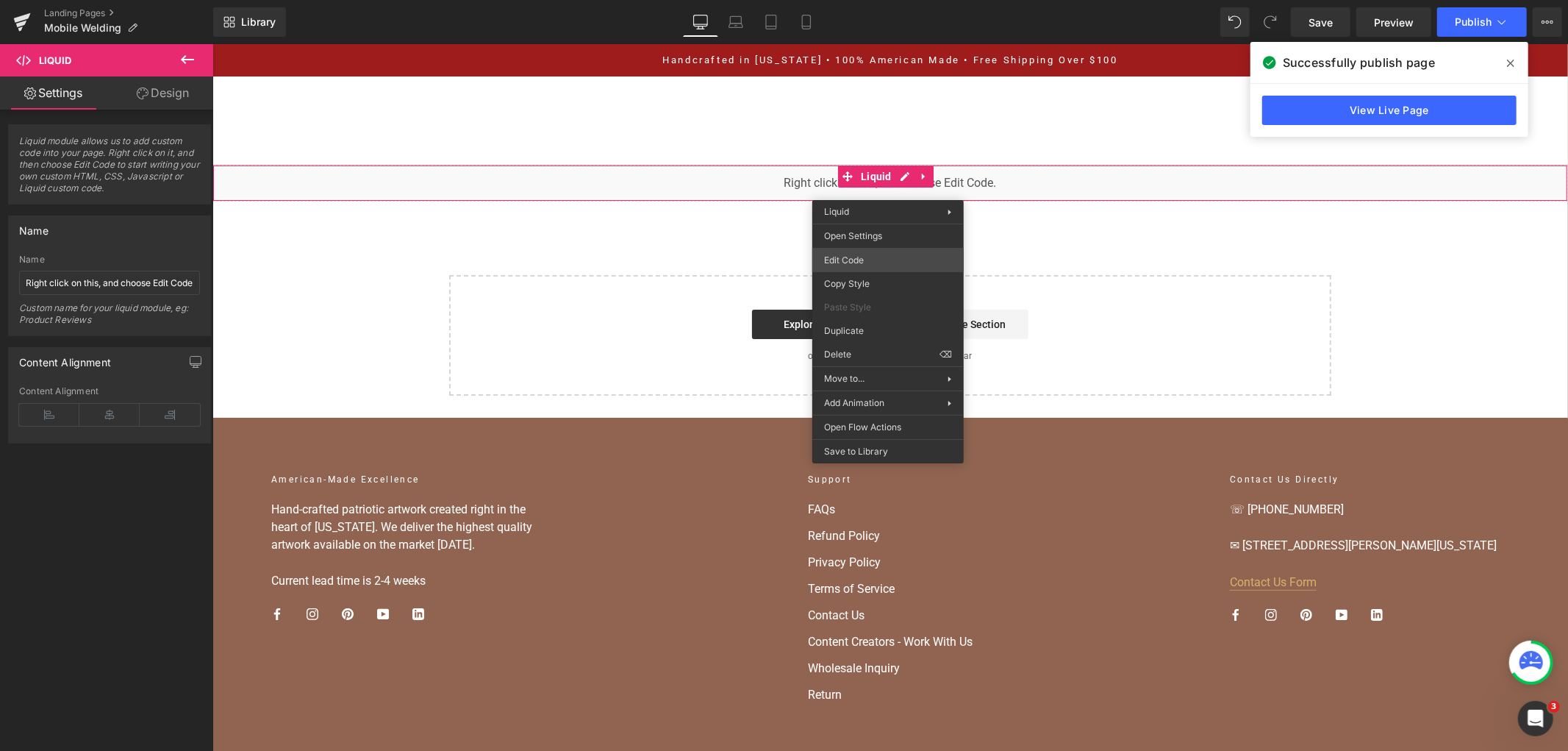
click at [892, 0] on div "You are previewing how the will restyle your page. You can not edit Elements in…" at bounding box center [784, 0] width 1568 height 0
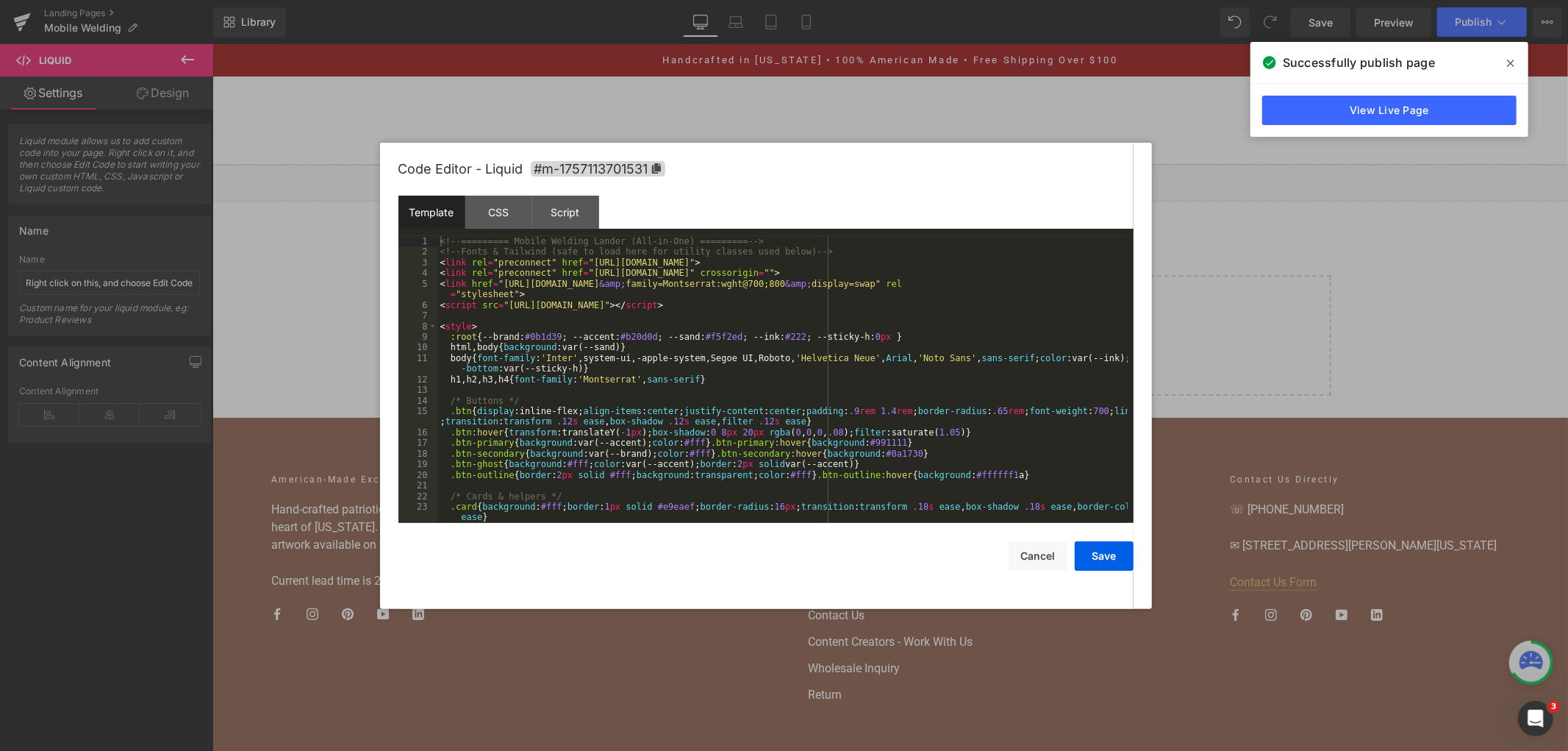
click at [883, 280] on div "<!-- ========= Mobile Welding Lander (All-in-One) ========= --> <!-- Fonts & Ta…" at bounding box center [782, 390] width 690 height 309
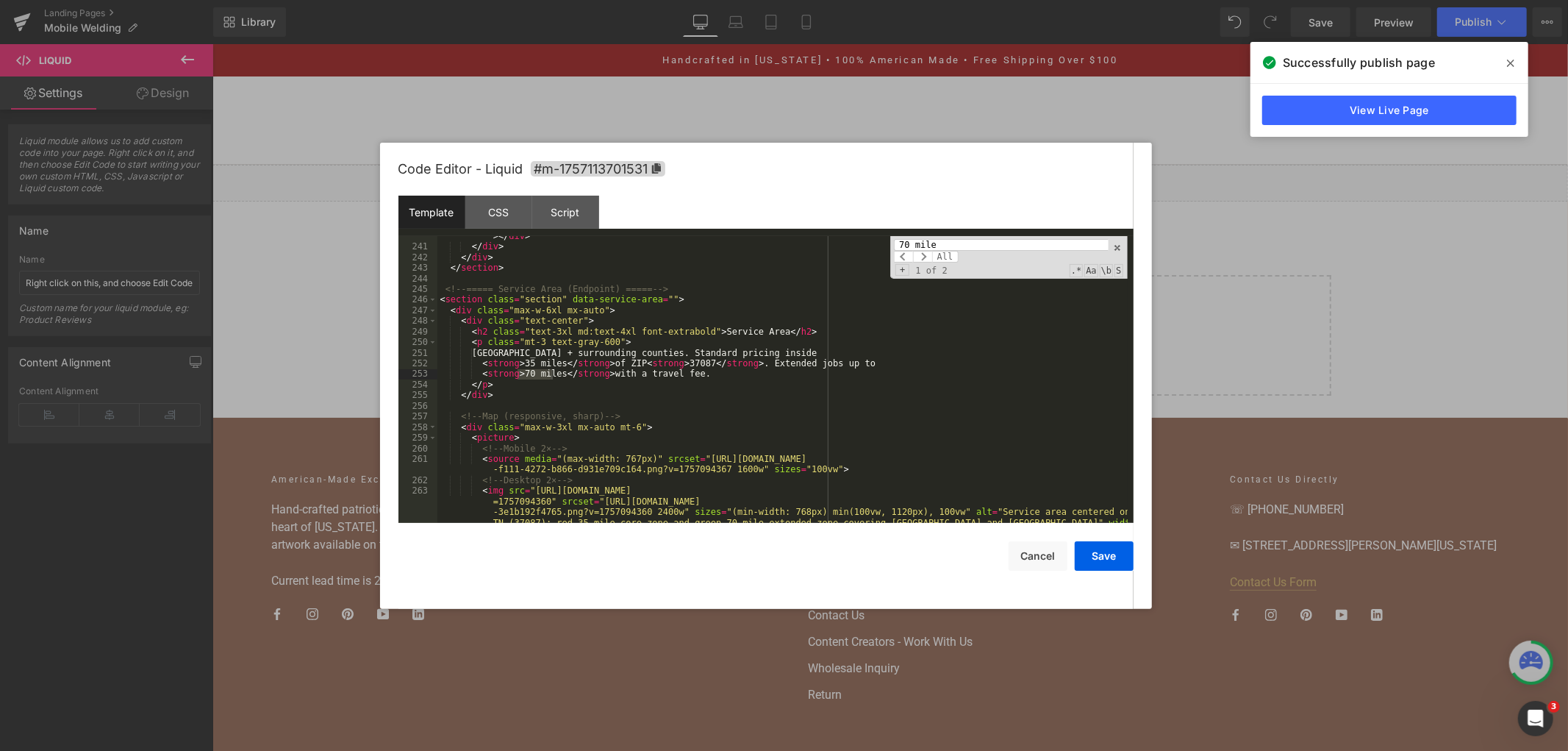
scroll to position [3108, 0]
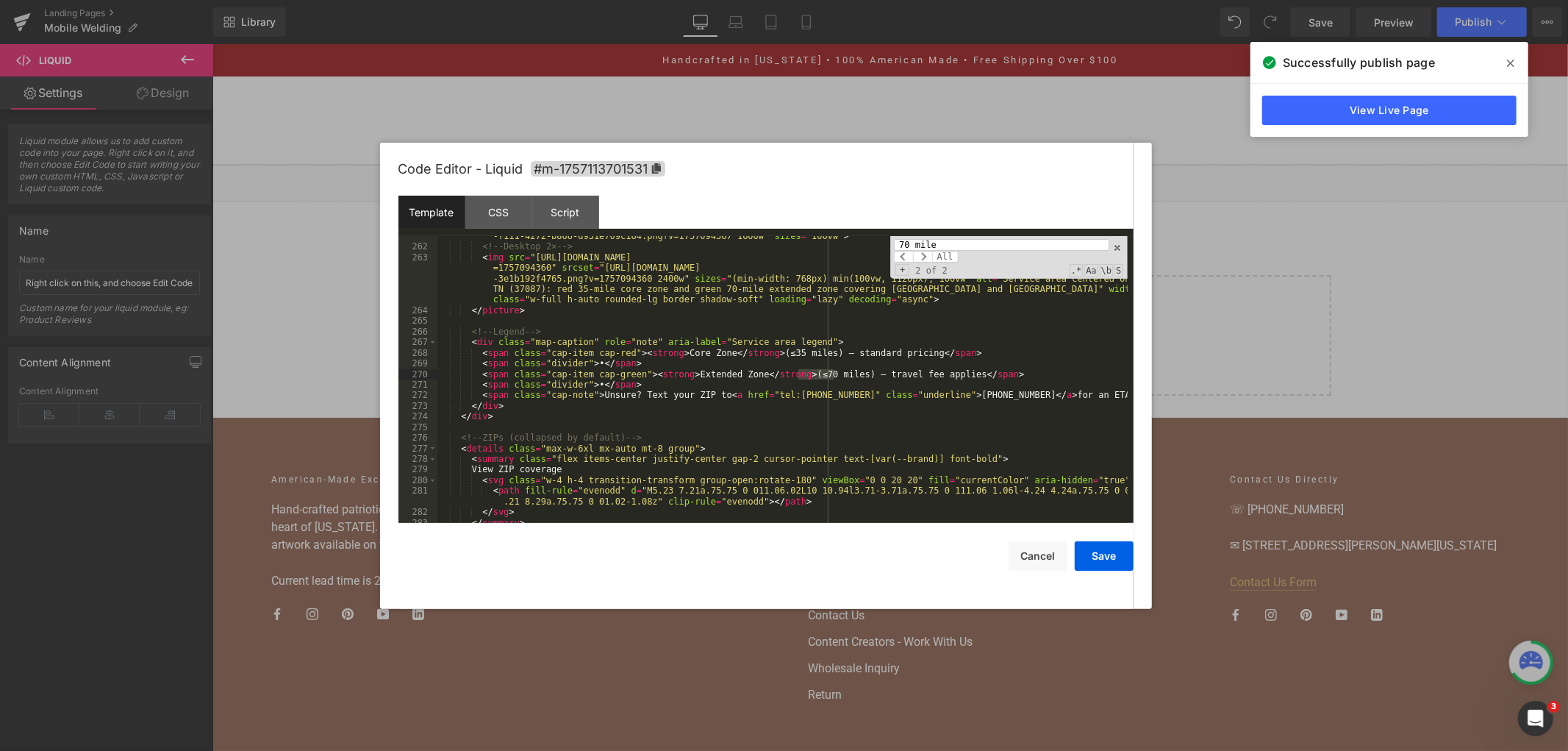
type input "70 mile"
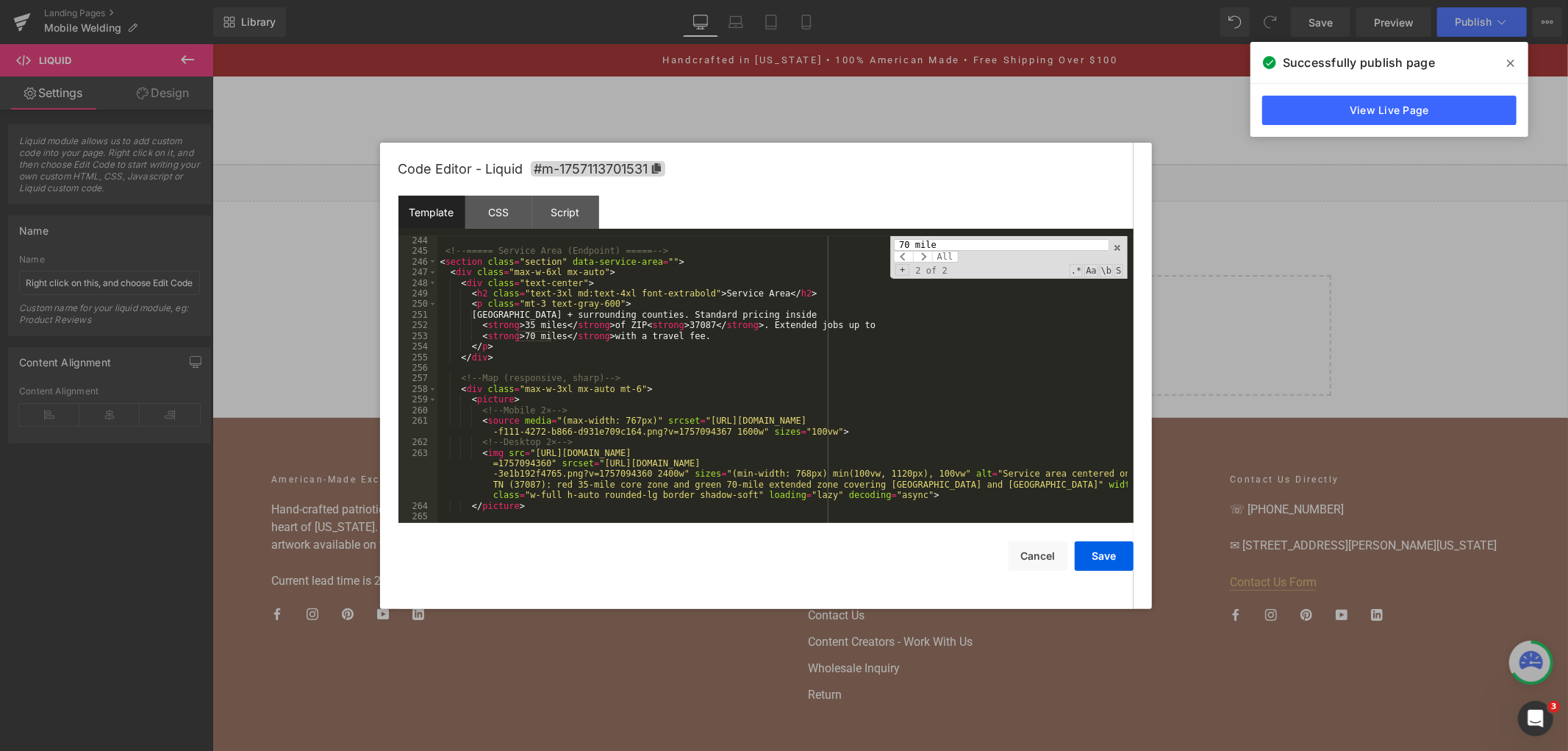
scroll to position [2911, 0]
click at [702, 341] on div "<!-- ===== Service Area (Endpoint) ===== --> < section class = "section" data-s…" at bounding box center [782, 390] width 690 height 309
click at [882, 312] on div "<!-- ===== Service Area (Endpoint) ===== --> < section class = "section" data-s…" at bounding box center [782, 390] width 690 height 309
click at [882, 322] on div "<!-- ===== Service Area (Endpoint) ===== --> < section class = "section" data-s…" at bounding box center [782, 390] width 690 height 309
click at [522, 338] on div "<!-- ===== Service Area (Endpoint) ===== --> < section class = "section" data-s…" at bounding box center [782, 390] width 690 height 309
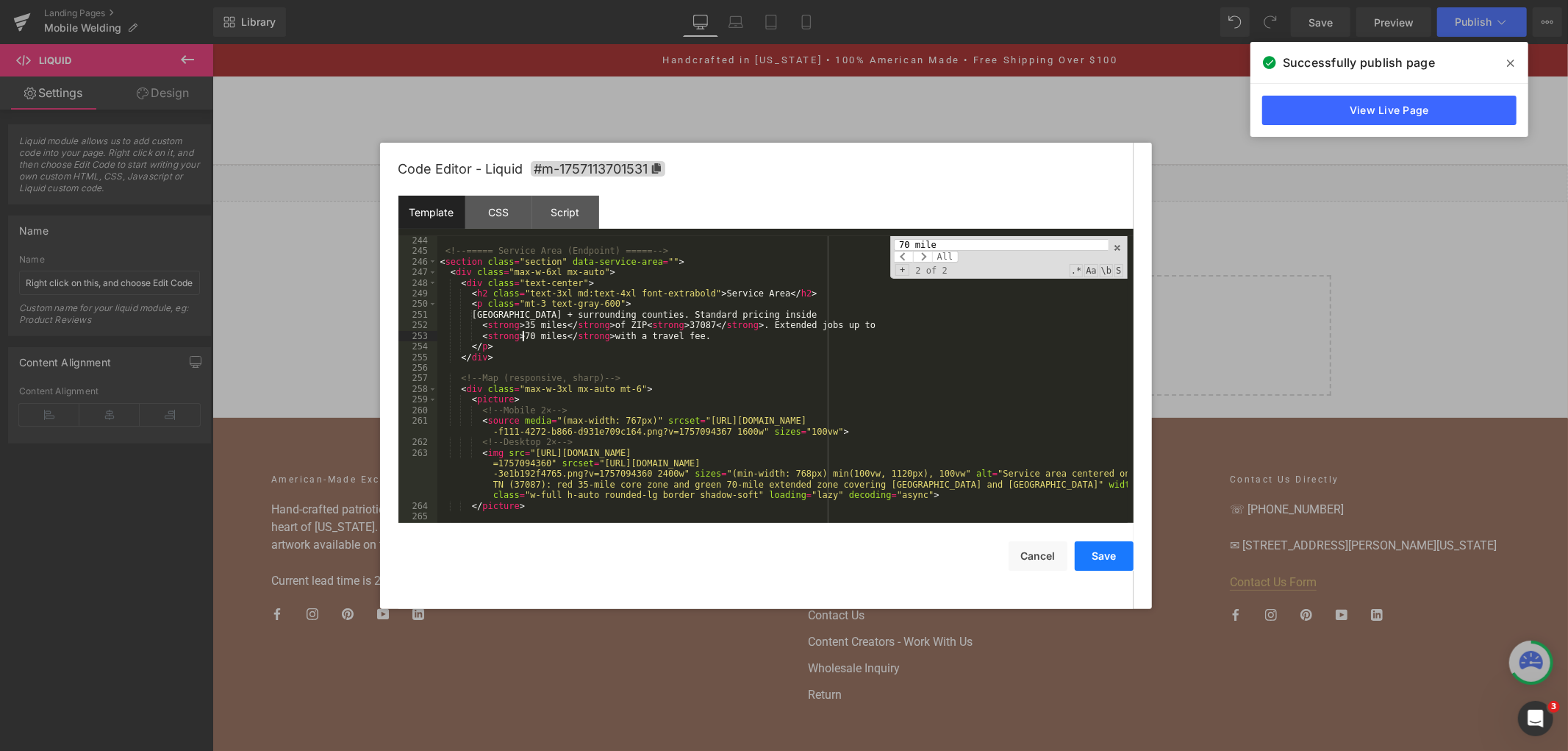
click at [1108, 548] on button "Save" at bounding box center [1103, 557] width 59 height 30
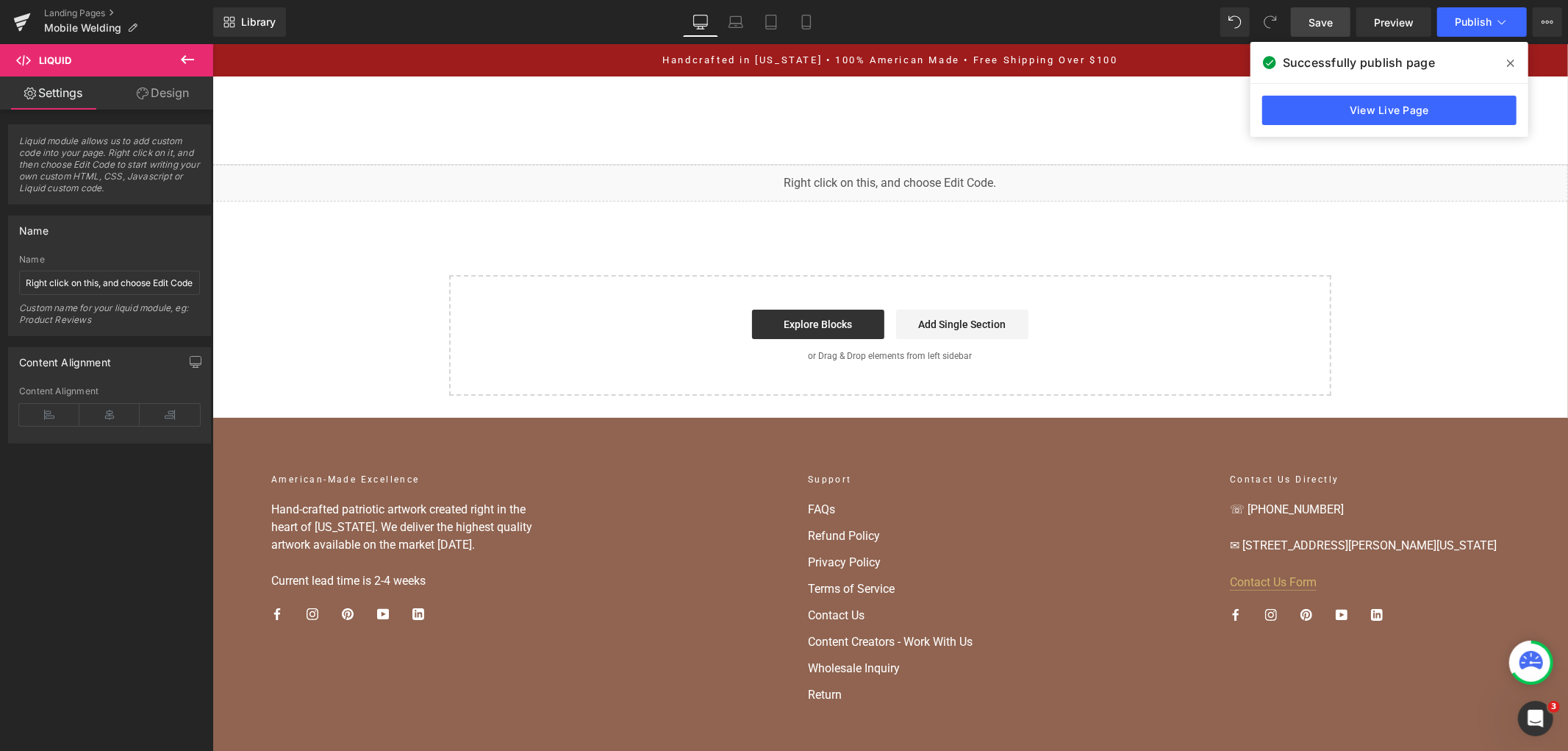
click at [1332, 26] on span "Save" at bounding box center [1320, 22] width 24 height 16
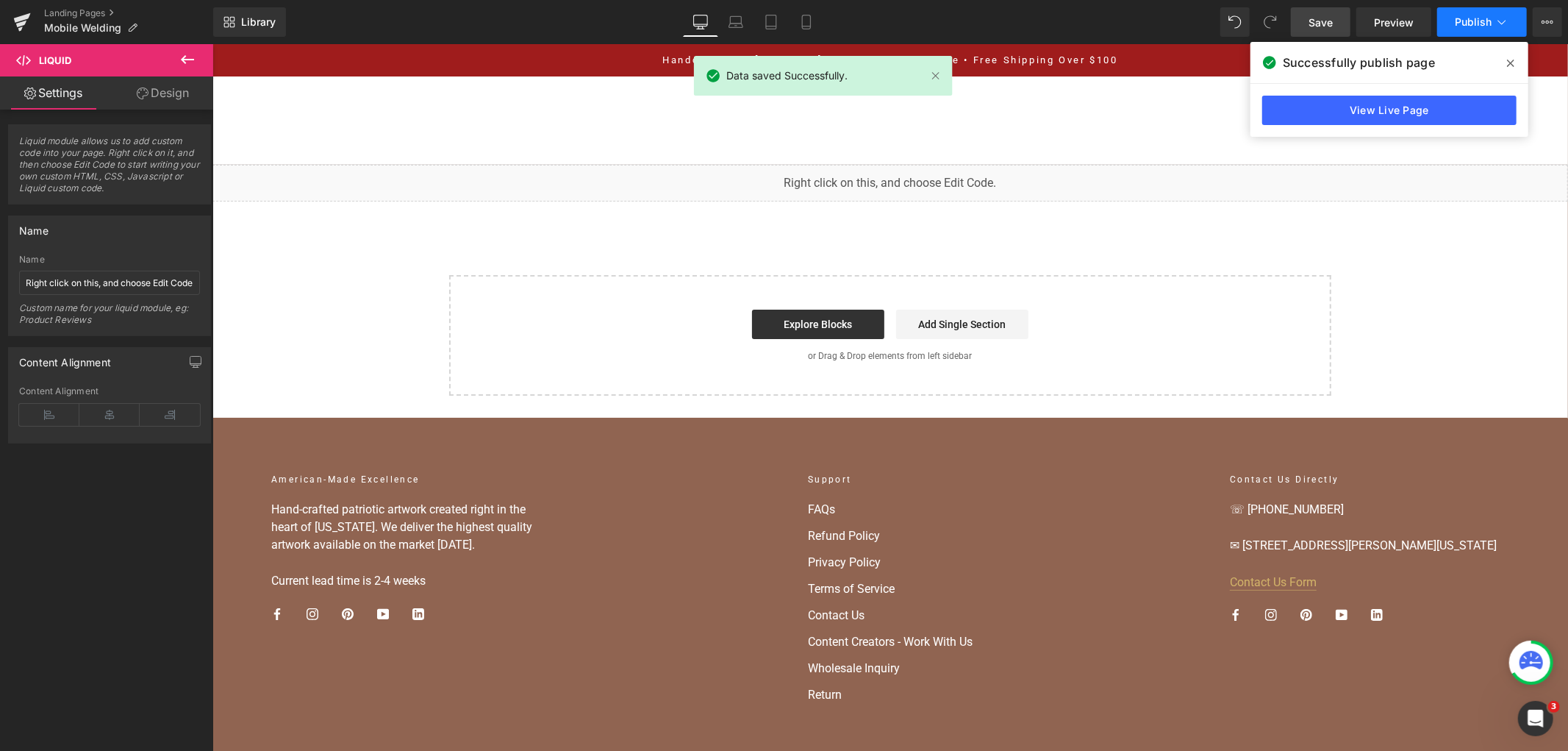
click at [1461, 30] on button "Publish" at bounding box center [1482, 22] width 90 height 30
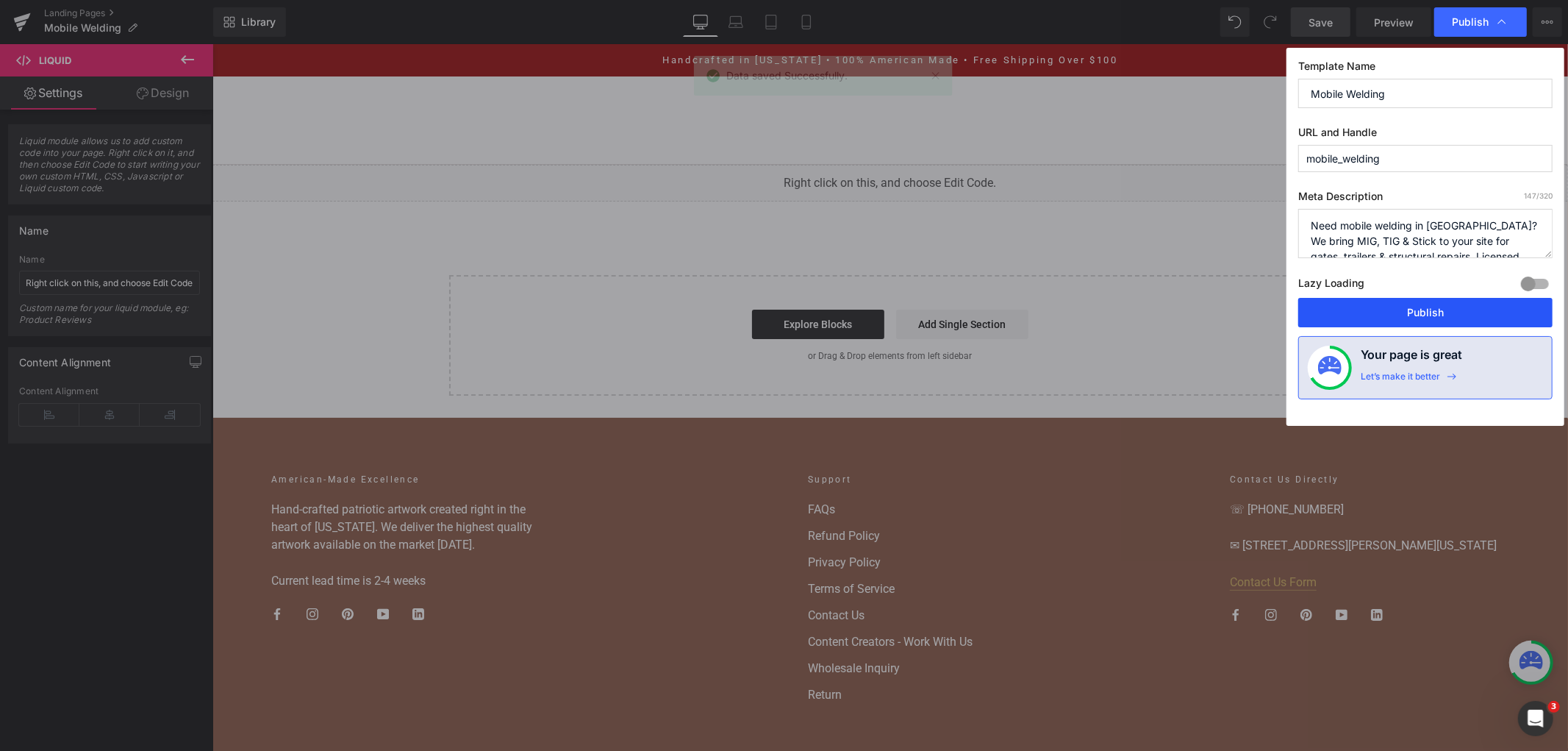
drag, startPoint x: 1463, startPoint y: 318, endPoint x: 1245, endPoint y: 222, distance: 238.2
click at [1463, 318] on button "Publish" at bounding box center [1426, 313] width 255 height 30
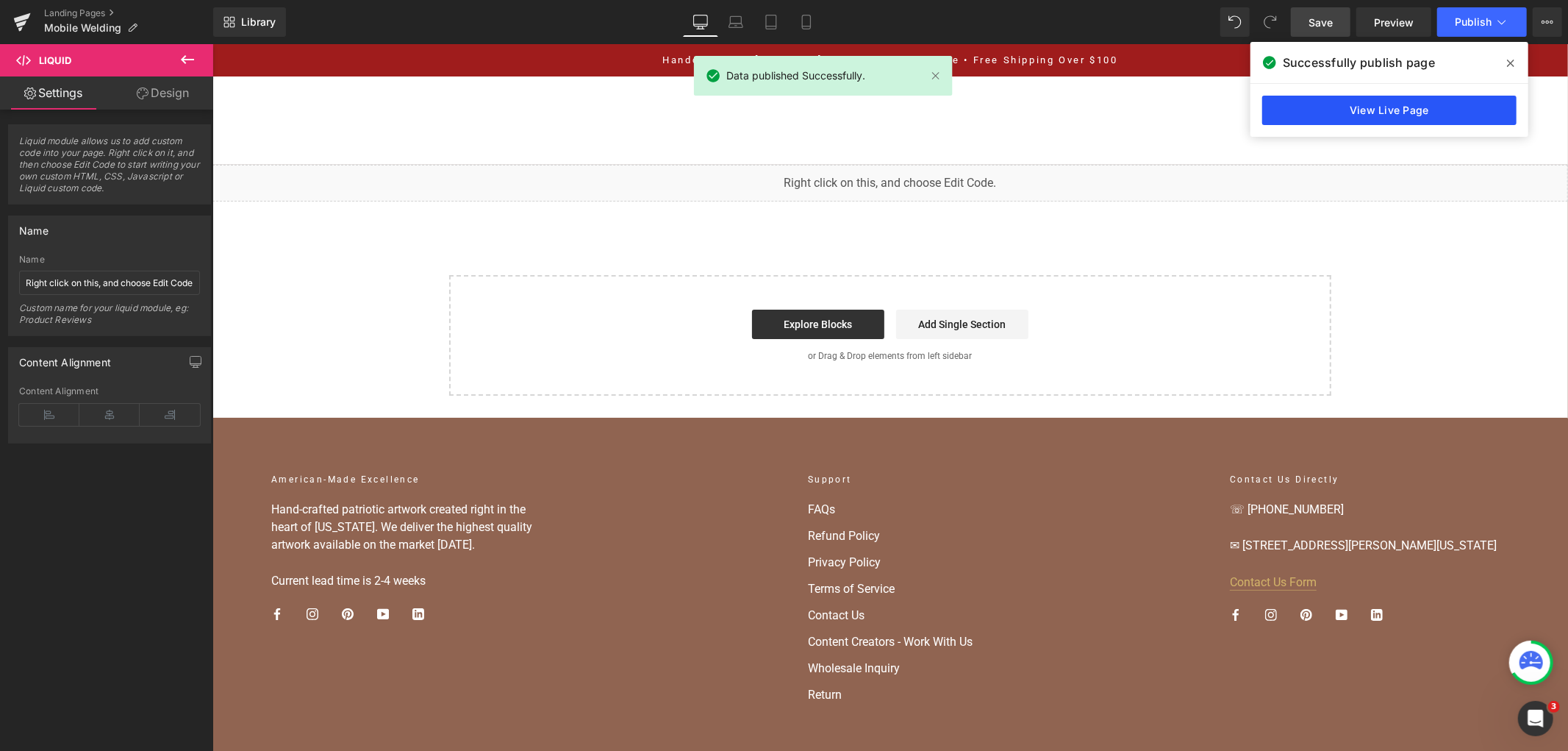
click at [1377, 102] on link "View Live Page" at bounding box center [1389, 111] width 255 height 30
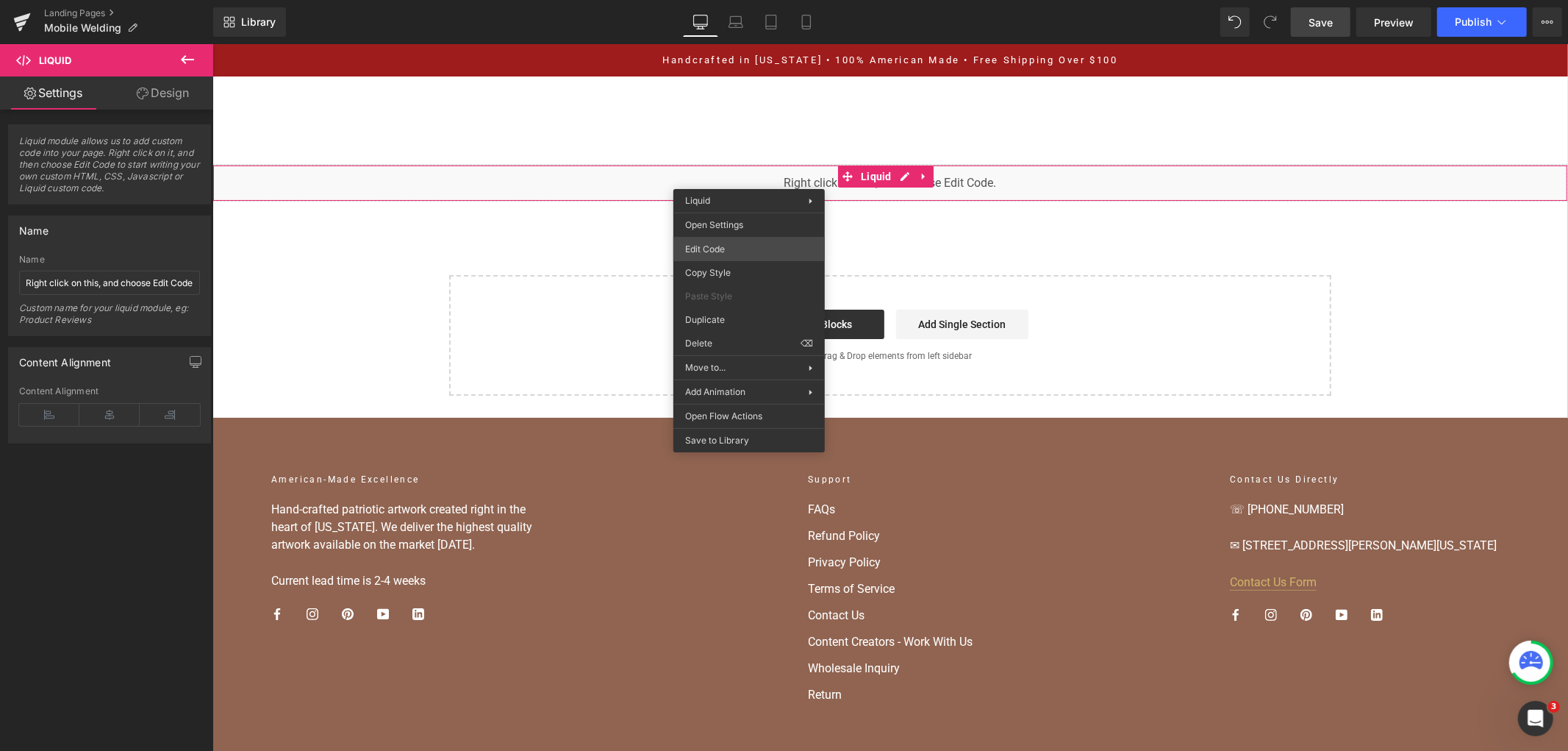
click at [747, 0] on div "You are previewing how the will restyle your page. You can not edit Elements in…" at bounding box center [784, 0] width 1568 height 0
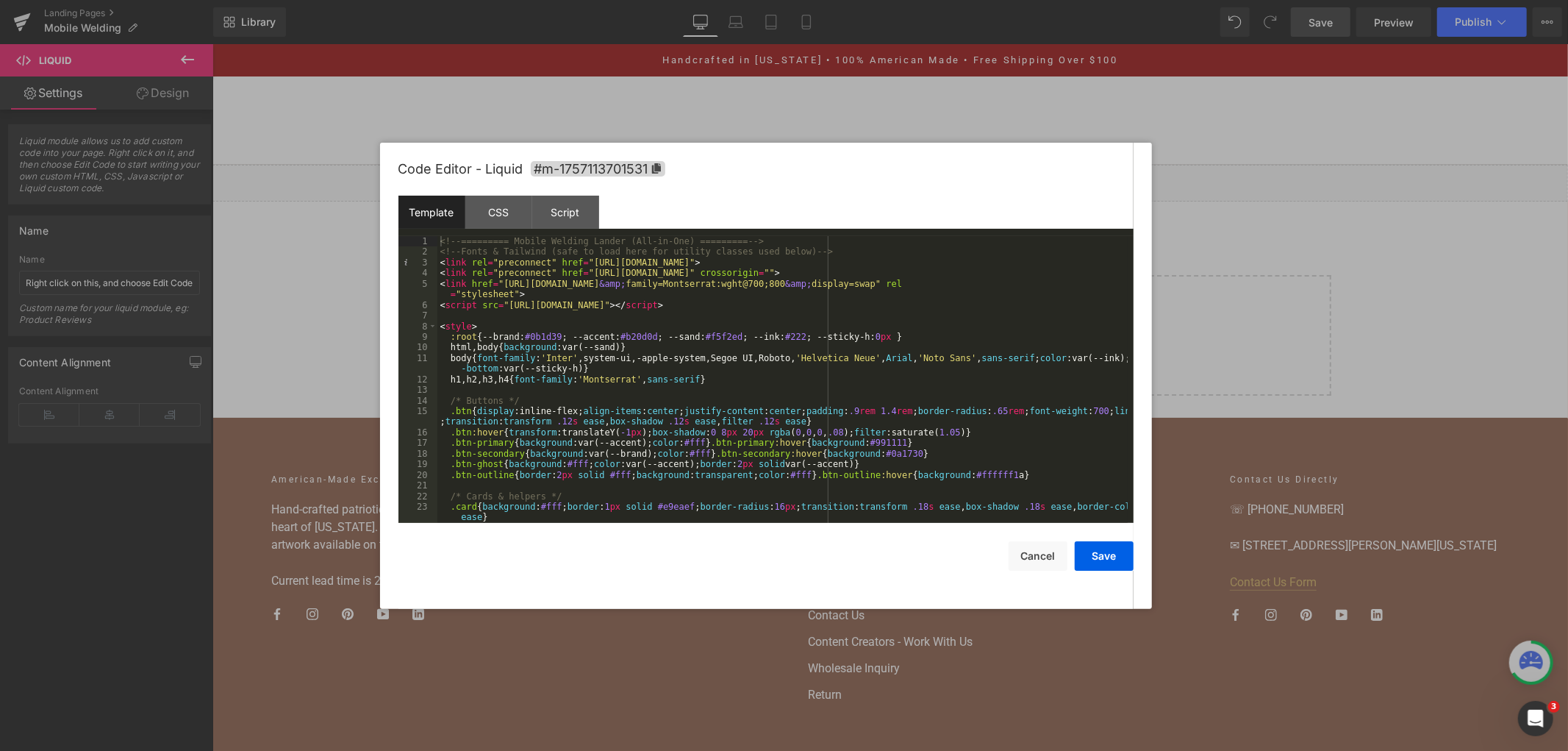
click at [765, 276] on div "<!-- ========= Mobile Welding Lander (All-in-One) ========= --> <!-- Fonts & Ta…" at bounding box center [782, 390] width 690 height 309
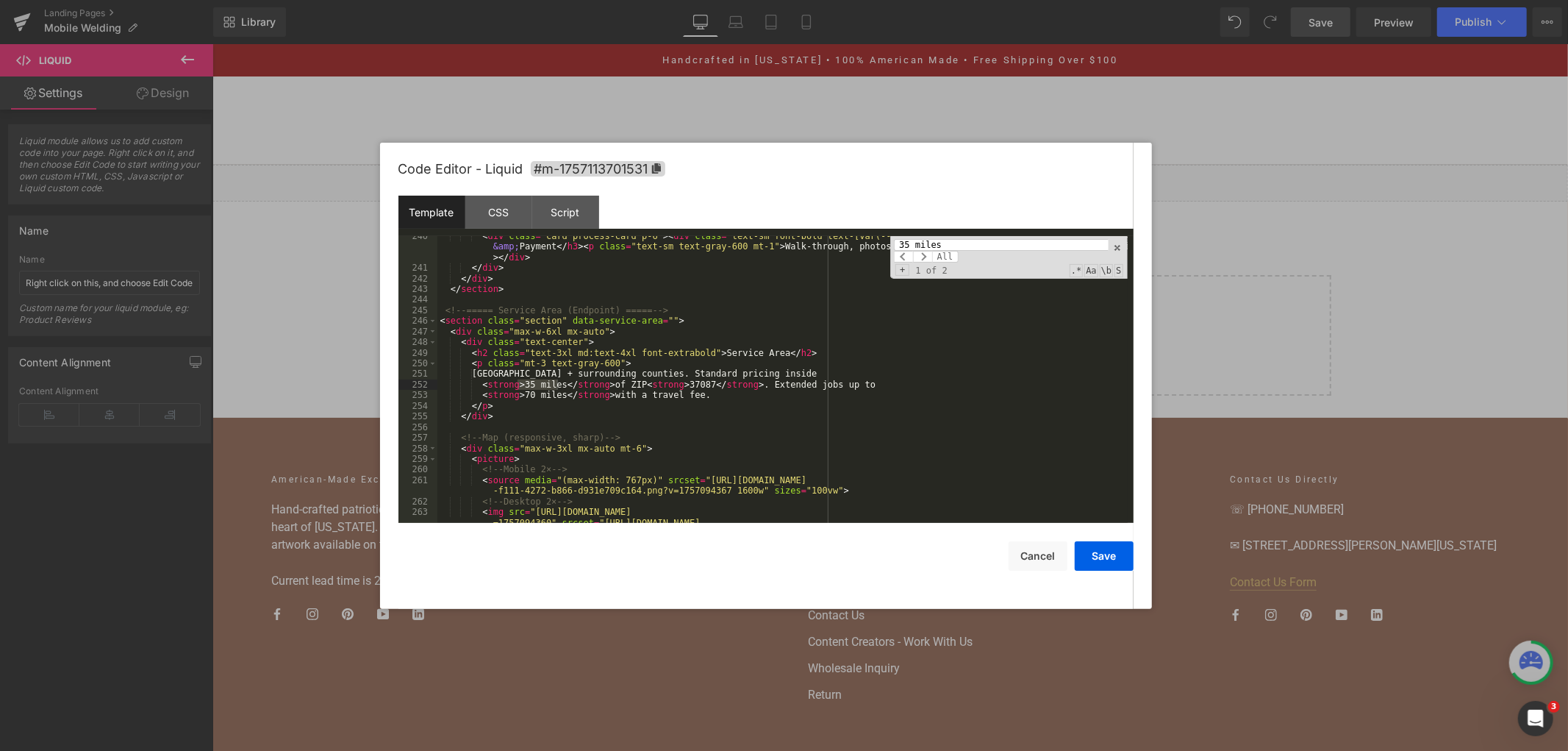
scroll to position [2853, 0]
type input "35 miles"
click at [516, 385] on div "< div class = "card process-card p-6" > < div class = "text-sm font-bold text-[…" at bounding box center [782, 379] width 690 height 287
click at [1113, 553] on button "Save" at bounding box center [1103, 557] width 59 height 30
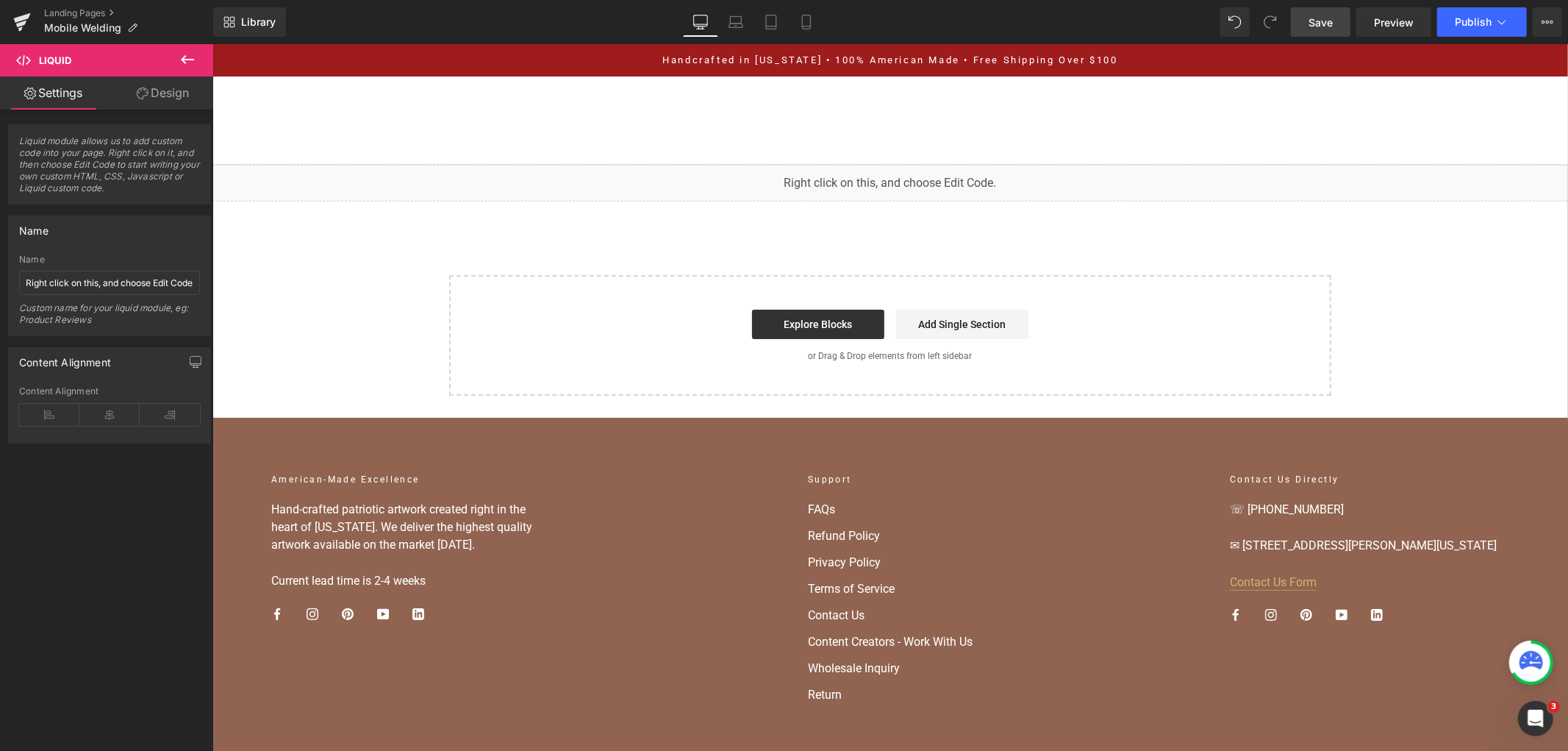
click at [1297, 30] on link "Save" at bounding box center [1321, 22] width 60 height 30
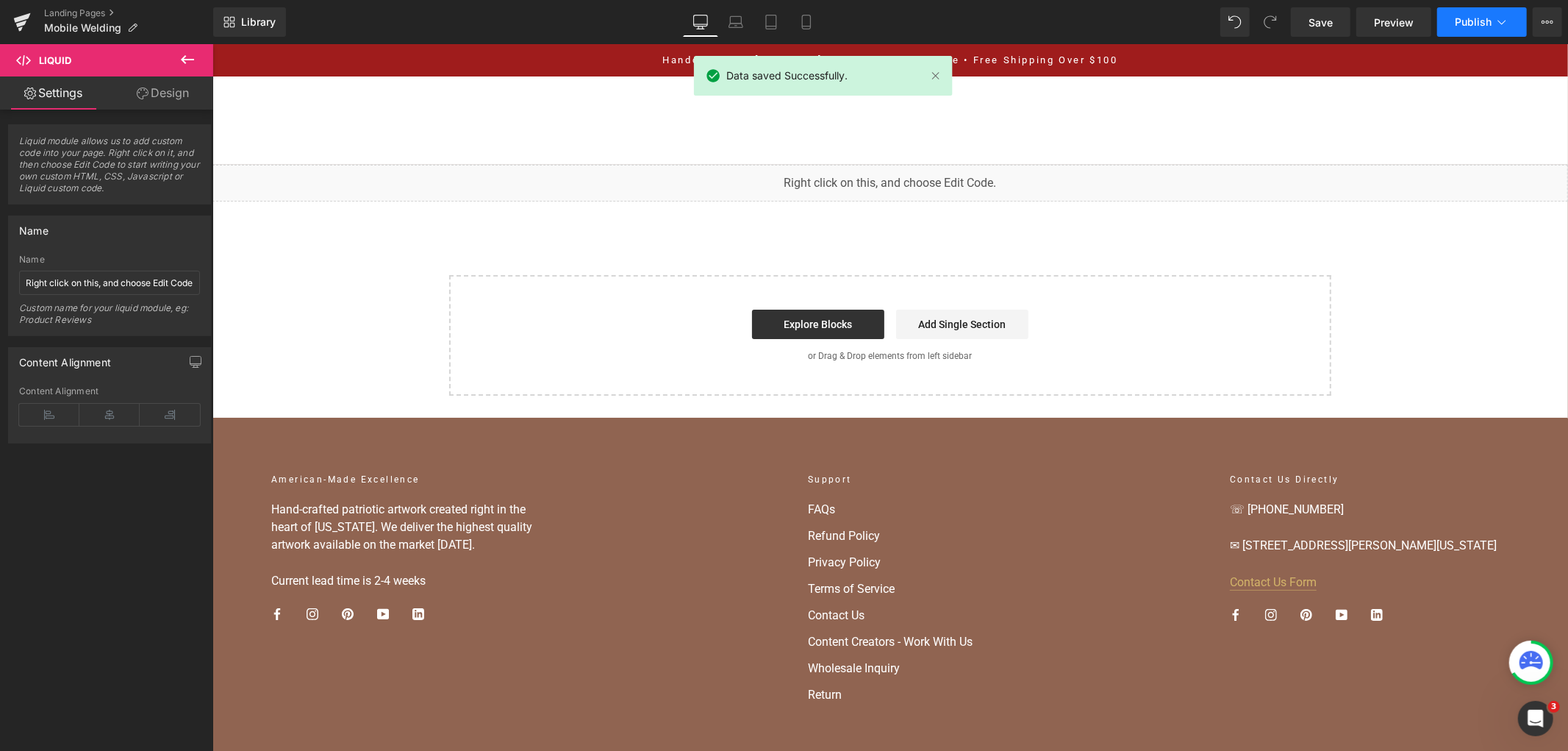
click at [1456, 24] on span "Publish" at bounding box center [1473, 22] width 36 height 12
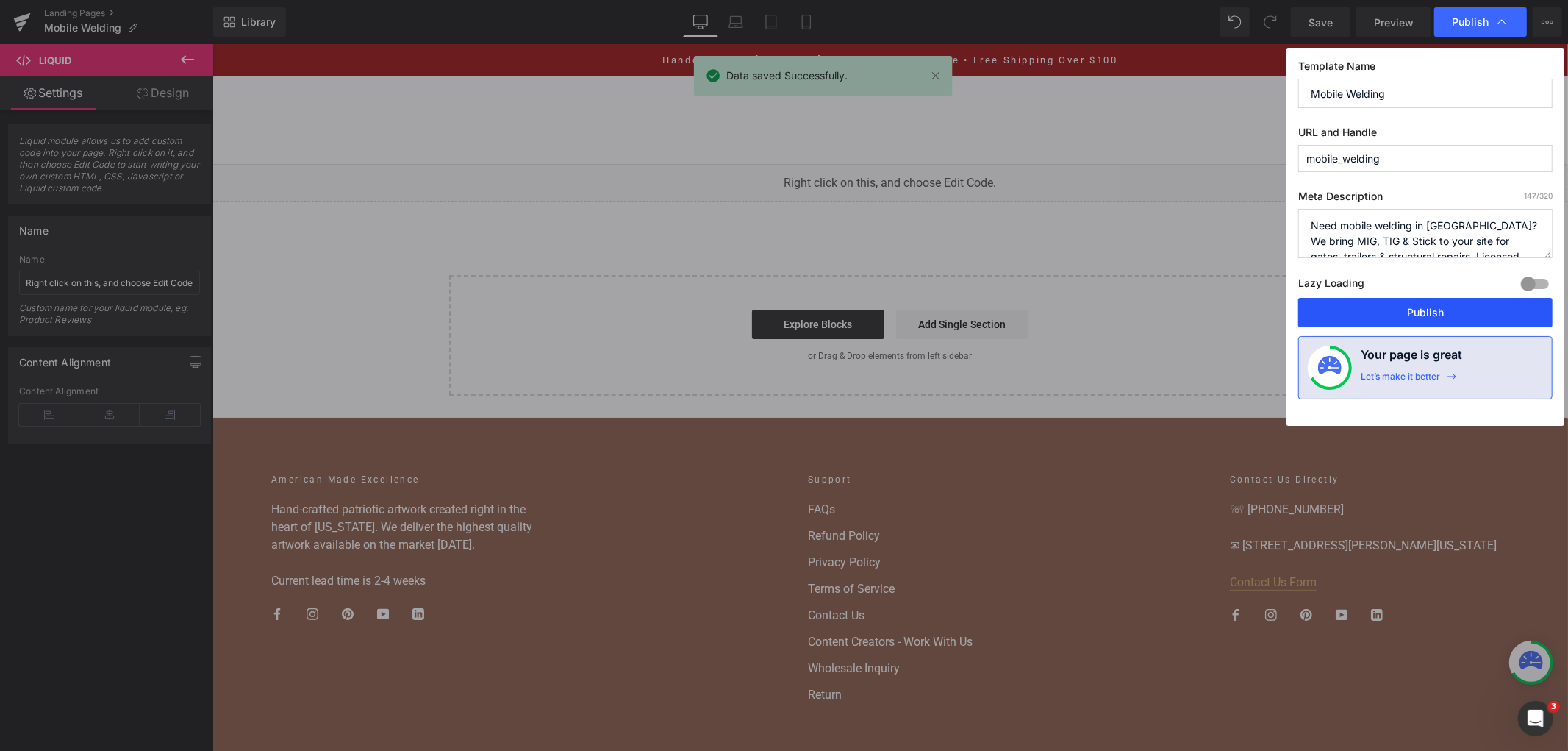
click at [1424, 315] on button "Publish" at bounding box center [1426, 313] width 255 height 30
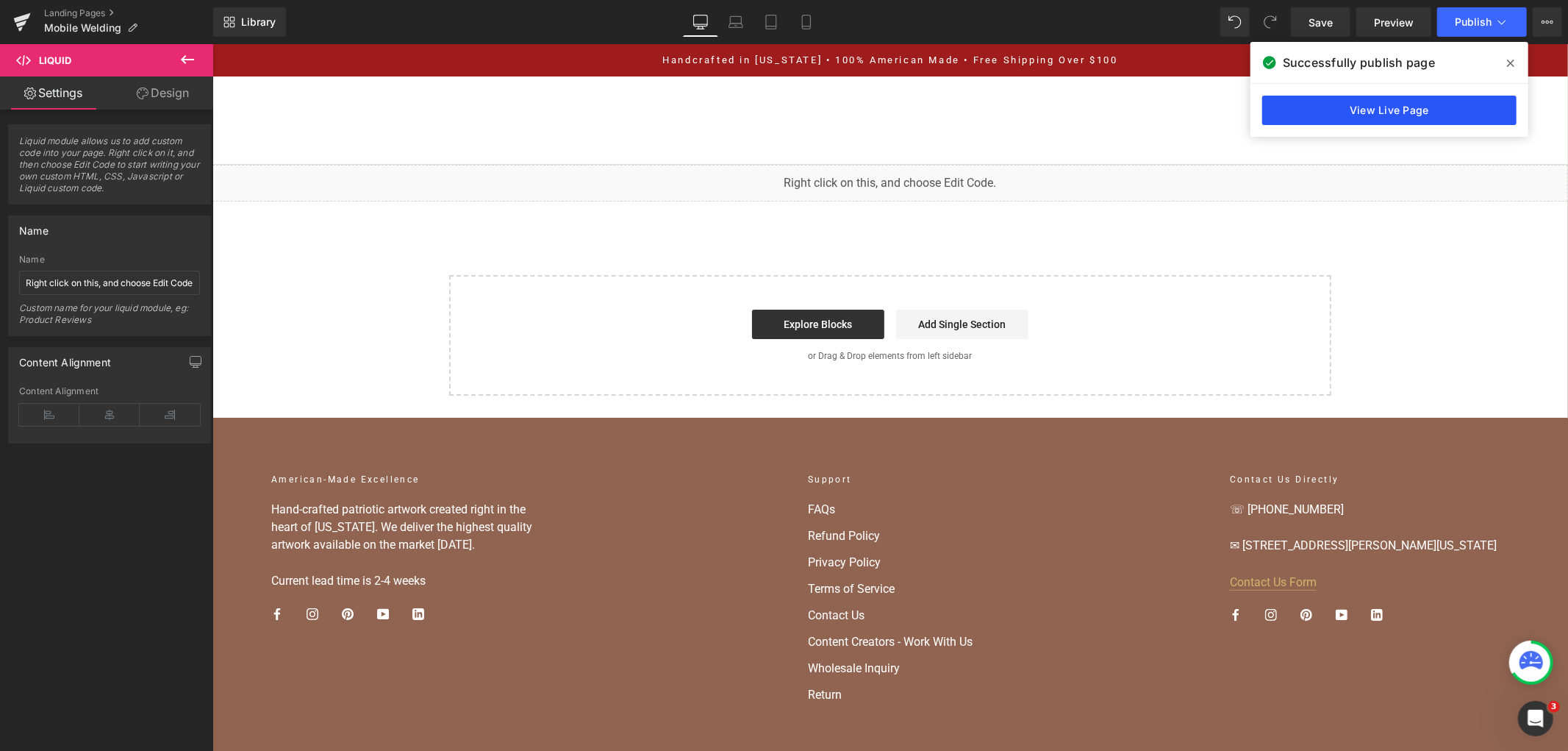
click at [1294, 108] on link "View Live Page" at bounding box center [1389, 111] width 255 height 30
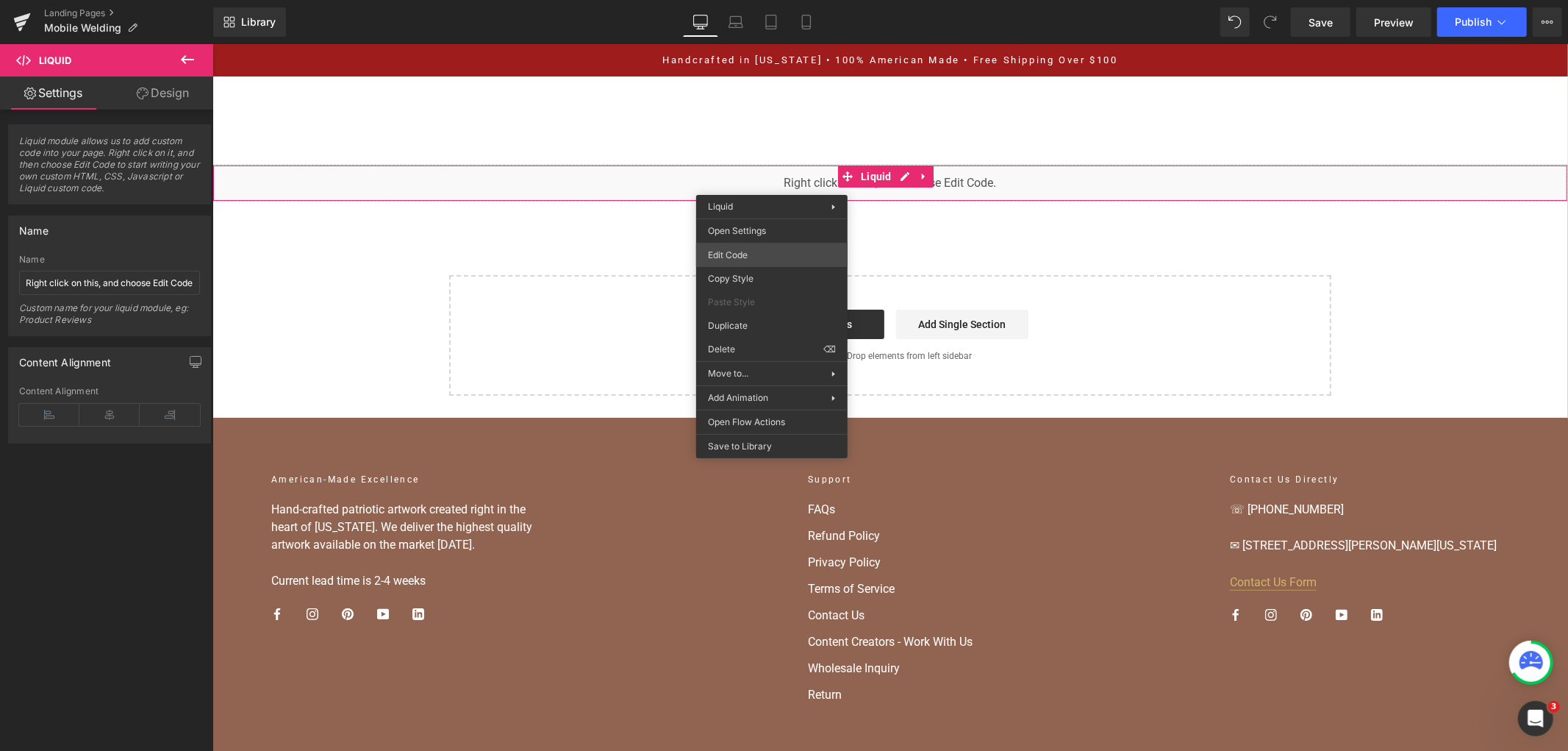
click at [774, 0] on div "You are previewing how the will restyle your page. You can not edit Elements in…" at bounding box center [784, 0] width 1568 height 0
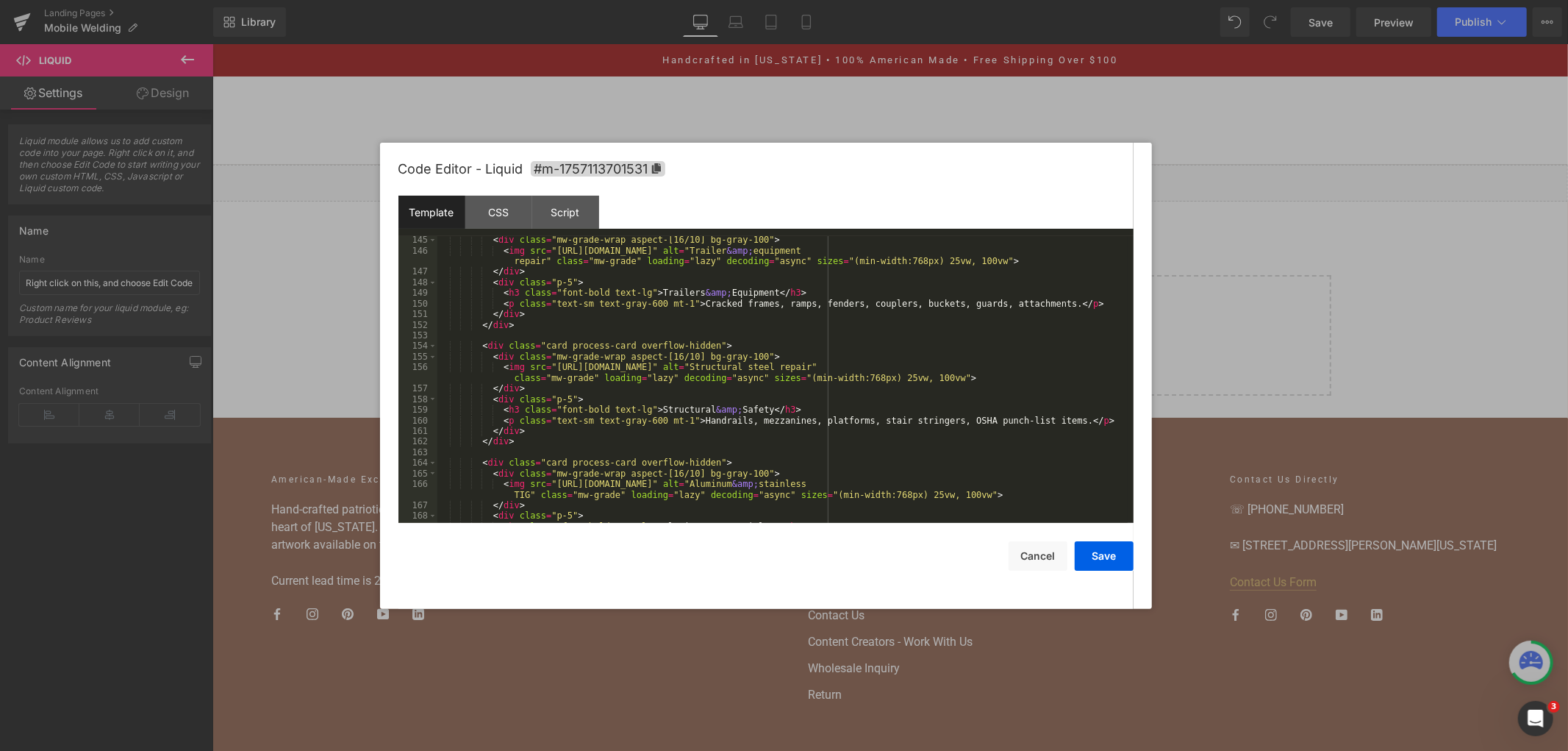
scroll to position [1858, 0]
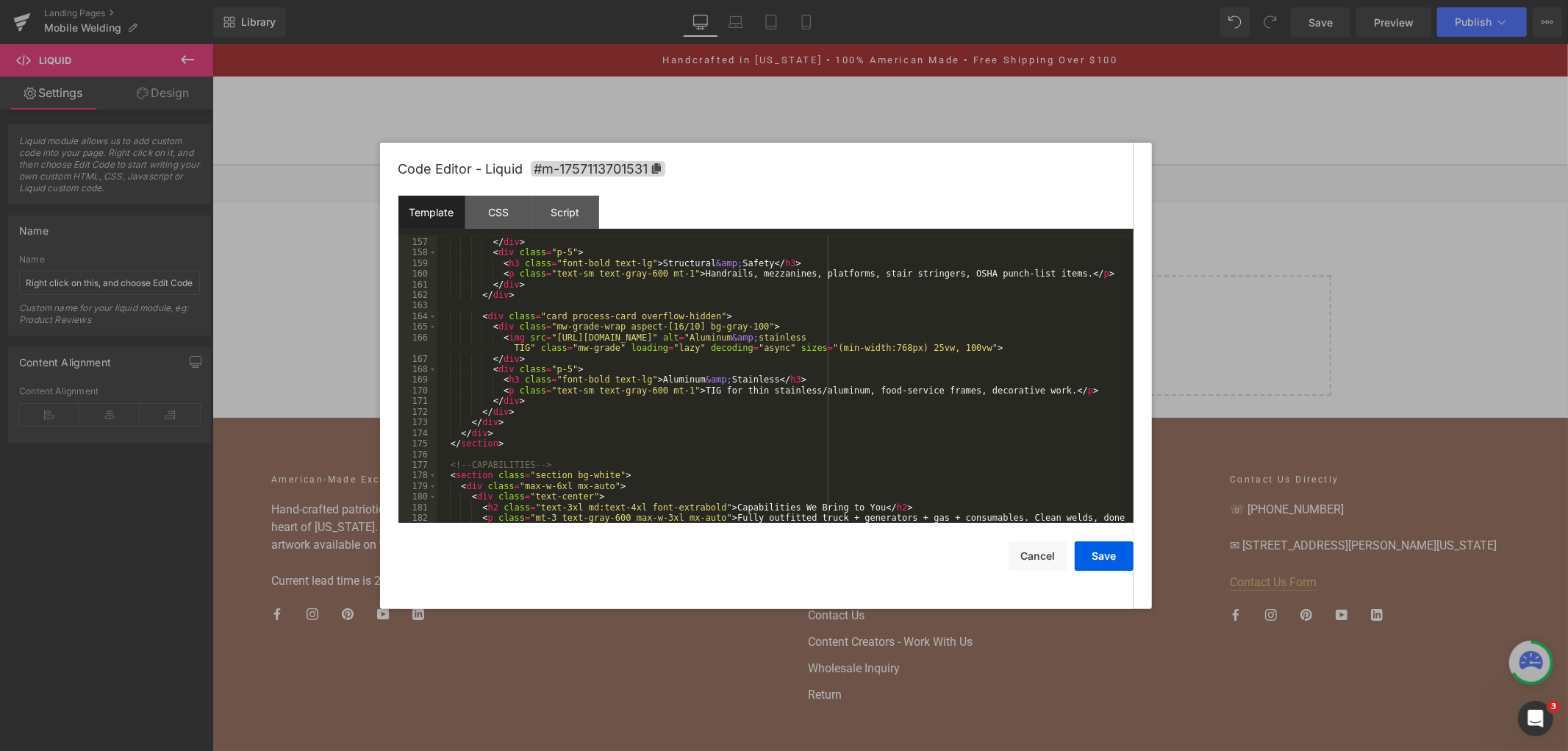
click at [522, 438] on div "< img src = "[URL][DOMAIN_NAME]" alt = "Structural steel repair" class = "mw-gr…" at bounding box center [782, 380] width 690 height 329
drag, startPoint x: 518, startPoint y: 438, endPoint x: 483, endPoint y: 443, distance: 35.4
click at [482, 442] on div "< img src = "[URL][DOMAIN_NAME]" alt = "Structural steel repair" class = "mw-gr…" at bounding box center [782, 380] width 690 height 329
click at [527, 449] on div "< img src = "[URL][DOMAIN_NAME]" alt = "Structural steel repair" class = "mw-gr…" at bounding box center [782, 380] width 690 height 329
drag, startPoint x: 526, startPoint y: 449, endPoint x: 498, endPoint y: 445, distance: 28.3
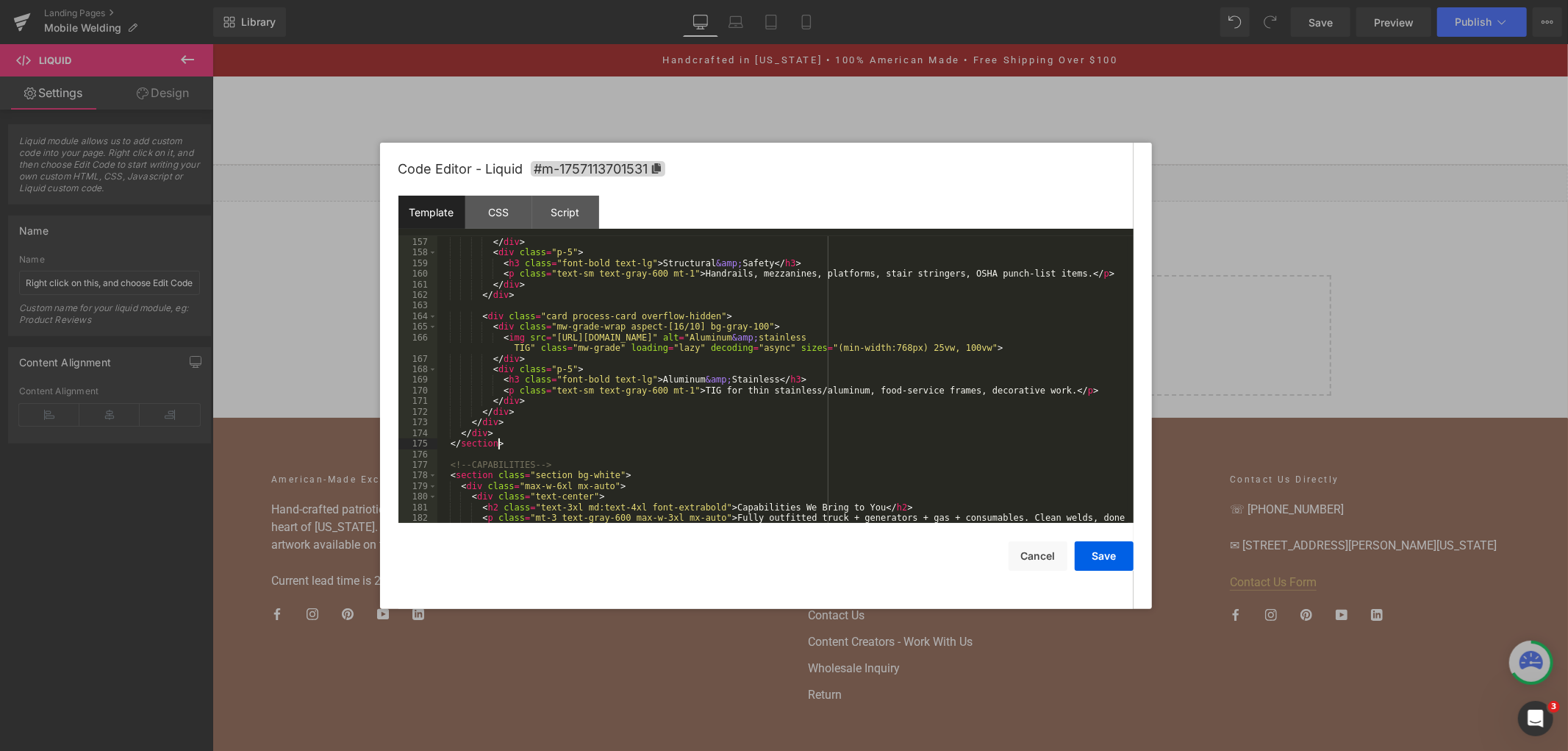
click at [504, 447] on div "< img src = "[URL][DOMAIN_NAME]" alt = "Structural steel repair" class = "mw-gr…" at bounding box center [782, 380] width 690 height 329
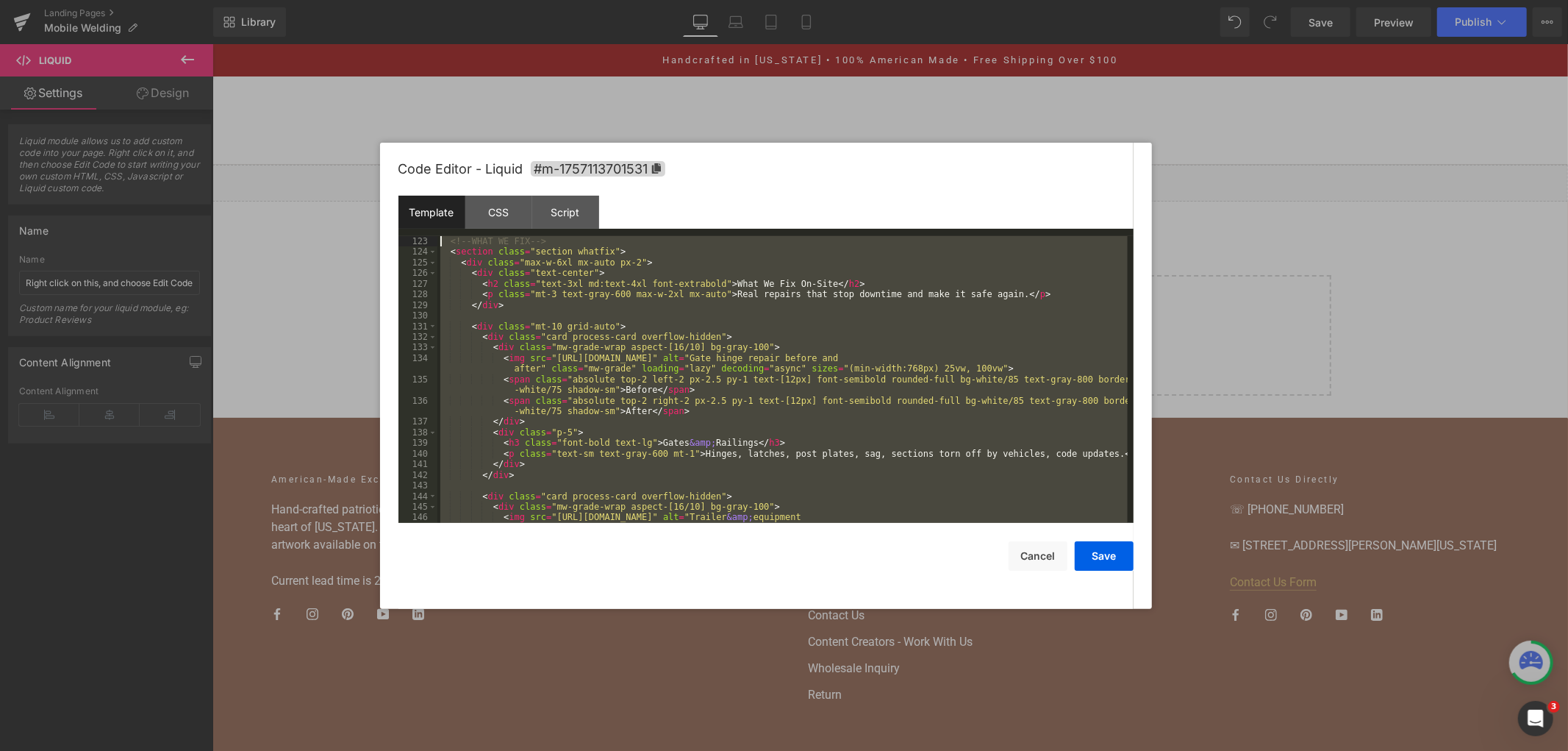
scroll to position [1445, 0]
drag, startPoint x: 473, startPoint y: 423, endPoint x: 406, endPoint y: 246, distance: 189.3
click at [406, 246] on pre "123 124 125 126 127 128 129 130 131 132 133 134 135 136 137 138 139 140 141 142…" at bounding box center [765, 379] width 735 height 287
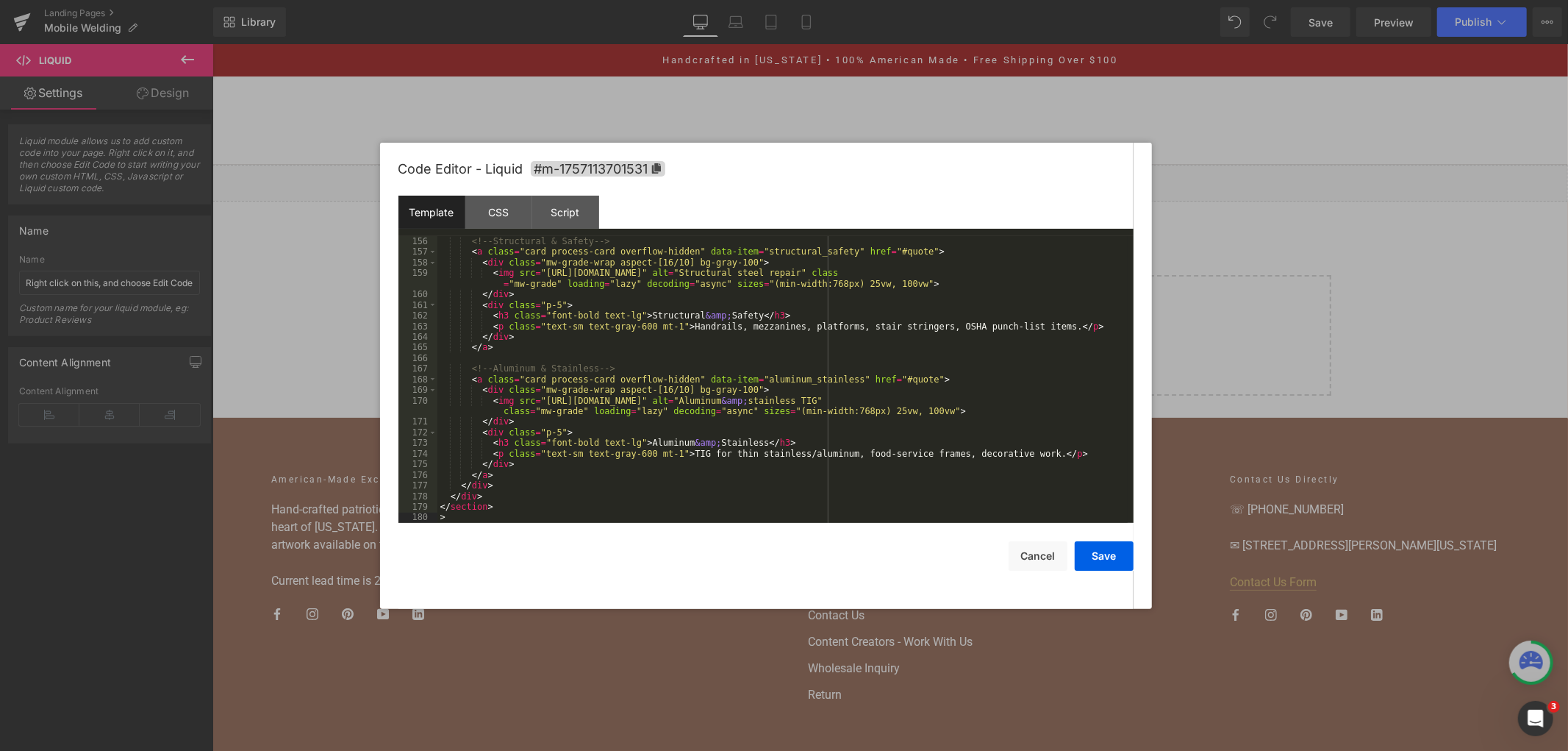
scroll to position [1887, 0]
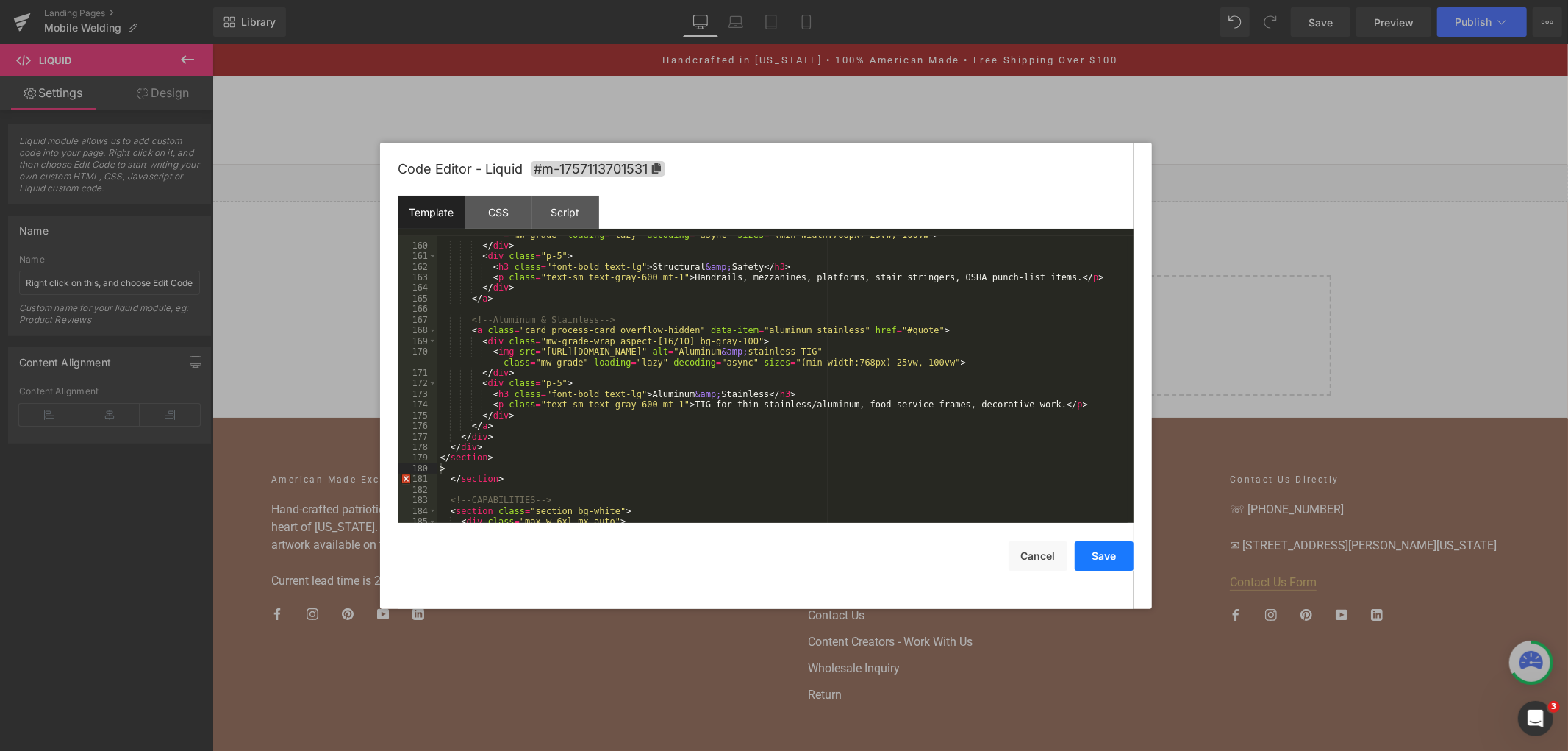
click at [1118, 568] on button "Save" at bounding box center [1103, 557] width 59 height 30
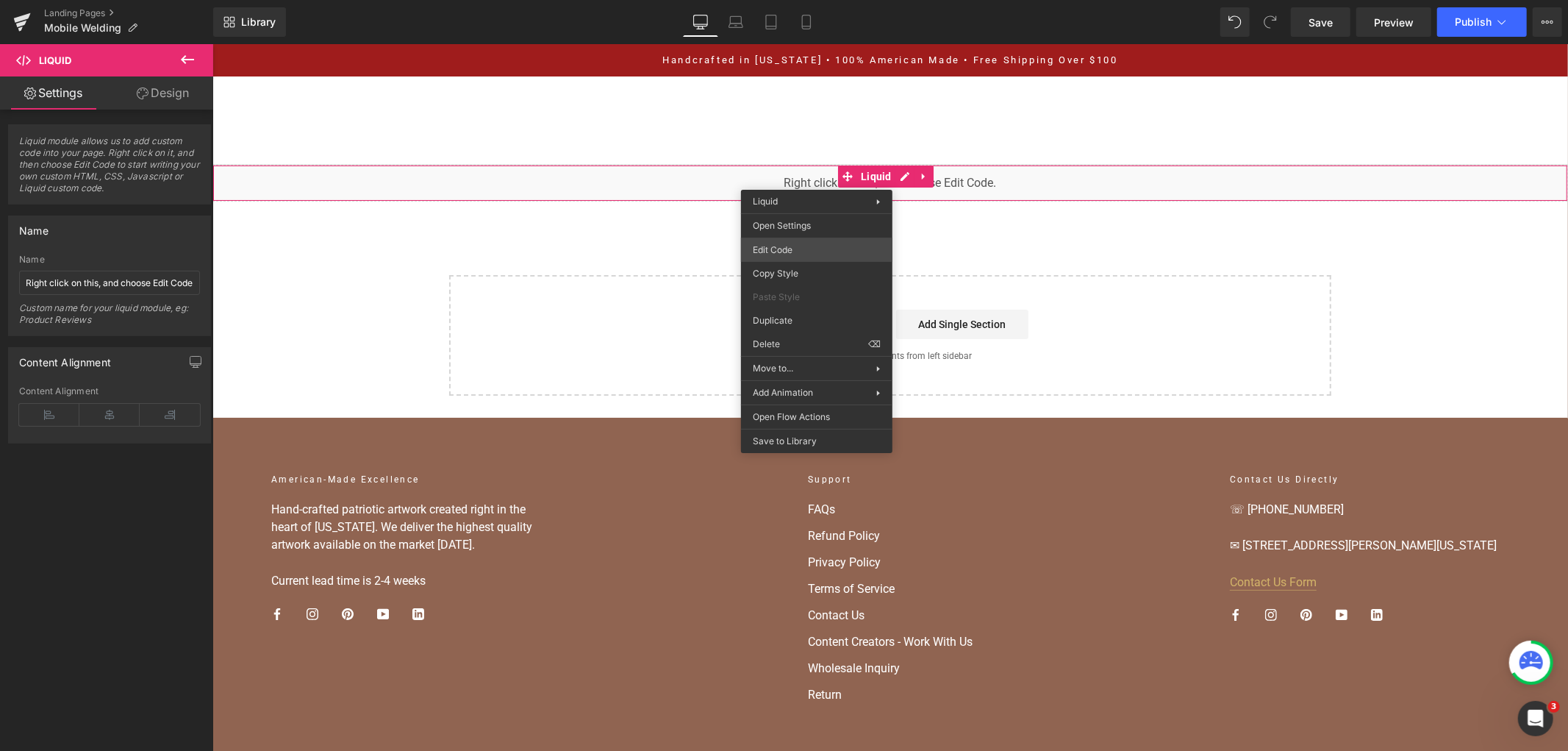
click at [824, 0] on div "You are previewing how the will restyle your page. You can not edit Elements in…" at bounding box center [784, 0] width 1568 height 0
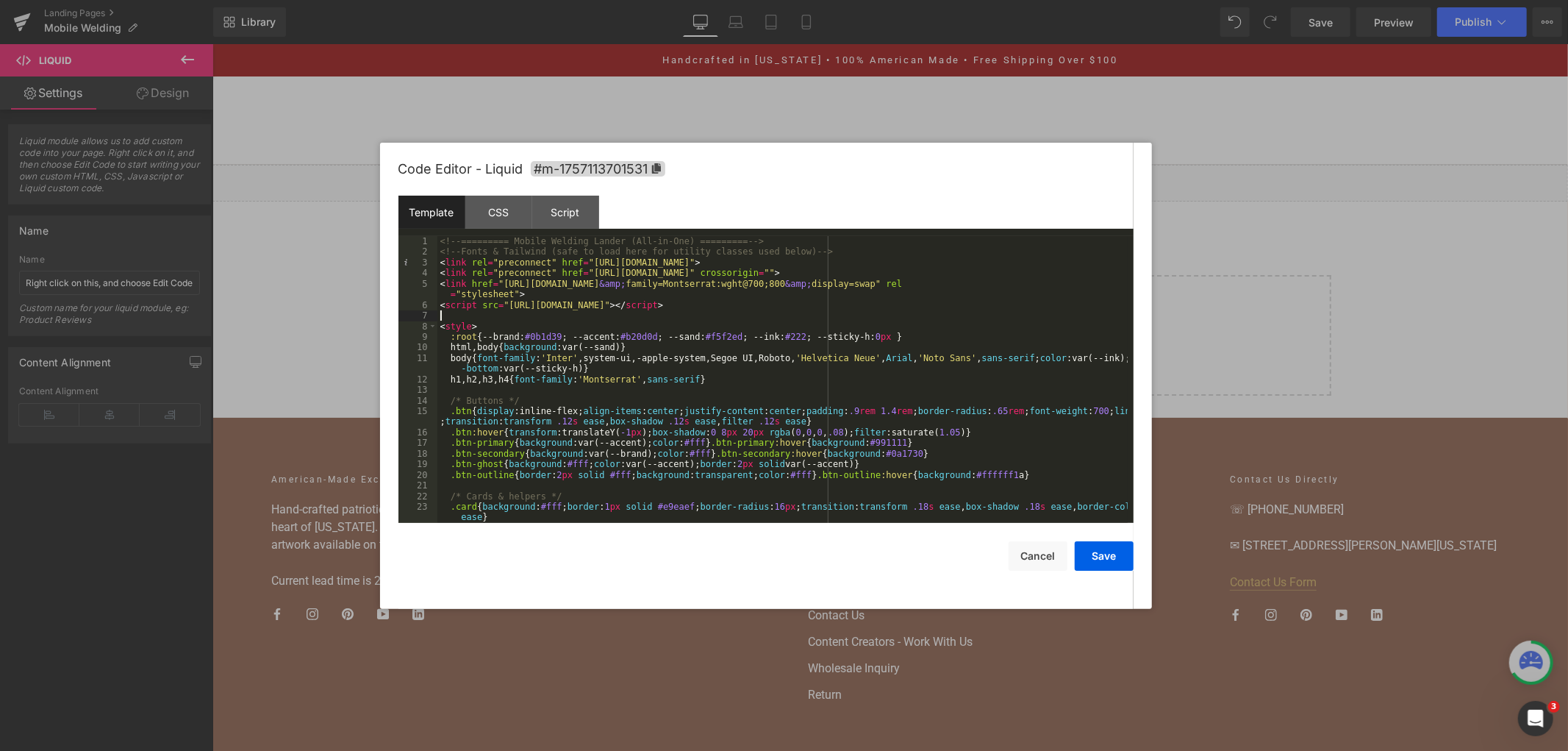
click at [809, 317] on div "<!-- ========= Mobile Welding Lander (All-in-One) ========= --> <!-- Fonts & Ta…" at bounding box center [782, 390] width 690 height 309
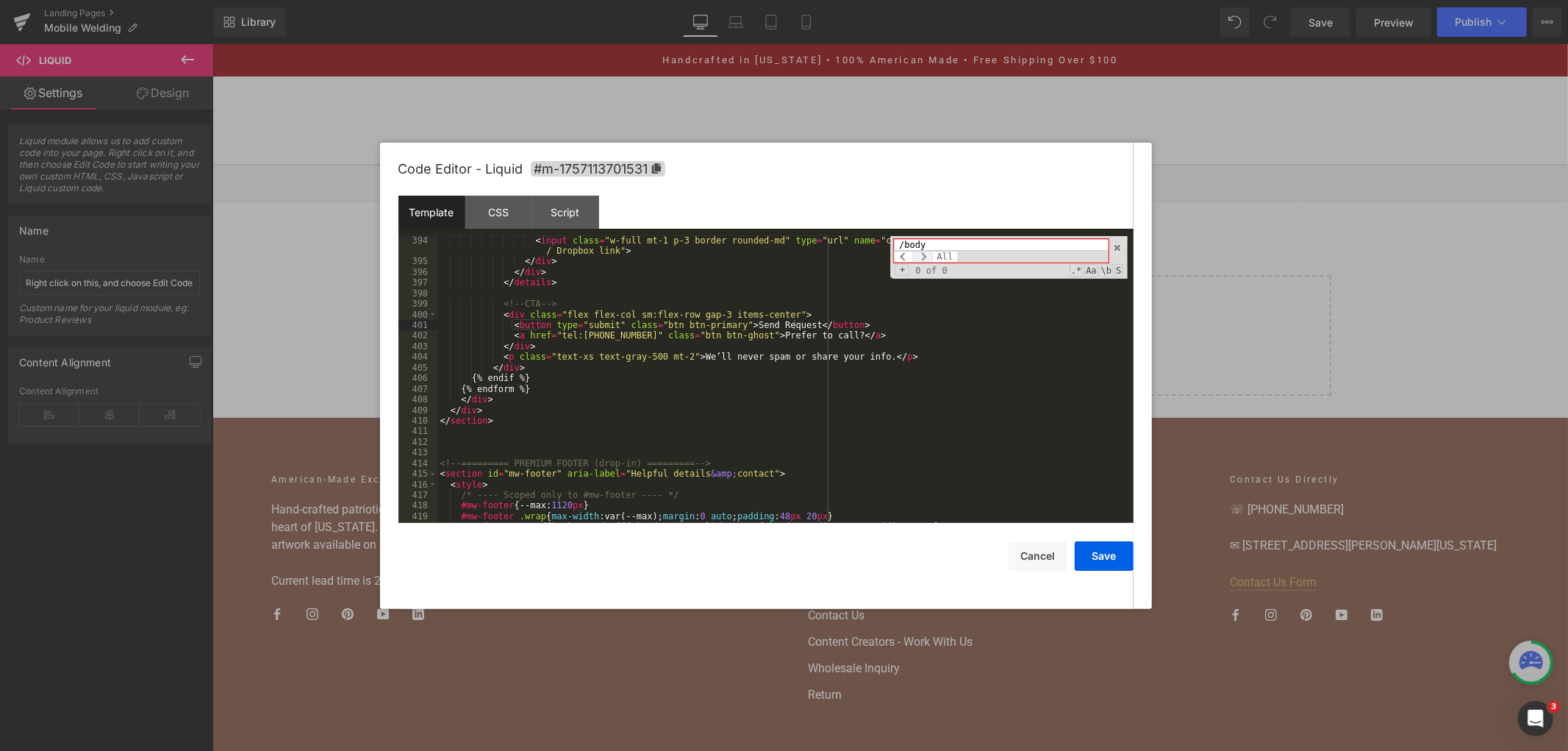
scroll to position [4574, 0]
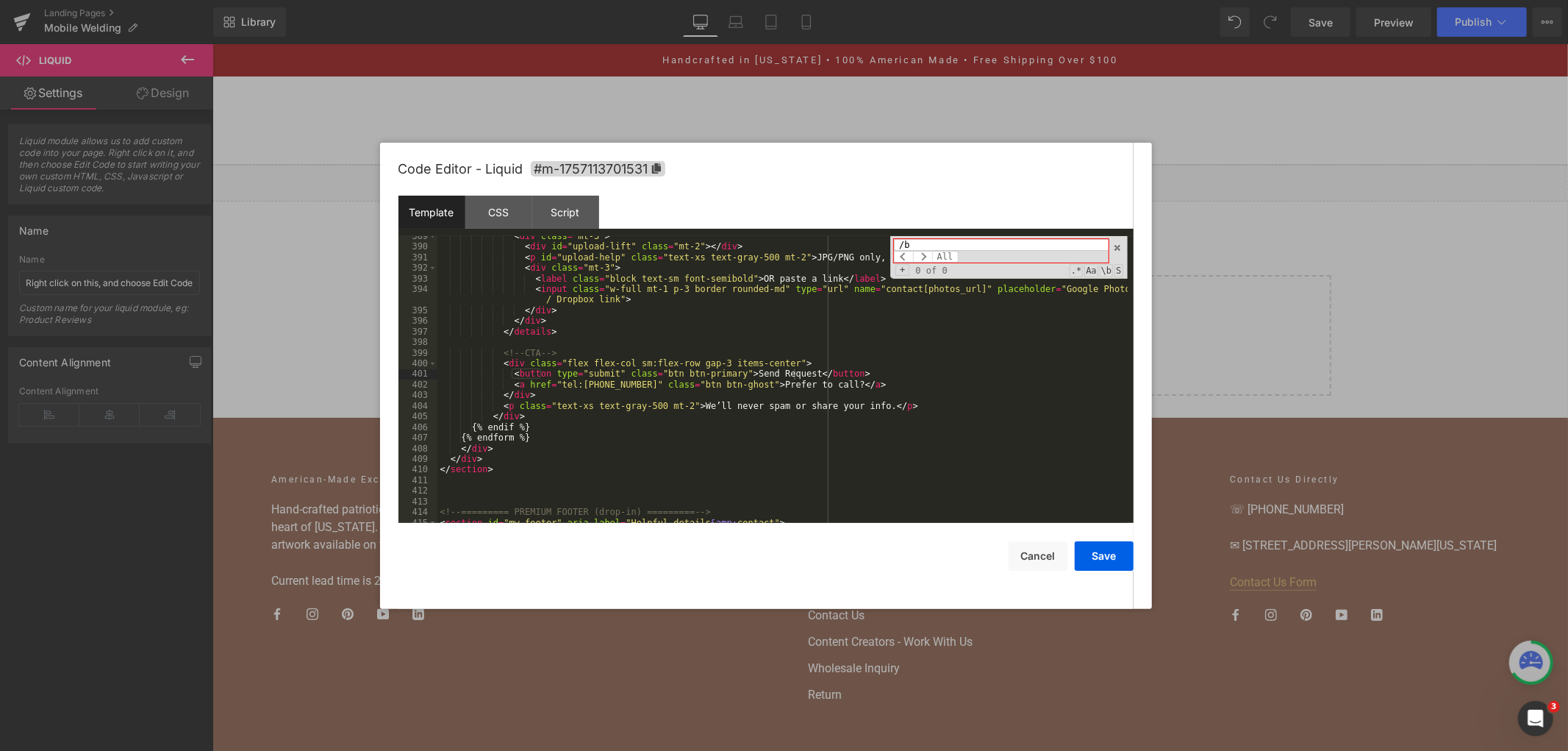
type input "/"
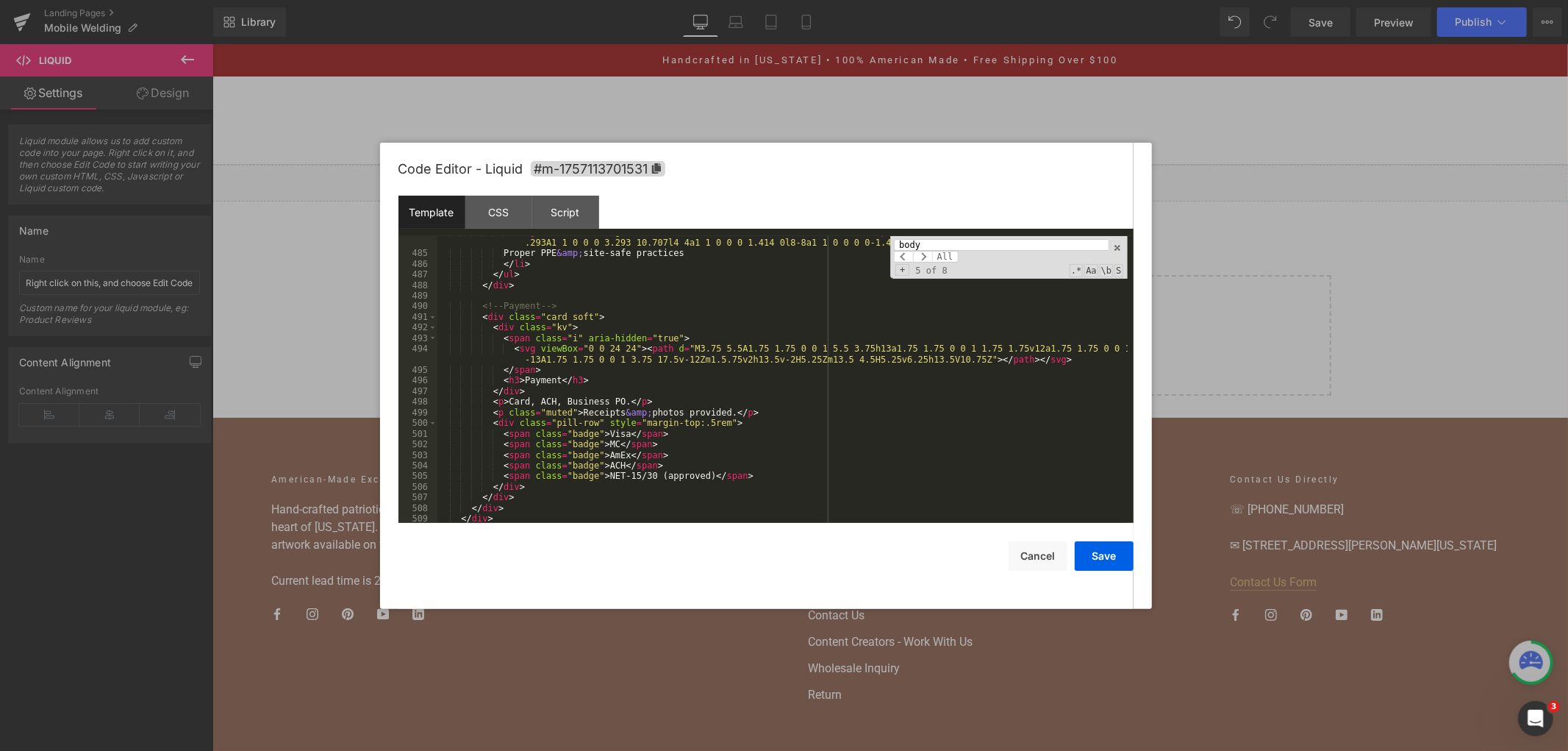
scroll to position [5672, 0]
click at [934, 246] on input "body" at bounding box center [1000, 245] width 214 height 12
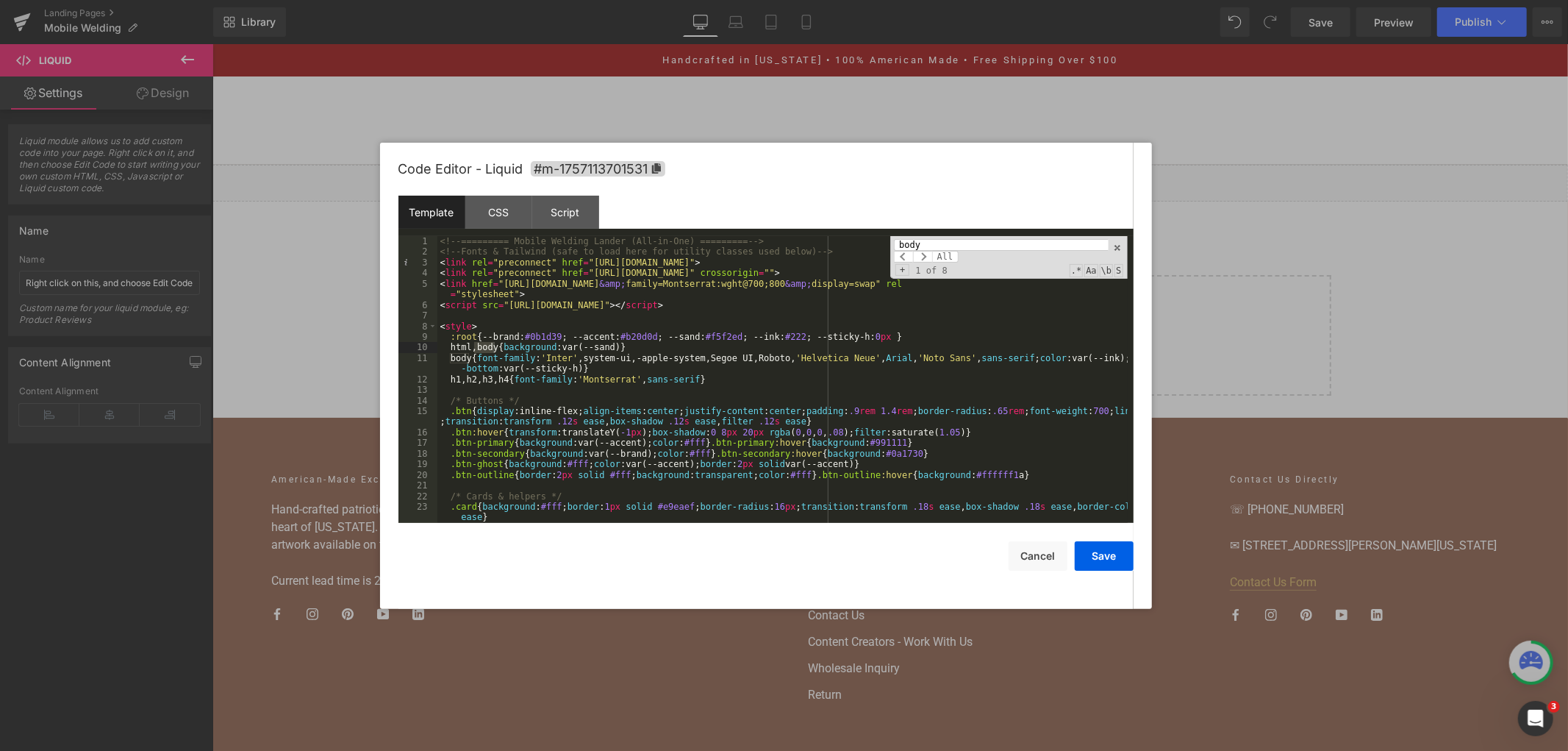
scroll to position [0, 0]
click at [980, 241] on input "body" at bounding box center [1000, 245] width 214 height 12
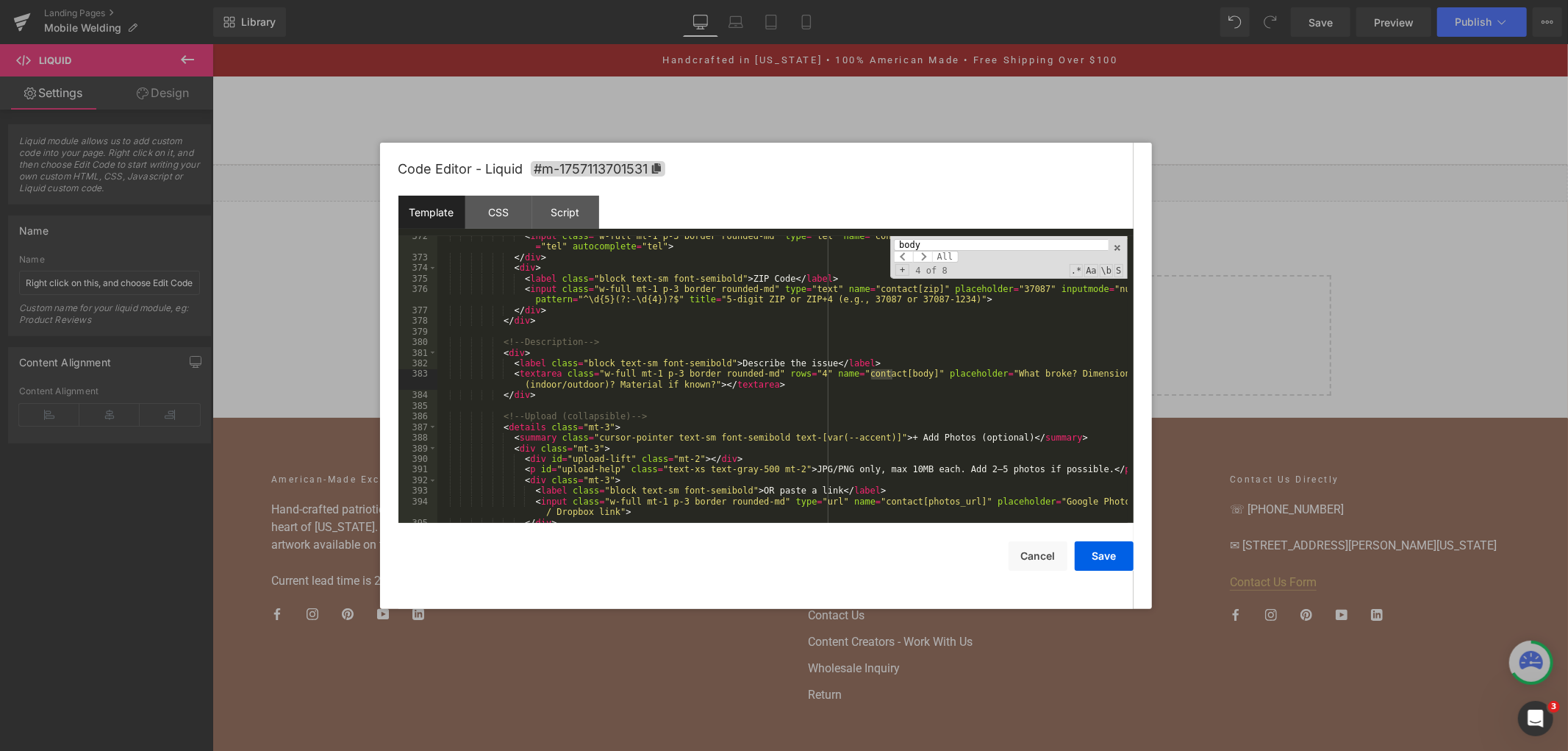
scroll to position [4362, 0]
type input "b"
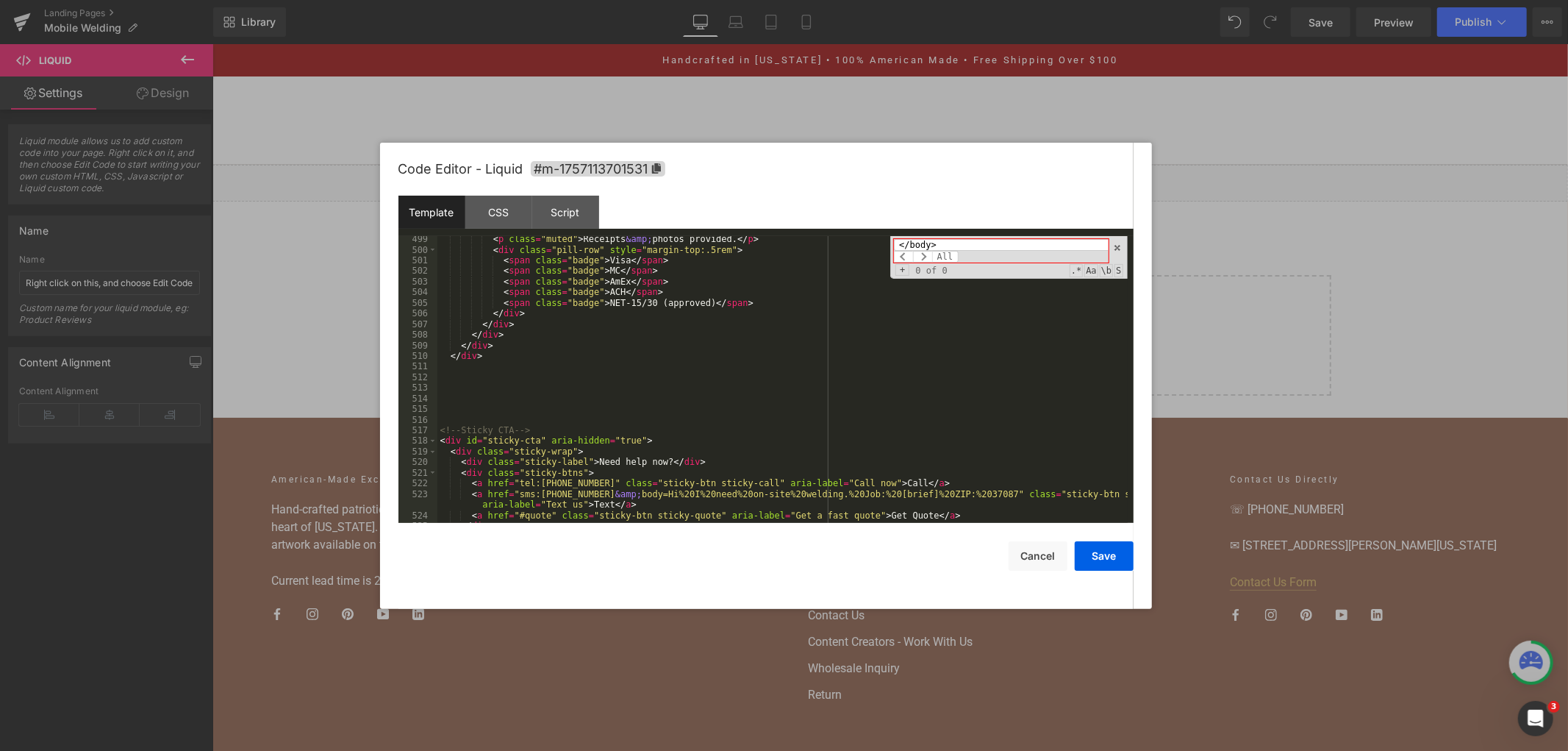
scroll to position [5992, 0]
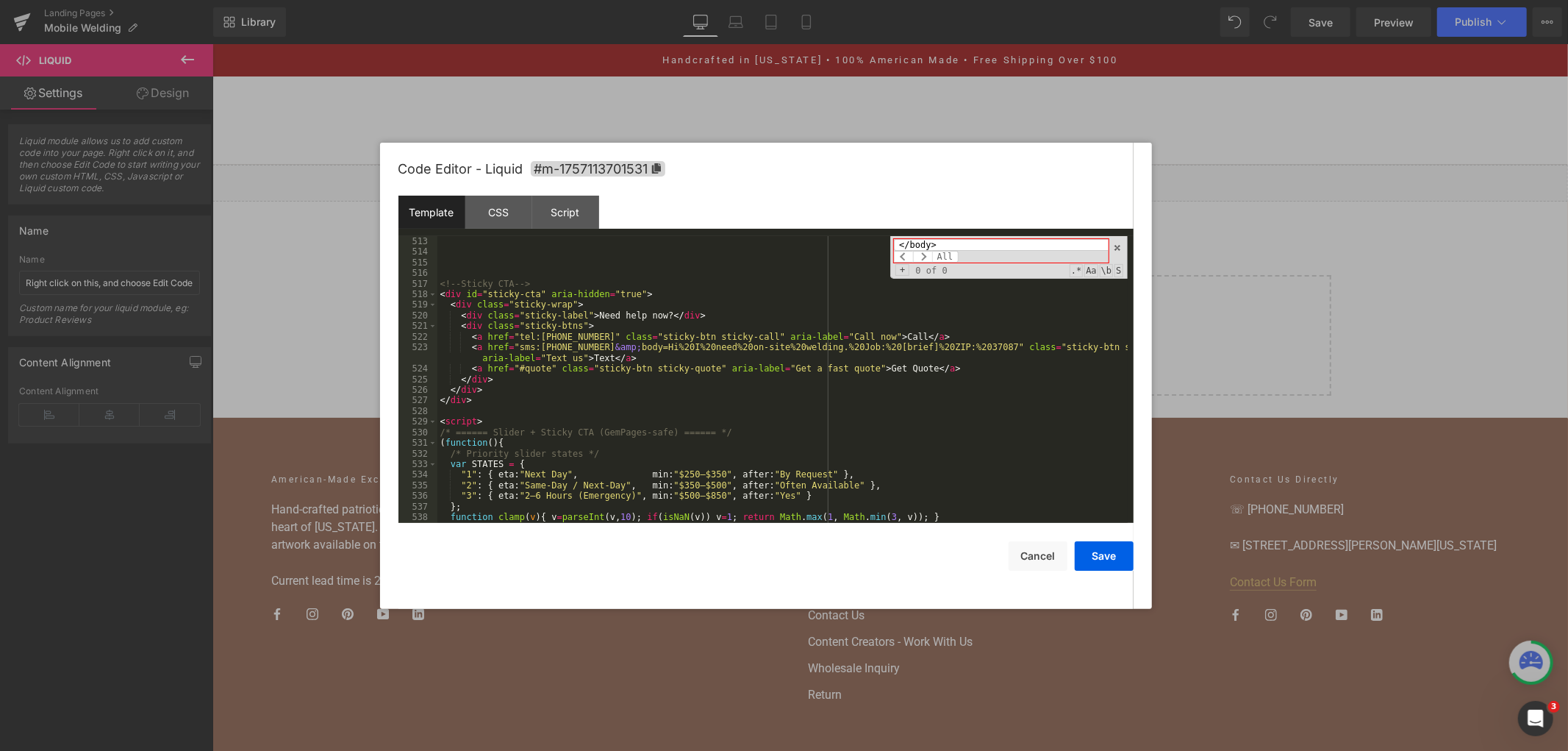
type input "</body>"
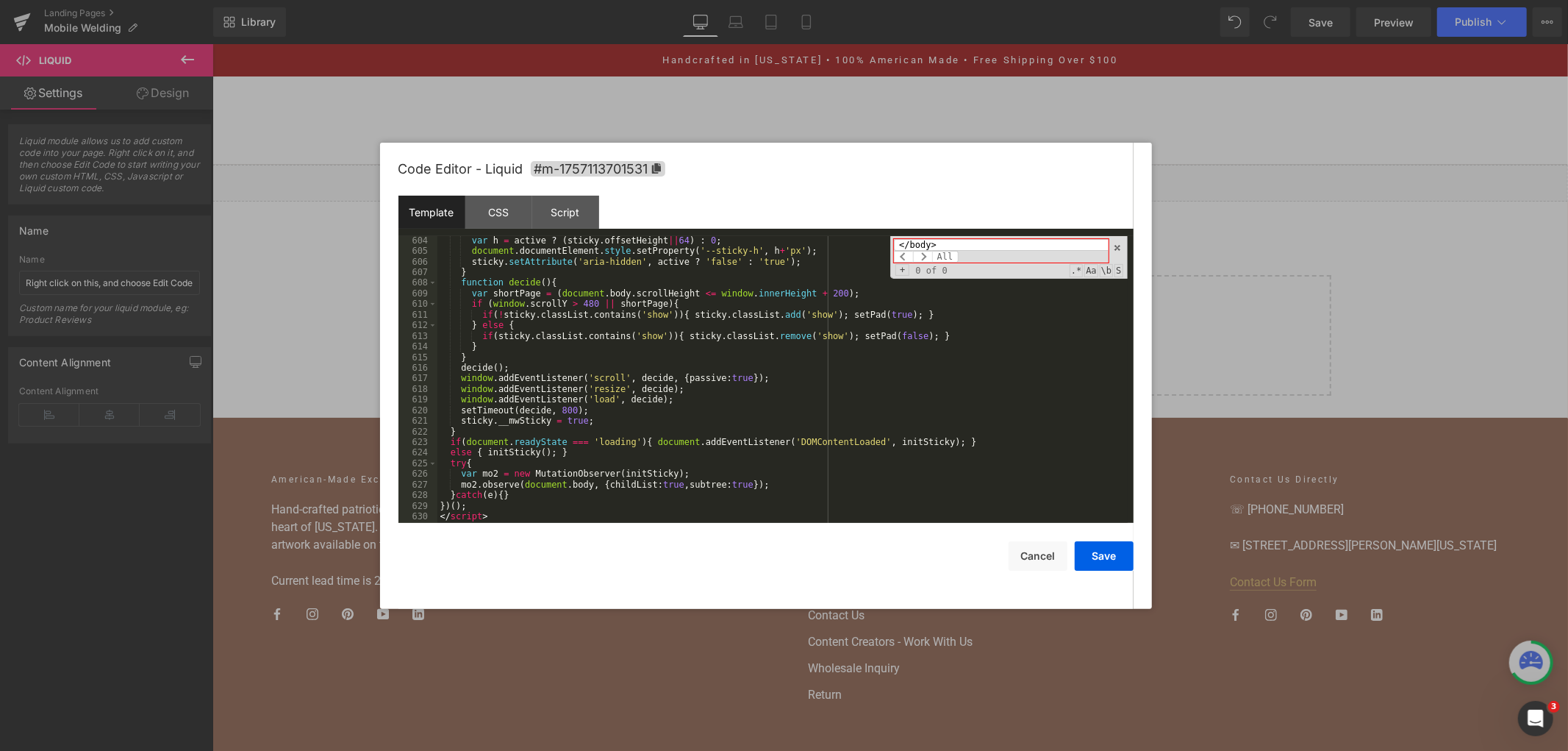
scroll to position [6991, 0]
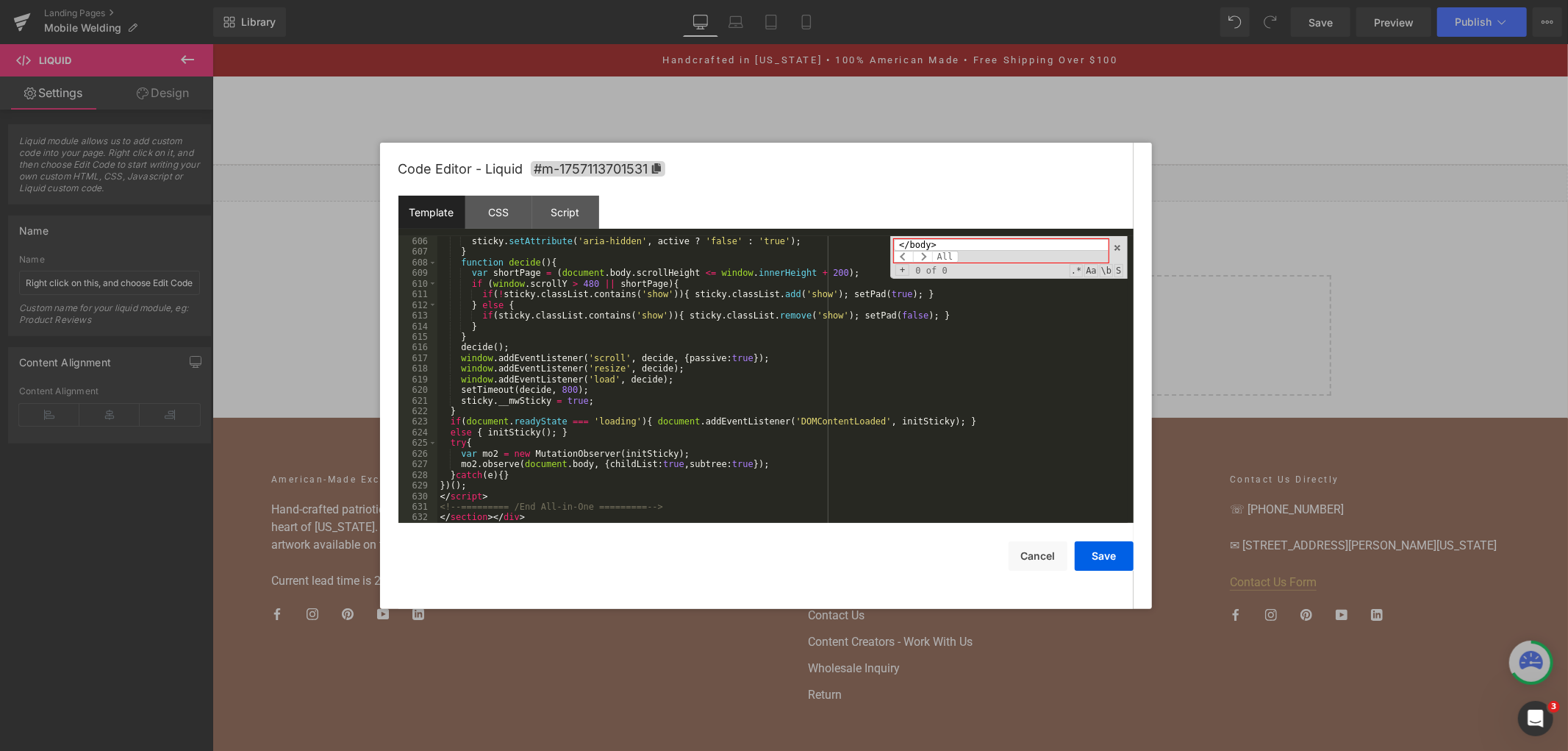
click at [522, 494] on div "sticky . setAttribute ( 'aria-hidden' , active ? 'false' : 'true' ) ; } functio…" at bounding box center [782, 390] width 690 height 309
click at [552, 414] on div "sticky . setAttribute ( 'aria-hidden' , active ? 'false' : 'true' ) ; } functio…" at bounding box center [782, 390] width 690 height 309
click at [574, 372] on div "sticky . setAttribute ( 'aria-hidden' , active ? 'false' : 'true' ) ; } functio…" at bounding box center [782, 390] width 690 height 309
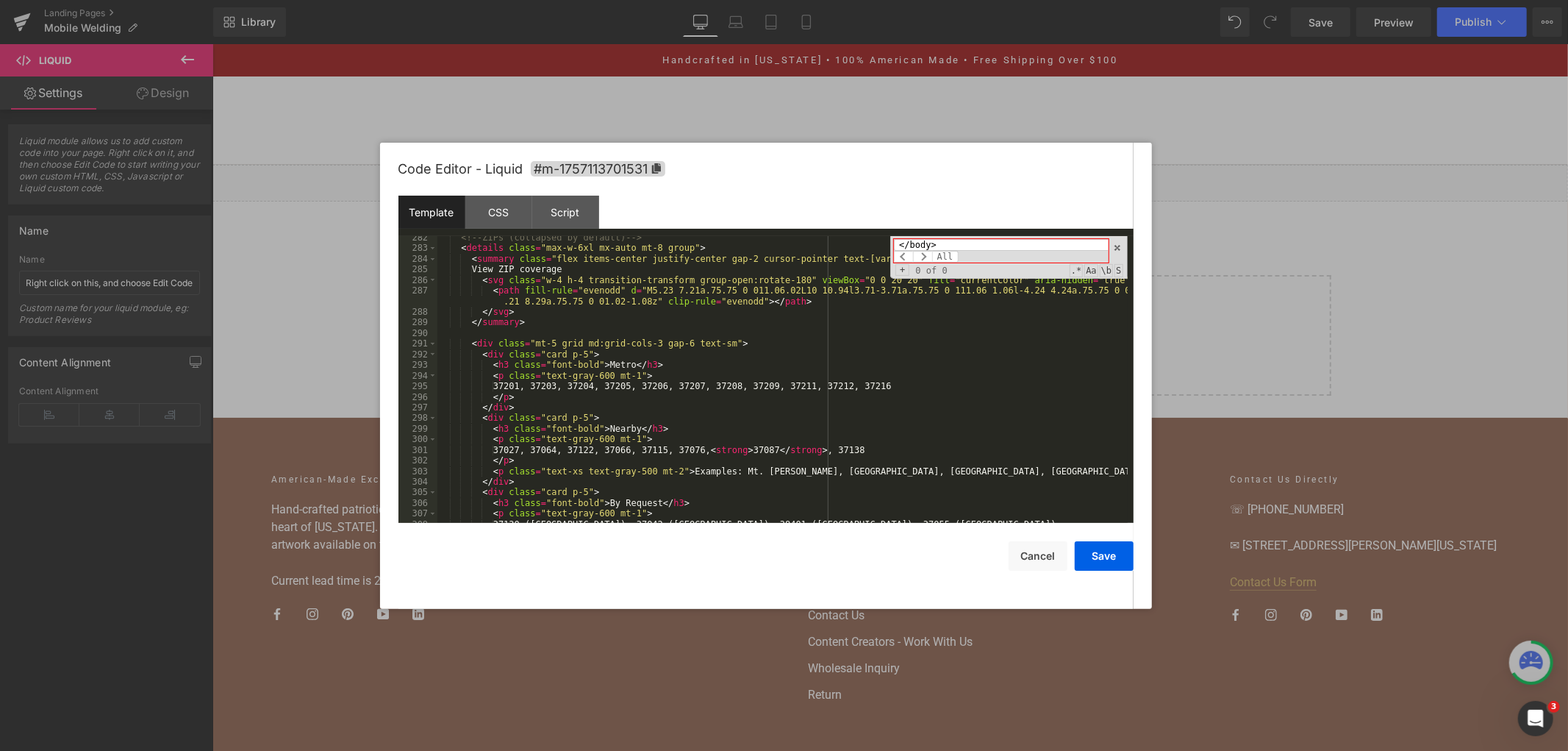
scroll to position [3372, 0]
click at [663, 406] on div "<!-- ZIPs (collapsed by default) --> < details class = "max-w-6xl mx-auto mt-8 …" at bounding box center [782, 386] width 690 height 309
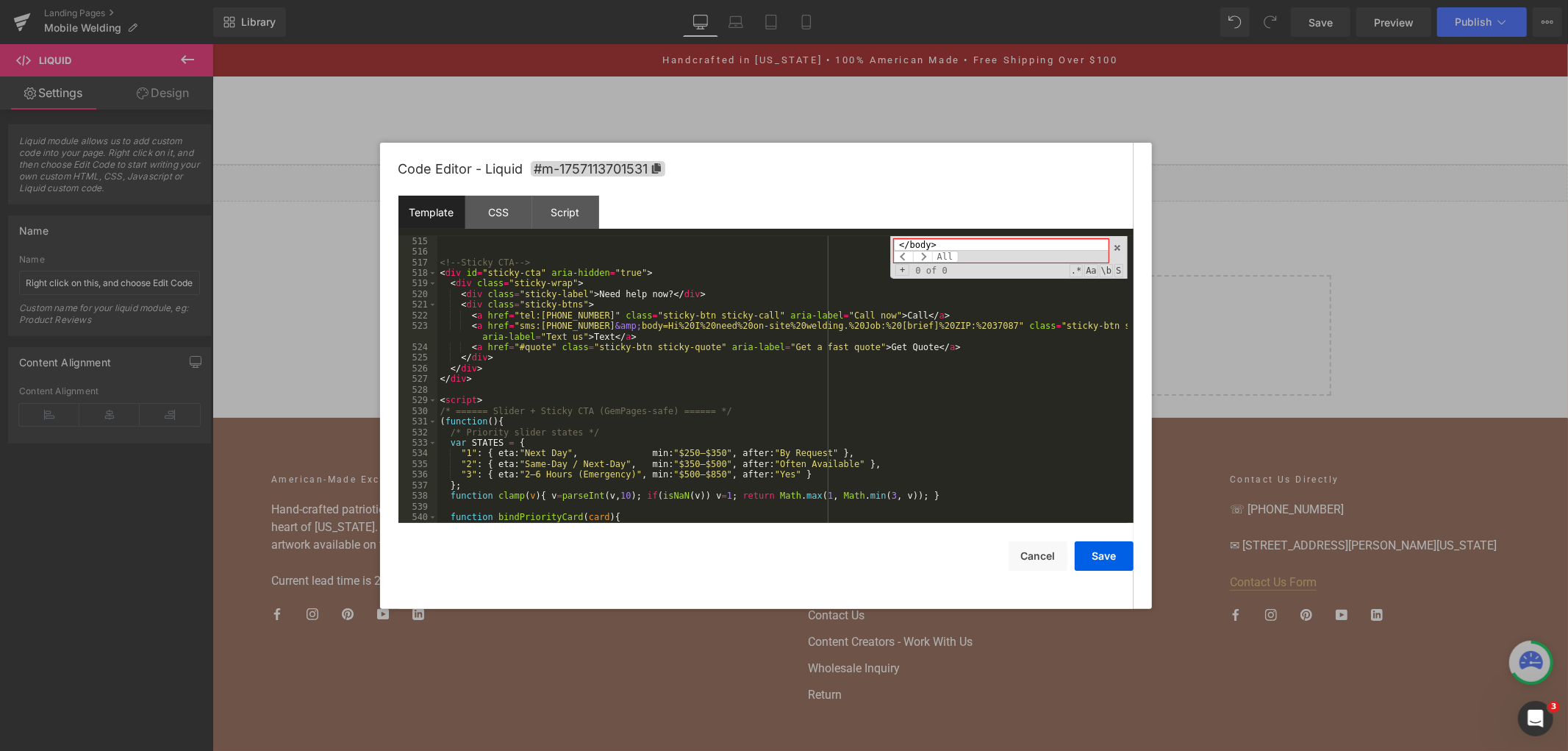
scroll to position [6063, 0]
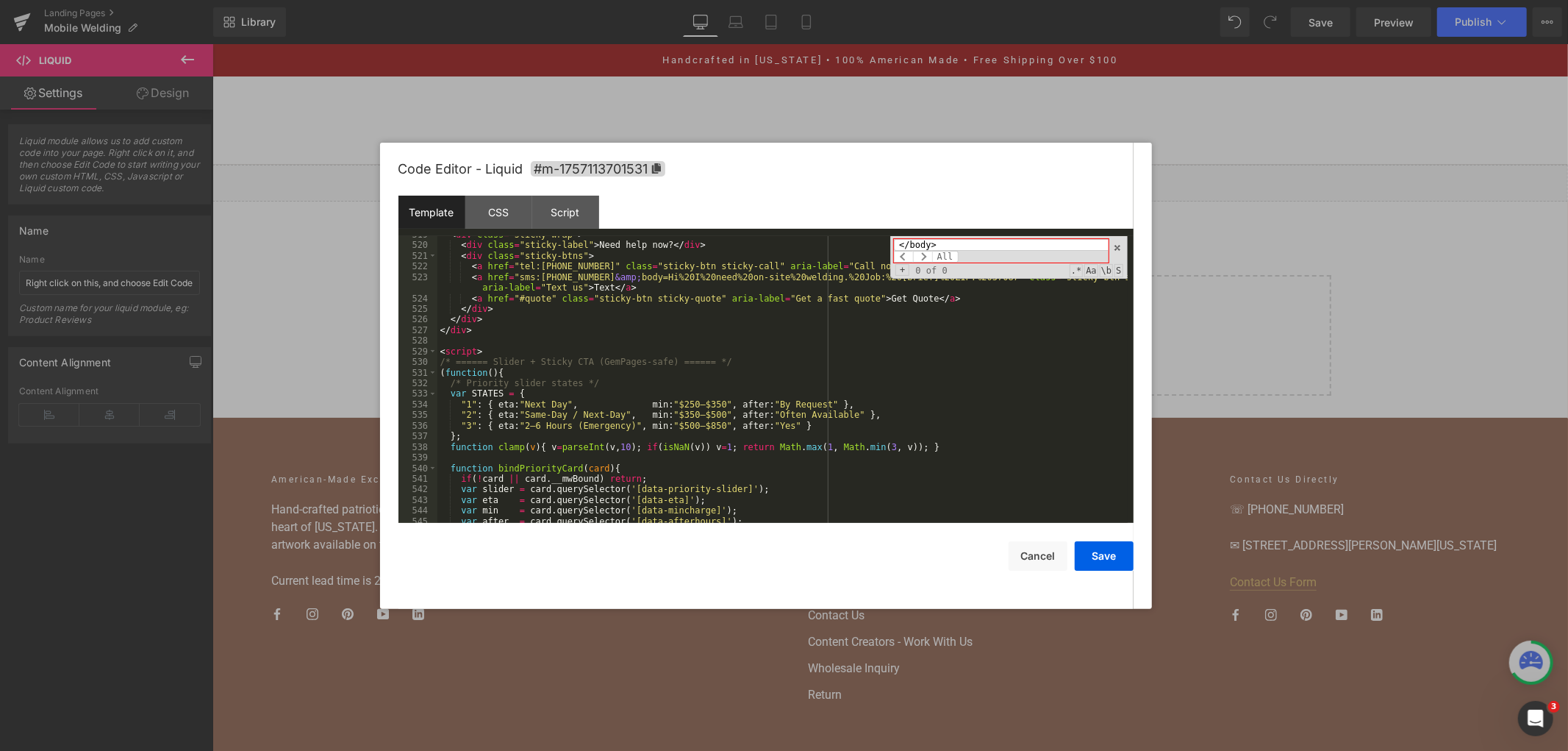
click at [505, 341] on div "< div class = "sticky-wrap" > < div class = "sticky-label" > Need help now? </ …" at bounding box center [782, 383] width 690 height 309
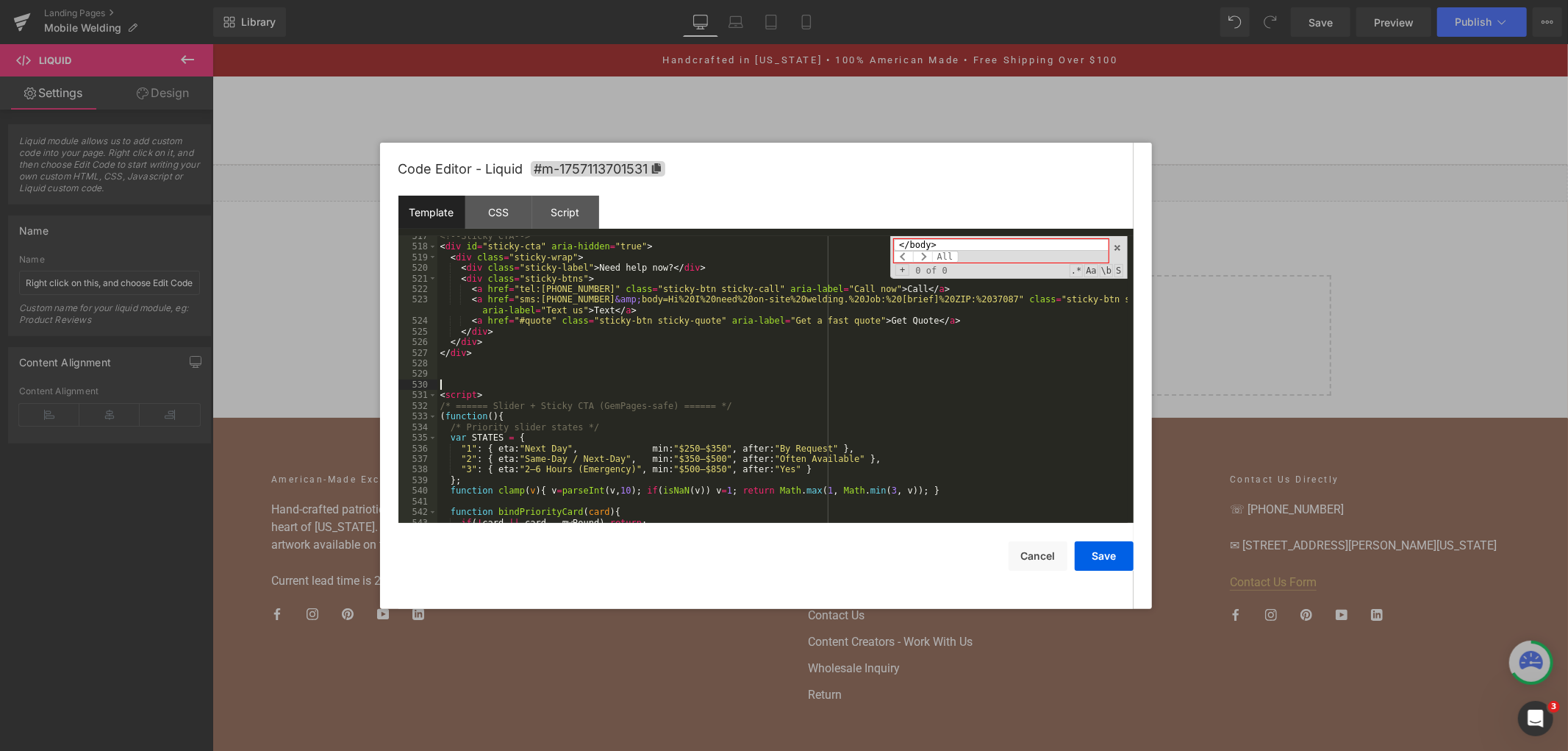
scroll to position [6041, 0]
click at [482, 378] on div "<!-- Sticky CTA --> < div id = "sticky-cta" aria-hidden = "true" > < div class …" at bounding box center [782, 385] width 690 height 309
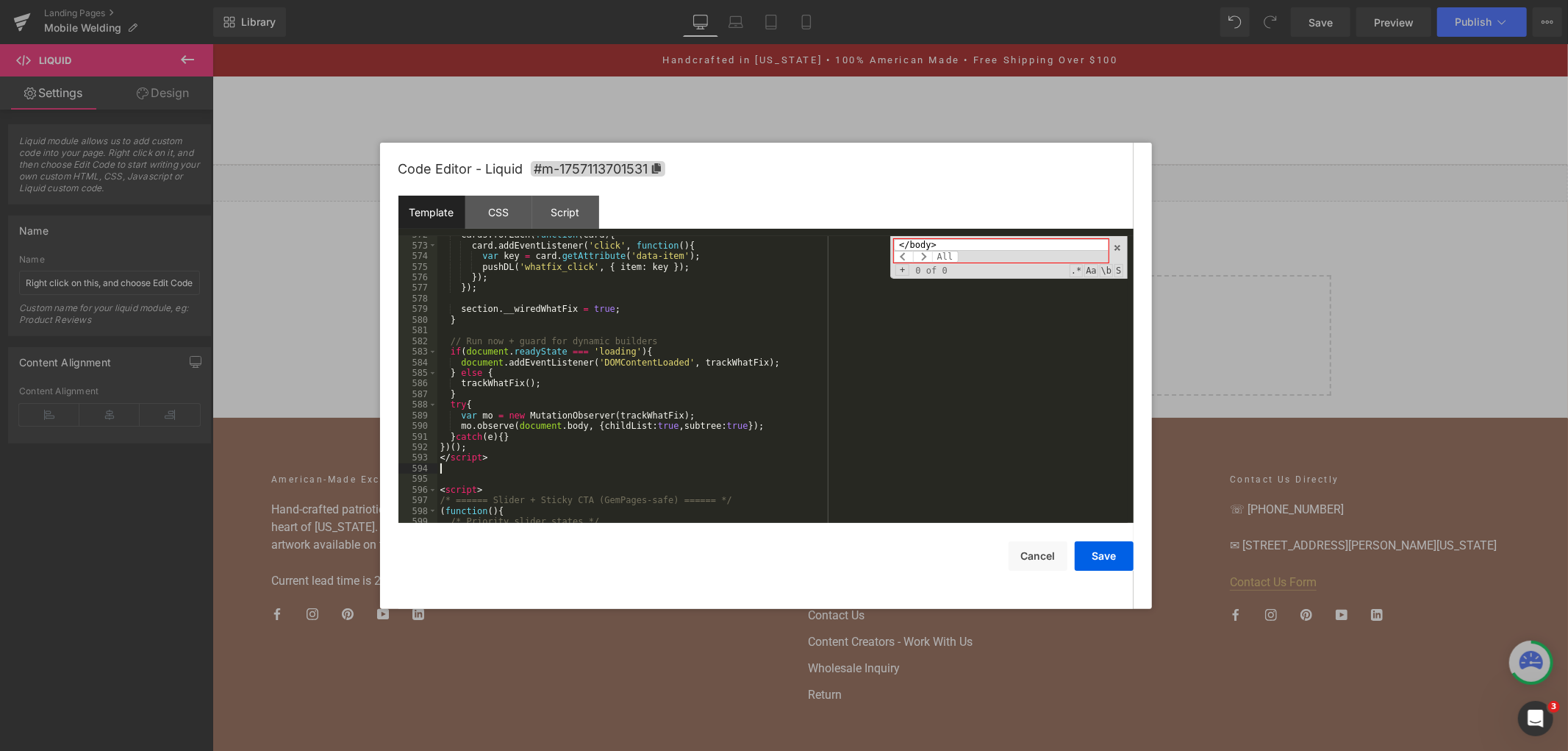
scroll to position [6637, 0]
drag, startPoint x: 1103, startPoint y: 548, endPoint x: 1260, endPoint y: 34, distance: 537.4
click at [1103, 548] on button "Save" at bounding box center [1103, 557] width 59 height 30
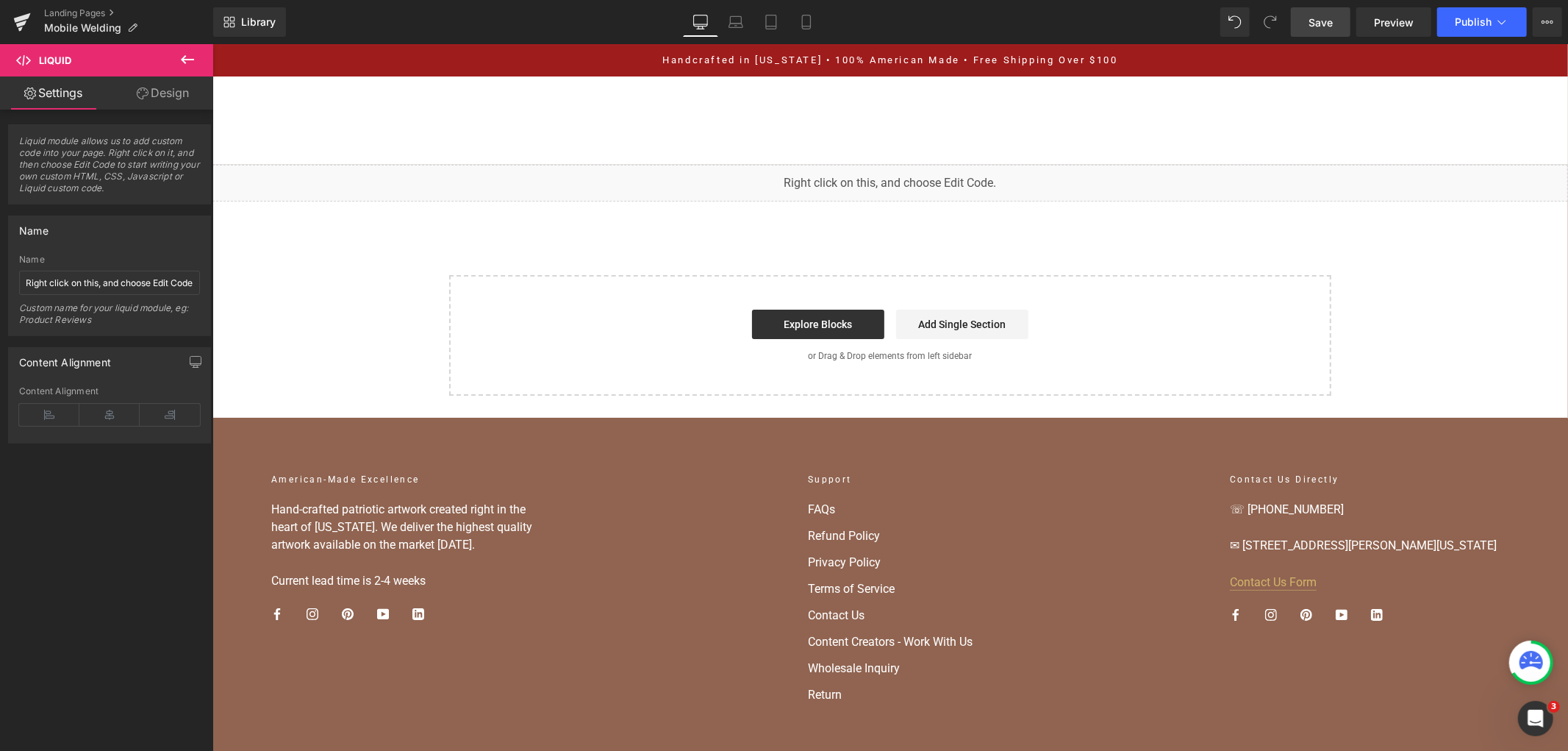
click at [1308, 16] on link "Save" at bounding box center [1321, 22] width 60 height 30
click at [1527, 10] on div "Save Preview Publish Scheduled View Live Page View with current Template Save T…" at bounding box center [1427, 22] width 283 height 30
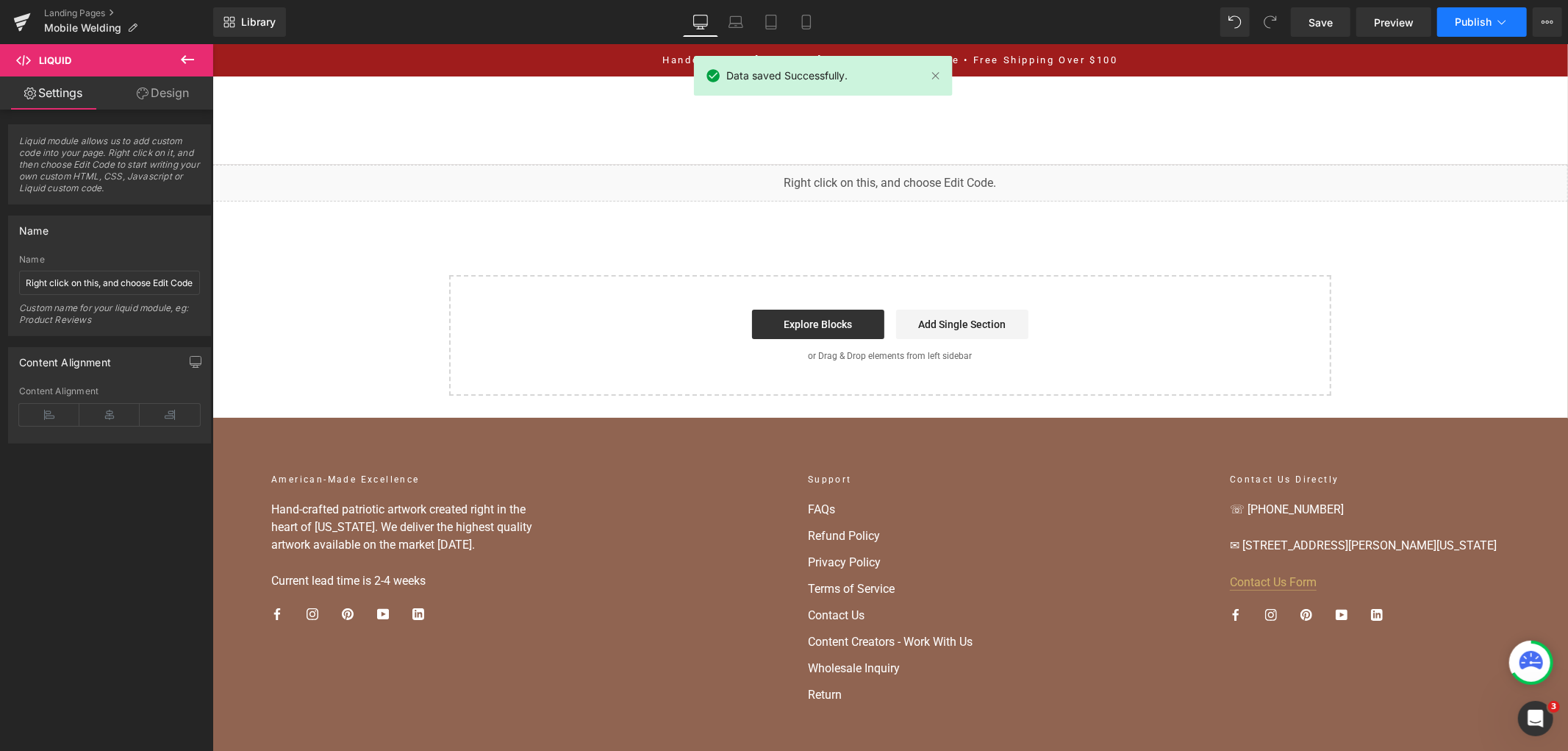
click at [1517, 15] on button "Publish" at bounding box center [1482, 22] width 90 height 30
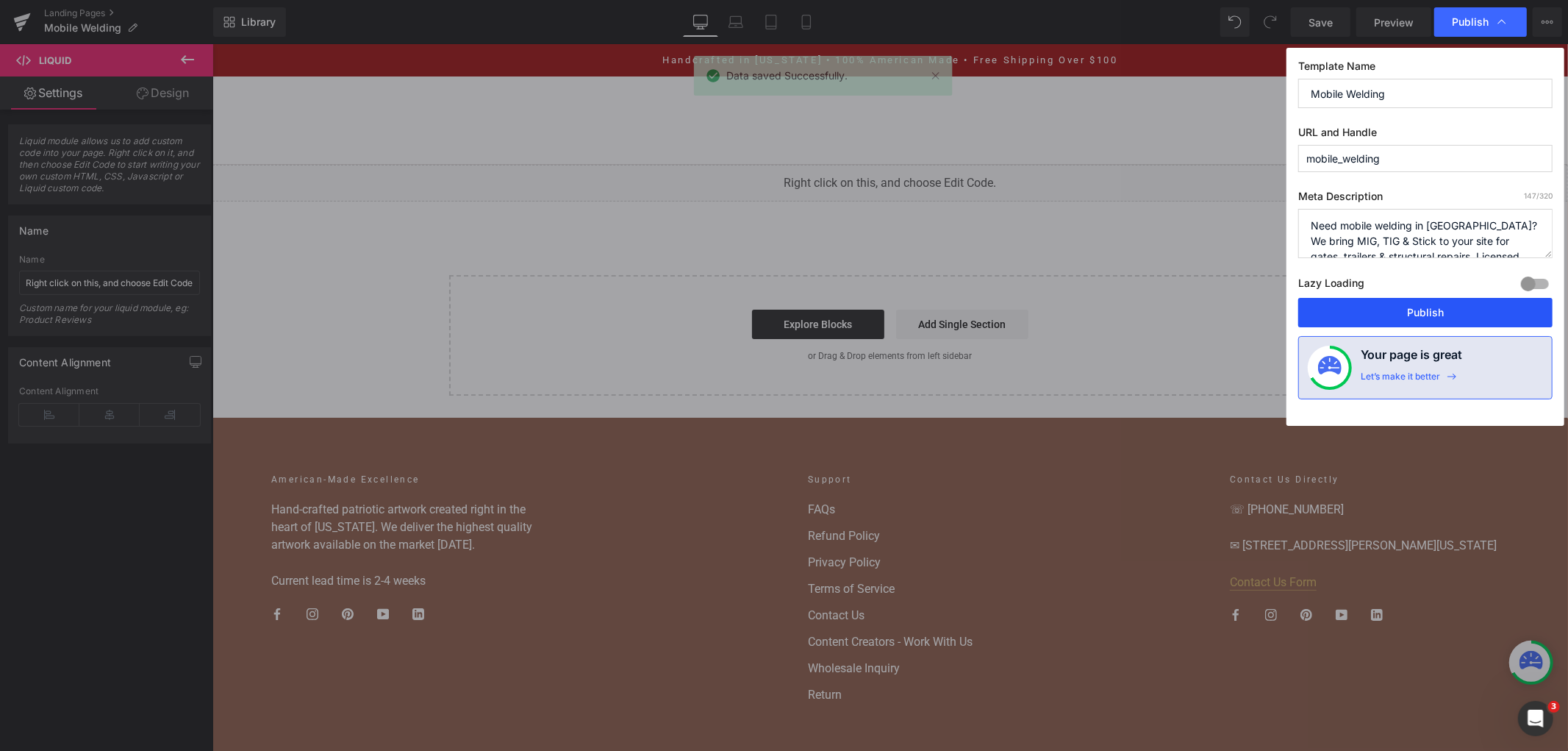
click at [1369, 309] on button "Publish" at bounding box center [1426, 313] width 255 height 30
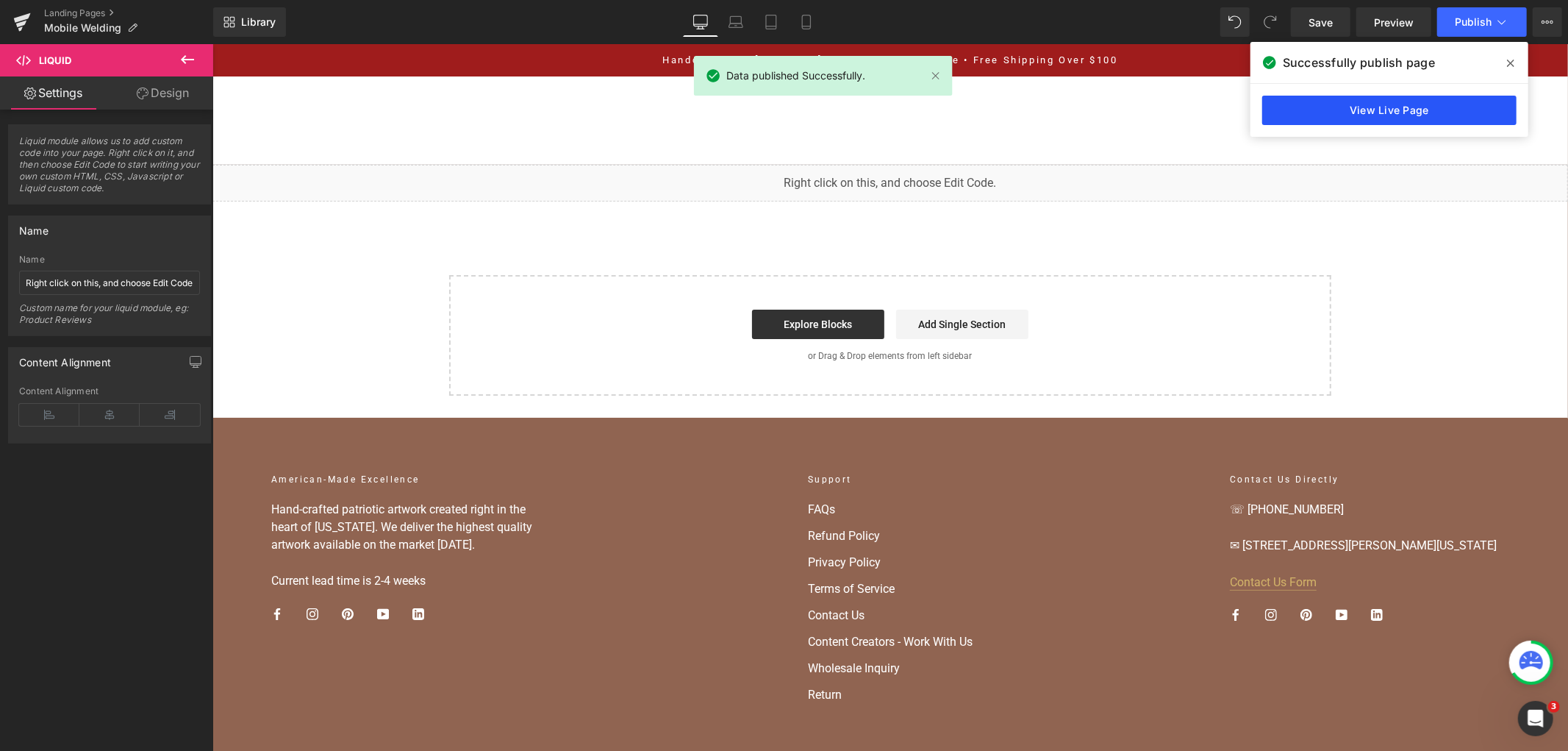
drag, startPoint x: 1117, startPoint y: 53, endPoint x: 1329, endPoint y: 97, distance: 216.5
click at [1329, 97] on link "View Live Page" at bounding box center [1389, 111] width 255 height 30
